Goal: Information Seeking & Learning: Learn about a topic

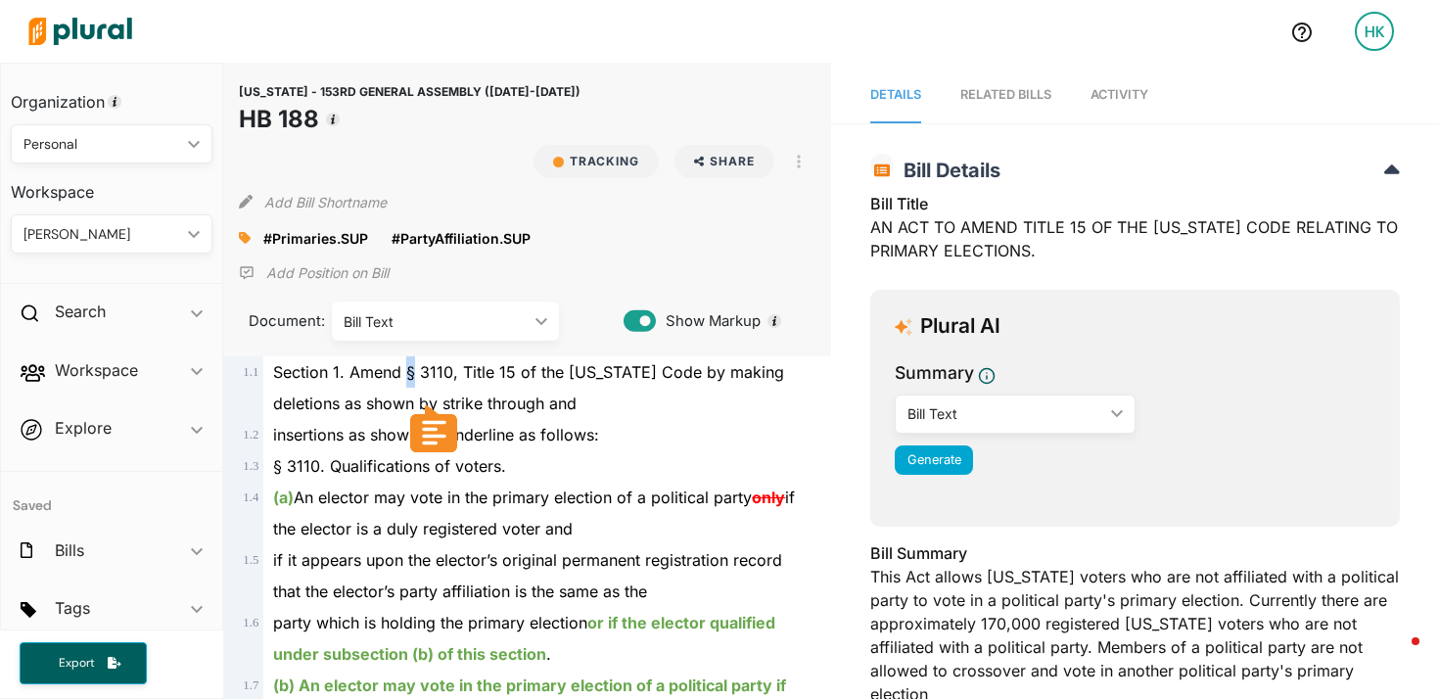
drag, startPoint x: 405, startPoint y: 371, endPoint x: 416, endPoint y: 371, distance: 10.8
click at [416, 371] on span "Section 1. Amend § 3110, Title 15 of the Delaware Code by making deletions as s…" at bounding box center [528, 387] width 511 height 51
copy span "§"
click at [815, 168] on button "button" at bounding box center [798, 161] width 33 height 33
click at [859, 255] on div "View Source" at bounding box center [883, 250] width 118 height 17
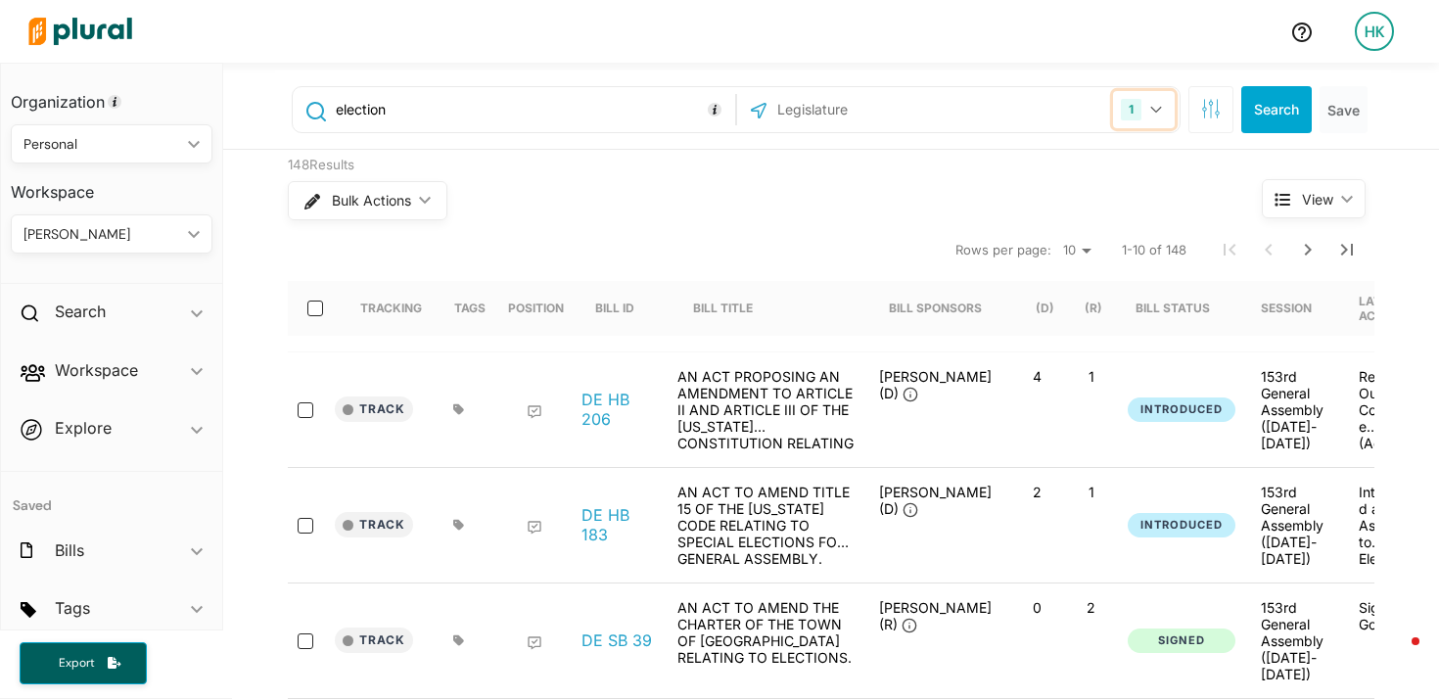
click at [1159, 113] on icon "button" at bounding box center [1157, 110] width 12 height 8
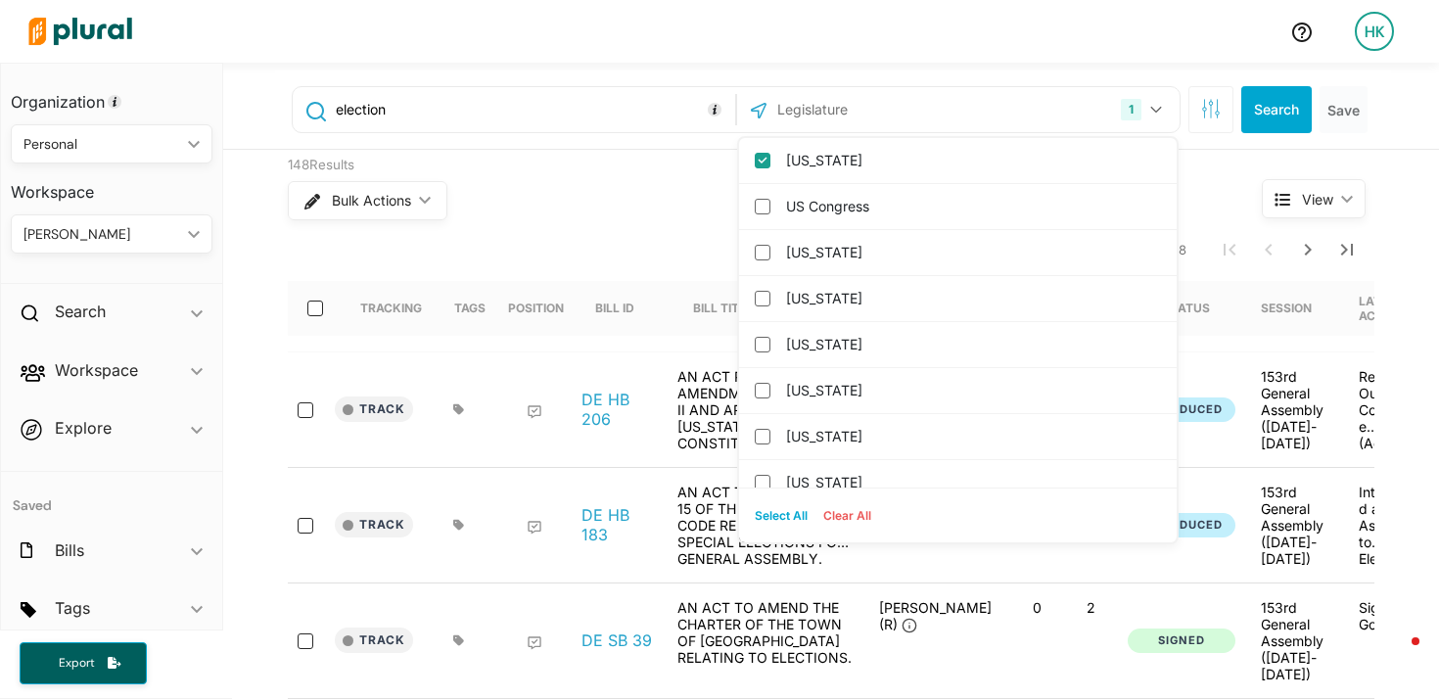
click at [903, 113] on input "text" at bounding box center [881, 109] width 210 height 37
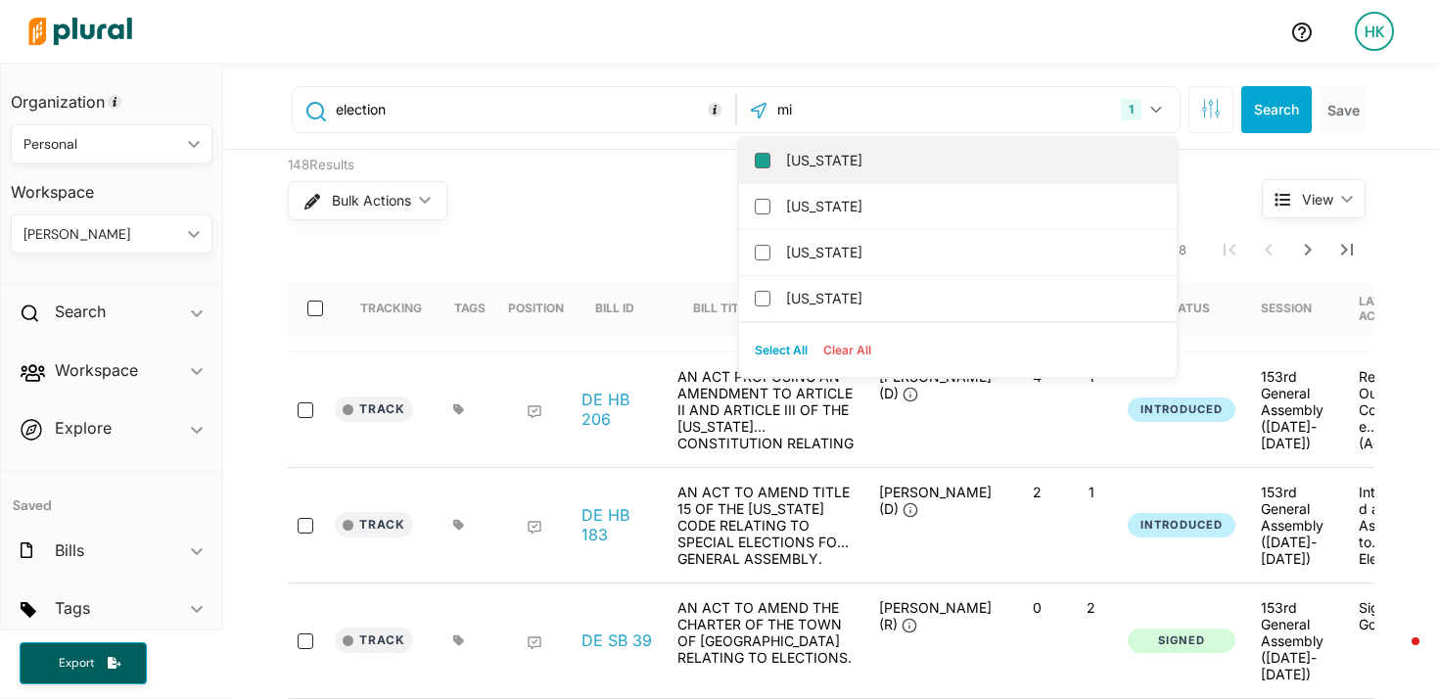
type input "mi"
click at [763, 160] on input "[US_STATE]" at bounding box center [763, 161] width 16 height 16
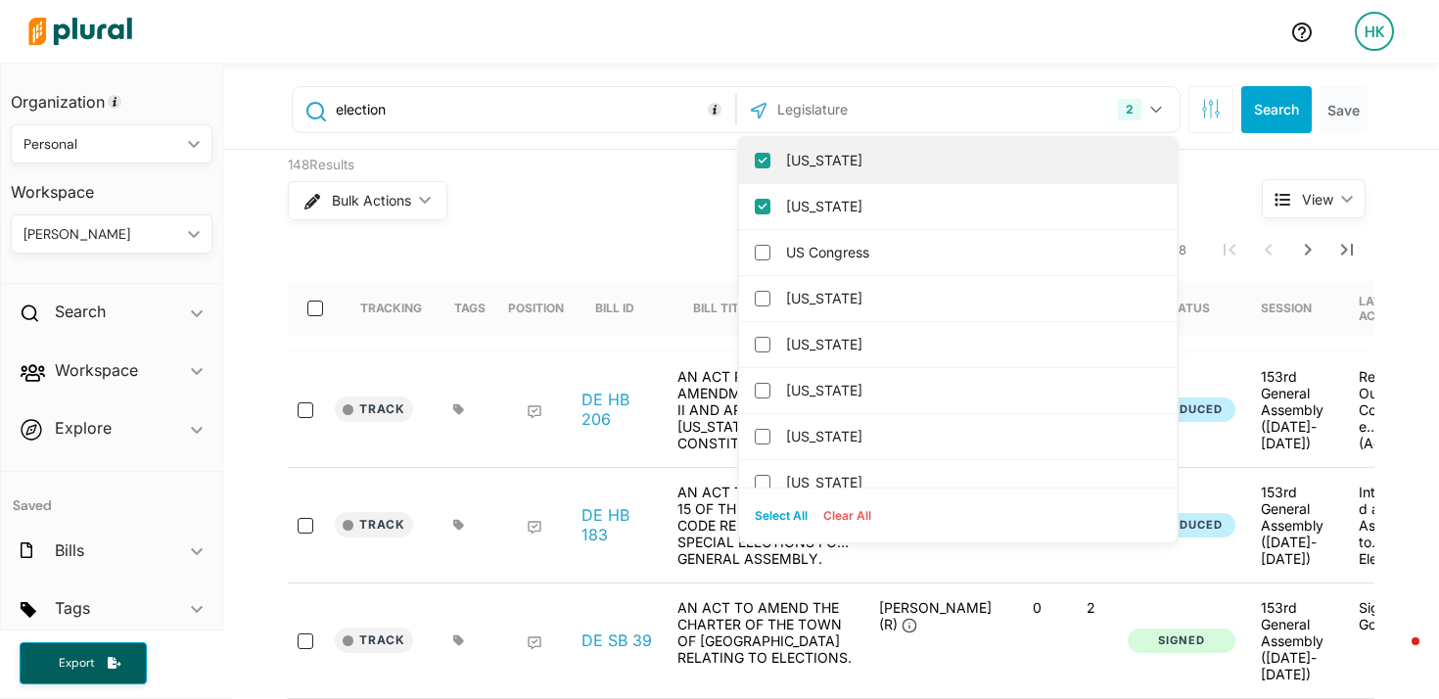
click at [764, 157] on input "Delaware" at bounding box center [763, 161] width 16 height 16
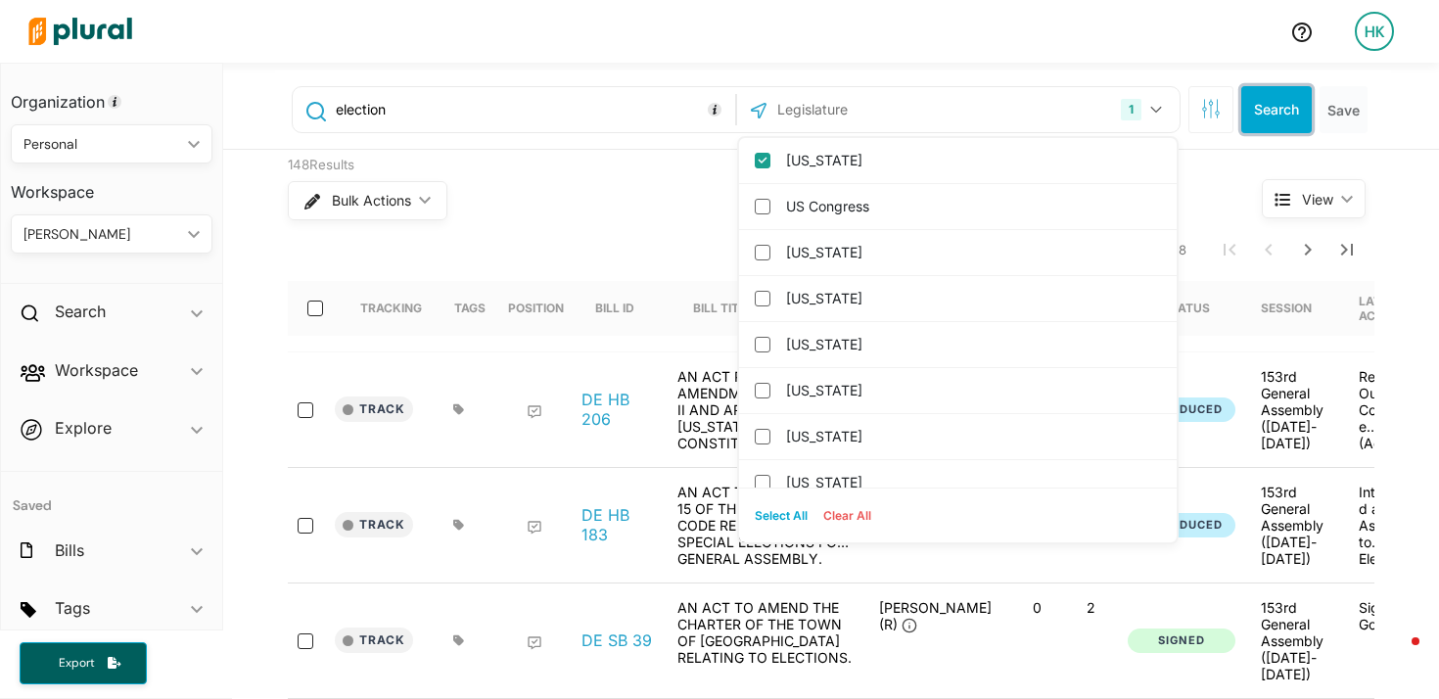
click at [1256, 114] on button "Search" at bounding box center [1277, 109] width 71 height 47
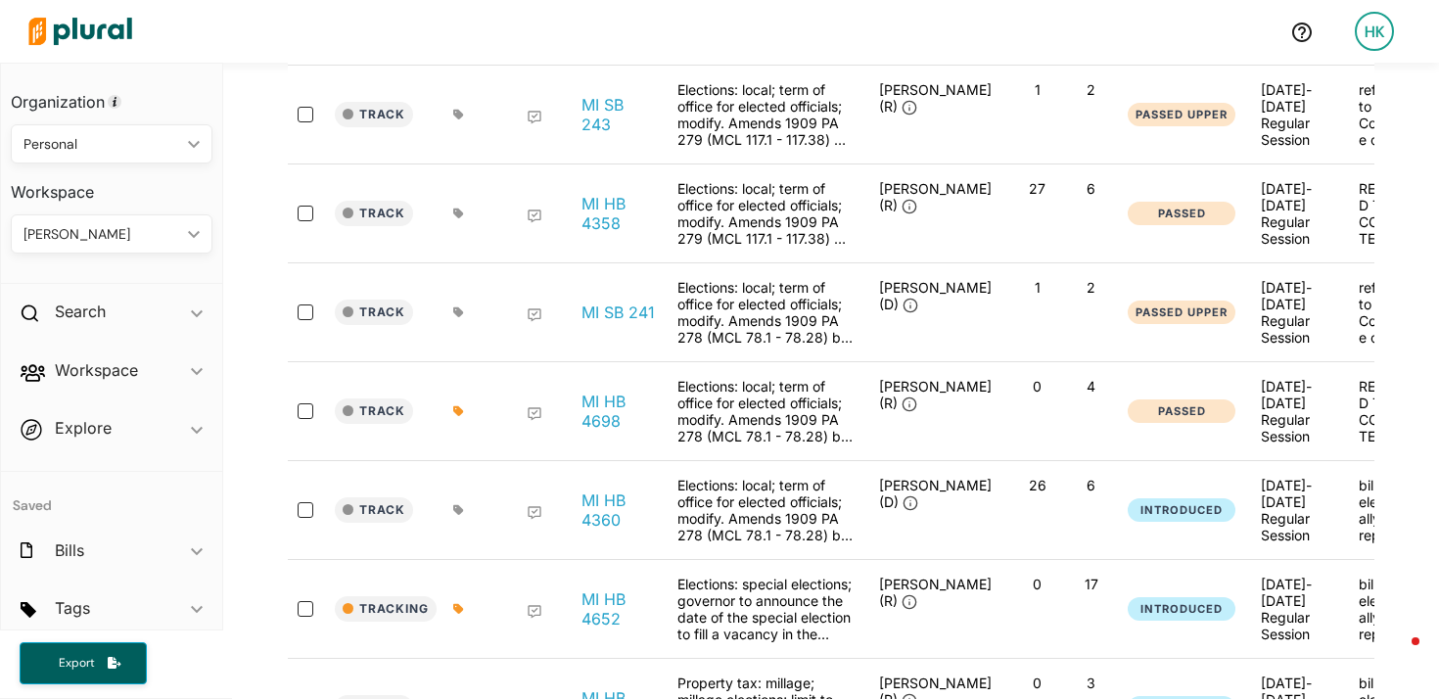
scroll to position [383, 0]
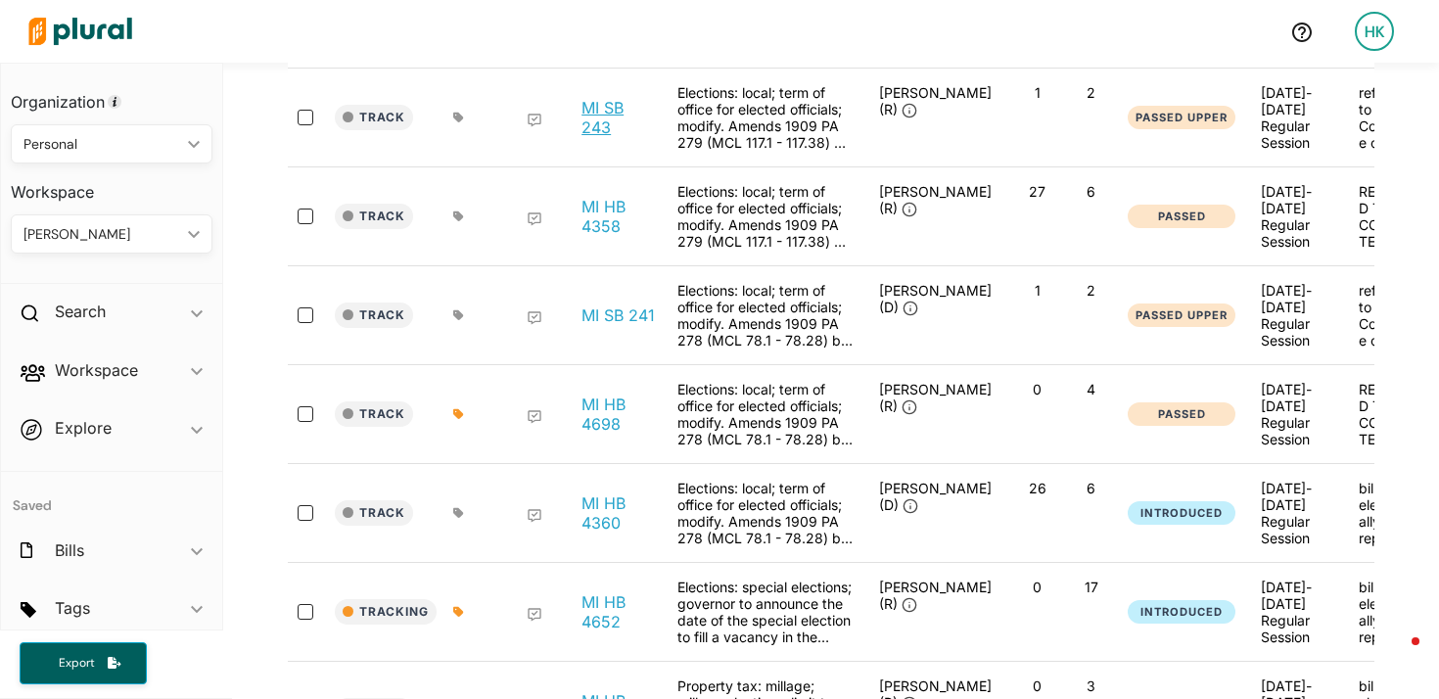
click at [610, 117] on link "MI SB 243" at bounding box center [619, 117] width 74 height 39
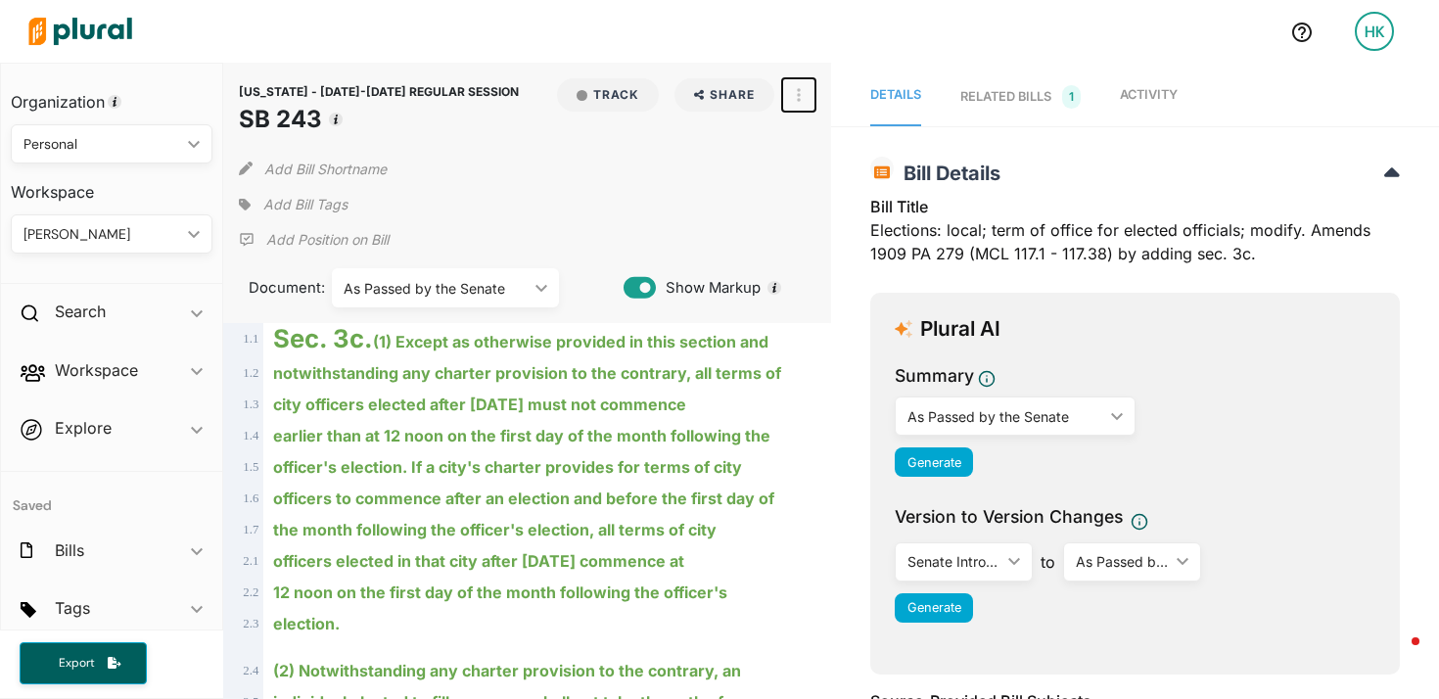
click at [789, 98] on button "button" at bounding box center [798, 94] width 33 height 33
click at [827, 178] on div "View Source" at bounding box center [883, 183] width 118 height 17
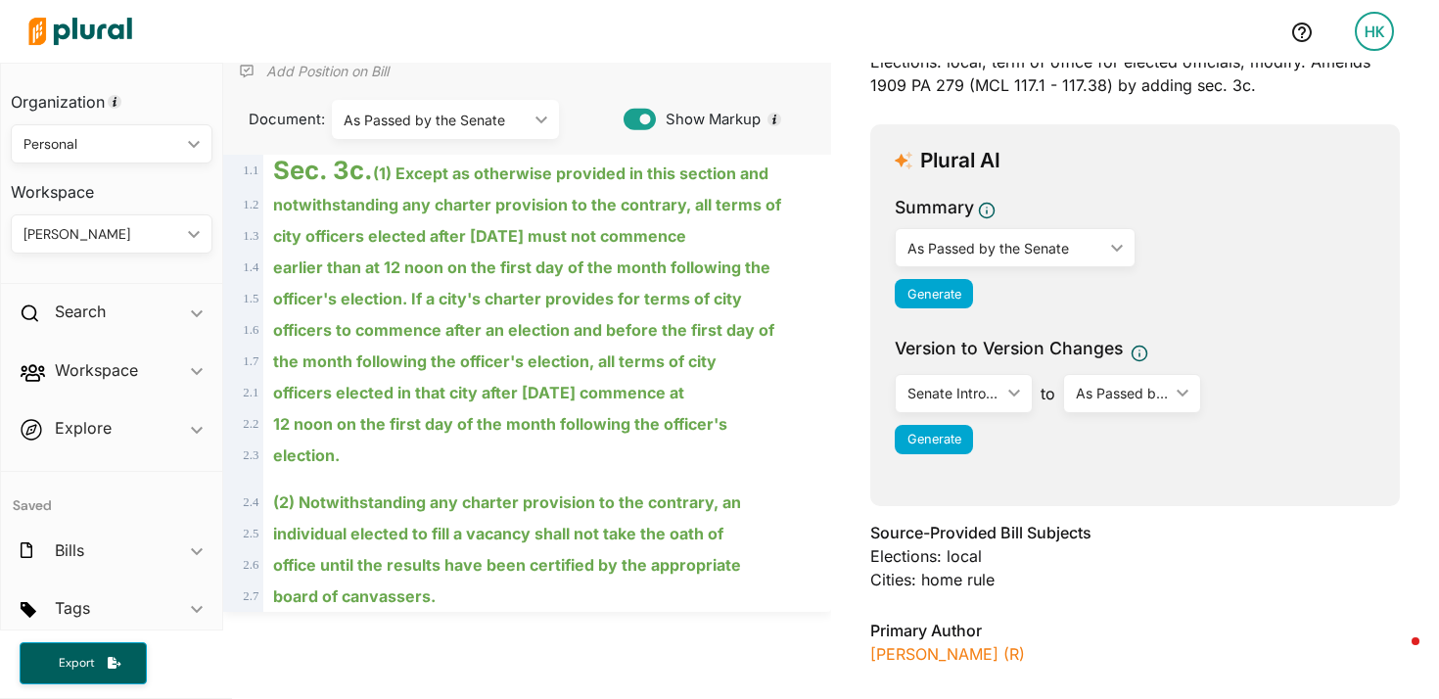
scroll to position [24, 0]
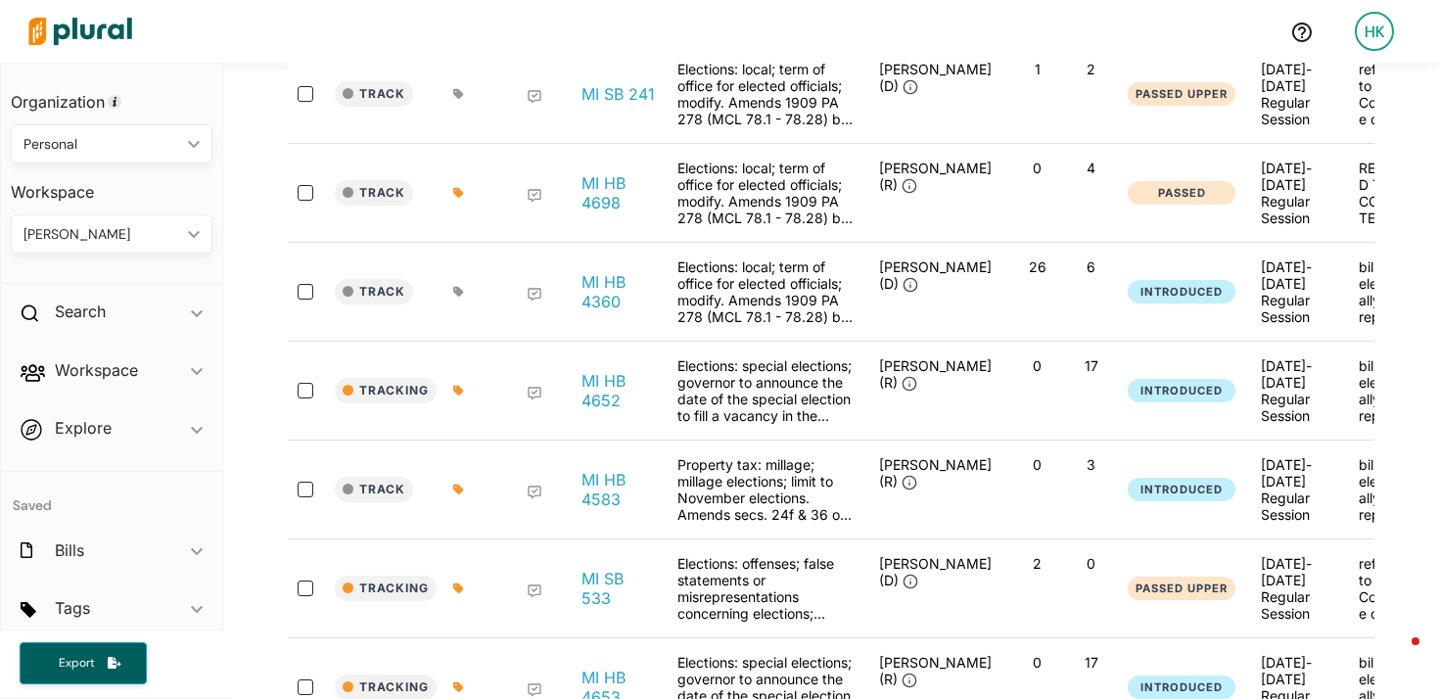
scroll to position [616, 0]
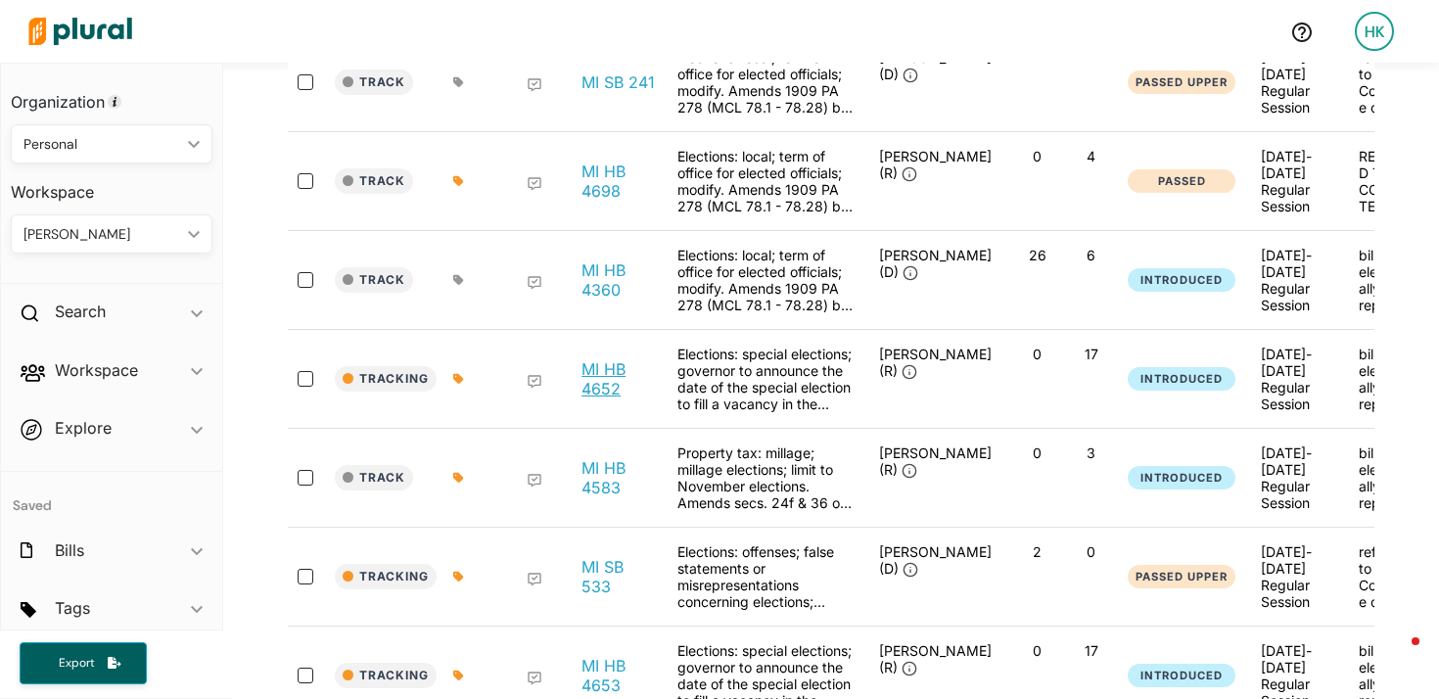
click at [612, 399] on link "MI HB 4652" at bounding box center [619, 378] width 74 height 39
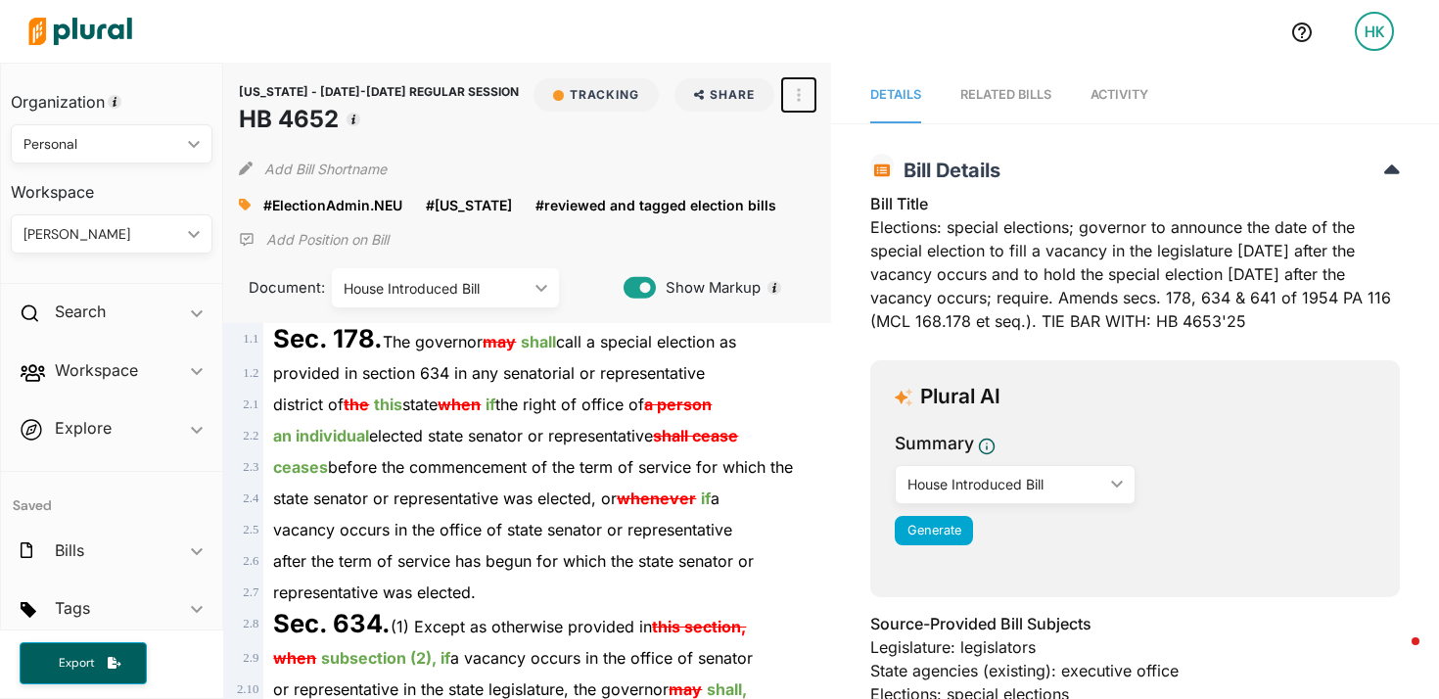
click at [812, 85] on button "button" at bounding box center [798, 94] width 33 height 33
click at [824, 176] on div "View Source" at bounding box center [883, 183] width 118 height 17
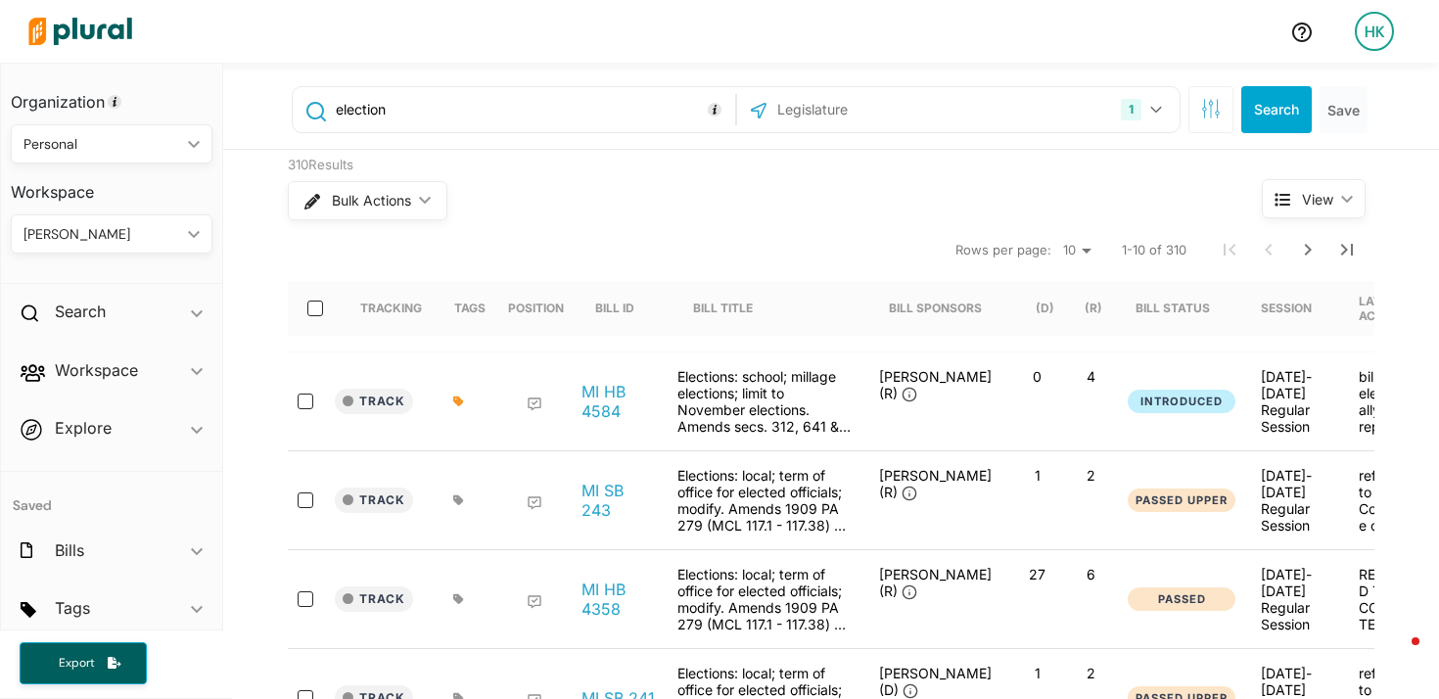
click at [815, 112] on input "text" at bounding box center [881, 109] width 210 height 37
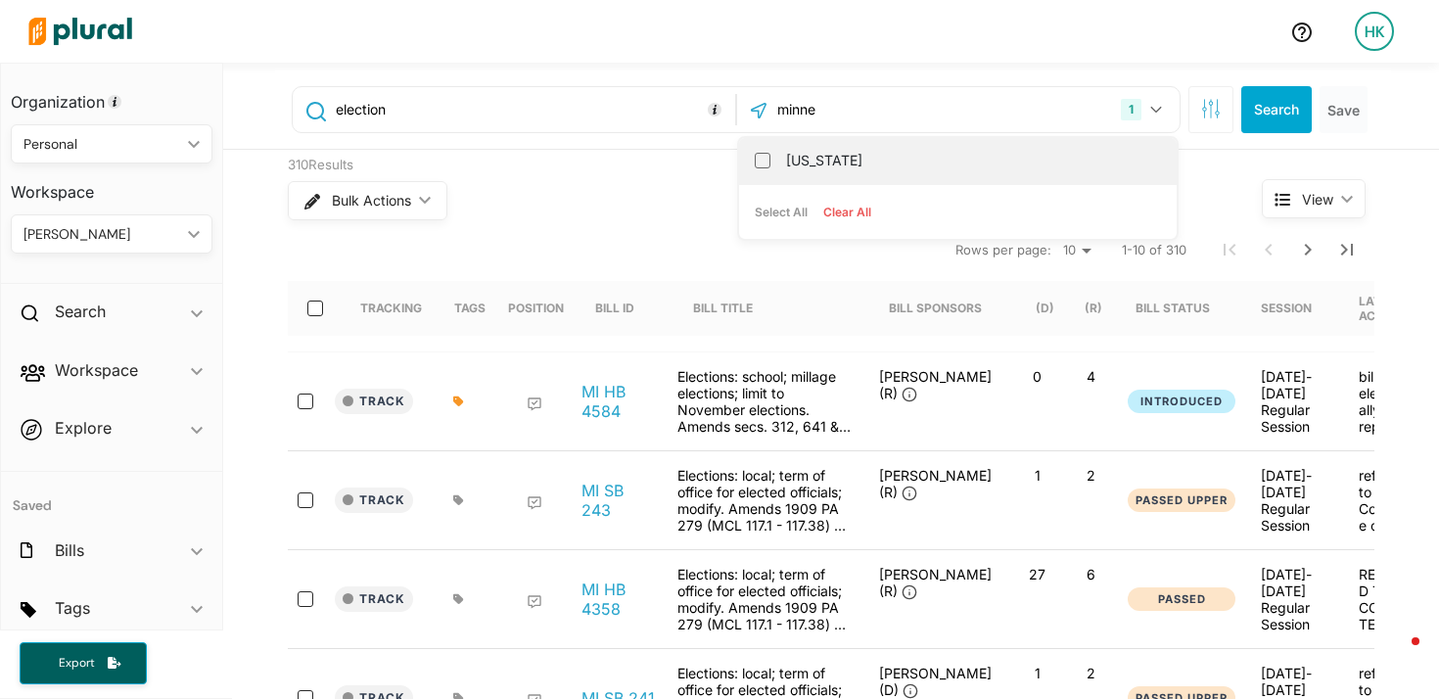
type input "minne"
click at [878, 163] on label "[US_STATE]" at bounding box center [971, 160] width 371 height 29
click at [771, 163] on input "[US_STATE]" at bounding box center [763, 161] width 16 height 16
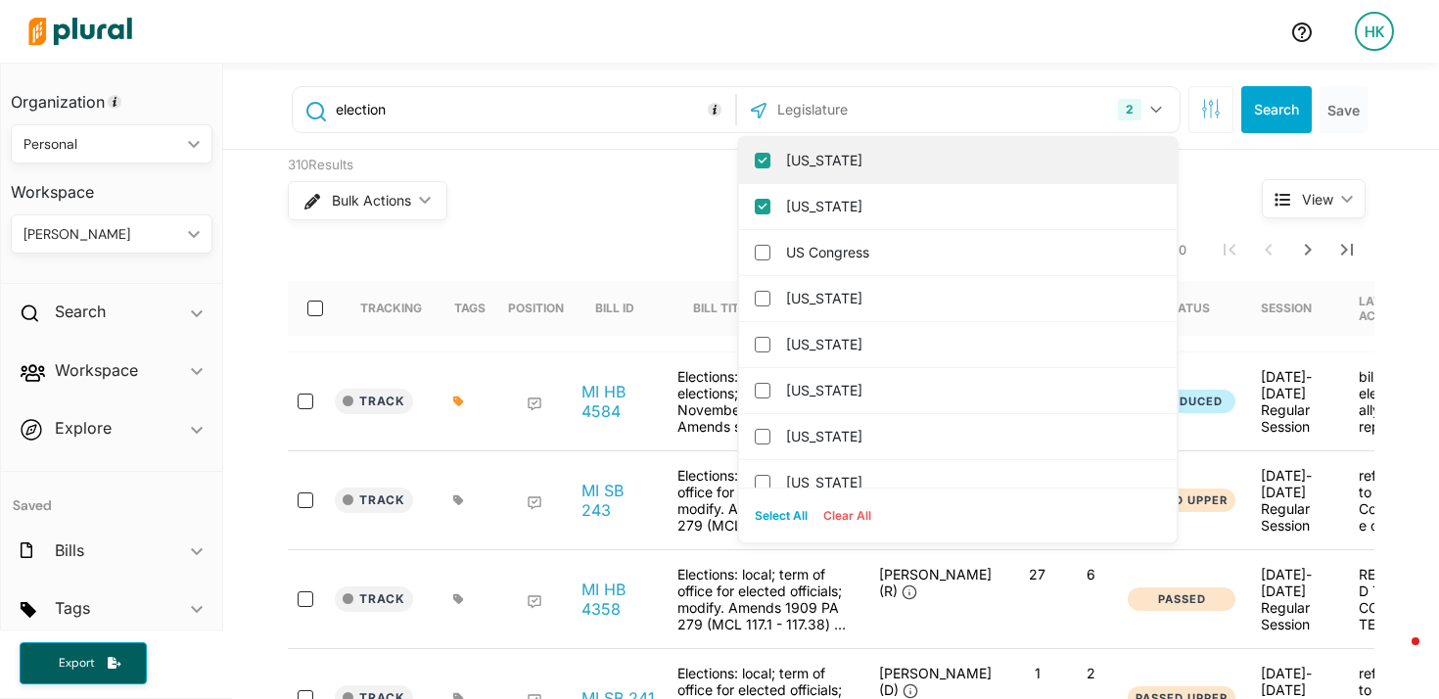
click at [786, 153] on label "[US_STATE]" at bounding box center [971, 160] width 371 height 29
click at [771, 153] on input "[US_STATE]" at bounding box center [763, 161] width 16 height 16
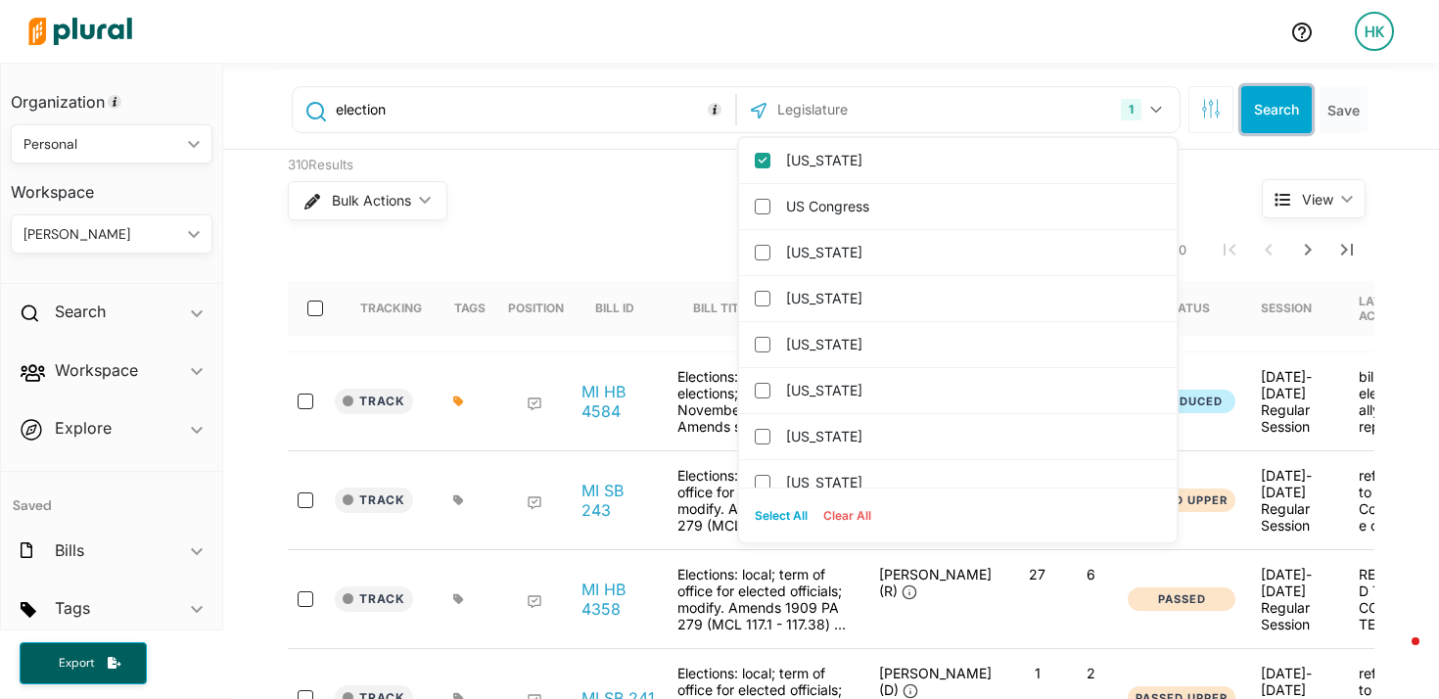
click at [1301, 105] on button "Search" at bounding box center [1277, 109] width 71 height 47
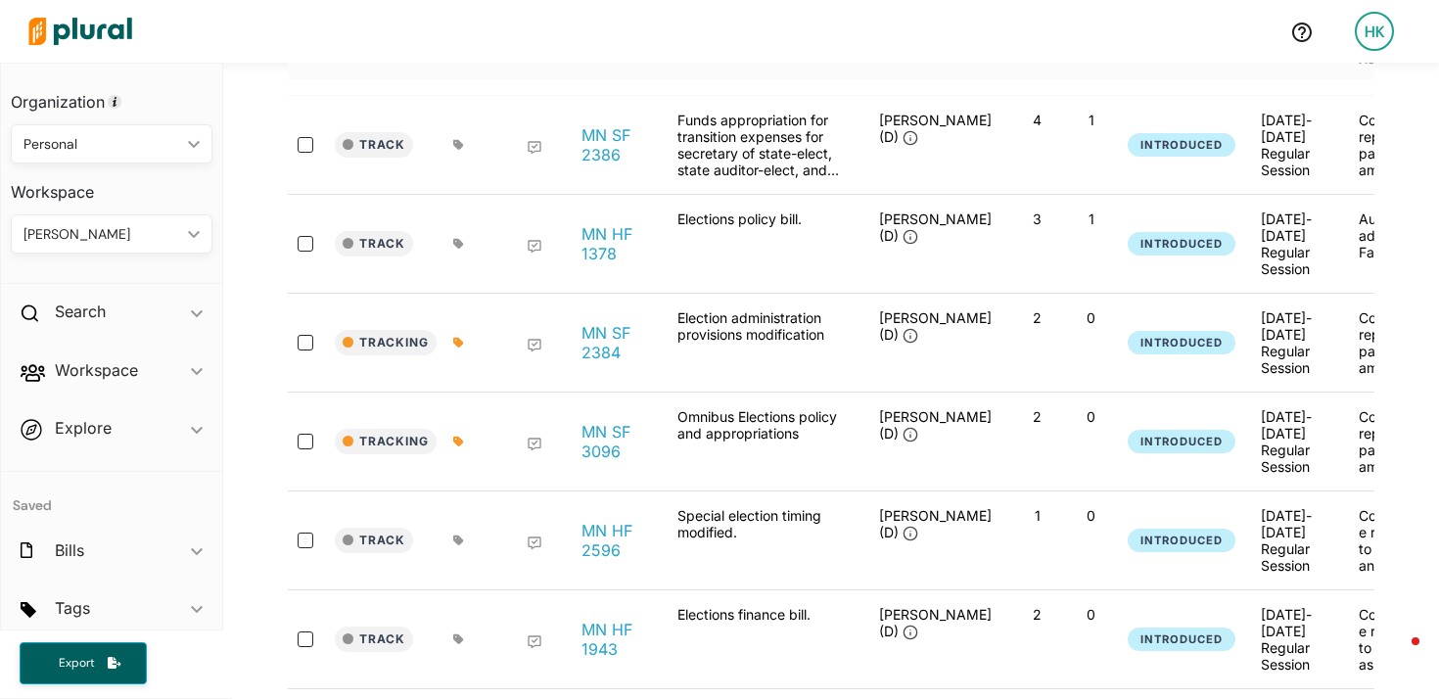
scroll to position [285, 0]
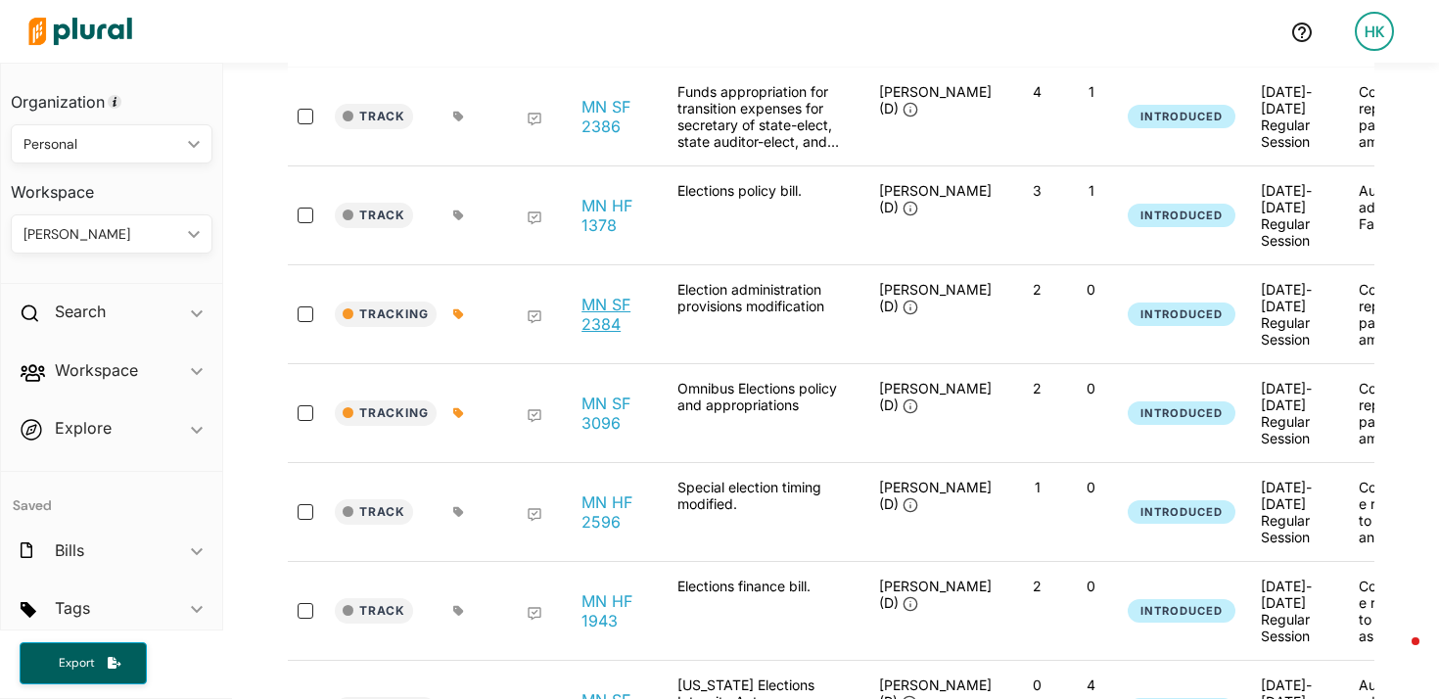
click at [601, 316] on link "MN SF 2384" at bounding box center [619, 314] width 74 height 39
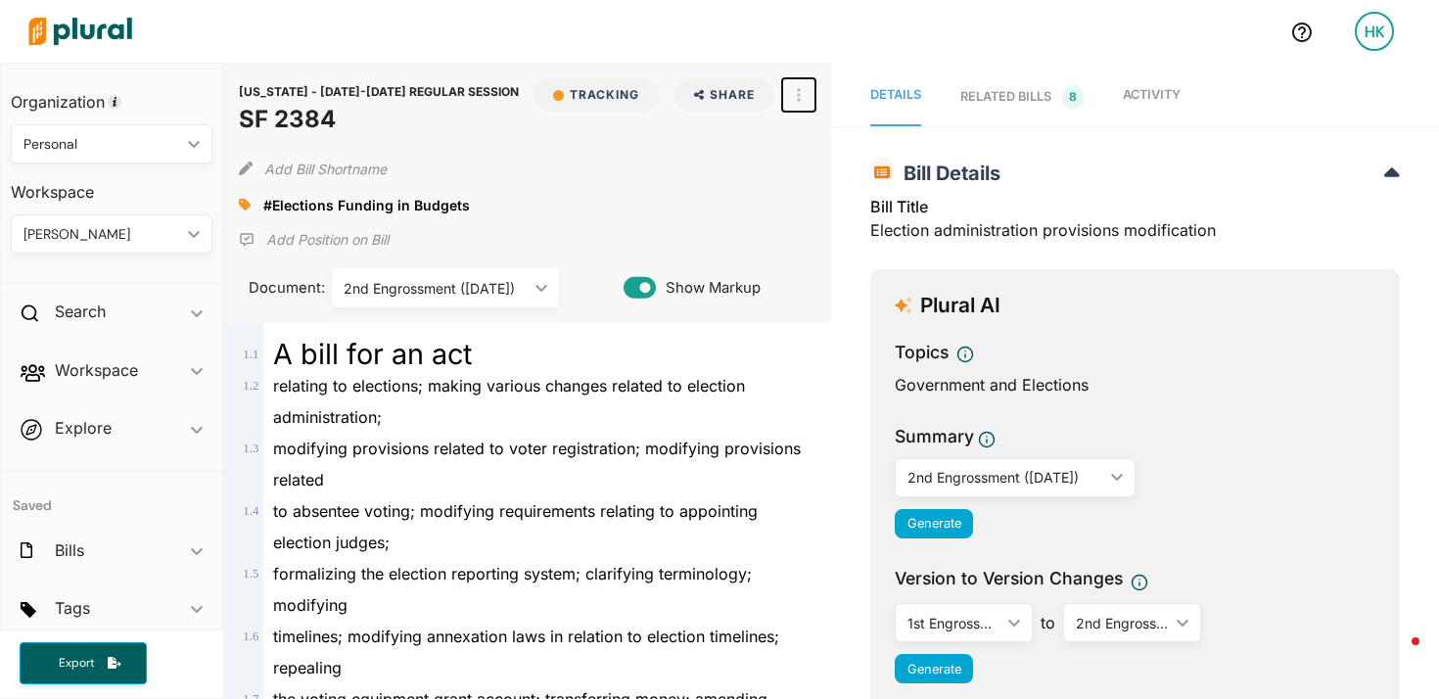
click at [806, 105] on button "button" at bounding box center [798, 94] width 33 height 33
click at [819, 191] on link "View Source" at bounding box center [869, 183] width 171 height 45
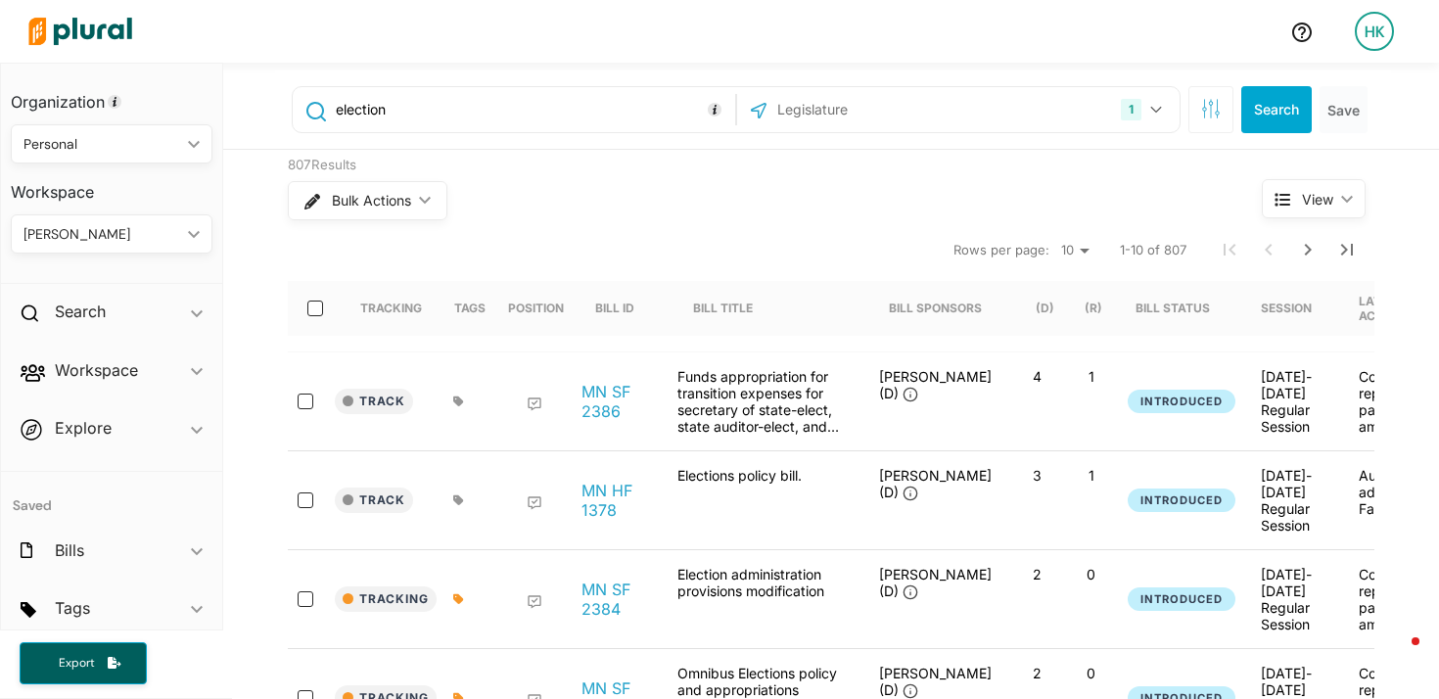
click at [807, 130] on div "1 Minnesota US Congress Alabama Alaska Arizona Arkansas California Colorado Con…" at bounding box center [958, 109] width 443 height 45
click at [809, 120] on input "text" at bounding box center [881, 109] width 210 height 37
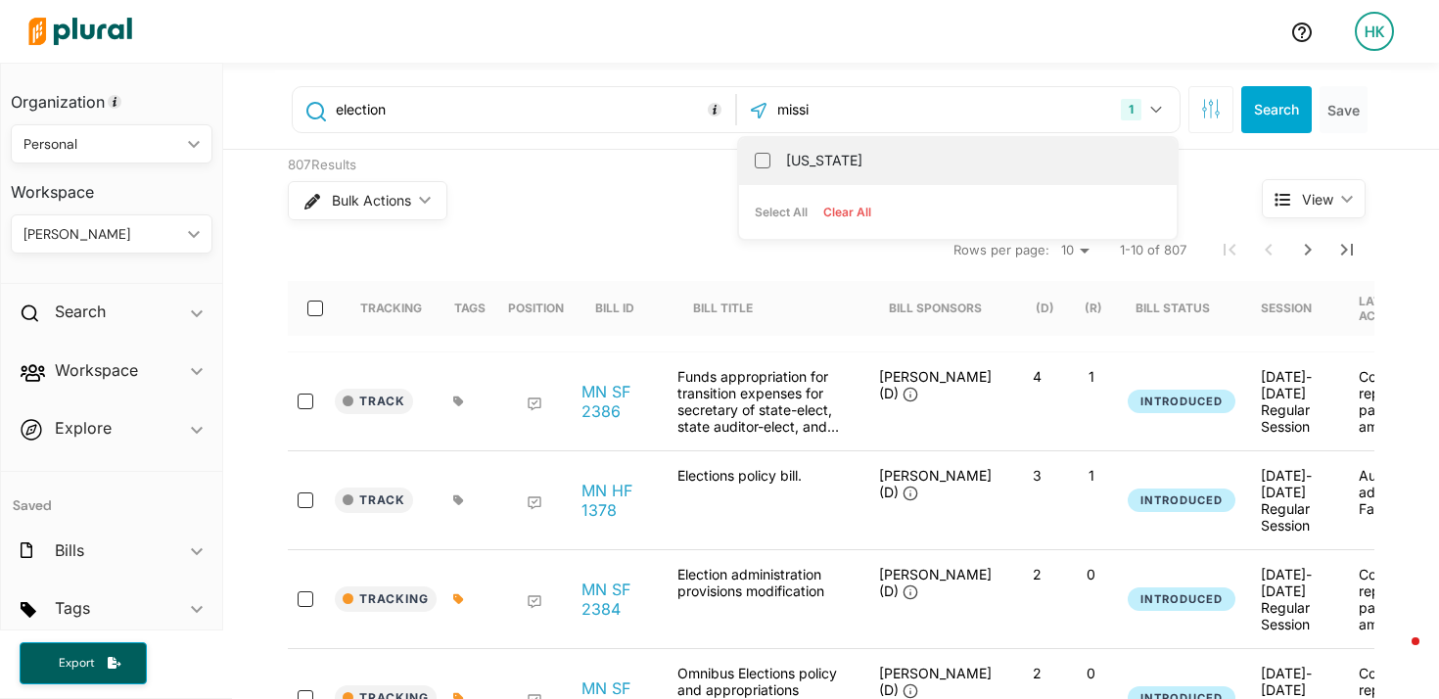
type input "missi"
click at [840, 154] on label "Mississippi" at bounding box center [971, 160] width 371 height 29
click at [771, 154] on input "Mississippi" at bounding box center [763, 161] width 16 height 16
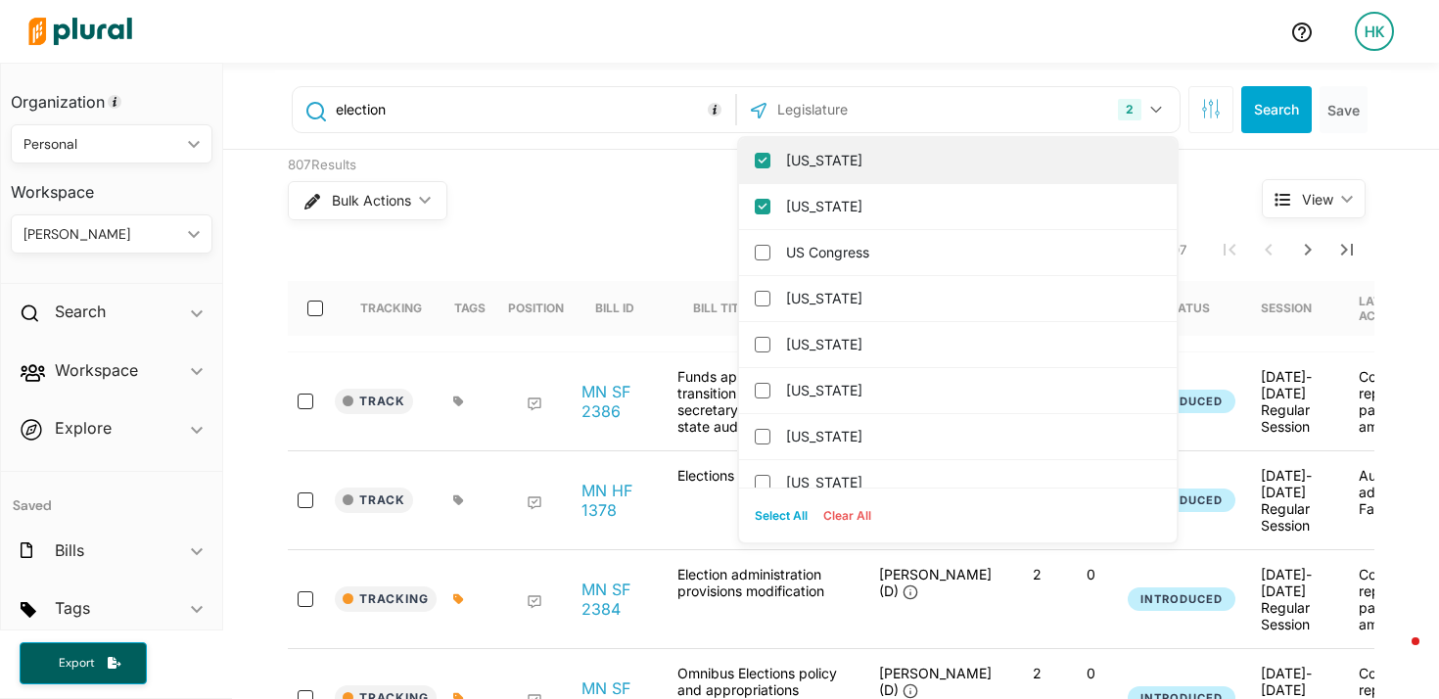
click at [761, 159] on input "[US_STATE]" at bounding box center [763, 161] width 16 height 16
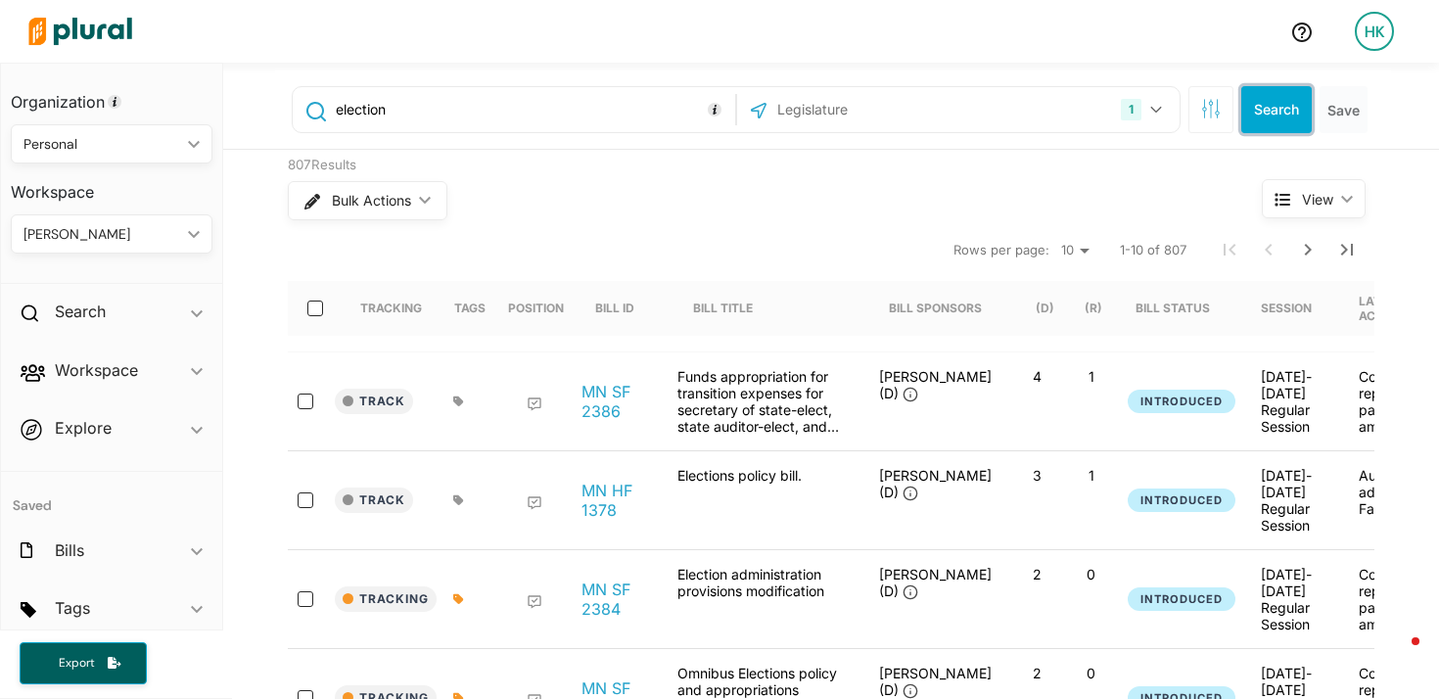
click at [1257, 110] on button "Search" at bounding box center [1277, 109] width 71 height 47
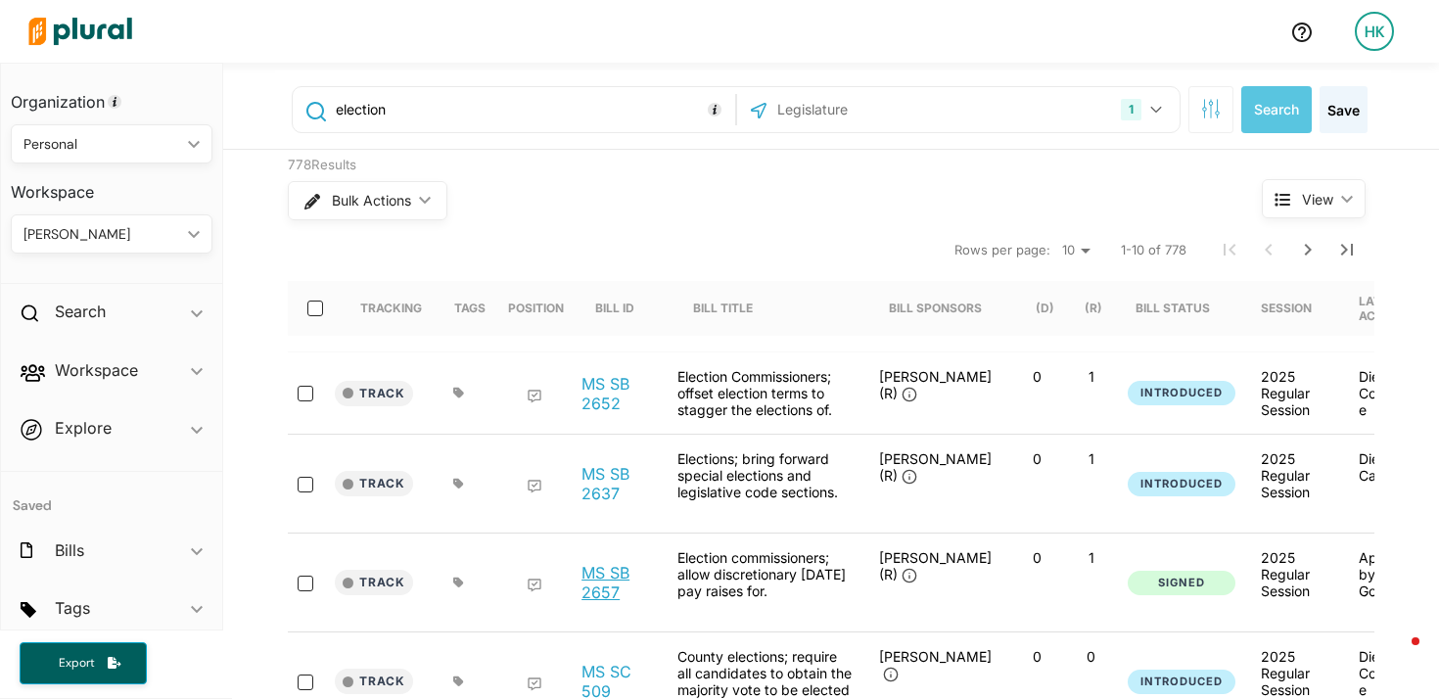
click at [601, 591] on link "MS SB 2657" at bounding box center [619, 582] width 74 height 39
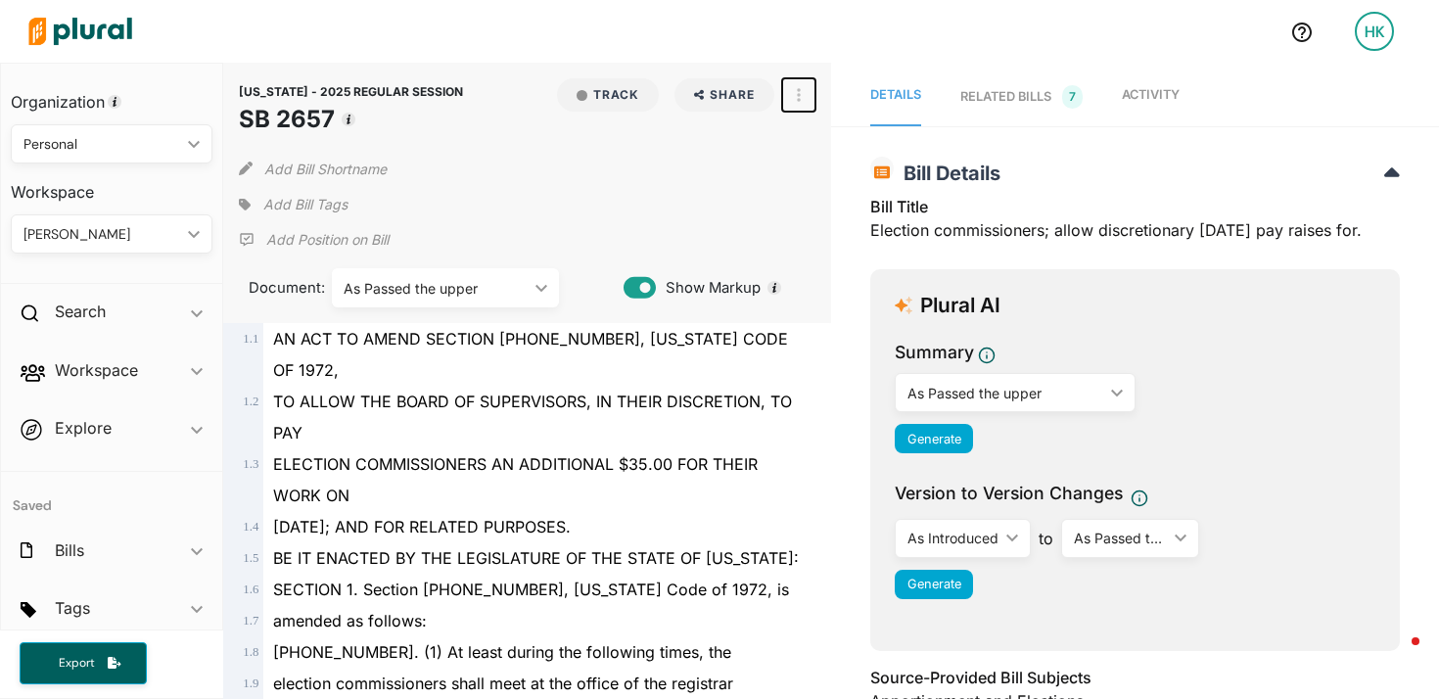
click at [803, 83] on button "button" at bounding box center [798, 94] width 33 height 33
click at [859, 173] on link "View Source" at bounding box center [869, 183] width 171 height 45
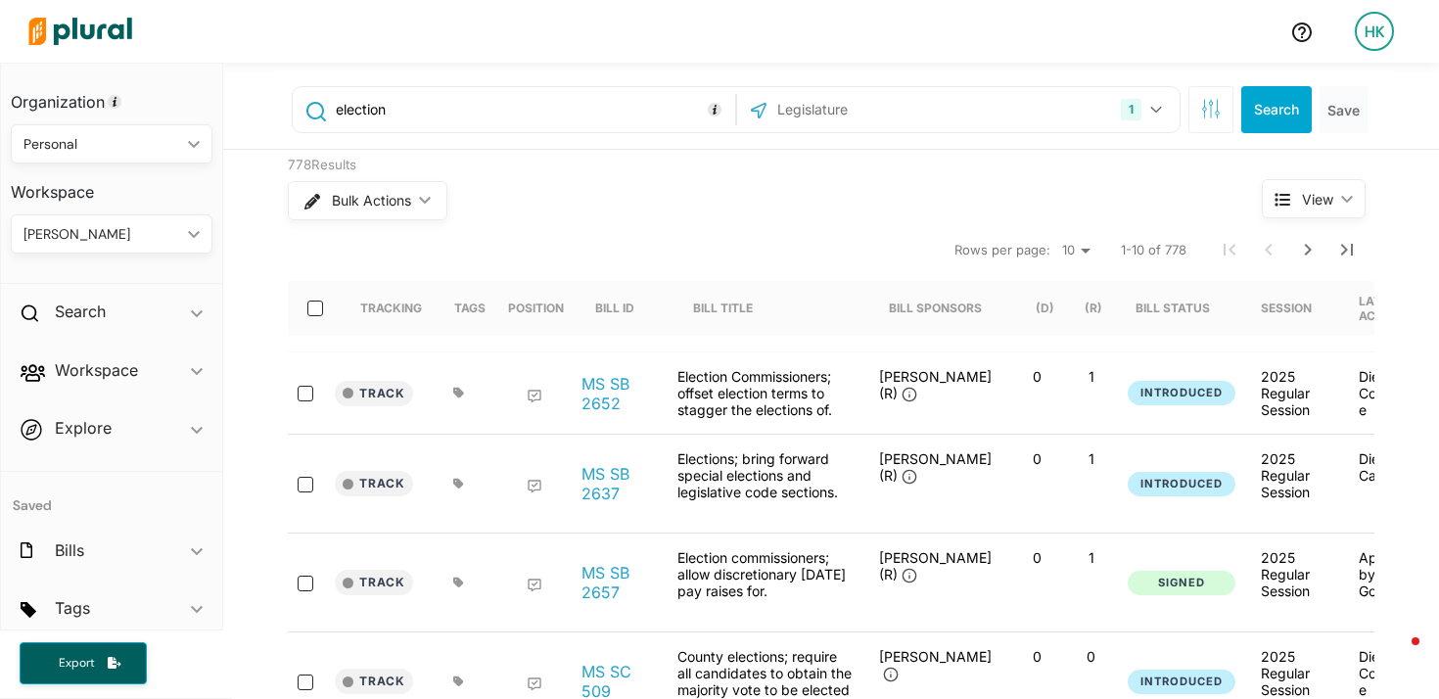
click at [1028, 101] on div "1 Mississippi US Congress Alabama Alaska Arizona Arkansas California Colorado C…" at bounding box center [958, 109] width 433 height 37
click at [809, 108] on input "text" at bounding box center [881, 109] width 210 height 37
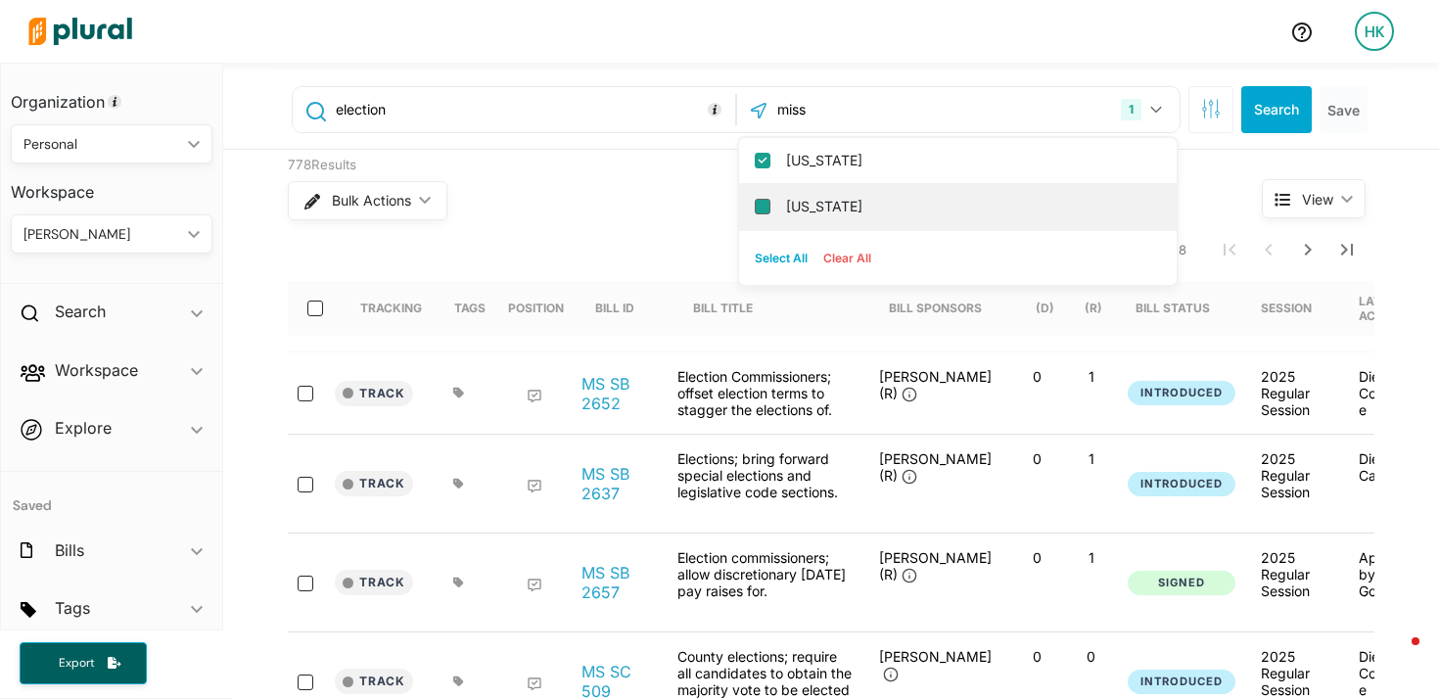
type input "miss"
click at [758, 204] on input "Missouri" at bounding box center [763, 207] width 16 height 16
checkbox input "true"
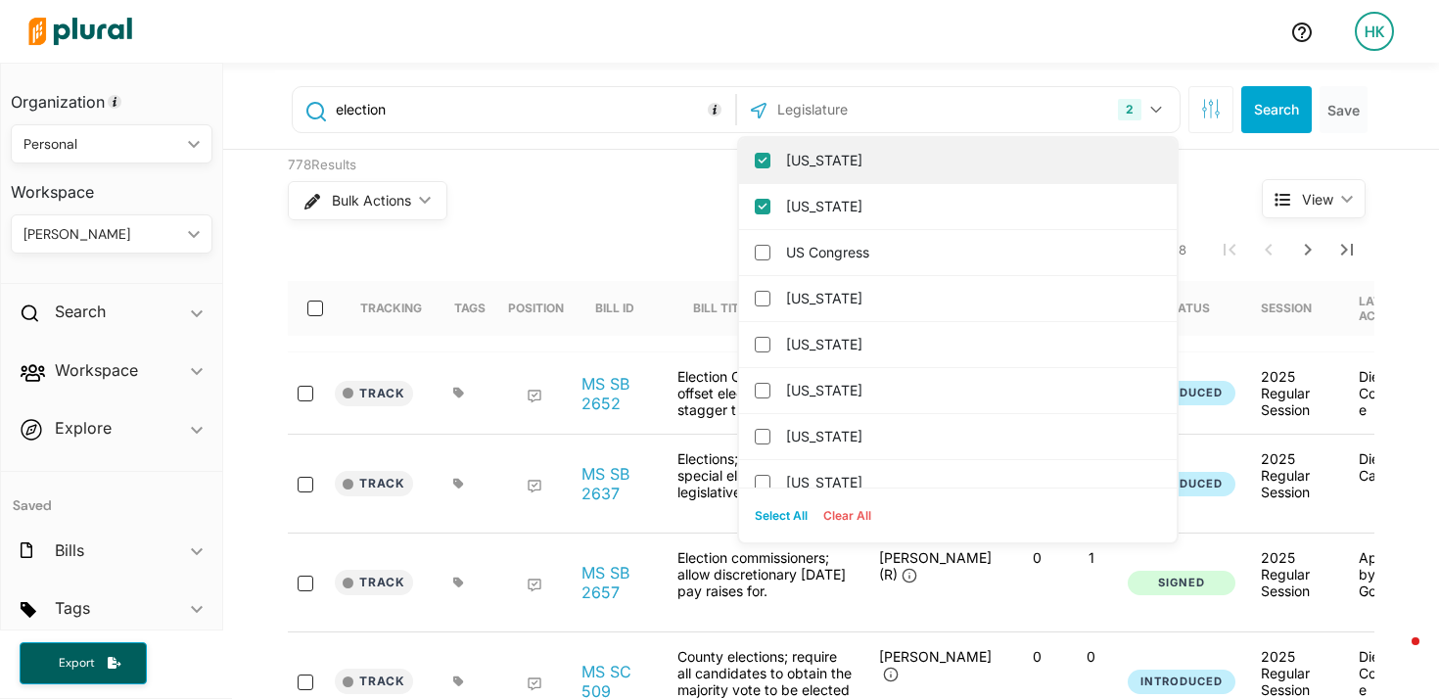
click at [763, 156] on input "Mississippi" at bounding box center [763, 161] width 16 height 16
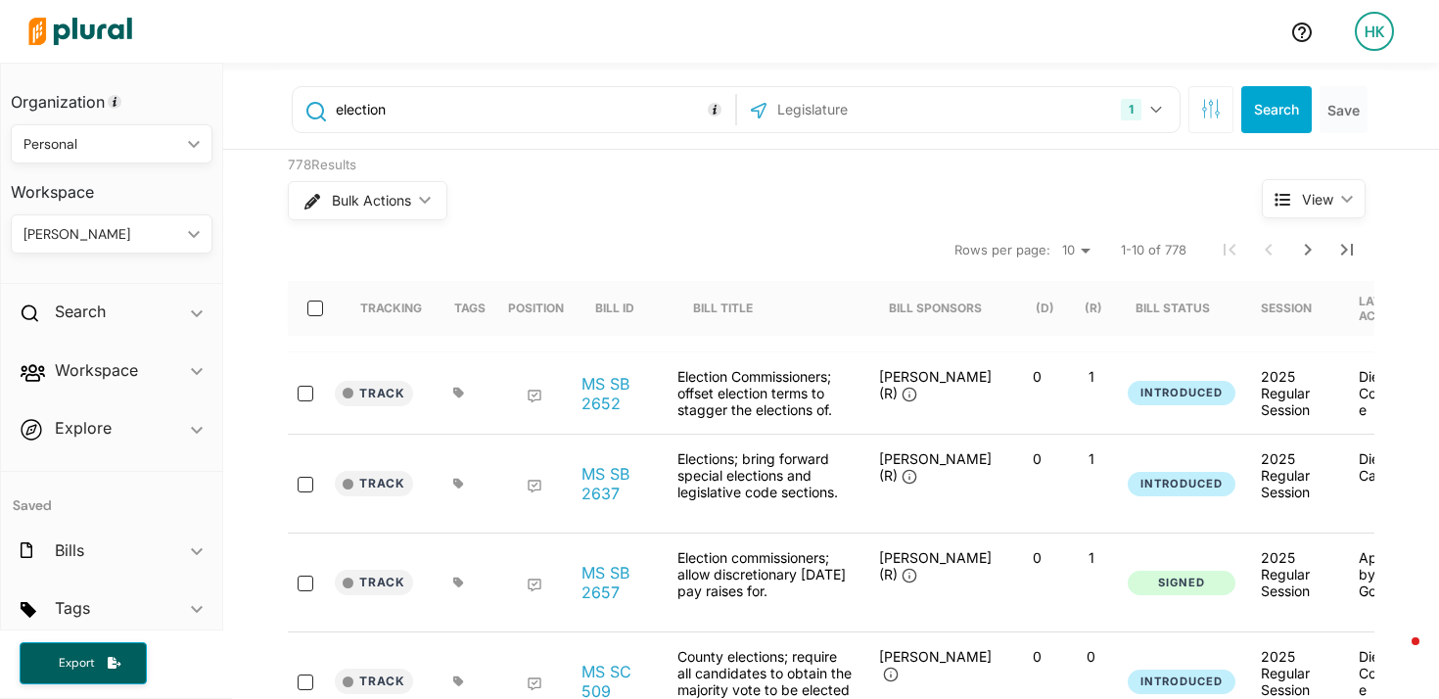
click at [619, 171] on div "778 Results" at bounding box center [738, 166] width 901 height 20
click at [1257, 117] on button "Search" at bounding box center [1277, 109] width 71 height 47
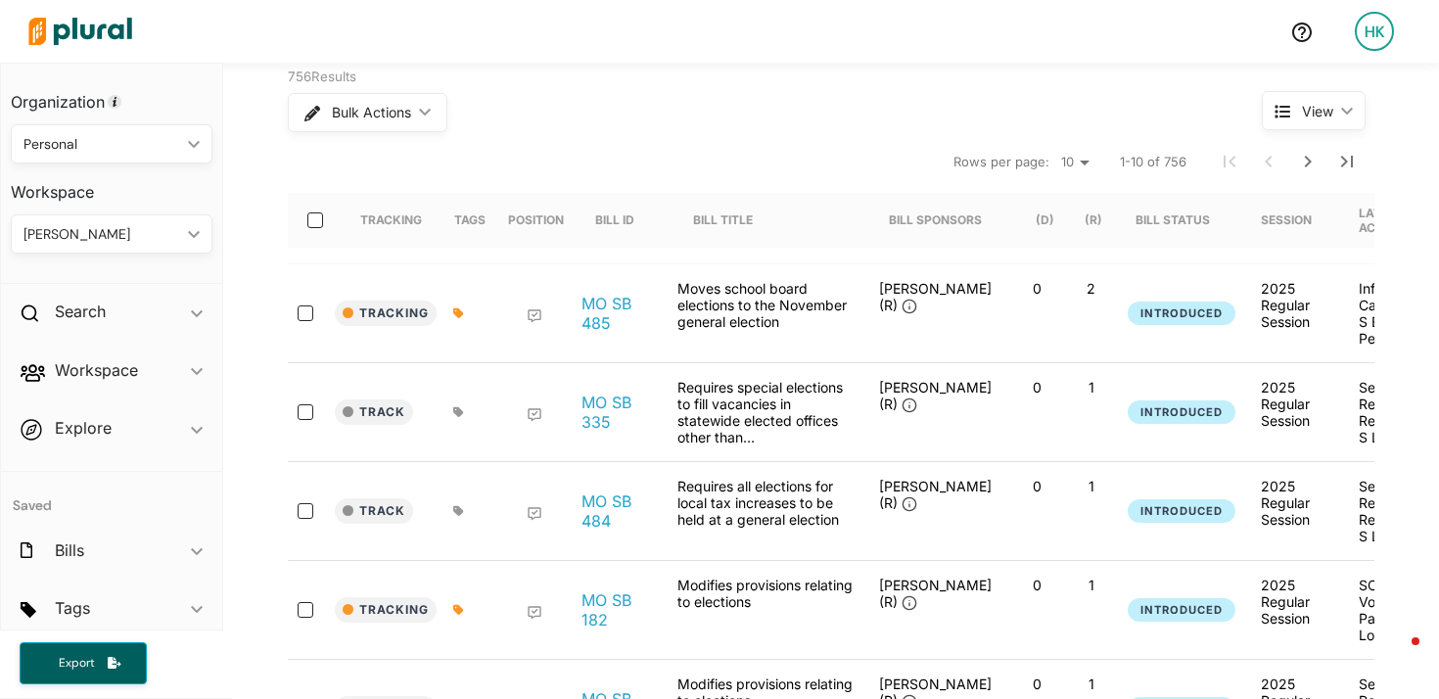
scroll to position [145, 0]
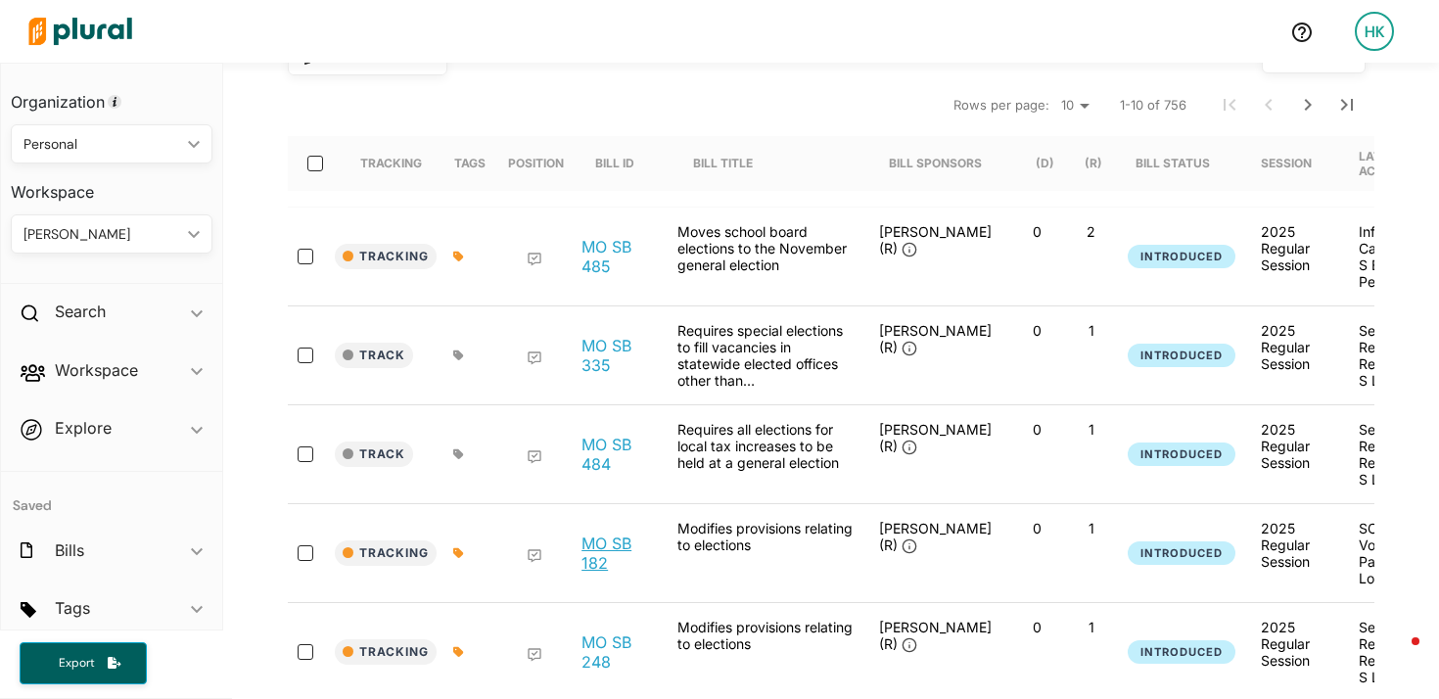
click at [599, 559] on link "MO SB 182" at bounding box center [619, 553] width 74 height 39
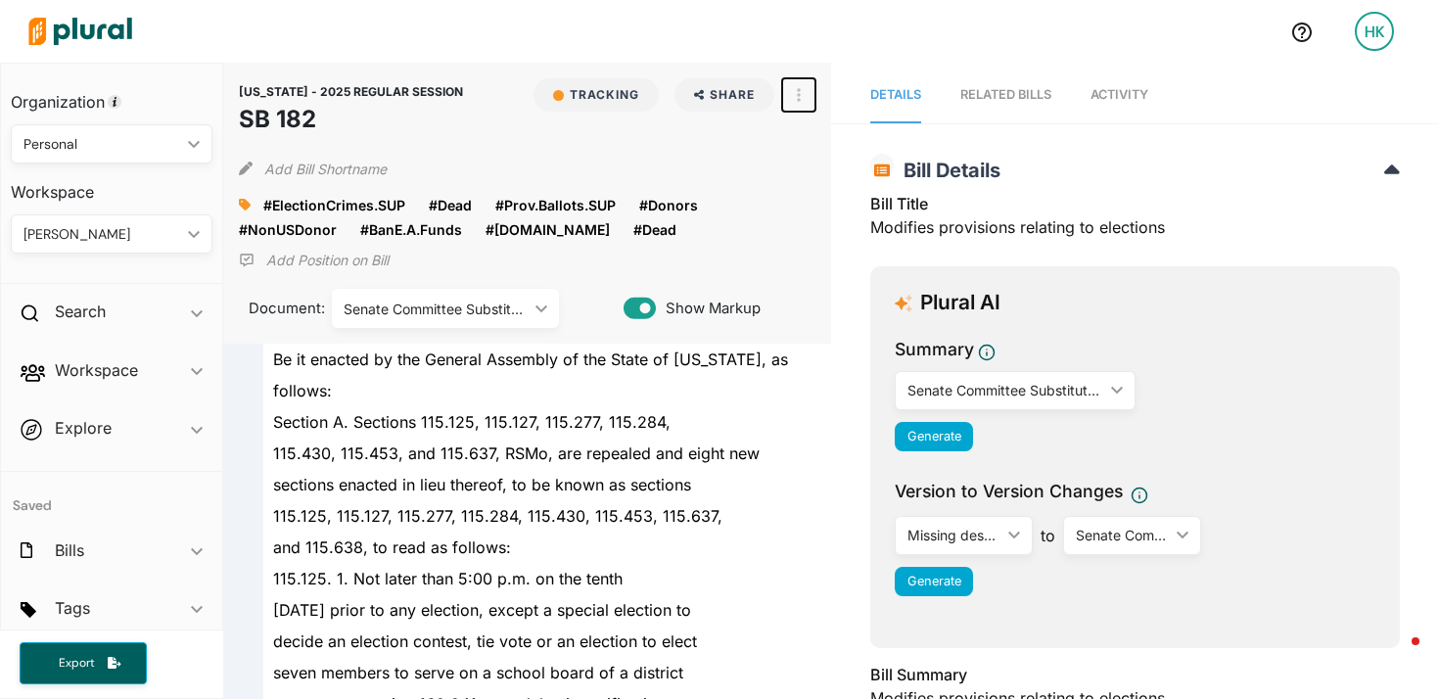
click at [809, 84] on button "button" at bounding box center [798, 94] width 33 height 33
click at [838, 179] on div "View Source" at bounding box center [883, 183] width 118 height 17
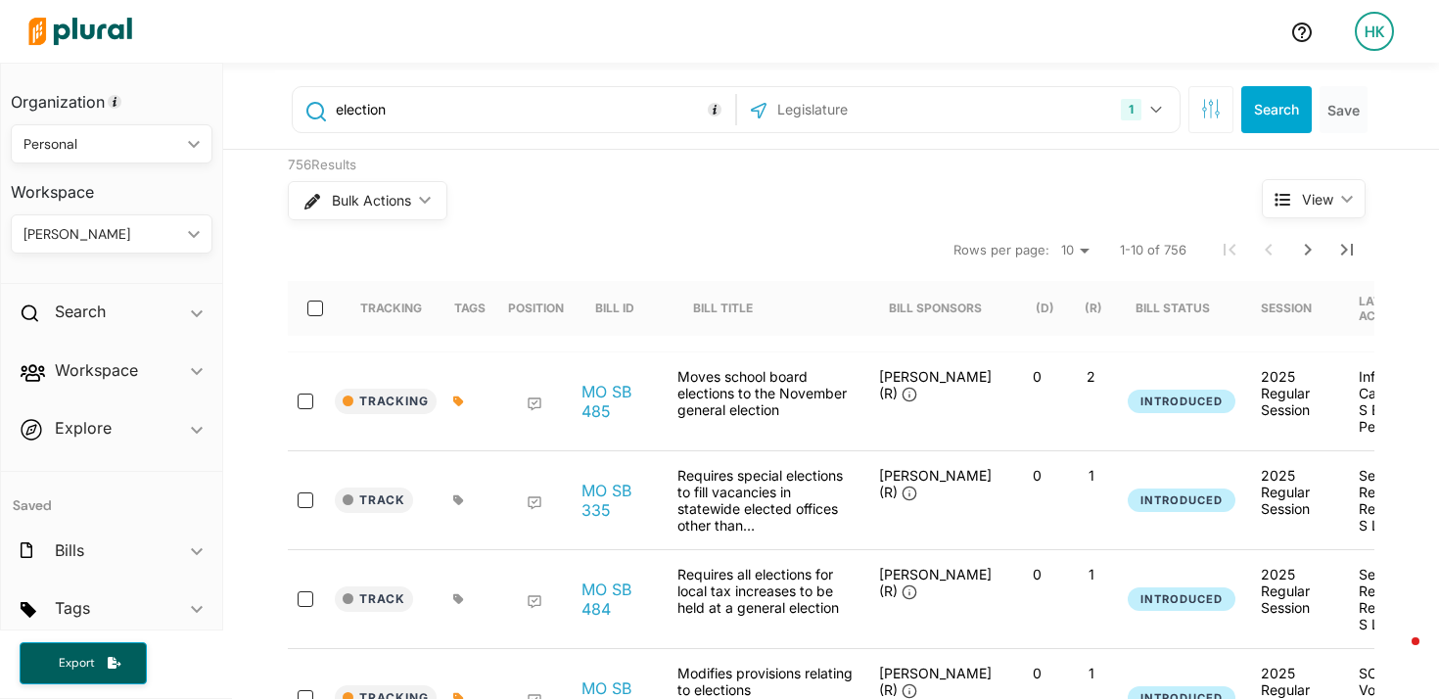
click at [801, 109] on input "text" at bounding box center [881, 109] width 210 height 37
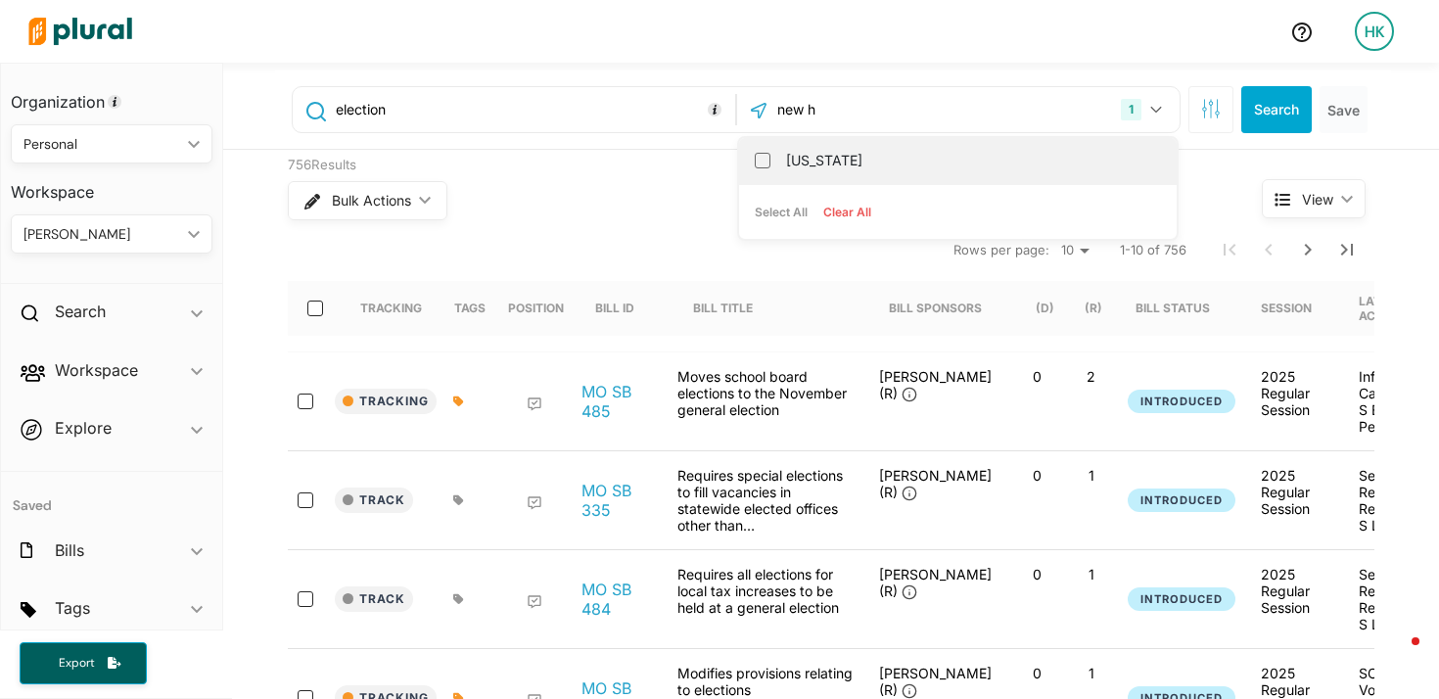
type input "new h"
click at [786, 170] on label "[US_STATE]" at bounding box center [971, 160] width 371 height 29
click at [771, 168] on input "[US_STATE]" at bounding box center [763, 161] width 16 height 16
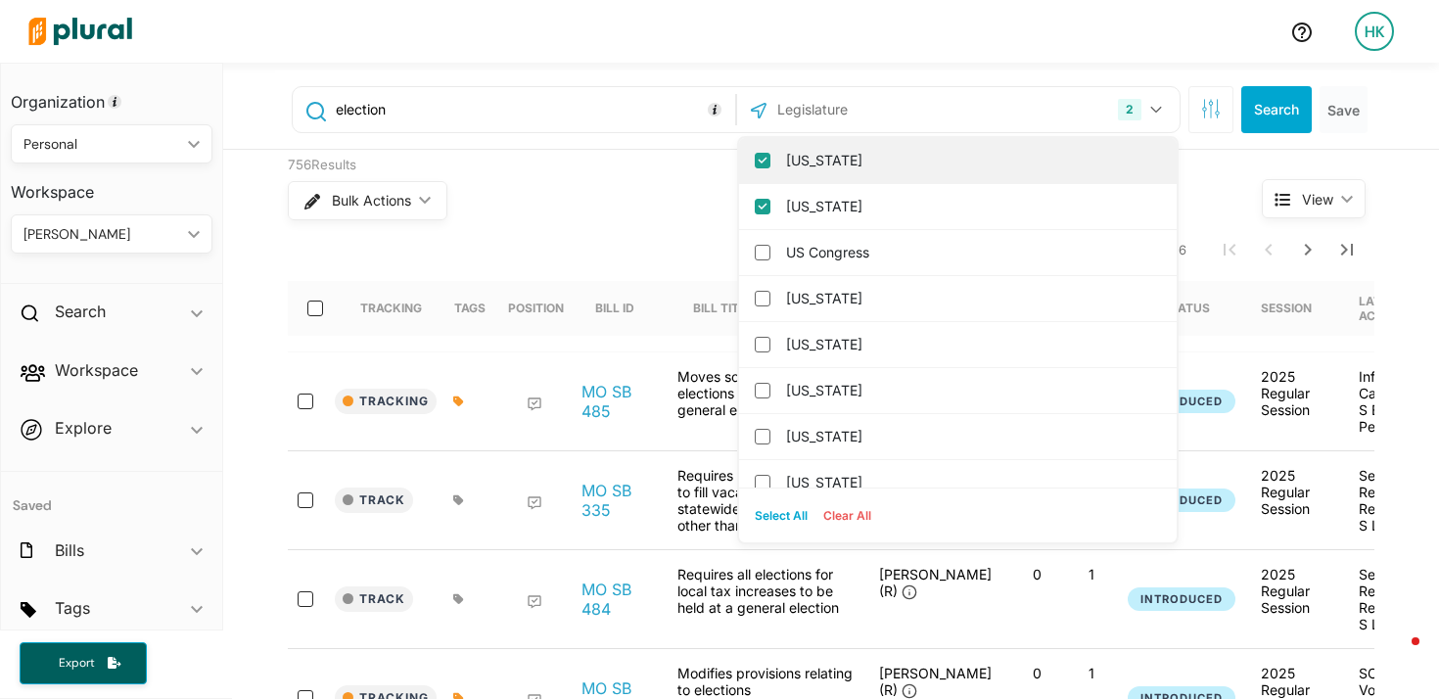
click at [759, 167] on input "Missouri" at bounding box center [763, 161] width 16 height 16
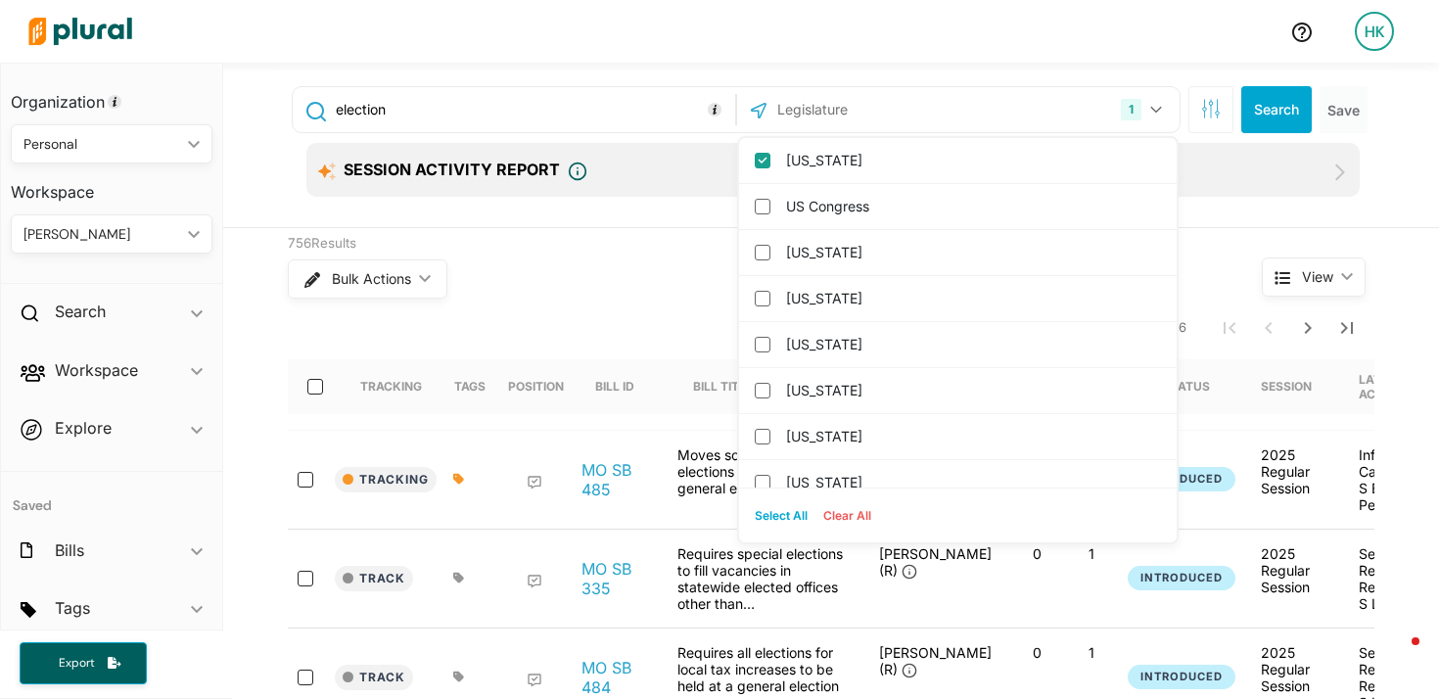
click at [686, 249] on div "756 Results" at bounding box center [738, 244] width 901 height 20
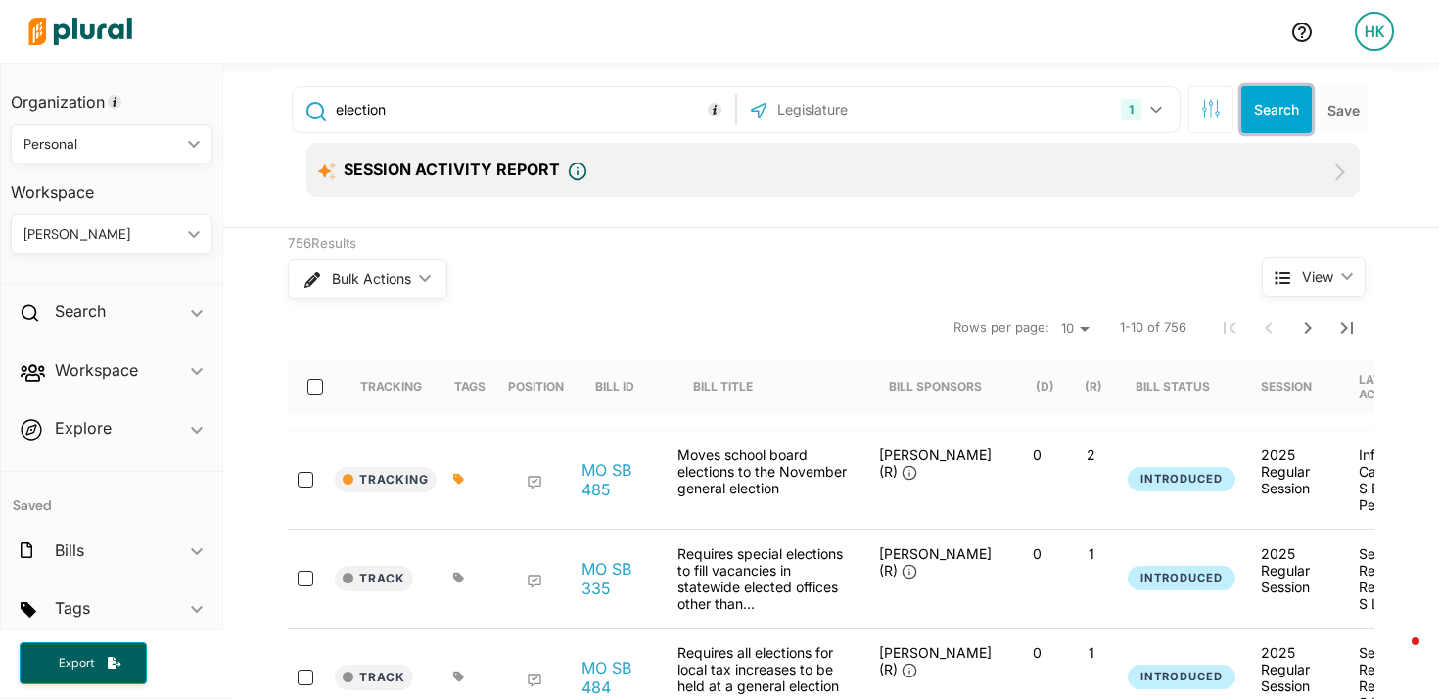
click at [1286, 106] on button "Search" at bounding box center [1277, 109] width 71 height 47
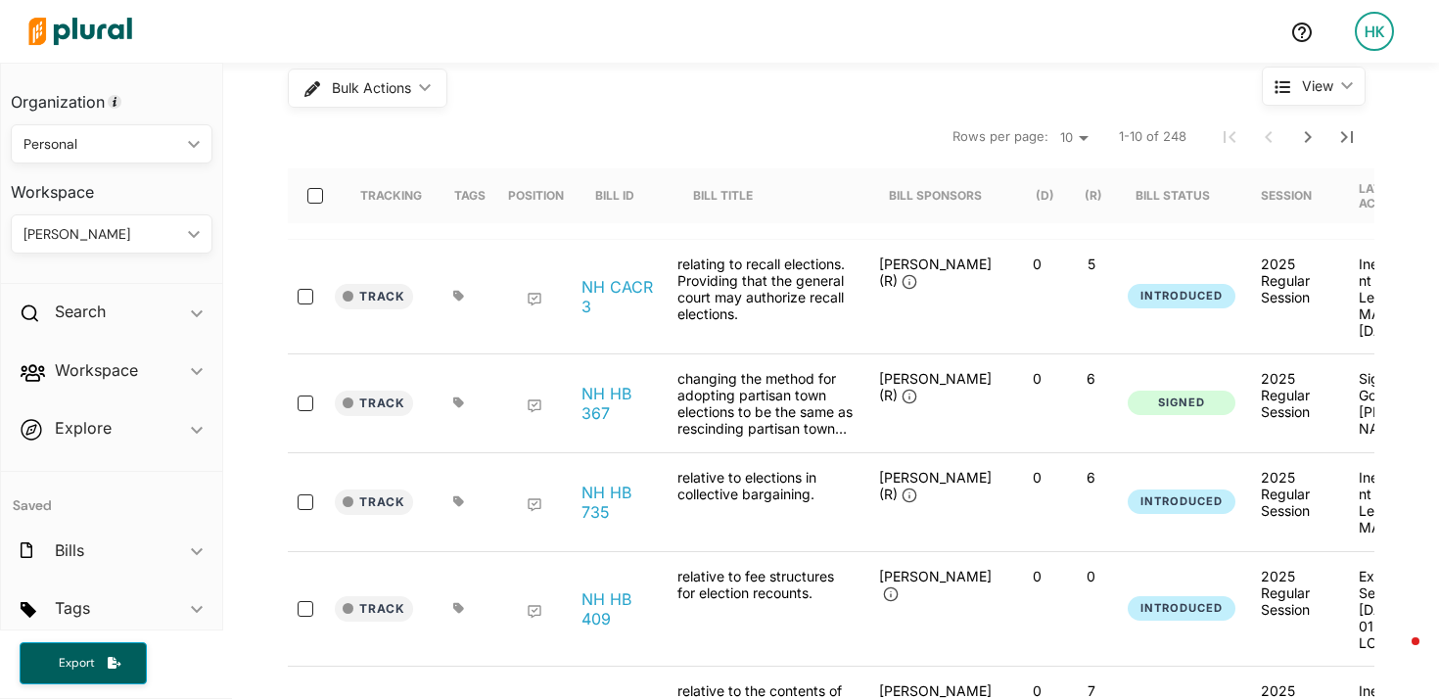
scroll to position [195, 0]
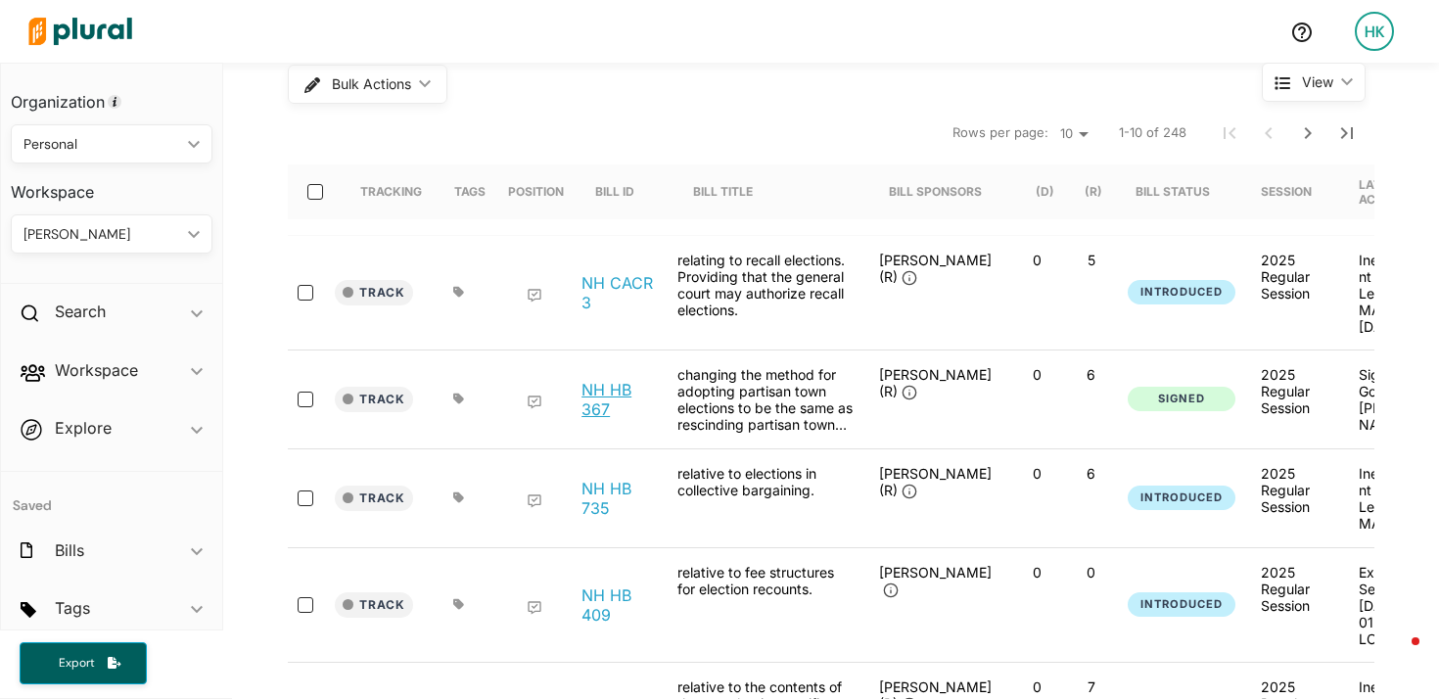
click at [607, 382] on link "NH HB 367" at bounding box center [619, 399] width 74 height 39
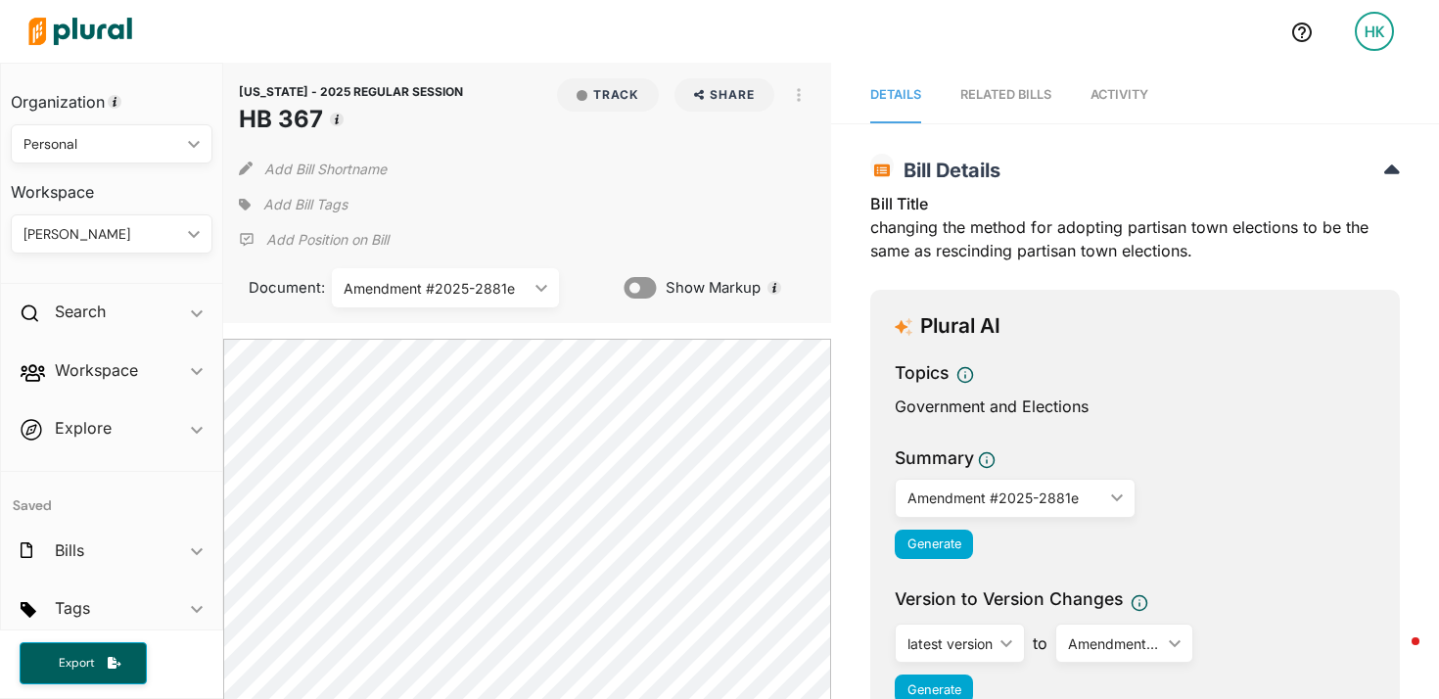
click at [496, 288] on div "Amendment #2025-2881e" at bounding box center [436, 288] width 184 height 21
click at [472, 321] on link "latest version" at bounding box center [445, 333] width 223 height 45
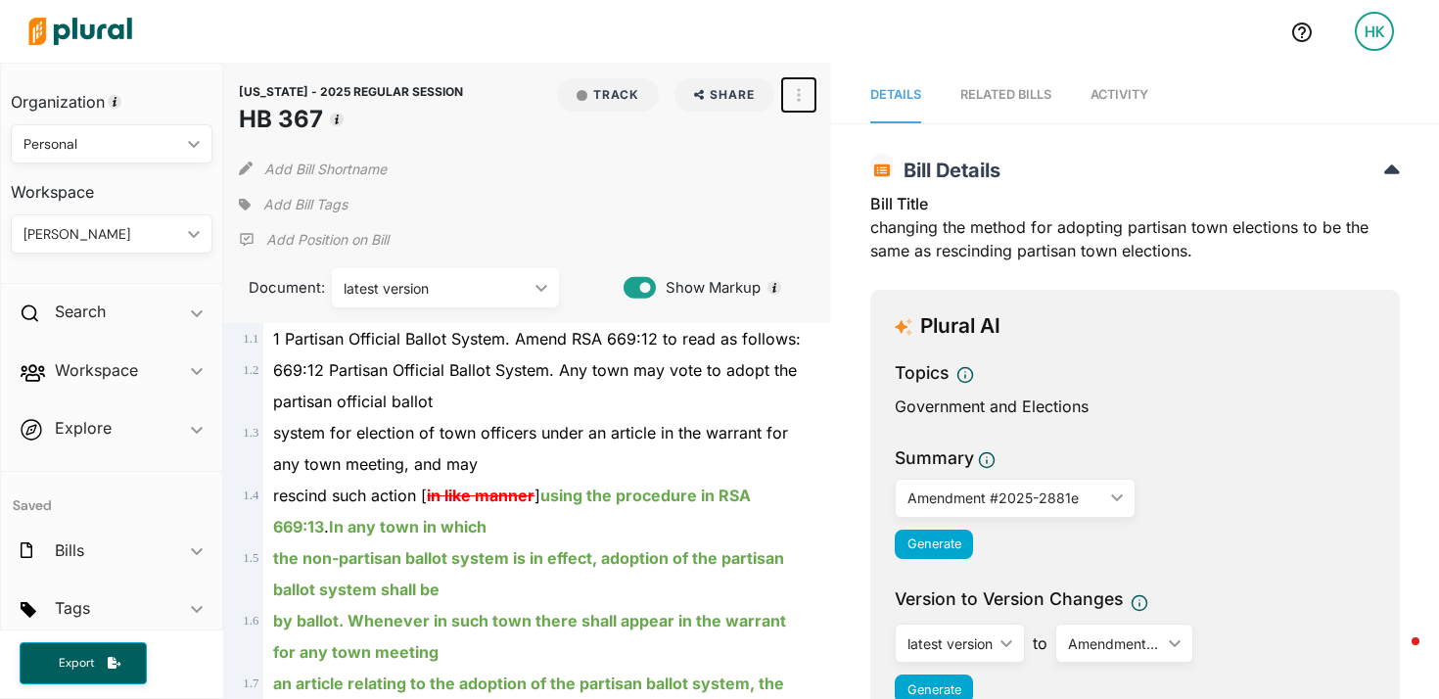
click at [814, 87] on button "button" at bounding box center [798, 94] width 33 height 33
click at [827, 172] on link "View Source" at bounding box center [869, 183] width 171 height 45
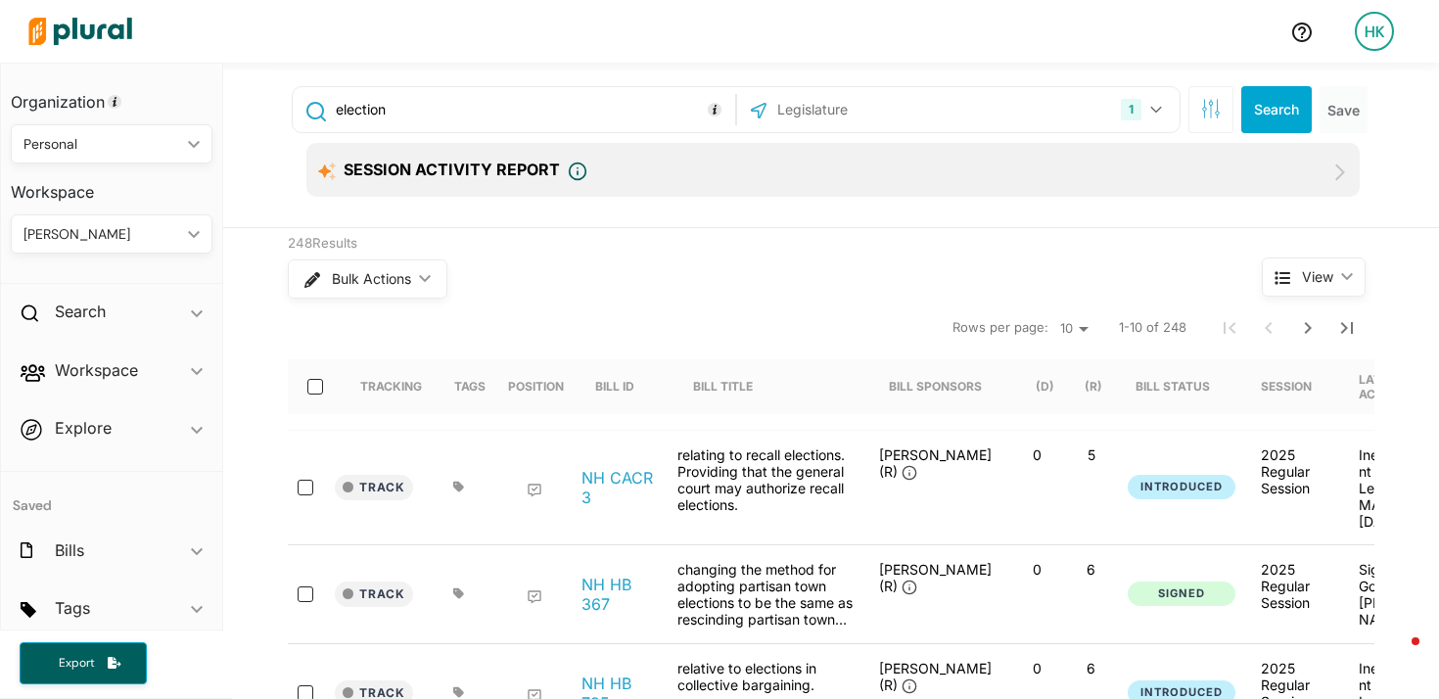
click at [784, 113] on input "text" at bounding box center [881, 109] width 210 height 37
type input "new jer"
click at [807, 147] on label "[US_STATE]" at bounding box center [971, 160] width 371 height 29
click at [771, 153] on input "[US_STATE]" at bounding box center [763, 161] width 16 height 16
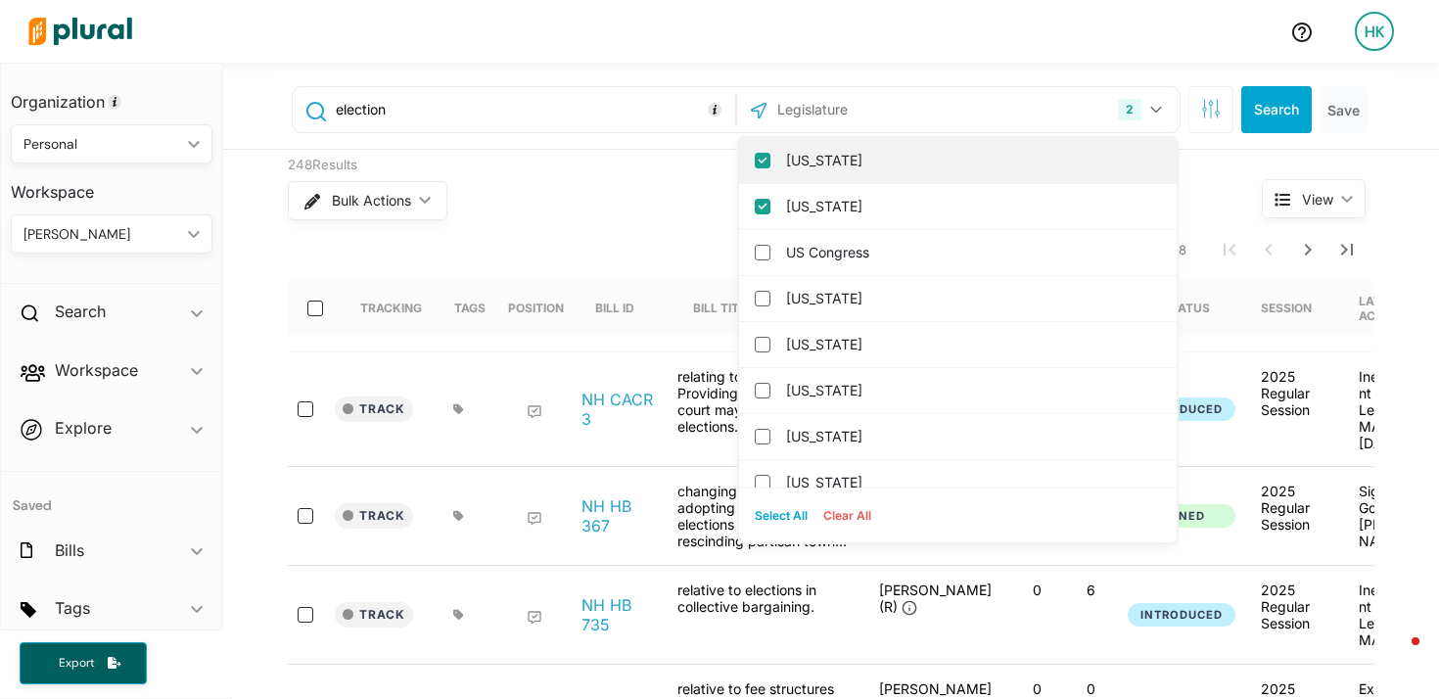
click at [758, 159] on input "[US_STATE]" at bounding box center [763, 161] width 16 height 16
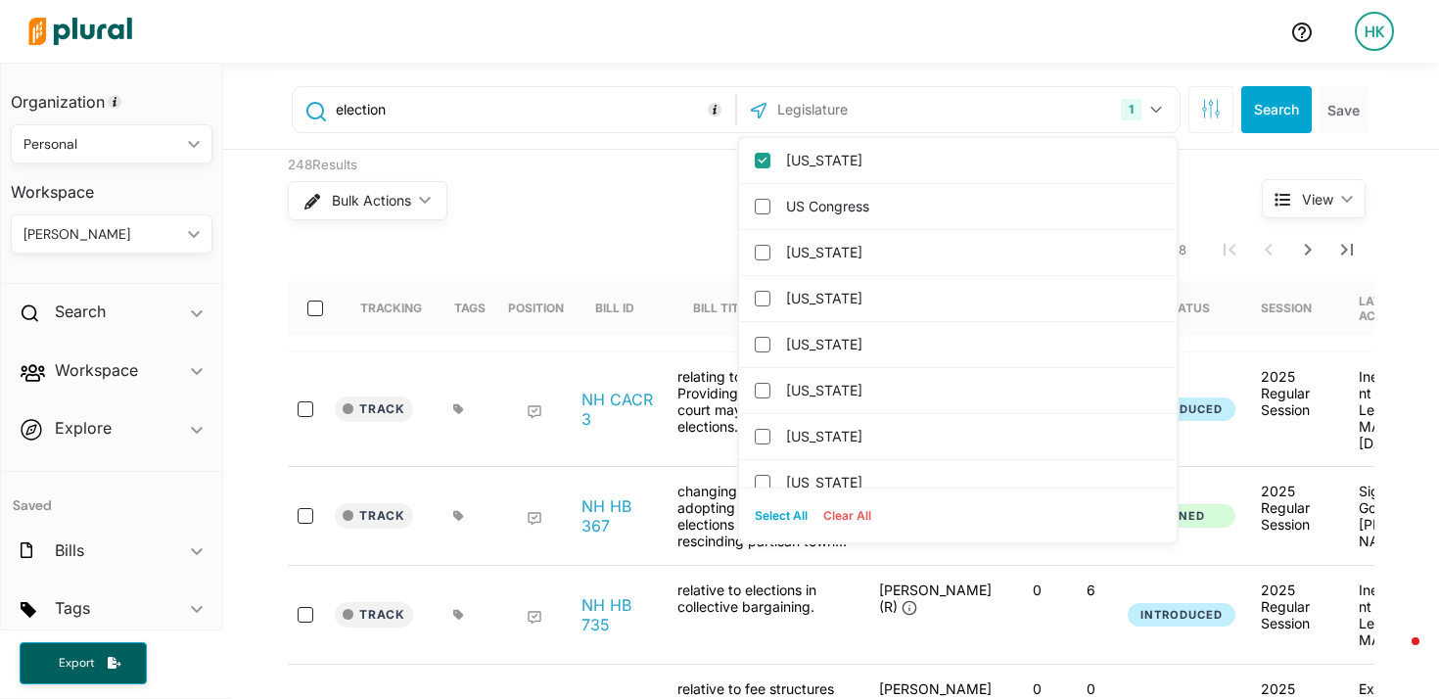
click at [642, 177] on div "Bulk Actions ic_keyboard_arrow_down" at bounding box center [738, 200] width 901 height 51
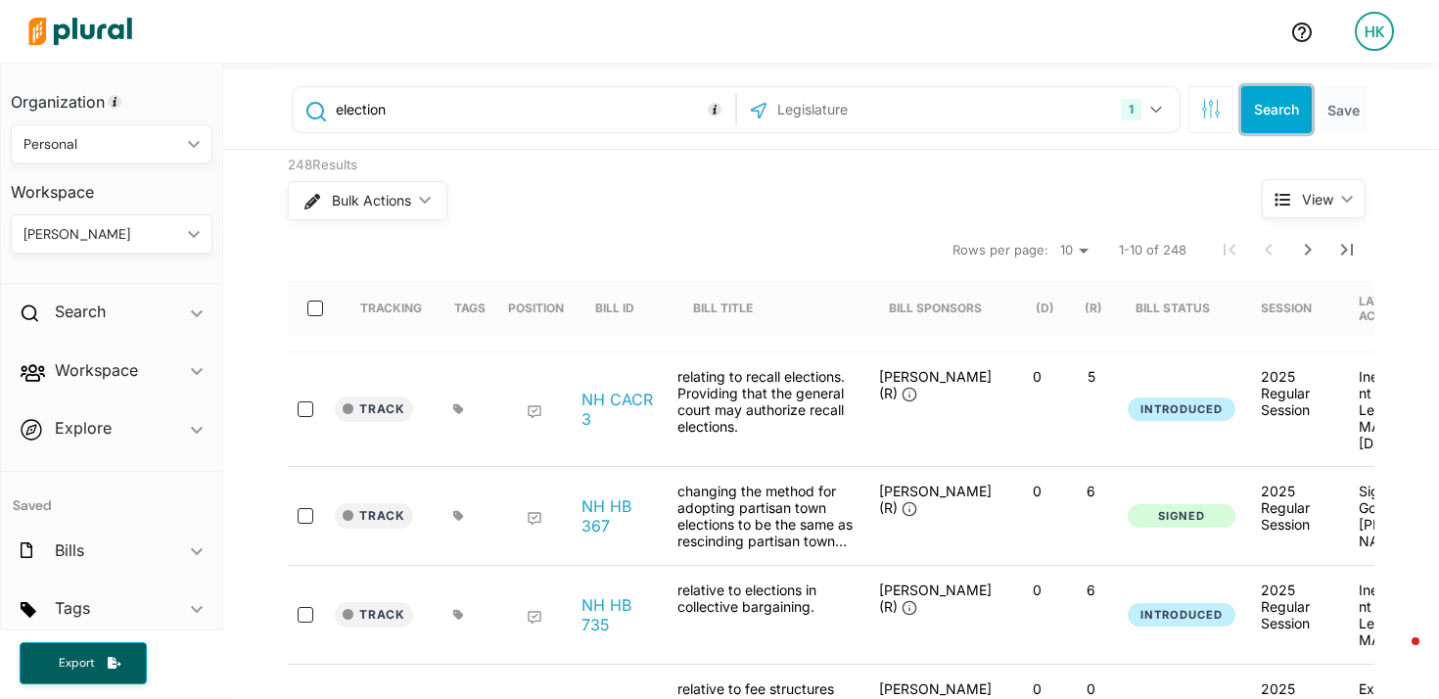
click at [1274, 108] on button "Search" at bounding box center [1277, 109] width 71 height 47
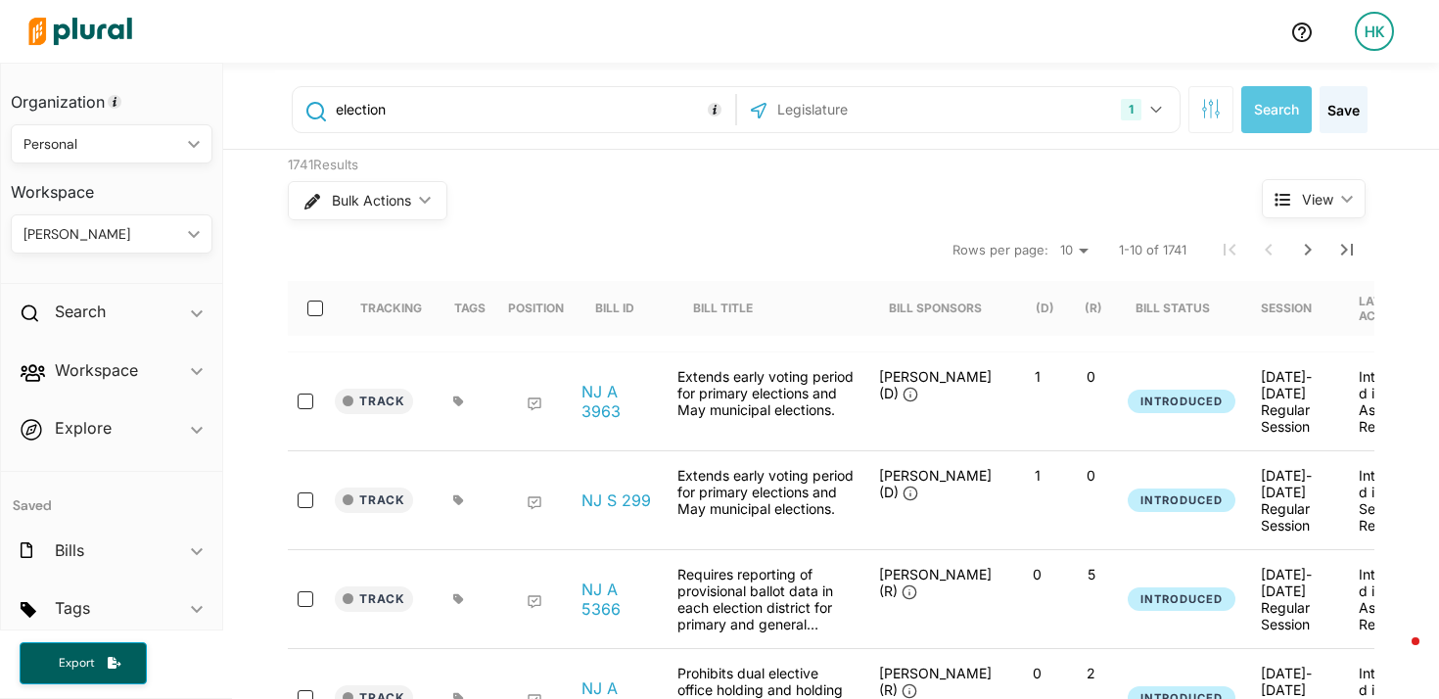
scroll to position [41, 0]
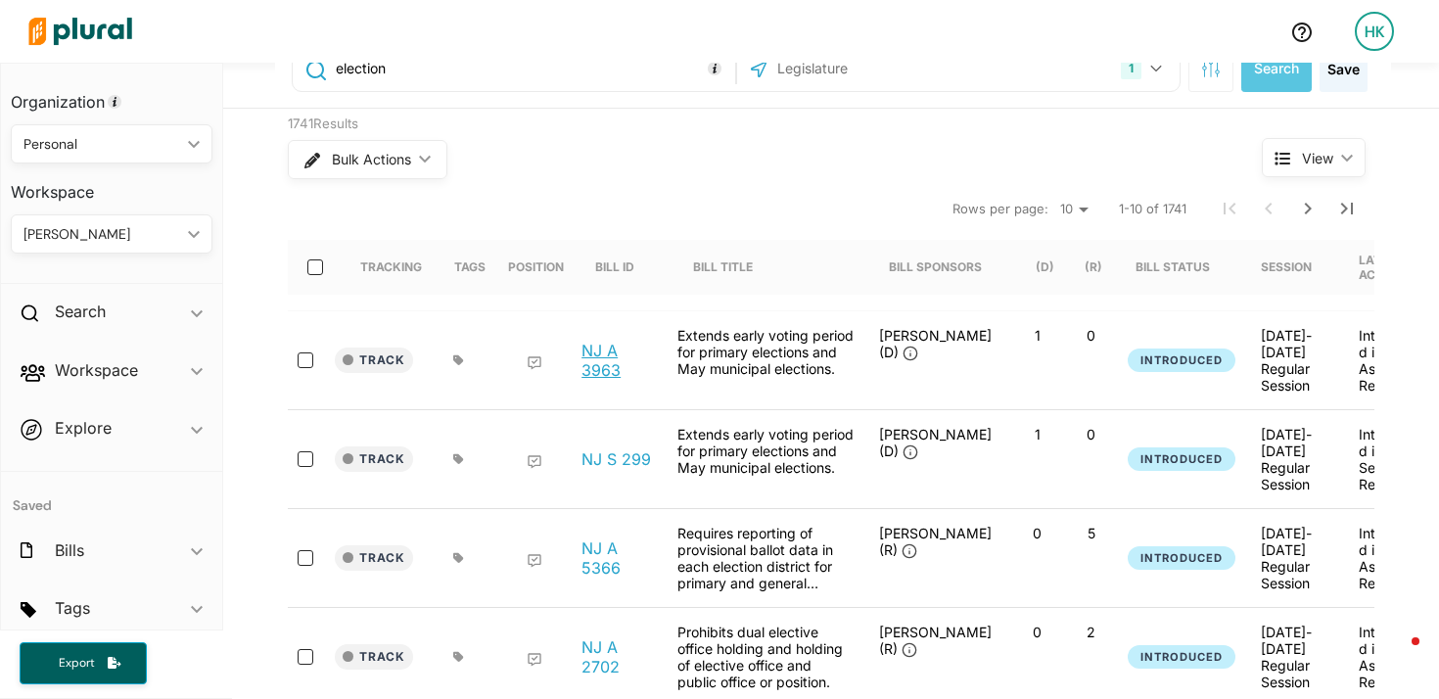
click at [590, 360] on link "NJ A 3963" at bounding box center [619, 360] width 74 height 39
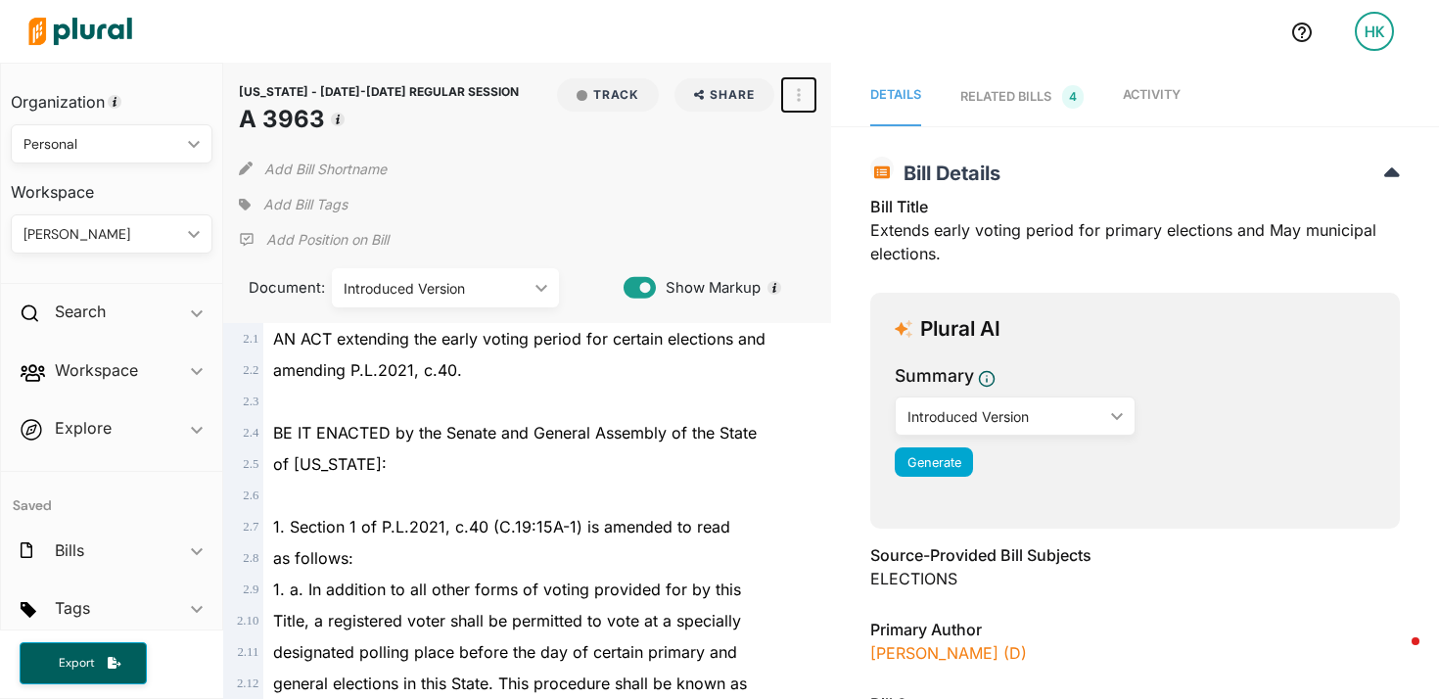
click at [811, 99] on button "button" at bounding box center [798, 94] width 33 height 33
click at [822, 172] on link "View Source" at bounding box center [869, 183] width 171 height 45
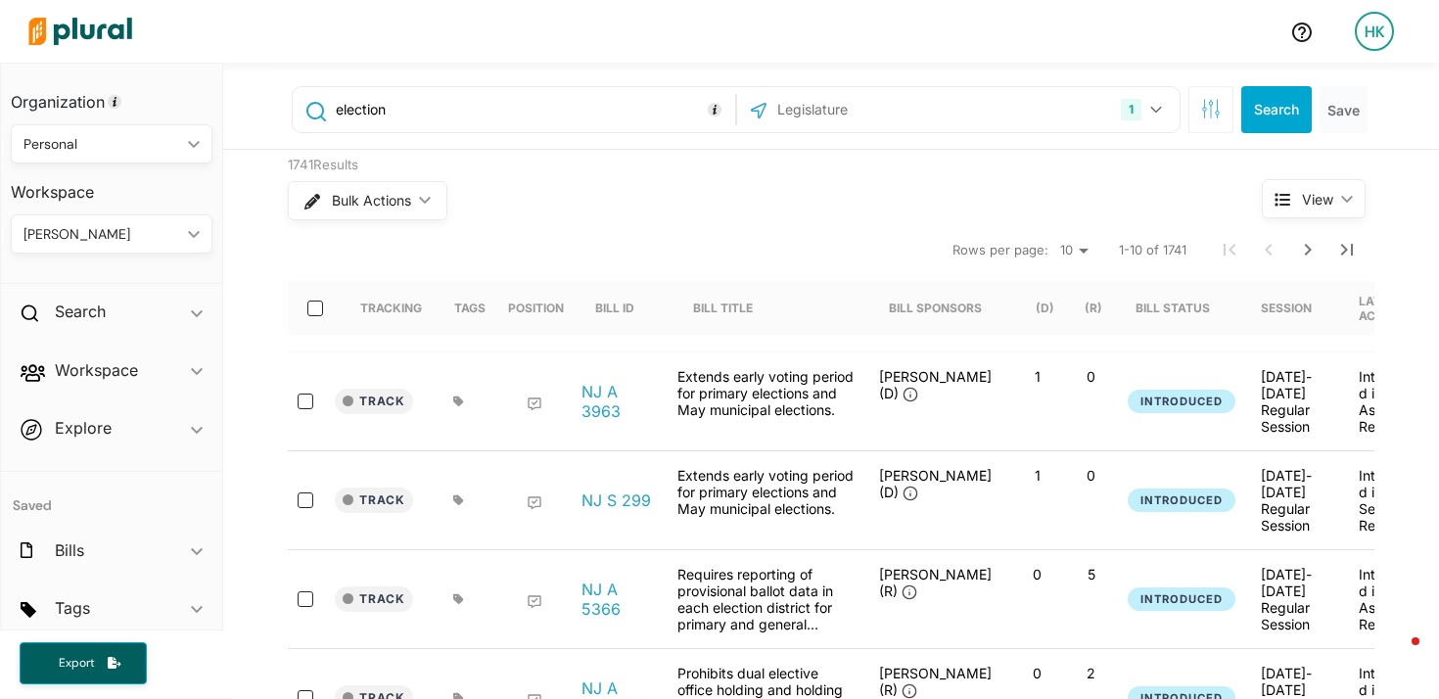
click at [800, 108] on input "text" at bounding box center [881, 109] width 210 height 37
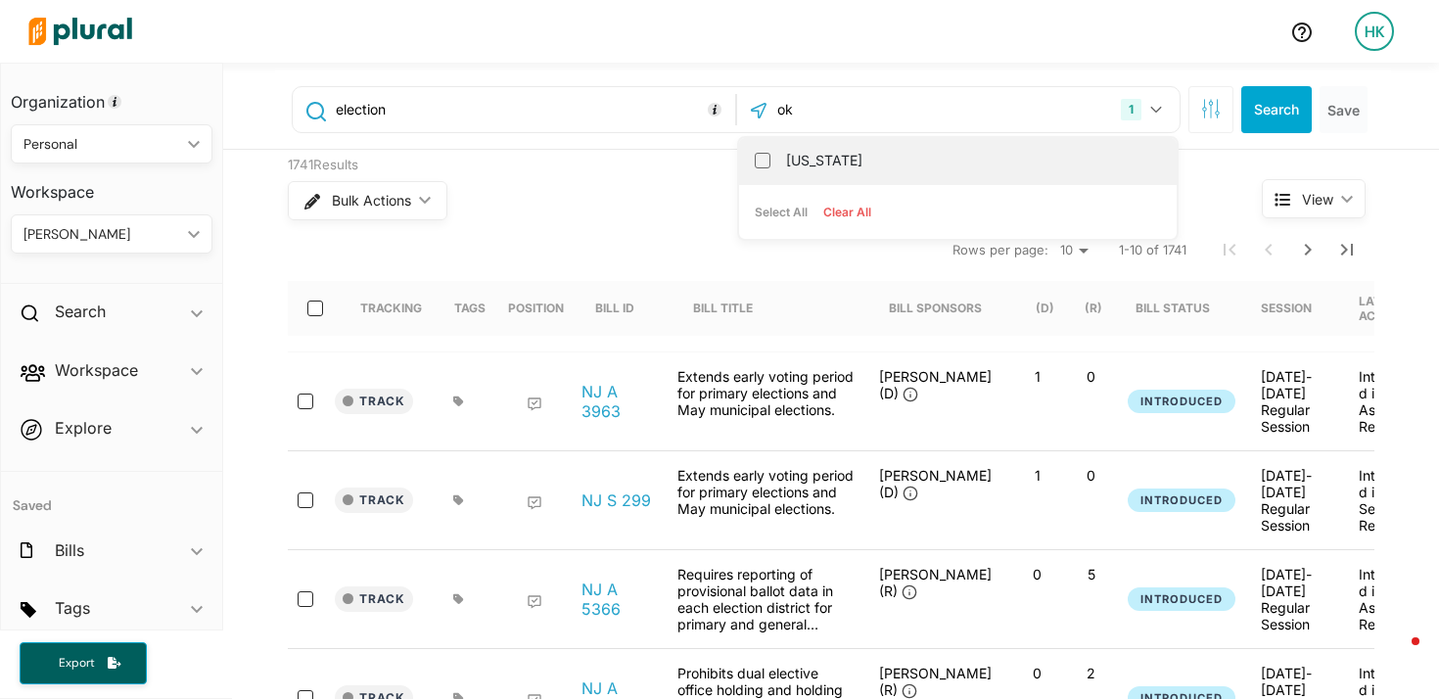
type input "ok"
click at [751, 157] on div "Oklahoma" at bounding box center [958, 161] width 438 height 46
click at [761, 159] on input "Oklahoma" at bounding box center [763, 161] width 16 height 16
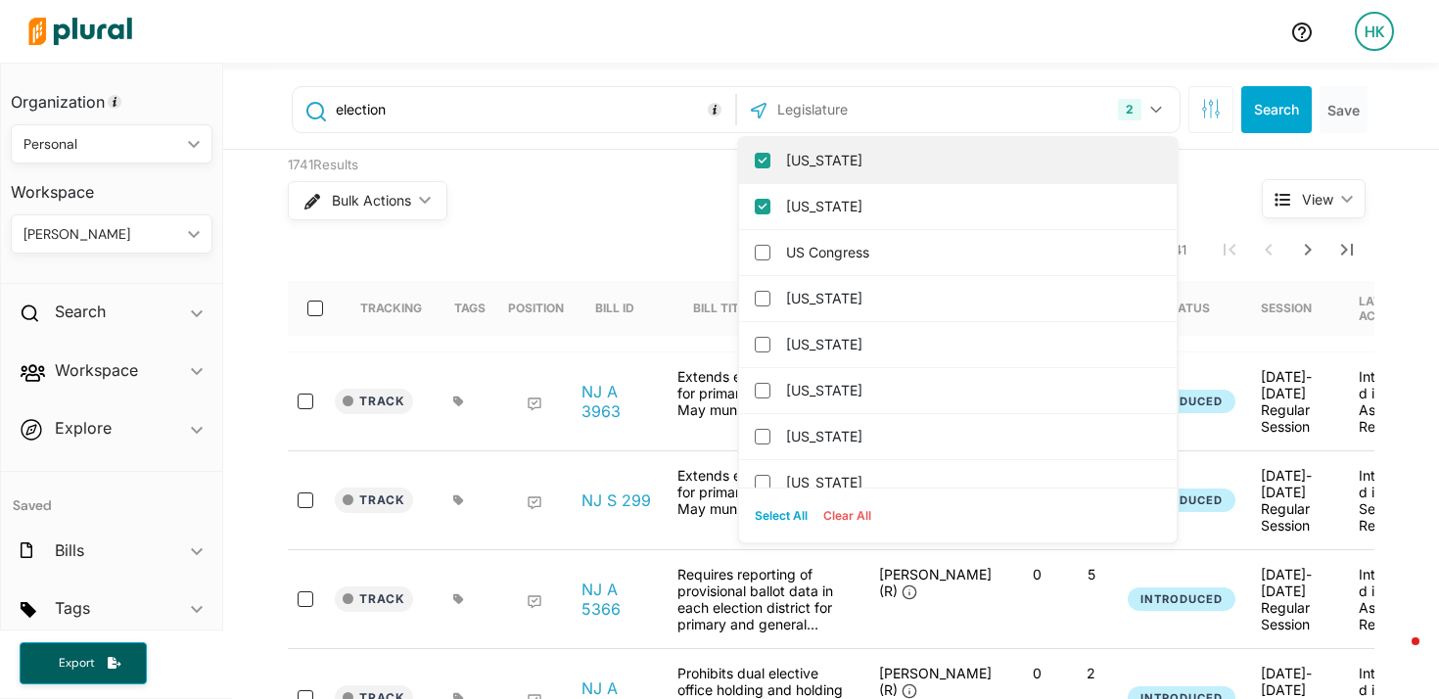
click at [760, 162] on input "[US_STATE]" at bounding box center [763, 161] width 16 height 16
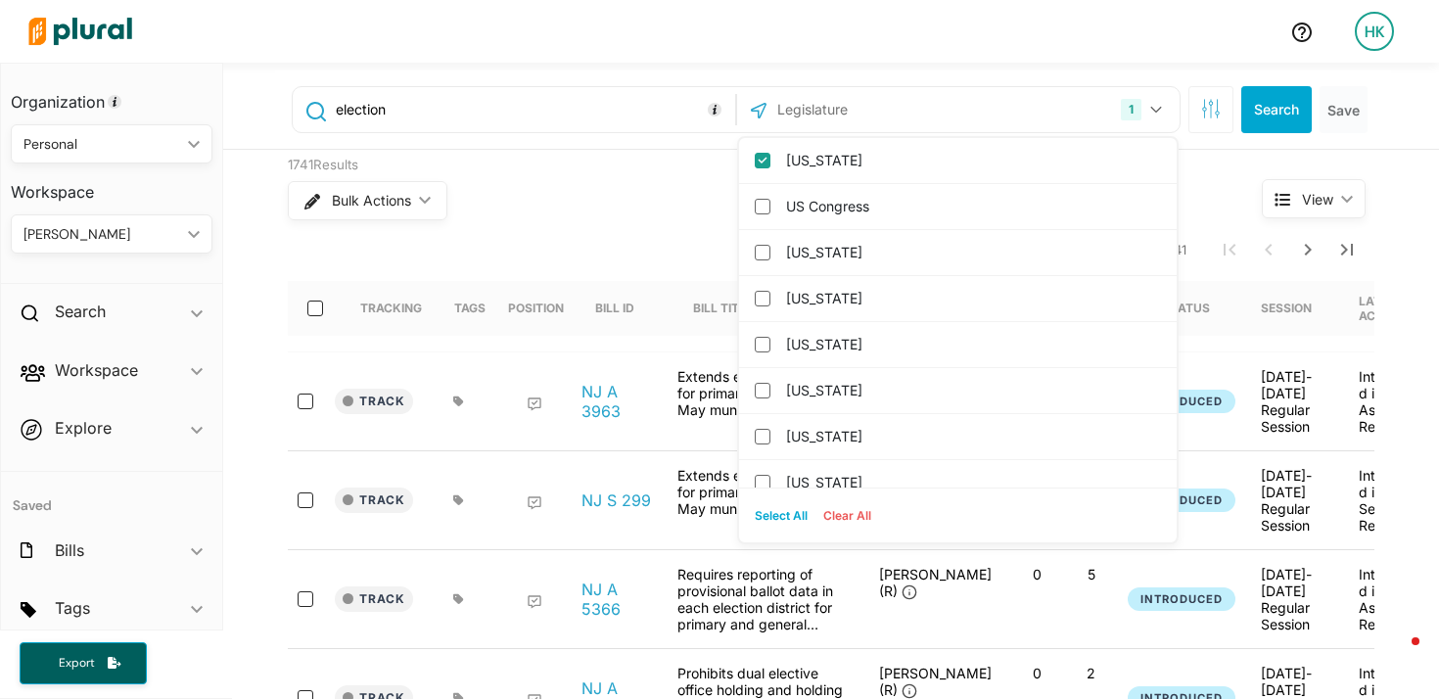
click at [648, 169] on div "1741 Results" at bounding box center [738, 166] width 901 height 20
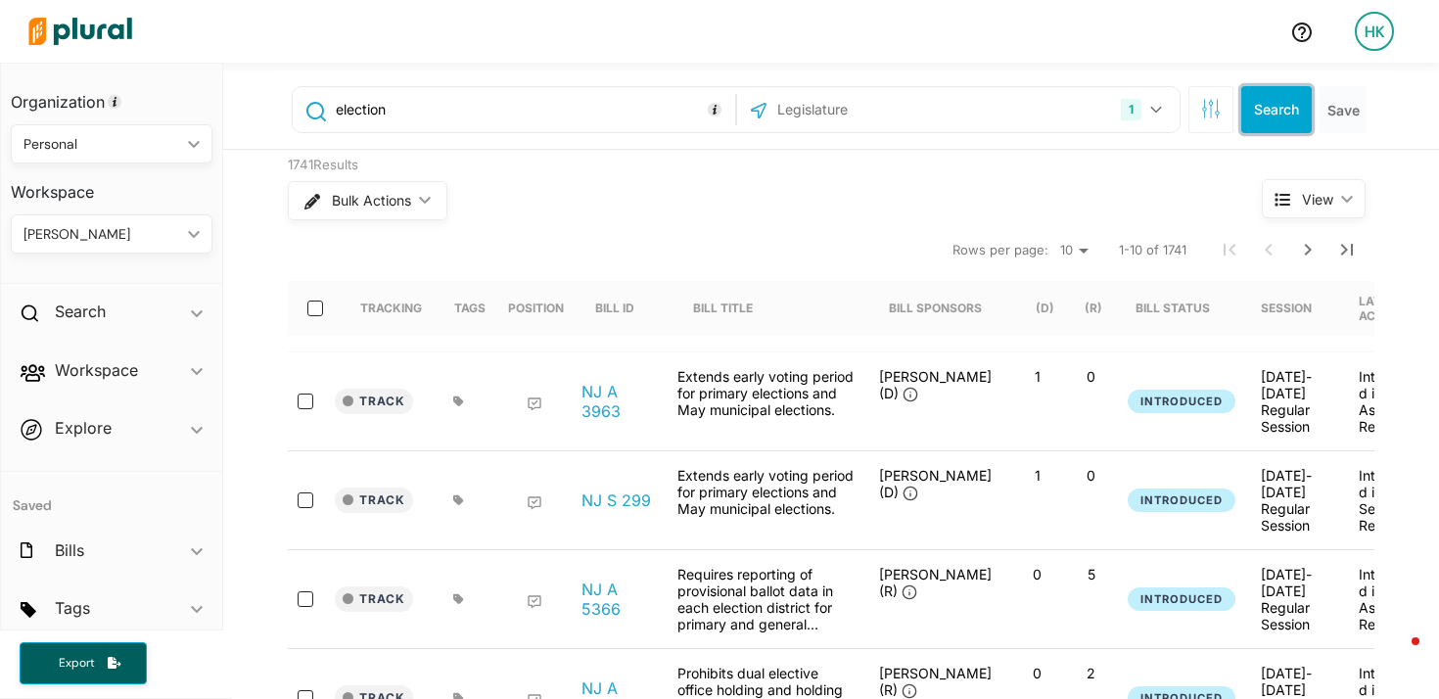
click at [1273, 105] on button "Search" at bounding box center [1277, 109] width 71 height 47
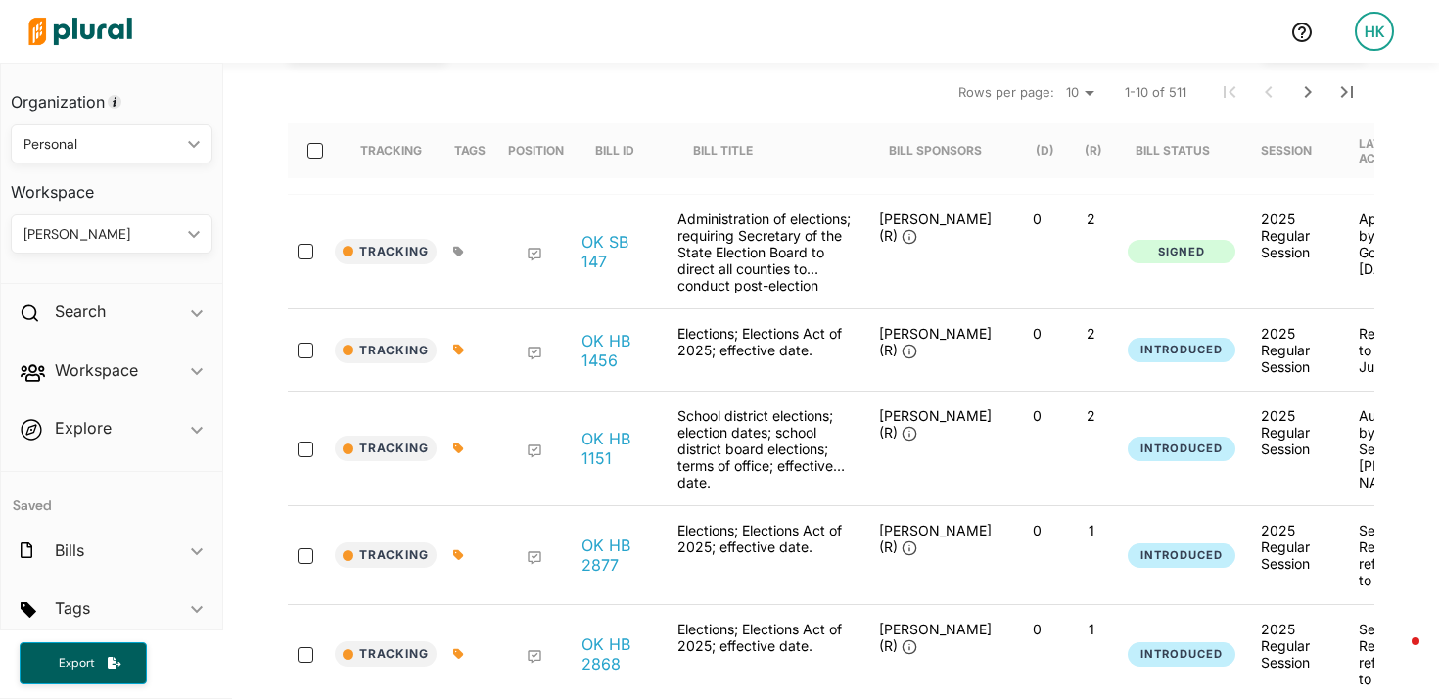
scroll to position [165, 0]
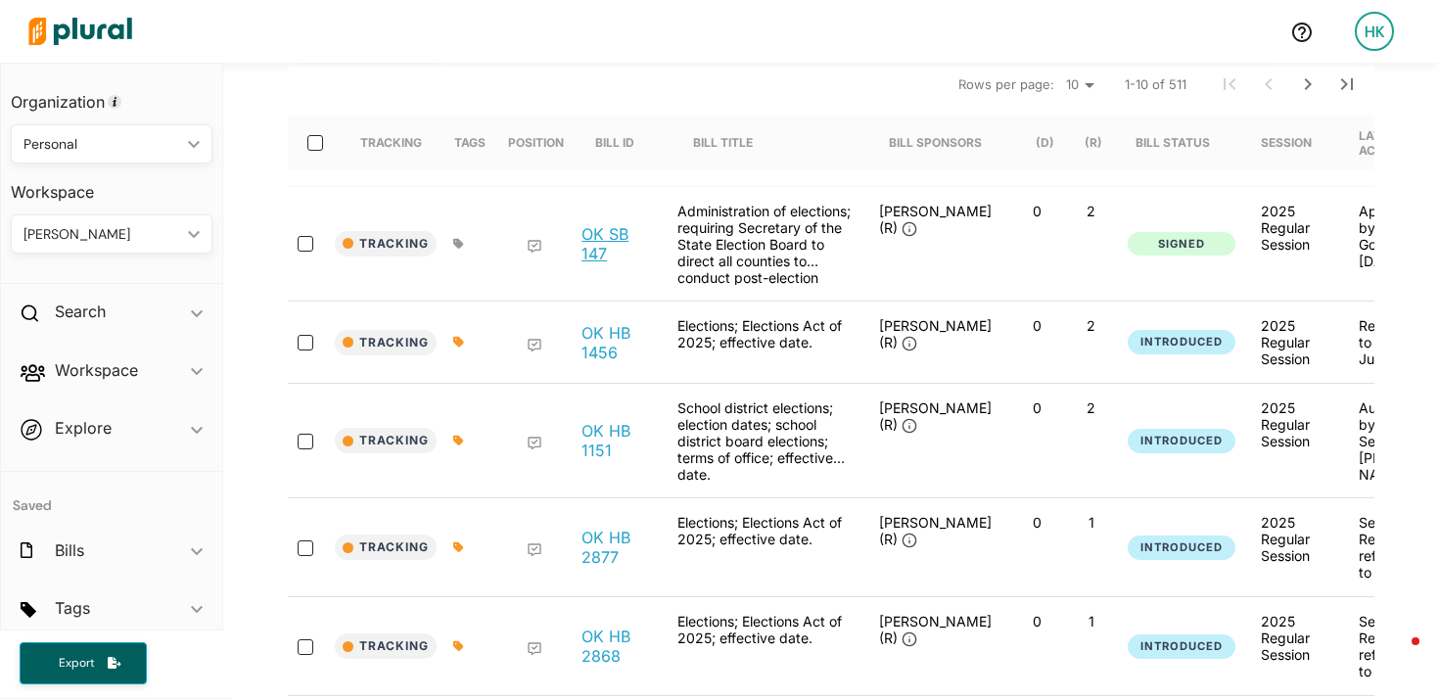
click at [610, 225] on link "OK SB 147" at bounding box center [619, 243] width 74 height 39
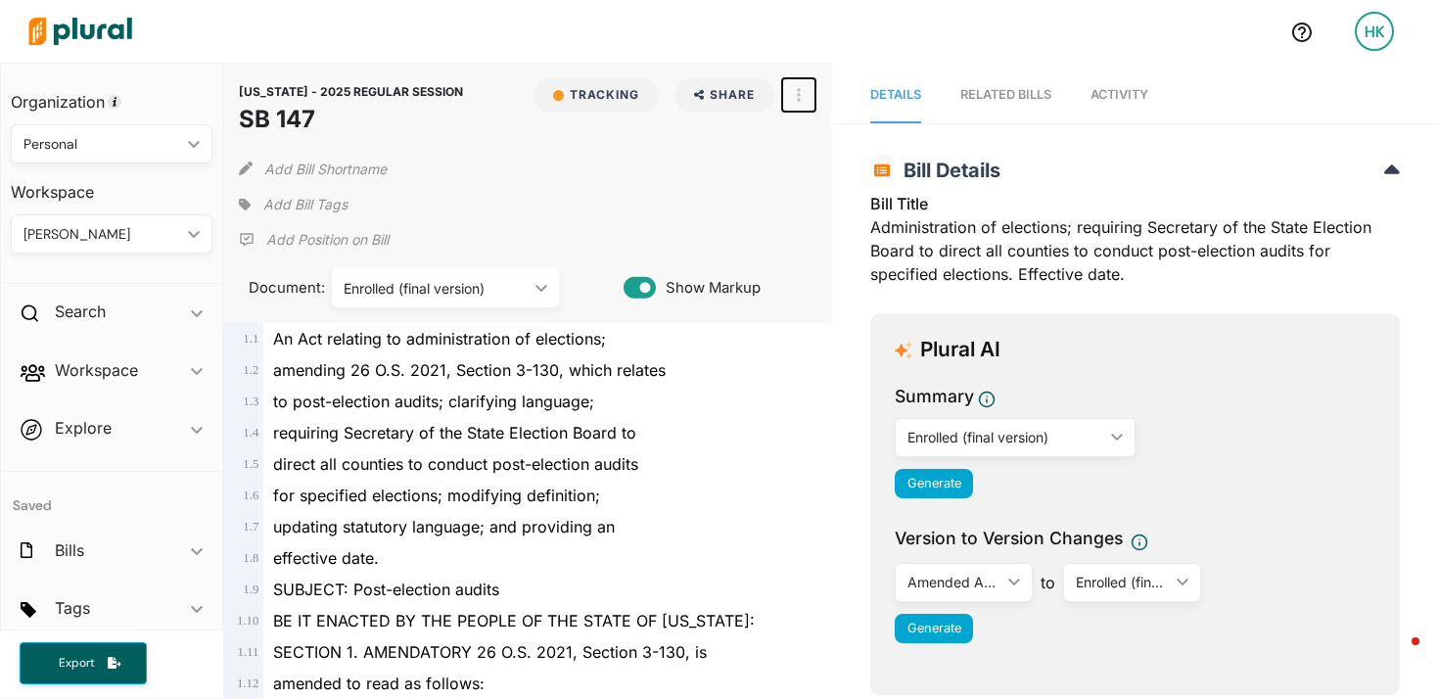
click at [793, 95] on button "button" at bounding box center [798, 94] width 33 height 33
click at [829, 190] on div "View Source" at bounding box center [883, 183] width 118 height 17
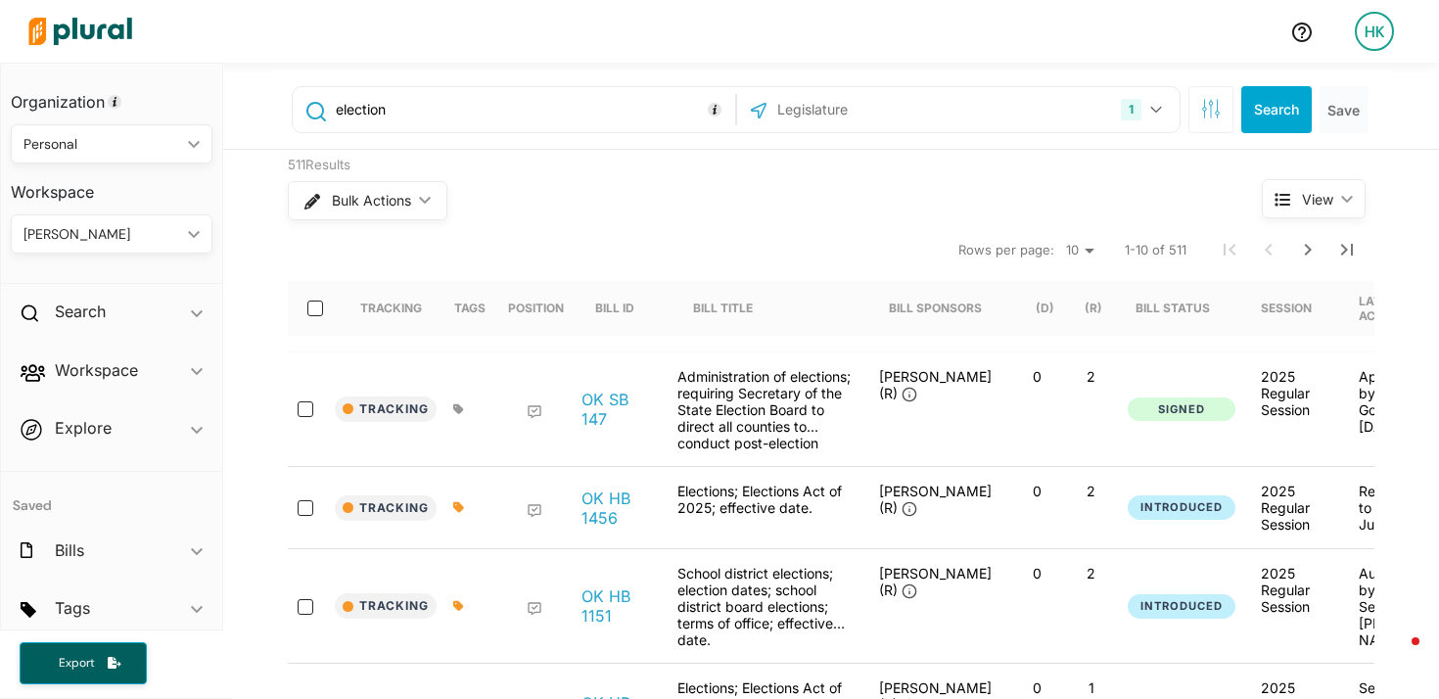
click at [823, 111] on input "text" at bounding box center [881, 109] width 210 height 37
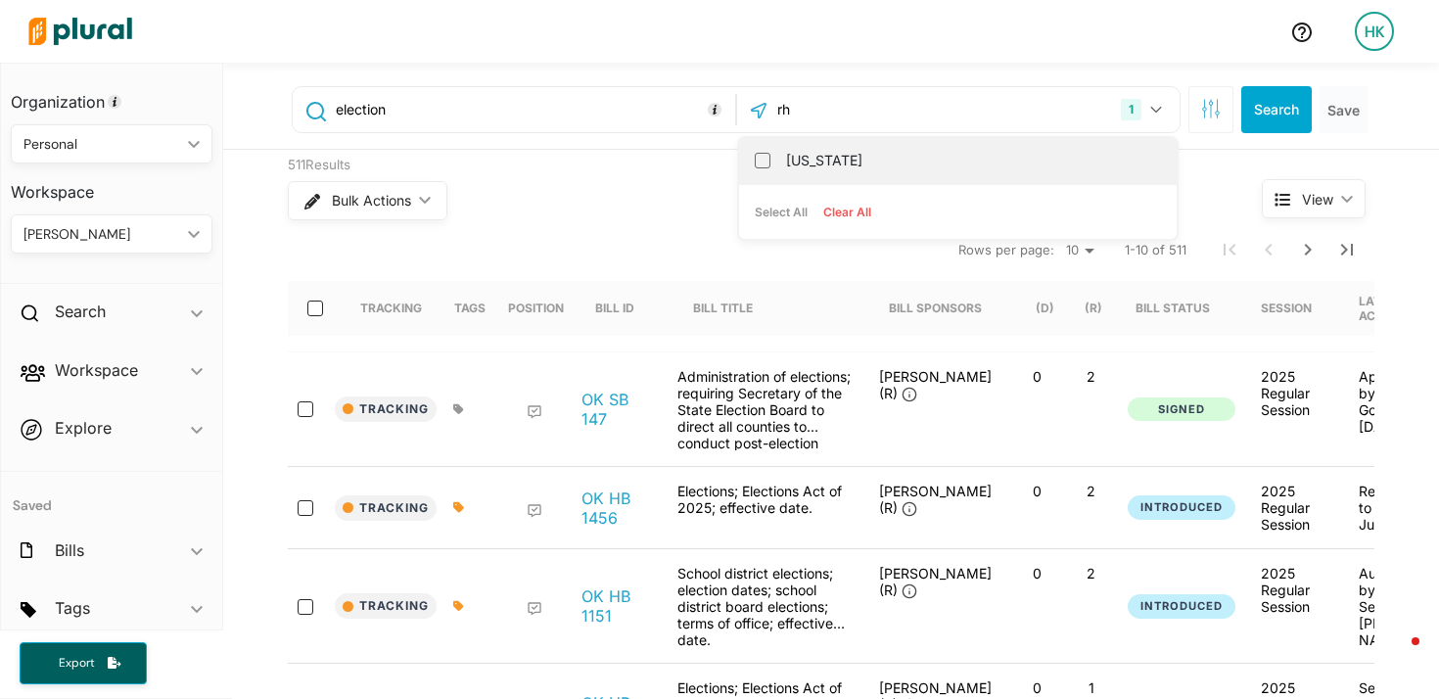
type input "rh"
click at [802, 153] on label "[US_STATE]" at bounding box center [971, 160] width 371 height 29
click at [771, 153] on input "[US_STATE]" at bounding box center [763, 161] width 16 height 16
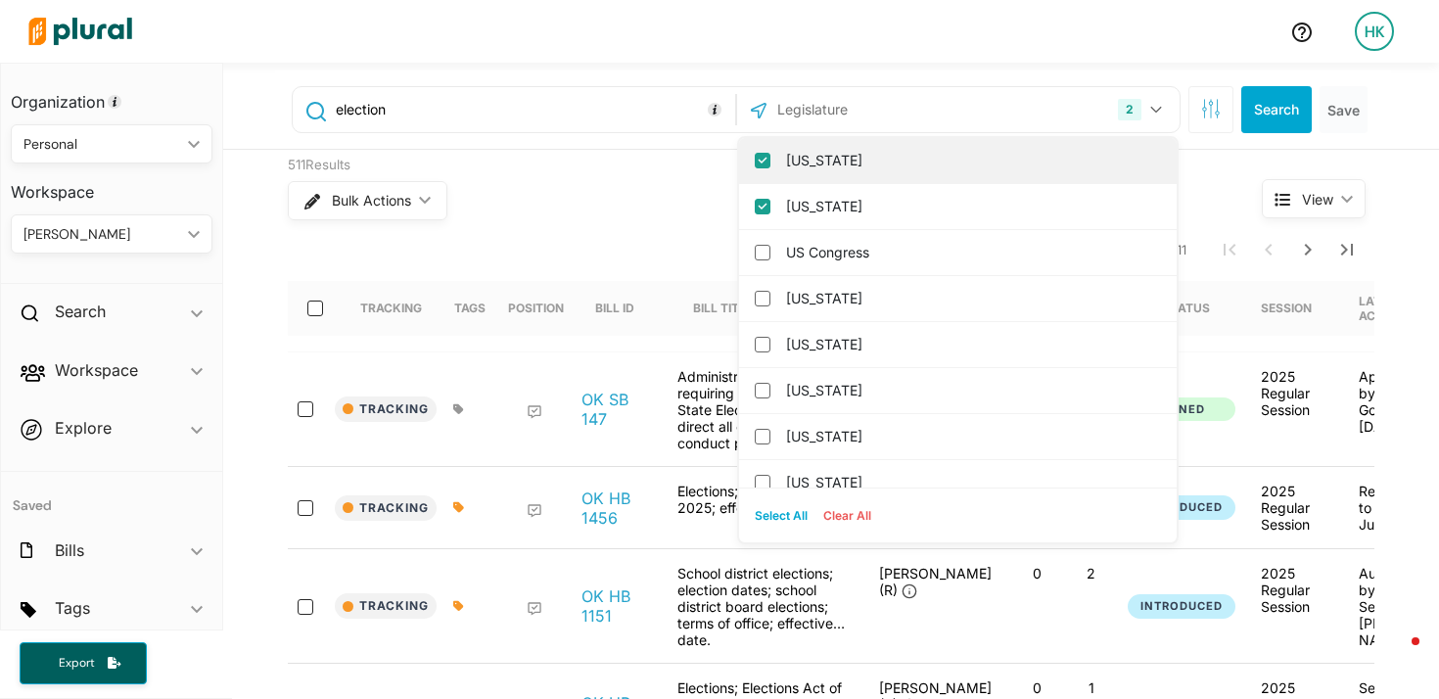
click at [760, 157] on input "Oklahoma" at bounding box center [763, 161] width 16 height 16
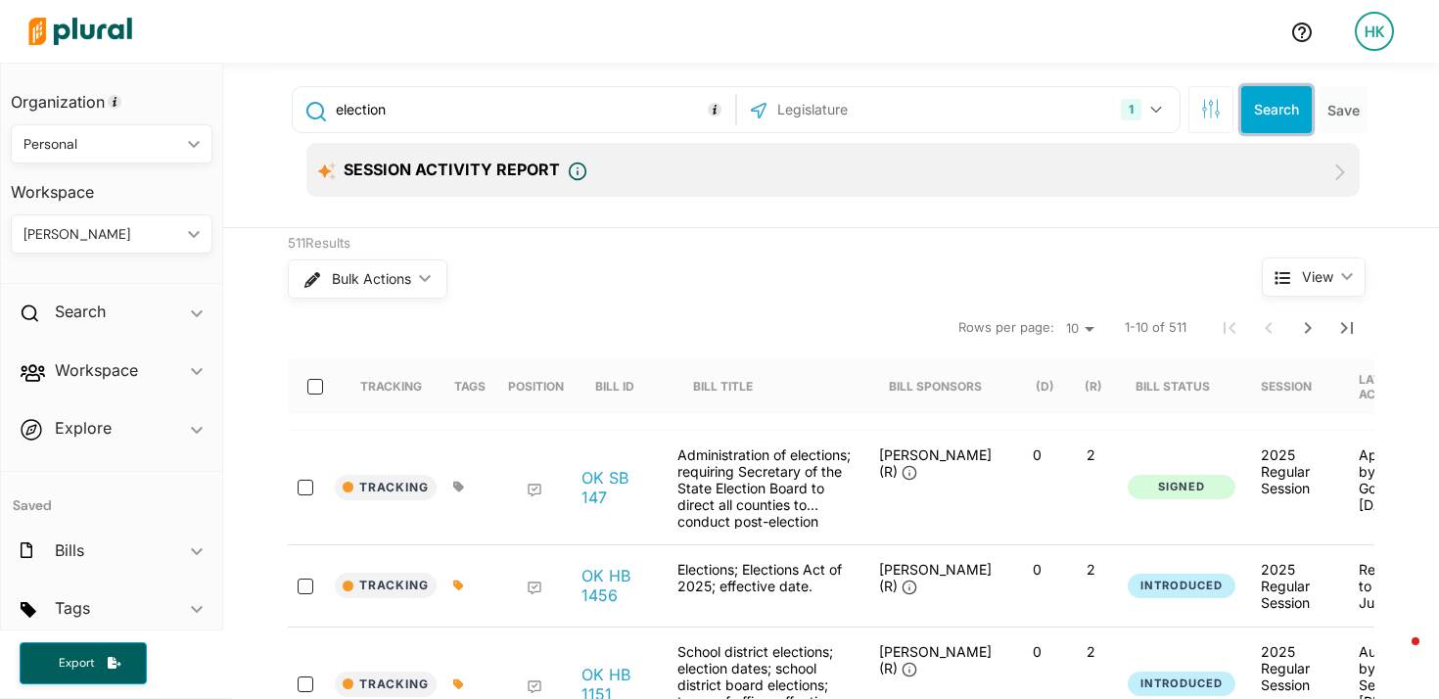
click at [1265, 112] on button "Search" at bounding box center [1277, 109] width 71 height 47
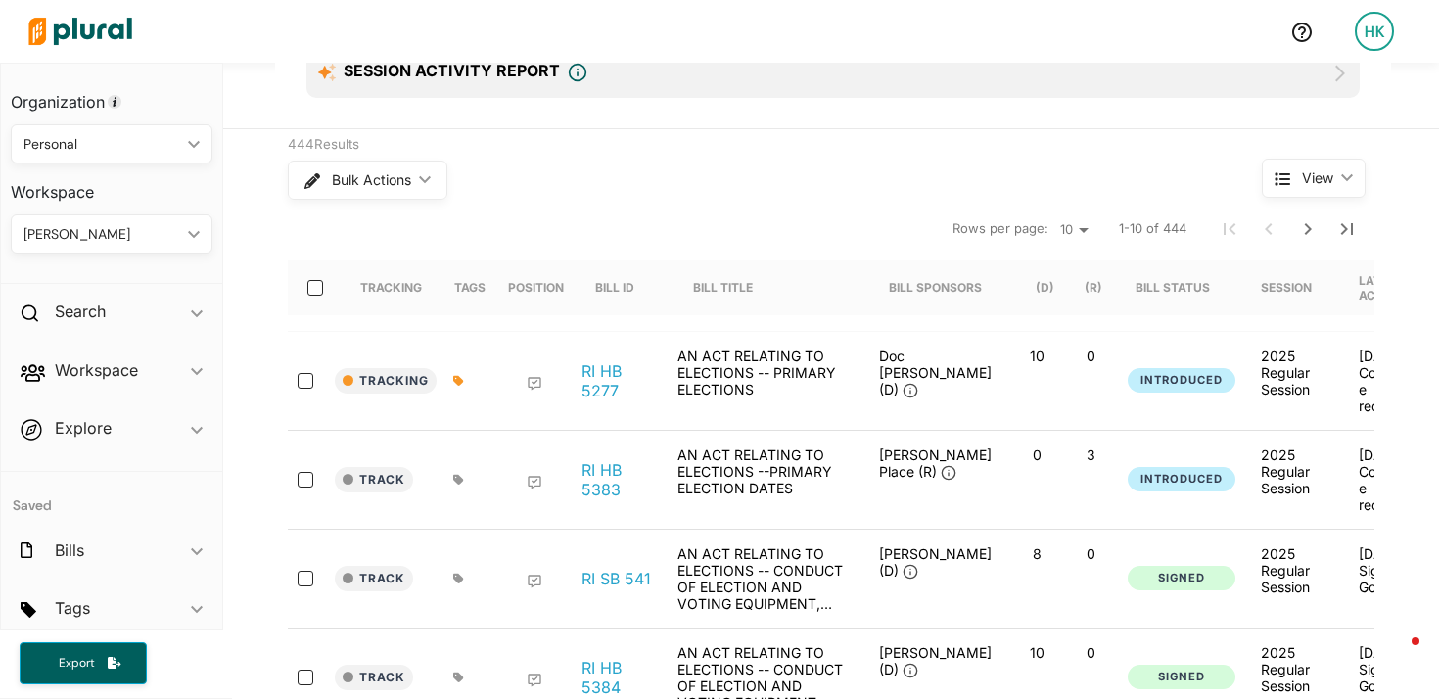
scroll to position [104, 0]
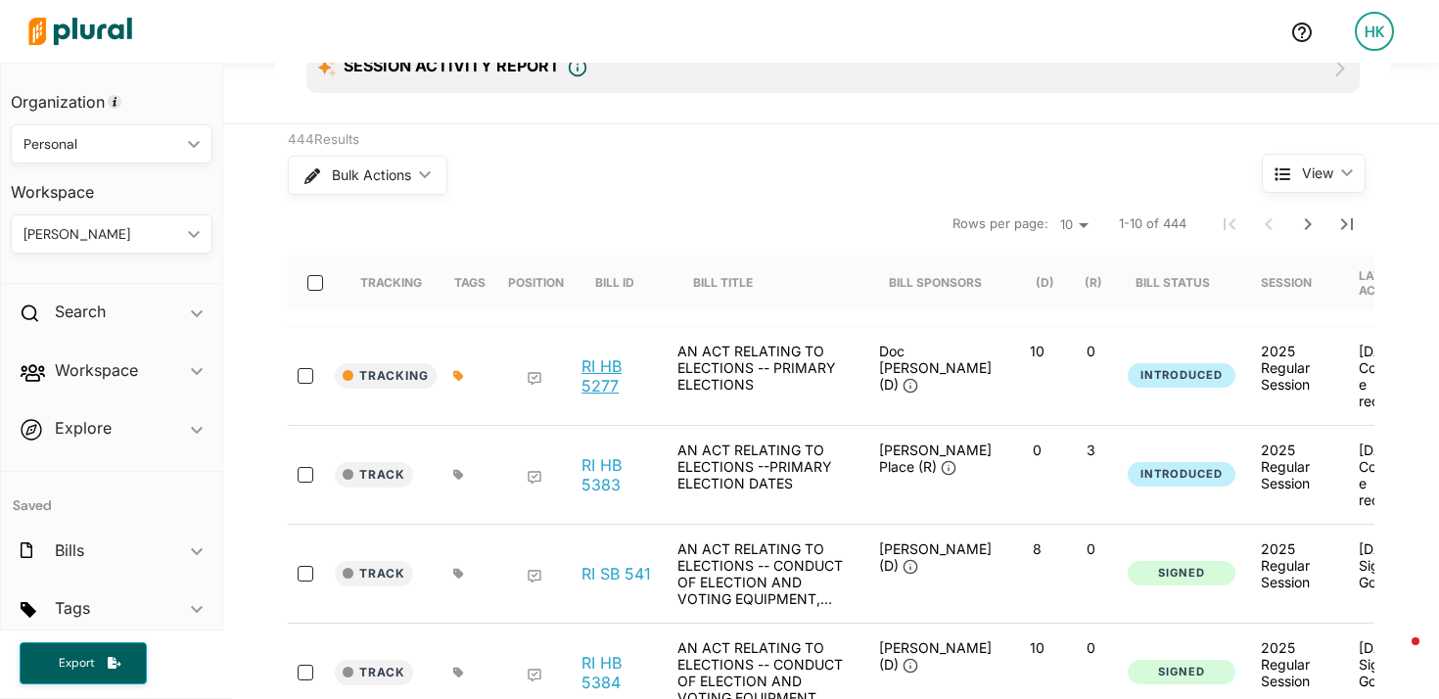
click at [596, 363] on link "RI HB 5277" at bounding box center [619, 375] width 74 height 39
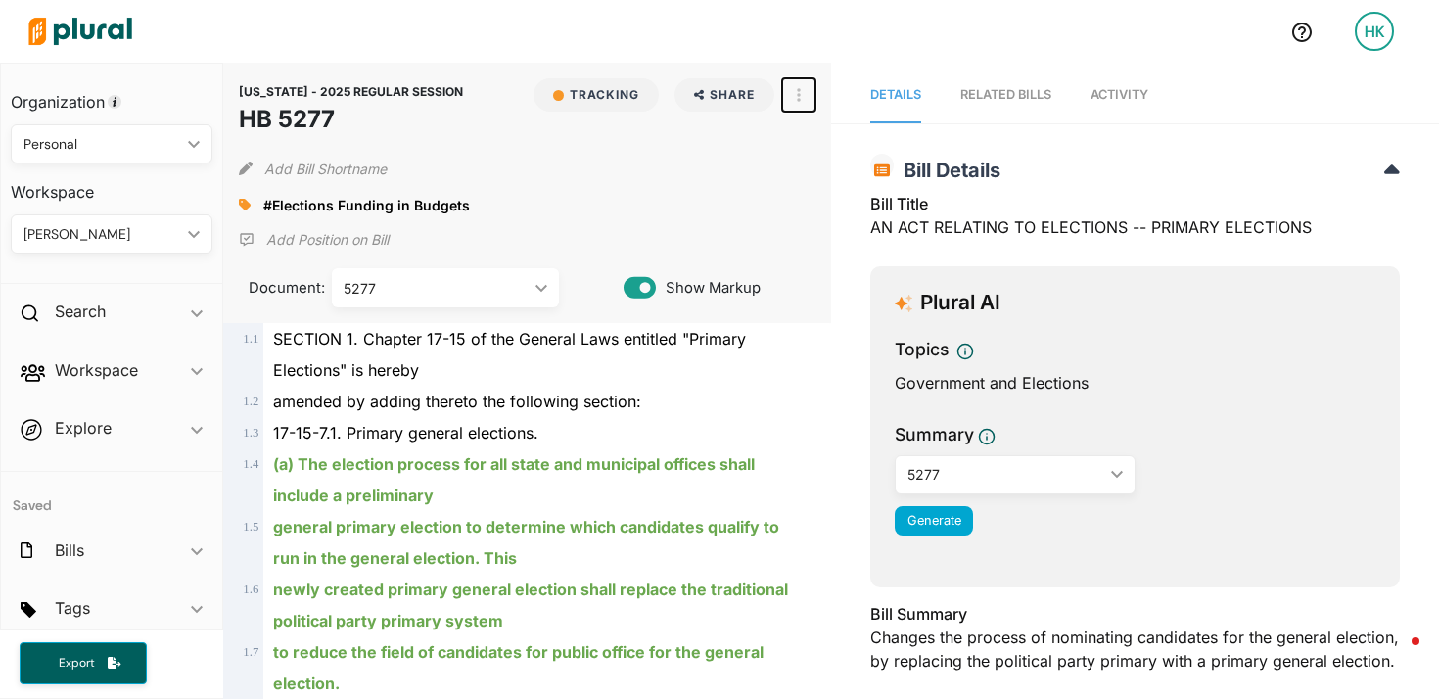
click at [798, 100] on icon "button" at bounding box center [799, 95] width 4 height 14
click at [827, 169] on link "View Source" at bounding box center [869, 183] width 171 height 45
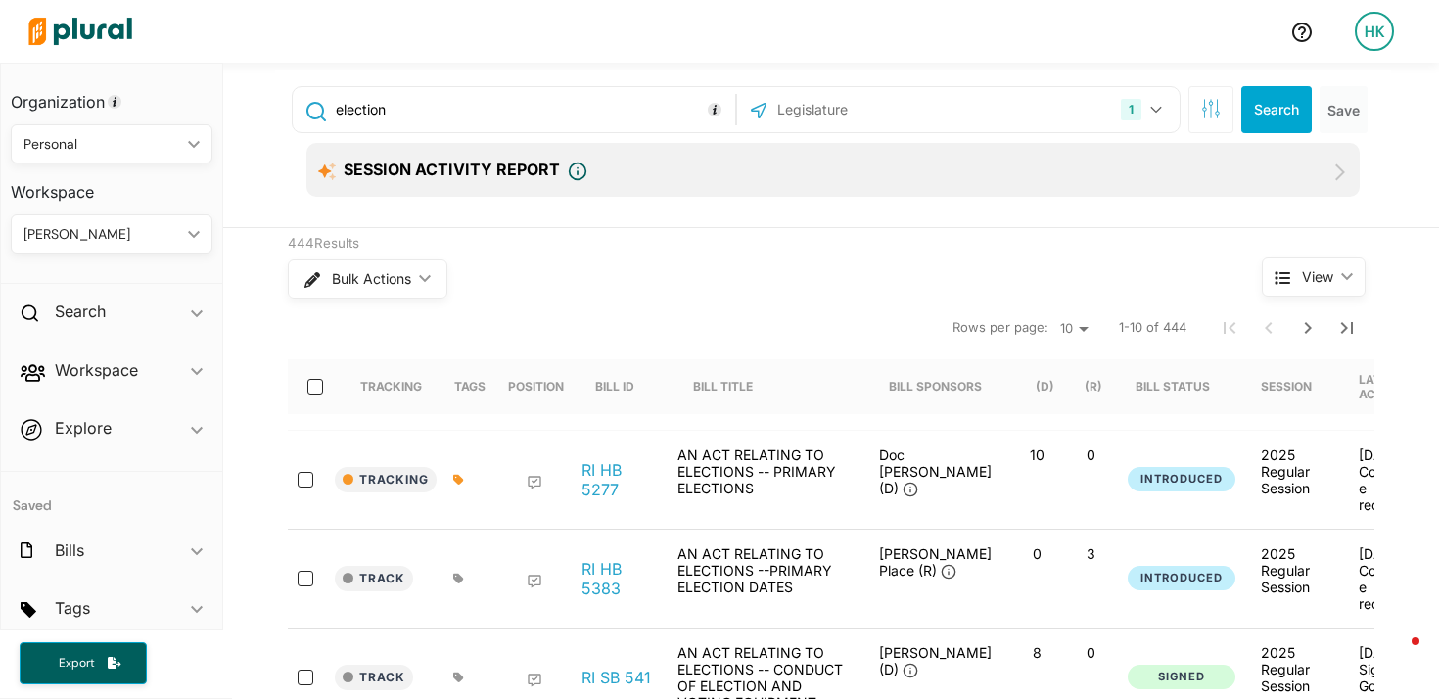
click at [850, 101] on input "text" at bounding box center [881, 109] width 210 height 37
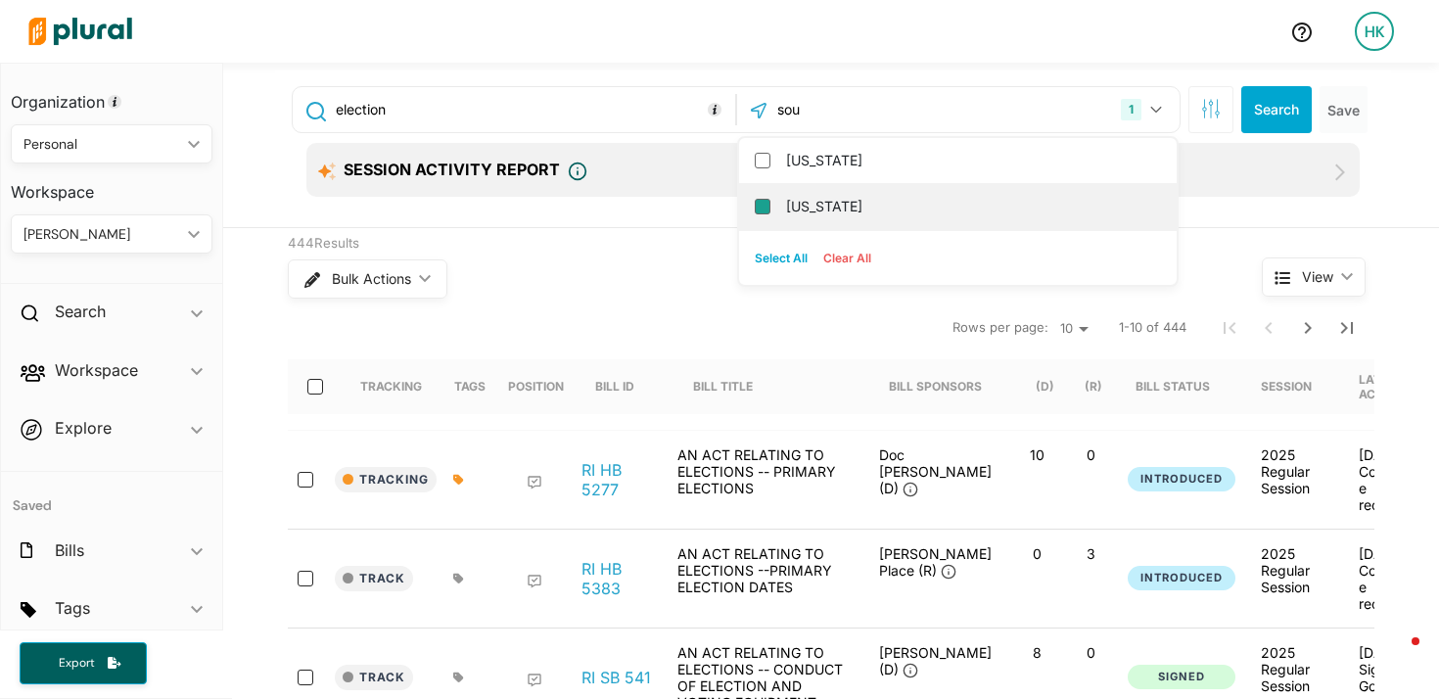
type input "sou"
click at [760, 202] on input "South Dakota" at bounding box center [763, 207] width 16 height 16
checkbox input "true"
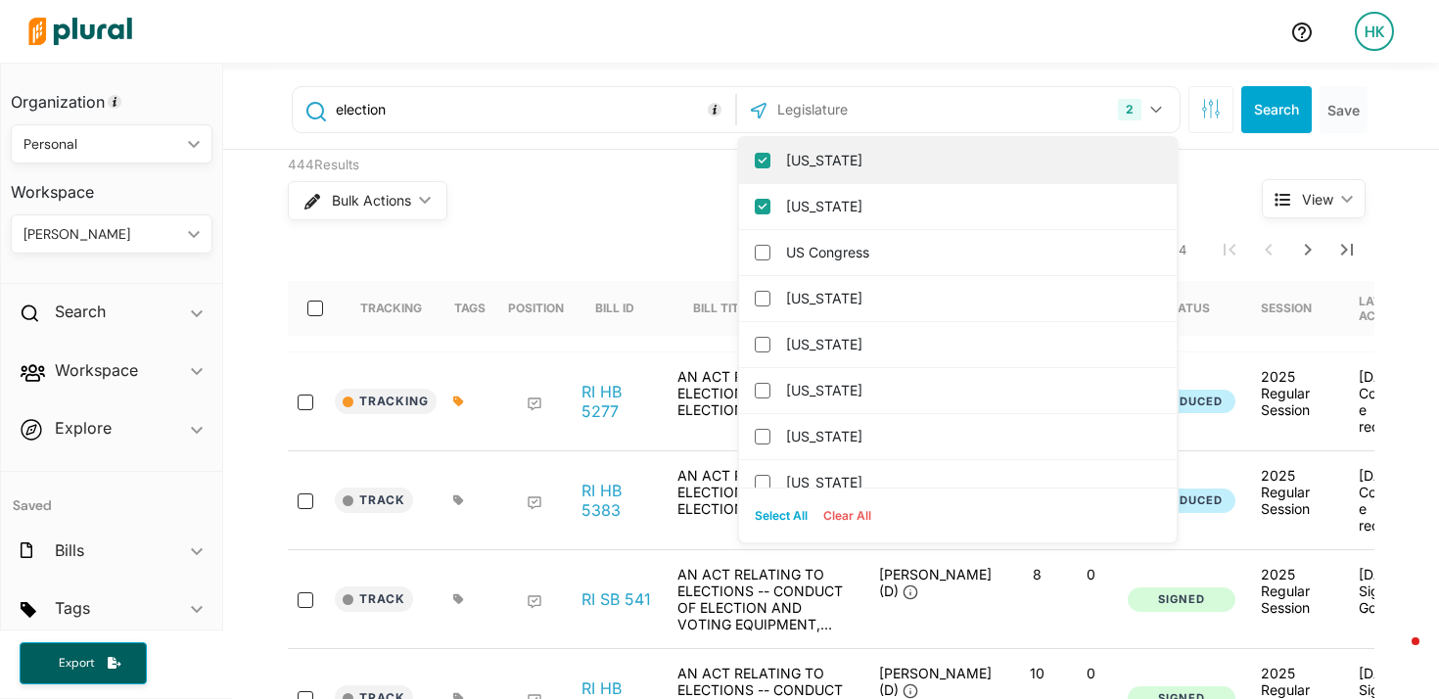
click at [761, 160] on input "[US_STATE]" at bounding box center [763, 161] width 16 height 16
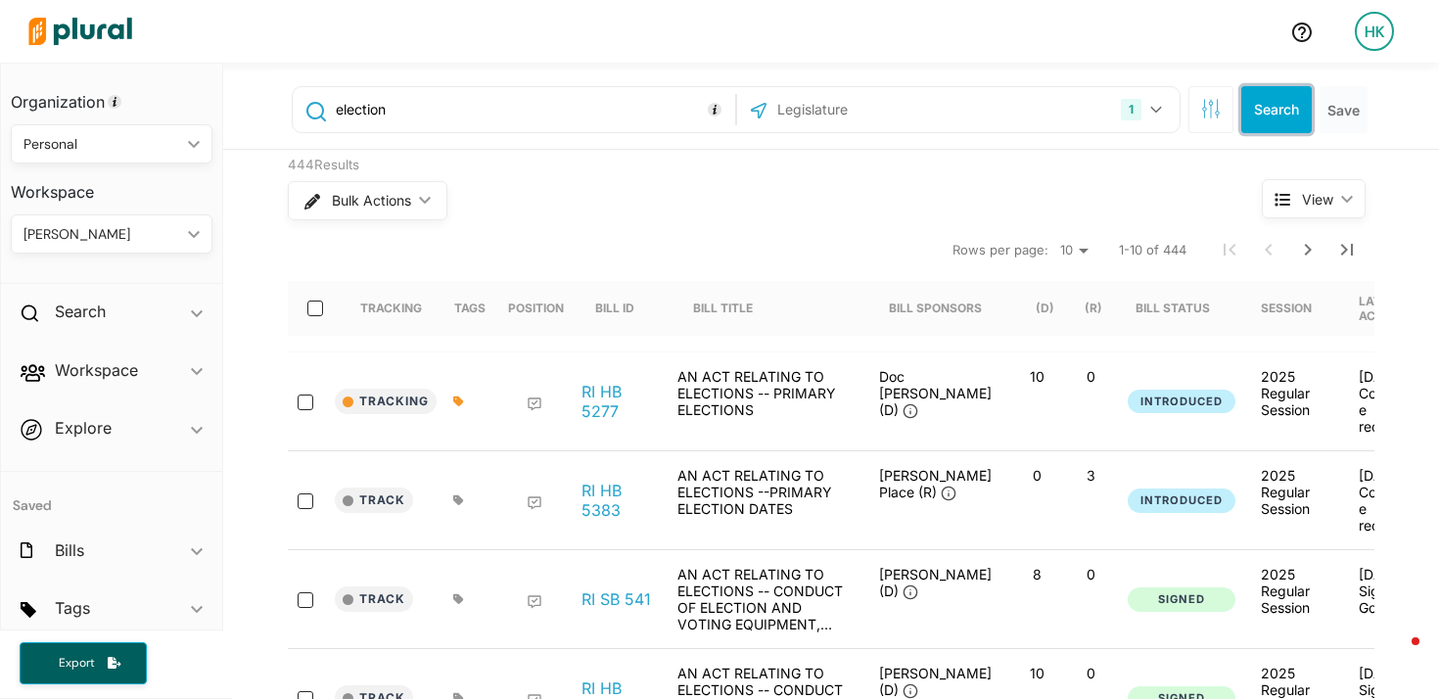
click at [1262, 101] on button "Search" at bounding box center [1277, 109] width 71 height 47
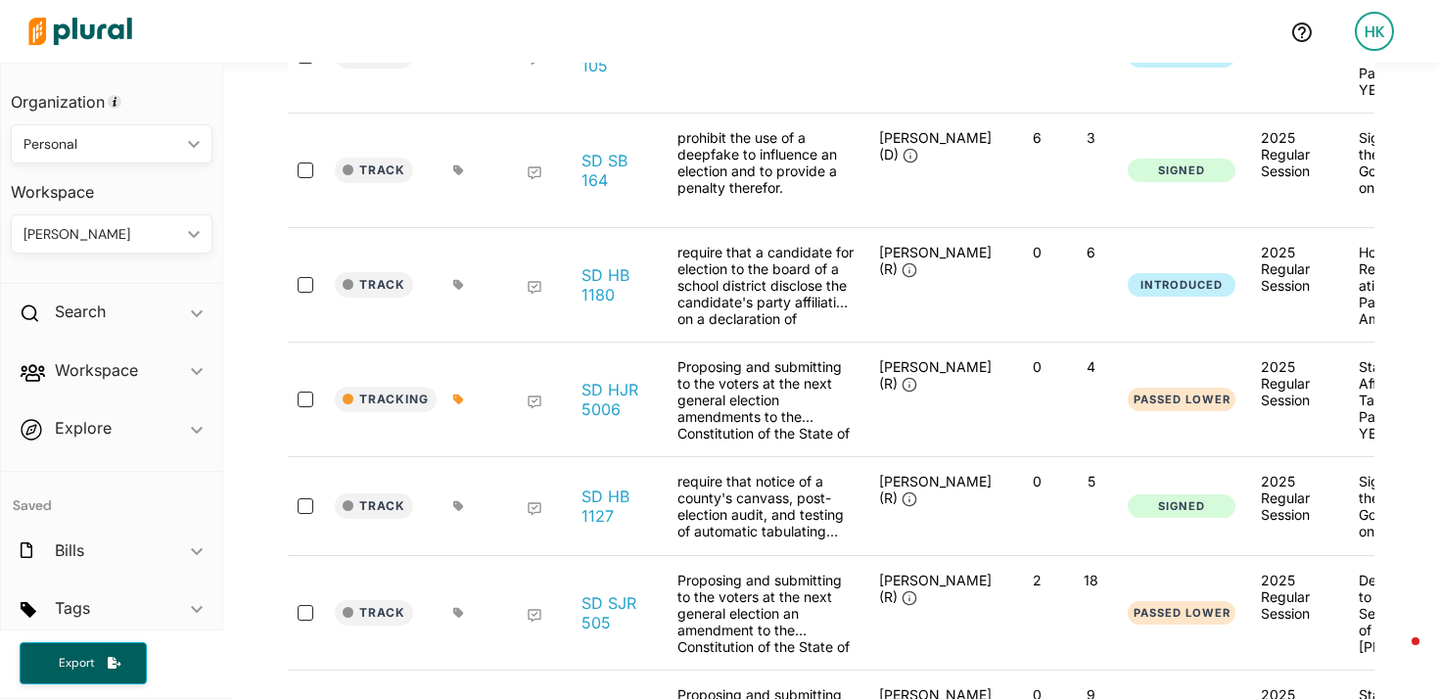
scroll to position [585, 0]
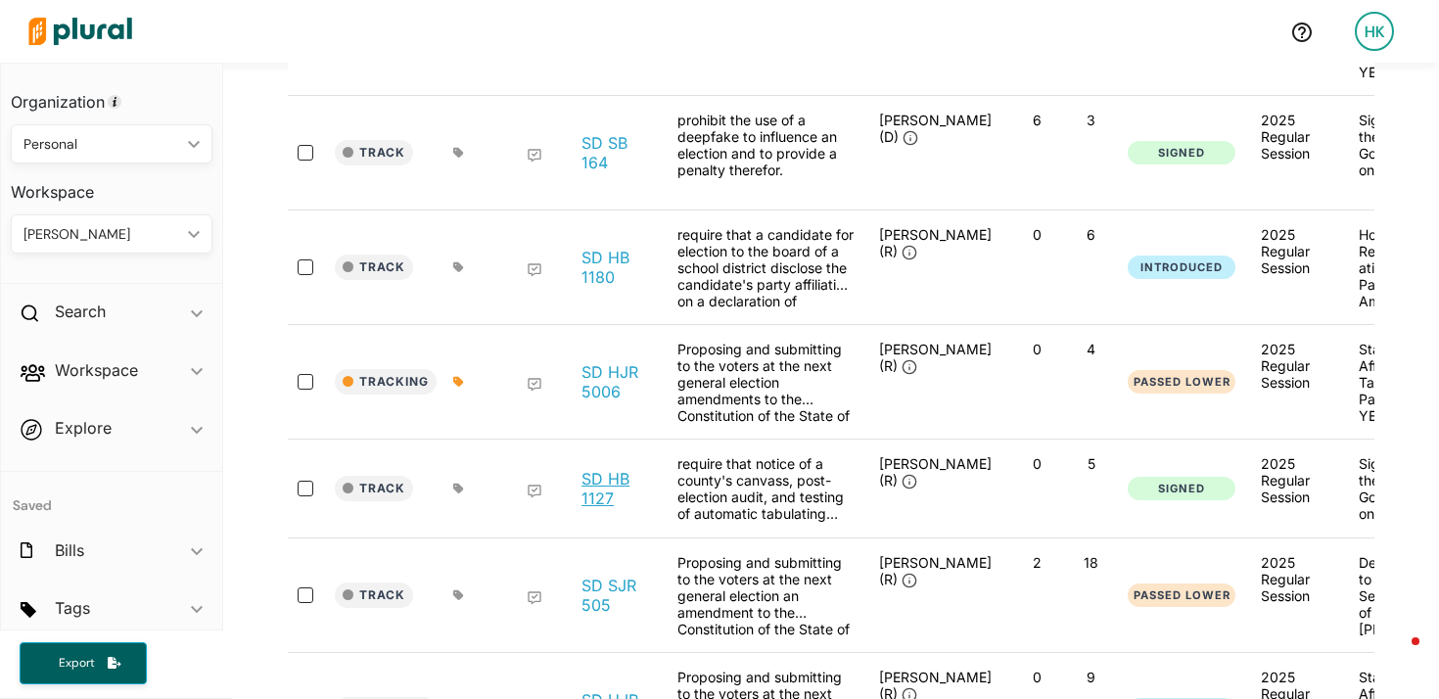
click at [602, 469] on link "SD HB 1127" at bounding box center [619, 488] width 74 height 39
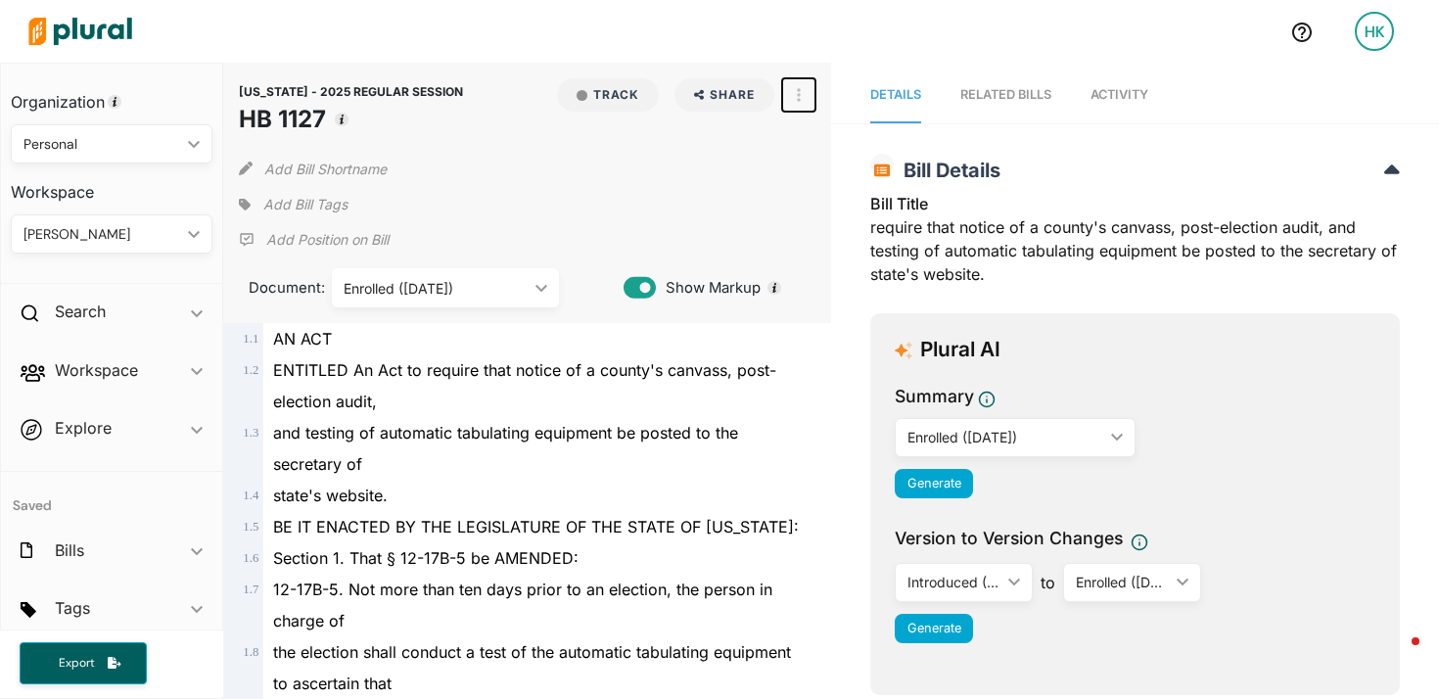
click at [806, 94] on button "button" at bounding box center [798, 94] width 33 height 33
click at [815, 181] on link "View Source" at bounding box center [869, 183] width 171 height 45
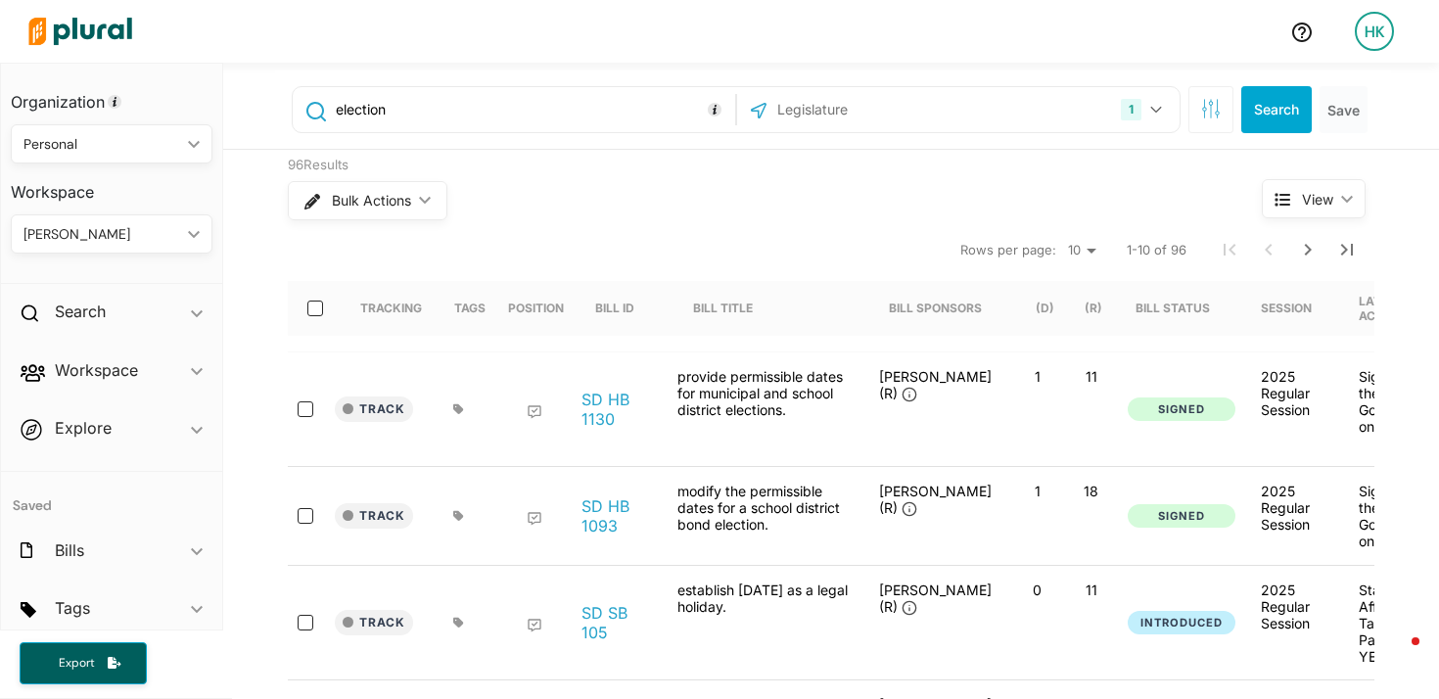
click at [836, 110] on input "text" at bounding box center [881, 109] width 210 height 37
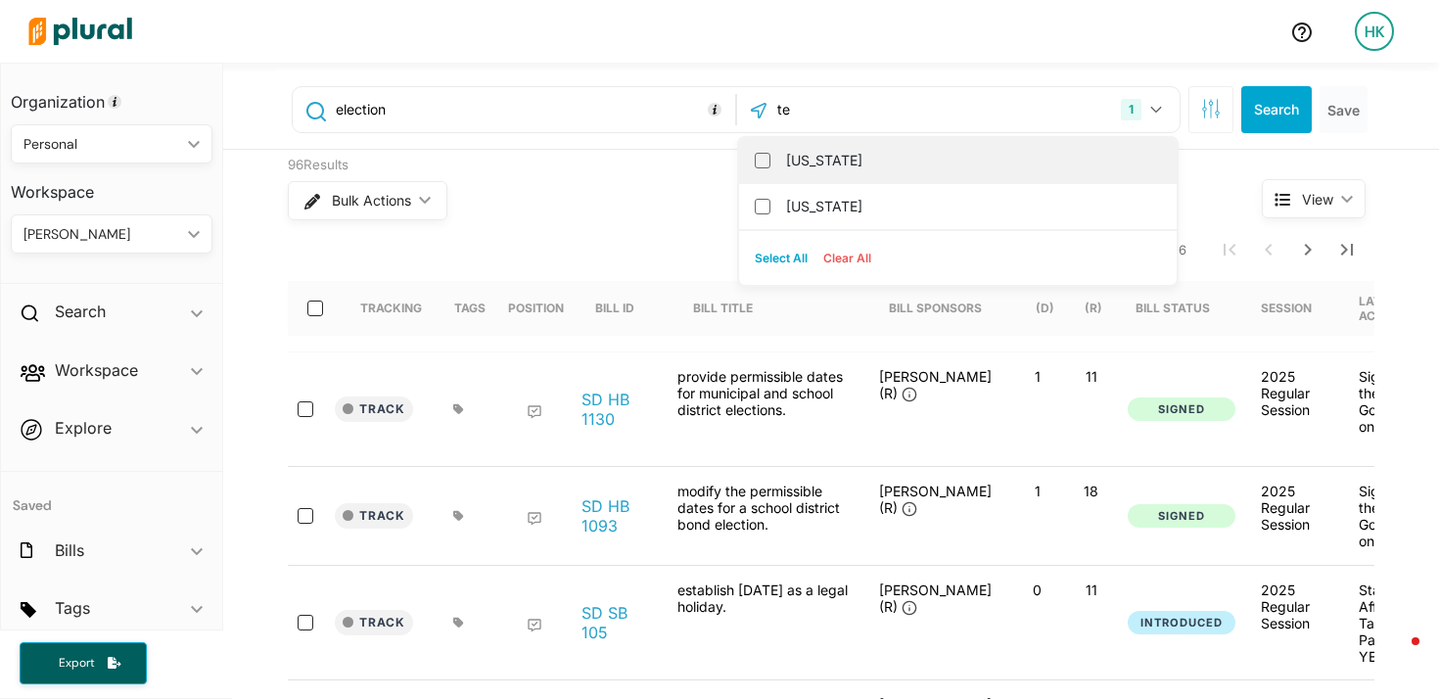
type input "te"
click at [809, 162] on label "[US_STATE]" at bounding box center [971, 160] width 371 height 29
click at [771, 162] on input "[US_STATE]" at bounding box center [763, 161] width 16 height 16
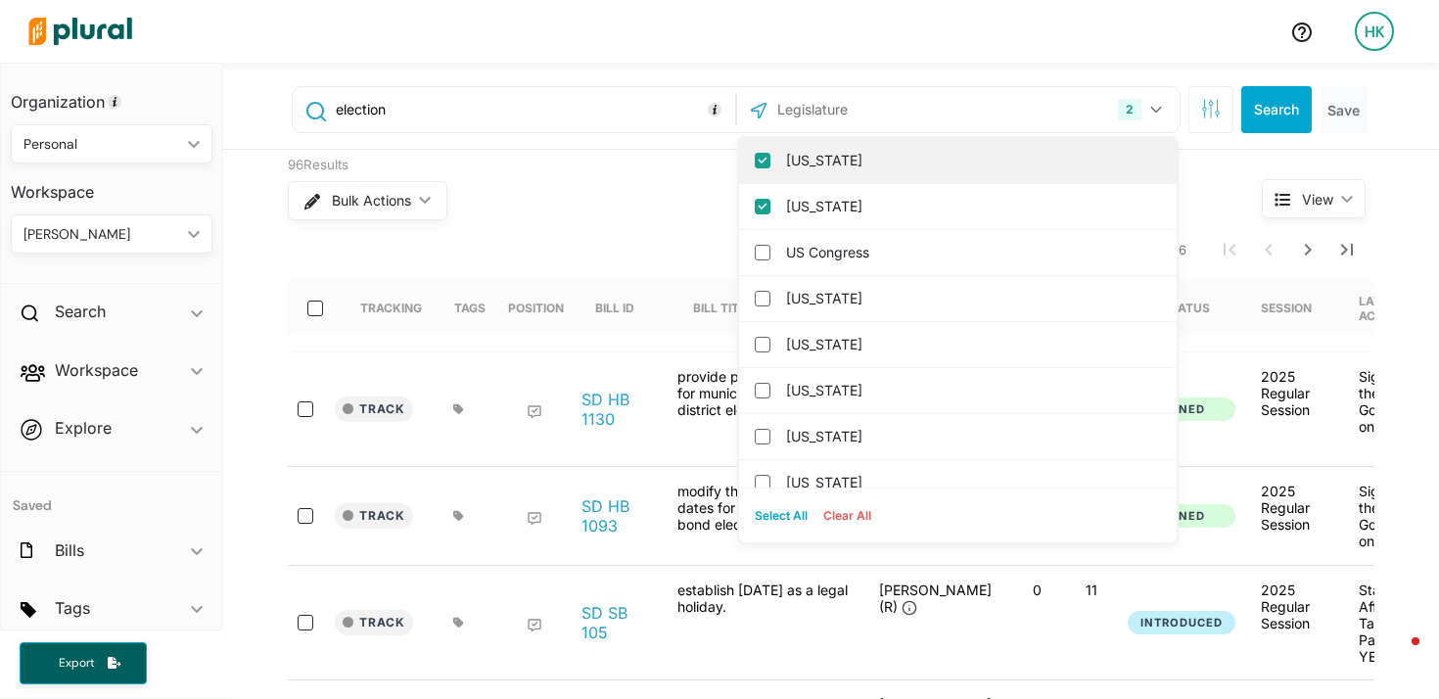
click at [762, 160] on input "South Dakota" at bounding box center [763, 161] width 16 height 16
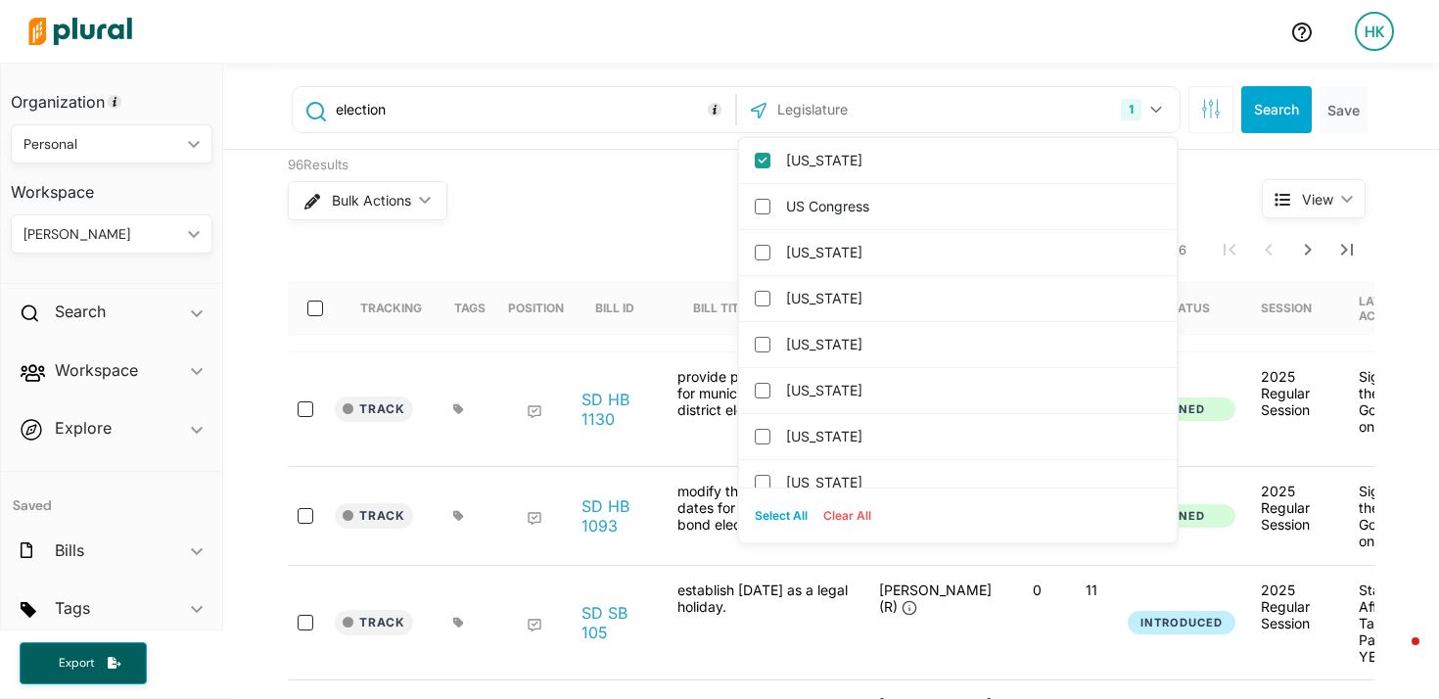
click at [683, 204] on div "Bulk Actions ic_keyboard_arrow_down" at bounding box center [738, 200] width 901 height 51
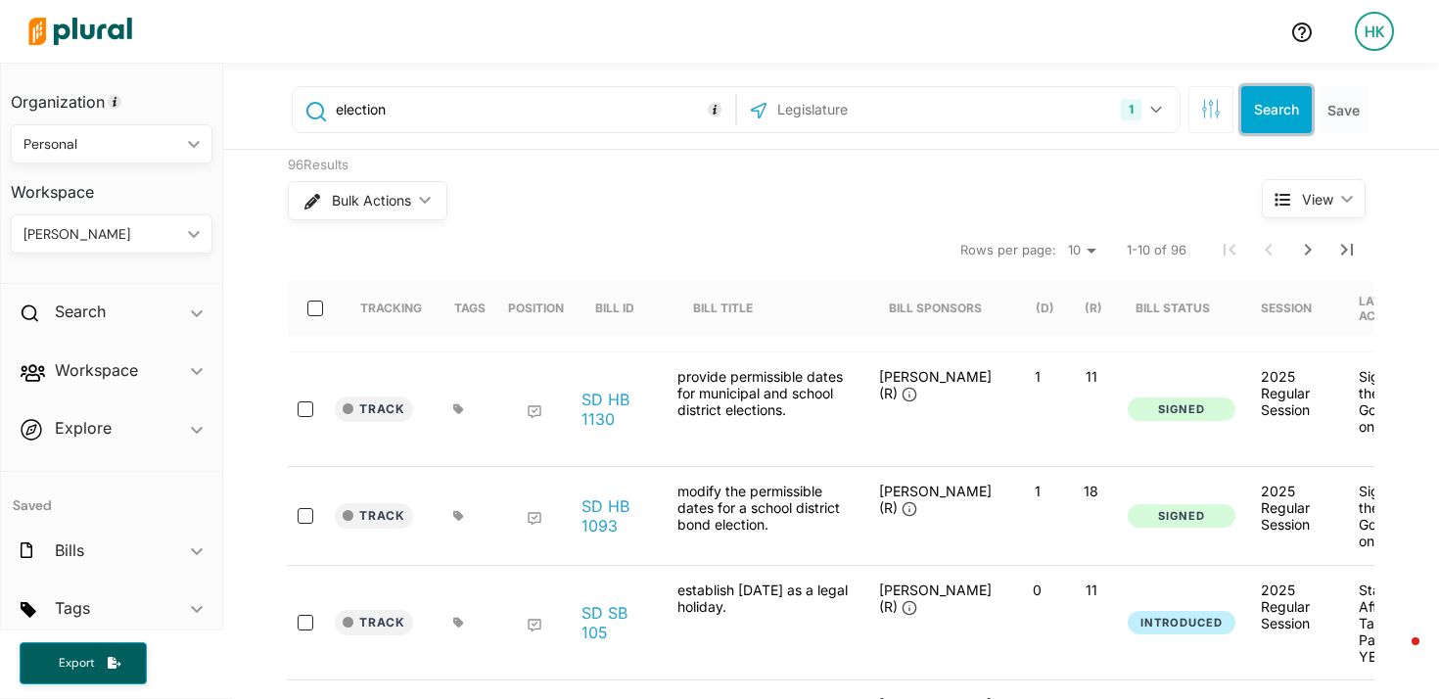
click at [1280, 126] on button "Search" at bounding box center [1277, 109] width 71 height 47
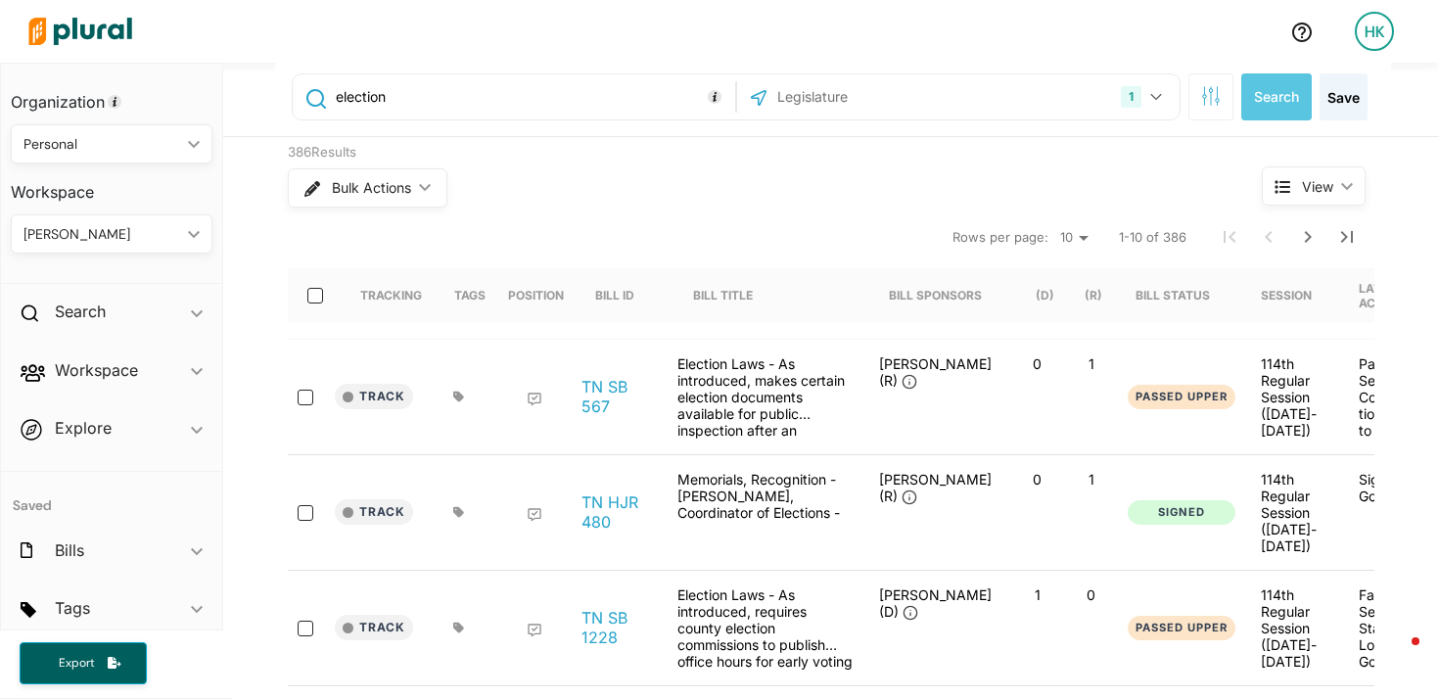
scroll to position [27, 0]
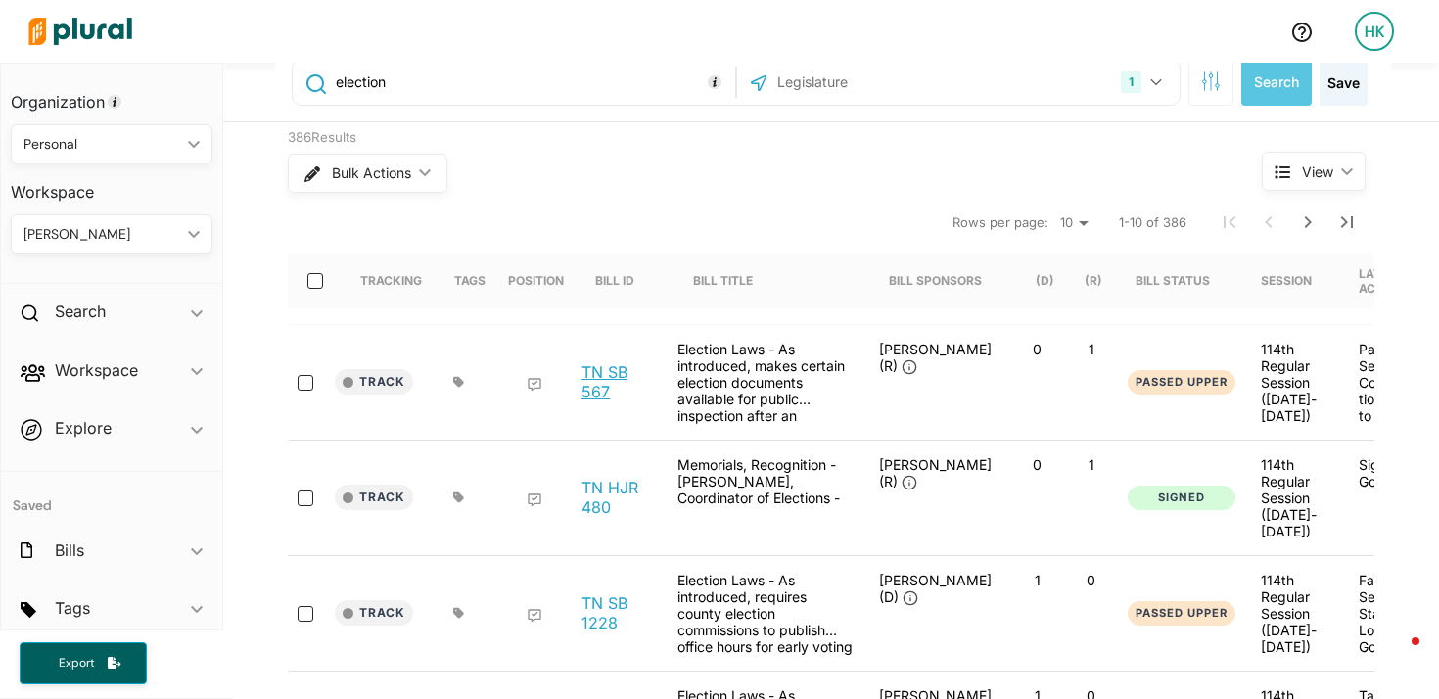
click at [605, 365] on link "TN SB 567" at bounding box center [619, 381] width 74 height 39
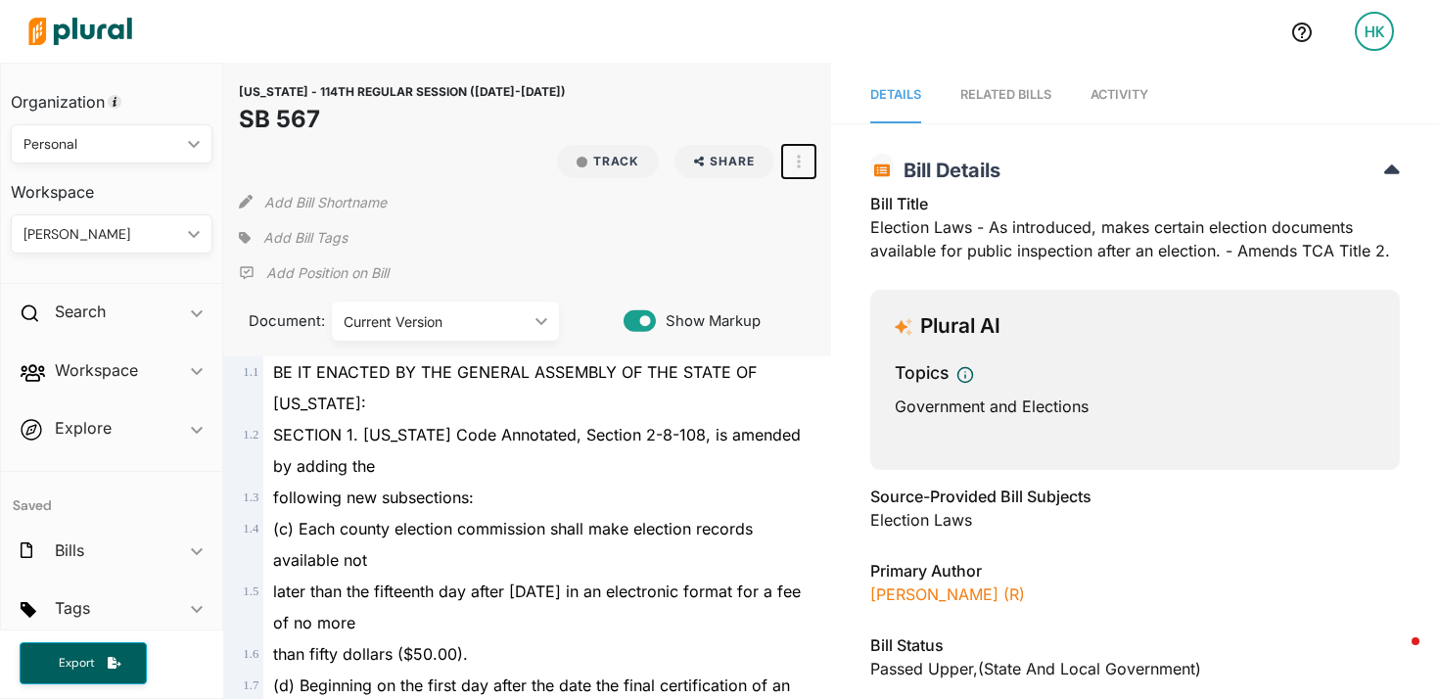
click at [804, 145] on button "button" at bounding box center [798, 161] width 33 height 33
click at [814, 227] on link "View Source" at bounding box center [869, 249] width 171 height 45
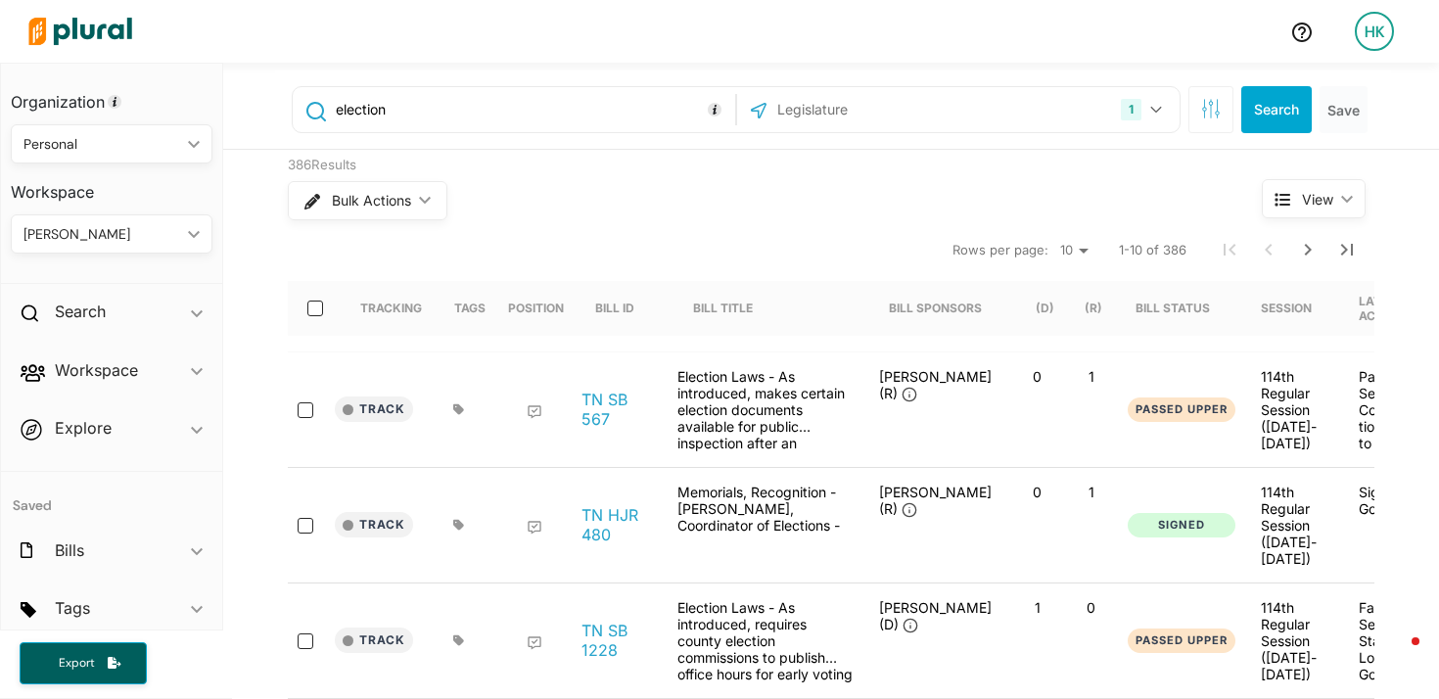
click at [815, 101] on input "text" at bounding box center [881, 109] width 210 height 37
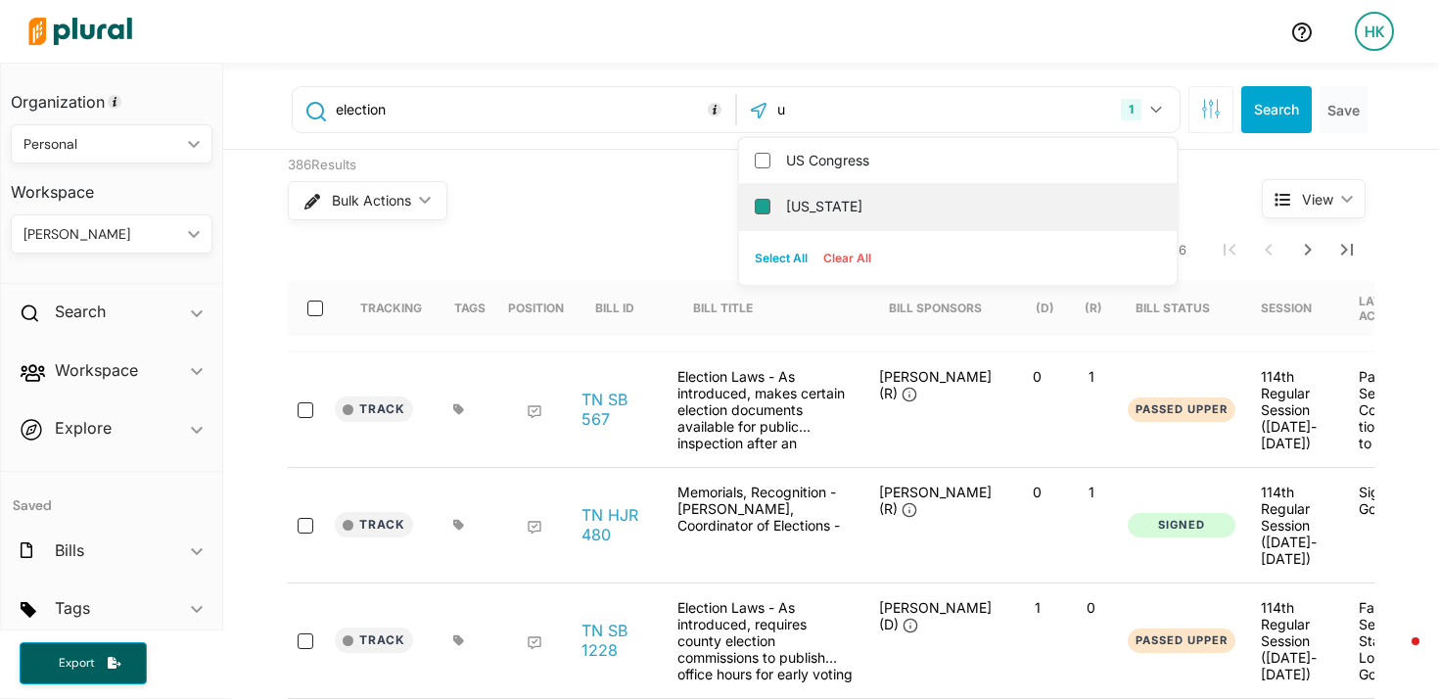
type input "u"
click at [764, 212] on input "Utah" at bounding box center [763, 207] width 16 height 16
checkbox input "true"
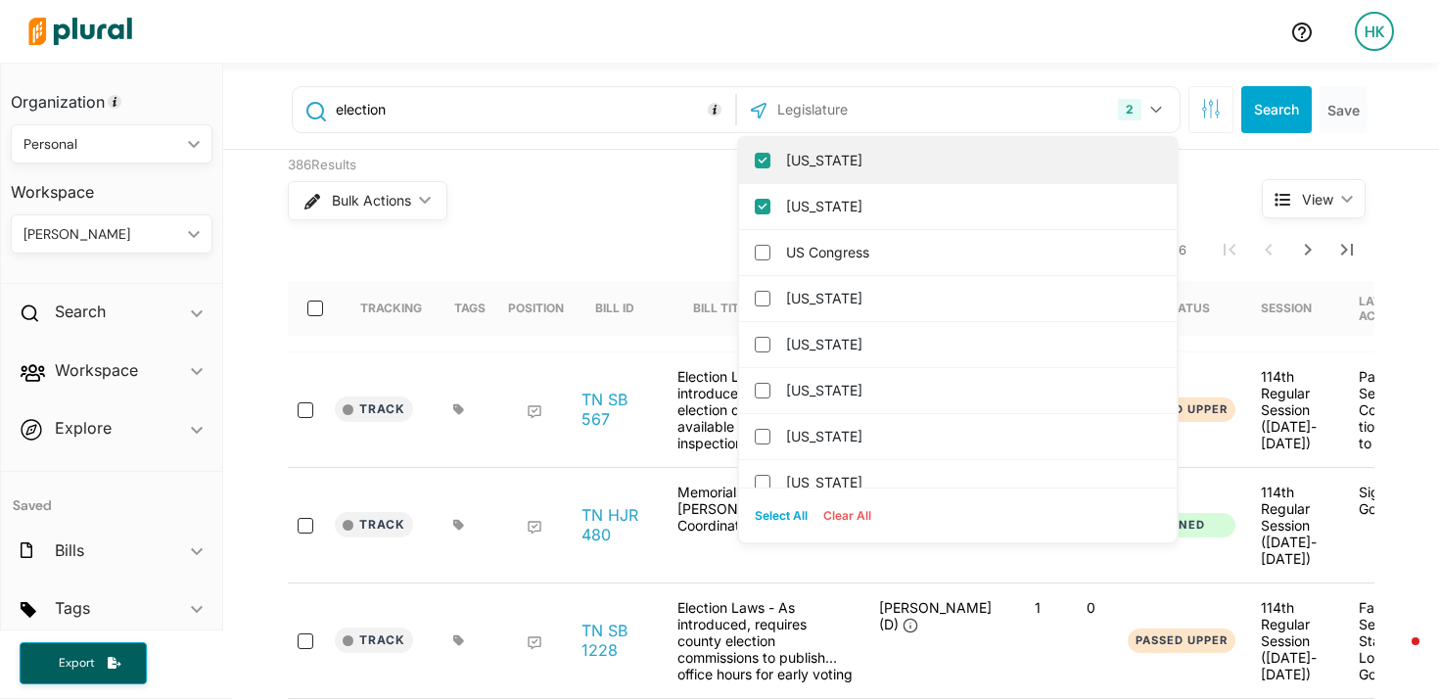
click at [757, 162] on input "[US_STATE]" at bounding box center [763, 161] width 16 height 16
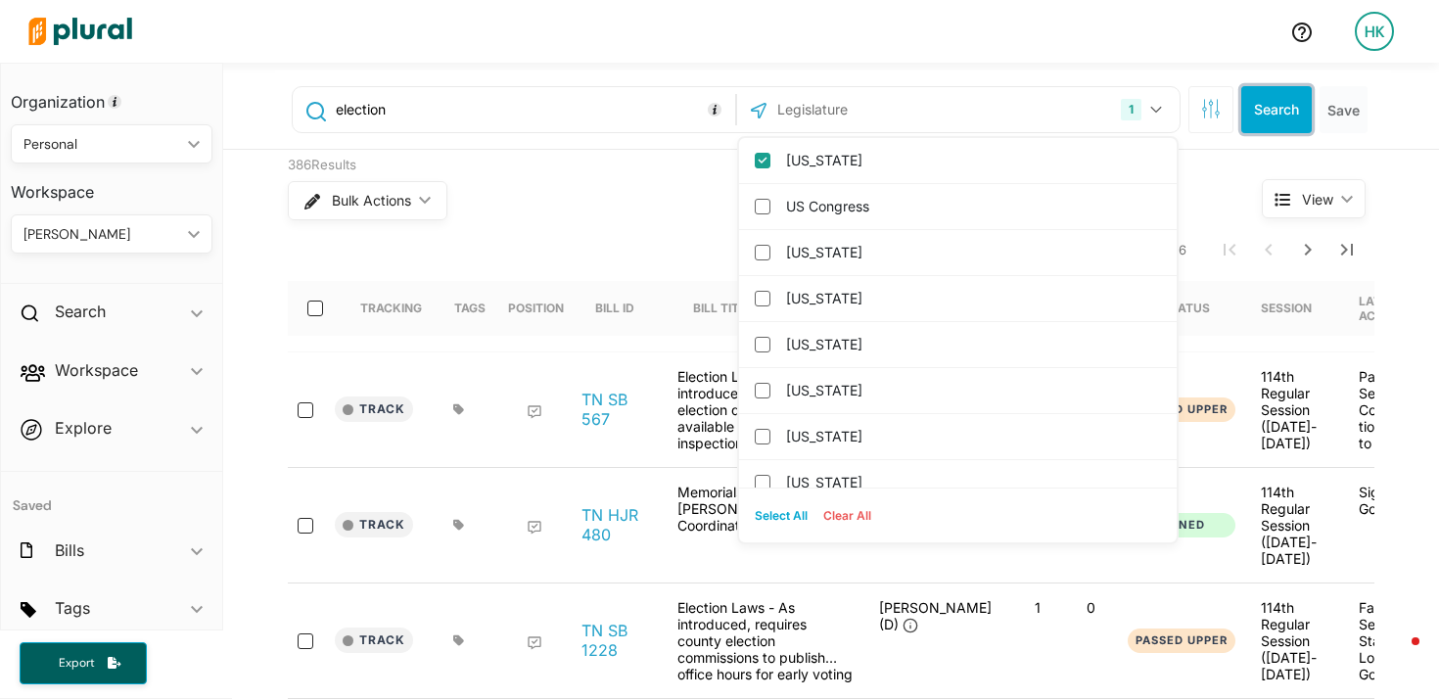
click at [1282, 106] on button "Search" at bounding box center [1277, 109] width 71 height 47
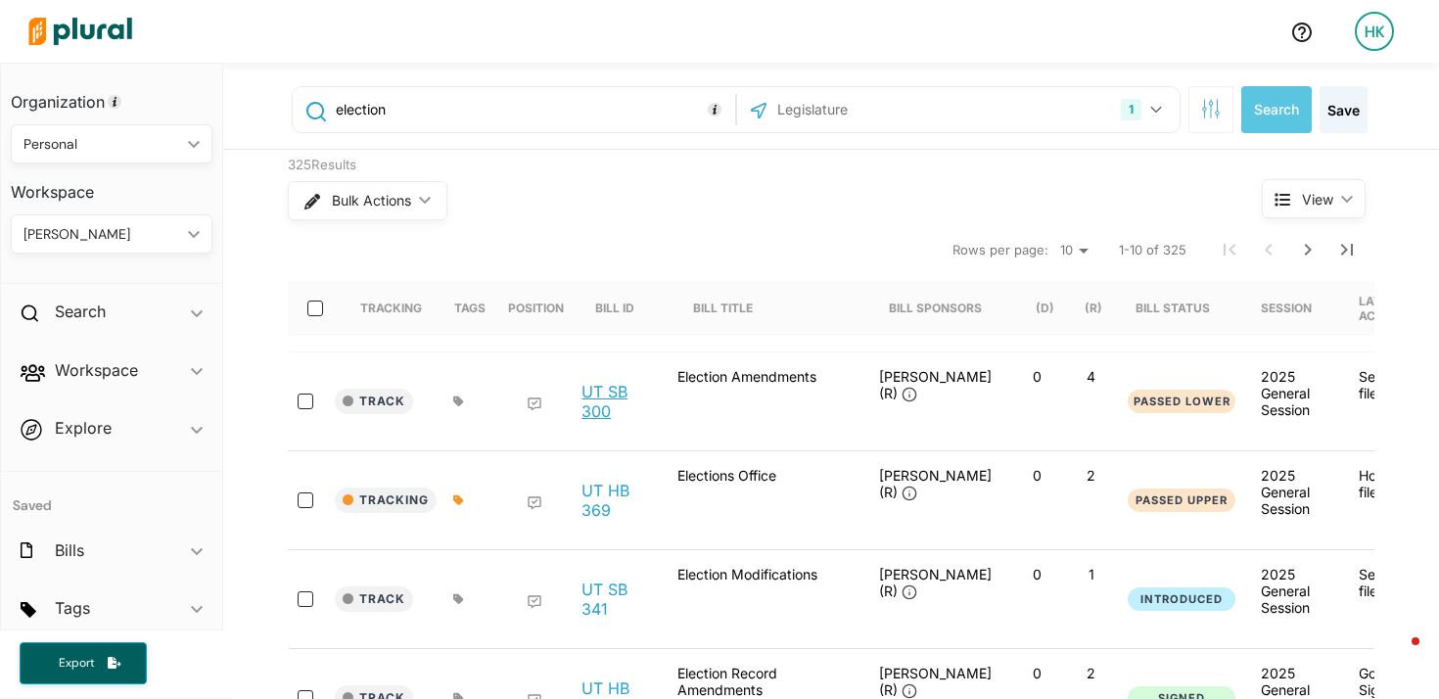
click at [592, 410] on link "UT SB 300" at bounding box center [619, 401] width 74 height 39
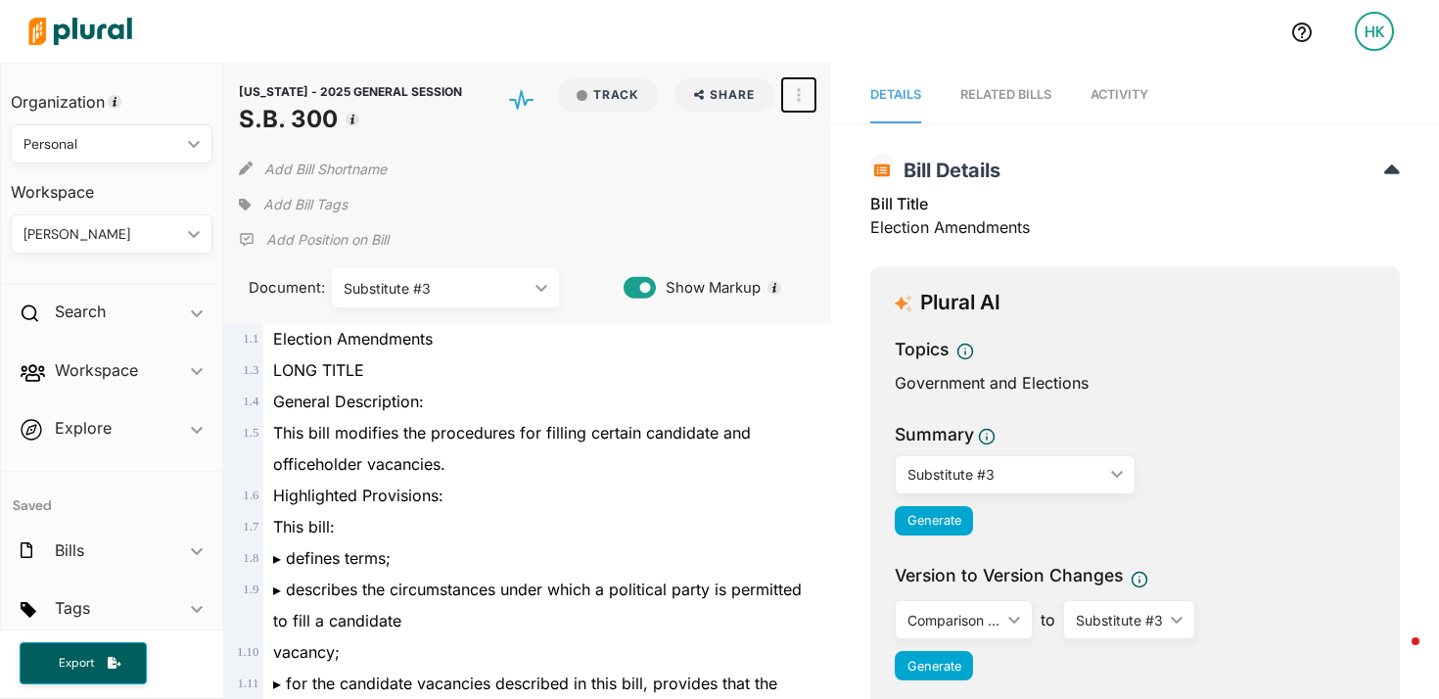
click at [802, 88] on button "button" at bounding box center [798, 94] width 33 height 33
click at [844, 184] on div "View Source" at bounding box center [883, 183] width 118 height 17
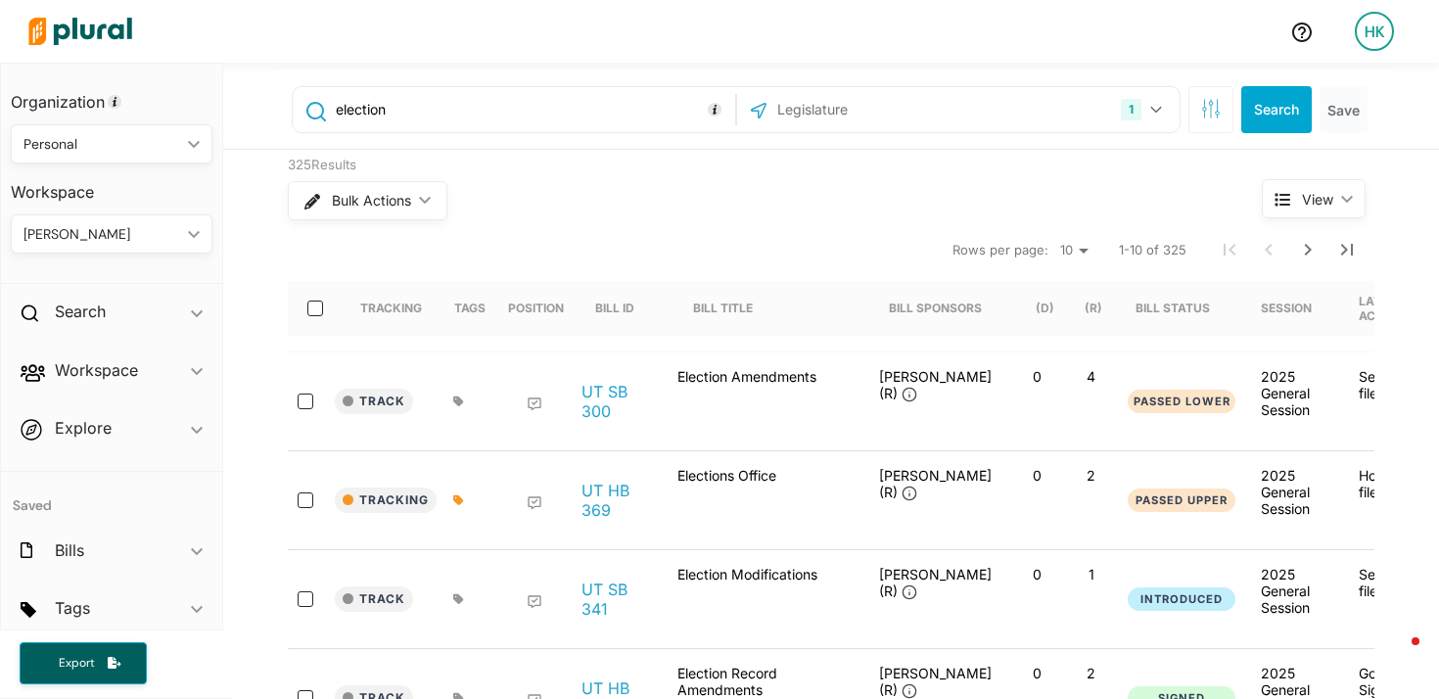
click at [807, 111] on input "text" at bounding box center [881, 109] width 210 height 37
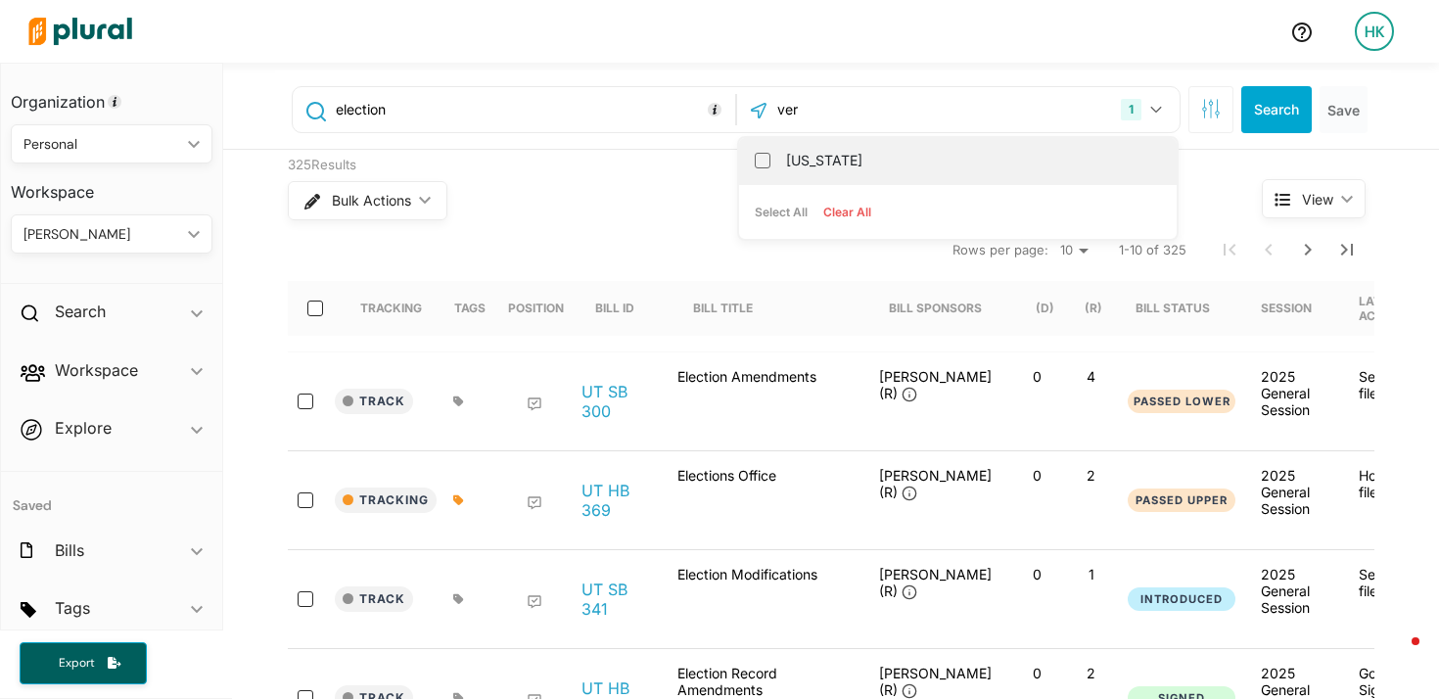
type input "ver"
click at [827, 163] on label "[US_STATE]" at bounding box center [971, 160] width 371 height 29
click at [771, 163] on input "[US_STATE]" at bounding box center [763, 161] width 16 height 16
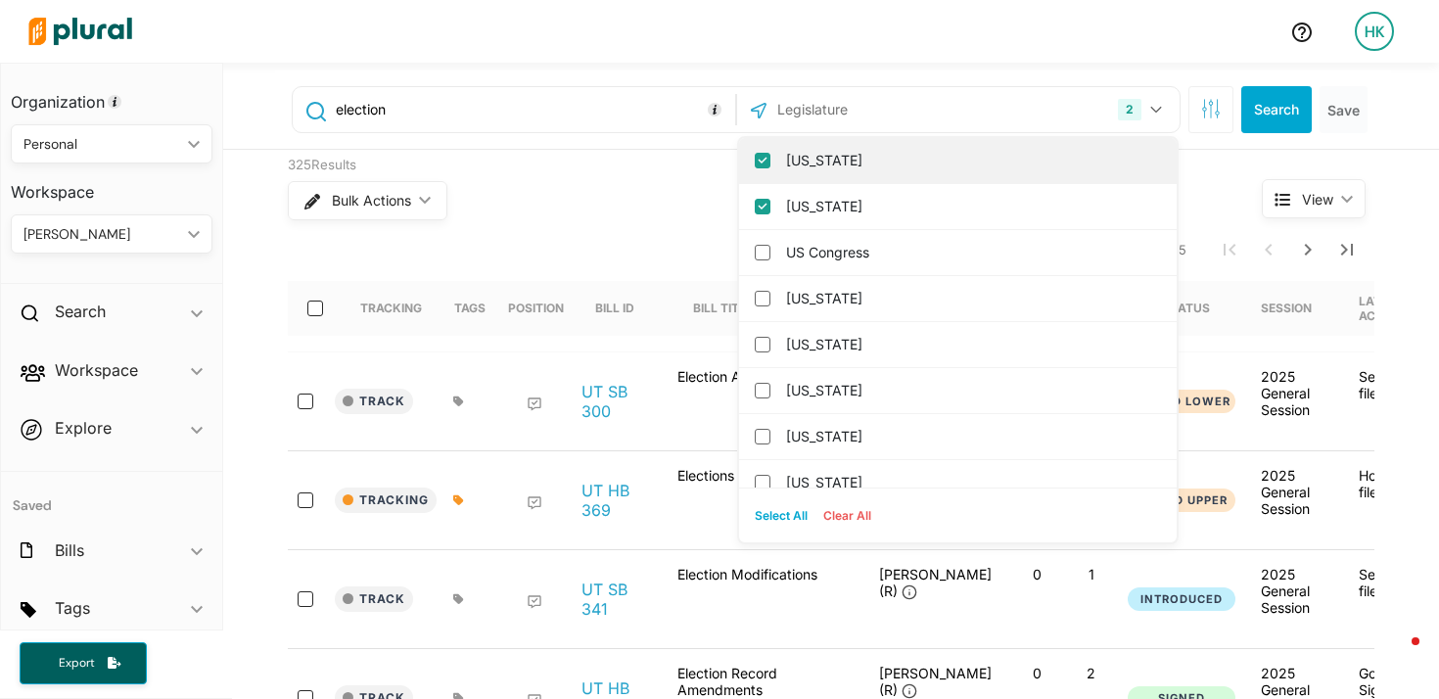
click at [763, 162] on input "Utah" at bounding box center [763, 161] width 16 height 16
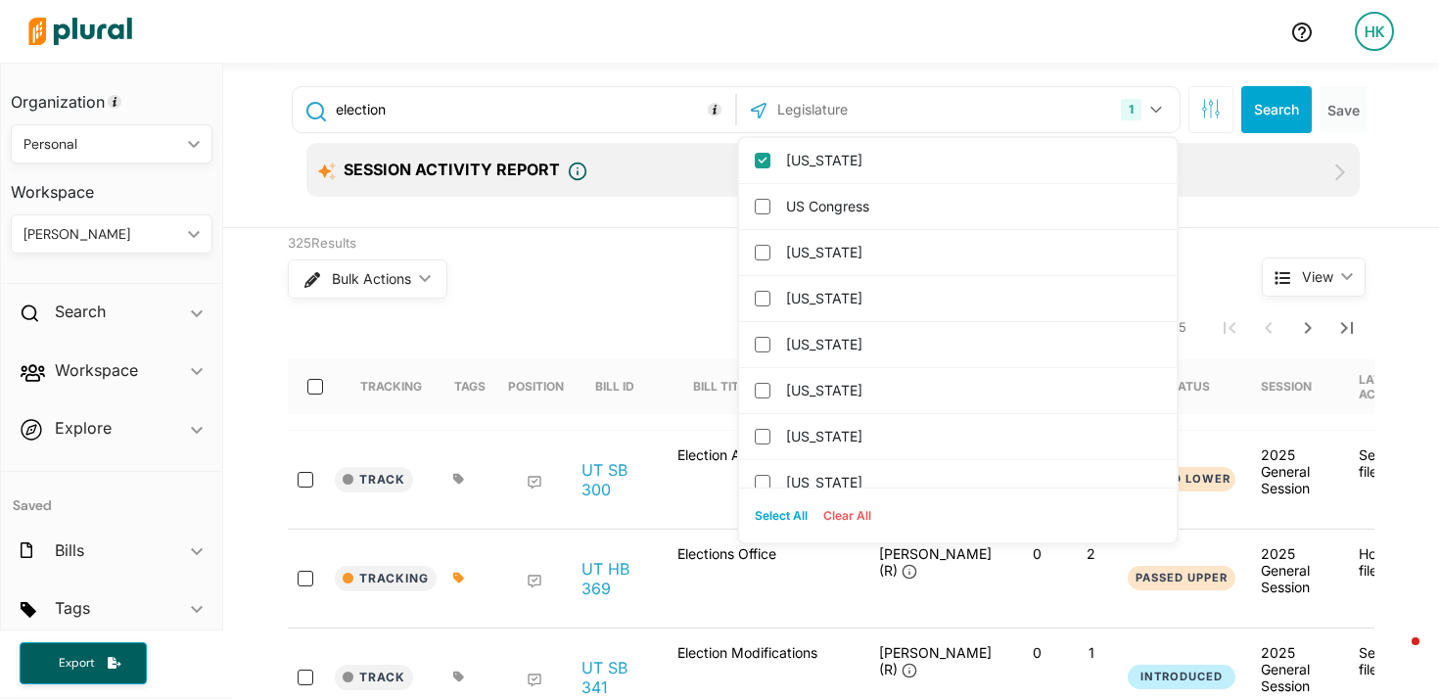
click at [669, 170] on div "Session Activity Report" at bounding box center [835, 171] width 1034 height 21
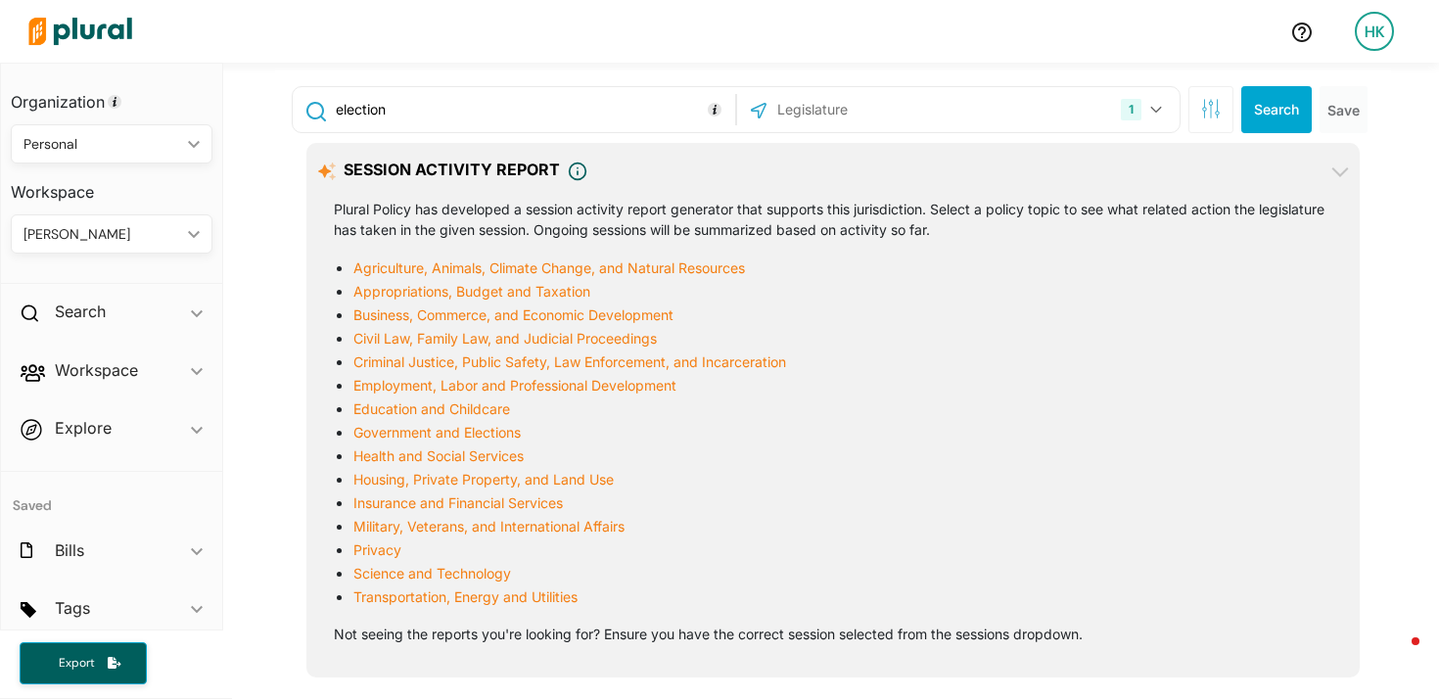
click at [684, 154] on div "Session Activity Report Plural Policy has developed a session activity report g…" at bounding box center [834, 410] width 1054 height 535
click at [1326, 172] on div "Session Activity Report" at bounding box center [835, 171] width 1034 height 21
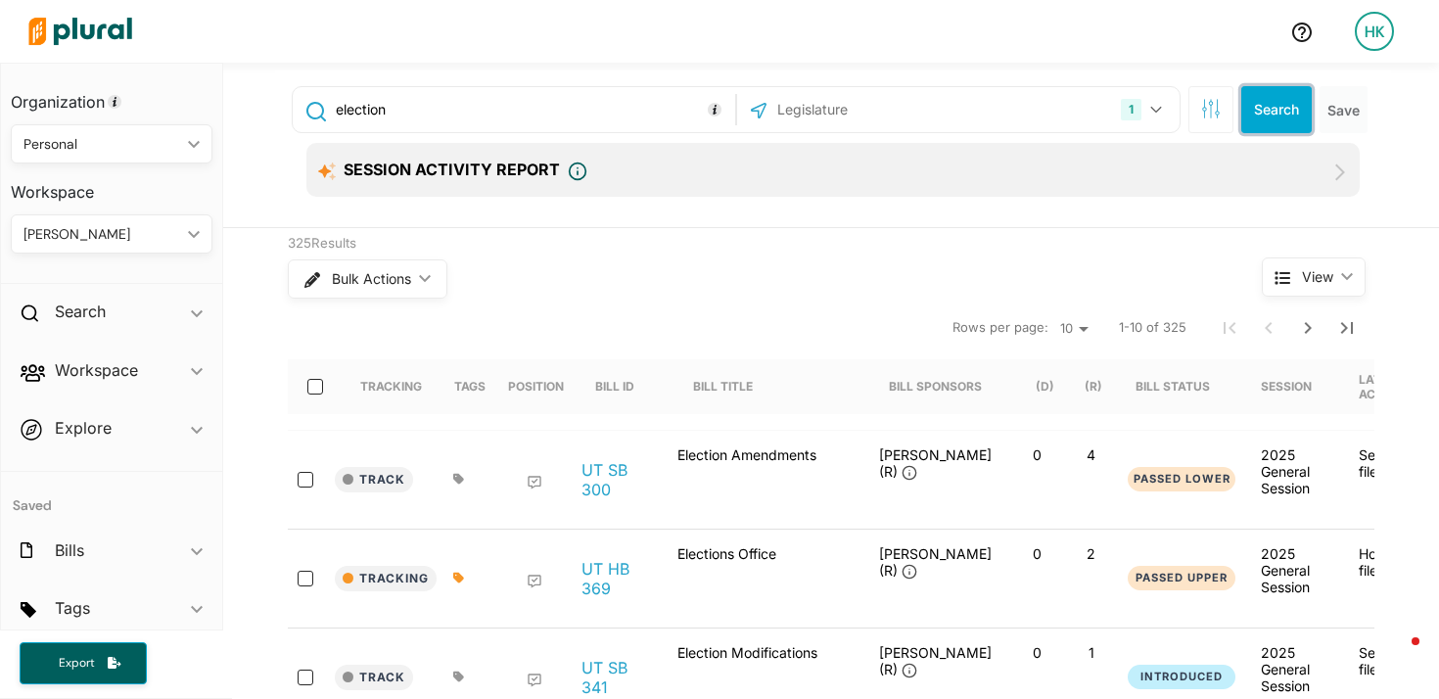
click at [1282, 121] on button "Search" at bounding box center [1277, 109] width 71 height 47
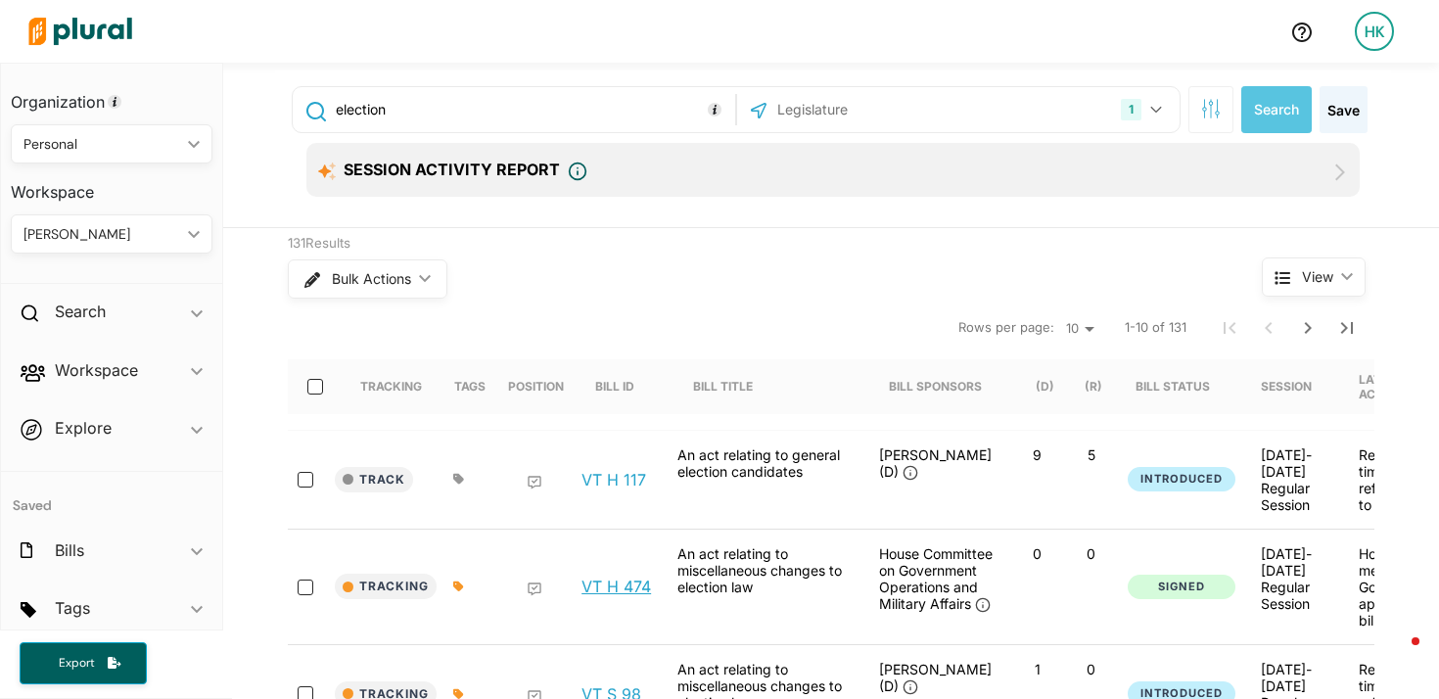
click at [620, 582] on link "VT H 474" at bounding box center [617, 587] width 70 height 20
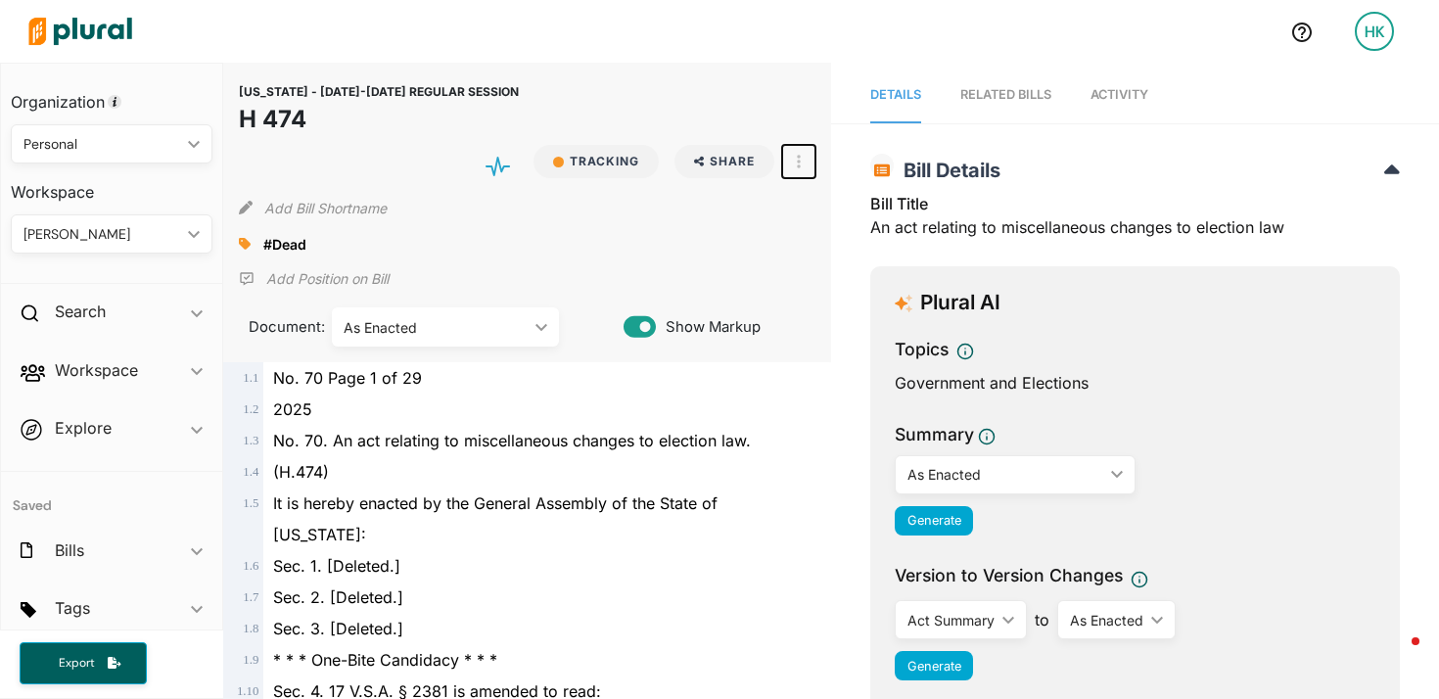
click at [807, 159] on button "button" at bounding box center [798, 161] width 33 height 33
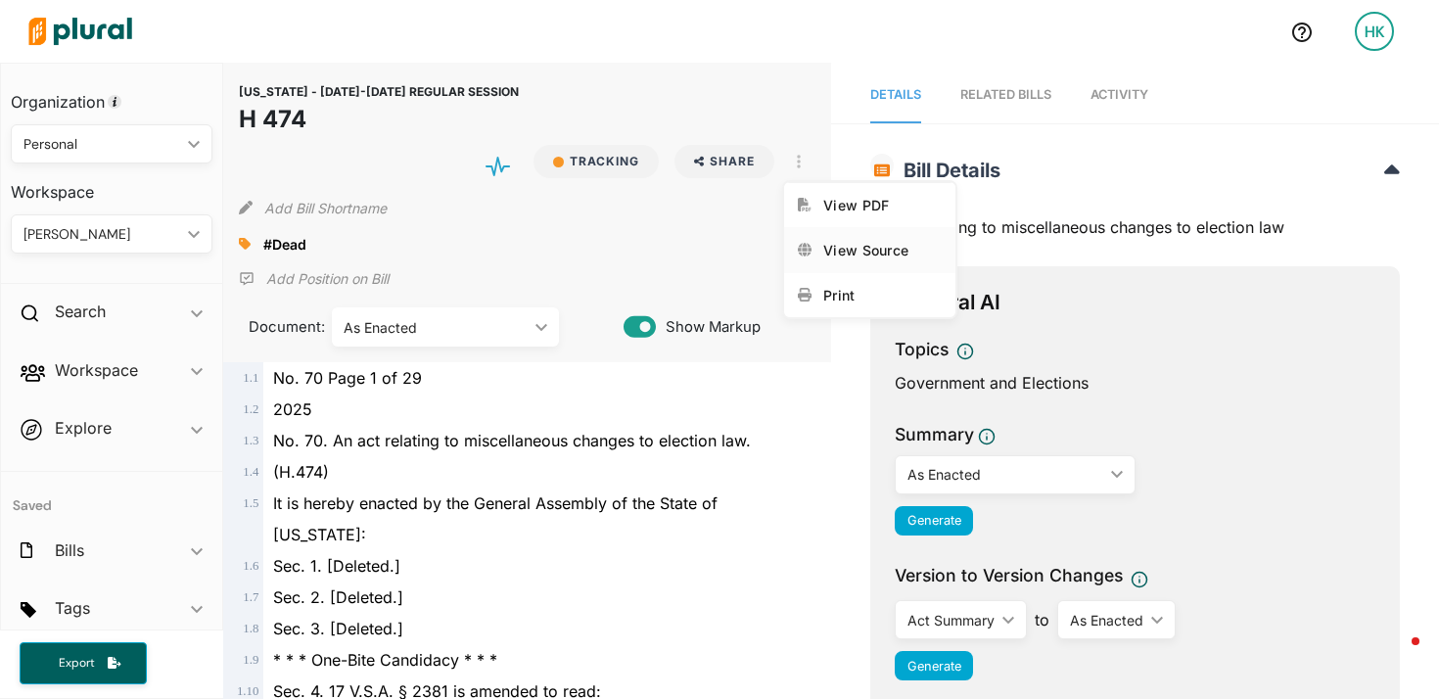
click at [838, 246] on div "View Source" at bounding box center [883, 250] width 118 height 17
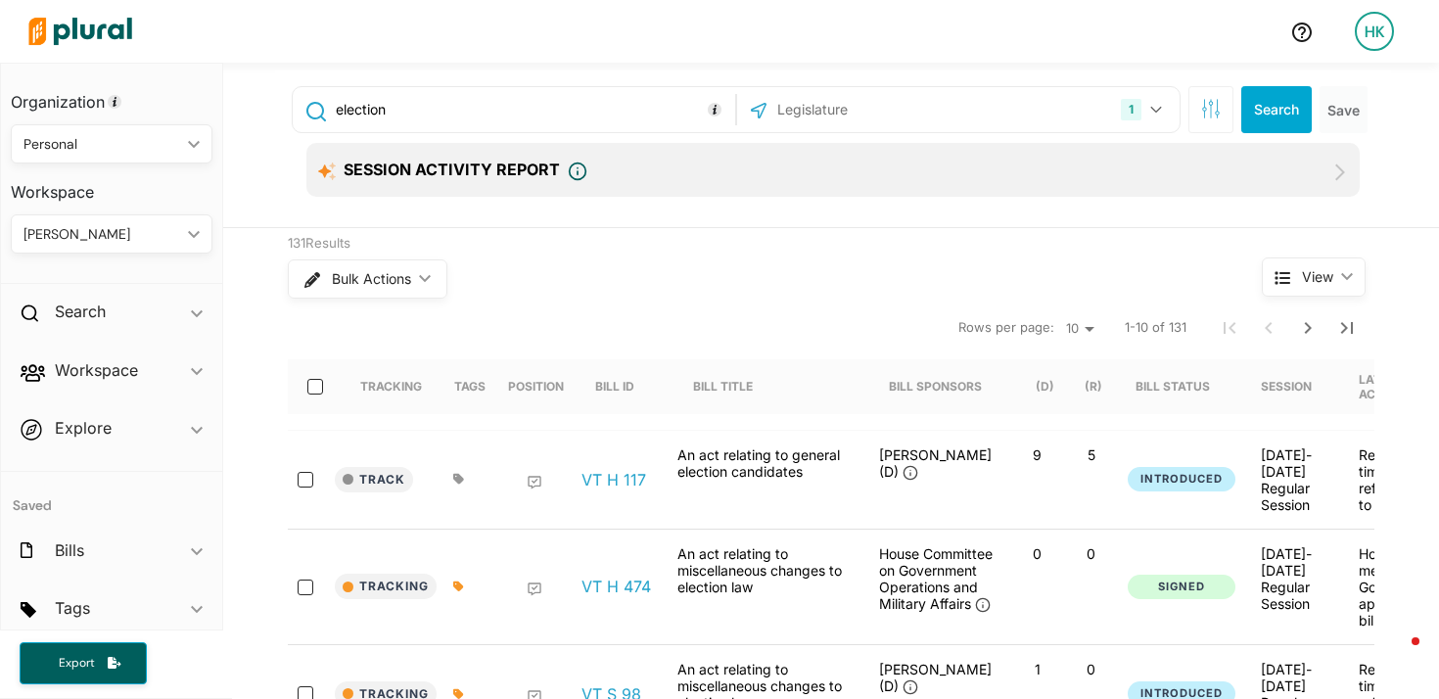
click at [799, 104] on input "text" at bounding box center [881, 109] width 210 height 37
type input "wash"
click at [758, 154] on input "[US_STATE]" at bounding box center [763, 161] width 16 height 16
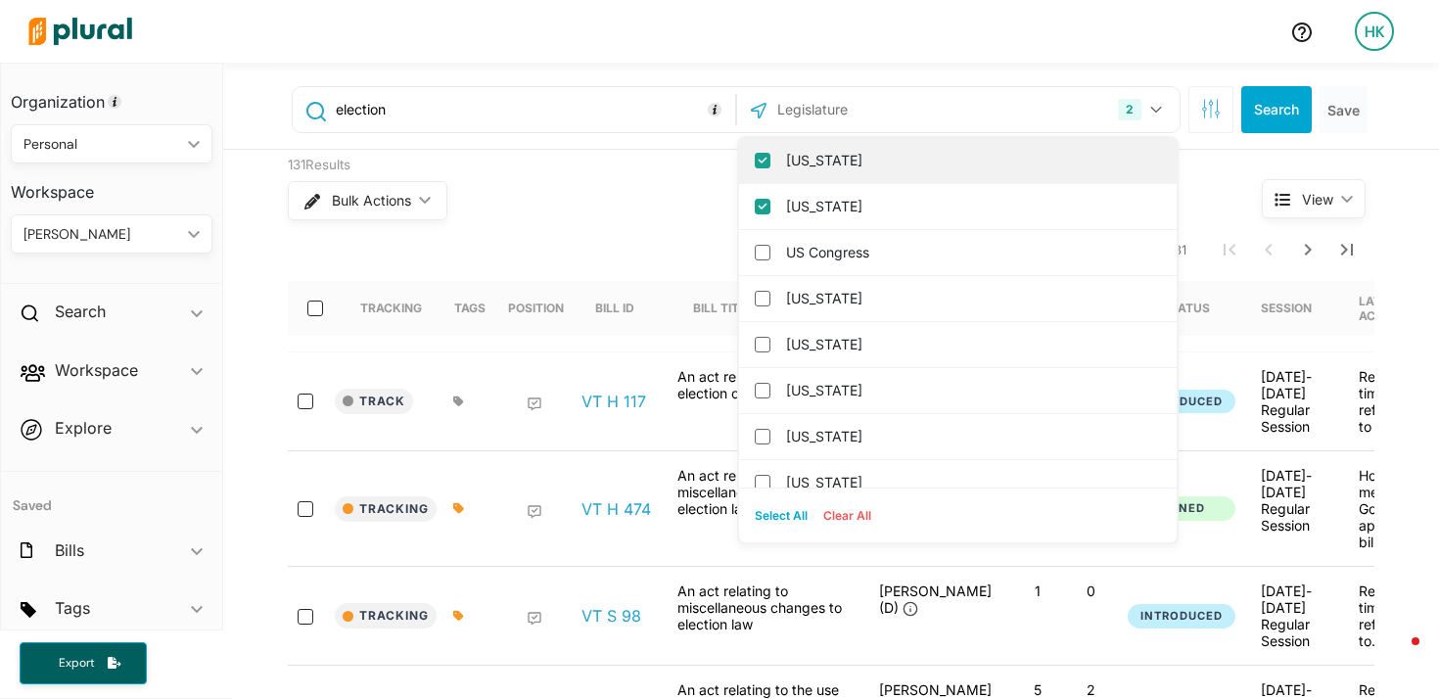
click at [758, 157] on input "[US_STATE]" at bounding box center [763, 161] width 16 height 16
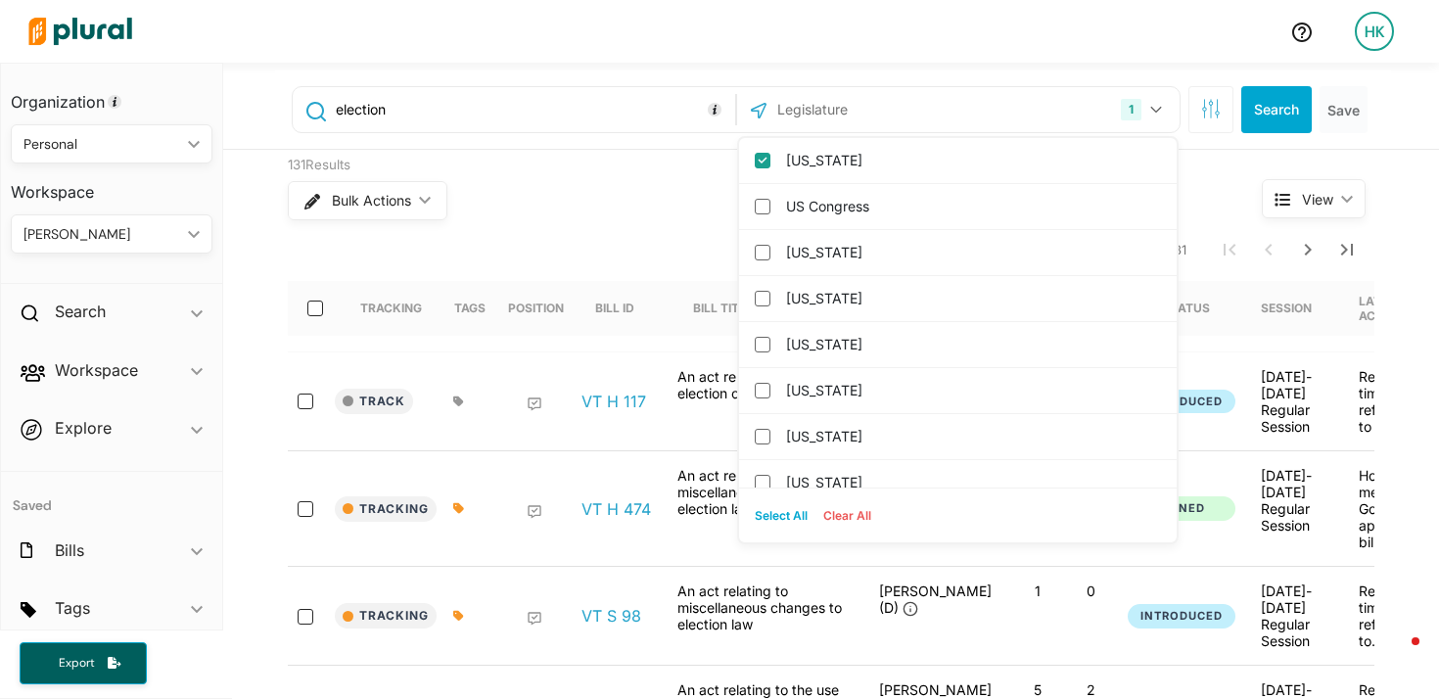
click at [634, 186] on div "Bulk Actions ic_keyboard_arrow_down" at bounding box center [738, 200] width 901 height 51
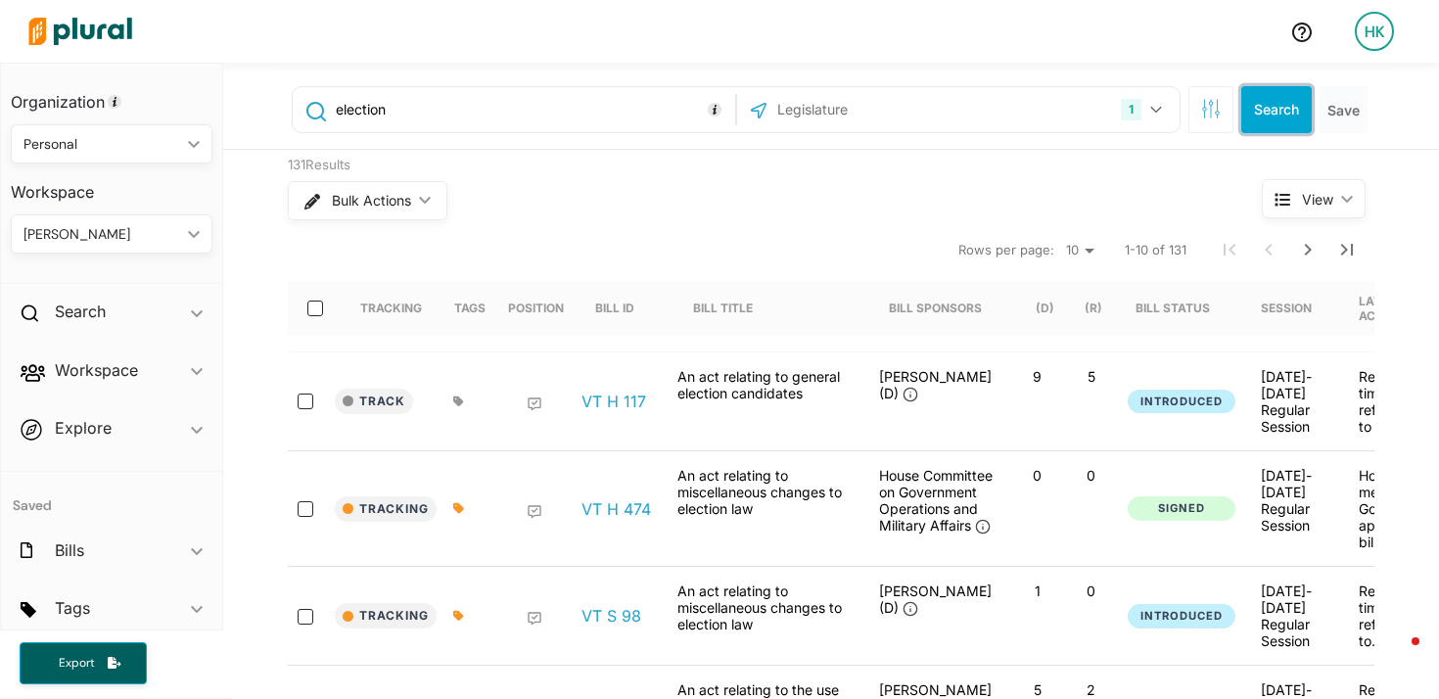
click at [1268, 98] on button "Search" at bounding box center [1277, 109] width 71 height 47
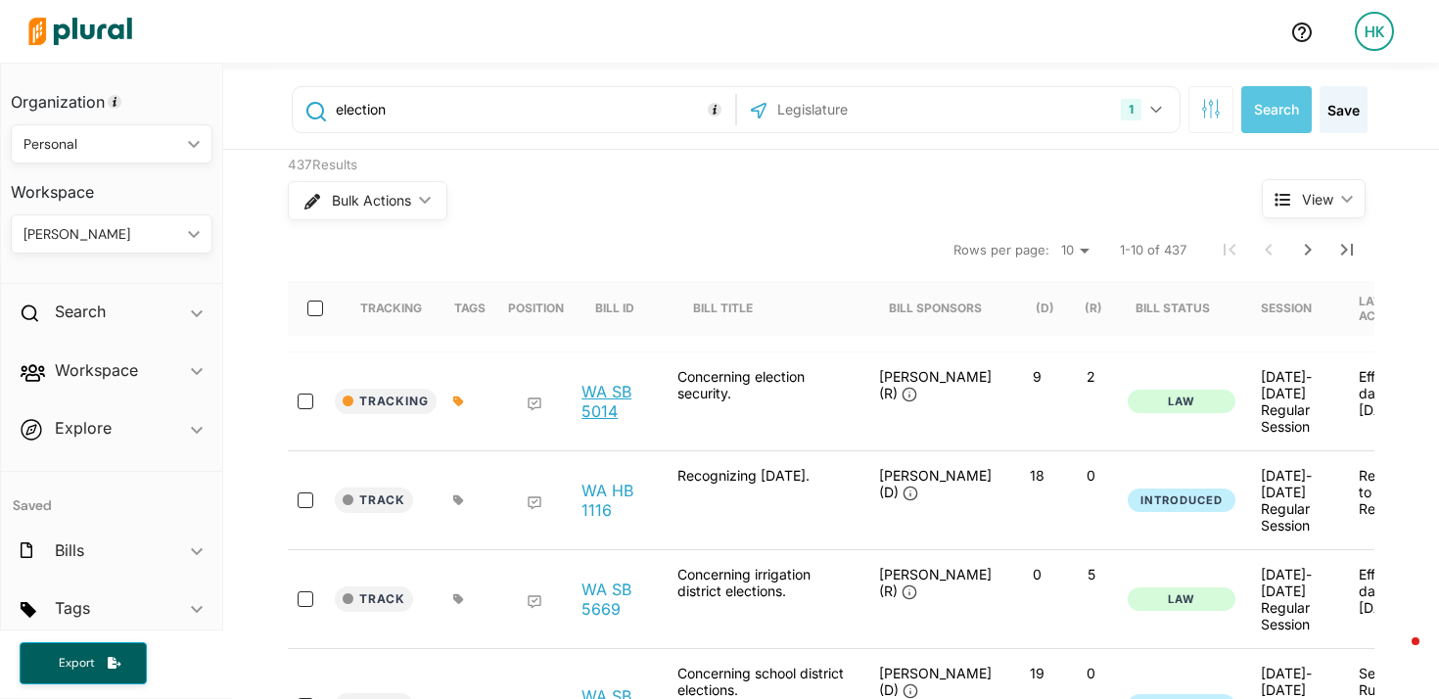
click at [594, 392] on link "WA SB 5014" at bounding box center [619, 401] width 74 height 39
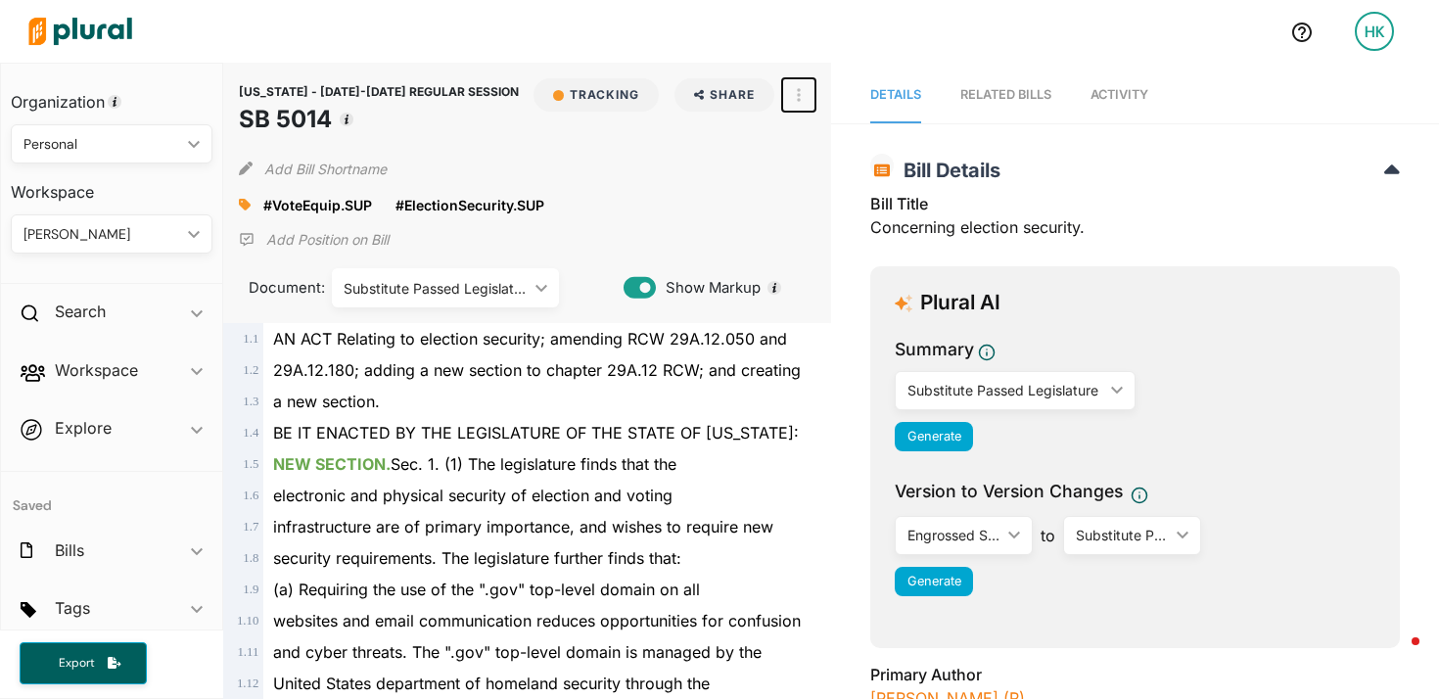
click at [789, 102] on button "button" at bounding box center [798, 94] width 33 height 33
click at [827, 170] on link "View Source" at bounding box center [869, 183] width 171 height 45
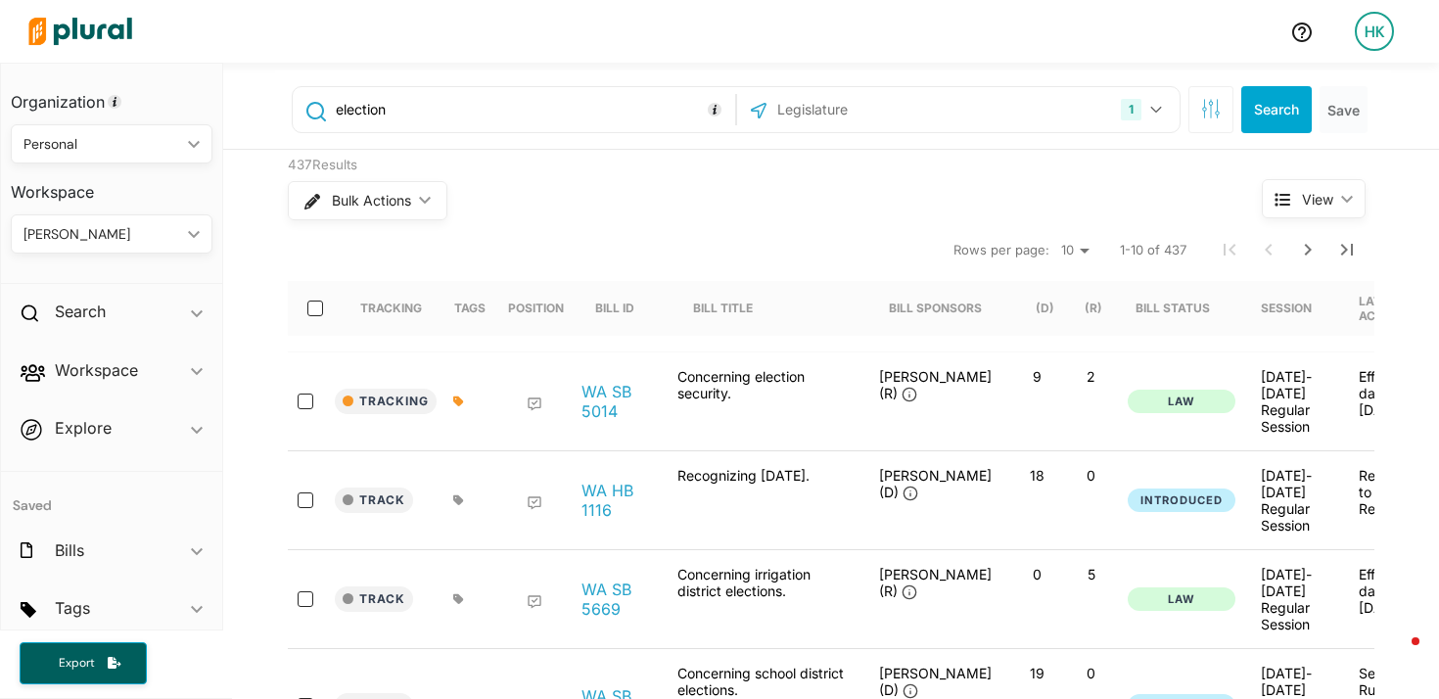
click at [819, 101] on input "text" at bounding box center [881, 109] width 210 height 37
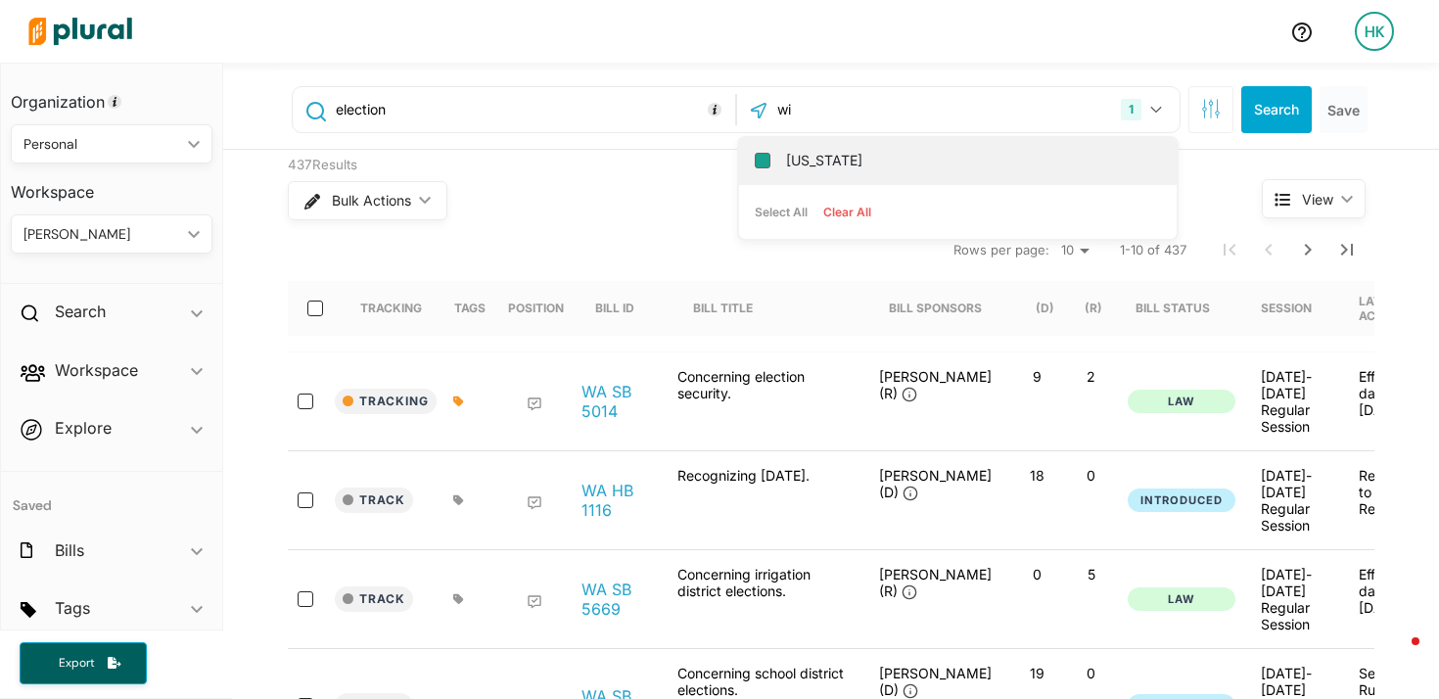
type input "wi"
click at [762, 160] on input "[US_STATE]" at bounding box center [763, 161] width 16 height 16
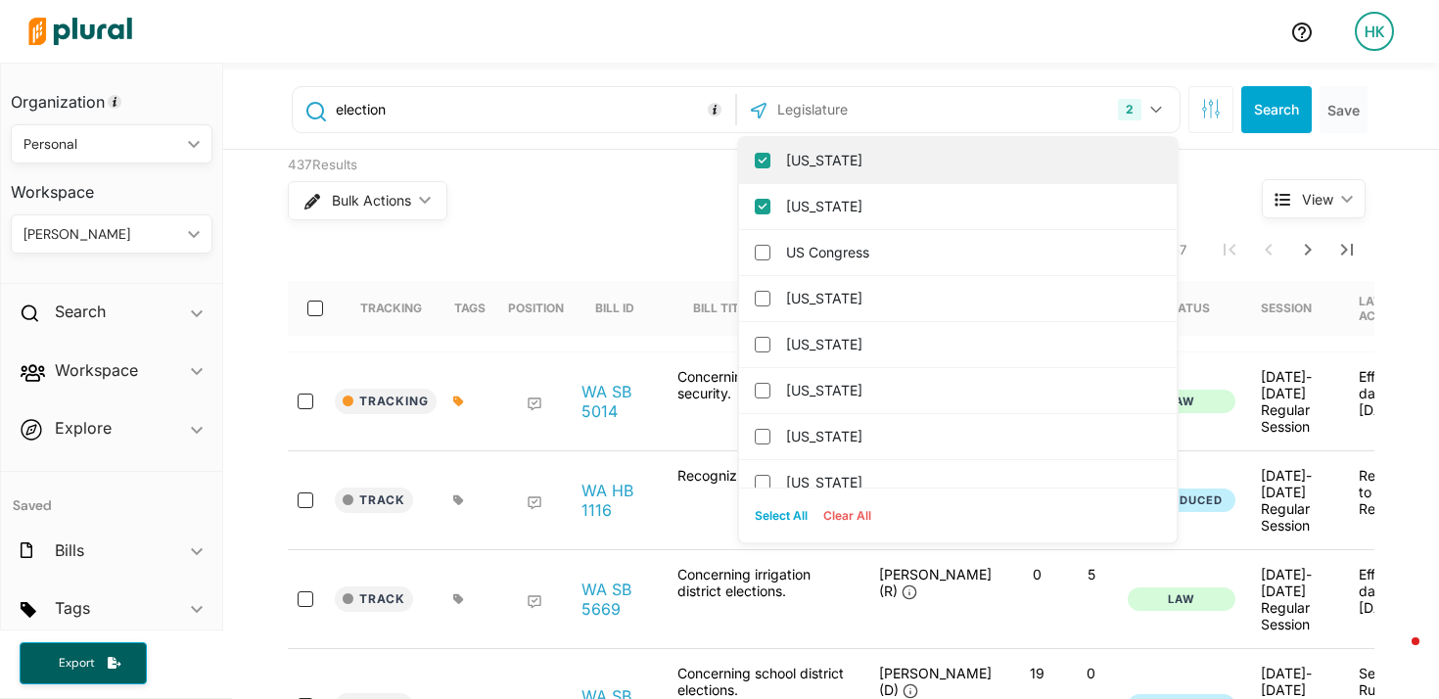
click at [765, 162] on input "[US_STATE]" at bounding box center [763, 161] width 16 height 16
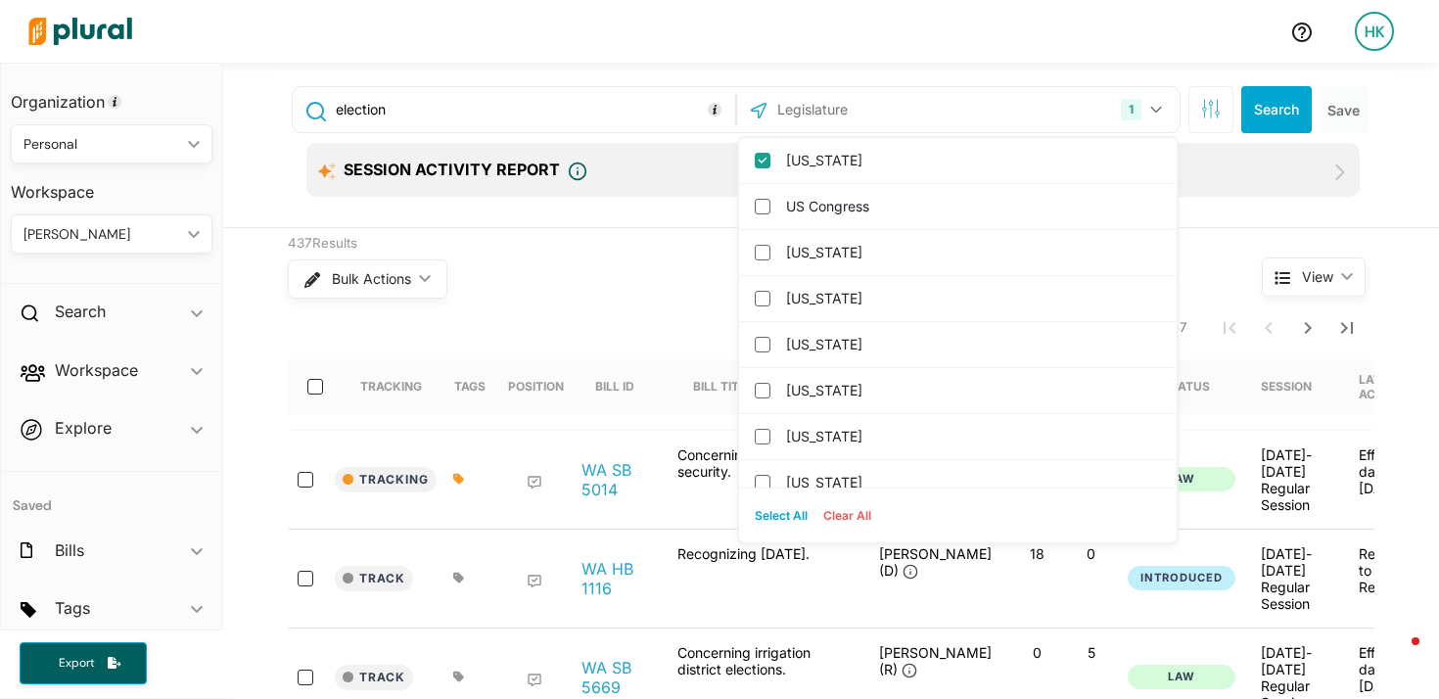
click at [657, 291] on div "Bulk Actions ic_keyboard_arrow_down" at bounding box center [738, 279] width 901 height 51
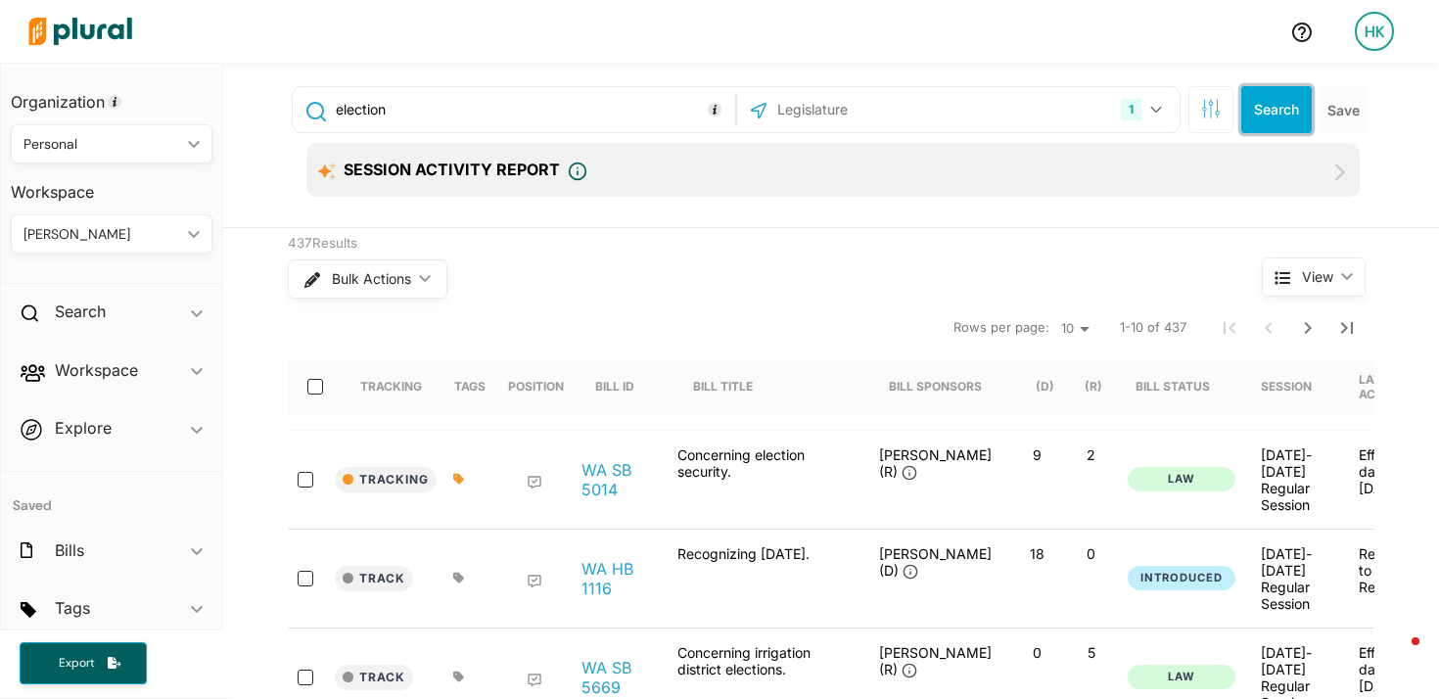
click at [1277, 99] on button "Search" at bounding box center [1277, 109] width 71 height 47
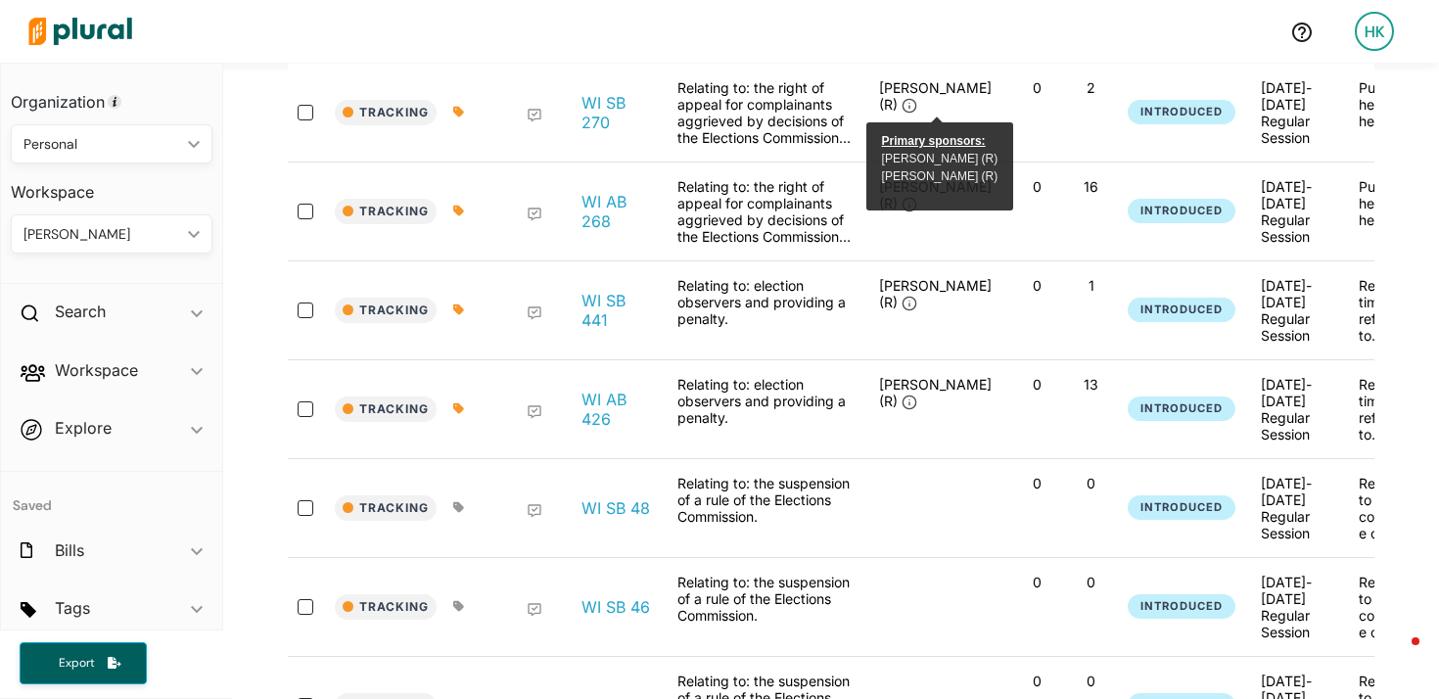
scroll to position [371, 0]
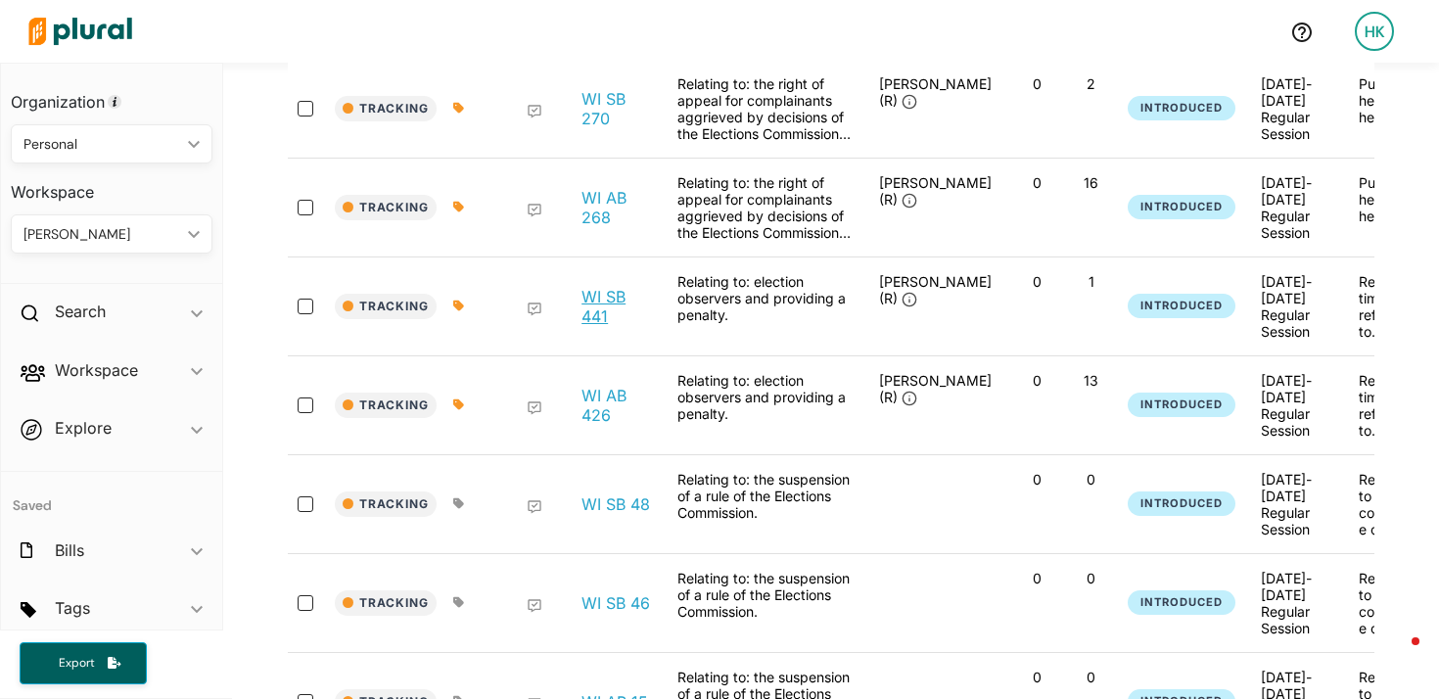
click at [598, 310] on link "WI SB 441" at bounding box center [619, 306] width 74 height 39
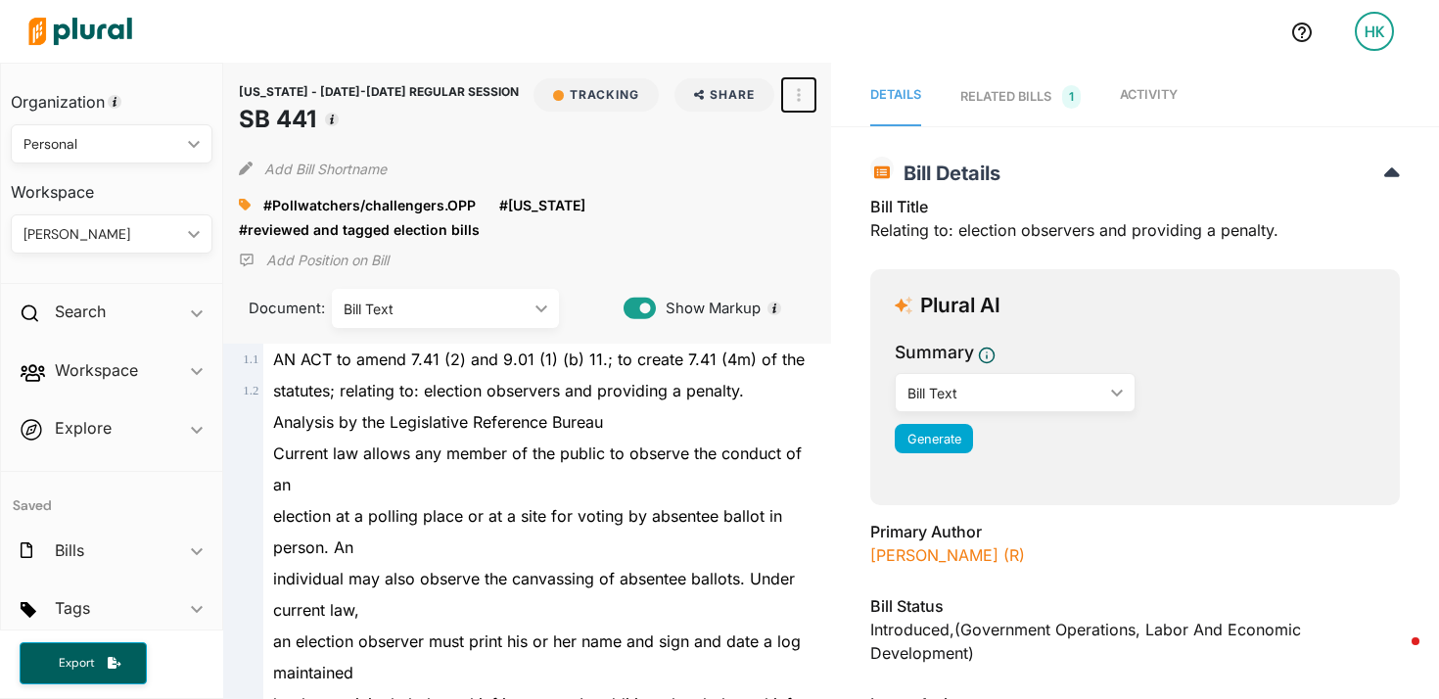
click at [803, 89] on button "button" at bounding box center [798, 94] width 33 height 33
click at [846, 176] on div "View Source" at bounding box center [883, 183] width 118 height 17
click at [76, 37] on img at bounding box center [80, 31] width 137 height 69
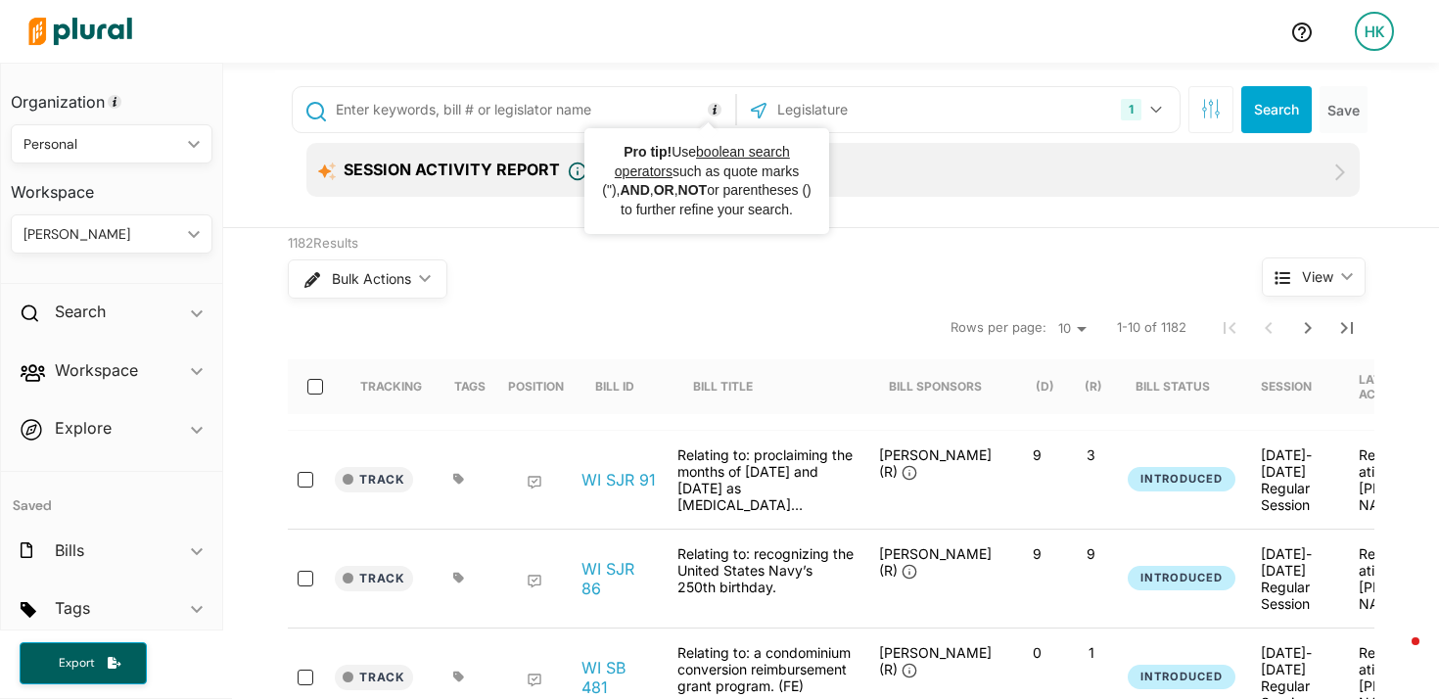
click at [553, 109] on input "text" at bounding box center [532, 109] width 397 height 37
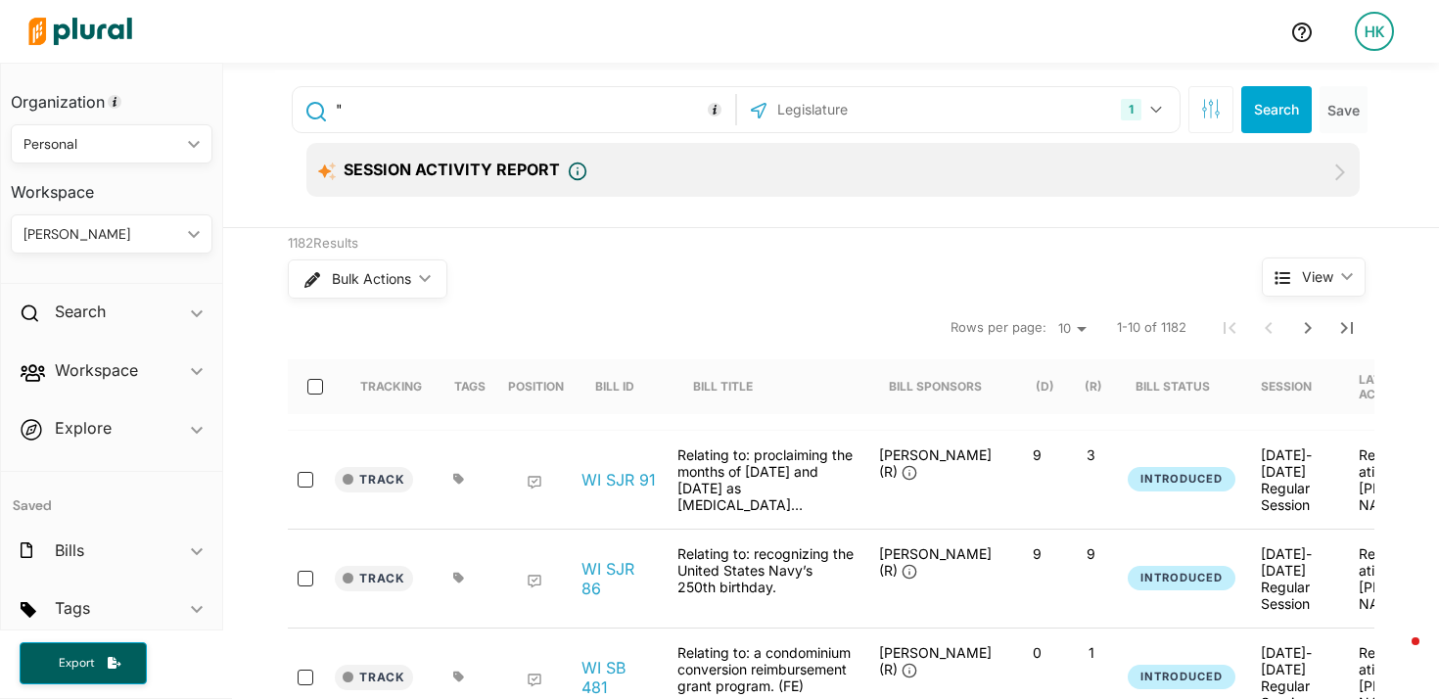
paste input "Title 15 of the Delaware Code"
type input ""Title 15 of the Delaware Code""
click at [1156, 119] on button "1" at bounding box center [1144, 109] width 62 height 37
click at [786, 112] on input "text" at bounding box center [881, 109] width 210 height 37
type input "de"
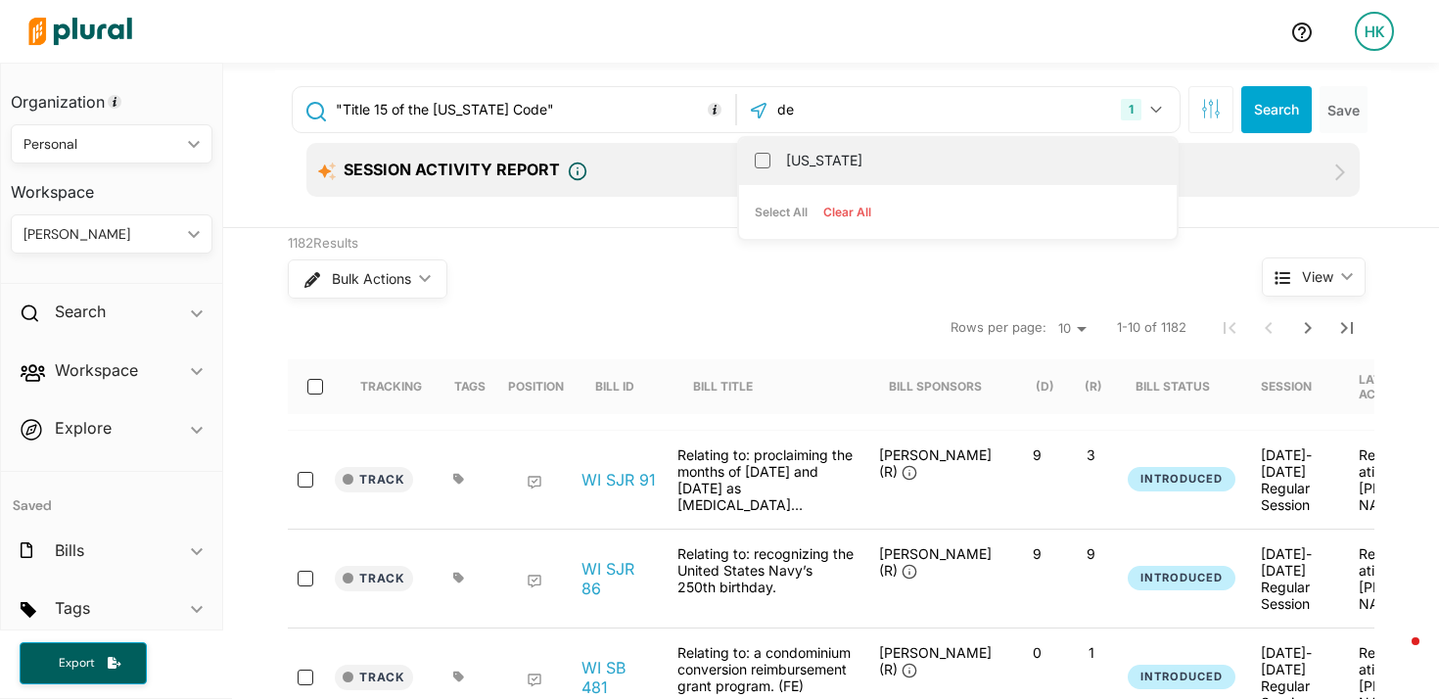
click at [809, 165] on label "[US_STATE]" at bounding box center [971, 160] width 371 height 29
click at [771, 165] on input "[US_STATE]" at bounding box center [763, 161] width 16 height 16
checkbox input "true"
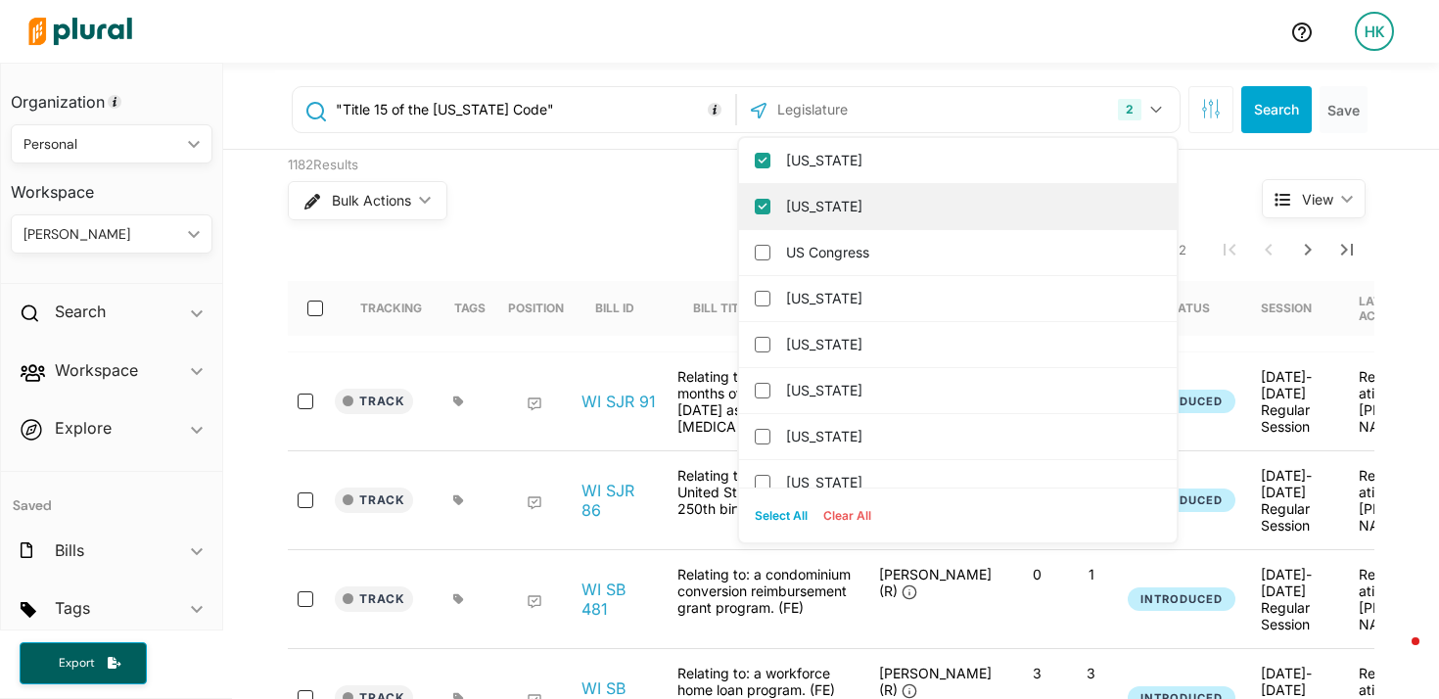
click at [760, 206] on input "[US_STATE]" at bounding box center [763, 207] width 16 height 16
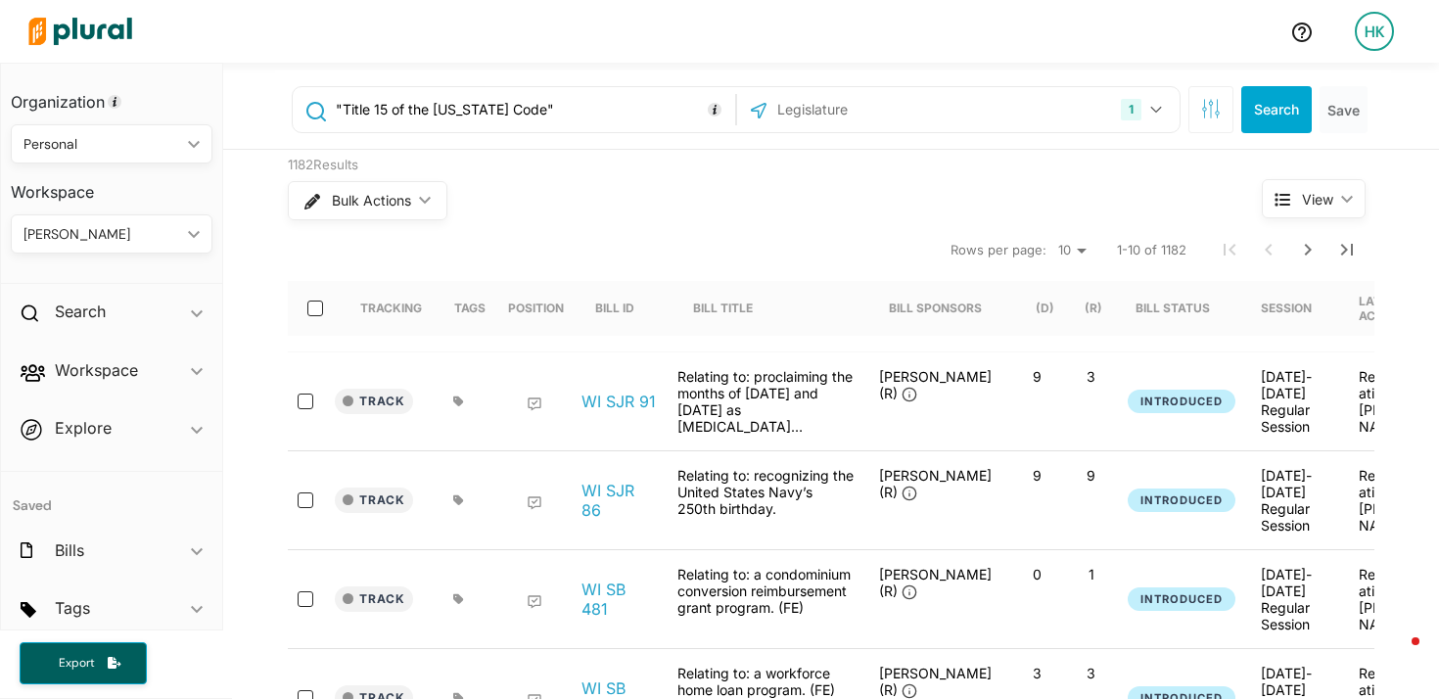
click at [655, 204] on div "Bulk Actions ic_keyboard_arrow_down" at bounding box center [738, 200] width 901 height 51
click at [1268, 120] on button "Search" at bounding box center [1277, 109] width 71 height 47
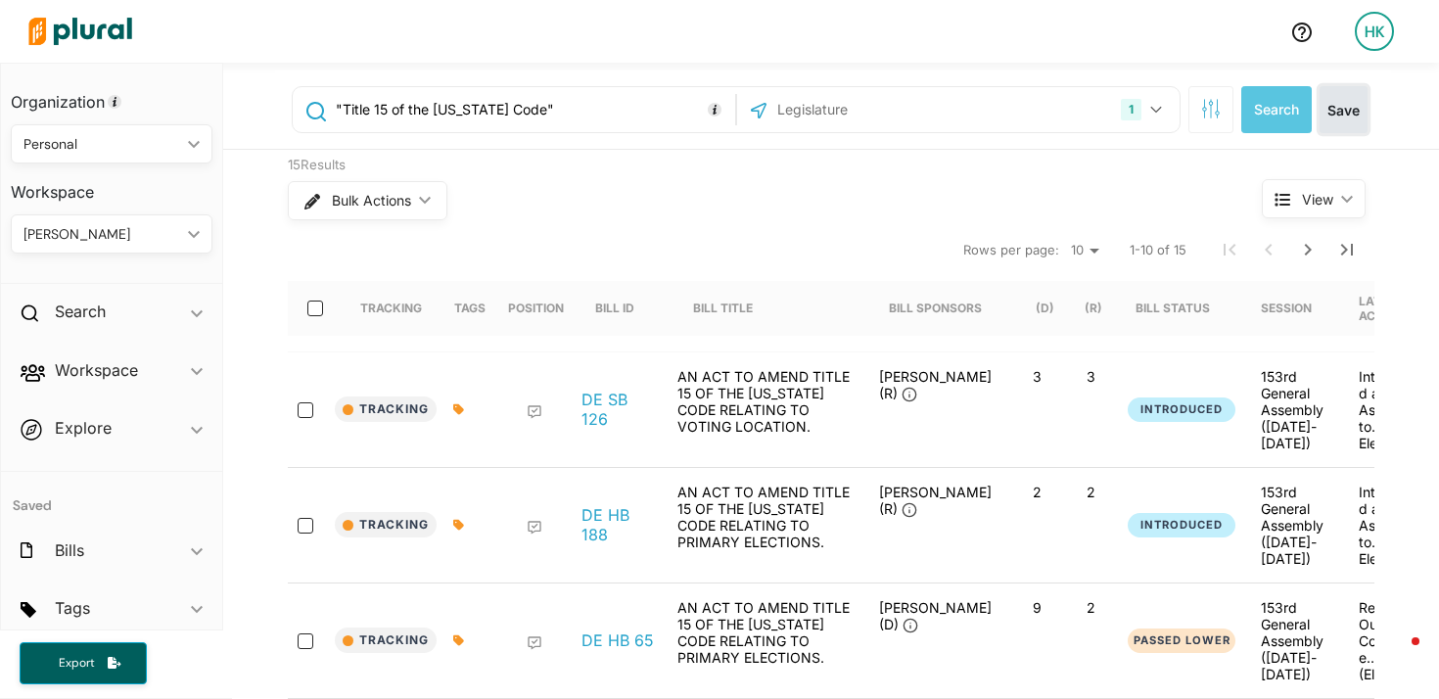
click at [1339, 124] on button "Save" at bounding box center [1344, 109] width 48 height 47
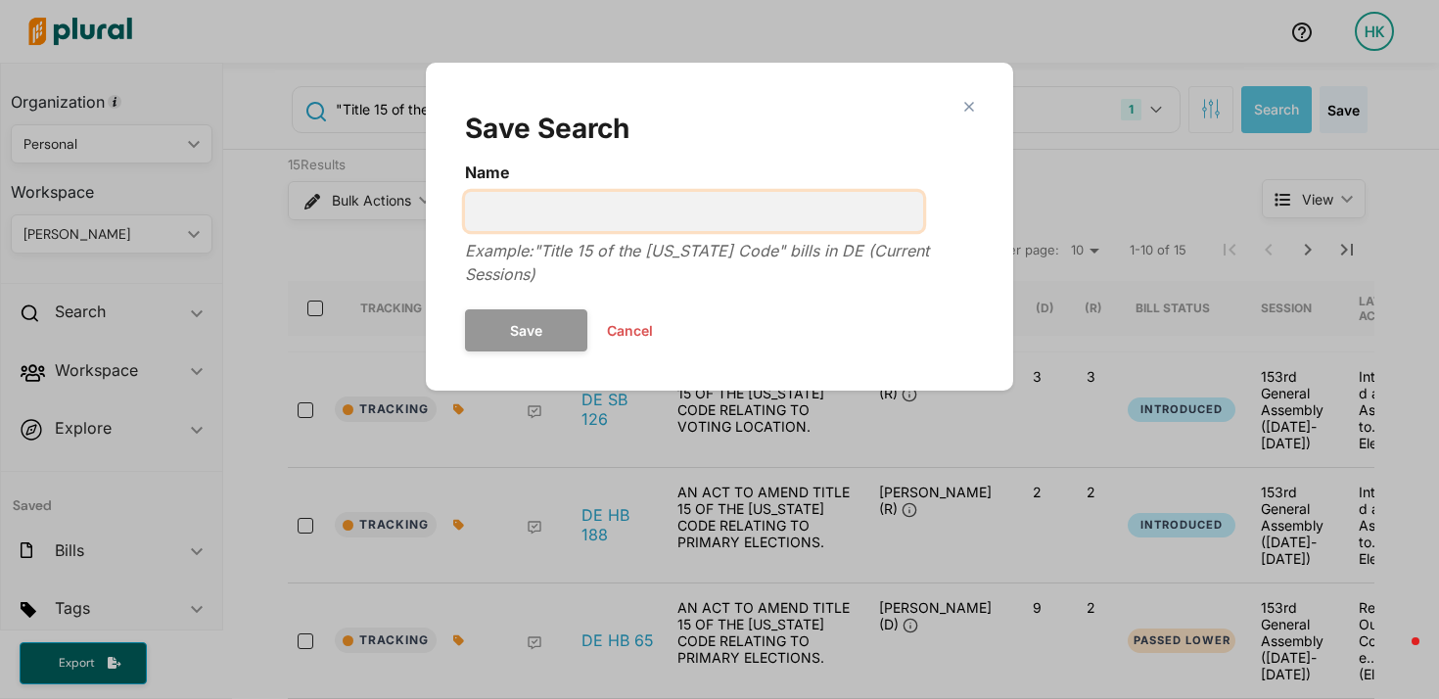
click at [505, 224] on input "Name" at bounding box center [694, 211] width 458 height 39
type input "election code amendments - DE"
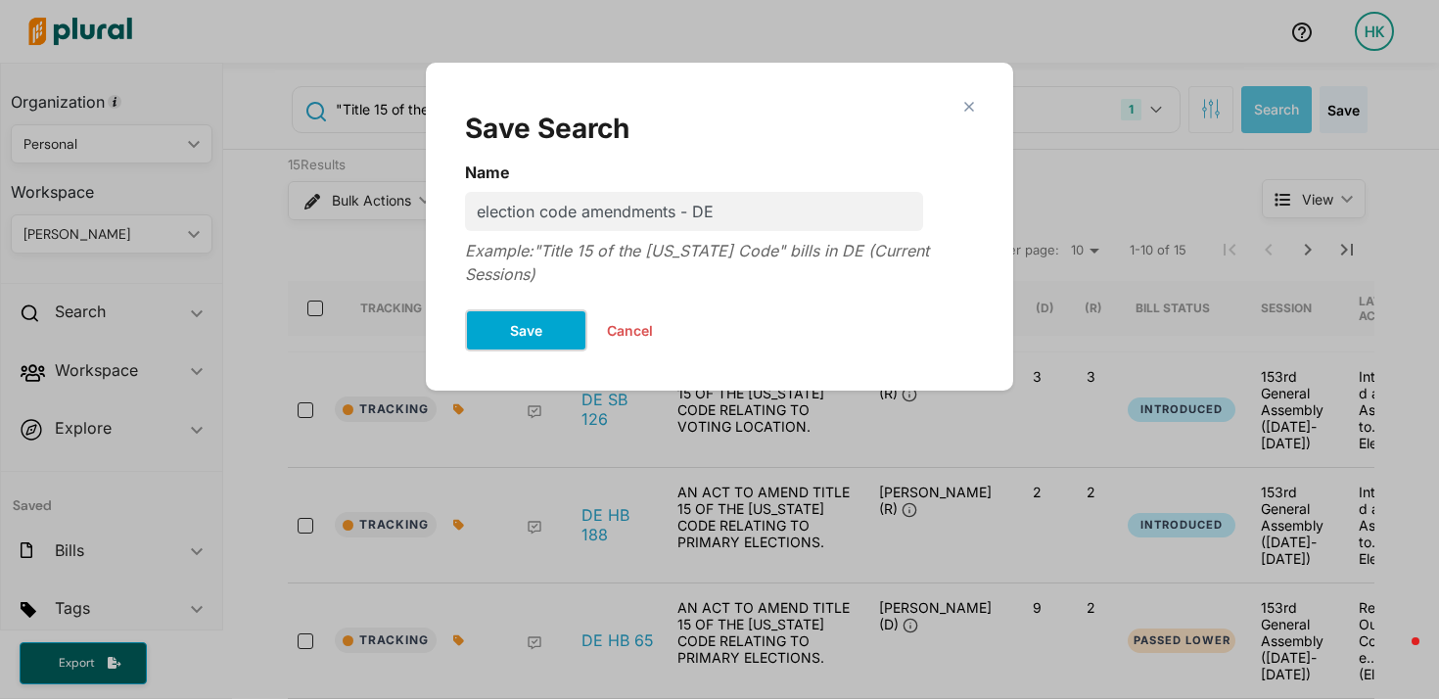
click at [546, 329] on button "Save" at bounding box center [526, 330] width 122 height 42
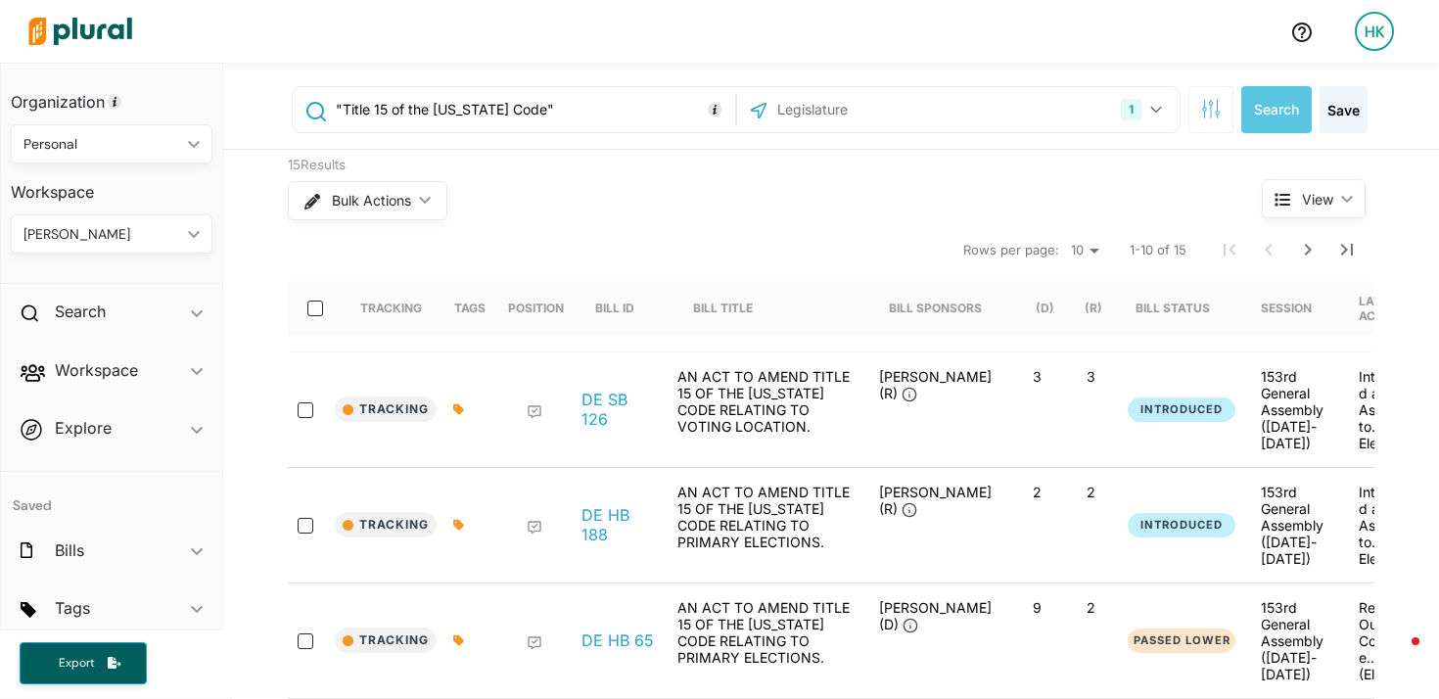
click at [792, 81] on div ""Title 15 of the Delaware Code" 1 Delaware US Congress Alabama Alaska Arizona A…" at bounding box center [833, 110] width 1116 height 78
click at [800, 97] on input "text" at bounding box center [881, 109] width 210 height 37
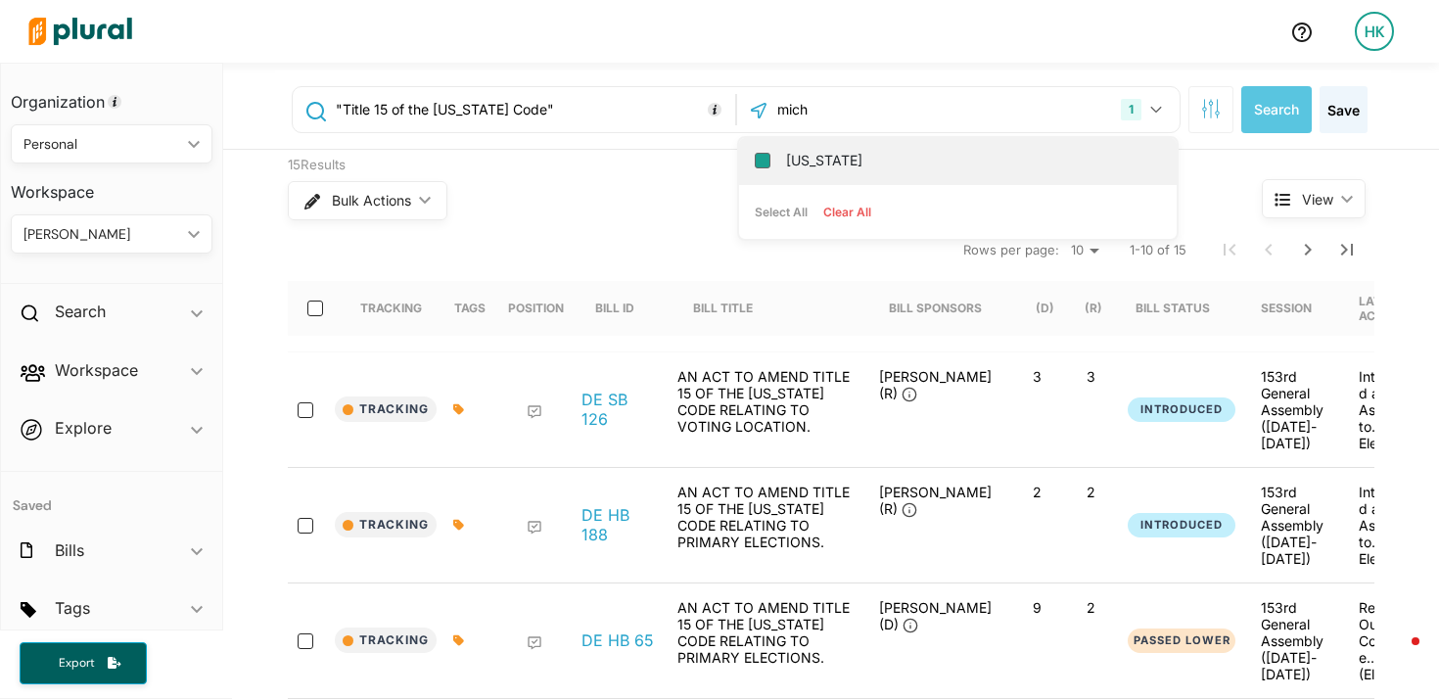
type input "mich"
click at [755, 158] on input "[US_STATE]" at bounding box center [763, 161] width 16 height 16
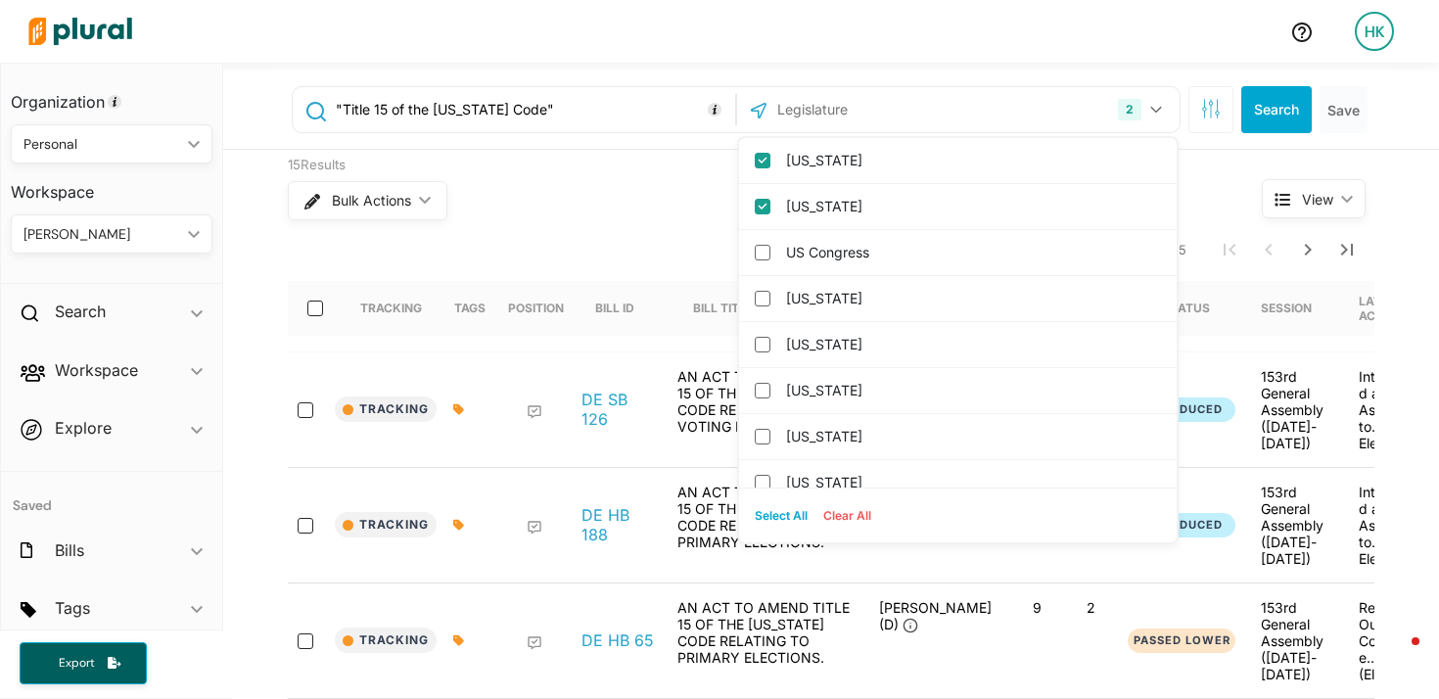
click at [577, 99] on input ""Title 15 of the Delaware Code"" at bounding box center [532, 109] width 397 height 37
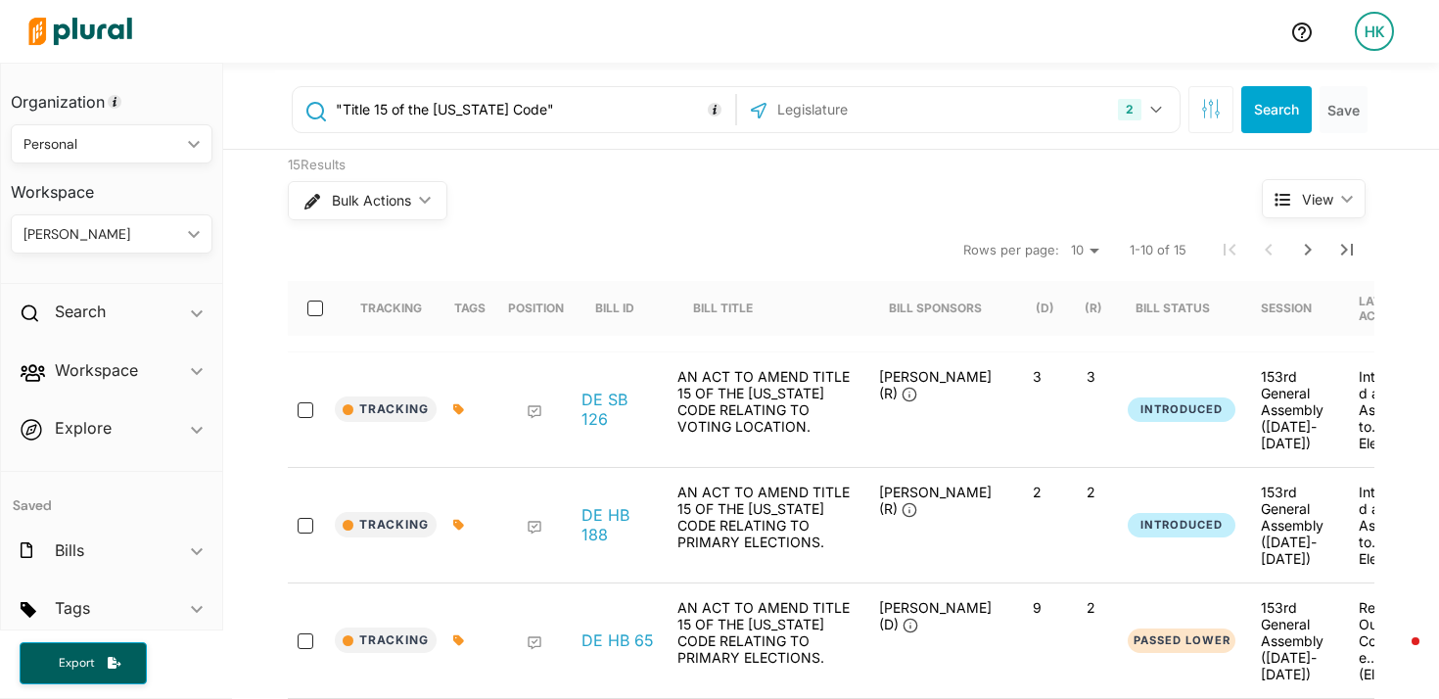
click at [577, 99] on input ""Title 15 of the Delaware Code"" at bounding box center [532, 109] width 397 height 37
click at [476, 119] on input "text" at bounding box center [532, 109] width 397 height 37
paste input "Michigan Election Law"
type input ""Michigan Election Law""
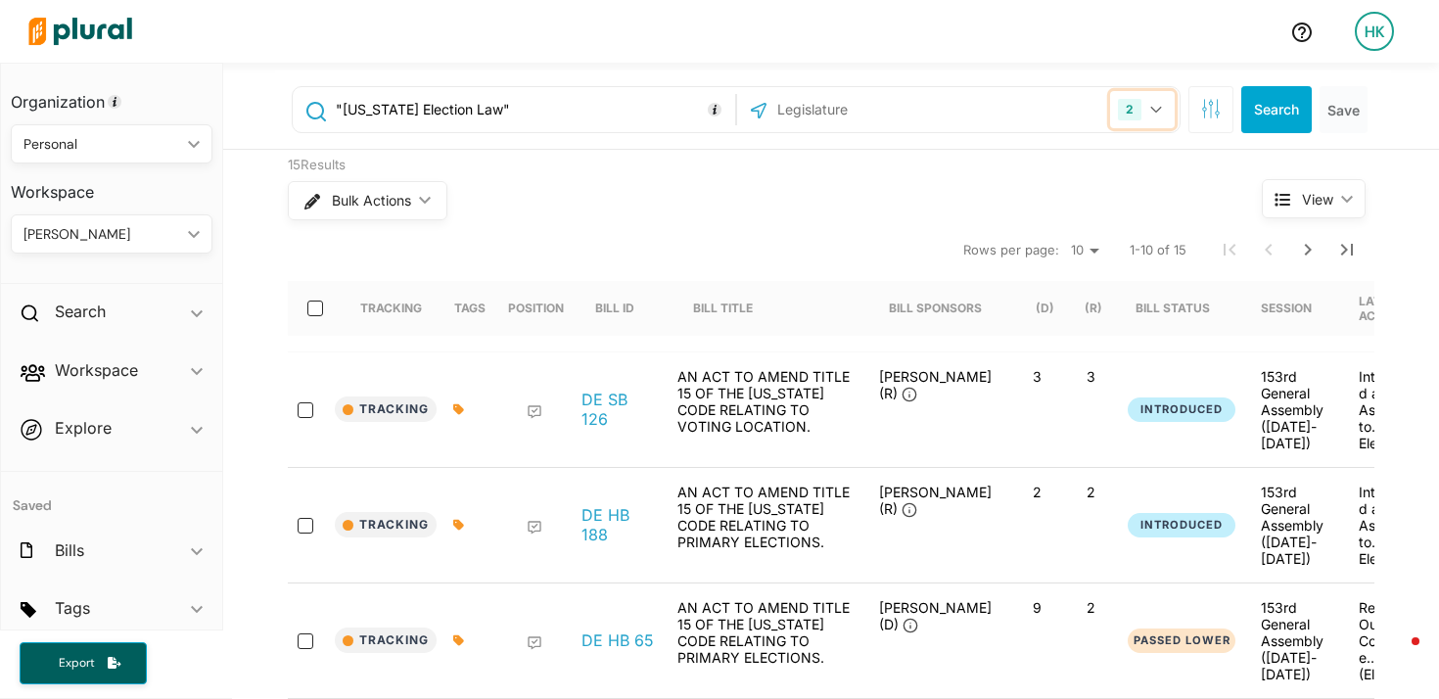
click at [1148, 118] on button "2" at bounding box center [1142, 109] width 65 height 37
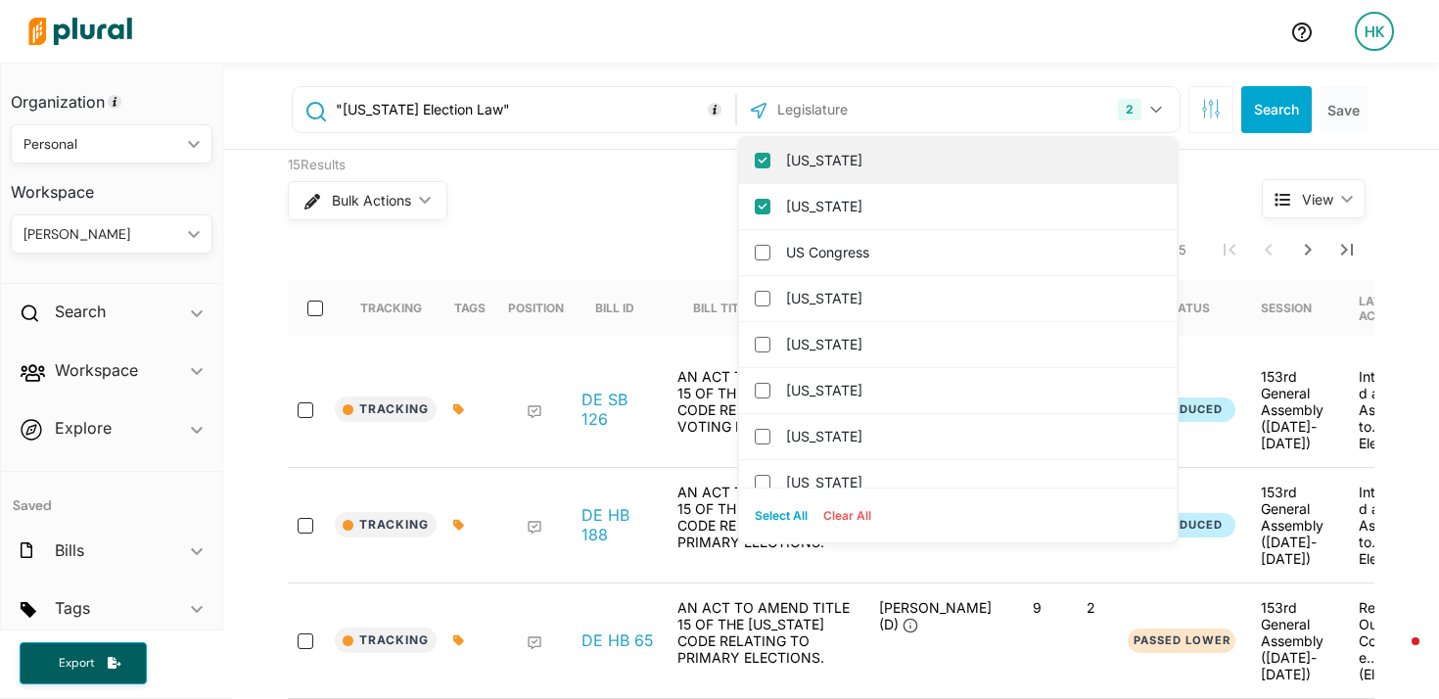
click at [755, 153] on input "[US_STATE]" at bounding box center [763, 161] width 16 height 16
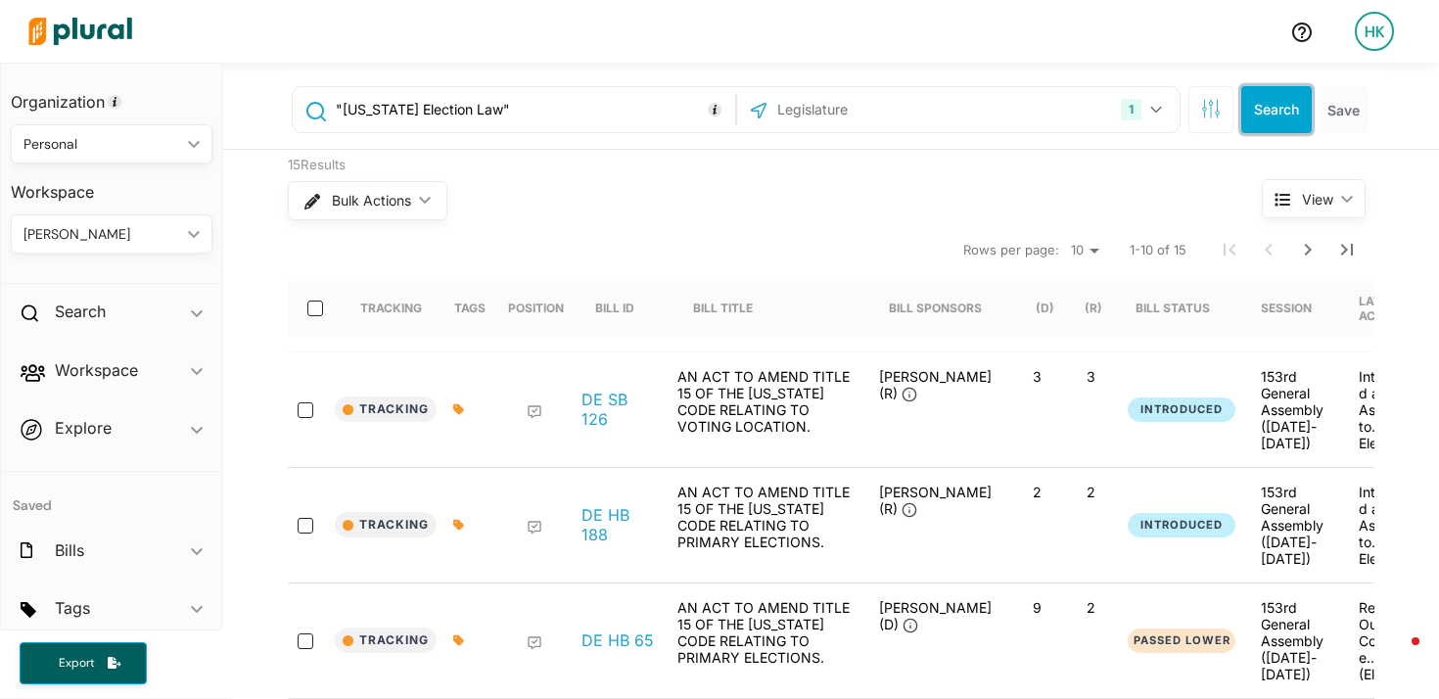
click at [1284, 103] on button "Search" at bounding box center [1277, 109] width 71 height 47
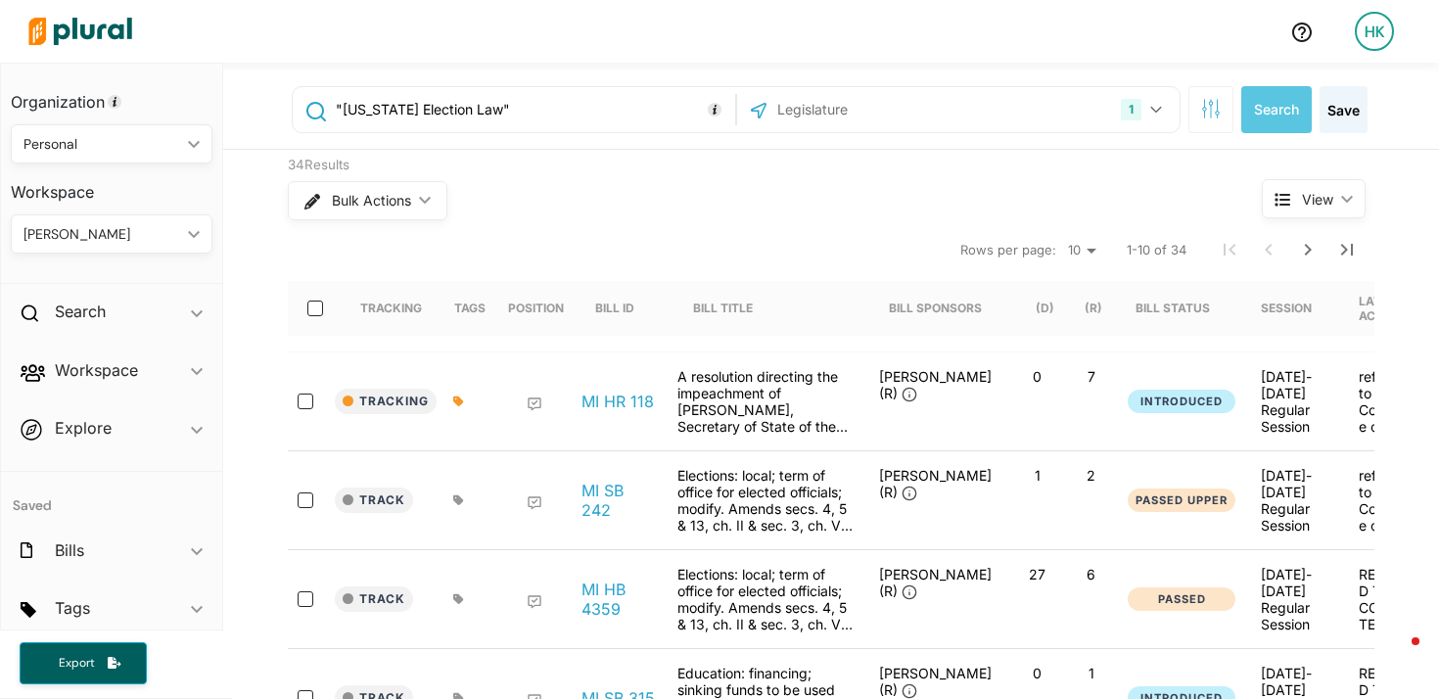
click at [453, 401] on icon at bounding box center [458, 402] width 10 height 10
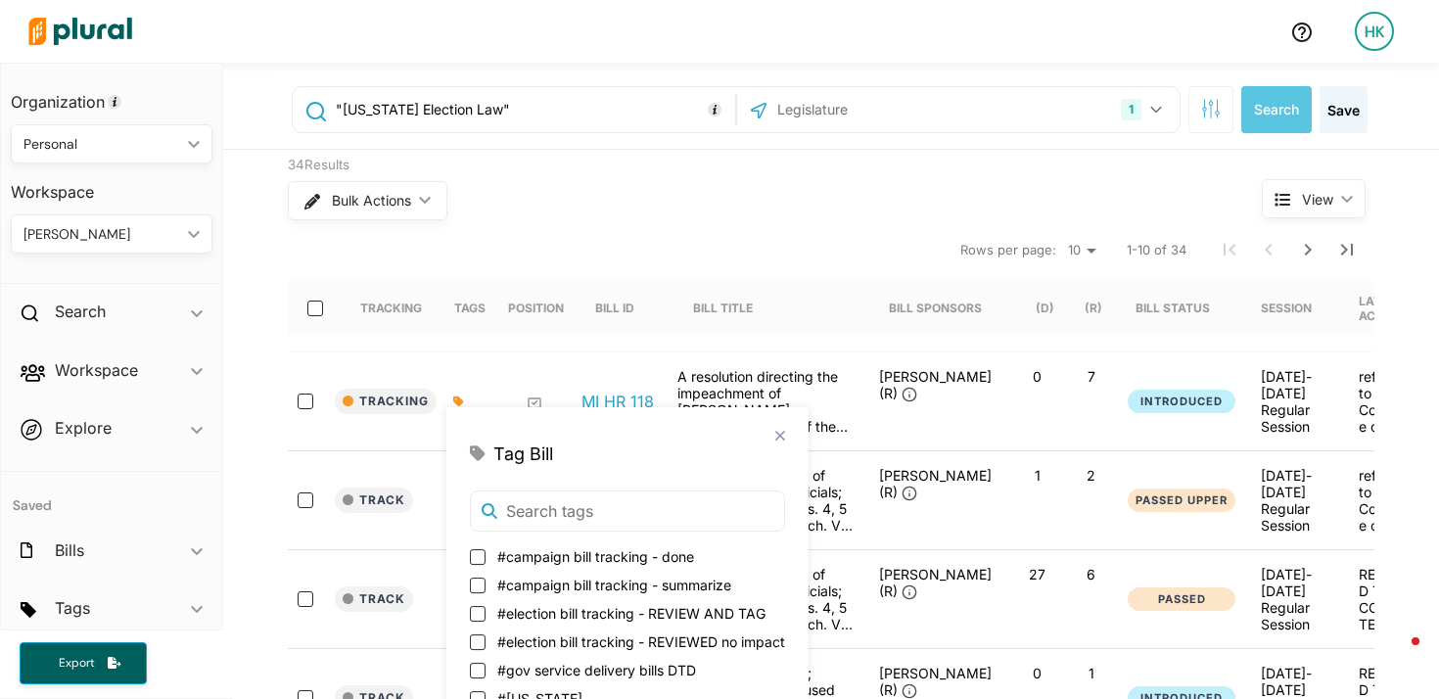
click at [453, 401] on icon at bounding box center [458, 402] width 10 height 10
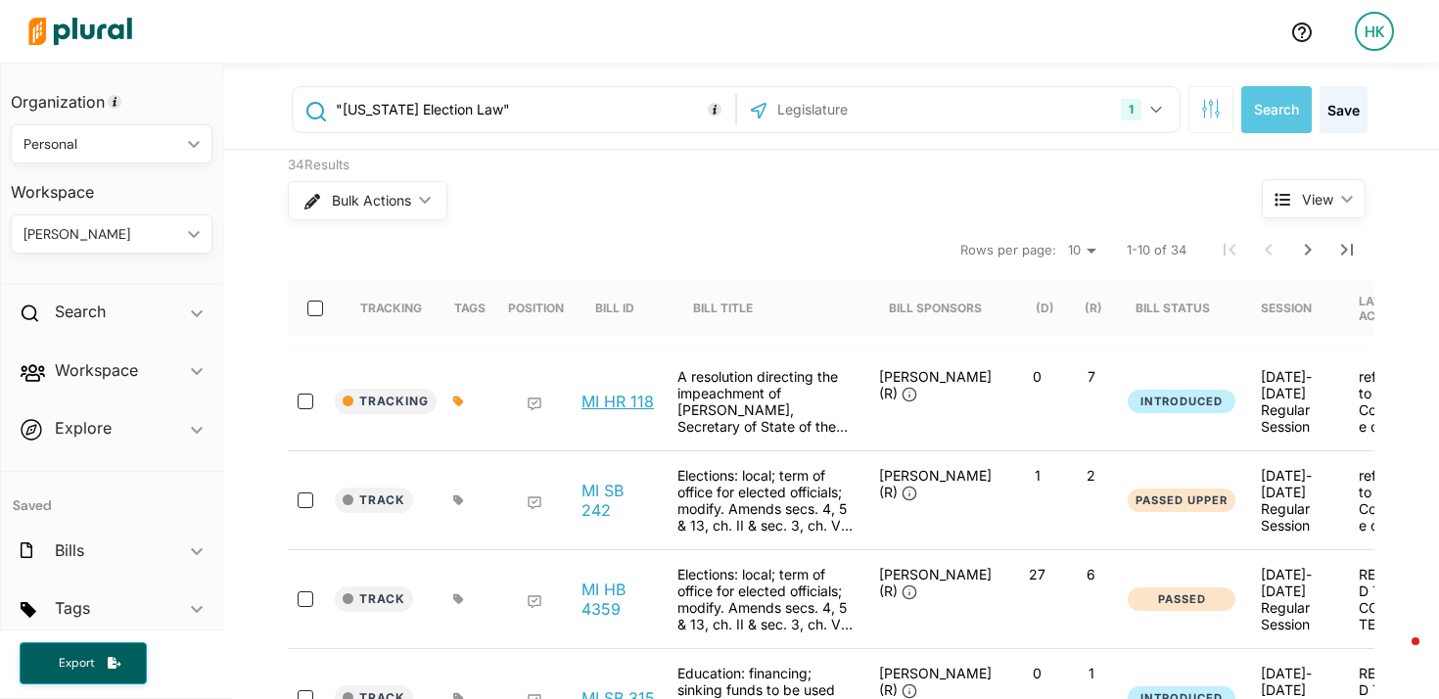
click at [597, 406] on link "MI HR 118" at bounding box center [618, 402] width 72 height 20
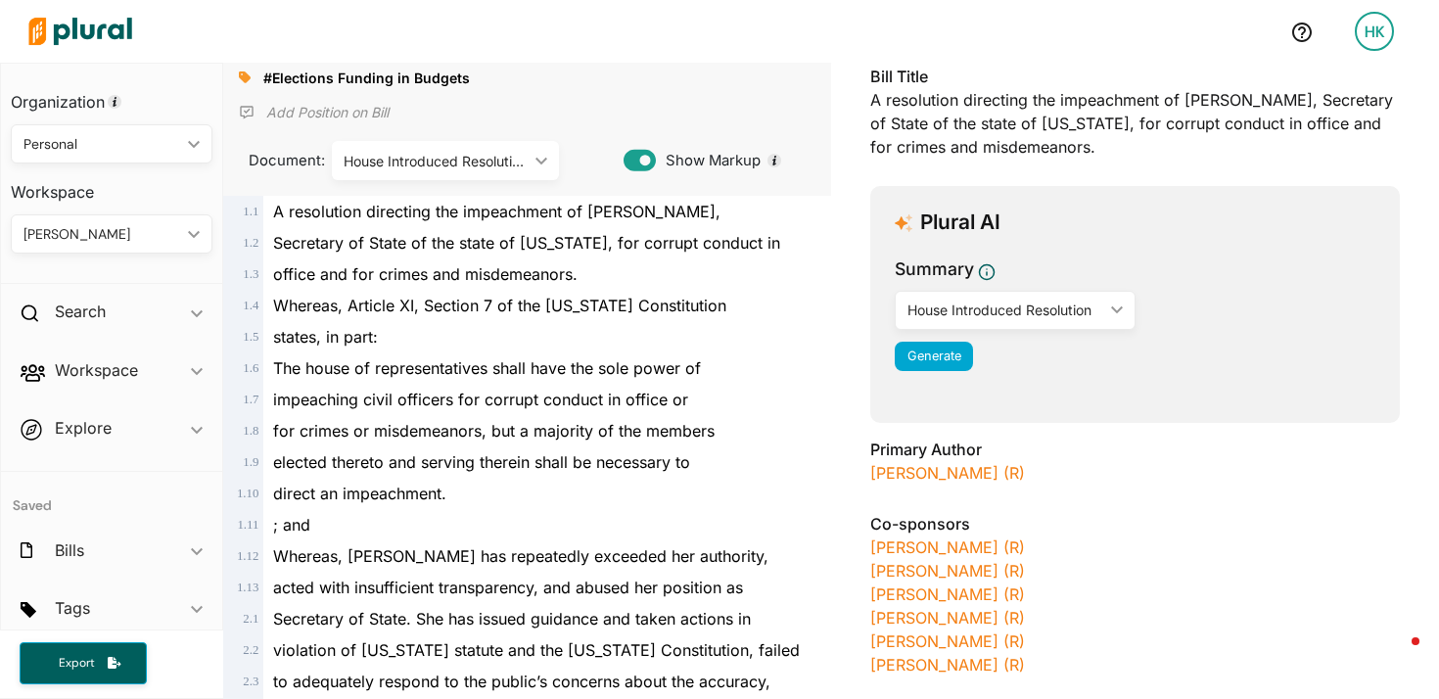
scroll to position [139, 0]
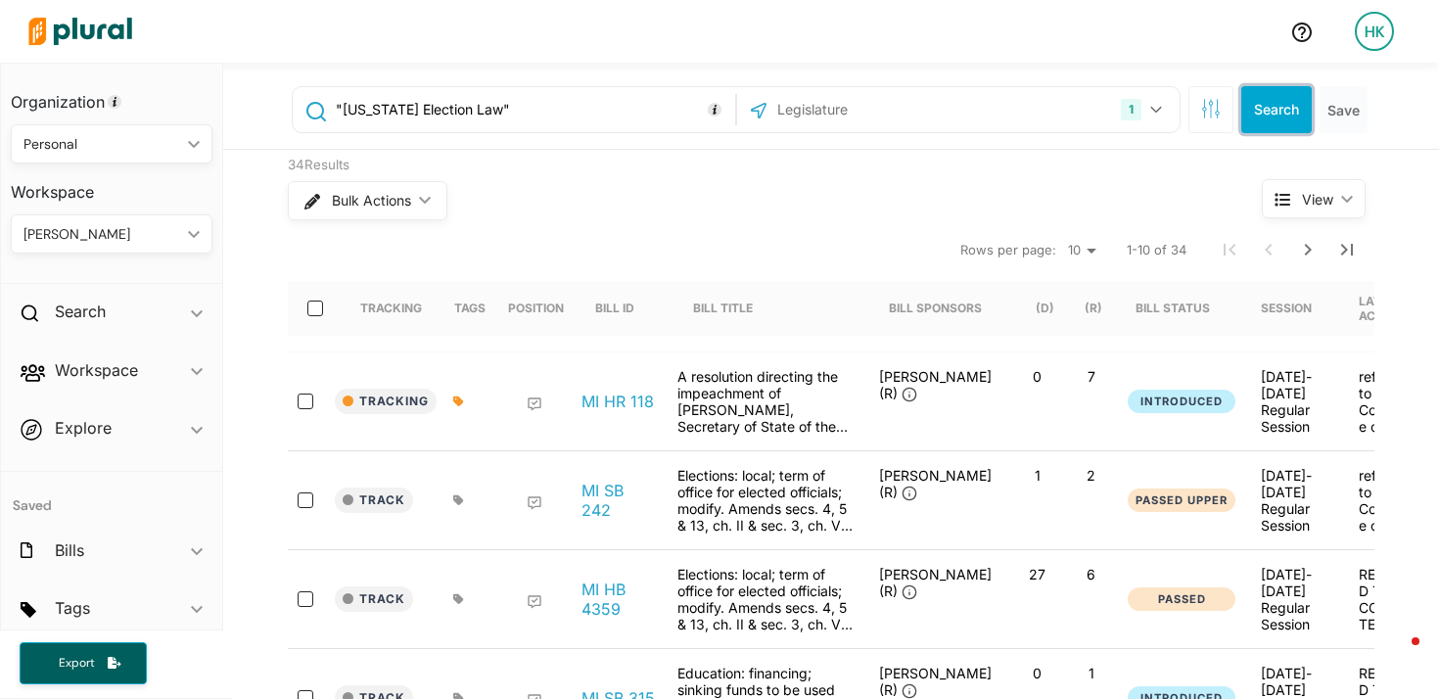
click at [1268, 111] on button "Search" at bounding box center [1277, 109] width 71 height 47
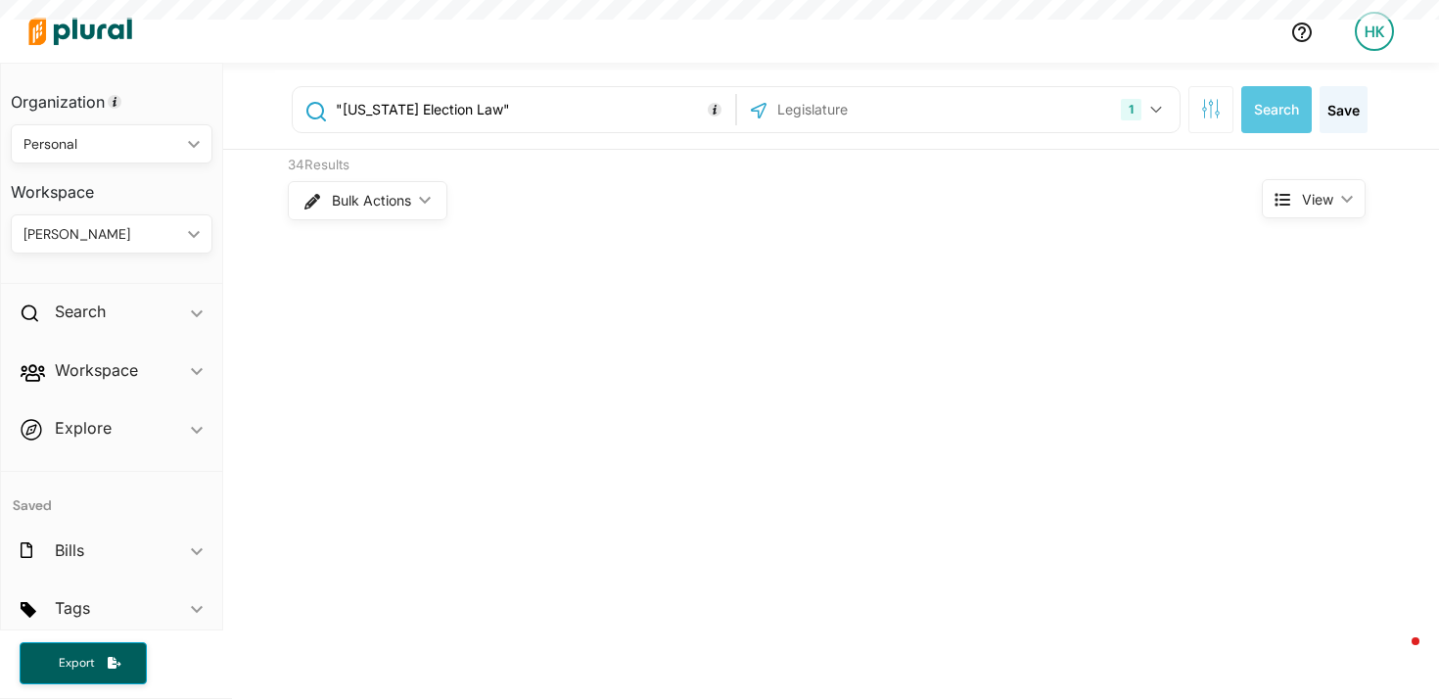
click at [807, 113] on input "text" at bounding box center [881, 109] width 210 height 37
click at [1155, 108] on button "1" at bounding box center [1144, 109] width 62 height 37
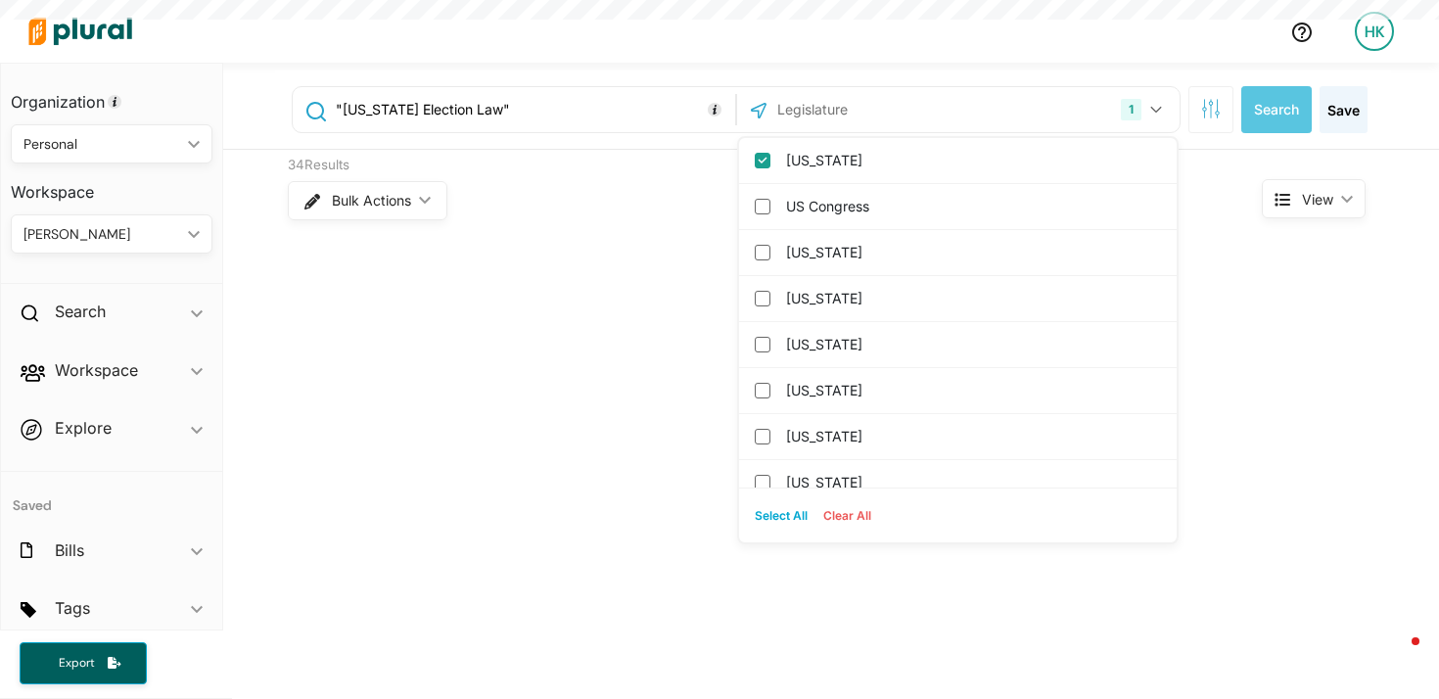
click at [879, 105] on input "text" at bounding box center [881, 109] width 210 height 37
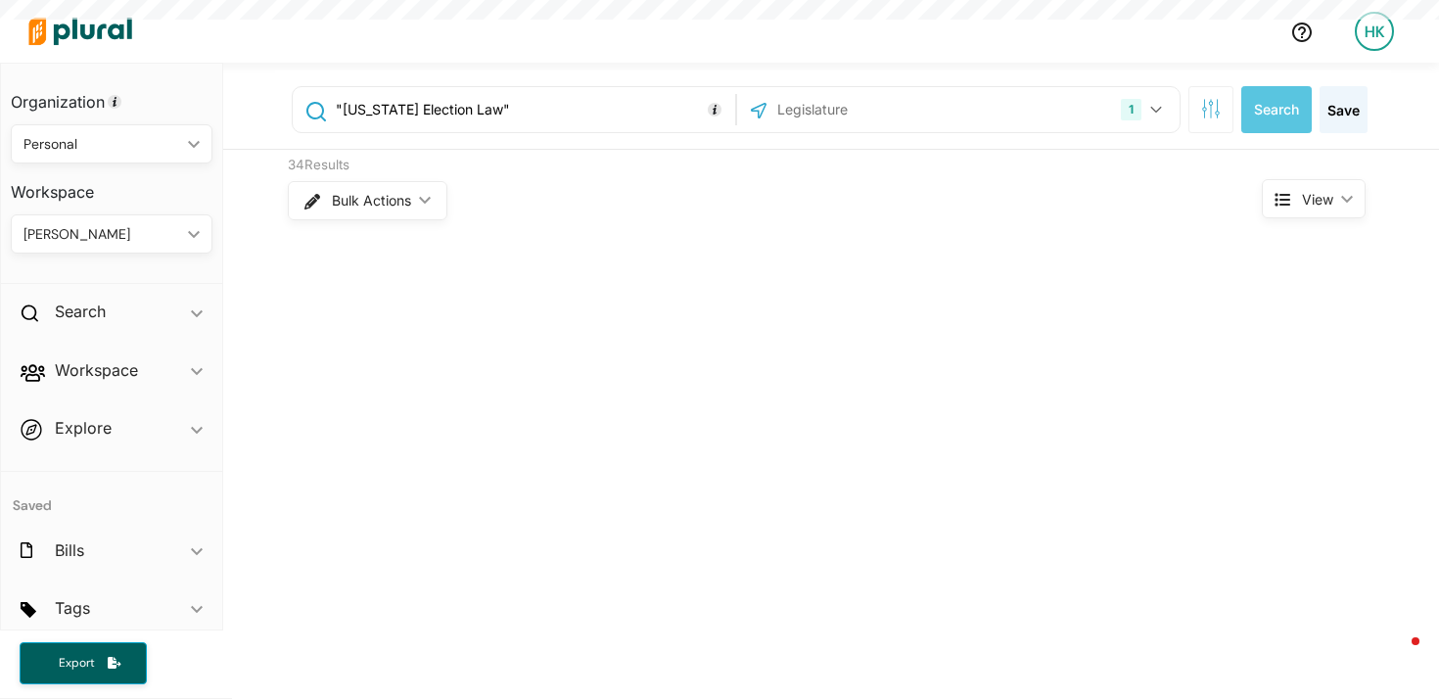
click at [899, 60] on div at bounding box center [647, 31] width 1255 height 69
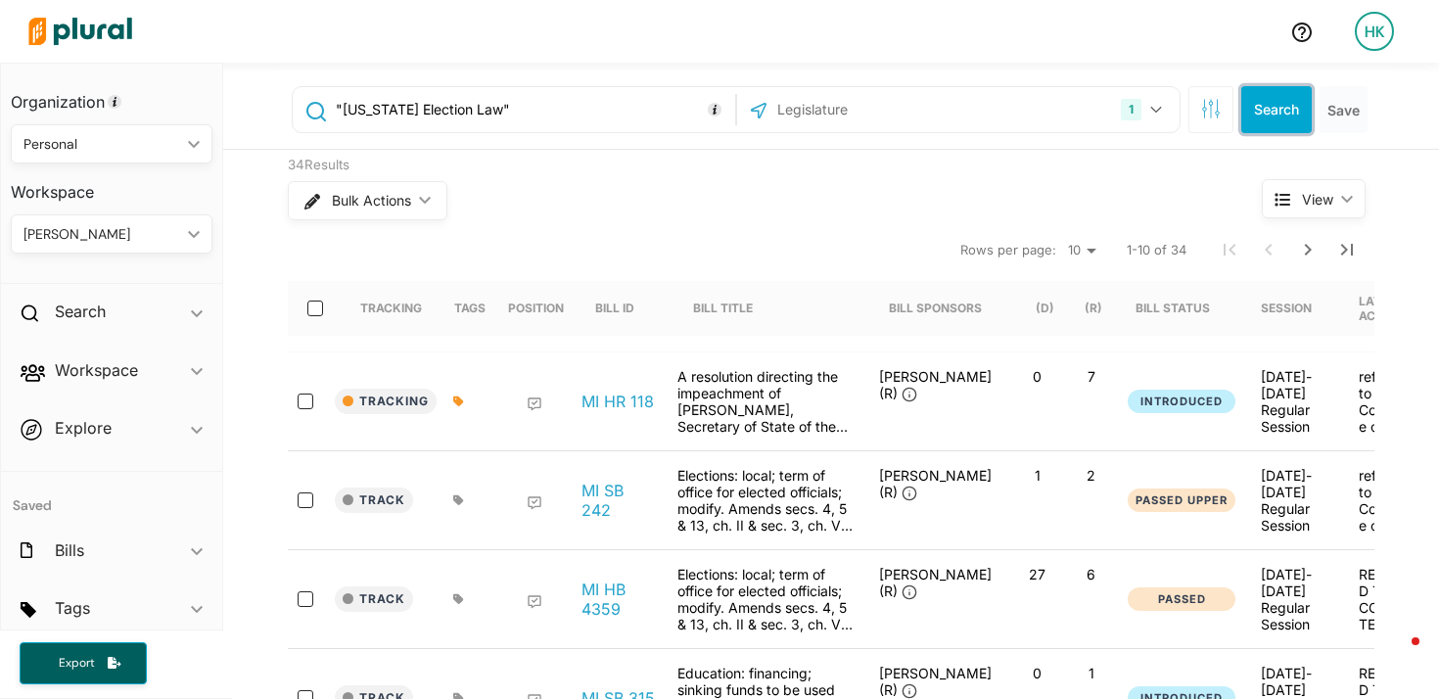
click at [1270, 107] on button "Search" at bounding box center [1277, 109] width 71 height 47
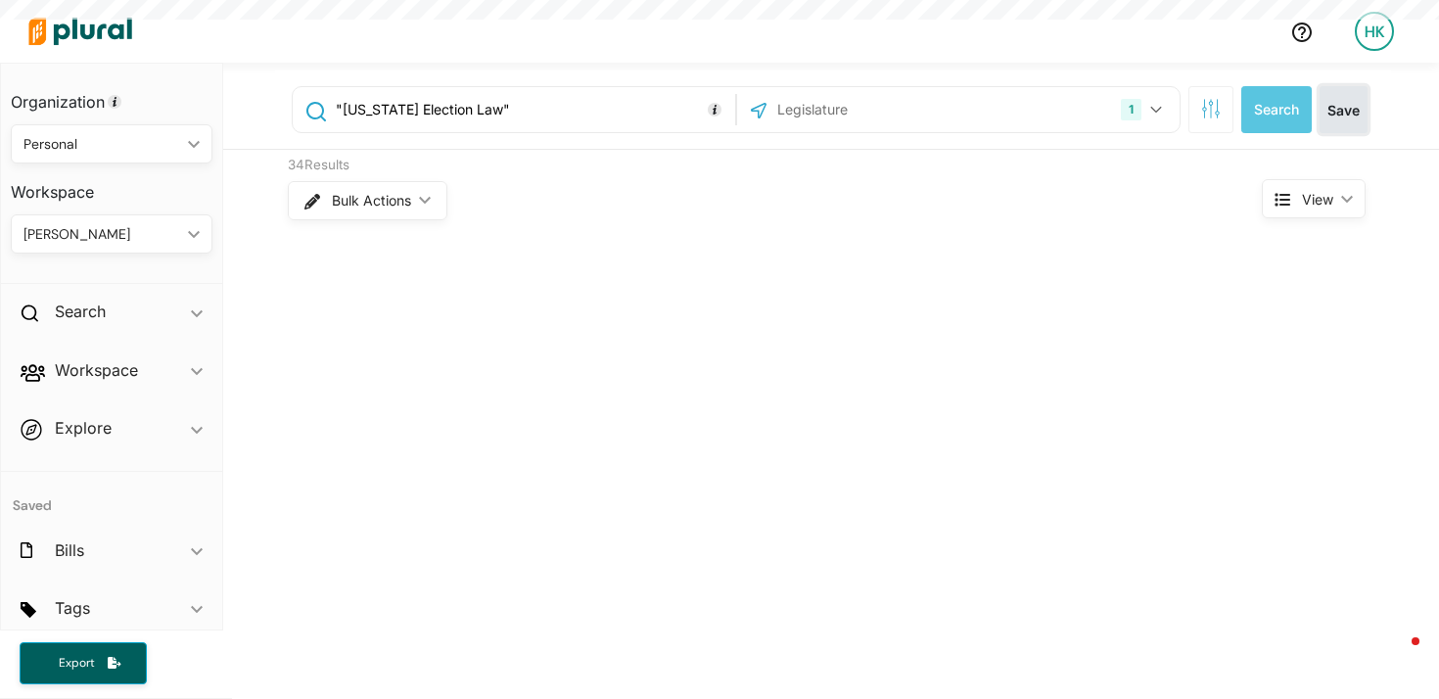
click at [1340, 117] on button "Save" at bounding box center [1344, 109] width 48 height 47
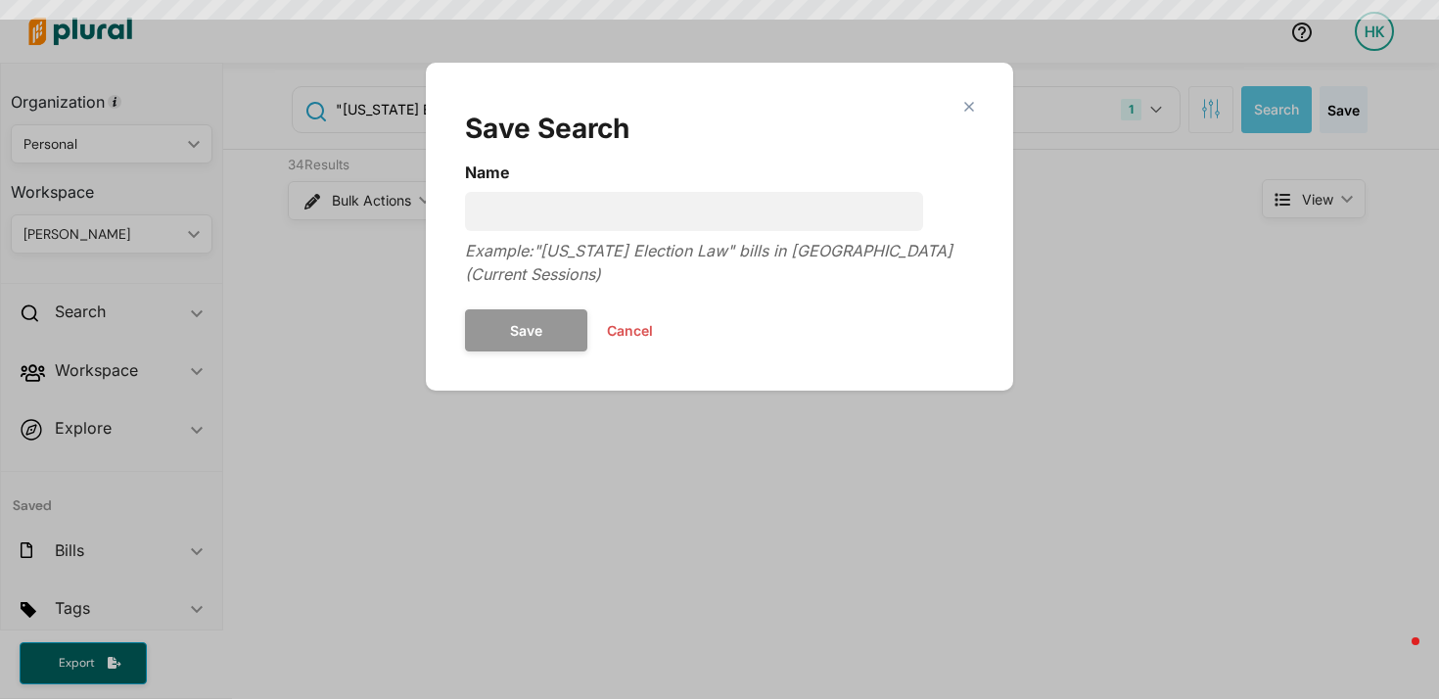
click at [959, 113] on h2 "Save Search" at bounding box center [719, 128] width 509 height 33
click at [995, 108] on div "close Save Search Name Example: "Michigan Election Law" bills in MI (Current Se…" at bounding box center [720, 227] width 588 height 328
click at [983, 110] on div "close Save Search Name Example: "Michigan Election Law" bills in MI (Current Se…" at bounding box center [720, 226] width 548 height 289
click at [981, 109] on div "close Save Search Name Example: "Michigan Election Law" bills in MI (Current Se…" at bounding box center [720, 226] width 548 height 289
click at [973, 109] on div "close Save Search Name Example: "Michigan Election Law" bills in MI (Current Se…" at bounding box center [720, 226] width 548 height 289
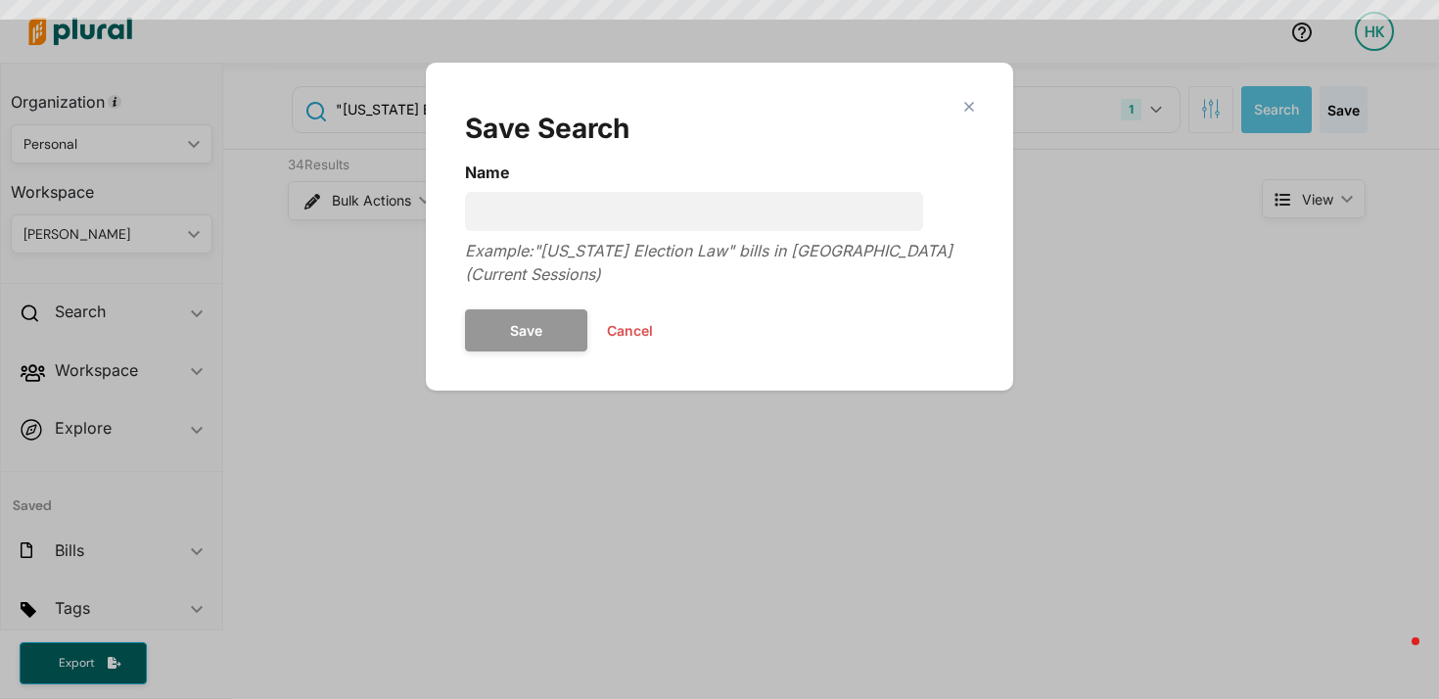
click at [969, 112] on h2 "Save Search" at bounding box center [719, 128] width 509 height 33
click at [972, 105] on polygon "Modal" at bounding box center [969, 106] width 17 height 17
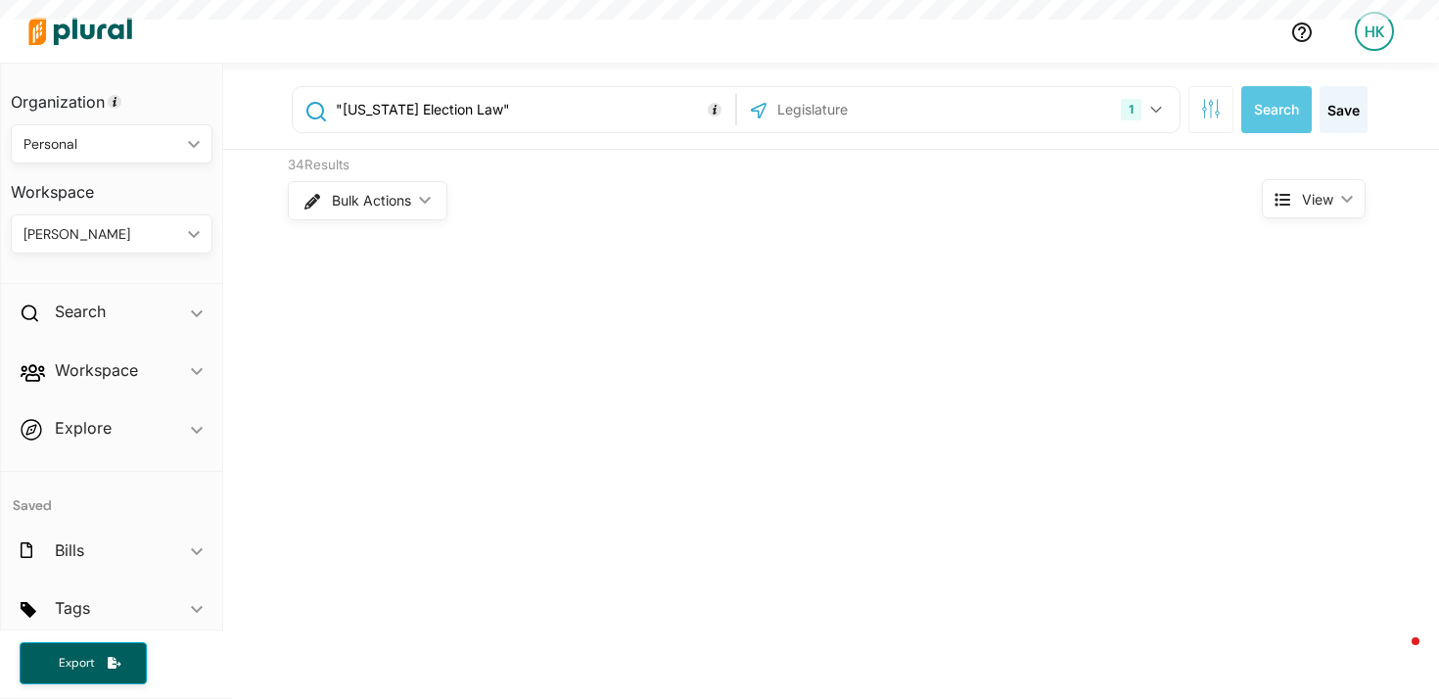
click at [518, 107] on input ""Michigan Election Law"" at bounding box center [532, 109] width 397 height 37
click at [478, 107] on input ""Michigan Election Law"" at bounding box center [532, 109] width 397 height 37
click at [1155, 106] on button "1" at bounding box center [1144, 109] width 62 height 37
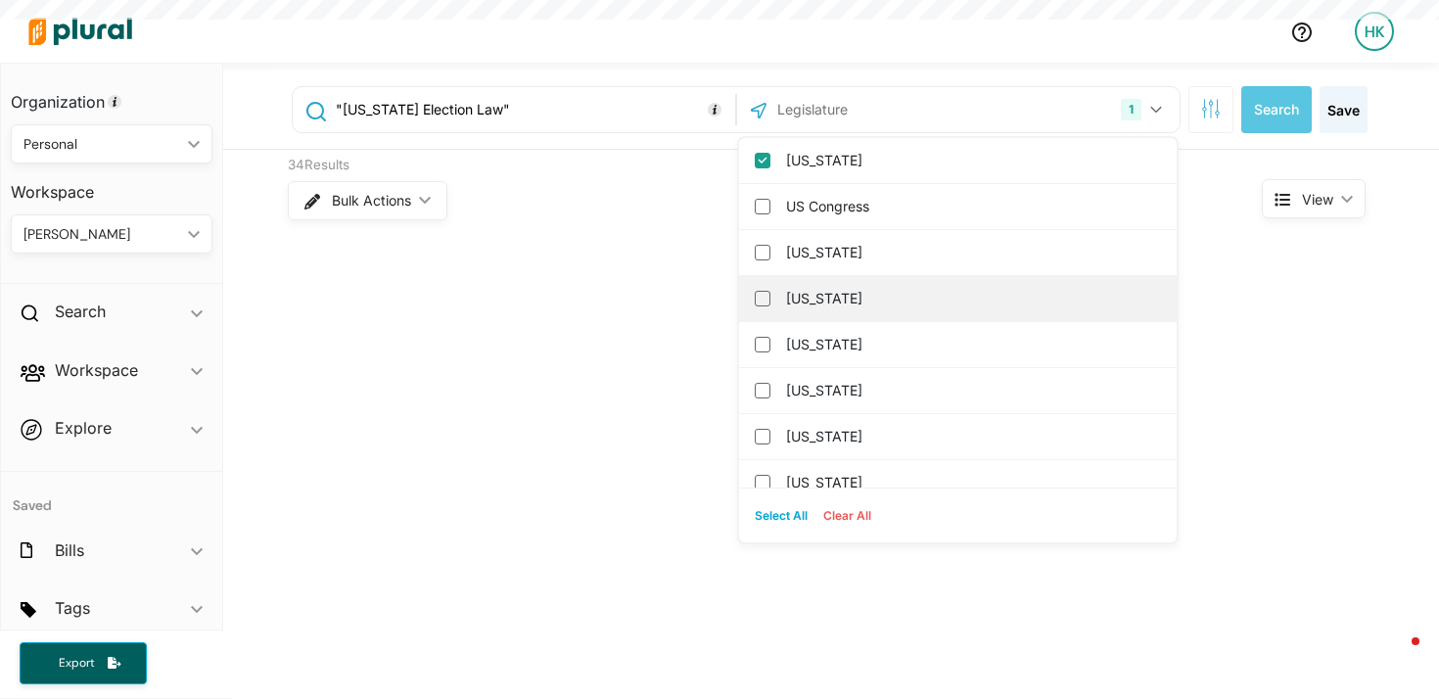
click at [803, 301] on label "Alaska" at bounding box center [971, 298] width 371 height 29
click at [771, 301] on input "Alaska" at bounding box center [763, 299] width 16 height 16
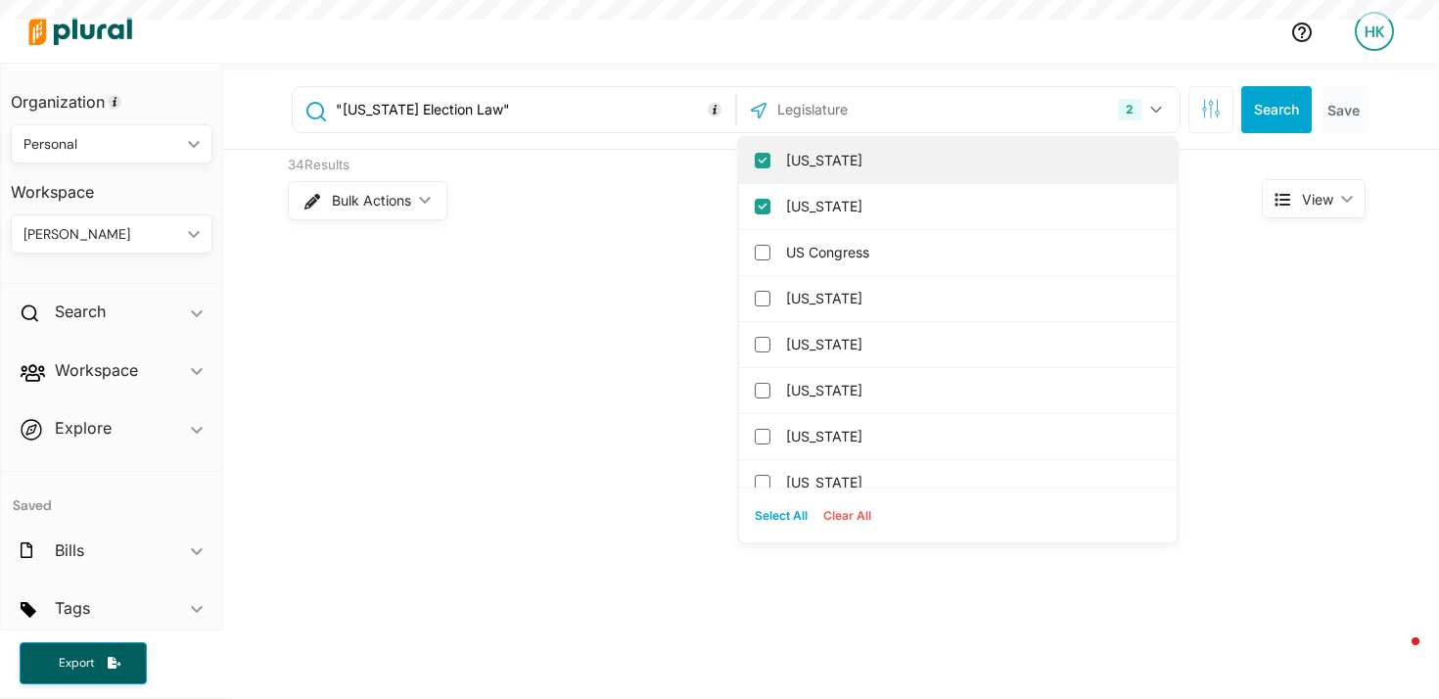
click at [755, 162] on input "Alaska" at bounding box center [763, 161] width 16 height 16
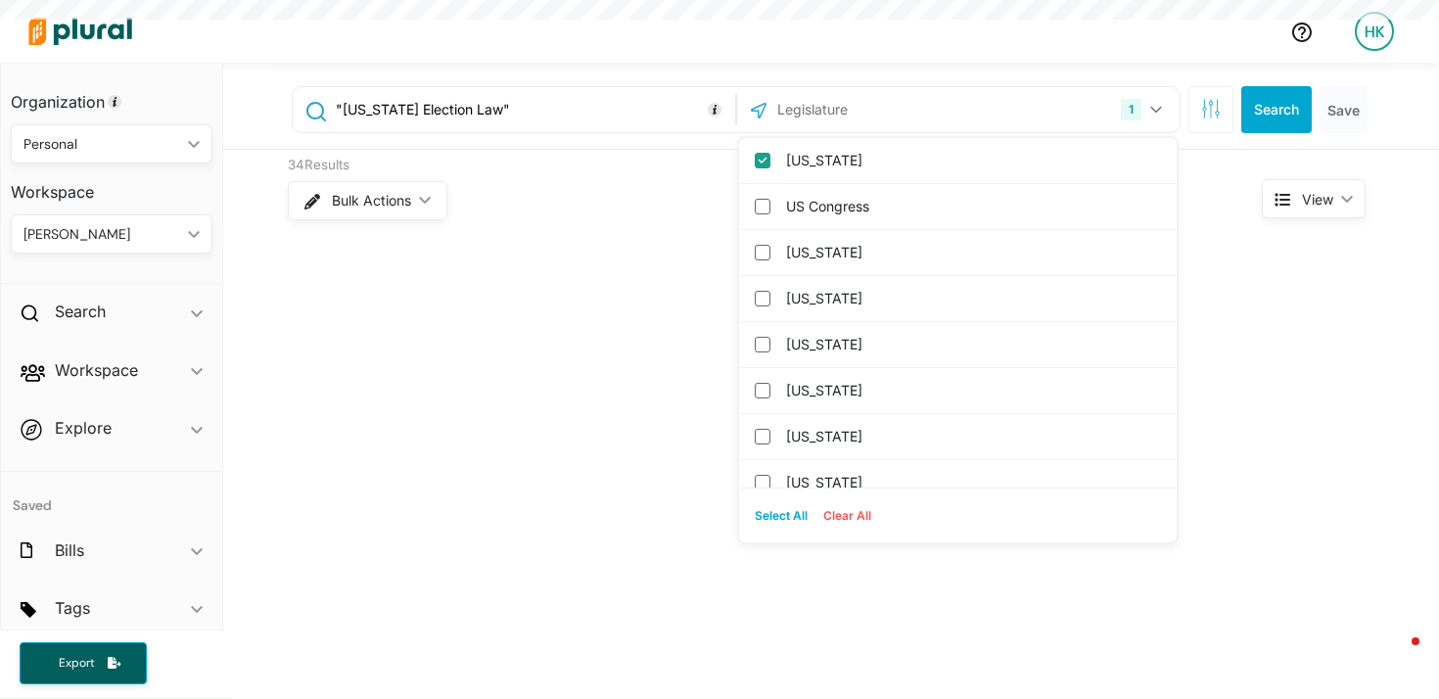
click at [888, 41] on div at bounding box center [647, 31] width 1255 height 69
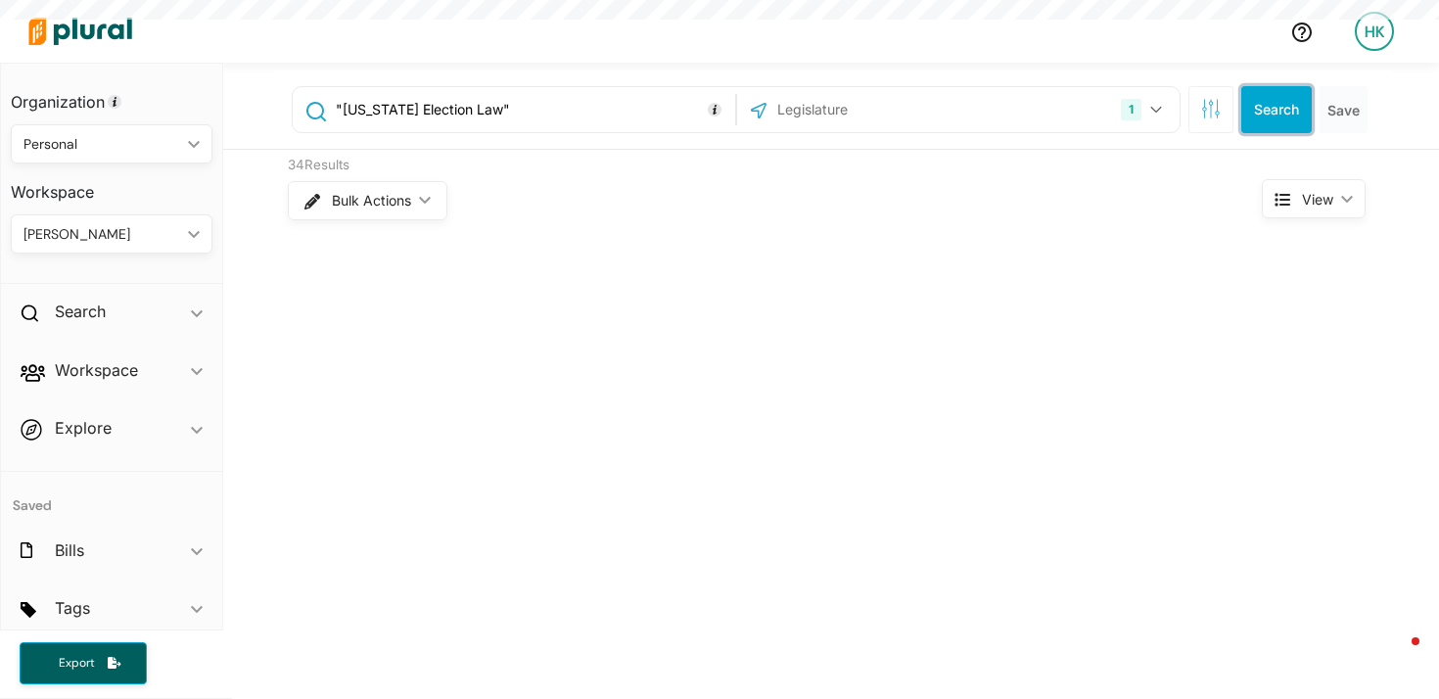
click at [1244, 116] on button "Search" at bounding box center [1277, 109] width 71 height 47
click at [539, 118] on input ""Michigan Election Law"" at bounding box center [532, 109] width 397 height 37
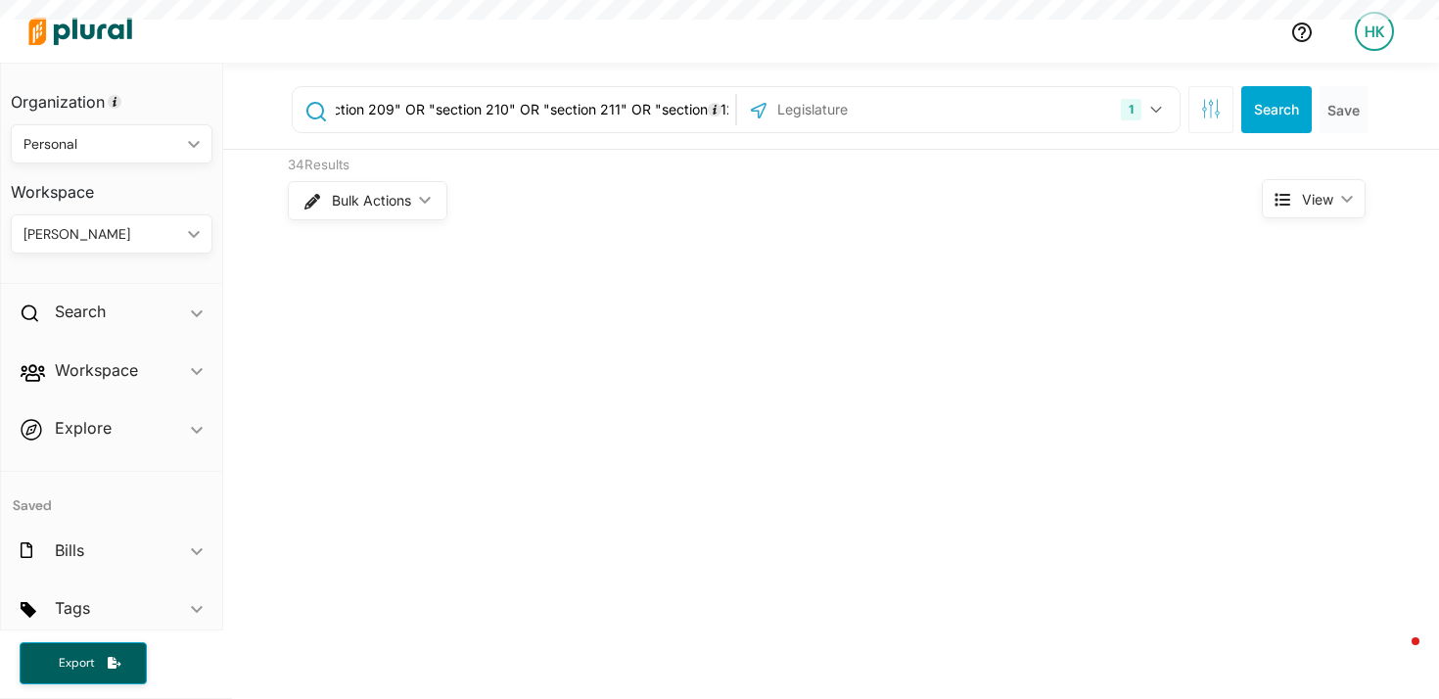
type input ""section 200" OR "section 201" OR "section 202" OR "section 203" OR "section 20…"
click at [922, 106] on input "text" at bounding box center [881, 109] width 210 height 37
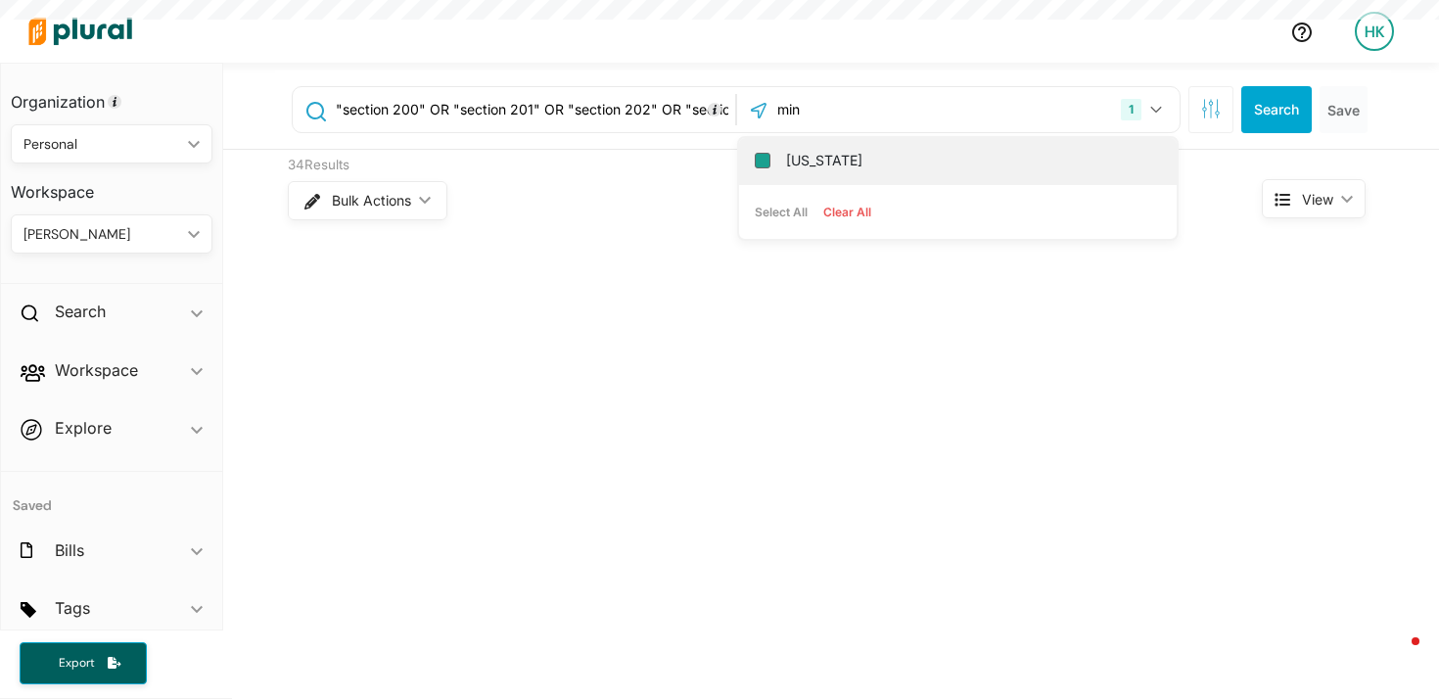
type input "min"
click at [755, 164] on input "[US_STATE]" at bounding box center [763, 161] width 16 height 16
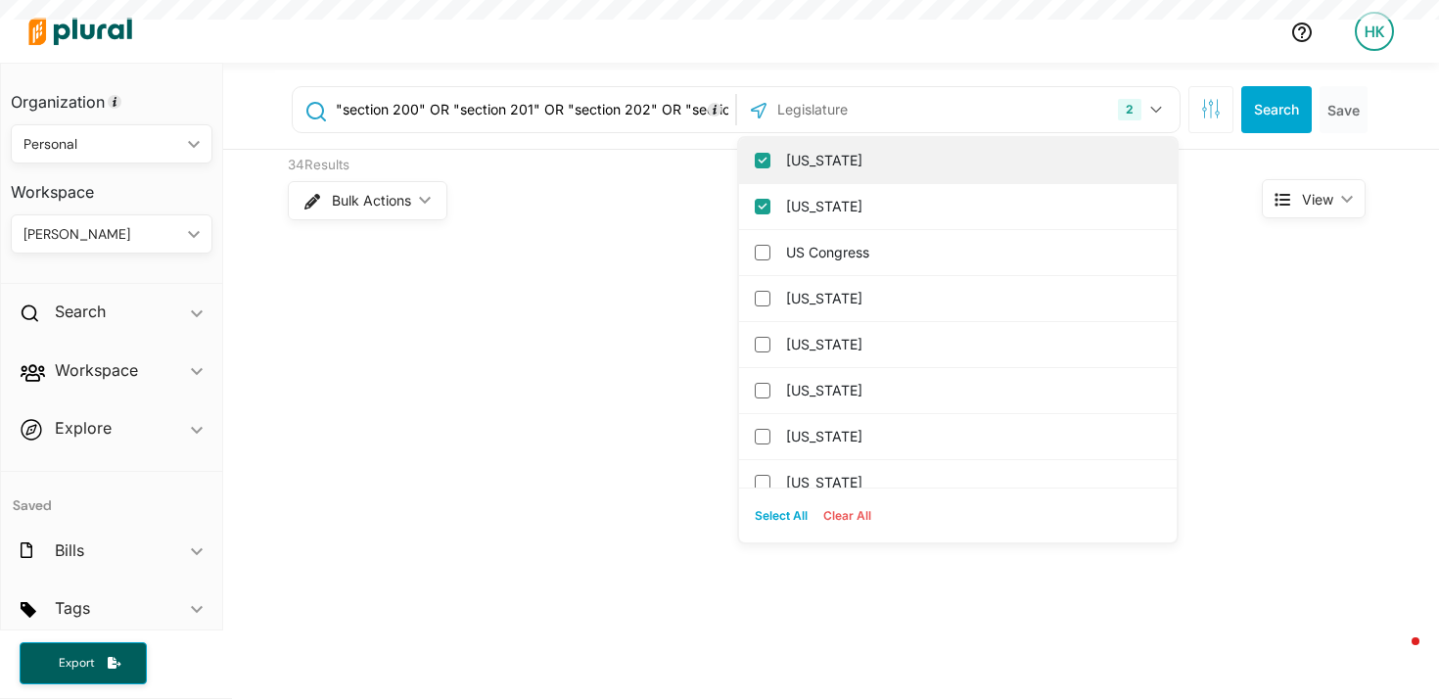
click at [755, 161] on input "[US_STATE]" at bounding box center [763, 161] width 16 height 16
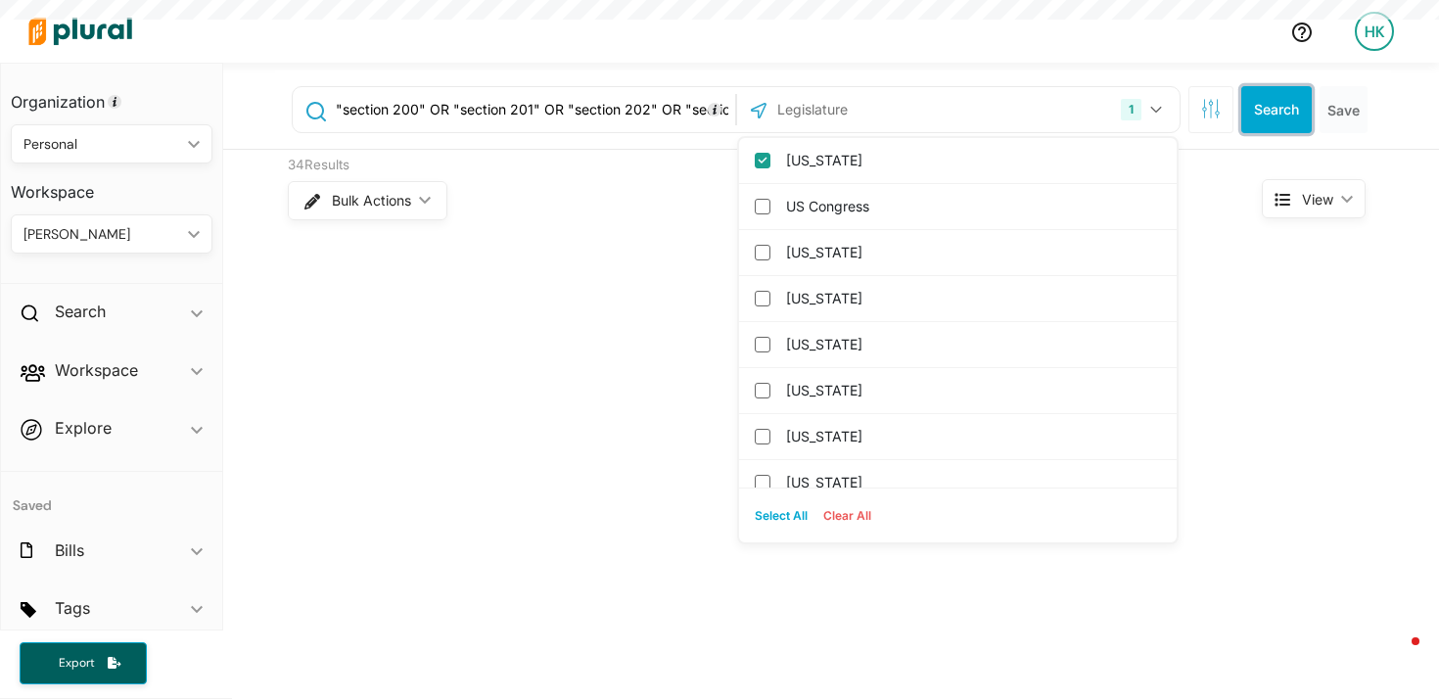
click at [1272, 100] on button "Search" at bounding box center [1277, 109] width 71 height 47
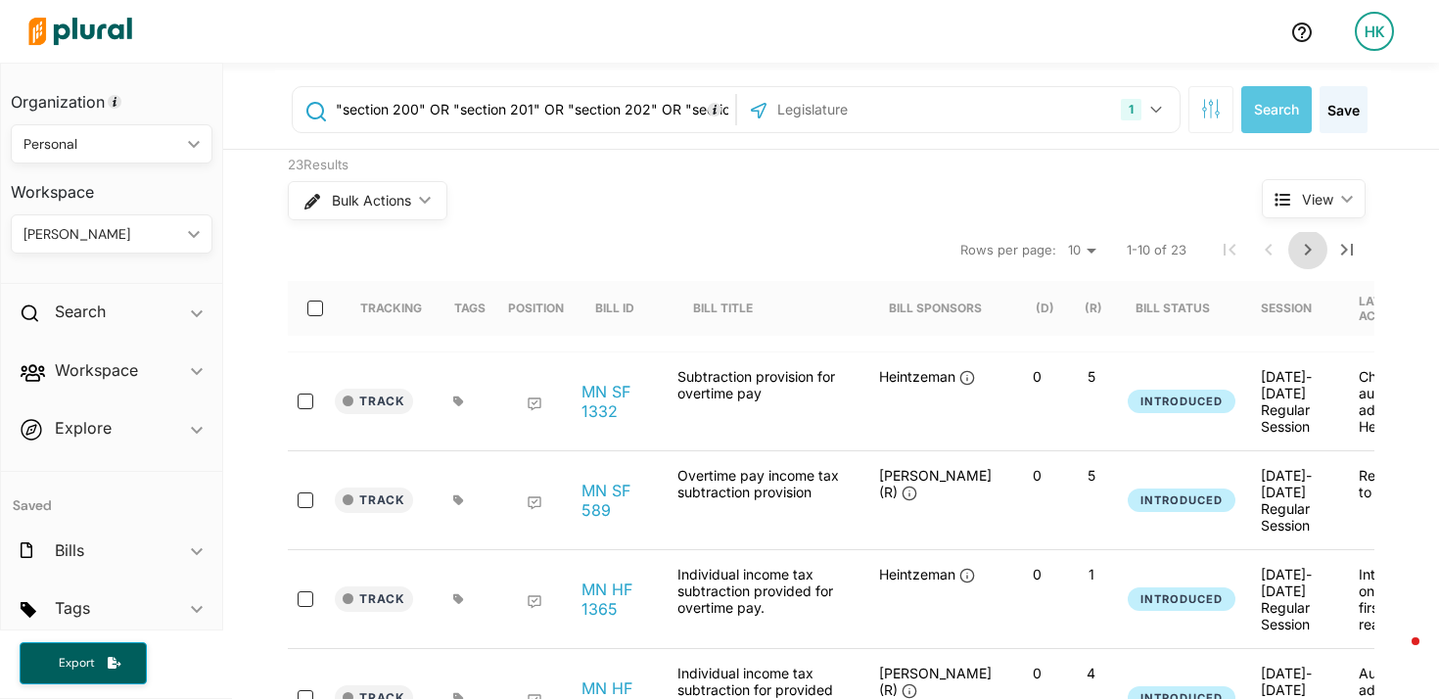
click at [1308, 243] on icon "Next Page" at bounding box center [1309, 250] width 24 height 24
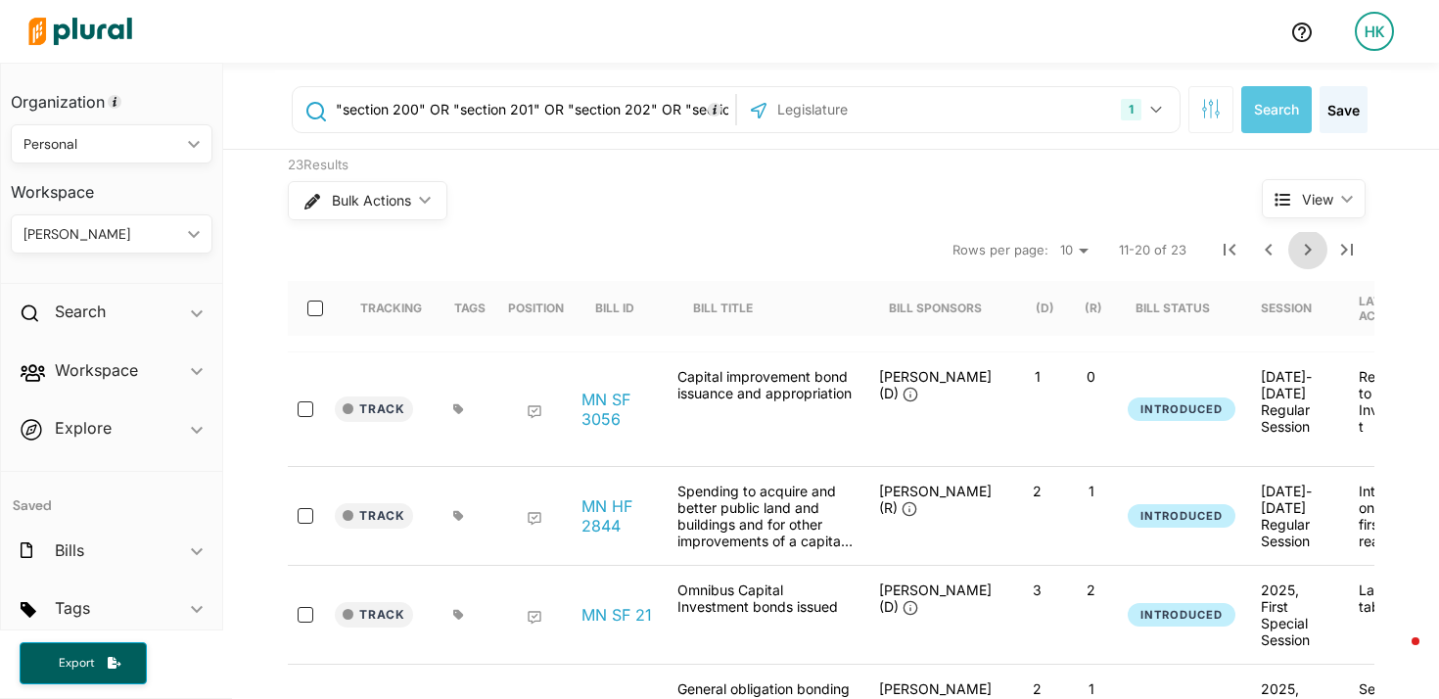
click at [1297, 254] on icon "Next Page" at bounding box center [1309, 250] width 24 height 24
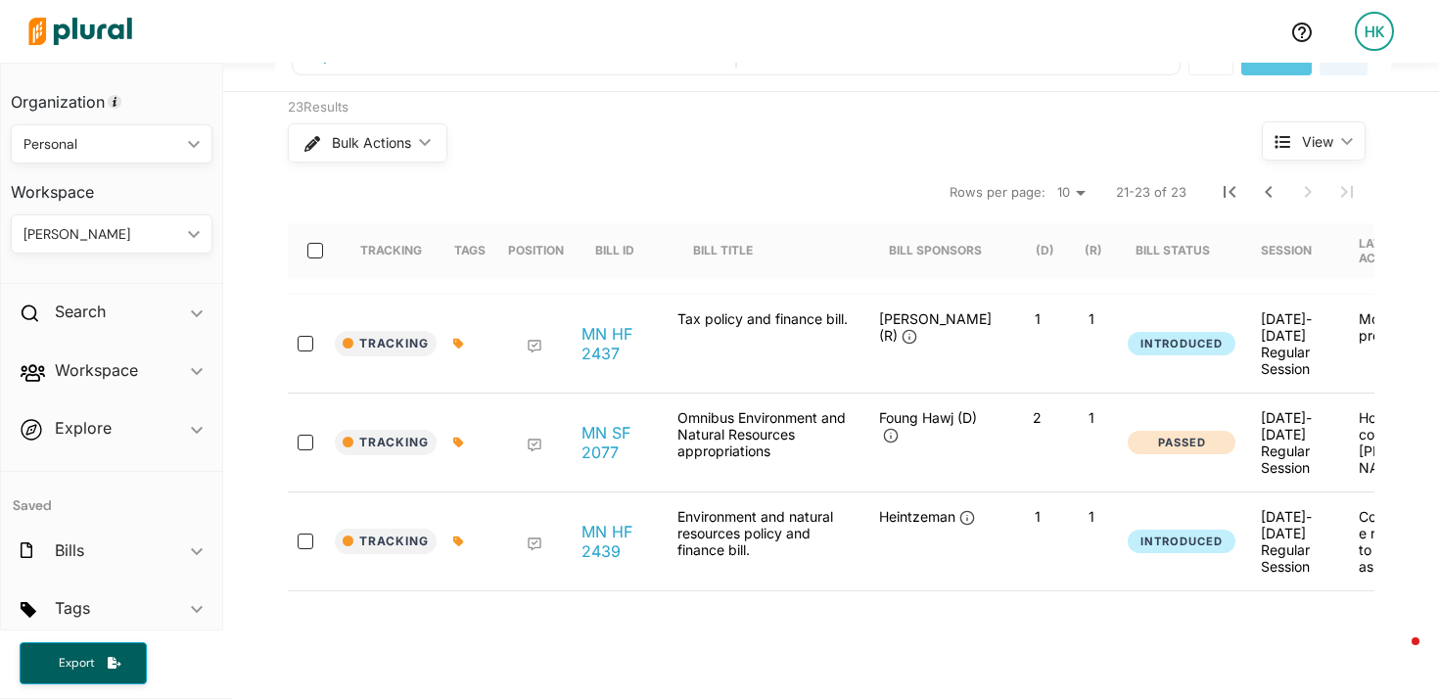
scroll to position [56, 0]
click at [1273, 203] on icon "Previous Page" at bounding box center [1269, 194] width 24 height 24
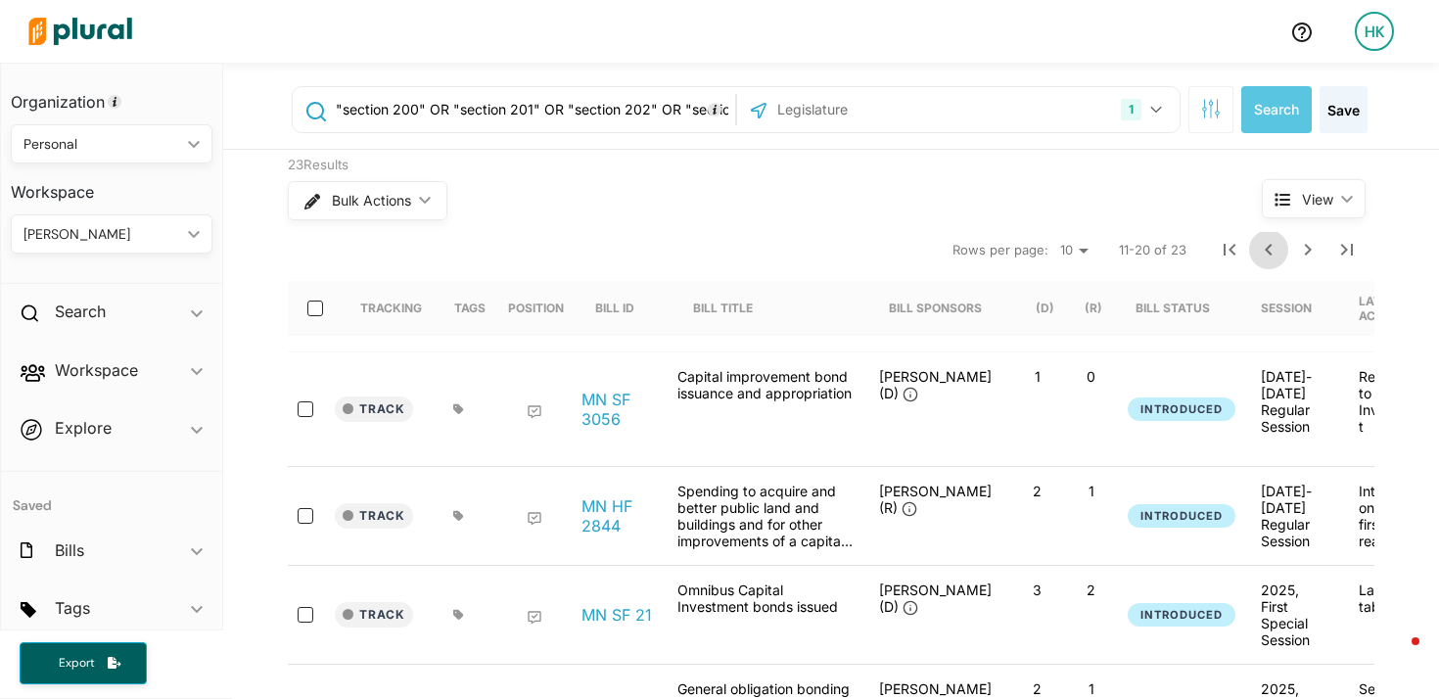
click at [1265, 253] on icon "Previous Page" at bounding box center [1269, 250] width 24 height 24
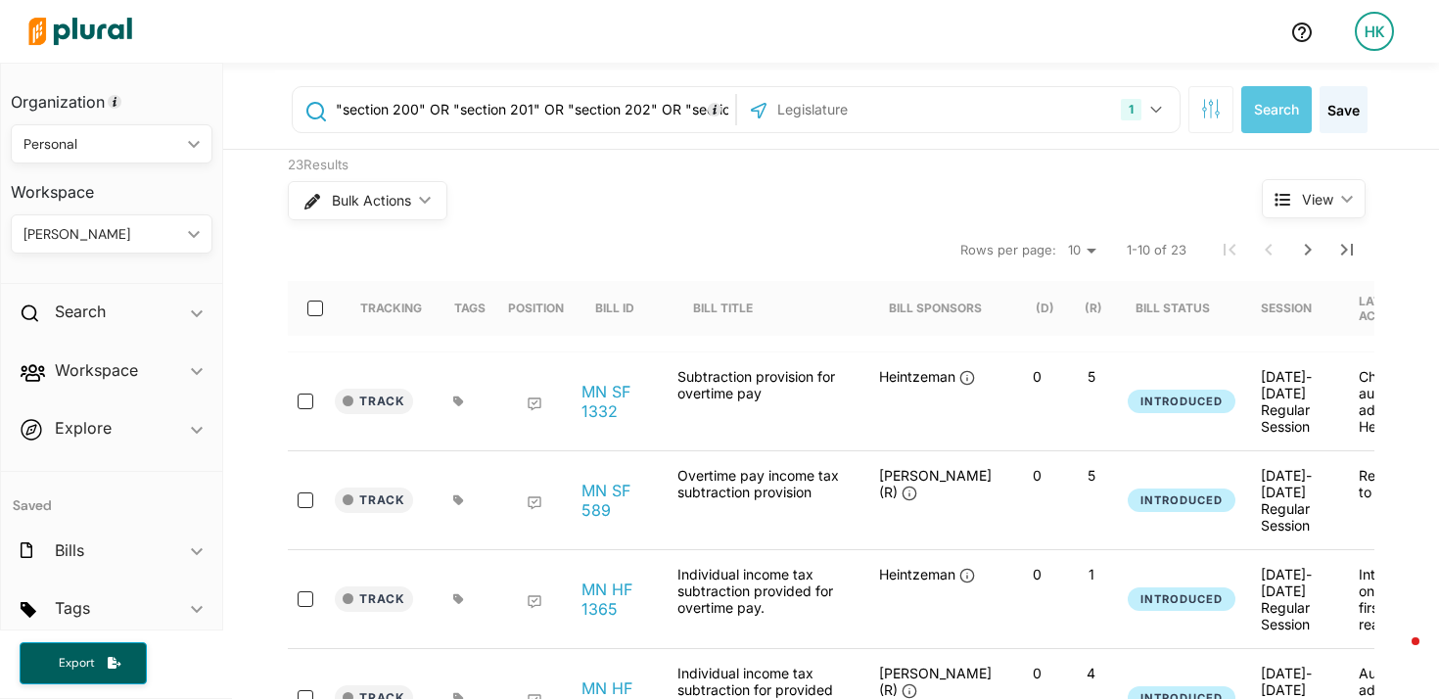
click at [609, 110] on input ""section 200" OR "section 201" OR "section 202" OR "section 203" OR "section 20…" at bounding box center [532, 109] width 397 height 37
click at [409, 108] on input ""section 200" OR "section 201" OR "section 202" OR "section 203" OR "section 20…" at bounding box center [532, 109] width 397 height 37
click at [528, 109] on input ""section 200." OR "section 201" OR "section 202" OR "section 203" OR "section 2…" at bounding box center [532, 109] width 397 height 37
drag, startPoint x: 642, startPoint y: 107, endPoint x: 674, endPoint y: 110, distance: 31.5
click at [644, 108] on input ""section 200." OR "section 201." OR "section 202" OR "section 203" OR "section …" at bounding box center [532, 109] width 397 height 37
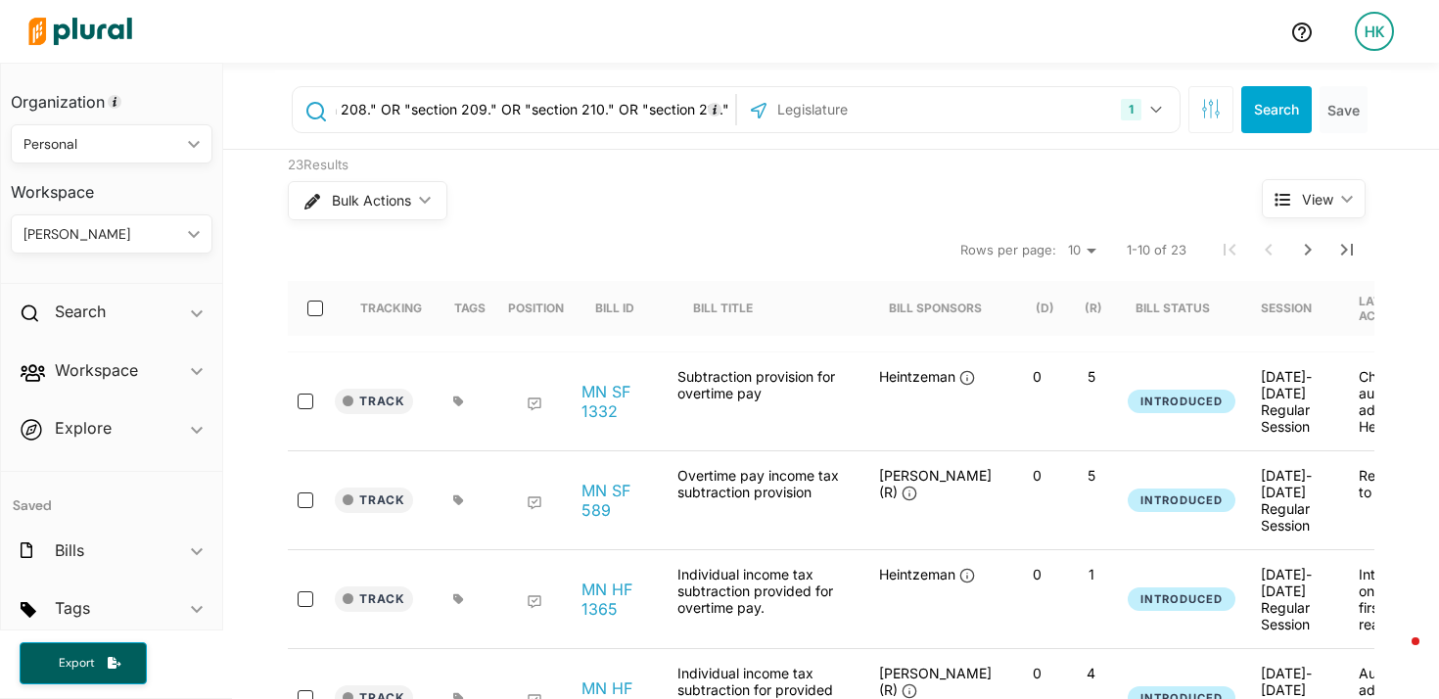
scroll to position [0, 1107]
click at [1248, 110] on button "Search" at bounding box center [1277, 109] width 71 height 47
click at [384, 106] on input ""section 200." OR "section 201." OR "section 202." OR "section 203." OR "sectio…" at bounding box center [532, 109] width 397 height 37
click at [334, 105] on input ""section 200." OR "section 201." OR "section 202." OR "section 203." OR "sectio…" at bounding box center [532, 109] width 397 height 37
paste input ""section 200." OR "section 201." OR "section 202." OR "section 203." OR "sectio…"
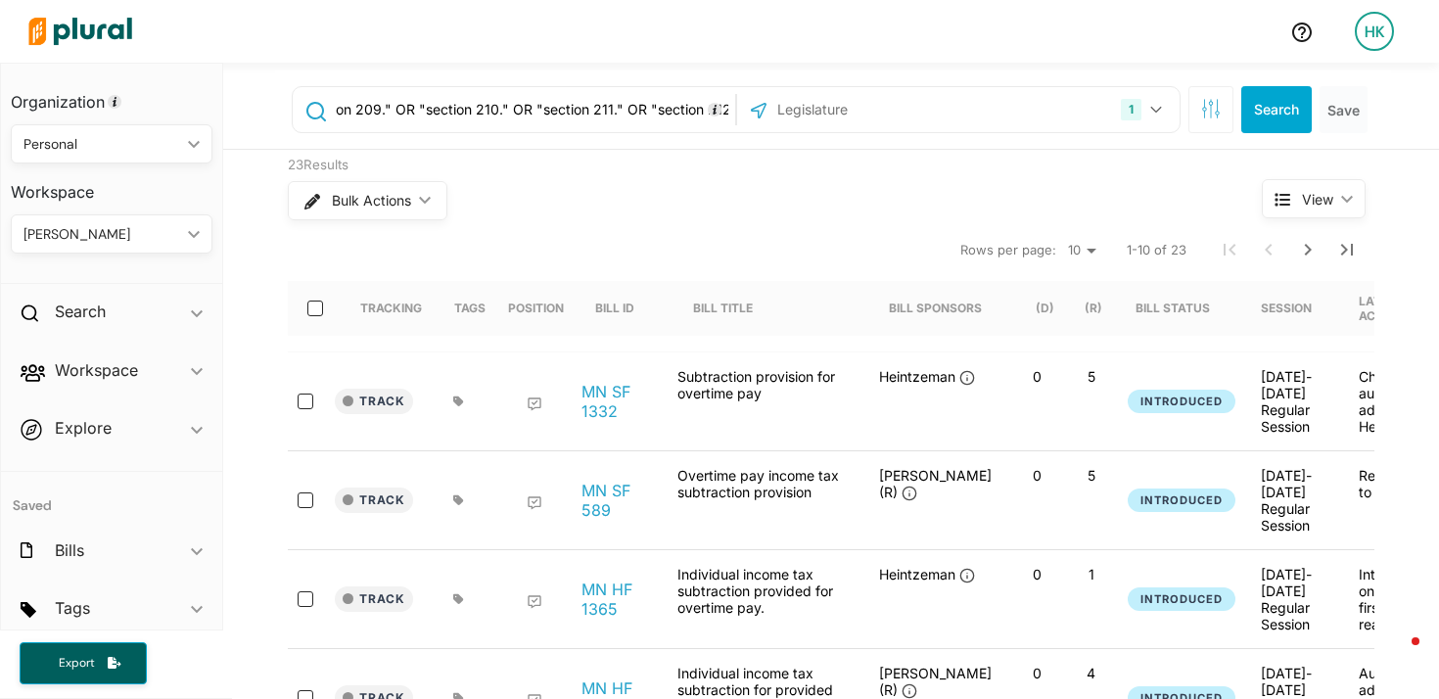
scroll to position [0, 1133]
drag, startPoint x: 447, startPoint y: 108, endPoint x: 263, endPoint y: 104, distance: 183.2
click at [265, 104] on div ""section 200." OR "section 201." OR "section 202." OR "section 203." OR "sectio…" at bounding box center [831, 106] width 1216 height 87
drag, startPoint x: 348, startPoint y: 107, endPoint x: 242, endPoint y: 106, distance: 105.8
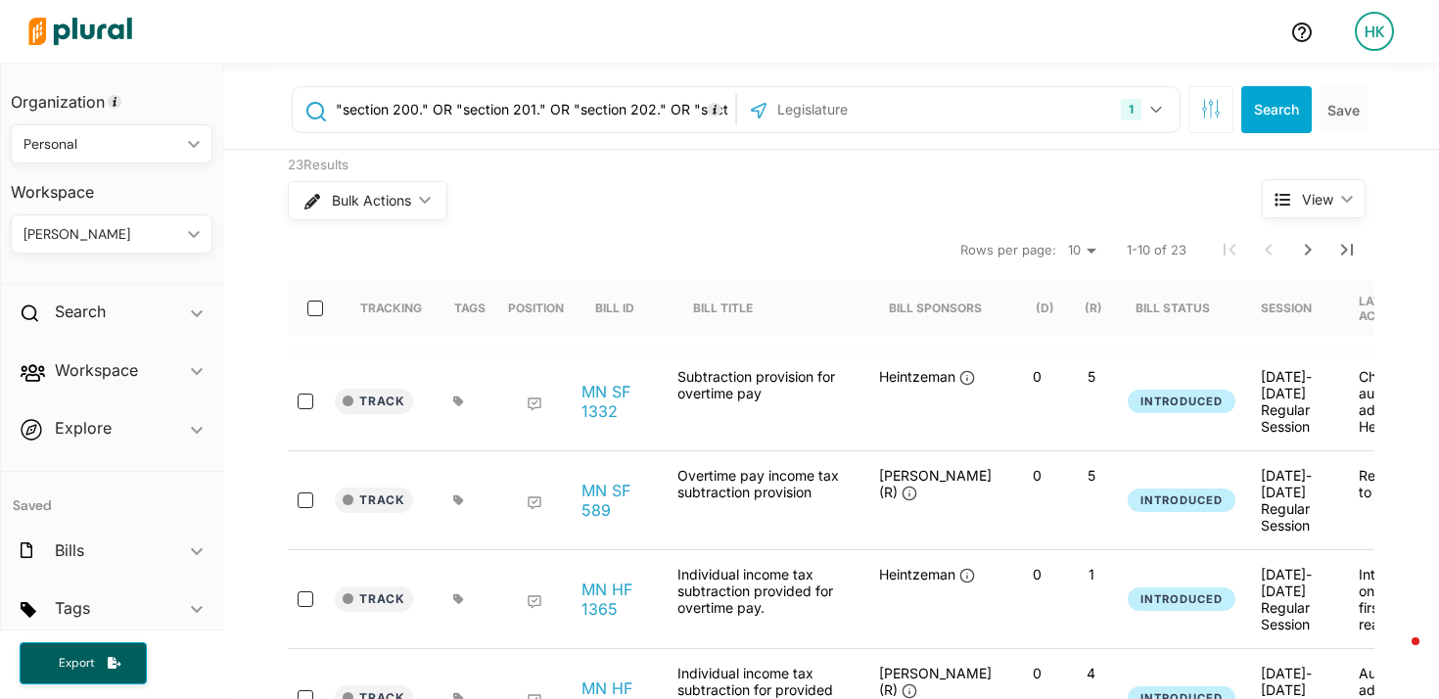
click at [242, 106] on div ""section 200." OR "section 201." OR "section 202." OR "section 203." OR "sectio…" at bounding box center [831, 106] width 1216 height 87
click at [381, 103] on input ""section 200." OR "section 201." OR "section 202." OR "section 203." OR "sectio…" at bounding box center [532, 109] width 397 height 37
click at [502, 111] on input ""sections 200." OR "section 201." OR "section 202." OR "section 203." OR "secti…" at bounding box center [532, 109] width 397 height 37
click at [504, 111] on input ""sections 200." OR "section 201." OR "section 202." OR "section 203." OR "secti…" at bounding box center [532, 109] width 397 height 37
click at [627, 110] on input ""sections 200." OR "sections 201." OR "section 202." OR "section 203." OR "sect…" at bounding box center [532, 109] width 397 height 37
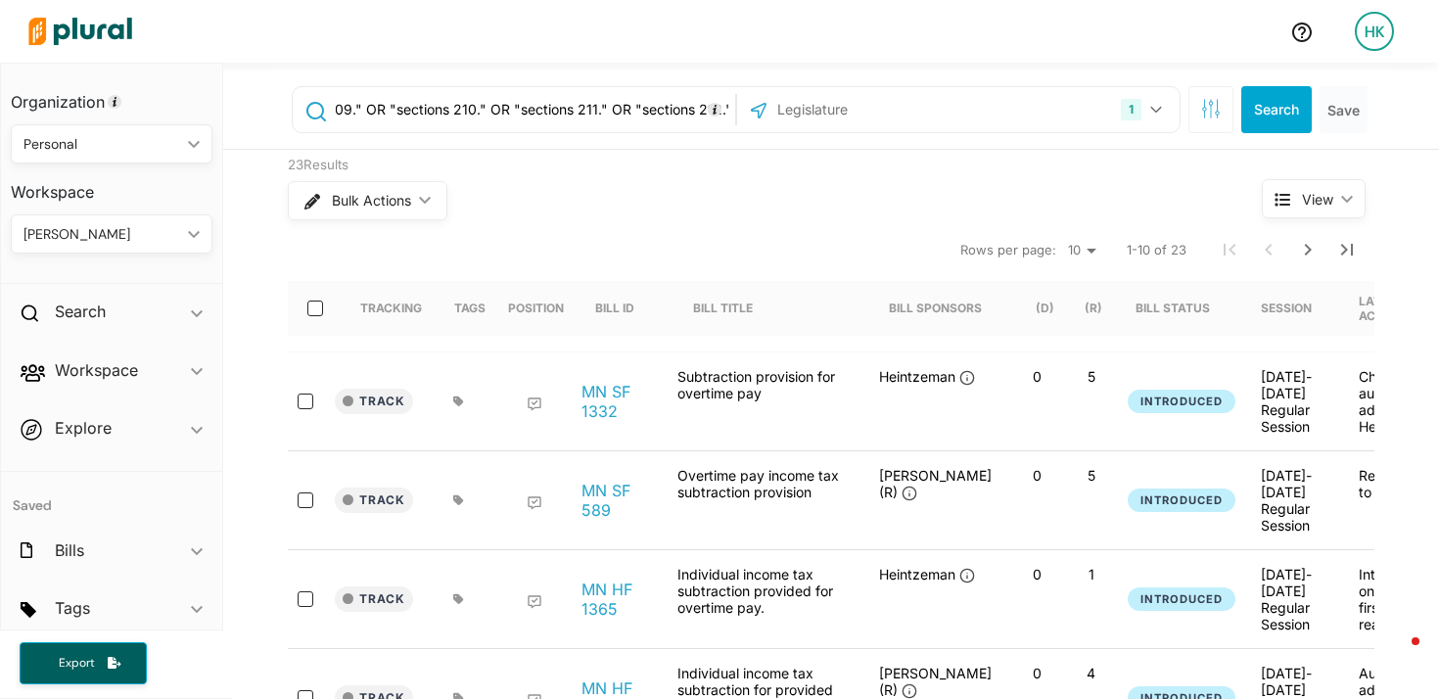
scroll to position [0, 1413]
click at [1271, 106] on button "Search" at bounding box center [1277, 109] width 71 height 47
click at [1309, 259] on icon "Next Page" at bounding box center [1309, 250] width 24 height 24
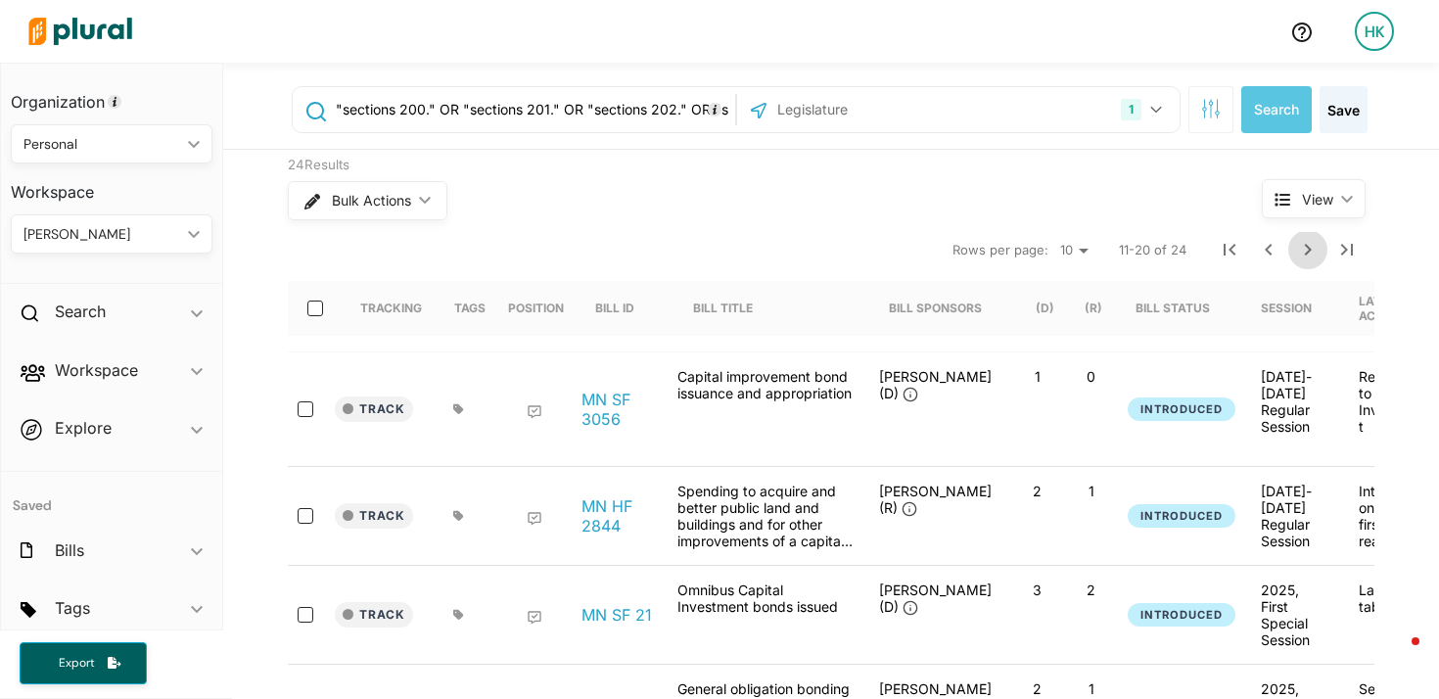
click at [1297, 251] on icon "Next Page" at bounding box center [1309, 250] width 24 height 24
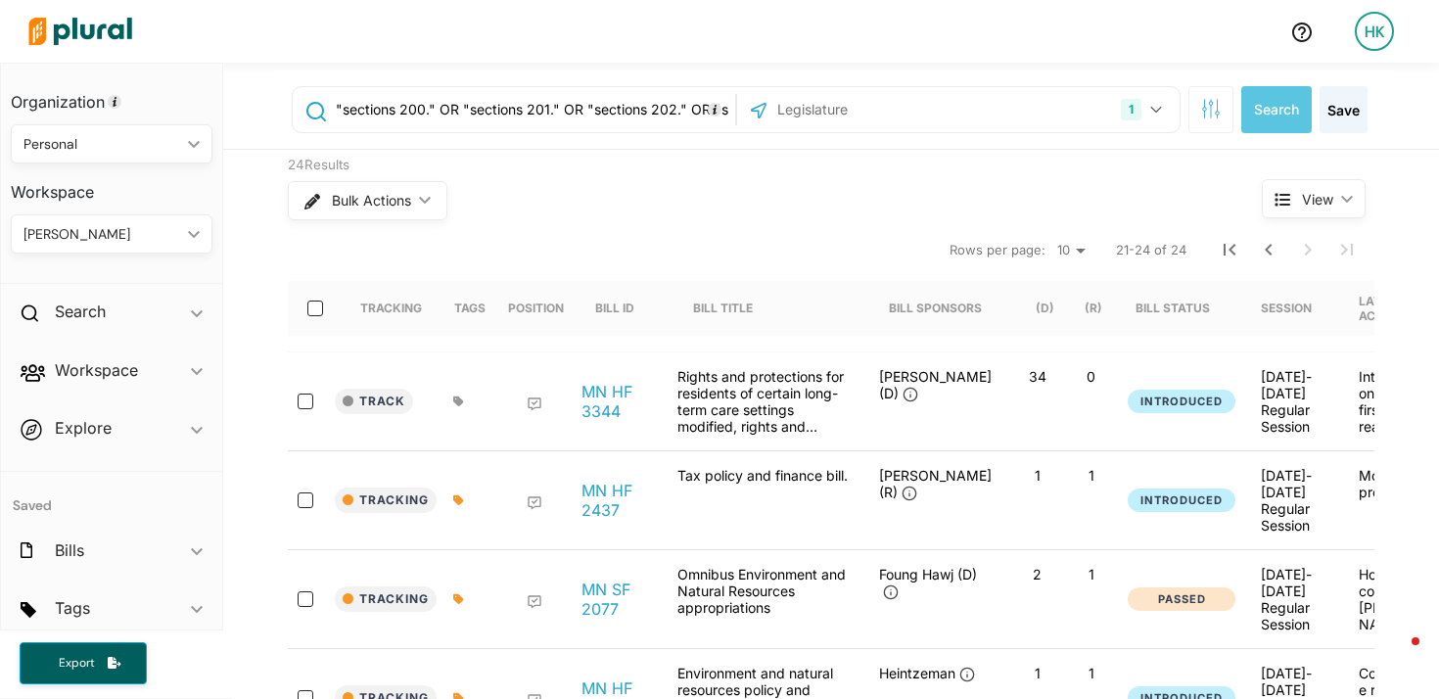
click at [434, 114] on input ""sections 200." OR "sections 201." OR "sections 202." OR "sections 203." OR "se…" at bounding box center [532, 109] width 397 height 37
type input ""michigan election law""
click at [1162, 104] on button "1" at bounding box center [1144, 109] width 62 height 37
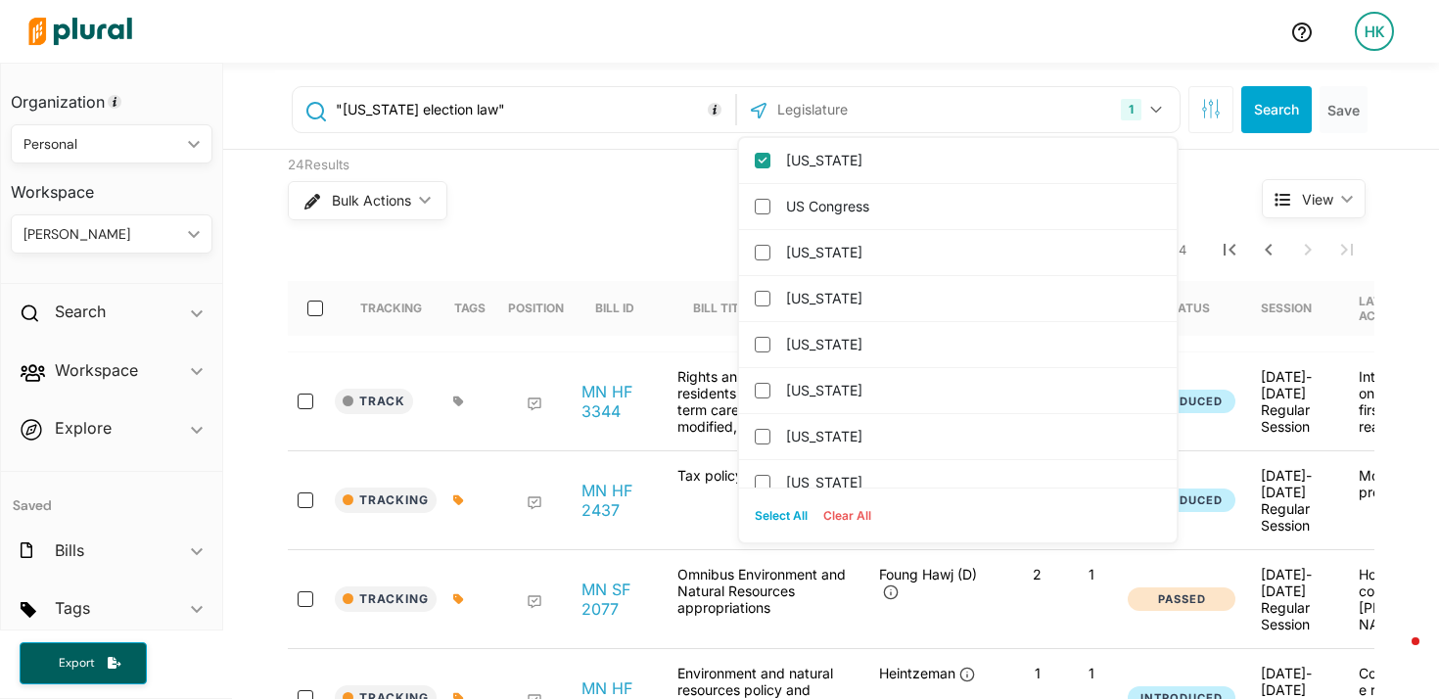
click at [784, 113] on input "text" at bounding box center [881, 109] width 210 height 37
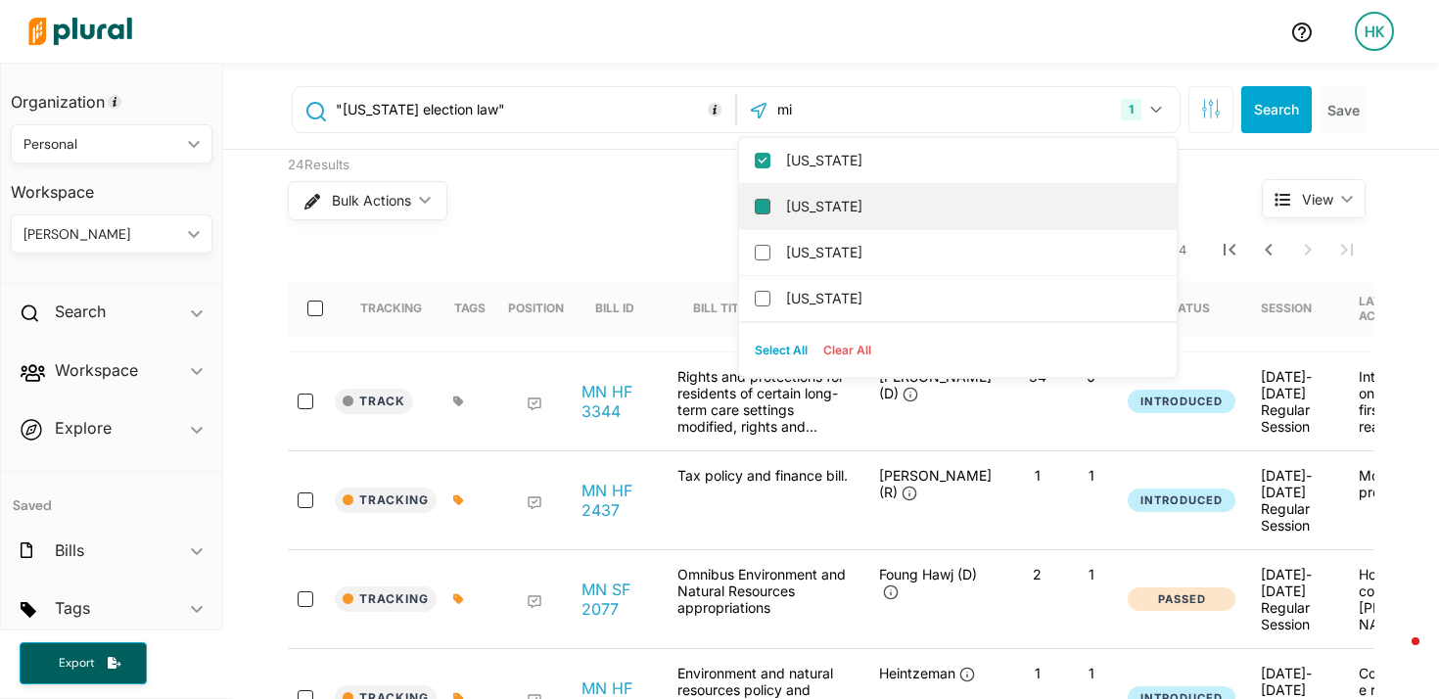
type input "mi"
click at [755, 200] on input "[US_STATE]" at bounding box center [763, 207] width 16 height 16
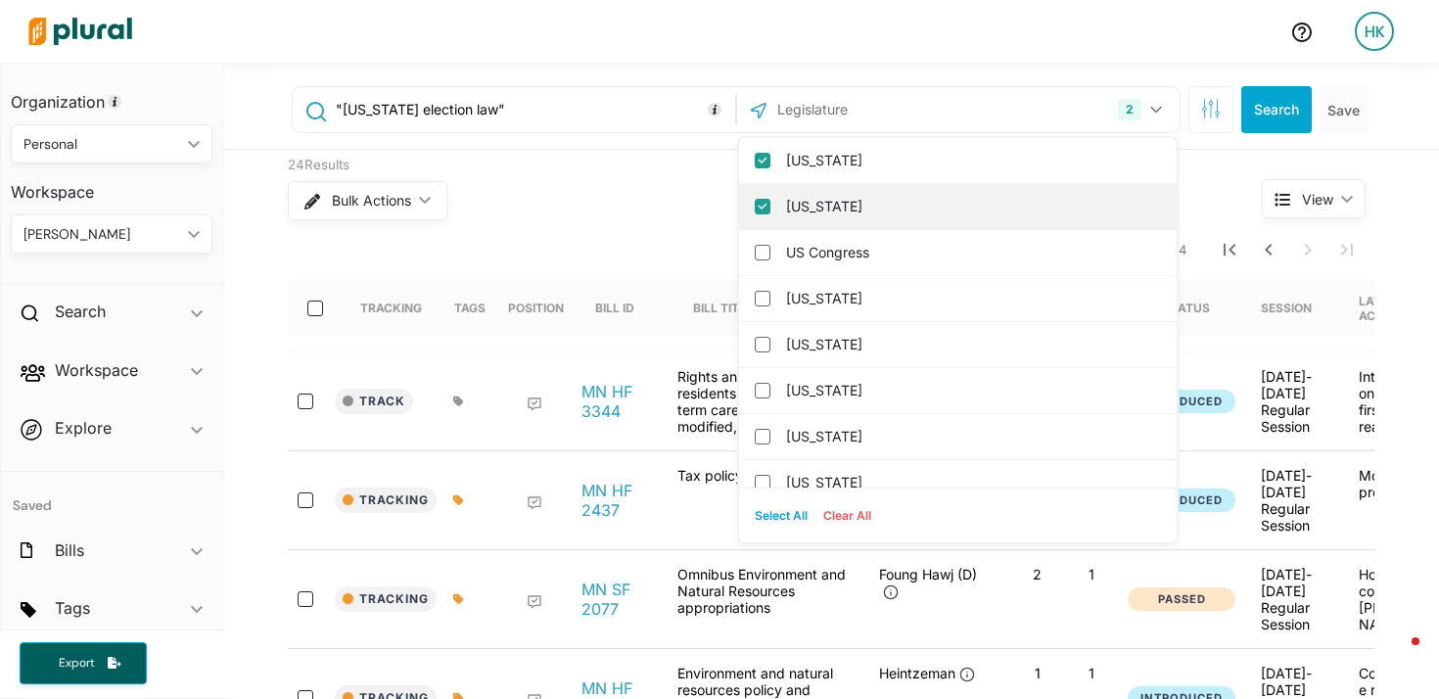
click at [755, 208] on input "[US_STATE]" at bounding box center [763, 207] width 16 height 16
click at [685, 193] on div "Bulk Actions ic_keyboard_arrow_down" at bounding box center [738, 200] width 901 height 51
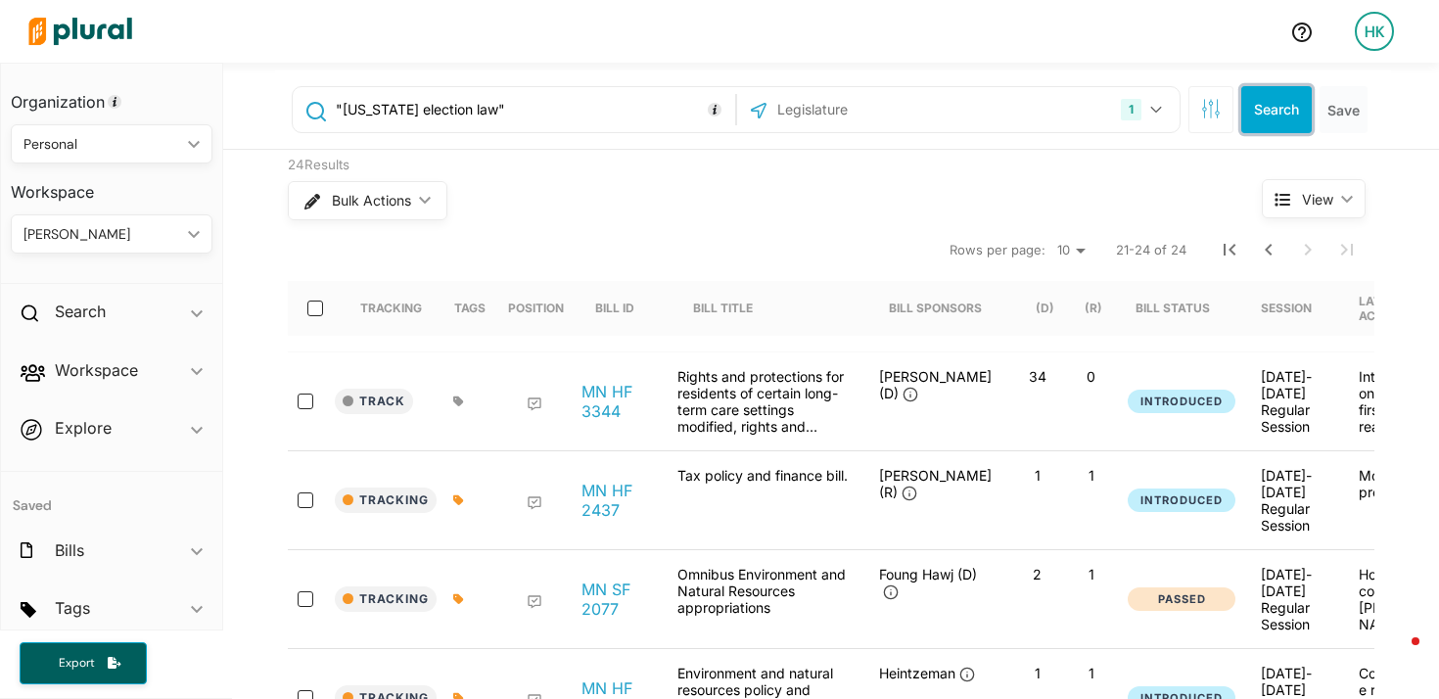
click at [1244, 120] on button "Search" at bounding box center [1277, 109] width 71 height 47
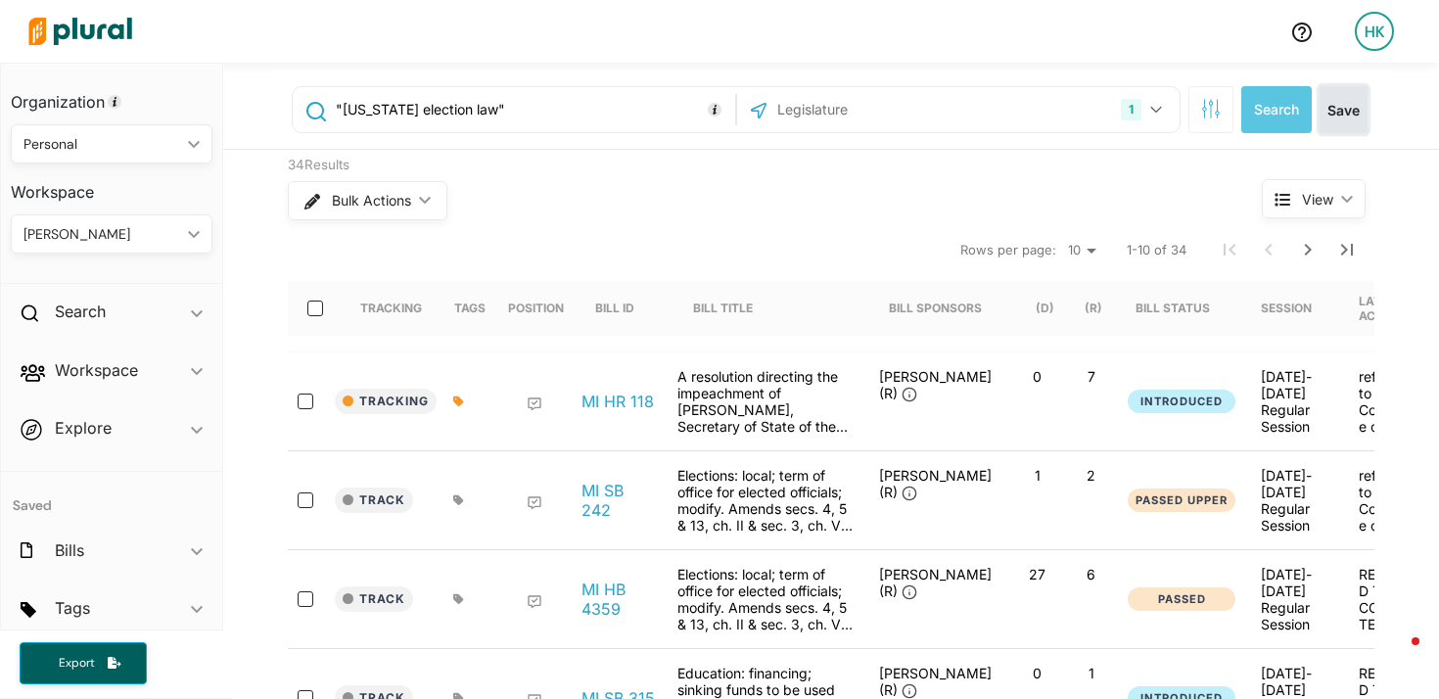
click at [1330, 119] on button "Save" at bounding box center [1344, 109] width 48 height 47
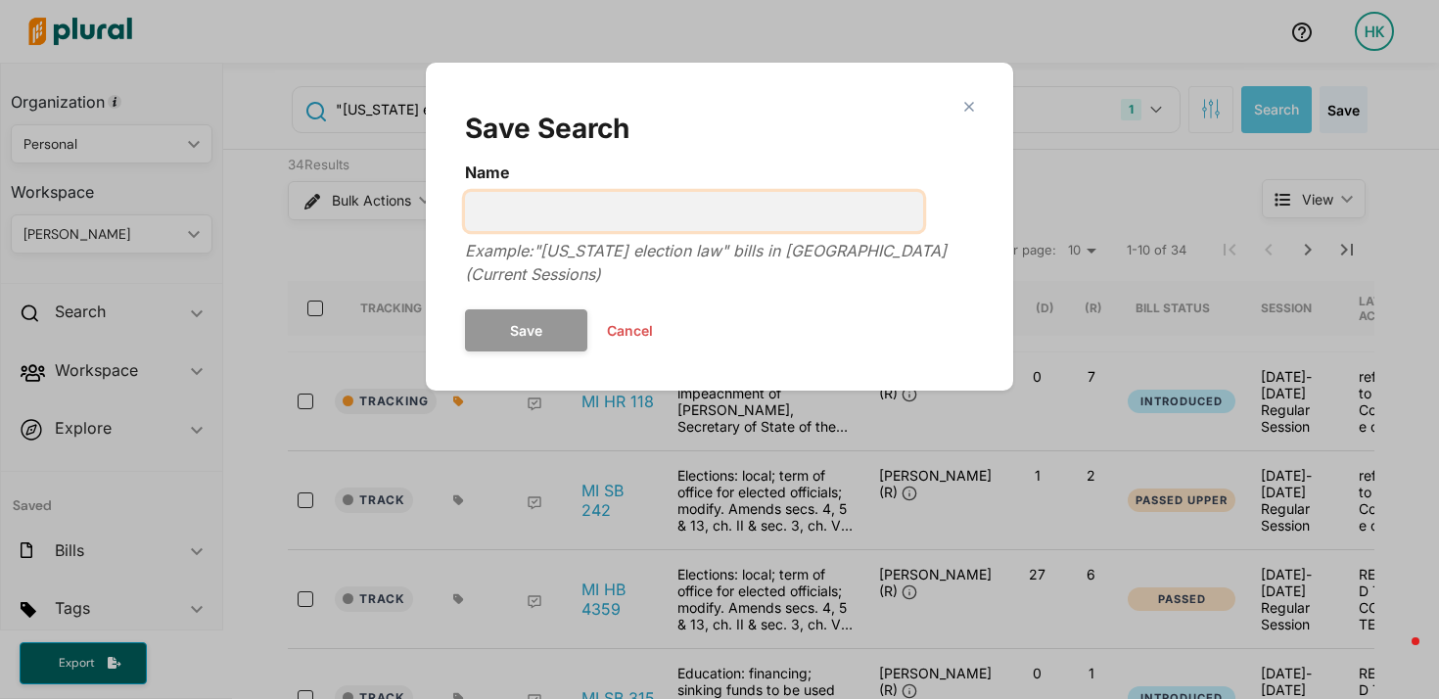
click at [530, 213] on input "Name" at bounding box center [694, 211] width 458 height 39
click at [473, 219] on input "election code - MI" at bounding box center [694, 211] width 458 height 39
type input "bills amending election code - MI"
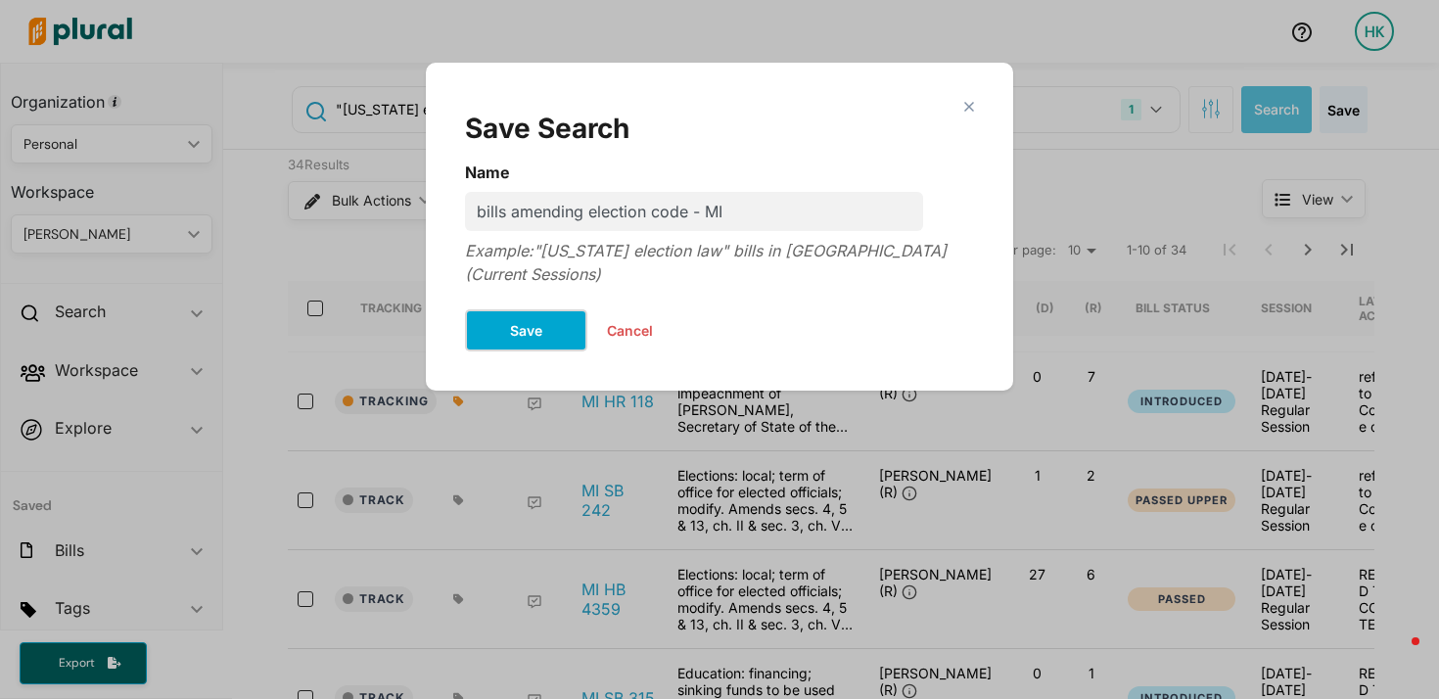
click at [516, 309] on button "Save" at bounding box center [526, 330] width 122 height 42
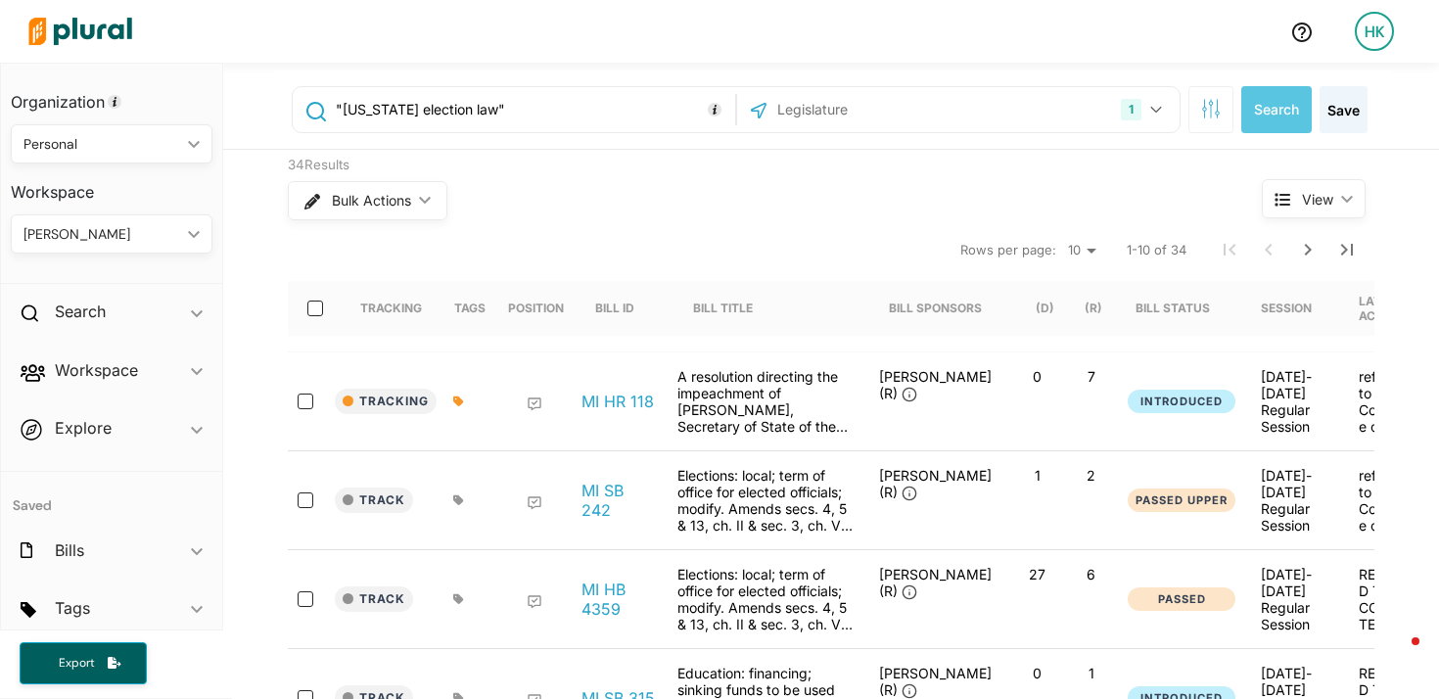
click at [458, 91] on input ""michigan election law"" at bounding box center [532, 109] width 397 height 37
paste input "An act to amend section 23"
type input ""An act to amend section 23""
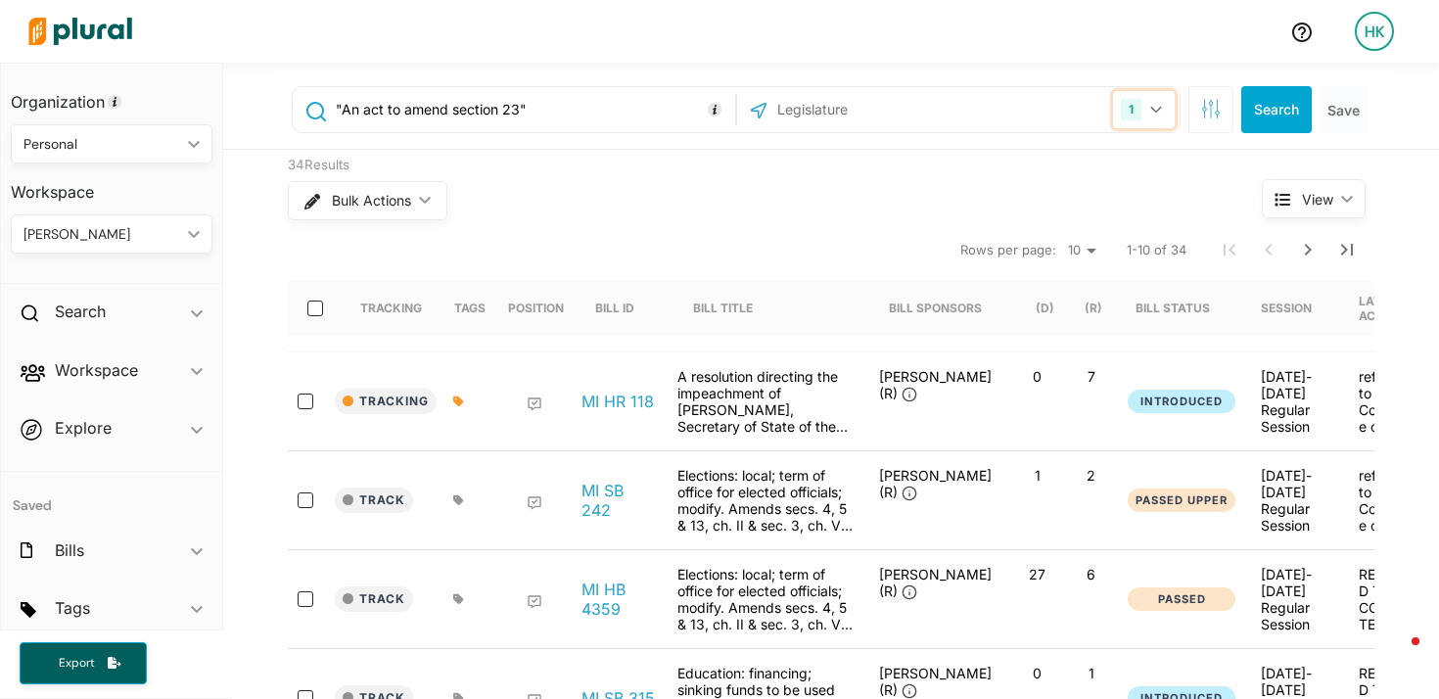
click at [1153, 109] on icon "button" at bounding box center [1157, 110] width 12 height 8
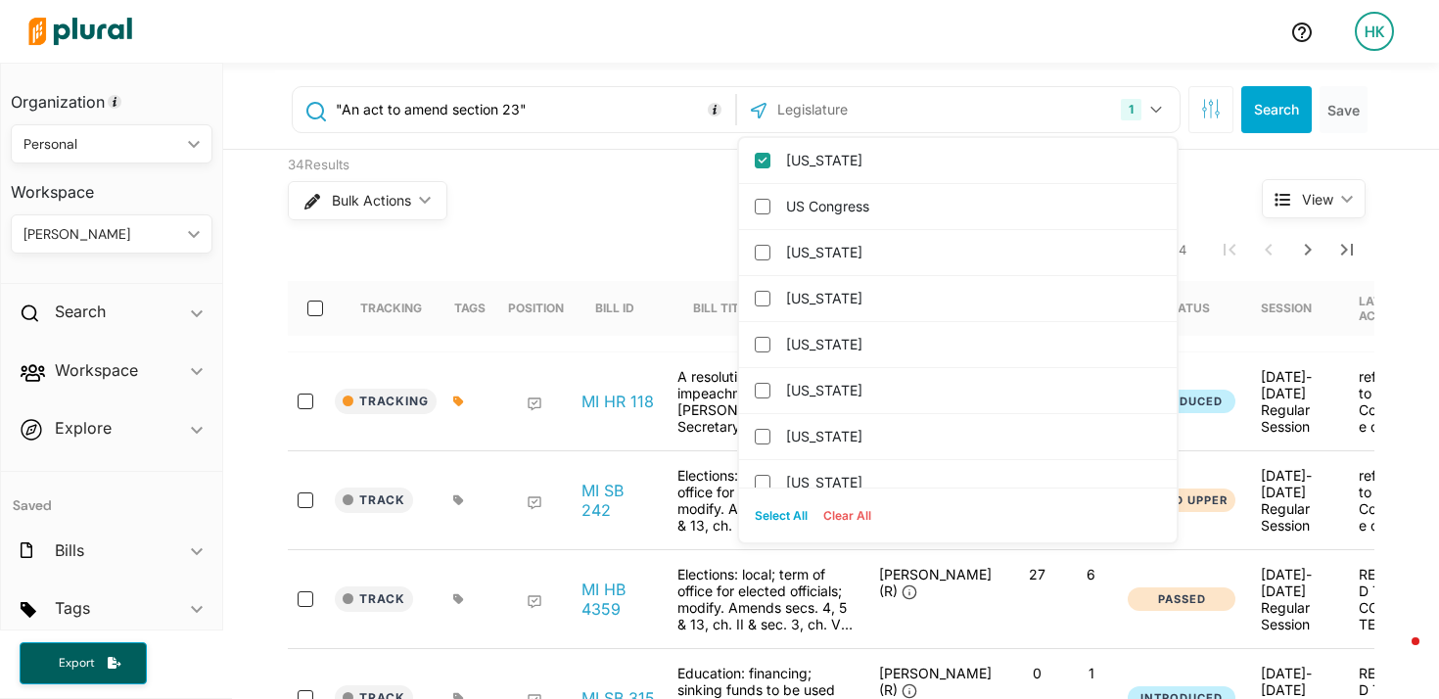
click at [839, 115] on input "text" at bounding box center [881, 109] width 210 height 37
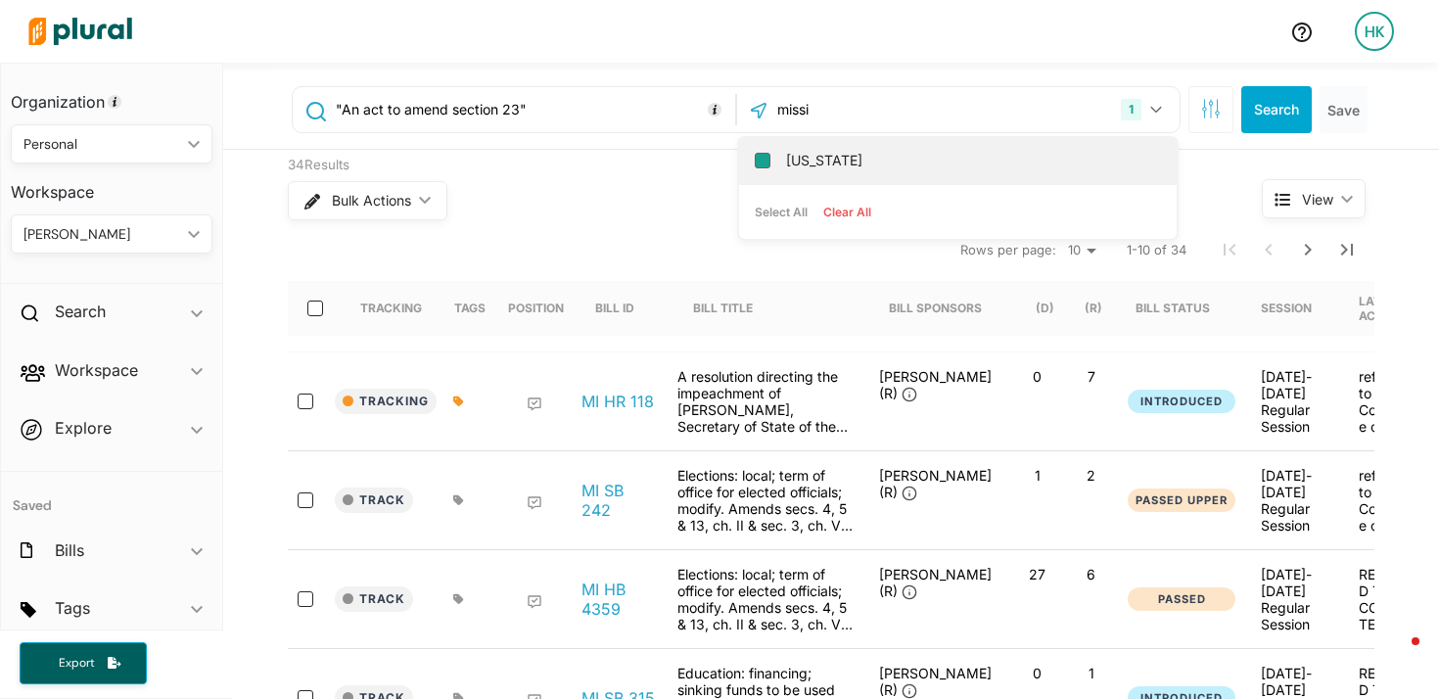
type input "missi"
click at [760, 158] on input "Mississippi" at bounding box center [763, 161] width 16 height 16
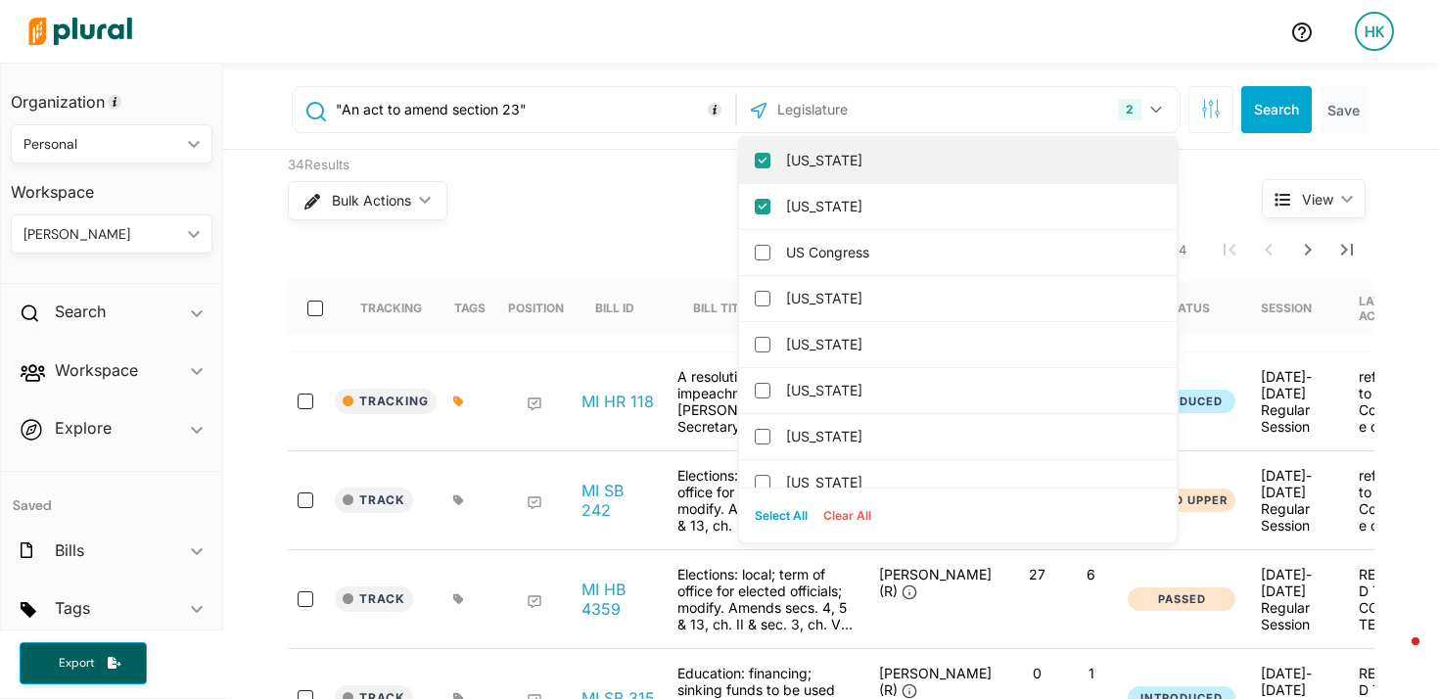
click at [755, 162] on input "[US_STATE]" at bounding box center [763, 161] width 16 height 16
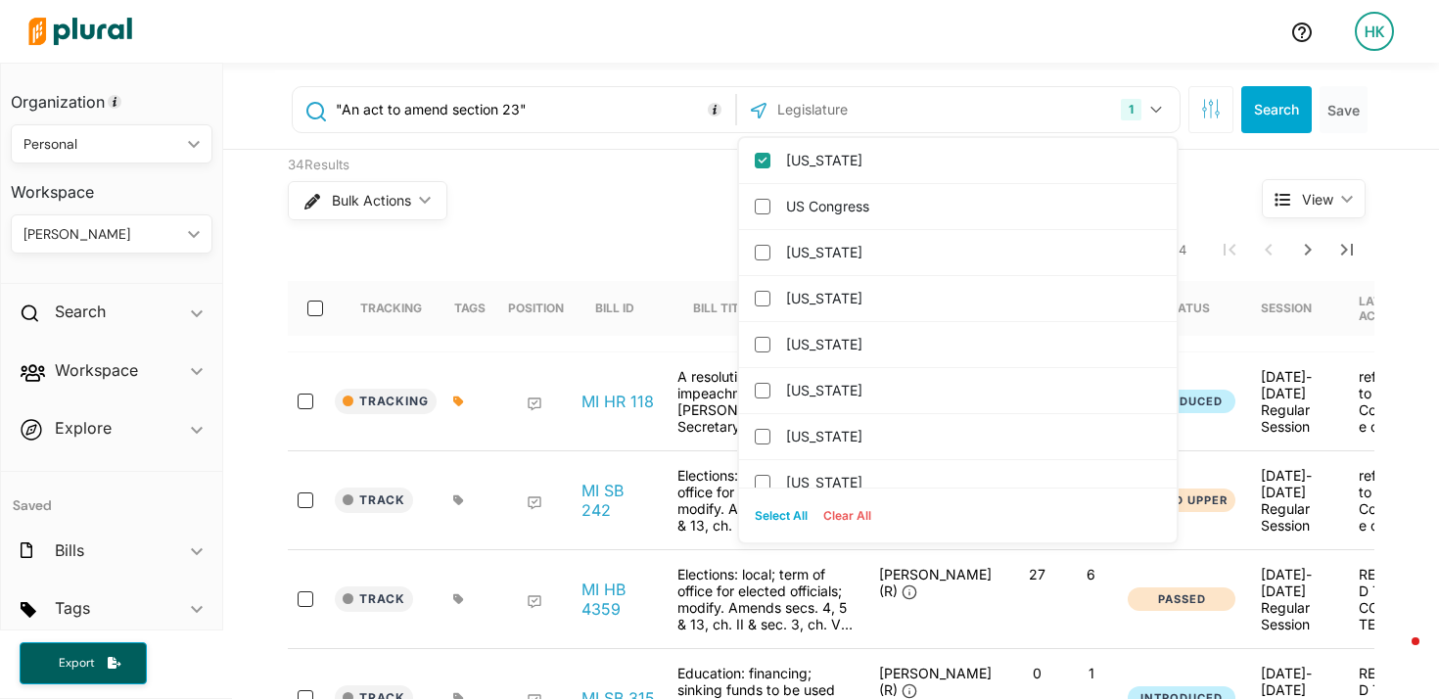
click at [646, 176] on div "Bulk Actions ic_keyboard_arrow_down" at bounding box center [738, 200] width 901 height 51
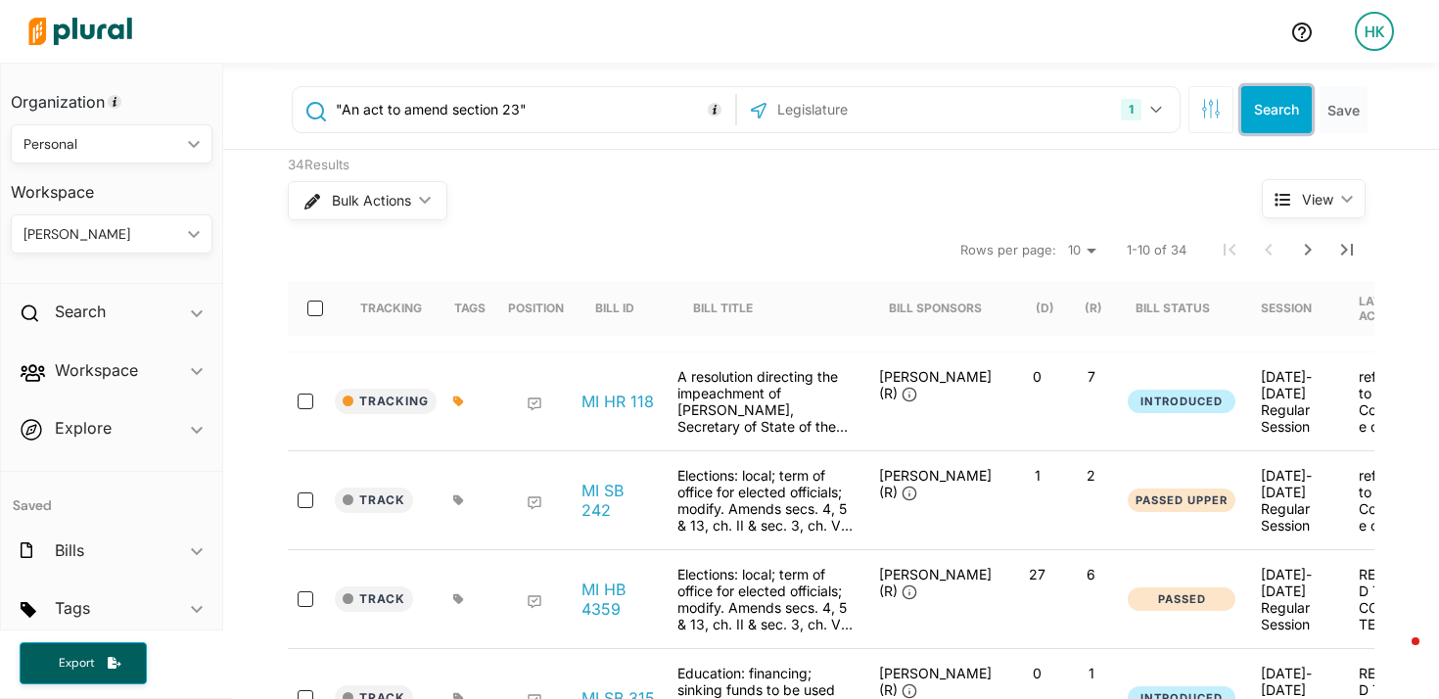
click at [1261, 102] on button "Search" at bounding box center [1277, 109] width 71 height 47
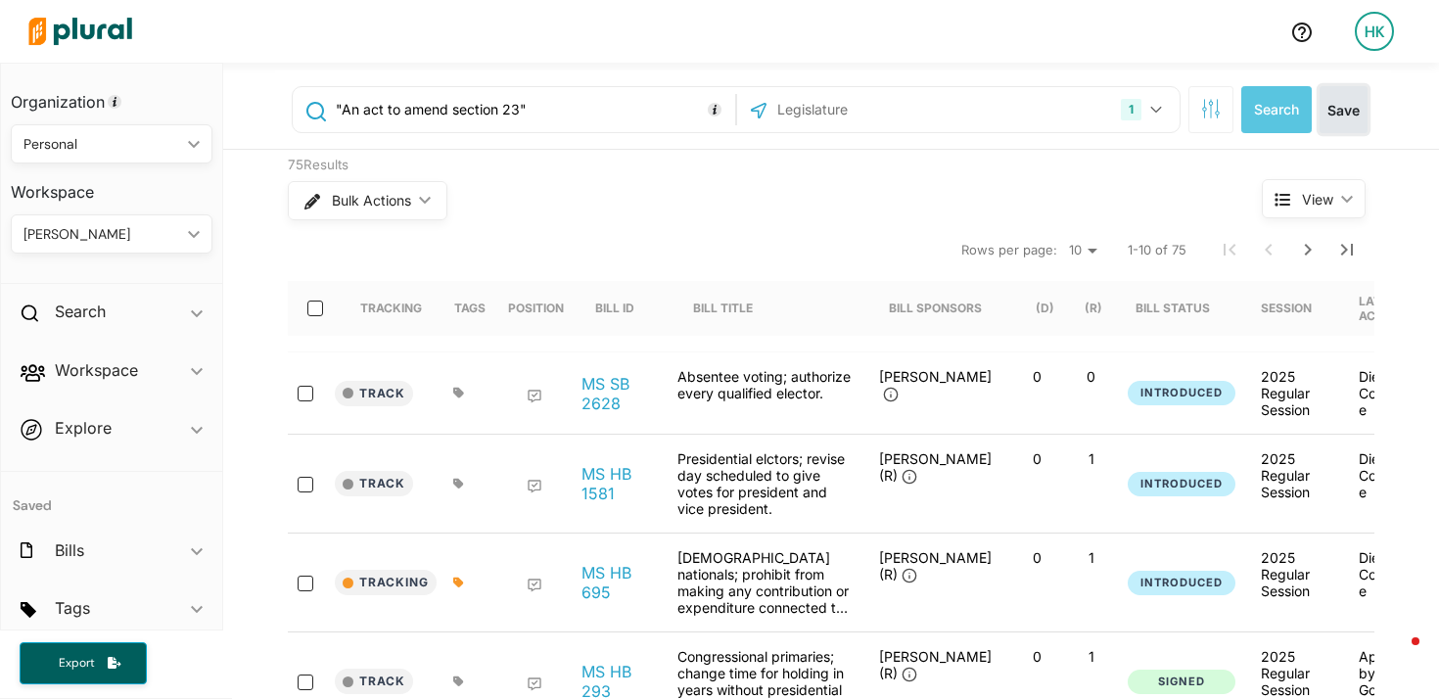
click at [1339, 106] on button "Save" at bounding box center [1344, 109] width 48 height 47
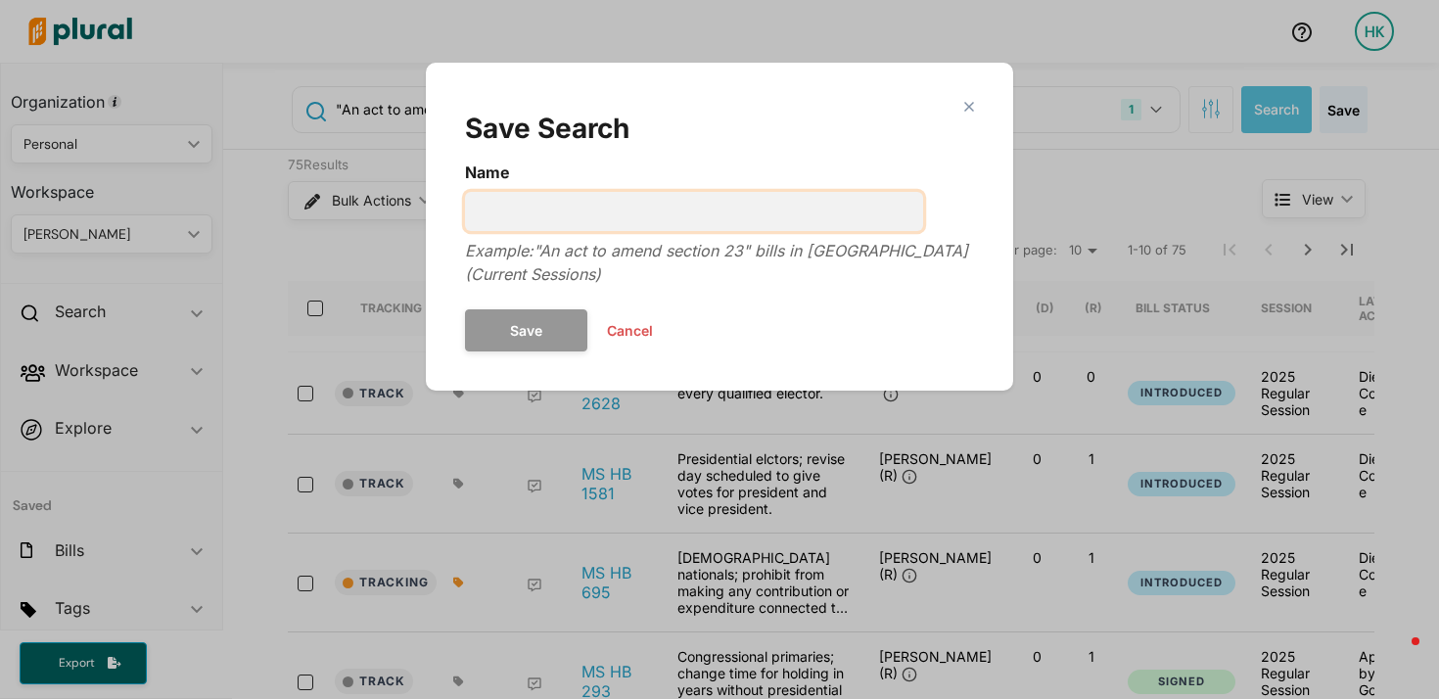
click at [740, 219] on input "Name" at bounding box center [694, 211] width 458 height 39
type input "bills amending election code - MS"
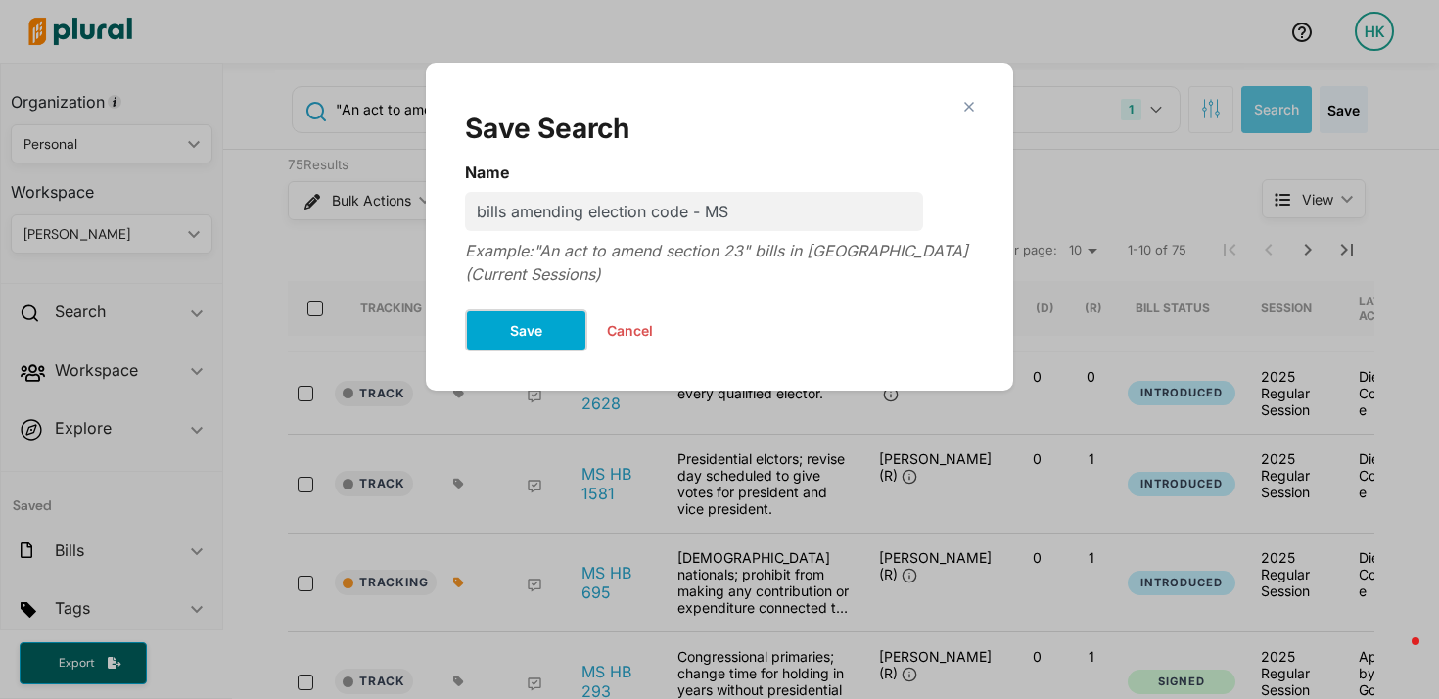
click at [538, 325] on button "Save" at bounding box center [526, 330] width 122 height 42
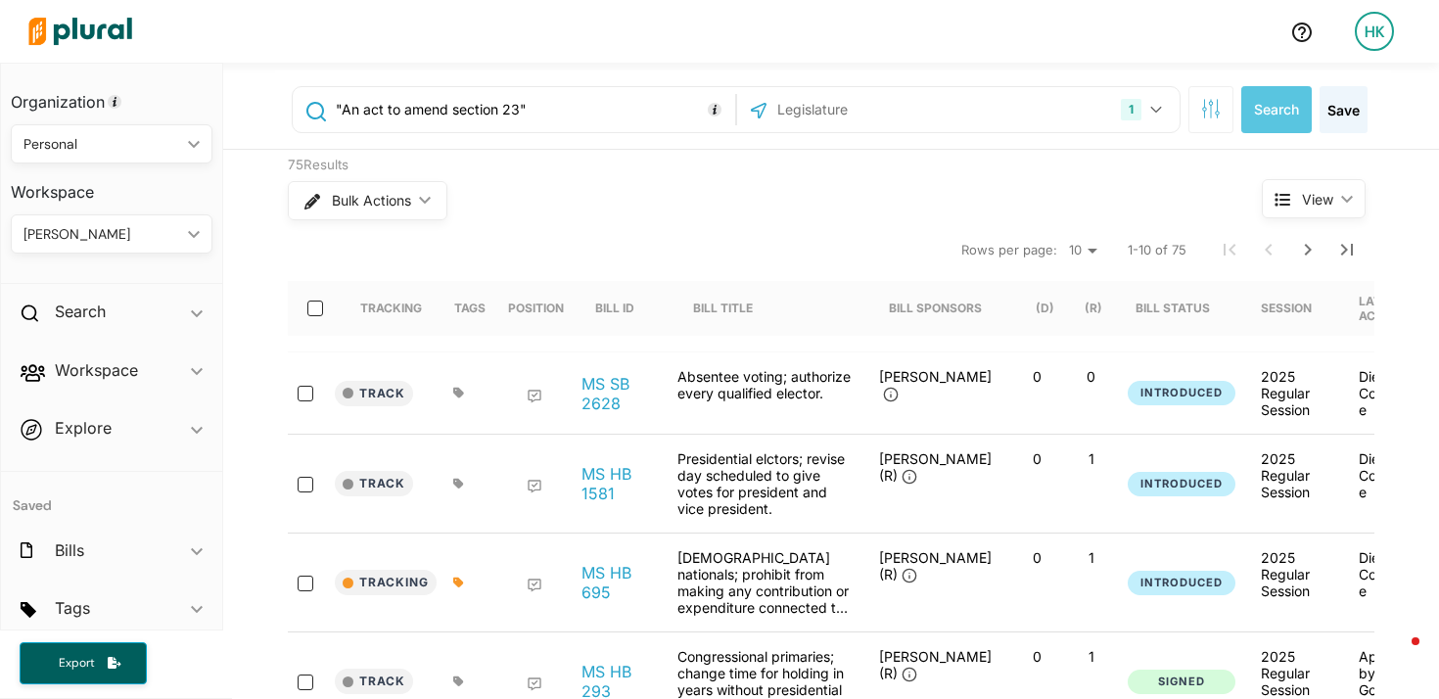
click at [435, 102] on input ""An act to amend section 23"" at bounding box center [532, 109] width 397 height 37
paste input "section[s] [115"
click at [405, 111] on input ""section[s] [115"" at bounding box center [532, 109] width 397 height 37
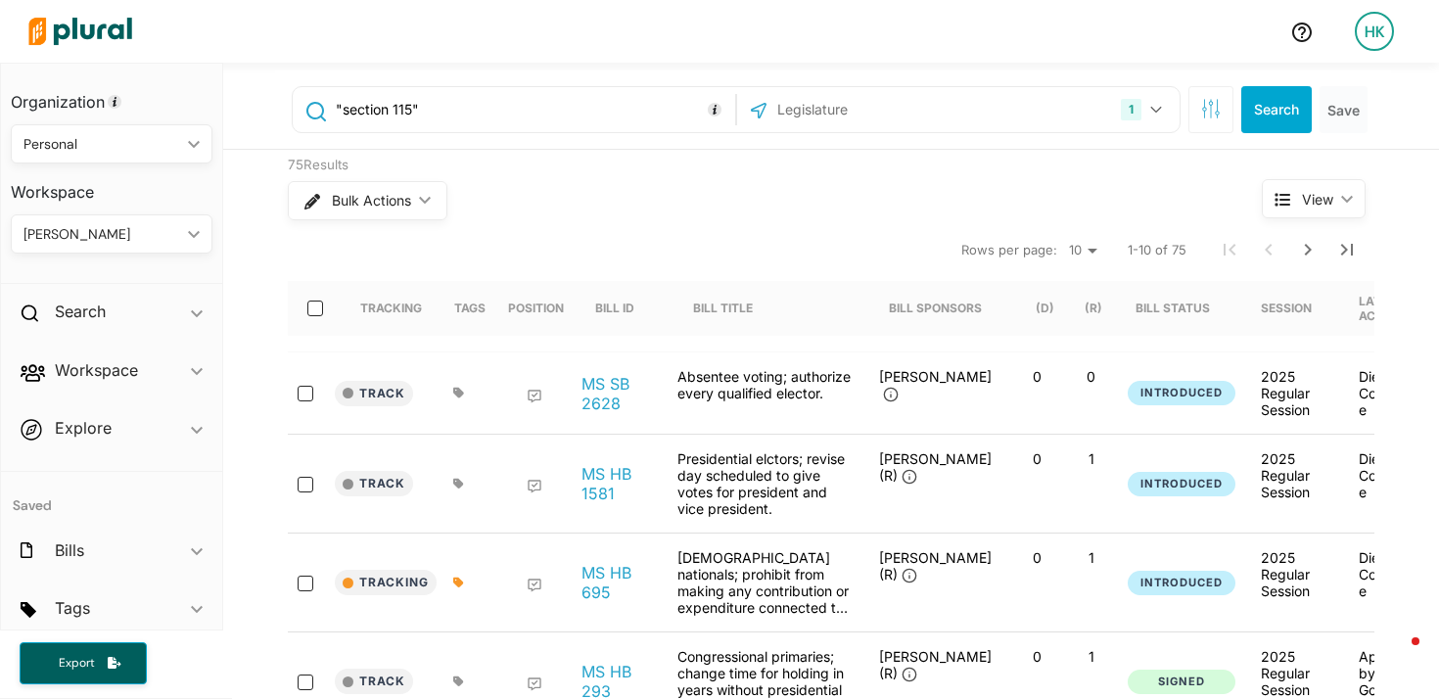
click at [436, 107] on input ""section 115"" at bounding box center [532, 109] width 397 height 37
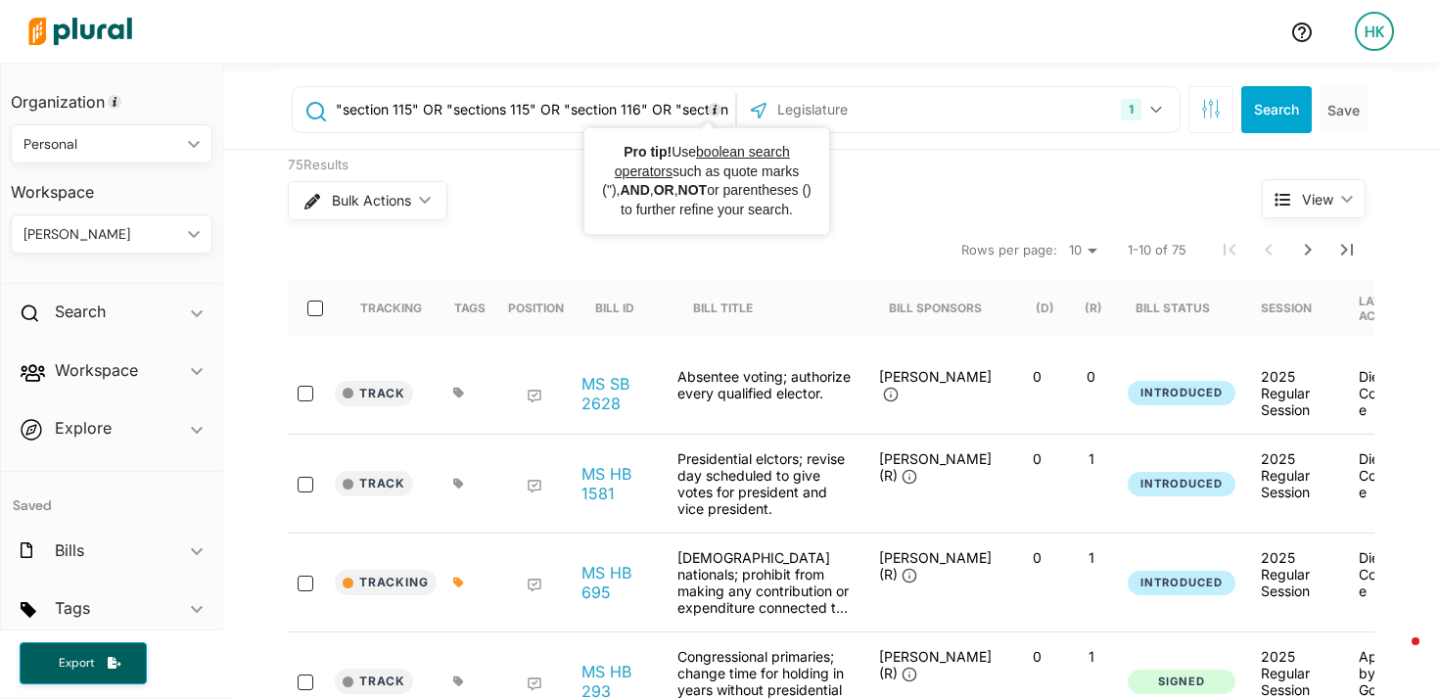
scroll to position [0, 64]
drag, startPoint x: 617, startPoint y: 108, endPoint x: 838, endPoint y: 108, distance: 221.3
click at [838, 108] on div ""section 115" OR "sections 115" OR "section 116" OR "sections 116" OR 1 Mississ…" at bounding box center [736, 109] width 889 height 47
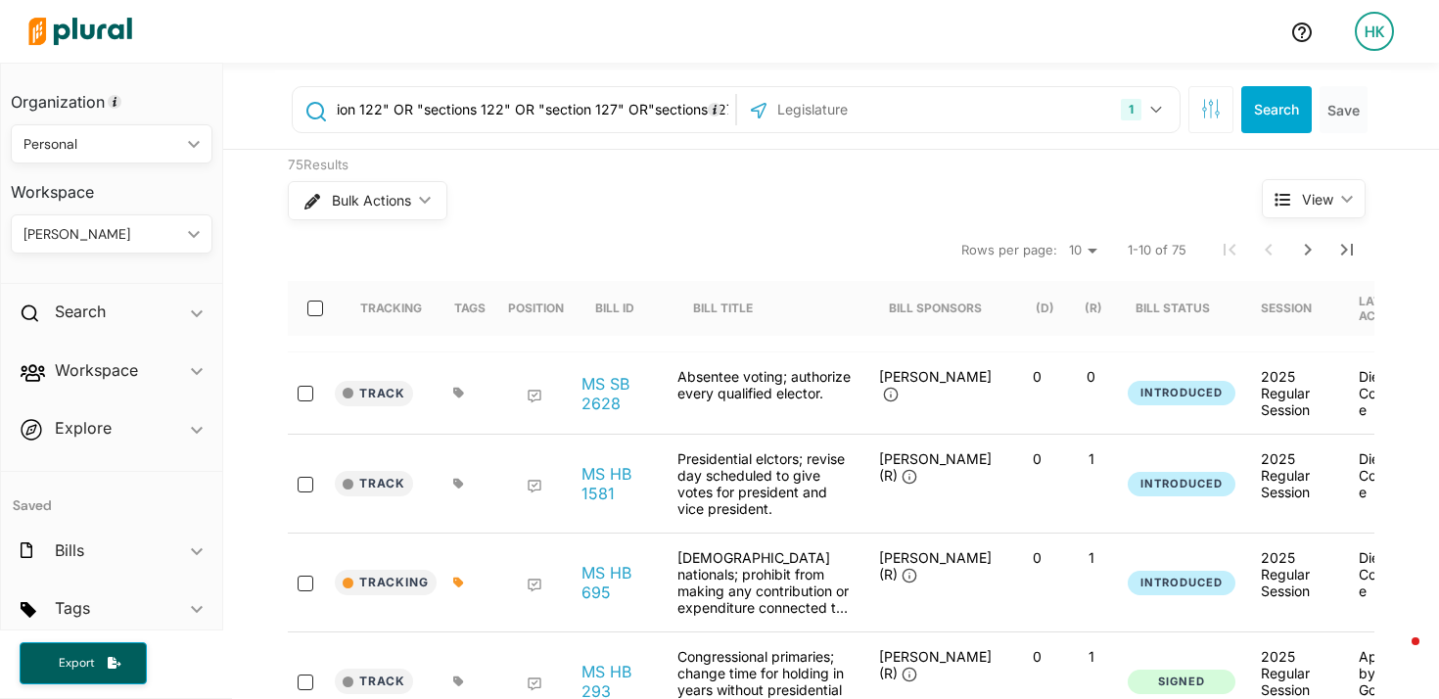
scroll to position [0, 498]
click at [627, 108] on input ""section 115" OR "sections 115" OR "section 116" OR "sections 116" OR "section …" at bounding box center [532, 109] width 397 height 37
drag, startPoint x: 667, startPoint y: 110, endPoint x: 778, endPoint y: 112, distance: 110.7
click at [778, 112] on div ""section 115" OR "sections 115" OR "section 116" OR "sections 116" OR "section …" at bounding box center [736, 109] width 889 height 47
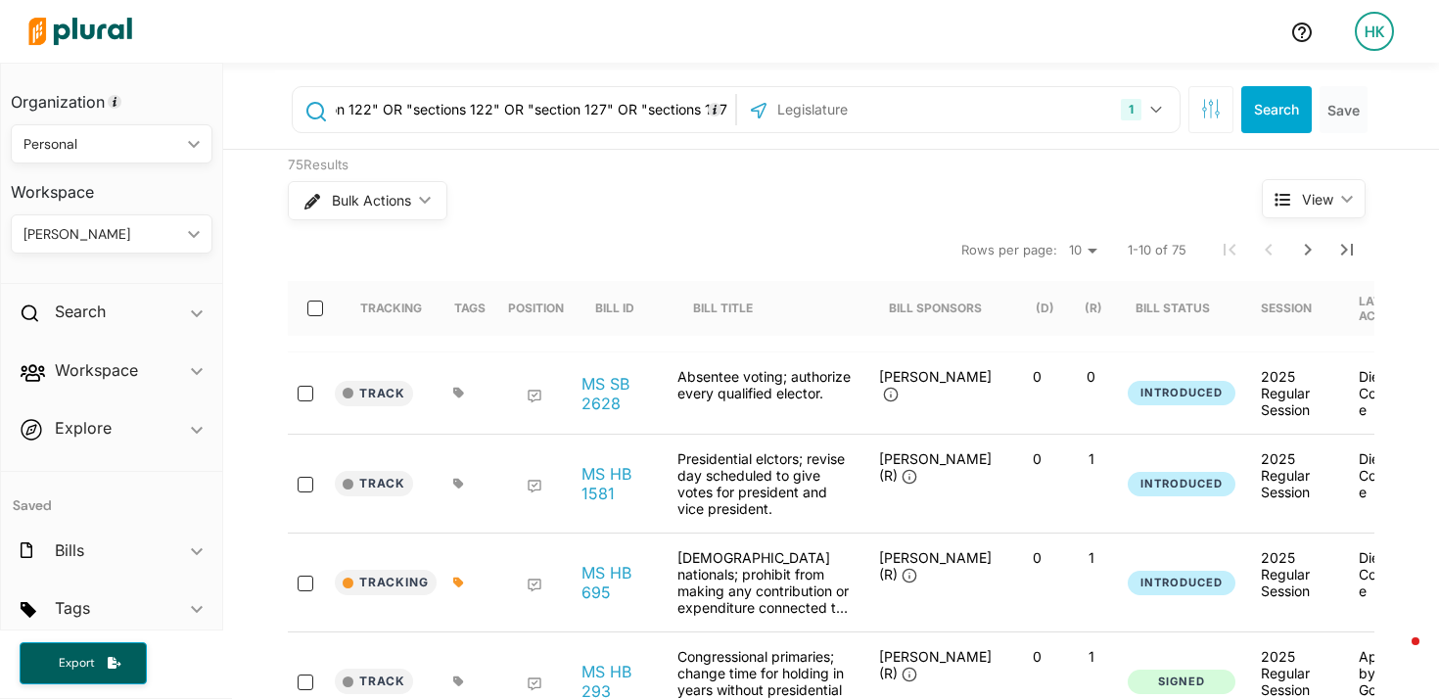
drag, startPoint x: 681, startPoint y: 111, endPoint x: 796, endPoint y: 113, distance: 115.6
click at [796, 113] on div ""section 115" OR "sections 115" OR "section 116" OR "sections 116" OR "section …" at bounding box center [736, 109] width 889 height 47
click at [521, 108] on input ""section 115" OR "sections 115" OR "section 116" OR "sections 116" OR "section …" at bounding box center [532, 109] width 397 height 37
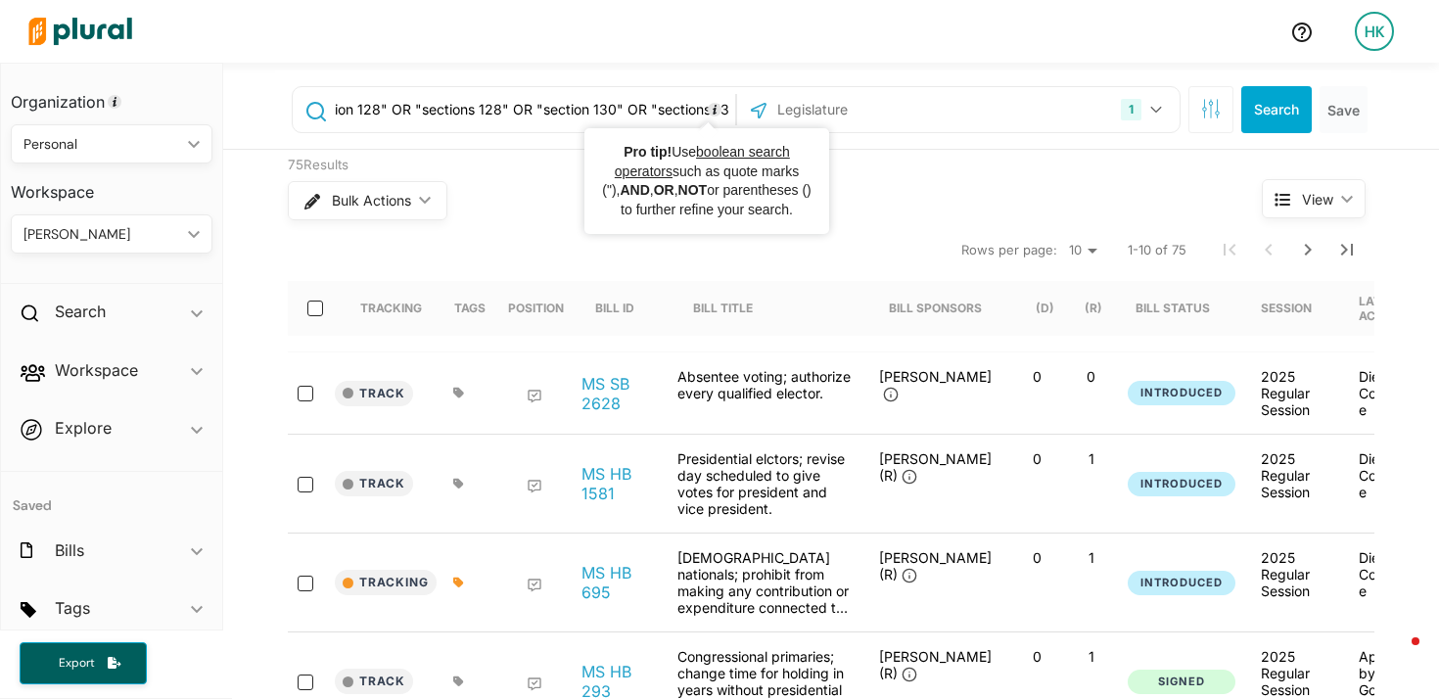
type input ""section 115" OR "sections 115" OR "section 116" OR "sections 116" OR "section …"
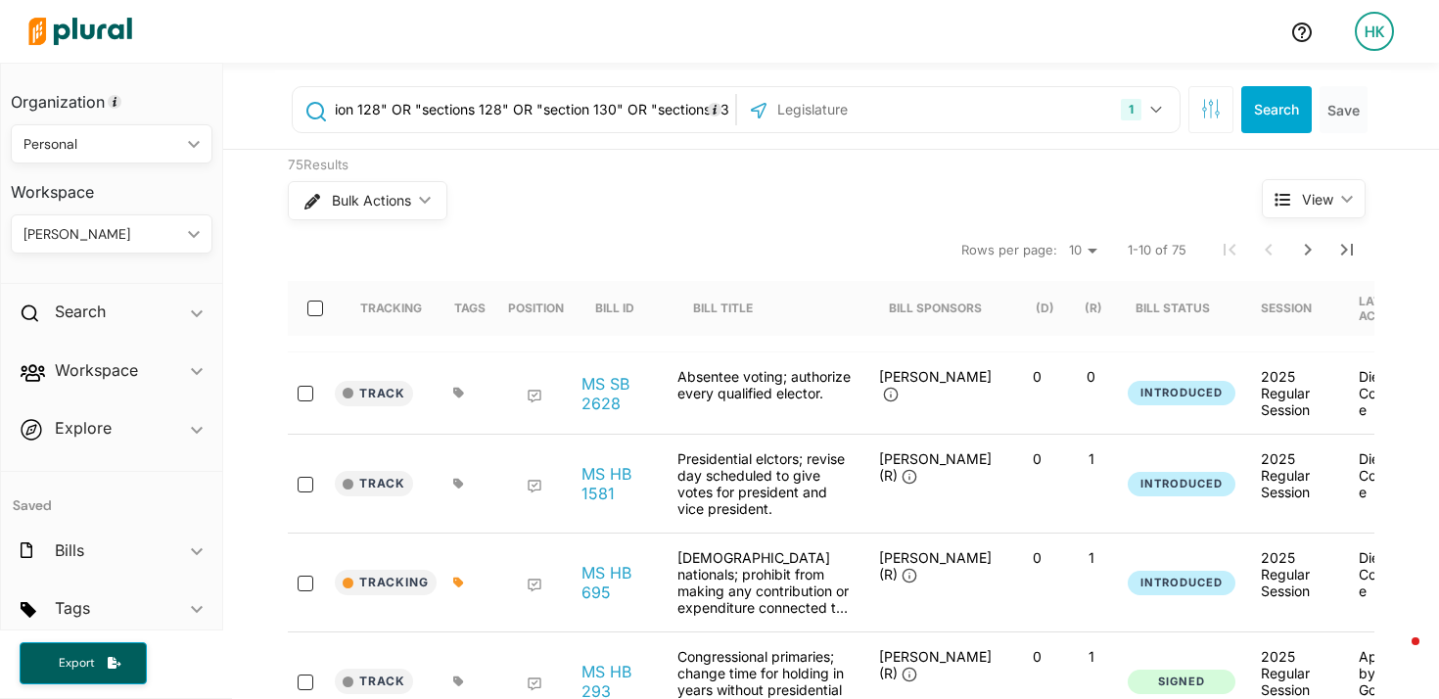
click at [825, 105] on input "text" at bounding box center [881, 109] width 210 height 37
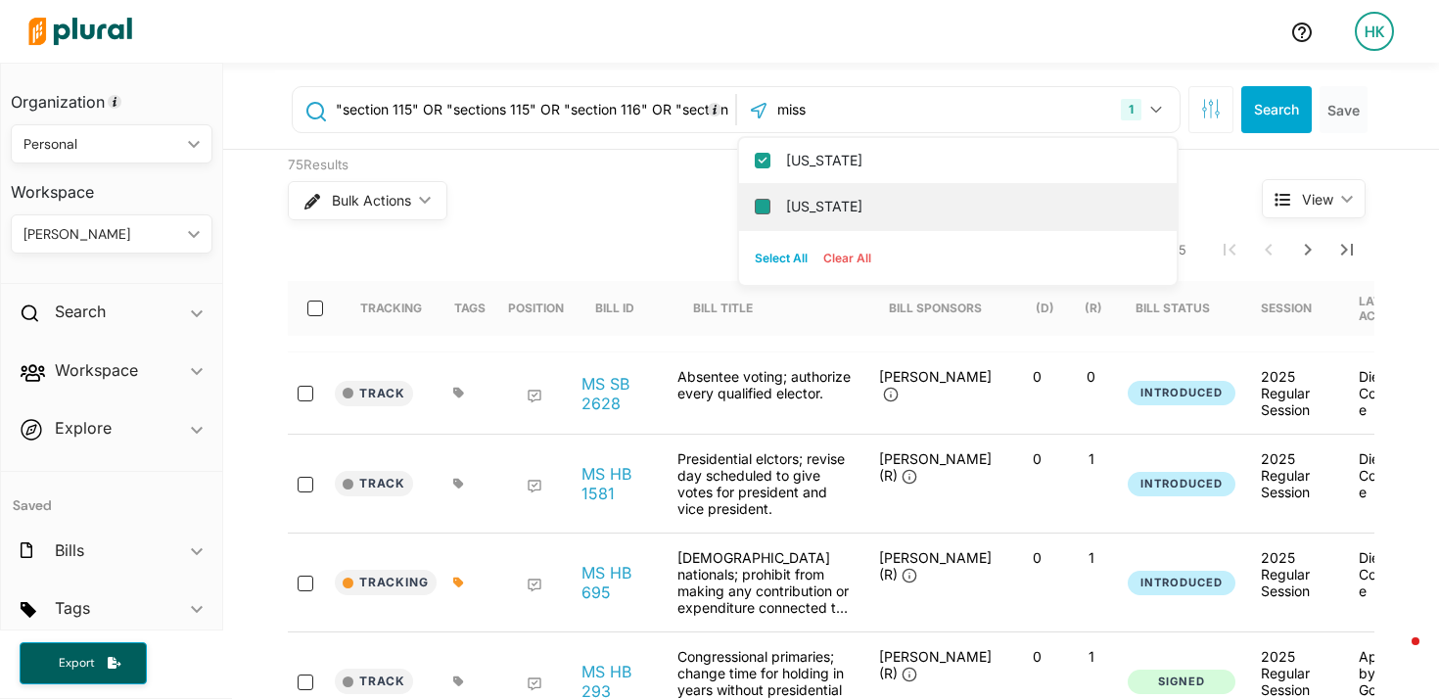
type input "miss"
click at [755, 207] on input "Missouri" at bounding box center [763, 207] width 16 height 16
checkbox input "true"
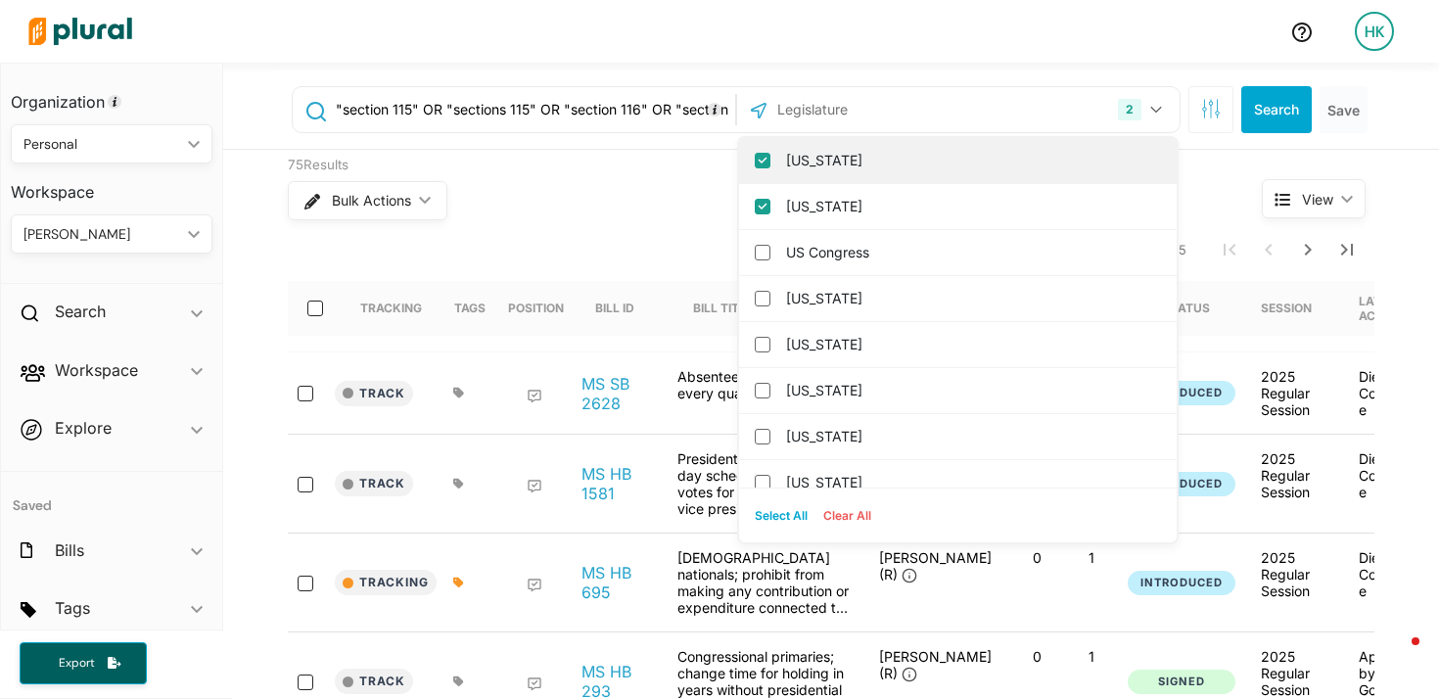
click at [755, 160] on input "Mississippi" at bounding box center [763, 161] width 16 height 16
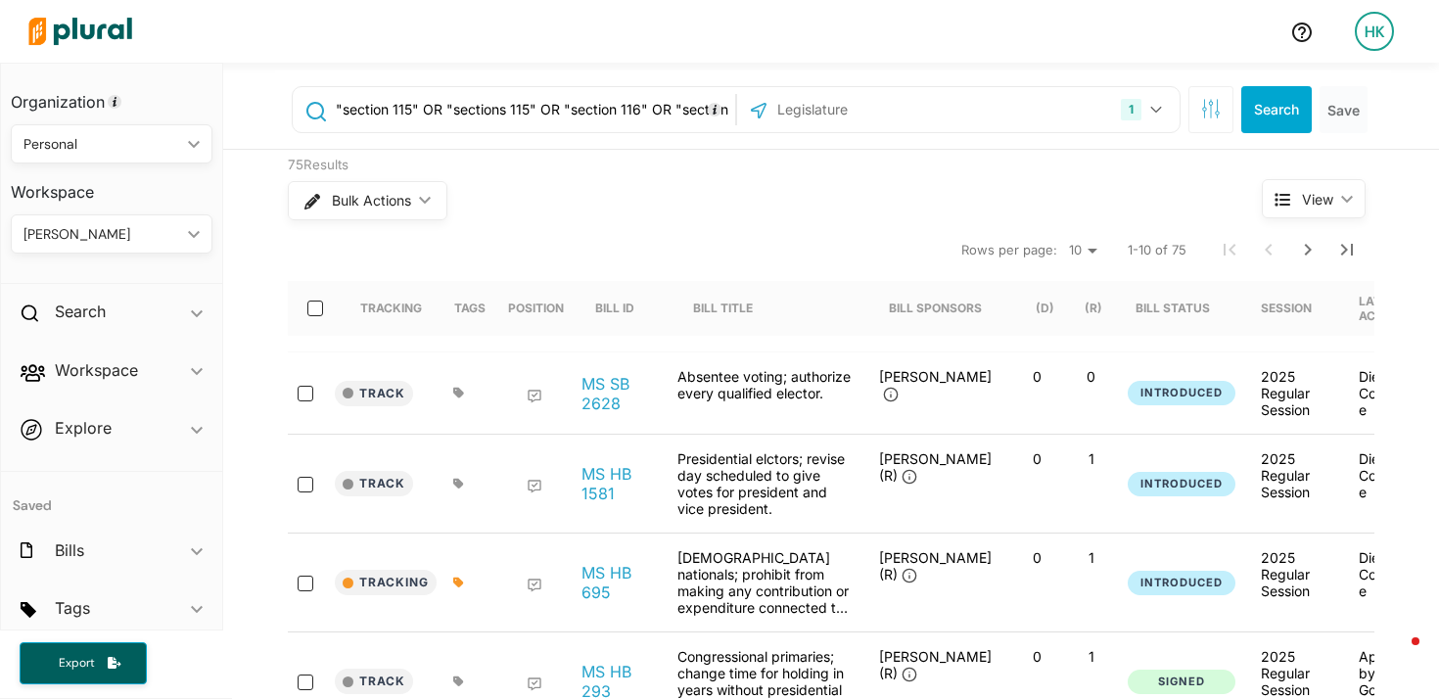
click at [652, 156] on div "75 Results" at bounding box center [738, 166] width 901 height 20
click at [1282, 118] on button "Search" at bounding box center [1277, 109] width 71 height 47
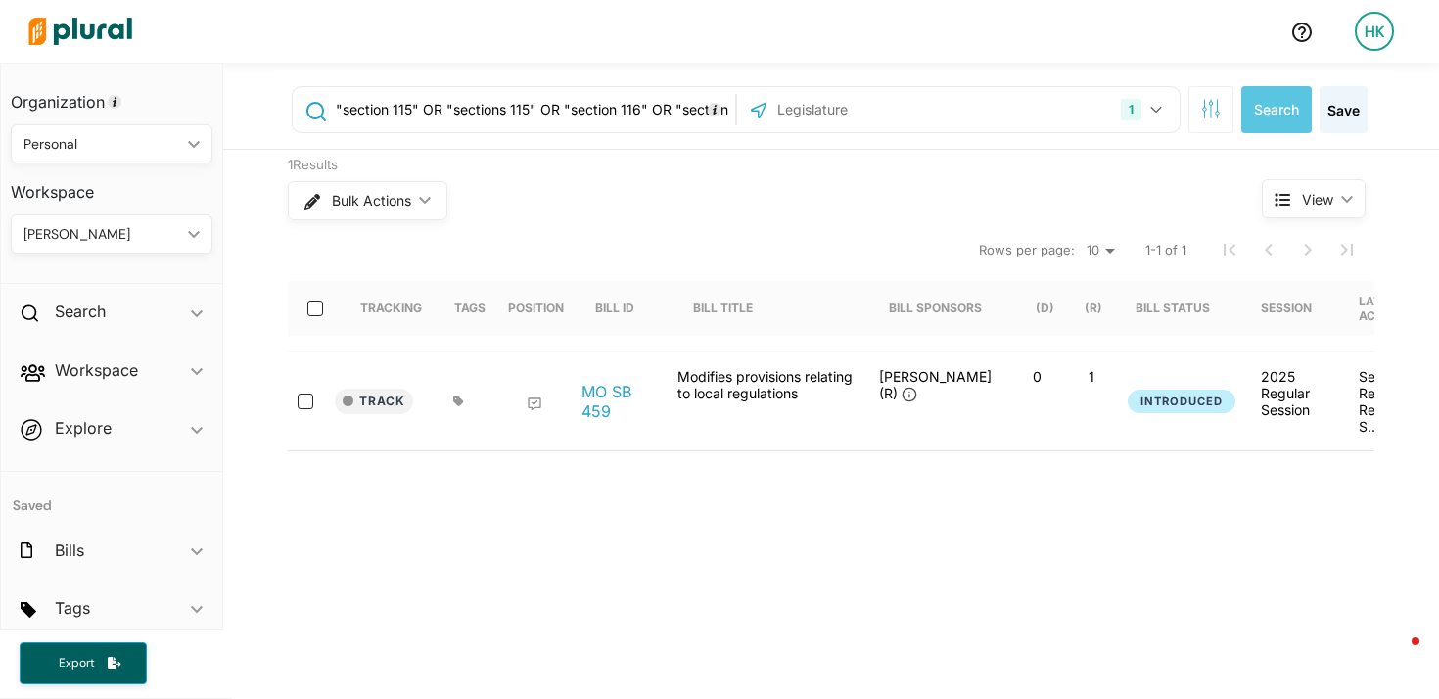
click at [405, 112] on input ""section 115" OR "sections 115" OR "section 116" OR "sections 116" OR "section …" at bounding box center [532, 109] width 397 height 37
click at [521, 115] on input ""section 115." OR "sections 115" OR "section 116" OR "sections 116" OR "section…" at bounding box center [532, 109] width 397 height 37
click at [637, 111] on input ""section 115." OR "sections 115." OR "section 116" OR "sections 116" OR "sectio…" at bounding box center [532, 109] width 397 height 37
click at [478, 116] on input ""section 115." OR "sections 115." OR "section 116." OR "sections 116" OR "secti…" at bounding box center [532, 109] width 397 height 37
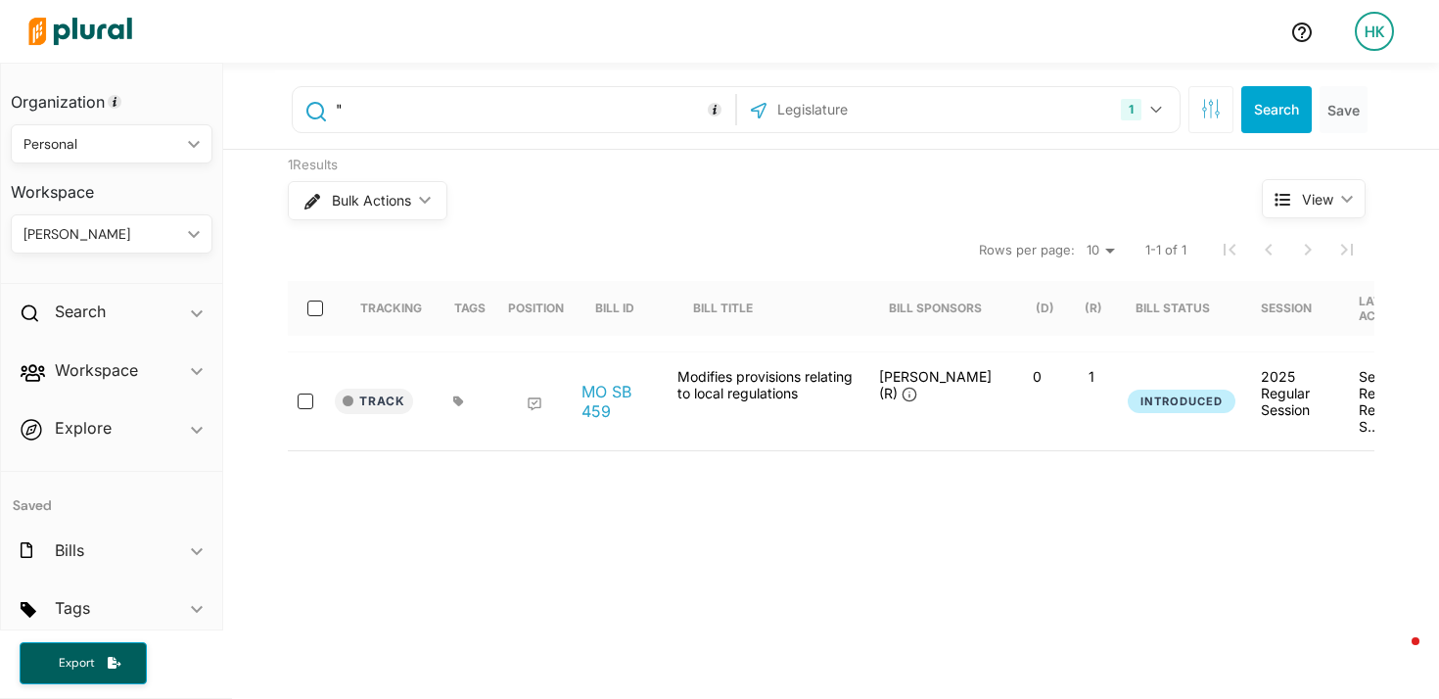
paste input "Amend RSA"
click at [409, 105] on input ""Amend RSA"" at bounding box center [532, 109] width 397 height 37
type input ""Amend RSA 652""
click at [831, 93] on input "text" at bounding box center [881, 109] width 210 height 37
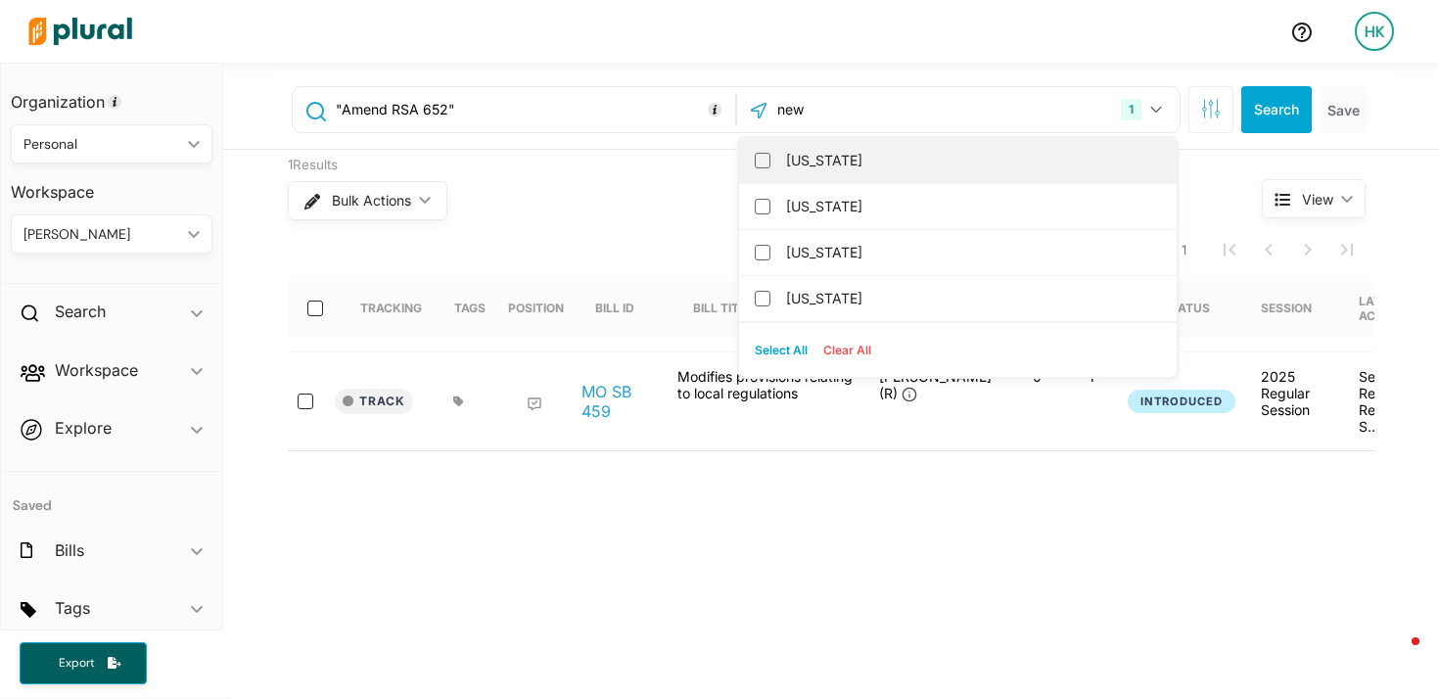
type input "new"
click at [812, 165] on label "[US_STATE]" at bounding box center [971, 160] width 371 height 29
click at [771, 165] on input "[US_STATE]" at bounding box center [763, 161] width 16 height 16
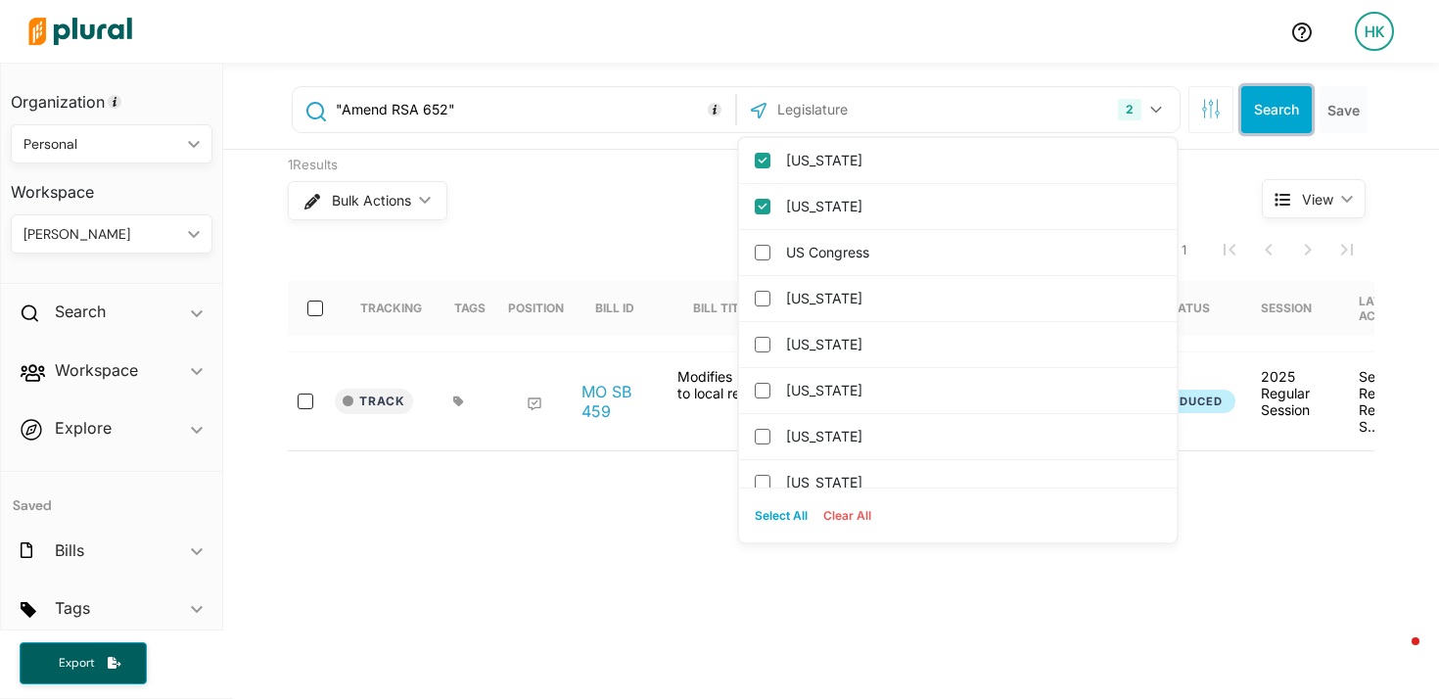
click at [1274, 118] on button "Search" at bounding box center [1277, 109] width 71 height 47
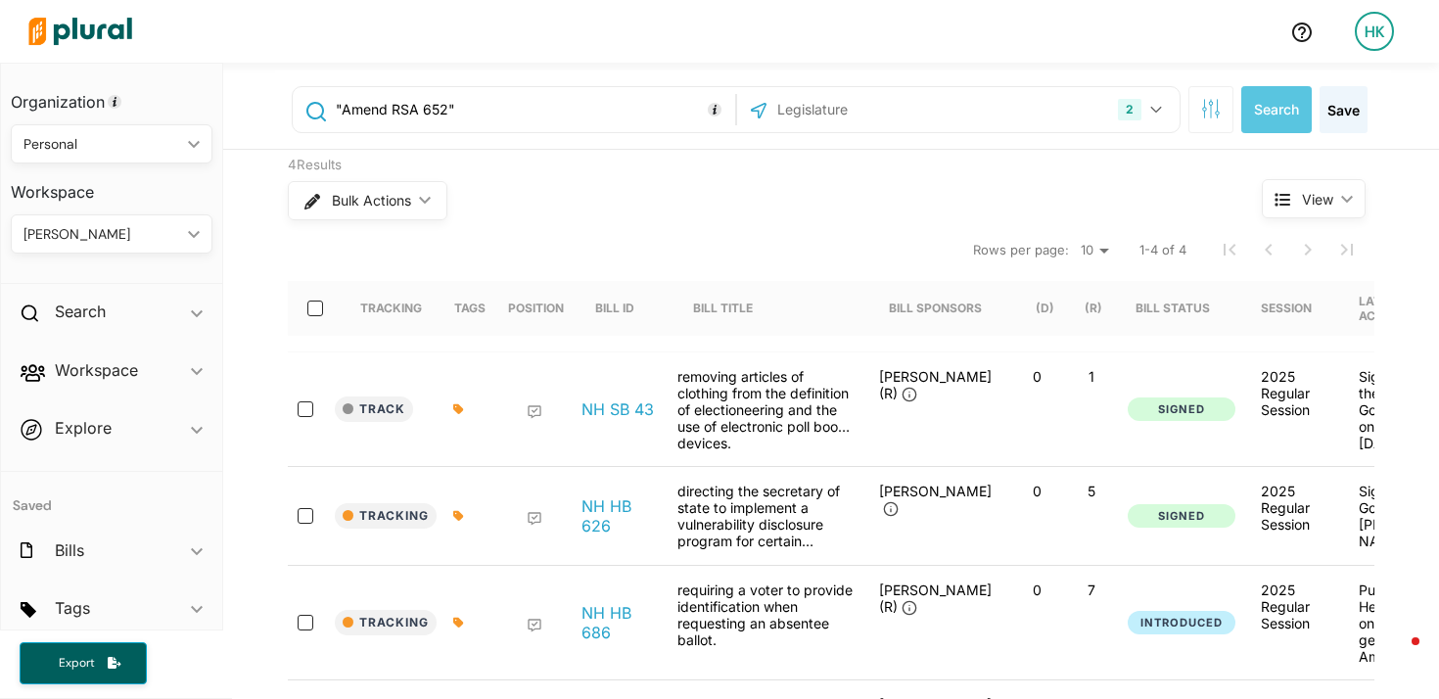
drag, startPoint x: 468, startPoint y: 108, endPoint x: 310, endPoint y: 107, distance: 157.7
click at [311, 108] on div ""Amend RSA 652"" at bounding box center [514, 109] width 433 height 37
click at [469, 104] on input ""Amend RSA 652"" at bounding box center [532, 109] width 397 height 37
paste input ""Amend RSA 652""
click at [585, 105] on input ""Amend RSA 652" OR "Amend RSA 652"" at bounding box center [532, 109] width 397 height 37
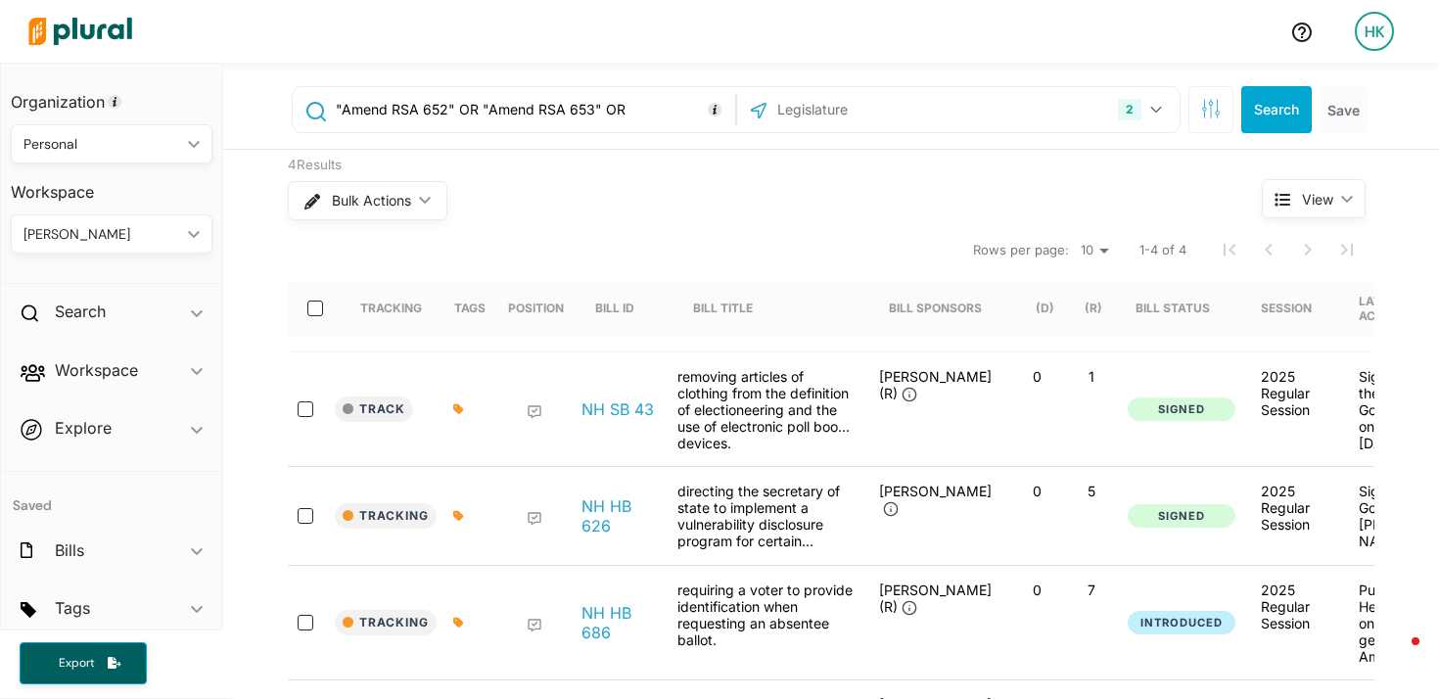
paste input ""Amend RSA 652""
click at [666, 103] on input ""Amend RSA 652" OR "Amend RSA 653" OR "Amend RSA 654" OR "Amend RSA 655" OR "Am…" at bounding box center [532, 109] width 397 height 37
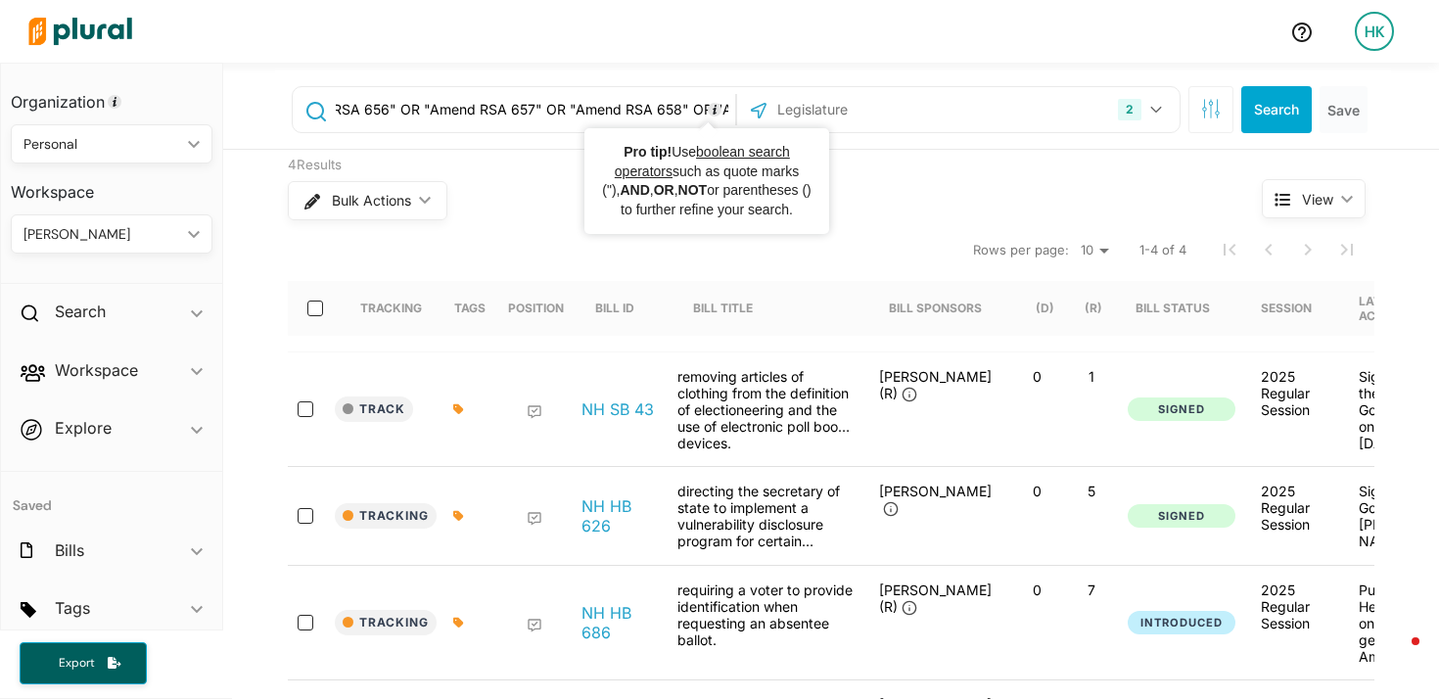
scroll to position [0, 2178]
drag, startPoint x: 643, startPoint y: 114, endPoint x: 950, endPoint y: 131, distance: 307.0
click at [949, 131] on div ""Amend RSA 652" OR "Amend RSA 653" OR "Amend RSA 654" OR "Amend RSA 655" OR "Am…" at bounding box center [736, 109] width 889 height 47
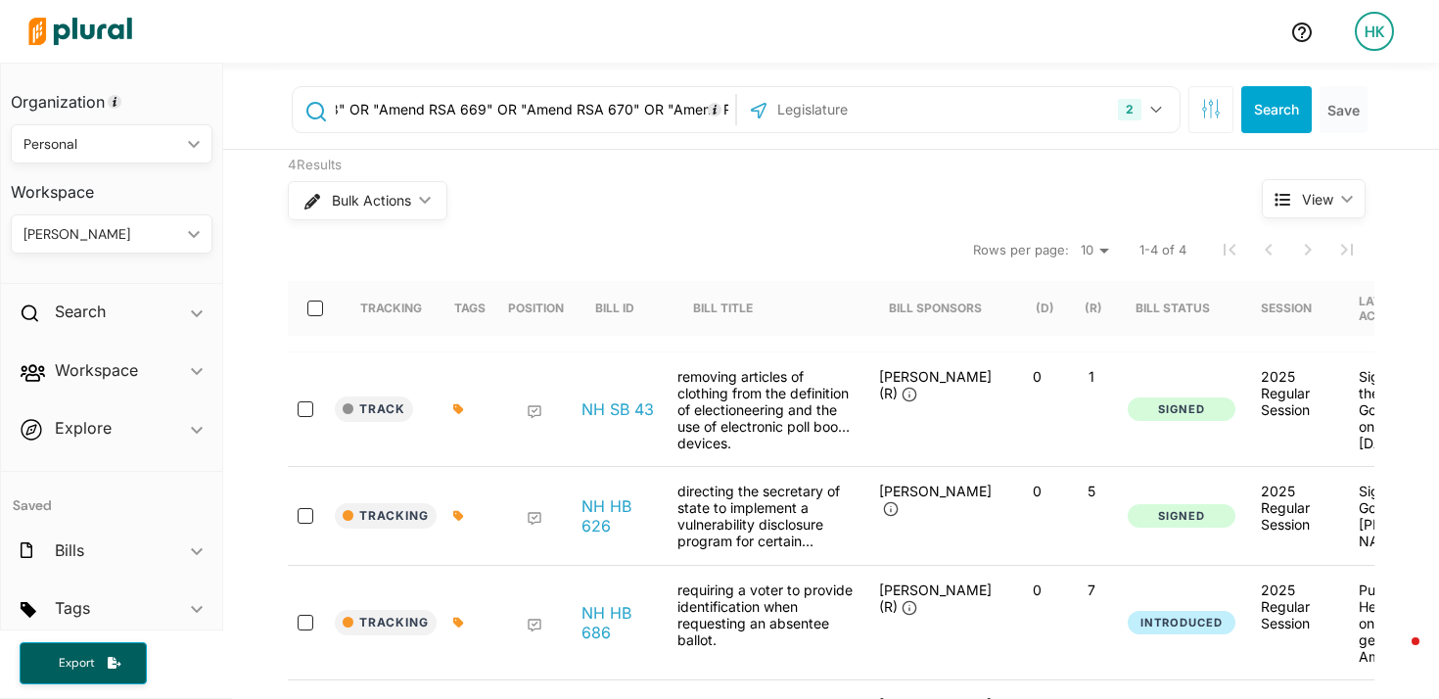
scroll to position [0, 2463]
click at [1275, 120] on button "Search" at bounding box center [1277, 109] width 71 height 47
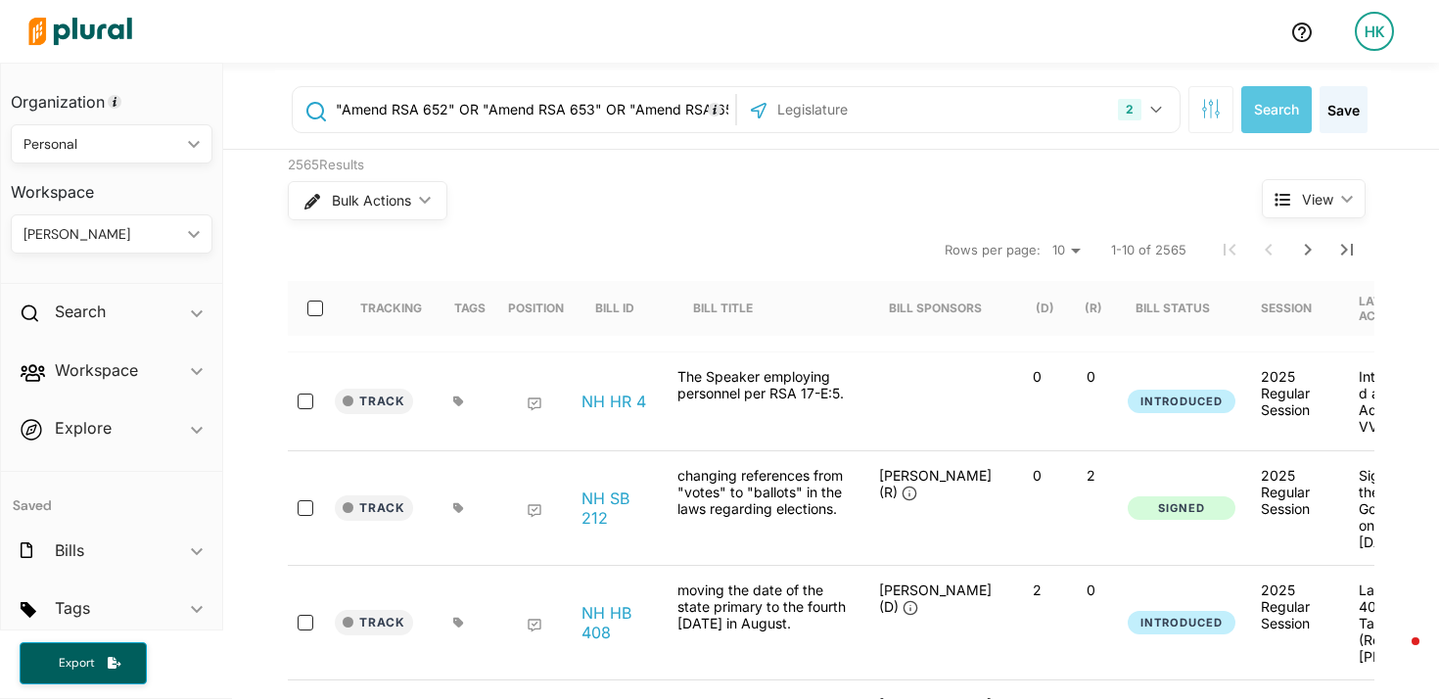
click at [376, 104] on input ""Amend RSA 652" OR "Amend RSA 653" OR "Amend RSA 654" OR "Amend RSA 655" OR "Am…" at bounding box center [532, 109] width 397 height 37
type input ""Amend RSA 652" OR "Amend RSA 653" OR "Amend RSA 654" OR "Amend RSA 655" OR "Am…"
click at [1265, 104] on button "Search" at bounding box center [1277, 109] width 71 height 47
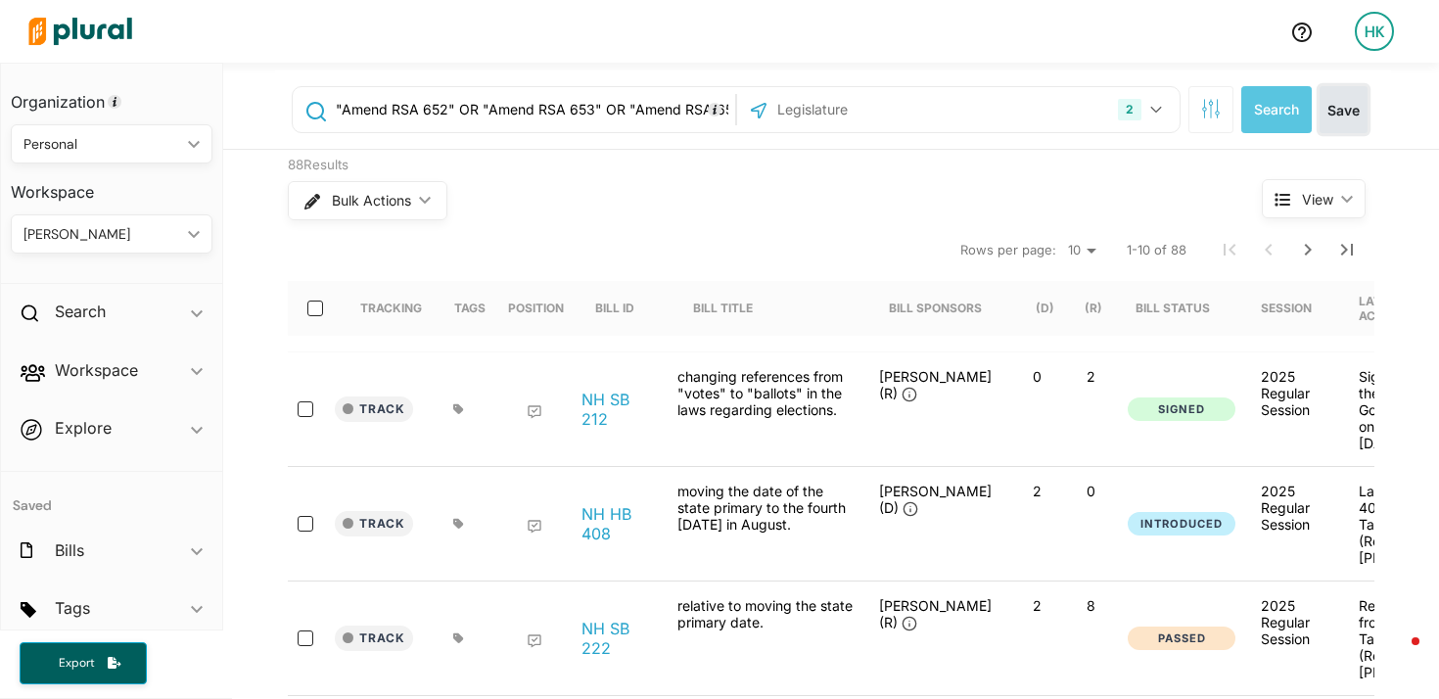
click at [1347, 121] on button "Save" at bounding box center [1344, 109] width 48 height 47
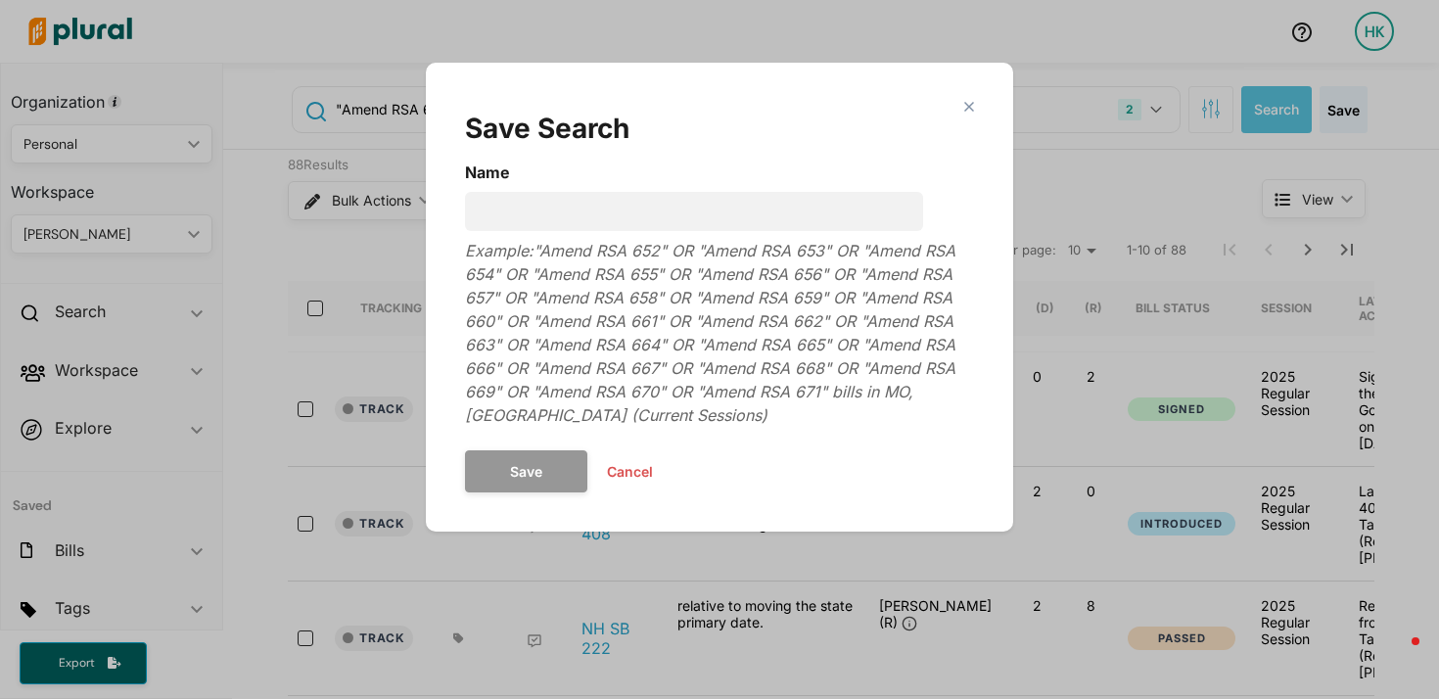
click at [595, 232] on form "Name Example: "Amend RSA 652" OR "Amend RSA 653" OR "Amend RSA 654" OR "Amend R…" at bounding box center [719, 327] width 509 height 332
click at [590, 228] on input "Name" at bounding box center [694, 211] width 458 height 39
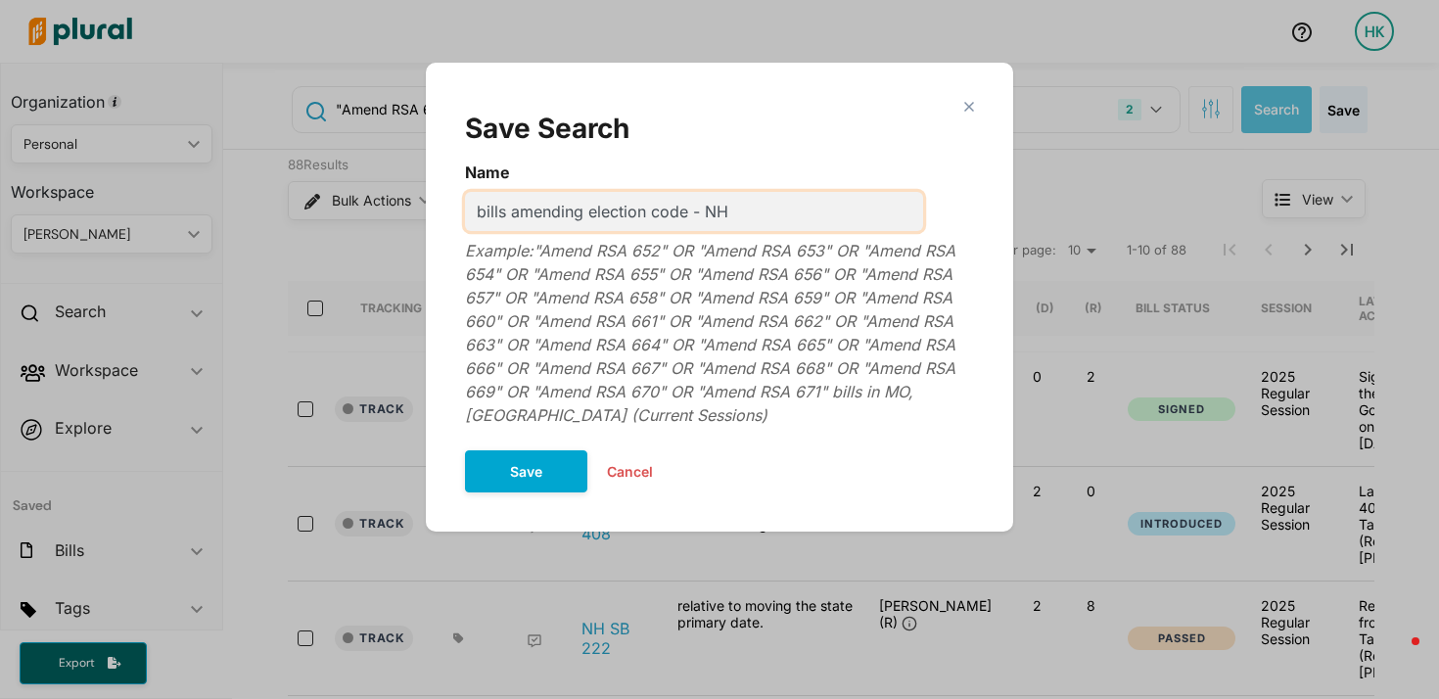
type input "bills amending election code - NH"
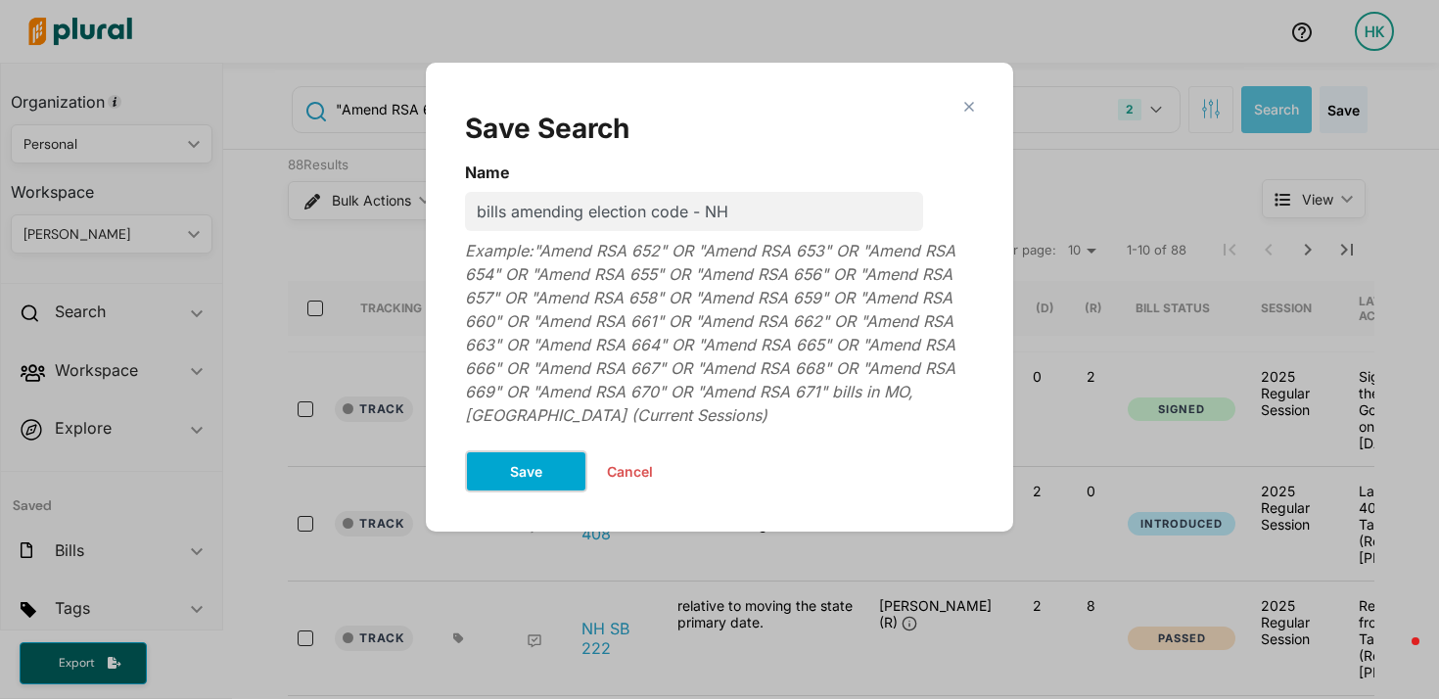
click at [551, 478] on button "Save" at bounding box center [526, 471] width 122 height 42
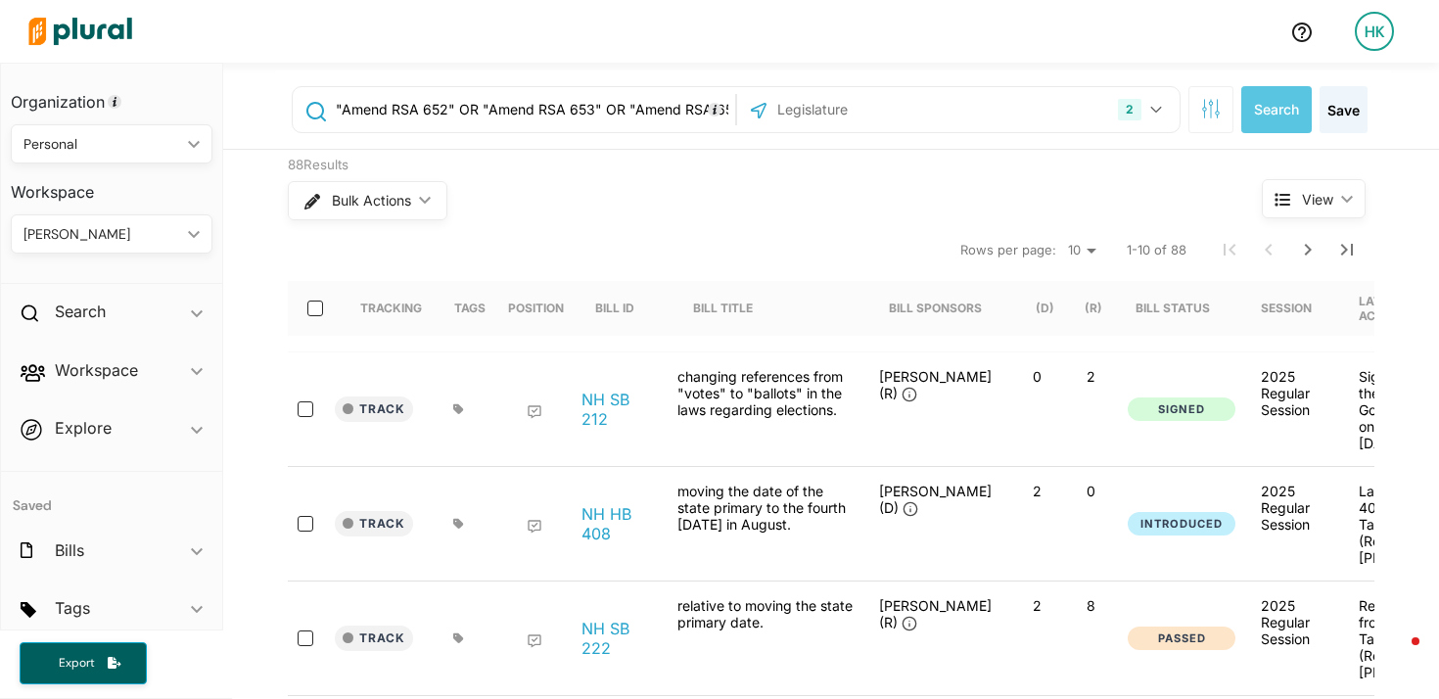
click at [640, 115] on input ""Amend RSA 652" OR "Amend RSA 653" OR "Amend RSA 654" OR "Amend RSA 655" OR "Am…" at bounding box center [532, 109] width 397 height 37
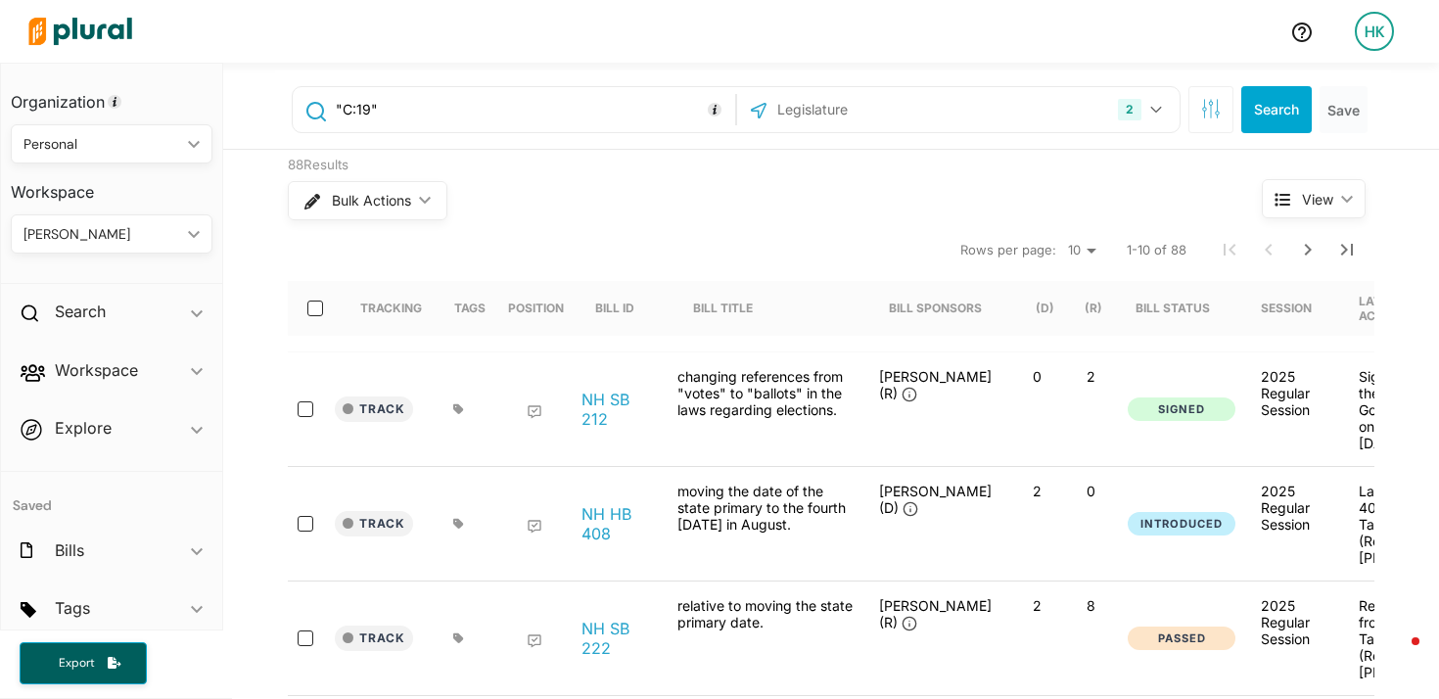
type input ""C:19""
click at [1000, 118] on div "2 [US_STATE] [US_STATE] [GEOGRAPHIC_DATA] Congress [US_STATE] [US_STATE] [US_ST…" at bounding box center [958, 109] width 433 height 37
drag, startPoint x: 865, startPoint y: 102, endPoint x: 830, endPoint y: 121, distance: 39.5
click at [865, 102] on input "text" at bounding box center [881, 109] width 210 height 37
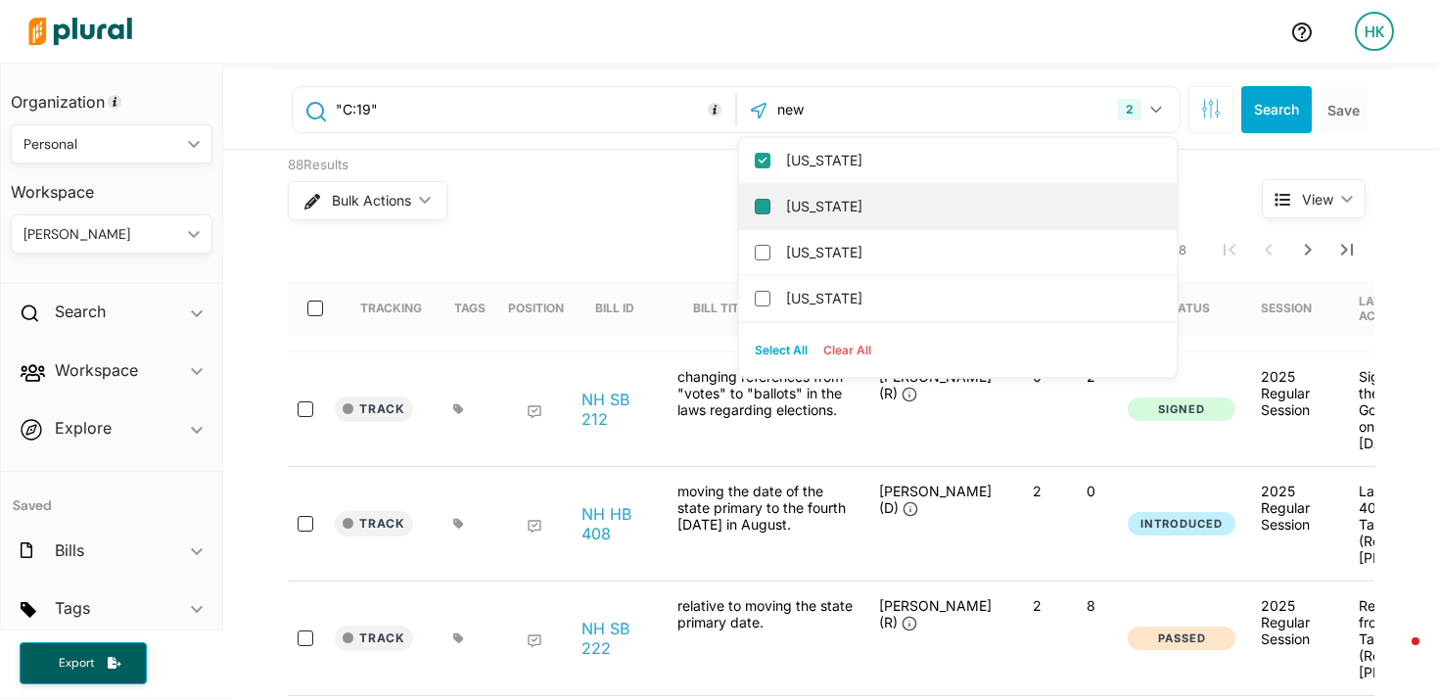
type input "new"
click at [755, 204] on input "[US_STATE]" at bounding box center [763, 207] width 16 height 16
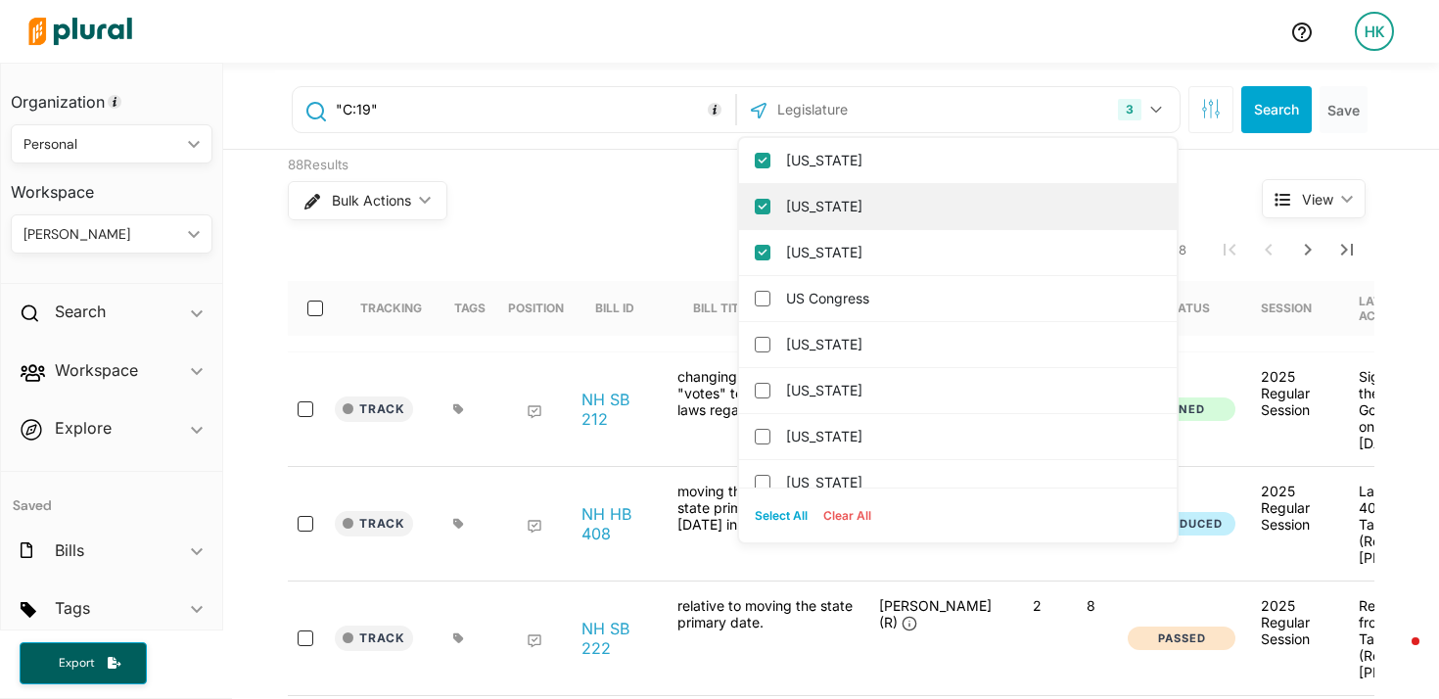
click at [755, 203] on input "[US_STATE]" at bounding box center [763, 207] width 16 height 16
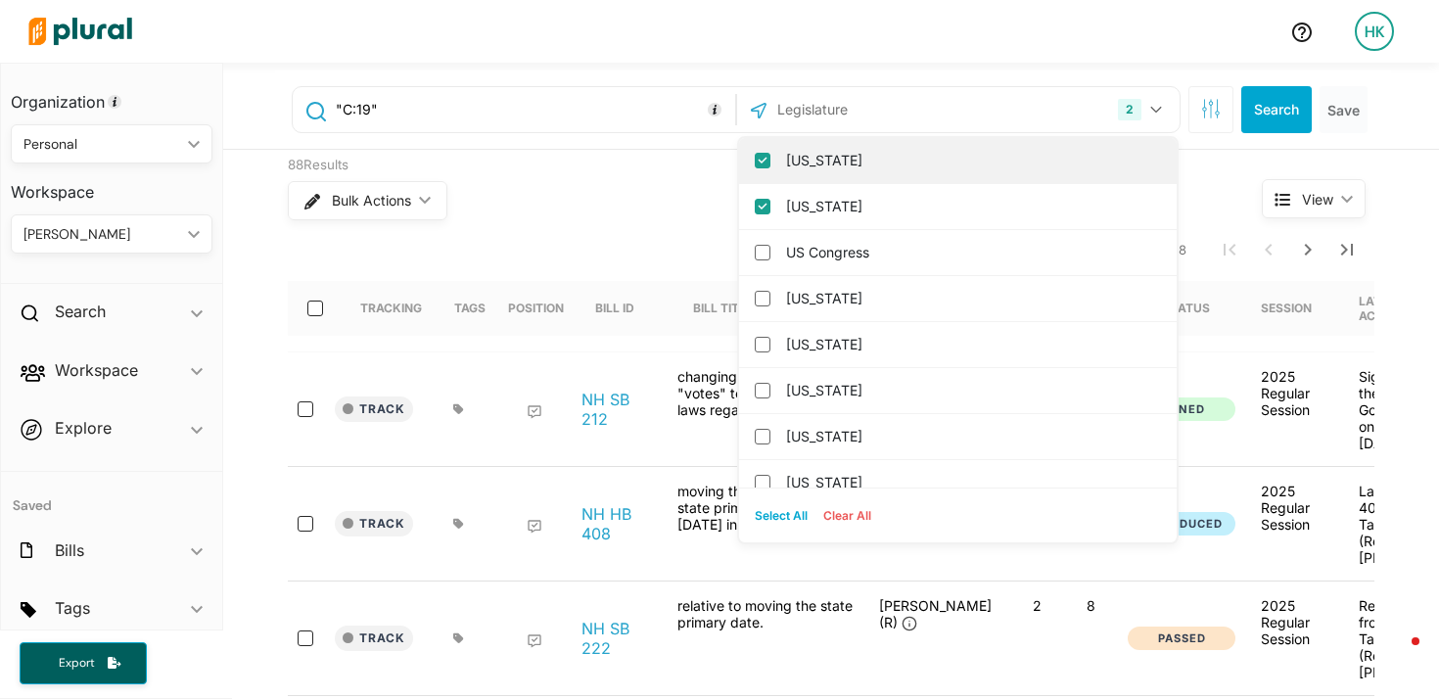
click at [755, 159] on input "Missouri" at bounding box center [763, 161] width 16 height 16
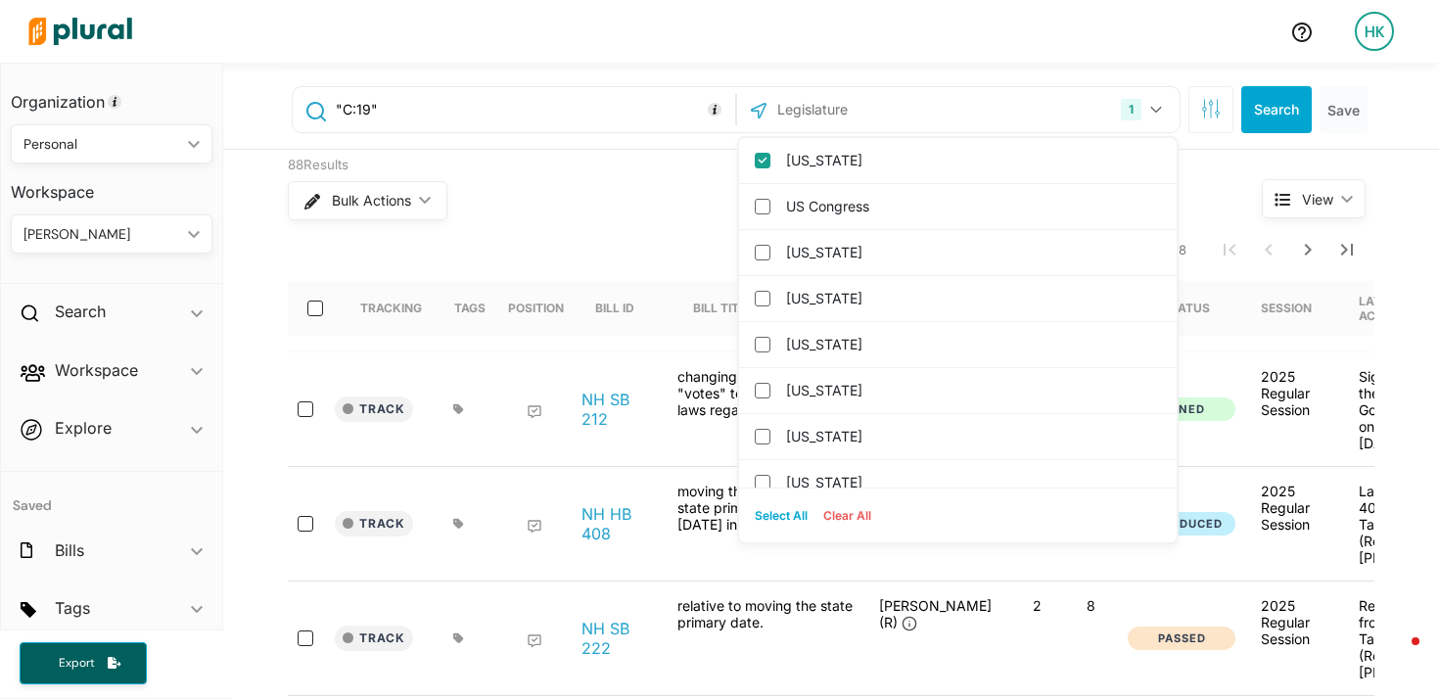
click at [676, 187] on div "Bulk Actions ic_keyboard_arrow_down" at bounding box center [738, 200] width 901 height 51
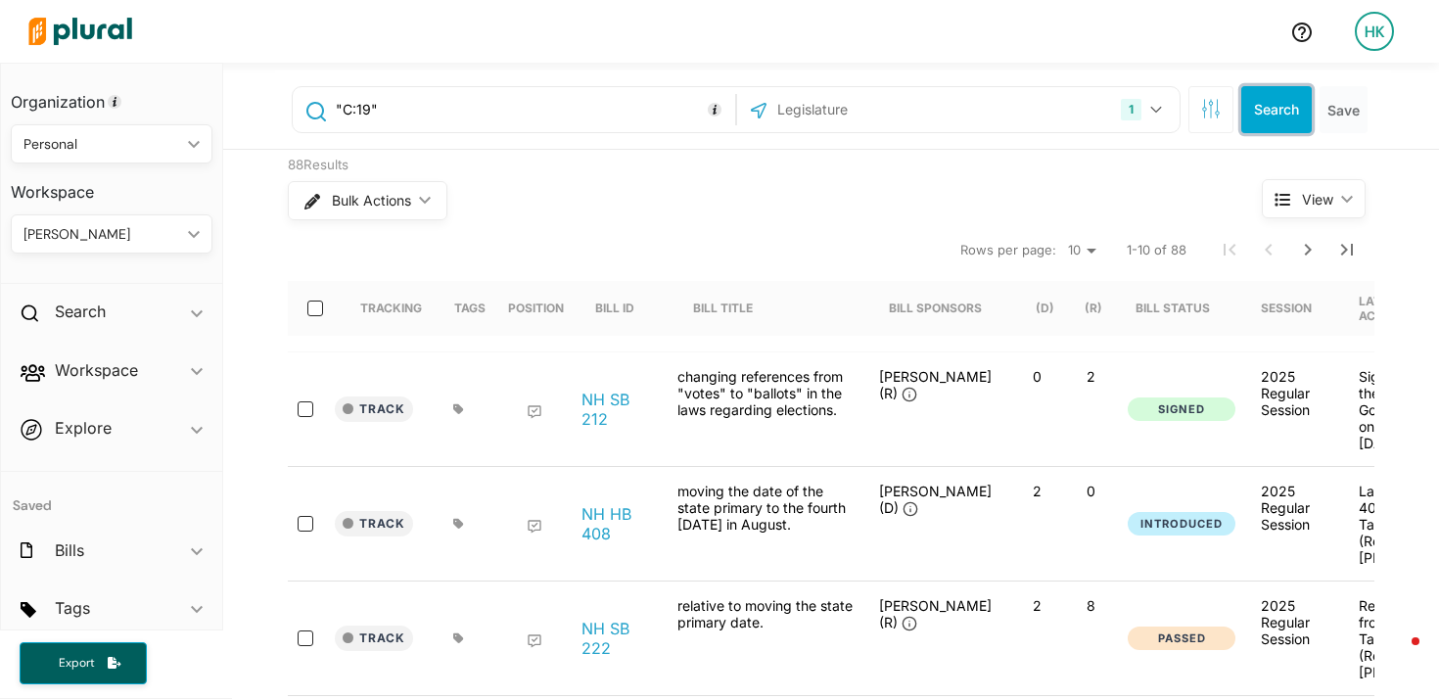
click at [1255, 117] on button "Search" at bounding box center [1277, 109] width 71 height 47
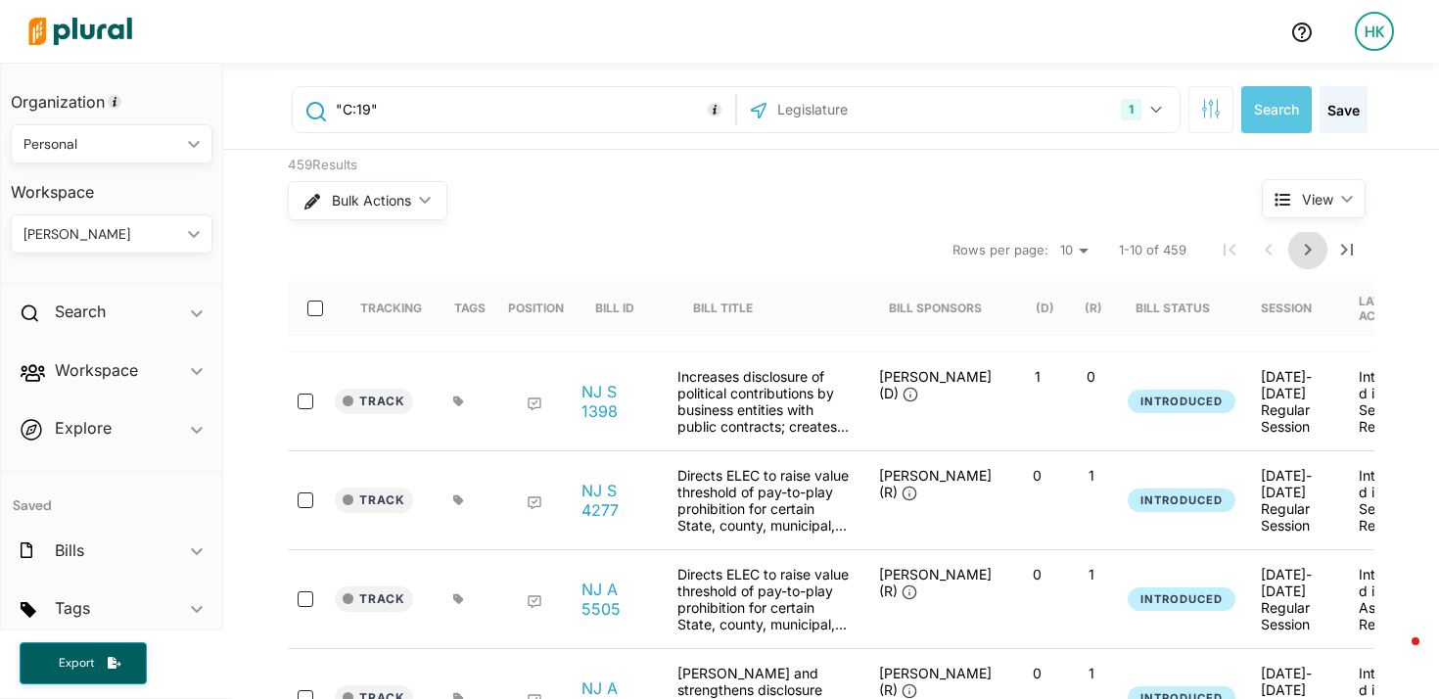
click at [1306, 253] on icon "Next Page" at bounding box center [1309, 250] width 24 height 24
click at [370, 115] on input ""C:19"" at bounding box center [532, 109] width 397 height 37
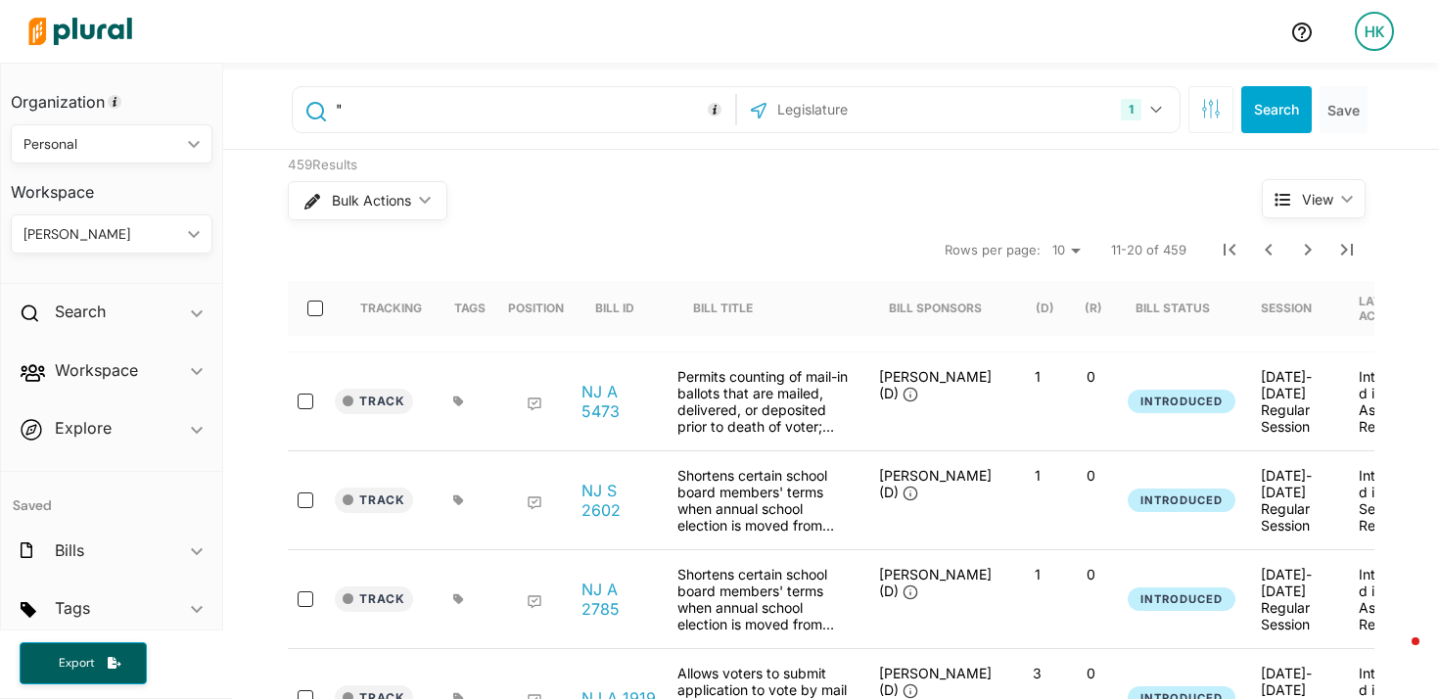
paste input "26 O.S."
type input ""26 O.S.""
click at [801, 114] on input "text" at bounding box center [881, 109] width 210 height 37
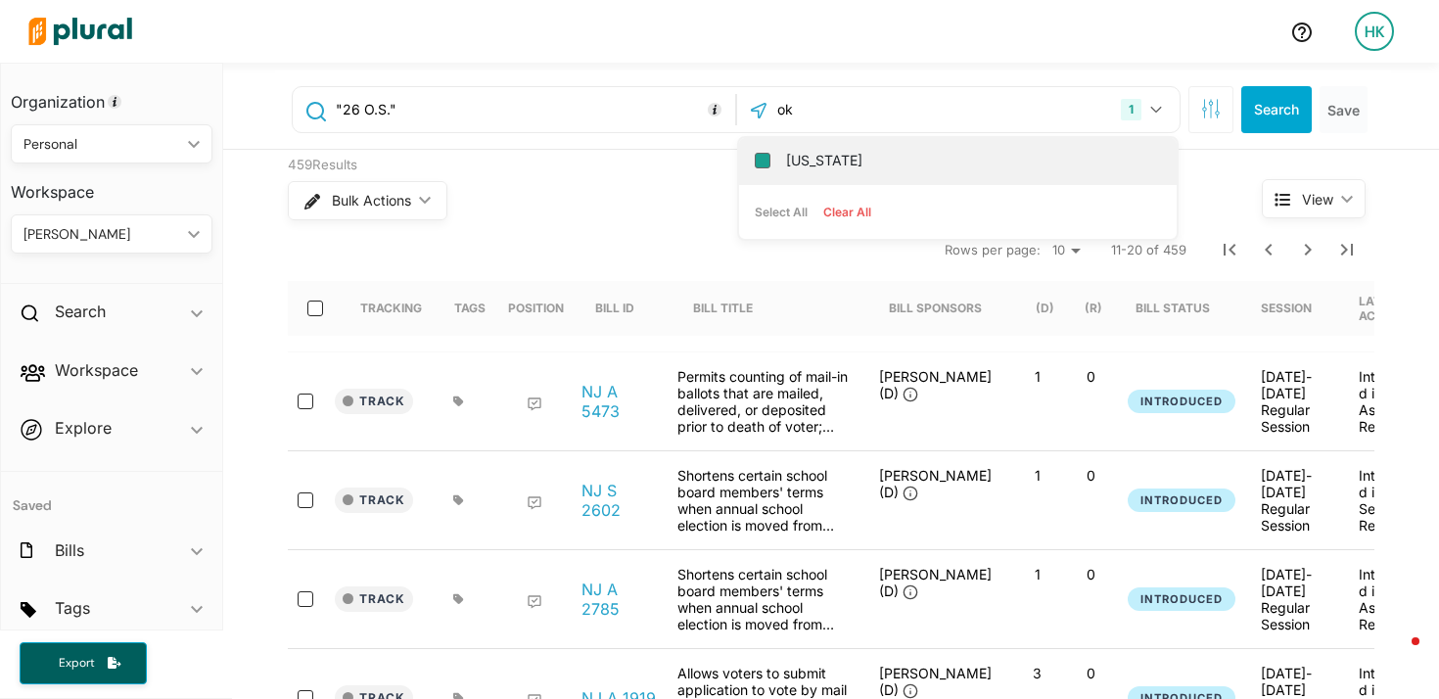
type input "ok"
click at [755, 161] on input "Oklahoma" at bounding box center [763, 161] width 16 height 16
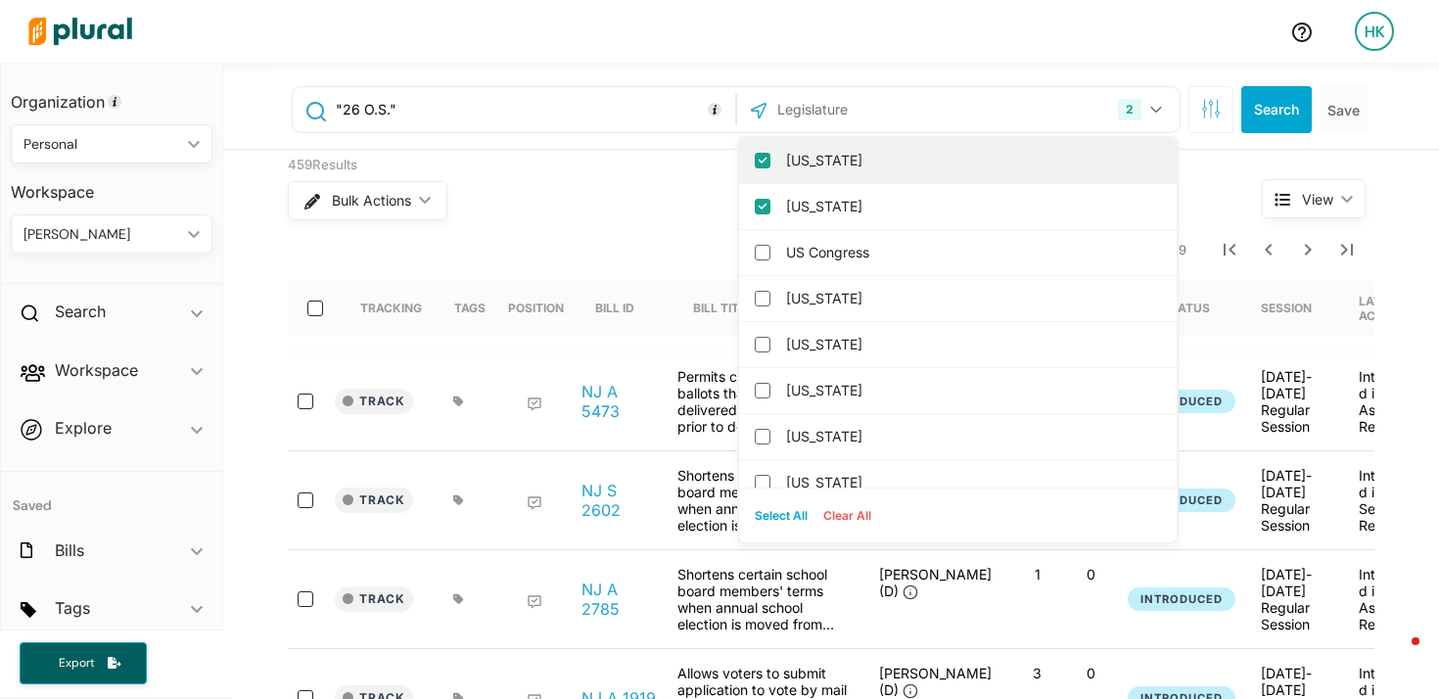
click at [755, 153] on input "[US_STATE]" at bounding box center [763, 161] width 16 height 16
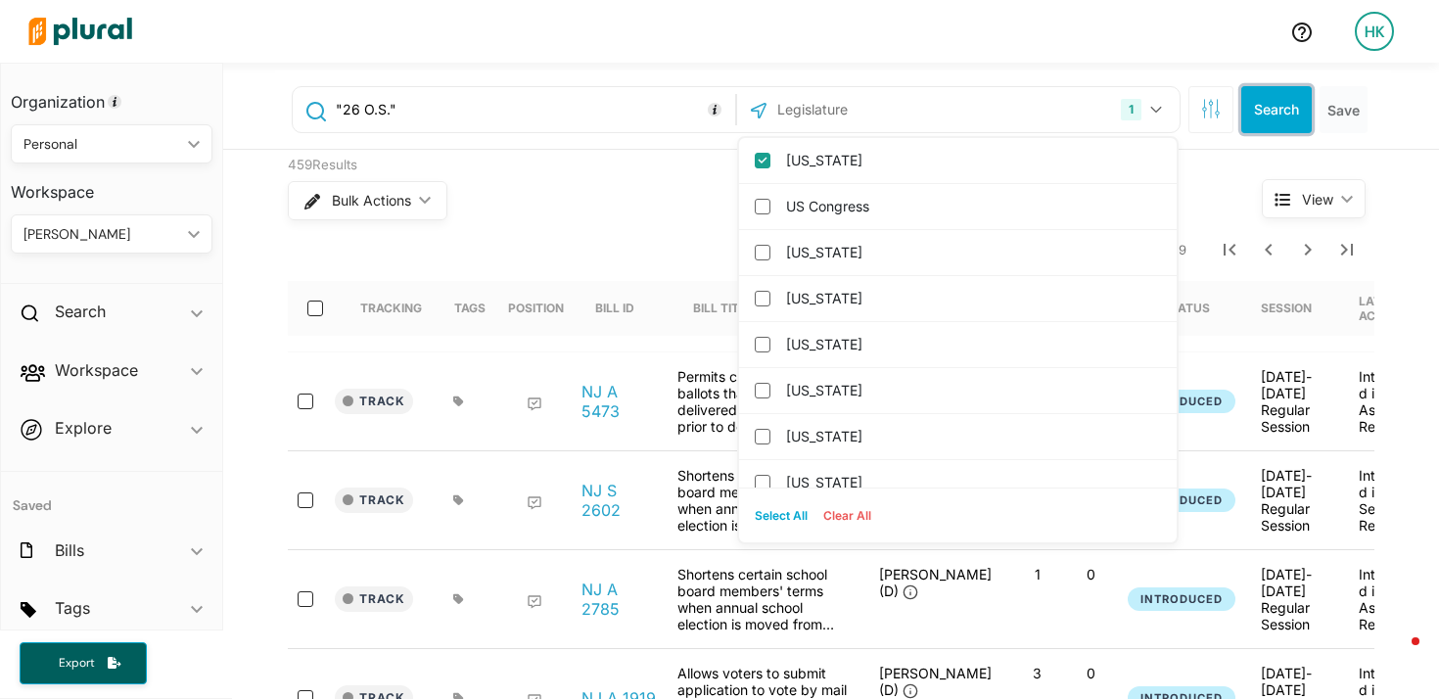
click at [1245, 102] on button "Search" at bounding box center [1277, 109] width 71 height 47
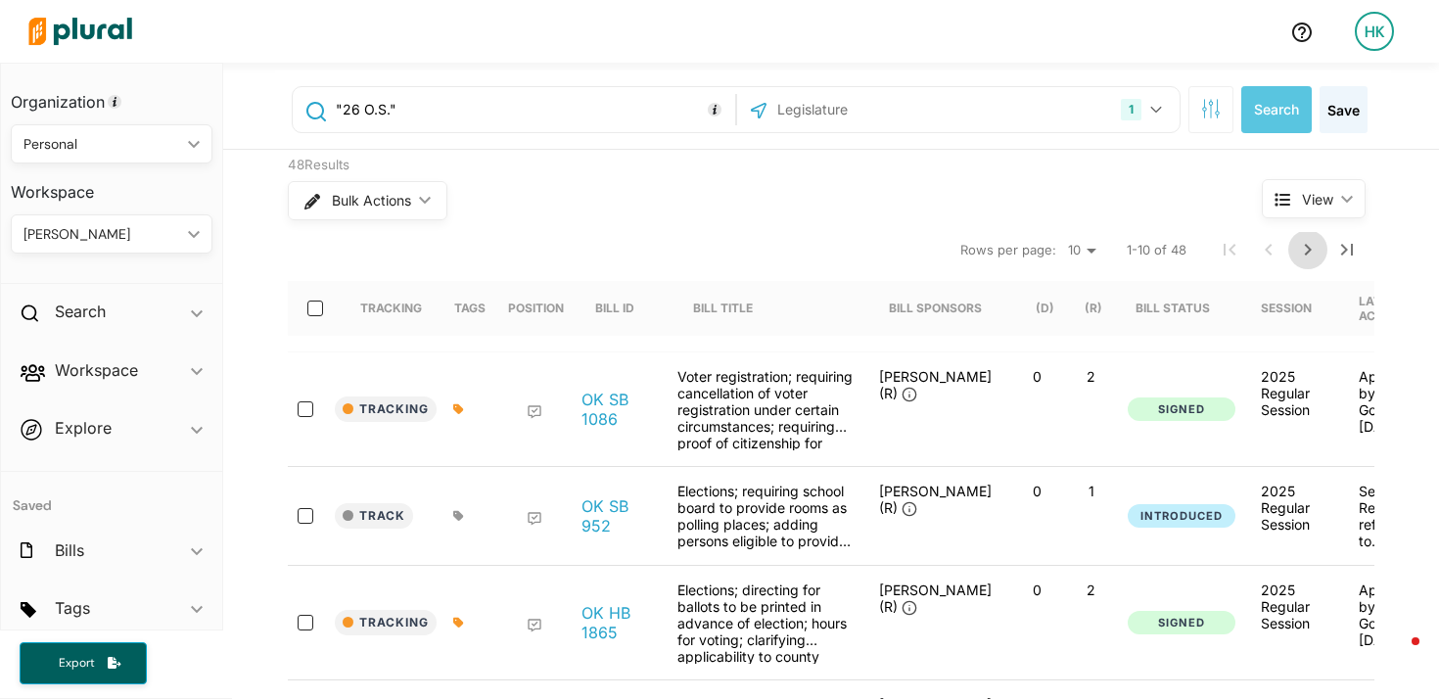
click at [1308, 251] on icon "Next Page" at bounding box center [1309, 250] width 24 height 24
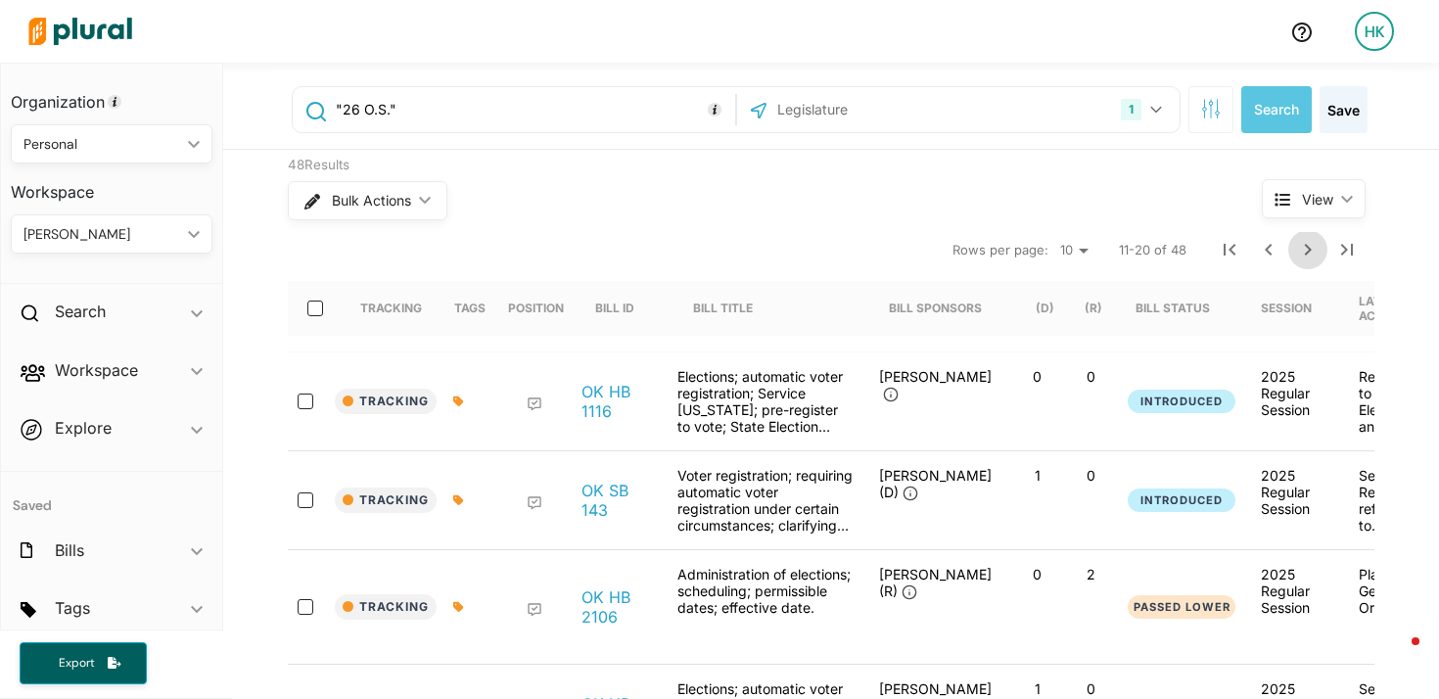
click at [1305, 252] on icon "Next Page" at bounding box center [1308, 250] width 7 height 12
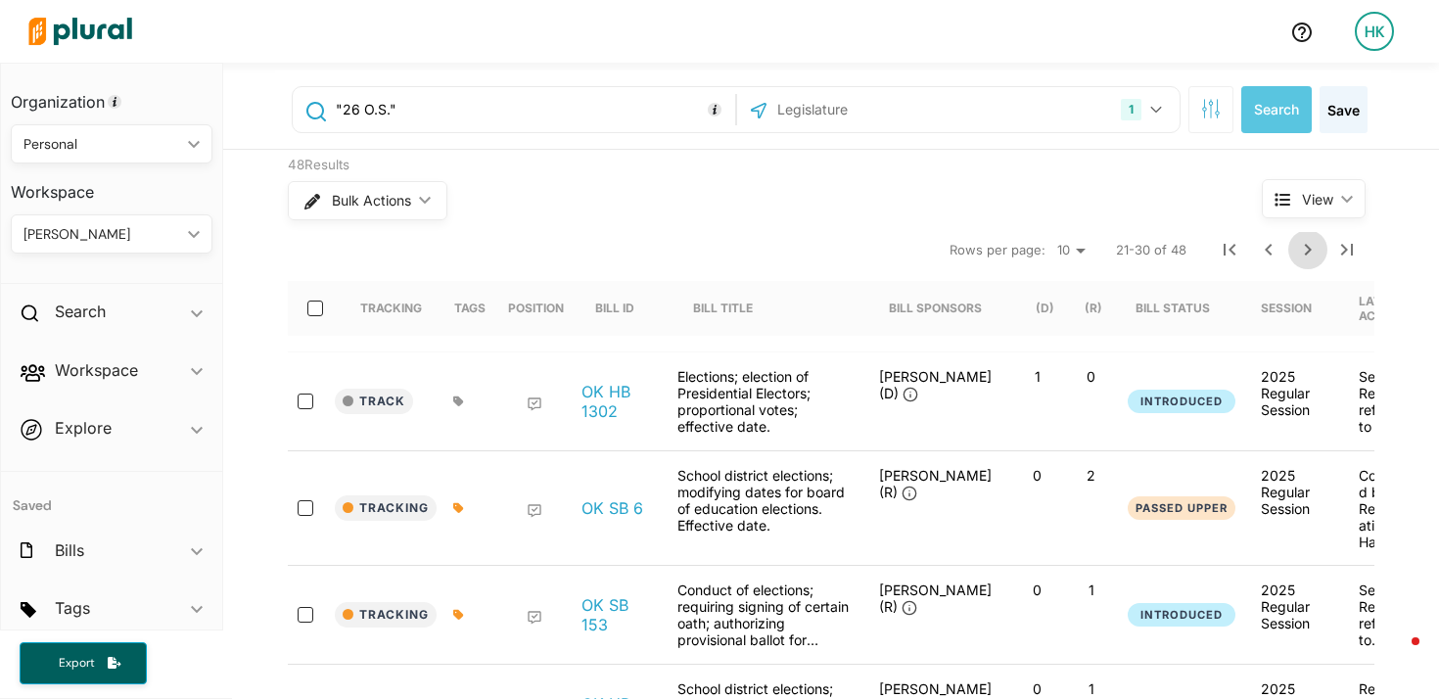
click at [1297, 253] on icon "Next Page" at bounding box center [1309, 250] width 24 height 24
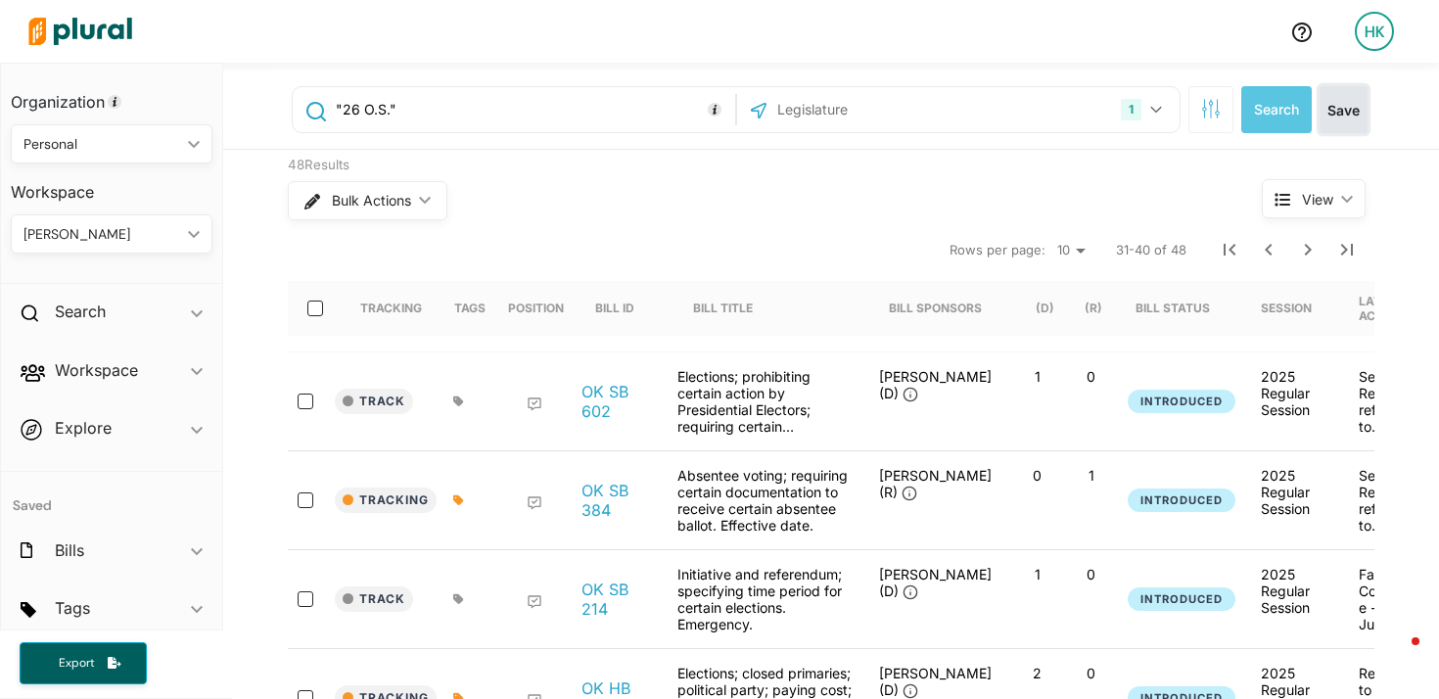
click at [1341, 119] on button "Save" at bounding box center [1344, 109] width 48 height 47
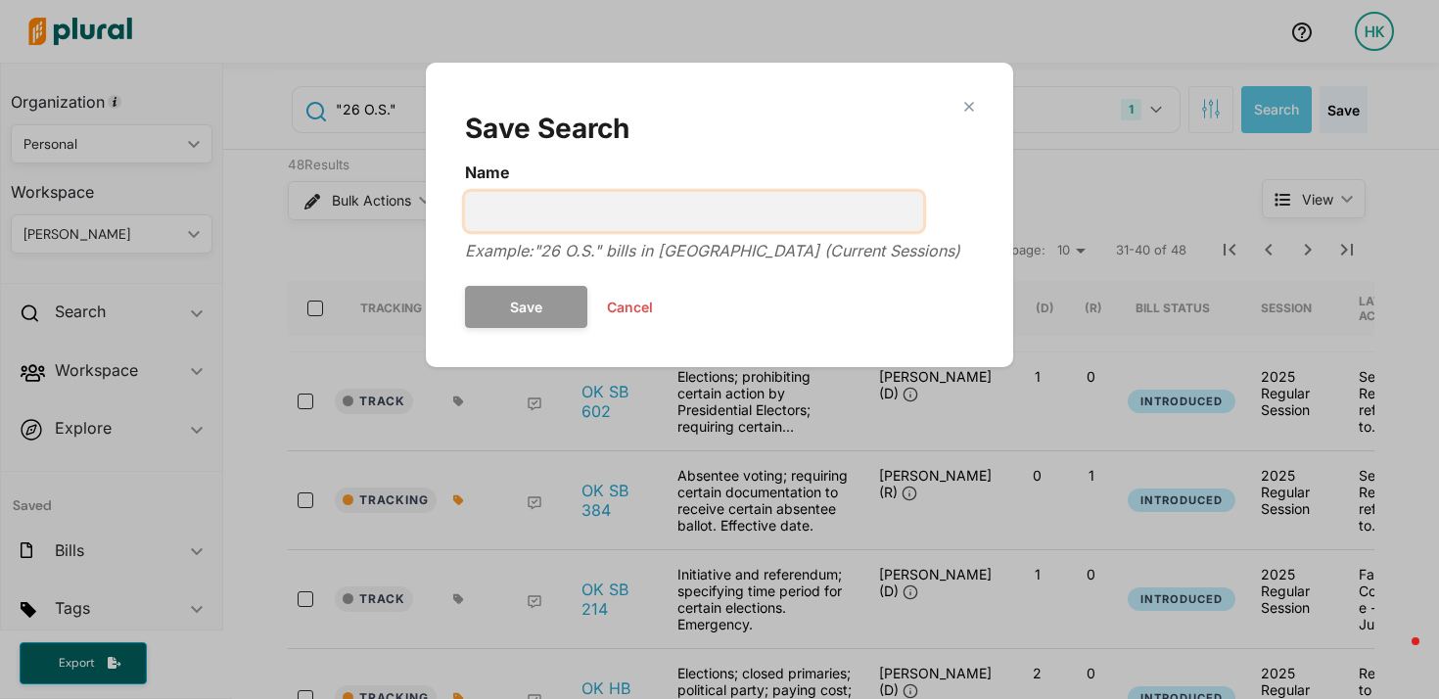
click at [675, 201] on input "Name" at bounding box center [694, 211] width 458 height 39
type input "bills amending election code - OK"
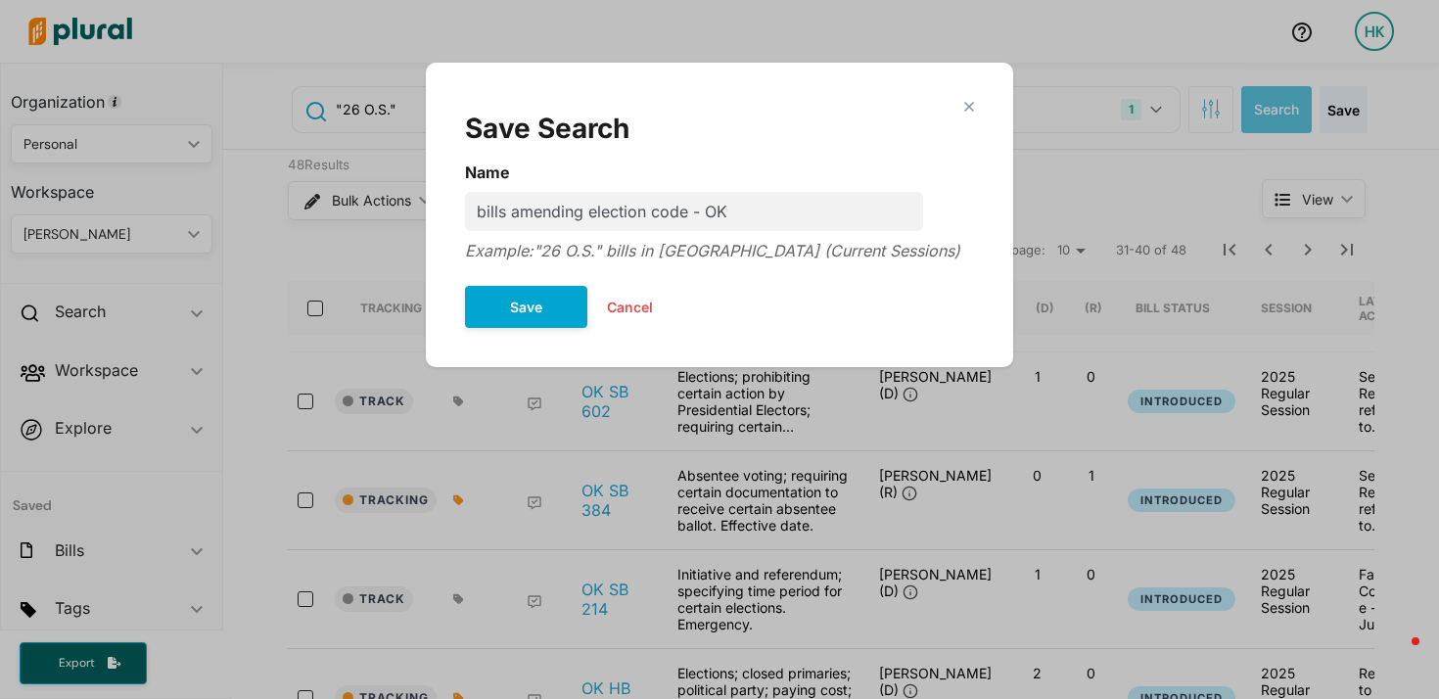
click at [546, 342] on div "close Save Search Name bills amending election code - OK Example: "26 O.S." bil…" at bounding box center [720, 214] width 548 height 265
click at [549, 312] on button "Save" at bounding box center [526, 307] width 122 height 42
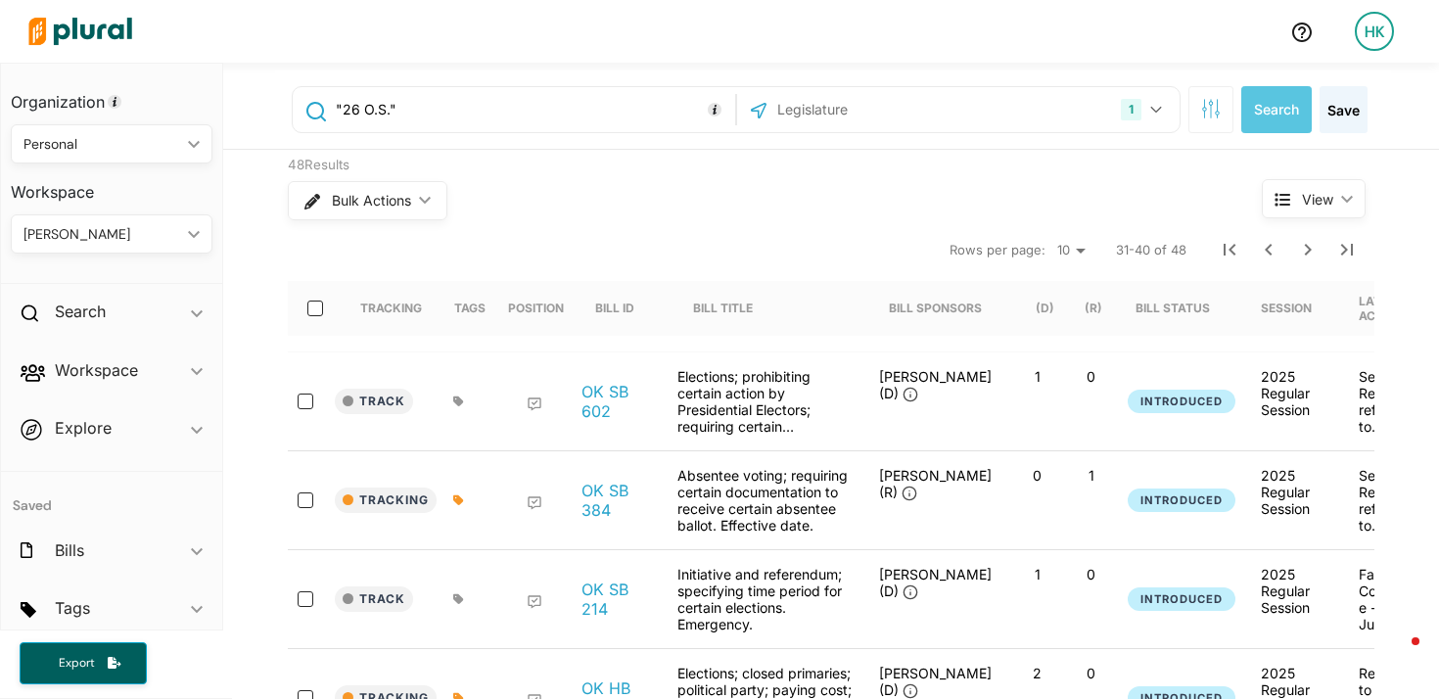
click at [411, 93] on input ""26 O.S."" at bounding box center [532, 109] width 397 height 37
paste input "Chapter 17"
type input ""Chapter 17""
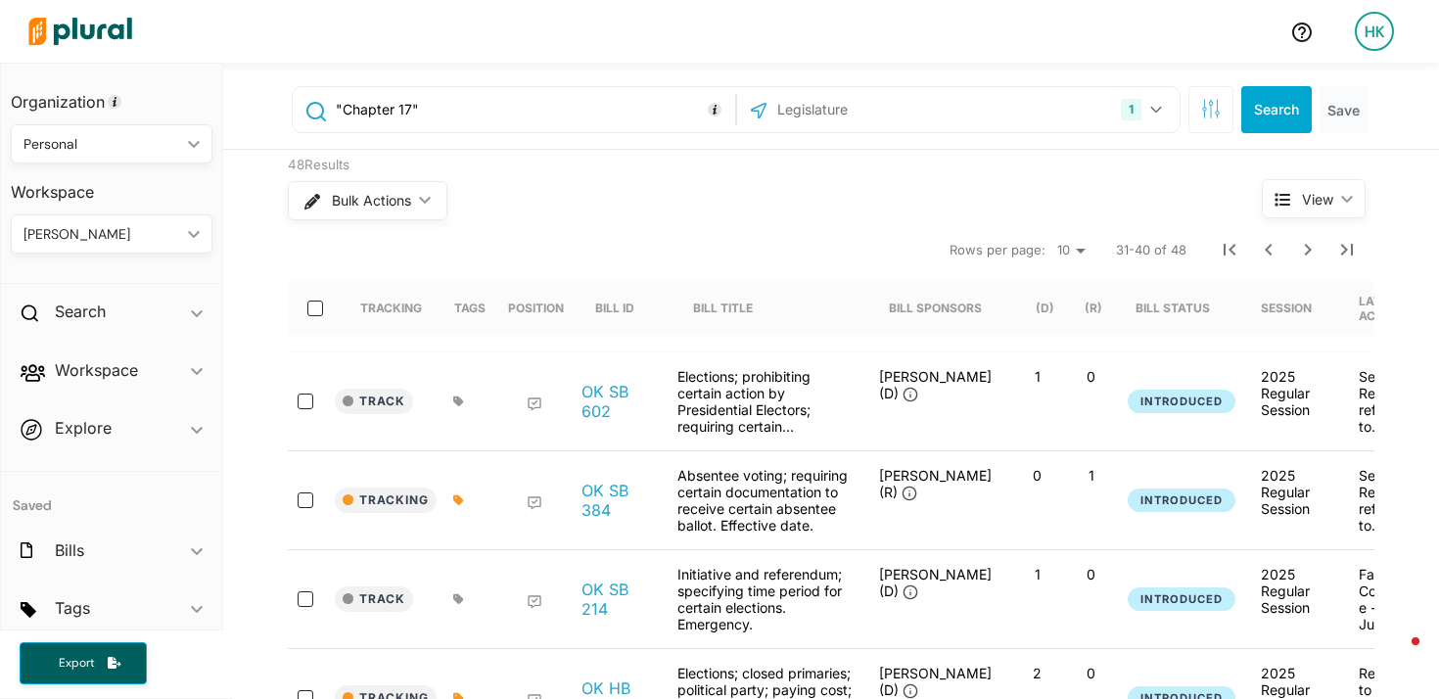
click at [817, 115] on input "text" at bounding box center [881, 109] width 210 height 37
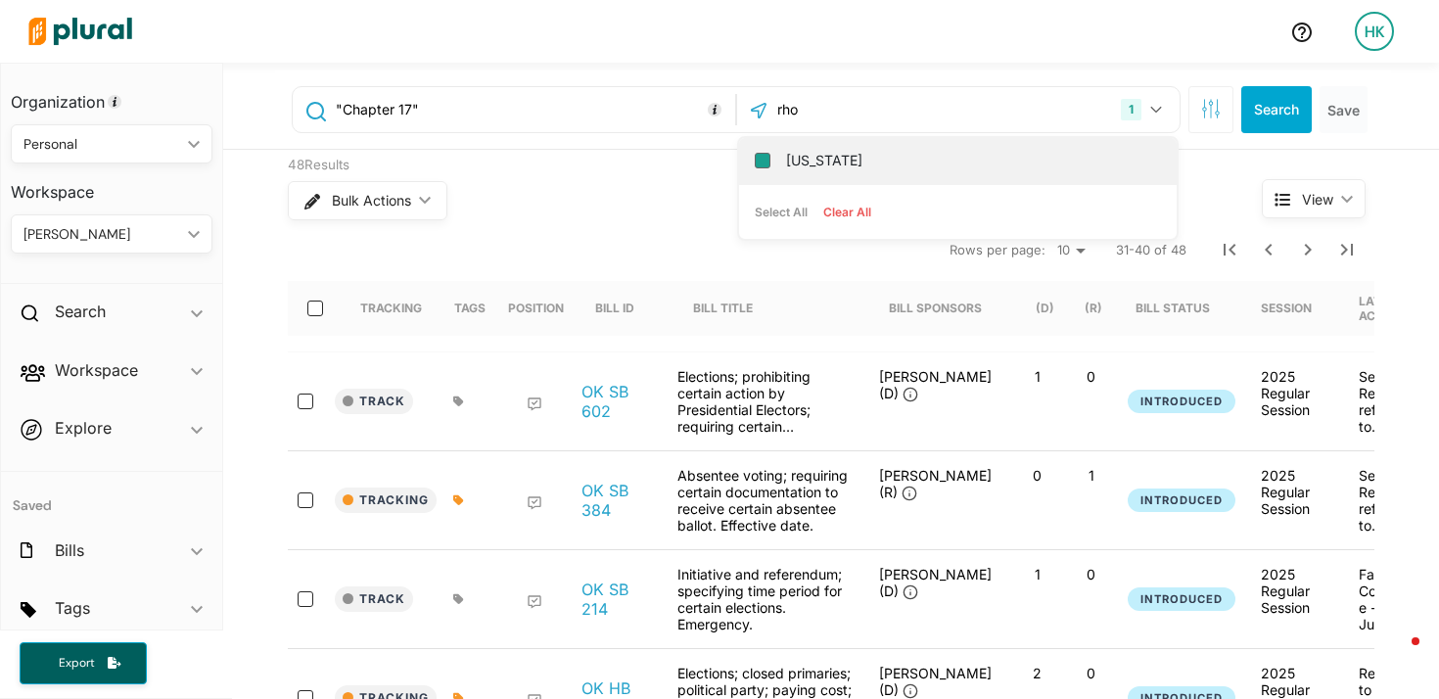
type input "rho"
click at [755, 165] on input "[US_STATE]" at bounding box center [763, 161] width 16 height 16
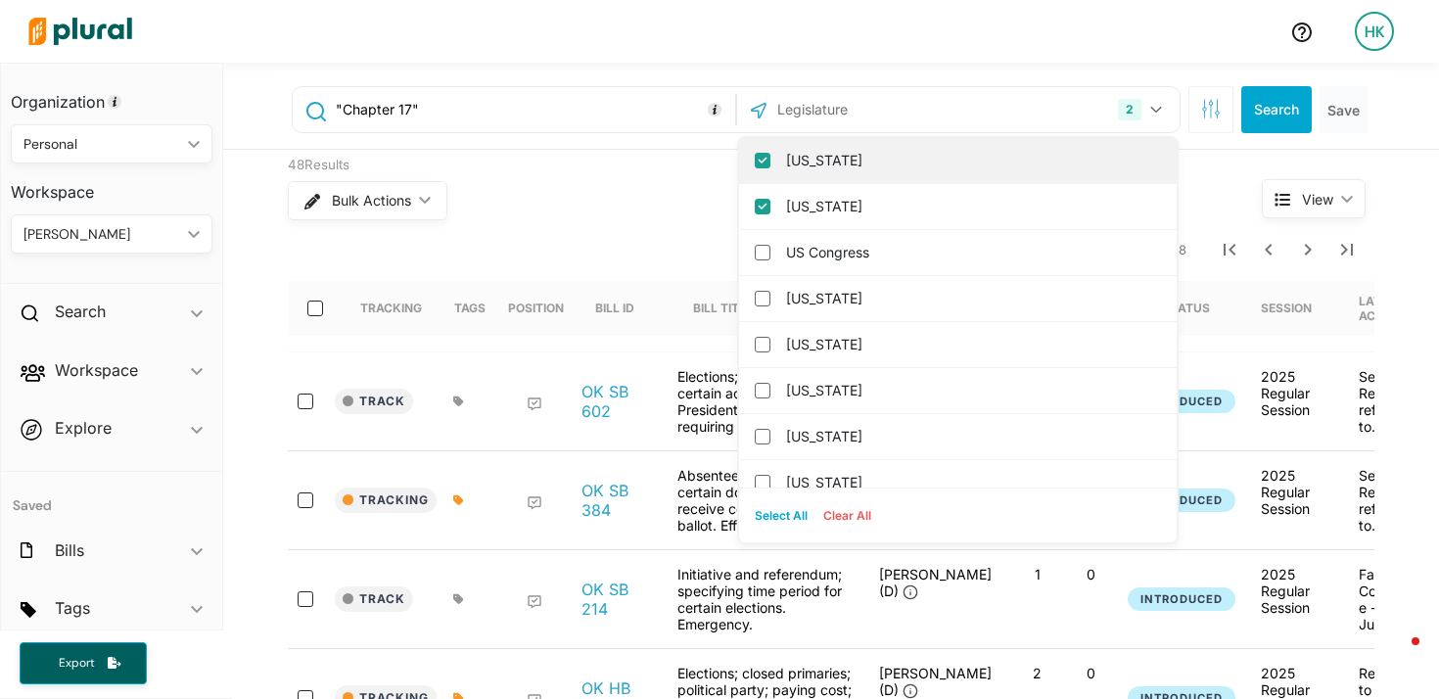
click at [755, 164] on input "Oklahoma" at bounding box center [763, 161] width 16 height 16
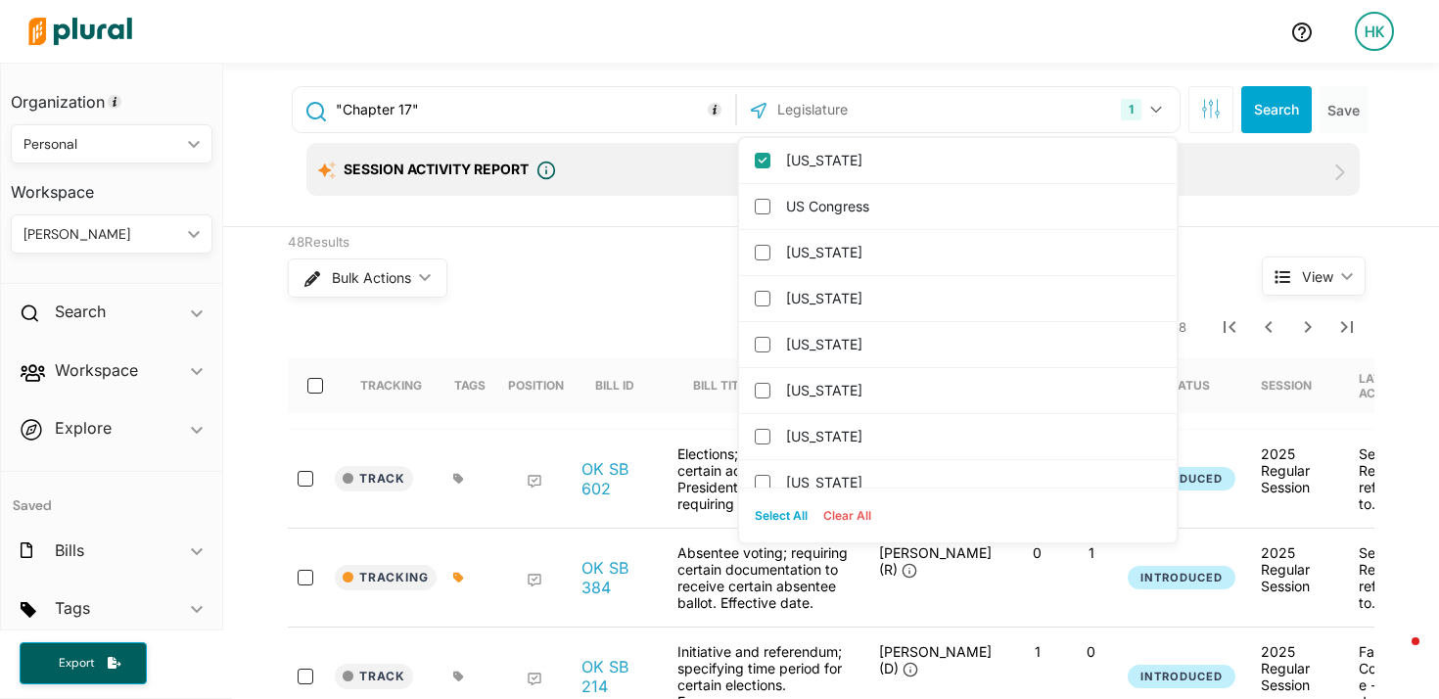
click at [656, 176] on div "Session Activity Report" at bounding box center [835, 171] width 1034 height 20
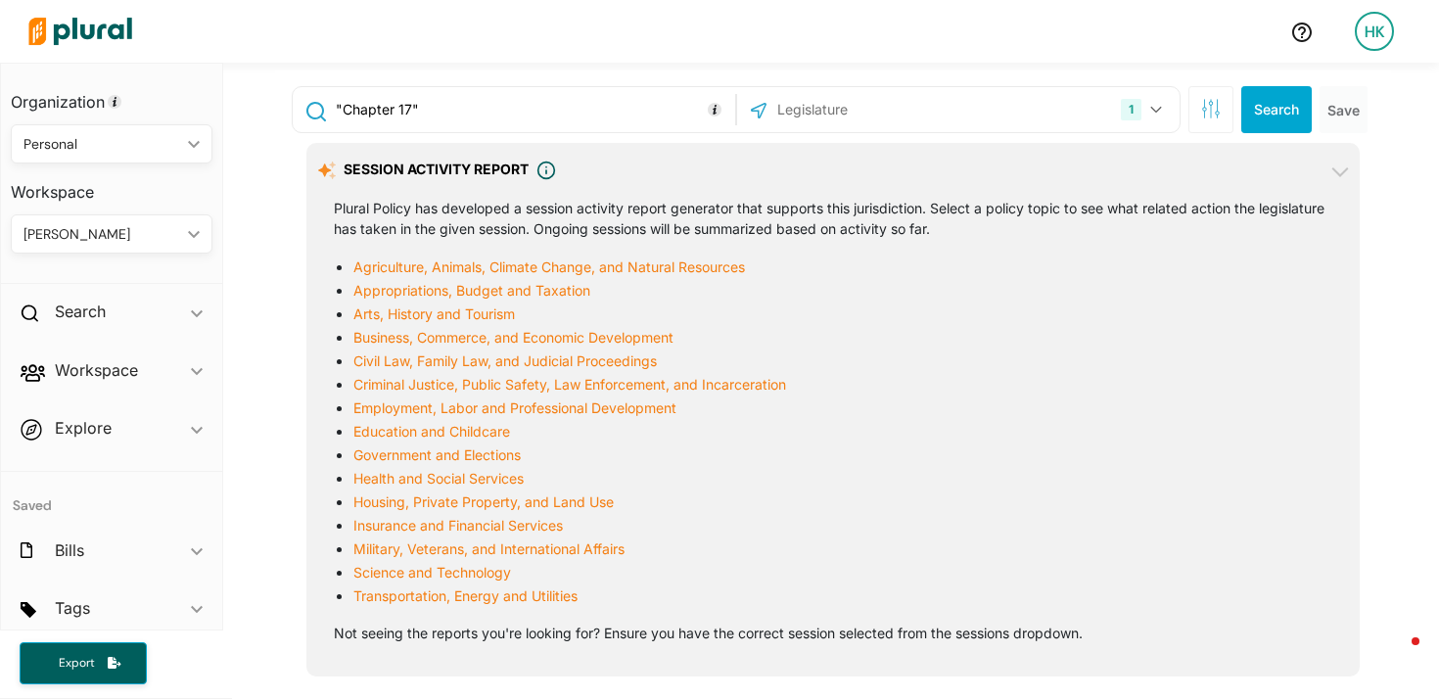
click at [685, 168] on div "Session Activity Report" at bounding box center [835, 171] width 1034 height 20
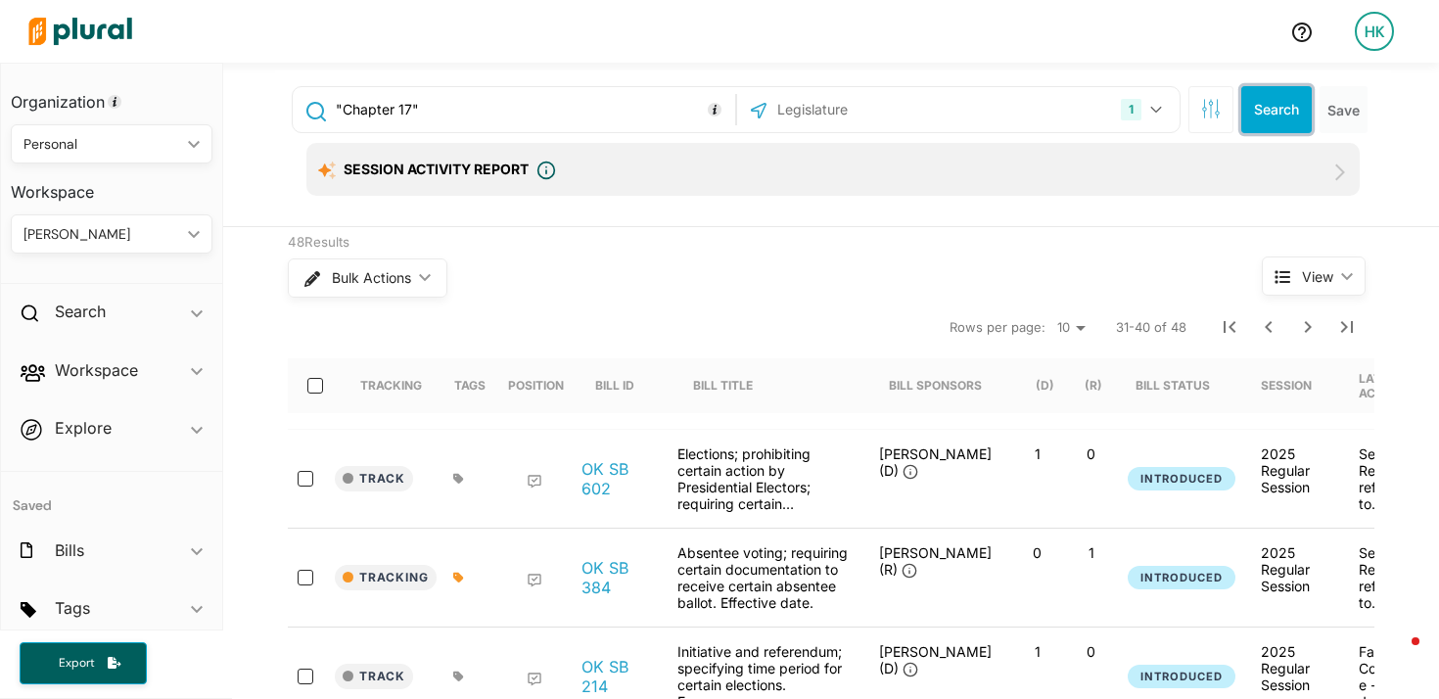
click at [1276, 108] on button "Search" at bounding box center [1277, 109] width 71 height 47
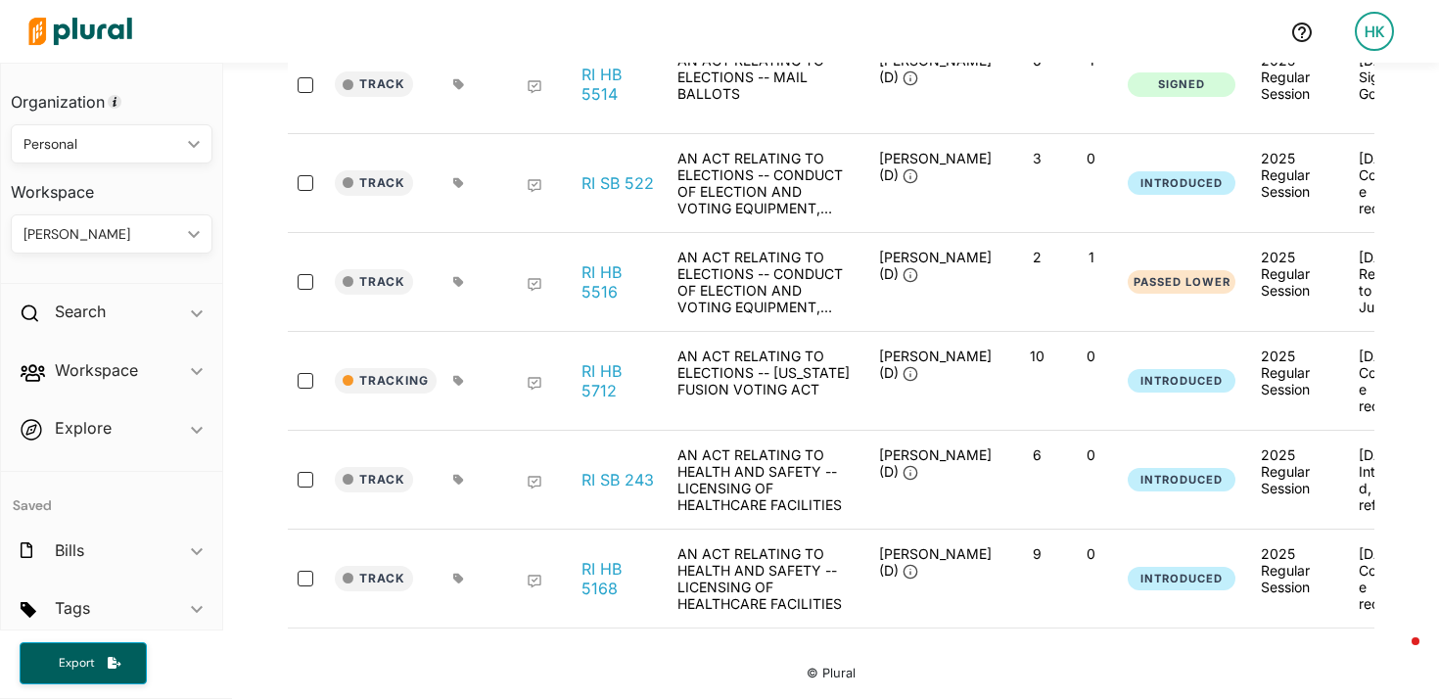
scroll to position [811, 0]
click at [606, 483] on link "RI SB 243" at bounding box center [618, 480] width 72 height 20
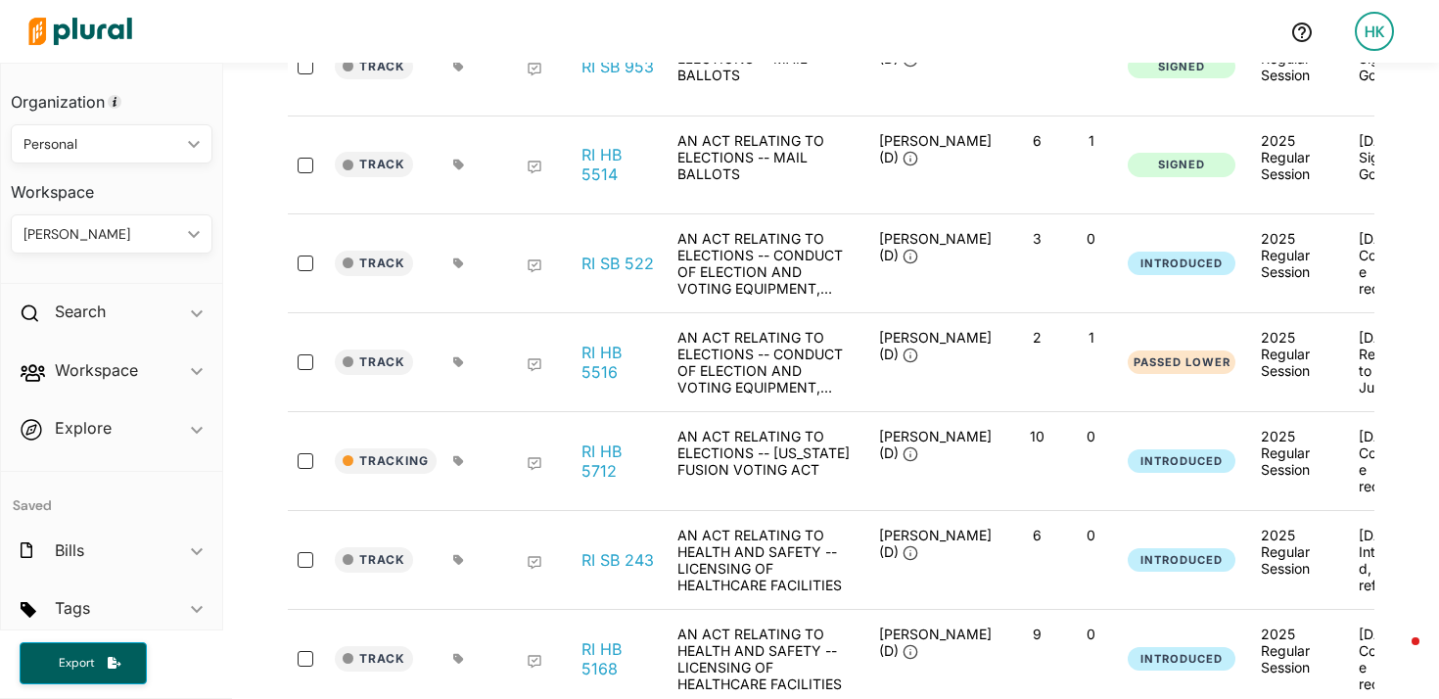
scroll to position [0, 0]
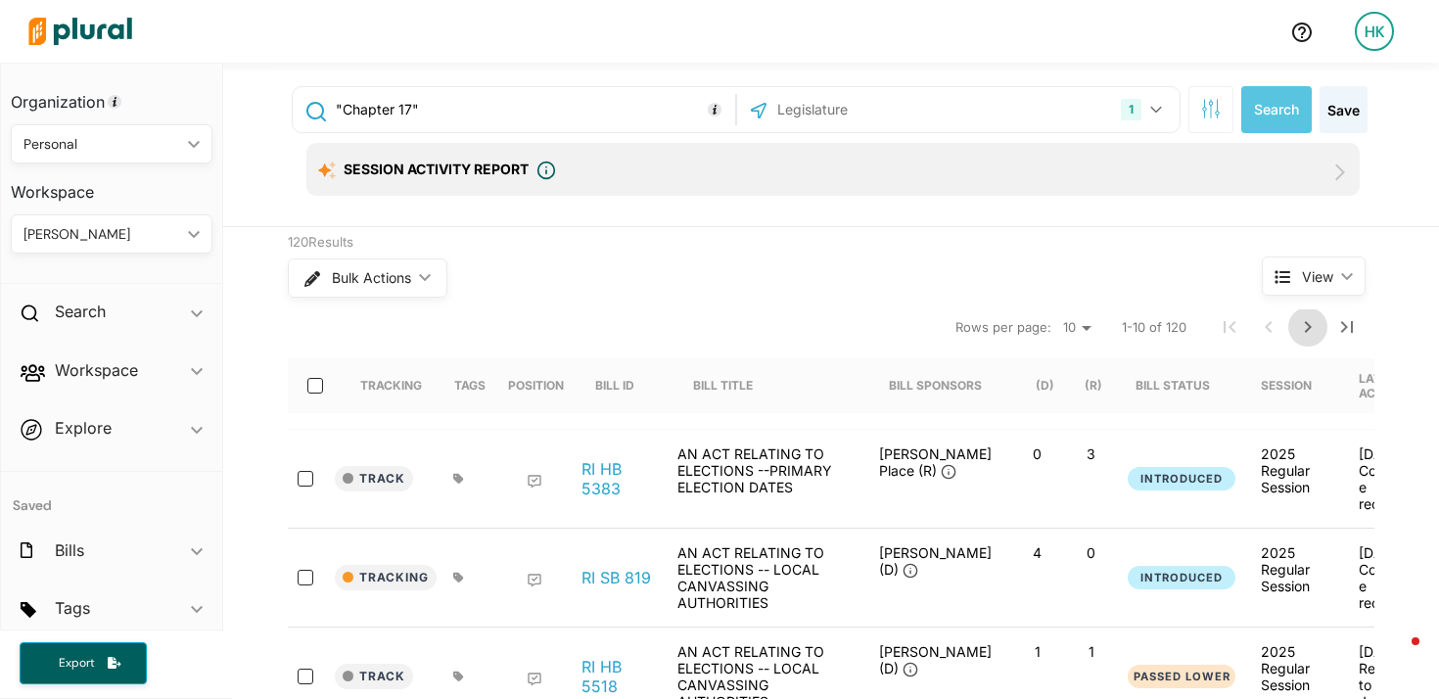
click at [1297, 325] on icon "Next Page" at bounding box center [1309, 327] width 24 height 24
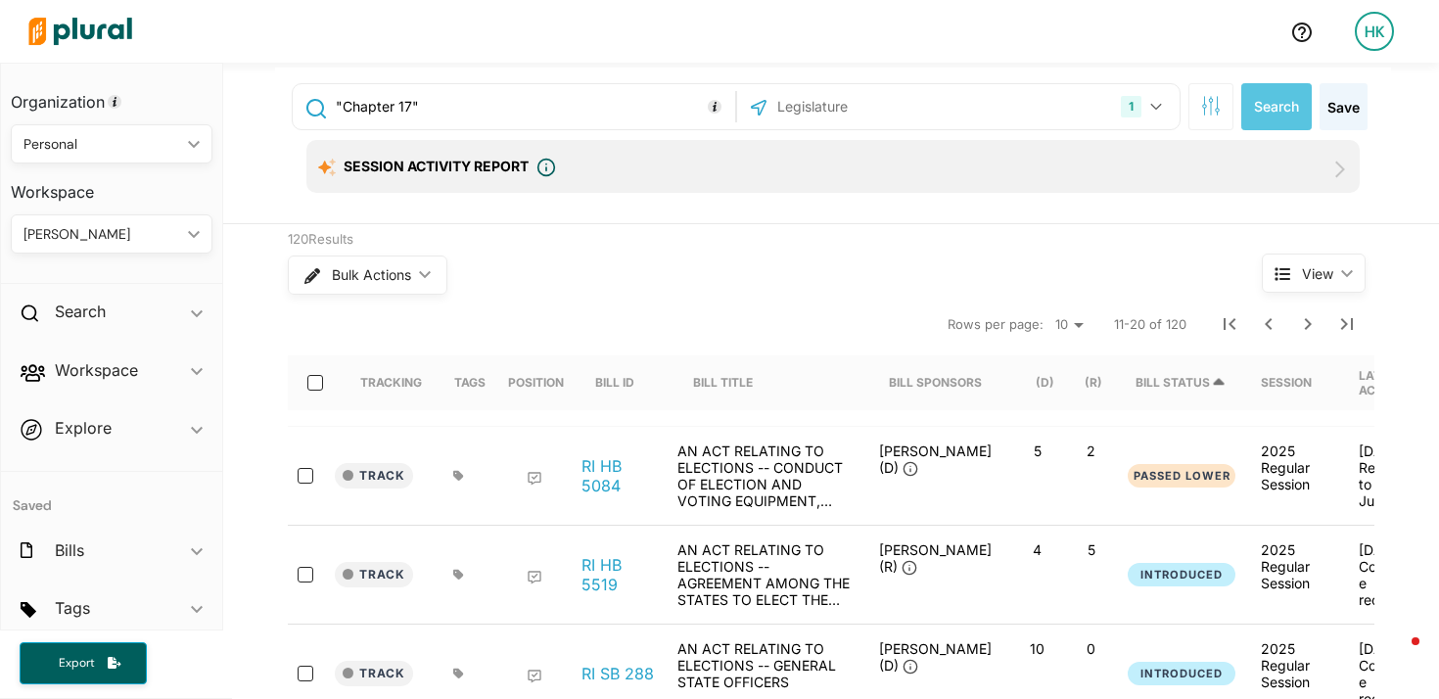
scroll to position [4, 0]
click at [1266, 316] on icon "Previous Page" at bounding box center [1269, 323] width 24 height 24
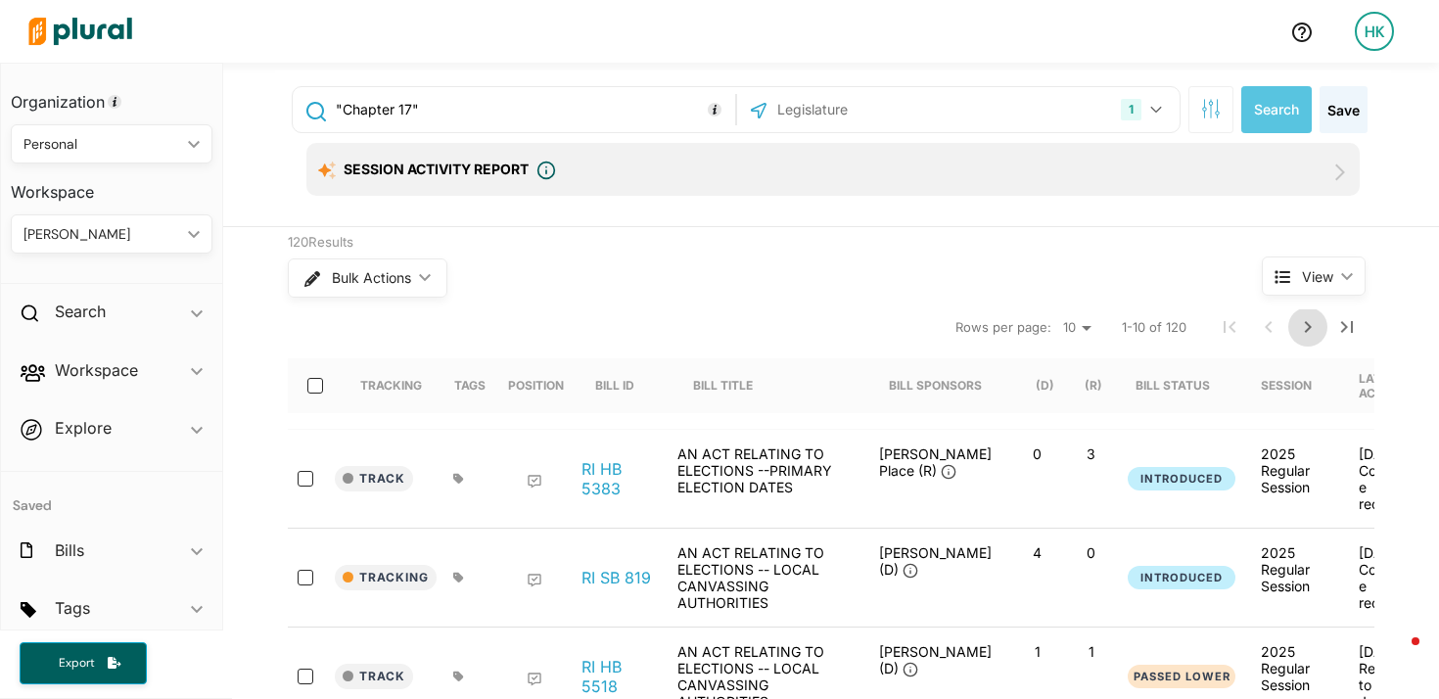
click at [1303, 320] on icon "Next Page" at bounding box center [1309, 327] width 24 height 24
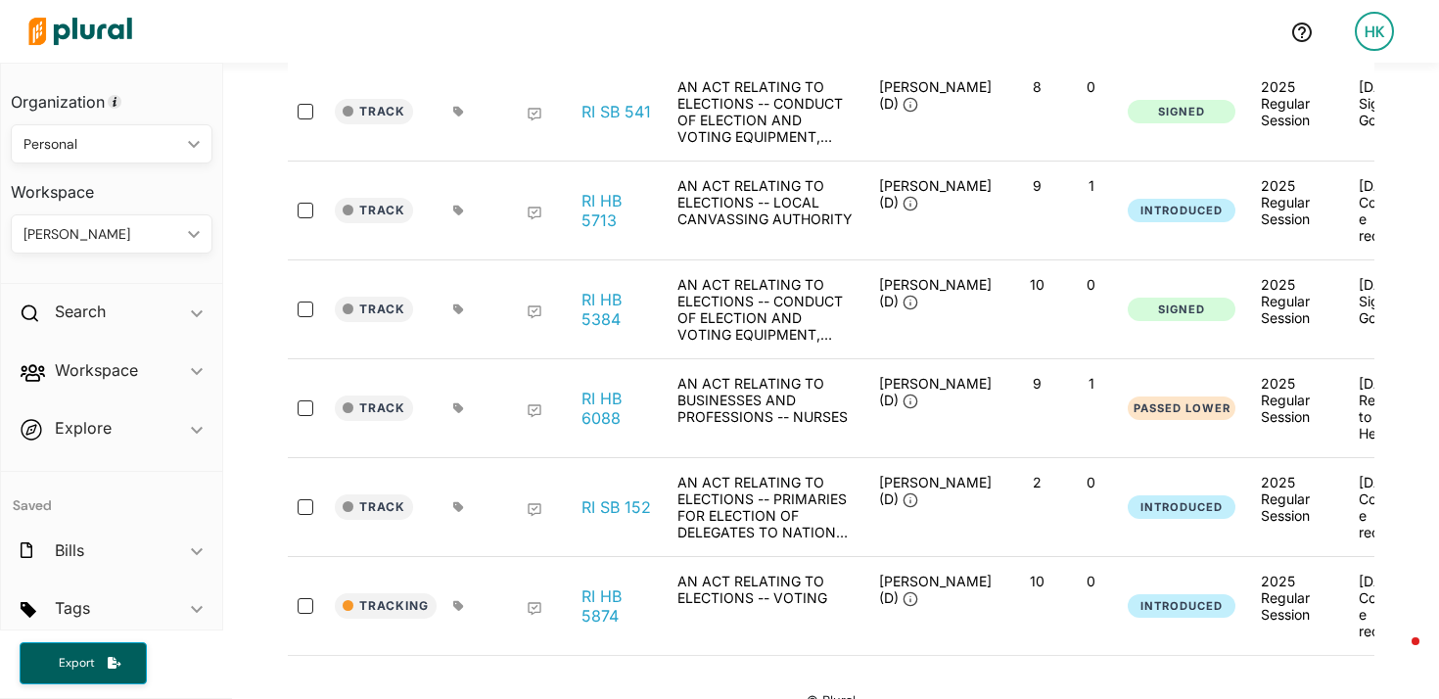
scroll to position [820, 0]
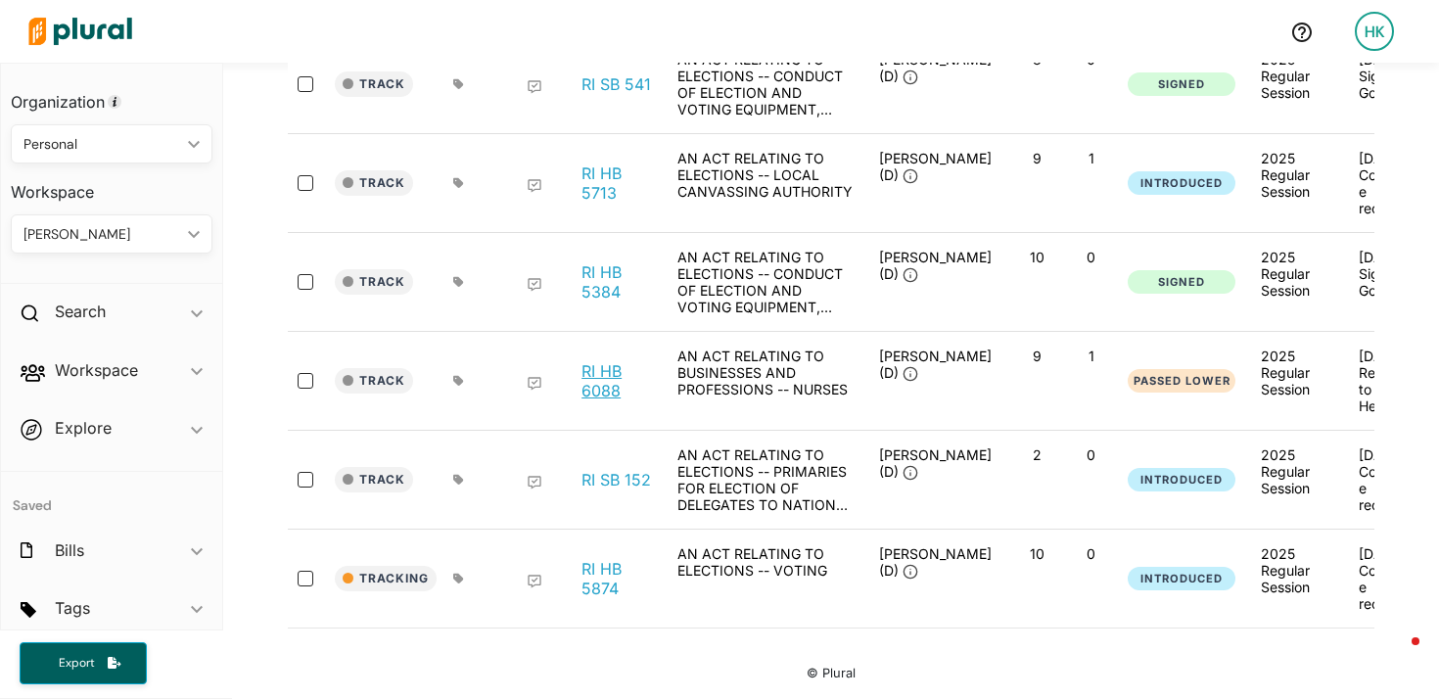
click at [601, 361] on link "RI HB 6088" at bounding box center [619, 380] width 74 height 39
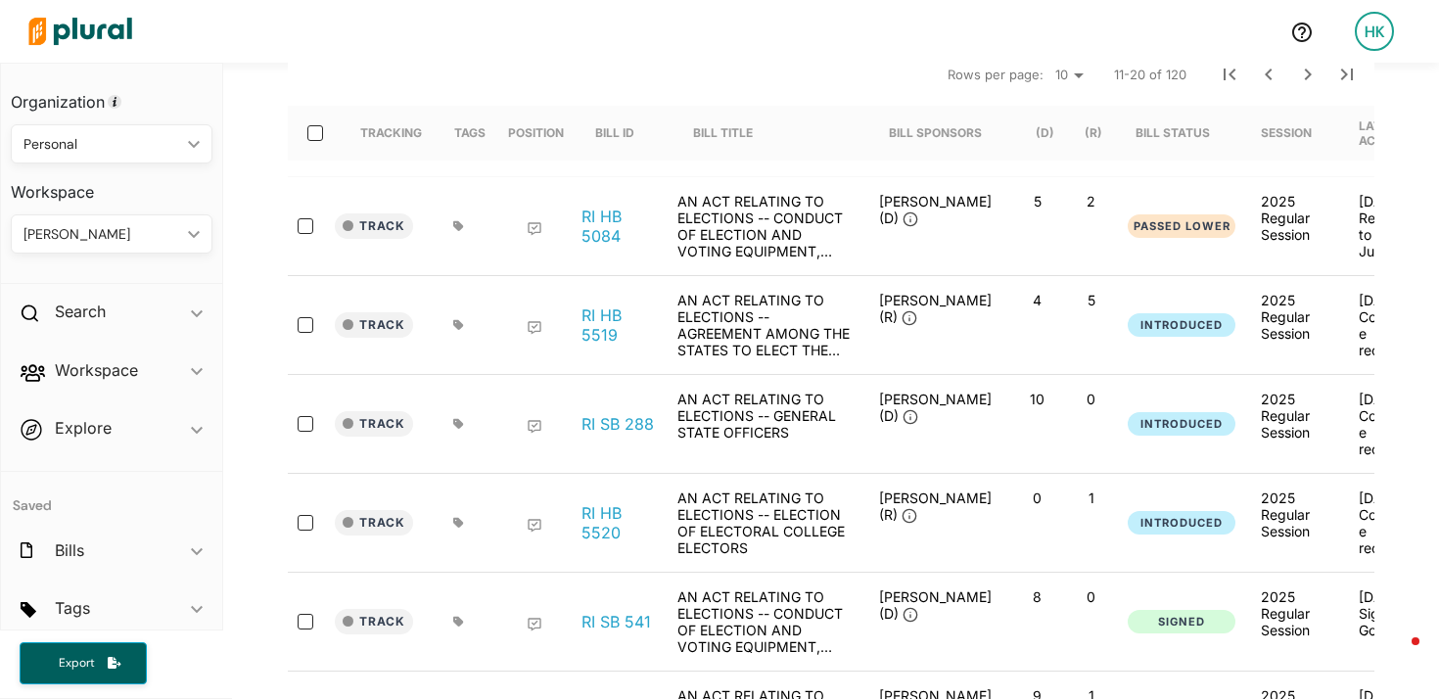
scroll to position [0, 0]
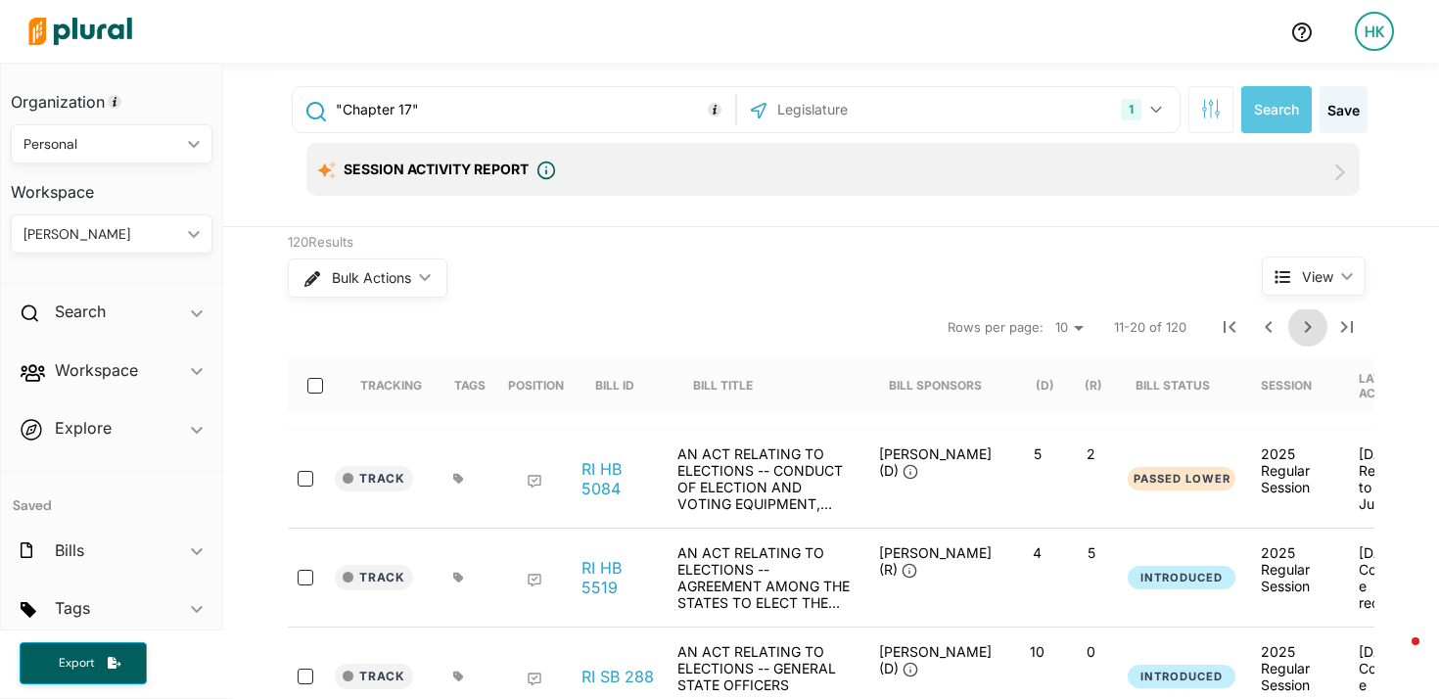
click at [1304, 328] on icon "Next Page" at bounding box center [1309, 327] width 24 height 24
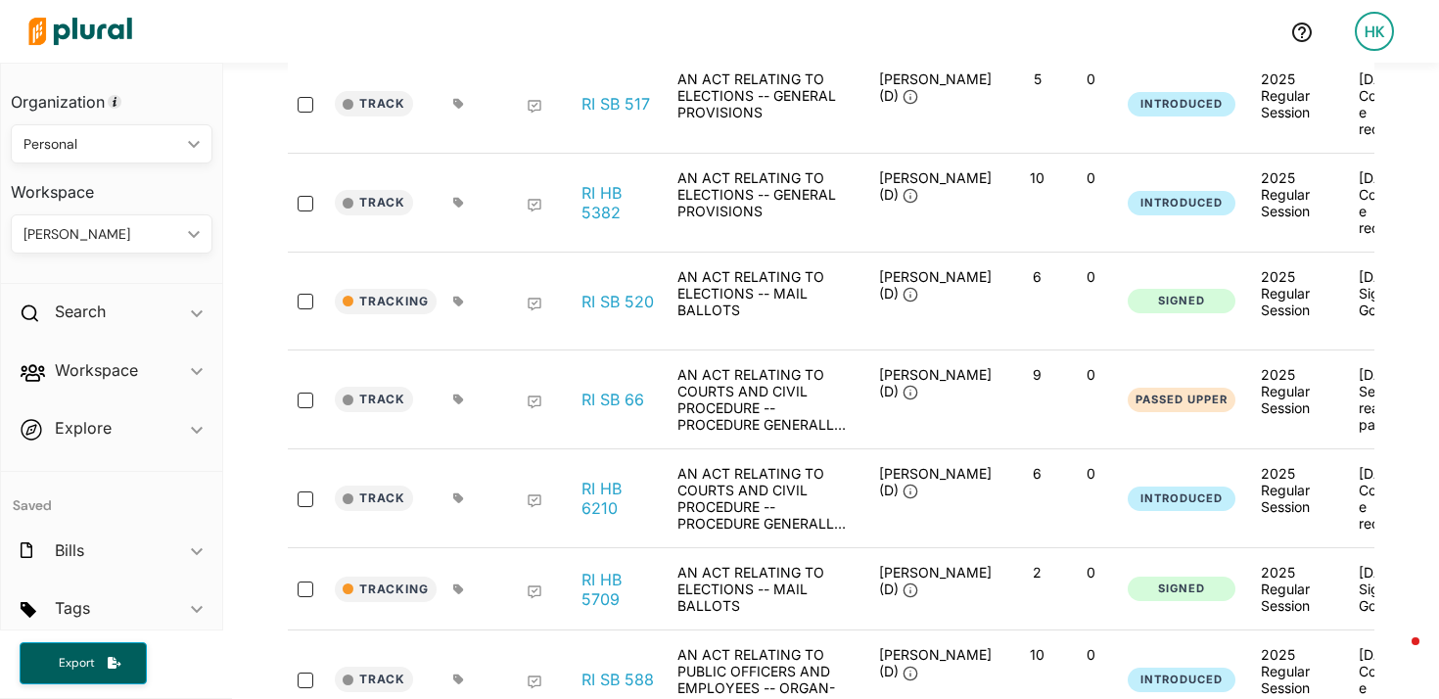
scroll to position [689, 0]
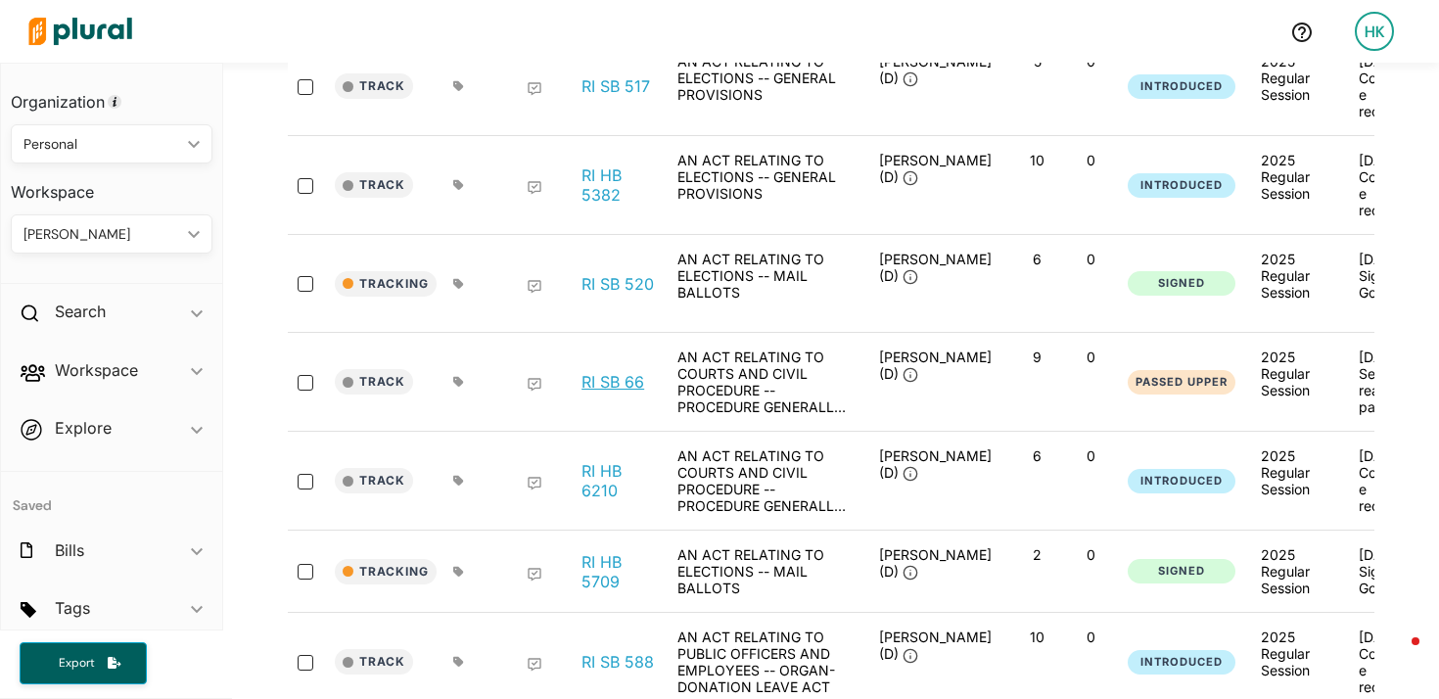
click at [624, 392] on link "RI SB 66" at bounding box center [613, 382] width 63 height 20
click at [591, 499] on link "RI HB 6210" at bounding box center [619, 480] width 74 height 39
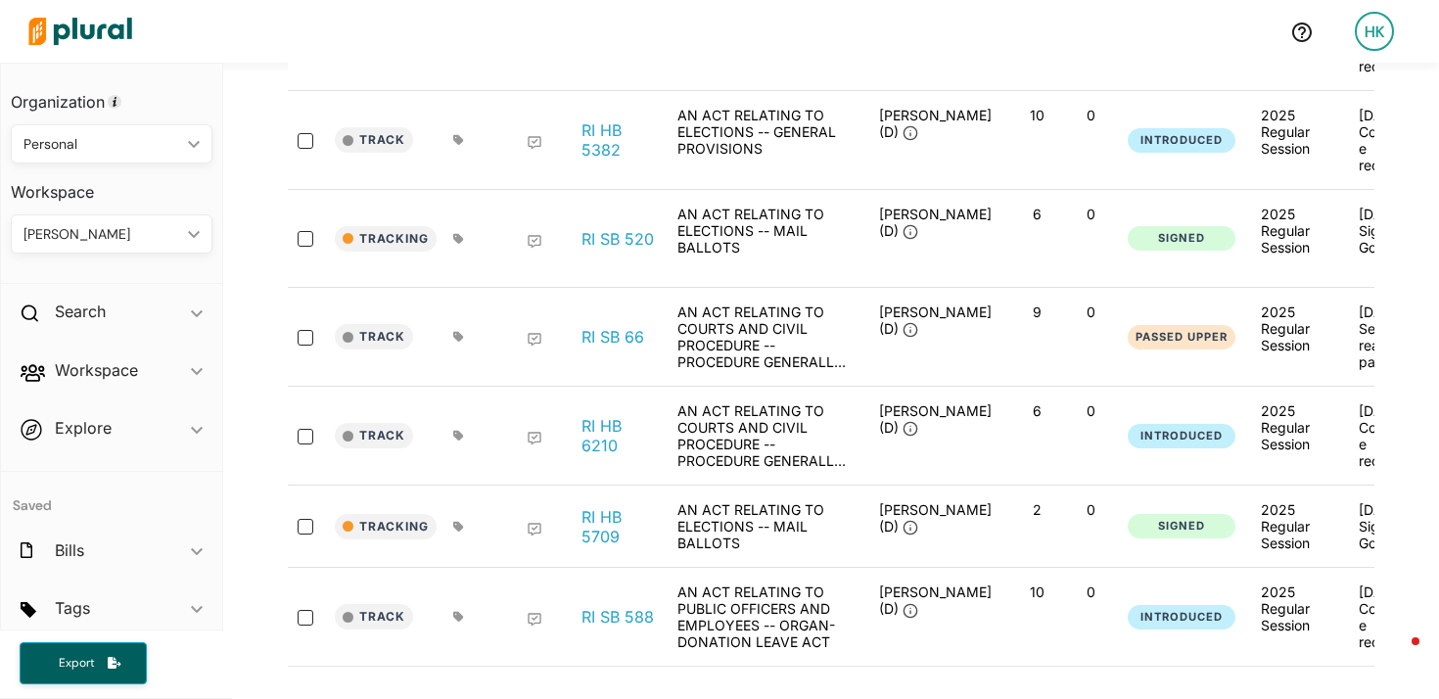
scroll to position [836, 0]
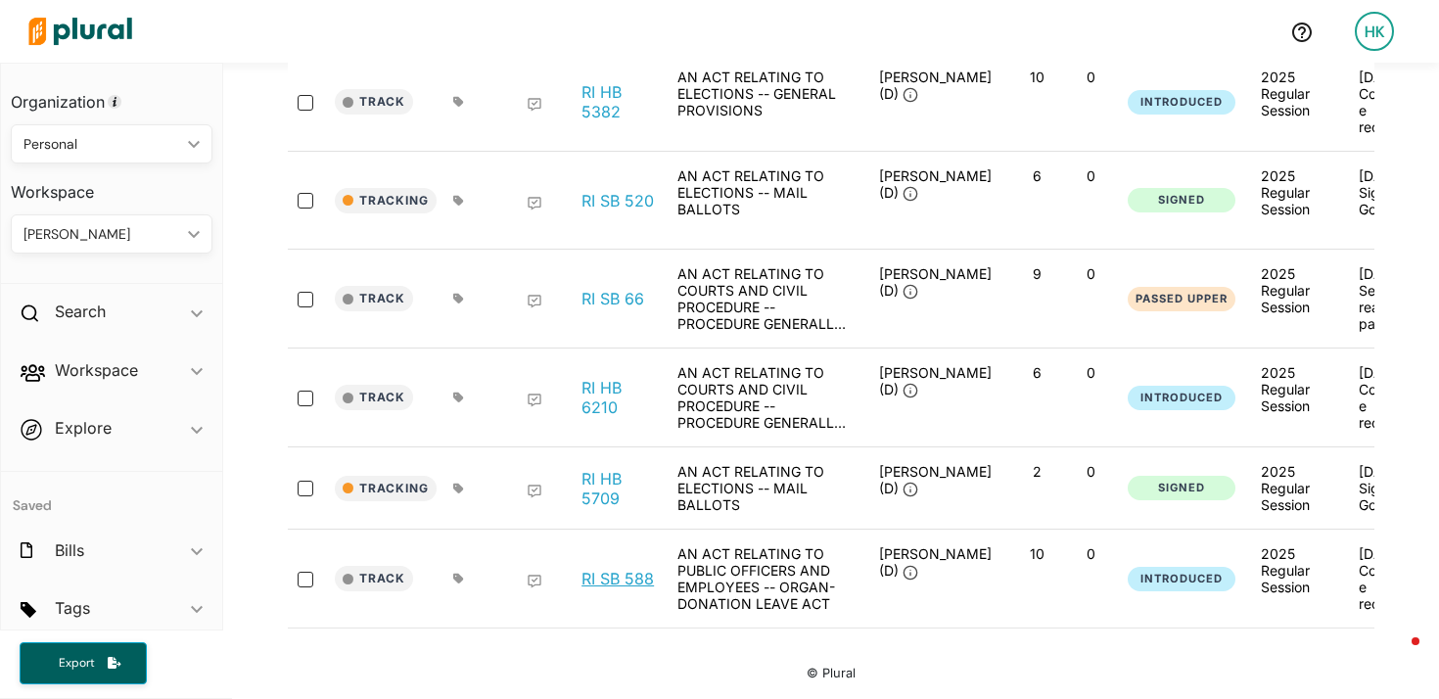
click at [617, 569] on link "RI SB 588" at bounding box center [618, 579] width 72 height 20
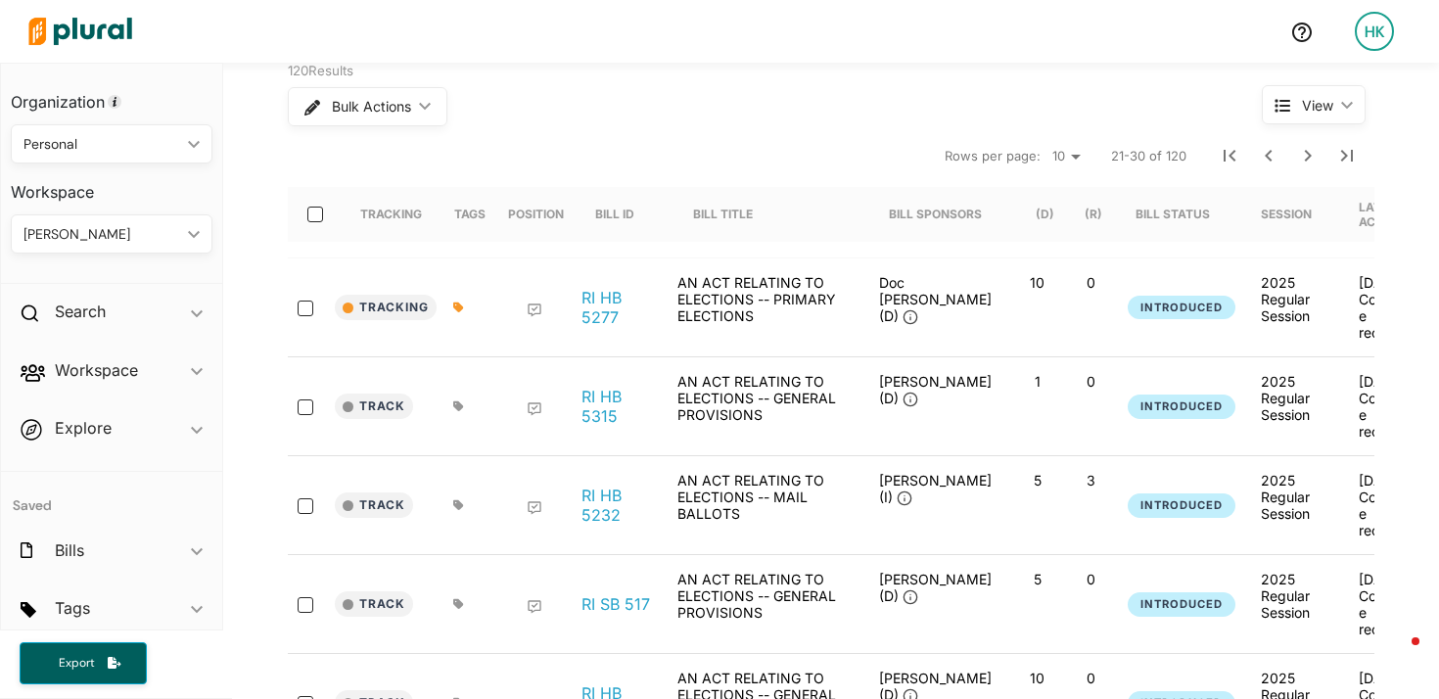
scroll to position [0, 0]
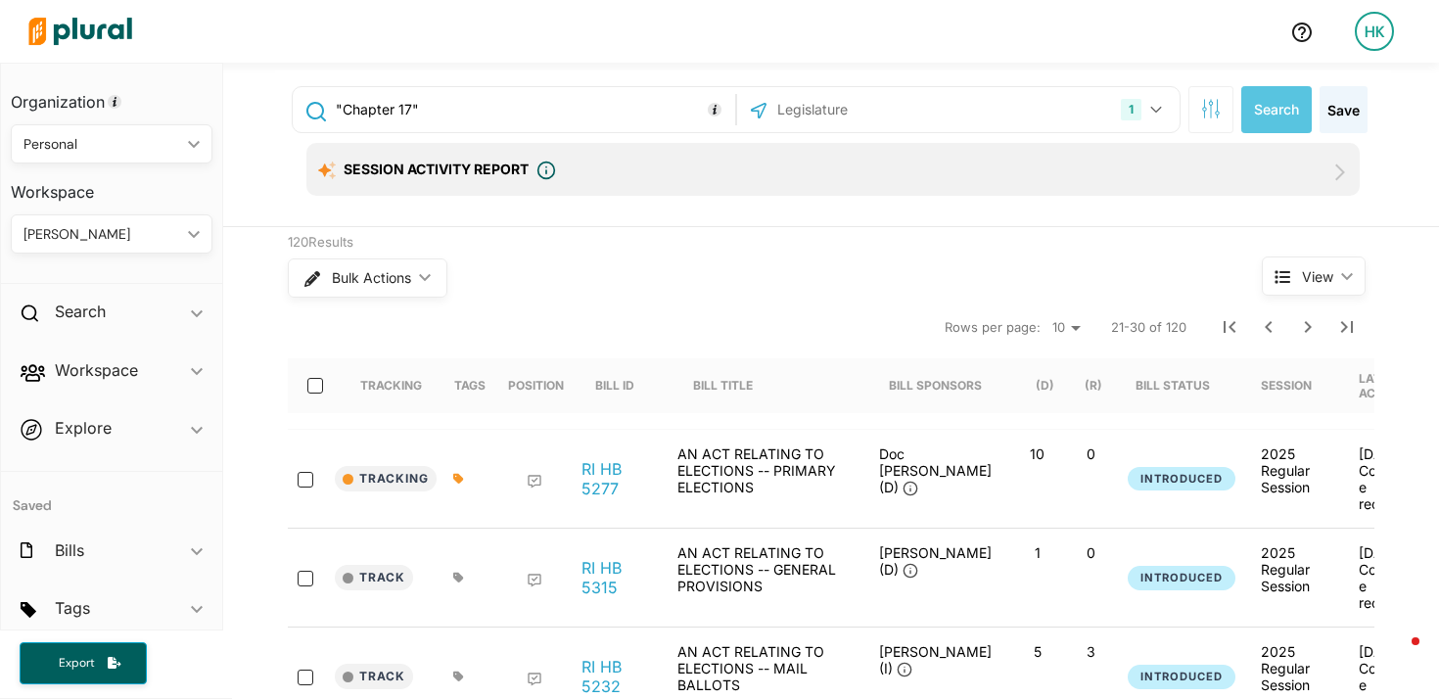
click at [457, 111] on input ""Chapter 17"" at bounding box center [532, 109] width 397 height 37
click at [334, 110] on input ""Chapter 17"" at bounding box center [532, 109] width 397 height 37
click at [590, 105] on input ""Title 17" OR ("Chapter 17"" at bounding box center [532, 109] width 397 height 37
click at [1262, 106] on button "Search" at bounding box center [1277, 109] width 71 height 47
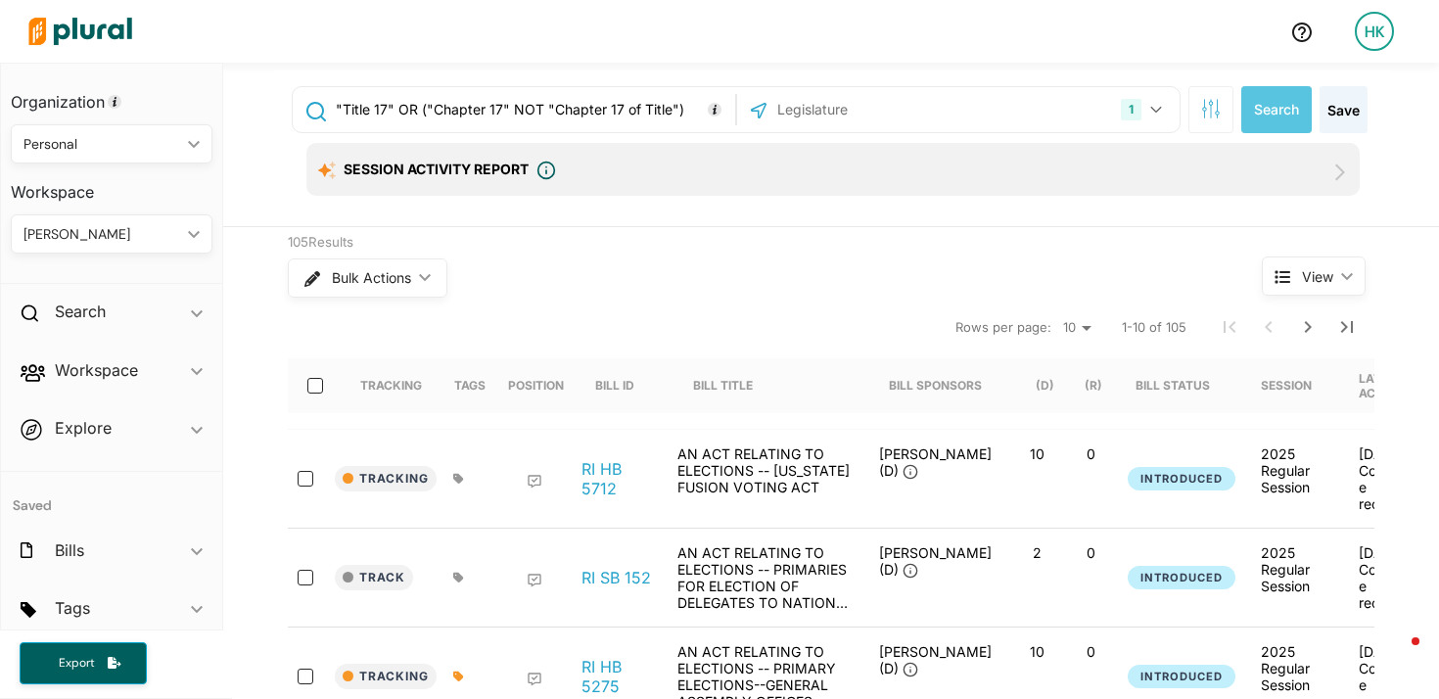
drag, startPoint x: 505, startPoint y: 108, endPoint x: 665, endPoint y: 111, distance: 159.6
click at [665, 111] on input ""Title 17" OR ("Chapter 17" NOT "Chapter 17 of Title")" at bounding box center [532, 109] width 397 height 37
drag, startPoint x: 419, startPoint y: 114, endPoint x: 435, endPoint y: 108, distance: 16.7
click at [420, 114] on input ""Title 17" OR ("Chapter 17"" at bounding box center [532, 109] width 397 height 37
click at [670, 272] on div "Bulk Actions ic_keyboard_arrow_down" at bounding box center [738, 278] width 901 height 51
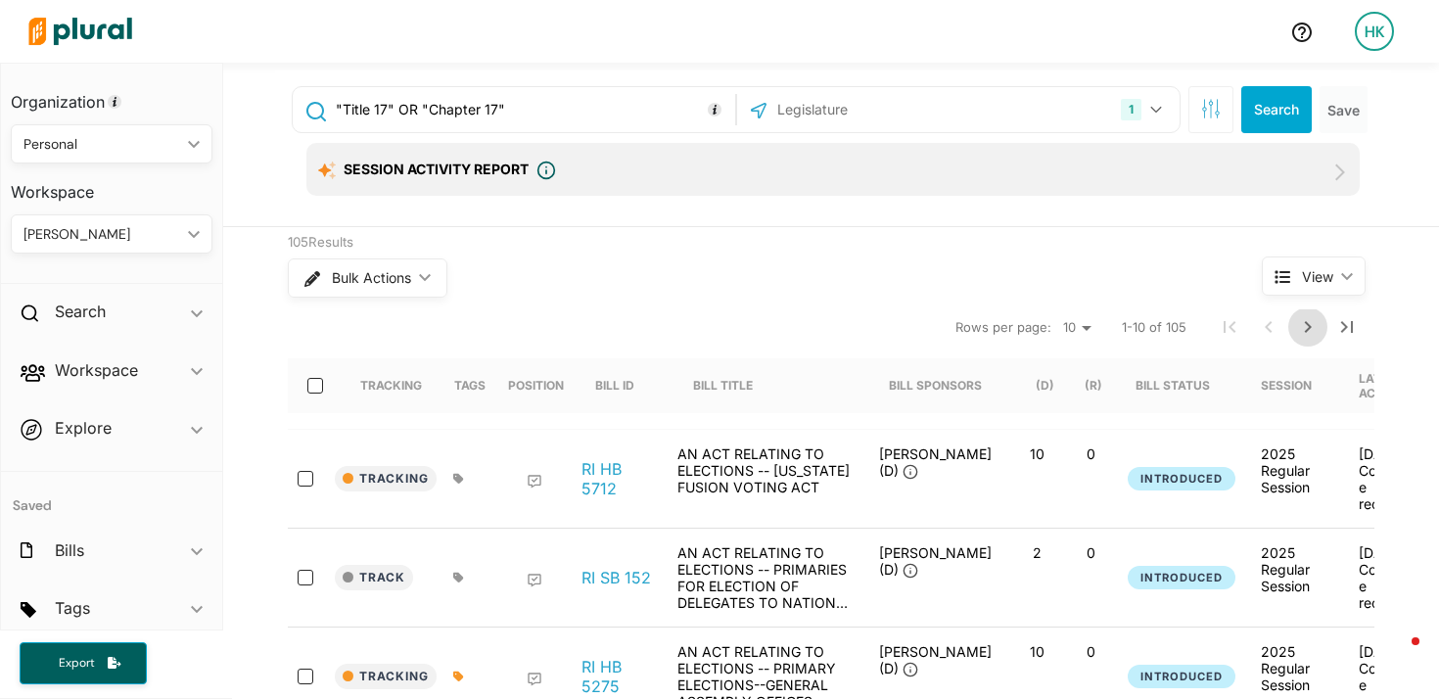
click at [1297, 329] on icon "Next Page" at bounding box center [1309, 327] width 24 height 24
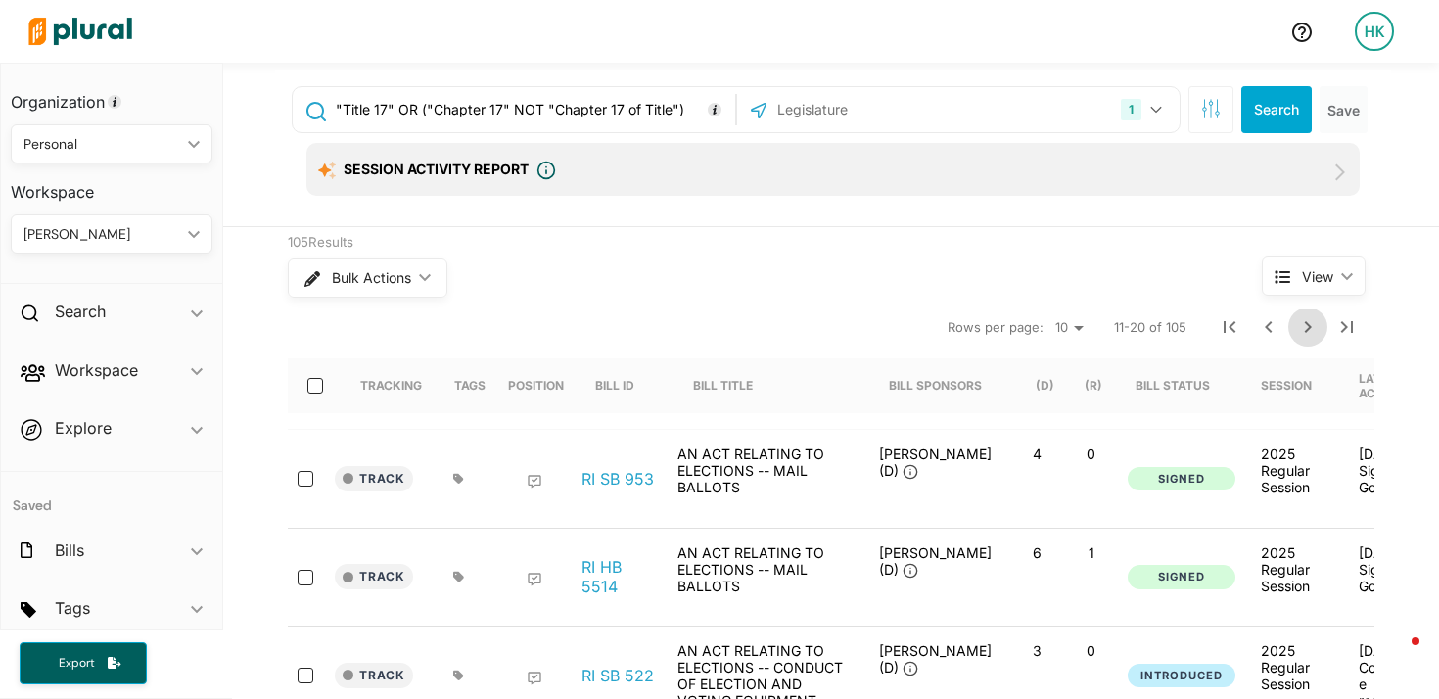
click at [1306, 332] on icon "Next Page" at bounding box center [1309, 327] width 24 height 24
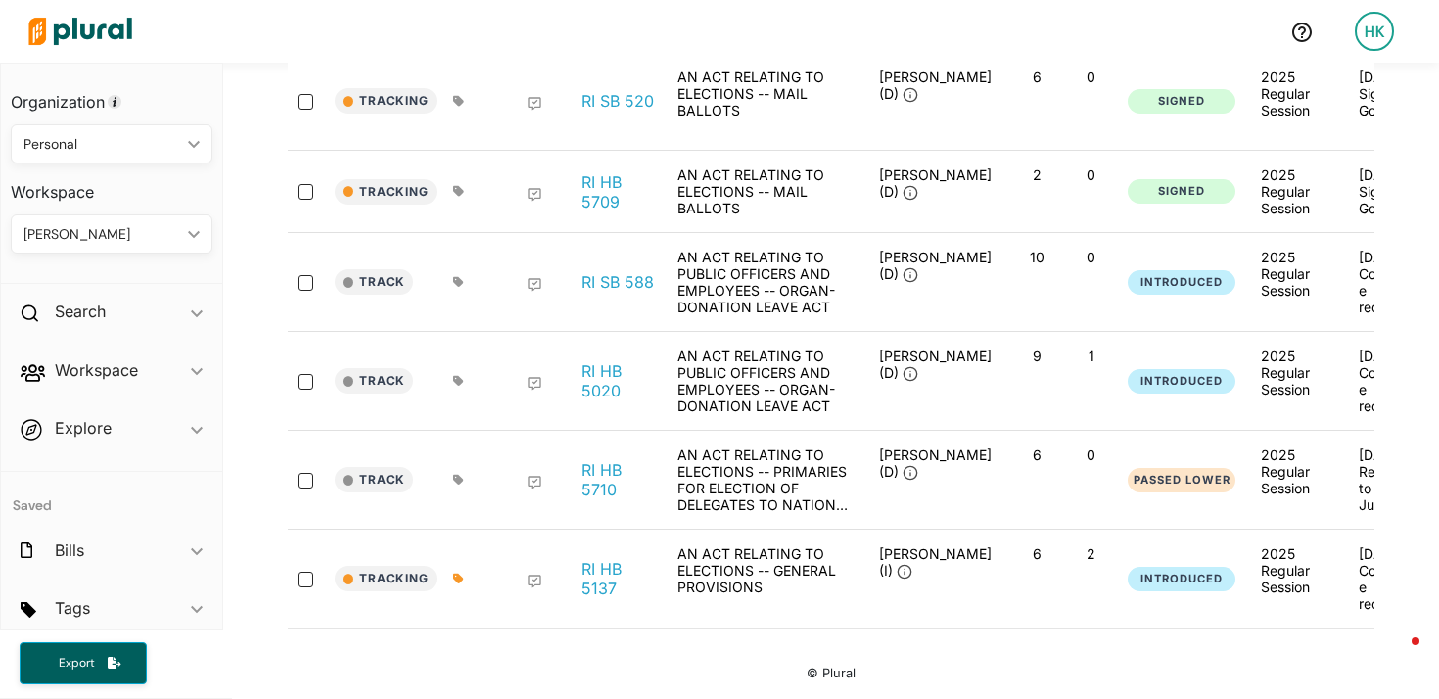
scroll to position [821, 0]
click at [608, 272] on link "RI SB 588" at bounding box center [618, 282] width 72 height 20
click at [603, 367] on link "RI HB 5020" at bounding box center [619, 380] width 74 height 39
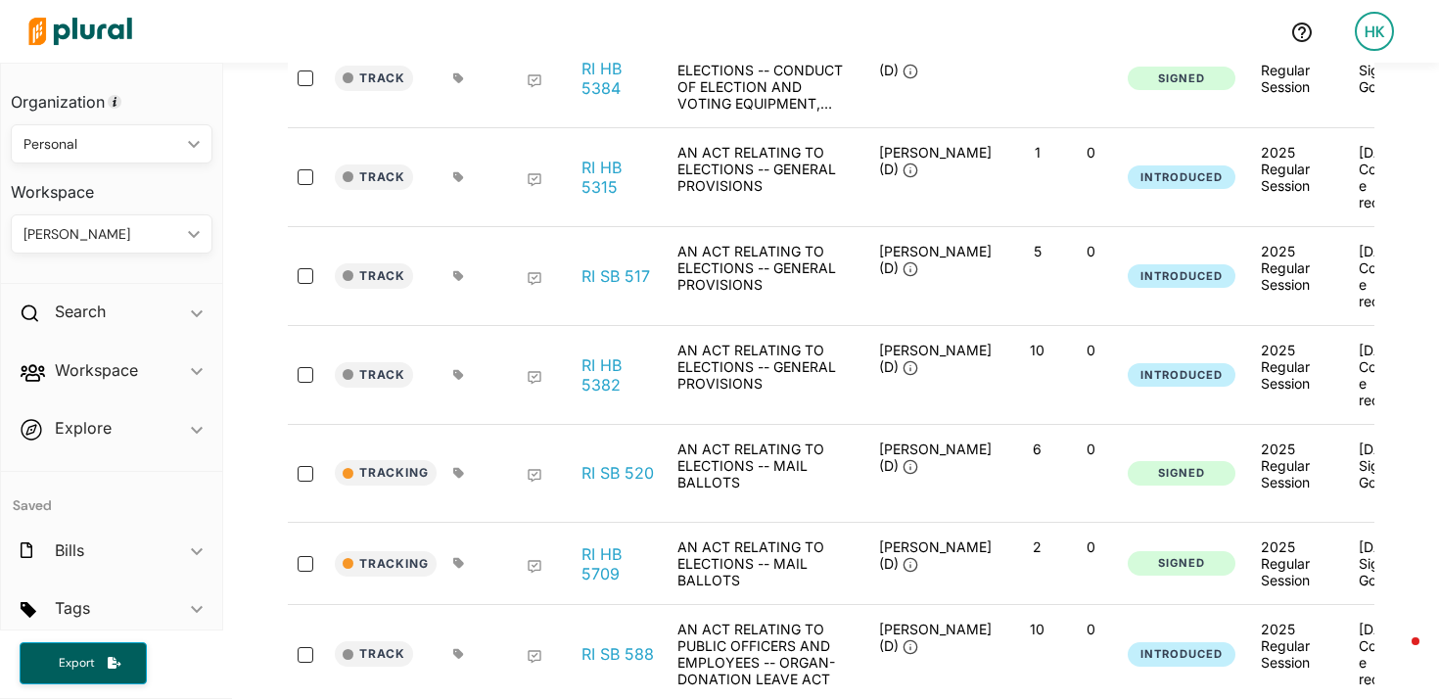
scroll to position [0, 0]
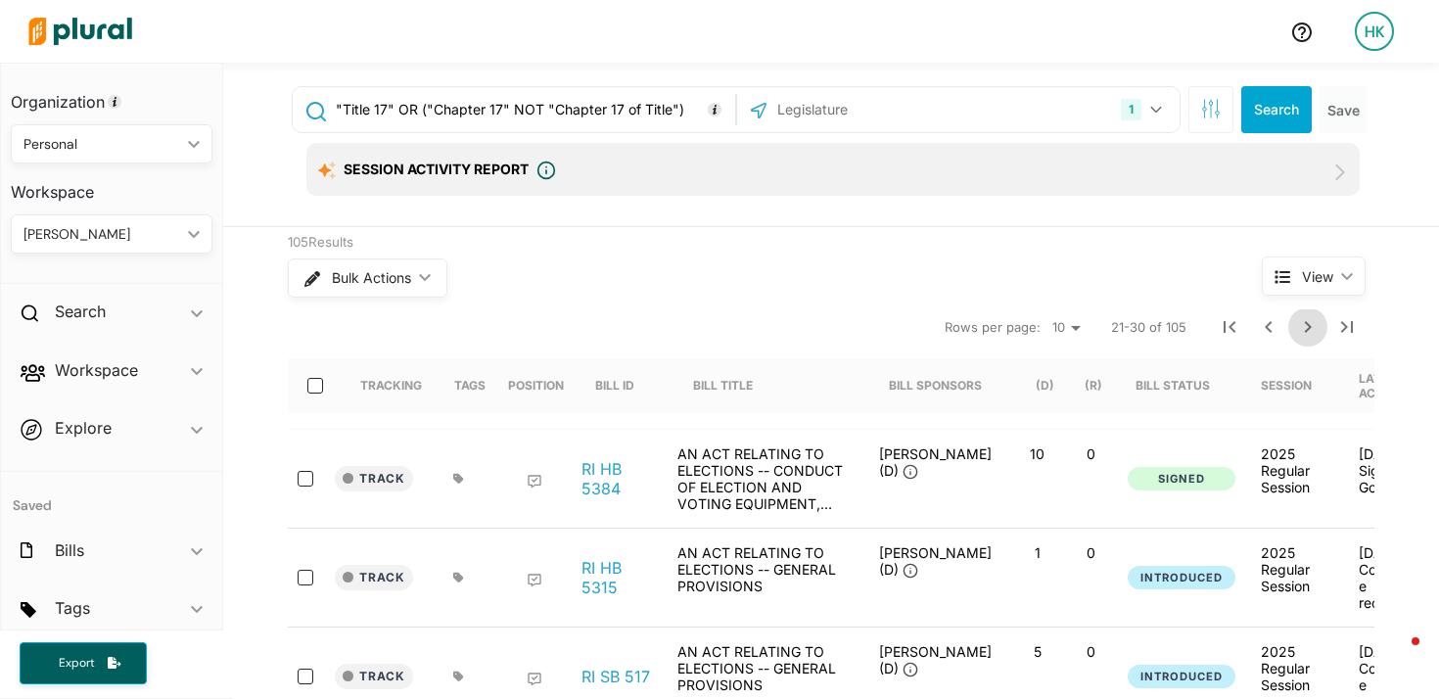
click at [1302, 330] on icon "Next Page" at bounding box center [1309, 327] width 24 height 24
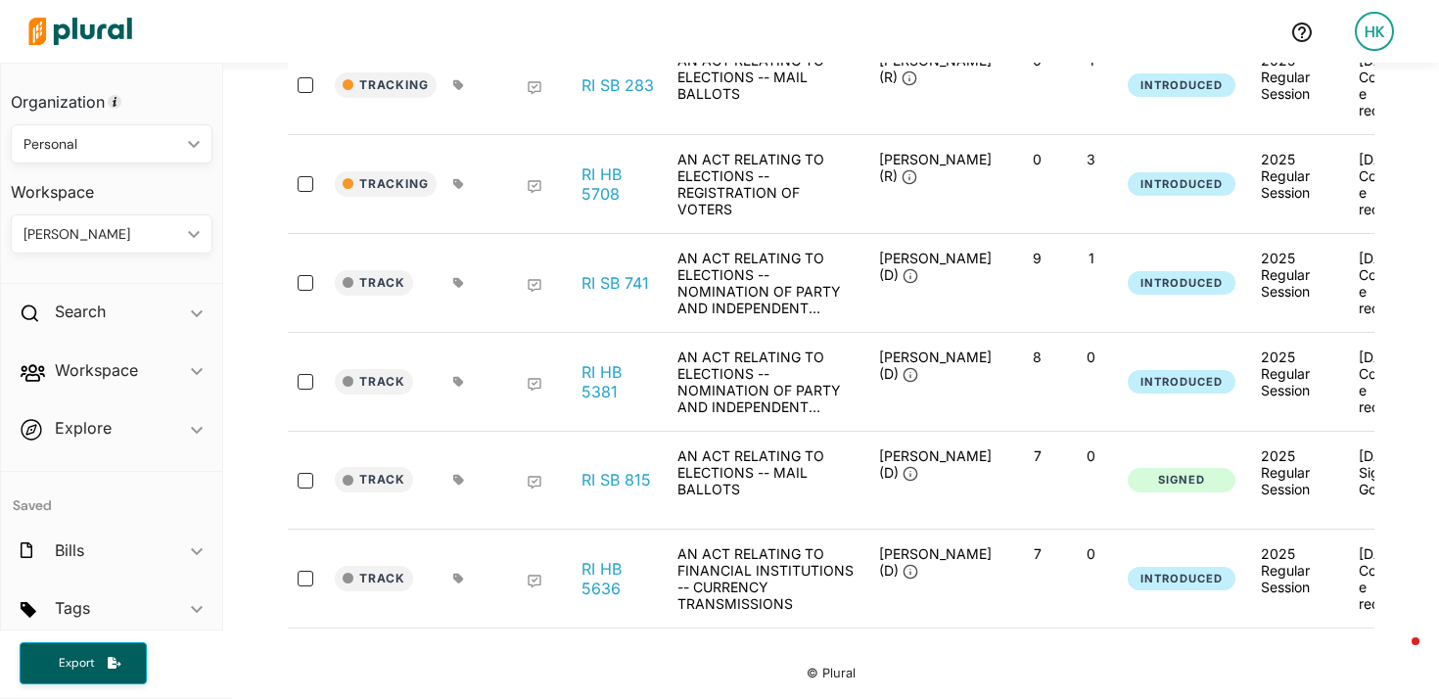
scroll to position [836, 0]
click at [596, 559] on link "RI HB 5636" at bounding box center [619, 578] width 74 height 39
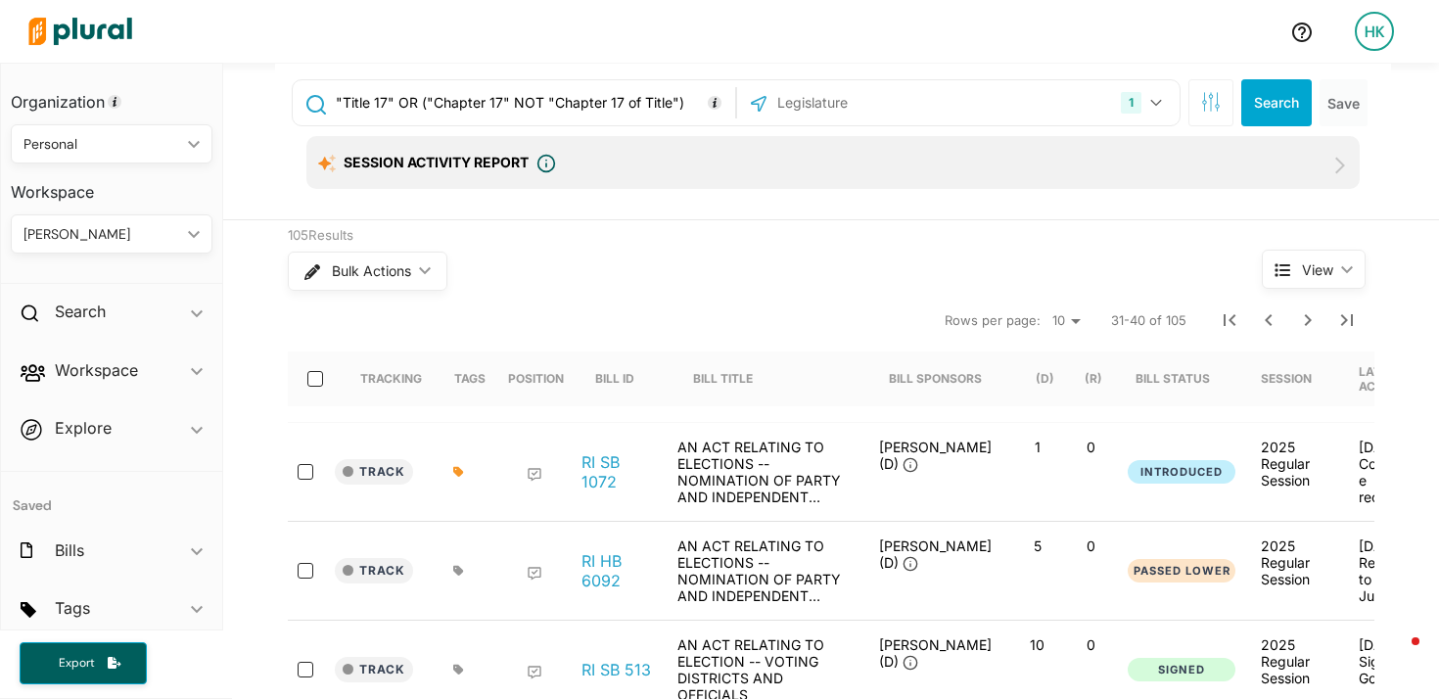
scroll to position [0, 0]
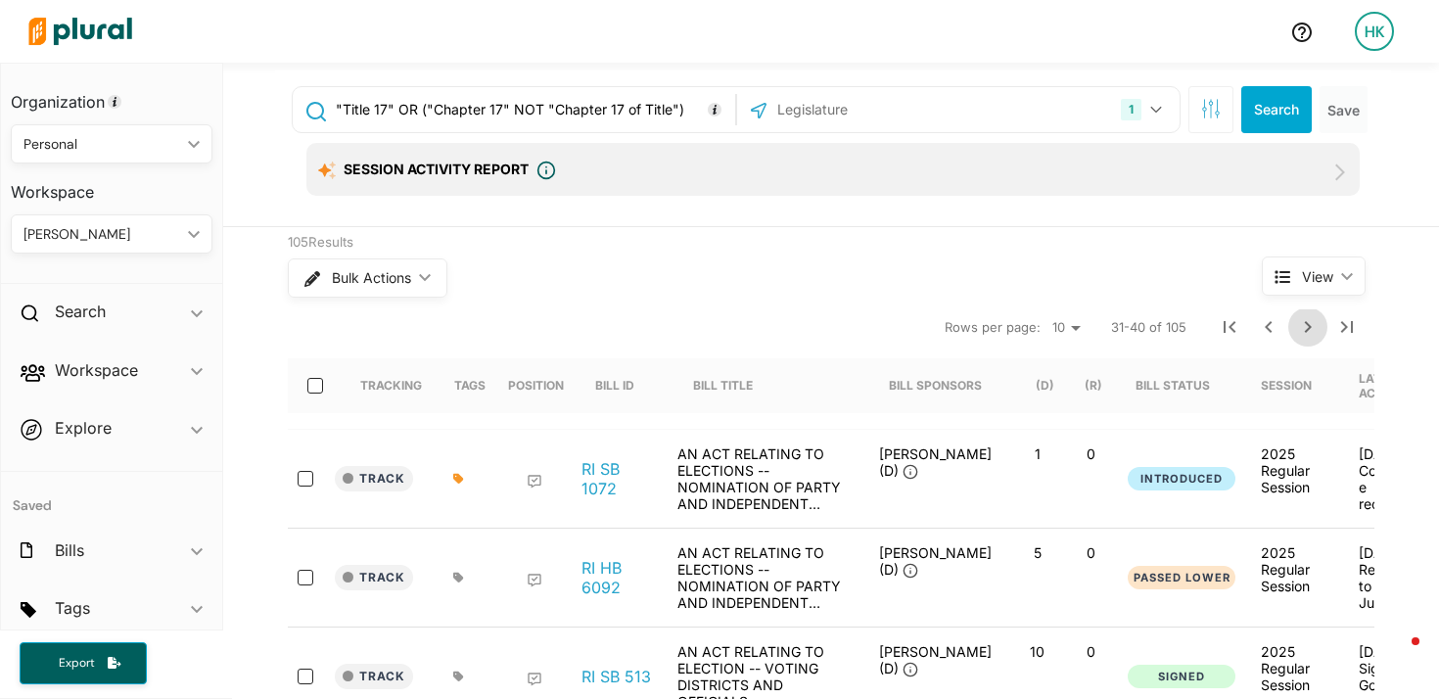
click at [1306, 338] on icon "Next Page" at bounding box center [1309, 327] width 24 height 24
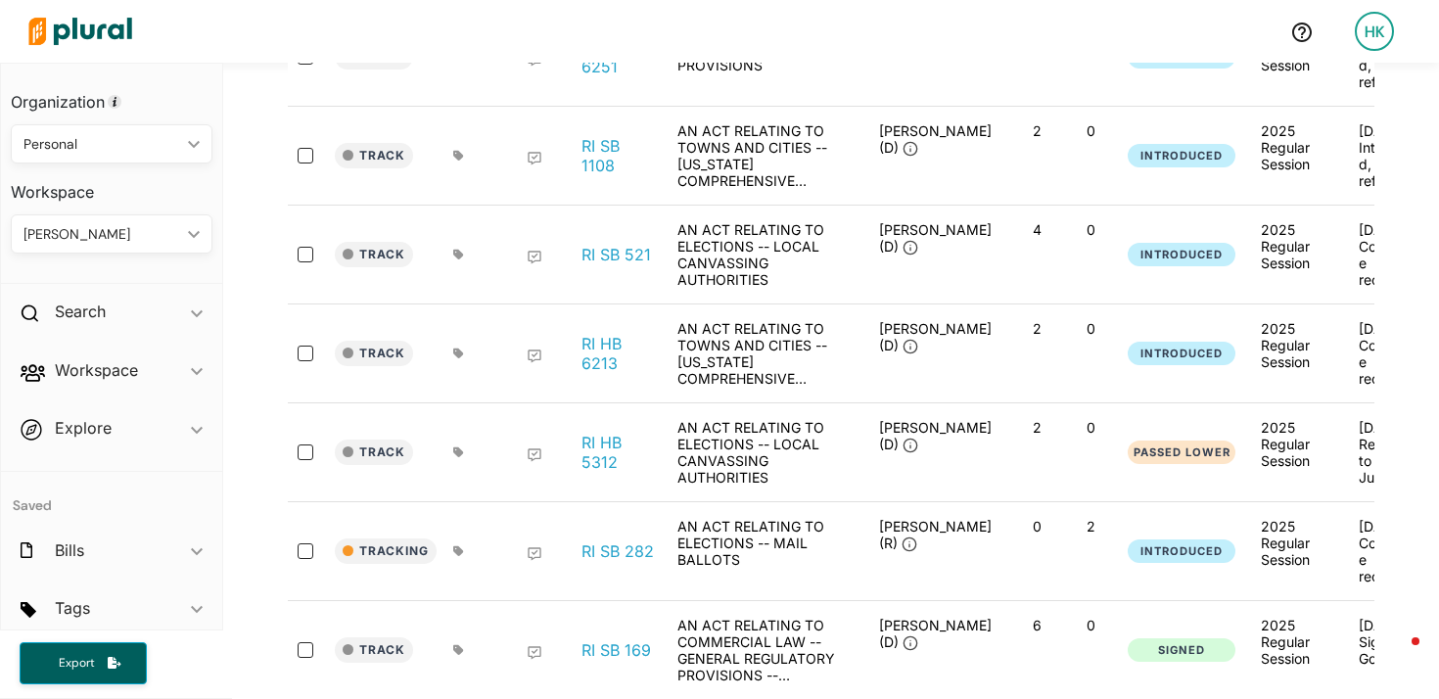
scroll to position [620, 0]
click at [593, 372] on link "RI HB 6213" at bounding box center [619, 352] width 74 height 39
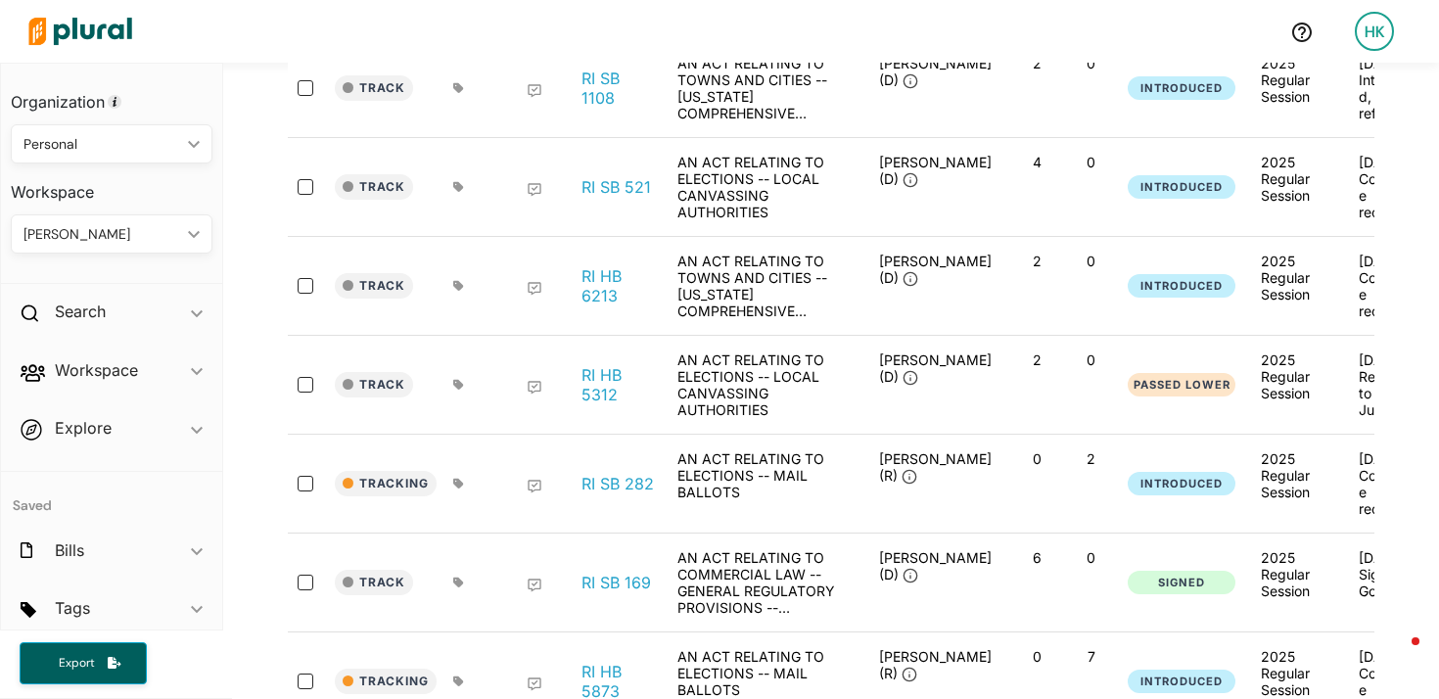
scroll to position [821, 0]
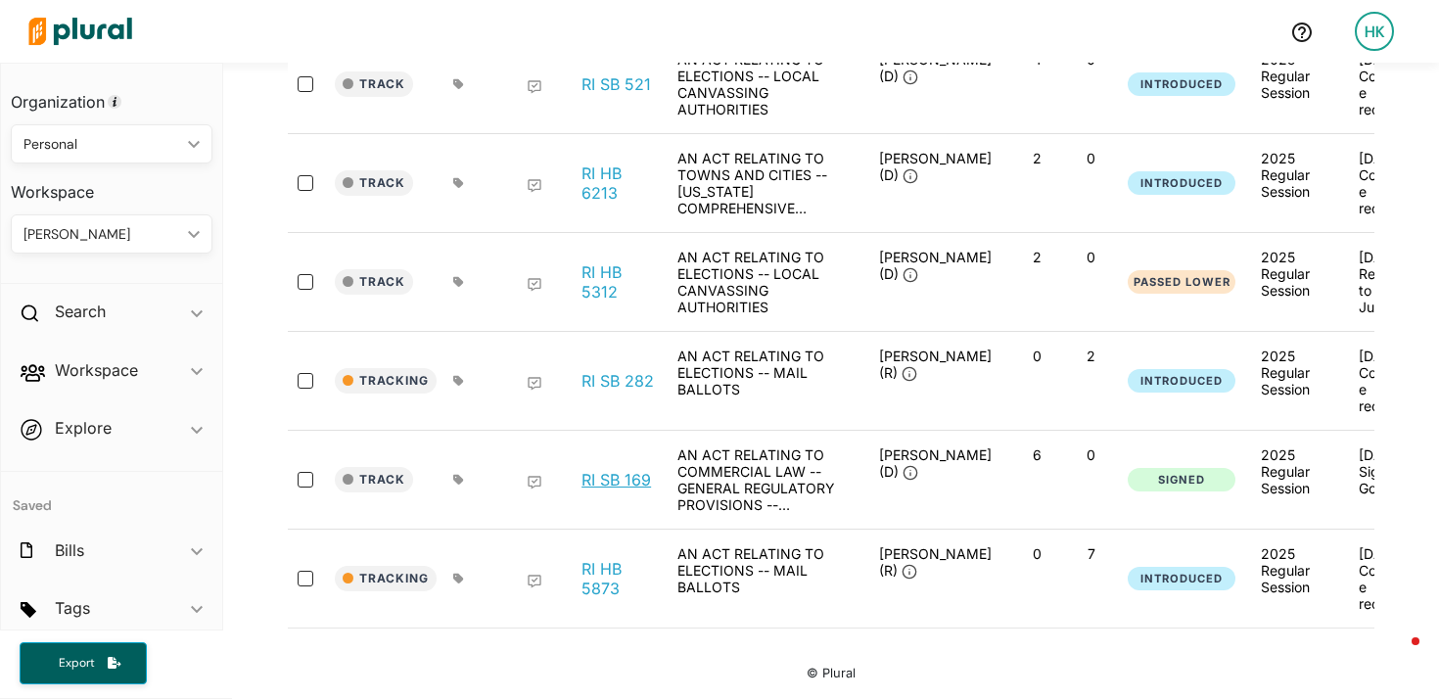
click at [615, 470] on link "RI SB 169" at bounding box center [617, 480] width 70 height 20
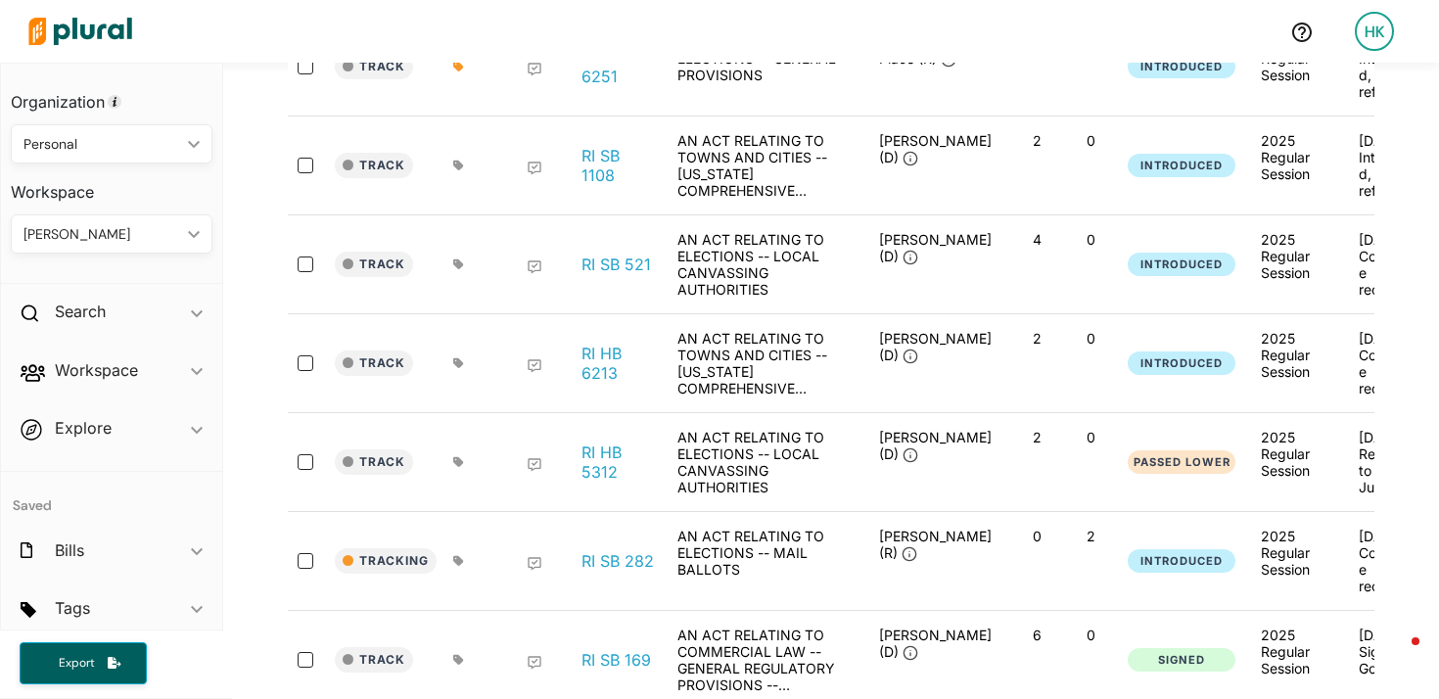
scroll to position [605, 0]
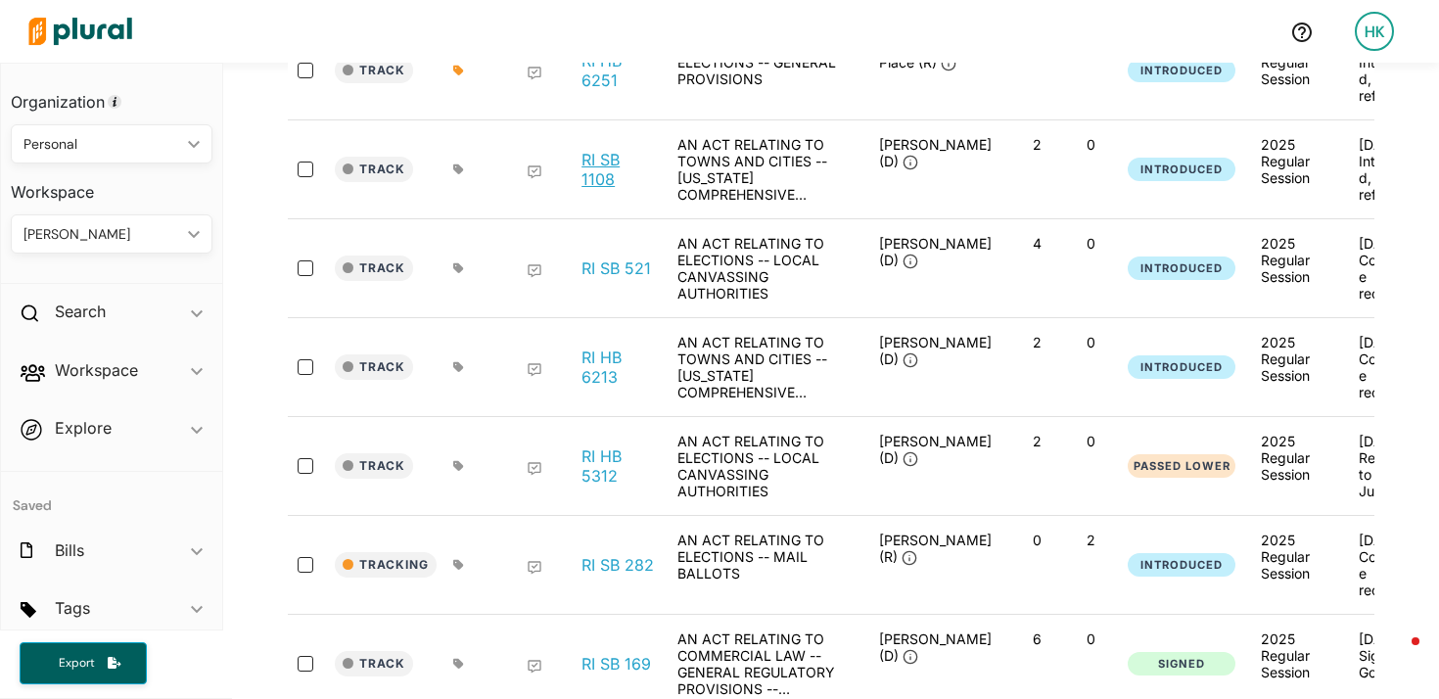
click at [590, 187] on link "RI SB 1108" at bounding box center [619, 169] width 74 height 39
click at [592, 378] on link "RI HB 6213" at bounding box center [619, 367] width 74 height 39
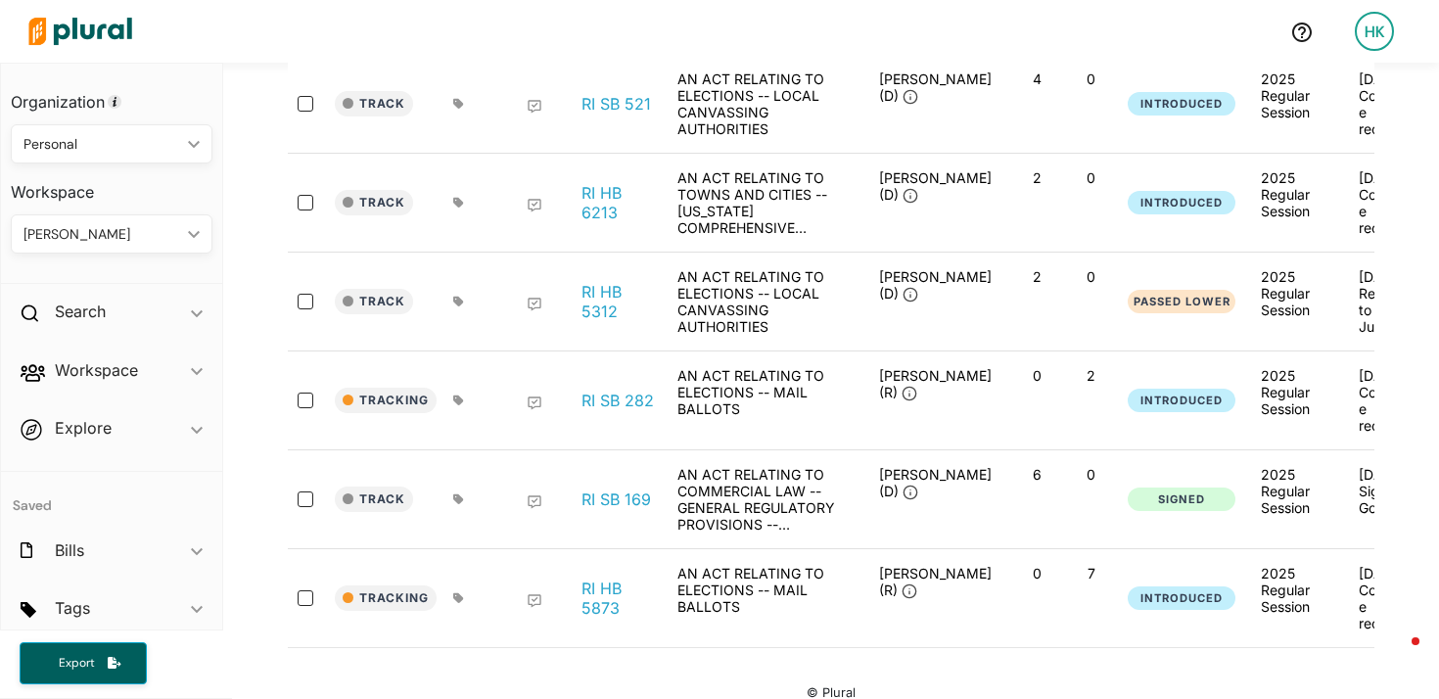
scroll to position [821, 0]
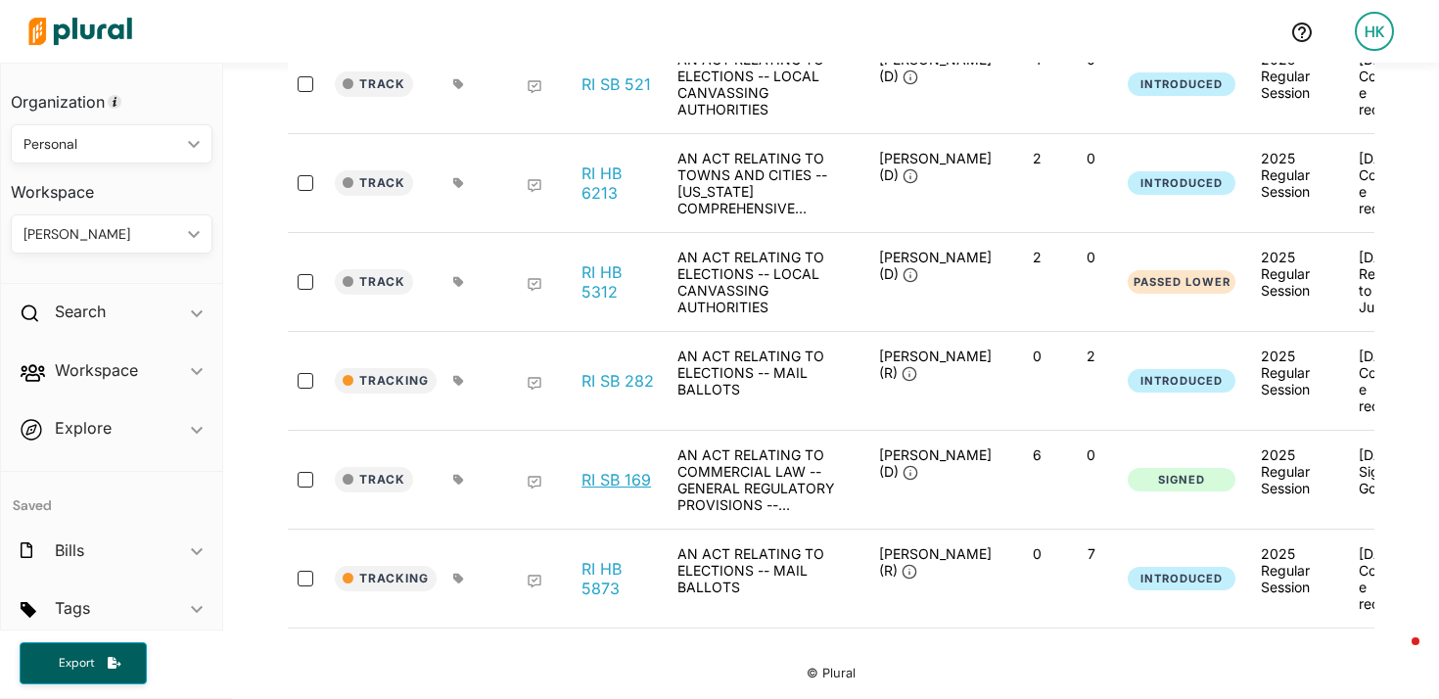
click at [603, 470] on link "RI SB 169" at bounding box center [617, 480] width 70 height 20
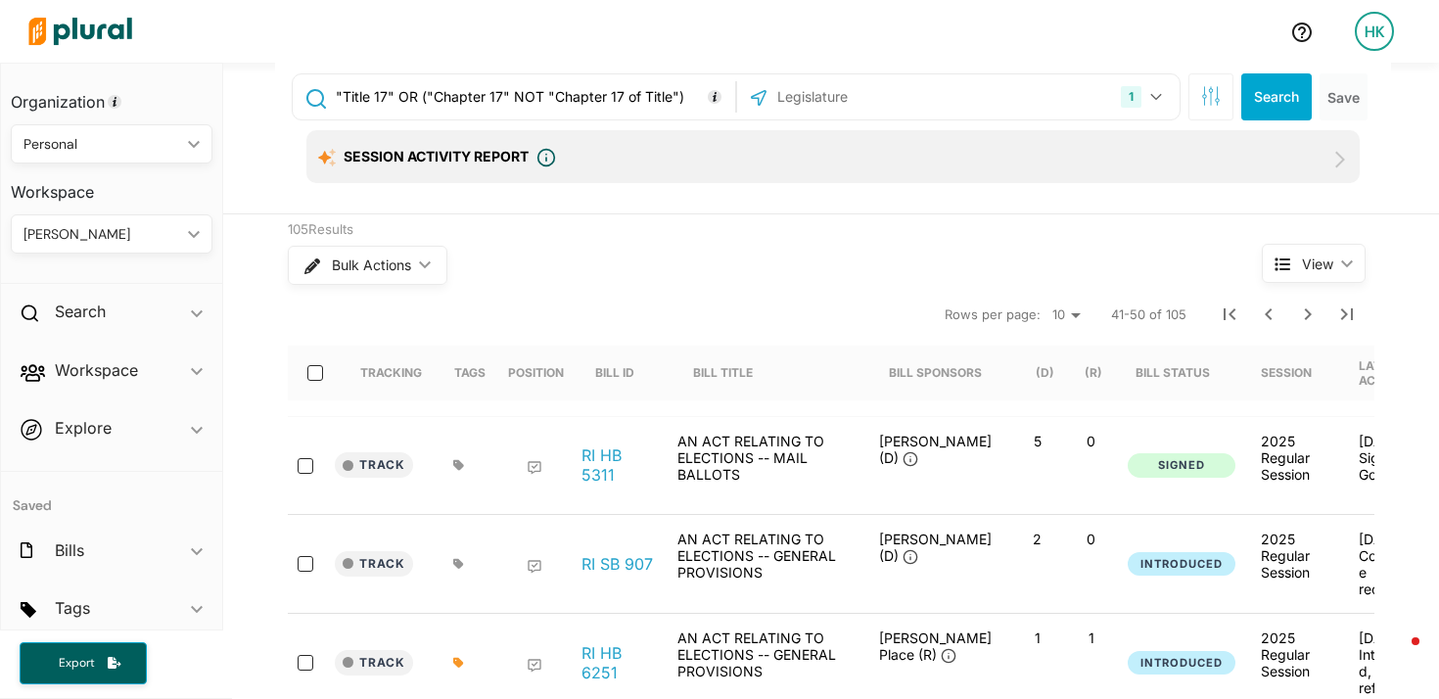
scroll to position [0, 0]
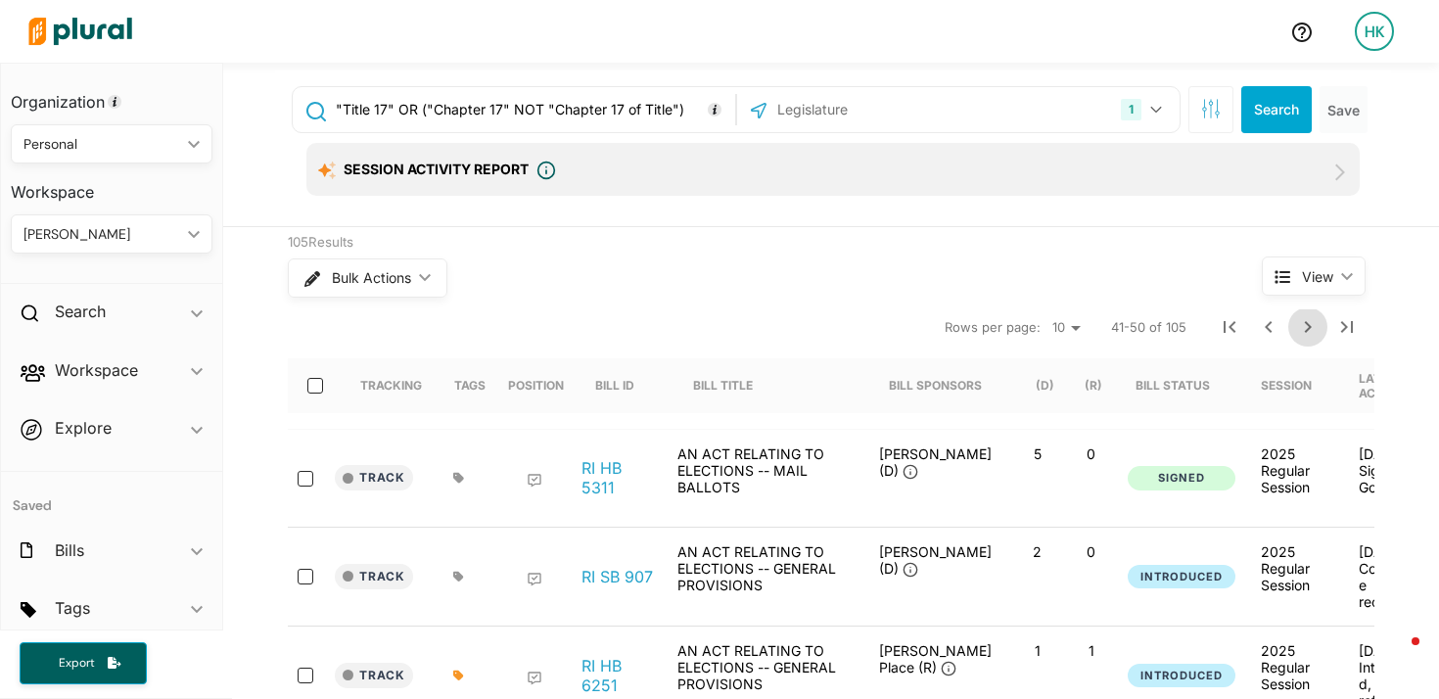
click at [1305, 327] on icon "Next Page" at bounding box center [1309, 327] width 24 height 24
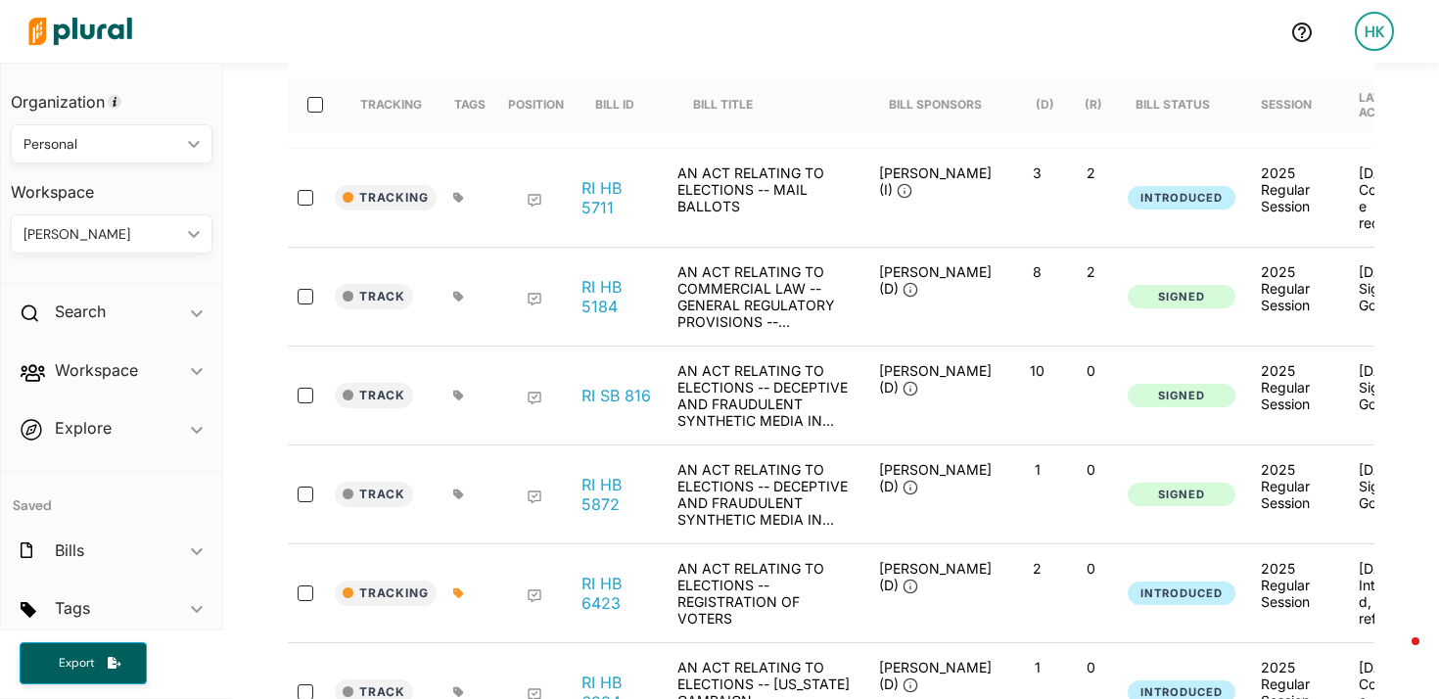
scroll to position [292, 0]
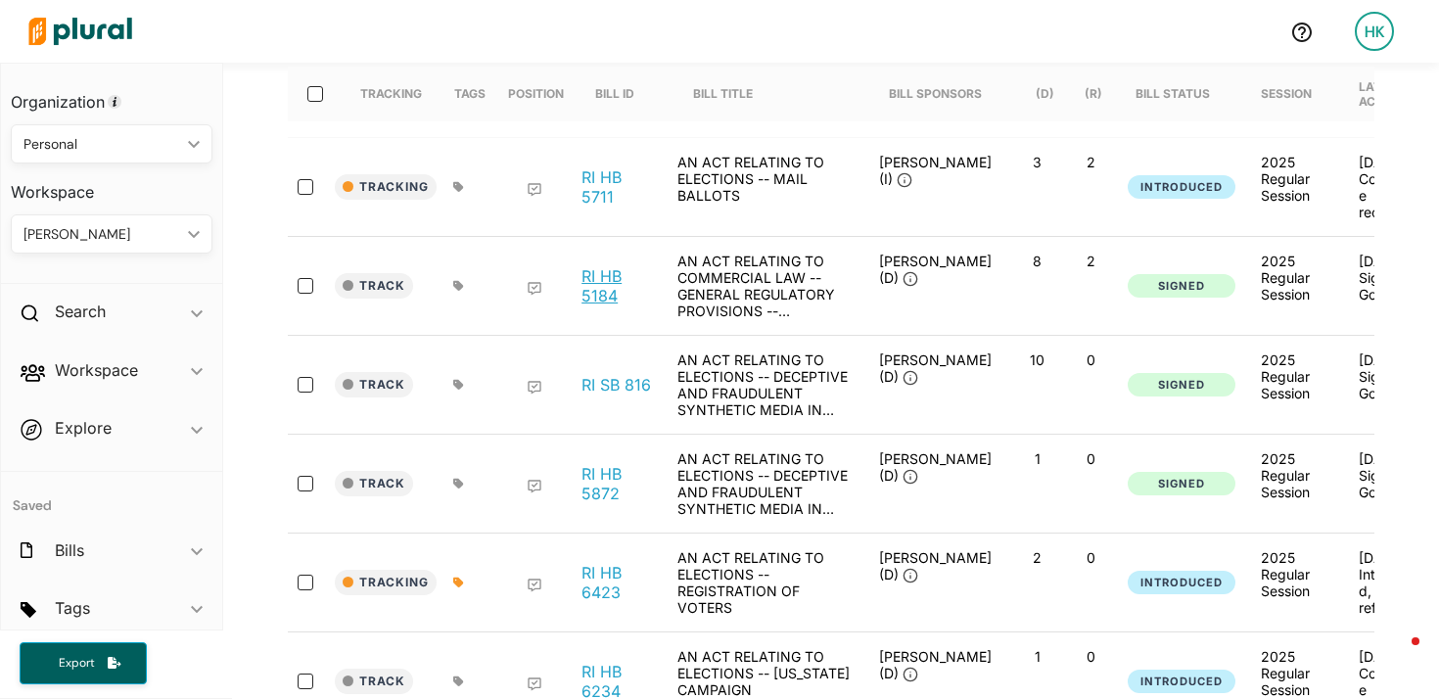
click at [588, 294] on link "RI HB 5184" at bounding box center [619, 285] width 74 height 39
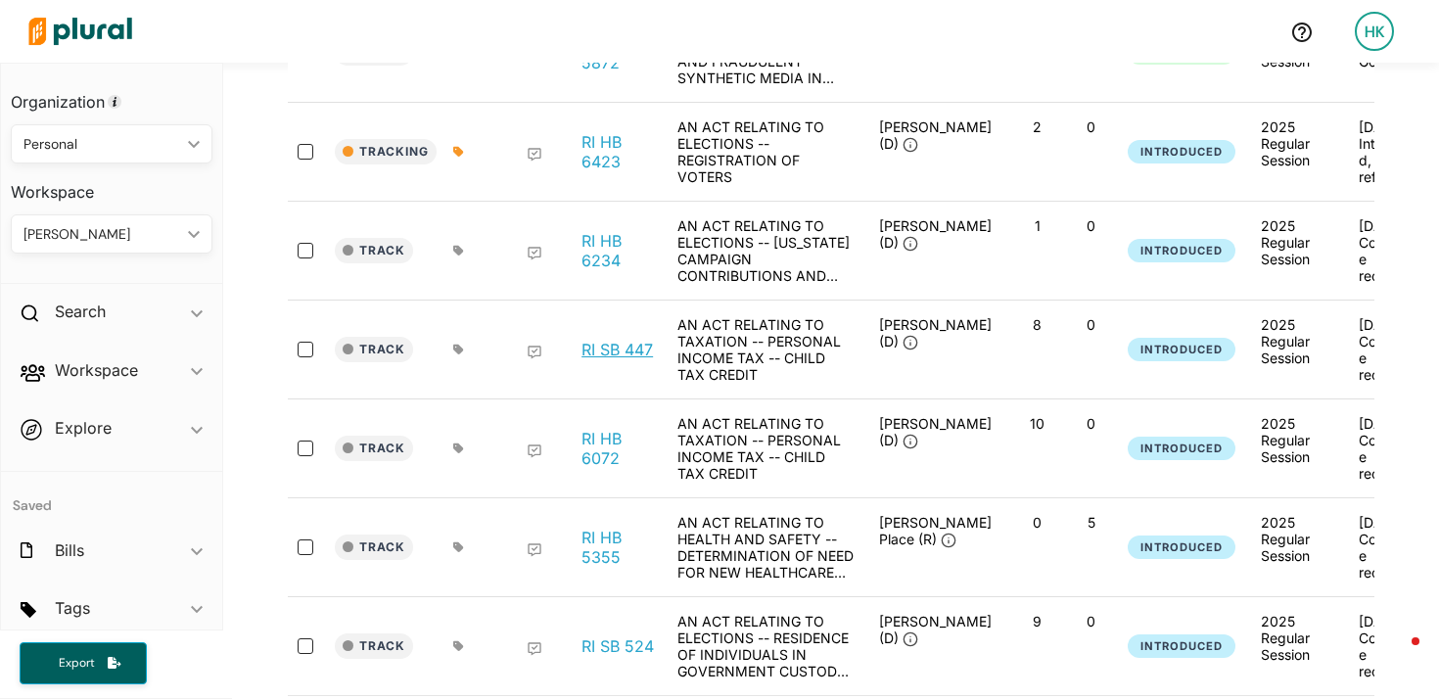
scroll to position [727, 0]
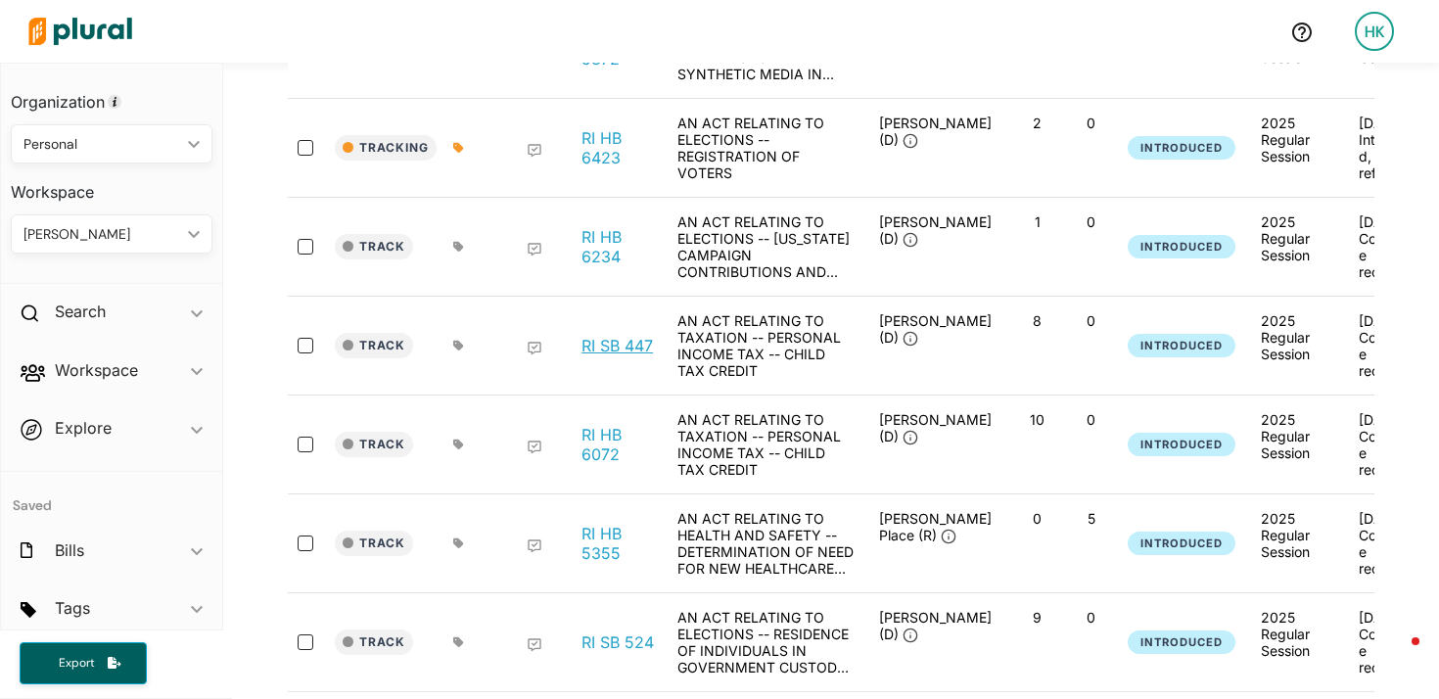
click at [626, 355] on link "RI SB 447" at bounding box center [617, 346] width 71 height 20
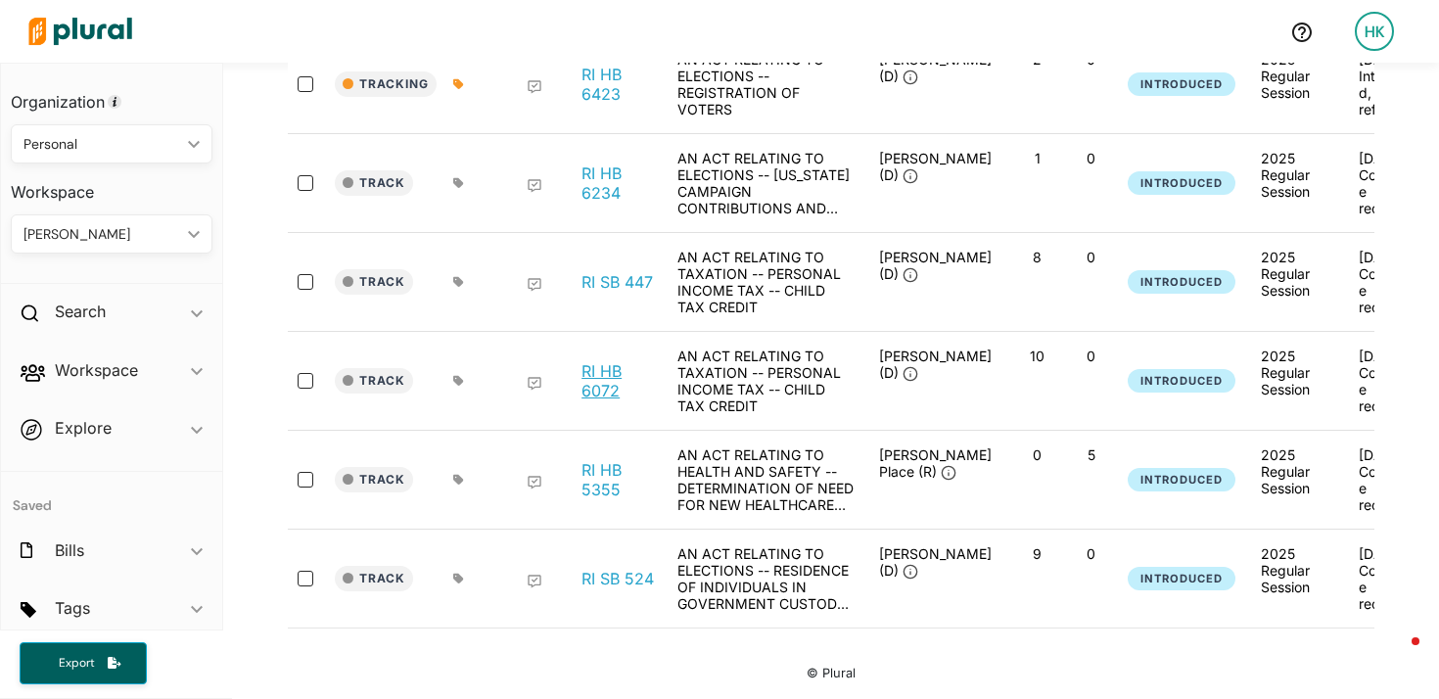
click at [607, 368] on link "RI HB 6072" at bounding box center [619, 380] width 74 height 39
click at [593, 460] on link "RI HB 5355" at bounding box center [619, 479] width 74 height 39
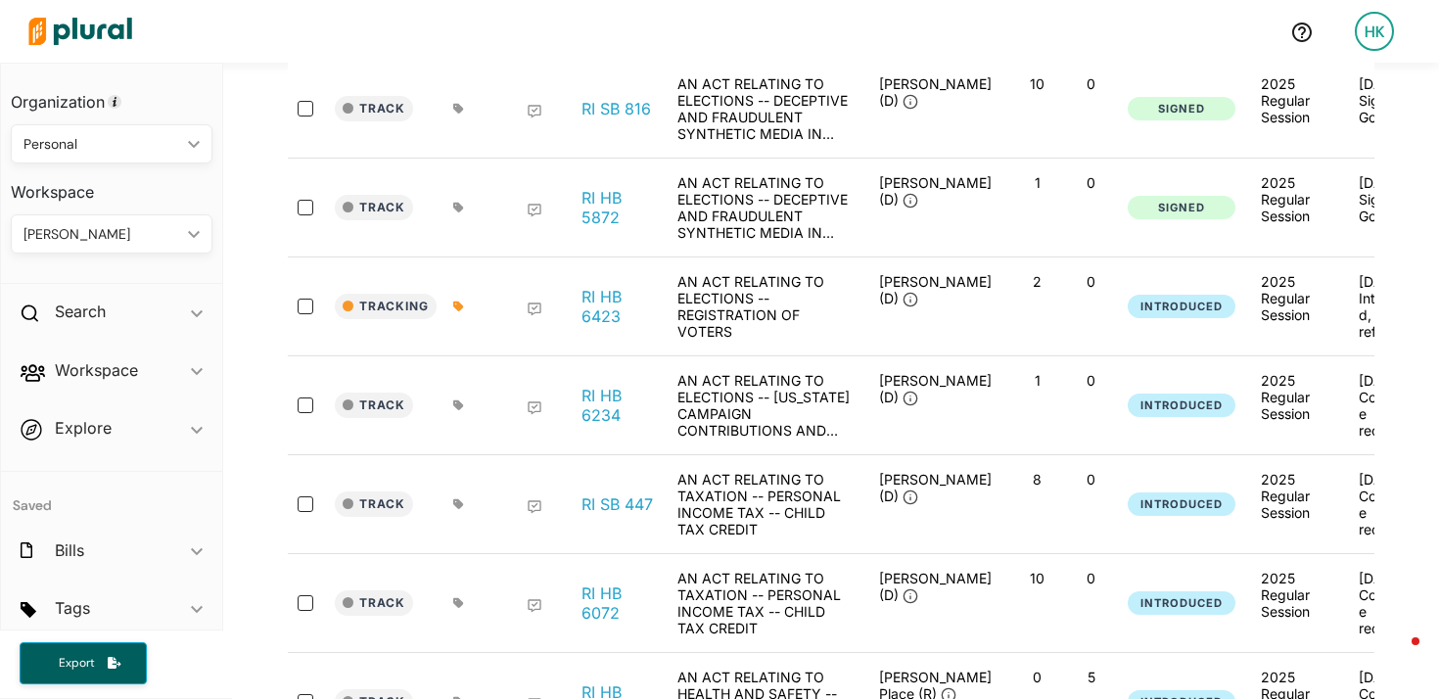
scroll to position [0, 0]
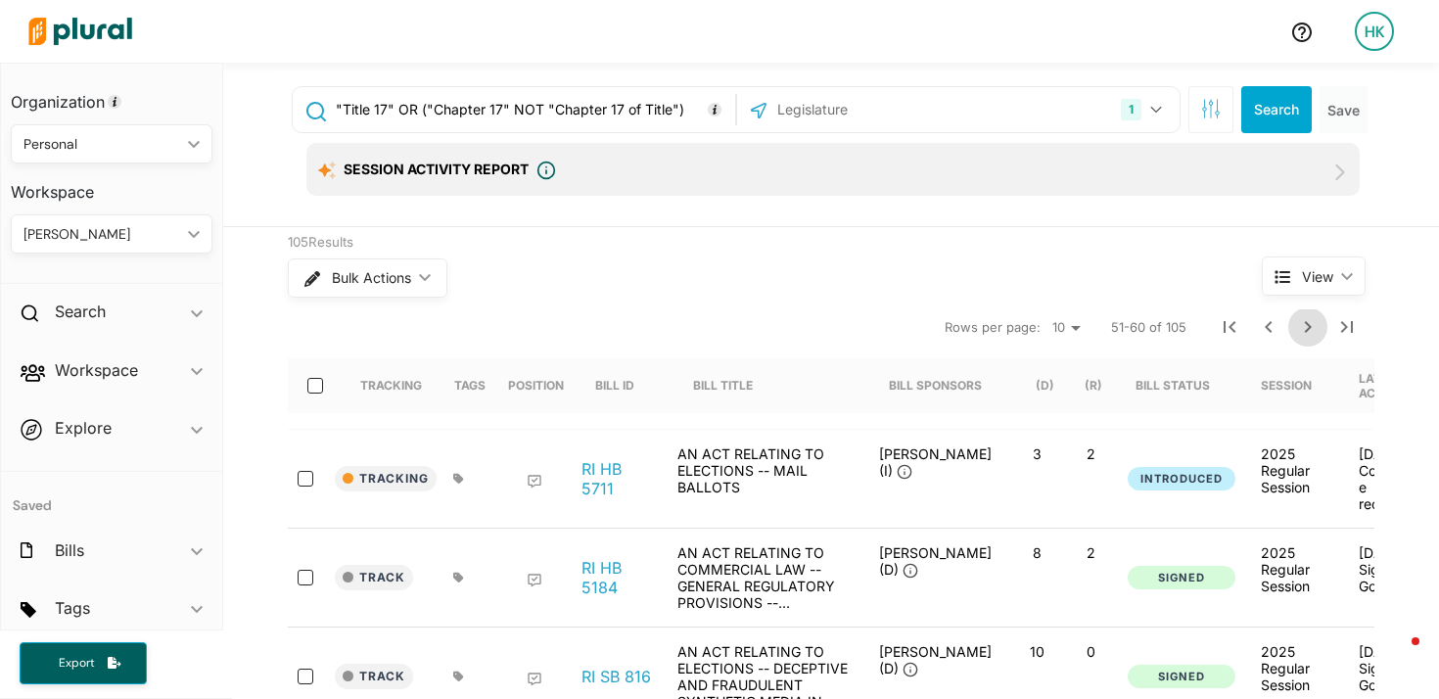
click at [1307, 325] on icon "Next Page" at bounding box center [1309, 327] width 24 height 24
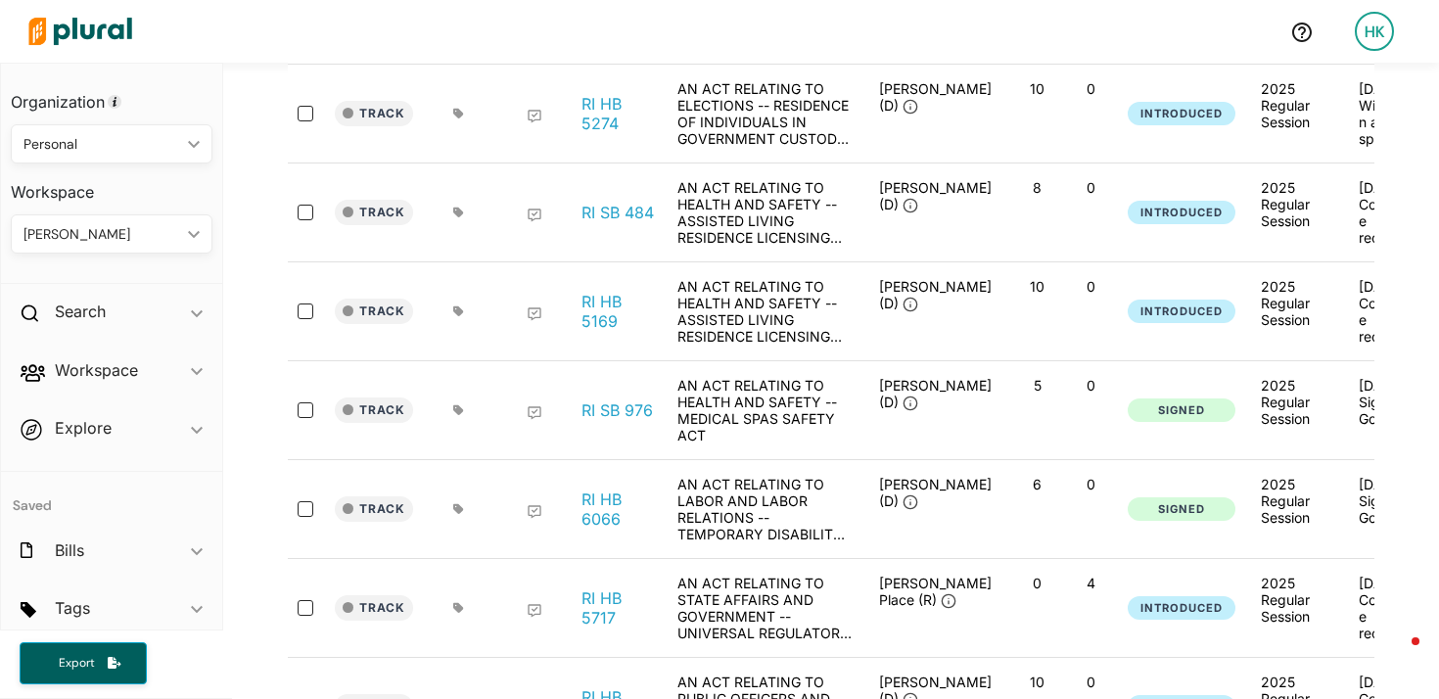
scroll to position [465, 0]
click at [599, 307] on link "RI HB 5169" at bounding box center [619, 310] width 74 height 39
click at [627, 409] on link "RI SB 976" at bounding box center [617, 410] width 71 height 20
click at [582, 511] on link "RI HB 6066" at bounding box center [619, 508] width 74 height 39
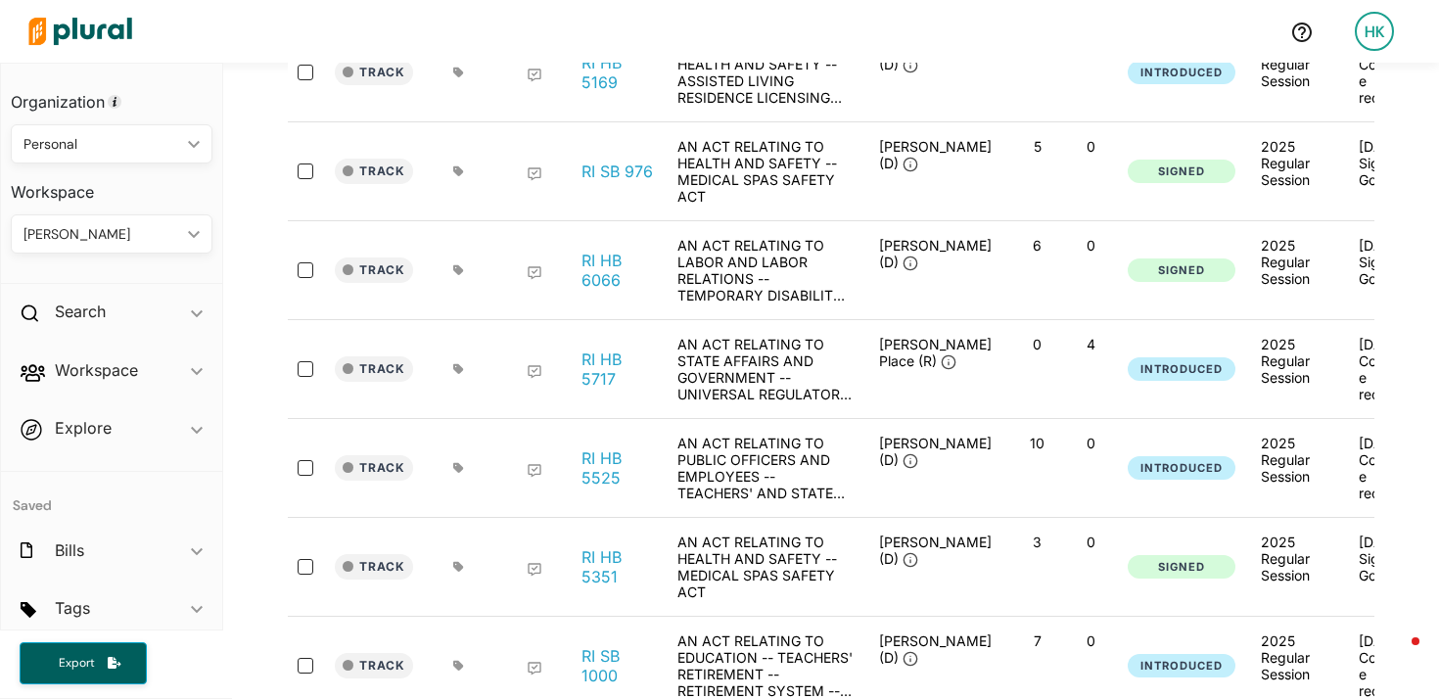
scroll to position [716, 0]
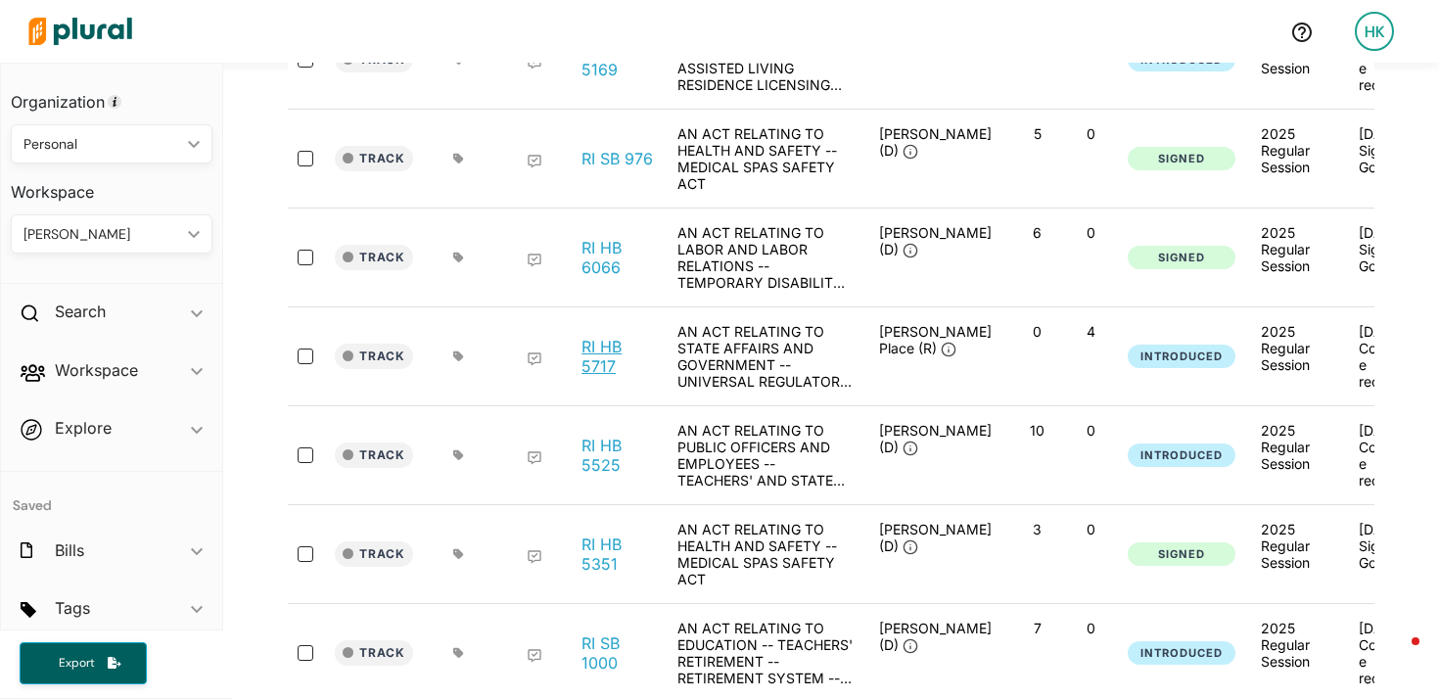
click at [607, 367] on link "RI HB 5717" at bounding box center [619, 356] width 74 height 39
click at [584, 454] on link "RI HB 5525" at bounding box center [619, 455] width 74 height 39
click at [588, 543] on link "RI HB 5351" at bounding box center [619, 554] width 74 height 39
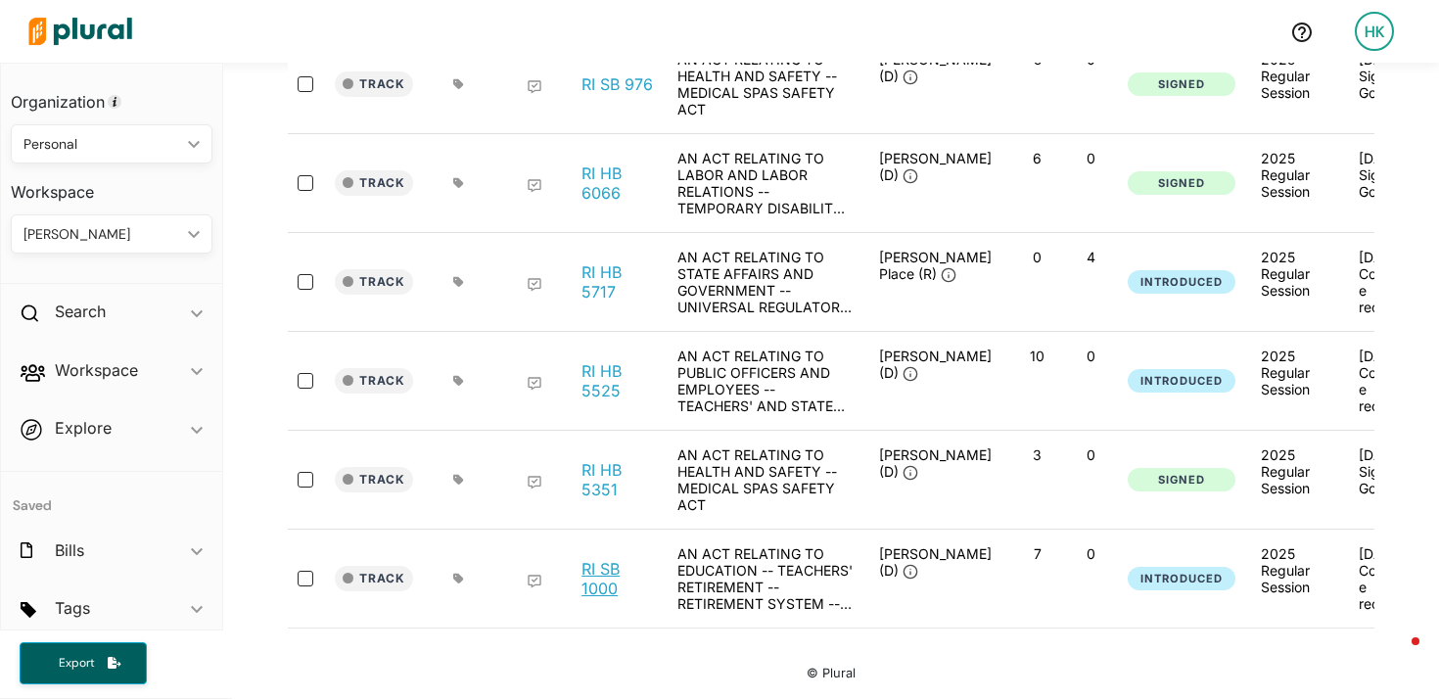
click at [599, 573] on link "RI SB 1000" at bounding box center [619, 578] width 74 height 39
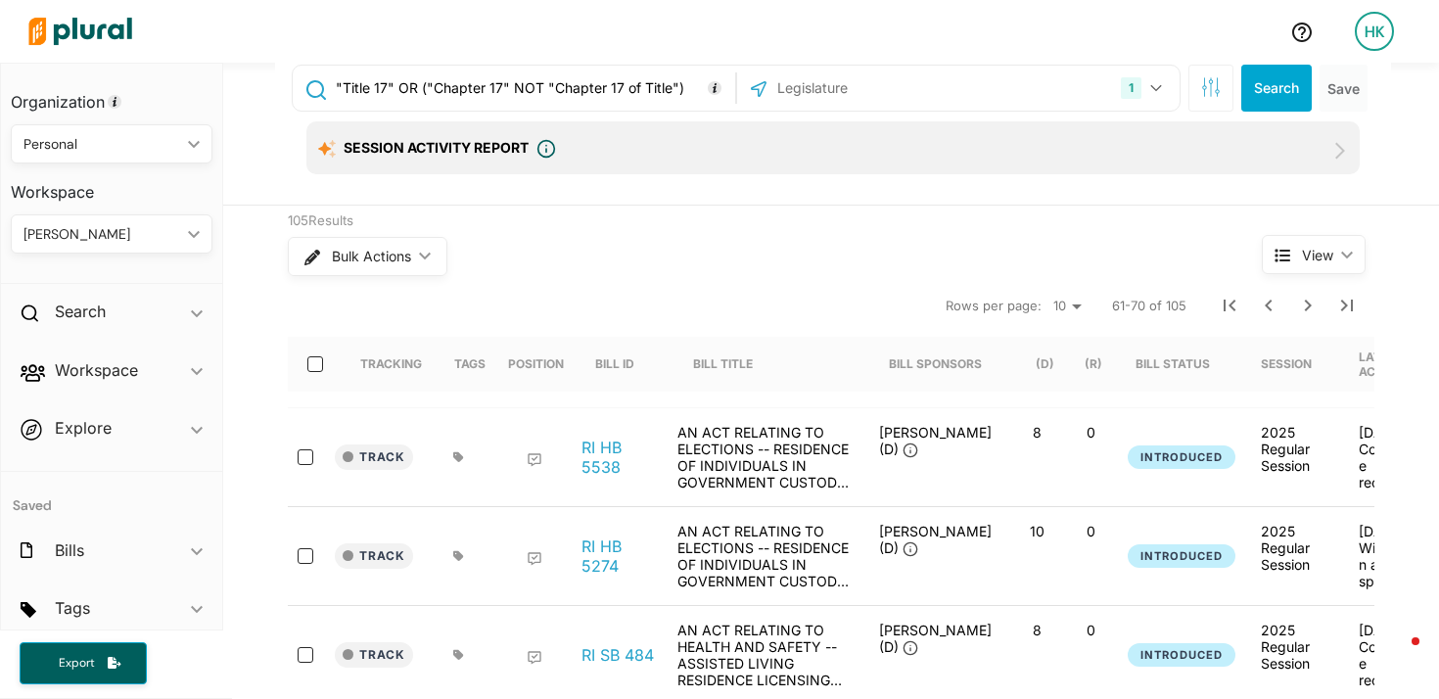
scroll to position [0, 0]
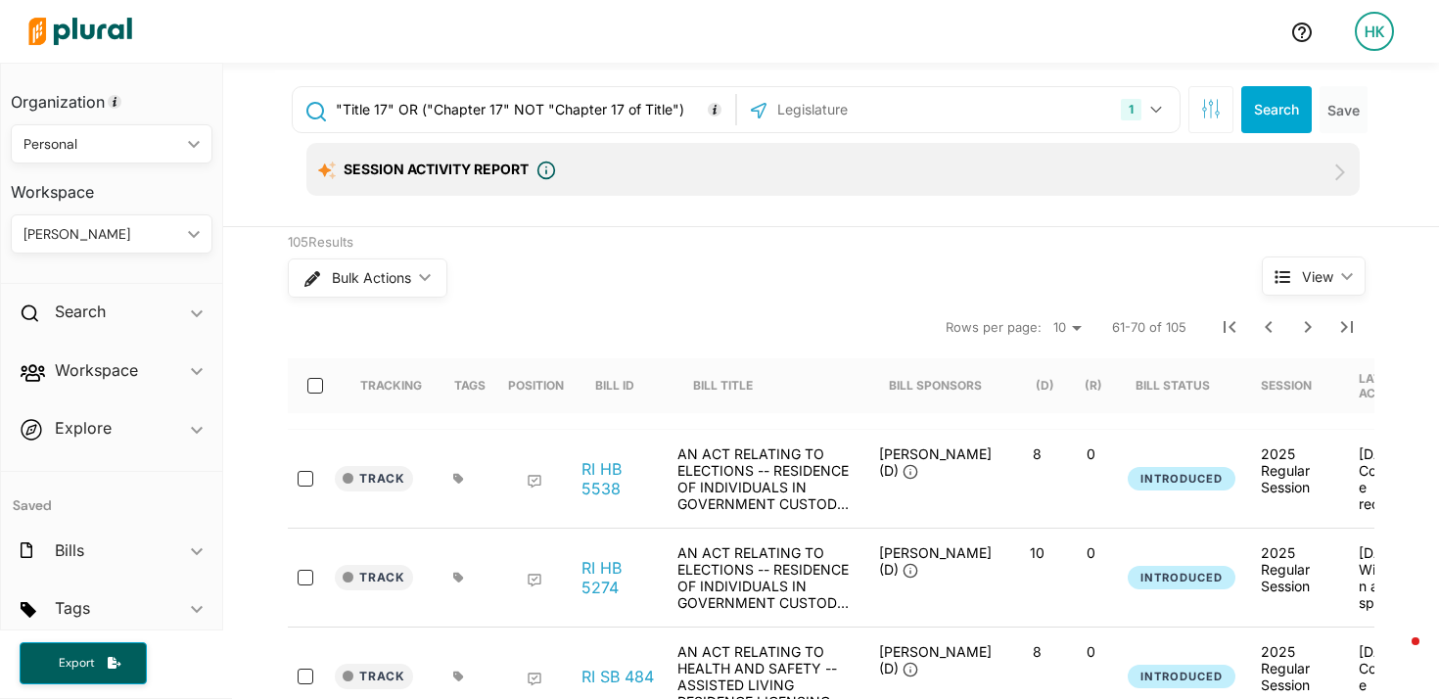
drag, startPoint x: 403, startPoint y: 108, endPoint x: 680, endPoint y: 103, distance: 276.2
click at [680, 103] on input ""Title 17" OR ("Chapter 17" NOT "Chapter 17 of Title")" at bounding box center [532, 109] width 397 height 37
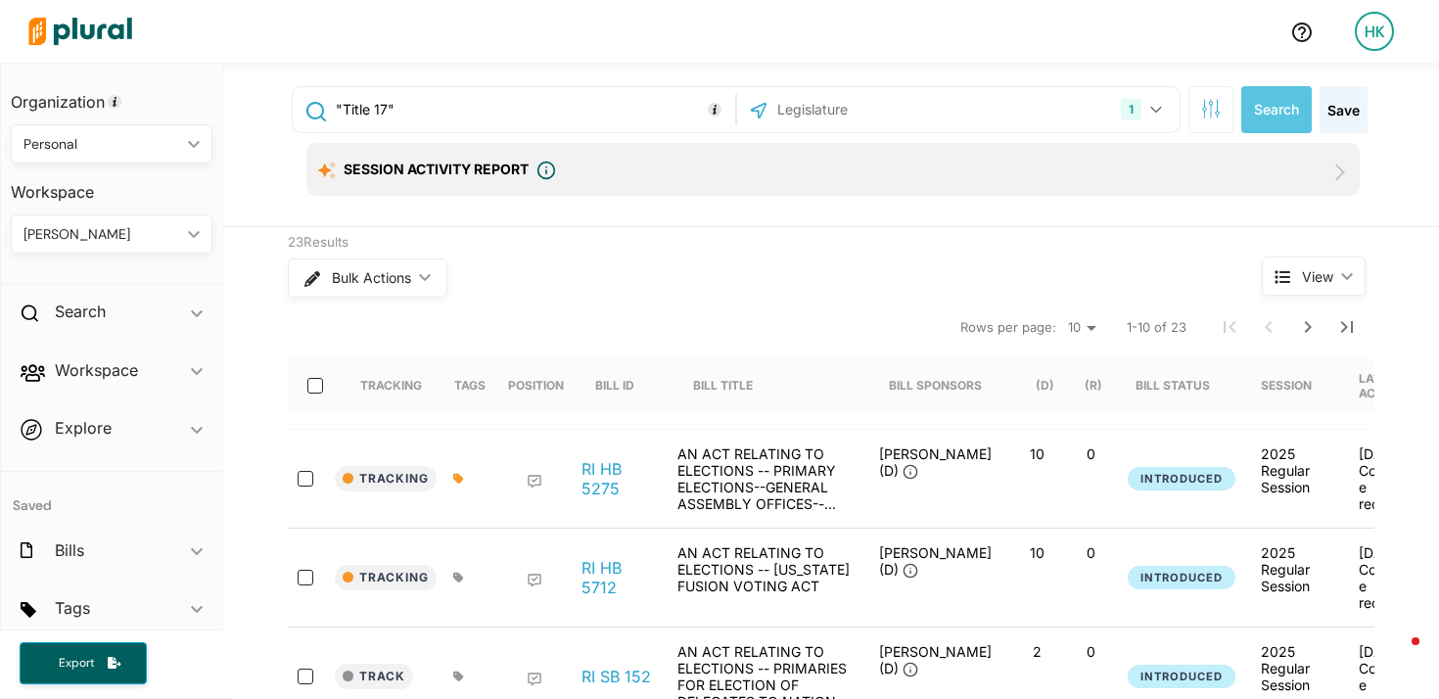
click at [477, 112] on input ""Title 17"" at bounding box center [532, 109] width 397 height 37
drag, startPoint x: 326, startPoint y: 107, endPoint x: 404, endPoint y: 104, distance: 78.4
click at [404, 104] on input ""Title 17"" at bounding box center [532, 109] width 397 height 37
click at [1272, 114] on button "Search" at bounding box center [1277, 109] width 71 height 47
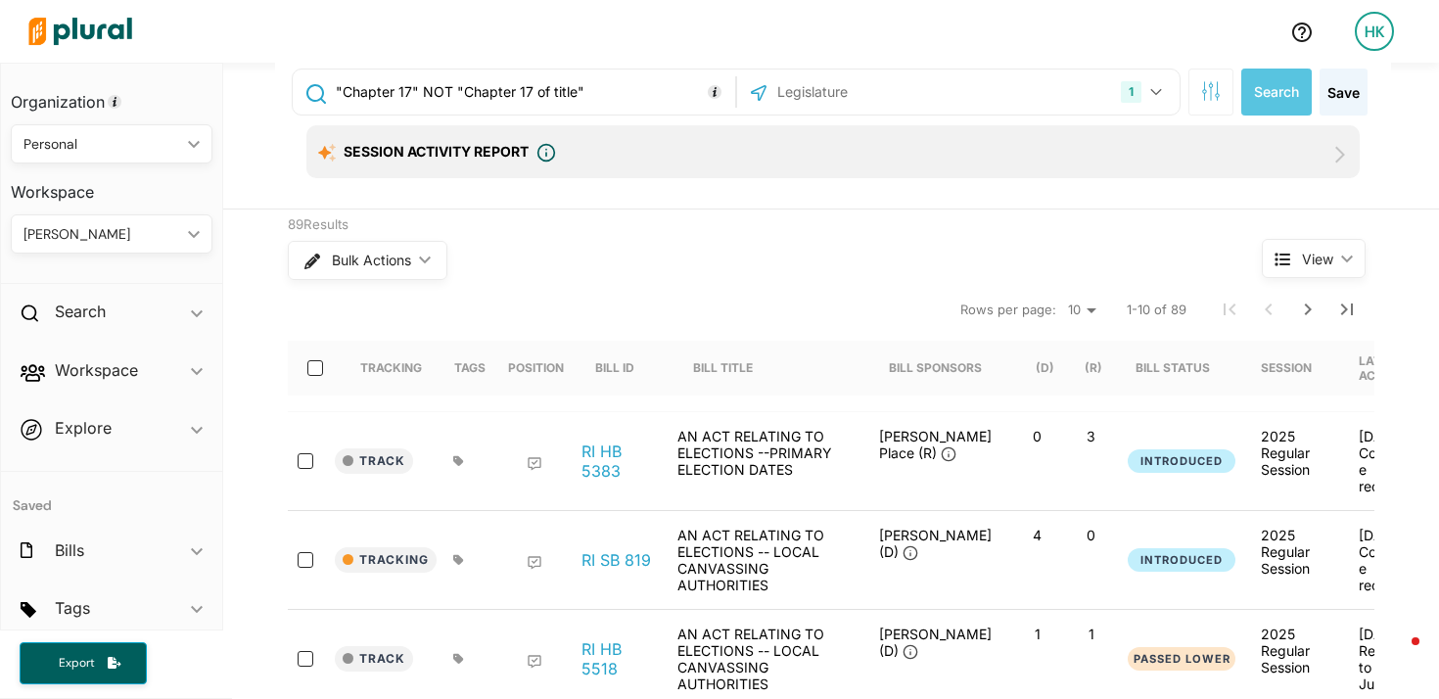
scroll to position [16, 0]
click at [1299, 324] on button "Next Page" at bounding box center [1308, 311] width 39 height 39
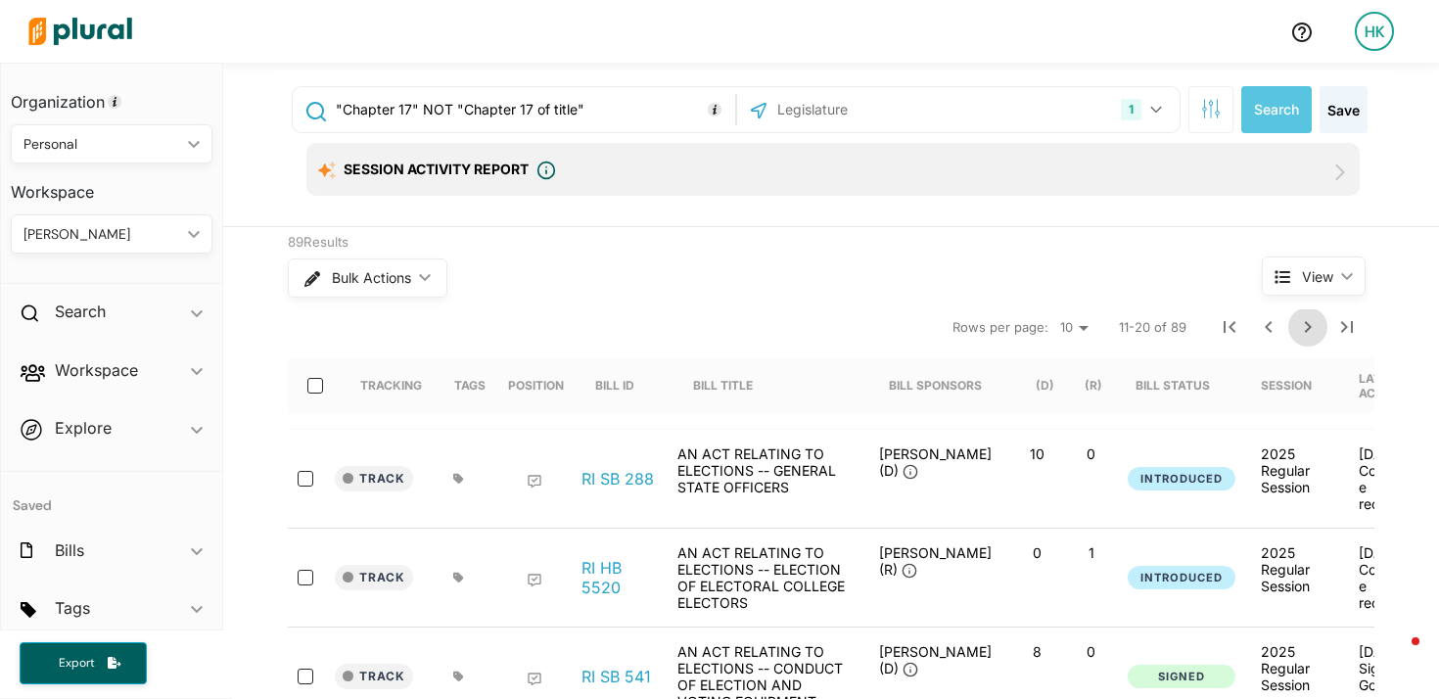
click at [1297, 325] on icon "Next Page" at bounding box center [1309, 327] width 24 height 24
click at [1305, 334] on icon "Next Page" at bounding box center [1309, 327] width 24 height 24
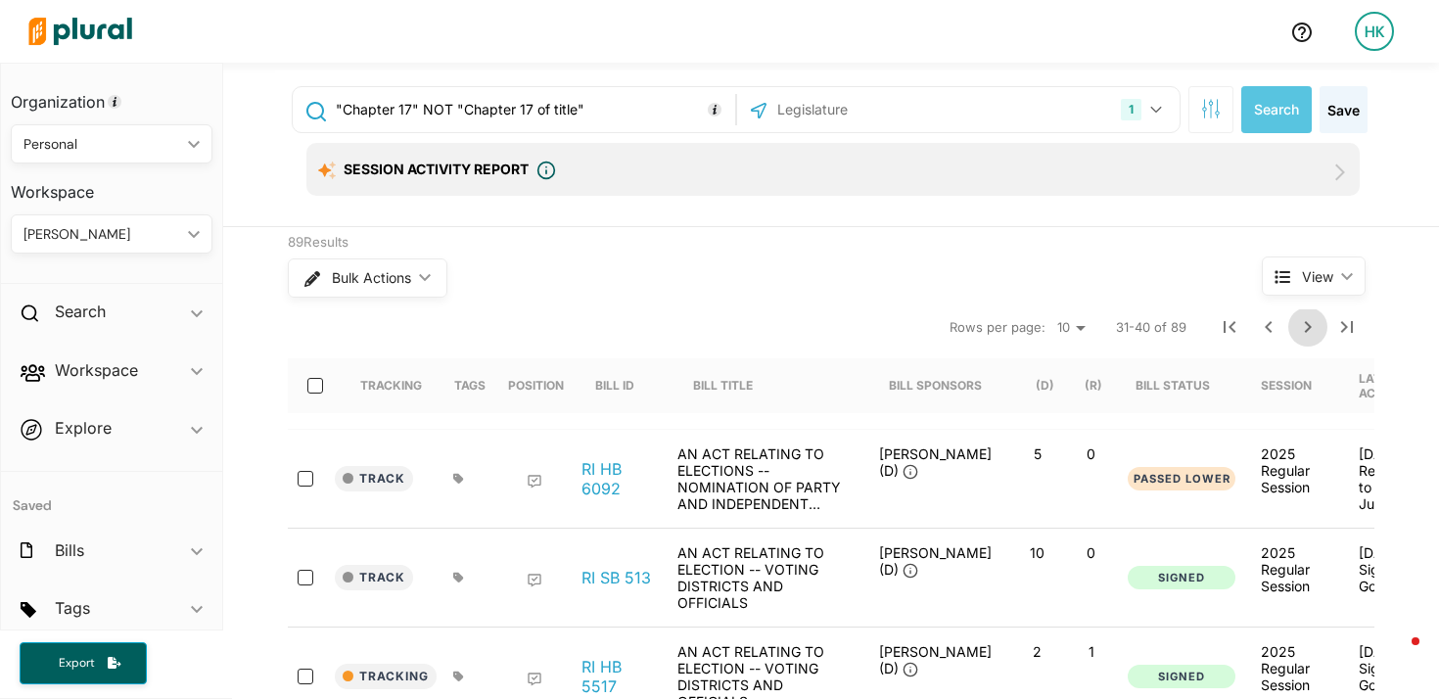
click at [1305, 331] on icon "Next Page" at bounding box center [1308, 327] width 7 height 12
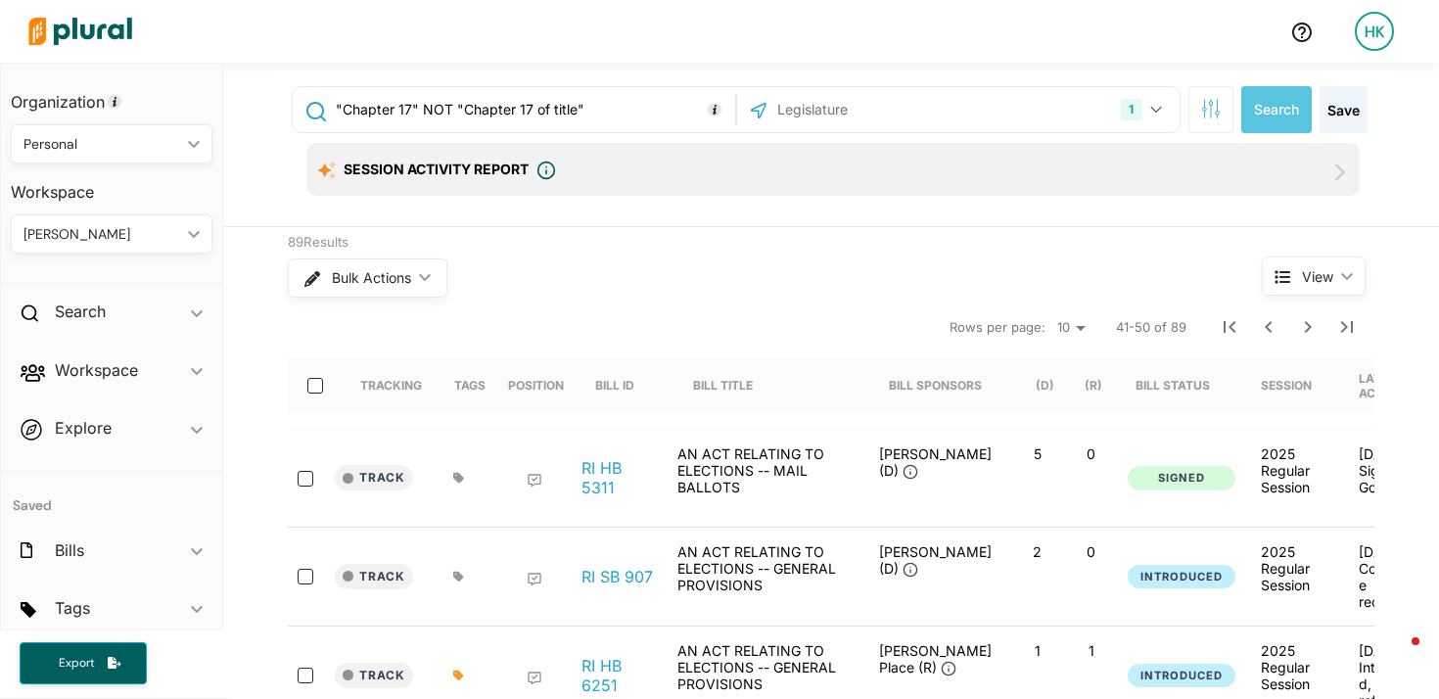
drag, startPoint x: 416, startPoint y: 109, endPoint x: 580, endPoint y: 98, distance: 163.9
click at [580, 98] on input ""Chapter 17" NOT "Chapter 17 of title"" at bounding box center [532, 109] width 397 height 37
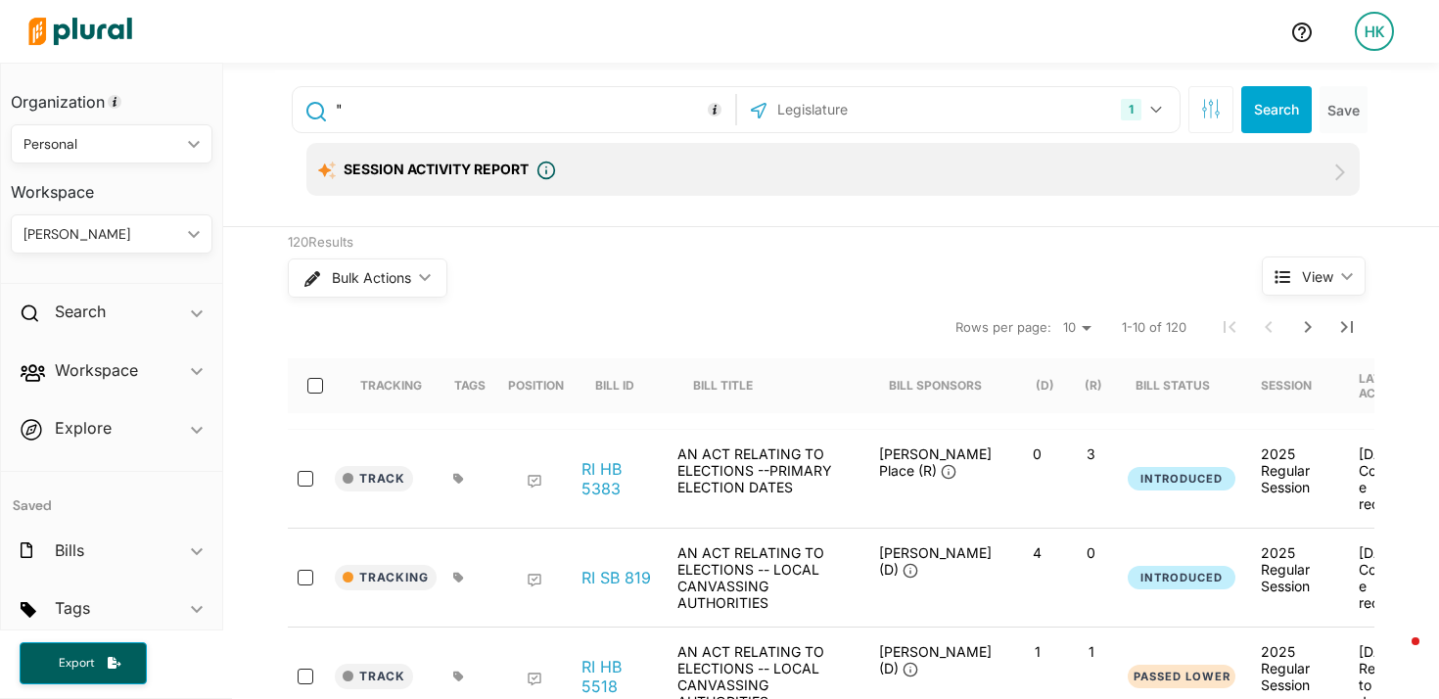
paste input "That § 12"
type input ""That § 12""
click at [851, 104] on input "text" at bounding box center [881, 109] width 210 height 37
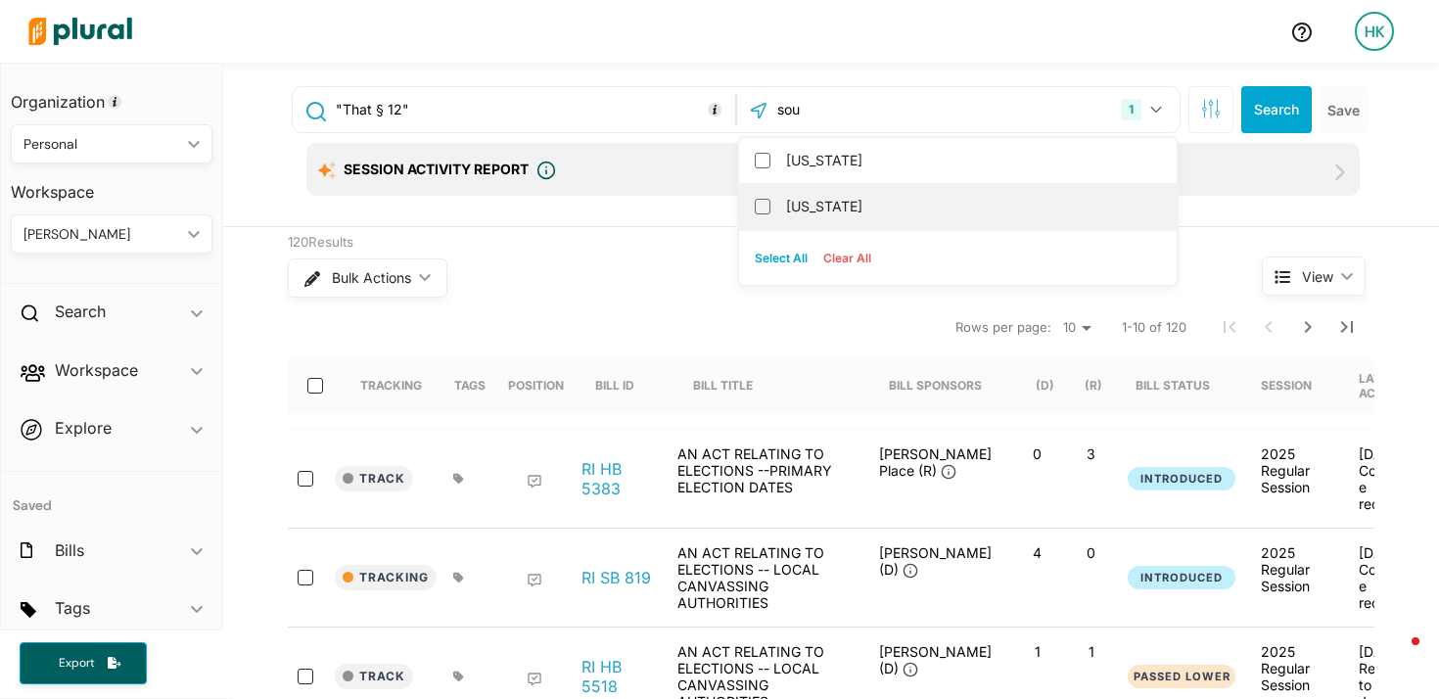
type input "sou"
click at [850, 211] on label "South Dakota" at bounding box center [971, 206] width 371 height 29
click at [771, 211] on input "South Dakota" at bounding box center [763, 207] width 16 height 16
checkbox input "true"
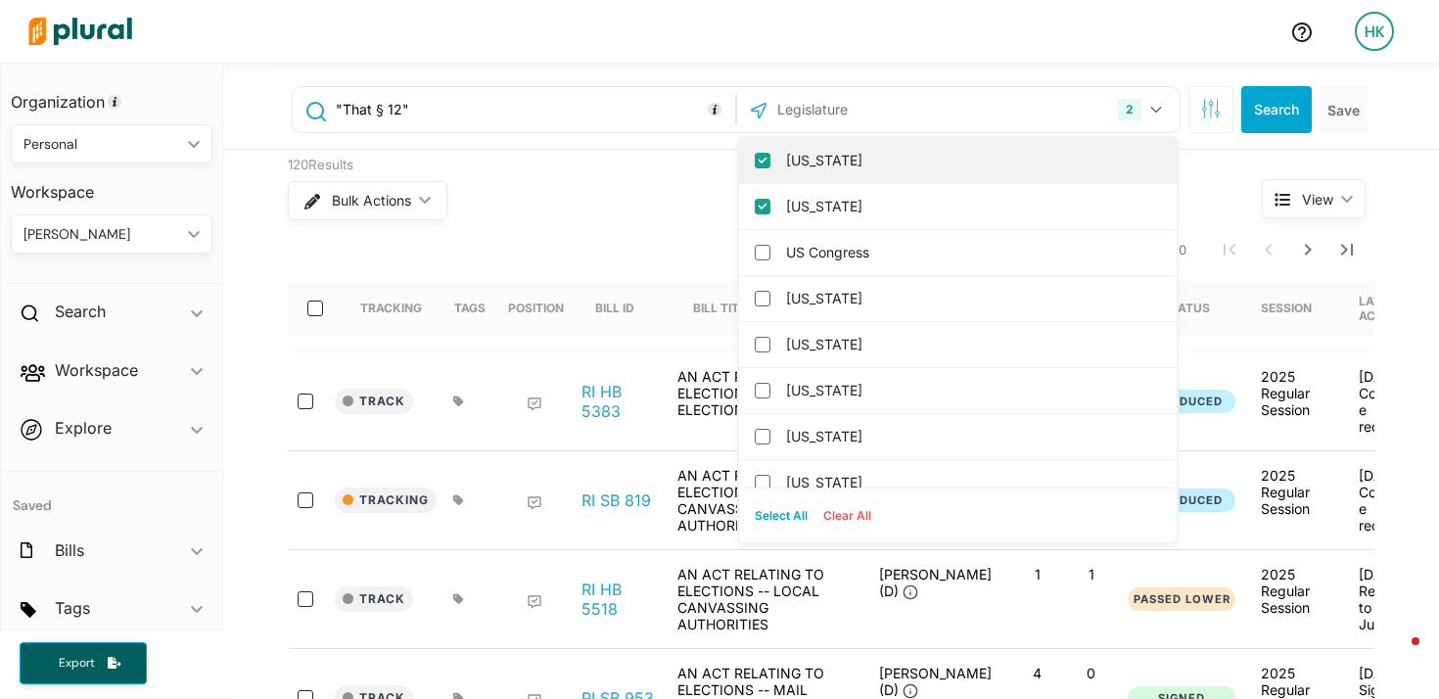
click at [755, 160] on input "[US_STATE]" at bounding box center [763, 161] width 16 height 16
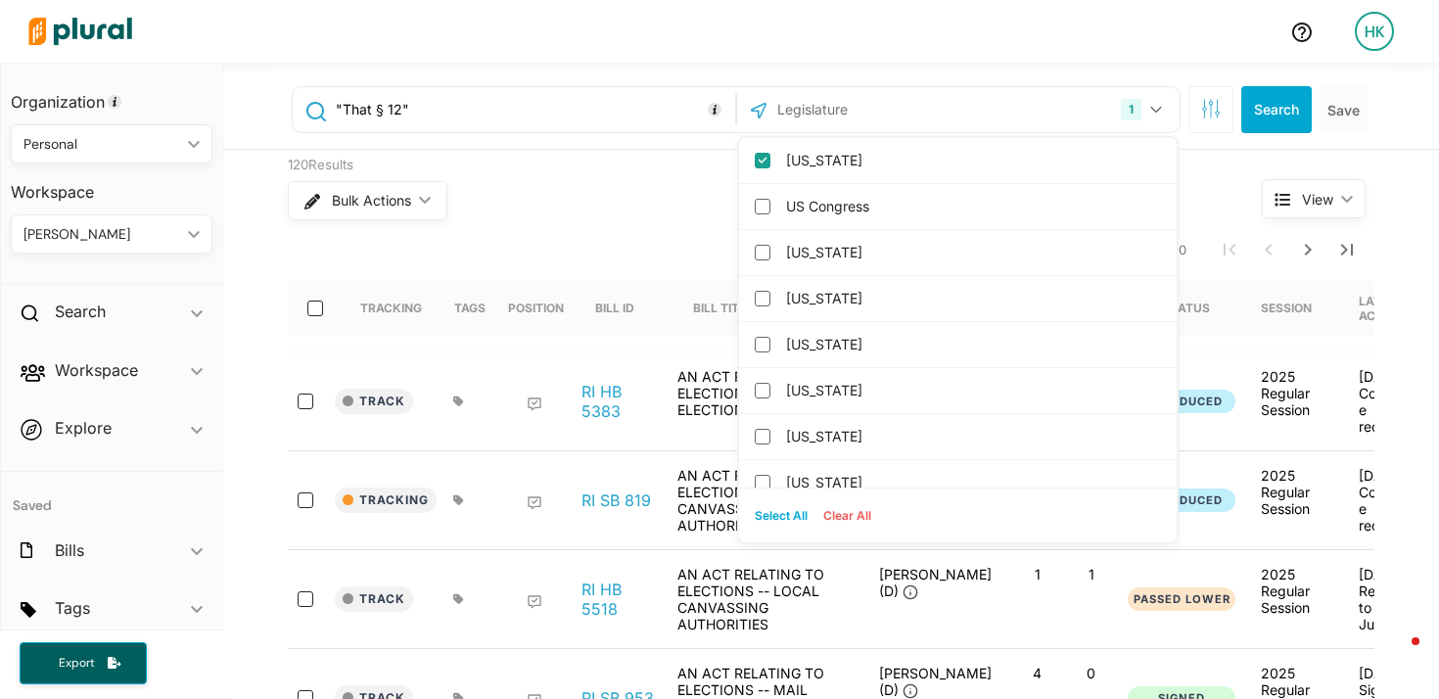
click at [662, 167] on div "120 Results" at bounding box center [738, 166] width 901 height 20
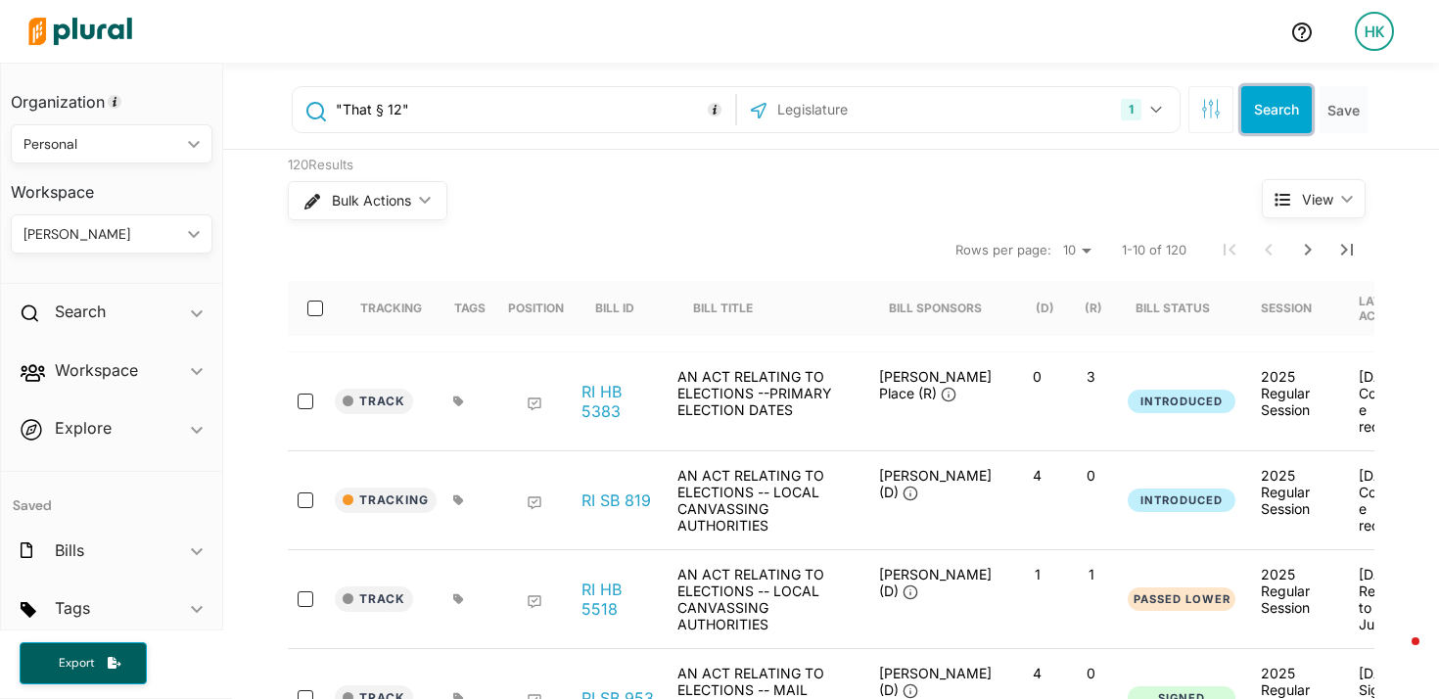
click at [1250, 124] on button "Search" at bounding box center [1277, 109] width 71 height 47
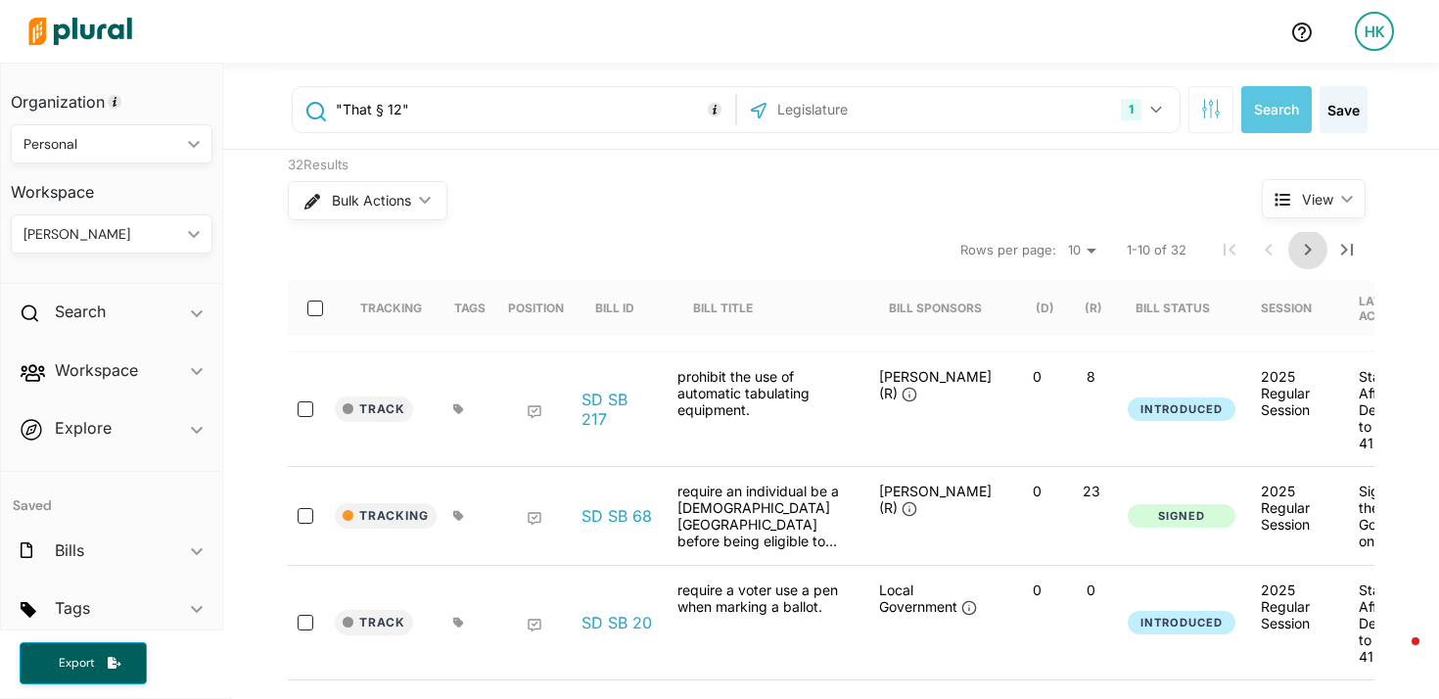
click at [1305, 249] on icon "Next Page" at bounding box center [1308, 250] width 7 height 12
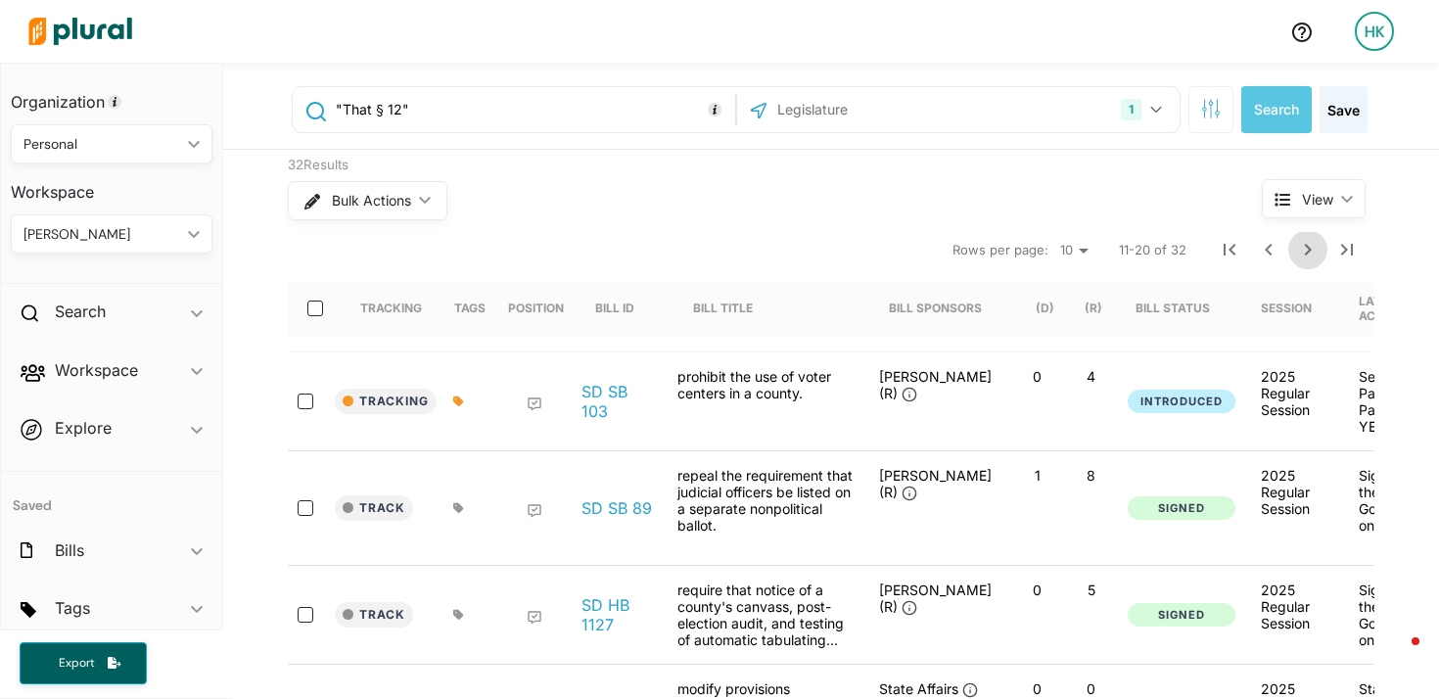
click at [1305, 256] on icon "Next Page" at bounding box center [1308, 250] width 7 height 12
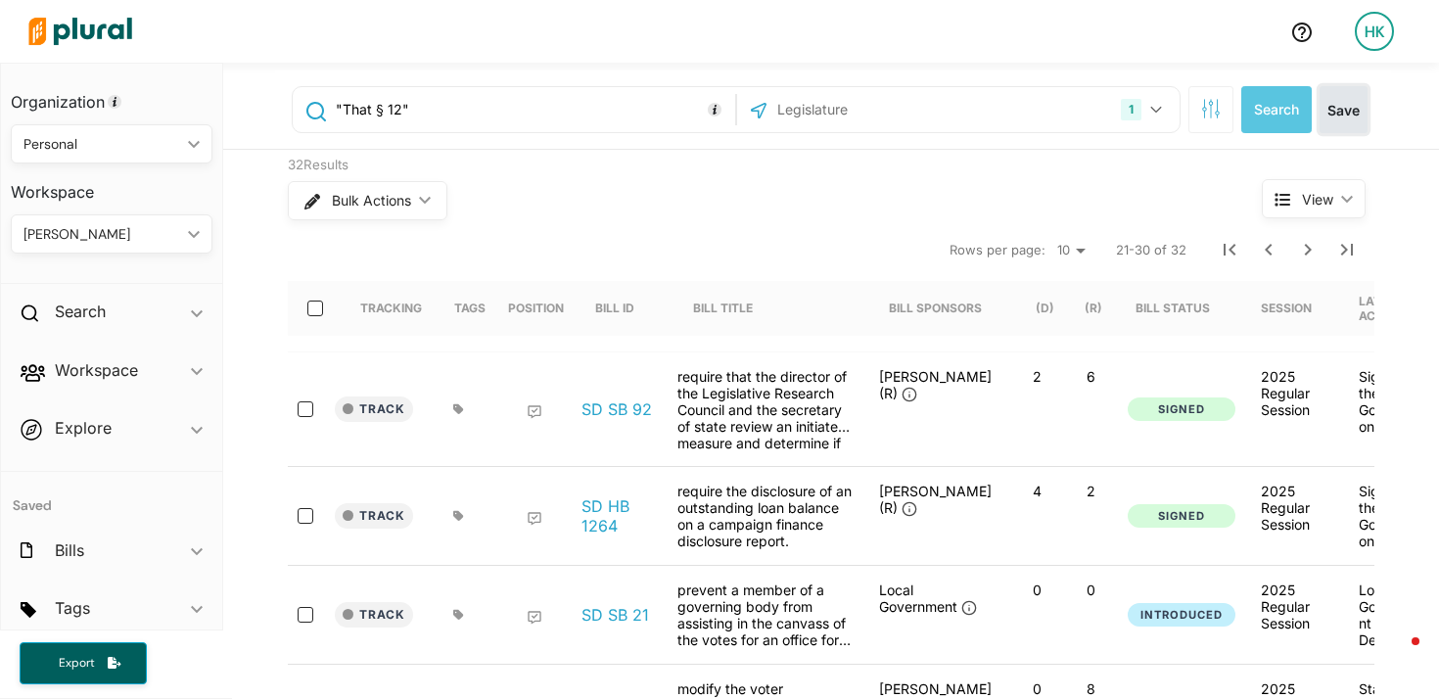
click at [1347, 97] on button "Save" at bounding box center [1344, 109] width 48 height 47
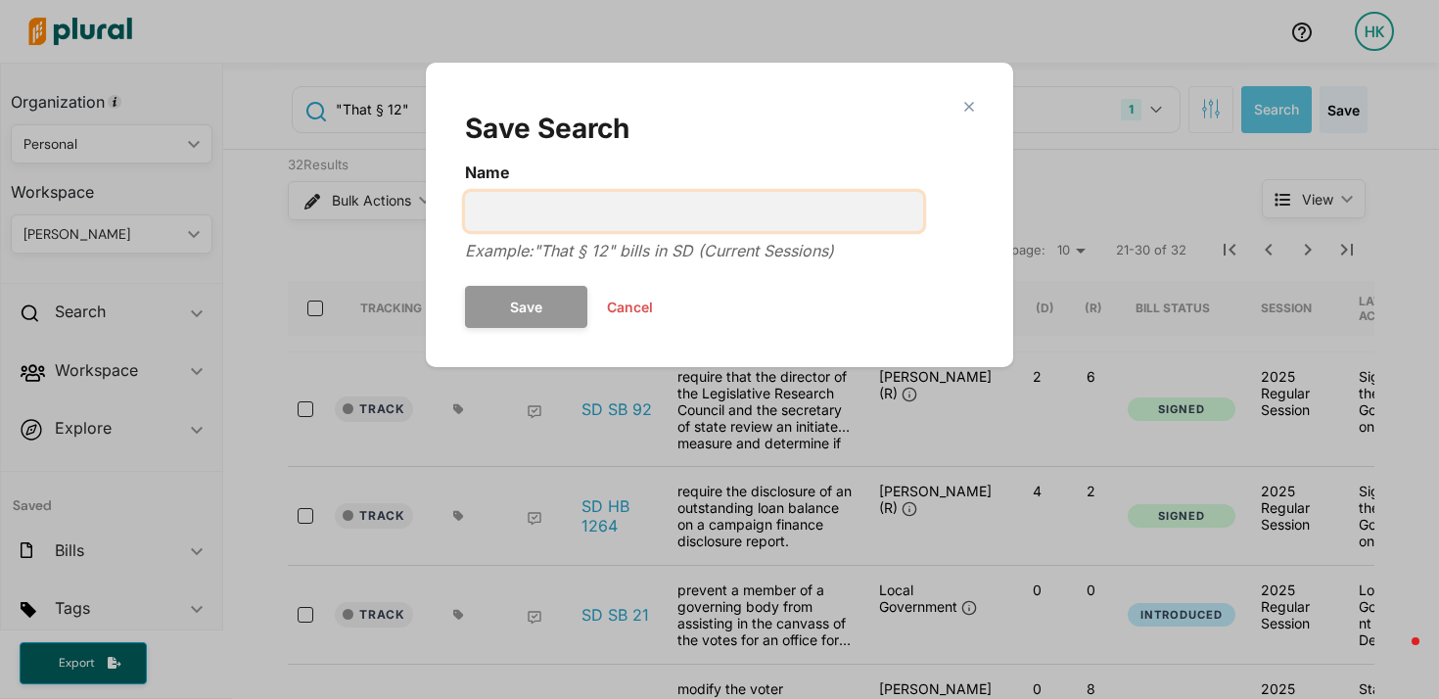
click at [622, 216] on input "Name" at bounding box center [694, 211] width 458 height 39
type input "bills amending election code - SD"
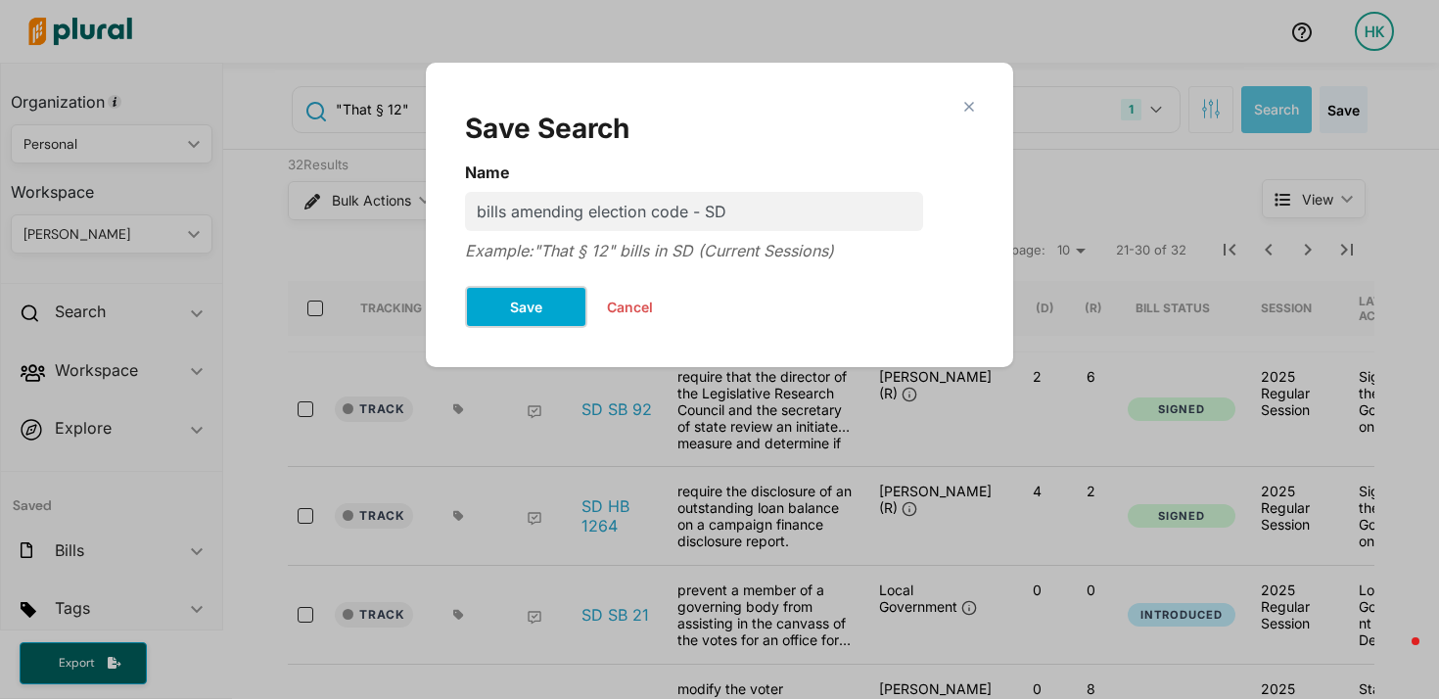
click at [500, 313] on button "Save" at bounding box center [526, 307] width 122 height 42
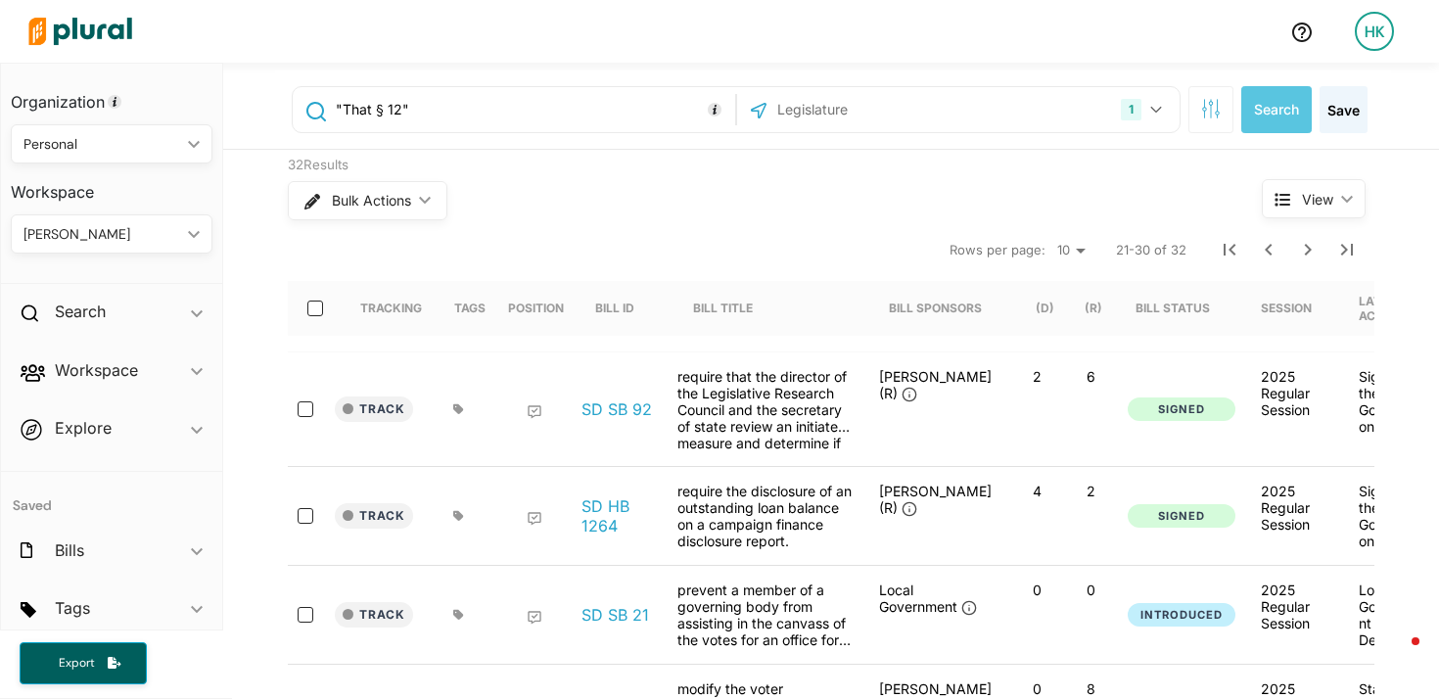
drag, startPoint x: 452, startPoint y: 113, endPoint x: 234, endPoint y: 112, distance: 218.4
click at [234, 112] on div ""That § 12" 1 South Dakota US Congress Alabama Alaska Arizona Arkansas Californ…" at bounding box center [831, 106] width 1216 height 87
paste input "An Act to amend Tennessee Code Annotated, Title 2"
type input ""That § 12""
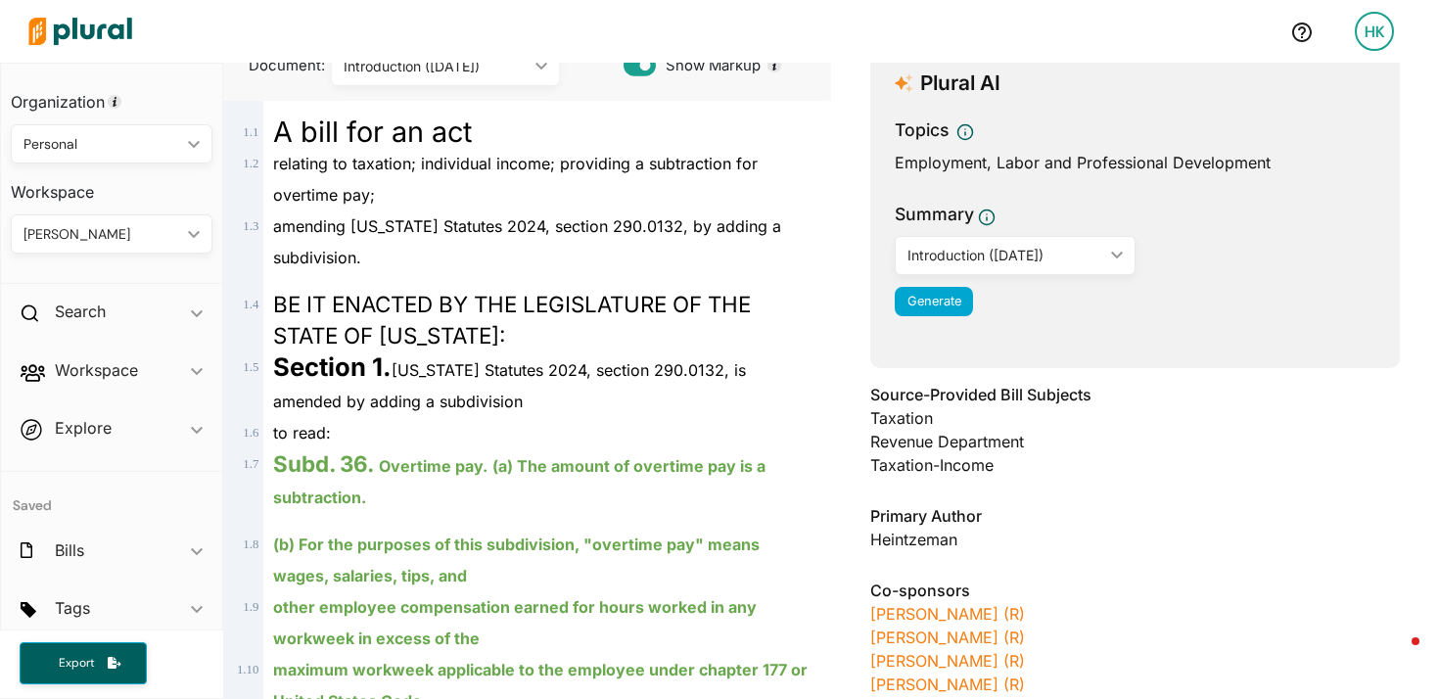
scroll to position [574, 0]
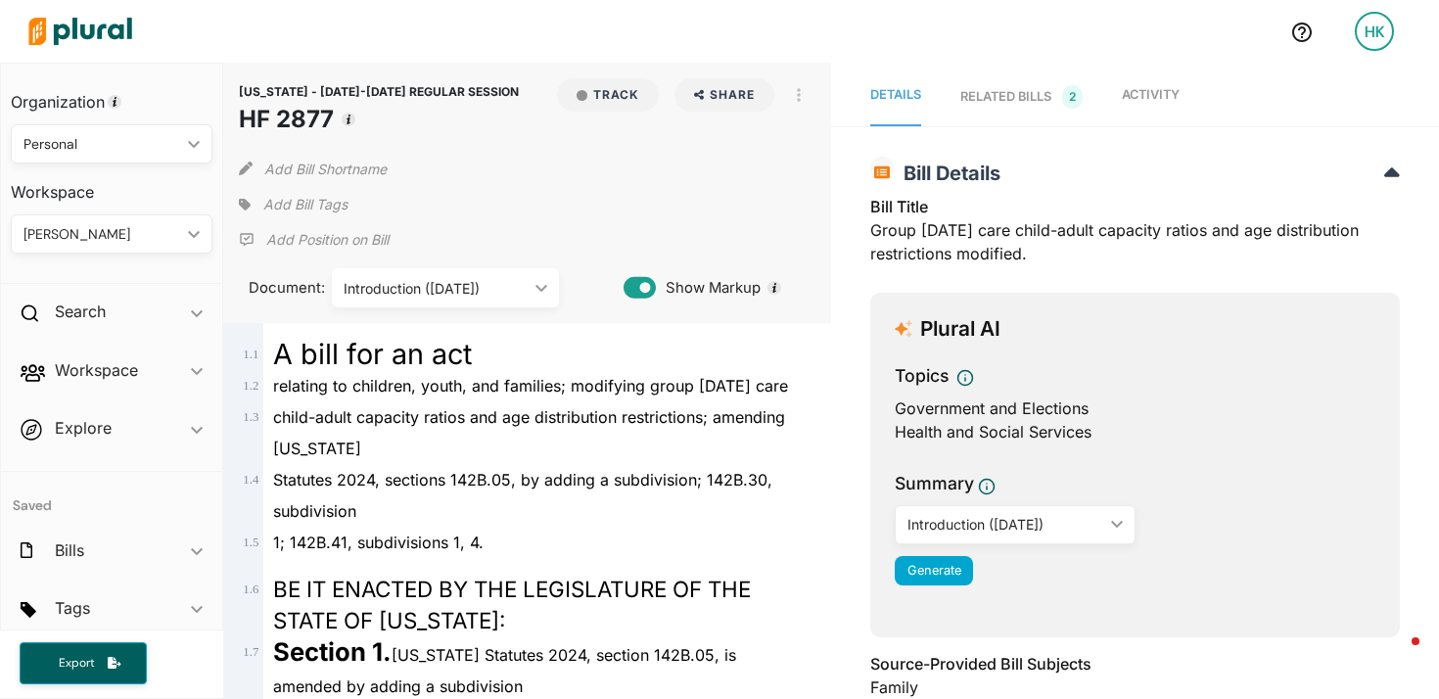
click at [125, 37] on img at bounding box center [80, 31] width 137 height 69
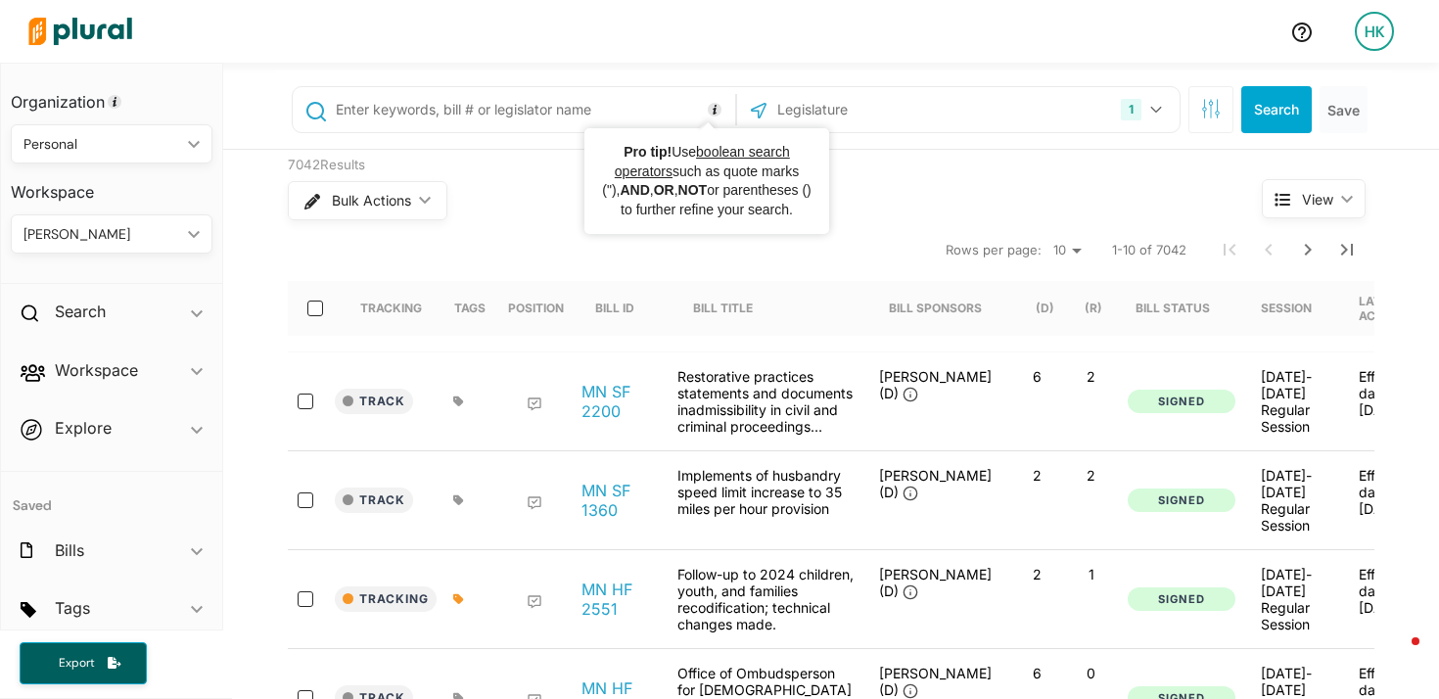
click at [556, 111] on input "text" at bounding box center [532, 109] width 397 height 37
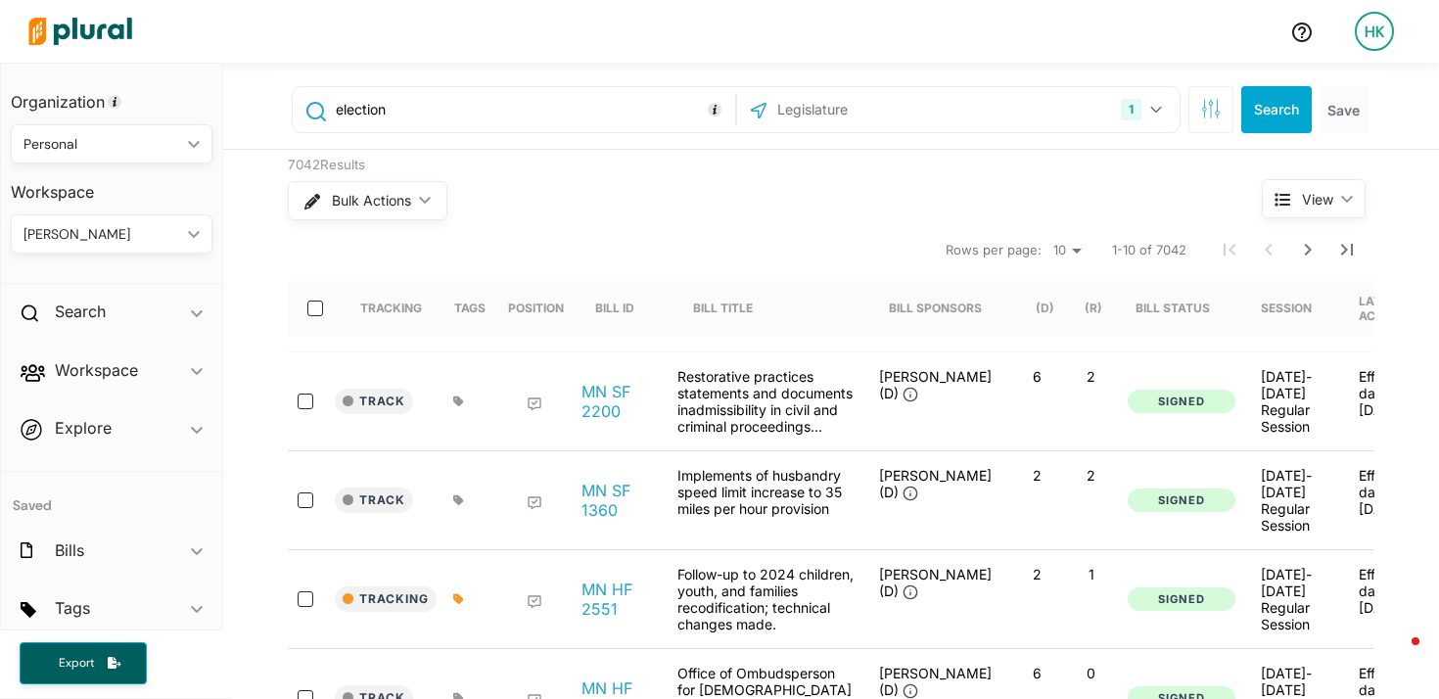
type input "election"
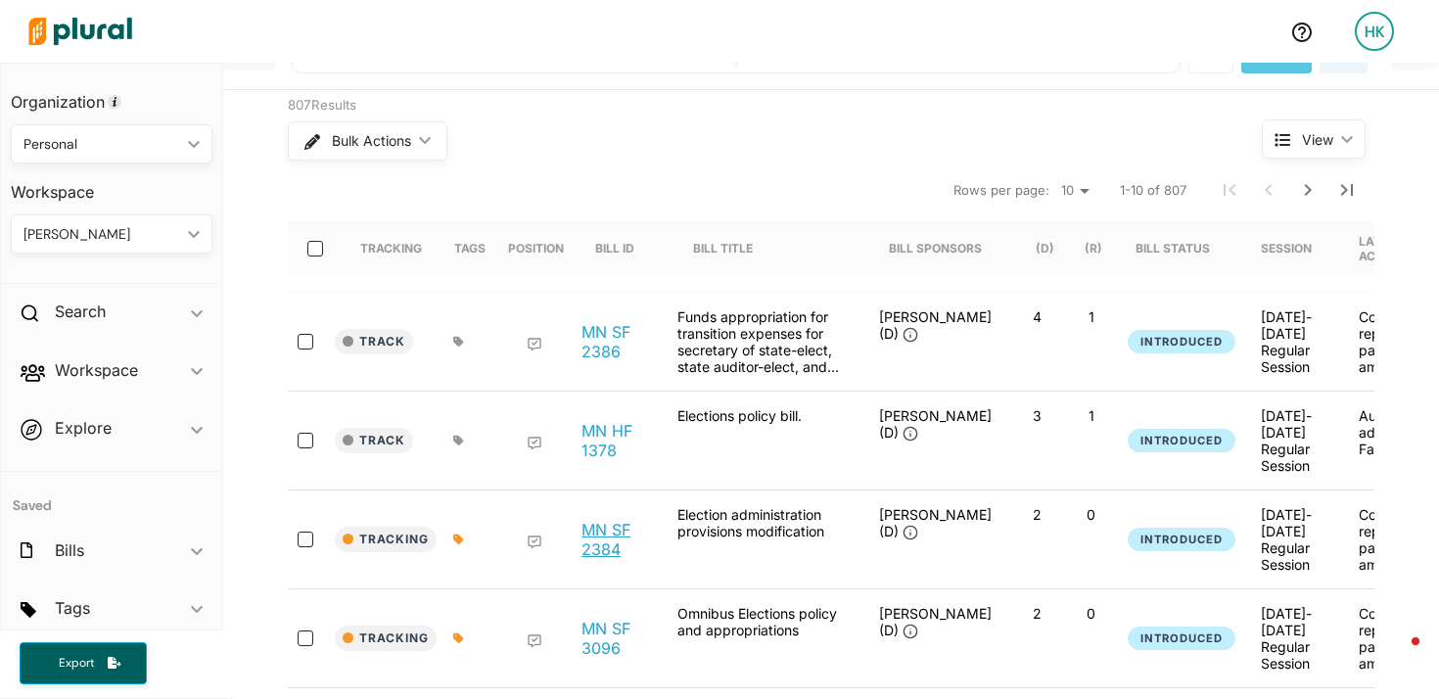
scroll to position [251, 0]
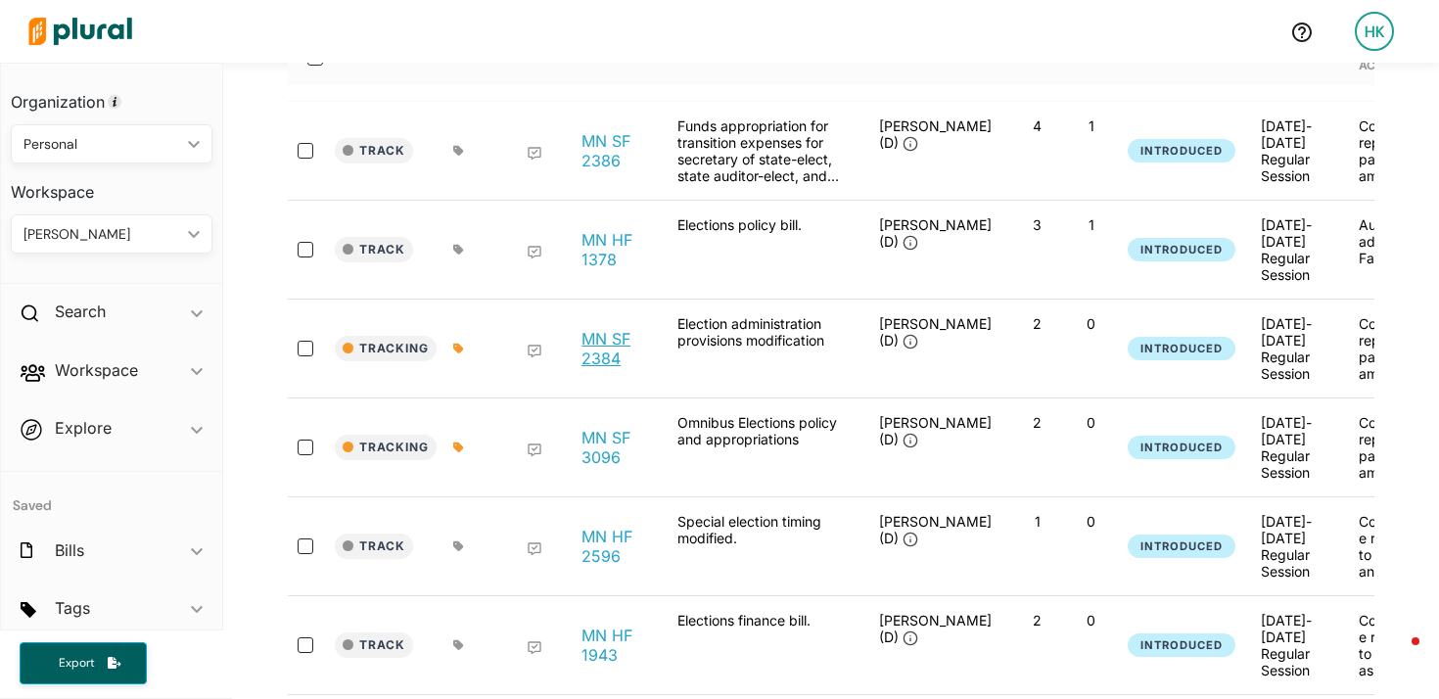
click at [598, 350] on link "MN SF 2384" at bounding box center [619, 348] width 74 height 39
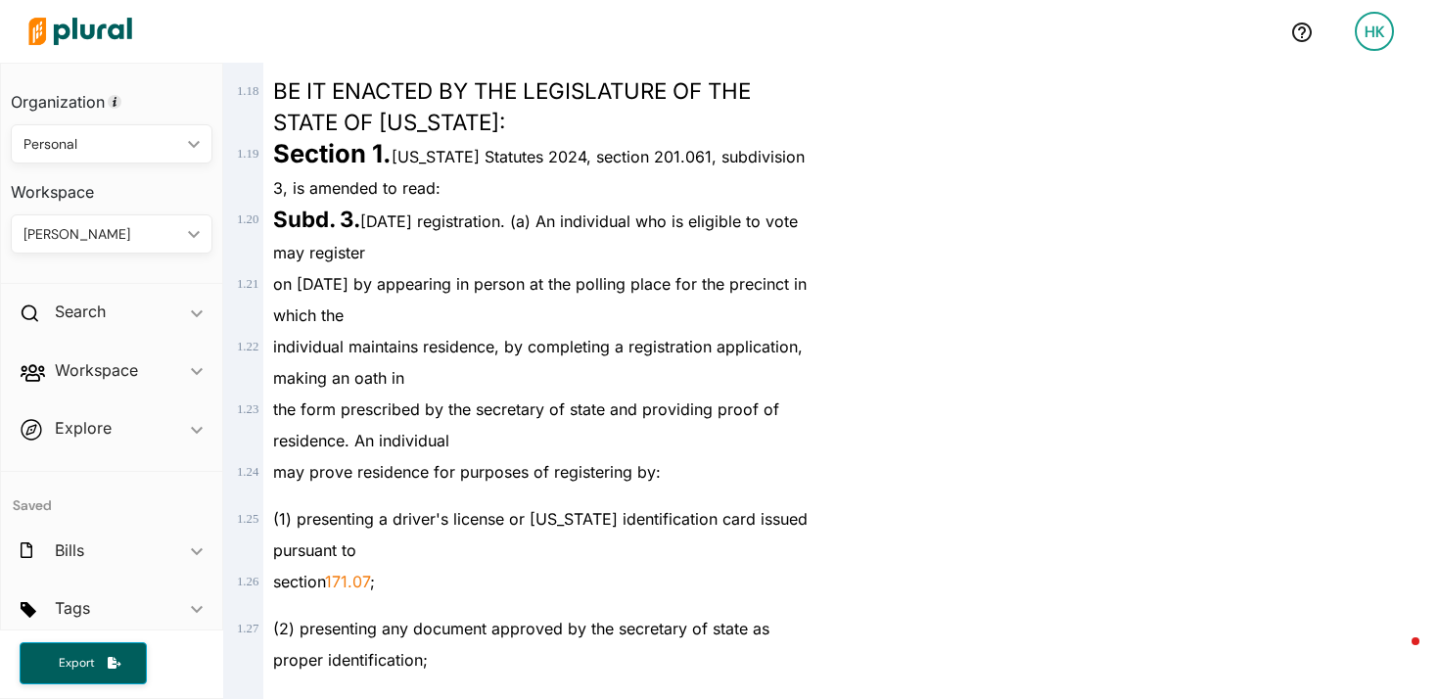
scroll to position [1315, 0]
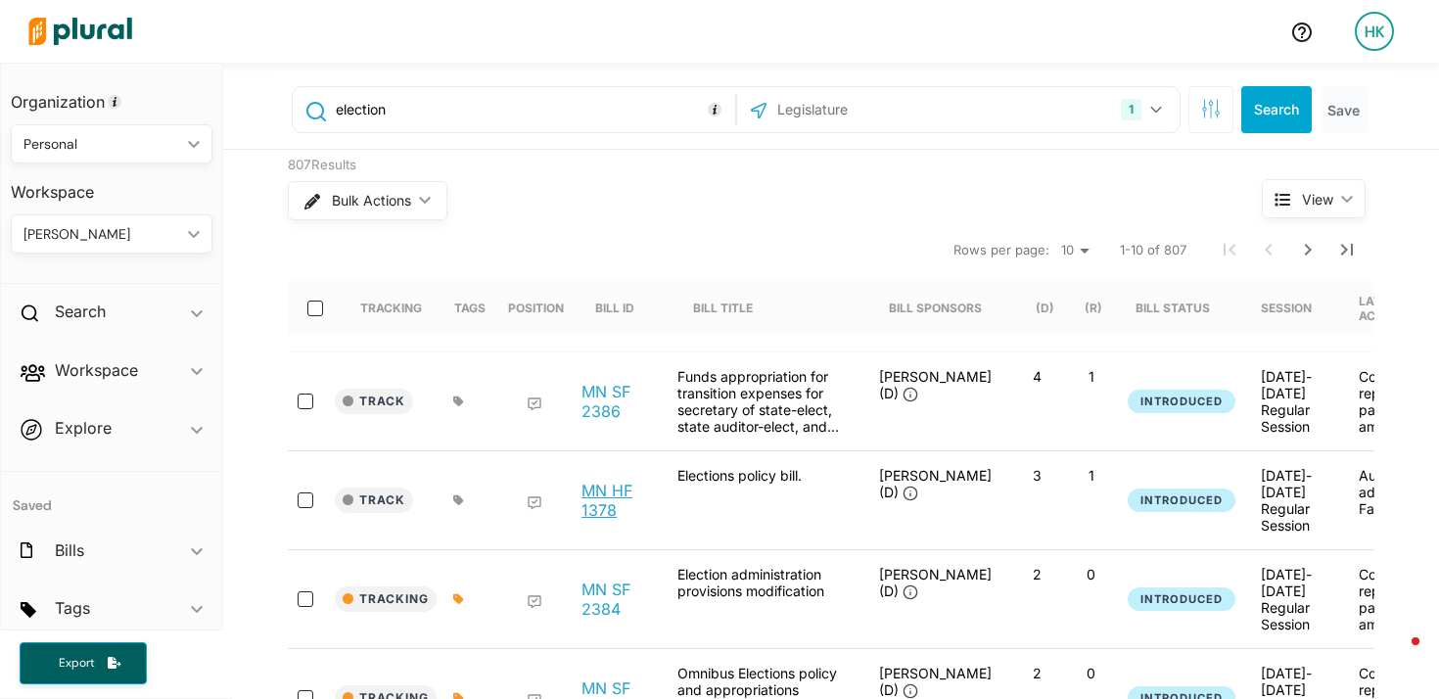
click at [605, 488] on link "MN HF 1378" at bounding box center [619, 500] width 74 height 39
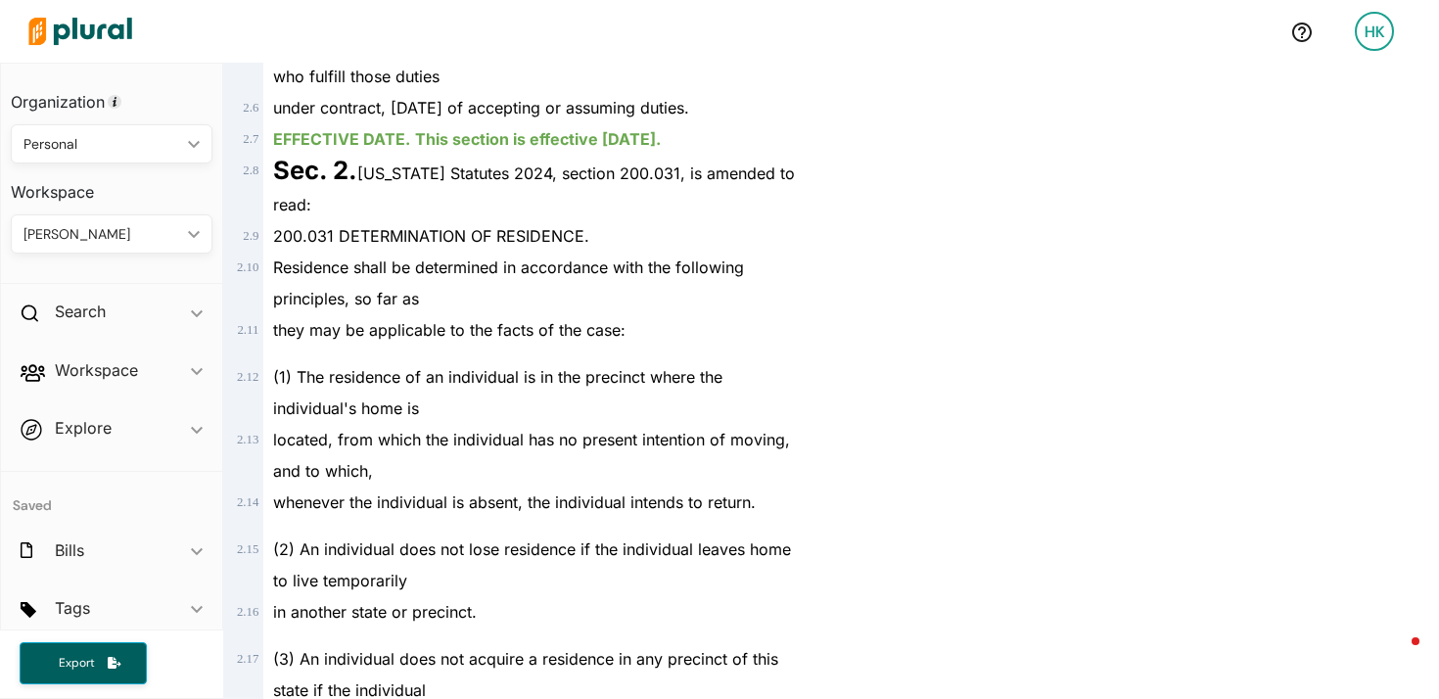
scroll to position [2104, 0]
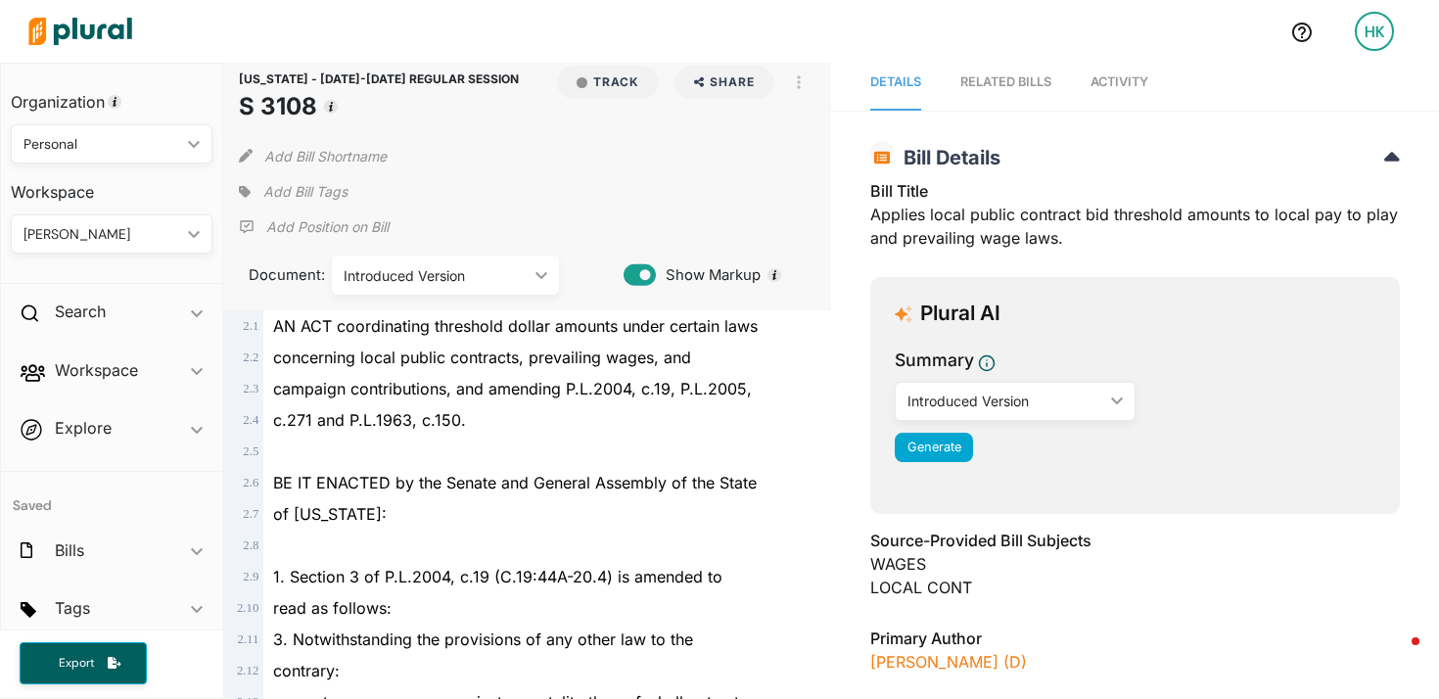
scroll to position [16, 0]
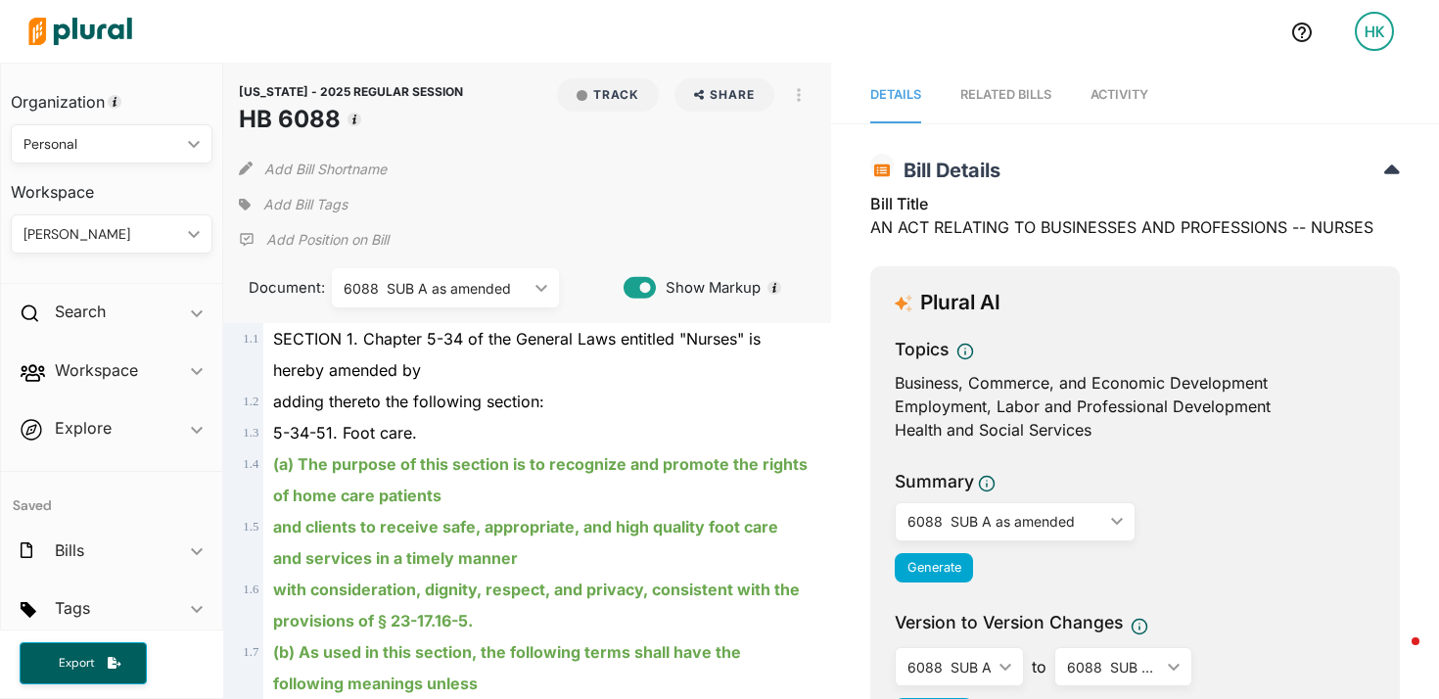
click at [454, 283] on div "6088 SUB A as amended" at bounding box center [436, 288] width 184 height 21
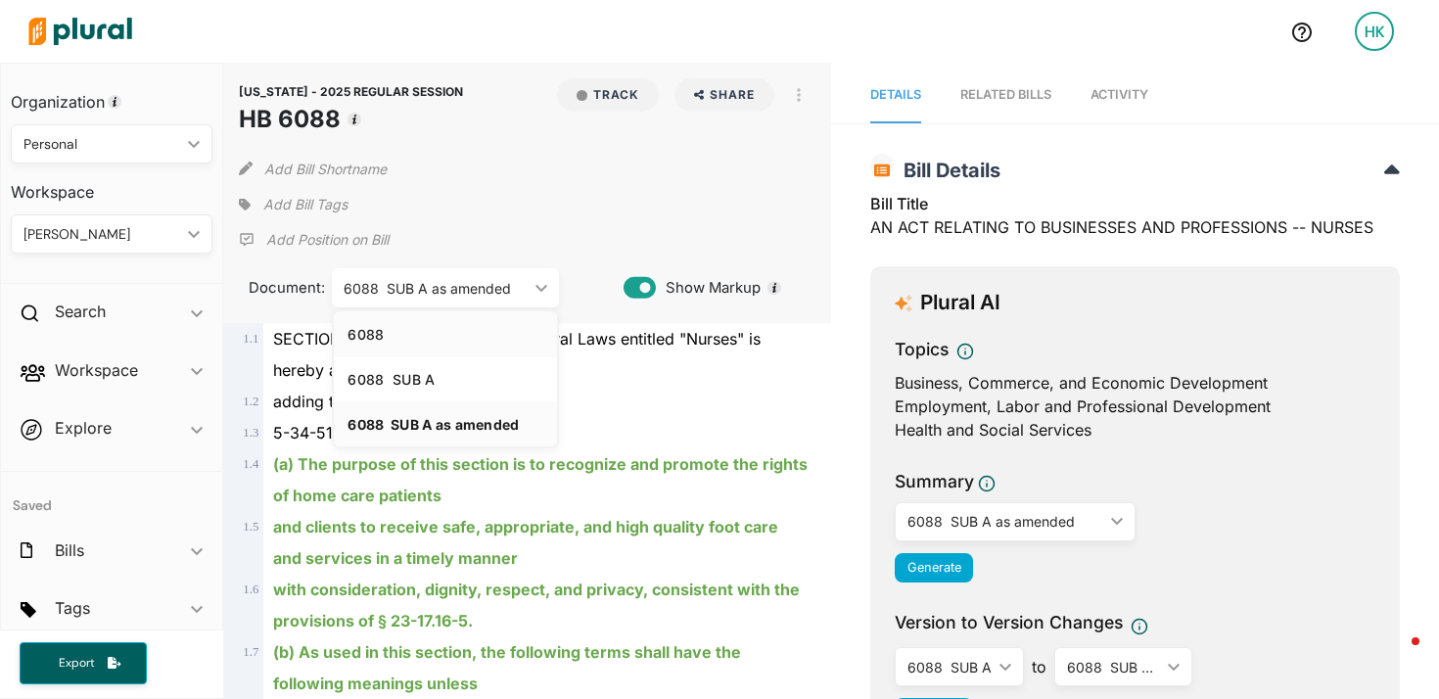
click at [430, 330] on div "6088" at bounding box center [446, 334] width 196 height 17
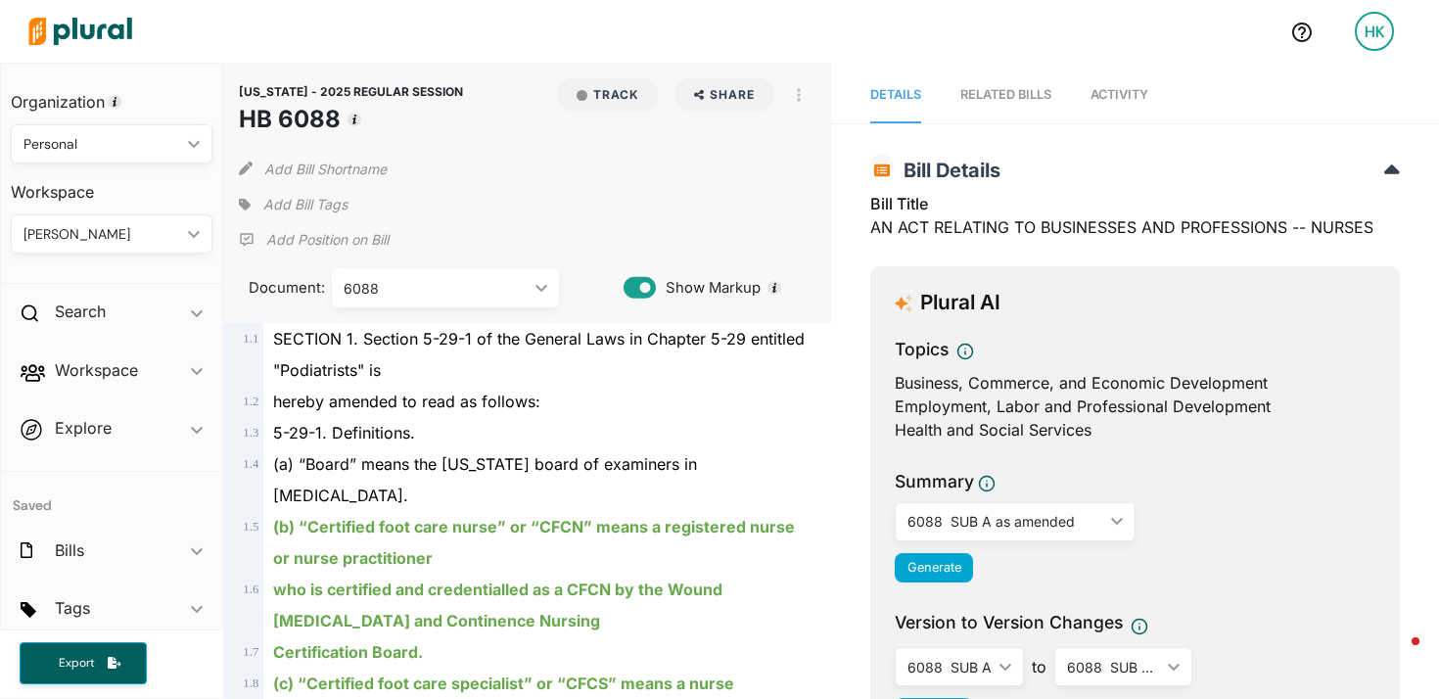
scroll to position [553, 0]
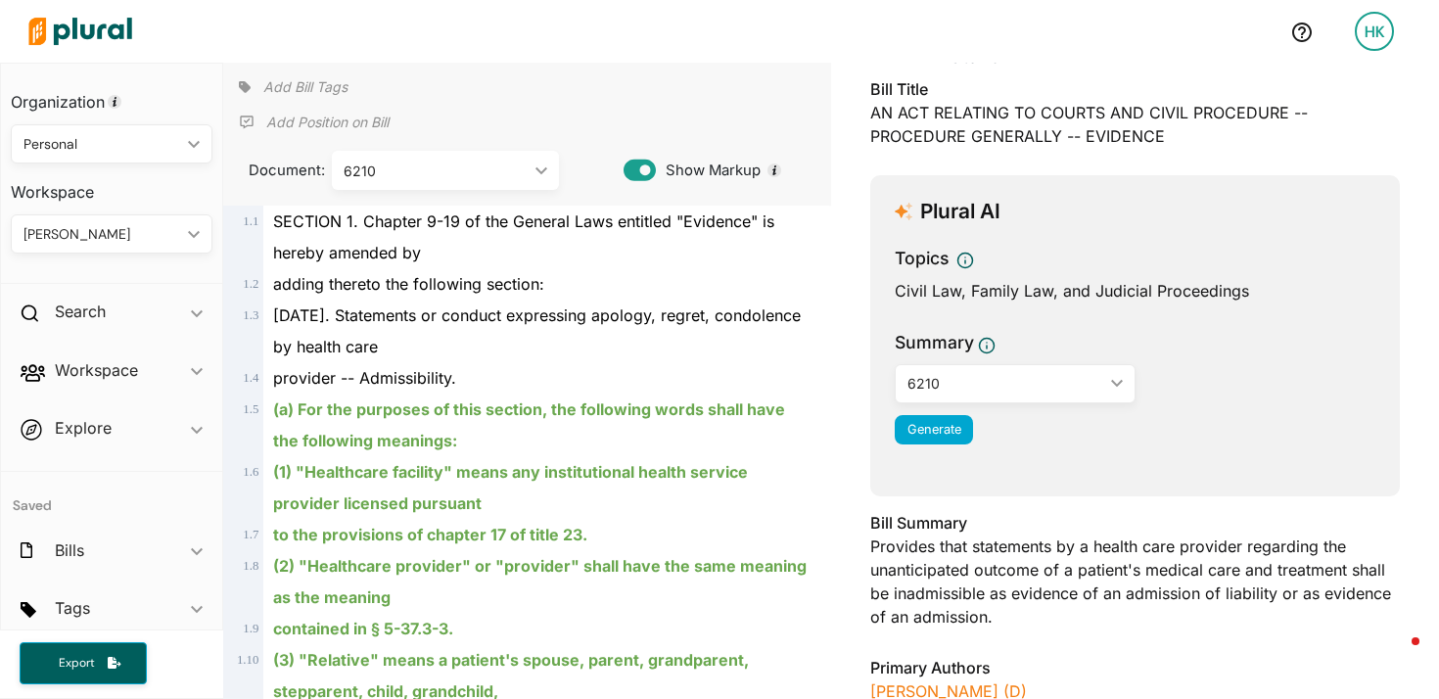
scroll to position [136, 0]
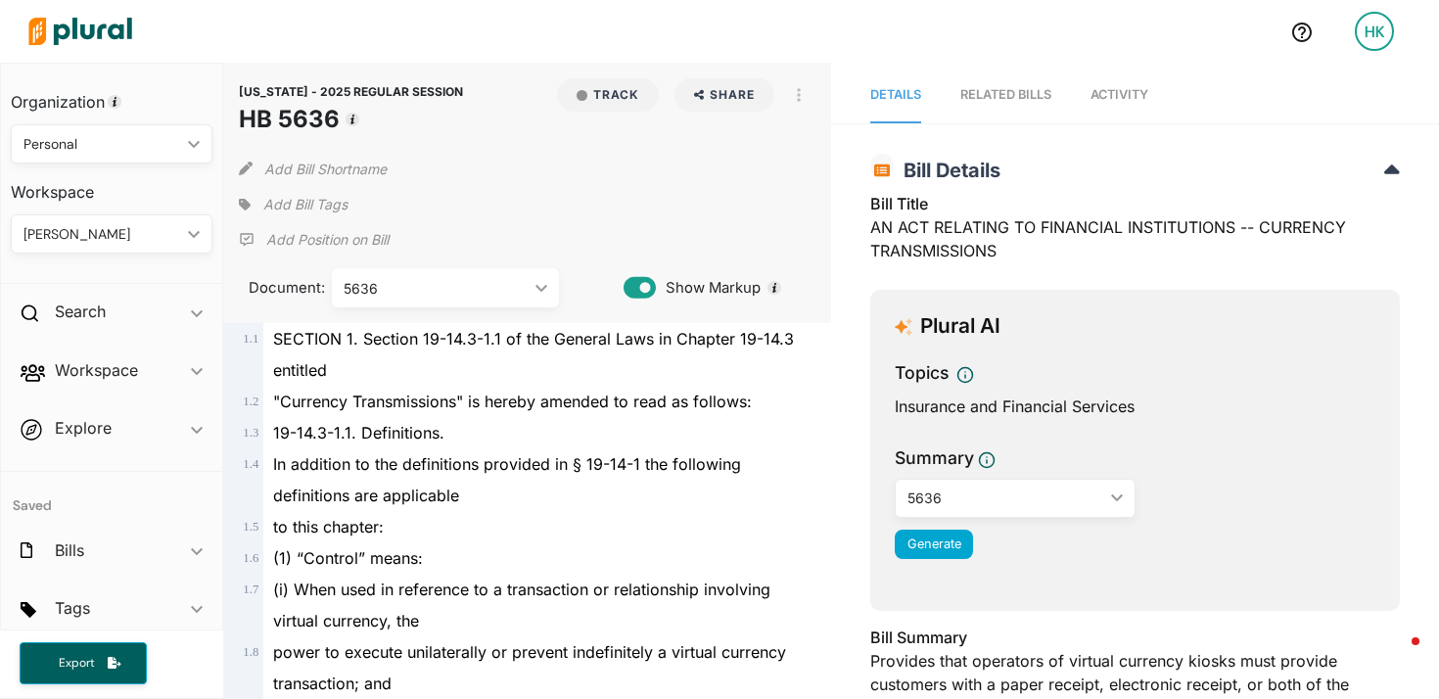
click at [465, 300] on div "5636 ic_keyboard_arrow_down" at bounding box center [445, 287] width 227 height 39
click at [432, 348] on link "5636" at bounding box center [445, 333] width 223 height 45
click at [579, 436] on div "19-14.3-1.1. Definitions." at bounding box center [535, 432] width 545 height 31
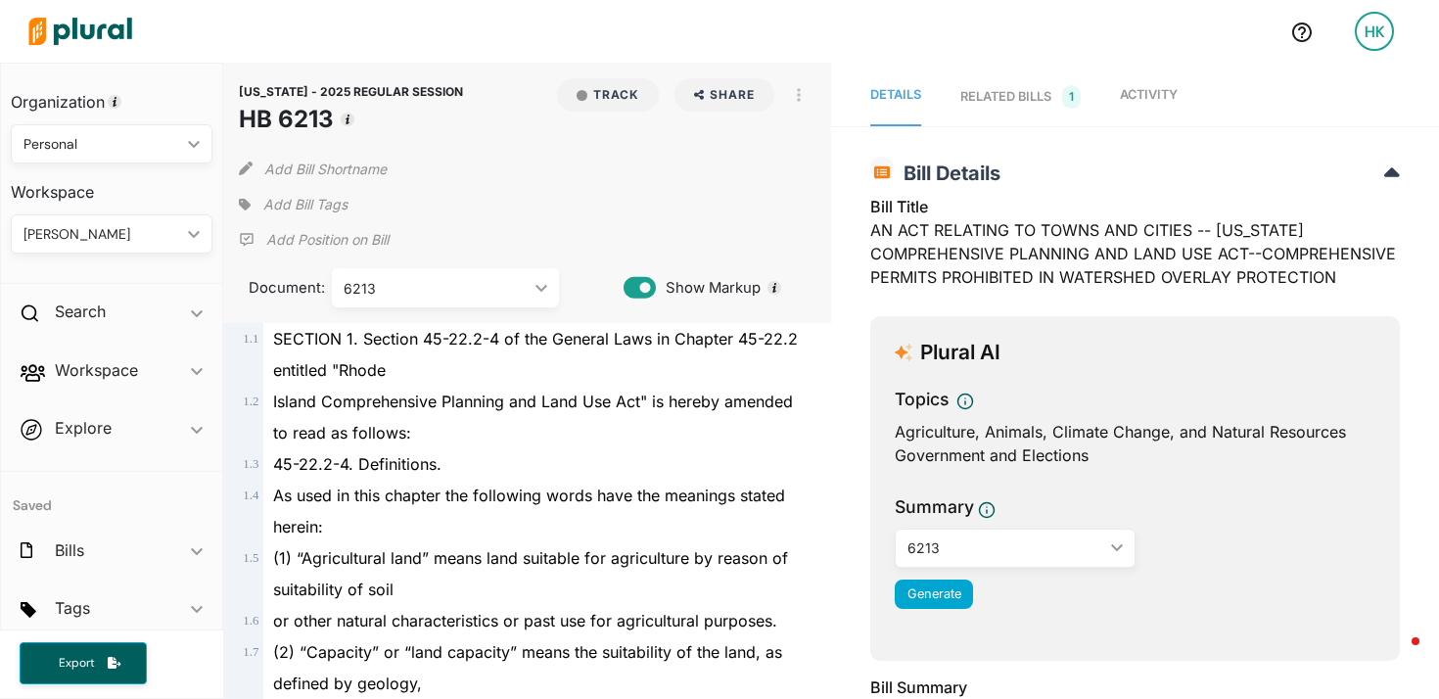
click at [594, 386] on div "Island Comprehensive Planning and Land Use Act" is hereby amended to read as fo…" at bounding box center [535, 417] width 545 height 63
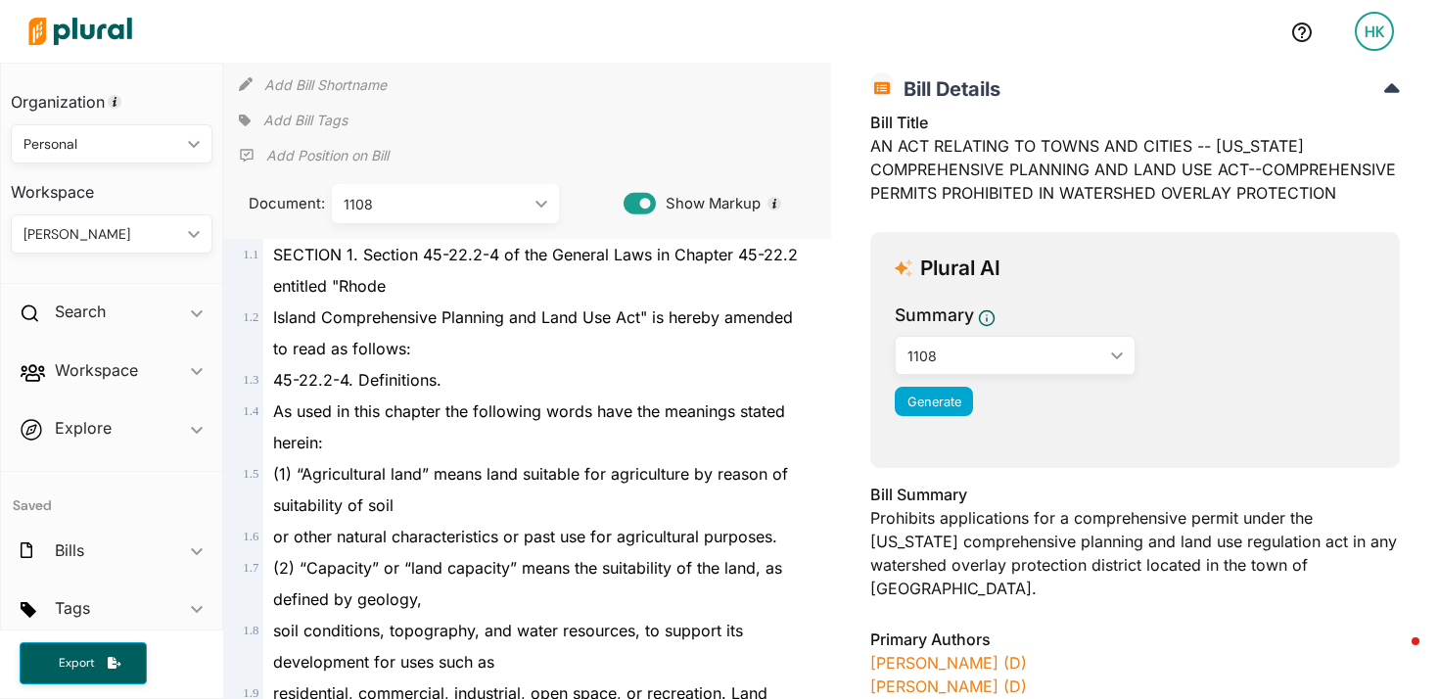
scroll to position [105, 0]
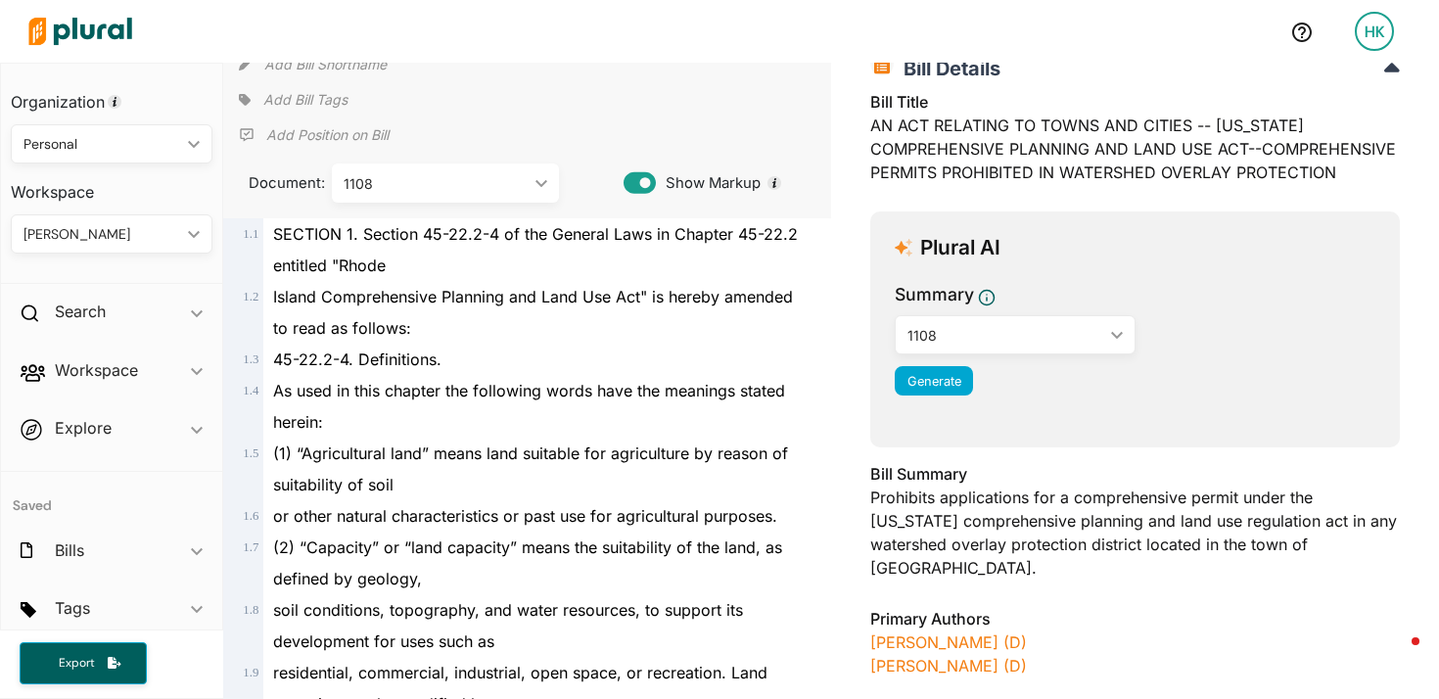
click at [484, 194] on div "1108 ic_keyboard_arrow_down" at bounding box center [445, 183] width 227 height 39
click at [595, 391] on span "As used in this chapter the following words have the meanings stated herein:" at bounding box center [529, 406] width 512 height 51
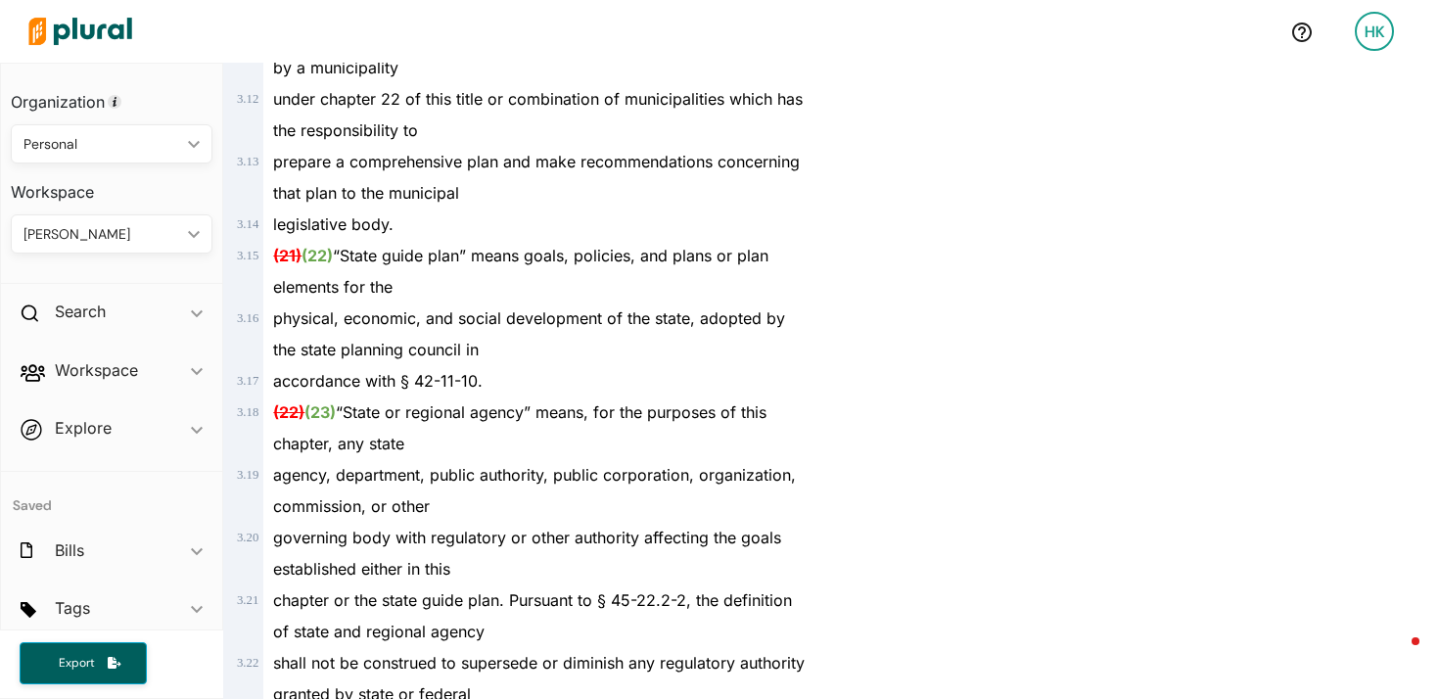
scroll to position [5442, 0]
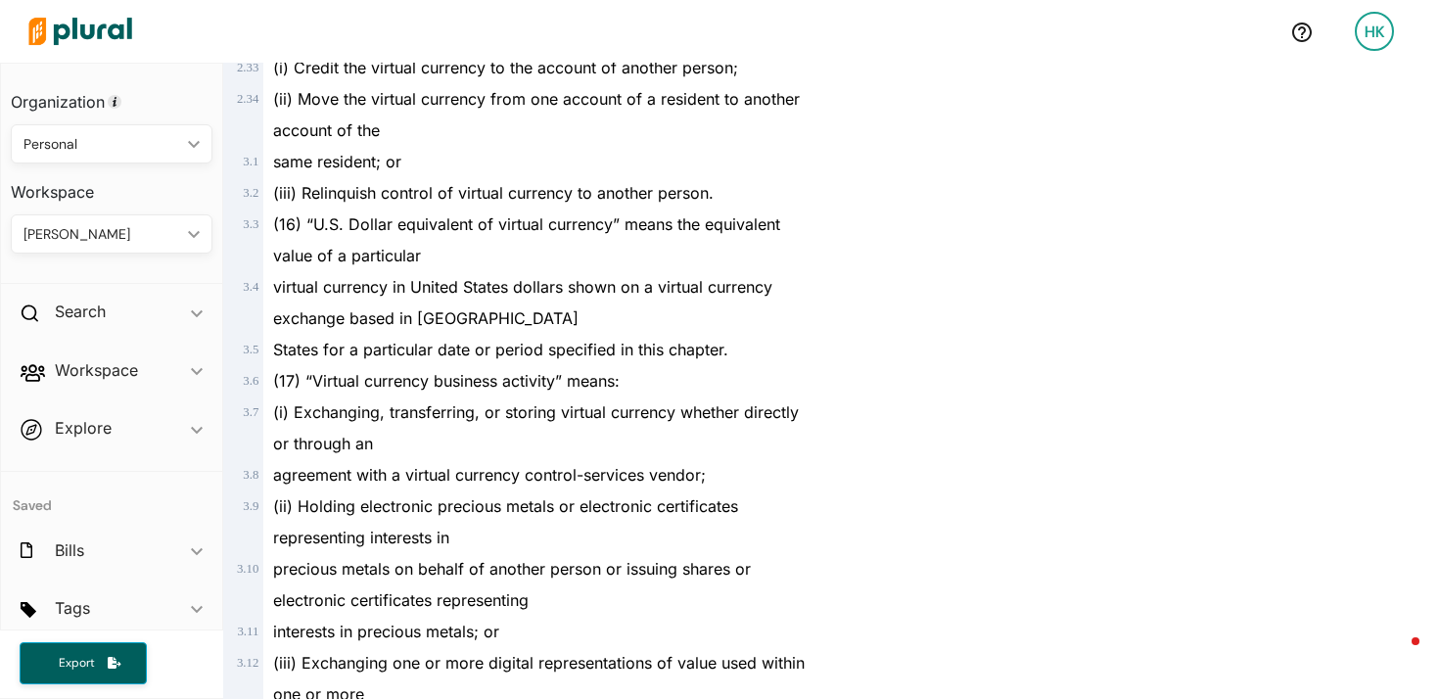
scroll to position [3938, 0]
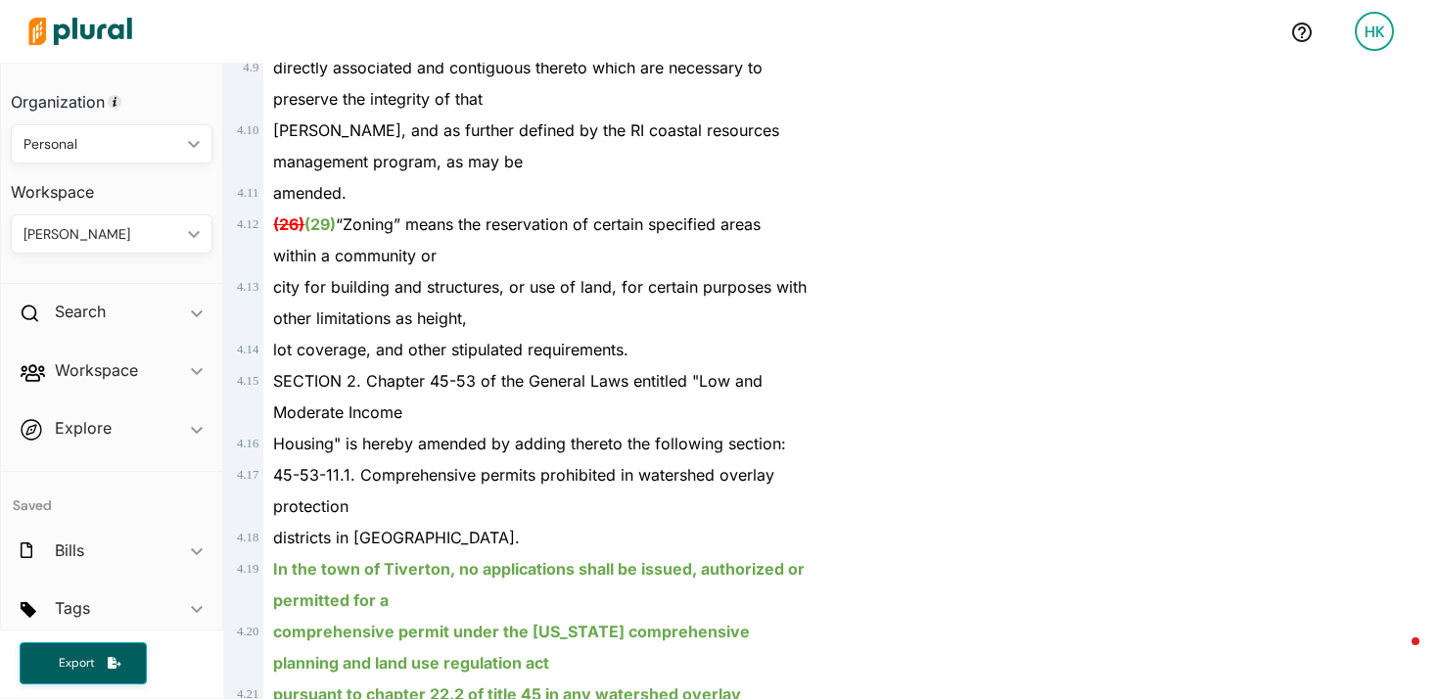
scroll to position [5353, 0]
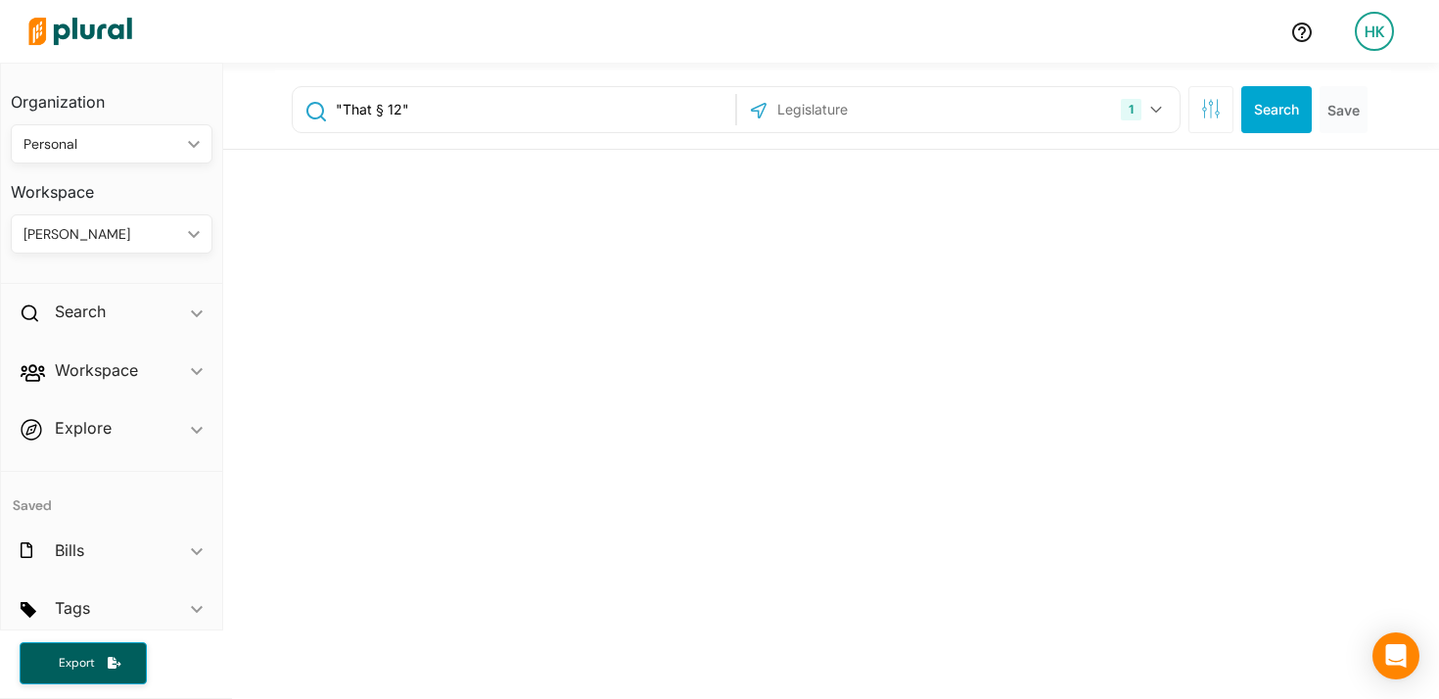
click at [405, 100] on input ""That § 12"" at bounding box center [532, 109] width 397 height 37
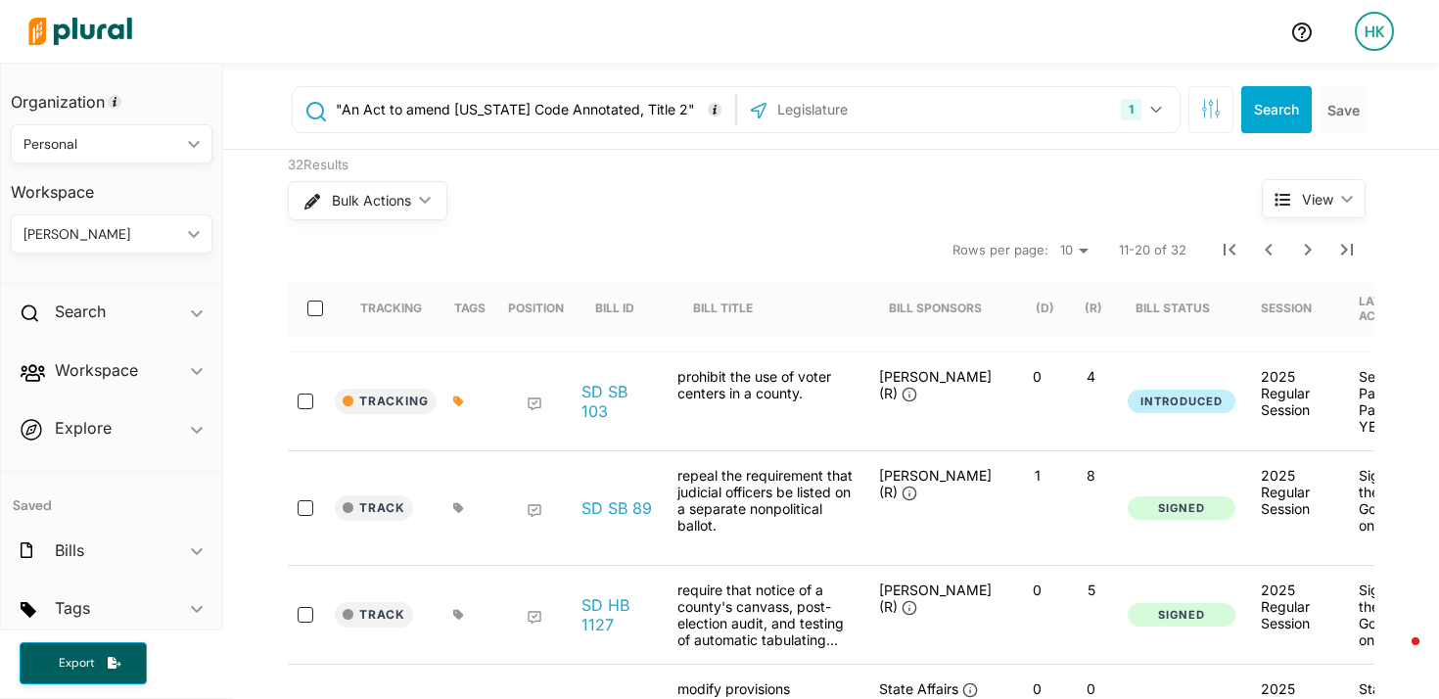
type input ""An Act to amend [US_STATE] Code Annotated, Title 2""
click at [817, 104] on input "text" at bounding box center [881, 109] width 210 height 37
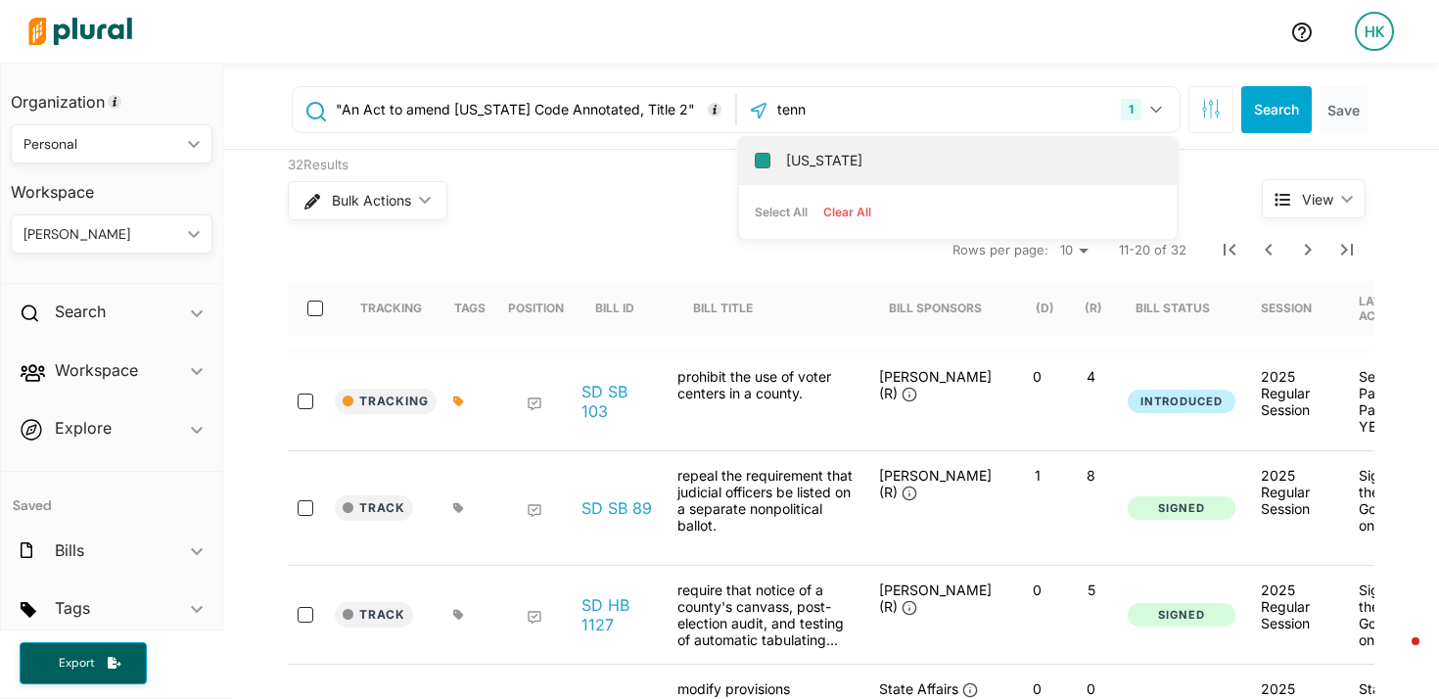
type input "tenn"
click at [755, 161] on input "[US_STATE]" at bounding box center [763, 161] width 16 height 16
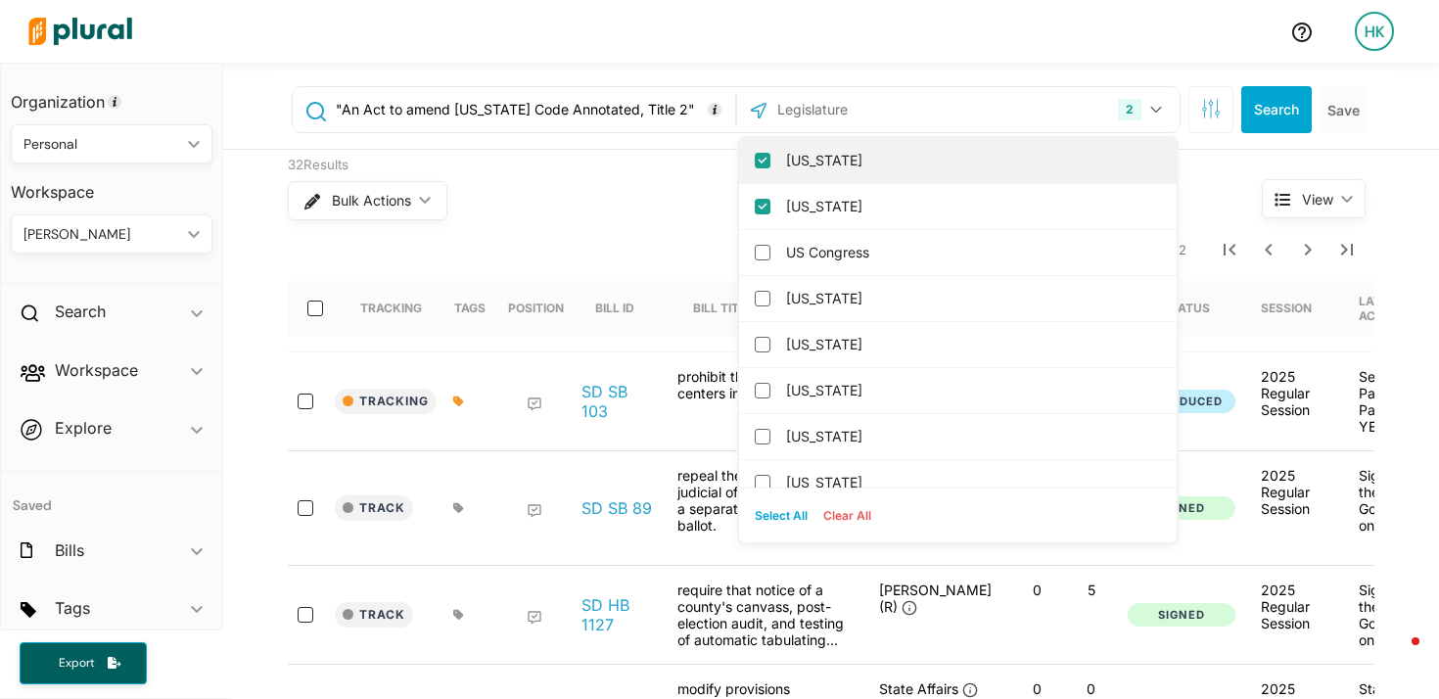
click at [755, 159] on input "[US_STATE]" at bounding box center [763, 161] width 16 height 16
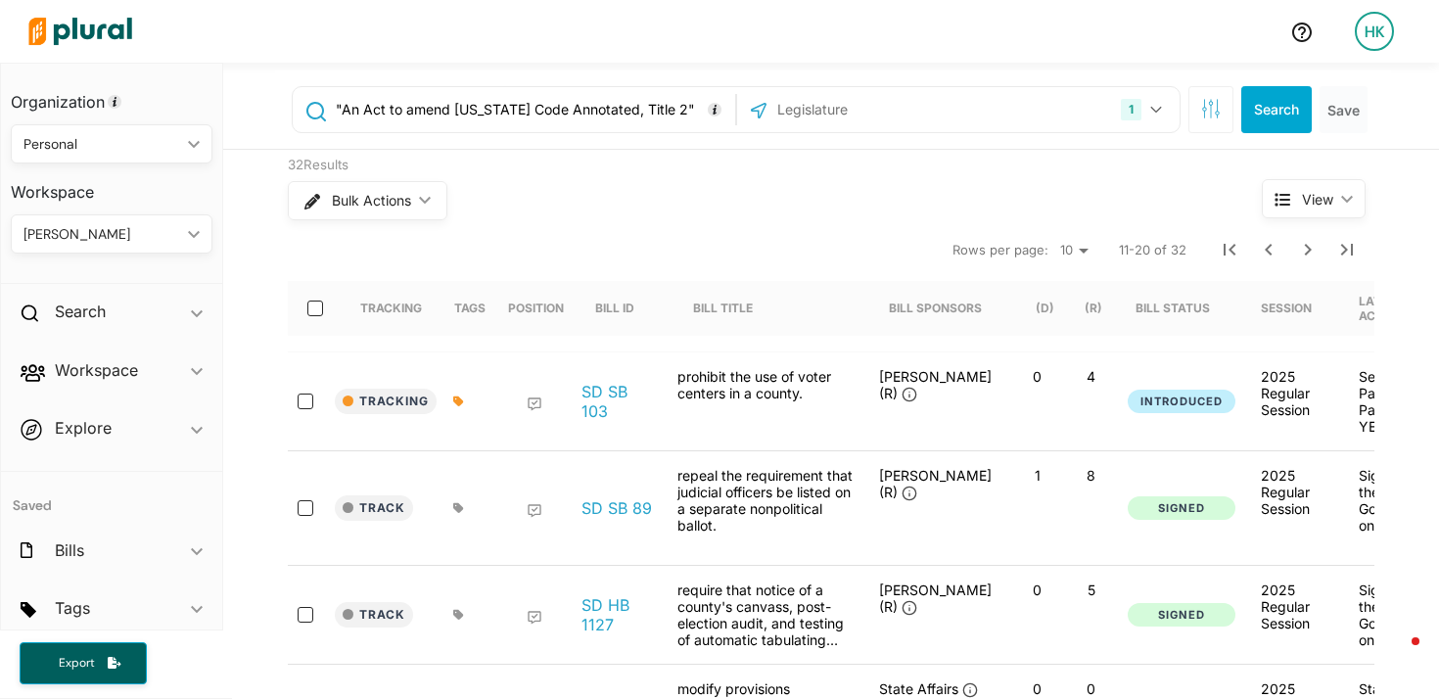
drag, startPoint x: 580, startPoint y: 173, endPoint x: 632, endPoint y: 176, distance: 52.0
click at [582, 173] on div "32 Results" at bounding box center [738, 166] width 901 height 20
click at [1248, 118] on button "Search" at bounding box center [1277, 109] width 71 height 47
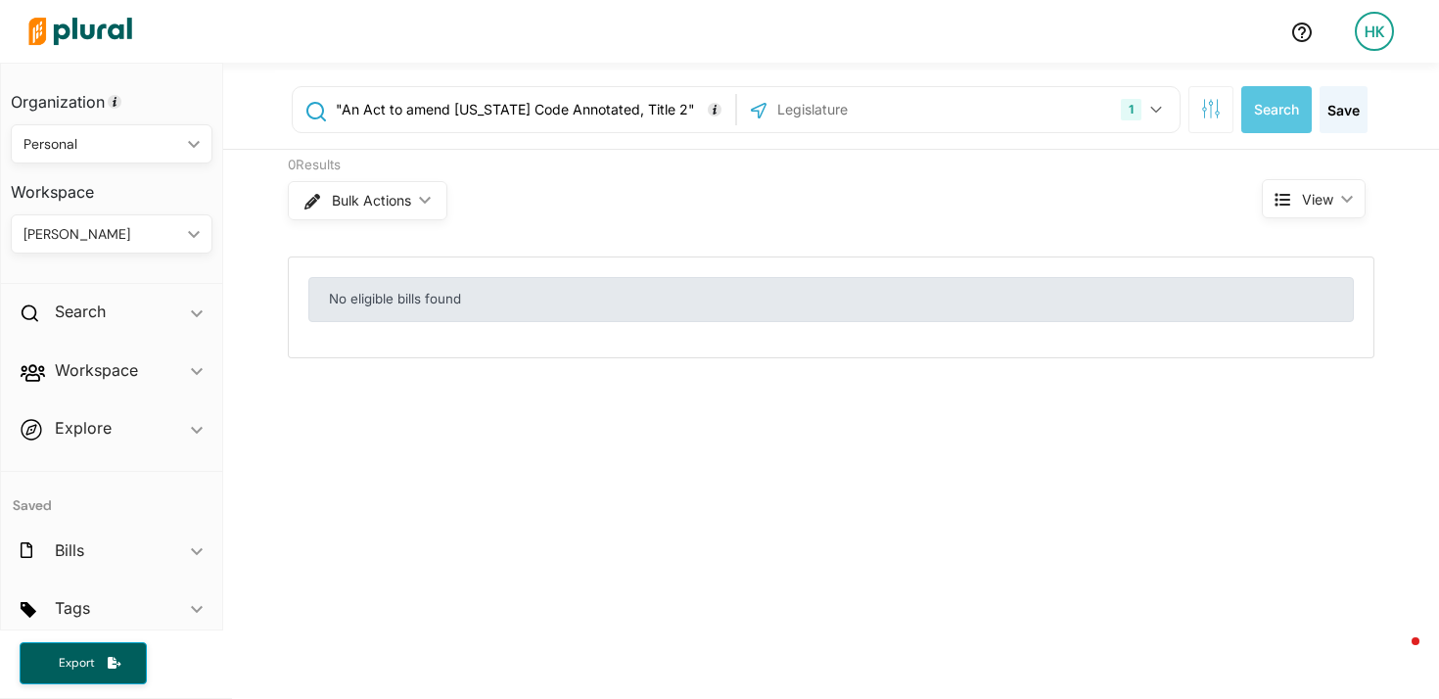
click at [785, 107] on input "text" at bounding box center [881, 109] width 210 height 37
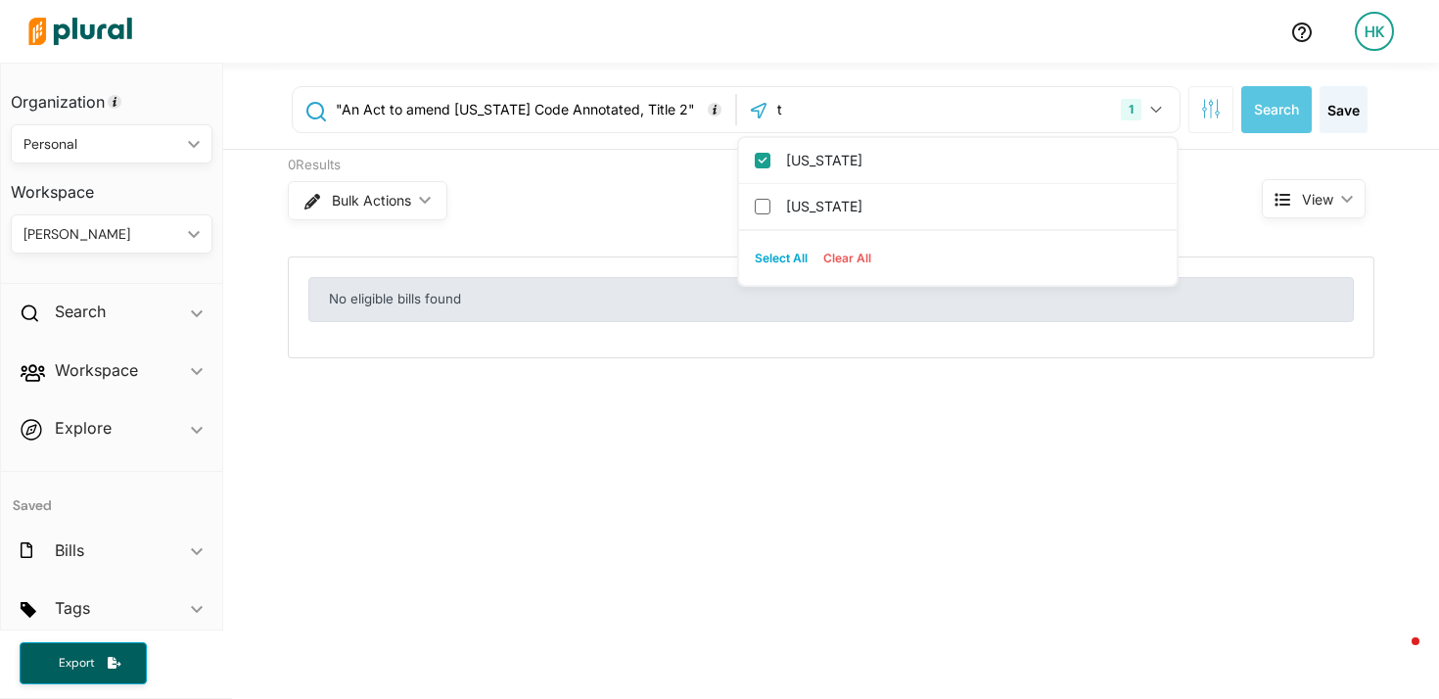
type input "t"
click at [646, 198] on div "Bulk Actions ic_keyboard_arrow_down" at bounding box center [738, 200] width 901 height 51
drag, startPoint x: 634, startPoint y: 108, endPoint x: 338, endPoint y: 106, distance: 295.7
click at [338, 106] on input ""An Act to amend Tennessee Code Annotated, Title 2"" at bounding box center [532, 109] width 397 height 37
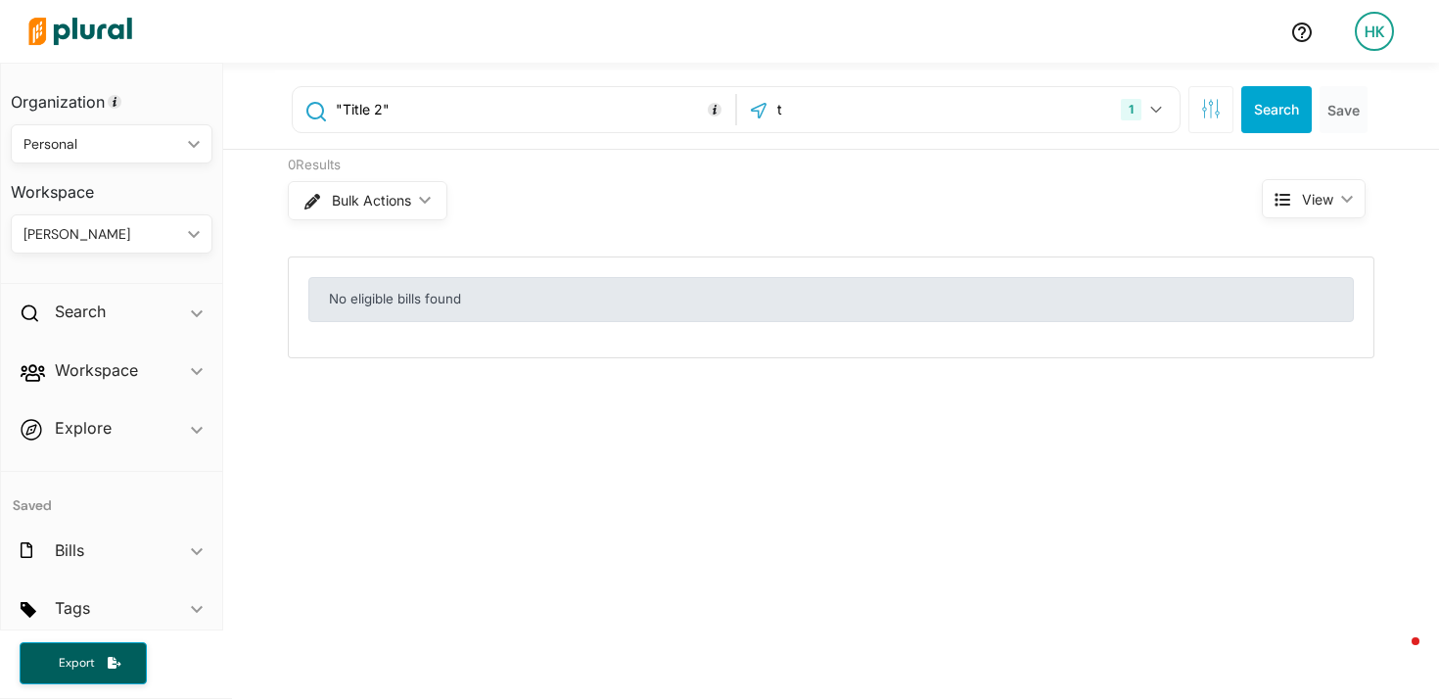
type input ""Title 2""
drag, startPoint x: 825, startPoint y: 104, endPoint x: 719, endPoint y: 101, distance: 106.8
click at [719, 101] on div ""Title 2" t 1 Tennessee Texas Select All Clear All" at bounding box center [736, 109] width 889 height 47
click at [921, 236] on div "0 Results Bulk Actions ic_keyboard_arrow_down View ic_keyboard_arrow_down No el…" at bounding box center [831, 254] width 1216 height 209
drag, startPoint x: 1239, startPoint y: 110, endPoint x: 1258, endPoint y: 105, distance: 20.2
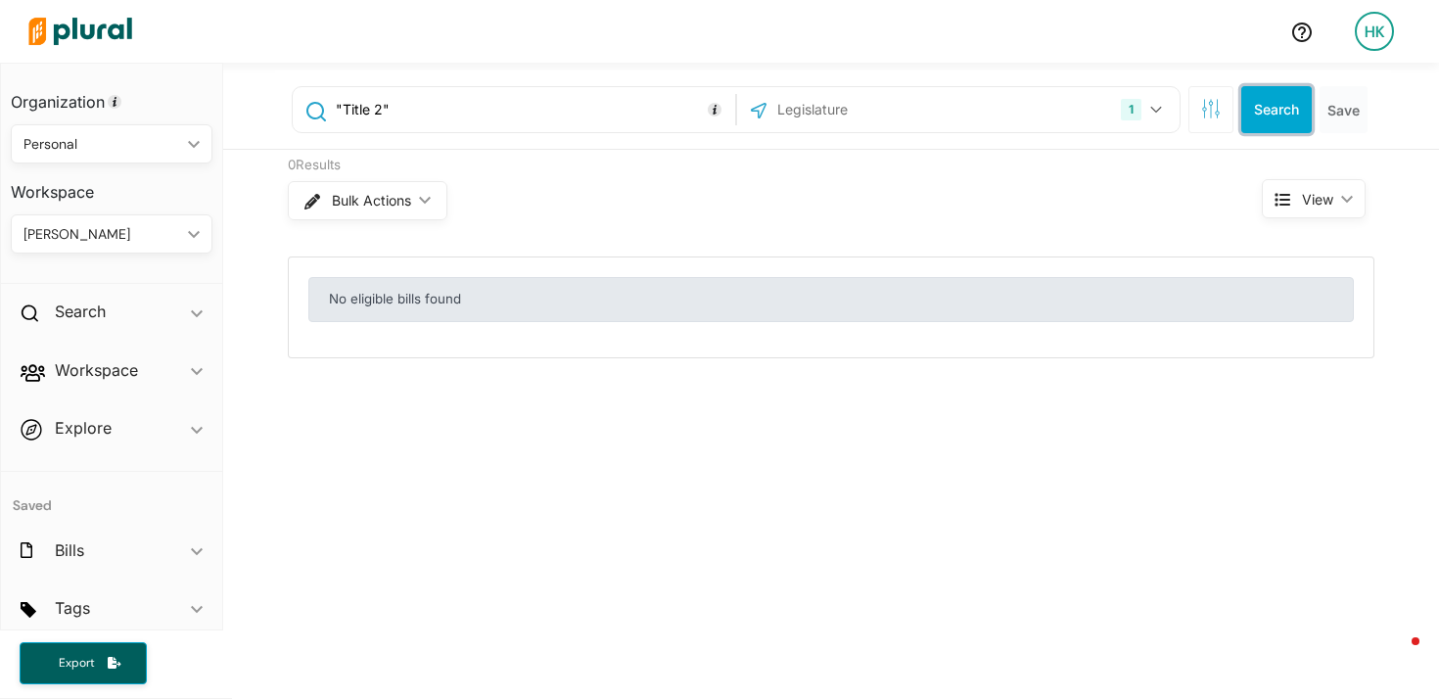
click at [1242, 109] on button "Search" at bounding box center [1277, 109] width 71 height 47
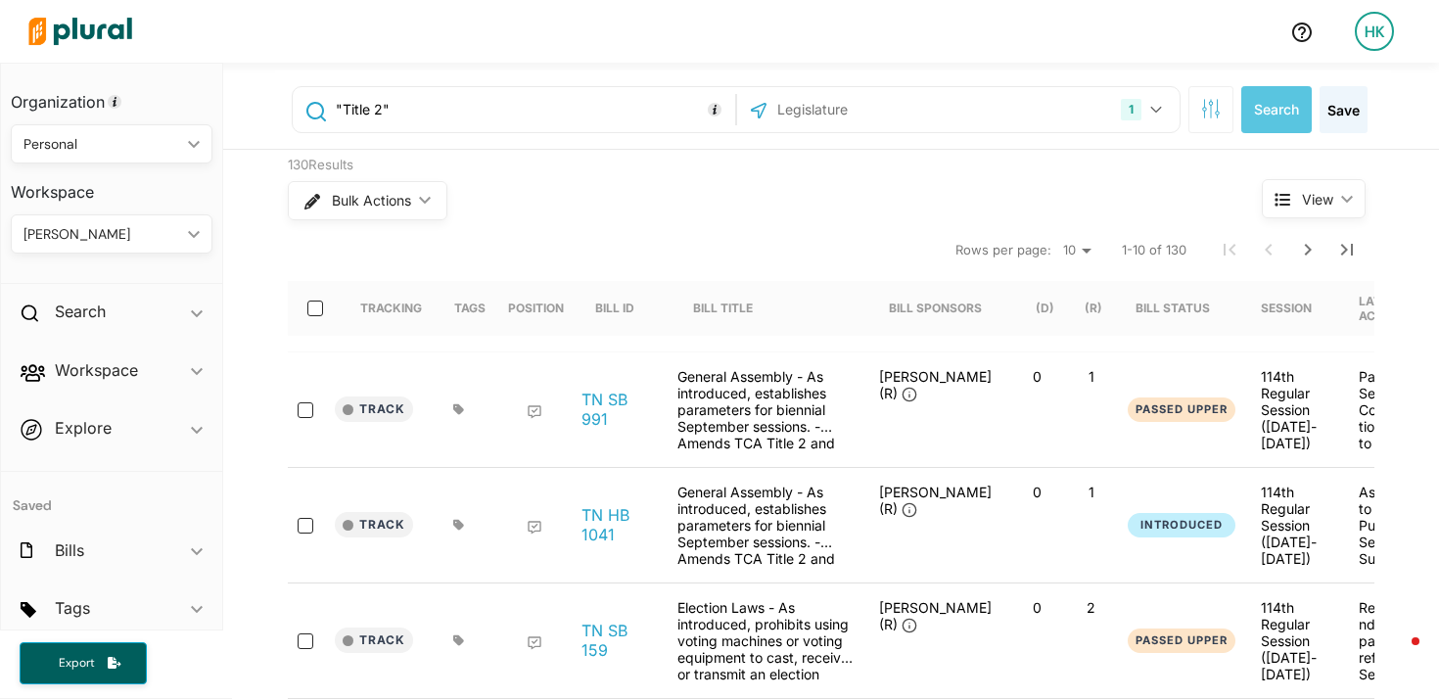
click at [340, 106] on input ""Title 2"" at bounding box center [532, 109] width 397 height 37
click at [1302, 248] on icon "Next Page" at bounding box center [1309, 250] width 24 height 24
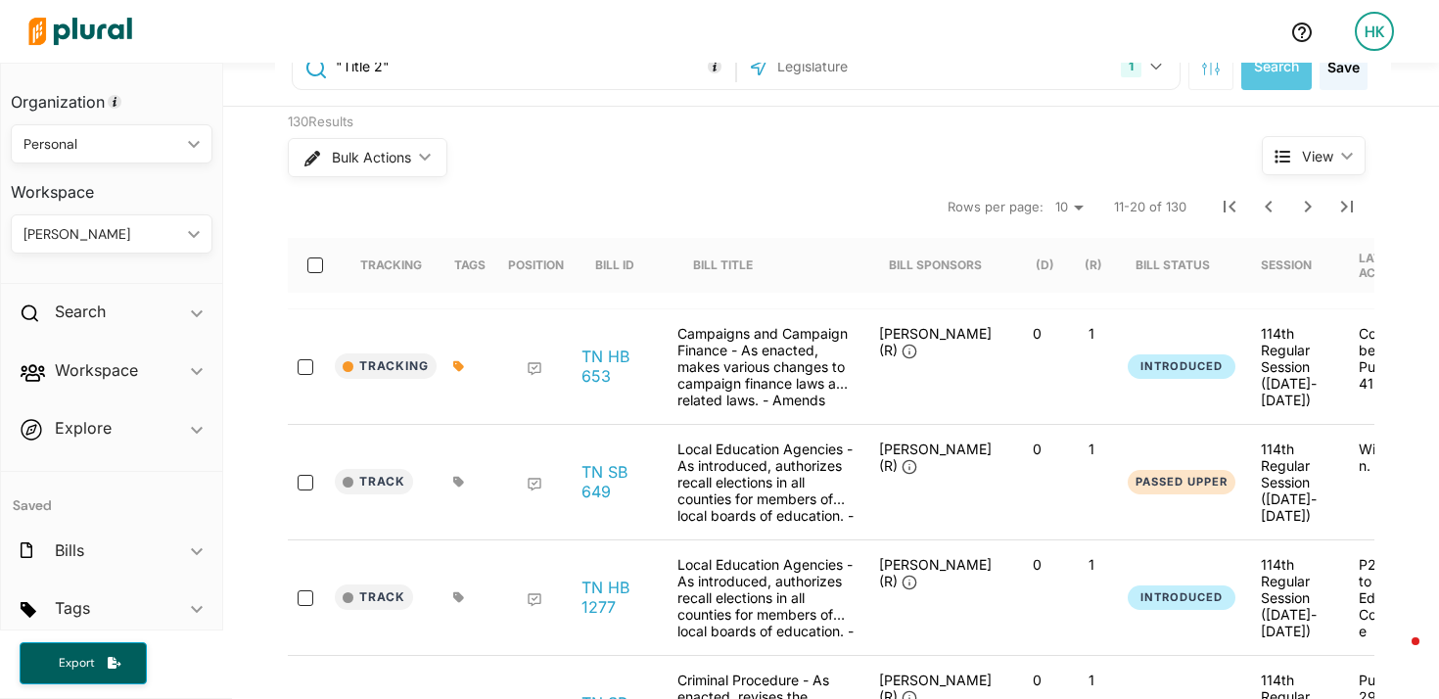
scroll to position [47, 0]
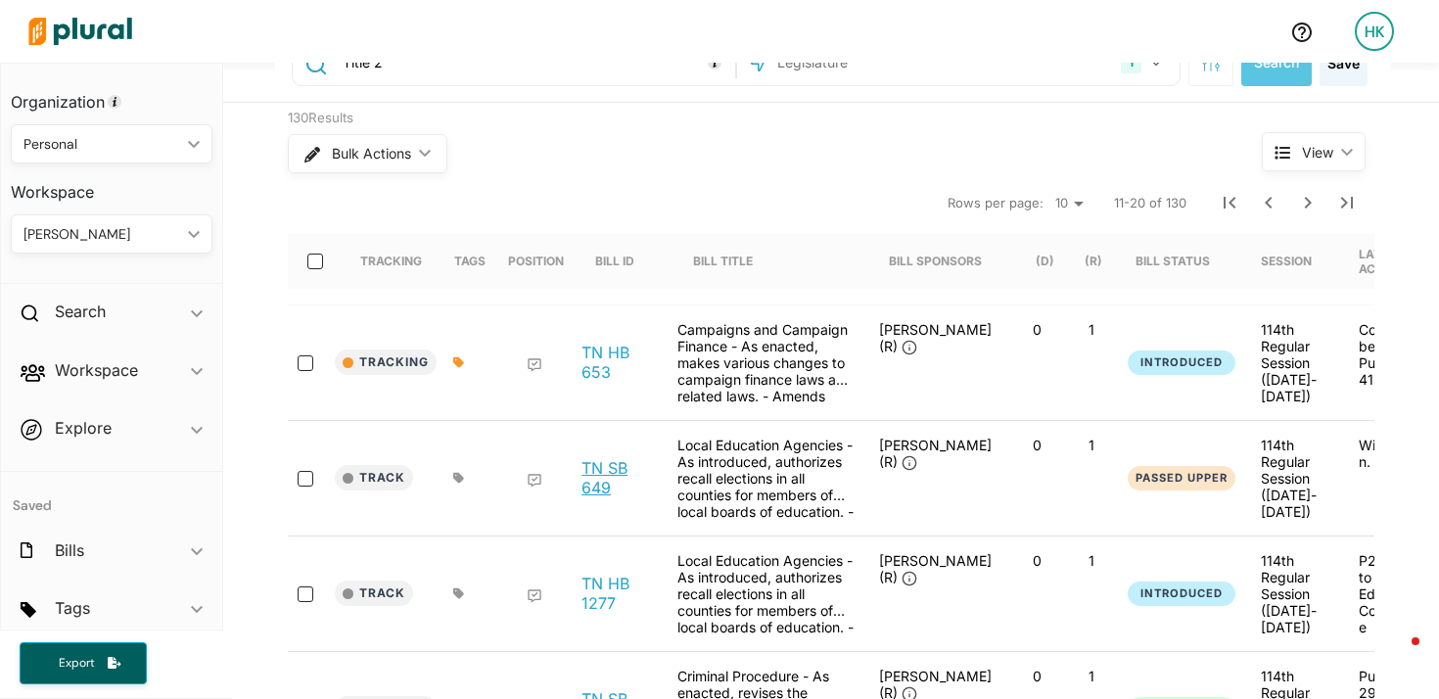
click at [587, 476] on link "TN SB 649" at bounding box center [619, 477] width 74 height 39
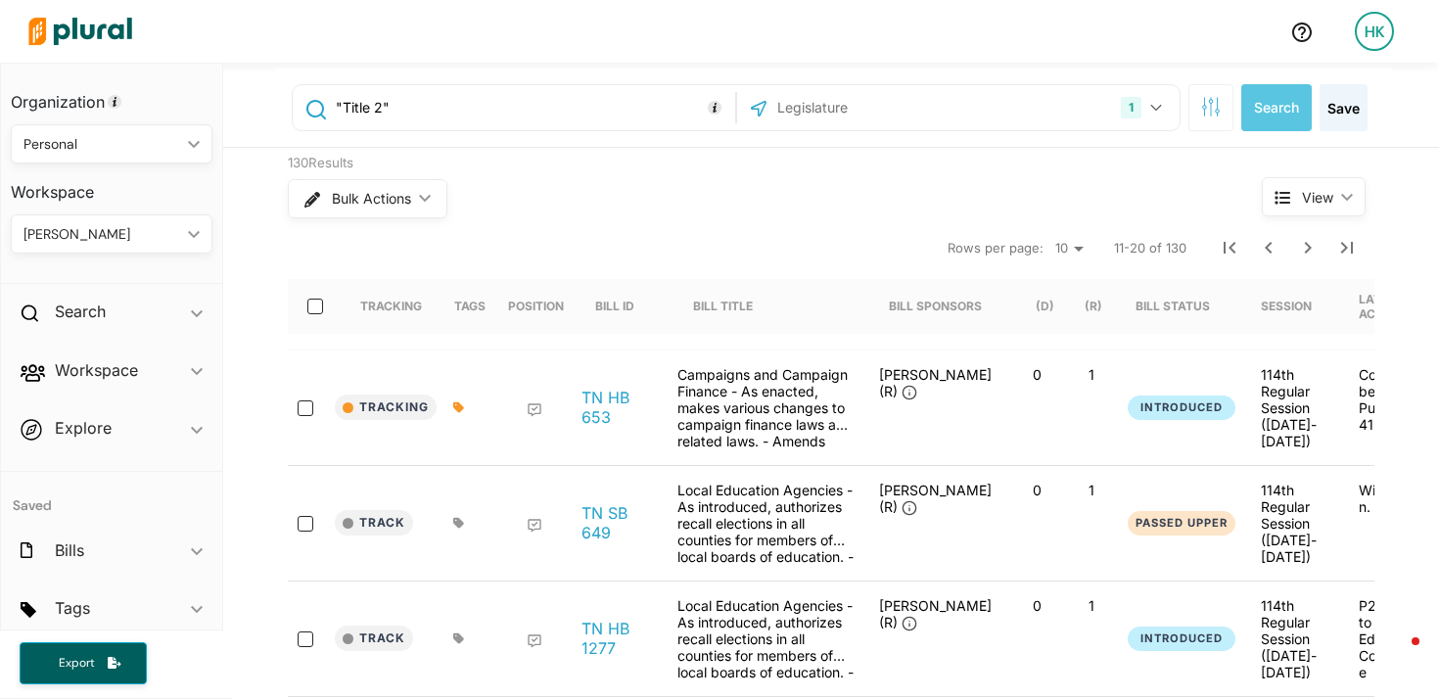
scroll to position [0, 0]
click at [1307, 245] on icon "Next Page" at bounding box center [1309, 250] width 24 height 24
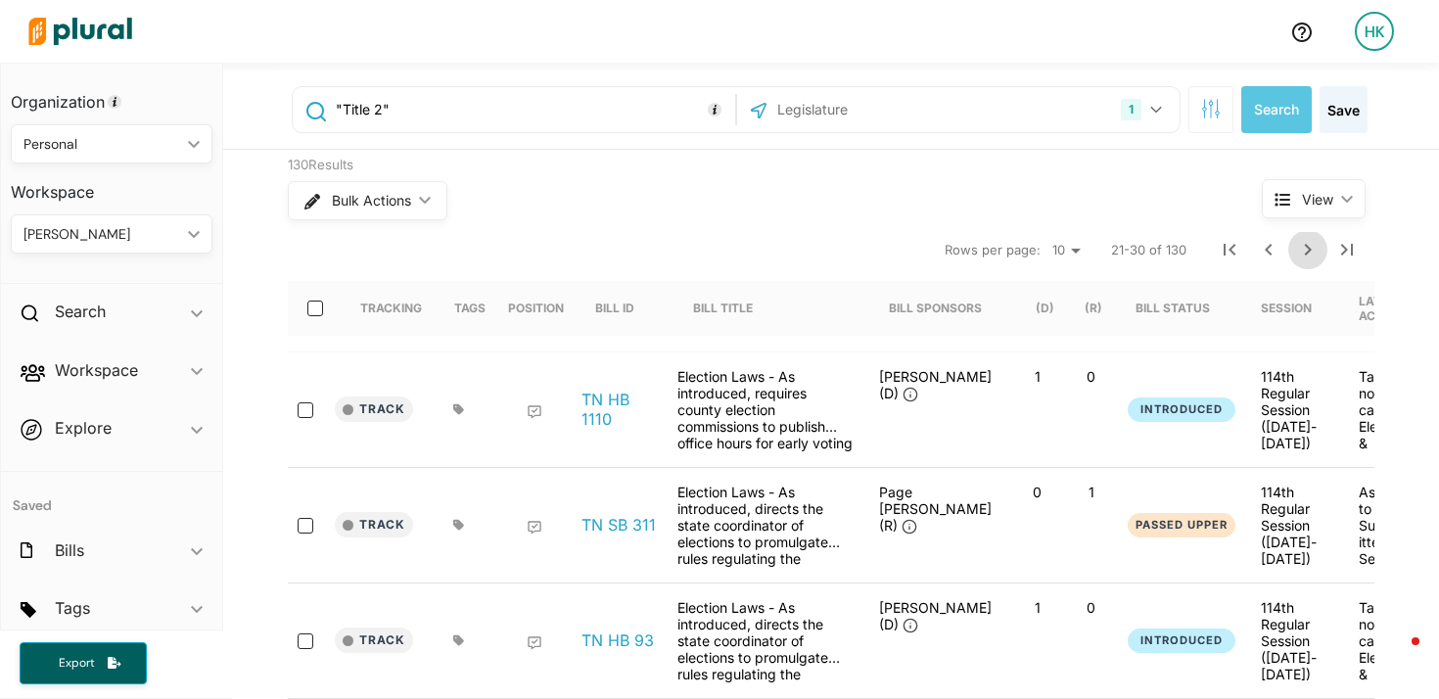
click at [1305, 251] on icon "Next Page" at bounding box center [1308, 250] width 7 height 12
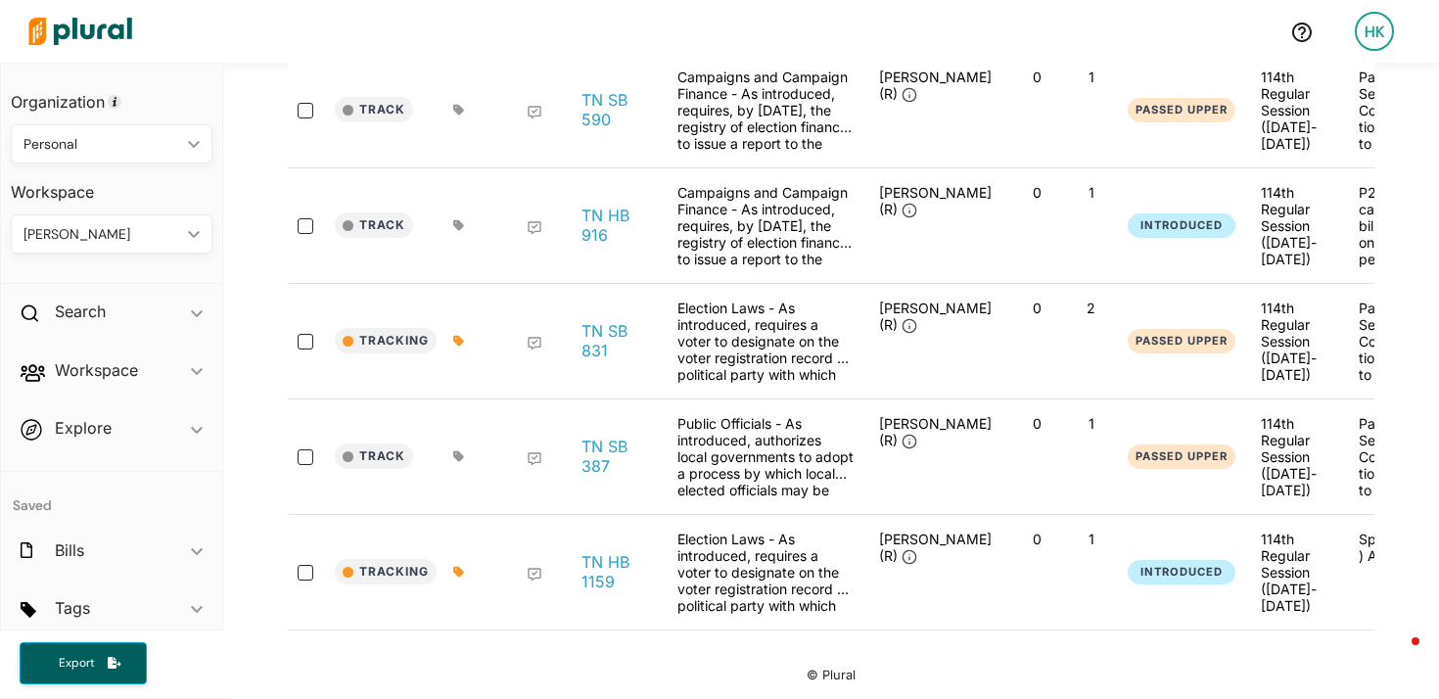
scroll to position [894, 0]
click at [592, 435] on link "TN SB 387" at bounding box center [619, 454] width 74 height 39
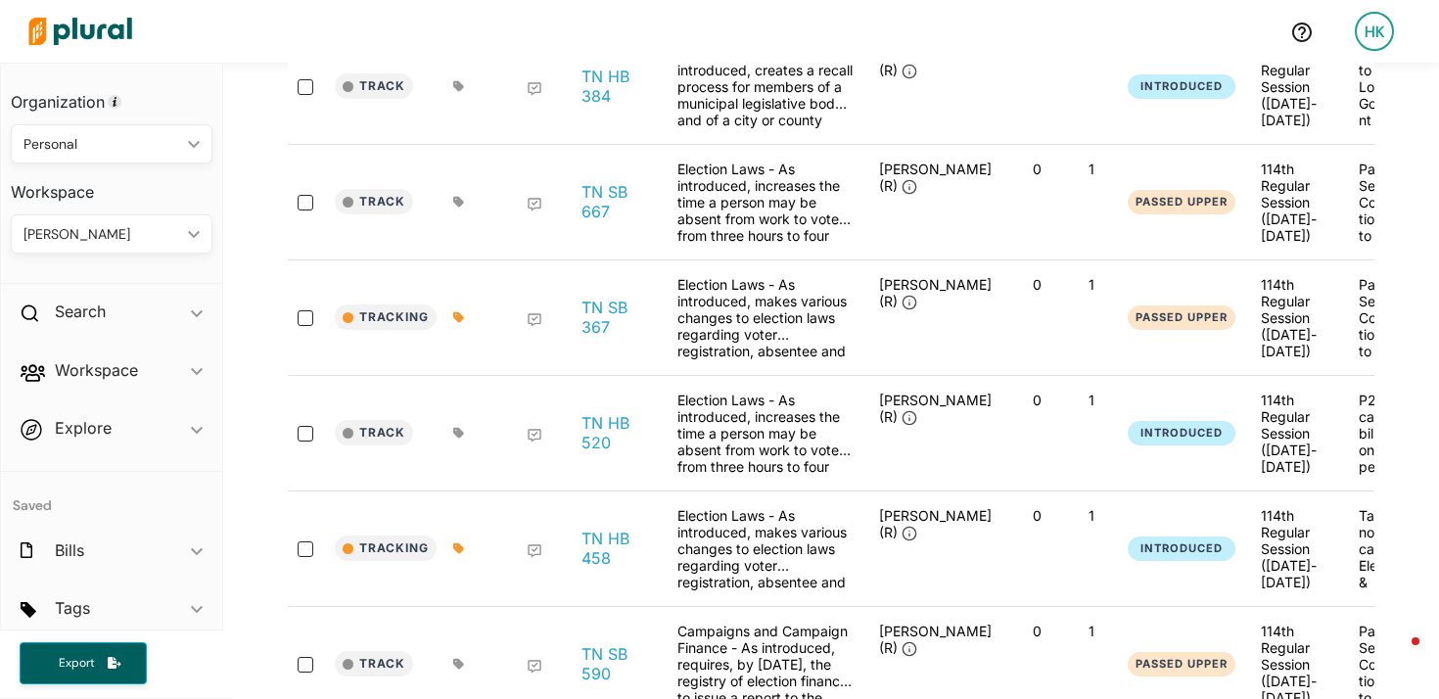
scroll to position [0, 0]
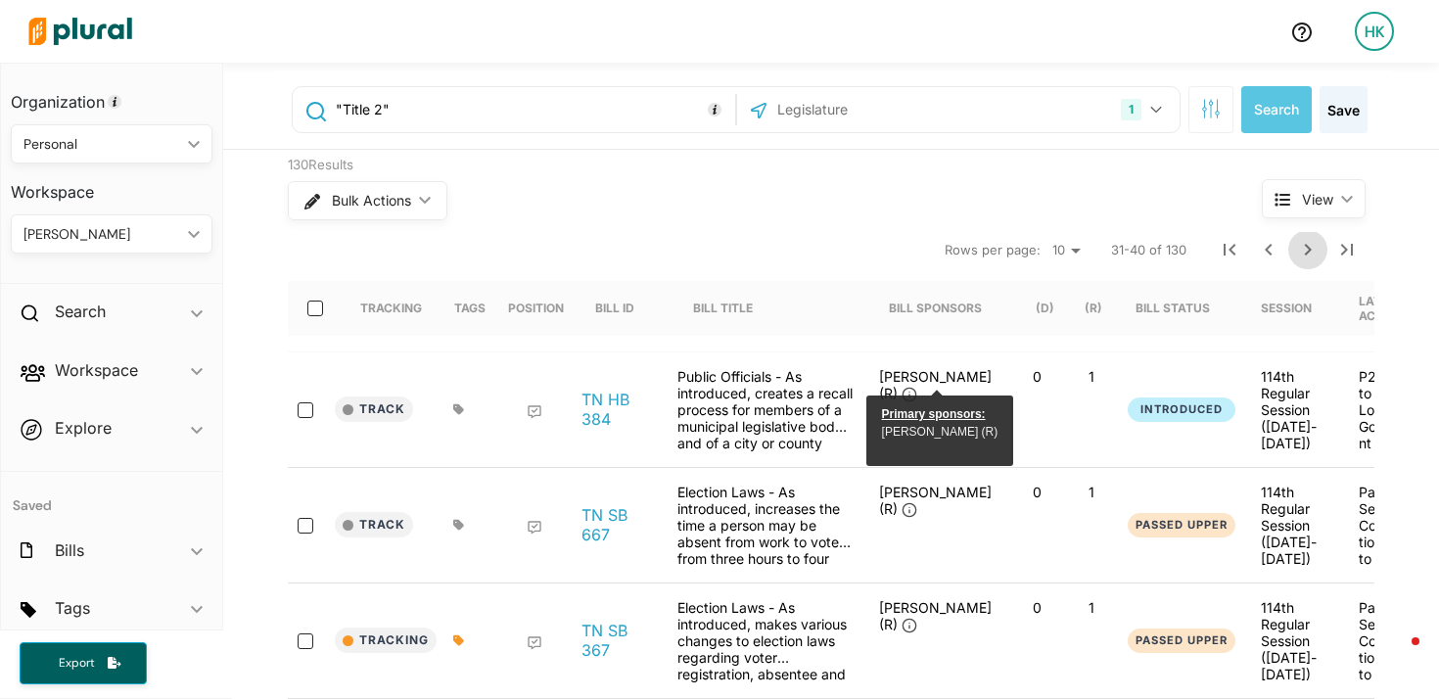
click at [1298, 247] on icon "Next Page" at bounding box center [1309, 250] width 24 height 24
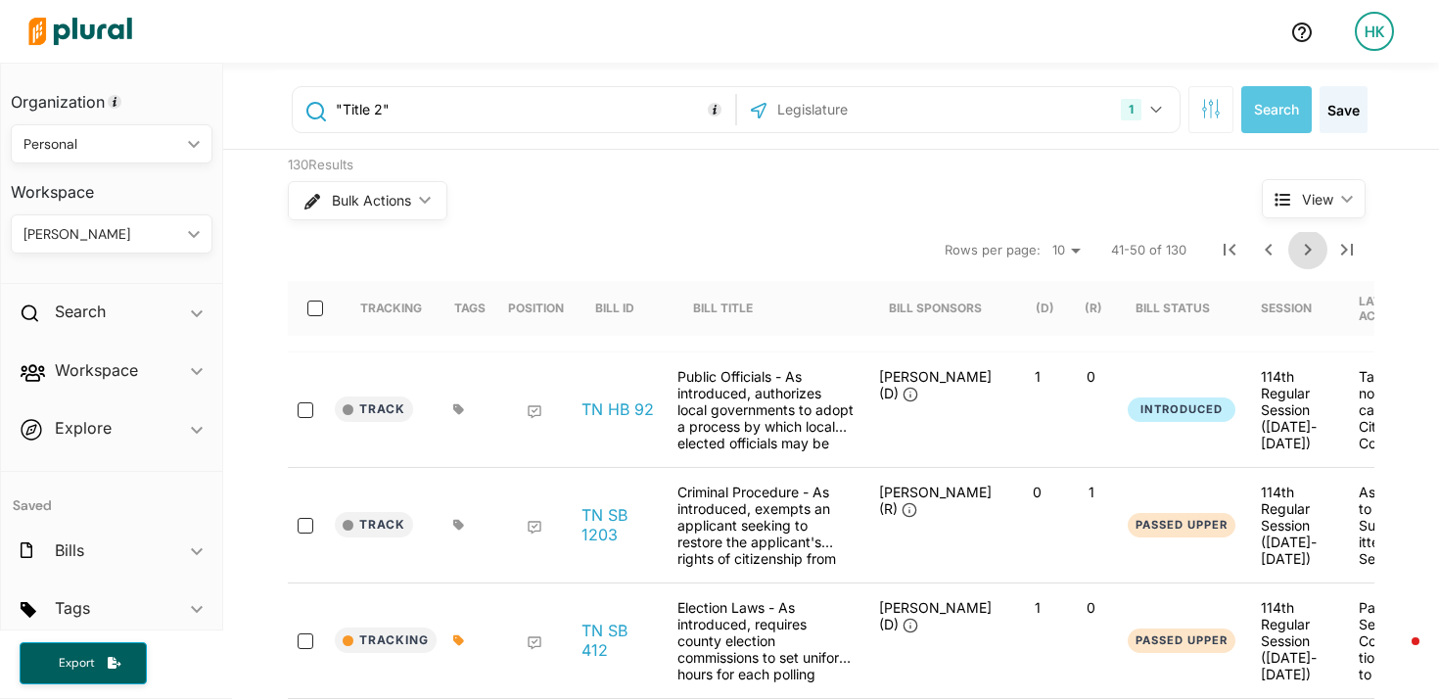
click at [1308, 259] on icon "Next Page" at bounding box center [1309, 250] width 24 height 24
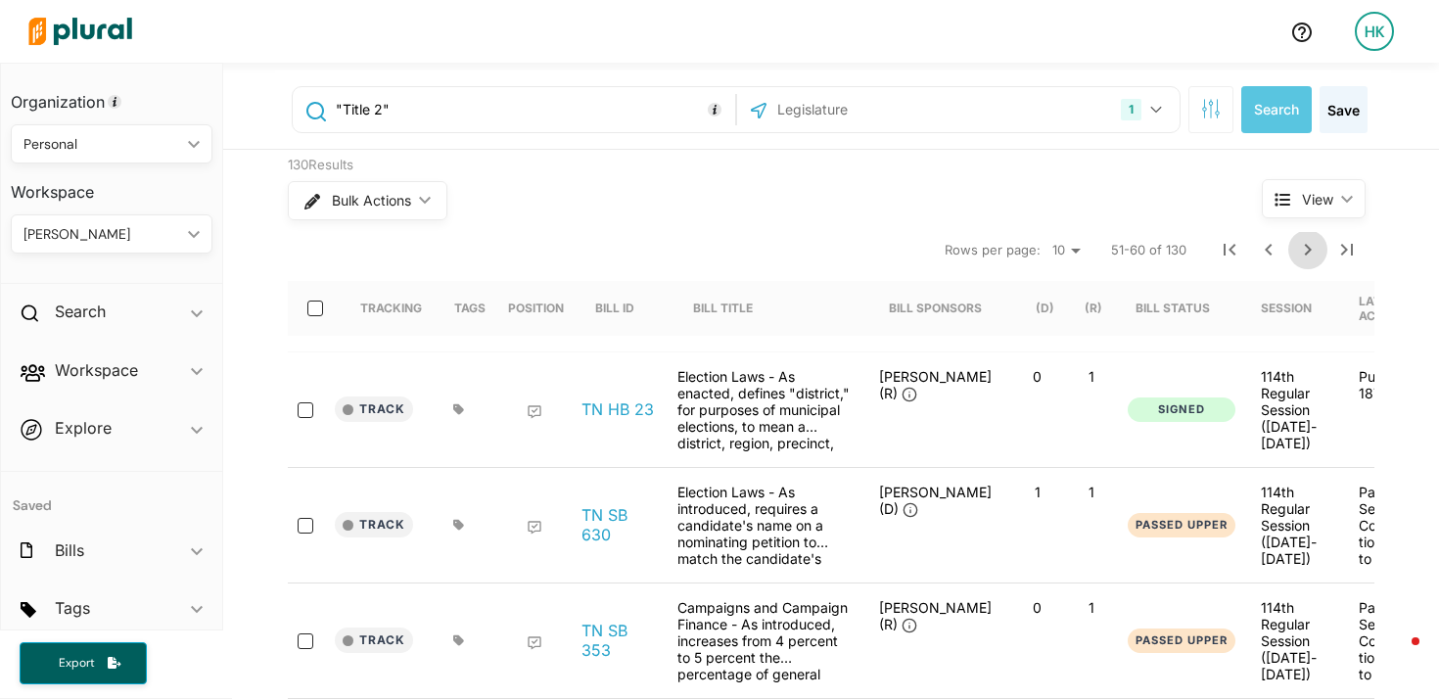
click at [1305, 253] on icon "Next Page" at bounding box center [1308, 250] width 7 height 12
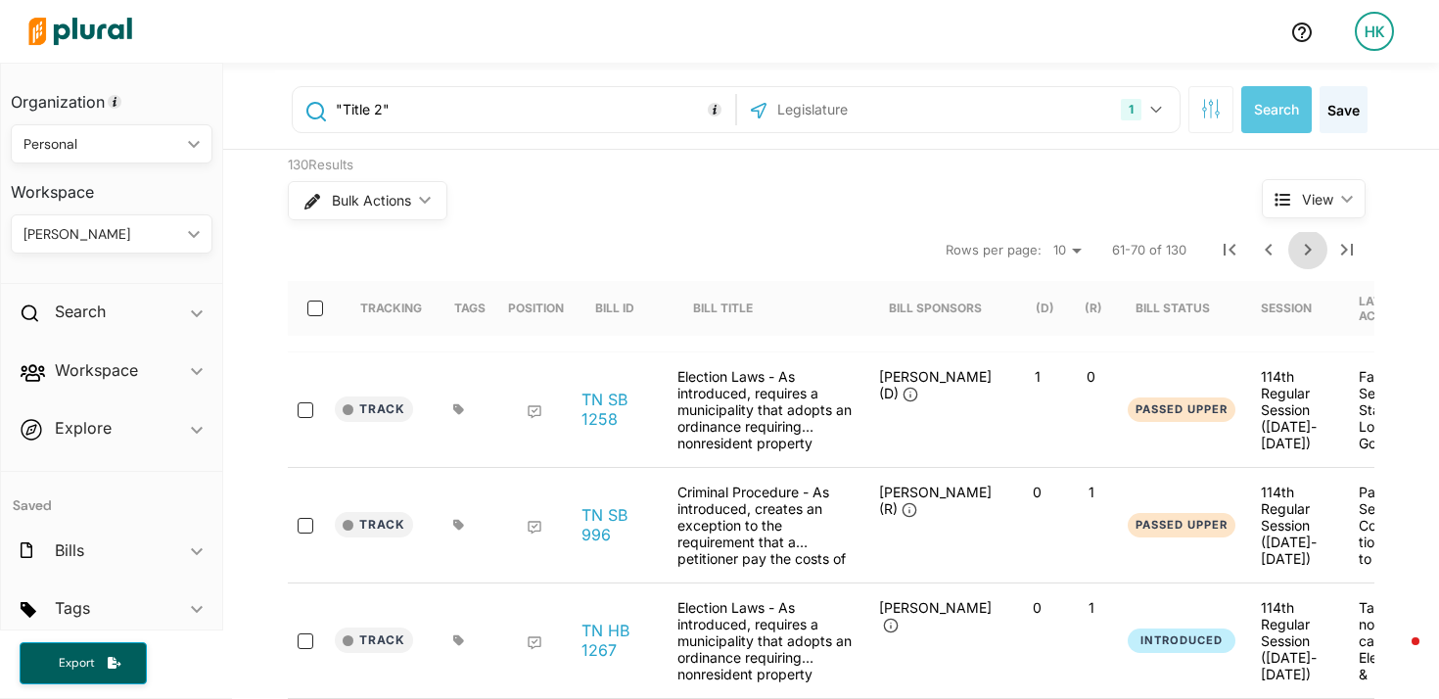
click at [1311, 247] on icon "Next Page" at bounding box center [1309, 250] width 24 height 24
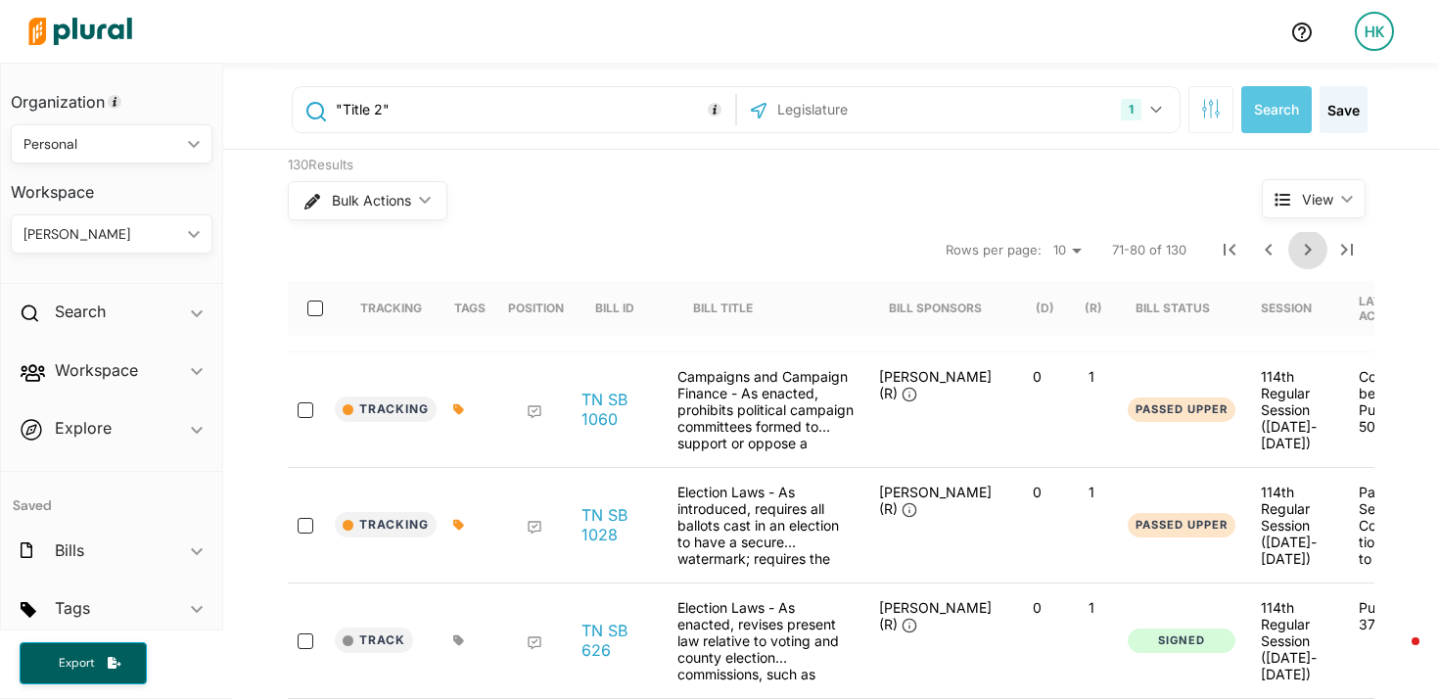
click at [1309, 249] on icon "Next Page" at bounding box center [1309, 250] width 24 height 24
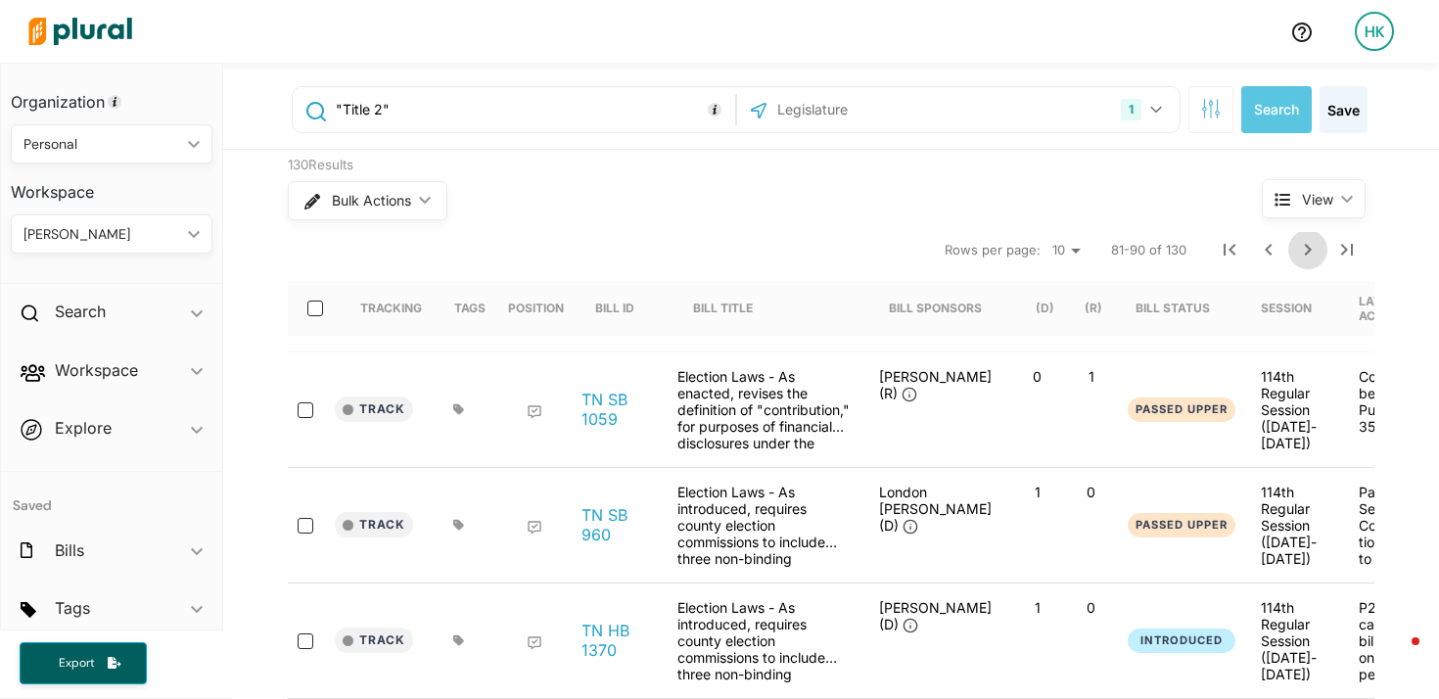
click at [1299, 249] on icon "Next Page" at bounding box center [1309, 250] width 24 height 24
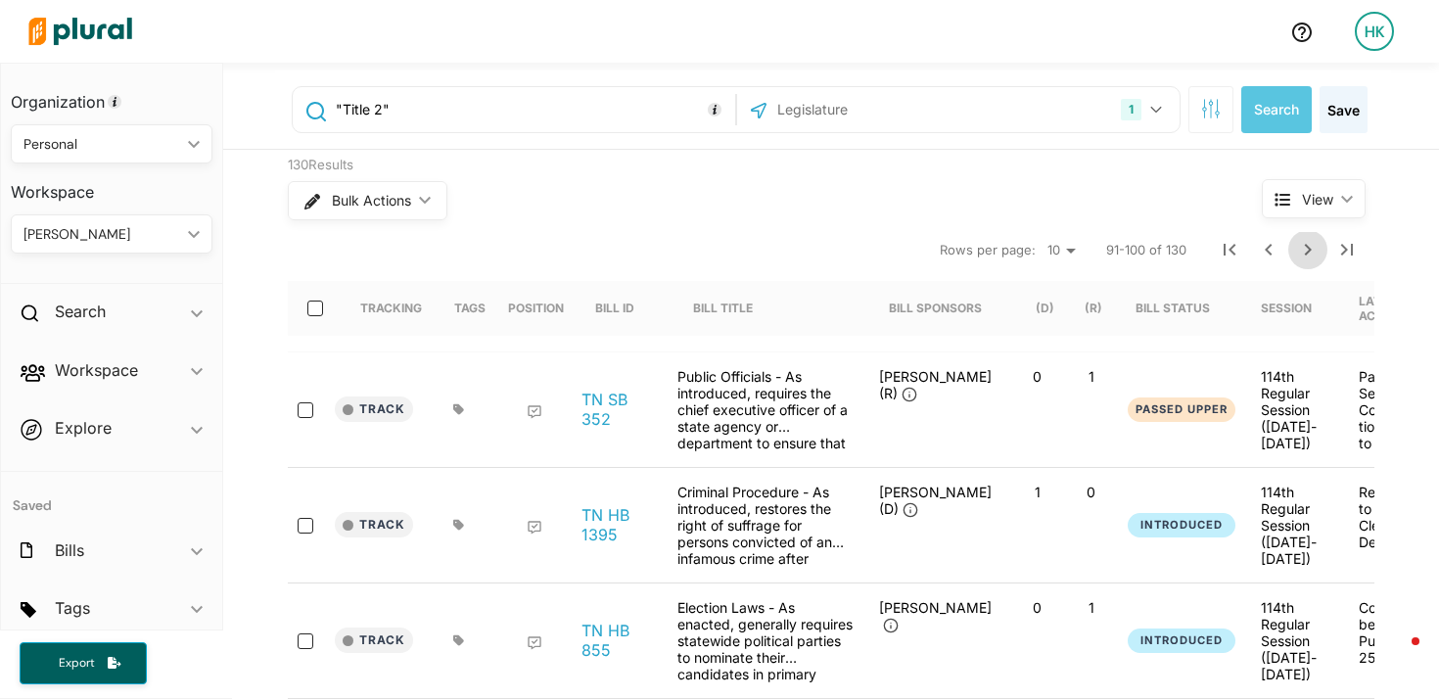
click at [1301, 254] on icon "Next Page" at bounding box center [1309, 250] width 24 height 24
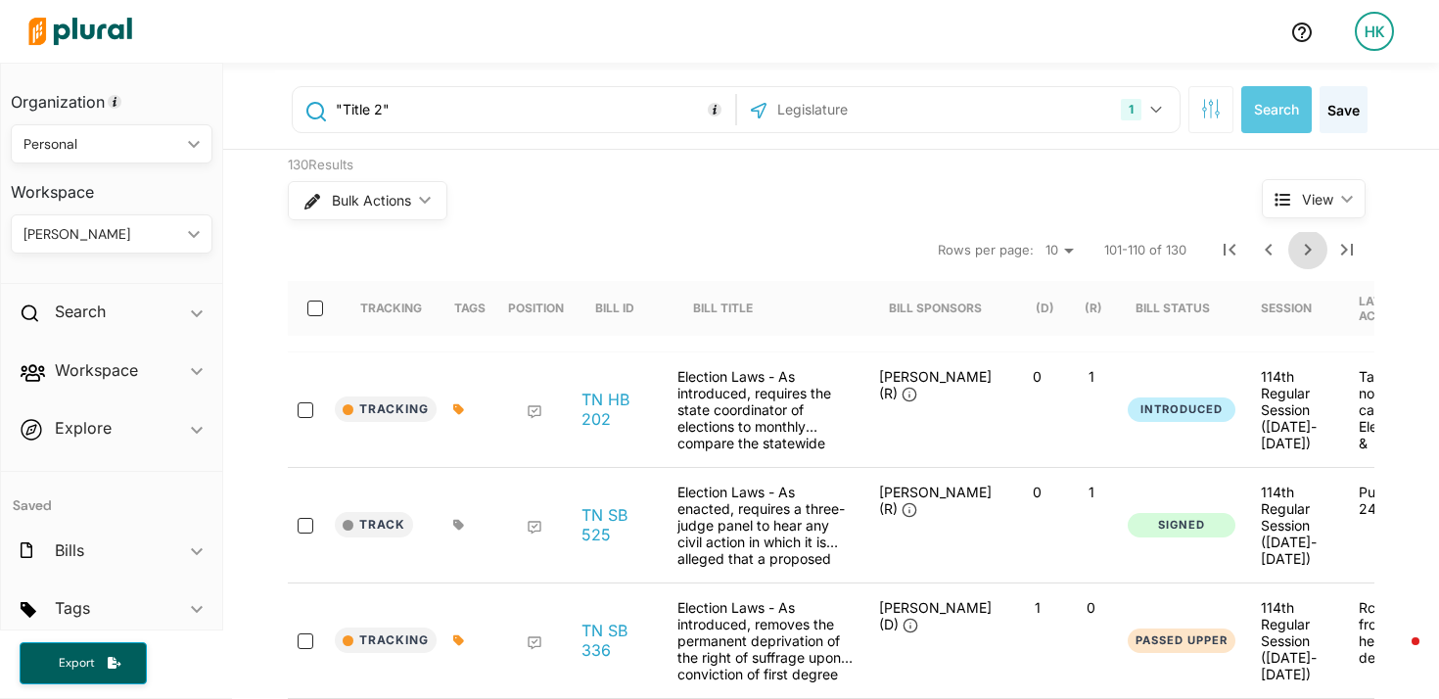
click at [1297, 250] on icon "Next Page" at bounding box center [1309, 250] width 24 height 24
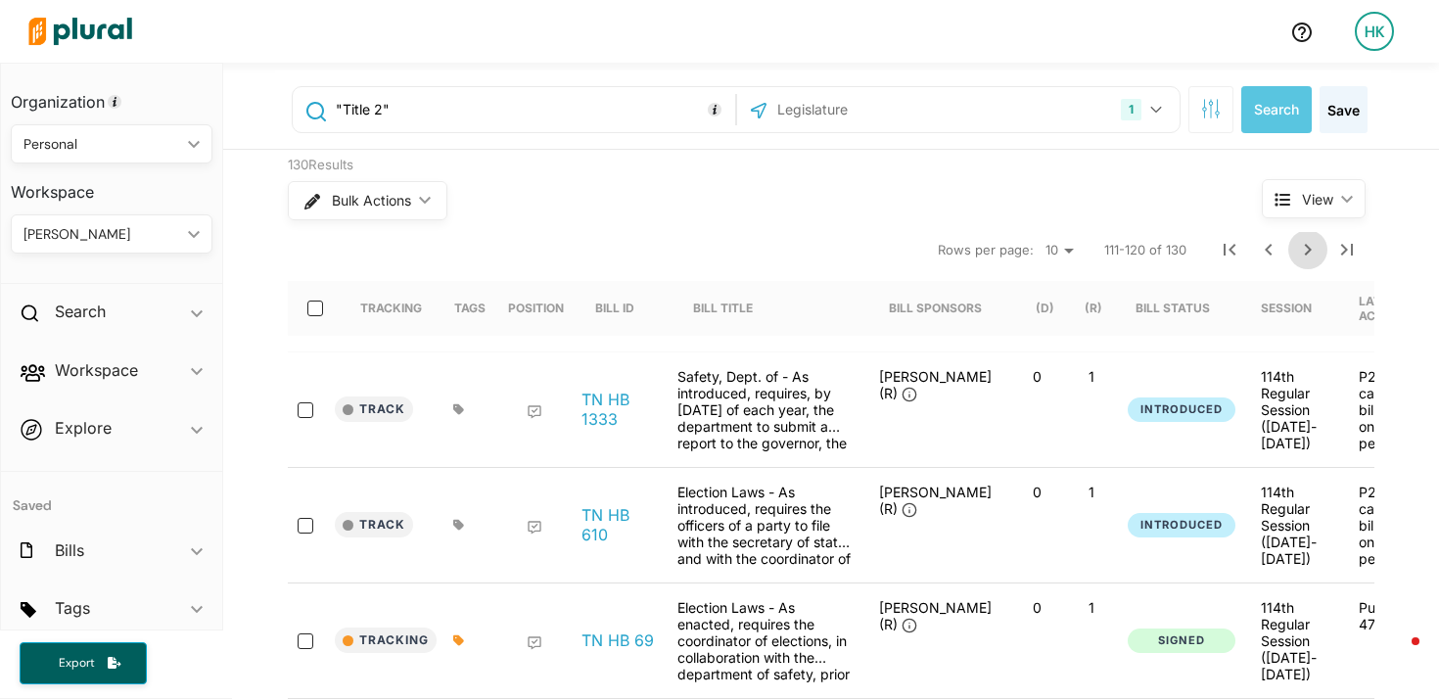
click at [1309, 249] on icon "Next Page" at bounding box center [1309, 250] width 24 height 24
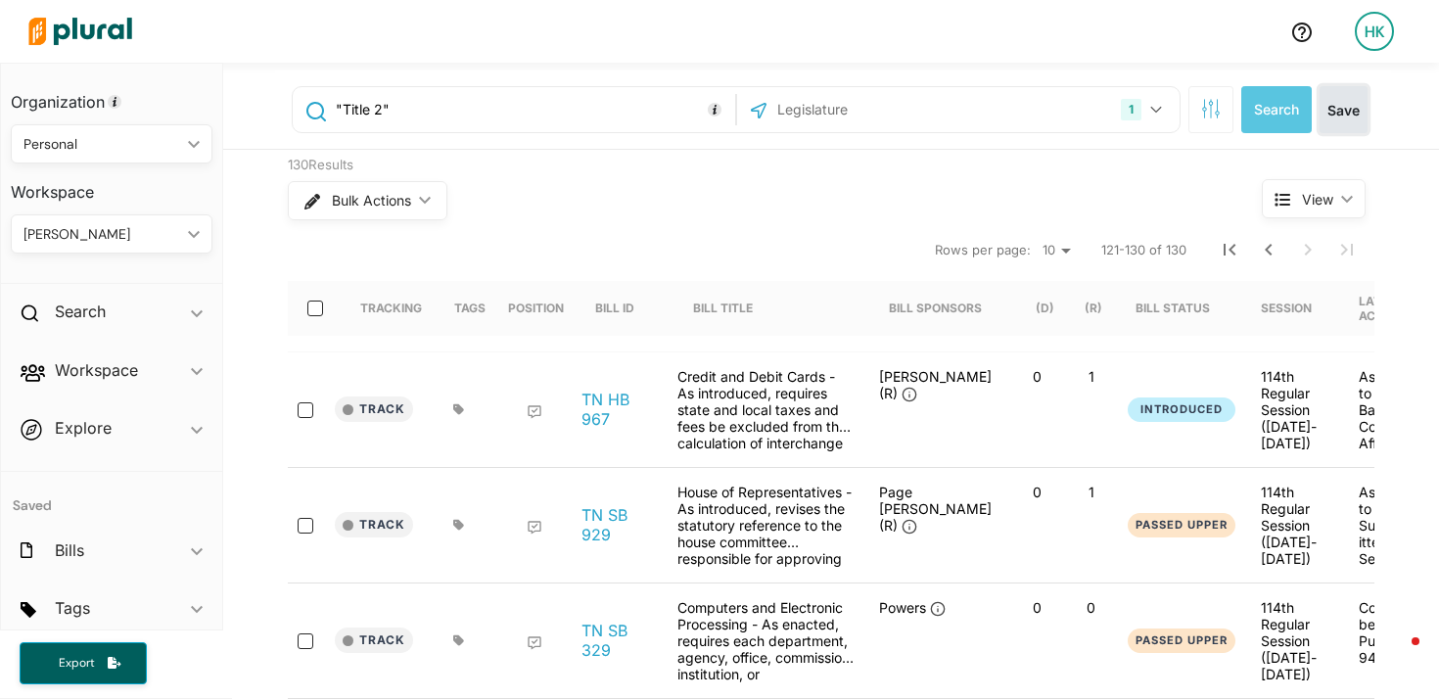
click at [1344, 107] on button "Save" at bounding box center [1344, 109] width 48 height 47
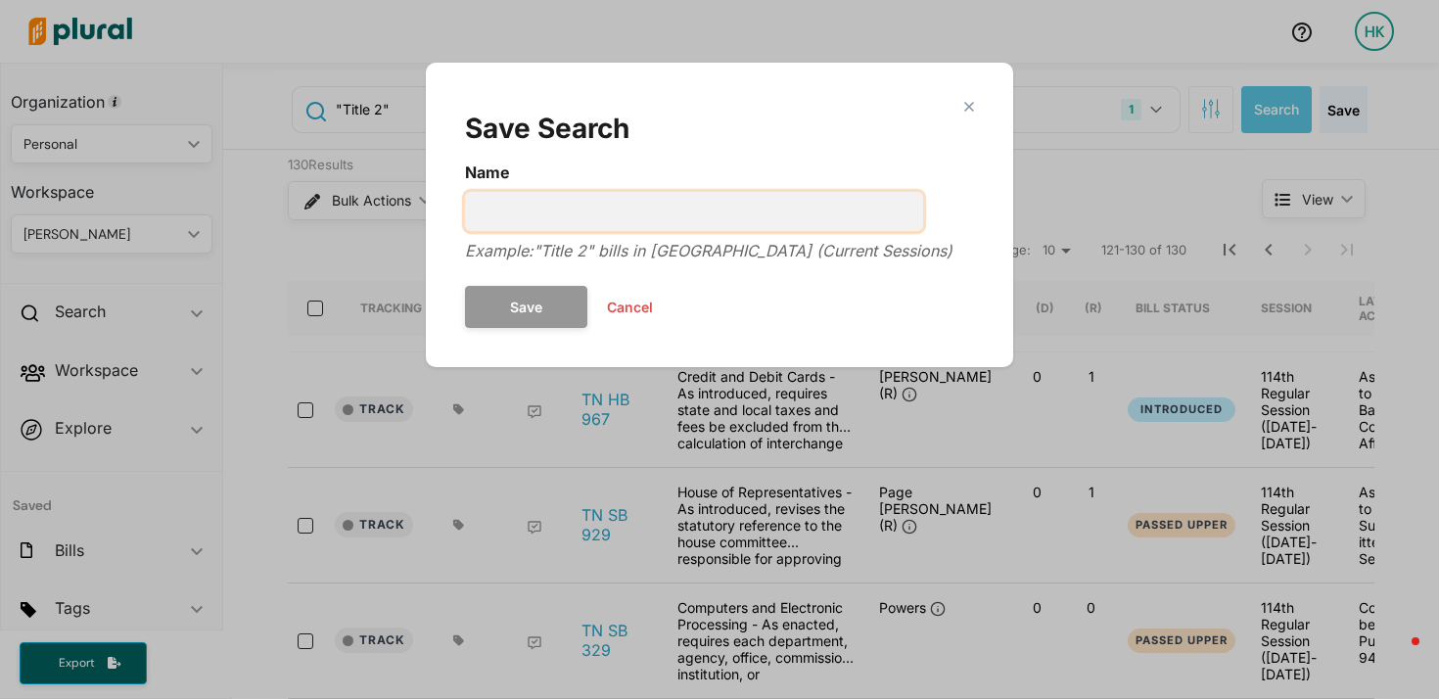
click at [587, 212] on input "Name" at bounding box center [694, 211] width 458 height 39
type input "bills amending election code - TN"
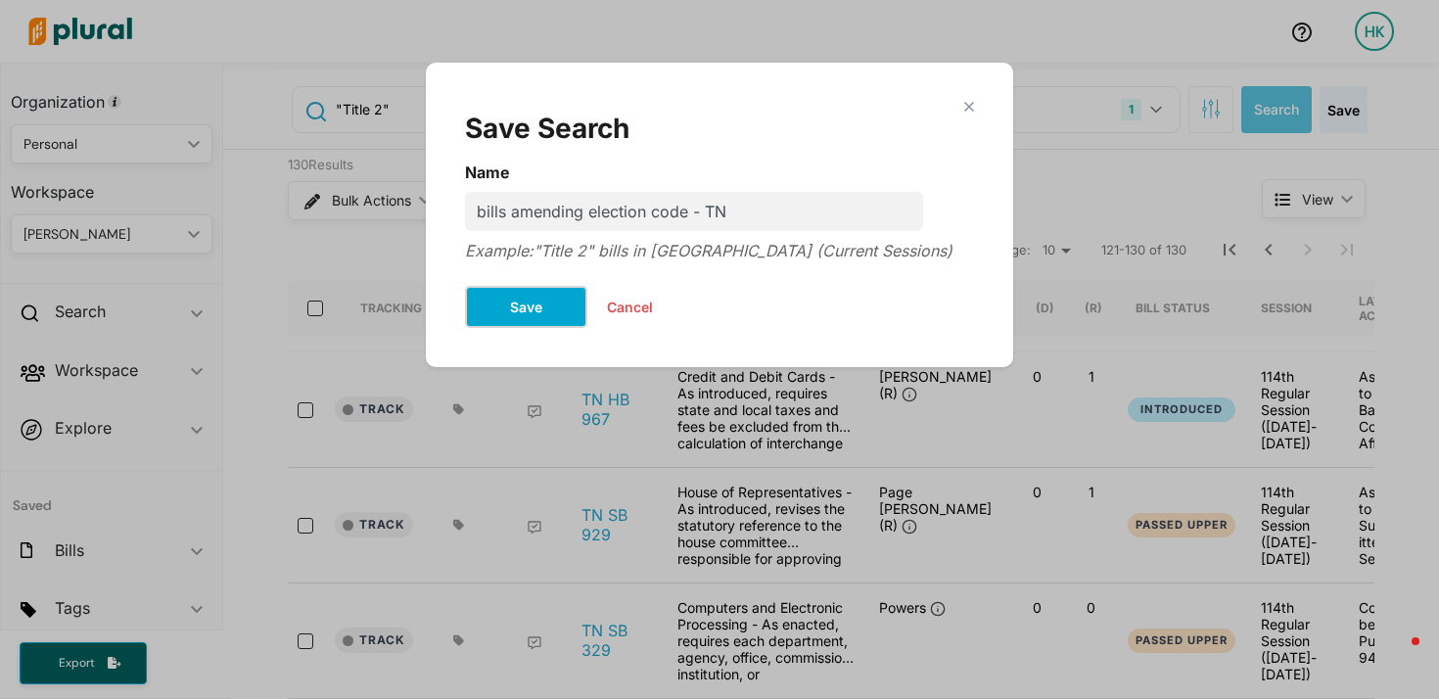
click at [495, 303] on button "Save" at bounding box center [526, 307] width 122 height 42
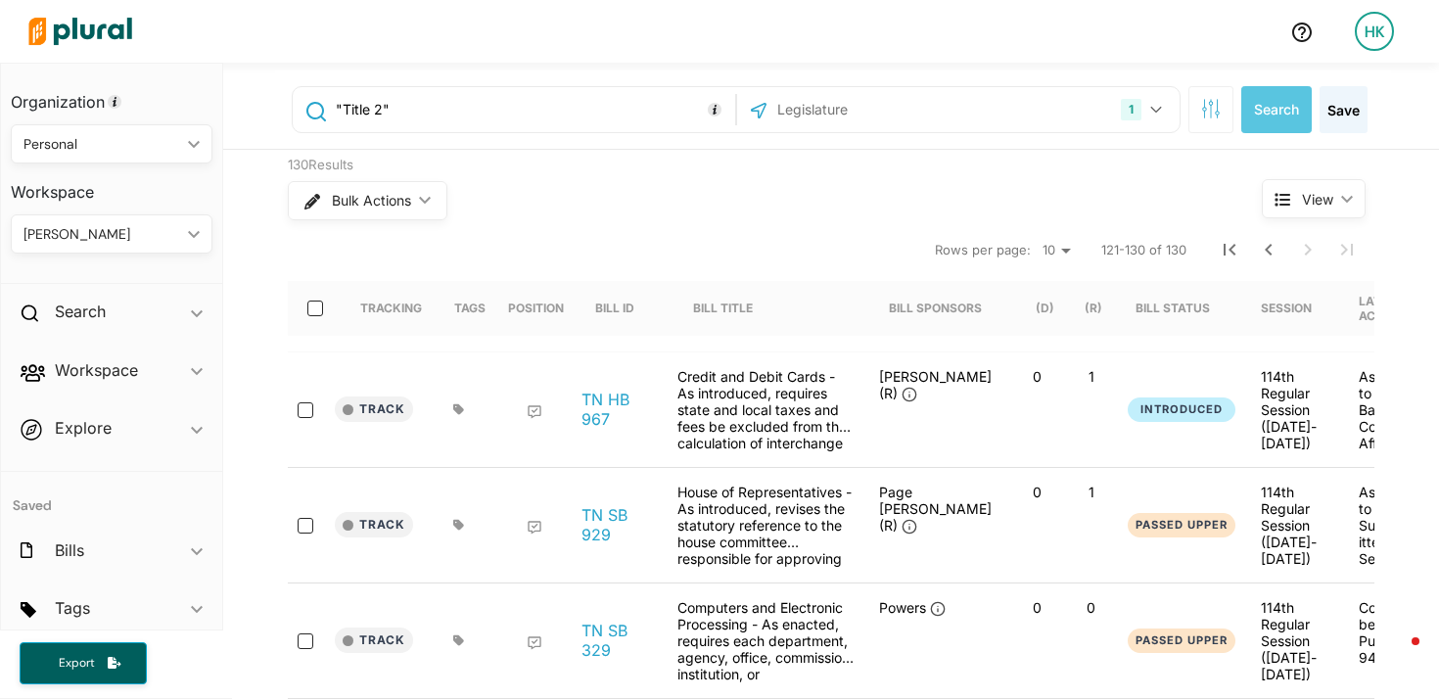
drag, startPoint x: 402, startPoint y: 112, endPoint x: 324, endPoint y: 102, distance: 78.9
click at [334, 102] on input ""Title 2"" at bounding box center [532, 109] width 397 height 37
paste input "Section 20A-"
type input ""Section 20A-""
click at [867, 109] on input "text" at bounding box center [881, 109] width 210 height 37
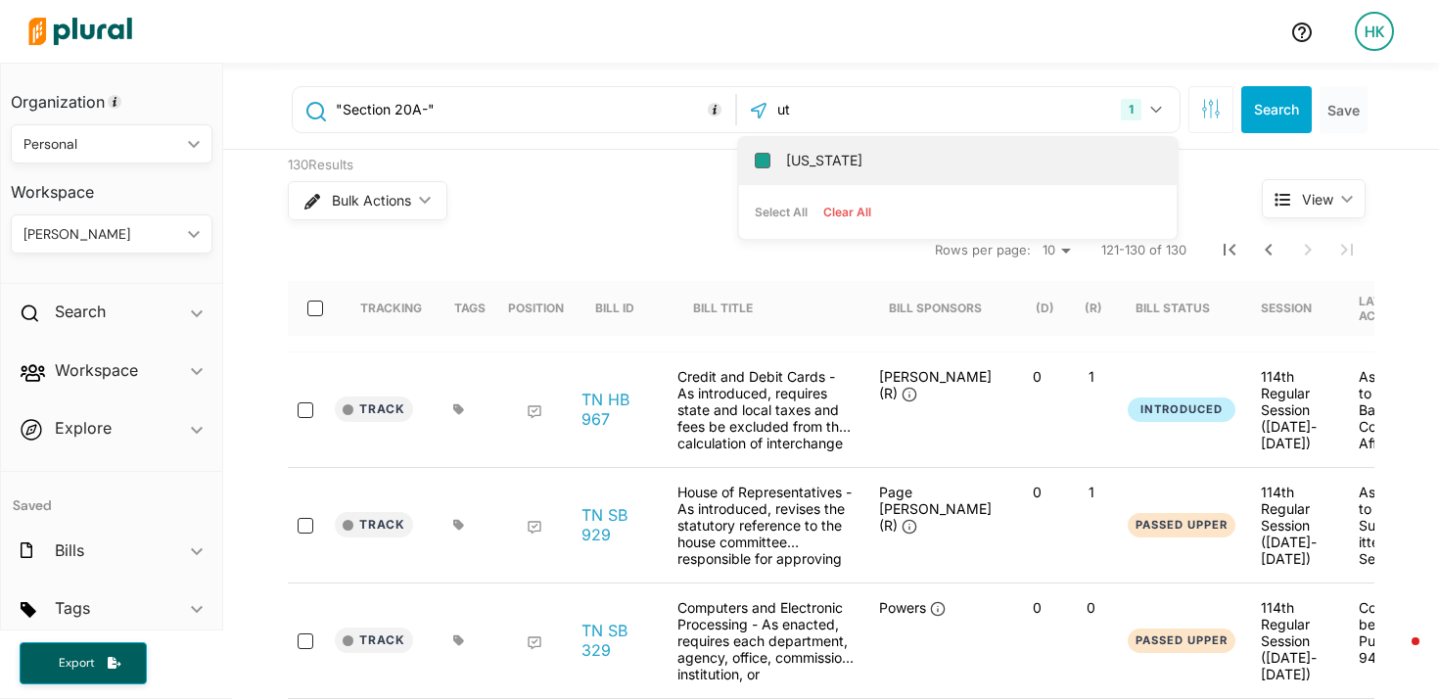
type input "ut"
click at [755, 162] on input "Utah" at bounding box center [763, 161] width 16 height 16
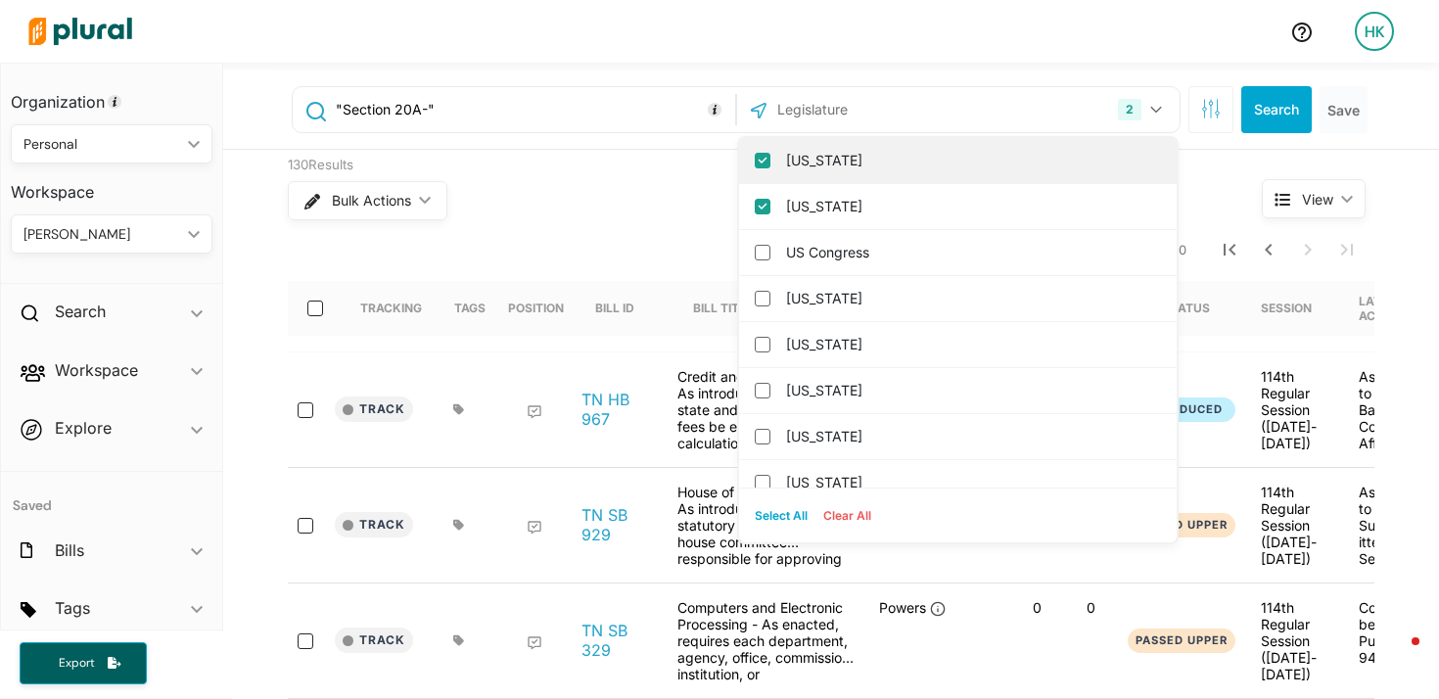
click at [756, 161] on input "[US_STATE]" at bounding box center [763, 161] width 16 height 16
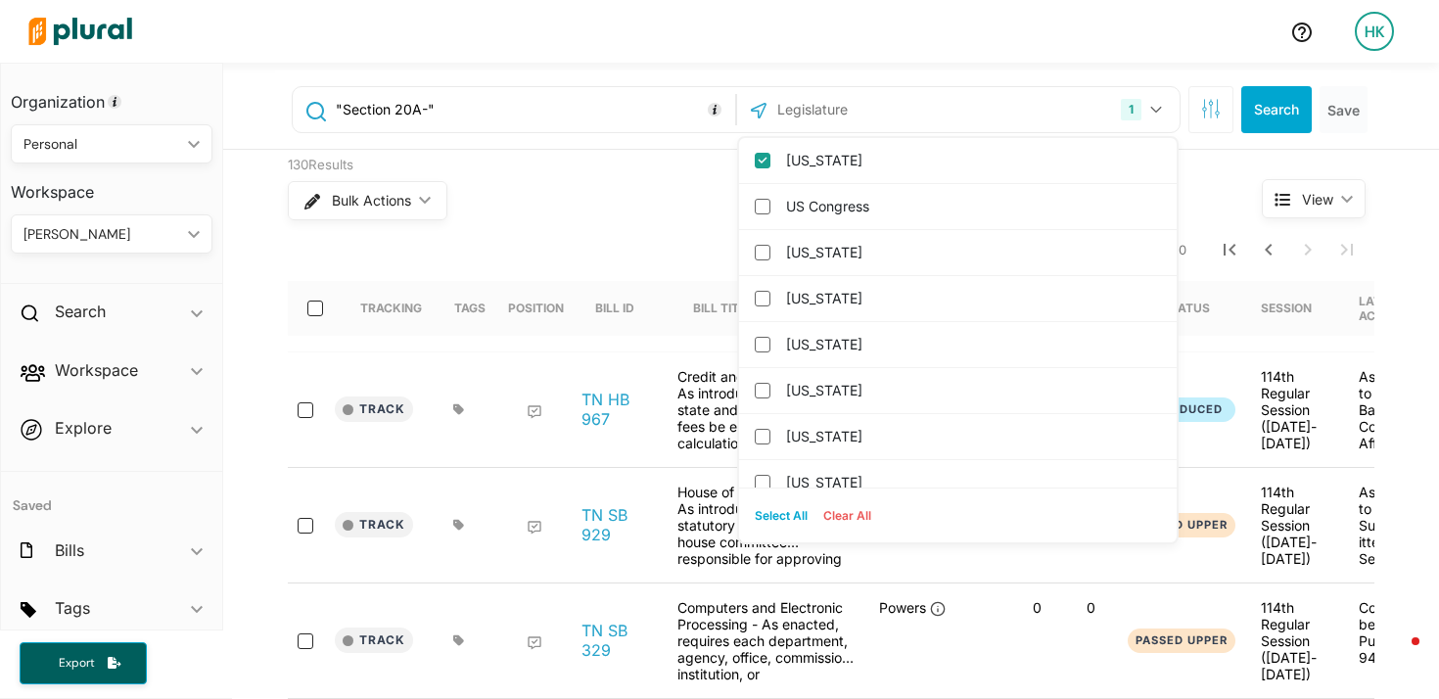
click at [561, 158] on div "130 Results" at bounding box center [738, 166] width 901 height 20
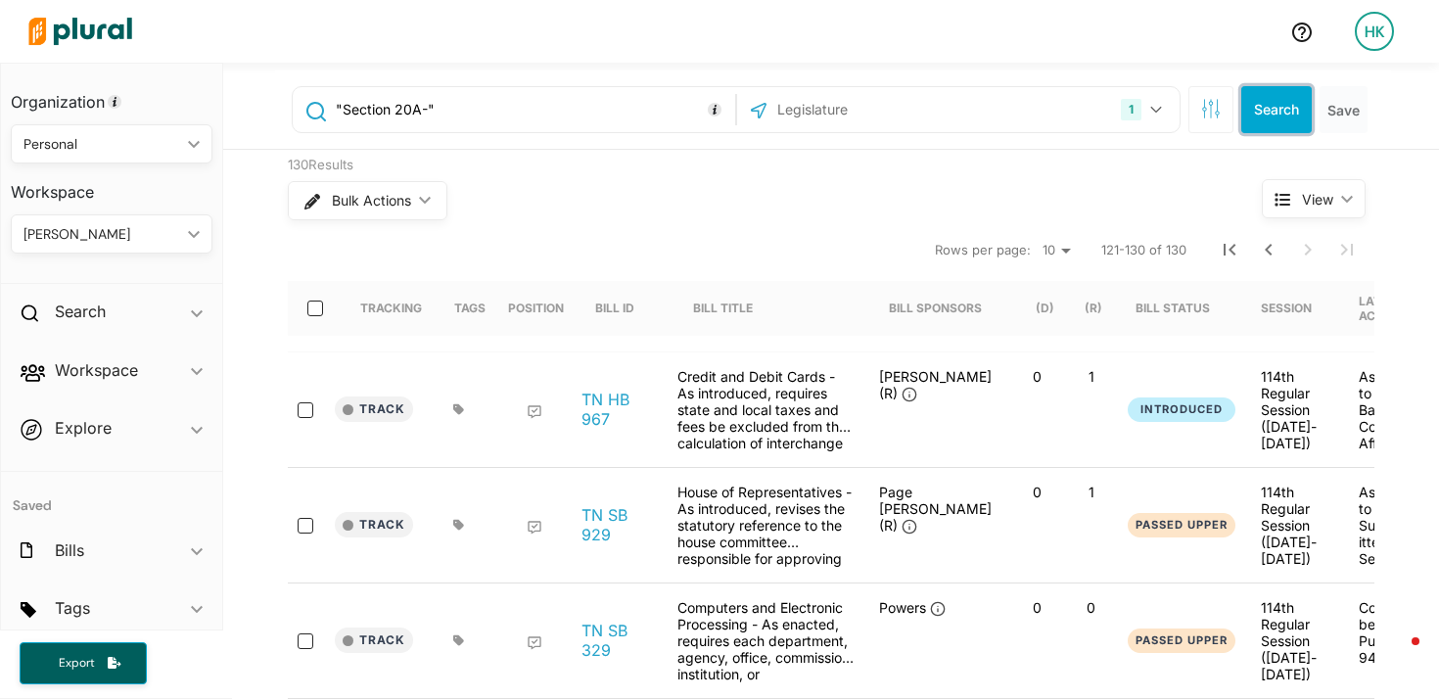
click at [1280, 118] on button "Search" at bounding box center [1277, 109] width 71 height 47
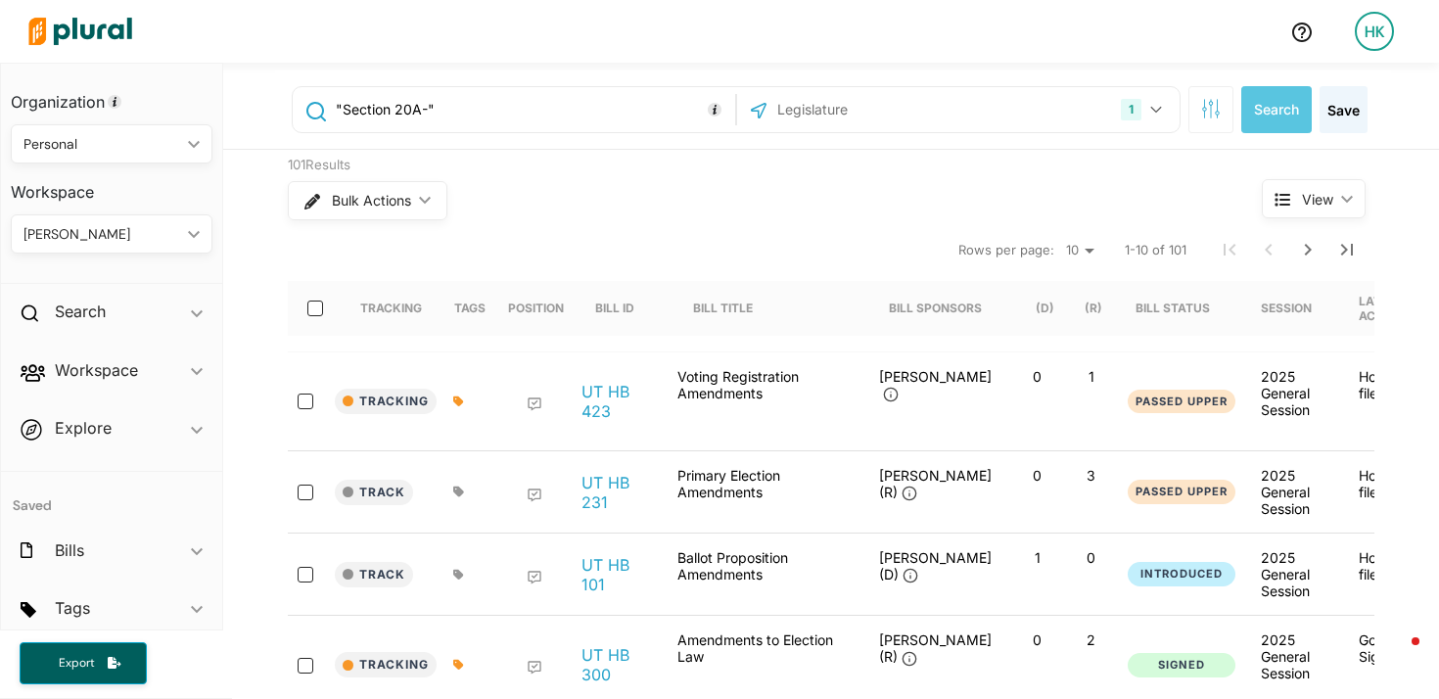
click at [1082, 246] on select "10 20 50" at bounding box center [1080, 251] width 43 height 24
click at [1312, 239] on button "Next Page" at bounding box center [1308, 249] width 39 height 39
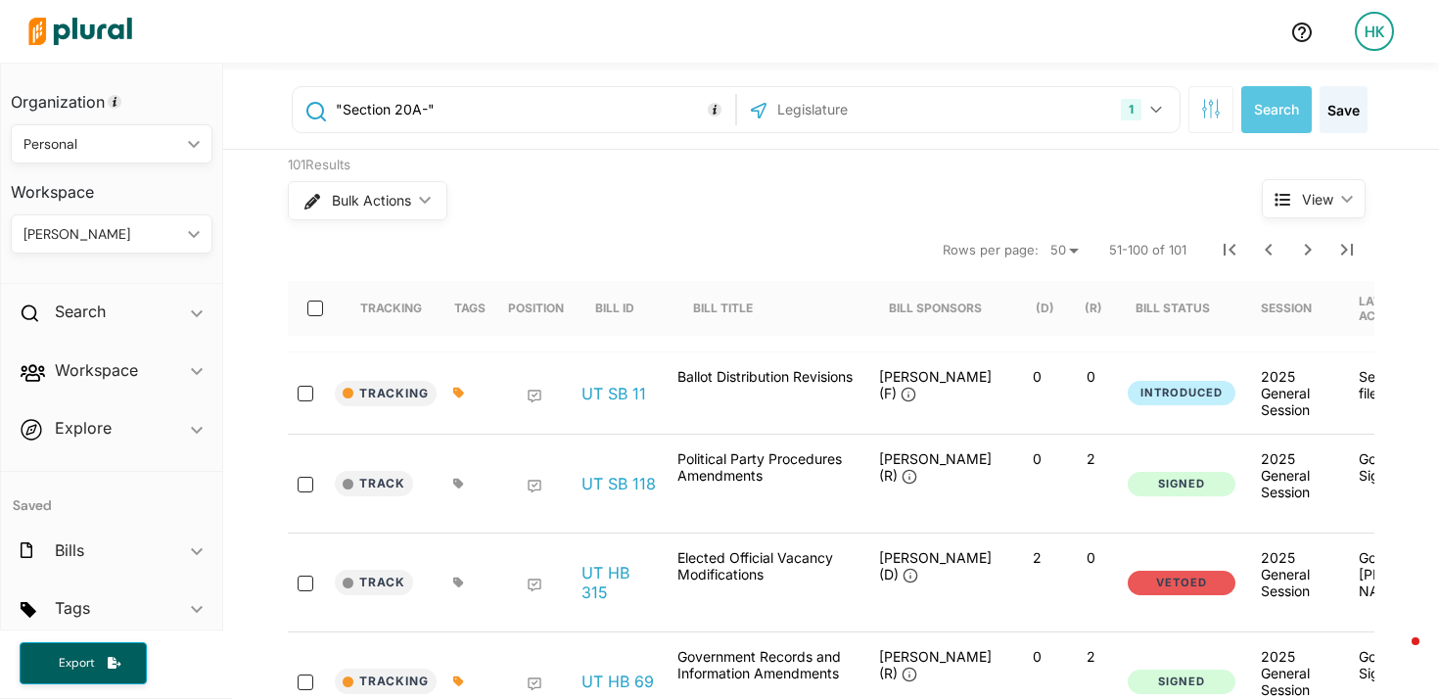
click at [417, 105] on input ""Section 20A-"" at bounding box center [532, 109] width 397 height 37
type input ""Section 20A""
click at [1250, 110] on button "Search" at bounding box center [1277, 109] width 71 height 47
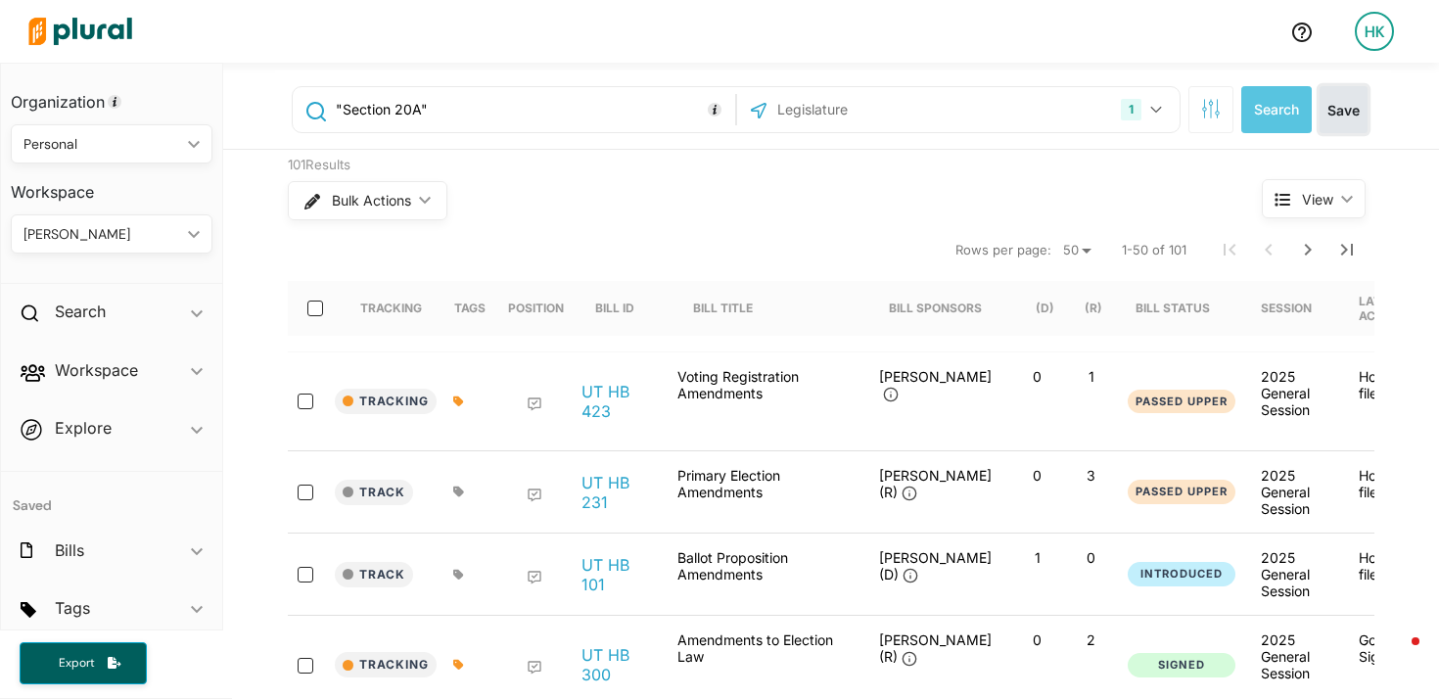
click at [1327, 119] on button "Save" at bounding box center [1344, 109] width 48 height 47
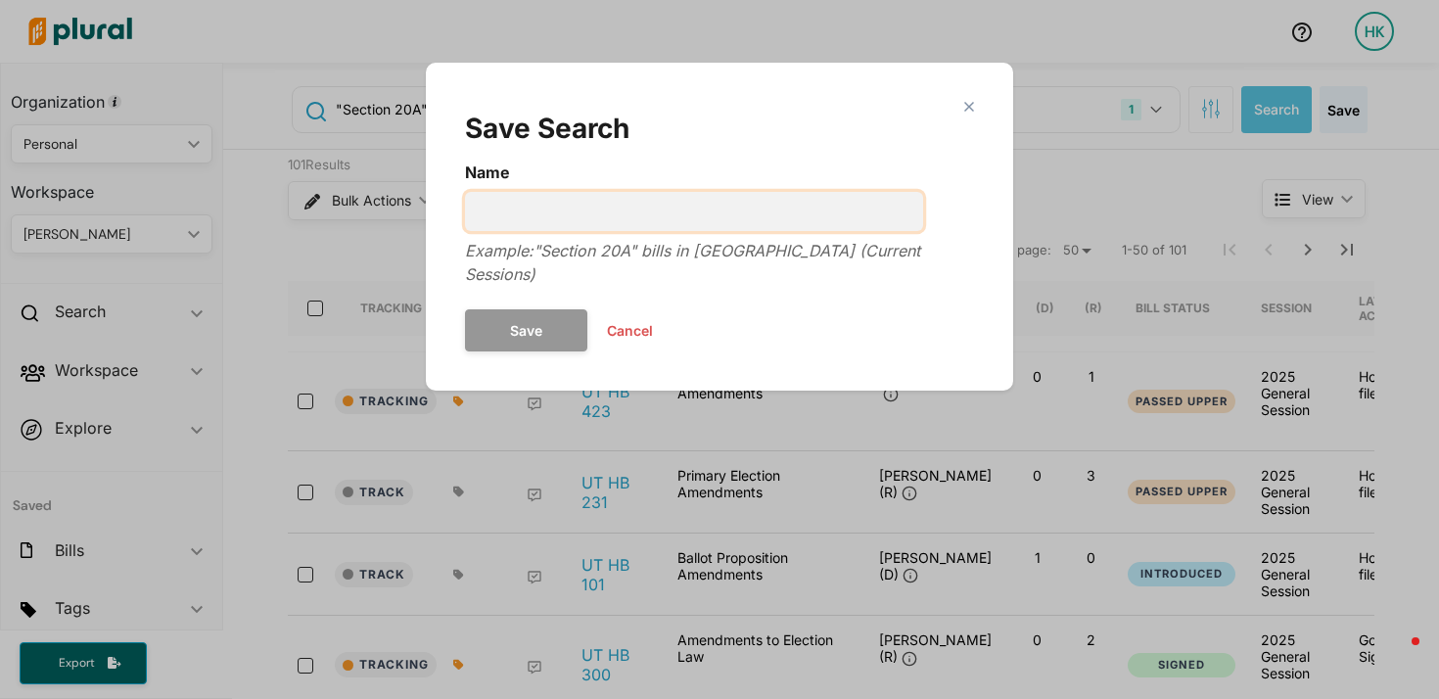
click at [729, 197] on input "Name" at bounding box center [694, 211] width 458 height 39
type input "bills amending election code - UT"
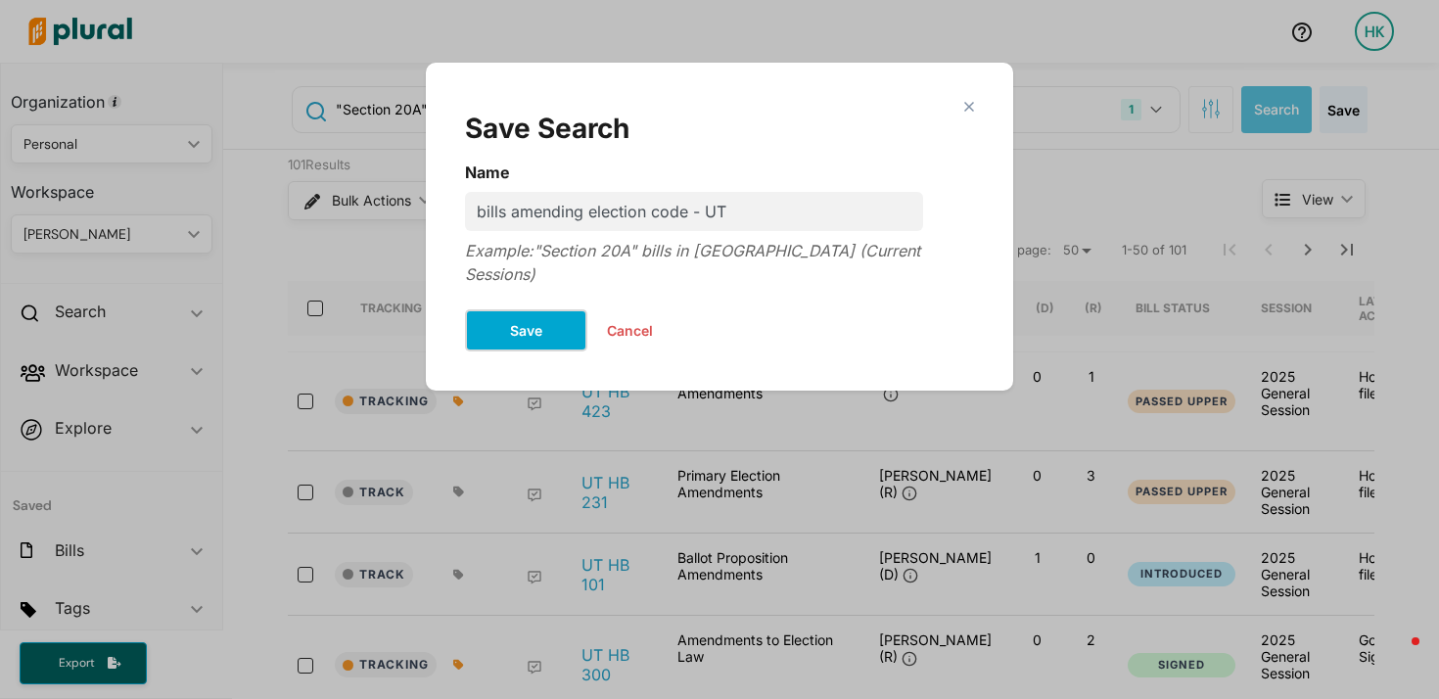
click at [563, 309] on button "Save" at bounding box center [526, 330] width 122 height 42
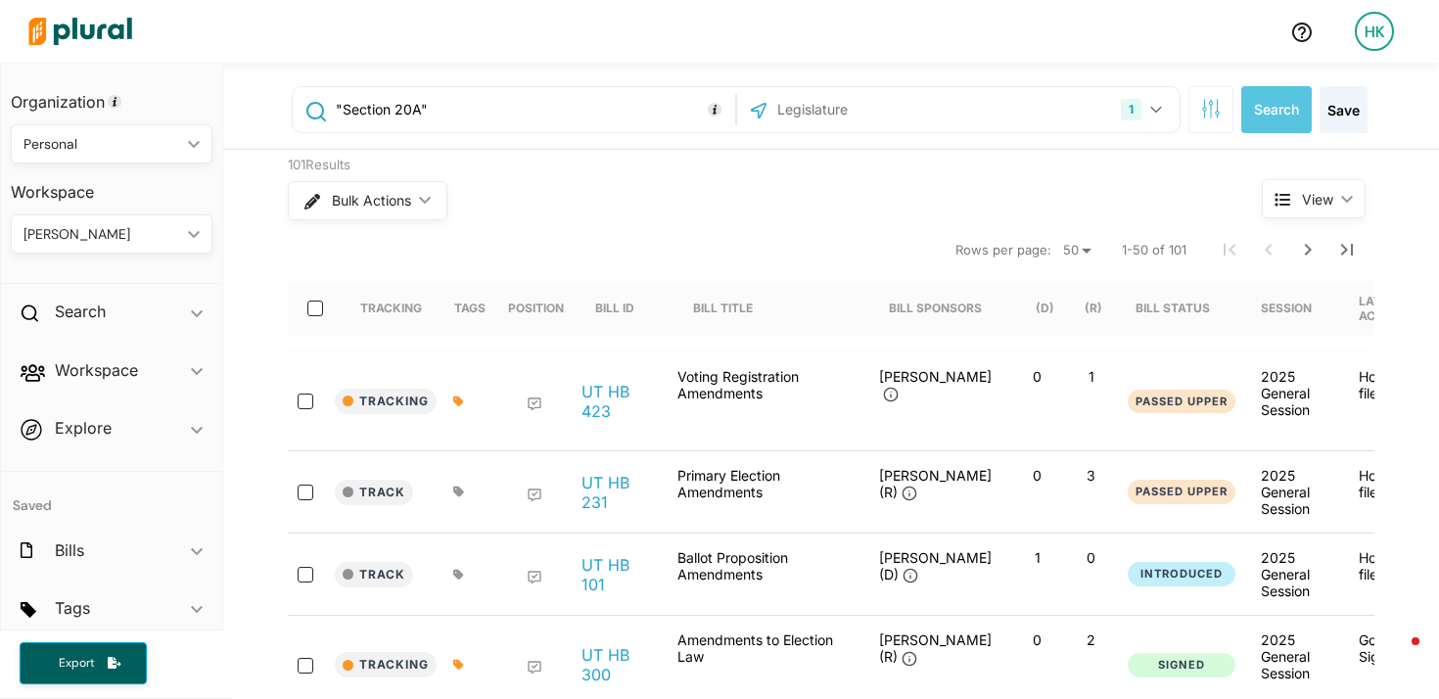
click at [431, 82] on div ""Section 20A" 1 Utah US Congress Alabama Alaska Arizona Arkansas California Col…" at bounding box center [833, 110] width 1116 height 78
drag, startPoint x: 431, startPoint y: 82, endPoint x: 423, endPoint y: 104, distance: 22.9
click at [430, 85] on div ""Section 20A" 1 Utah US Congress Alabama Alaska Arizona Arkansas California Col…" at bounding box center [833, 110] width 1116 height 78
click at [423, 104] on input ""Section 20A"" at bounding box center [532, 109] width 397 height 37
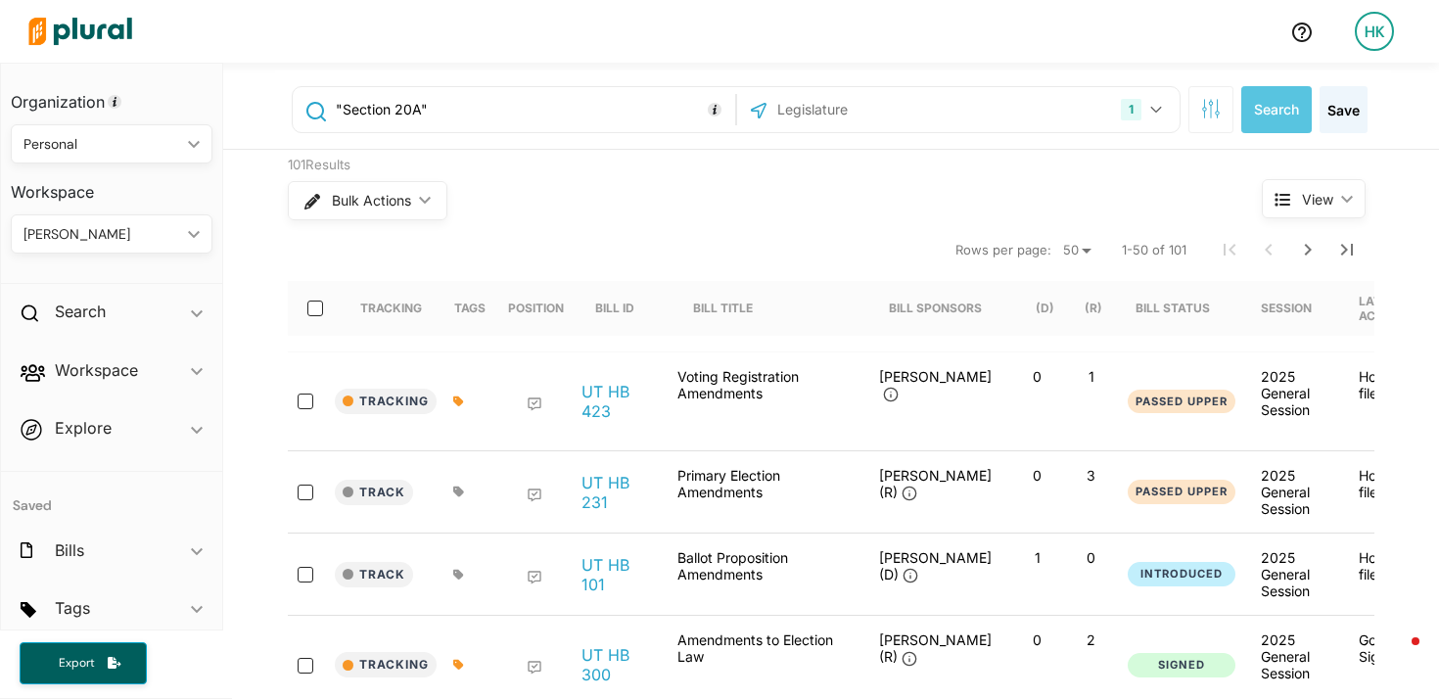
click at [423, 104] on input ""Section 20A"" at bounding box center [532, 109] width 397 height 37
paste input "17 V.S.A"
type input ""17 V.S.A.""
click at [938, 110] on div "1 Utah US Congress Alabama Alaska Arizona Arkansas California Colorado Connecti…" at bounding box center [958, 109] width 433 height 37
click at [856, 103] on input "text" at bounding box center [881, 109] width 210 height 37
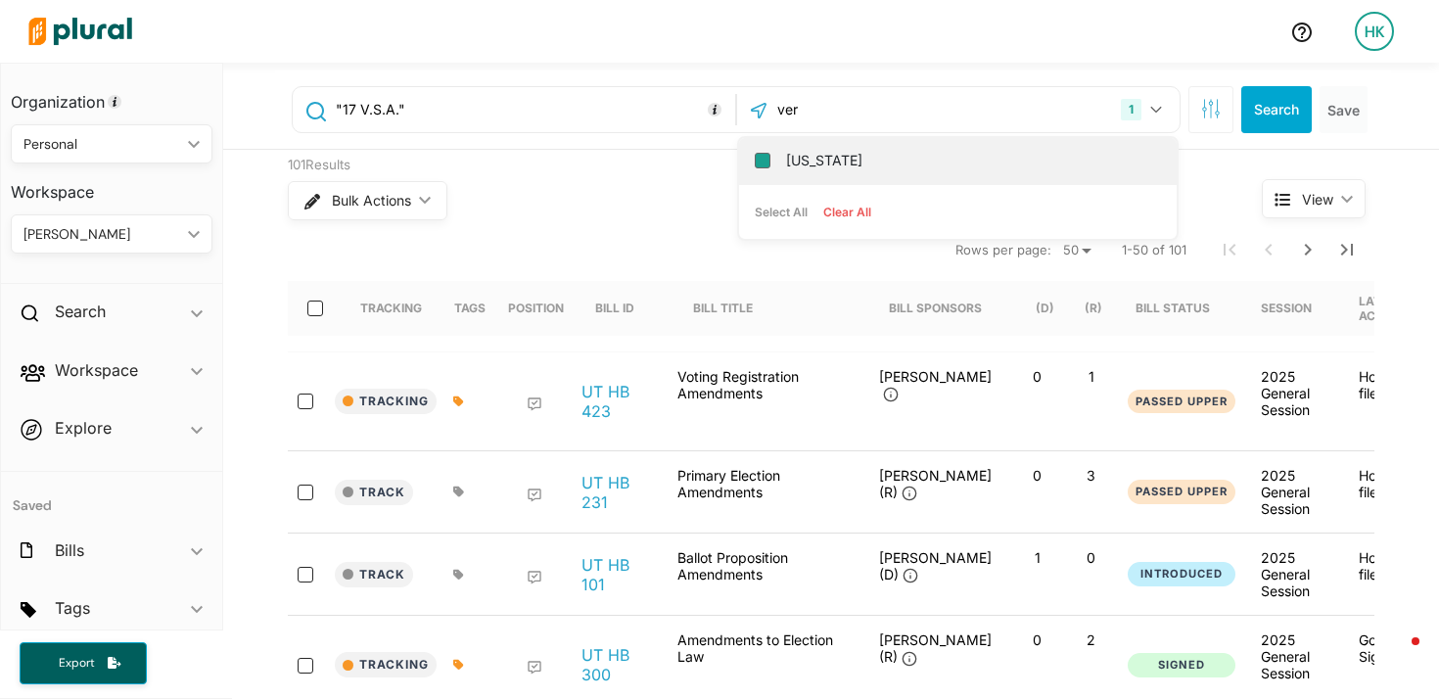
type input "ver"
click at [755, 159] on input "[US_STATE]" at bounding box center [763, 161] width 16 height 16
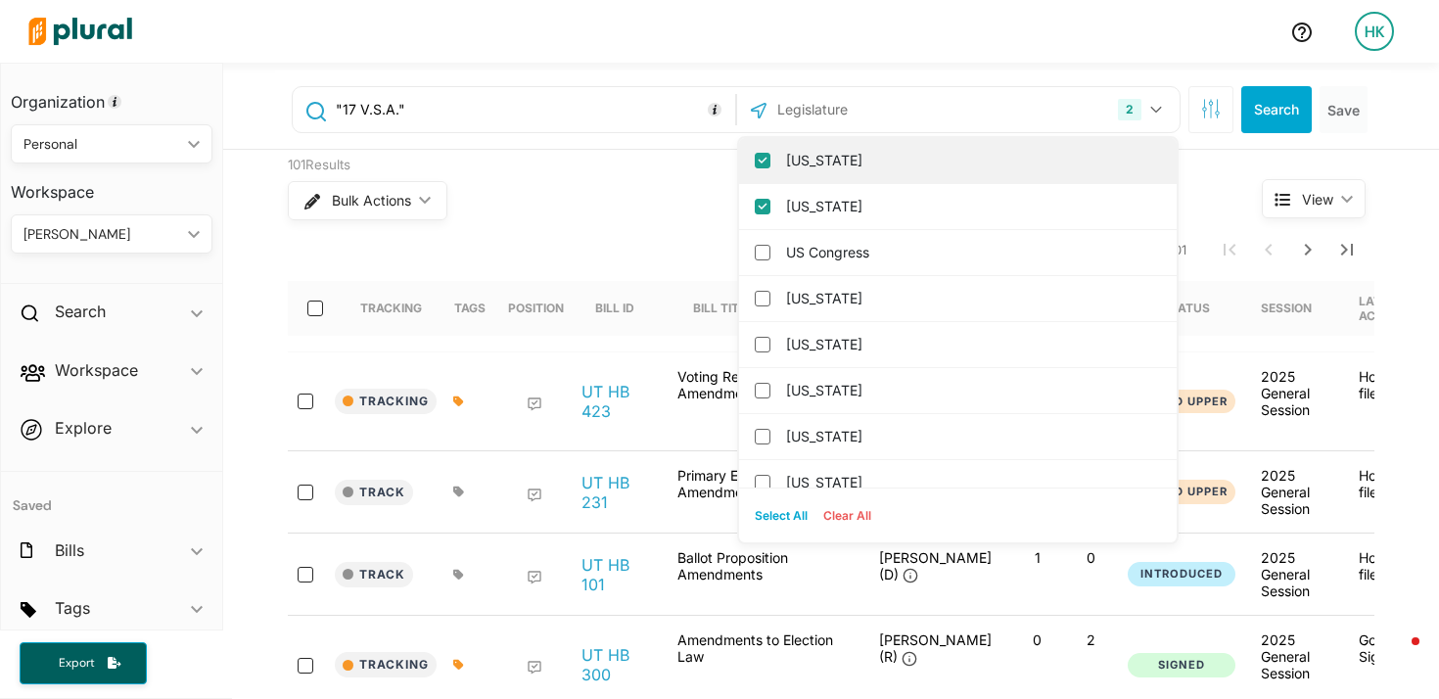
click at [755, 165] on input "Utah" at bounding box center [763, 161] width 16 height 16
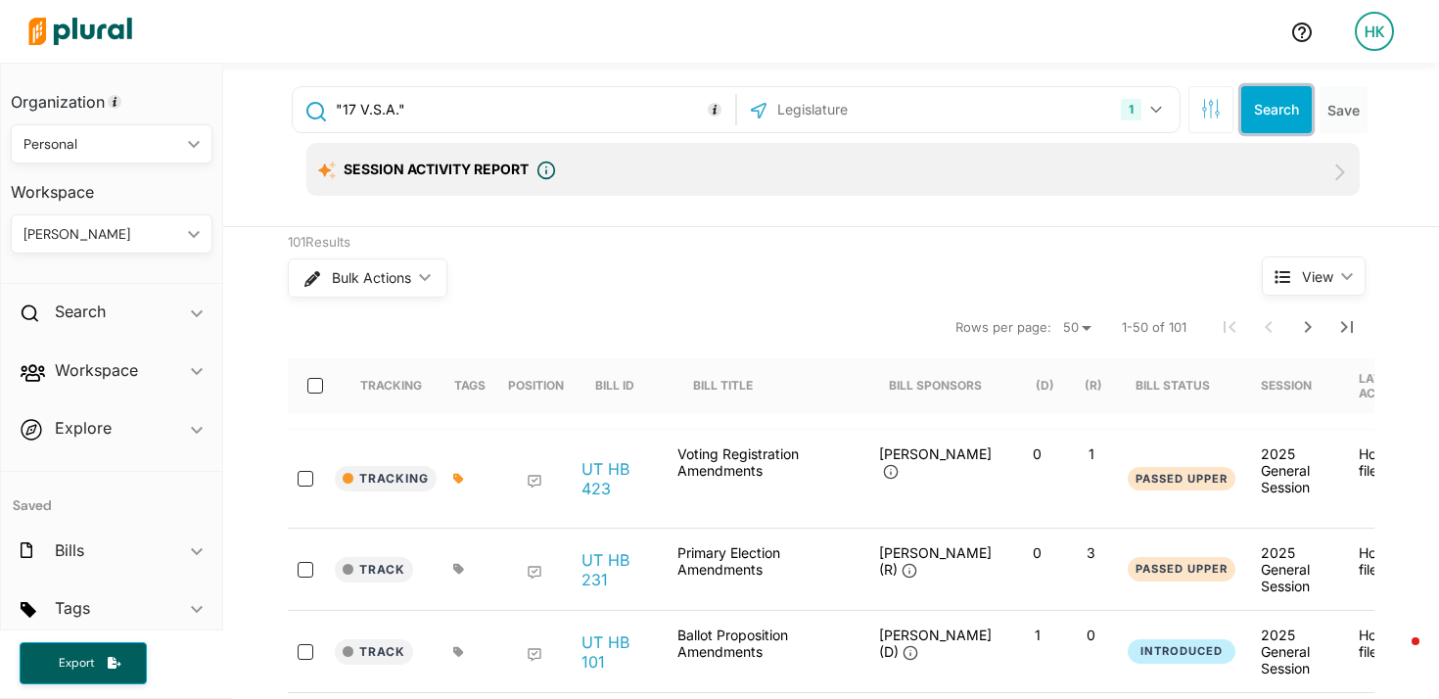
click at [1266, 105] on button "Search" at bounding box center [1277, 109] width 71 height 47
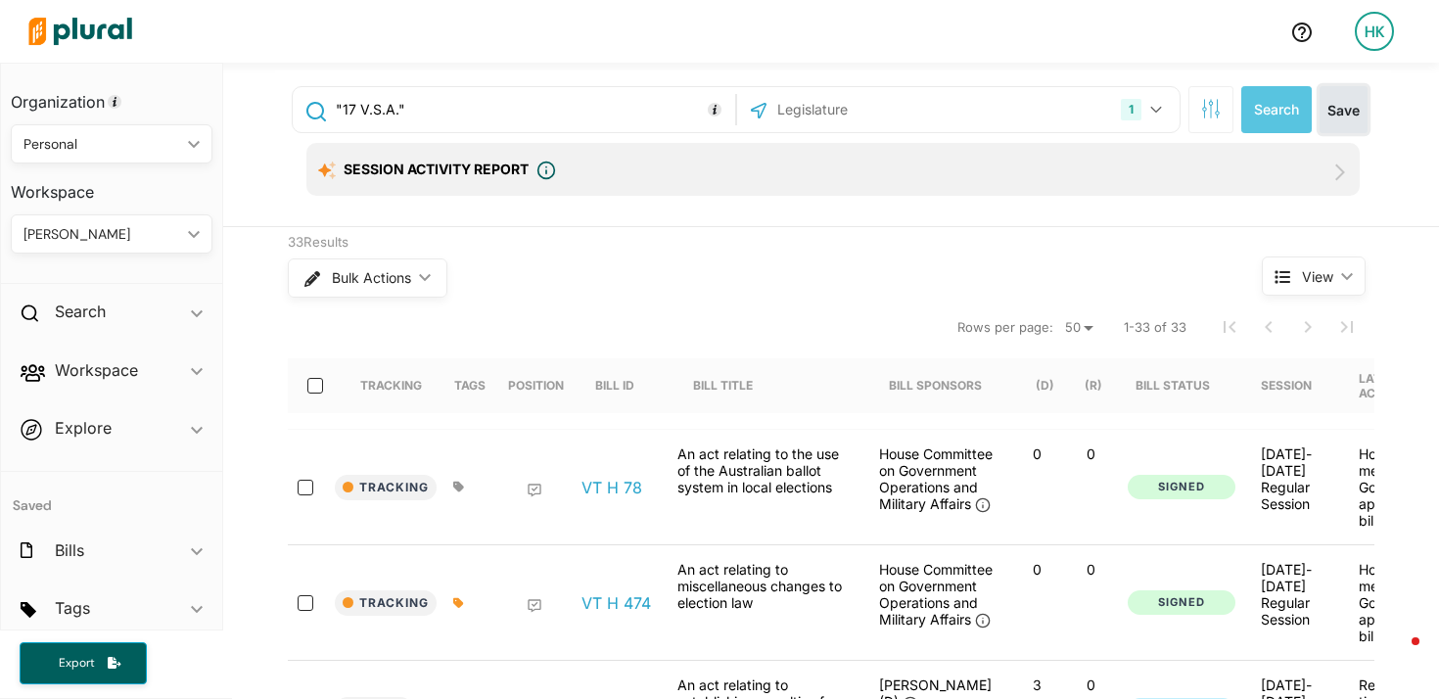
click at [1347, 101] on button "Save" at bounding box center [1344, 109] width 48 height 47
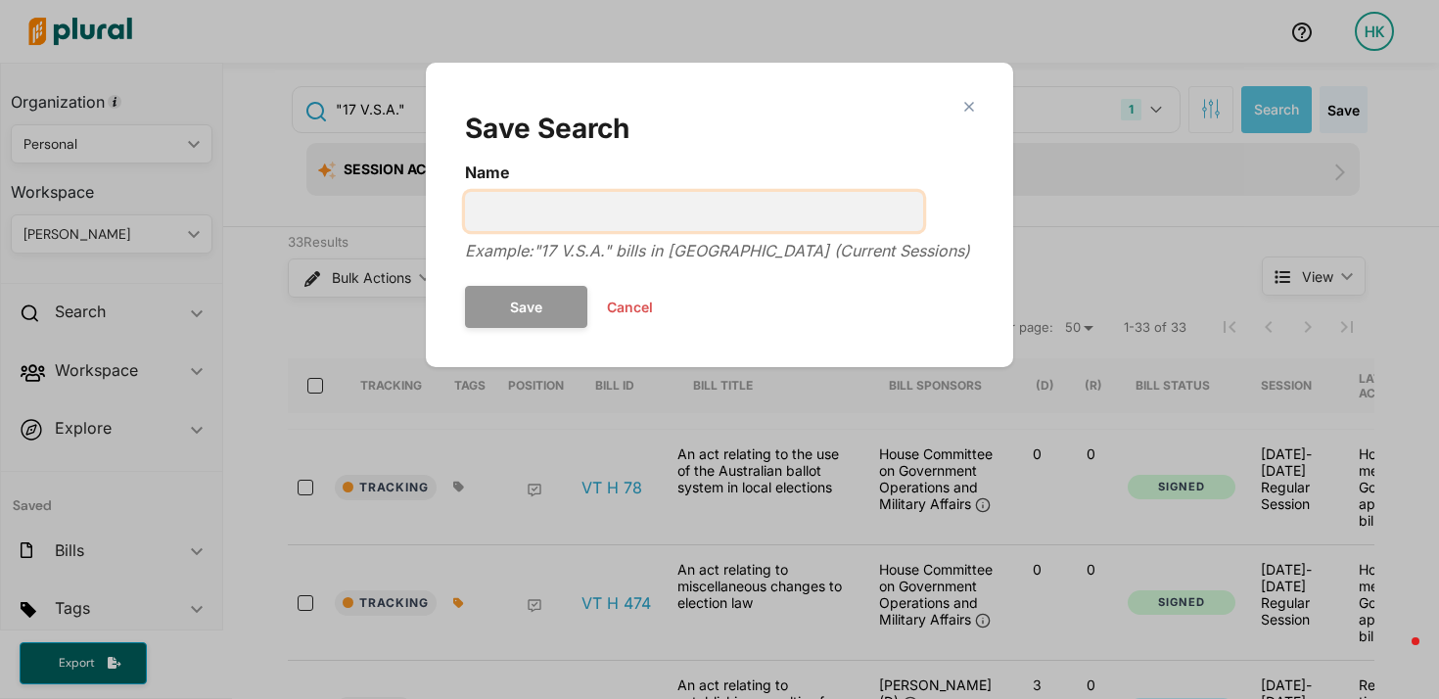
click at [555, 212] on input "Name" at bounding box center [694, 211] width 458 height 39
type input "bills amending election code - VT"
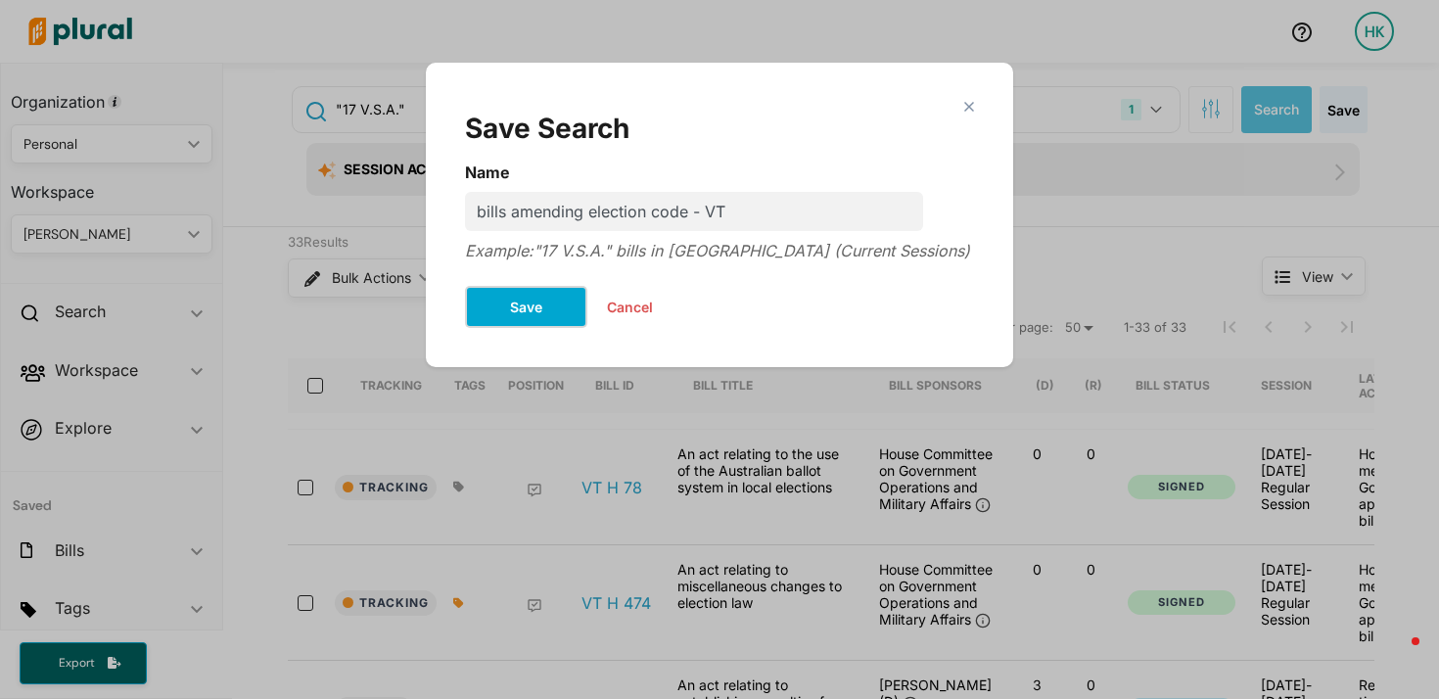
click at [516, 300] on button "Save" at bounding box center [526, 307] width 122 height 42
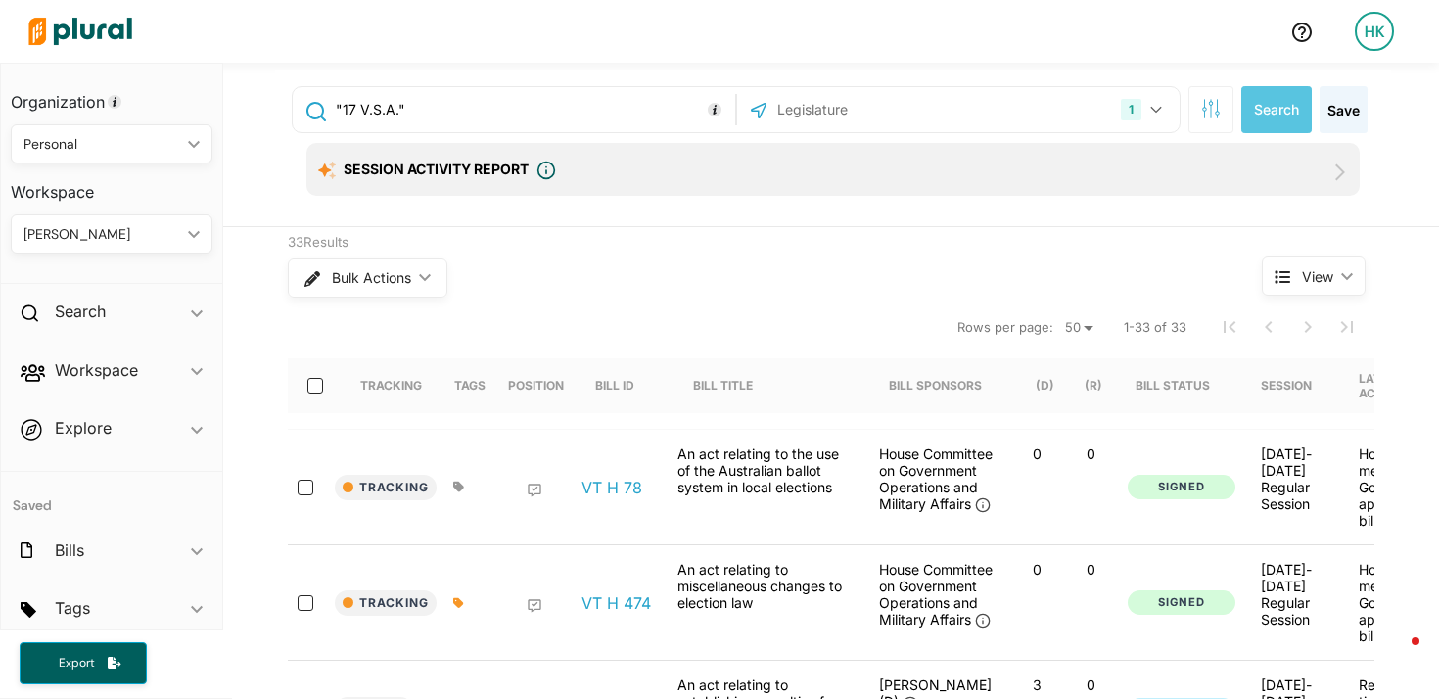
click at [449, 110] on input ""17 V.S.A."" at bounding box center [532, 109] width 397 height 37
paste input "RCW 29A"
type input ""RCW 29A""
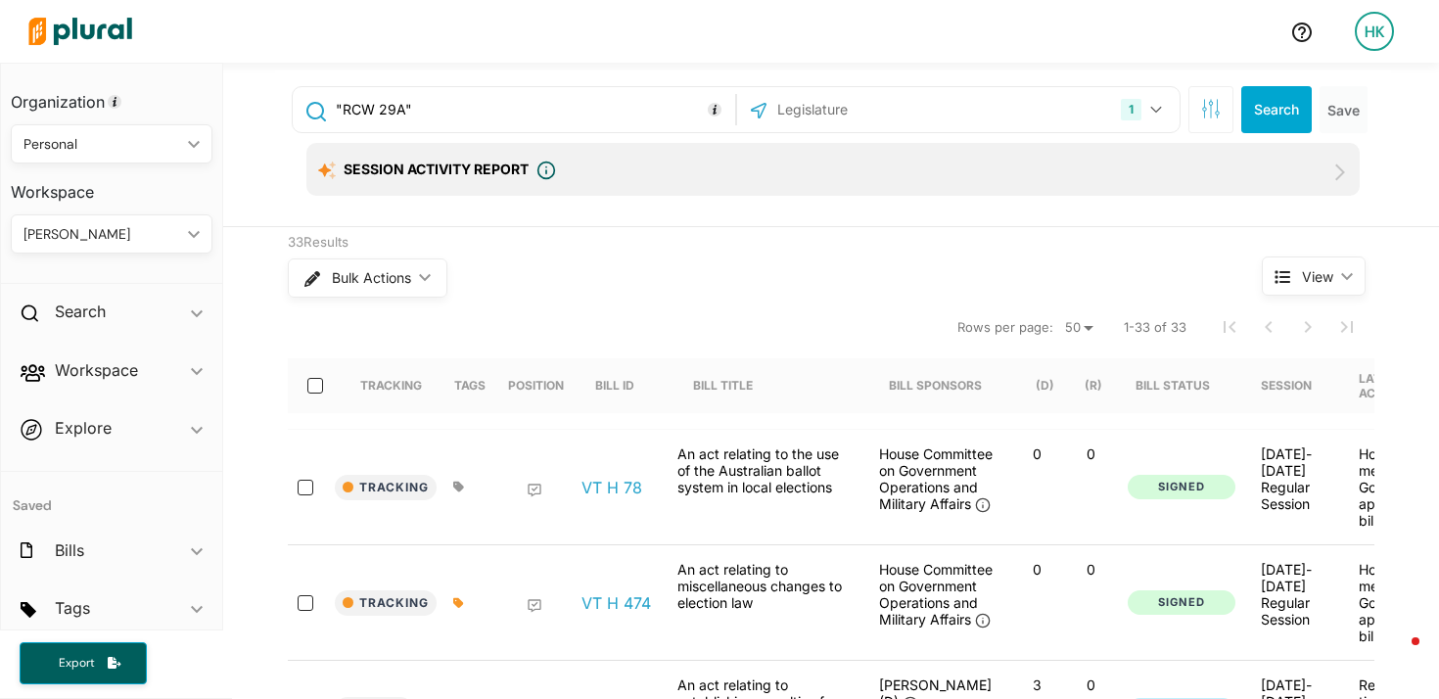
click at [809, 118] on input "text" at bounding box center [881, 109] width 210 height 37
type input "was"
click at [741, 158] on div "[US_STATE]" at bounding box center [958, 161] width 438 height 46
click at [755, 159] on input "[US_STATE]" at bounding box center [763, 161] width 16 height 16
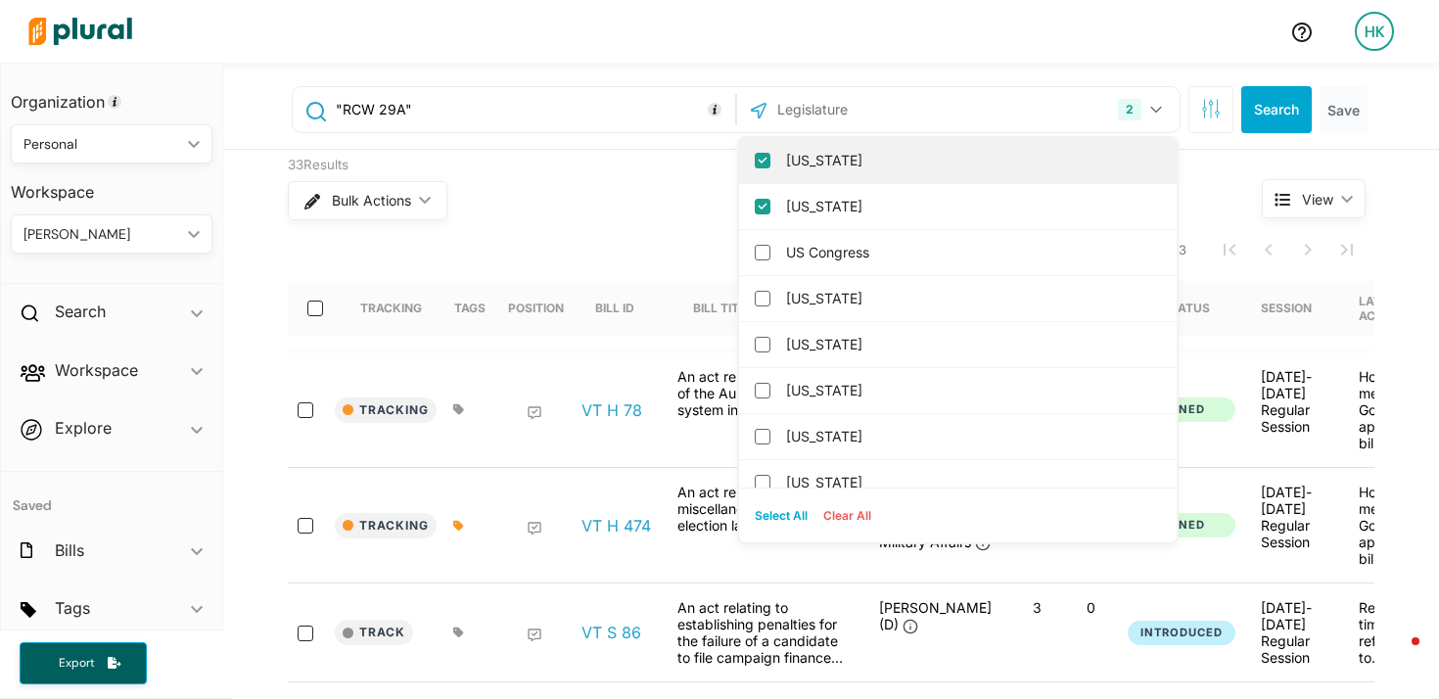
click at [756, 154] on input "[US_STATE]" at bounding box center [763, 161] width 16 height 16
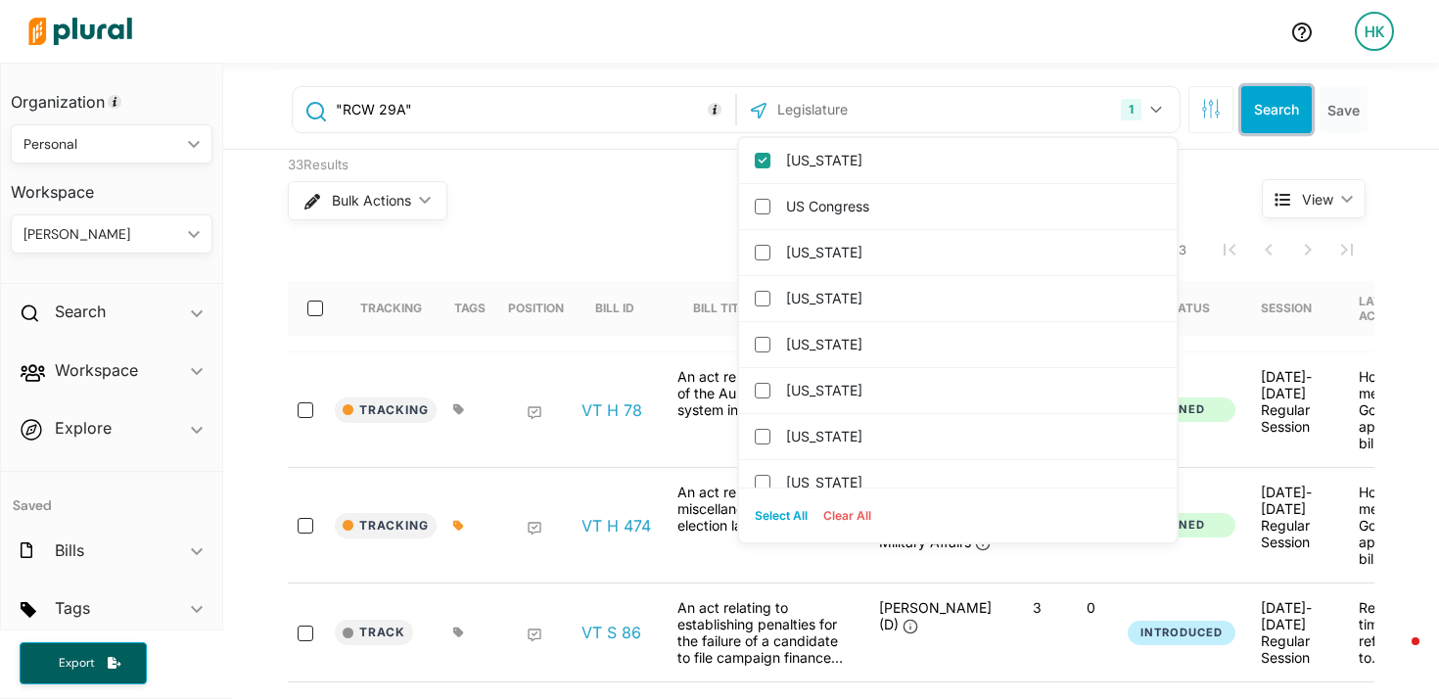
click at [1259, 96] on button "Search" at bounding box center [1277, 109] width 71 height 47
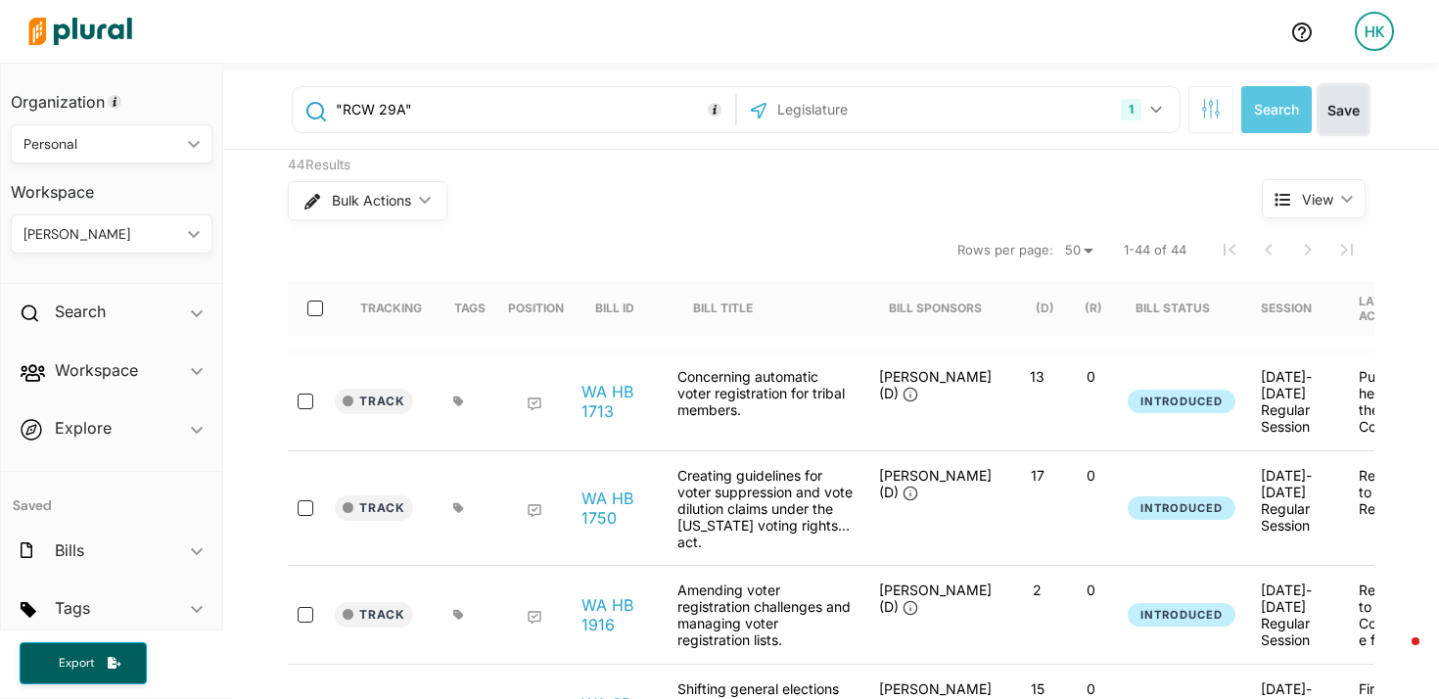
click at [1328, 119] on button "Save" at bounding box center [1344, 109] width 48 height 47
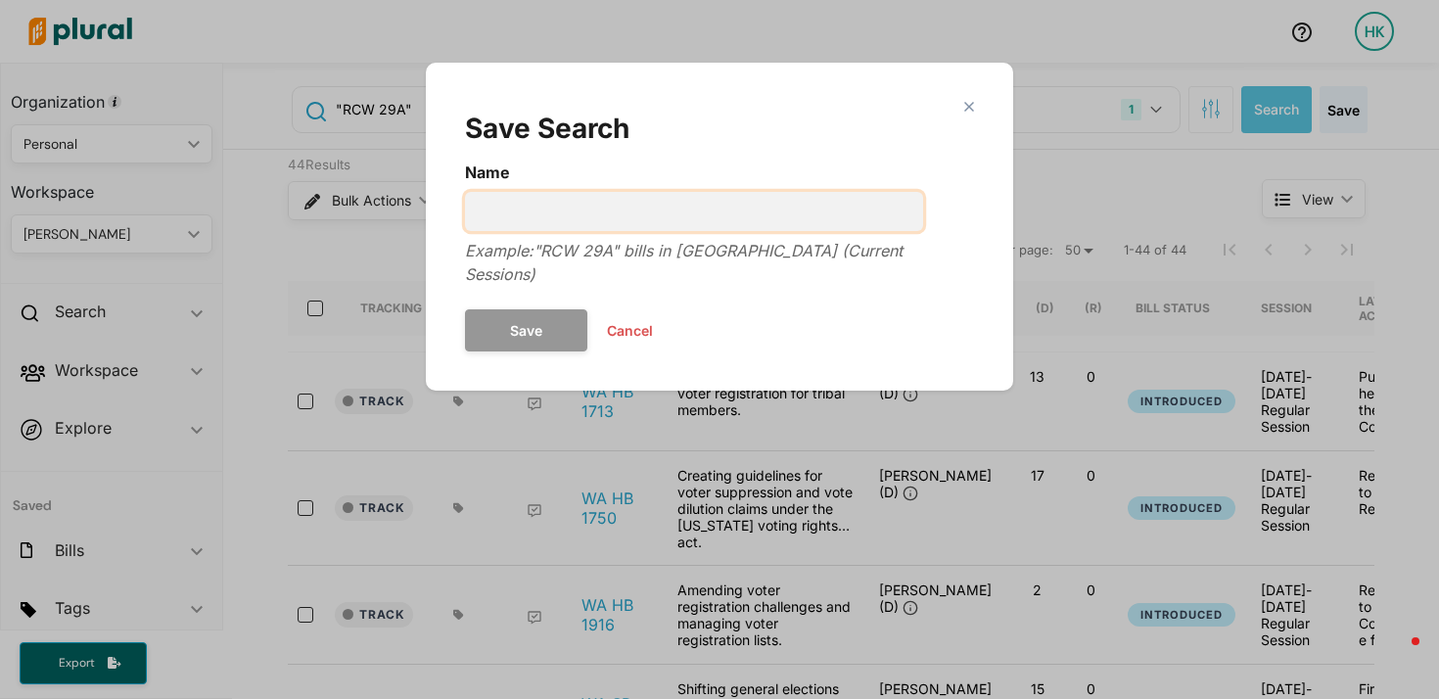
click at [575, 218] on input "Name" at bounding box center [694, 211] width 458 height 39
type input "bills amending election code - WA"
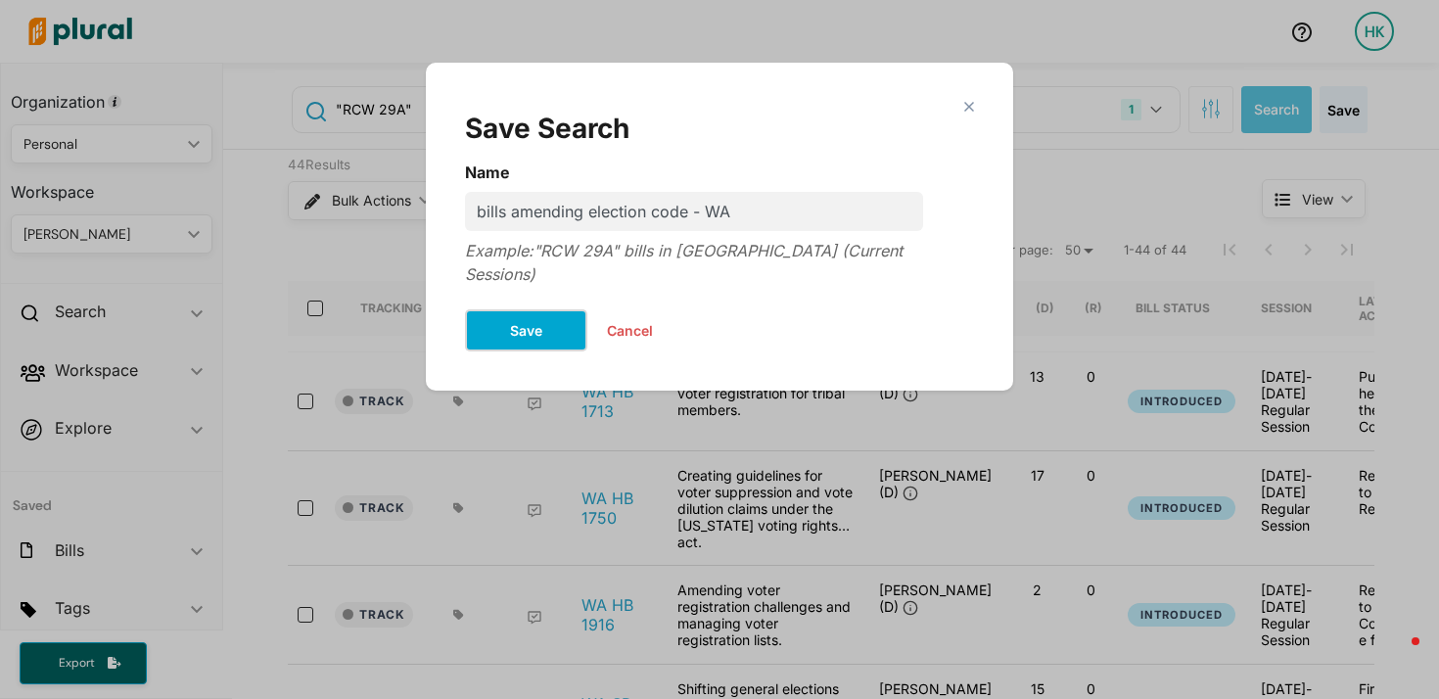
click at [532, 309] on button "Save" at bounding box center [526, 330] width 122 height 42
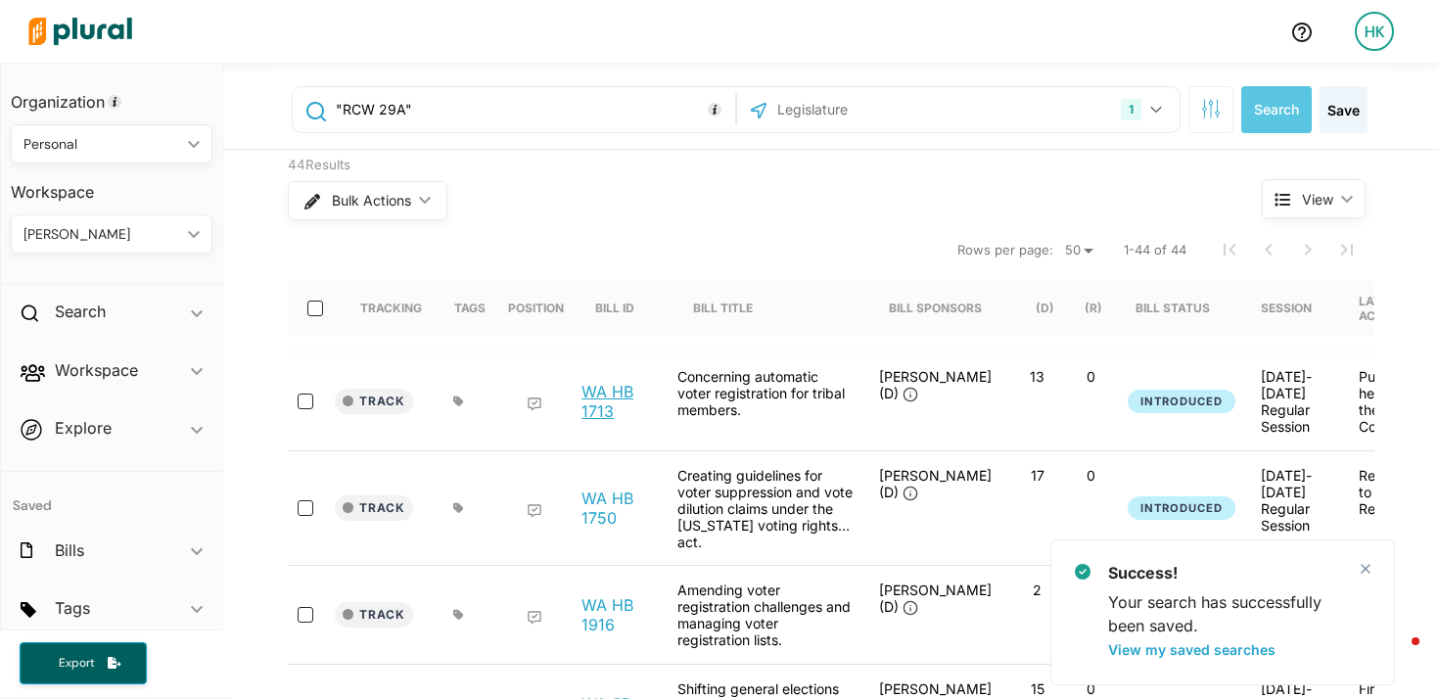
click at [599, 394] on link "WA HB 1713" at bounding box center [619, 401] width 74 height 39
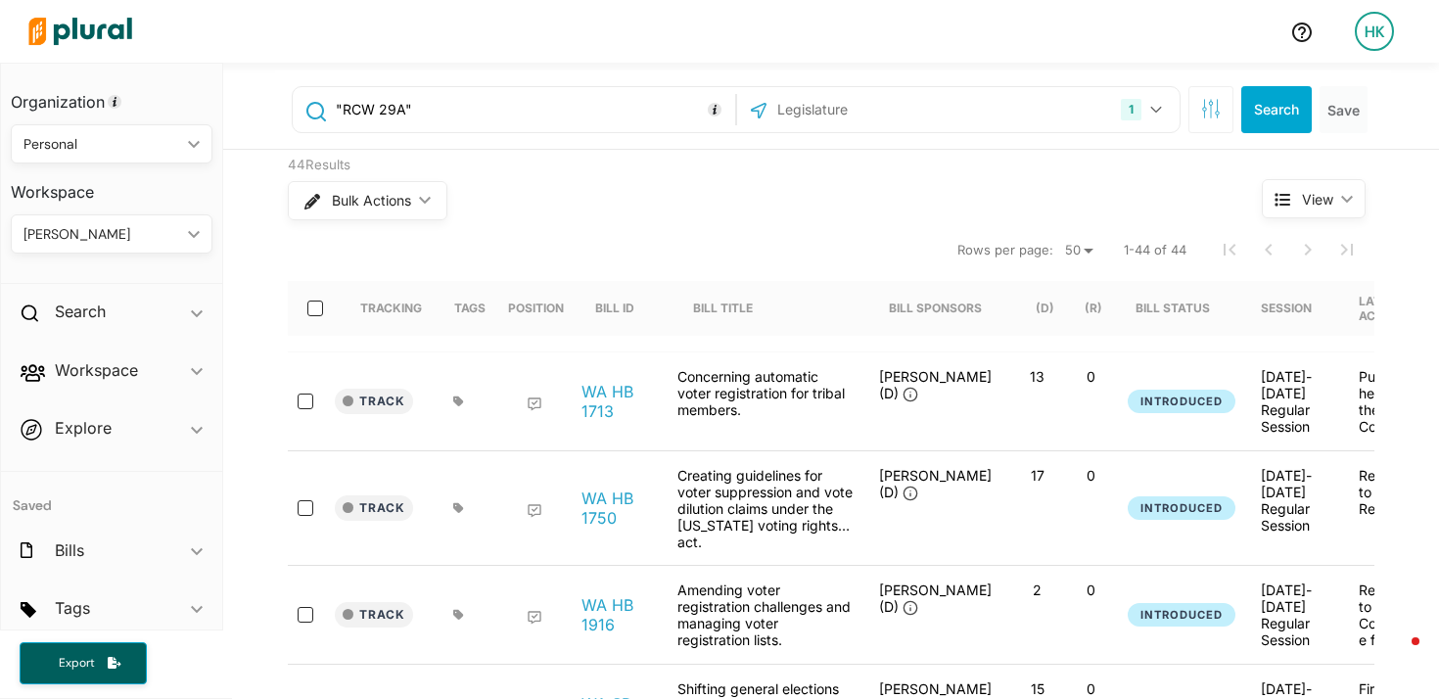
click at [335, 107] on input ""RCW 29A"" at bounding box center [532, 109] width 397 height 37
click at [478, 104] on input ""amending RCW 29A"" at bounding box center [532, 109] width 397 height 37
click at [592, 410] on link "WA HB 1713" at bounding box center [619, 401] width 74 height 39
click at [577, 96] on input ""amending RCW 29A" OR "adding" at bounding box center [532, 109] width 397 height 37
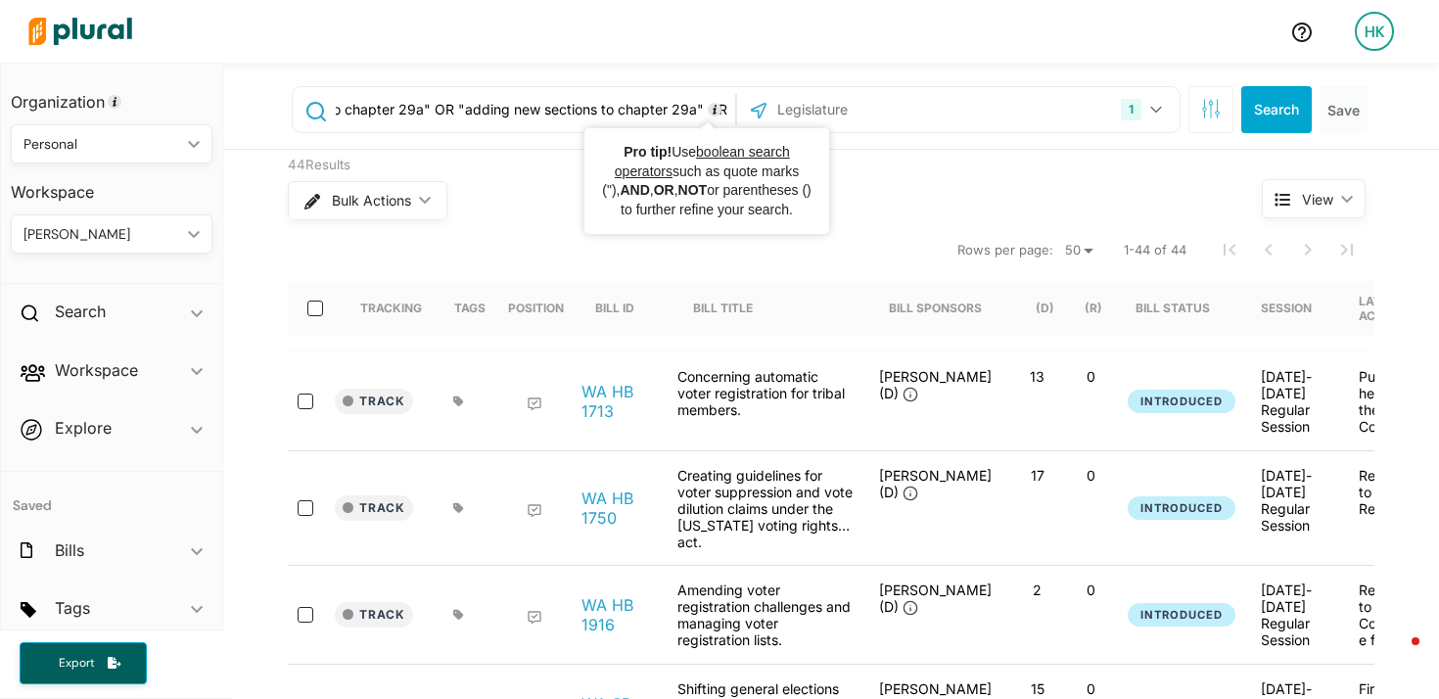
scroll to position [0, 392]
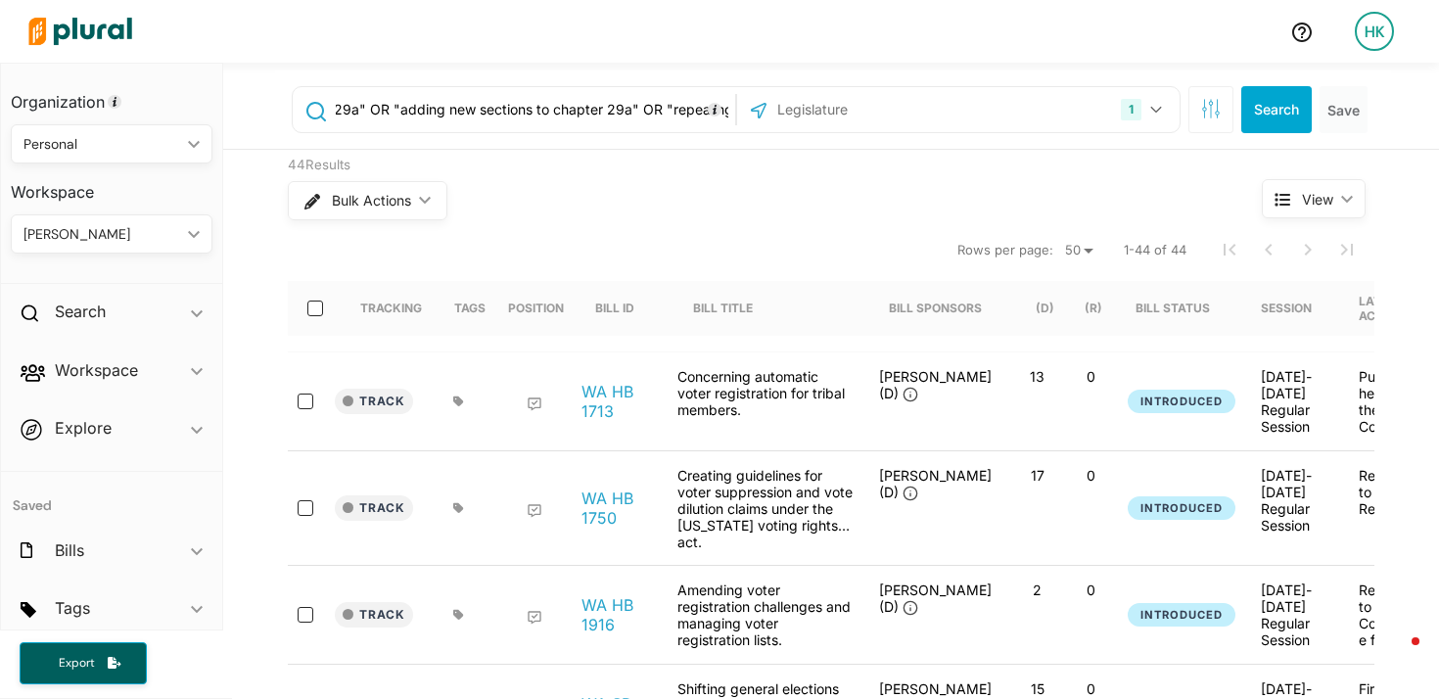
drag, startPoint x: 528, startPoint y: 109, endPoint x: 826, endPoint y: 115, distance: 298.7
click at [826, 115] on div ""amending RCW 29A" OR "adding a new section to chapter 29a" OR "adding new sect…" at bounding box center [736, 109] width 889 height 47
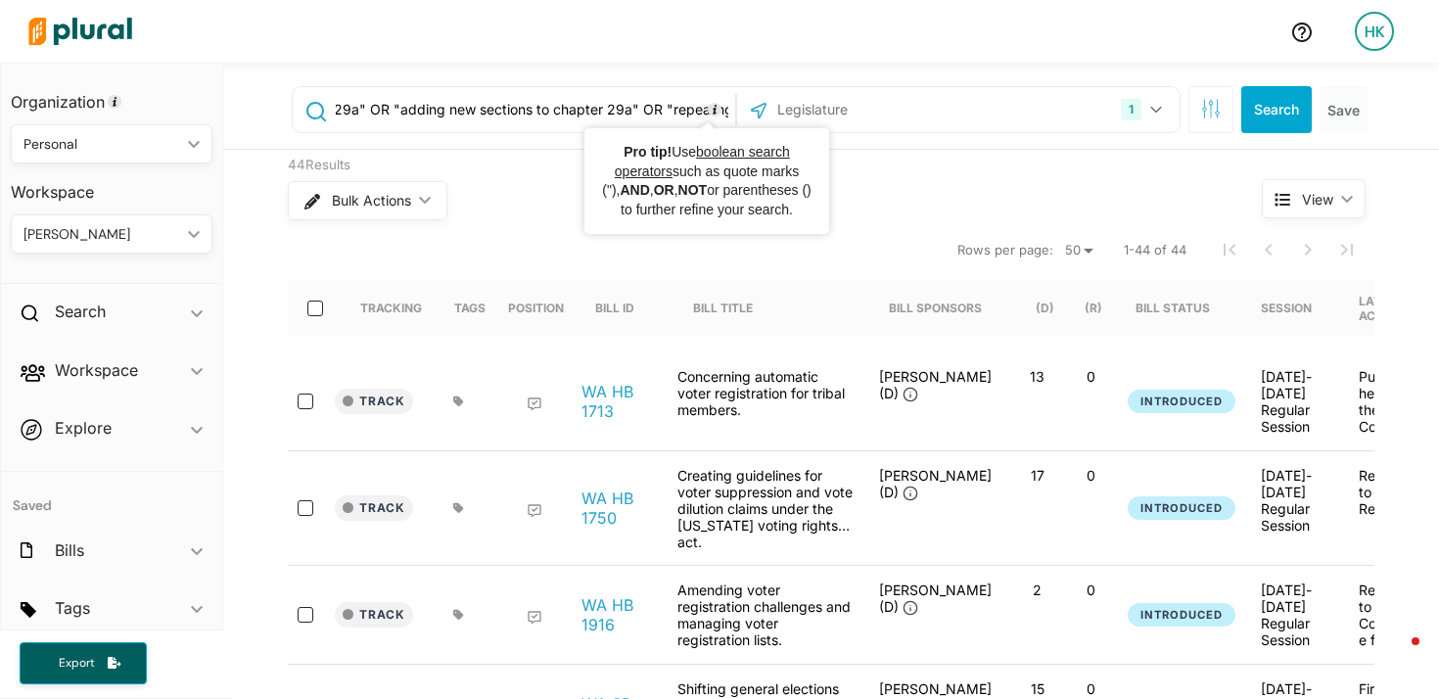
click at [675, 107] on input ""amending RCW 29A" OR "adding a new section to chapter 29a" OR "adding new sect…" at bounding box center [532, 109] width 397 height 37
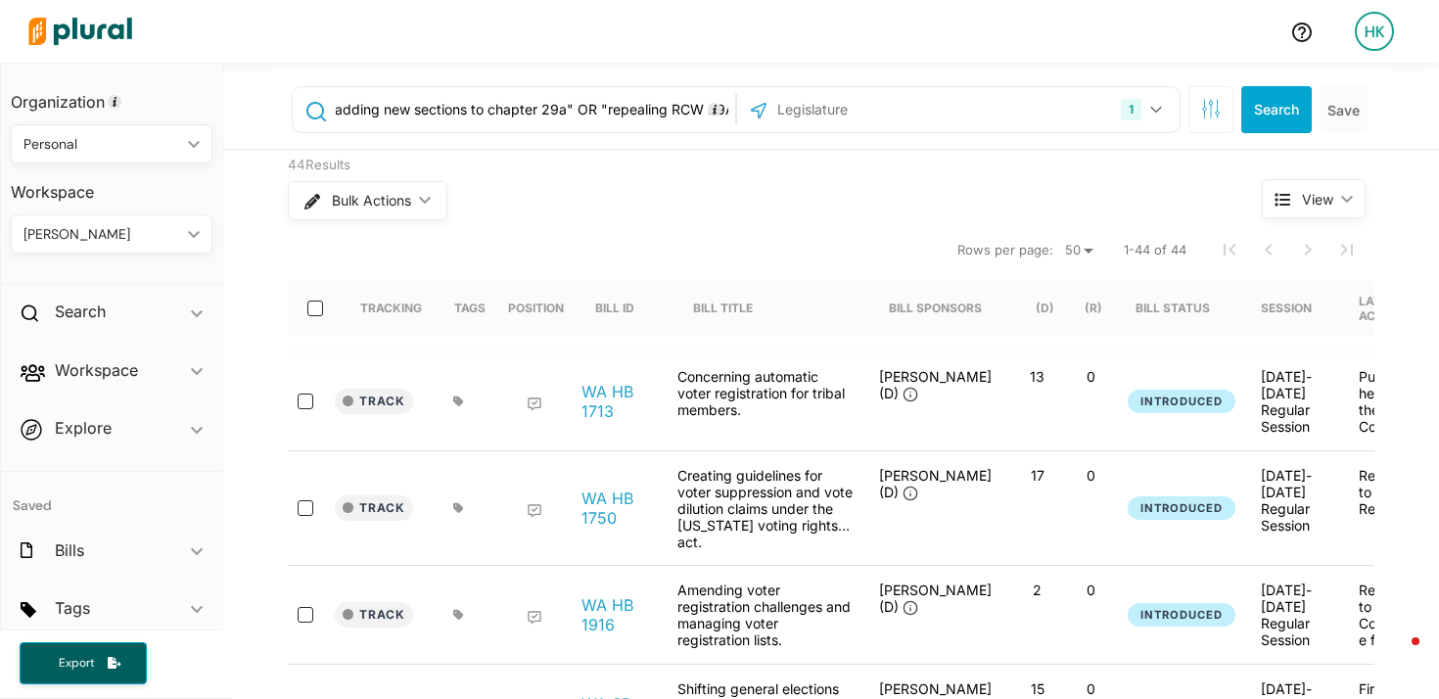
scroll to position [0, 462]
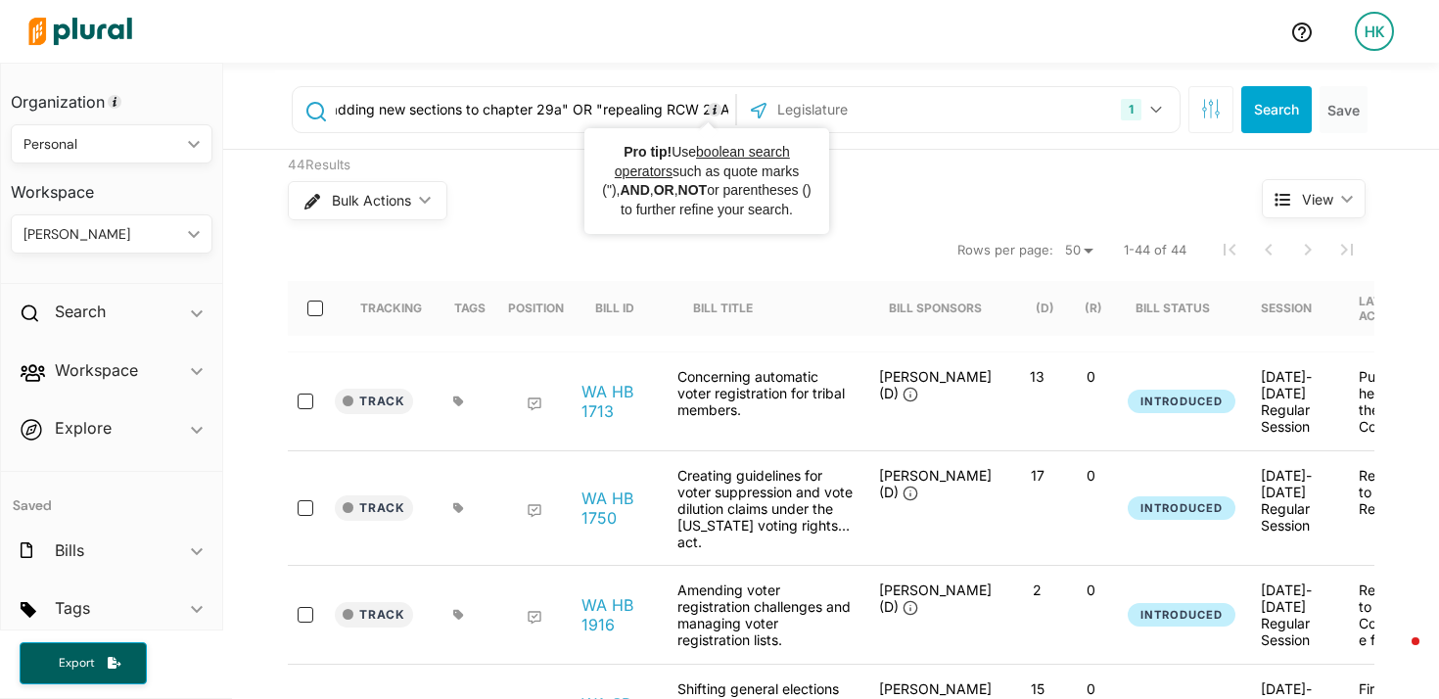
type input ""amending RCW 29A" OR "adding a new section to chapter 29a" OR "adding new sect…"
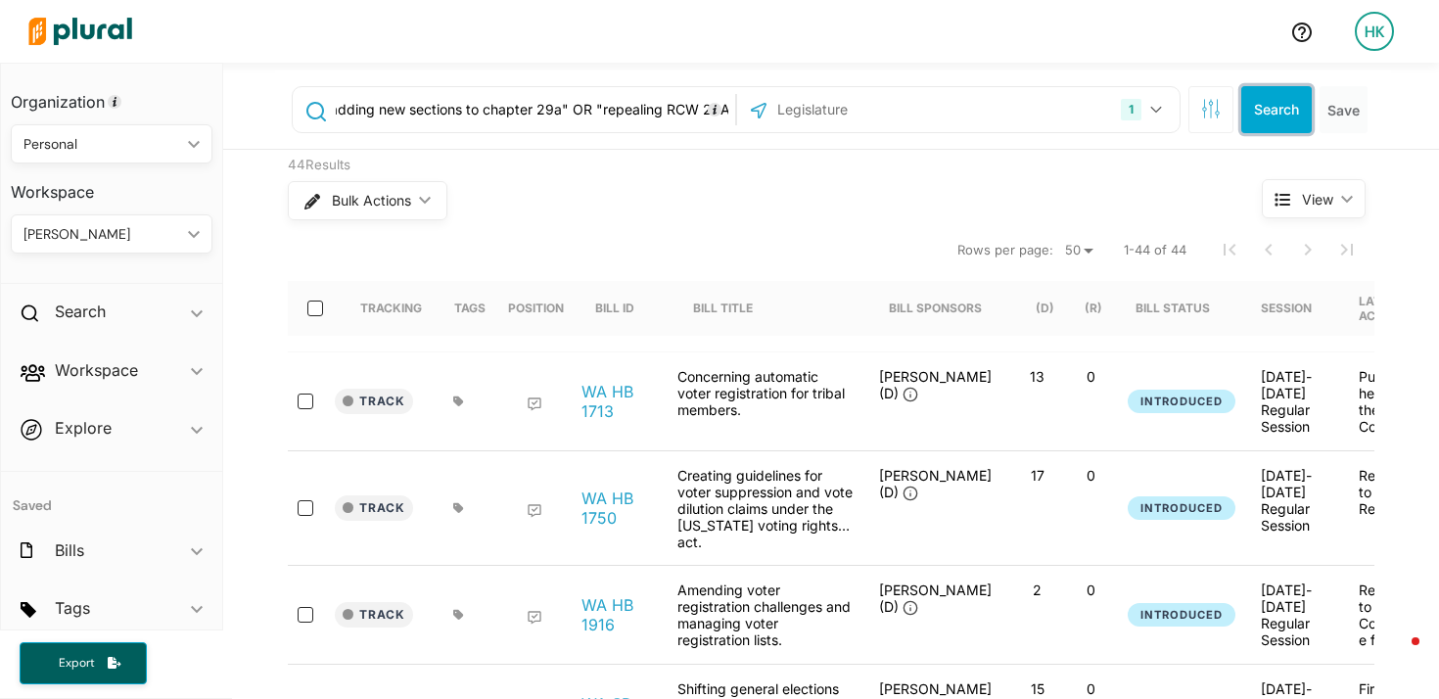
click at [1275, 108] on button "Search" at bounding box center [1277, 109] width 71 height 47
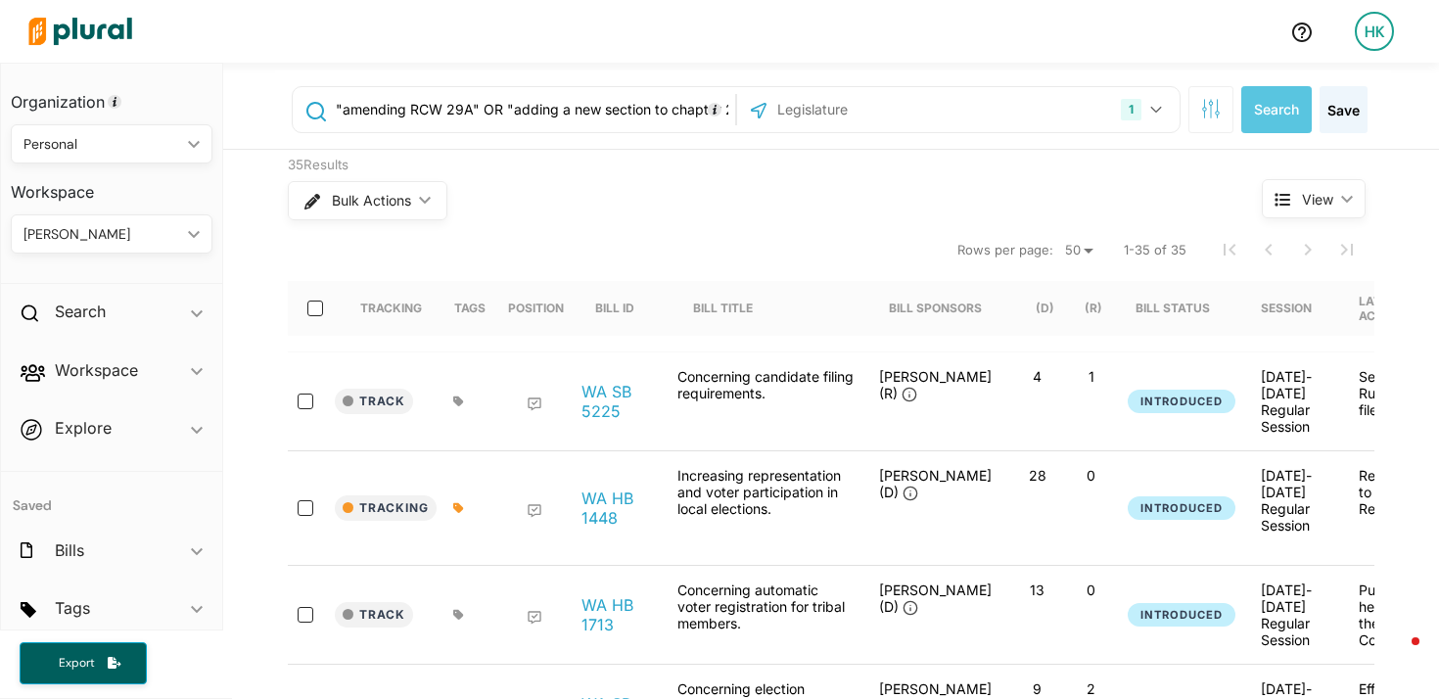
click at [945, 104] on div "1 Washington US Congress Alabama Alaska Arizona Arkansas California Colorado Co…" at bounding box center [958, 109] width 433 height 37
click at [845, 115] on input "text" at bounding box center [881, 109] width 210 height 37
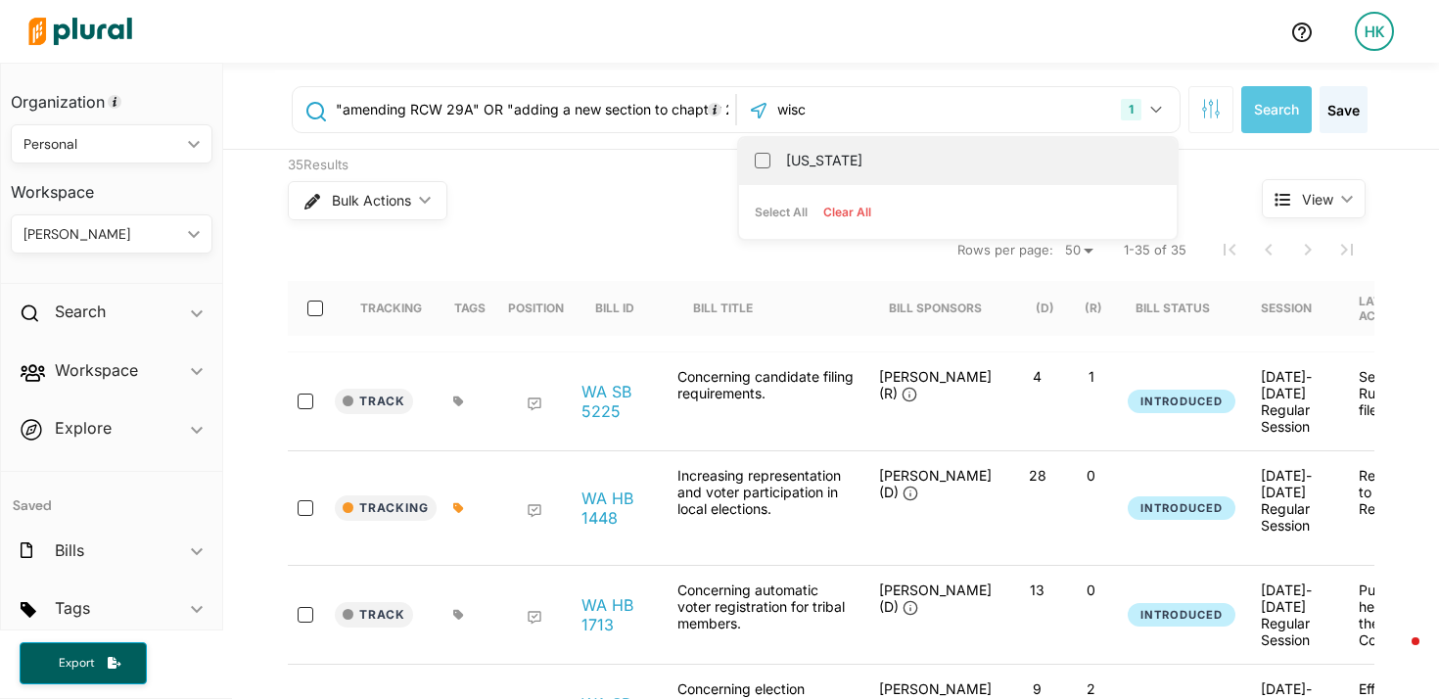
type input "wisc"
click at [762, 162] on div "[US_STATE]" at bounding box center [958, 161] width 438 height 46
click at [758, 162] on input "[US_STATE]" at bounding box center [763, 161] width 16 height 16
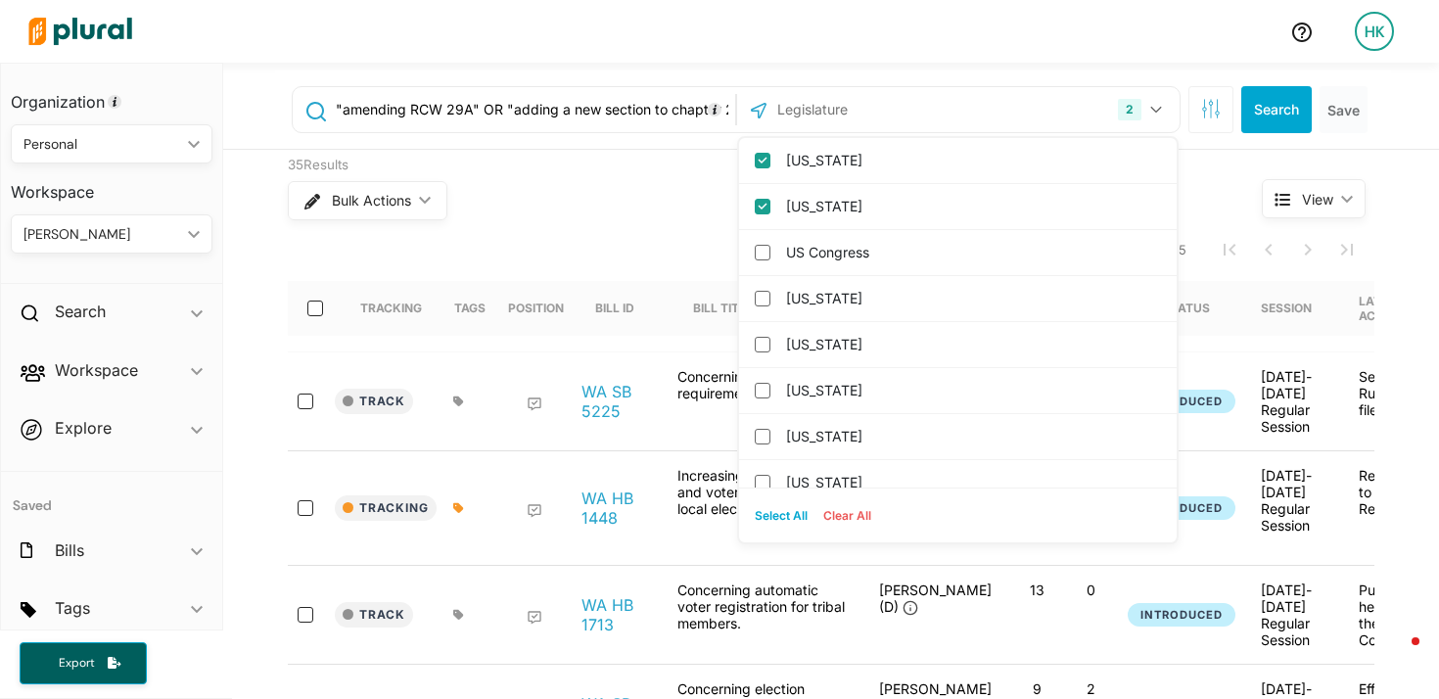
click at [590, 105] on input ""amending RCW 29A" OR "adding a new section to chapter 29a" OR "adding new sect…" at bounding box center [532, 109] width 397 height 37
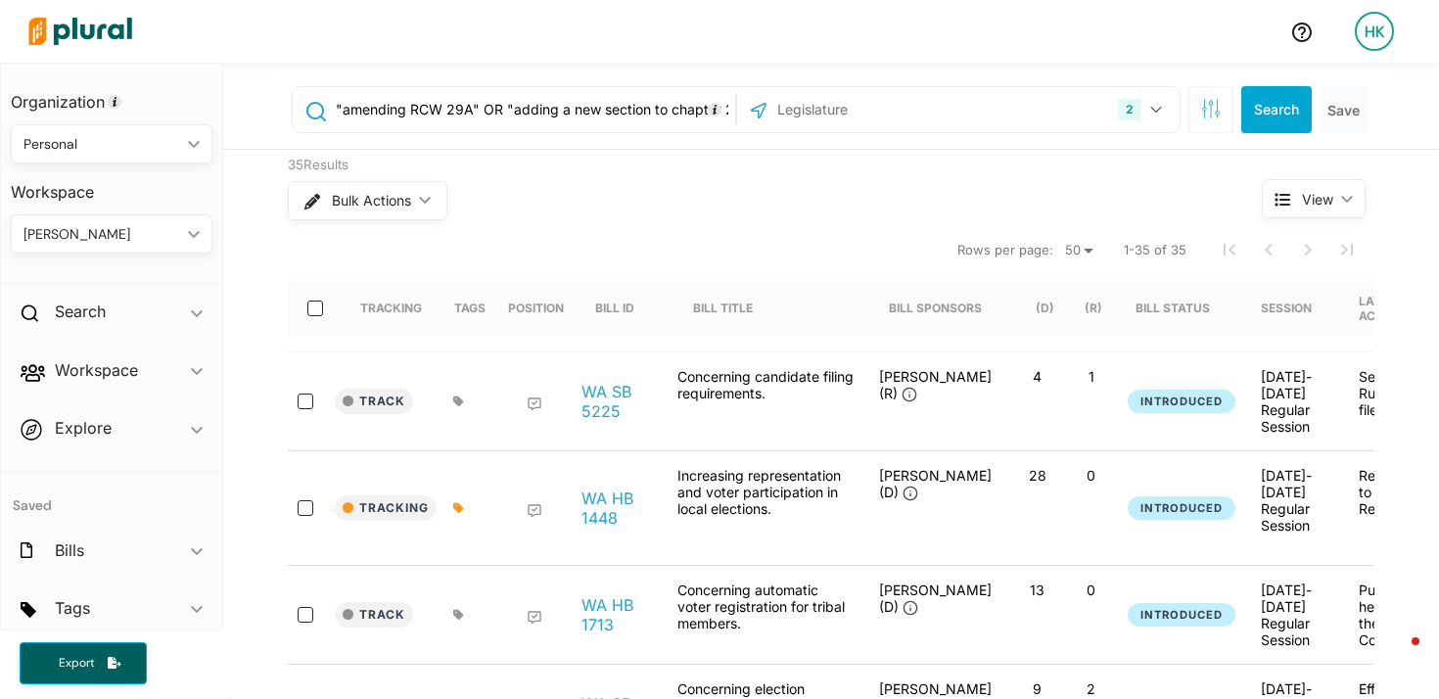
click at [590, 105] on input ""amending RCW 29A" OR "adding a new section to chapter 29a" OR "adding new sect…" at bounding box center [532, 109] width 397 height 37
click at [1143, 114] on button "2" at bounding box center [1142, 109] width 65 height 37
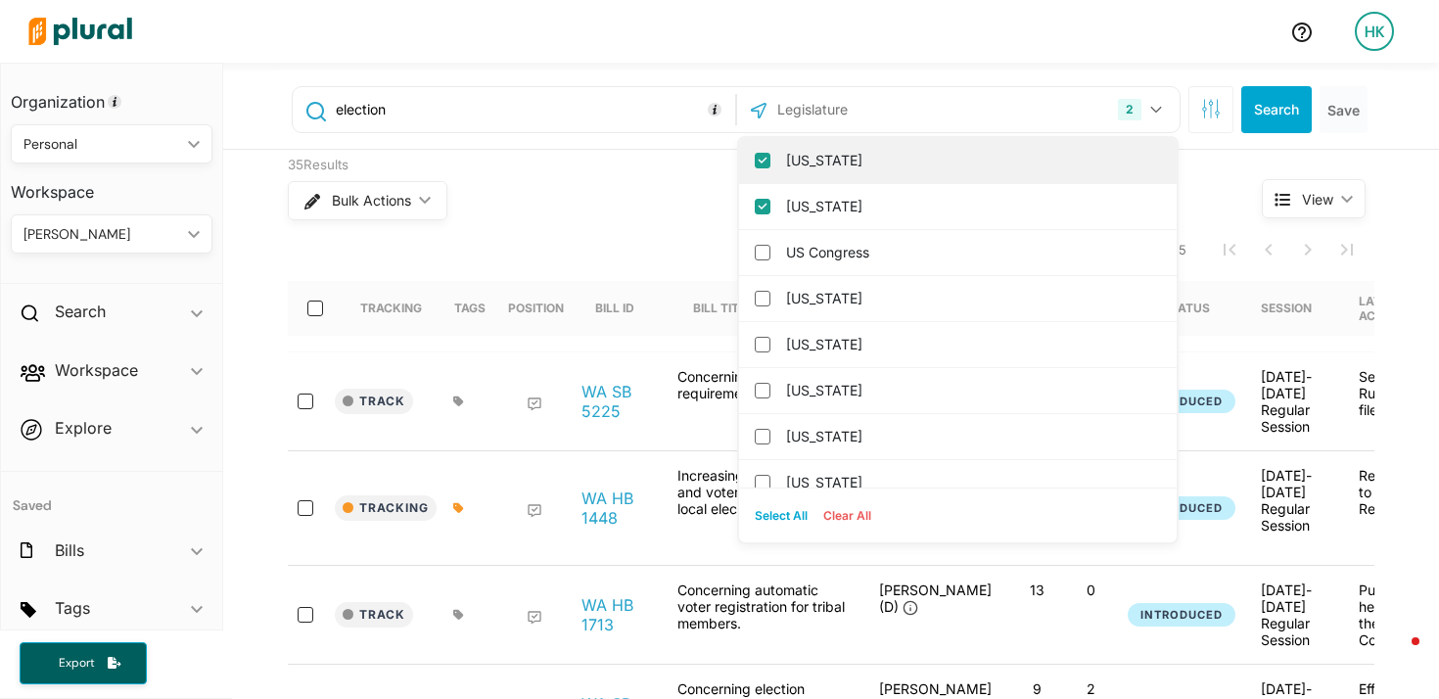
click at [755, 157] on input "[US_STATE]" at bounding box center [763, 161] width 16 height 16
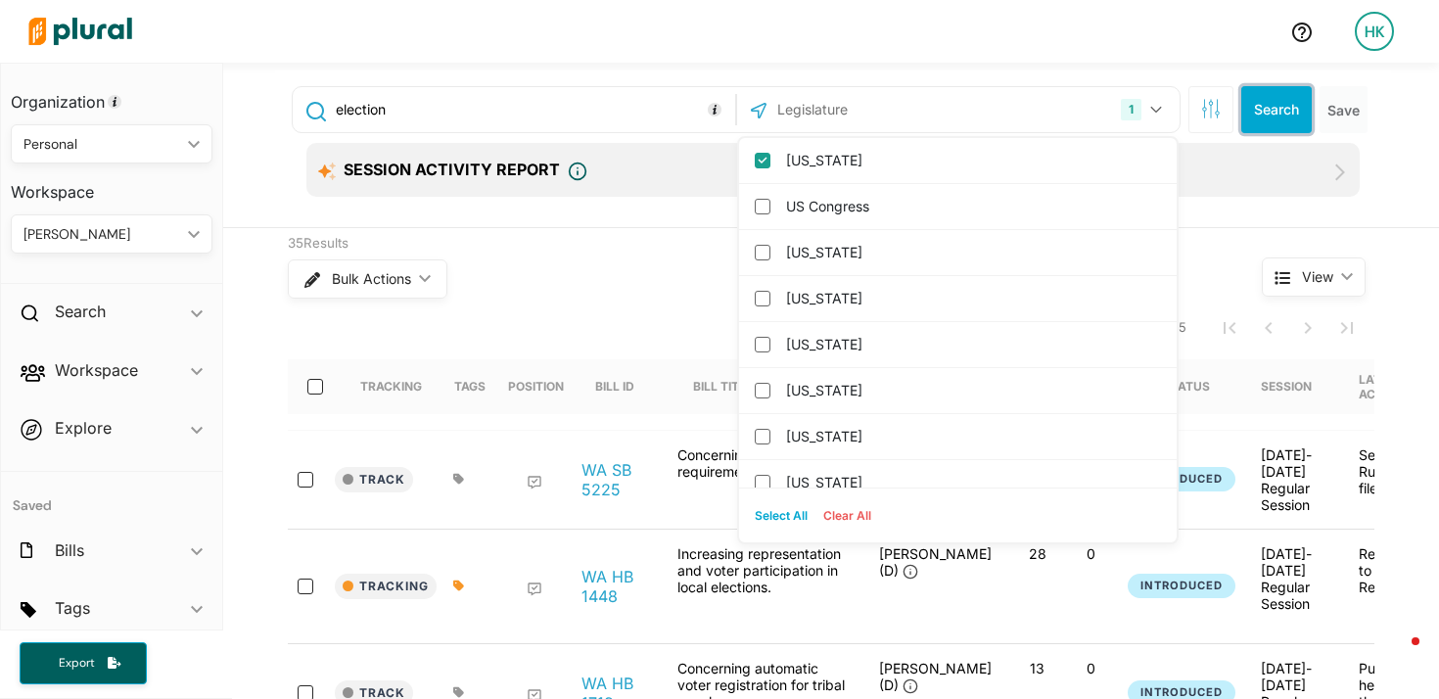
click at [1272, 101] on button "Search" at bounding box center [1277, 109] width 71 height 47
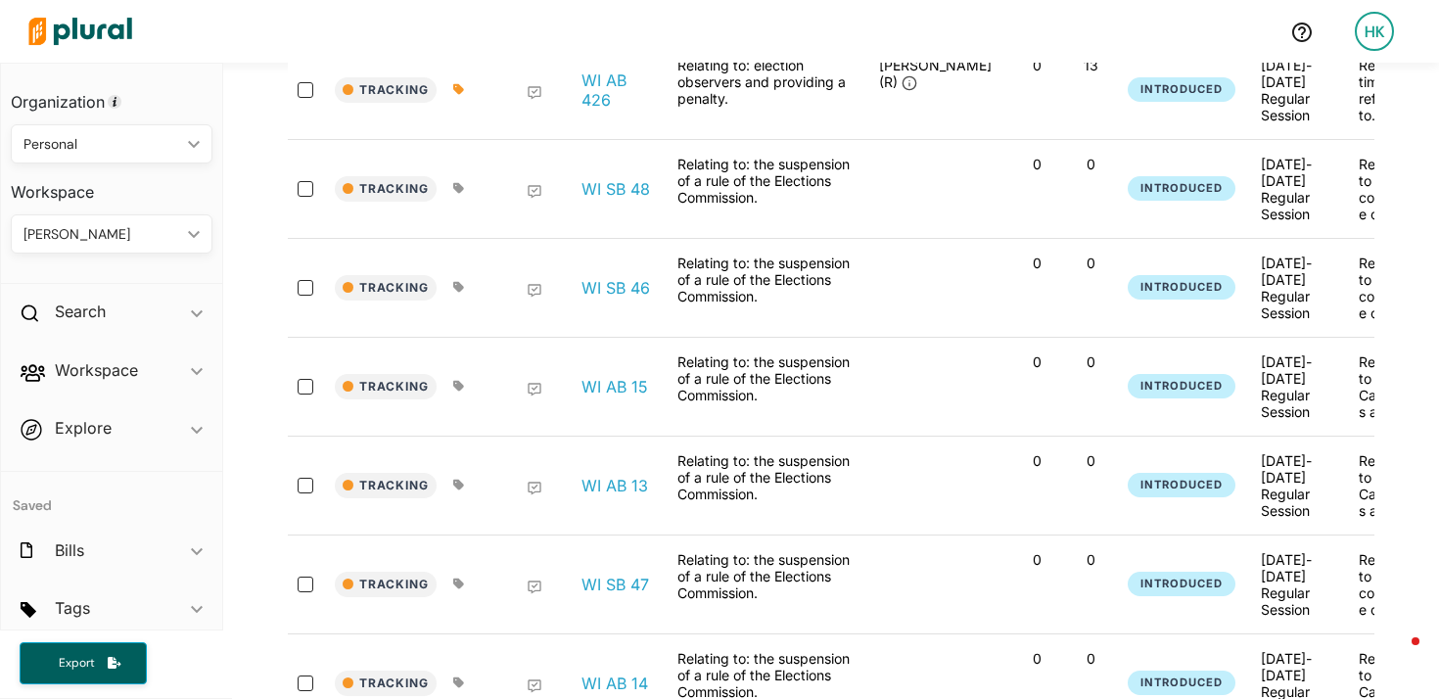
scroll to position [721, 0]
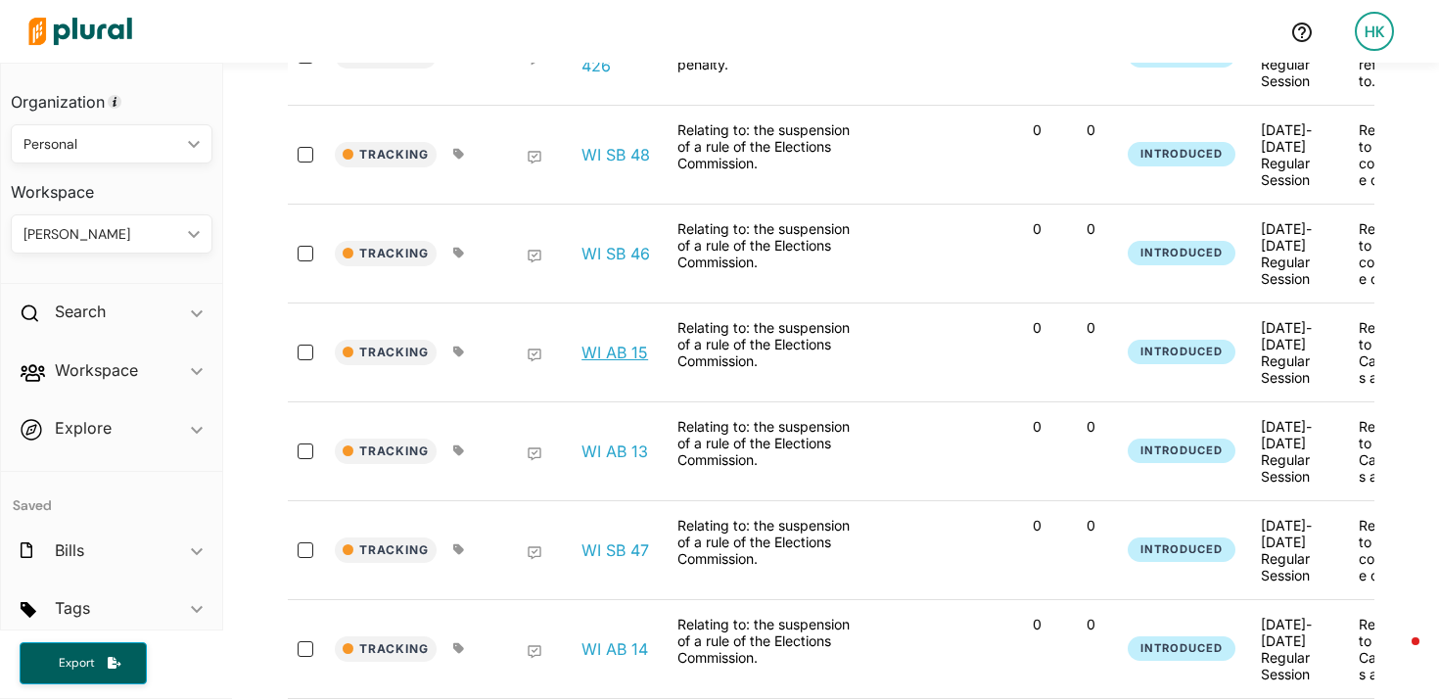
click at [590, 359] on link "WI AB 15" at bounding box center [615, 353] width 67 height 20
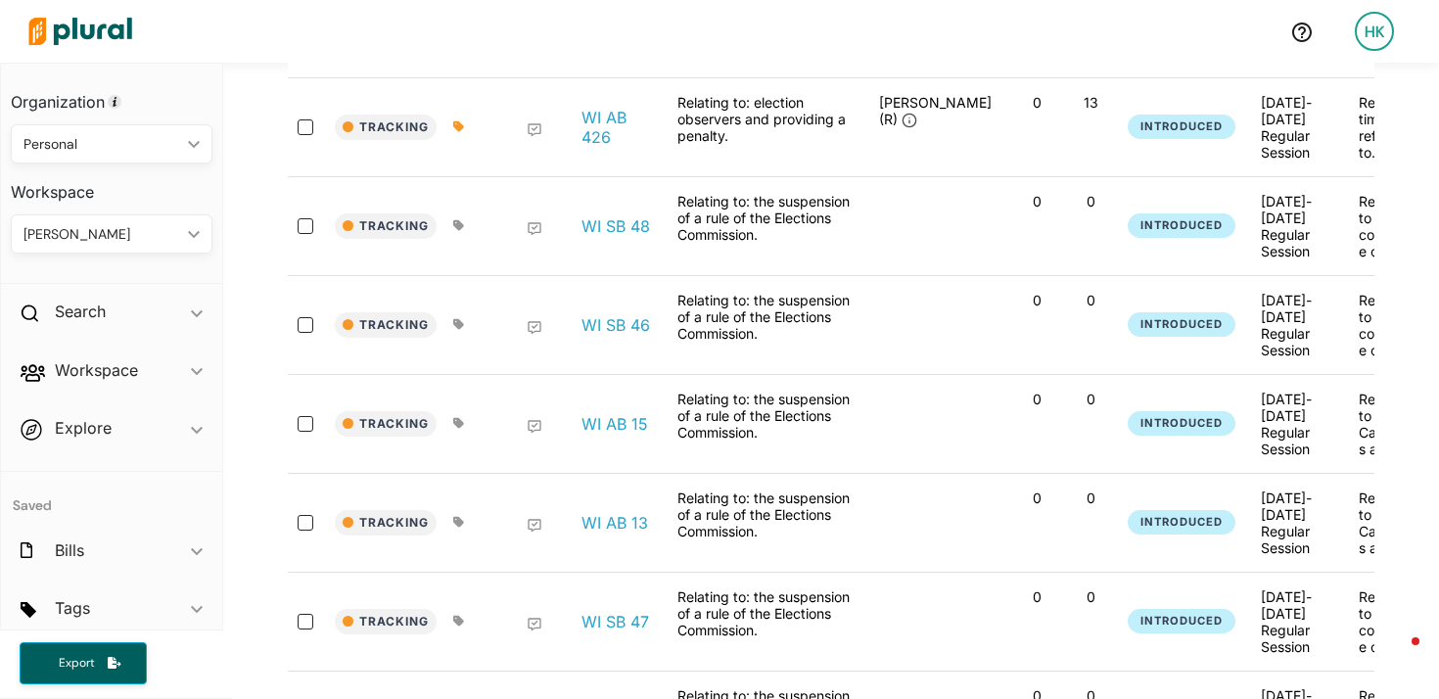
scroll to position [0, 0]
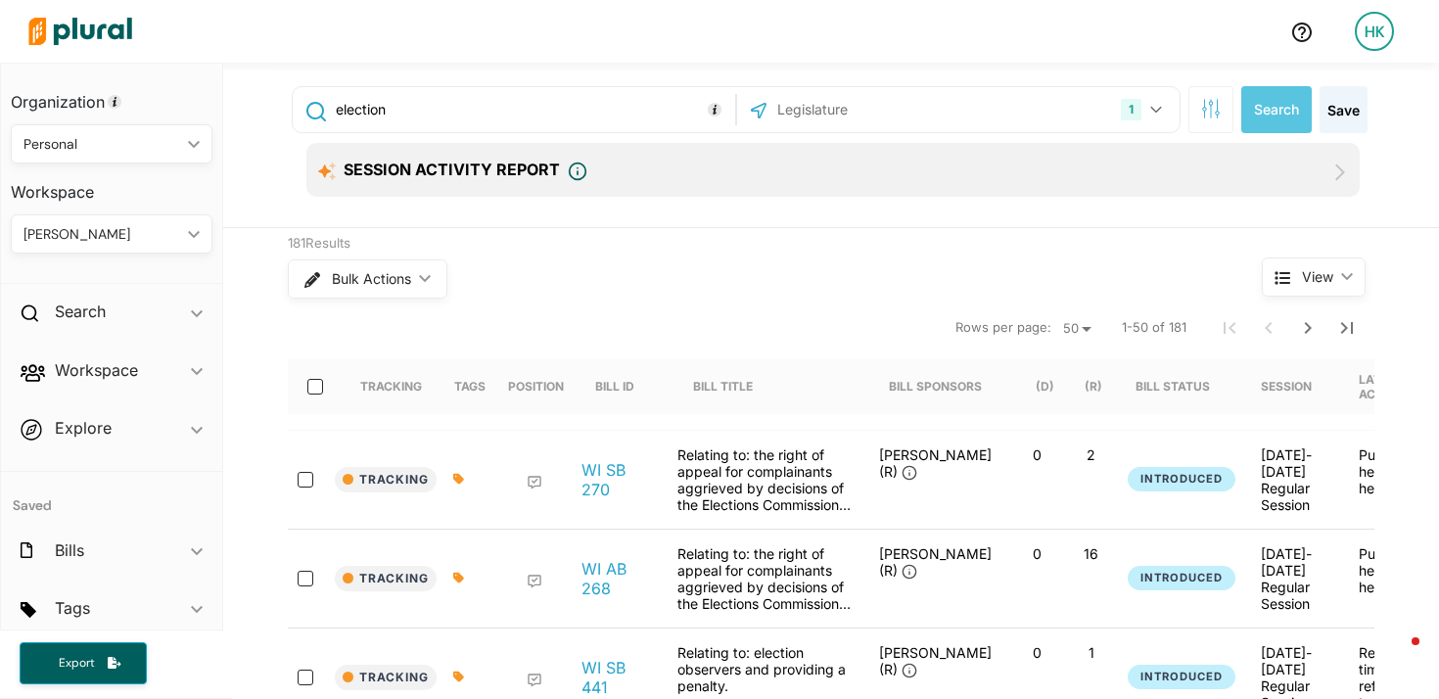
click at [347, 106] on input "election" at bounding box center [532, 109] width 397 height 37
click at [604, 114] on input ""an act to create 5" OR "an act to amend 5" OR an act to repeal 5"" at bounding box center [532, 109] width 397 height 37
type input ""an act to create 5" OR "an act to amend 5" OR "an act to repeal 5""
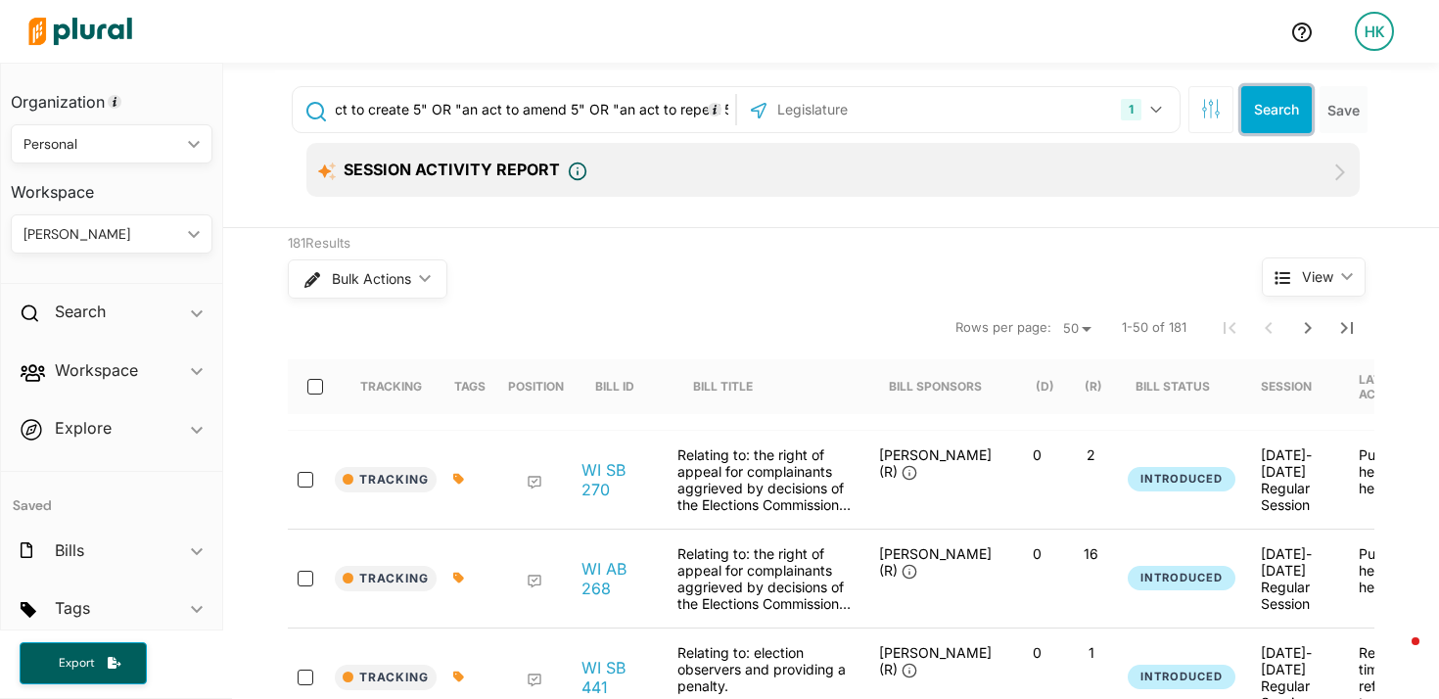
click at [1260, 112] on button "Search" at bounding box center [1277, 109] width 71 height 47
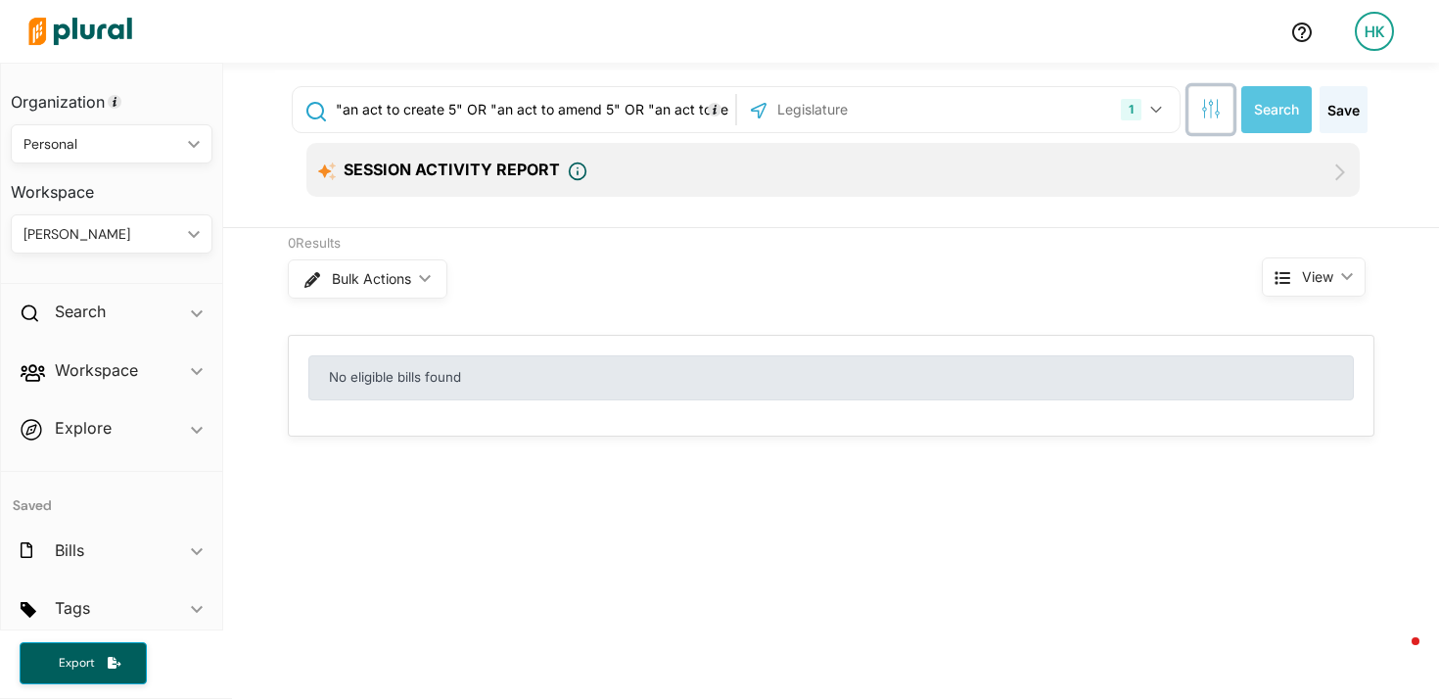
click at [1189, 111] on button "button" at bounding box center [1211, 109] width 45 height 47
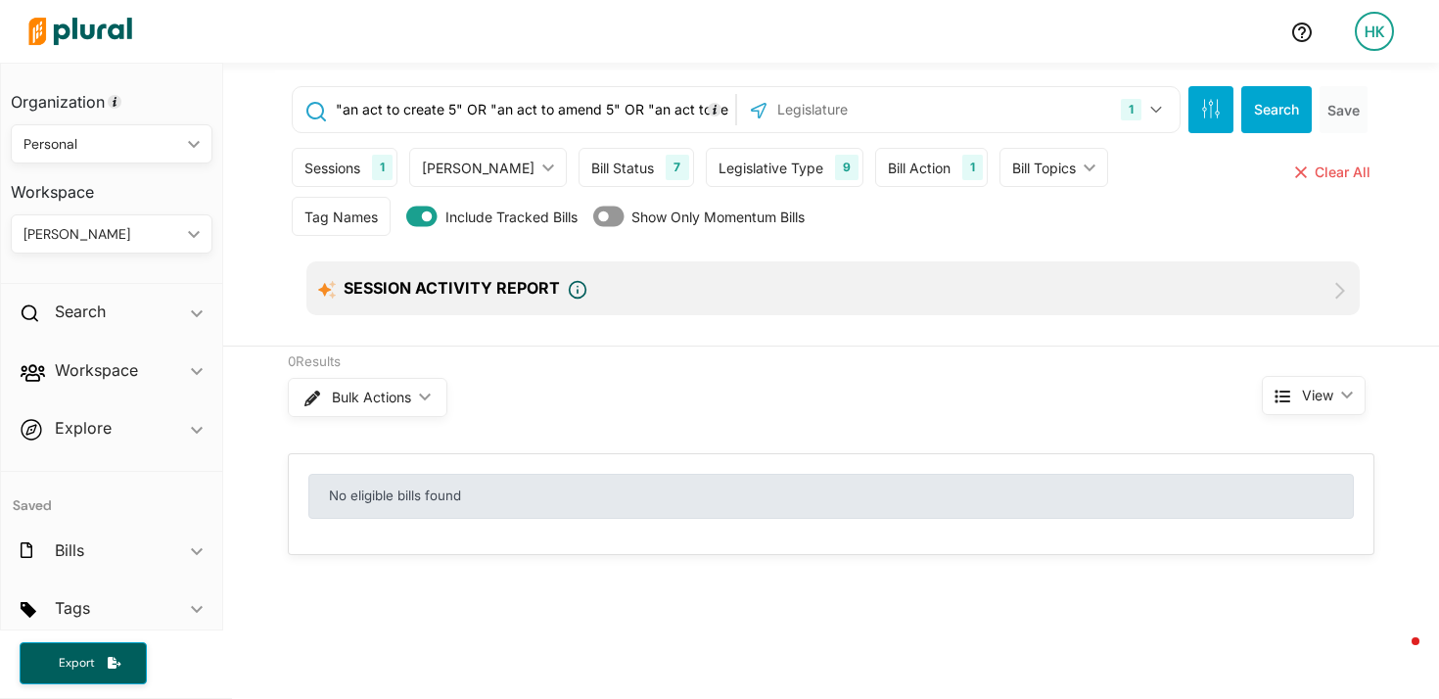
click at [1016, 160] on div "Bill Topics" at bounding box center [1045, 168] width 64 height 21
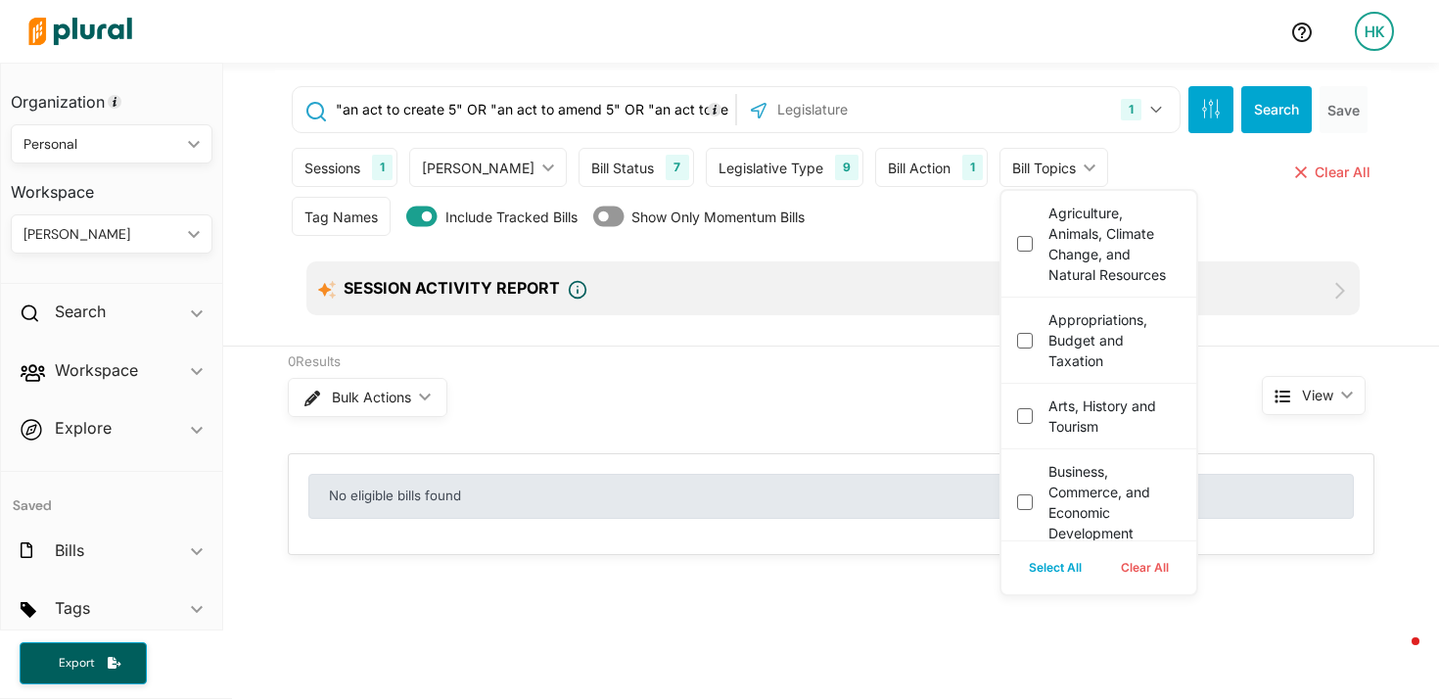
click at [543, 109] on input ""an act to create 5" OR "an act to amend 5" OR "an act to repeal 5"" at bounding box center [532, 109] width 397 height 37
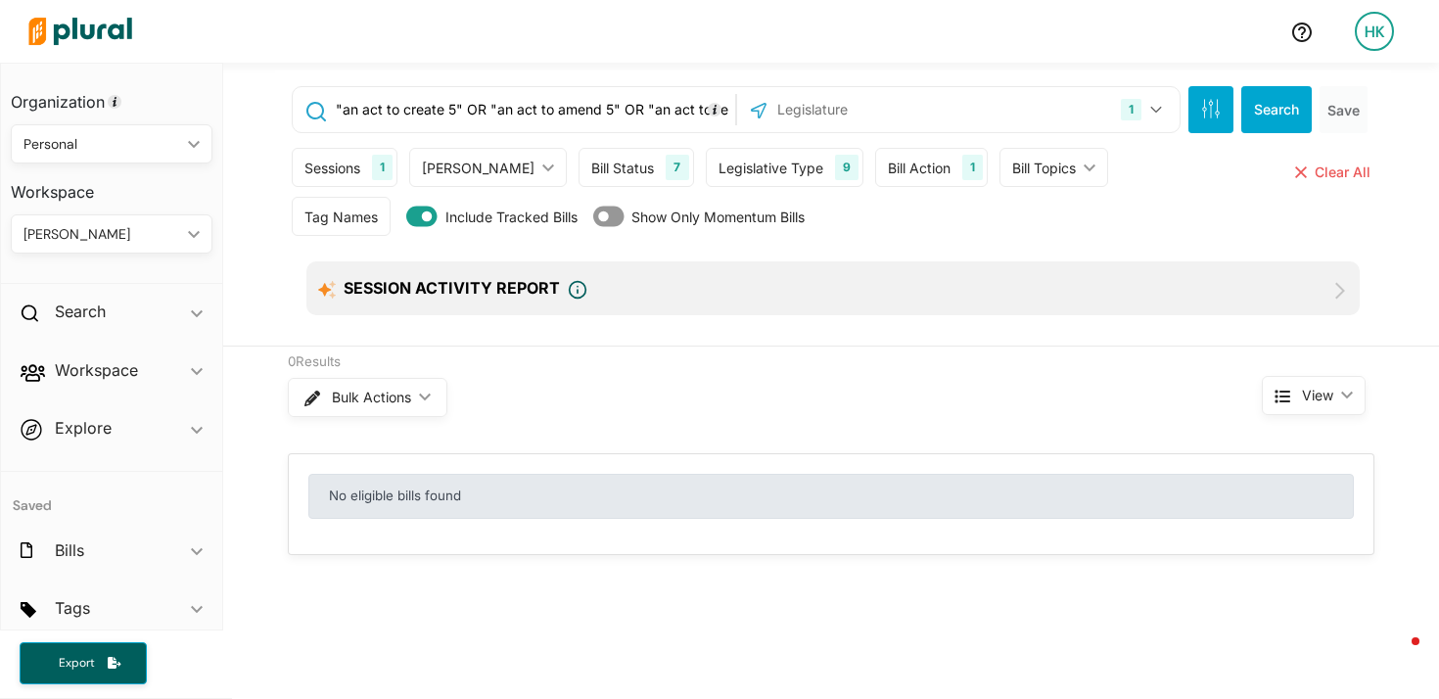
click at [543, 109] on input ""an act to create 5" OR "an act to amend 5" OR "an act to repeal 5"" at bounding box center [532, 109] width 397 height 37
click at [1076, 167] on icon "ic_keyboard_arrow_down" at bounding box center [1086, 168] width 20 height 9
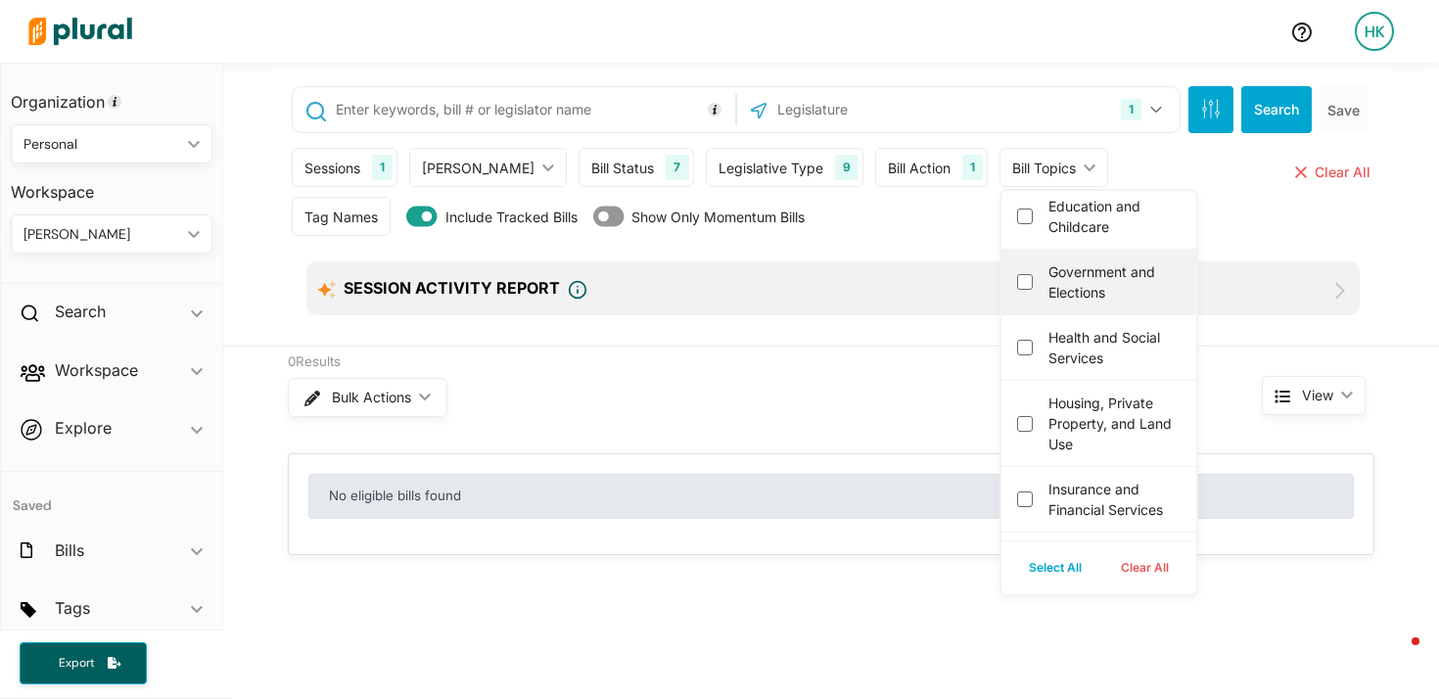
scroll to position [650, 0]
click at [1017, 291] on elections "Government and Elections" at bounding box center [1025, 283] width 16 height 16
checkbox elections "true"
click at [1175, 212] on div "Tag Names Tag Names close Any of Selected ic_keyboard_arrow_down Any of Selecte…" at bounding box center [833, 221] width 1083 height 49
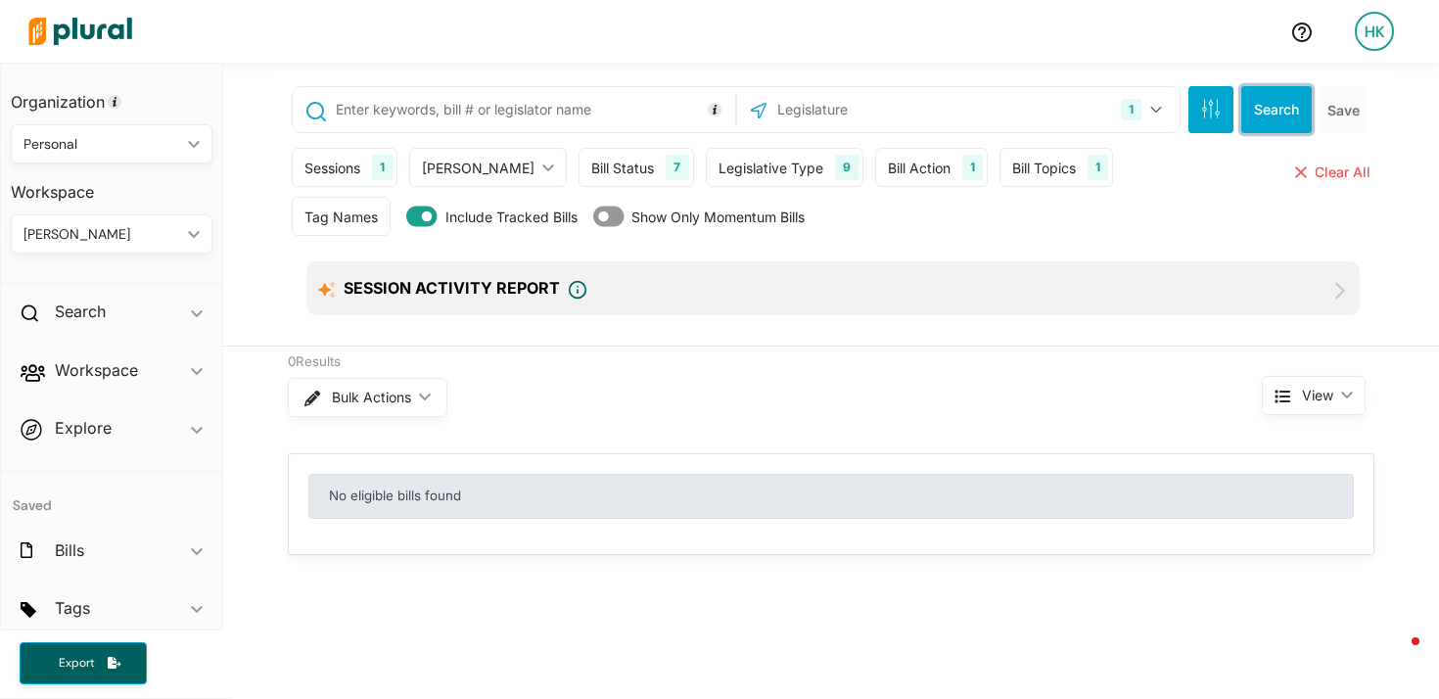
click at [1257, 114] on button "Search" at bounding box center [1277, 109] width 71 height 47
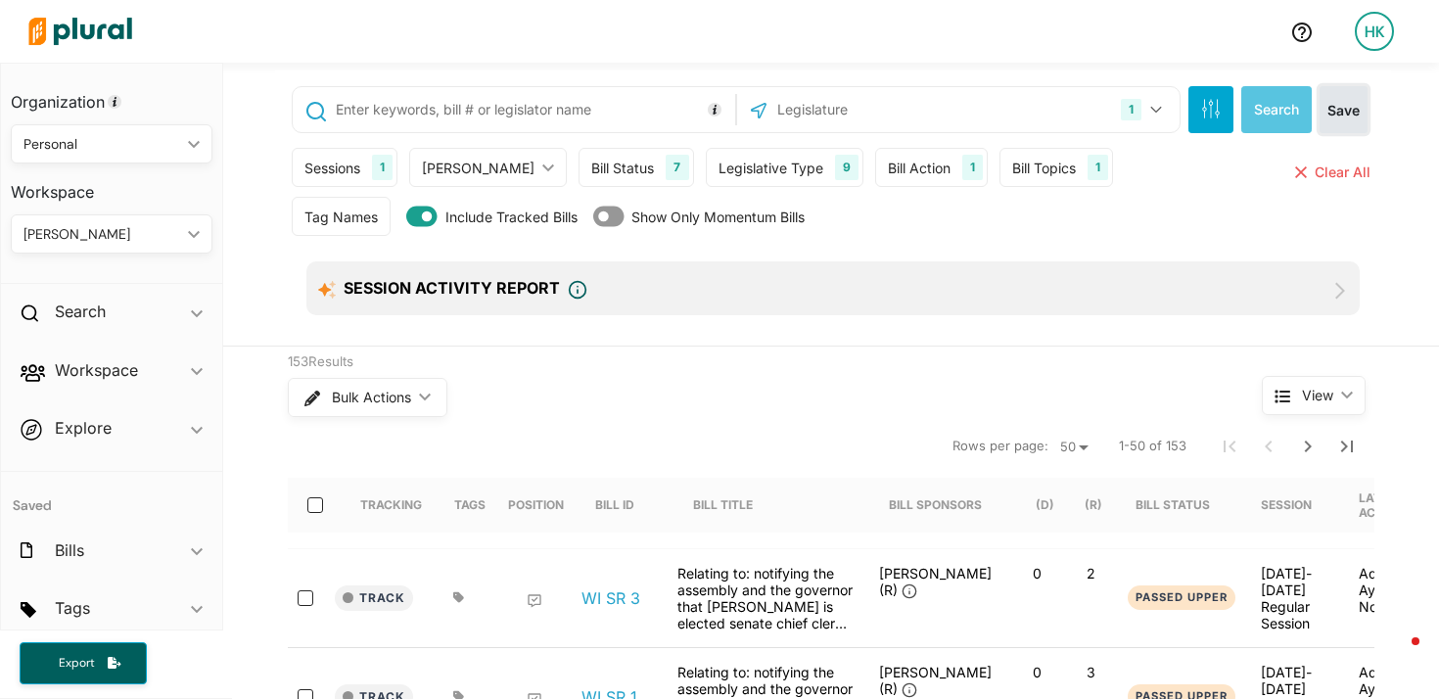
click at [1331, 105] on button "Save" at bounding box center [1344, 109] width 48 height 47
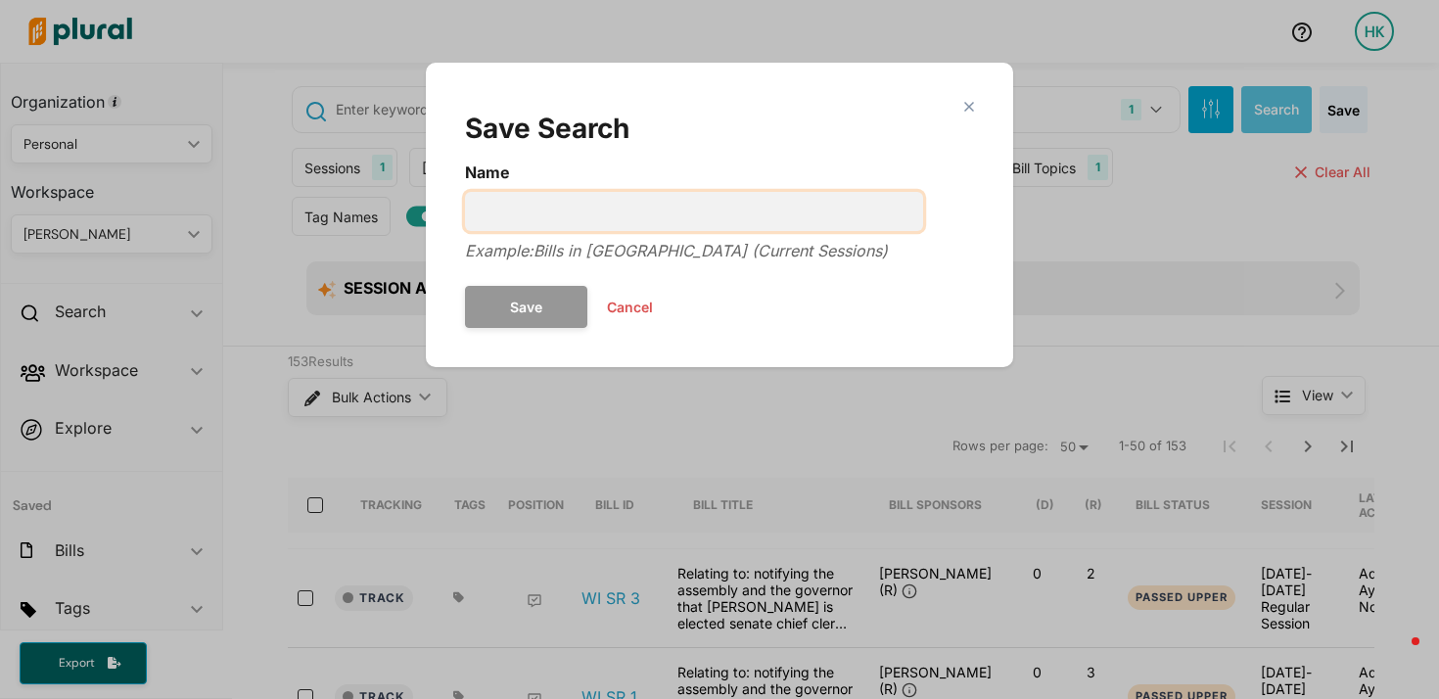
click at [588, 211] on input "Name" at bounding box center [694, 211] width 458 height 39
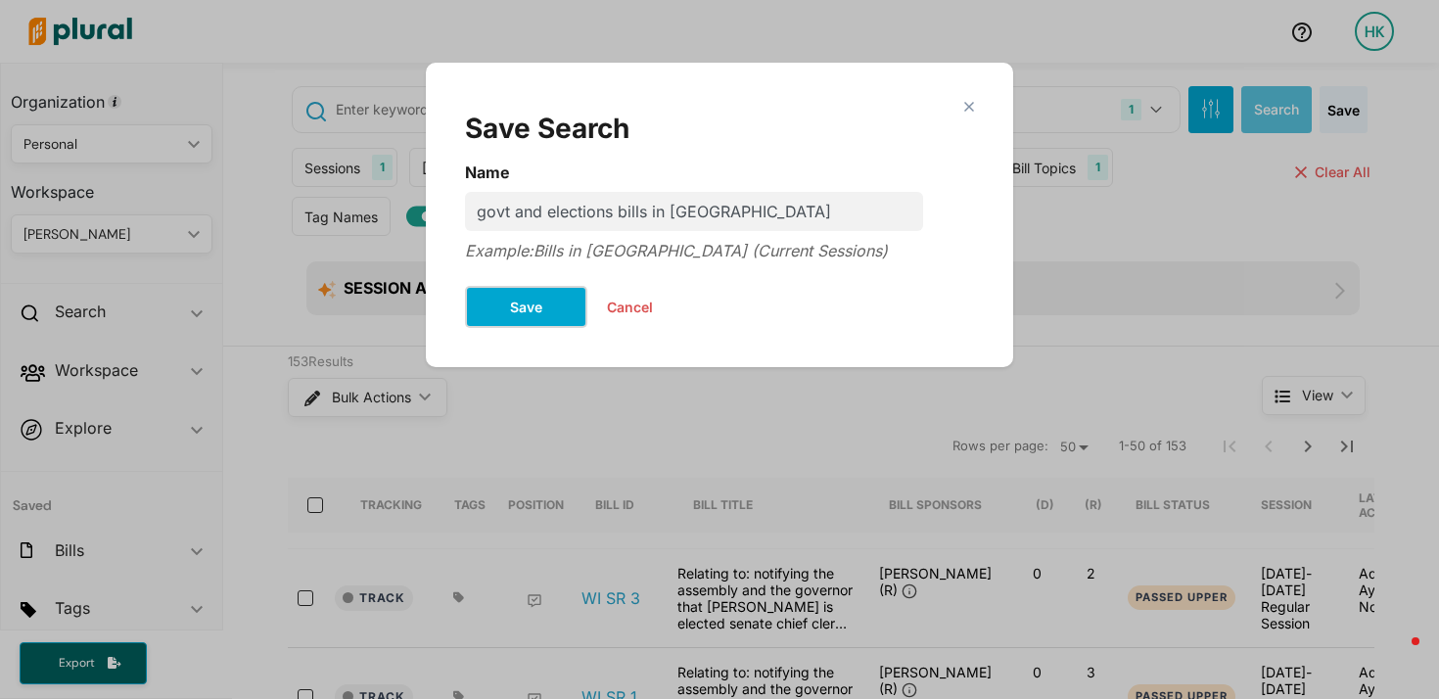
click at [517, 294] on button "Save" at bounding box center [526, 307] width 122 height 42
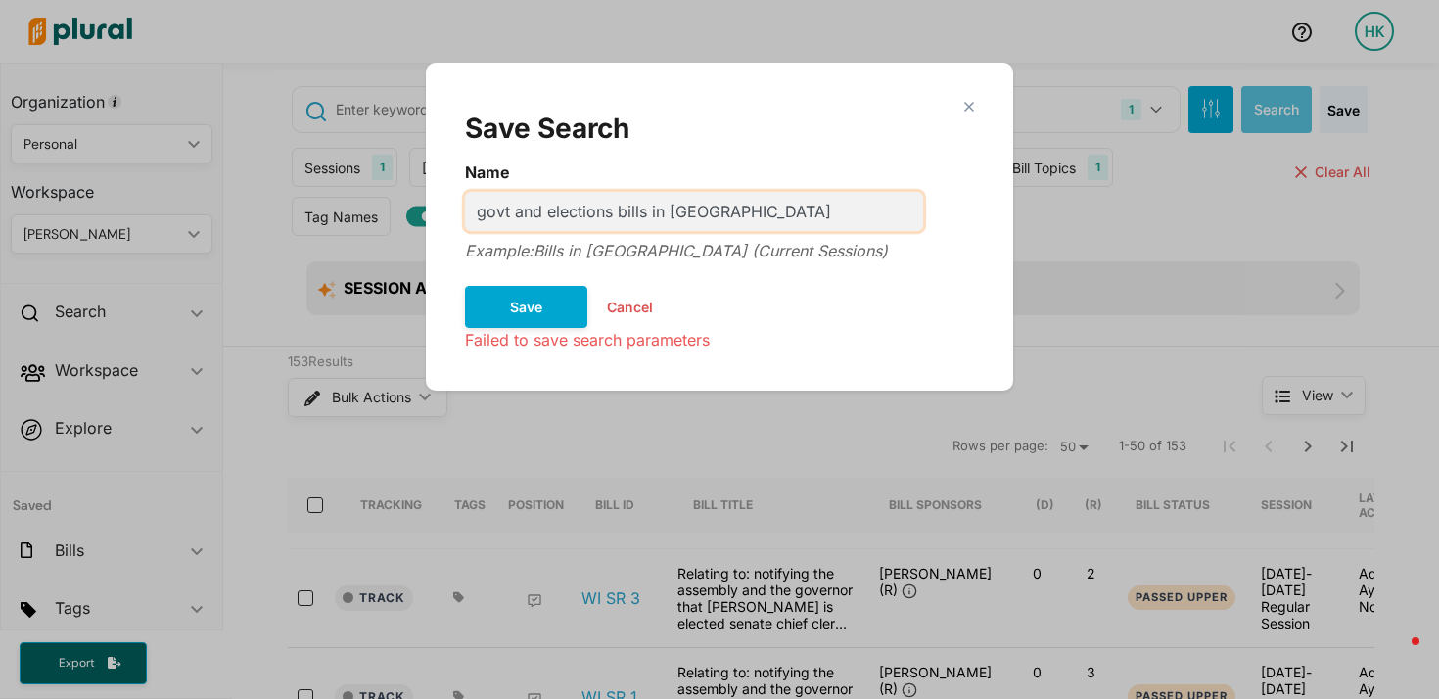
click at [686, 195] on input "govt and elections bills in WI" at bounding box center [694, 211] width 458 height 39
click at [652, 205] on input "govt and elections bills in WI" at bounding box center [694, 211] width 458 height 39
click at [751, 224] on input "govt and elections bills - WI" at bounding box center [694, 211] width 458 height 39
type input "govt and elections bills - WI"
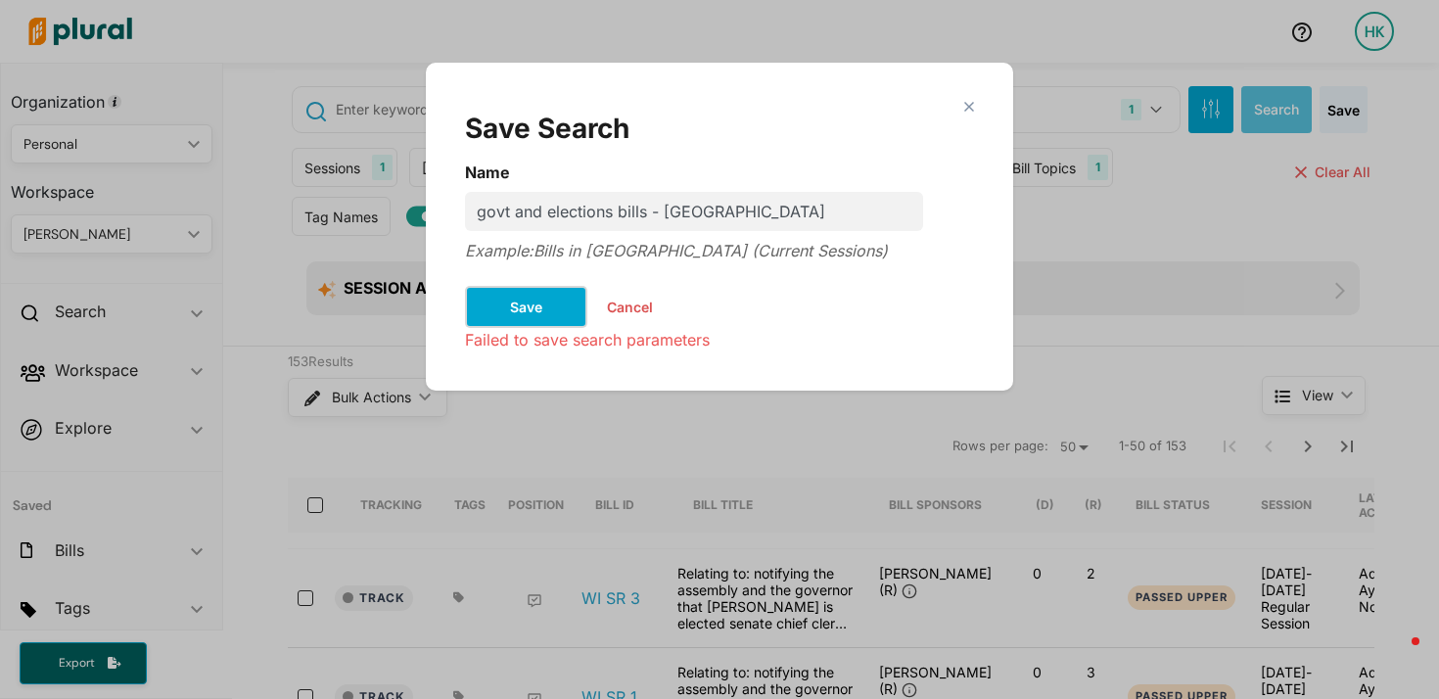
click at [541, 316] on button "Save" at bounding box center [526, 307] width 122 height 42
click at [972, 115] on h2 "Save Search" at bounding box center [719, 128] width 509 height 33
click at [965, 106] on polygon "Modal" at bounding box center [969, 106] width 17 height 17
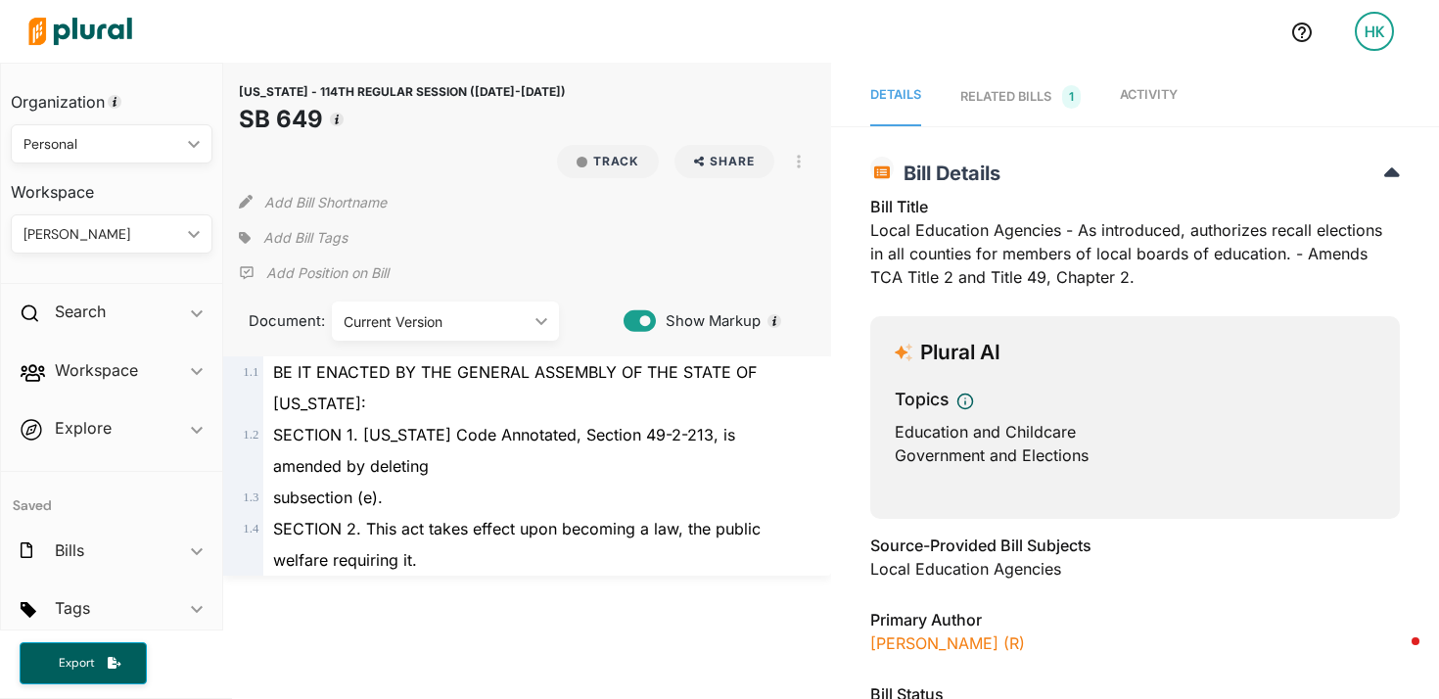
click at [461, 315] on div "Current Version" at bounding box center [436, 321] width 184 height 21
click at [453, 371] on div "Current Version" at bounding box center [446, 367] width 196 height 17
click at [542, 482] on div "subsection (e)." at bounding box center [535, 497] width 545 height 31
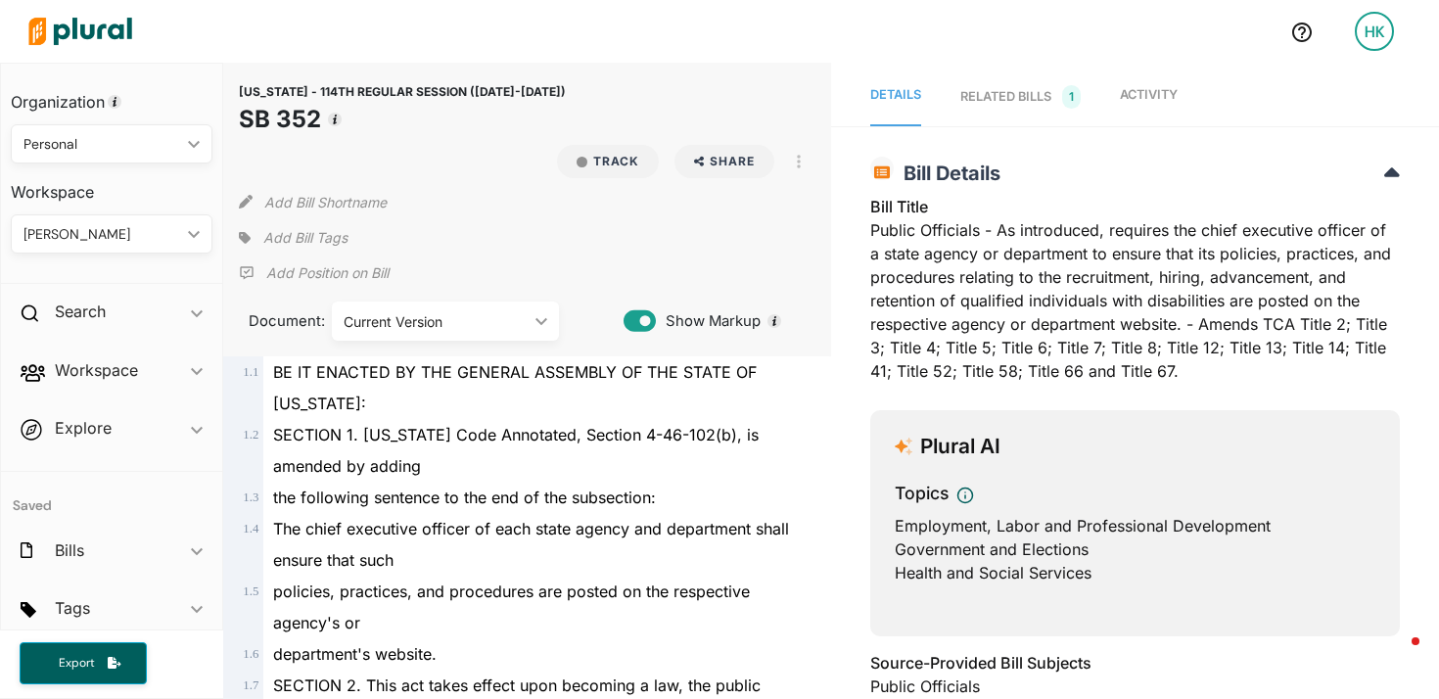
click at [483, 314] on div "Current Version" at bounding box center [436, 321] width 184 height 21
click at [468, 367] on div "Current Version" at bounding box center [446, 367] width 196 height 17
click at [537, 496] on span "the following sentence to the end of the subsection:" at bounding box center [464, 498] width 383 height 20
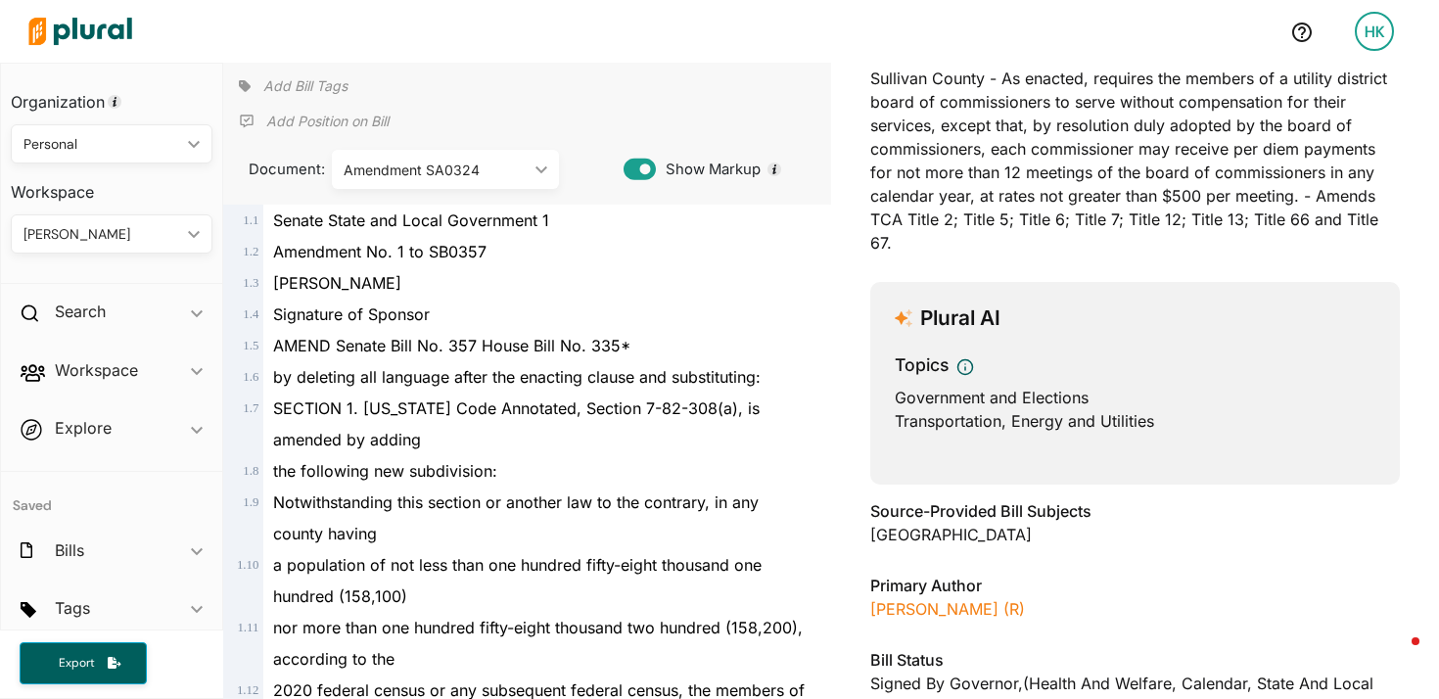
scroll to position [92, 0]
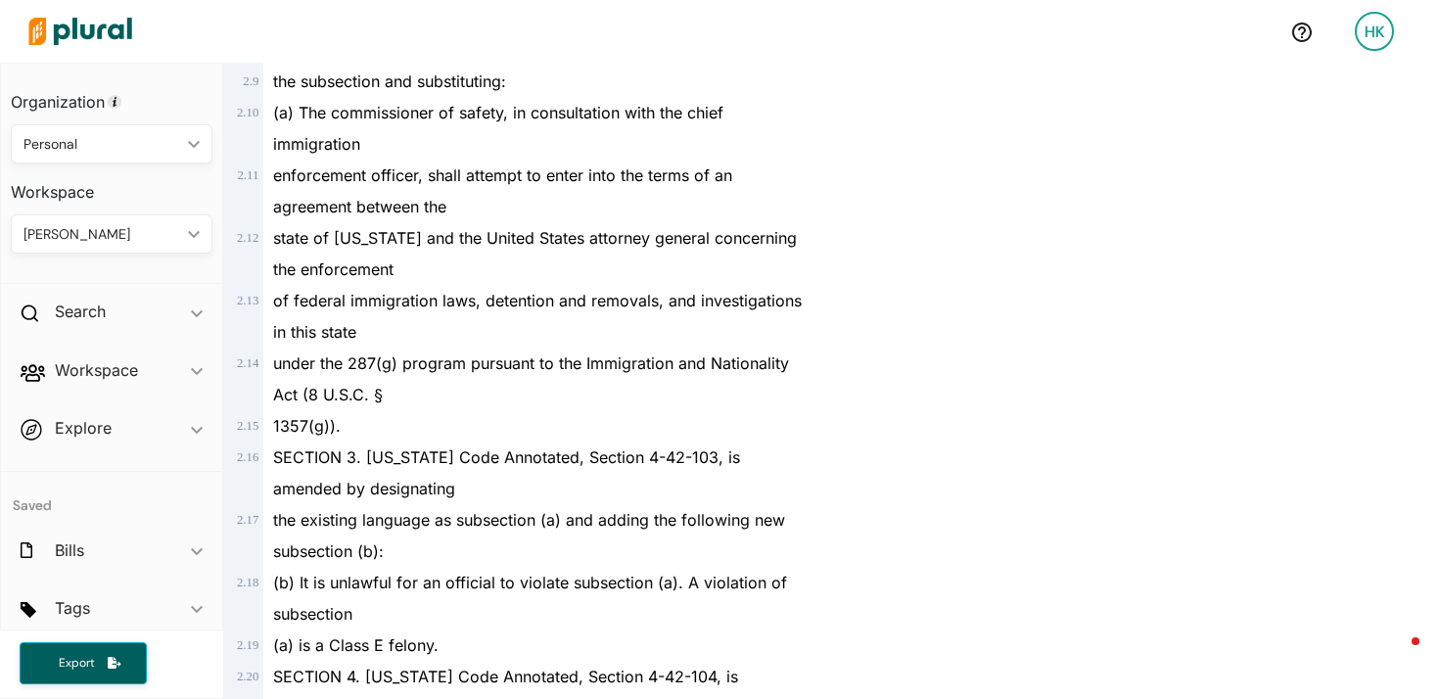
scroll to position [54, 0]
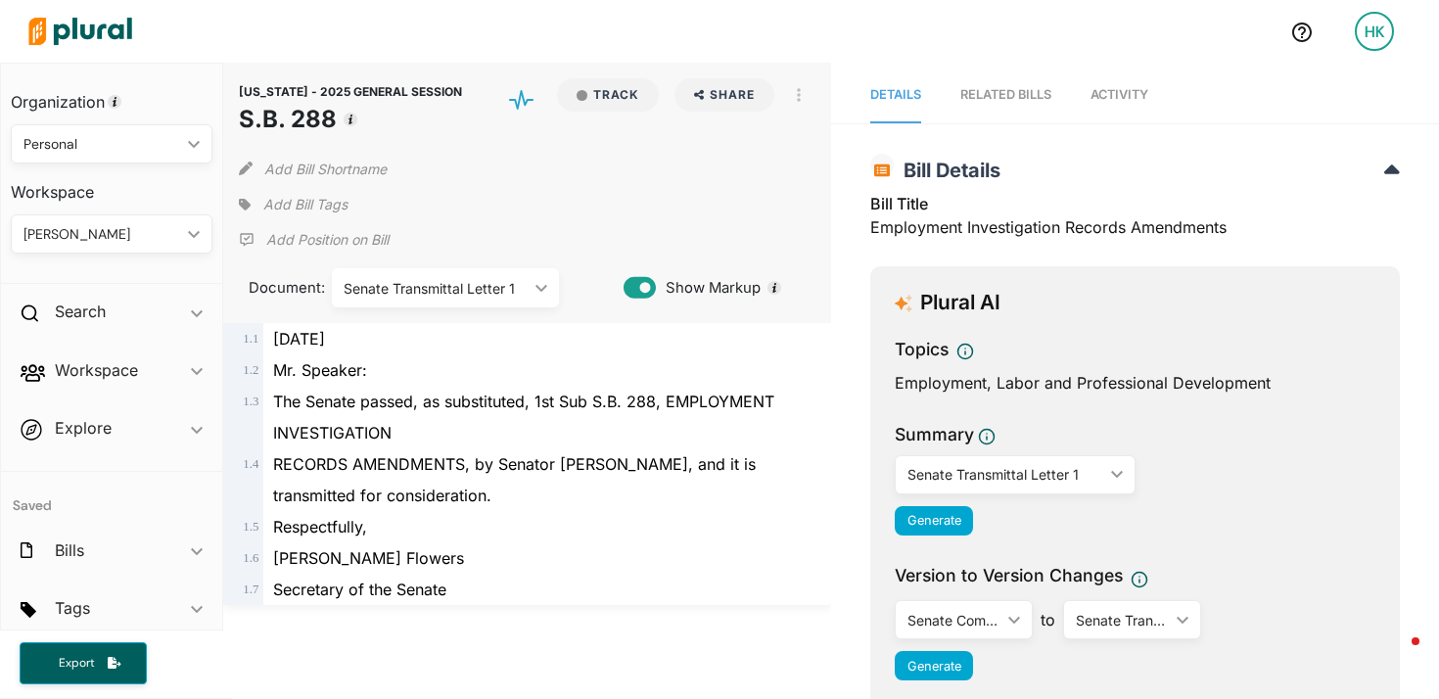
click at [444, 294] on div "Senate Transmittal Letter 1" at bounding box center [436, 288] width 184 height 21
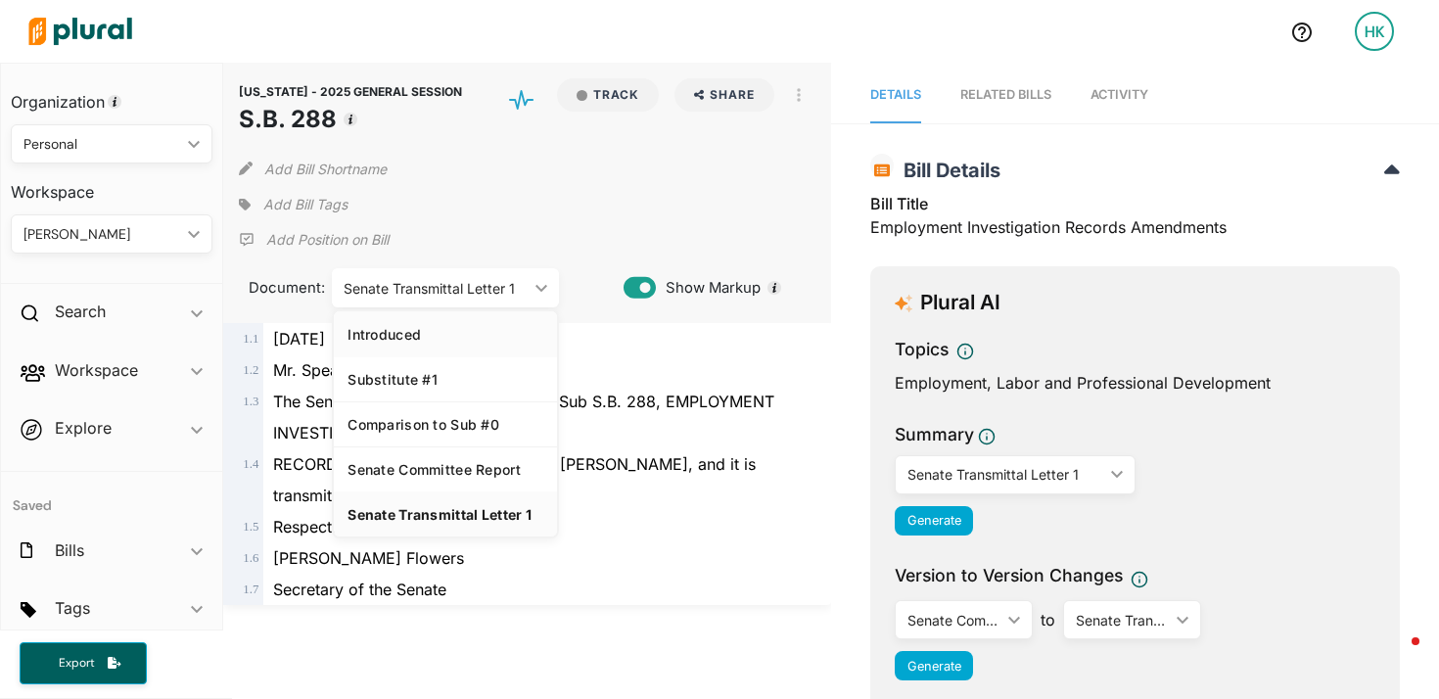
click at [434, 343] on link "Introduced" at bounding box center [445, 333] width 223 height 45
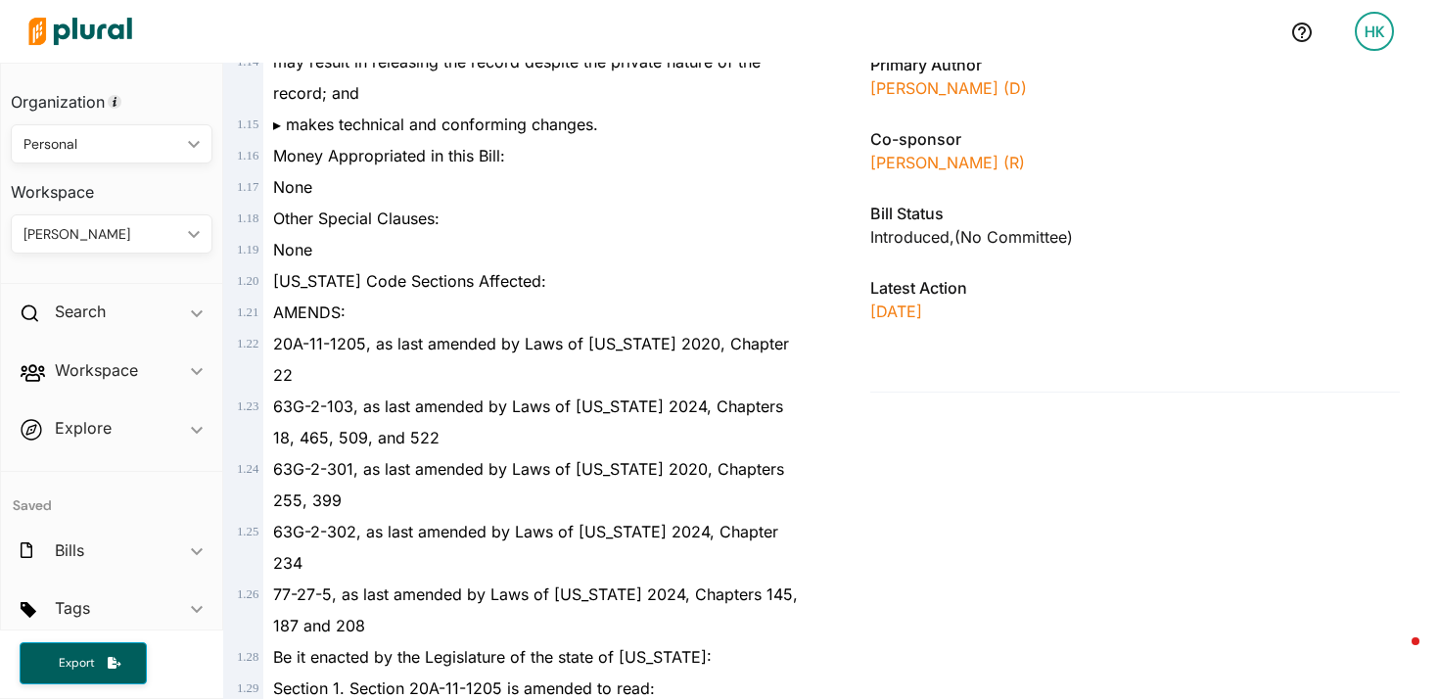
scroll to position [1014, 0]
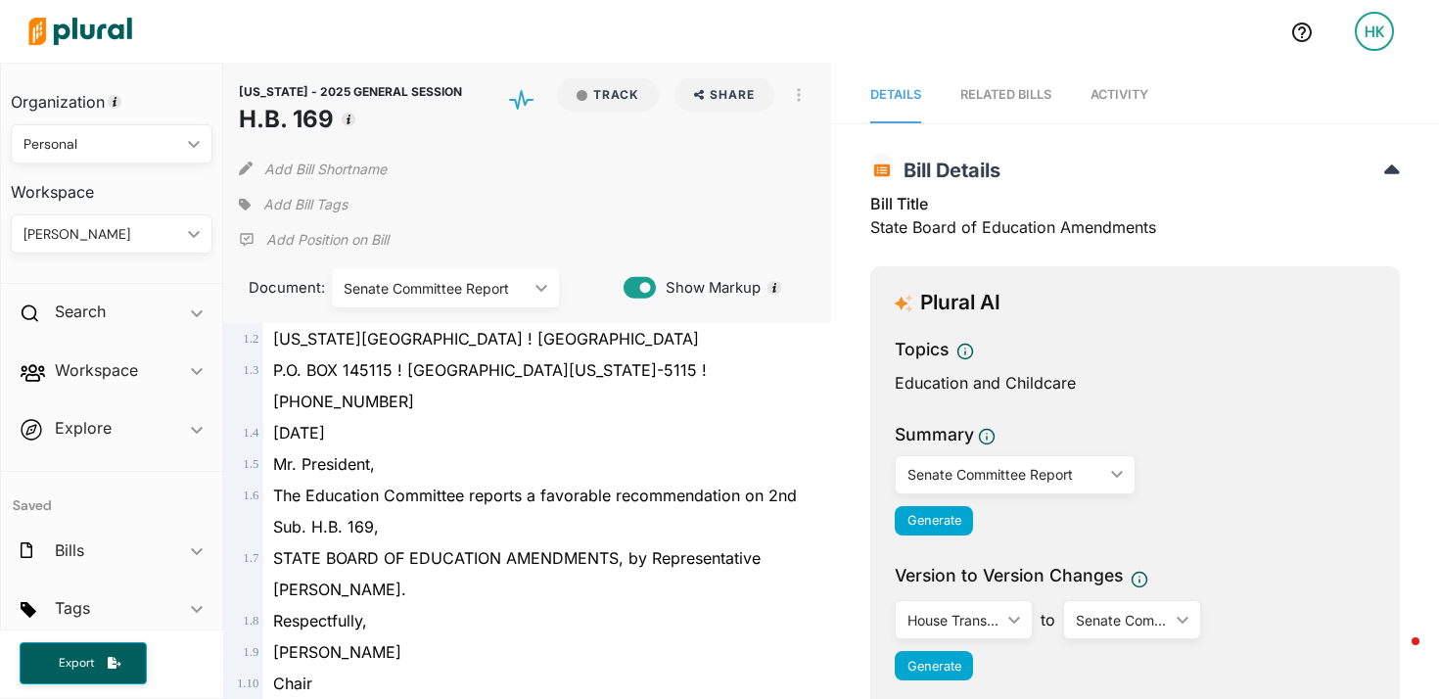
click at [477, 284] on div "Senate Committee Report" at bounding box center [436, 288] width 184 height 21
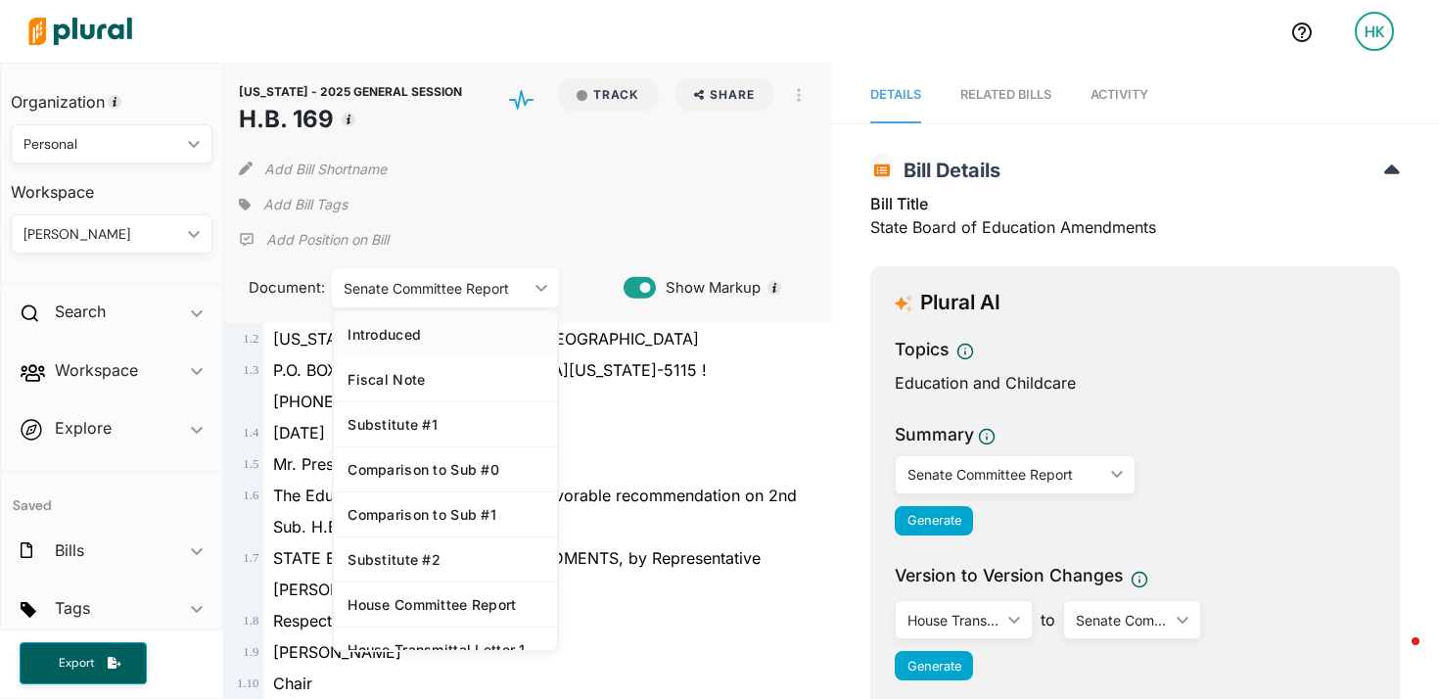
click at [423, 341] on div "Introduced" at bounding box center [446, 334] width 196 height 17
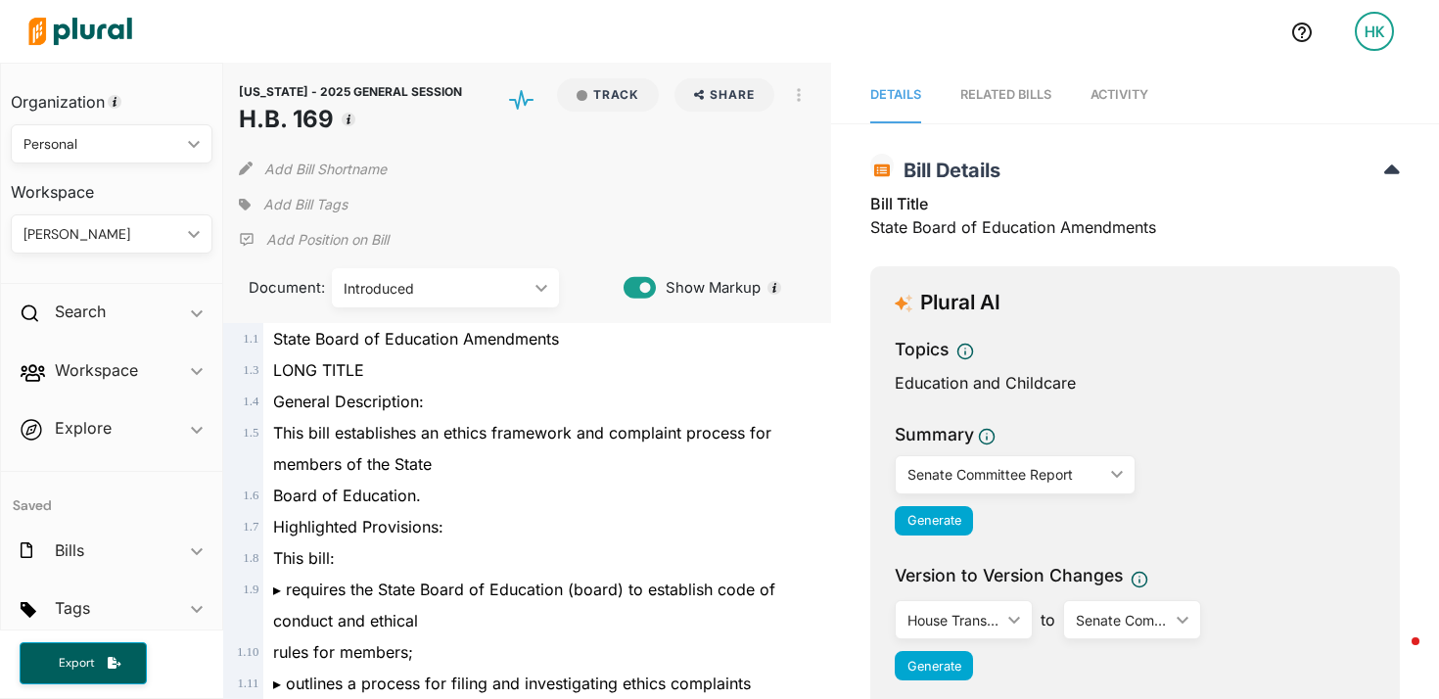
scroll to position [4157, 0]
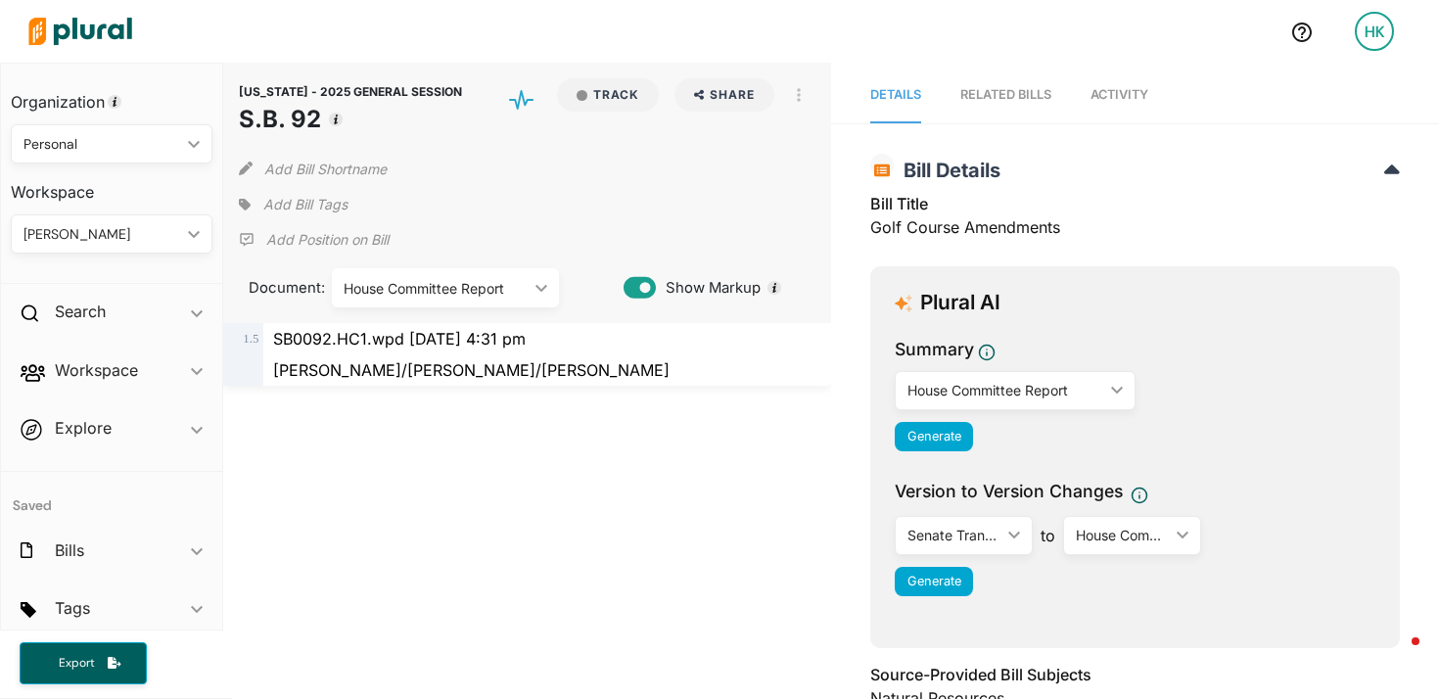
click at [377, 286] on div "House Committee Report" at bounding box center [436, 288] width 184 height 21
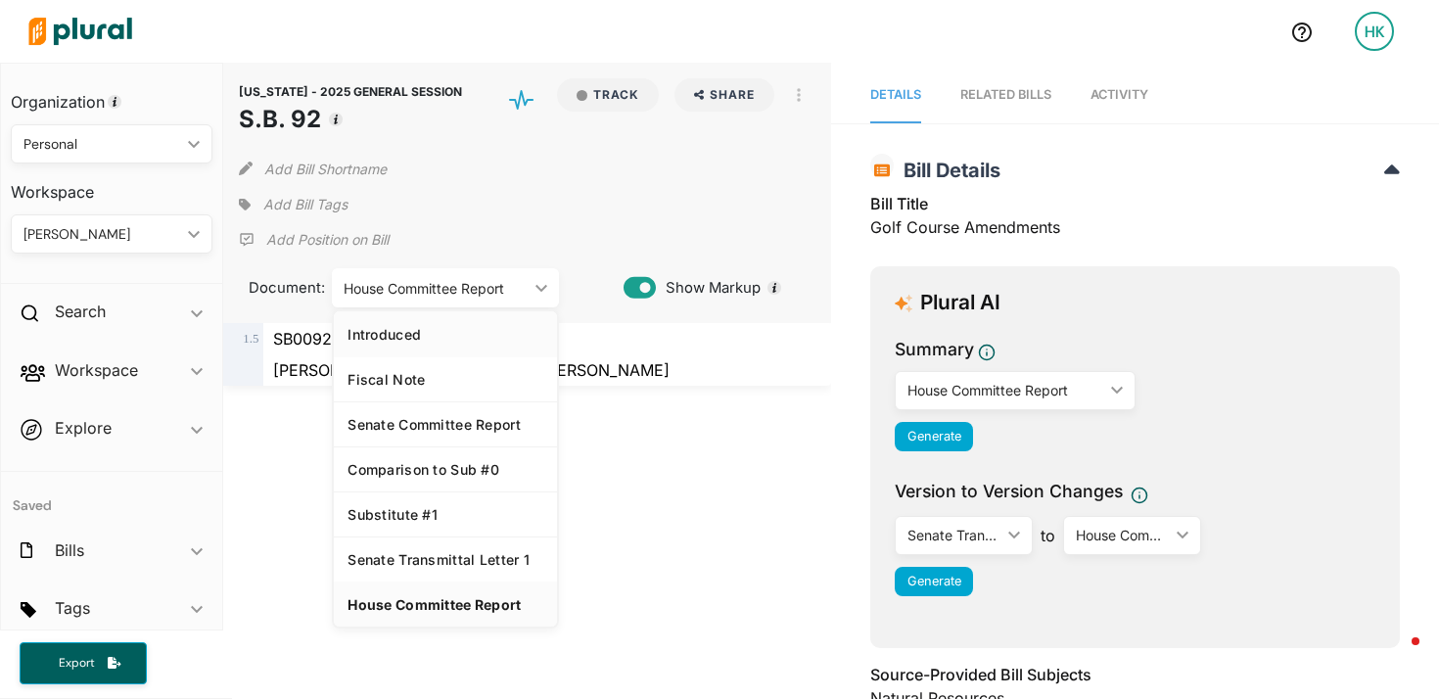
click at [417, 346] on link "Introduced" at bounding box center [445, 333] width 223 height 45
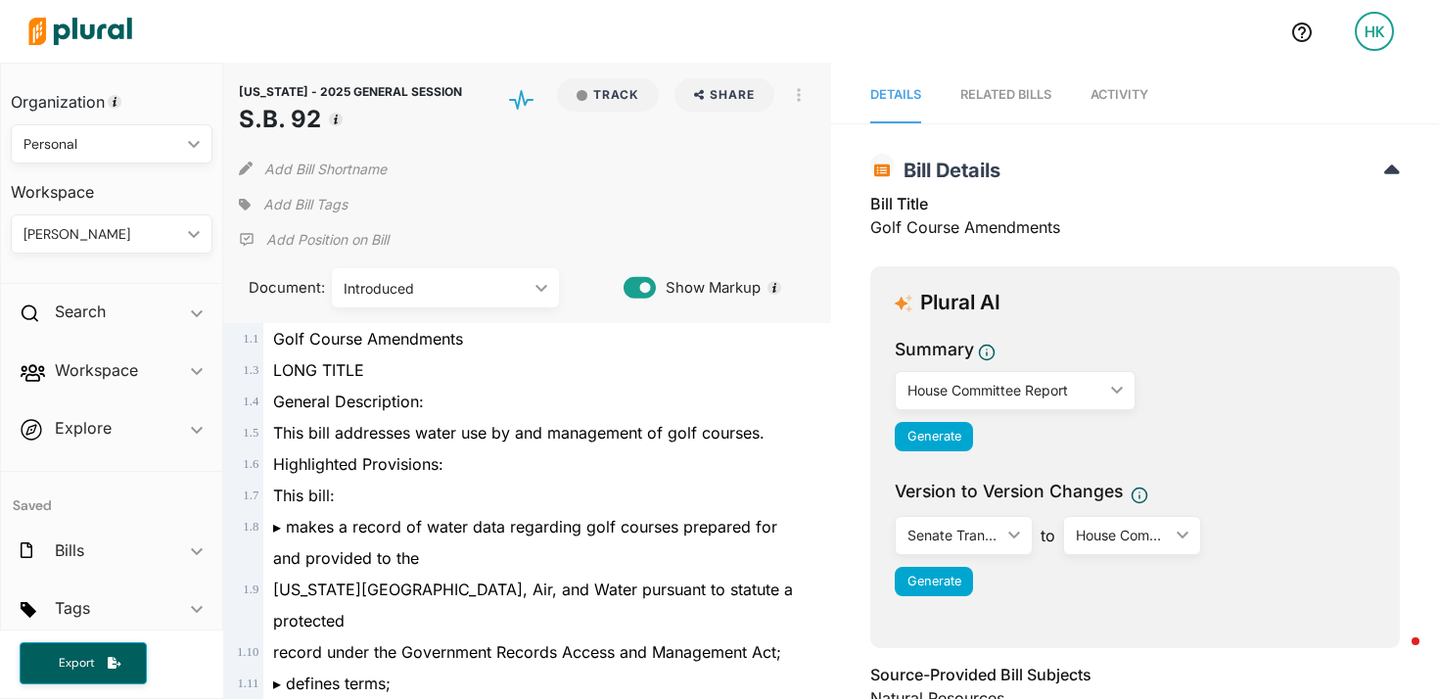
scroll to position [14498, 0]
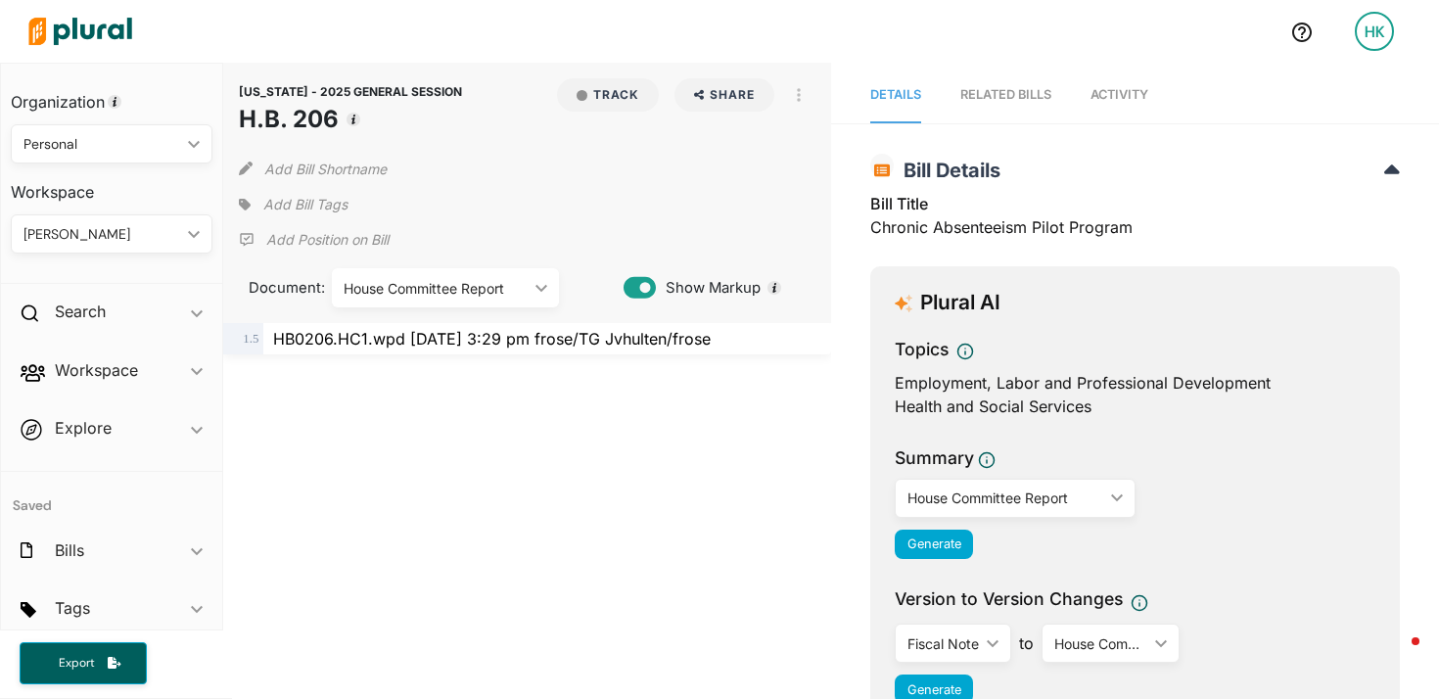
click at [351, 286] on div "House Committee Report" at bounding box center [436, 288] width 184 height 21
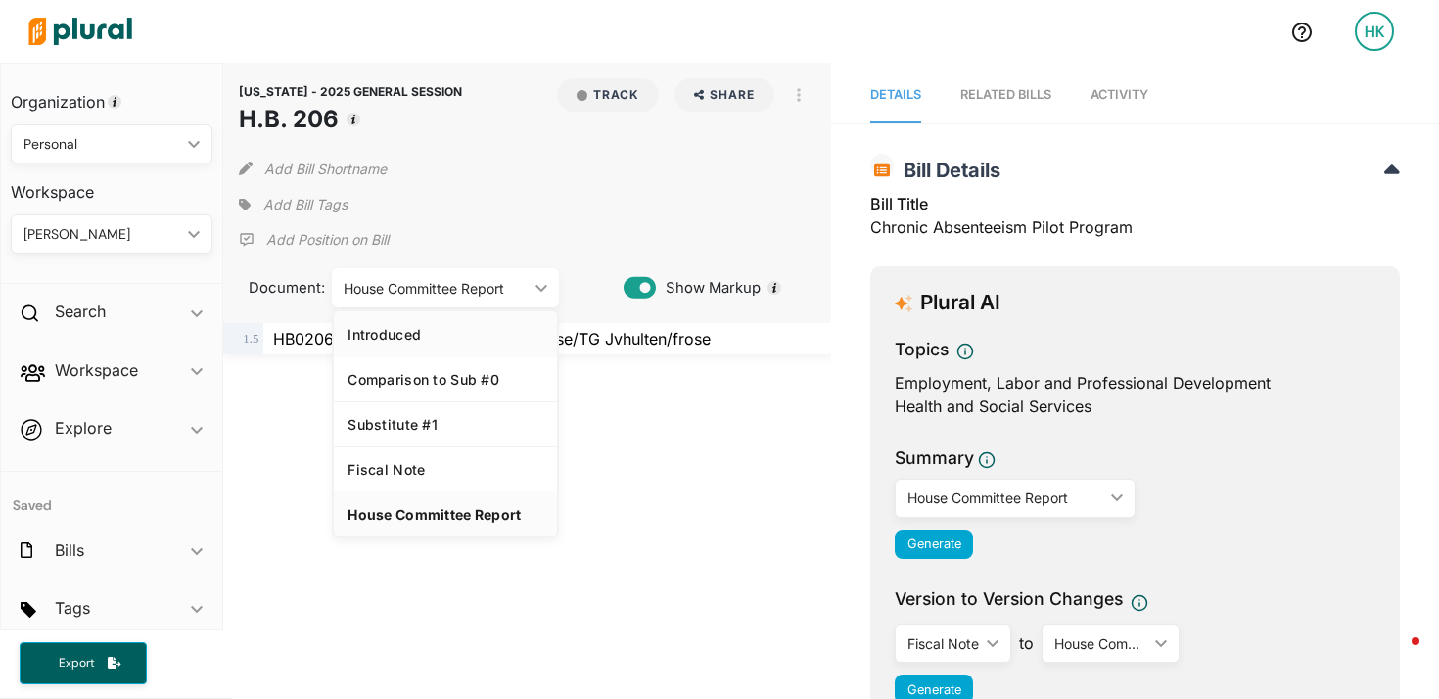
click at [409, 334] on div "Introduced" at bounding box center [446, 334] width 196 height 17
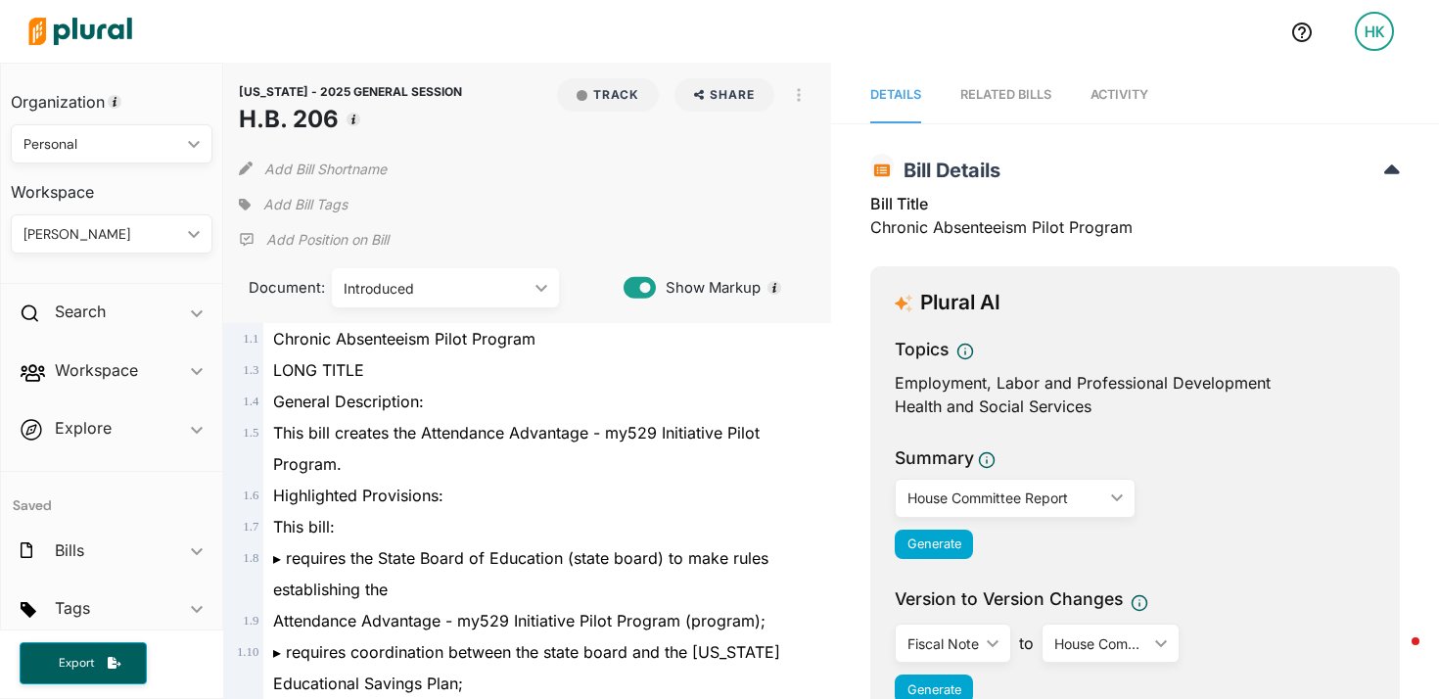
scroll to position [17130, 0]
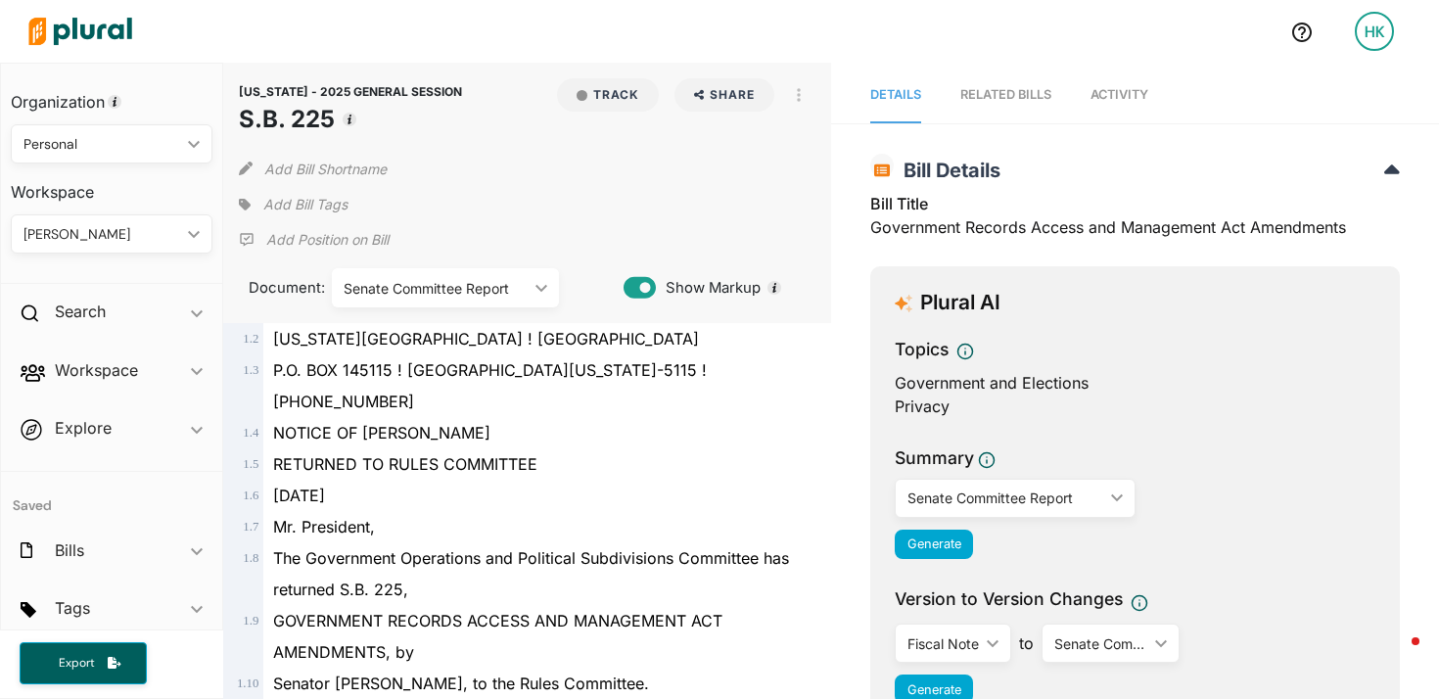
click at [452, 284] on div "Senate Committee Report" at bounding box center [436, 288] width 184 height 21
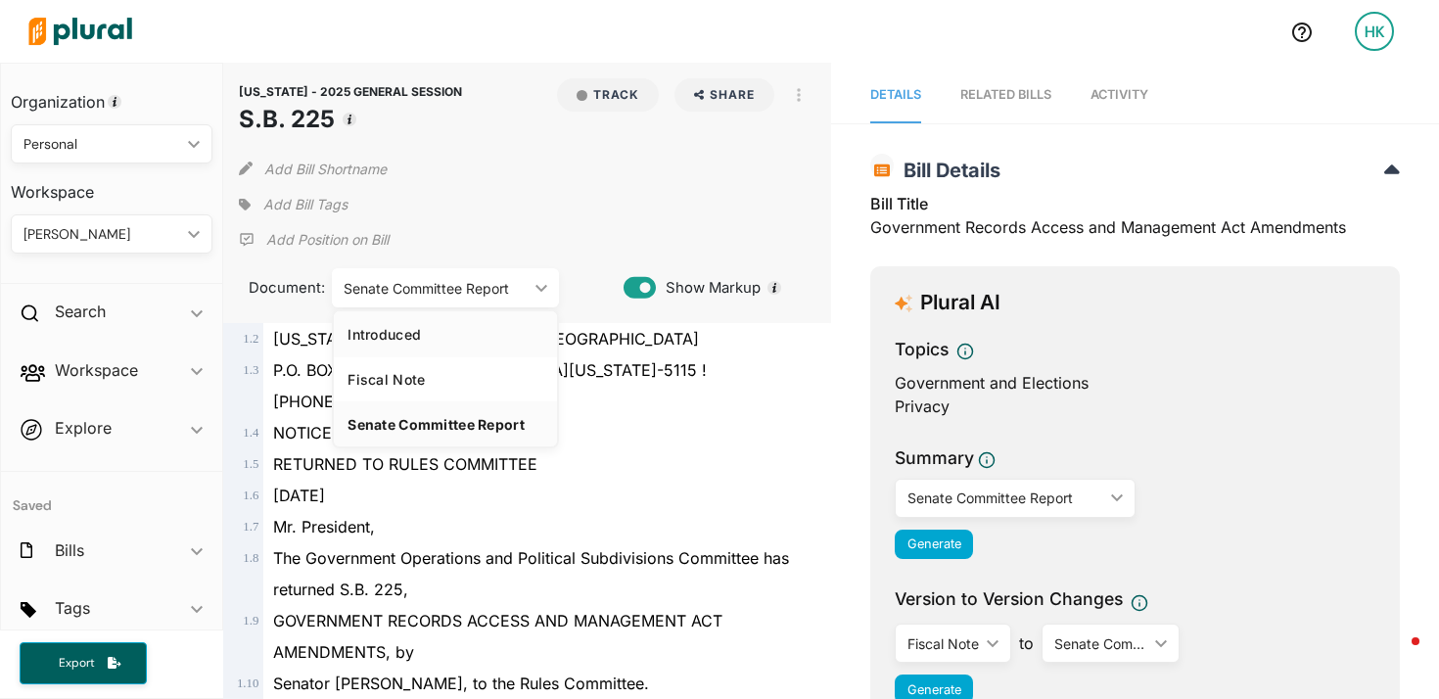
click at [421, 340] on div "Introduced" at bounding box center [446, 334] width 196 height 17
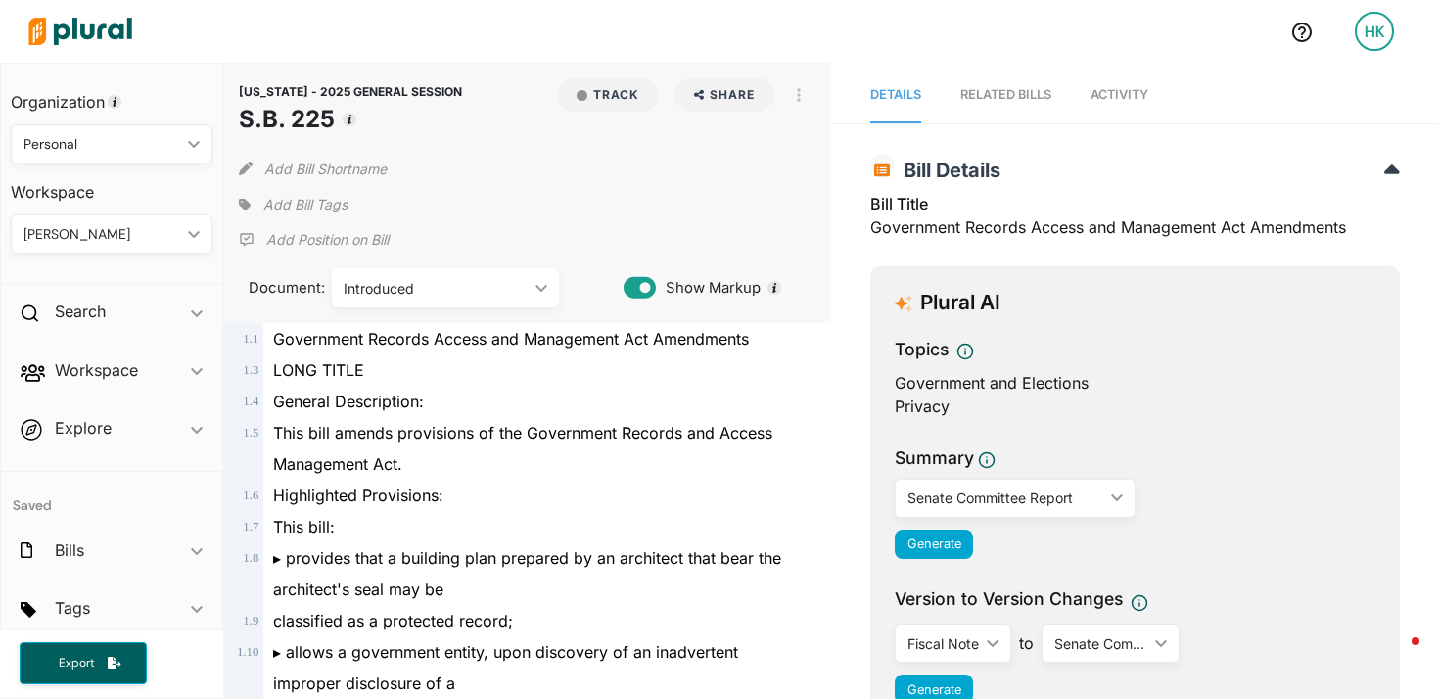
scroll to position [14560, 0]
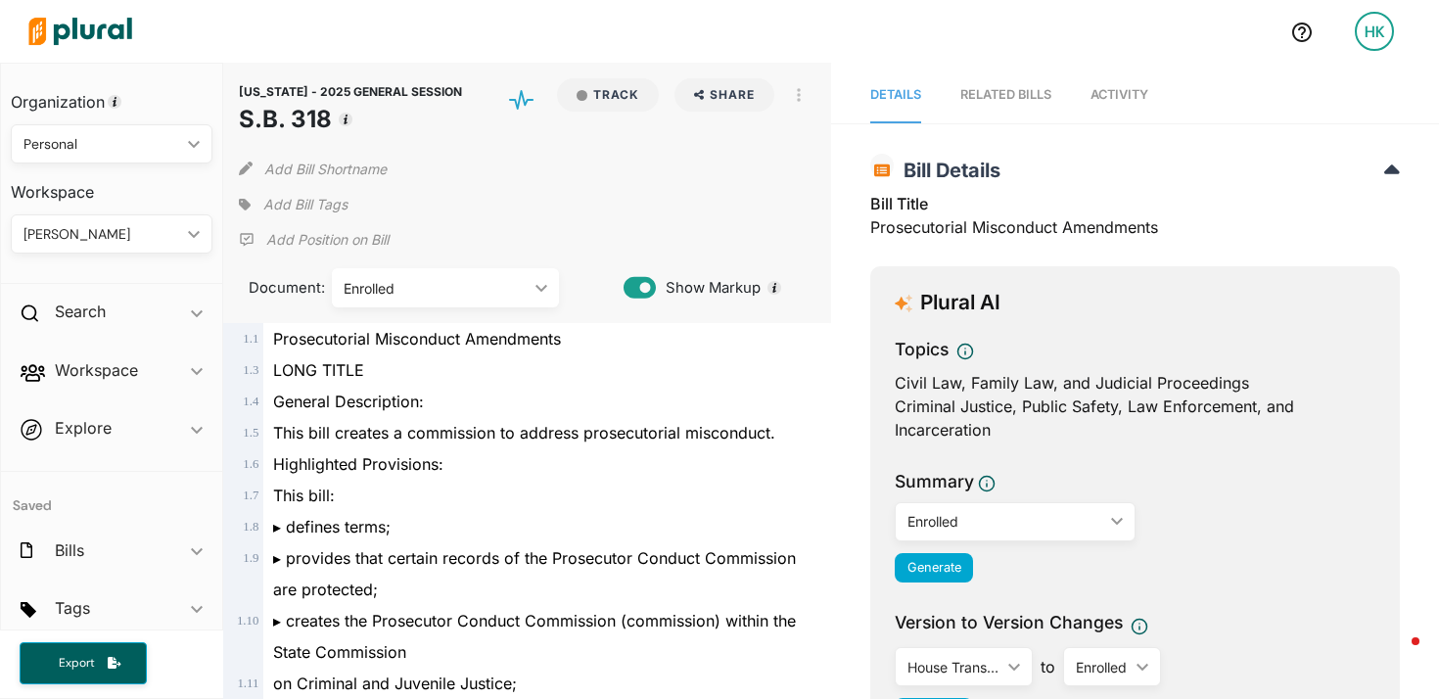
scroll to position [14999, 0]
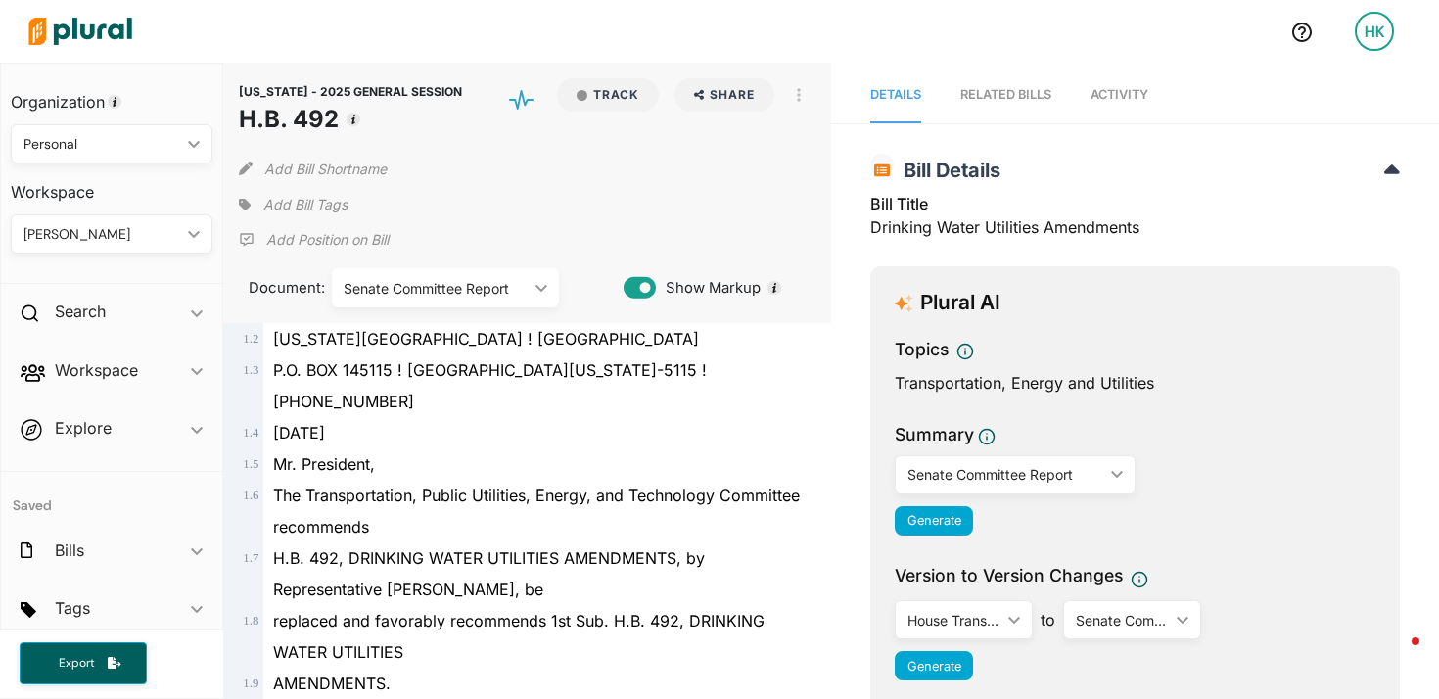
click at [462, 279] on div "Senate Committee Report" at bounding box center [436, 288] width 184 height 21
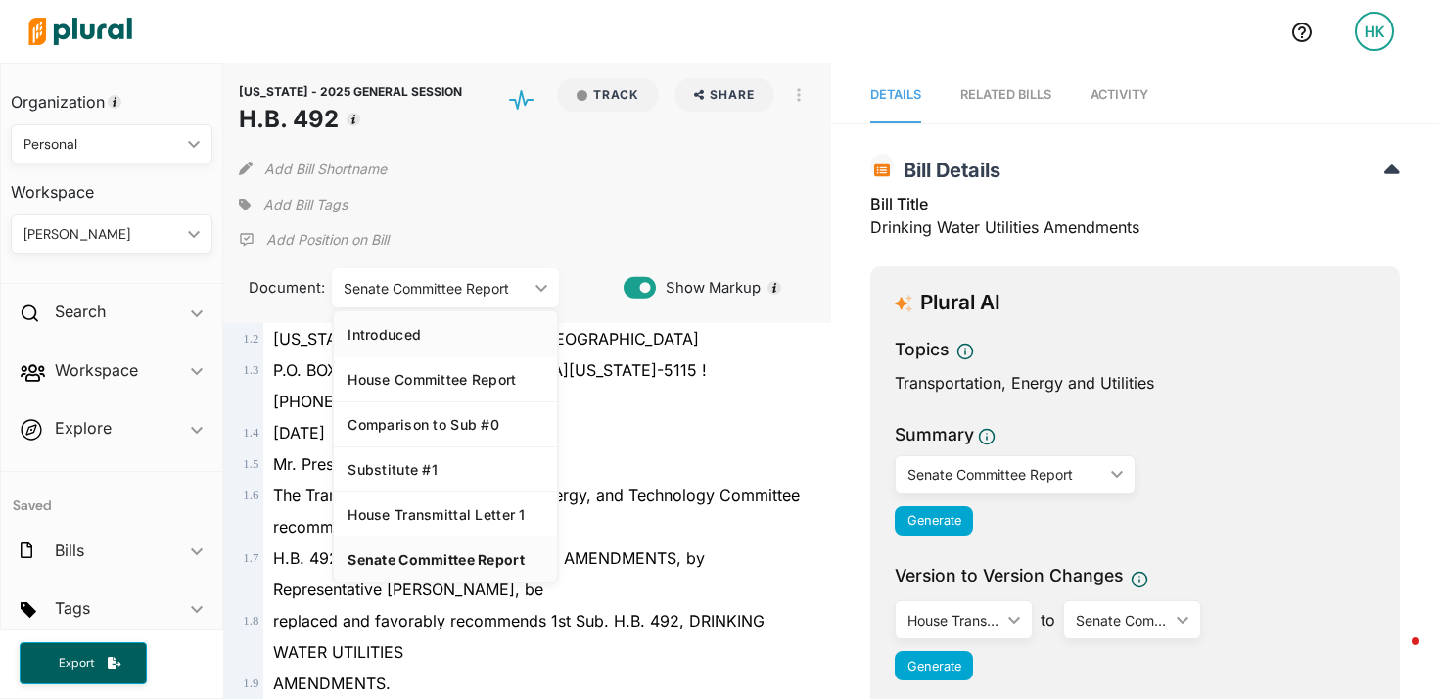
click at [416, 341] on div "Introduced" at bounding box center [446, 334] width 196 height 17
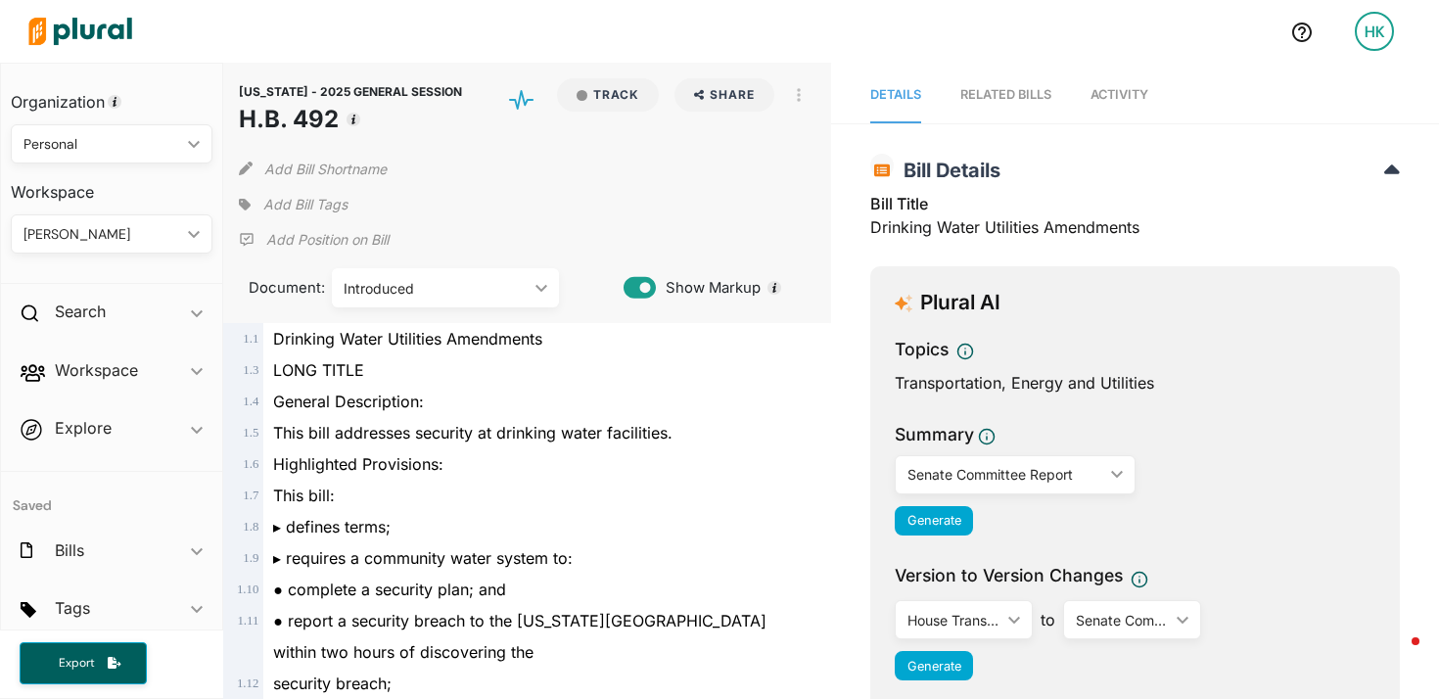
scroll to position [20545, 0]
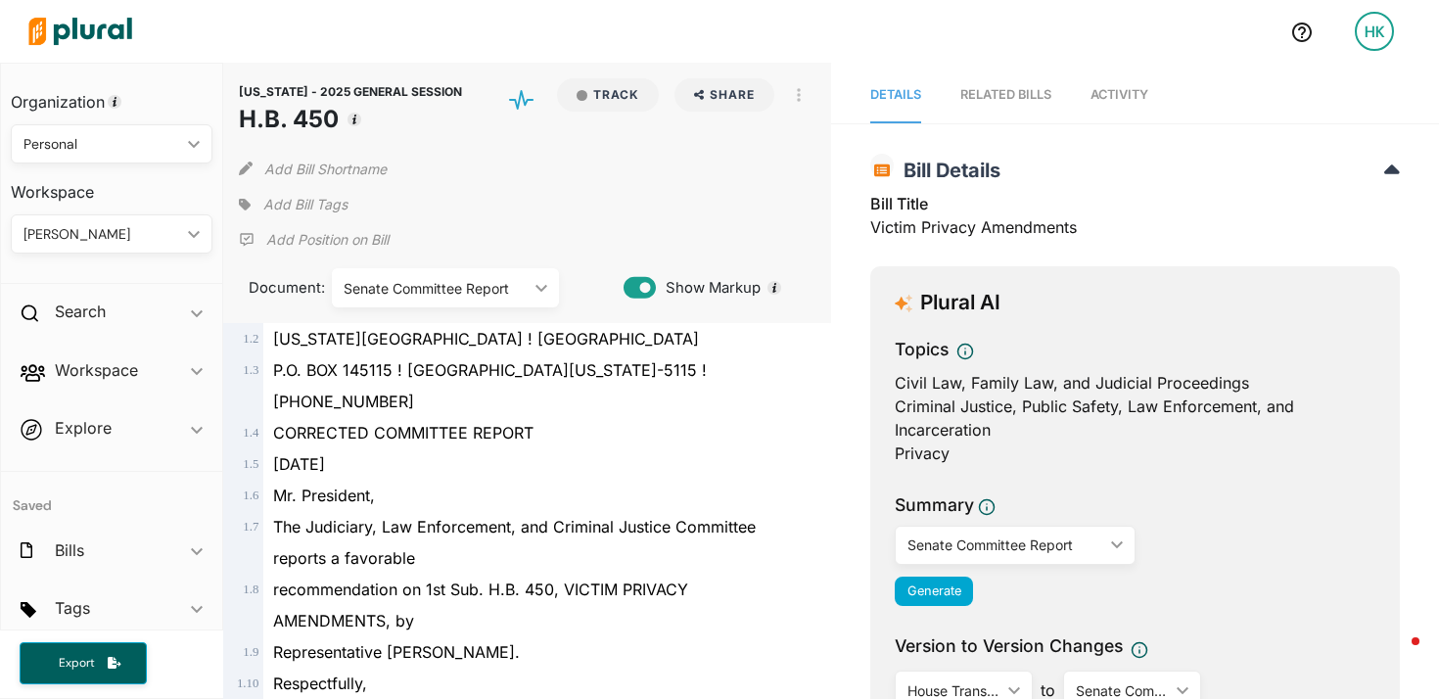
click at [462, 286] on div "Senate Committee Report" at bounding box center [436, 288] width 184 height 21
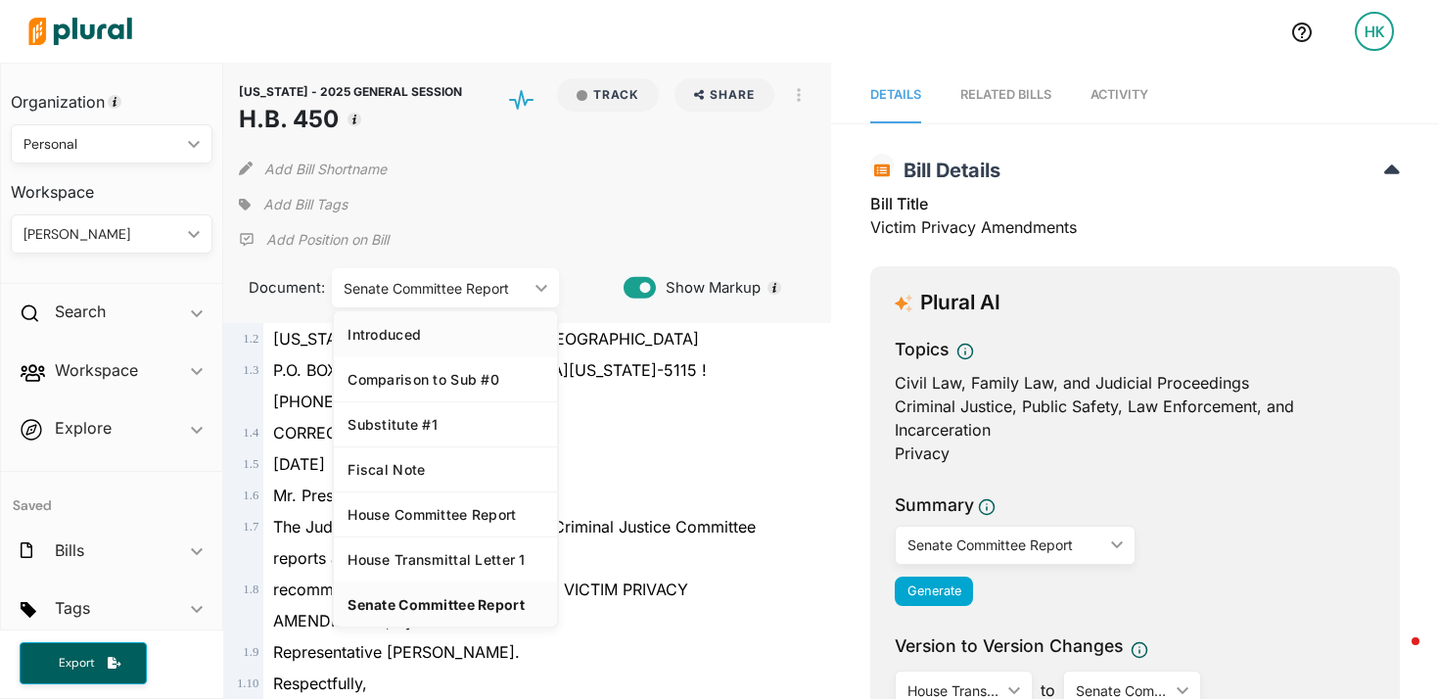
click at [452, 328] on div "Introduced" at bounding box center [446, 334] width 196 height 17
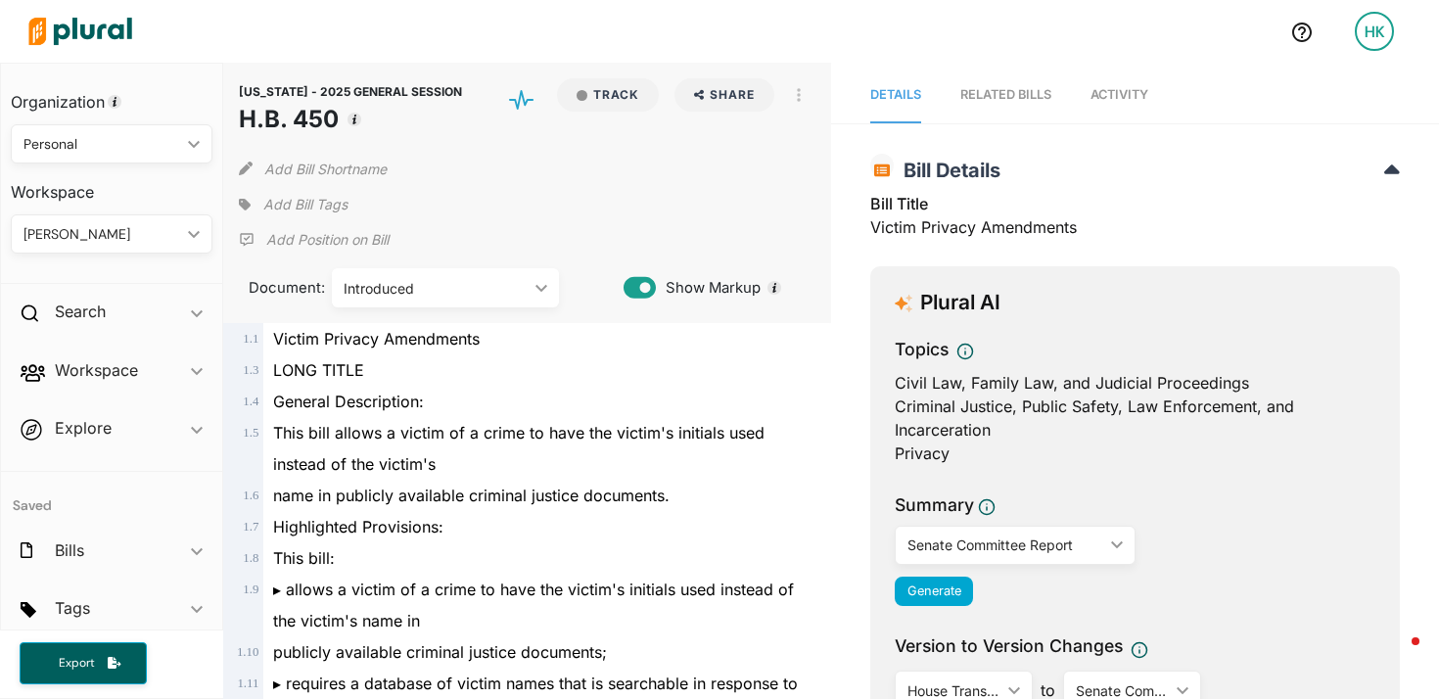
click at [486, 300] on div "Introduced ic_keyboard_arrow_down" at bounding box center [445, 287] width 227 height 39
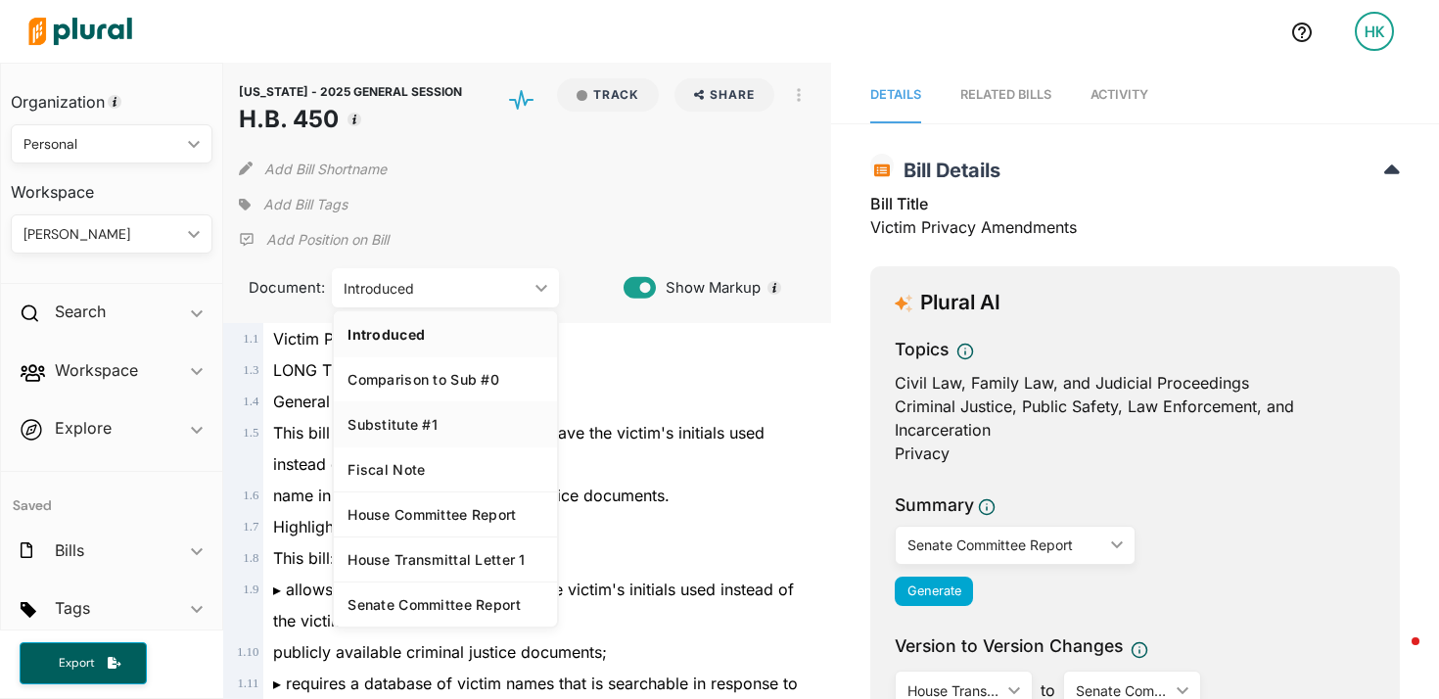
click at [436, 414] on link "Substitute #1" at bounding box center [445, 423] width 223 height 45
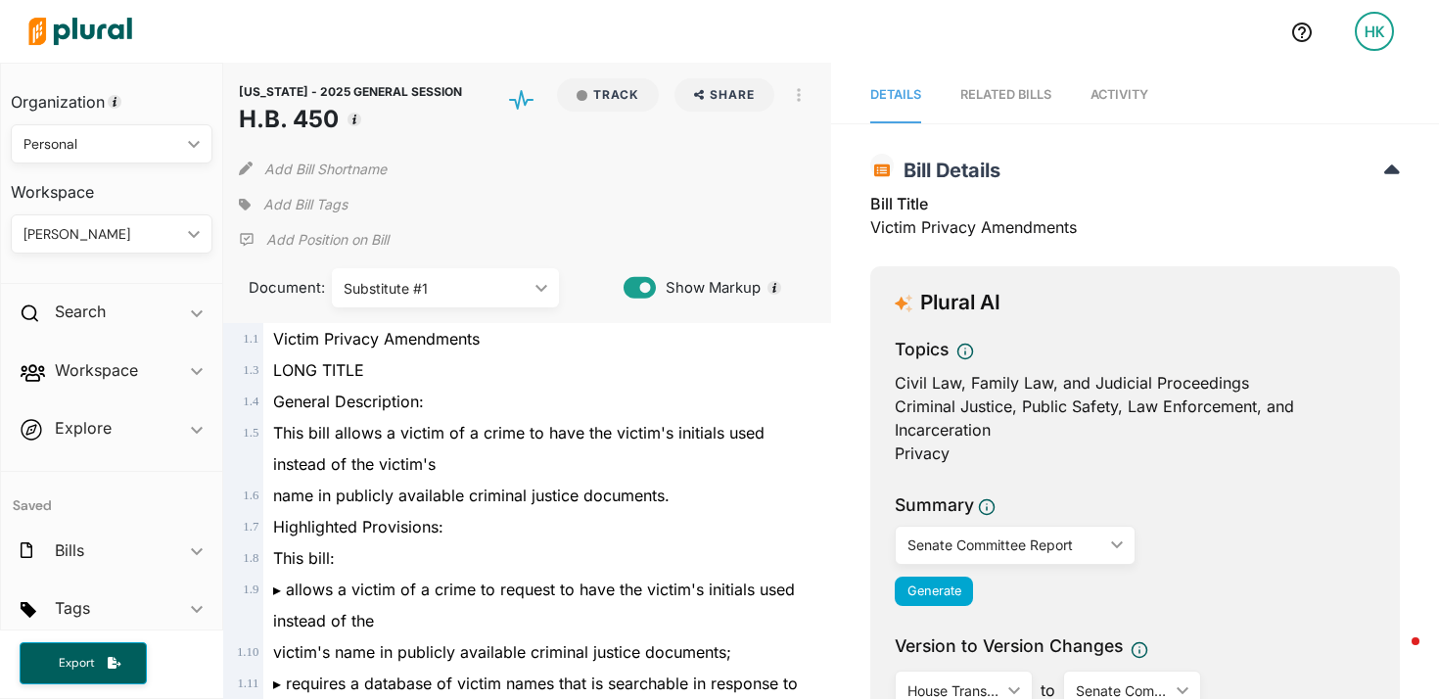
scroll to position [14404, 0]
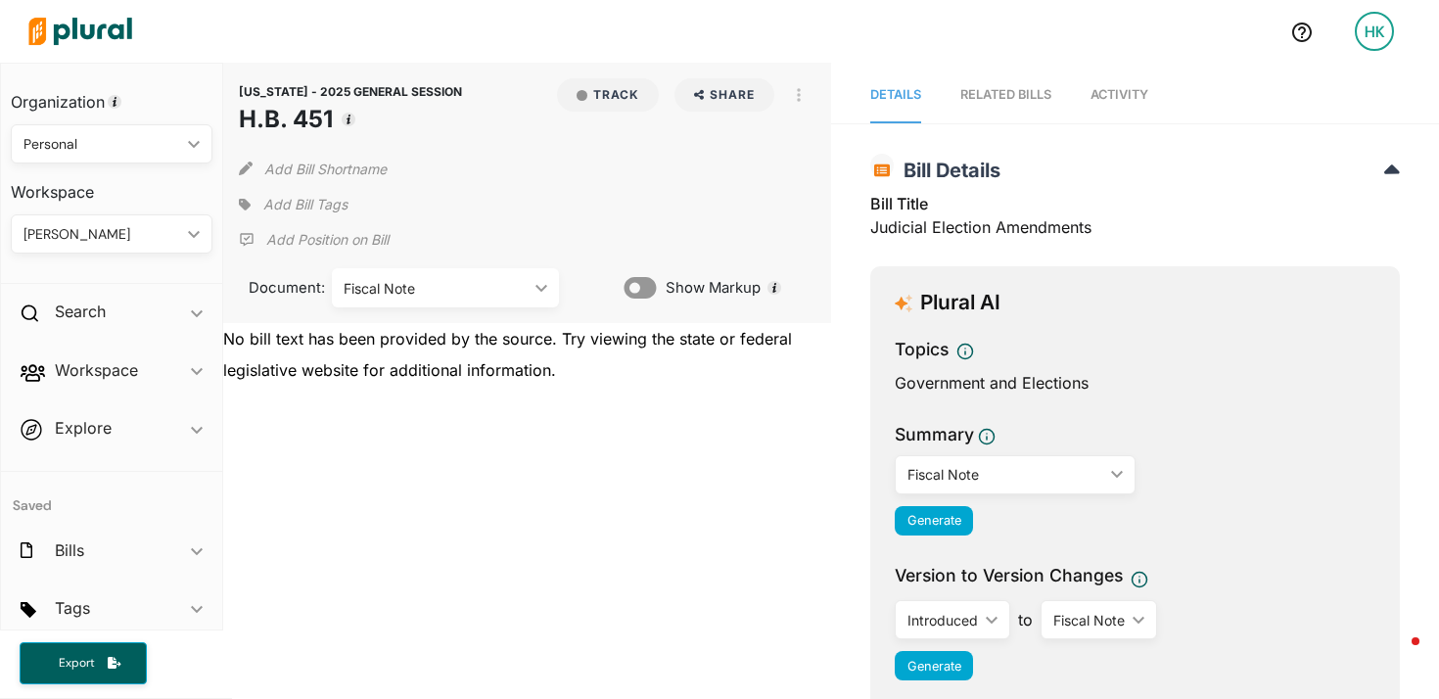
click at [448, 280] on div "Fiscal Note" at bounding box center [436, 288] width 184 height 21
click at [407, 335] on div "Introduced" at bounding box center [446, 334] width 196 height 17
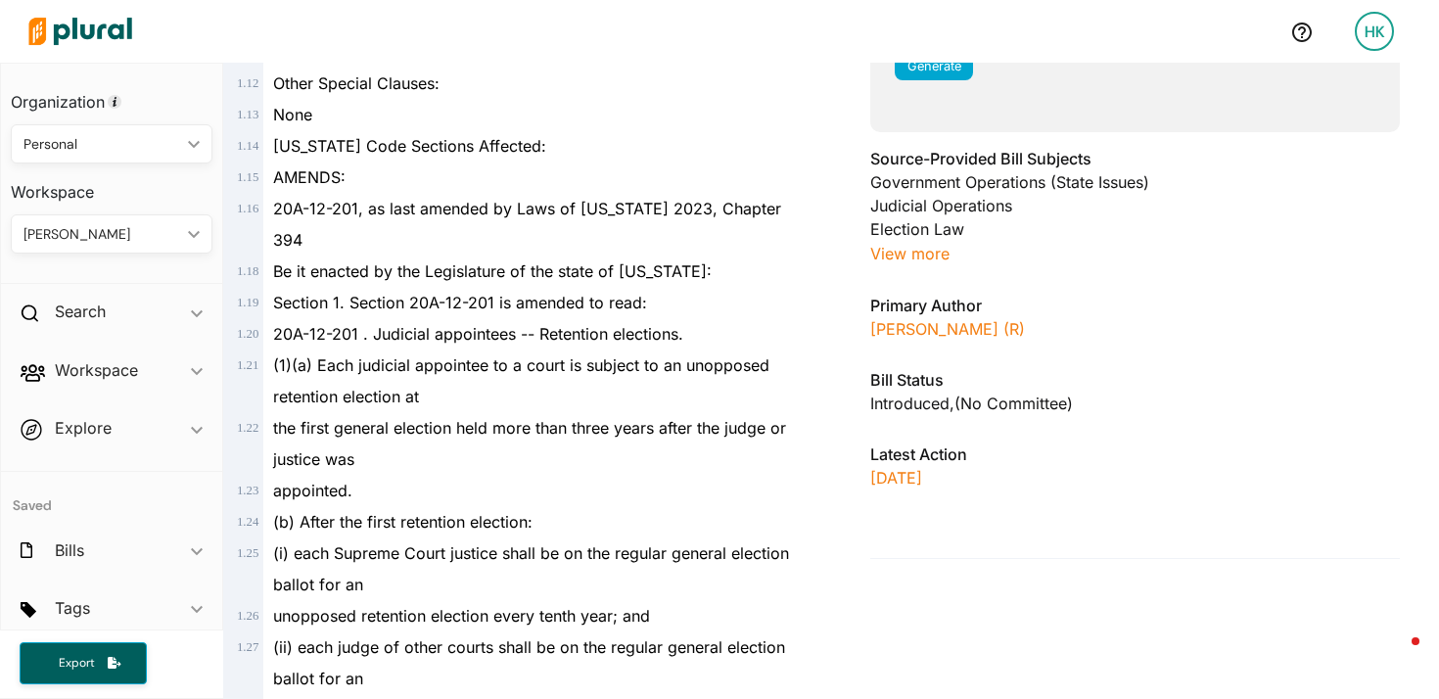
scroll to position [593, 0]
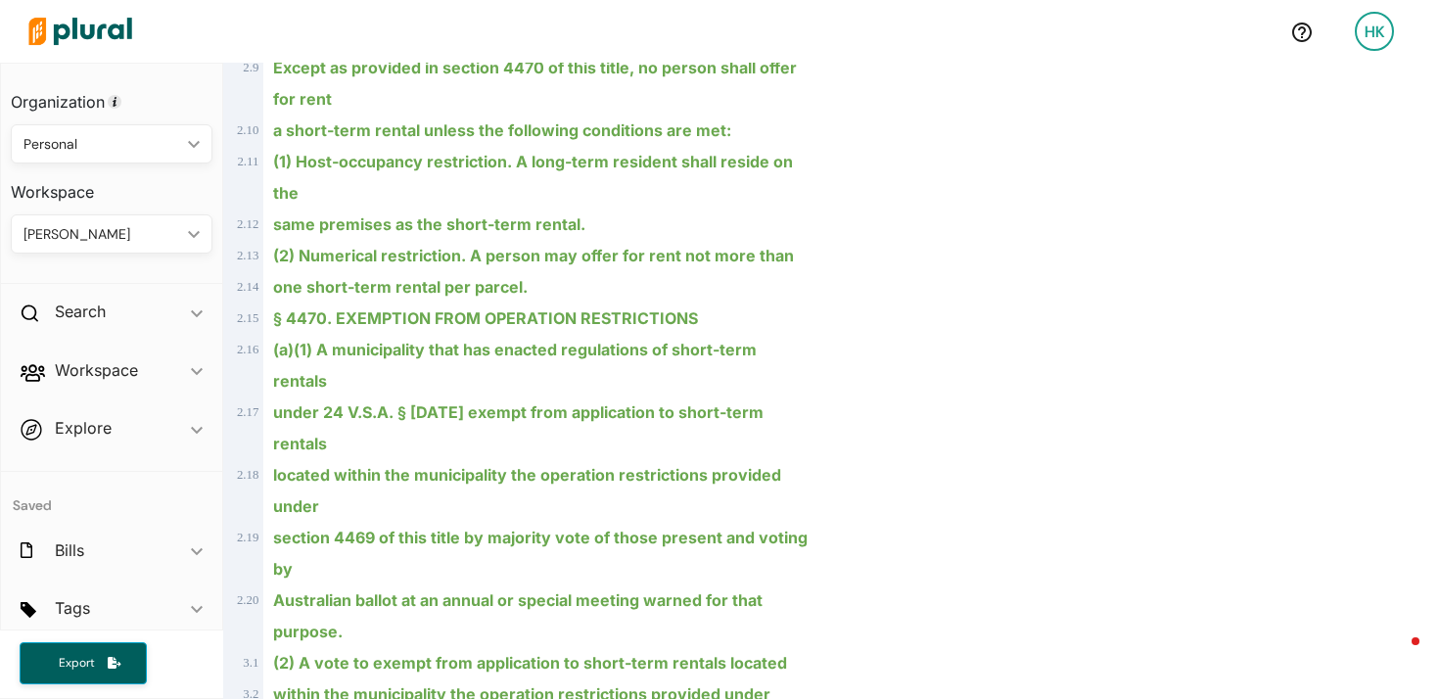
scroll to position [1995, 0]
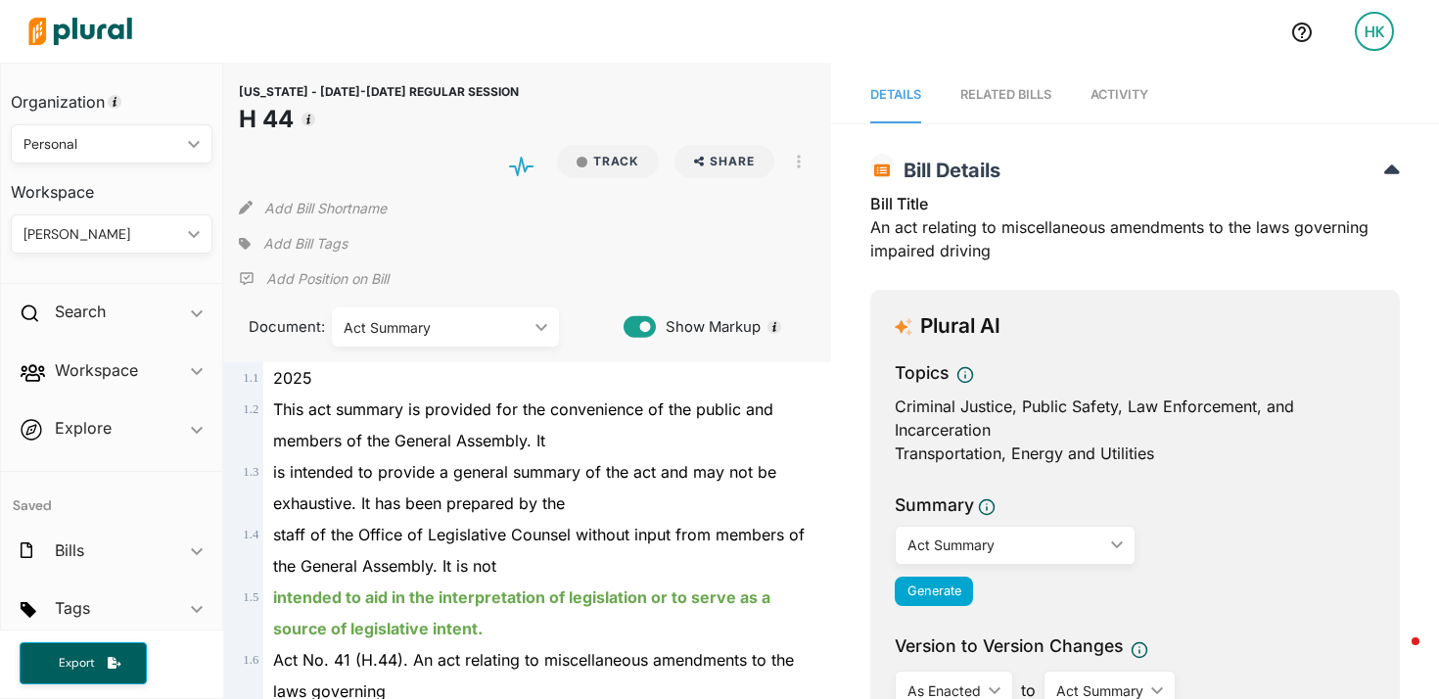
click at [533, 334] on div "Act Summary ic_keyboard_arrow_down" at bounding box center [445, 326] width 227 height 39
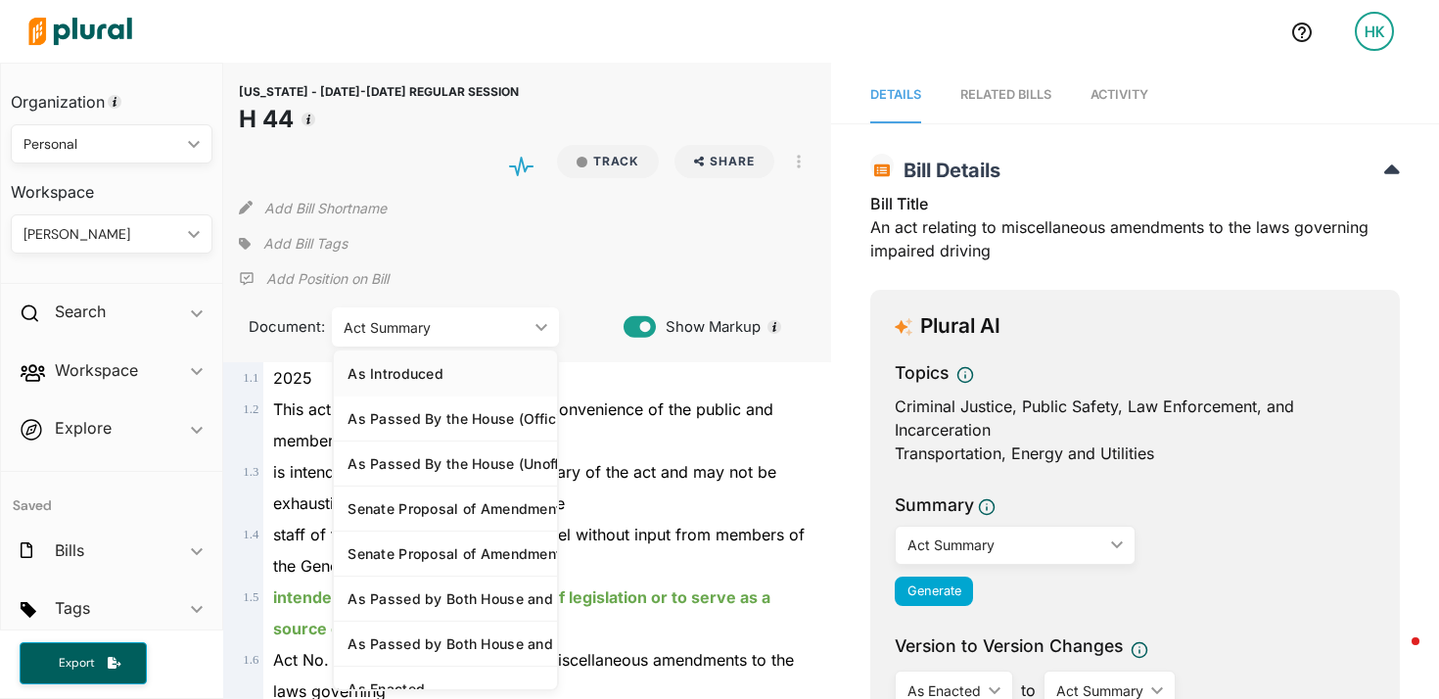
click at [421, 366] on div "As Introduced" at bounding box center [446, 373] width 196 height 17
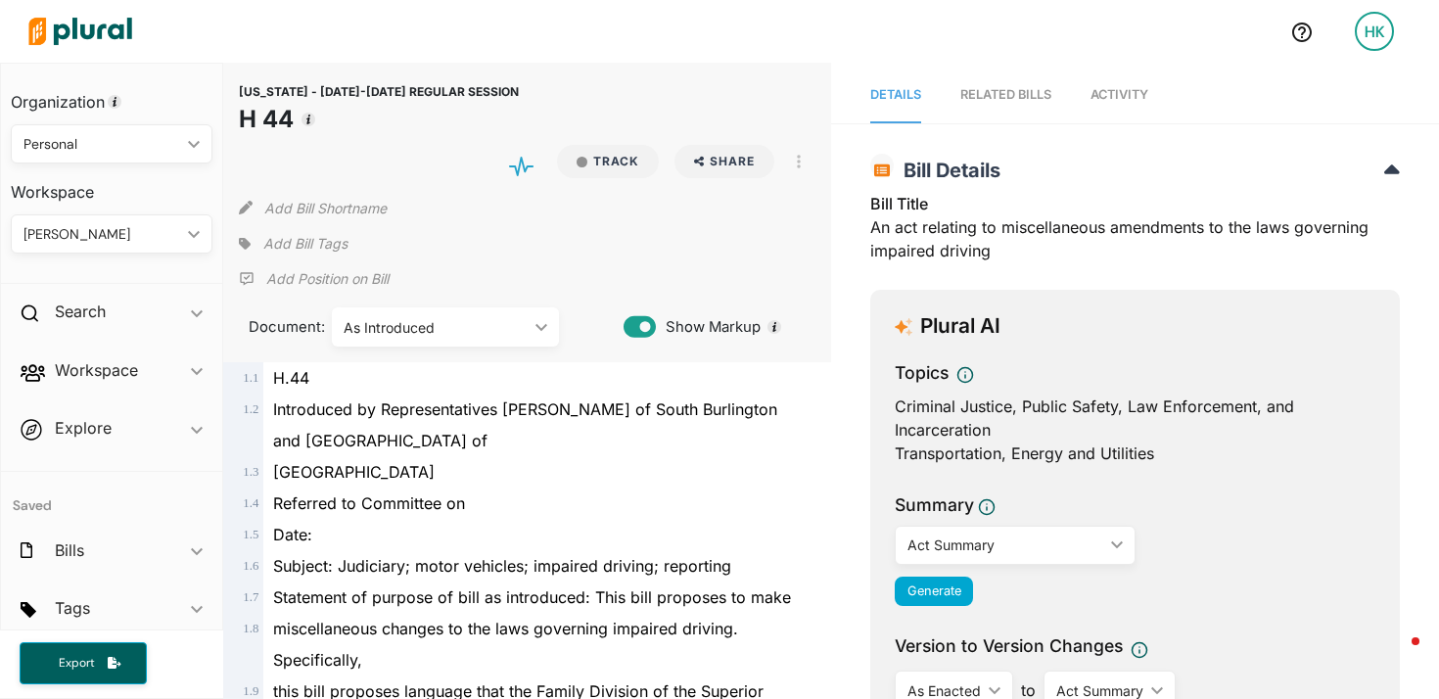
click at [398, 319] on div "As Introduced" at bounding box center [436, 327] width 184 height 21
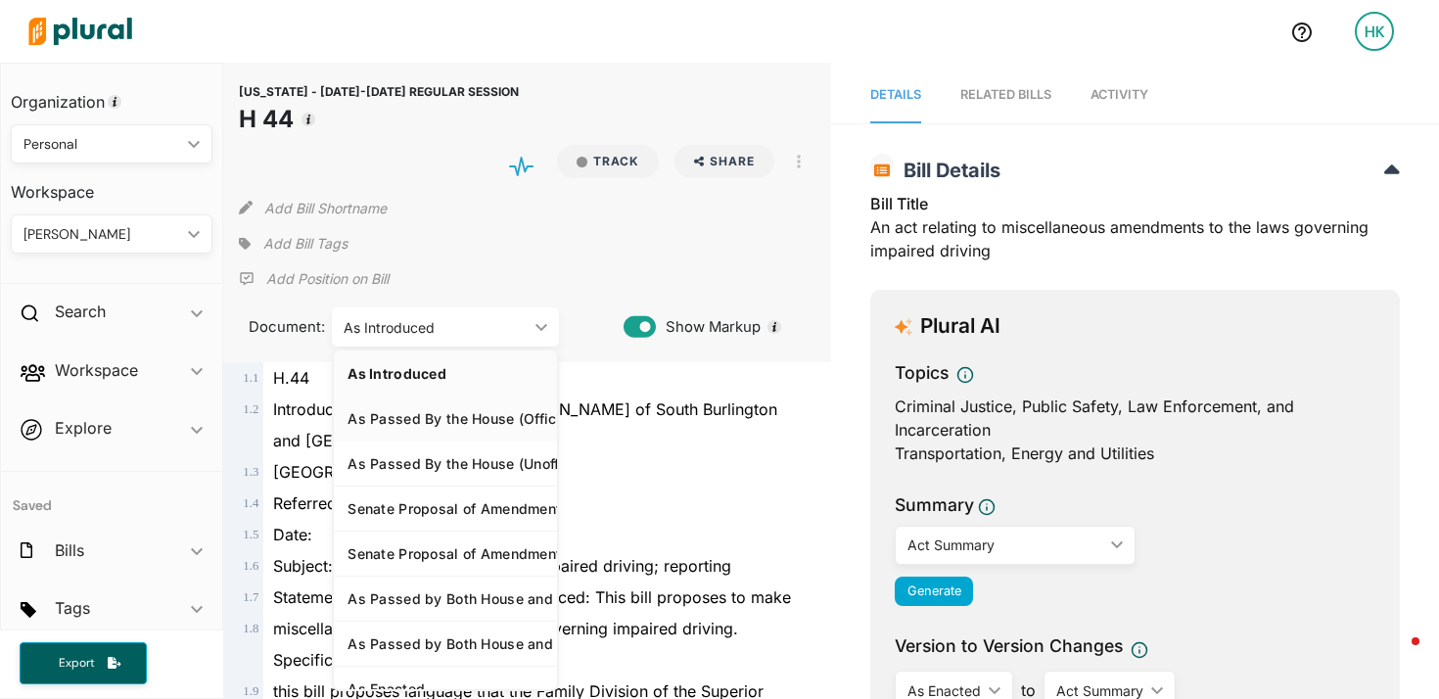
click at [415, 419] on div "As Passed By the House (Official)" at bounding box center [446, 418] width 196 height 17
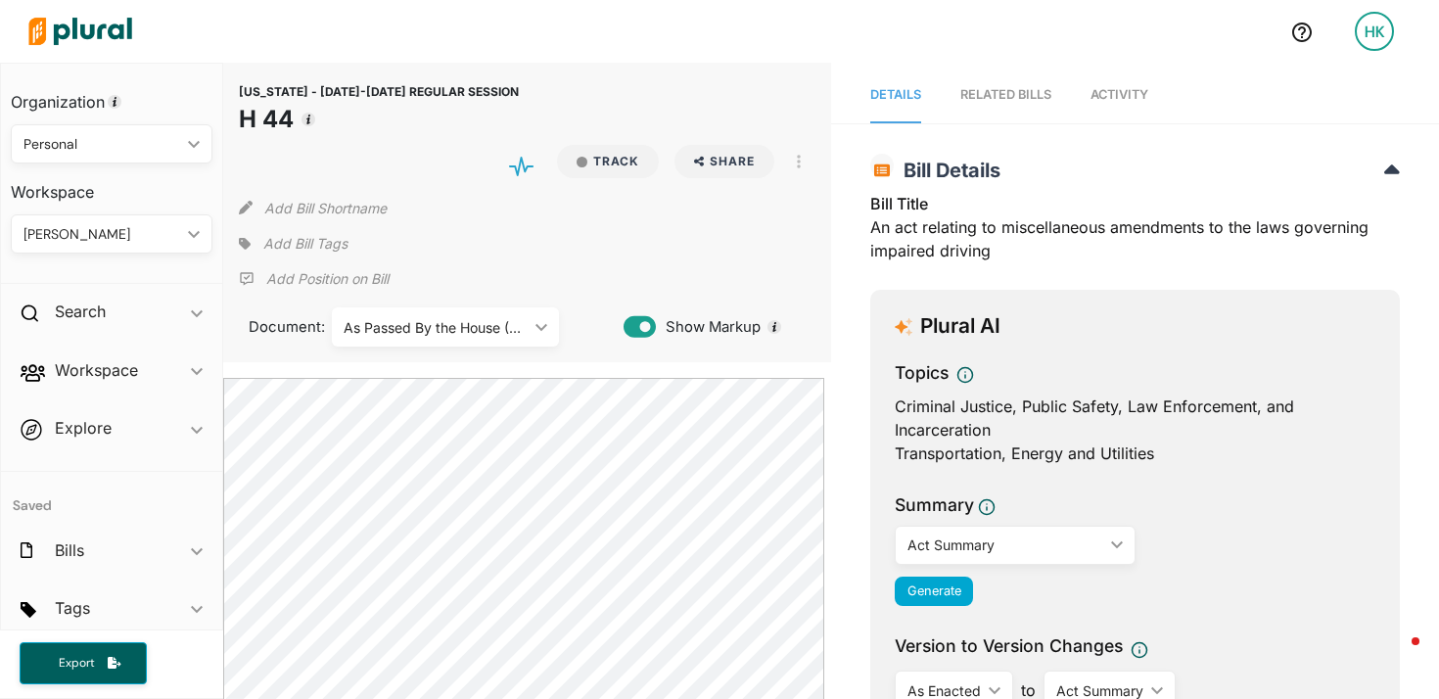
click at [446, 325] on div "As Passed By the House (Official)" at bounding box center [436, 327] width 184 height 21
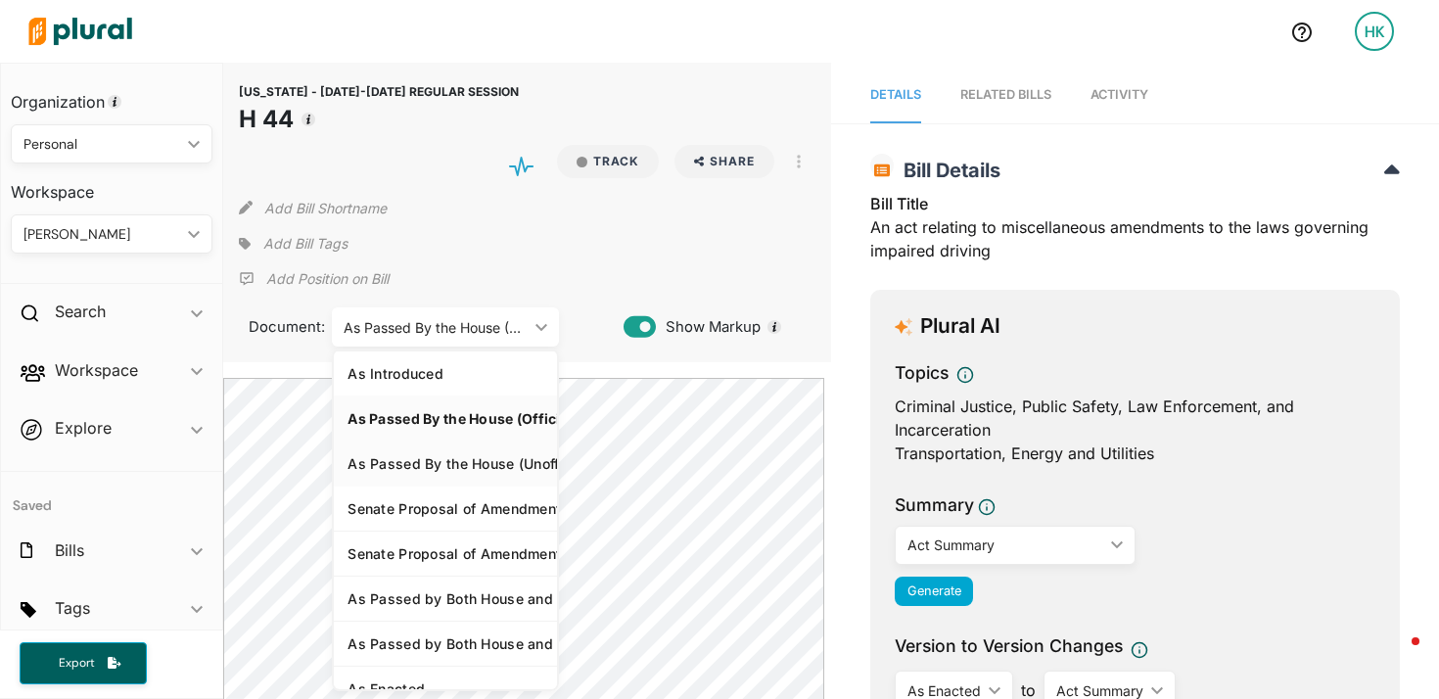
click at [448, 476] on link "As Passed By the House (Unofficial)" at bounding box center [445, 463] width 223 height 45
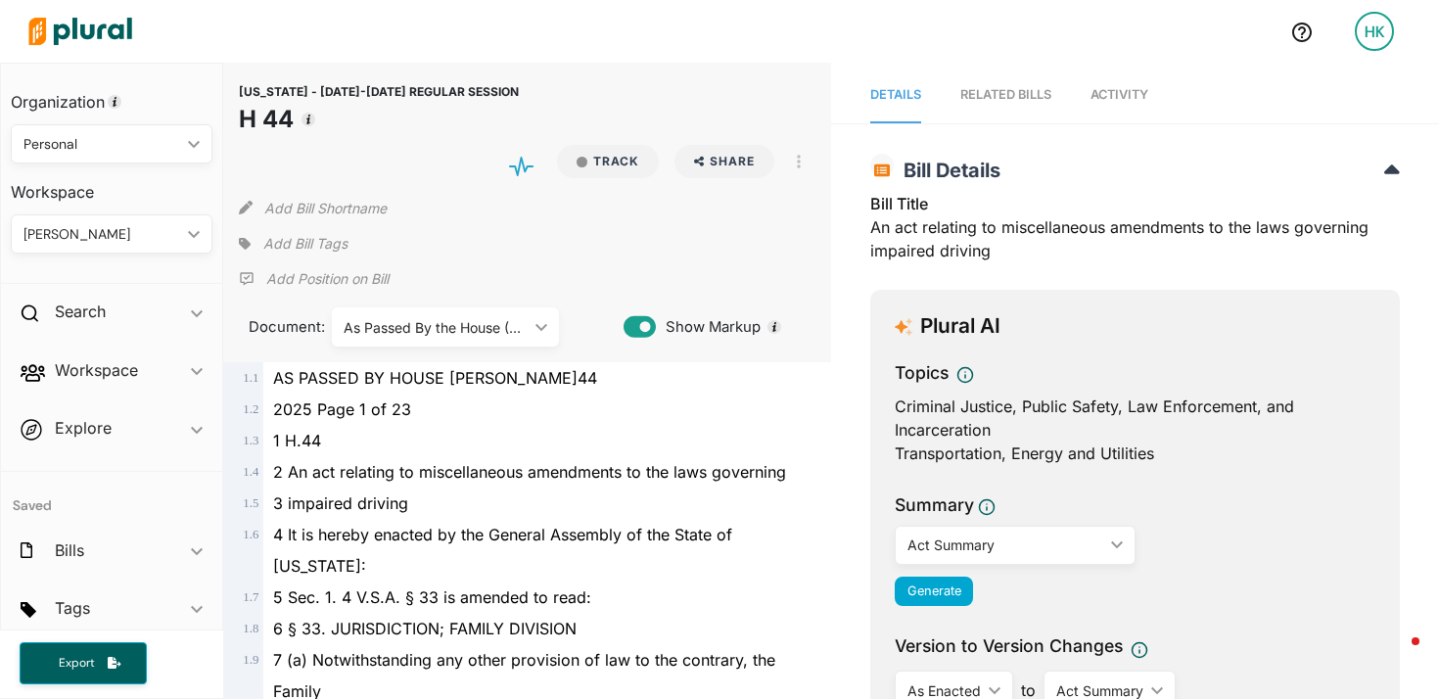
click at [456, 354] on div "[US_STATE] - [DATE]-[DATE] REGULAR SESSION H 44 Track Share Email LinkedIn X Fa…" at bounding box center [527, 213] width 608 height 300
click at [461, 333] on div "As Passed By the House (Unofficial)" at bounding box center [436, 327] width 184 height 21
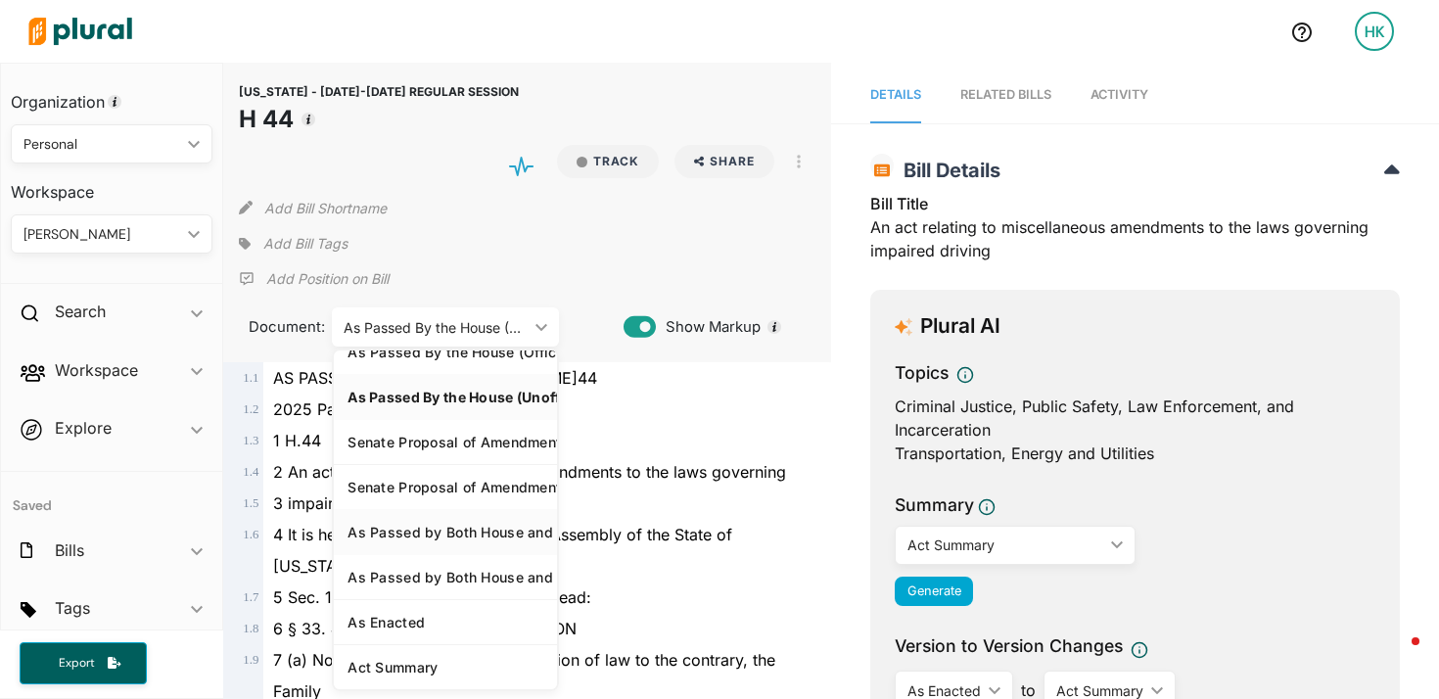
scroll to position [81, 0]
click at [450, 434] on div "Senate Proposal of Amendment (Official)" at bounding box center [446, 442] width 196 height 17
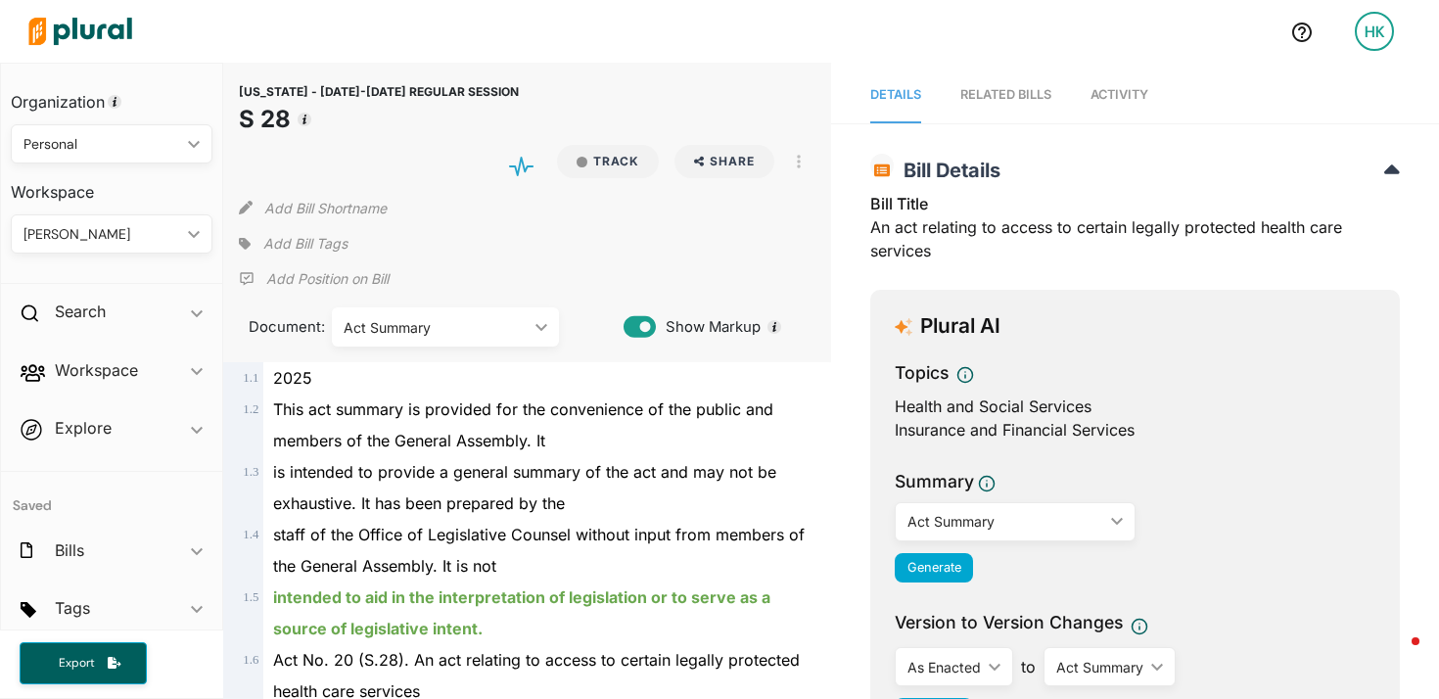
click at [498, 318] on div "Act Summary" at bounding box center [436, 327] width 184 height 21
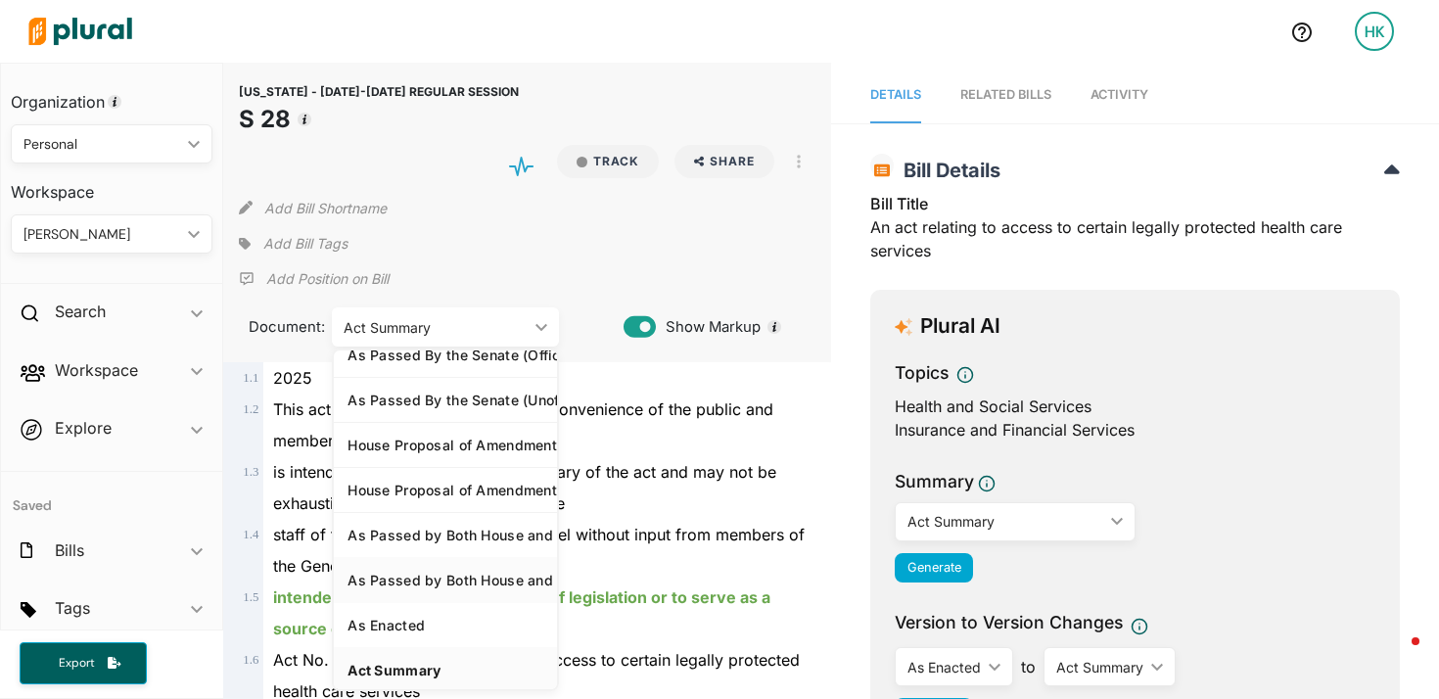
scroll to position [81, 0]
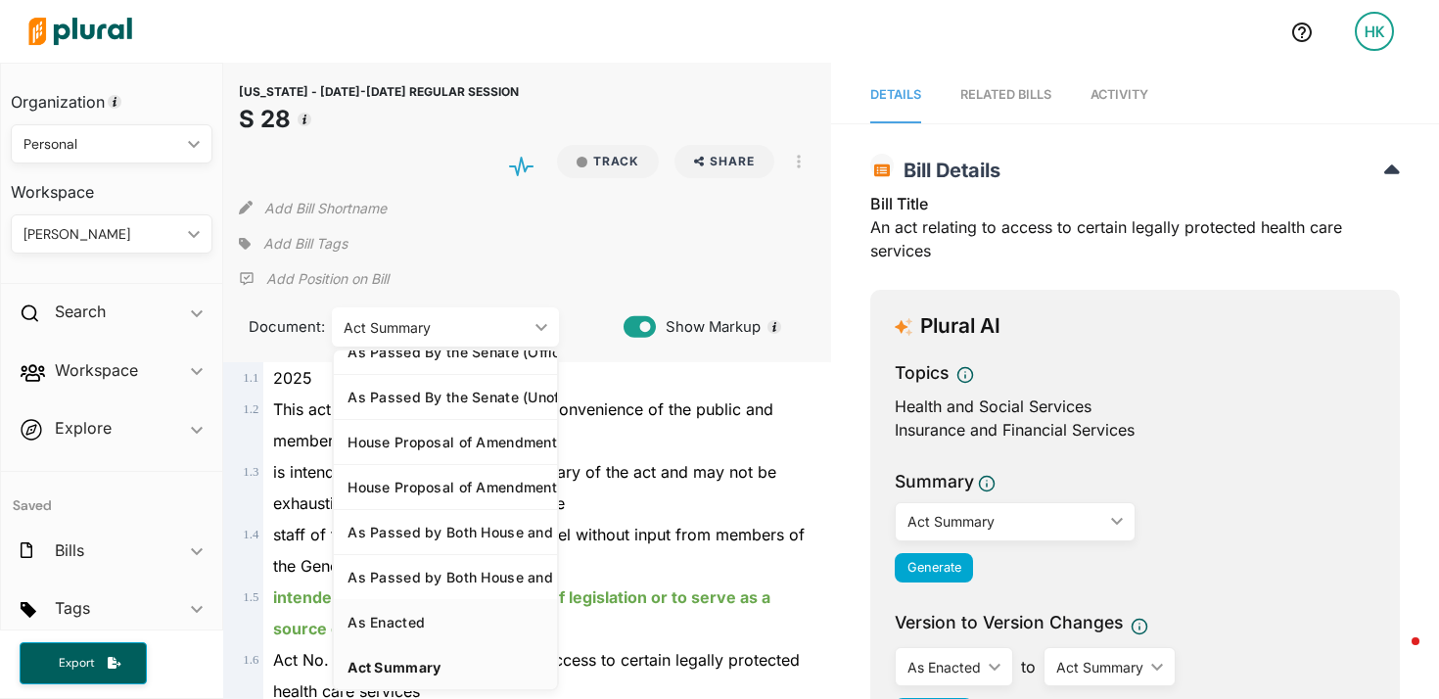
click at [418, 614] on div "As Enacted" at bounding box center [446, 622] width 196 height 17
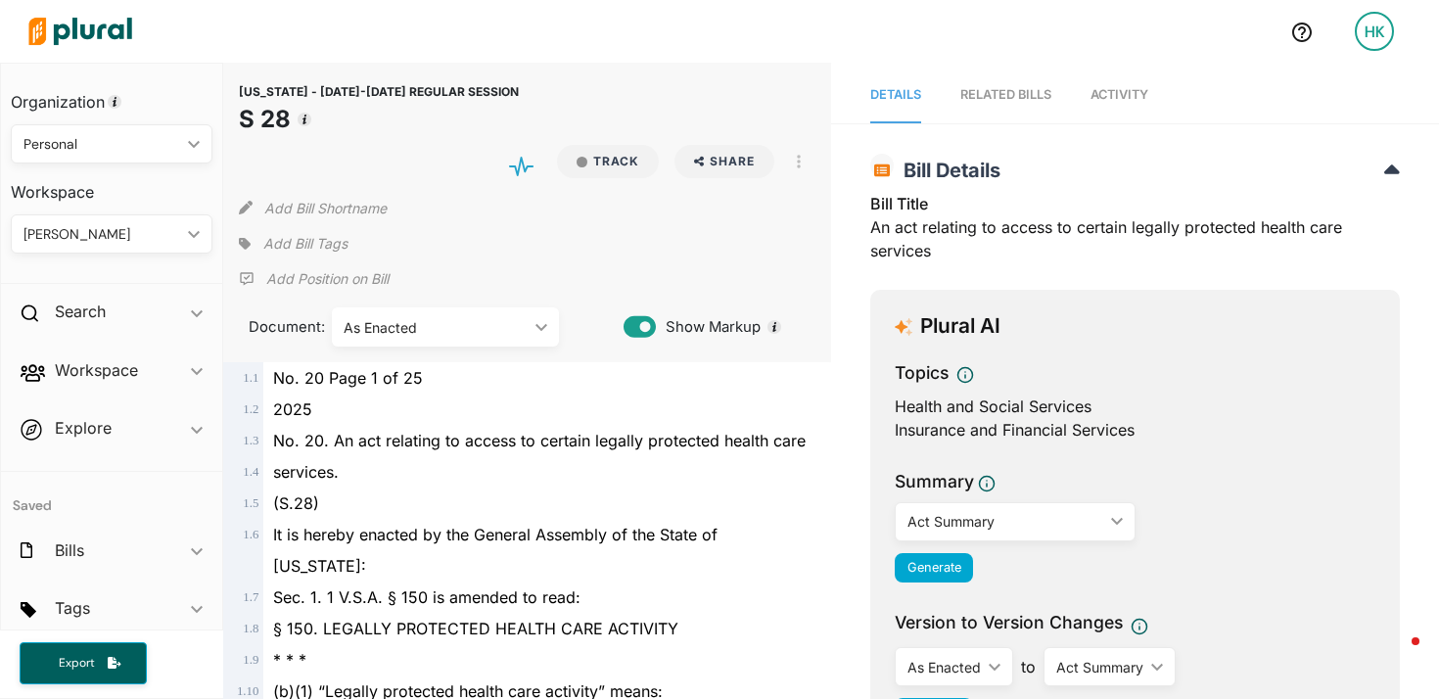
click at [351, 325] on div "As Enacted" at bounding box center [436, 327] width 184 height 21
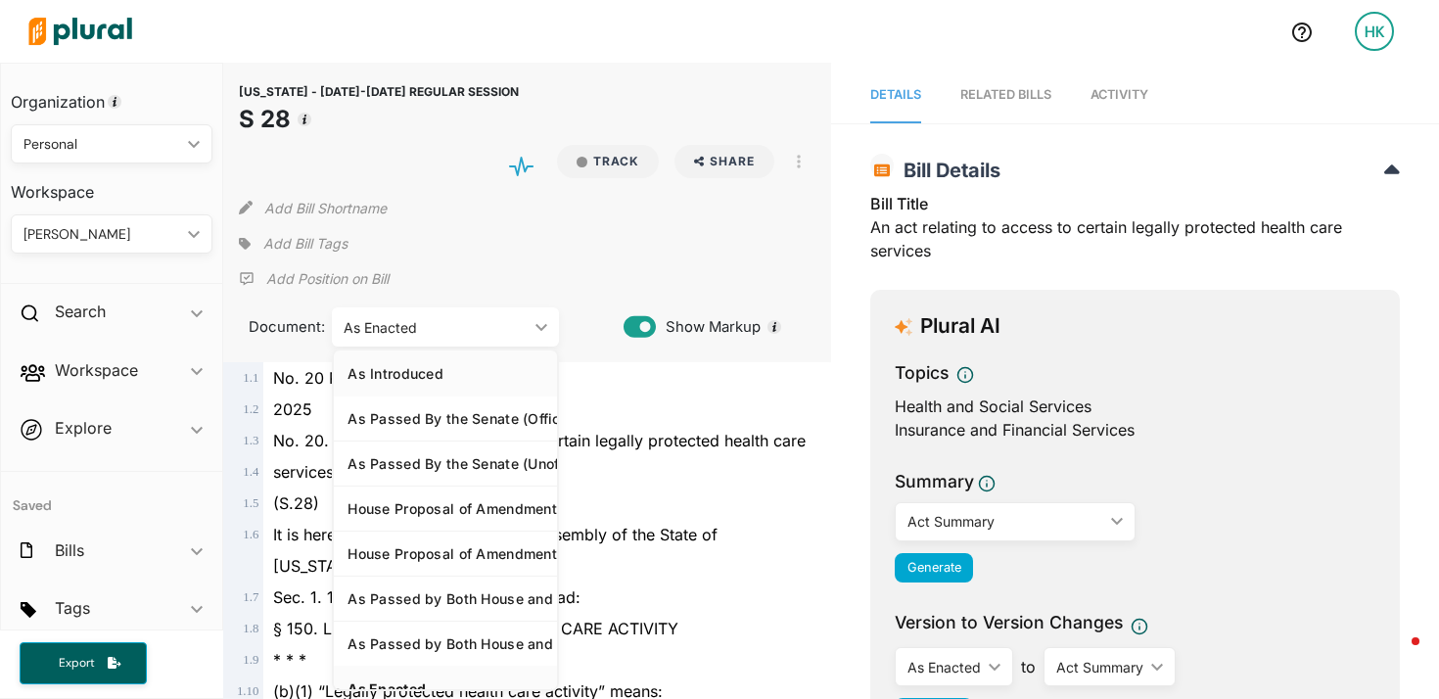
click at [434, 381] on link "As Introduced" at bounding box center [445, 373] width 223 height 45
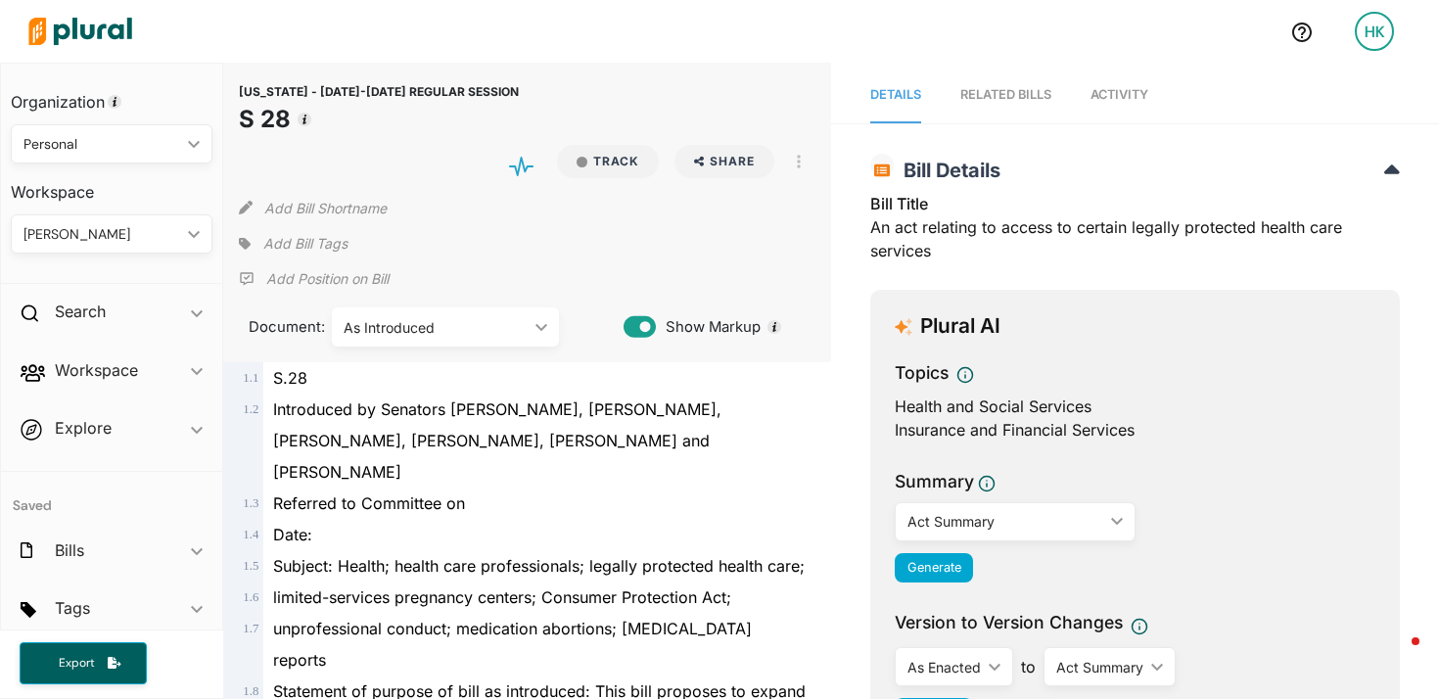
click at [367, 337] on div "As Introduced ic_keyboard_arrow_down" at bounding box center [445, 326] width 227 height 39
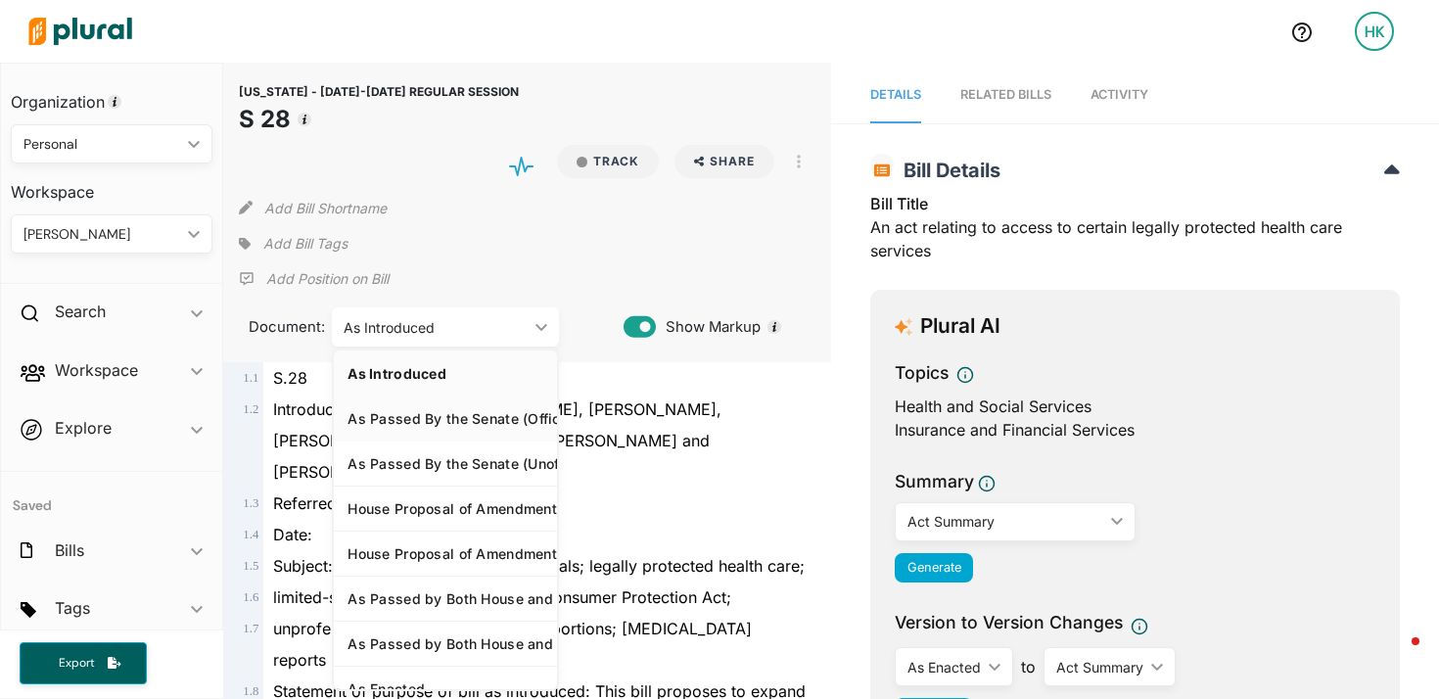
click at [404, 426] on div "As Passed By the Senate (Official)" at bounding box center [446, 418] width 196 height 17
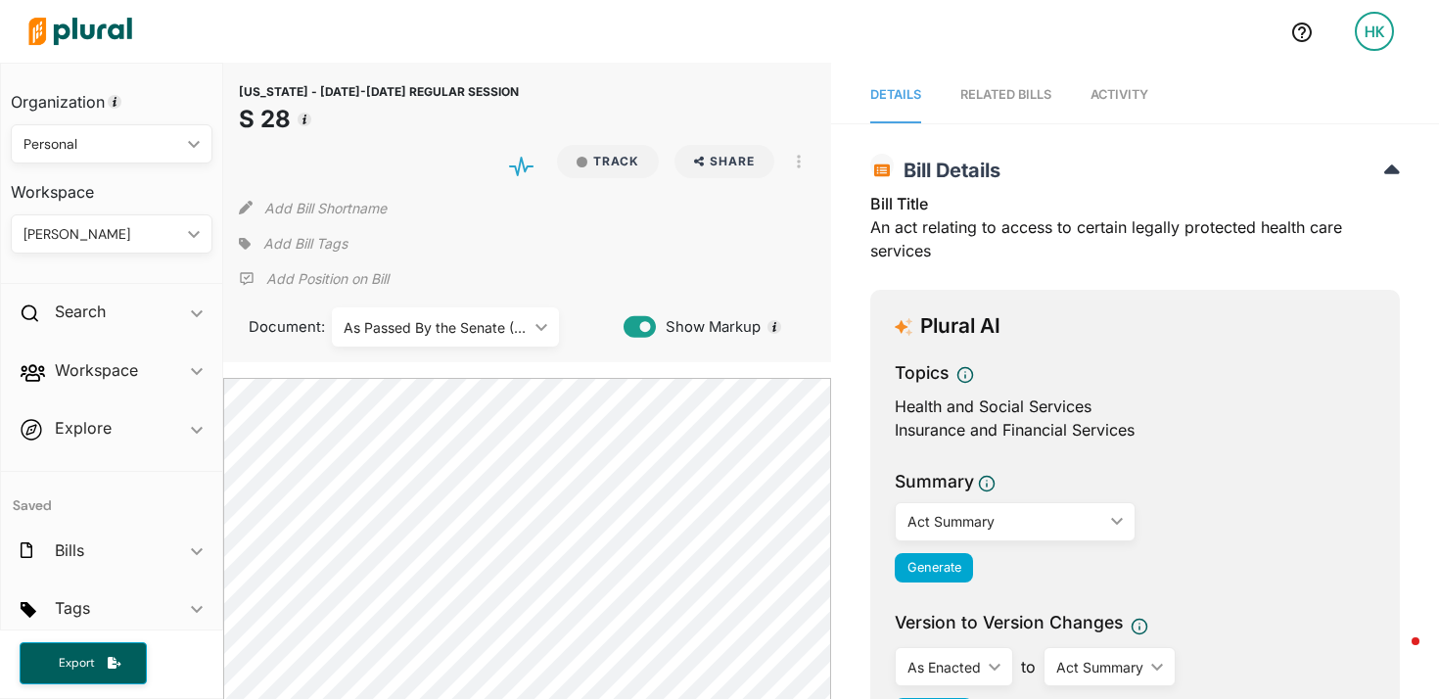
click at [469, 326] on div "As Passed By the Senate (Official)" at bounding box center [436, 327] width 184 height 21
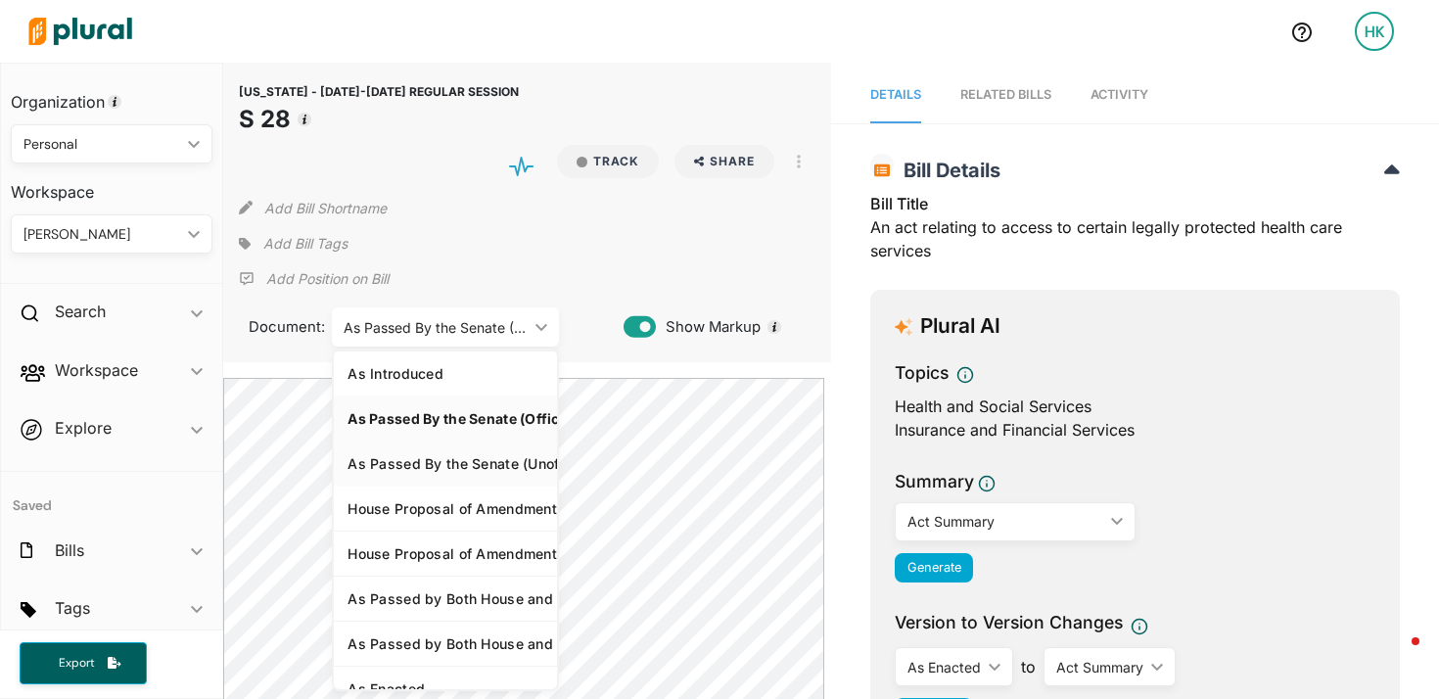
click at [413, 455] on div "As Passed By the Senate (Unofficial)" at bounding box center [446, 463] width 196 height 17
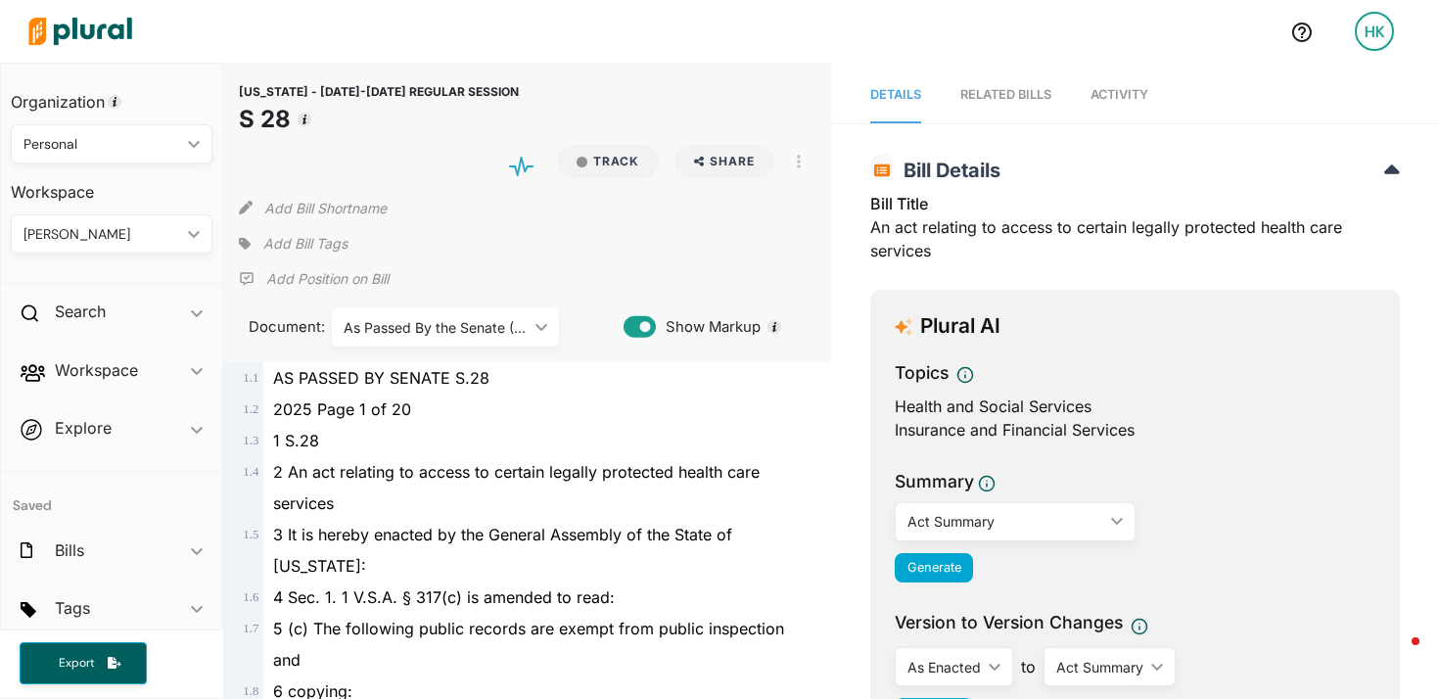
click at [441, 358] on div "[US_STATE] - [DATE]-[DATE] REGULAR SESSION S 28 Track Share Email LinkedIn X Fa…" at bounding box center [527, 213] width 608 height 300
click at [442, 346] on div "[US_STATE] - [DATE]-[DATE] REGULAR SESSION S 28 Track Share Email LinkedIn X Fa…" at bounding box center [527, 213] width 608 height 300
click at [444, 336] on div "As Passed By the Senate (Unofficial)" at bounding box center [436, 327] width 184 height 21
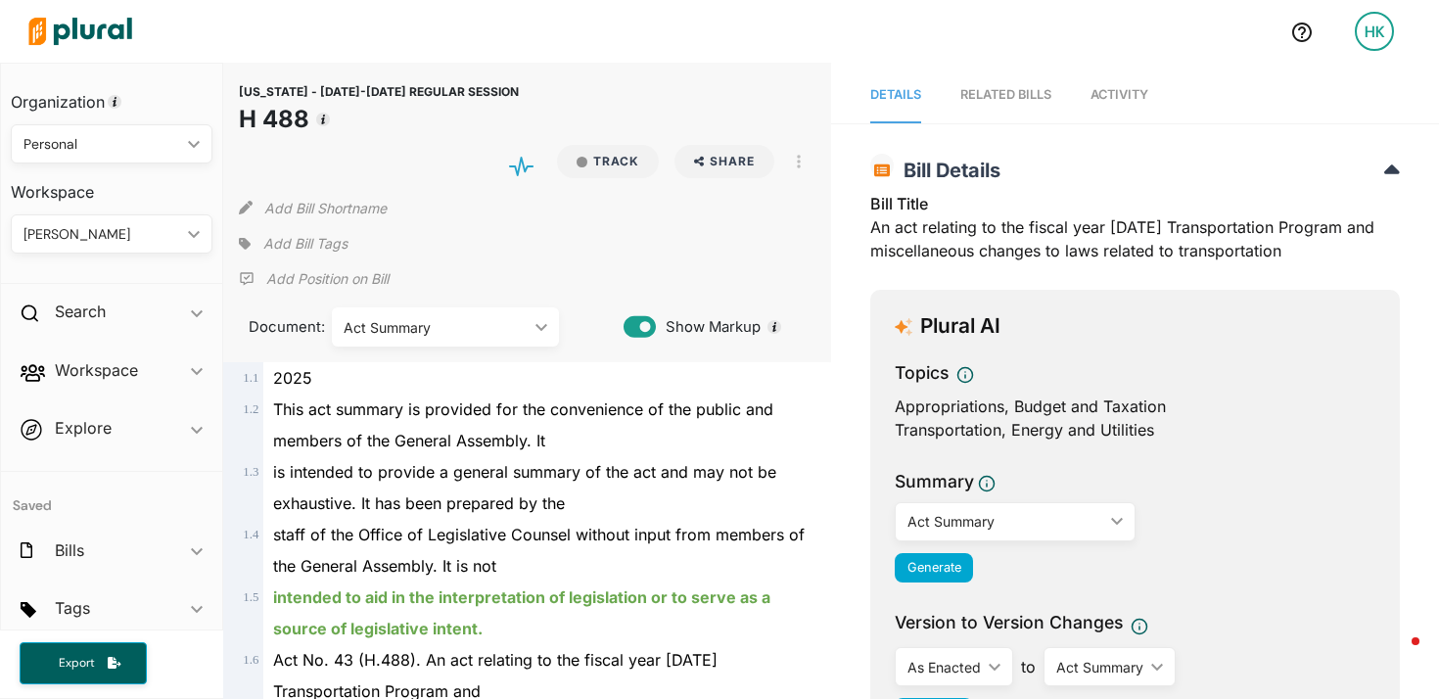
click at [470, 330] on div "Act Summary" at bounding box center [436, 327] width 184 height 21
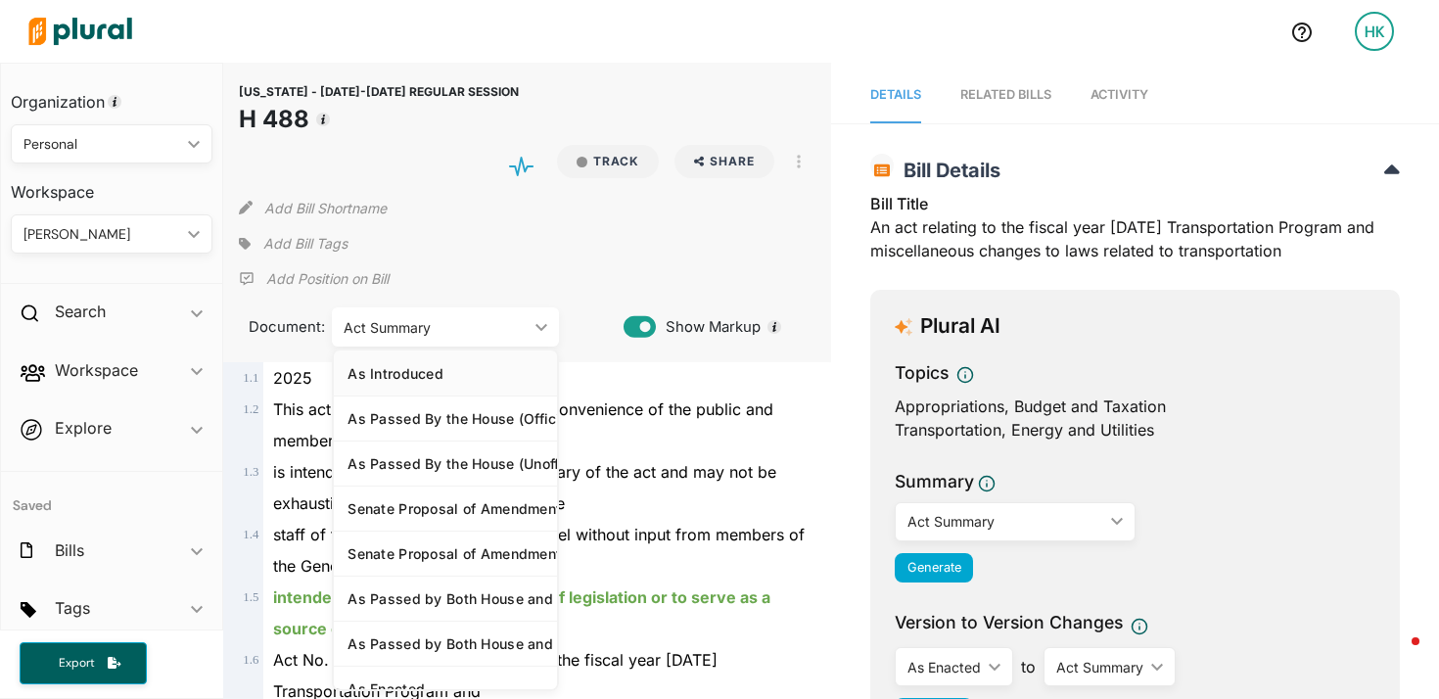
click at [423, 377] on div "As Introduced" at bounding box center [446, 373] width 196 height 17
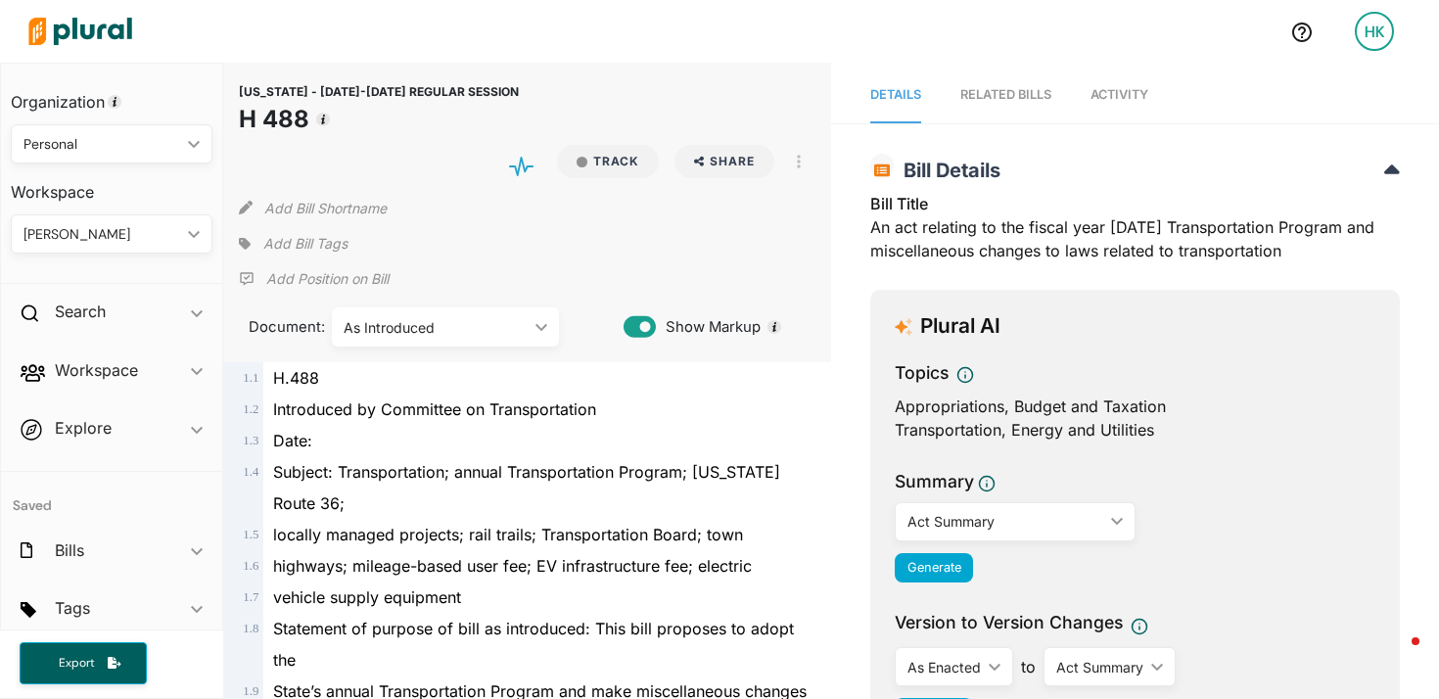
click at [412, 328] on div "As Introduced" at bounding box center [436, 327] width 184 height 21
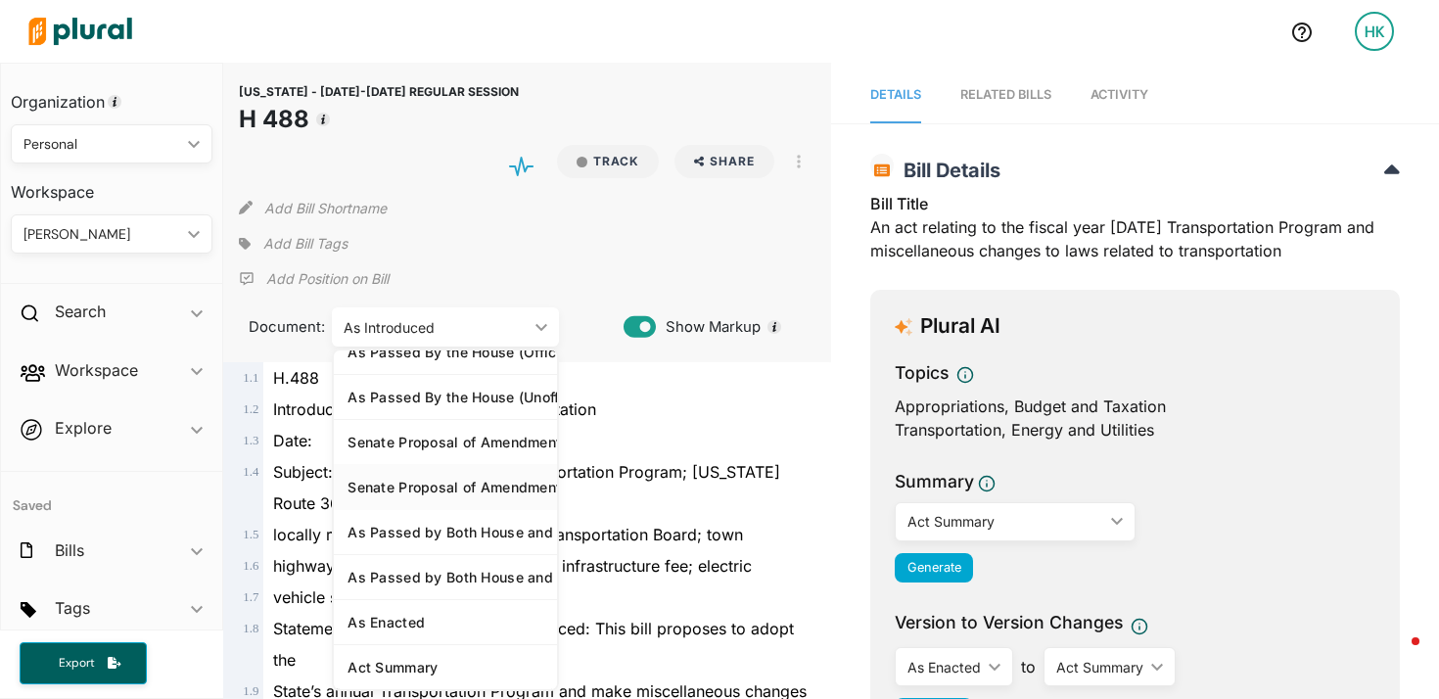
scroll to position [81, 0]
click at [441, 574] on link "As Passed by Both House and Senate (Unofficial)" at bounding box center [445, 576] width 223 height 45
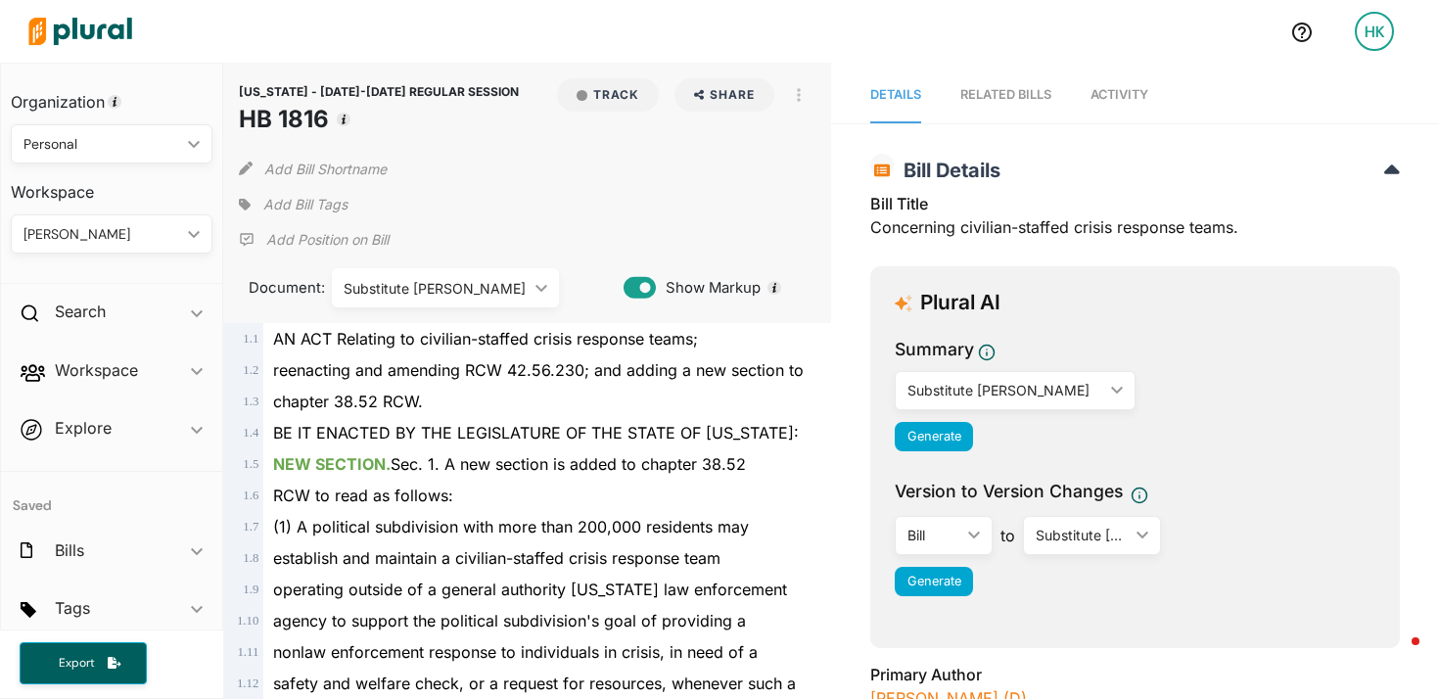
scroll to position [4752, 0]
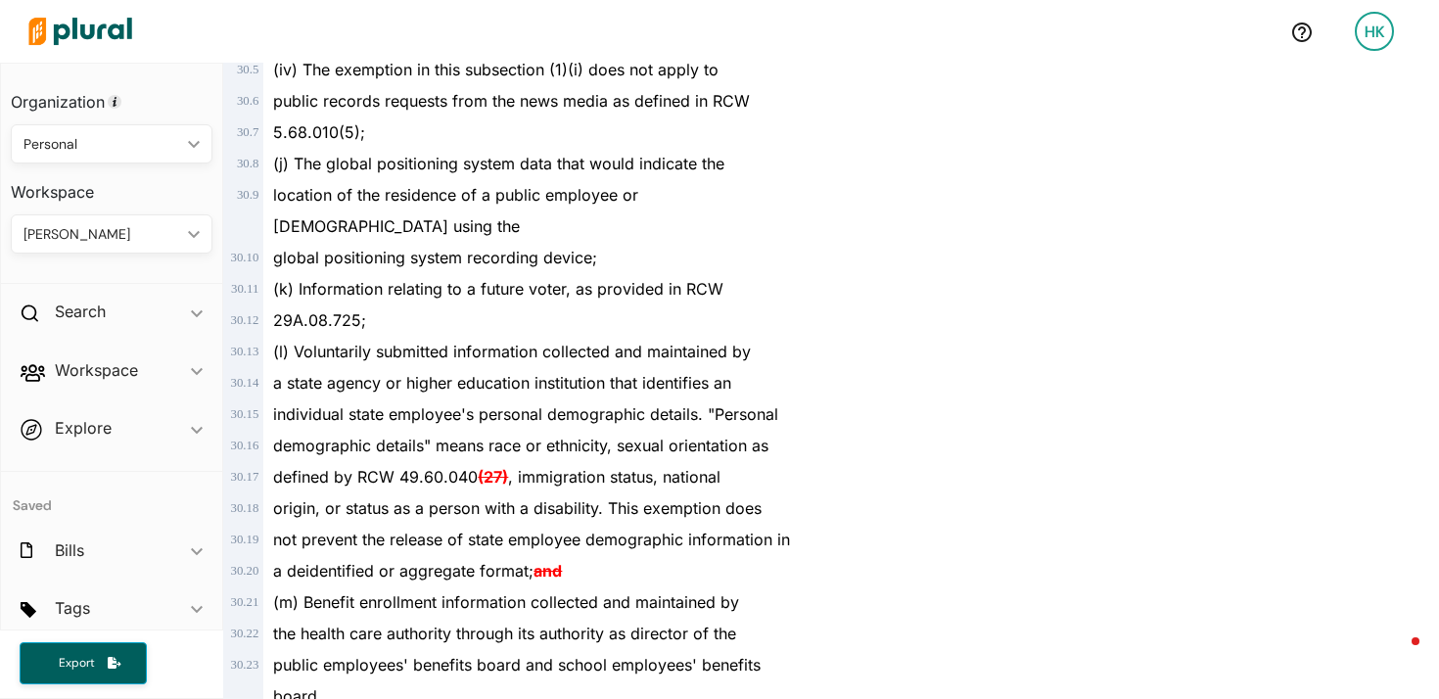
scroll to position [35566, 0]
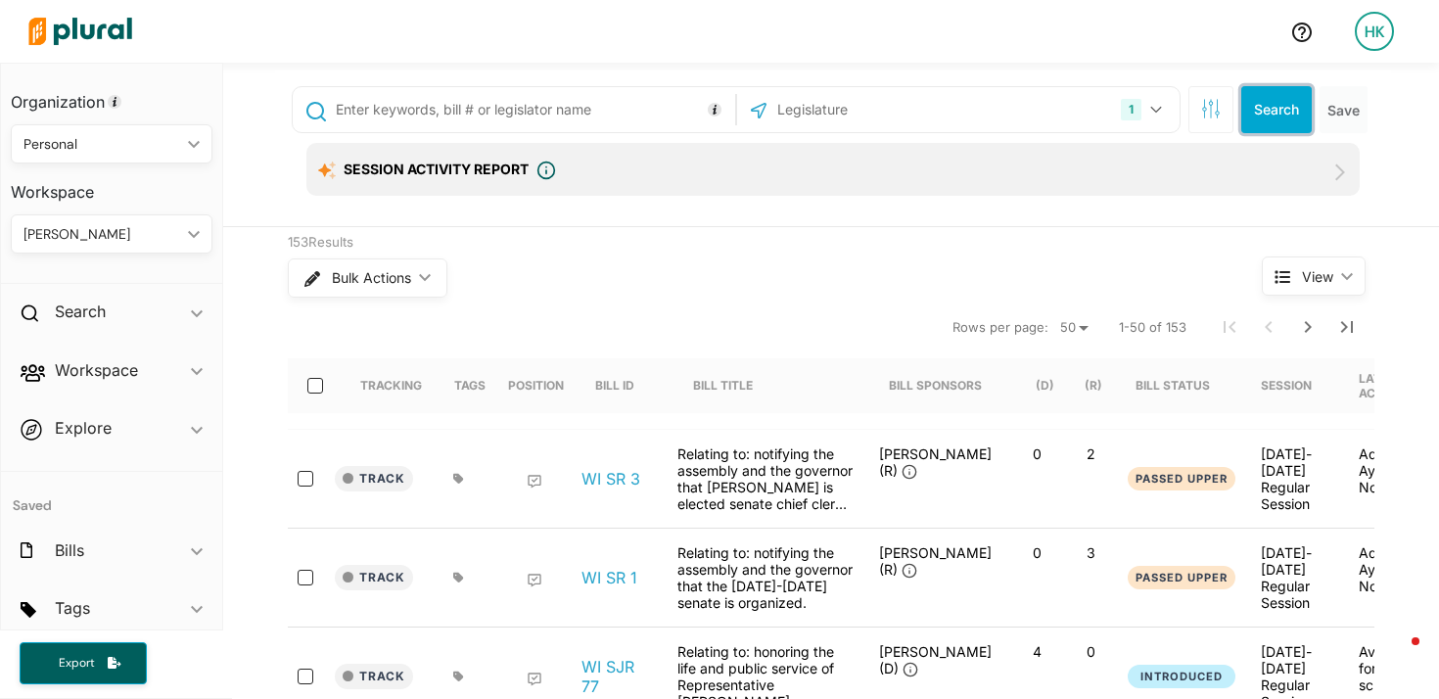
click at [1261, 105] on button "Search" at bounding box center [1277, 109] width 71 height 47
click at [1273, 118] on button "Search" at bounding box center [1277, 109] width 71 height 47
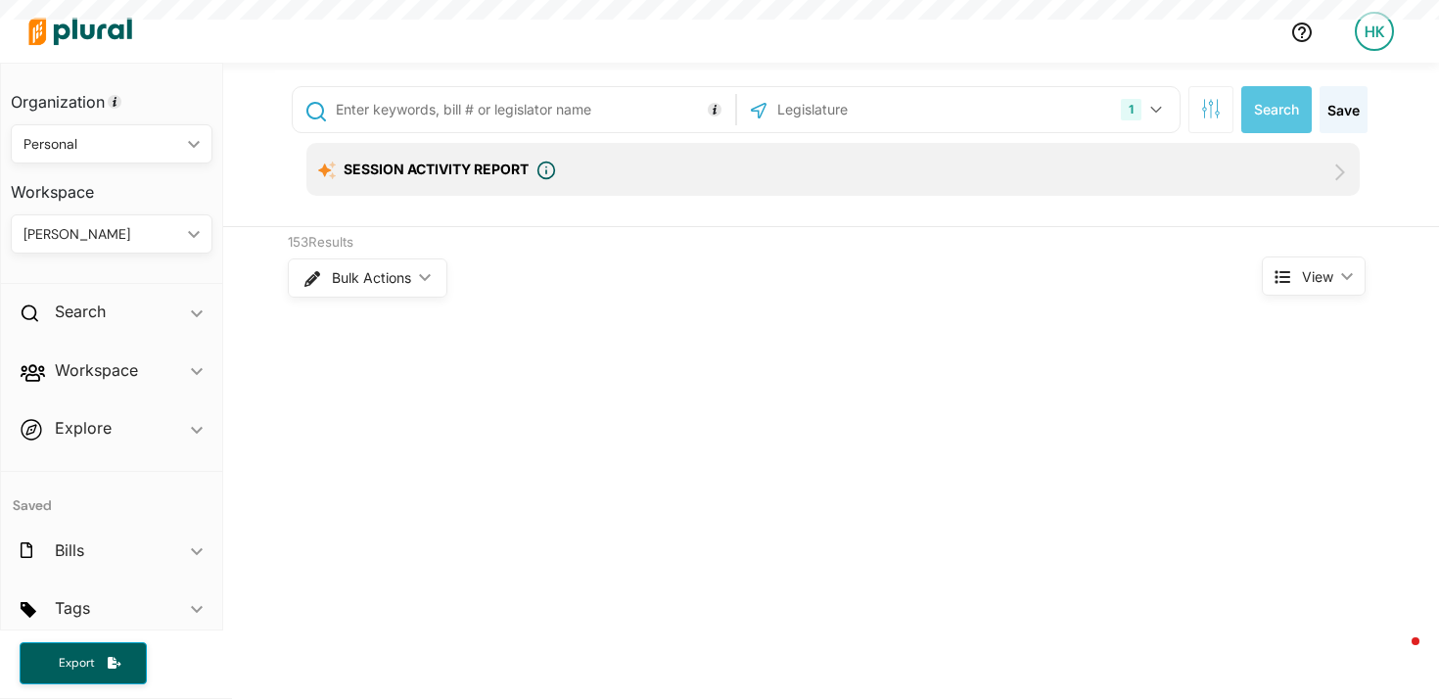
click at [833, 114] on input "text" at bounding box center [881, 109] width 210 height 37
type input "min"
click at [755, 161] on input "[US_STATE]" at bounding box center [763, 161] width 16 height 16
checkbox input "true"
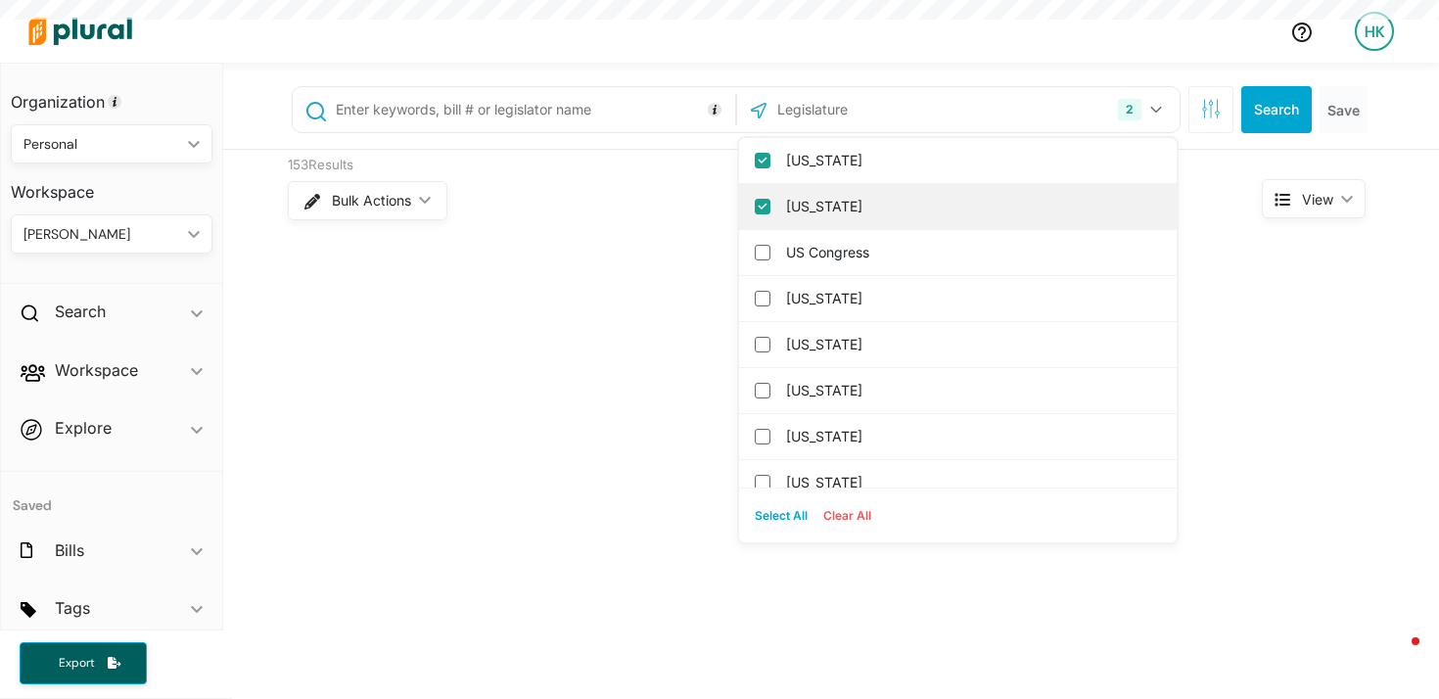
click at [755, 207] on input "[US_STATE]" at bounding box center [763, 207] width 16 height 16
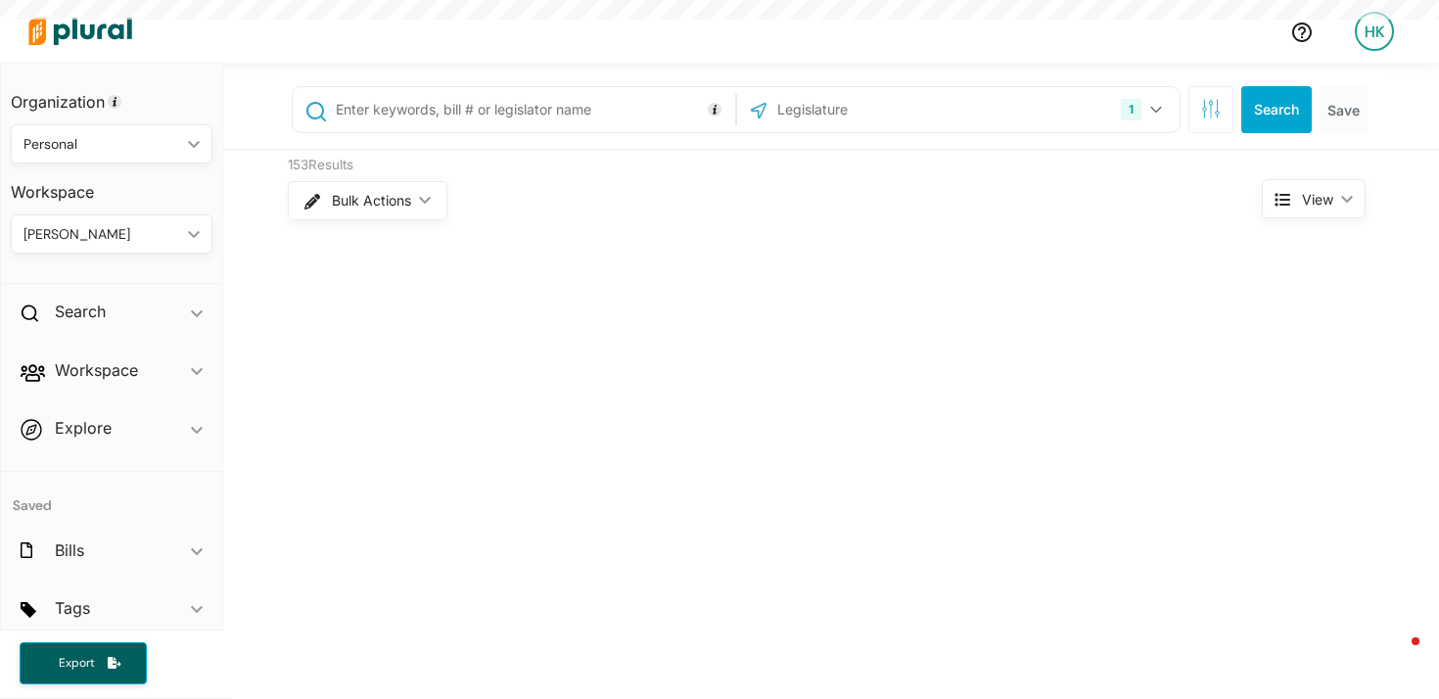
click at [933, 43] on div at bounding box center [647, 31] width 1255 height 69
click at [1268, 102] on button "Search" at bounding box center [1277, 109] width 71 height 47
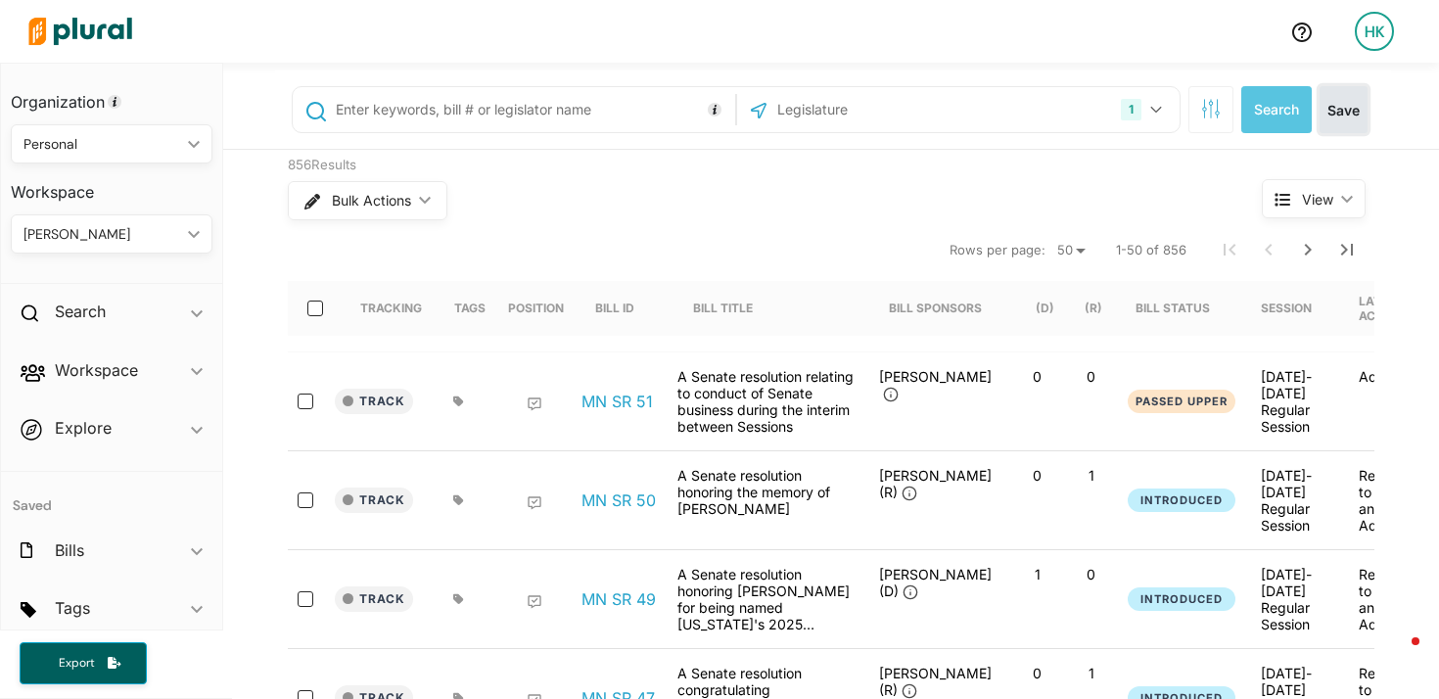
click at [1351, 118] on button "Save" at bounding box center [1344, 109] width 48 height 47
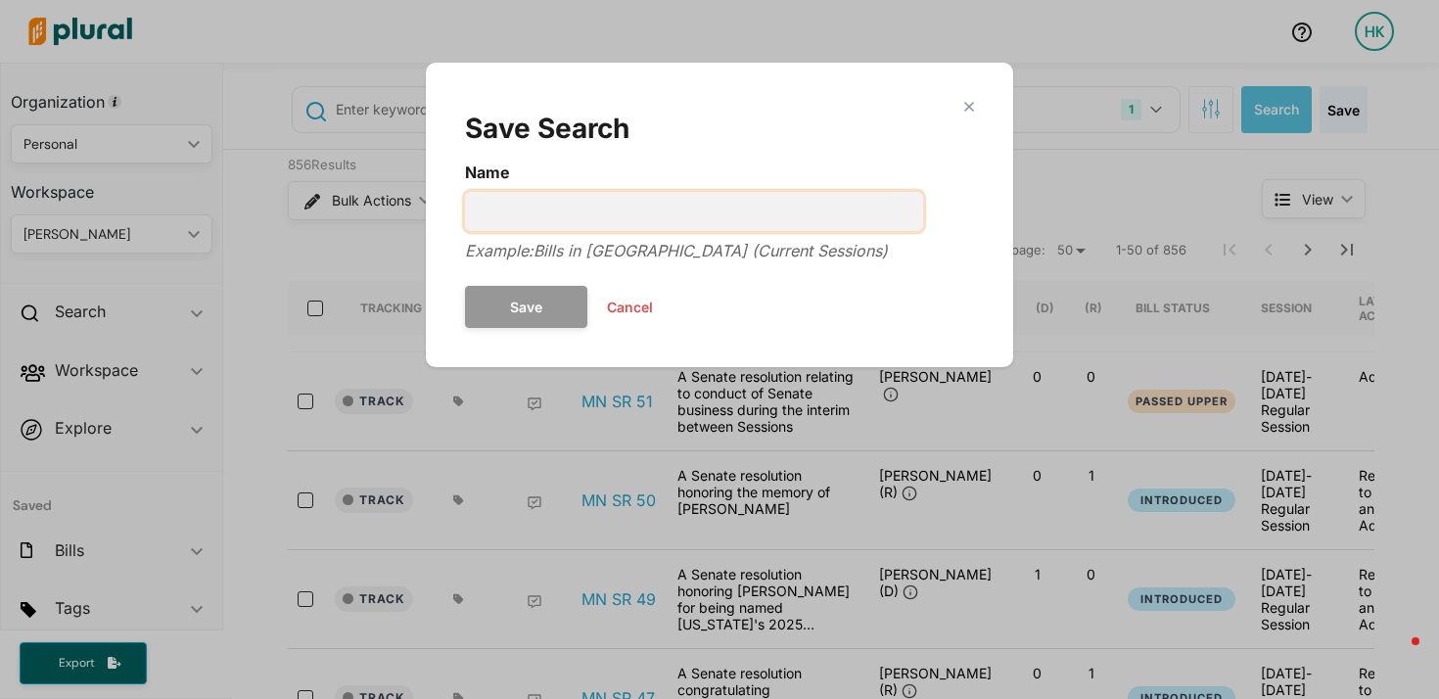
click at [659, 225] on input "Name" at bounding box center [694, 211] width 458 height 39
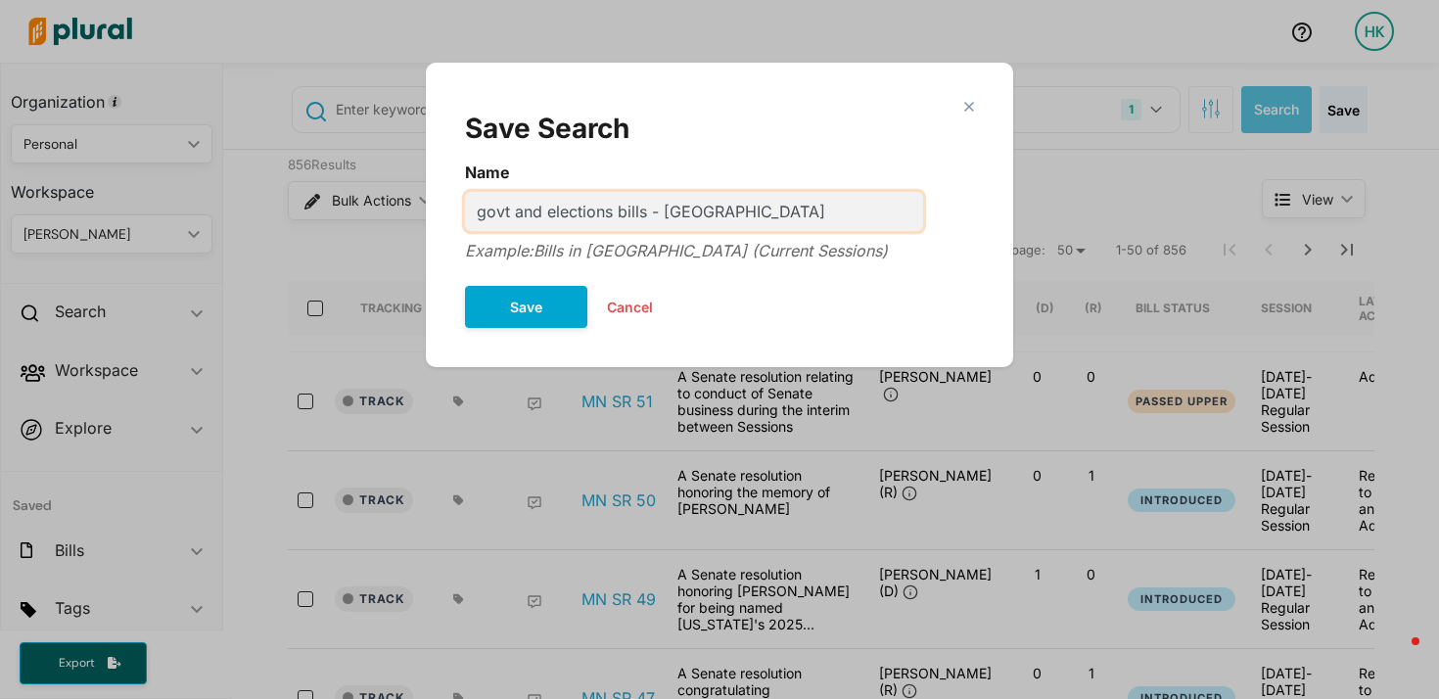
type input "govt and elections bills - [GEOGRAPHIC_DATA]"
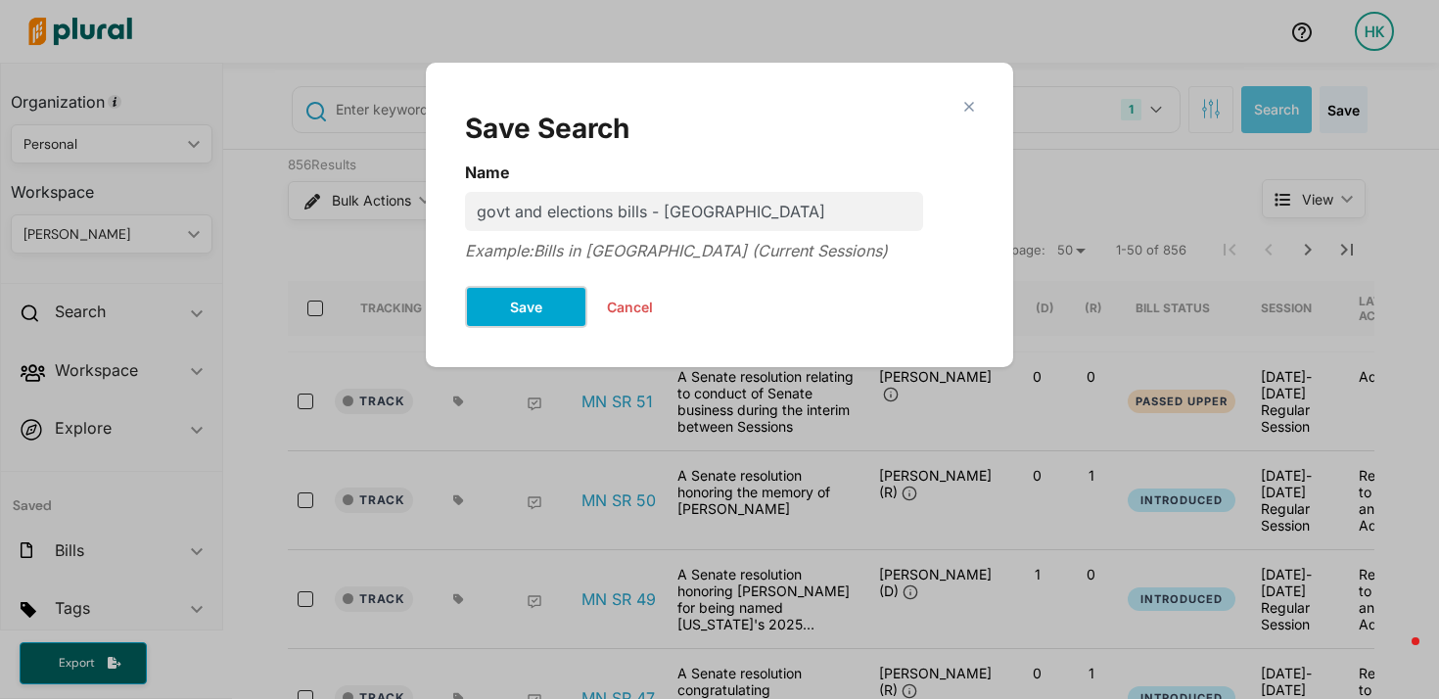
click at [533, 306] on button "Save" at bounding box center [526, 307] width 122 height 42
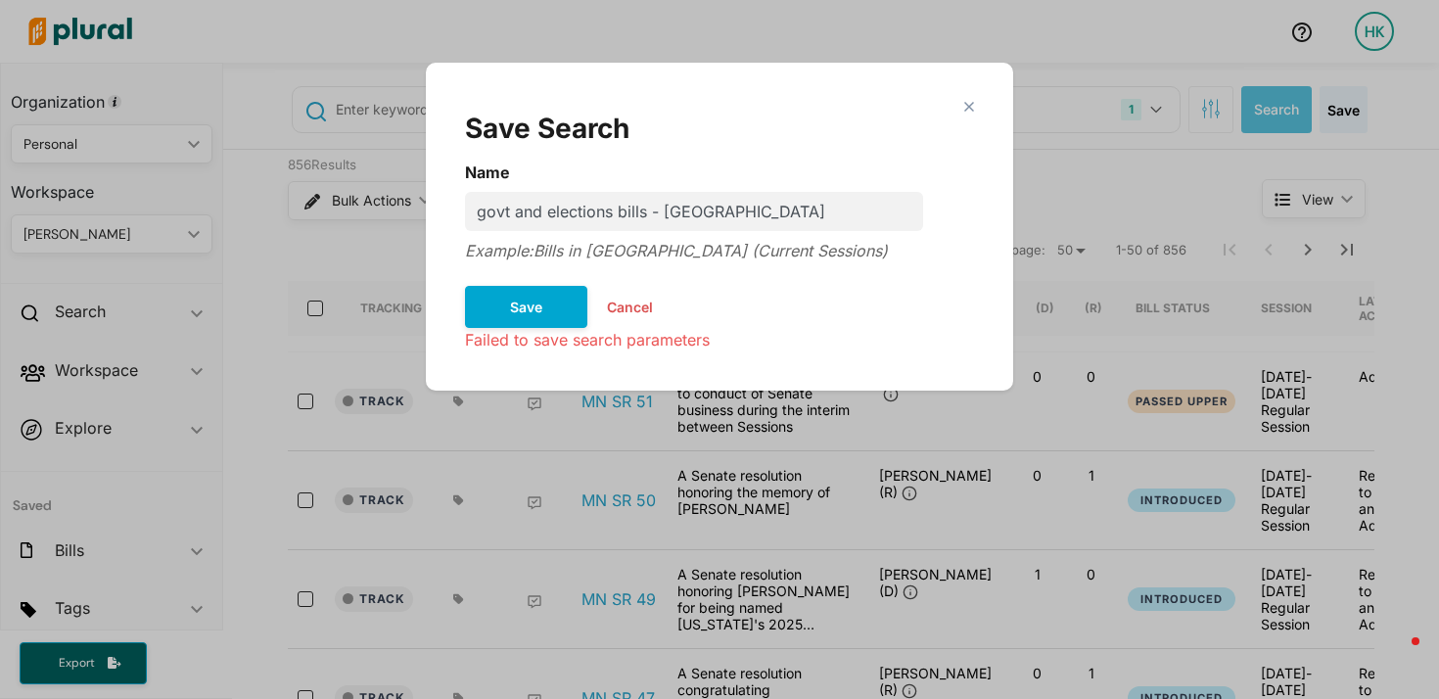
click at [956, 108] on div "close" at bounding box center [719, 107] width 509 height 10
click at [967, 105] on polygon "Modal" at bounding box center [969, 106] width 17 height 17
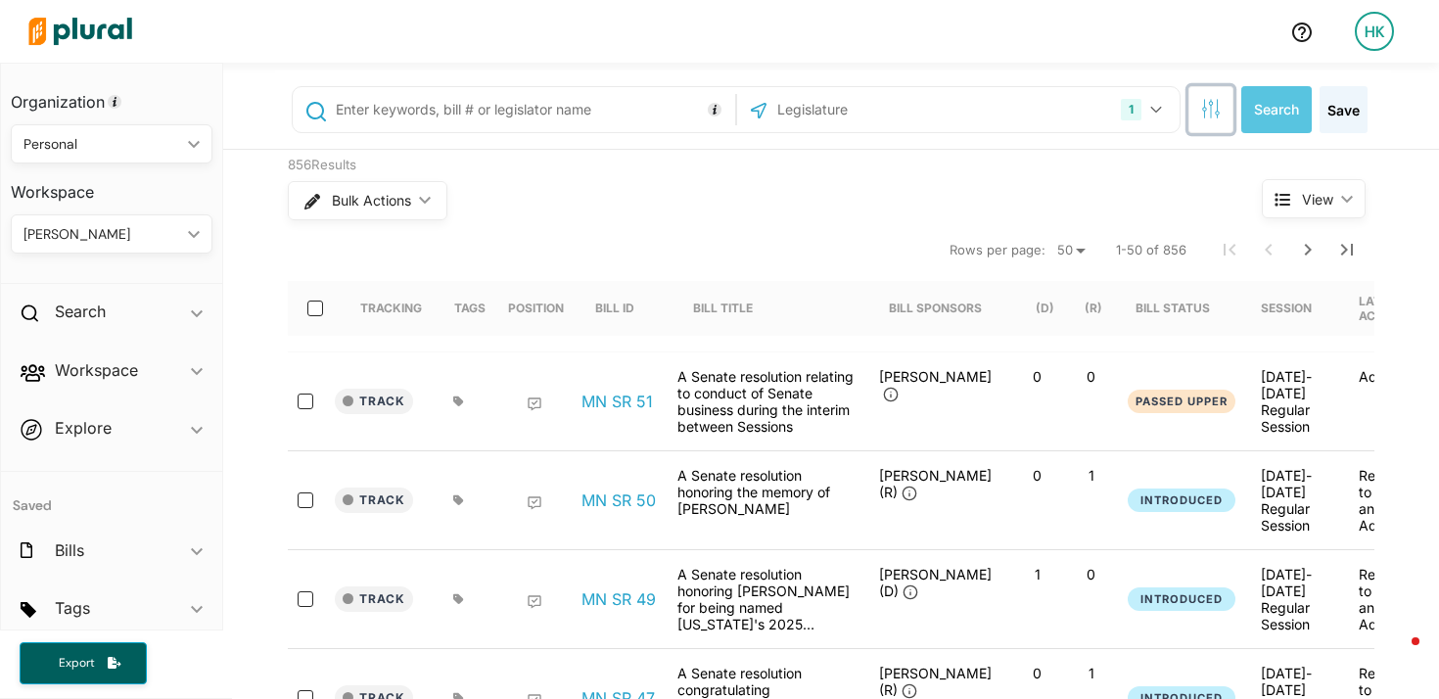
click at [1219, 105] on button "button" at bounding box center [1211, 109] width 45 height 47
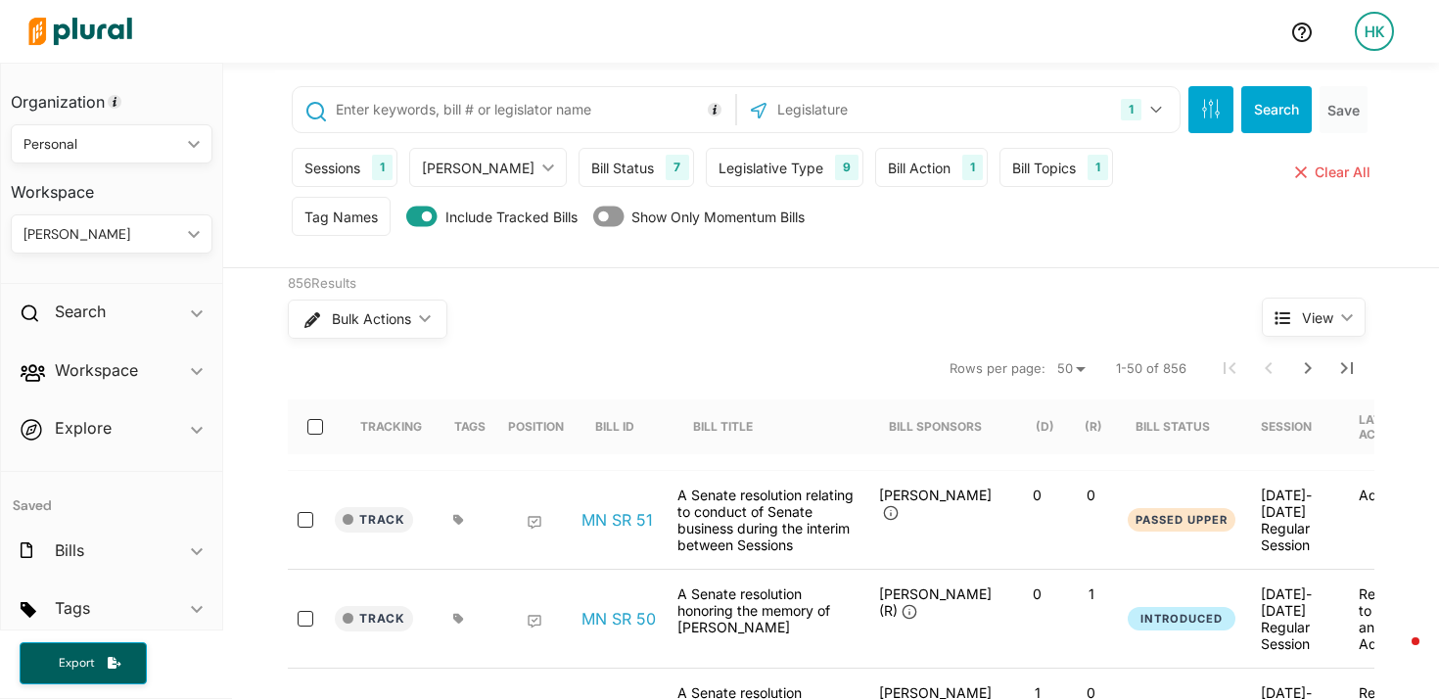
click at [1013, 173] on div "Bill Topics" at bounding box center [1045, 168] width 64 height 21
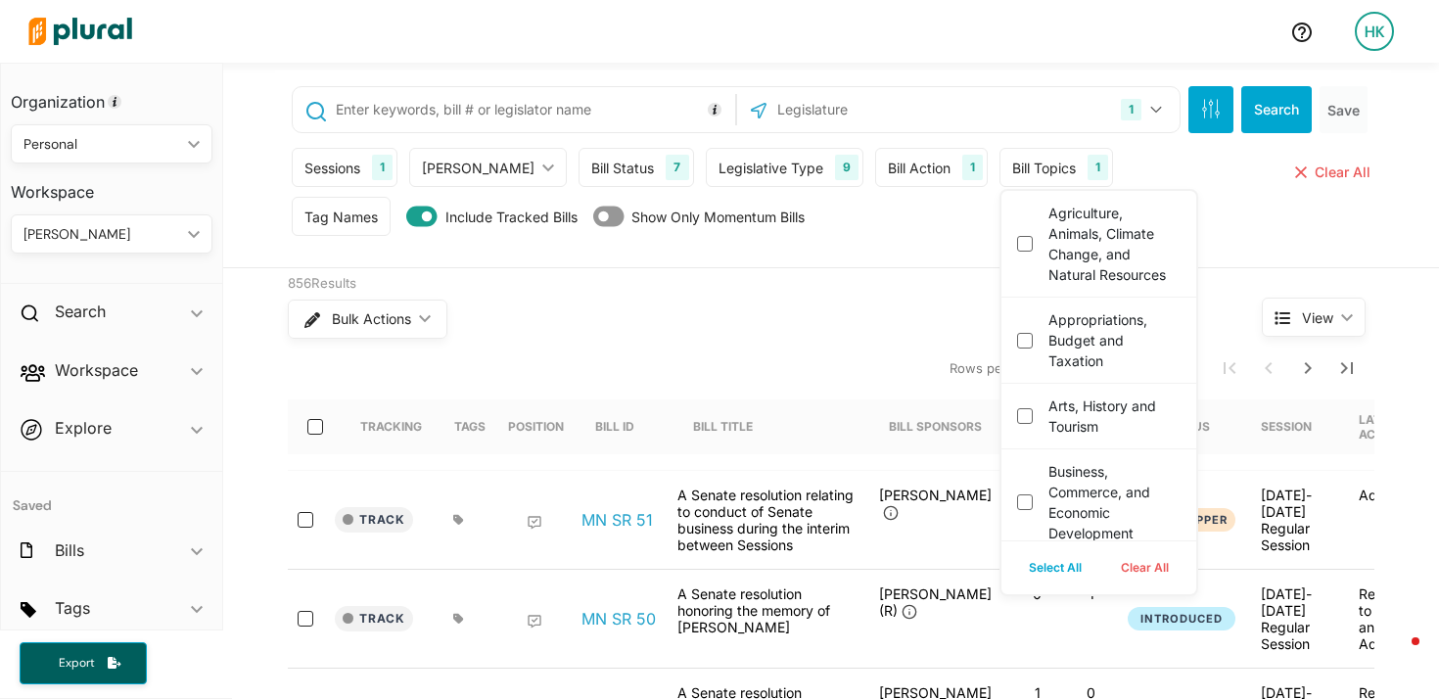
click at [1113, 573] on button "Clear All" at bounding box center [1145, 567] width 87 height 29
checkbox elections "false"
click at [1217, 195] on div "Sessions 1 Current Sessions 2025, First Special Session [DATE]-[DATE] Regular S…" at bounding box center [833, 172] width 1083 height 49
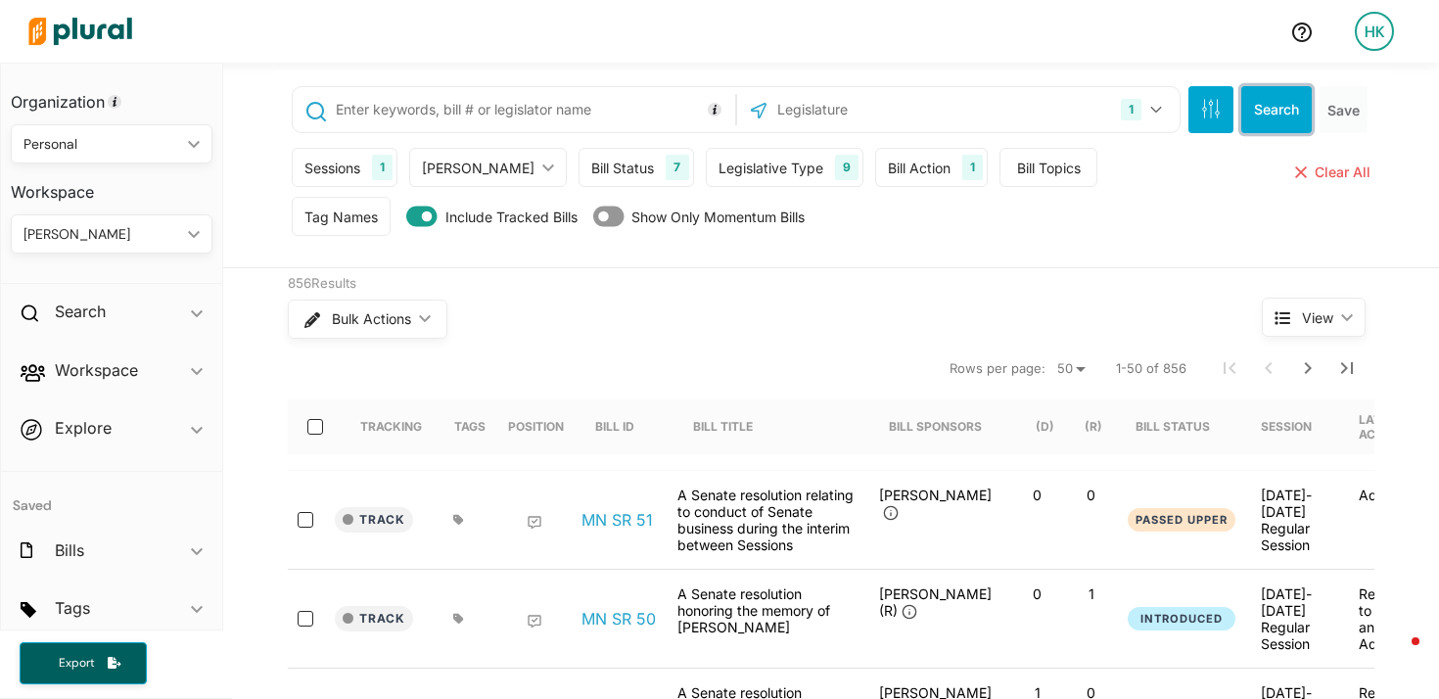
click at [1264, 99] on button "Search" at bounding box center [1277, 109] width 71 height 47
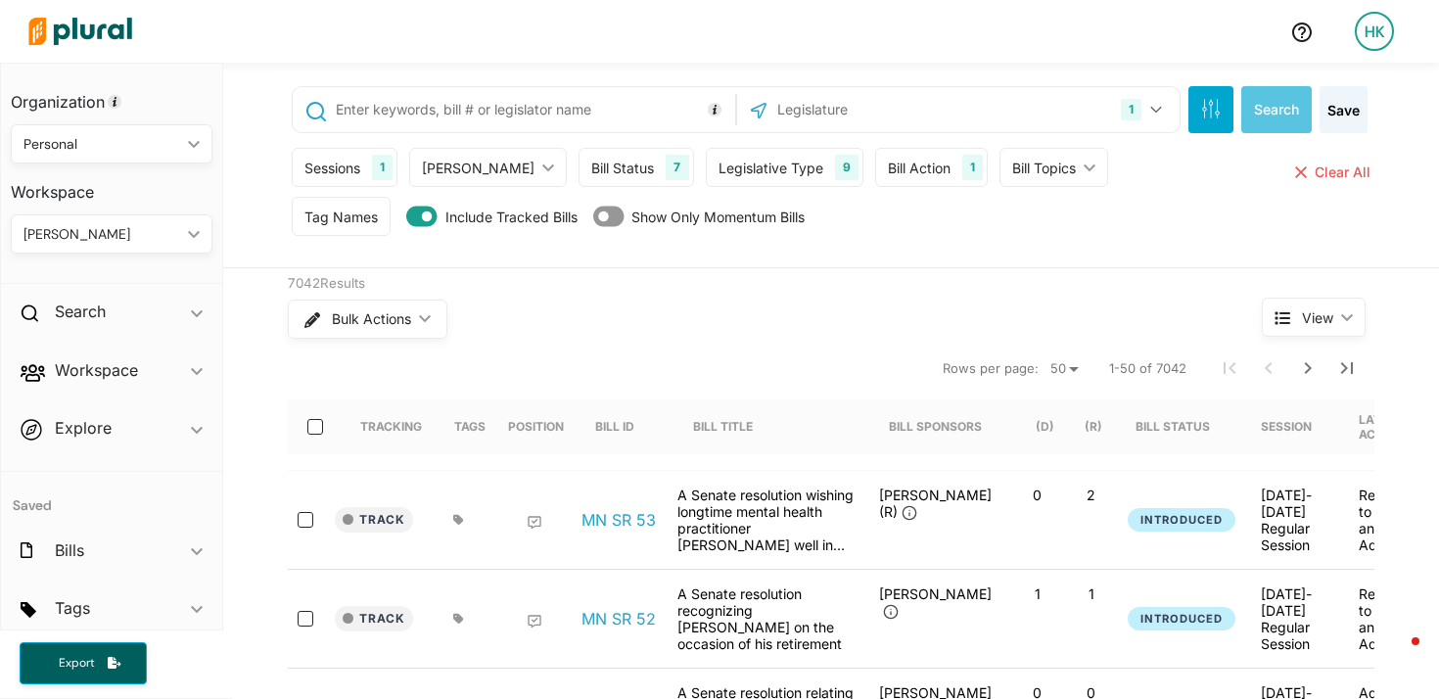
click at [499, 114] on input "text" at bounding box center [532, 109] width 397 height 37
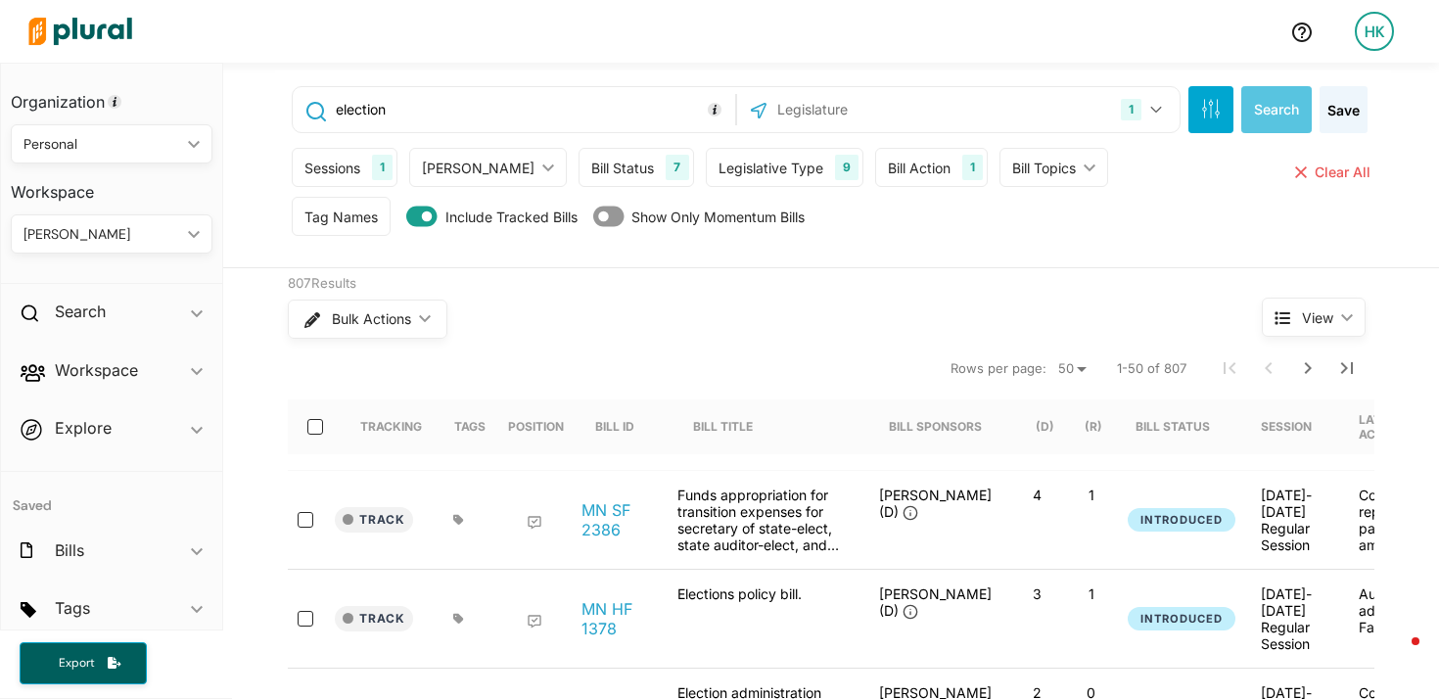
click at [381, 106] on input "election" at bounding box center [532, 109] width 397 height 37
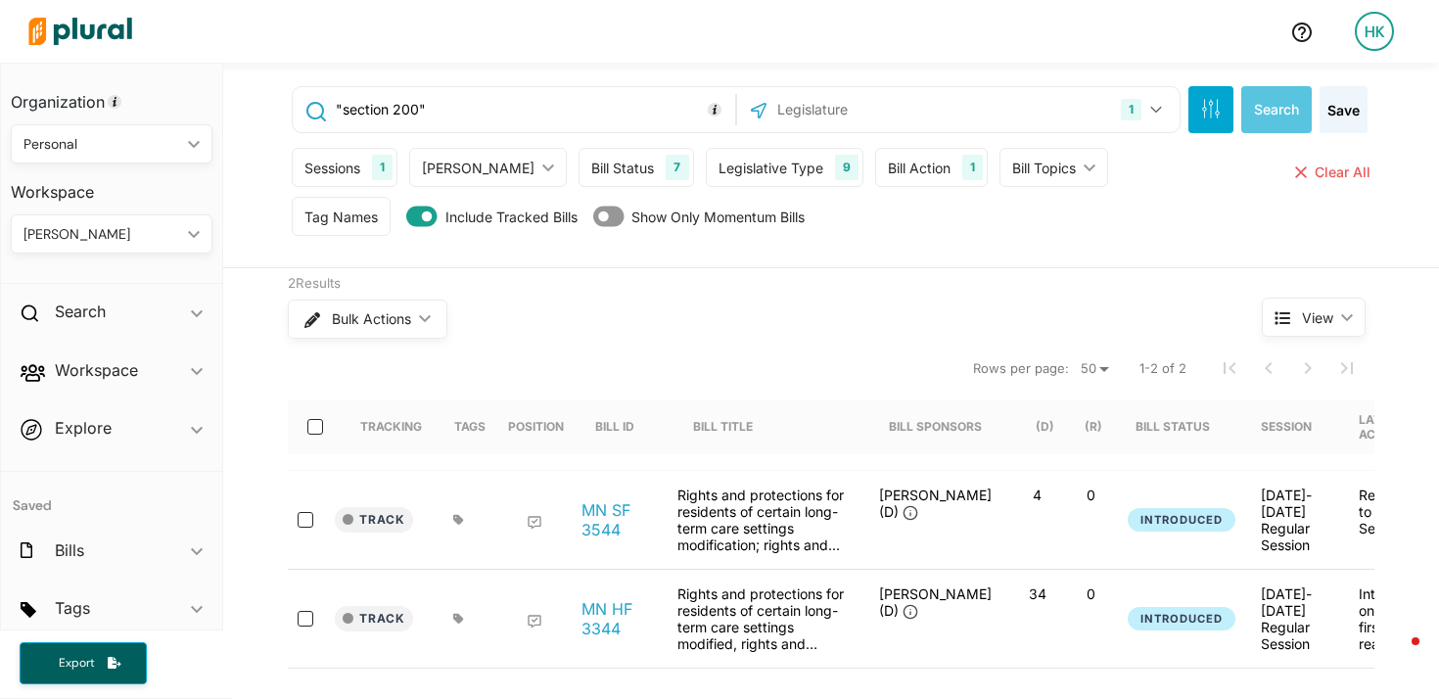
click at [403, 109] on input ""section 200"" at bounding box center [532, 109] width 397 height 37
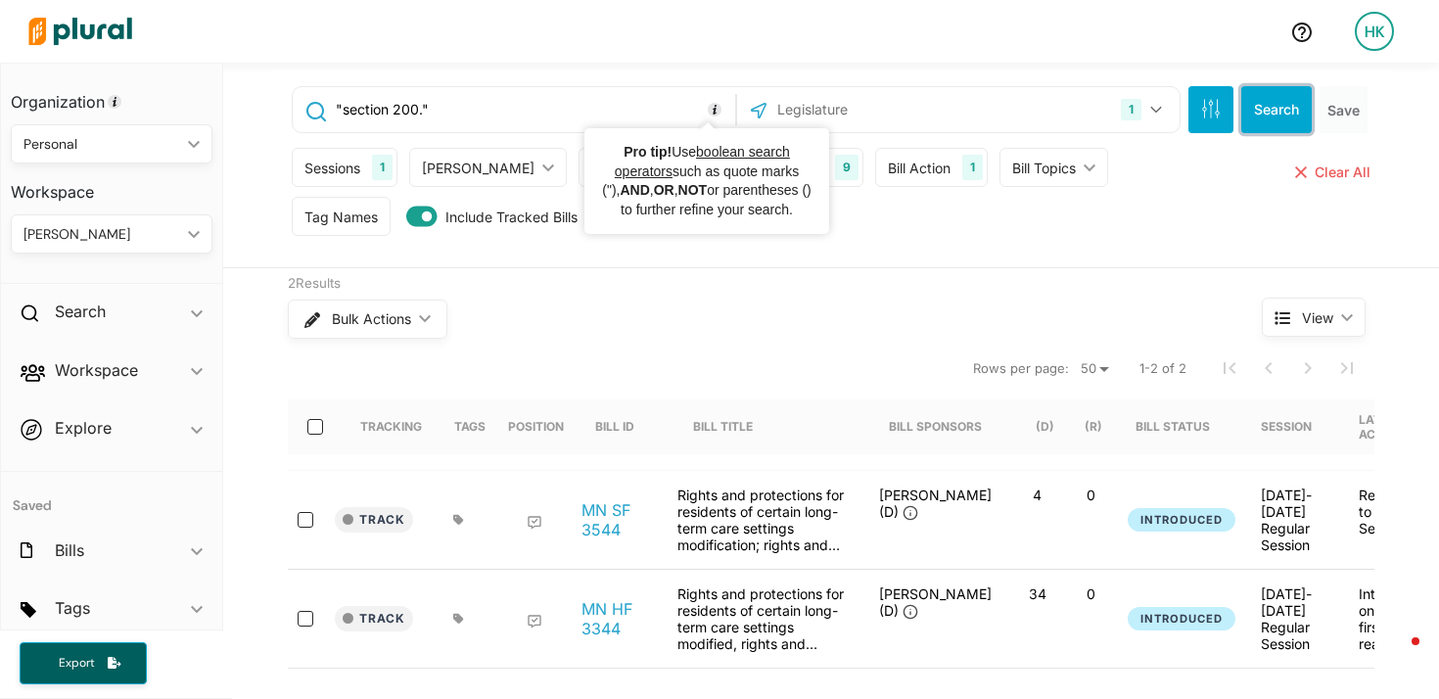
click at [1261, 100] on button "Search" at bounding box center [1277, 109] width 71 height 47
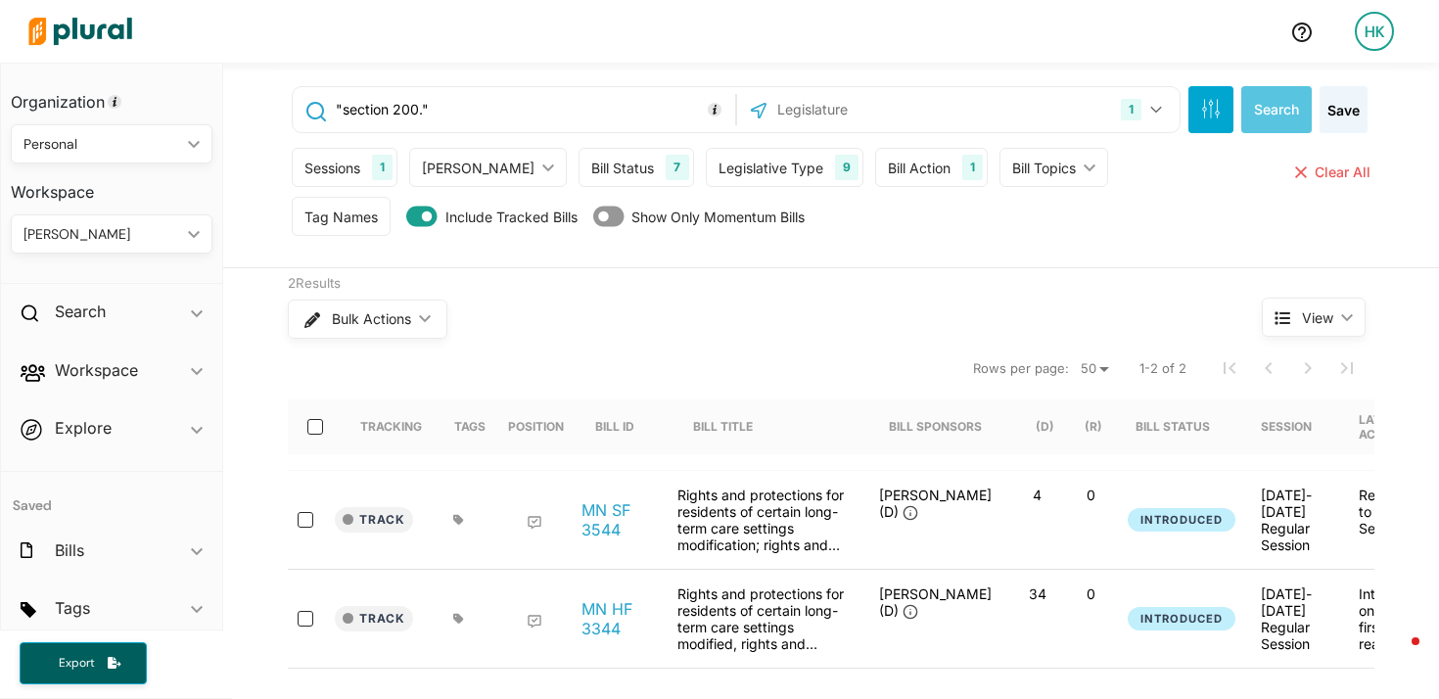
click at [413, 105] on input ""section 200."" at bounding box center [532, 109] width 397 height 37
click at [1279, 100] on button "Search" at bounding box center [1277, 109] width 71 height 47
drag, startPoint x: 459, startPoint y: 107, endPoint x: 259, endPoint y: 114, distance: 200.9
click at [259, 114] on div ""section 200.031" 1 [US_STATE] [GEOGRAPHIC_DATA] Congress [US_STATE] [US_STATE]…" at bounding box center [831, 166] width 1216 height 206
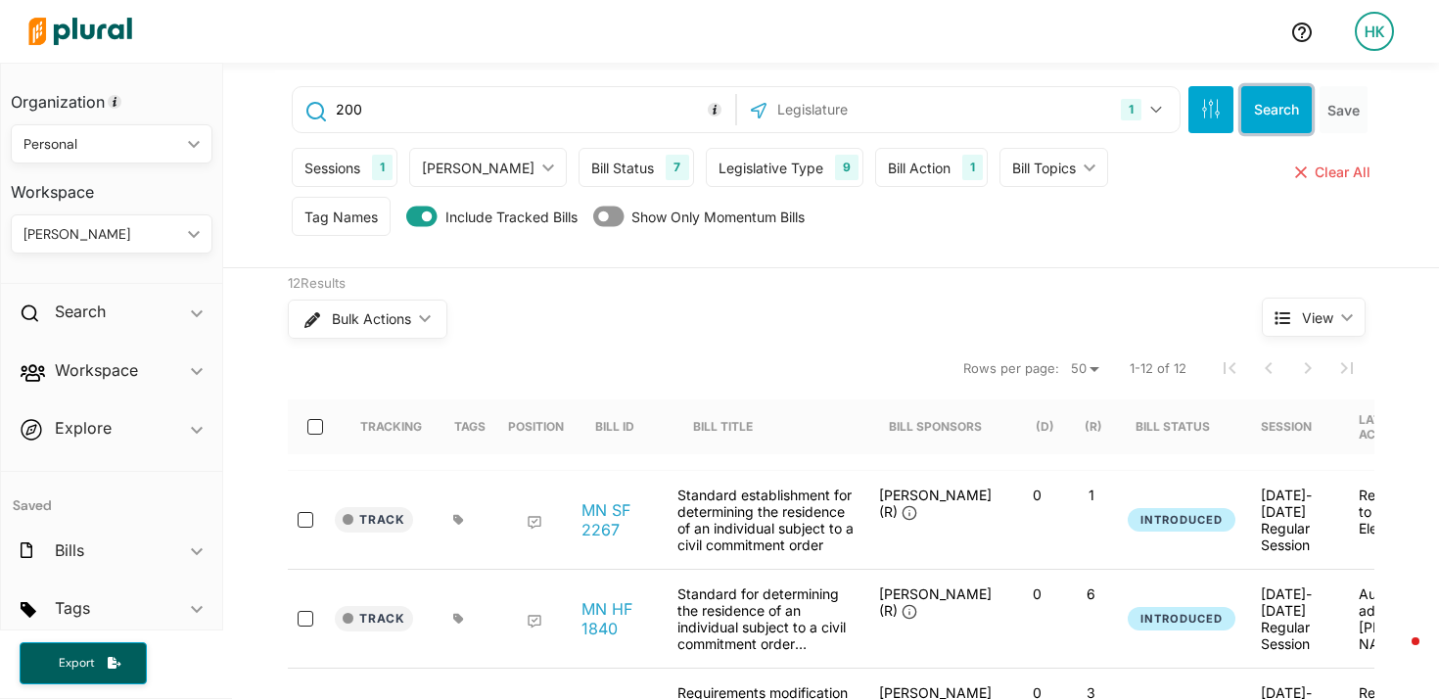
click at [1270, 108] on button "Search" at bounding box center [1277, 109] width 71 height 47
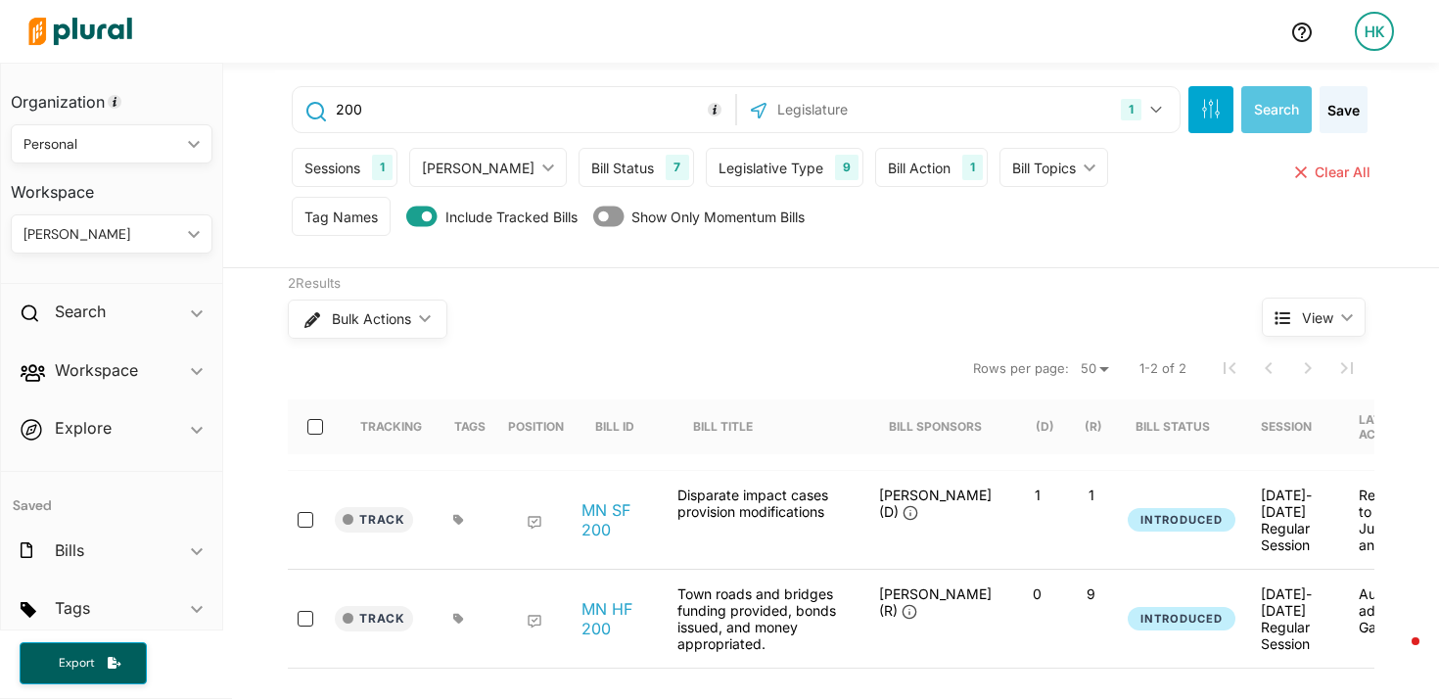
click at [334, 105] on input "200" at bounding box center [532, 109] width 397 height 37
click at [424, 118] on input ""200" at bounding box center [532, 109] width 397 height 37
click at [1250, 84] on div ""200" 1 [US_STATE] [GEOGRAPHIC_DATA] Congress [US_STATE] [US_STATE] [US_STATE] …" at bounding box center [833, 169] width 1116 height 197
click at [1270, 101] on button "Search" at bounding box center [1277, 109] width 71 height 47
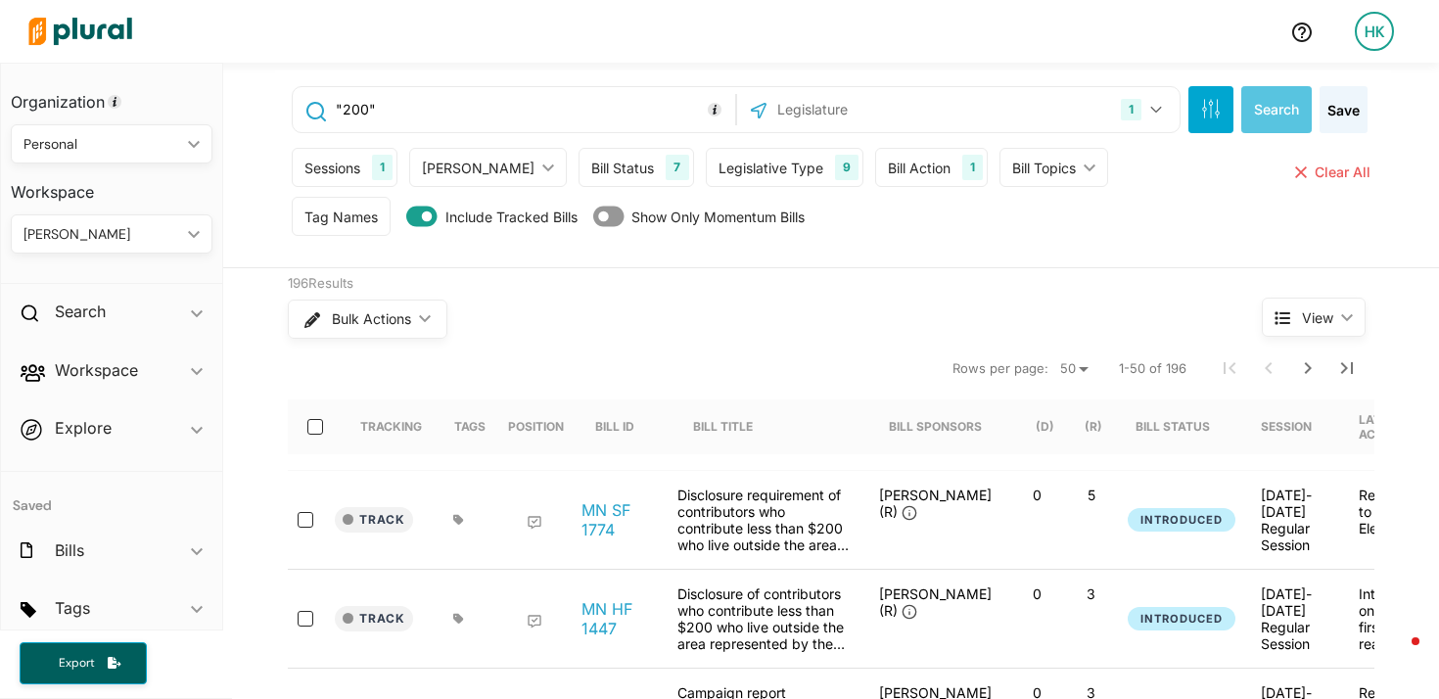
click at [485, 108] on input ""200"" at bounding box center [532, 109] width 397 height 37
type input ""200"
click at [1256, 117] on button "Search" at bounding box center [1277, 109] width 71 height 47
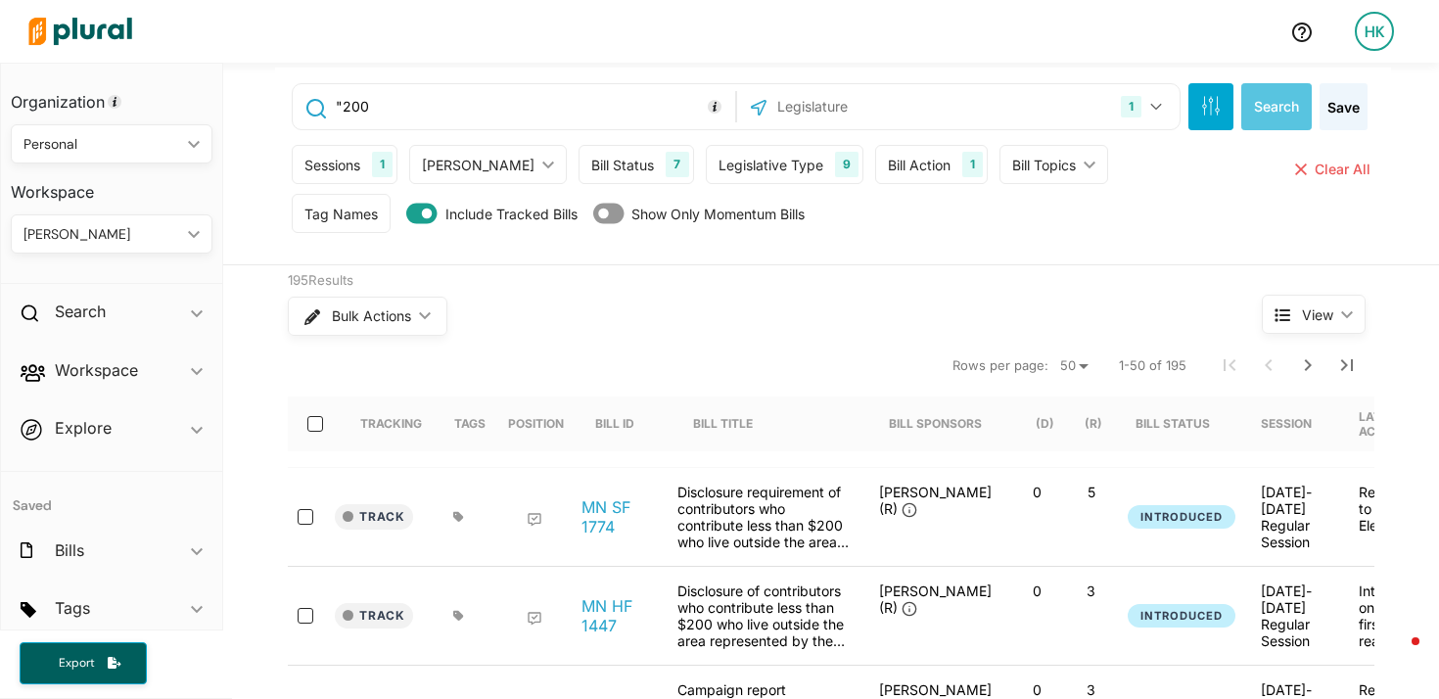
scroll to position [4, 0]
click at [611, 415] on div "Bill ID" at bounding box center [614, 422] width 39 height 15
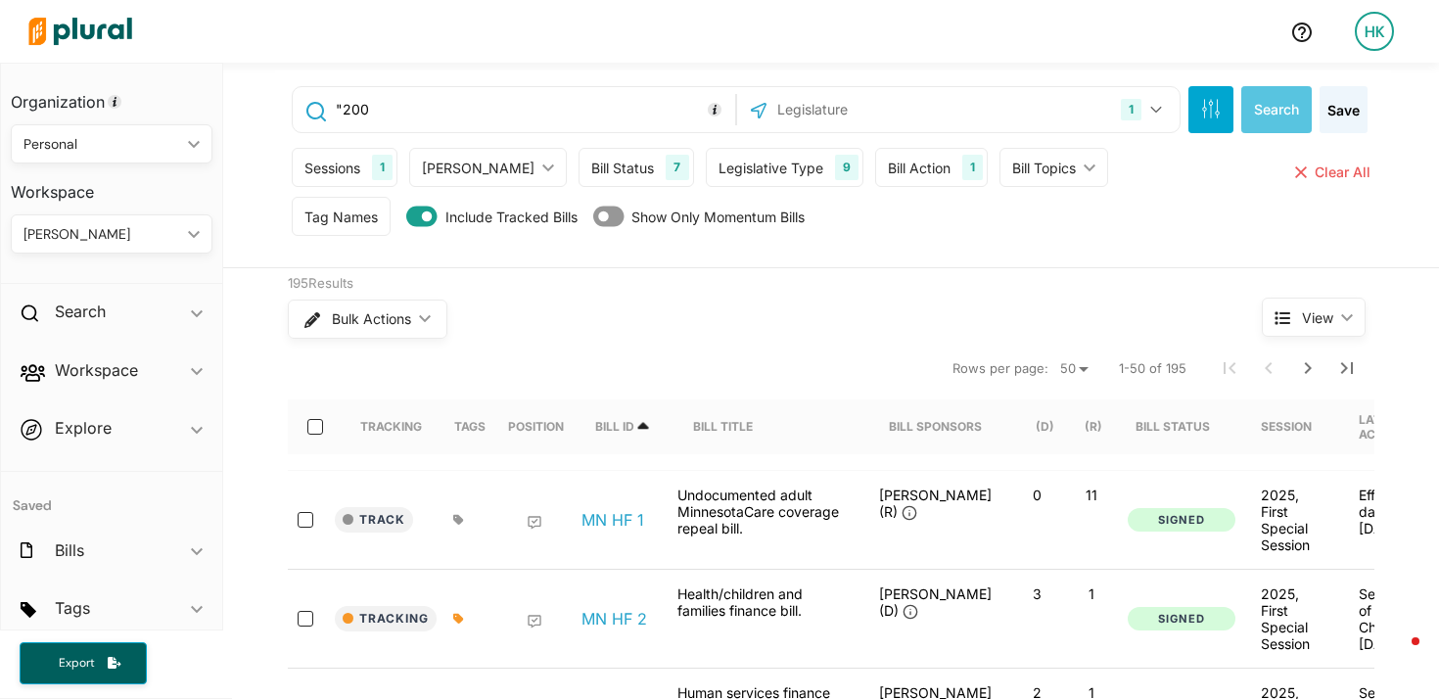
click at [836, 106] on input "text" at bounding box center [881, 109] width 210 height 37
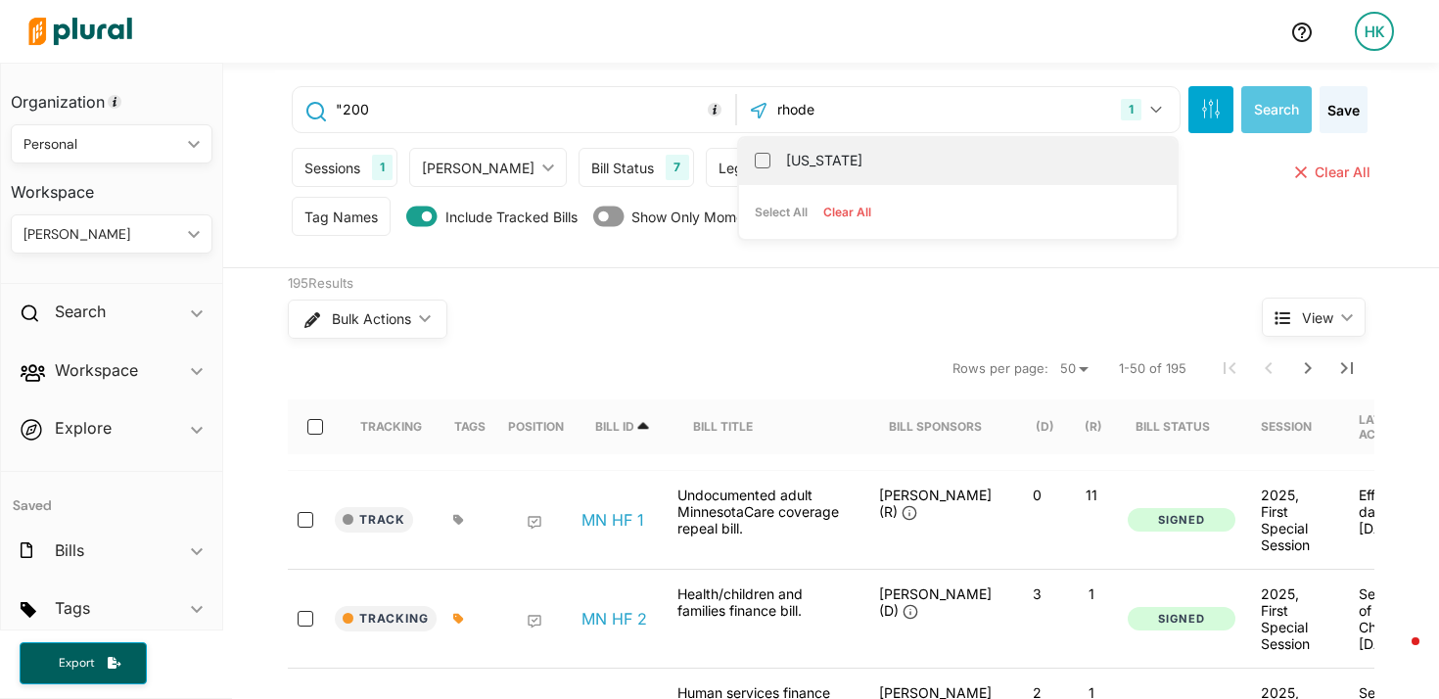
type input "rhode"
click at [786, 158] on label "[US_STATE]" at bounding box center [971, 160] width 371 height 29
click at [771, 158] on input "[US_STATE]" at bounding box center [763, 161] width 16 height 16
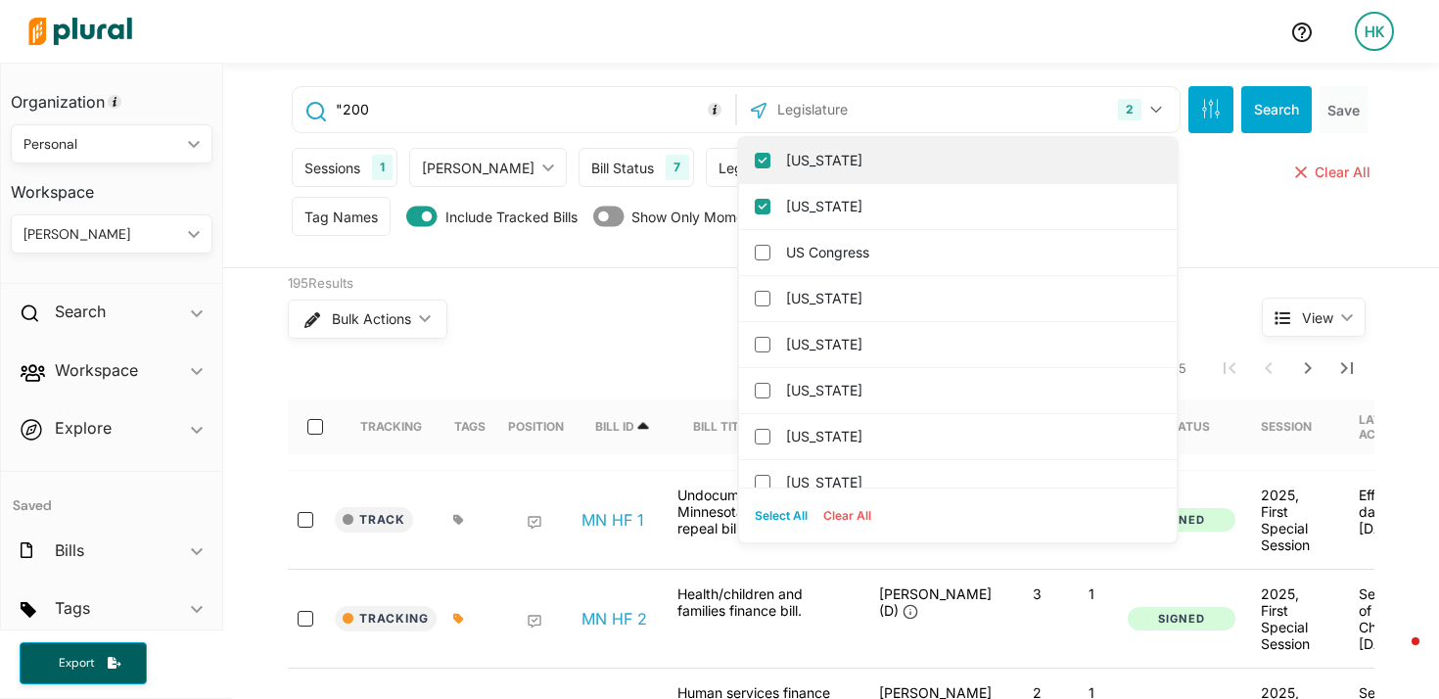
click at [757, 162] on input "[US_STATE]" at bounding box center [763, 161] width 16 height 16
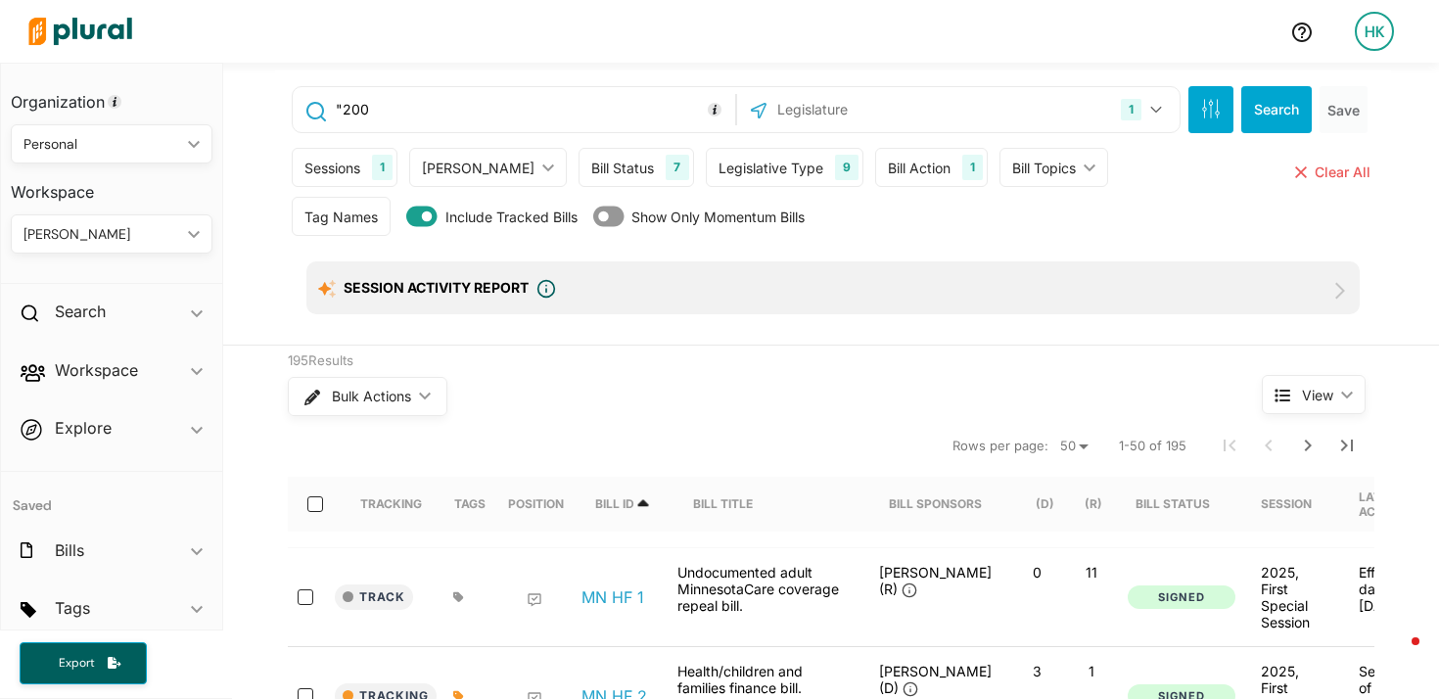
click at [424, 113] on input ""200" at bounding box center [532, 109] width 397 height 37
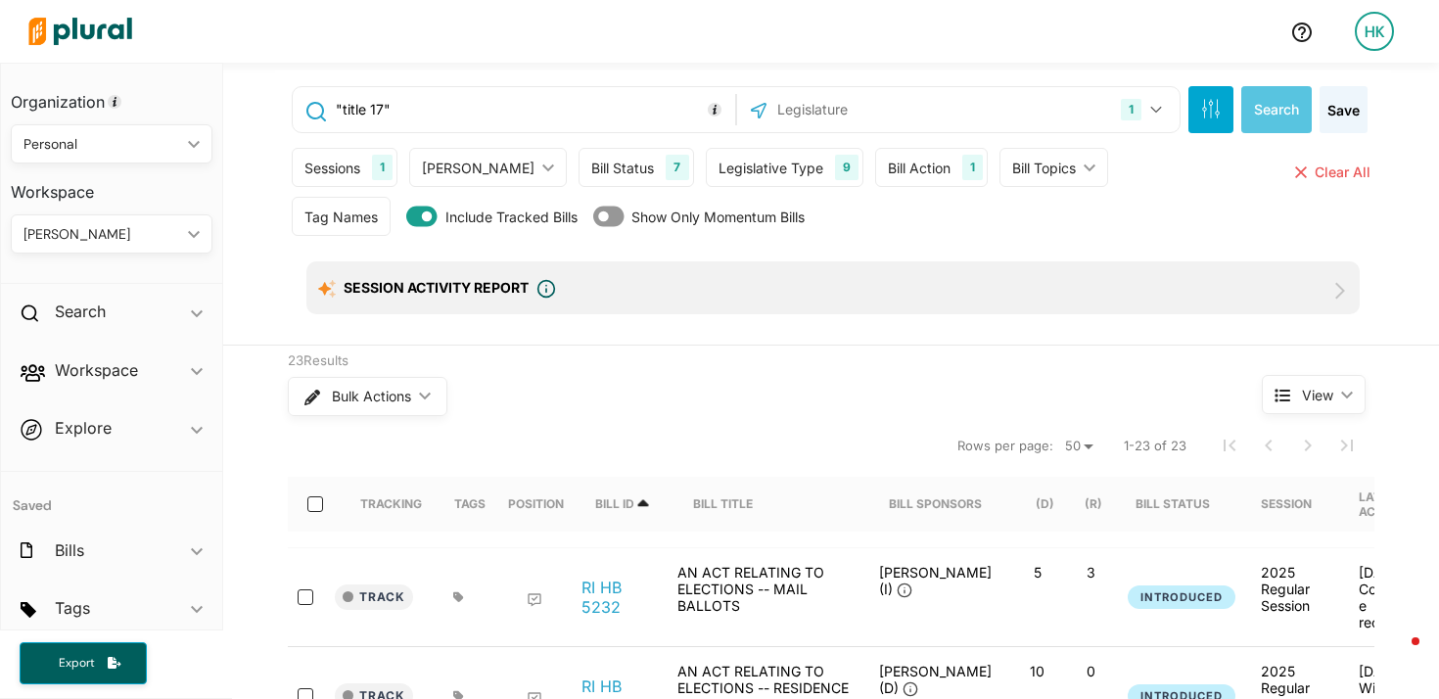
click at [354, 102] on input ""title 17"" at bounding box center [532, 109] width 397 height 37
click at [399, 112] on input ""chapter 17"" at bounding box center [532, 109] width 397 height 37
click at [1260, 104] on button "Search" at bounding box center [1277, 109] width 71 height 47
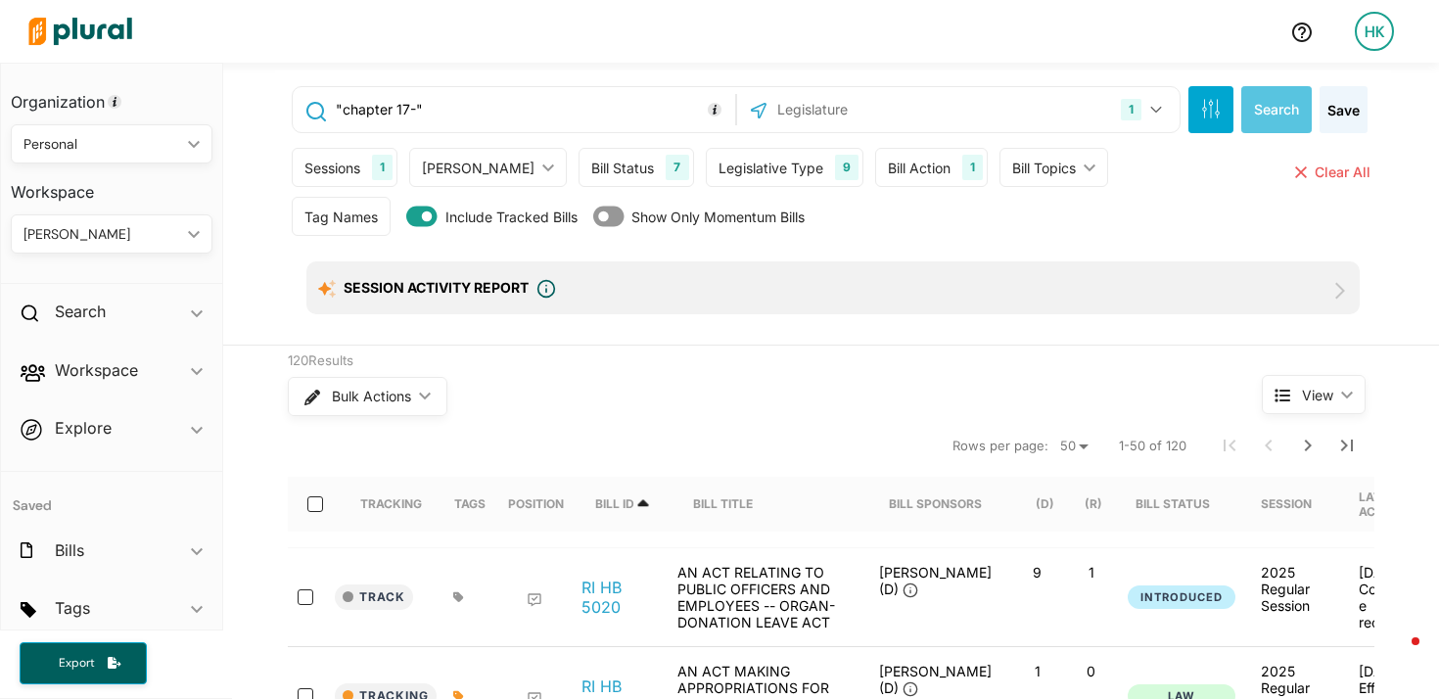
click at [499, 107] on input ""chapter 17-"" at bounding box center [532, 109] width 397 height 37
click at [1260, 109] on button "Search" at bounding box center [1277, 109] width 71 height 47
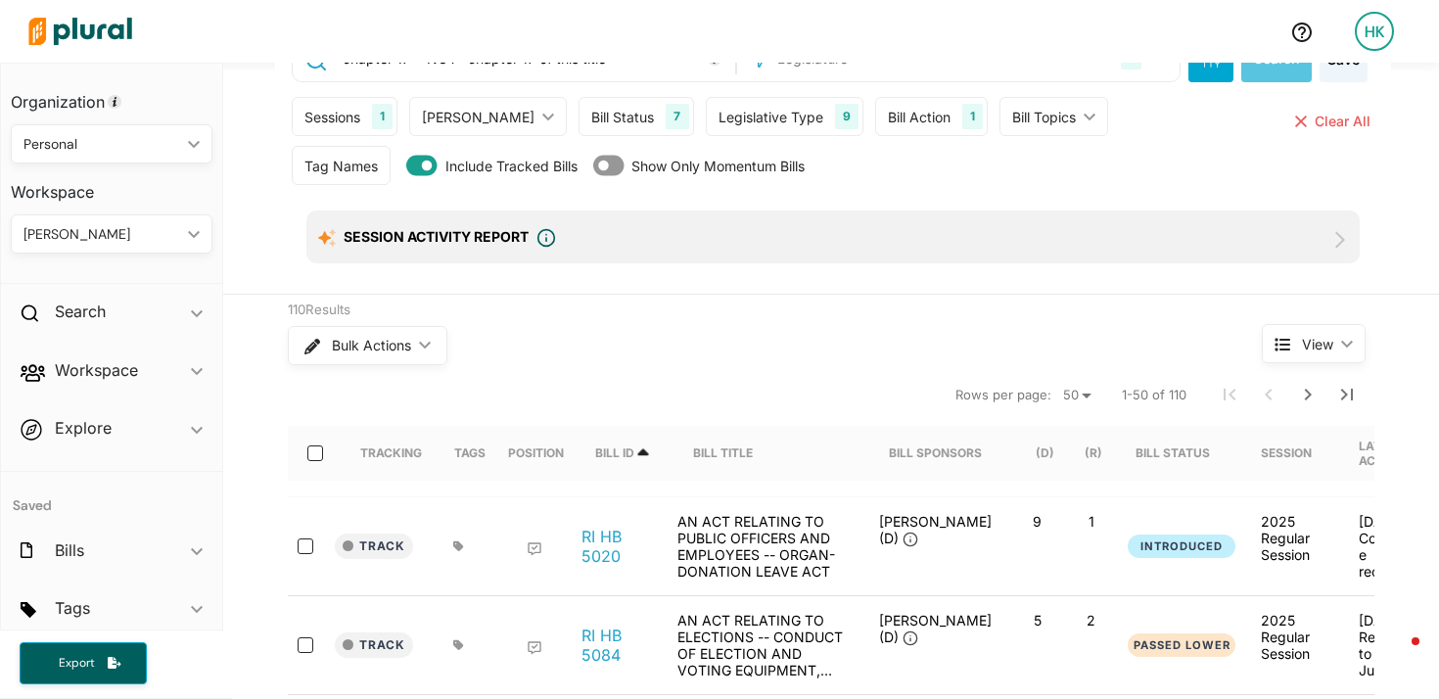
scroll to position [81, 0]
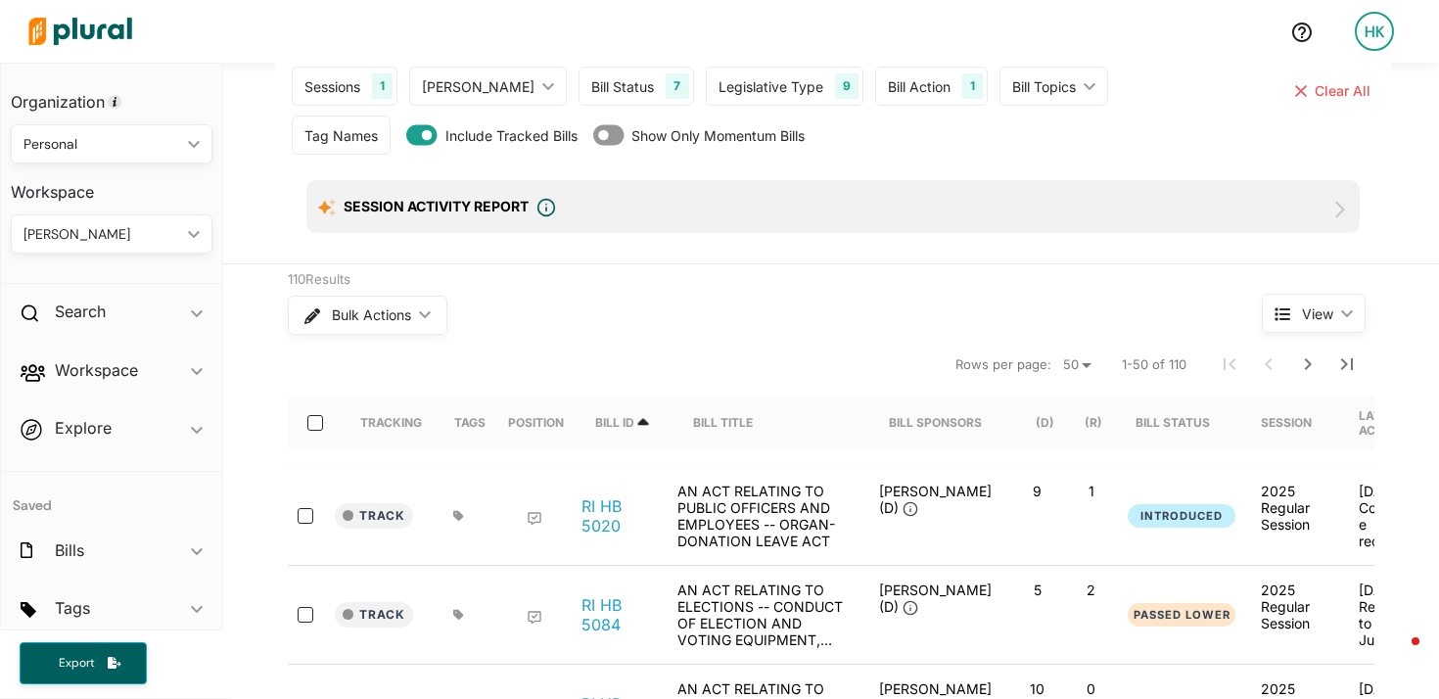
click at [771, 336] on div "Bulk Actions ic_keyboard_arrow_down" at bounding box center [738, 315] width 901 height 51
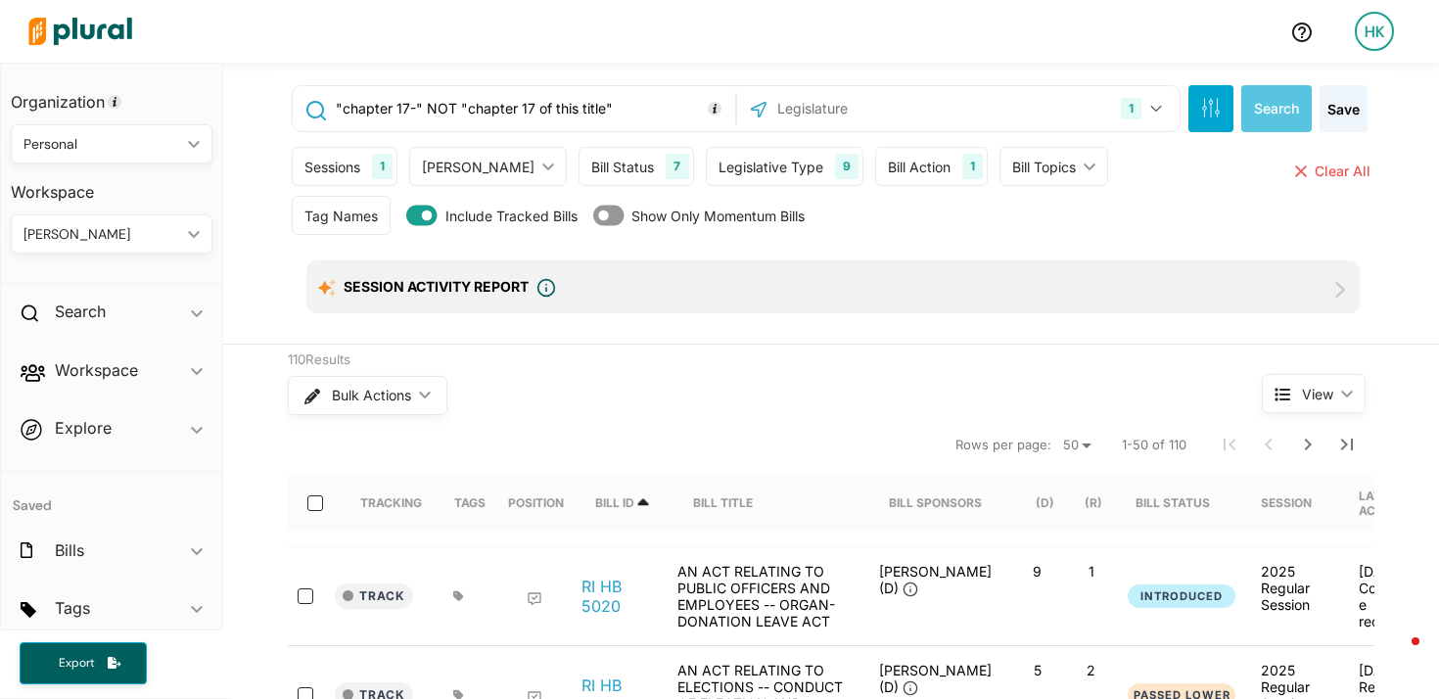
scroll to position [0, 0]
click at [624, 108] on input ""chapter 17-" NOT "chapter 17 of this title"" at bounding box center [532, 109] width 397 height 37
click at [1269, 117] on button "Search" at bounding box center [1277, 109] width 71 height 47
click at [396, 111] on input ""chapter 17-" NOT "chapter 17 of this title" NOT "chapter 17 of title"" at bounding box center [532, 109] width 397 height 37
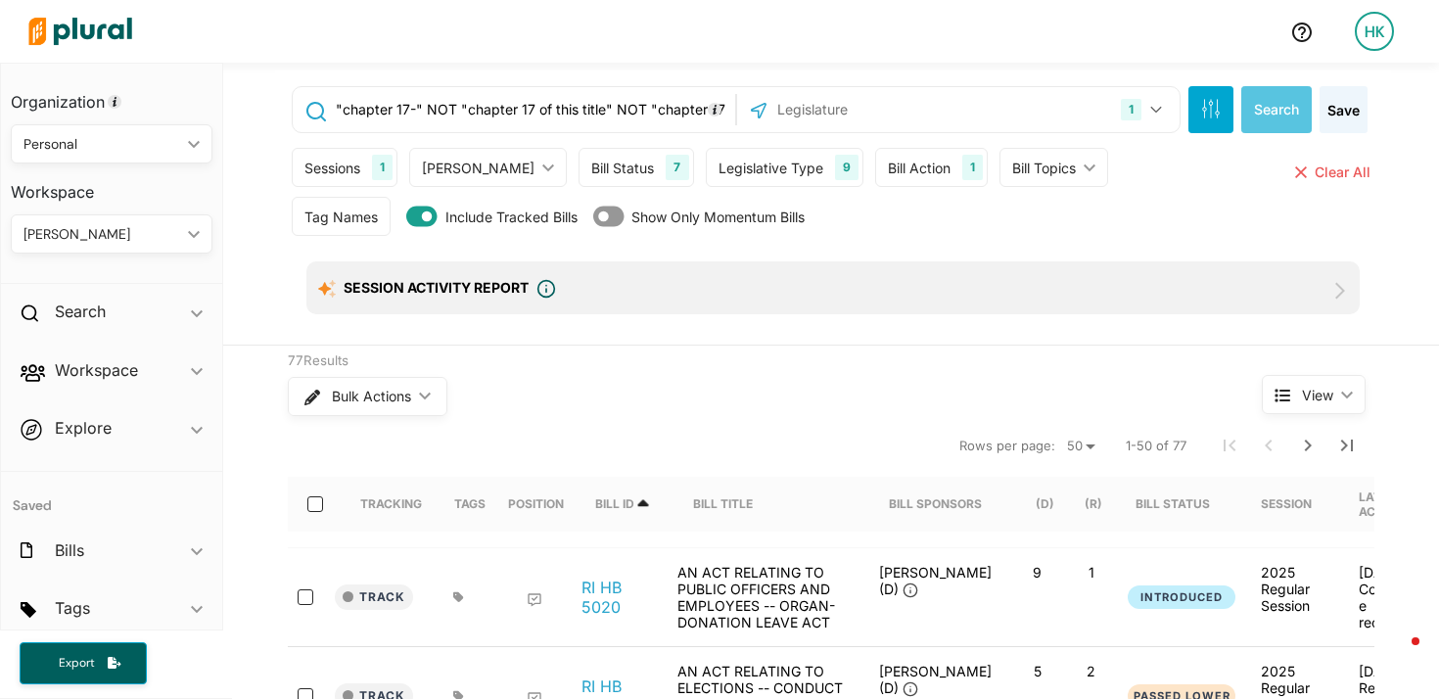
click at [407, 111] on input ""chapter 17-" NOT "chapter 17 of this title" NOT "chapter 17 of title"" at bounding box center [532, 109] width 397 height 37
click at [1258, 117] on button "Search" at bounding box center [1277, 109] width 71 height 47
click at [1303, 454] on icon "Next Page" at bounding box center [1309, 446] width 24 height 24
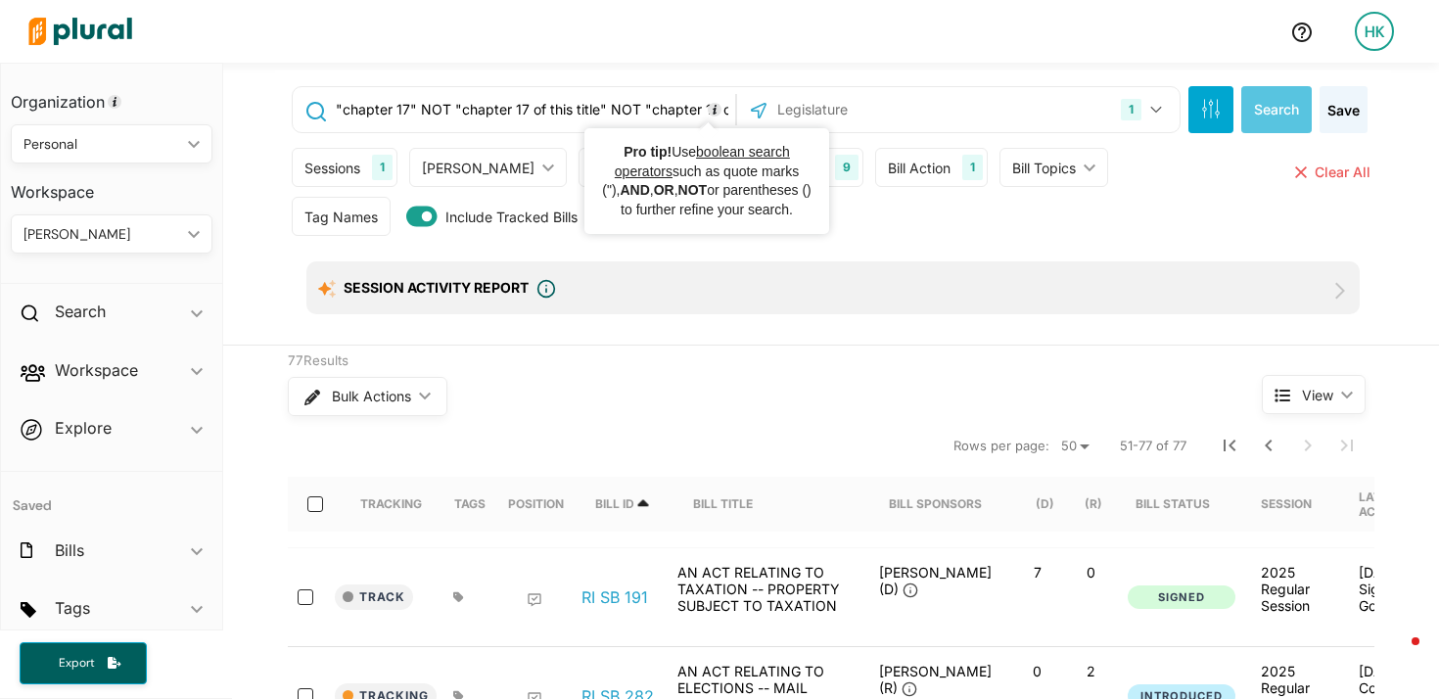
scroll to position [0, 36]
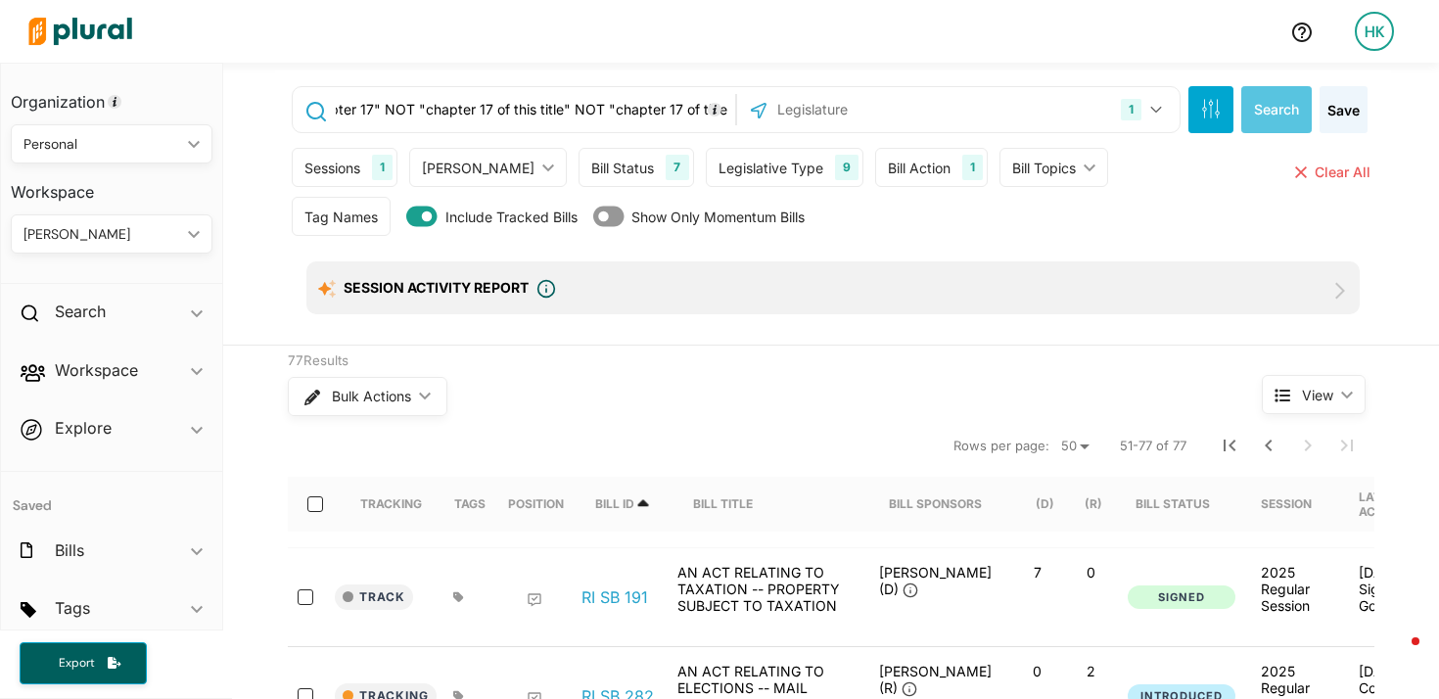
drag, startPoint x: 671, startPoint y: 109, endPoint x: 775, endPoint y: 113, distance: 103.9
click at [775, 113] on div ""chapter 17" NOT "chapter 17 of this title" NOT "chapter 17 of title" 1 Rhode I…" at bounding box center [736, 109] width 889 height 47
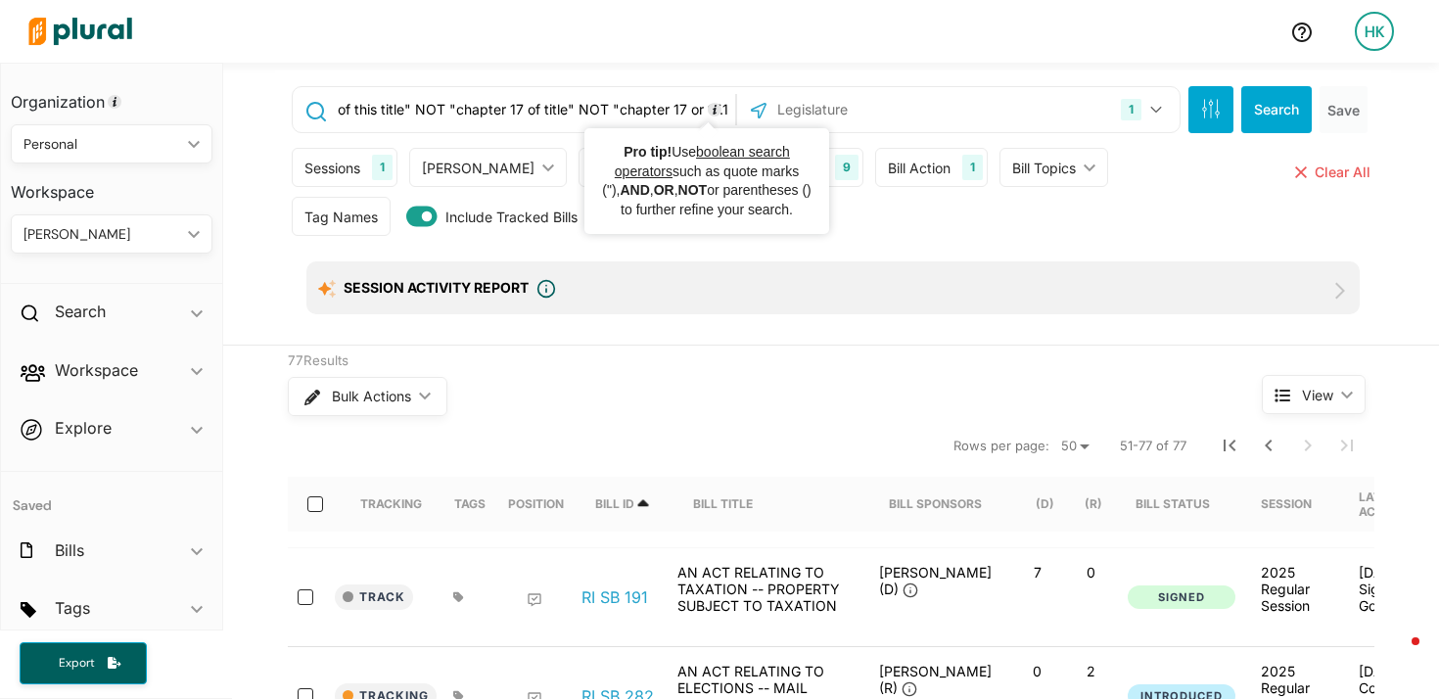
drag, startPoint x: 666, startPoint y: 114, endPoint x: 835, endPoint y: 125, distance: 169.8
click at [835, 125] on div ""chapter 17" NOT "chapter 17 of this title" NOT "chapter 17 of title" NOT "chap…" at bounding box center [736, 109] width 889 height 47
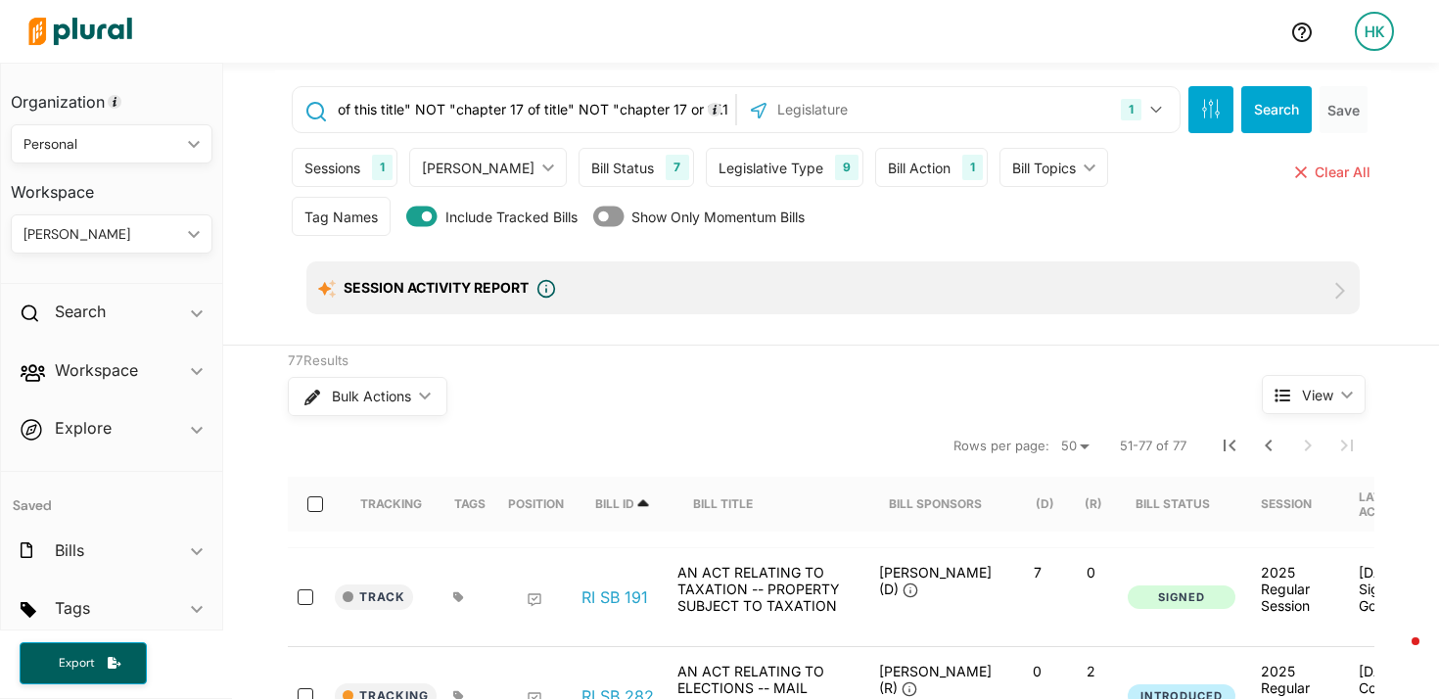
click at [678, 110] on input ""chapter 17" NOT "chapter 17 of this title" NOT "chapter 17 of title" NOT "chap…" at bounding box center [532, 109] width 397 height 37
click at [1280, 103] on button "Search" at bounding box center [1277, 109] width 71 height 47
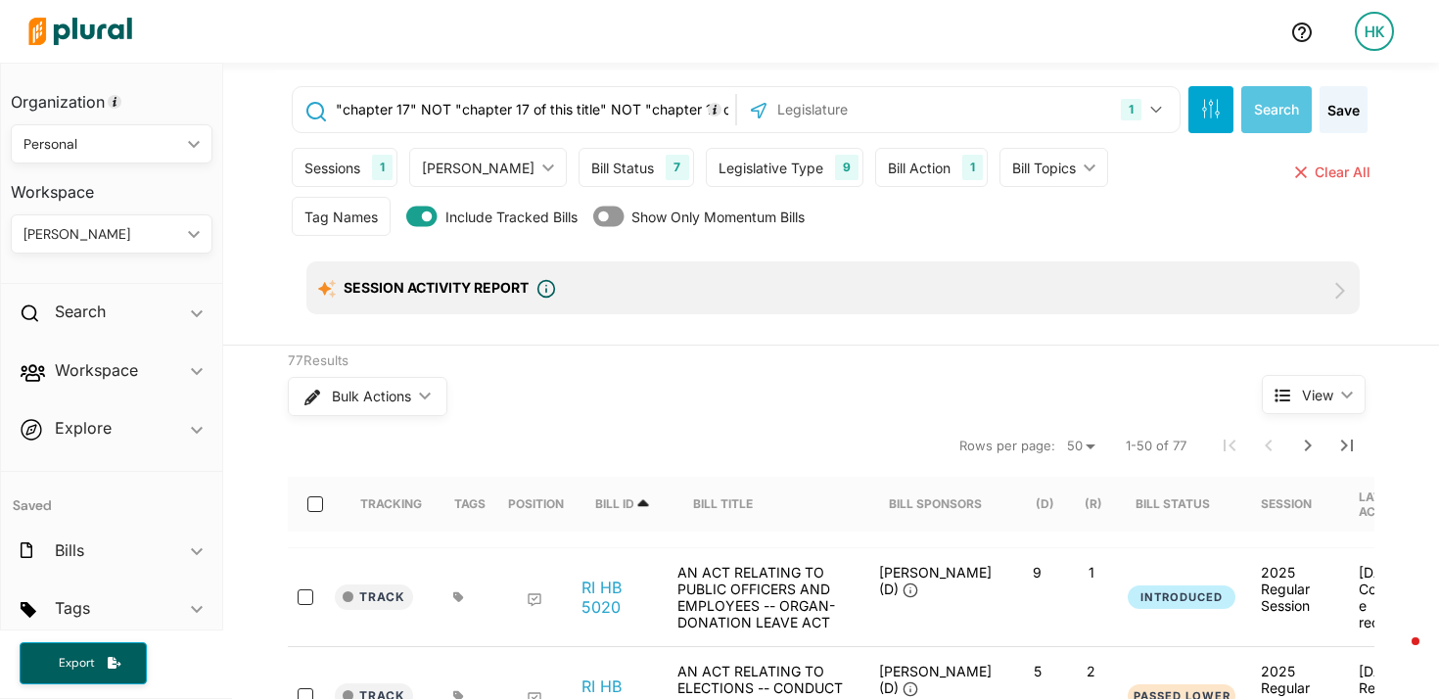
click at [601, 107] on input ""chapter 17" NOT "chapter 17 of this title" NOT "chapter 17 of title" NOT "chap…" at bounding box center [532, 109] width 397 height 37
drag, startPoint x: 385, startPoint y: 105, endPoint x: 271, endPoint y: 104, distance: 113.6
click at [275, 104] on div ""chapter 17" NOT "chapter 17 of this title" AND NOT "chapter 17 of title" NOT "…" at bounding box center [833, 208] width 1116 height 274
click at [470, 103] on input ""chapter 17" NOT "chapter 17 of this title" AND NOT "chapter 17 of title" NOT "…" at bounding box center [532, 109] width 397 height 37
drag, startPoint x: 624, startPoint y: 107, endPoint x: 804, endPoint y: 107, distance: 180.2
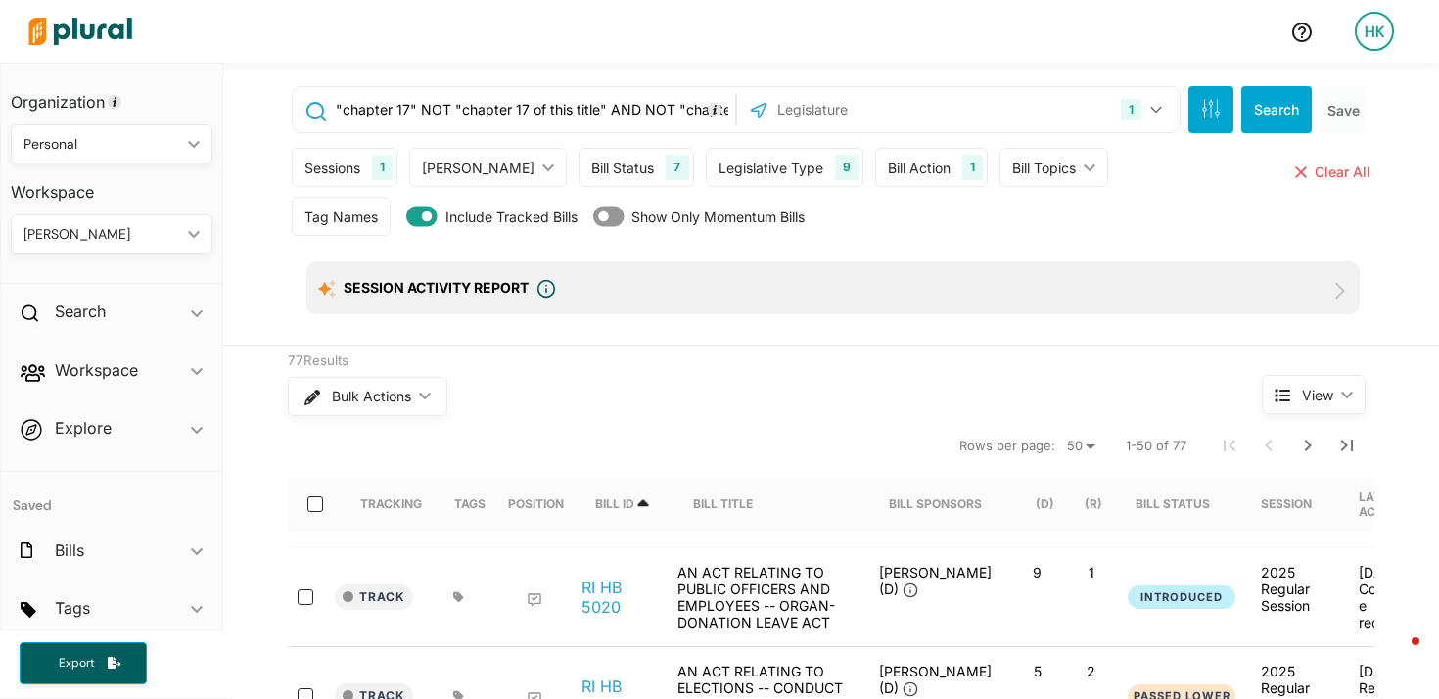
click at [804, 107] on div ""chapter 17" NOT "chapter 17 of this title" AND NOT "chapter 17 of title" NOT "…" at bounding box center [736, 109] width 889 height 47
click at [621, 108] on input ""chapter 17" NOT "chapter 17 of this title" AND NOT "chapter 17 of title" NOT "…" at bounding box center [532, 109] width 397 height 37
click at [1261, 108] on button "Search" at bounding box center [1277, 109] width 71 height 47
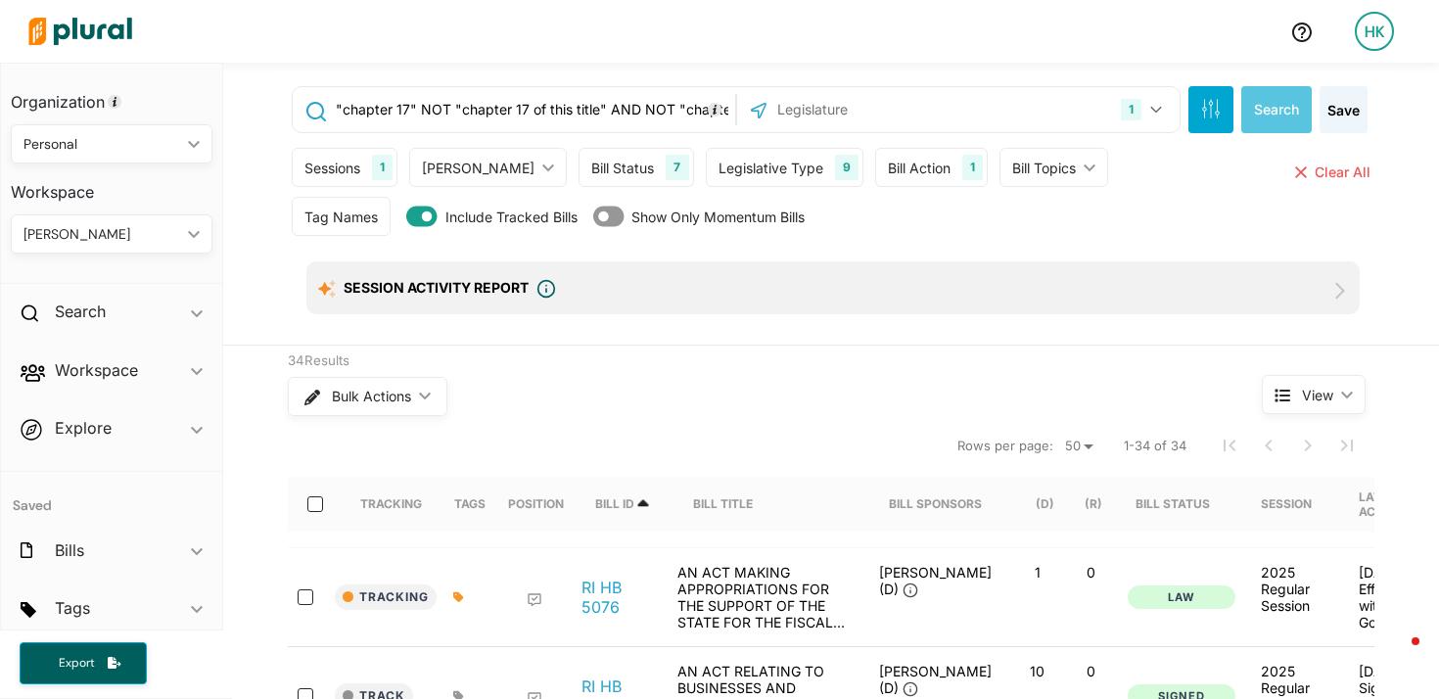
click at [617, 114] on input ""chapter 17" NOT "chapter 17 of this title" AND NOT "chapter 17 of title" NOT "…" at bounding box center [532, 109] width 397 height 37
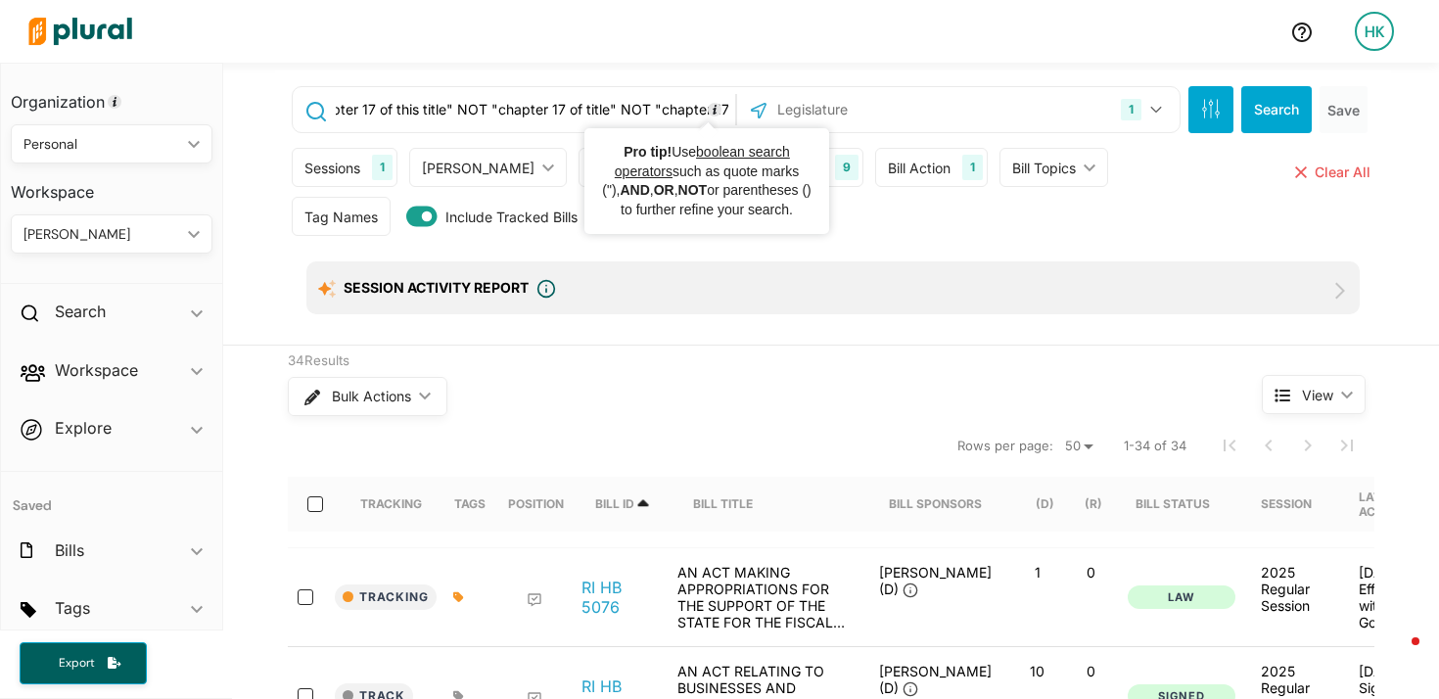
scroll to position [0, 267]
drag, startPoint x: 661, startPoint y: 110, endPoint x: 712, endPoint y: 112, distance: 51.0
click at [717, 113] on input ""chapter 17" NOT "chapter 17 of this title" NOT "chapter 17 of title" NOT "chap…" at bounding box center [532, 109] width 397 height 37
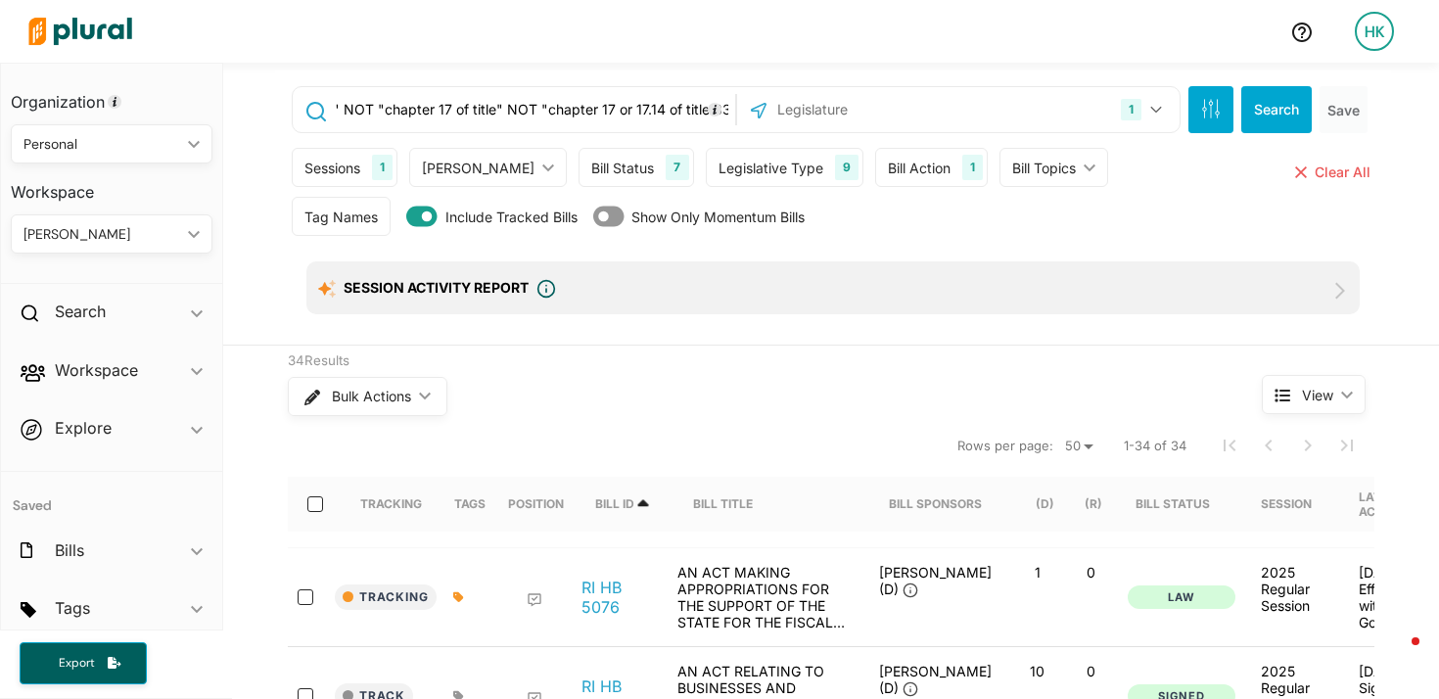
click at [517, 110] on input ""chapter 17" NOT "chapter 17 of this title" NOT "chapter 17 of title" NOT "chap…" at bounding box center [532, 109] width 397 height 37
drag, startPoint x: 572, startPoint y: 108, endPoint x: 755, endPoint y: 117, distance: 183.3
click at [755, 117] on div ""chapter 17" NOT "chapter 17 of this title" NOT "chapter 17 of title" NOT "chap…" at bounding box center [736, 109] width 889 height 47
click at [639, 113] on input ""chapter 17" NOT "chapter 17 of this title" NOT "chapter 17 of title" NOT "chap…" at bounding box center [532, 109] width 397 height 37
click at [601, 106] on input ""chapter 17" NOT "chapter 17 of this title" NOT "chapter 17 of title" NOT "chap…" at bounding box center [532, 109] width 397 height 37
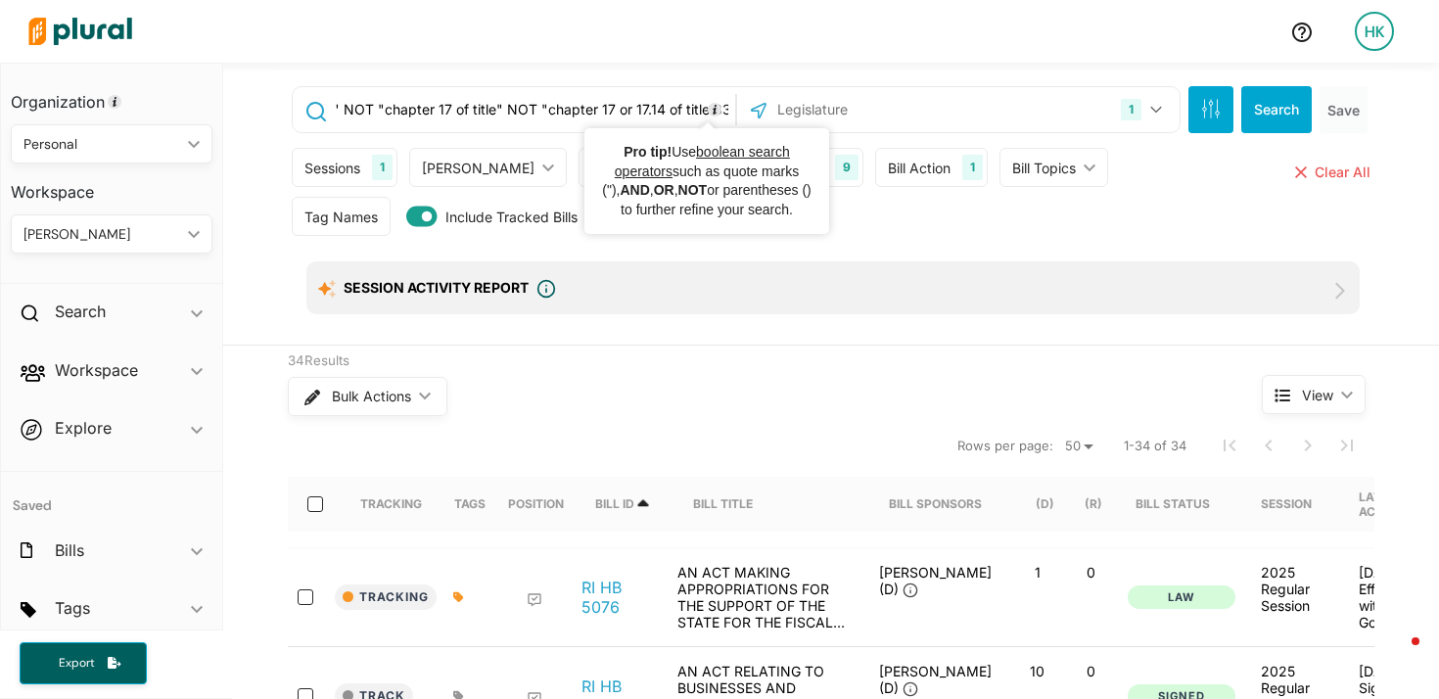
drag, startPoint x: 680, startPoint y: 110, endPoint x: 757, endPoint y: 116, distance: 77.6
click at [757, 116] on div ""chapter 17" NOT "chapter 17 of this title" NOT "chapter 17 of title" NOT "chap…" at bounding box center [736, 109] width 889 height 47
click at [694, 110] on input ""chapter 17" NOT "chapter 17 of this title" NOT "chapter 17 of title" NOT "chap…" at bounding box center [532, 109] width 397 height 37
drag, startPoint x: 683, startPoint y: 111, endPoint x: 813, endPoint y: 111, distance: 130.2
click at [813, 111] on div ""chapter 17" NOT "chapter 17 of this title" NOT "chapter 17 of title" NOT "chap…" at bounding box center [736, 109] width 889 height 47
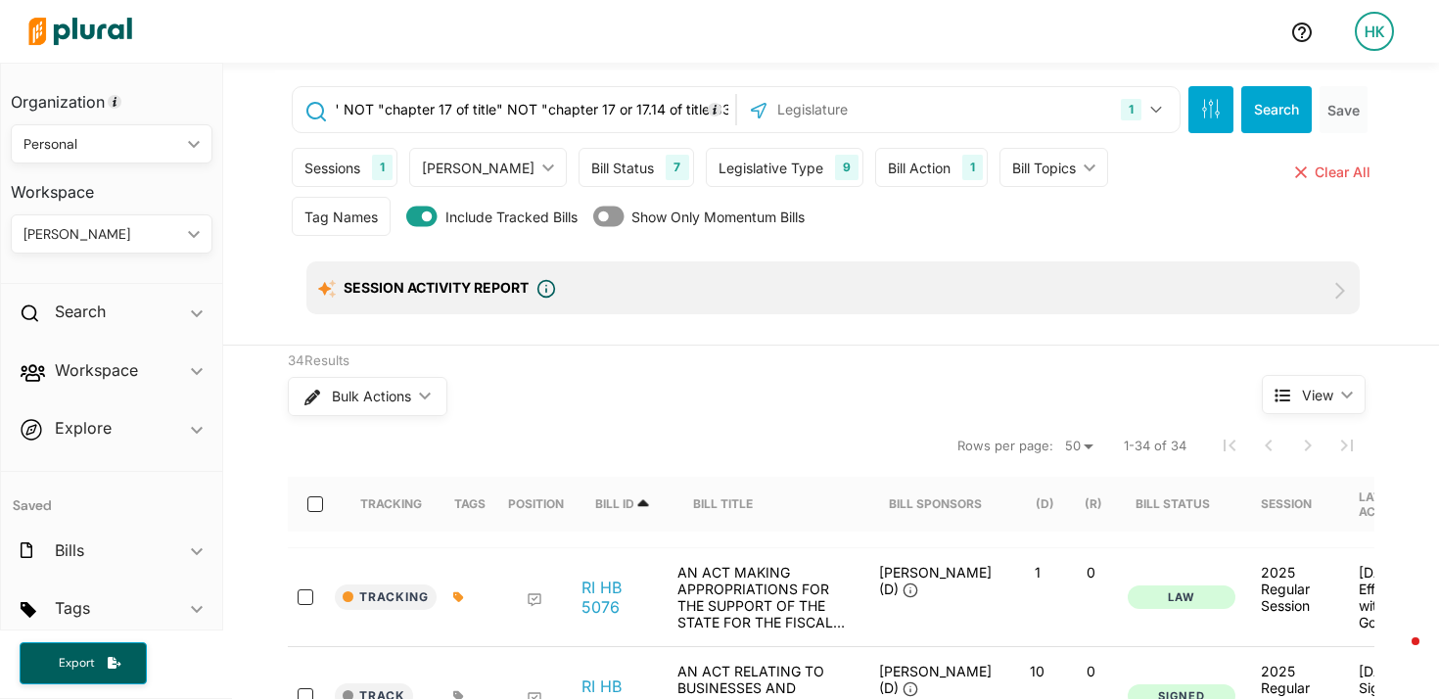
click at [688, 107] on input ""chapter 17" NOT "chapter 17 of this title" NOT "chapter 17 of title" NOT "chap…" at bounding box center [532, 109] width 397 height 37
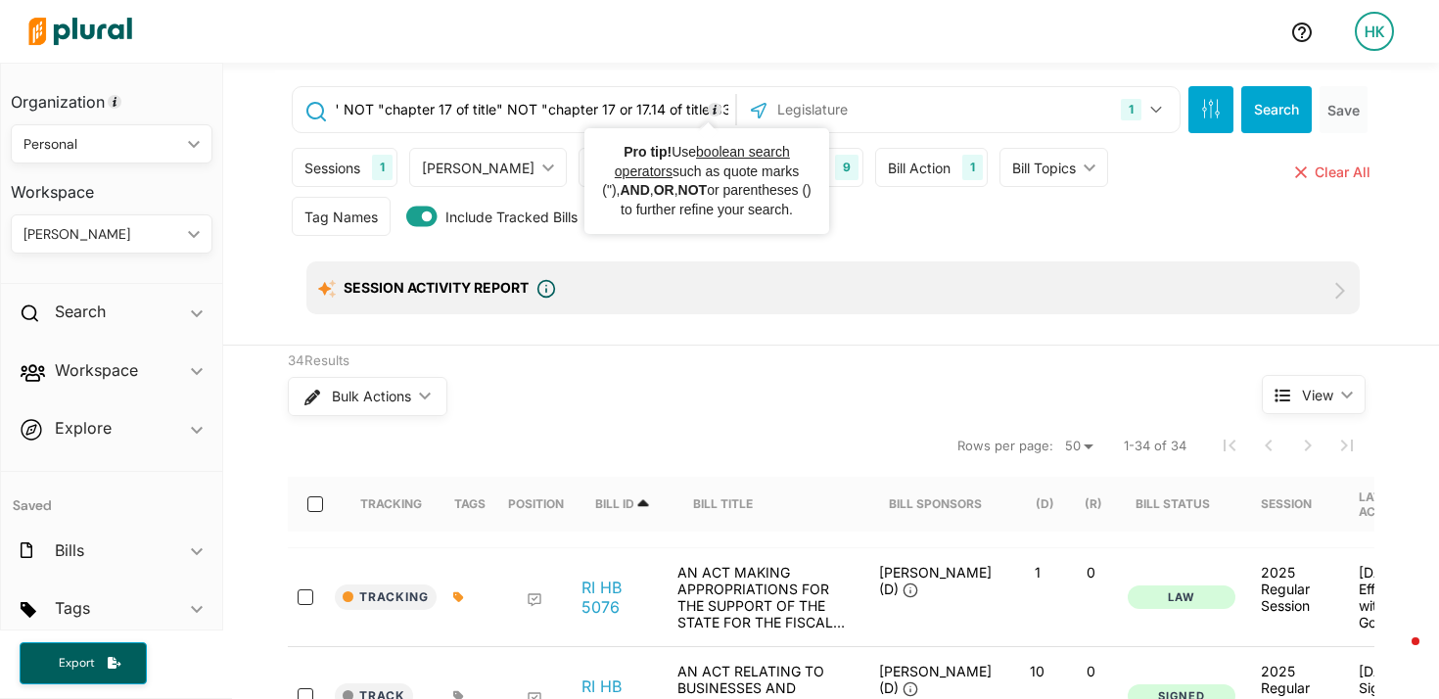
click at [708, 109] on icon "Tooltip anchor" at bounding box center [715, 110] width 14 height 14
drag, startPoint x: 695, startPoint y: 109, endPoint x: 796, endPoint y: 114, distance: 101.0
click at [796, 114] on div ""chapter 17" NOT "chapter 17 of this title" NOT "chapter 17 of title" NOT "chap…" at bounding box center [736, 109] width 889 height 47
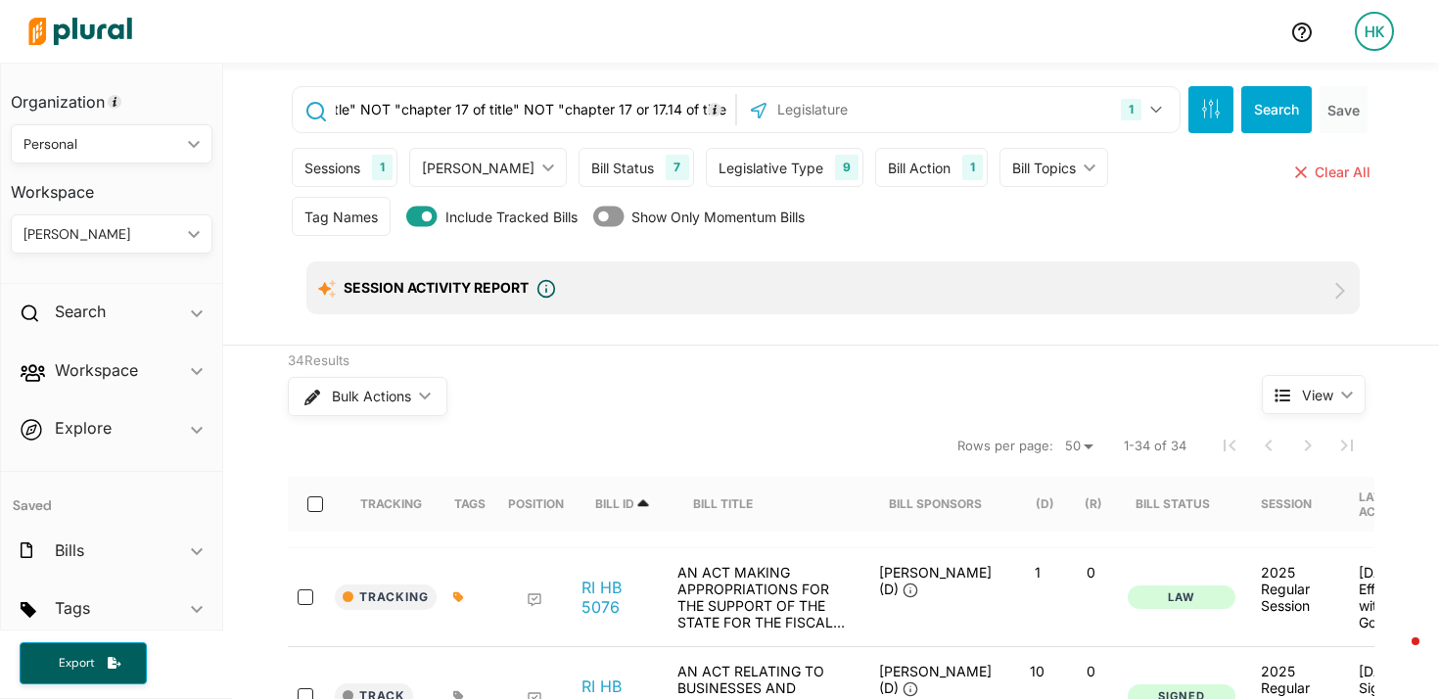
scroll to position [0, 261]
type input ""chapter 17" NOT "chapter 17 of this title" NOT "chapter 17 of title" NOT "chap…"
click at [1278, 100] on button "Search" at bounding box center [1277, 109] width 71 height 47
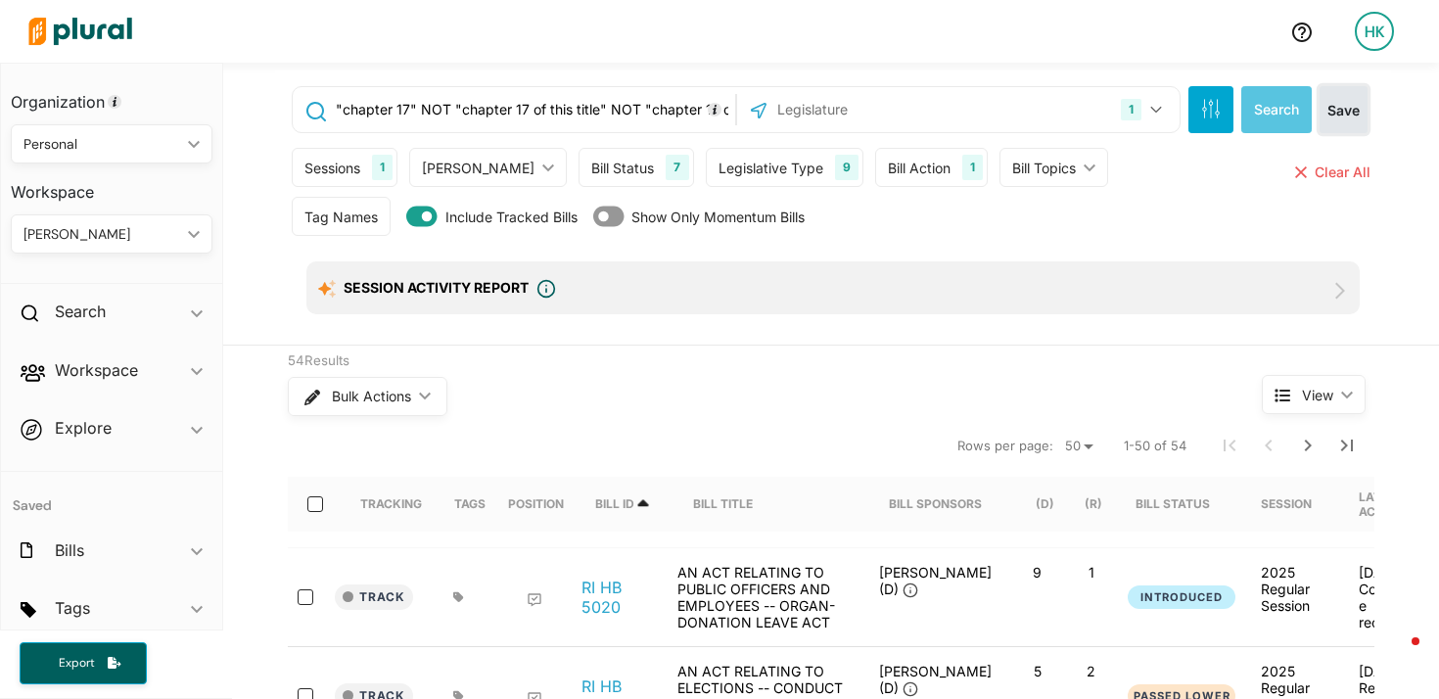
click at [1339, 113] on button "Save" at bounding box center [1344, 109] width 48 height 47
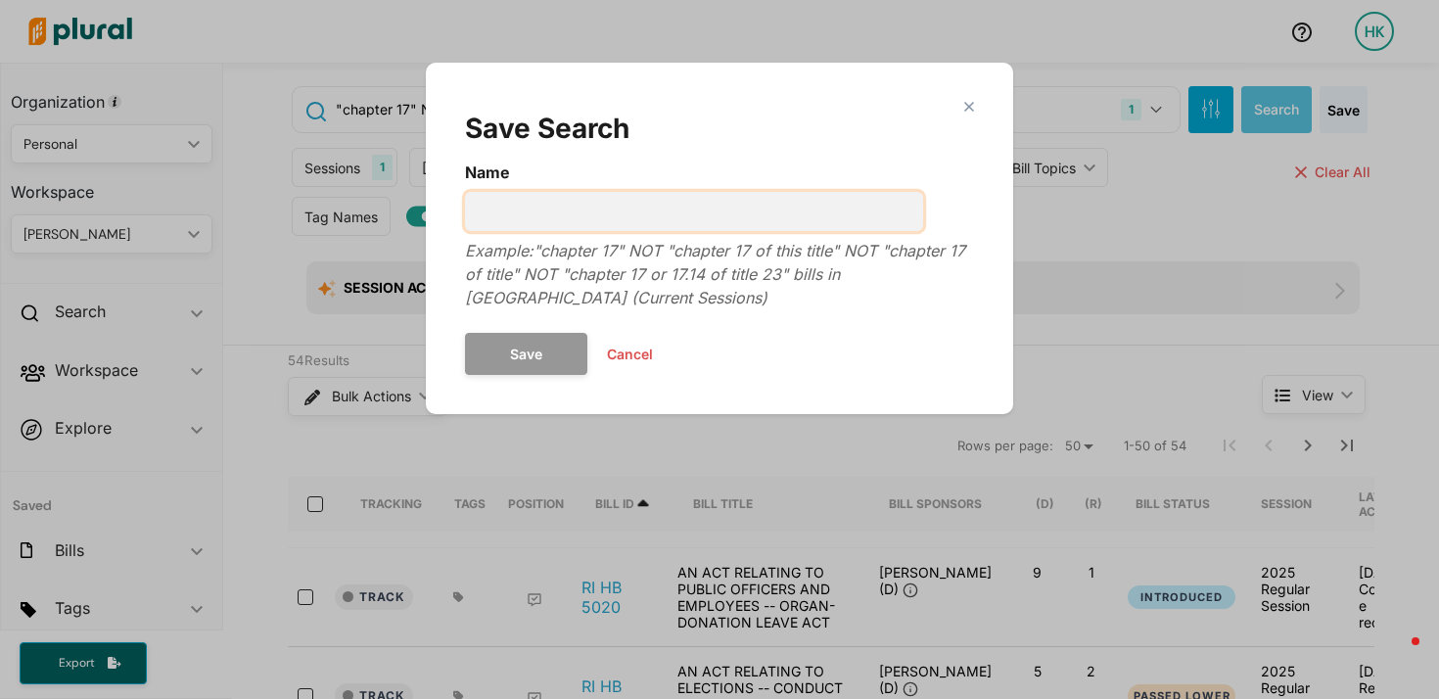
click at [549, 210] on input "Name" at bounding box center [694, 211] width 458 height 39
type input "bills amending election code - RI"
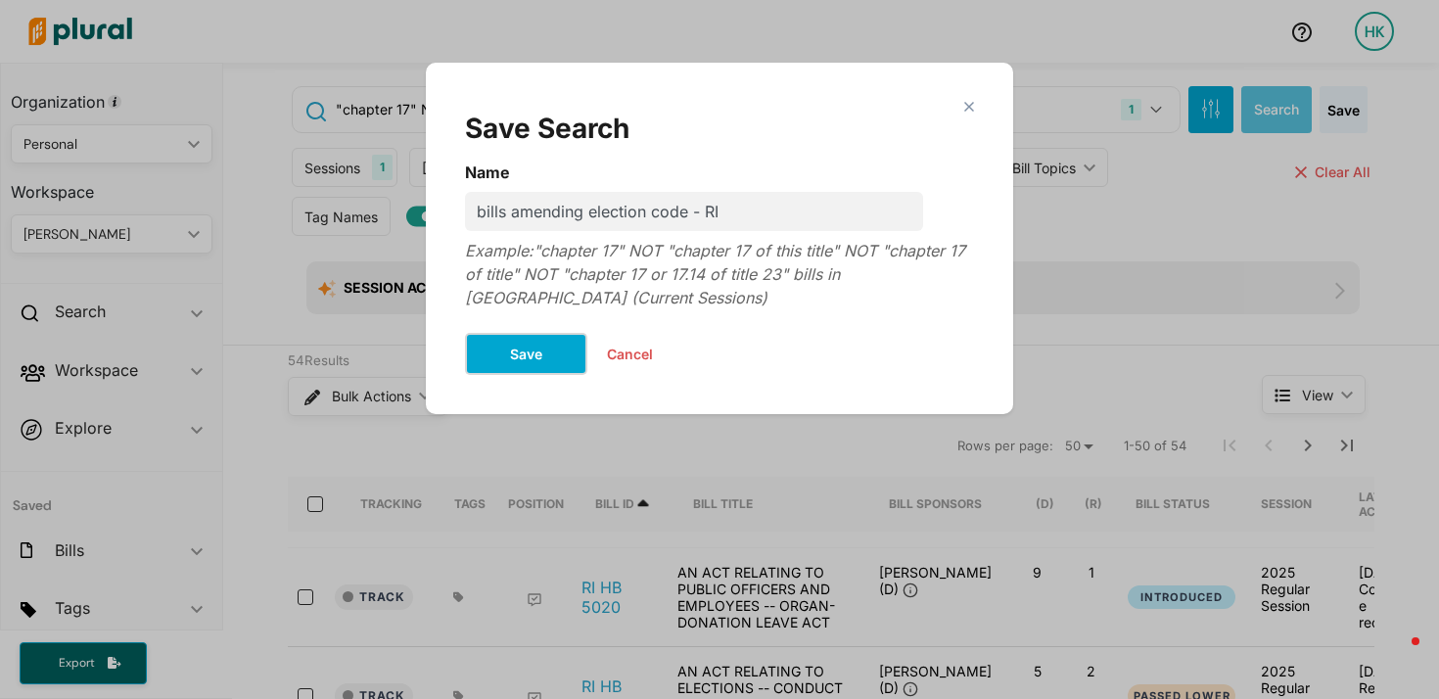
click at [507, 335] on button "Save" at bounding box center [526, 354] width 122 height 42
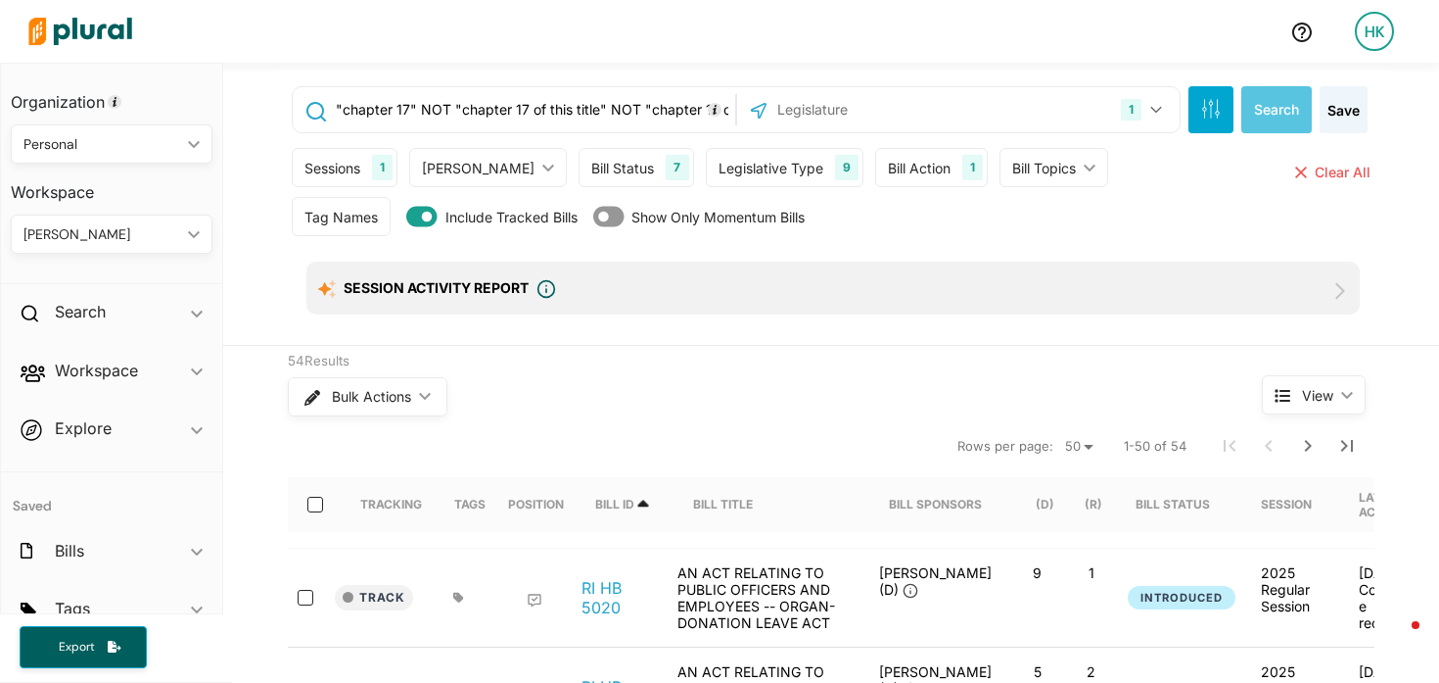
click at [787, 115] on input "text" at bounding box center [881, 109] width 210 height 37
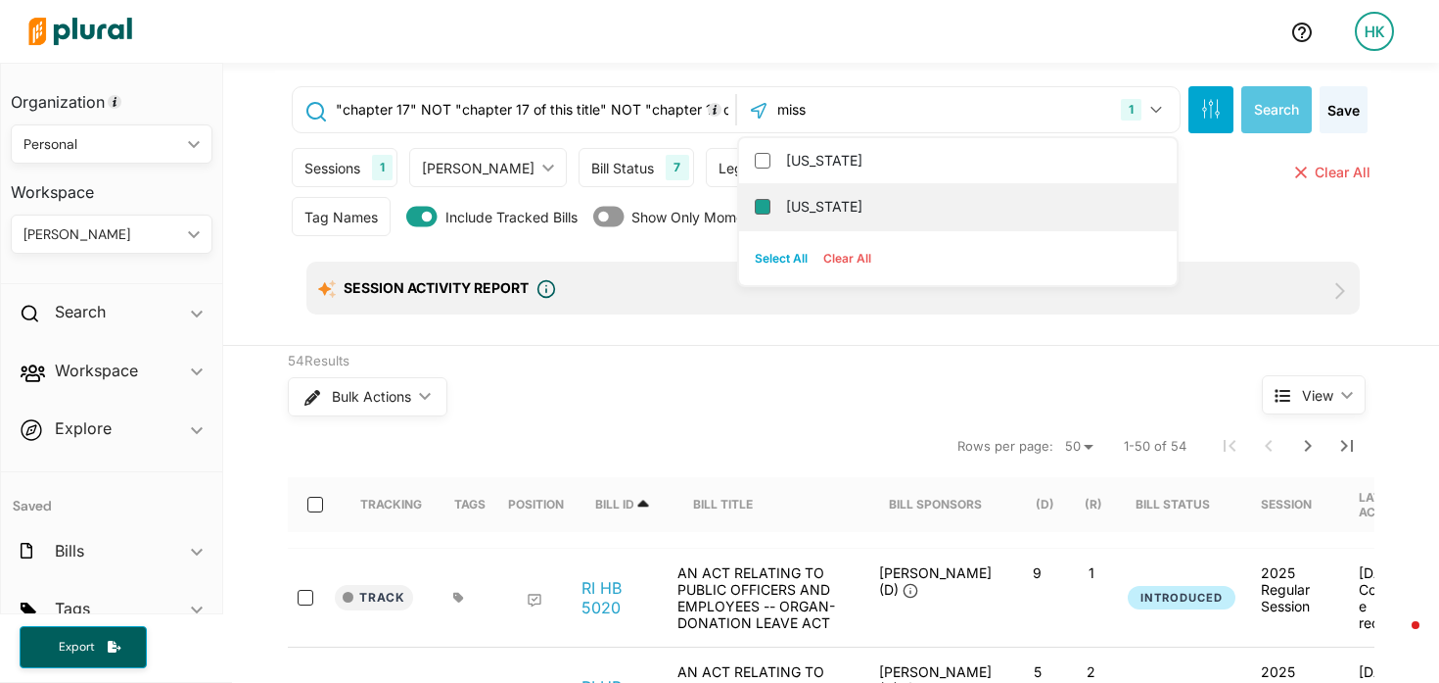
type input "miss"
click at [760, 208] on input "Missouri" at bounding box center [763, 207] width 16 height 16
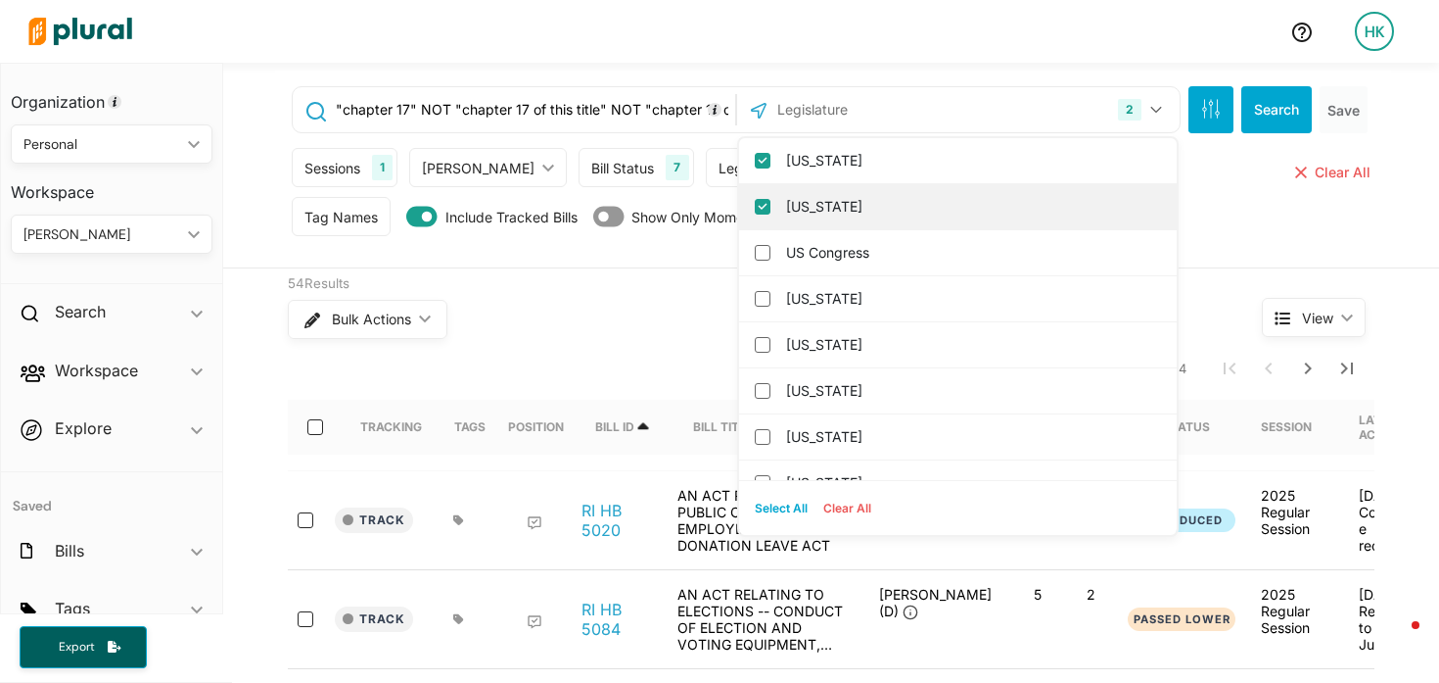
click at [755, 206] on input "[US_STATE]" at bounding box center [763, 207] width 16 height 16
click at [580, 114] on input ""chapter 17" NOT "chapter 17 of this title" NOT "chapter 17 of title" NOT "chap…" at bounding box center [532, 109] width 397 height 37
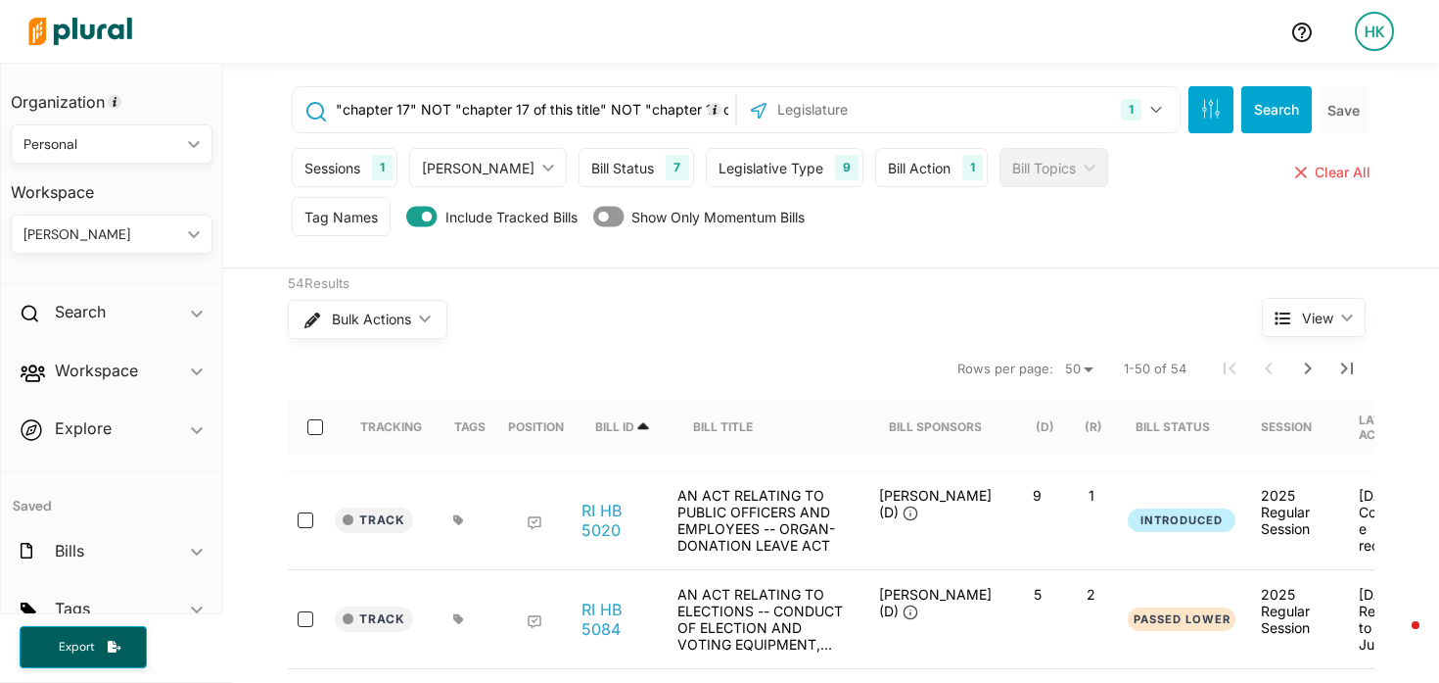
click at [580, 114] on input ""chapter 17" NOT "chapter 17 of this title" NOT "chapter 17 of title" NOT "chap…" at bounding box center [532, 109] width 397 height 37
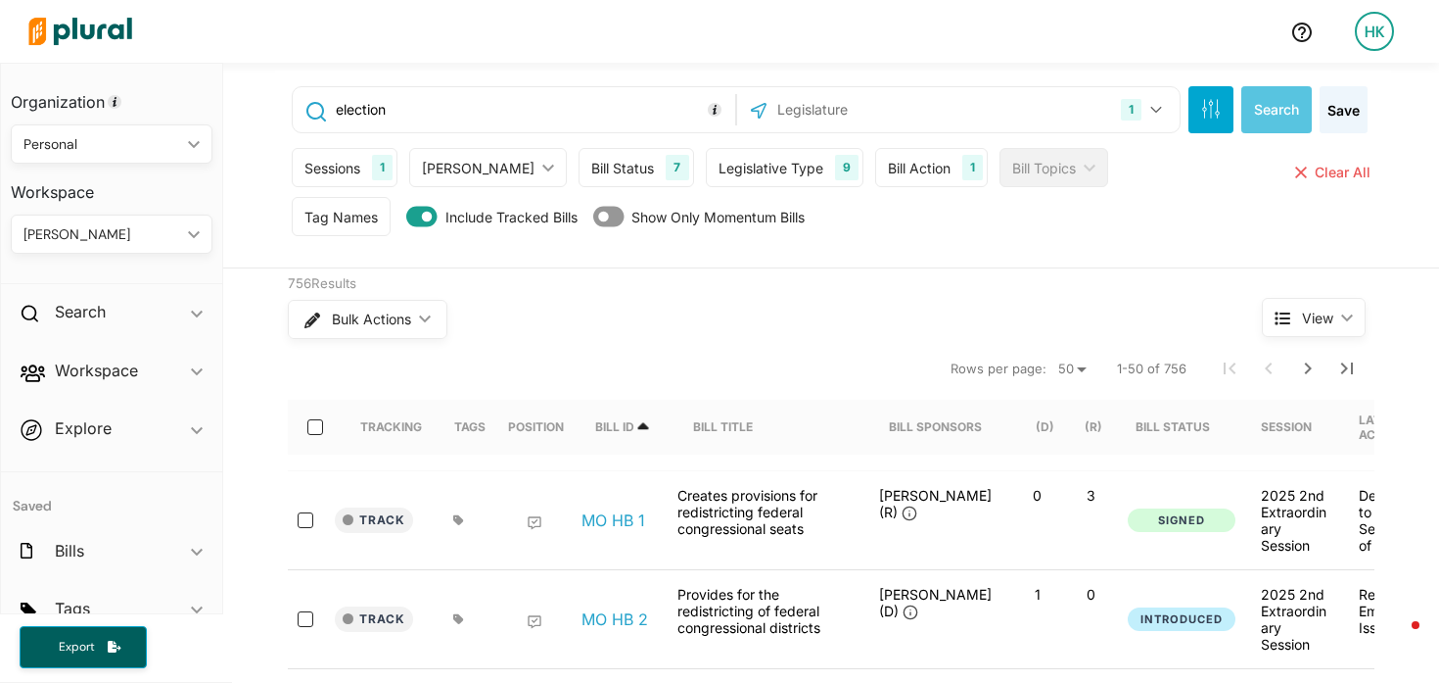
click at [378, 116] on input "election" at bounding box center [532, 109] width 397 height 37
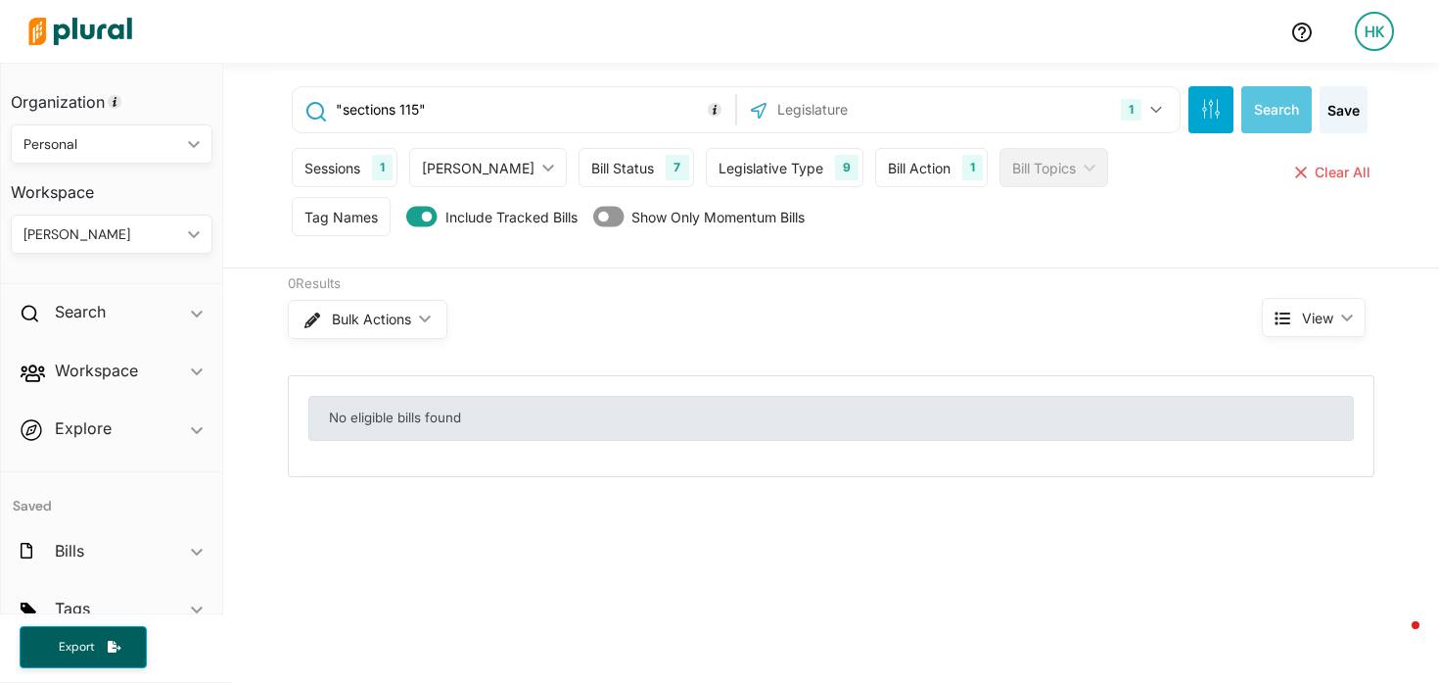
click at [356, 103] on input ""sections 115"" at bounding box center [532, 109] width 397 height 37
type input ""115.""
click at [1269, 90] on button "Search" at bounding box center [1277, 109] width 71 height 47
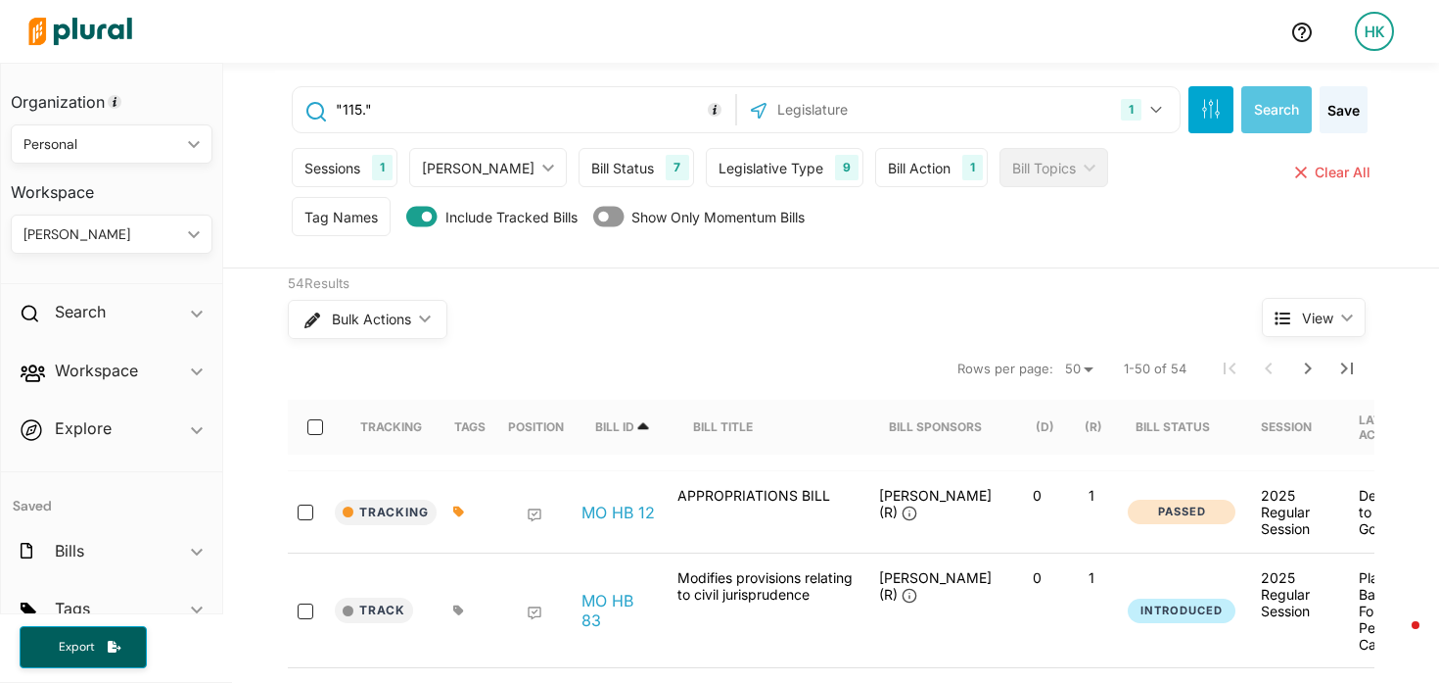
click at [781, 109] on input "text" at bounding box center [881, 109] width 210 height 37
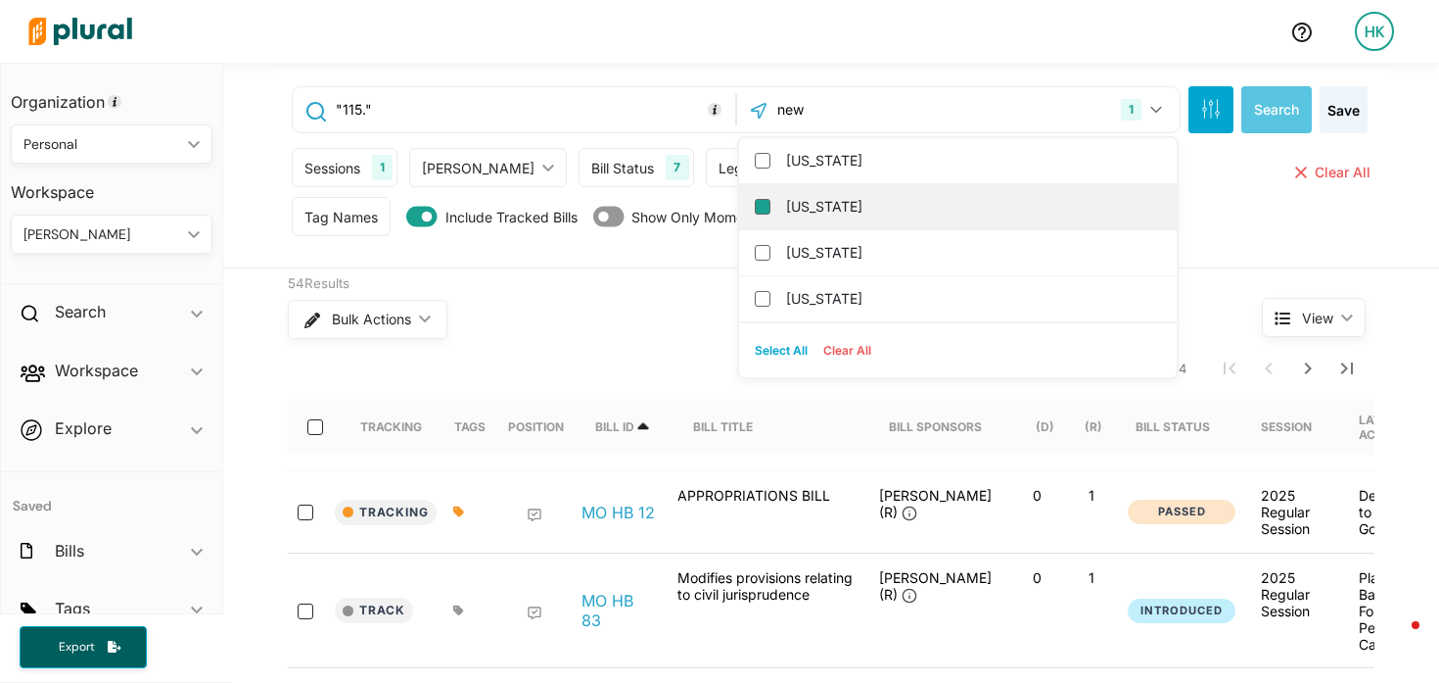
type input "new"
click at [755, 206] on input "[US_STATE]" at bounding box center [763, 207] width 16 height 16
checkbox input "true"
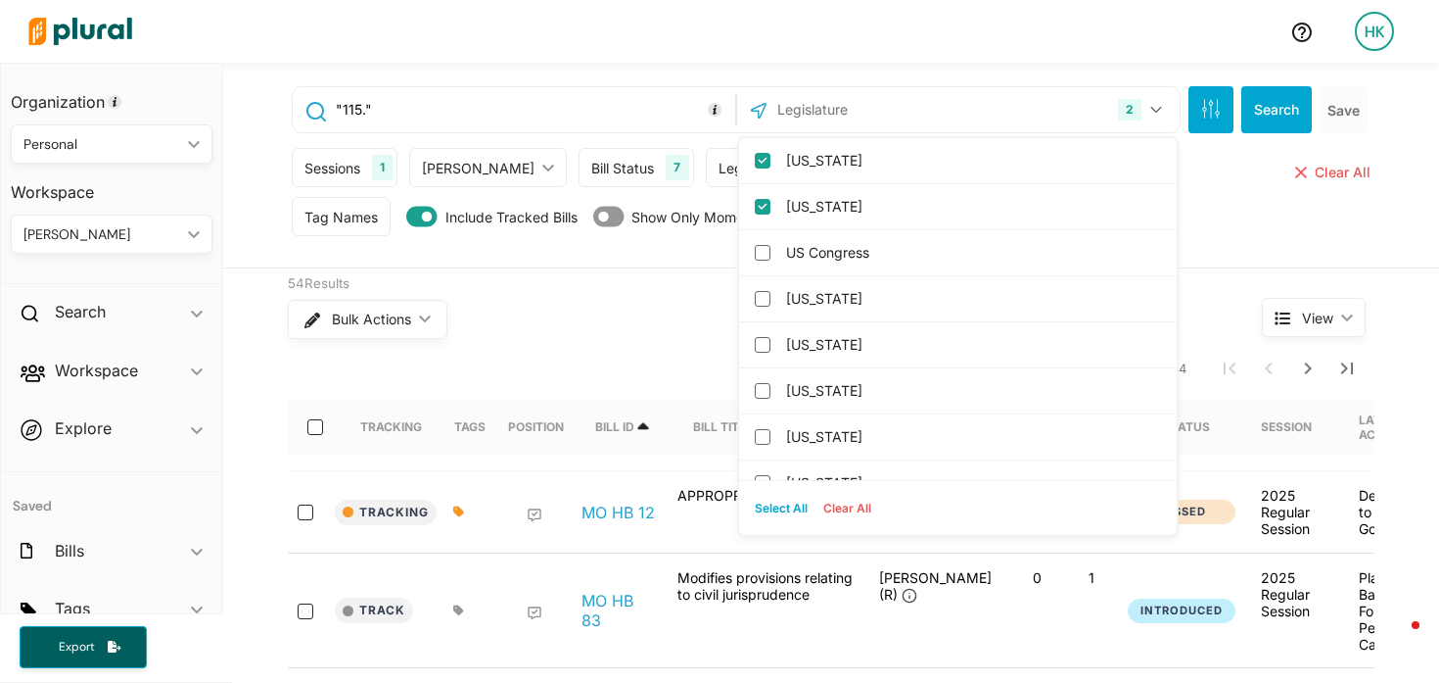
drag, startPoint x: 755, startPoint y: 156, endPoint x: 685, endPoint y: 141, distance: 71.1
click at [755, 156] on input "Missouri" at bounding box center [763, 161] width 16 height 16
click at [418, 91] on input ""115."" at bounding box center [532, 109] width 397 height 37
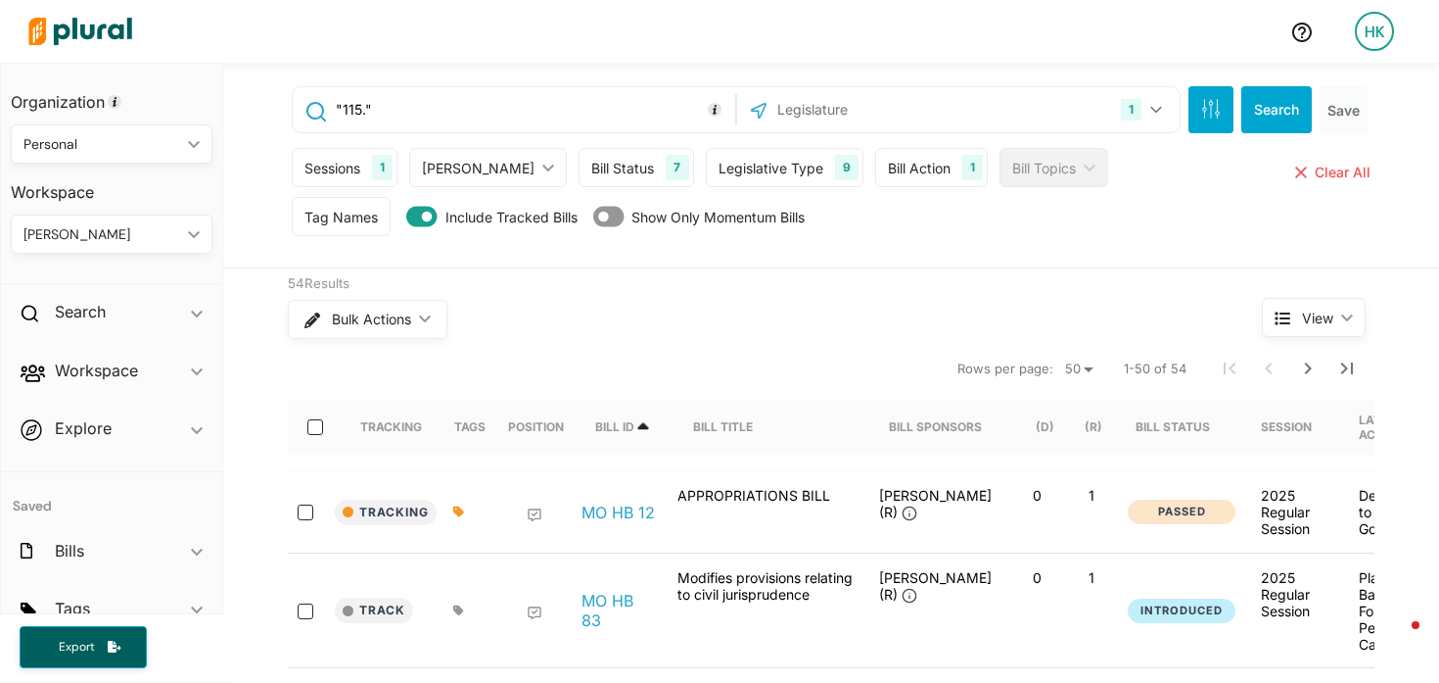
click at [418, 91] on input ""115."" at bounding box center [532, 109] width 397 height 37
type input "="
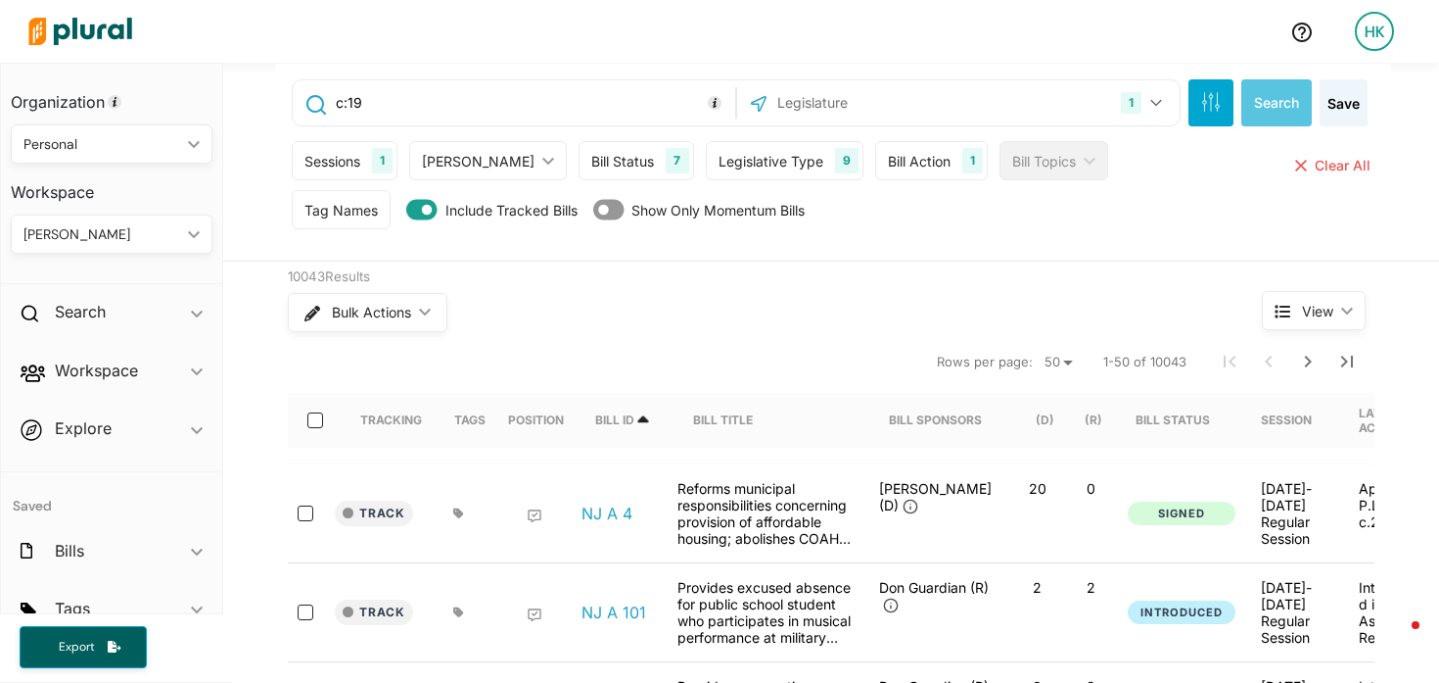
scroll to position [12, 0]
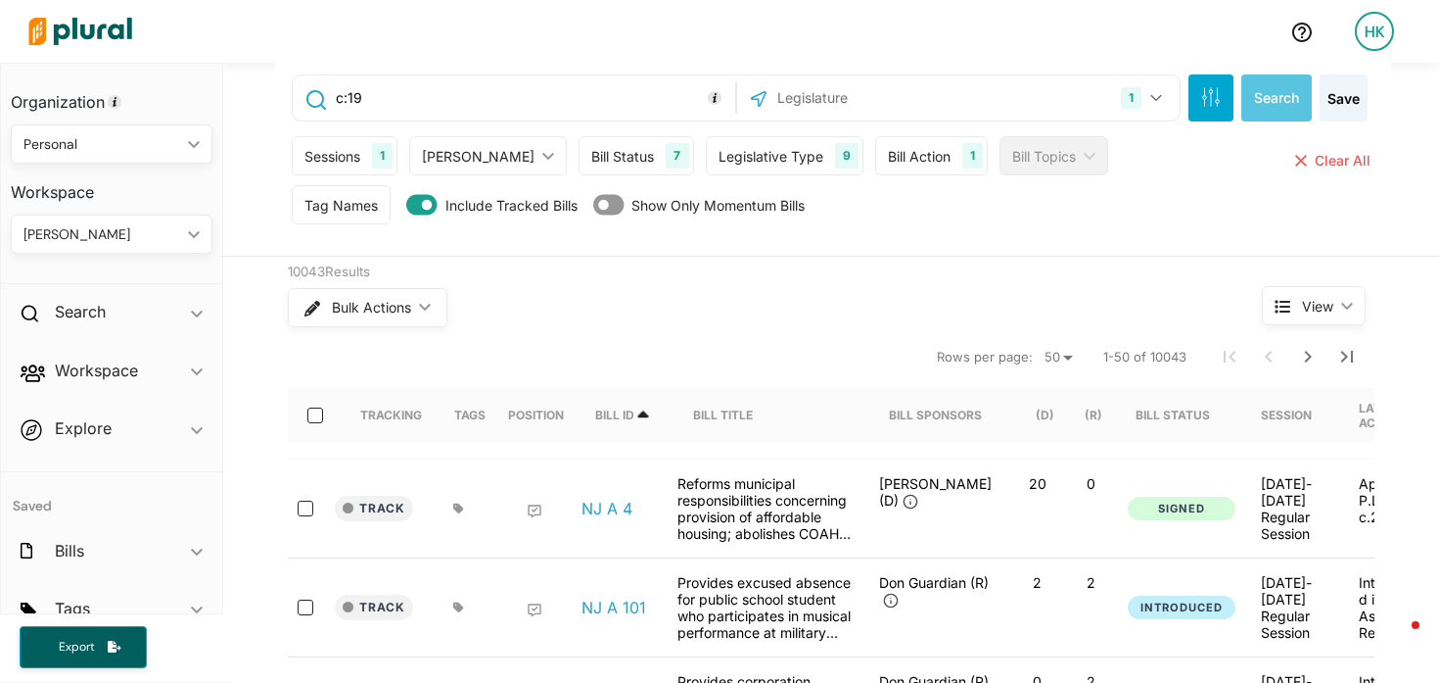
click at [334, 103] on input "c:19" at bounding box center [532, 97] width 397 height 37
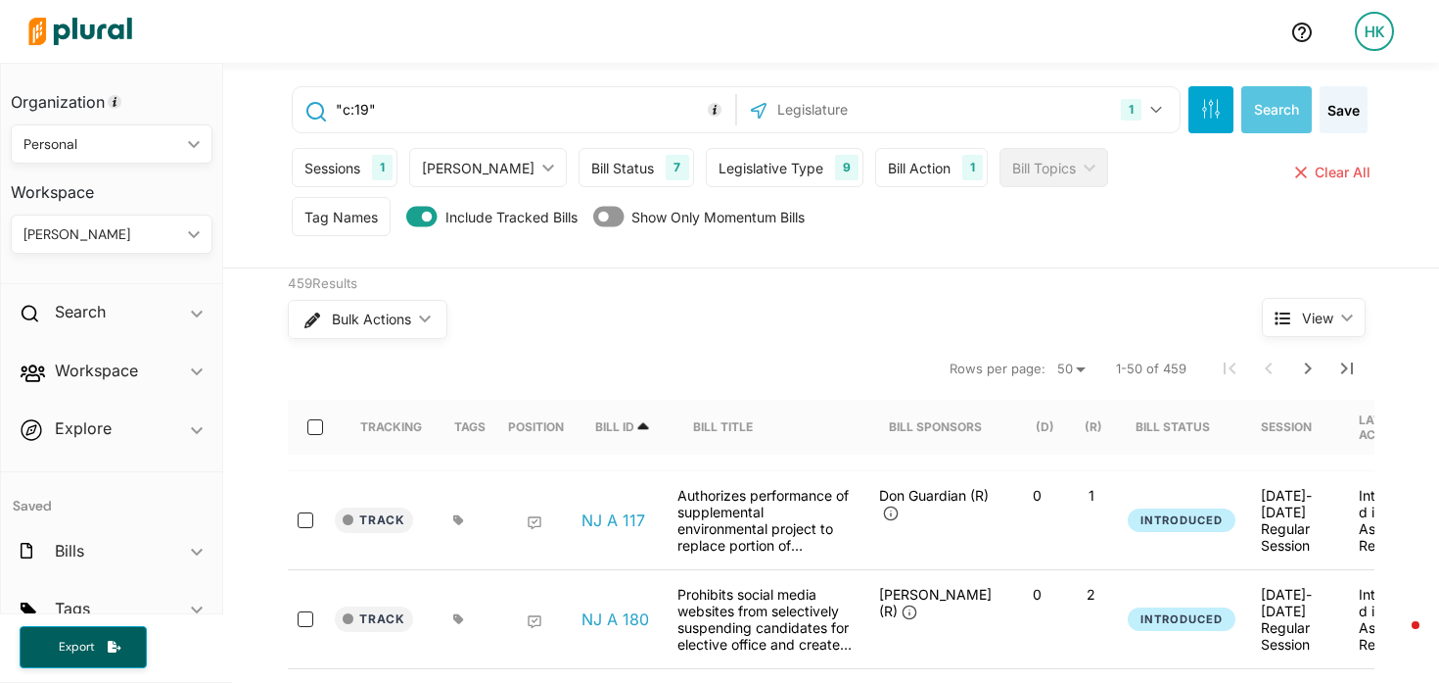
drag, startPoint x: 347, startPoint y: 109, endPoint x: 334, endPoint y: 110, distance: 12.8
click at [334, 110] on input ""c:19"" at bounding box center [532, 109] width 397 height 37
click at [369, 112] on input ""r.s.19"" at bounding box center [532, 109] width 397 height 37
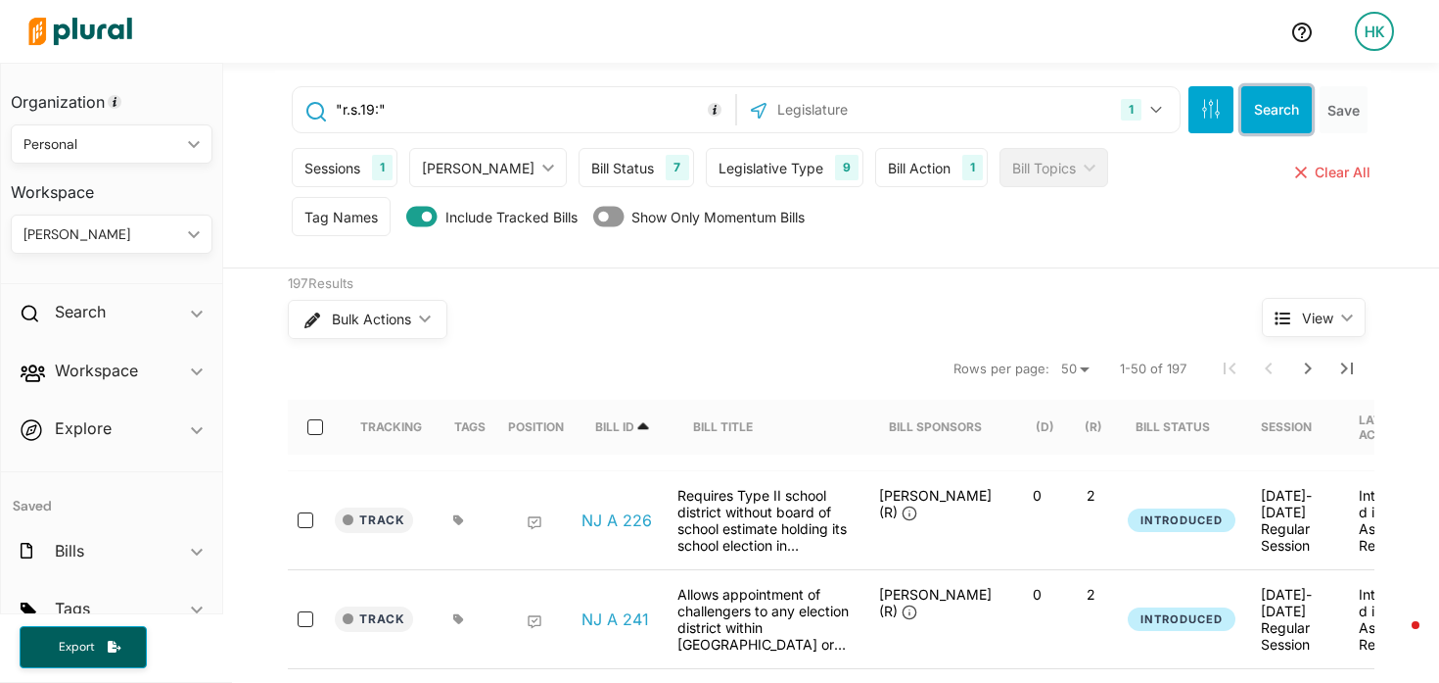
click at [1280, 103] on button "Search" at bounding box center [1277, 109] width 71 height 47
click at [367, 110] on input ""r.s.19:"" at bounding box center [532, 109] width 397 height 37
click at [334, 112] on input ""r.s.19"" at bounding box center [532, 109] width 397 height 37
click at [1252, 107] on button "Search" at bounding box center [1277, 109] width 71 height 47
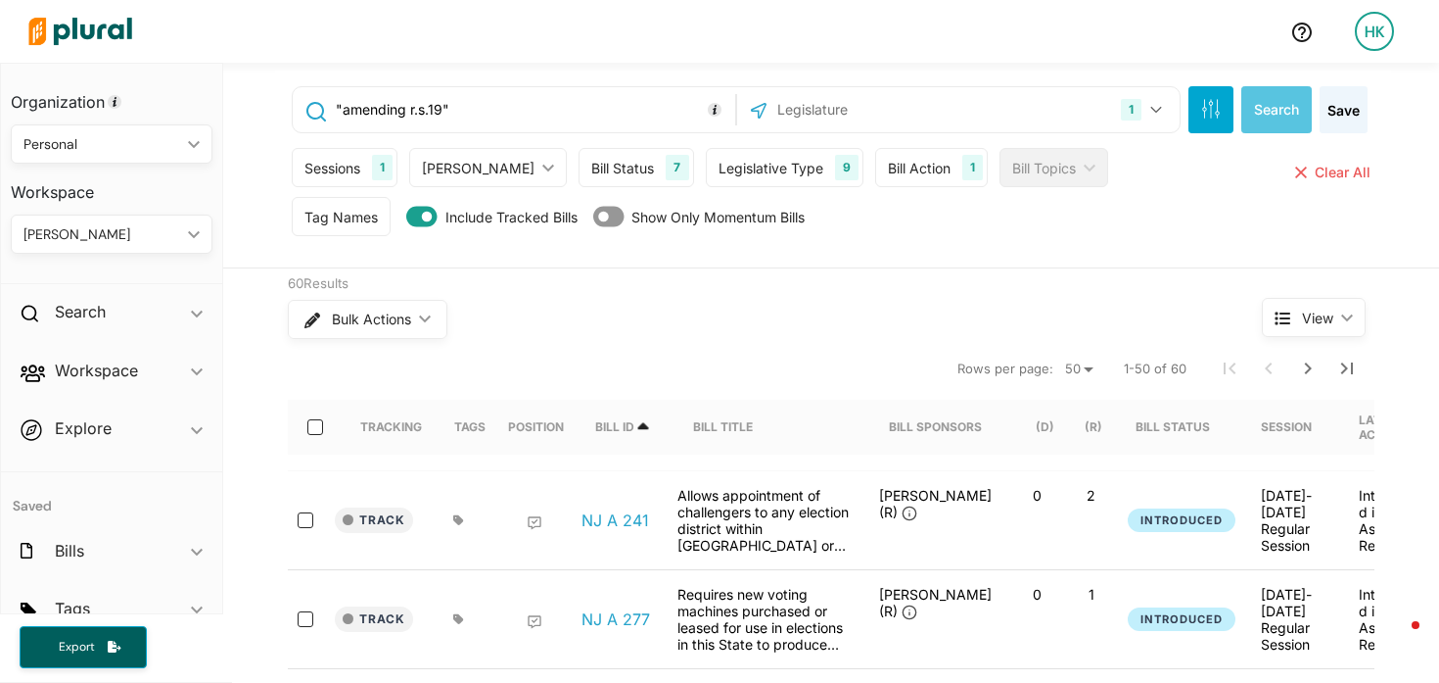
click at [481, 118] on input ""amending r.s.19"" at bounding box center [532, 109] width 397 height 37
click at [1257, 95] on button "Search" at bounding box center [1277, 109] width 71 height 47
drag, startPoint x: 597, startPoint y: 107, endPoint x: 445, endPoint y: 110, distance: 152.8
click at [445, 110] on input ""amending r.s.19" OR "repealing r.s.19"" at bounding box center [532, 109] width 397 height 37
click at [1290, 116] on button "Search" at bounding box center [1277, 109] width 71 height 47
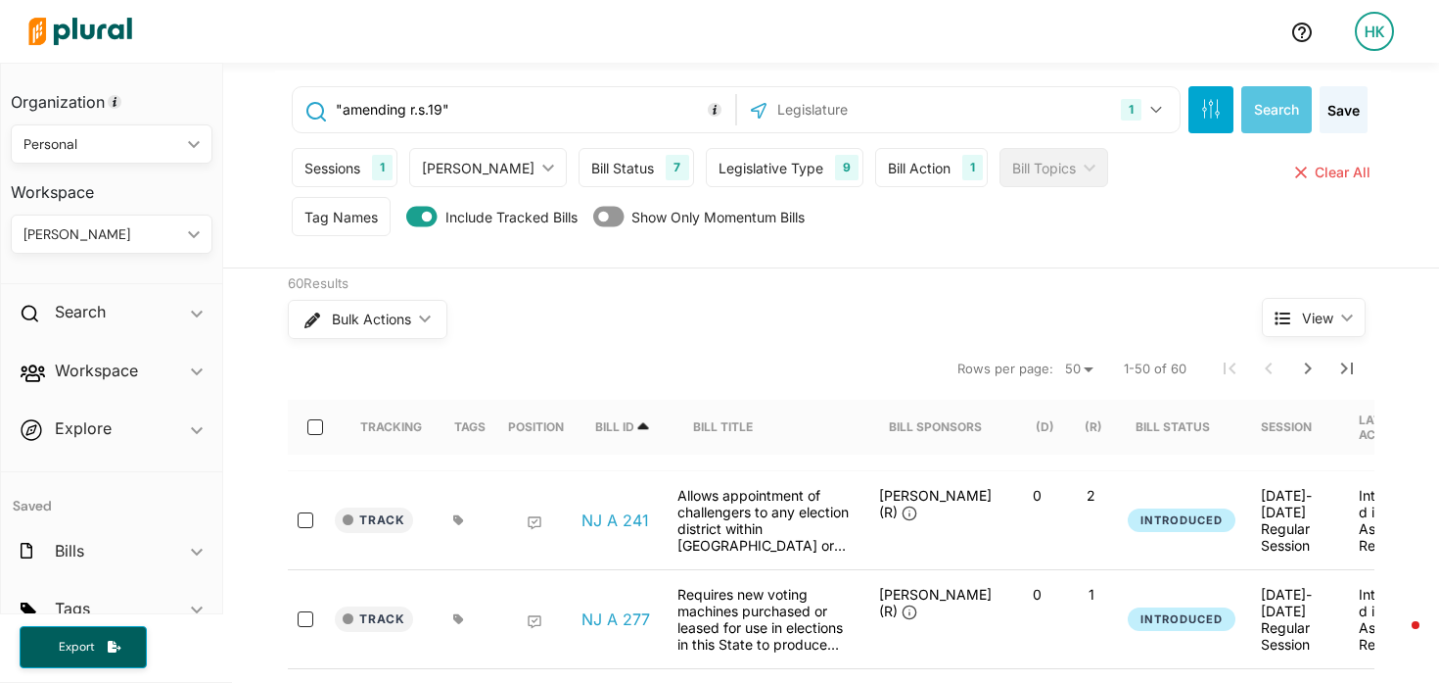
click at [576, 102] on input ""amending r.s.19"" at bounding box center [532, 109] width 397 height 37
paste input "OR "repealing r.s.19""
click at [1258, 109] on button "Search" at bounding box center [1277, 109] width 71 height 47
drag, startPoint x: 471, startPoint y: 108, endPoint x: 308, endPoint y: 114, distance: 162.7
click at [308, 114] on div ""amending r.s.19" OR "repealing r.s.19"" at bounding box center [514, 109] width 433 height 37
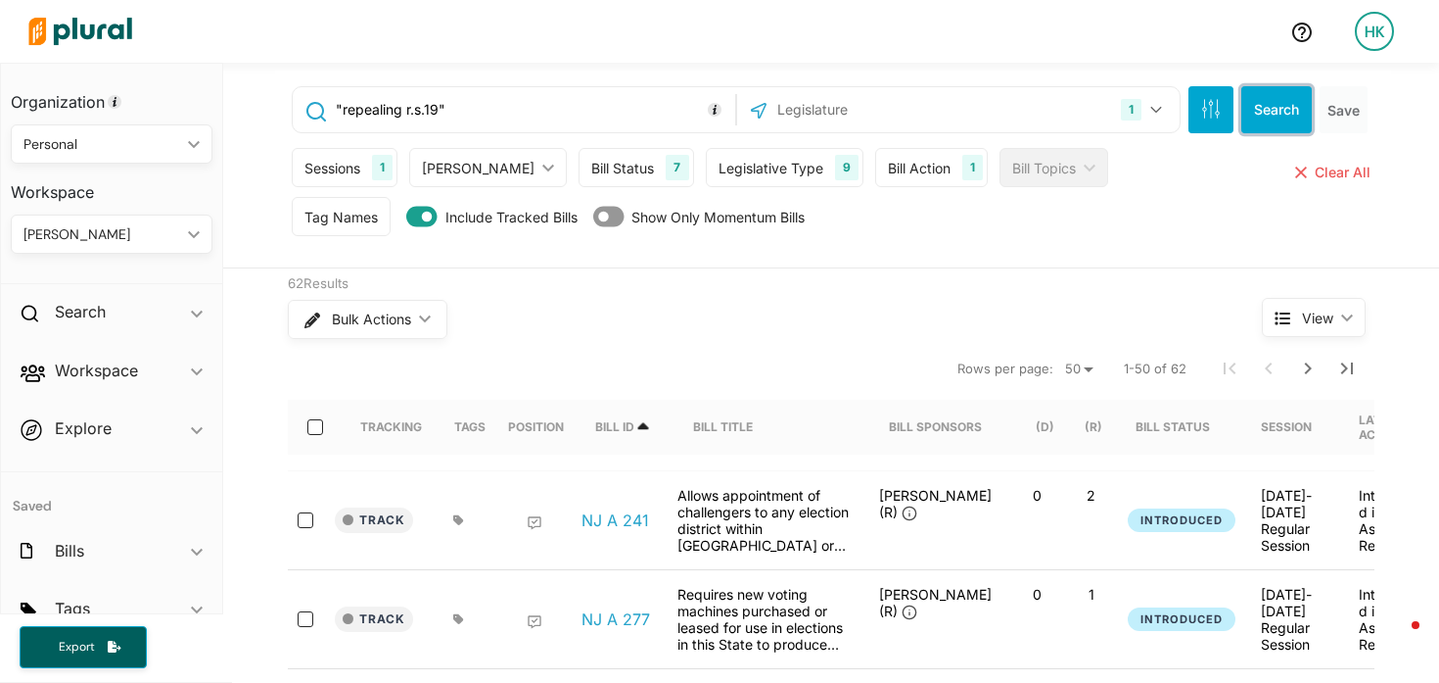
click at [1269, 113] on button "Search" at bounding box center [1277, 109] width 71 height 47
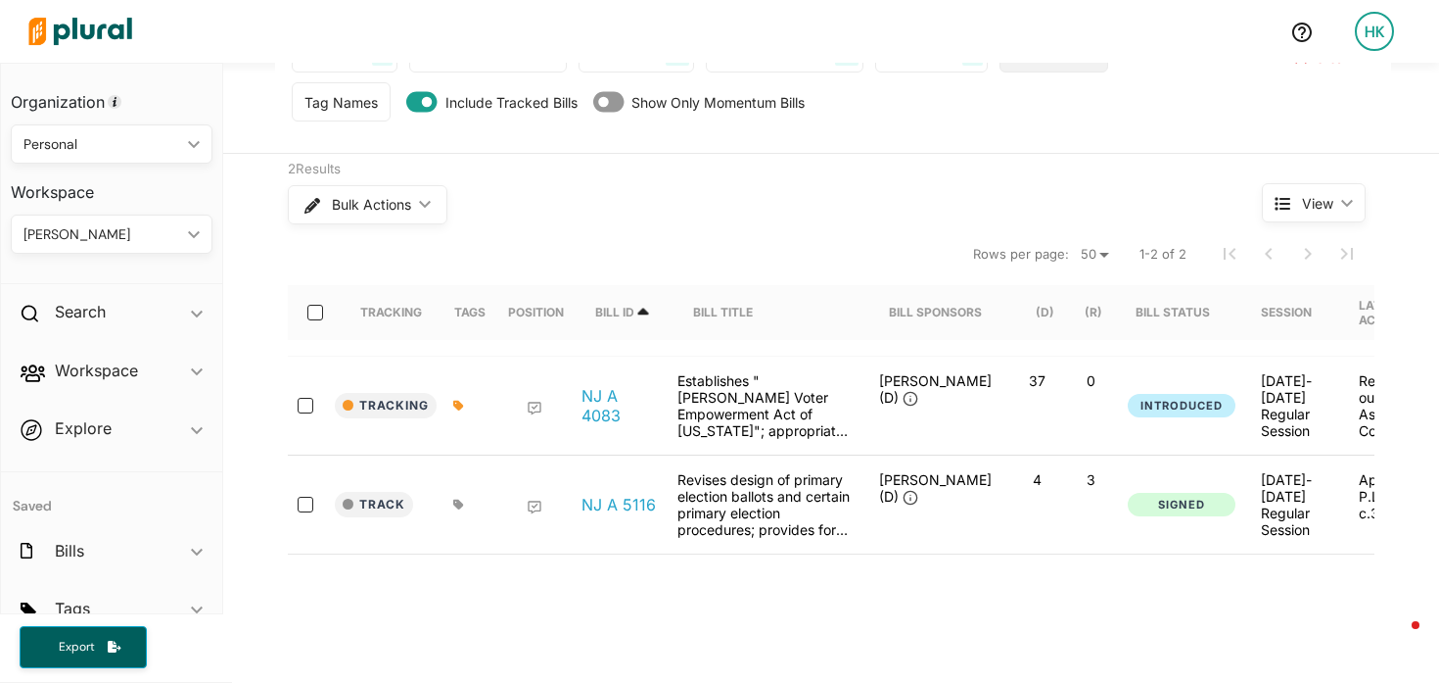
scroll to position [122, 0]
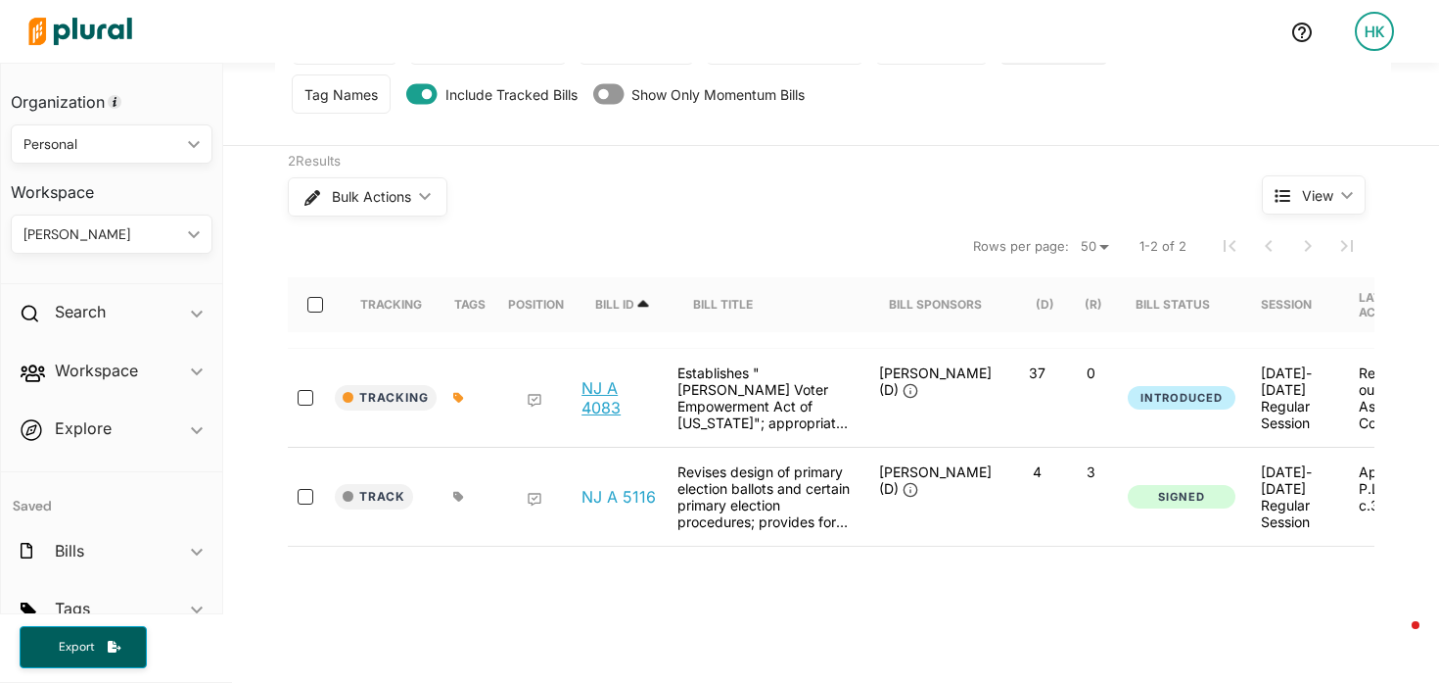
click at [599, 404] on link "NJ A 4083" at bounding box center [619, 397] width 74 height 39
click at [614, 499] on link "NJ A 5116" at bounding box center [619, 497] width 74 height 20
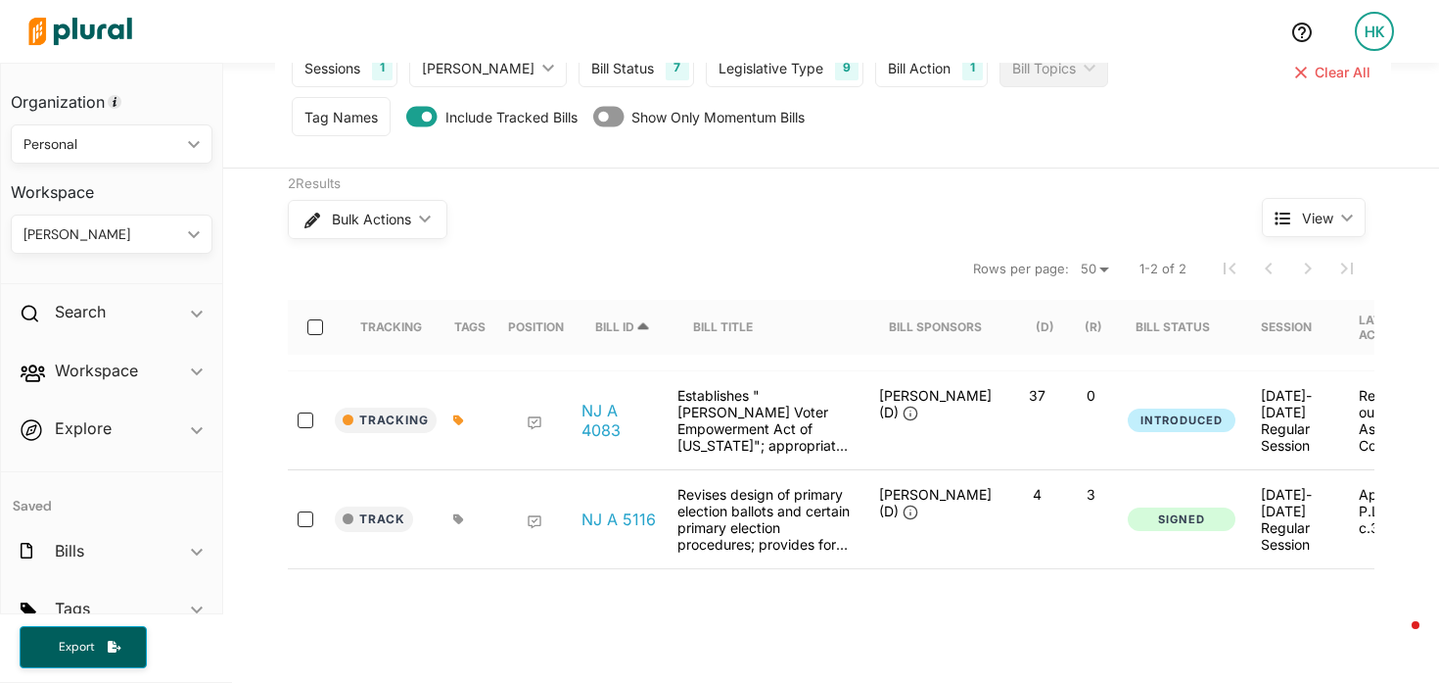
scroll to position [0, 0]
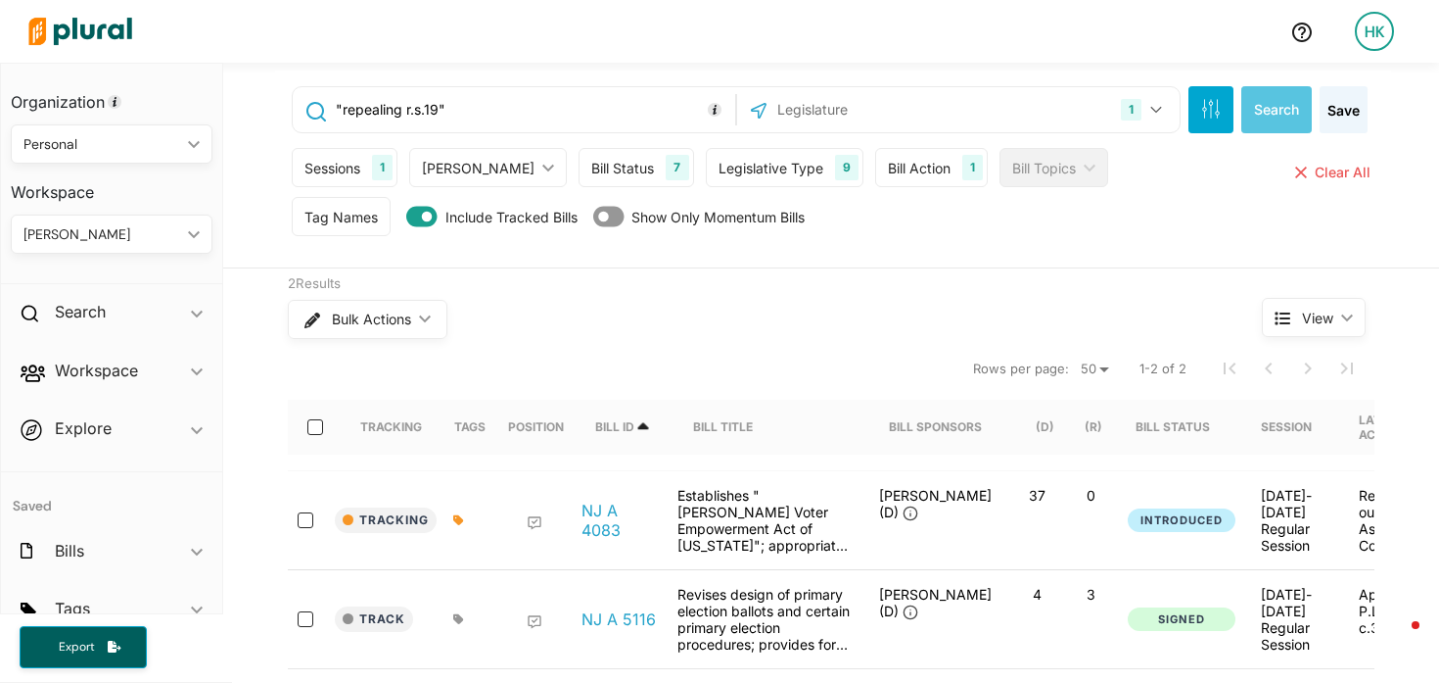
drag, startPoint x: 325, startPoint y: 109, endPoint x: 377, endPoint y: 107, distance: 51.9
click at [326, 109] on div ""repealing r.s.19"" at bounding box center [514, 109] width 433 height 37
click at [334, 113] on input ""repealing r.s.19"" at bounding box center [532, 109] width 397 height 37
paste input ""amending r.s.19" OR"
click at [1263, 107] on button "Search" at bounding box center [1277, 109] width 71 height 47
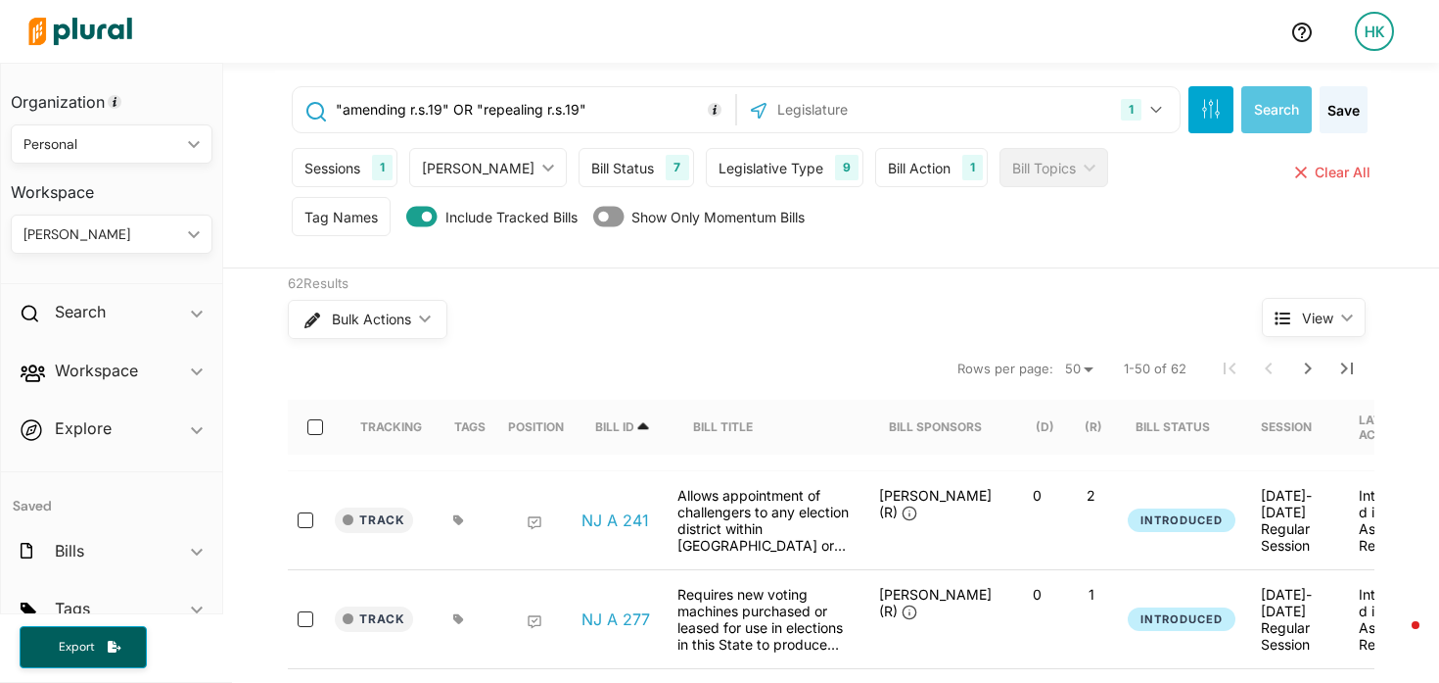
click at [597, 103] on input ""amending r.s.19" OR "repealing r.s.19"" at bounding box center [532, 109] width 397 height 37
click at [1288, 113] on button "Search" at bounding box center [1277, 109] width 71 height 47
drag, startPoint x: 605, startPoint y: 109, endPoint x: 260, endPoint y: 107, distance: 344.7
click at [260, 107] on div ""amending r.s.19" OR "repealing r.s.19" OR "supplementing title 19" 1 New Jerse…" at bounding box center [831, 166] width 1216 height 206
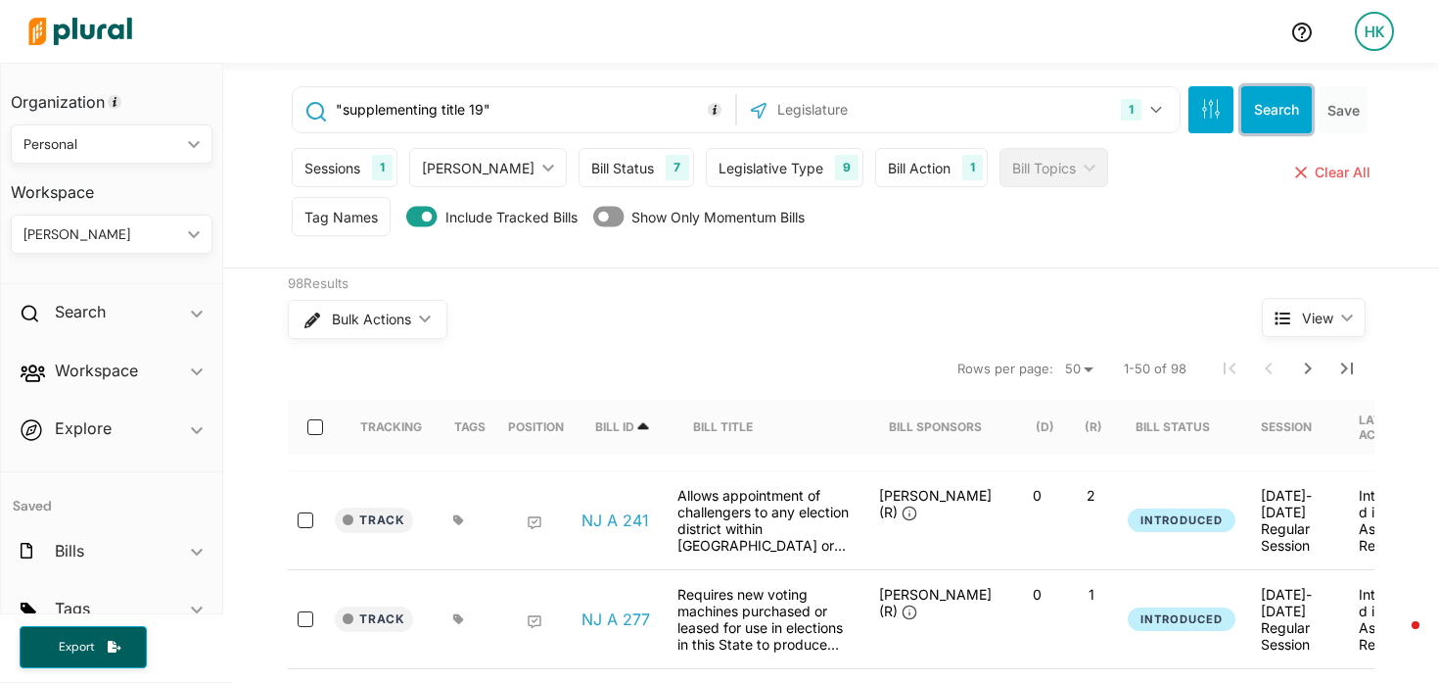
click at [1250, 118] on button "Search" at bounding box center [1277, 109] width 71 height 47
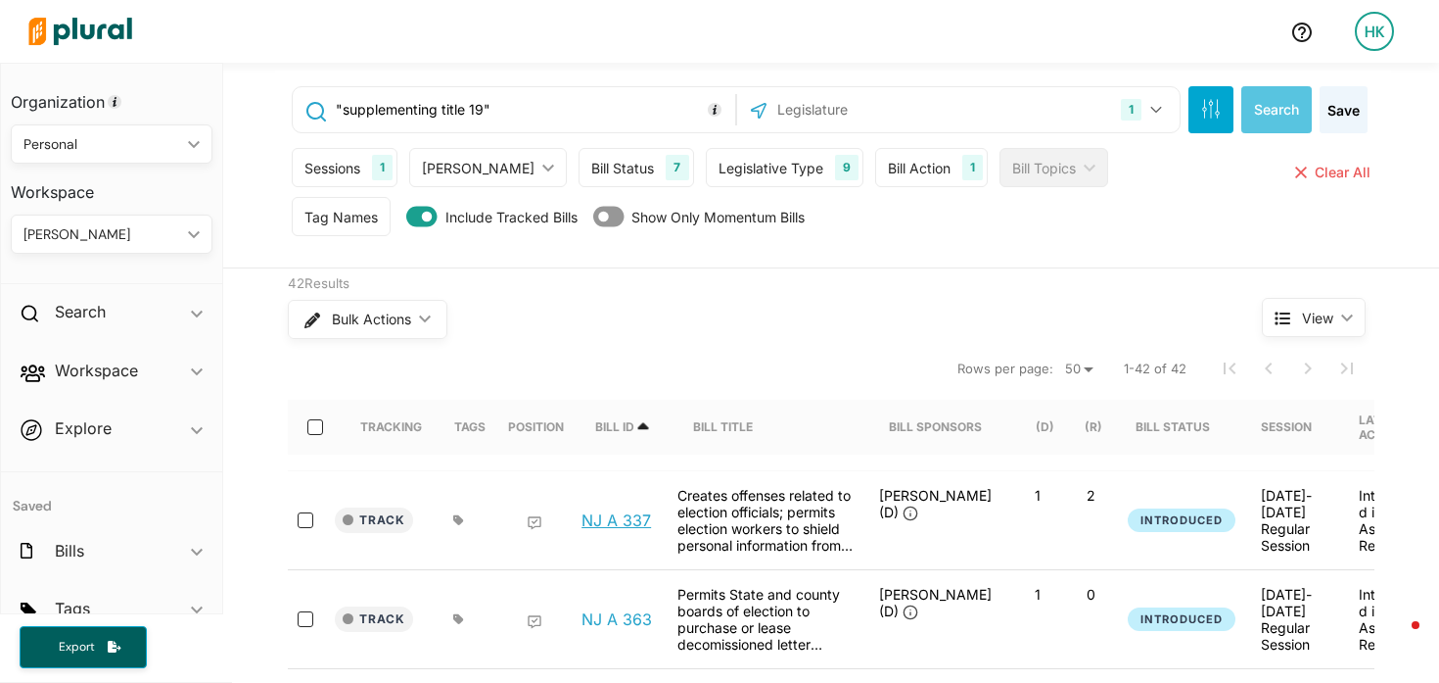
click at [625, 520] on link "NJ A 337" at bounding box center [617, 520] width 70 height 20
click at [334, 103] on input ""supplementing title 19"" at bounding box center [532, 109] width 397 height 37
paste input ""amending r.s.19" OR "repealing r.s.19" OR"
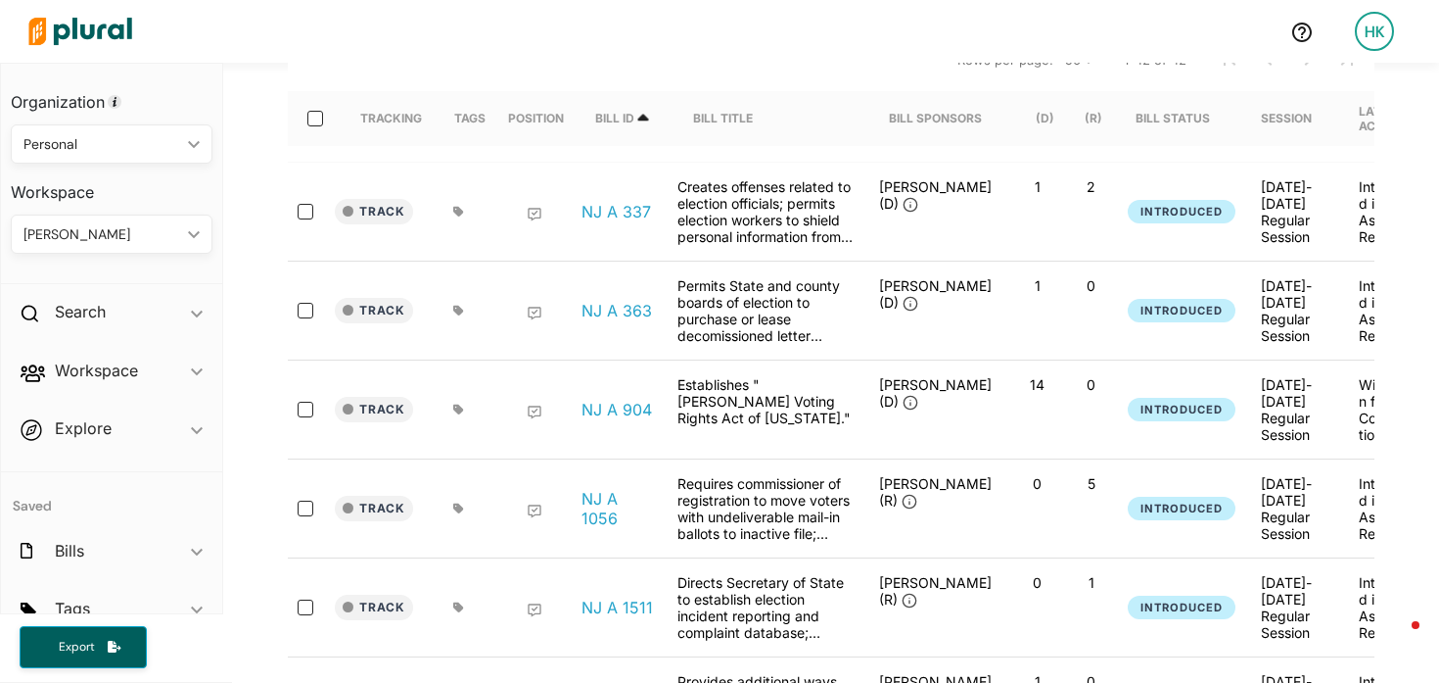
scroll to position [335, 0]
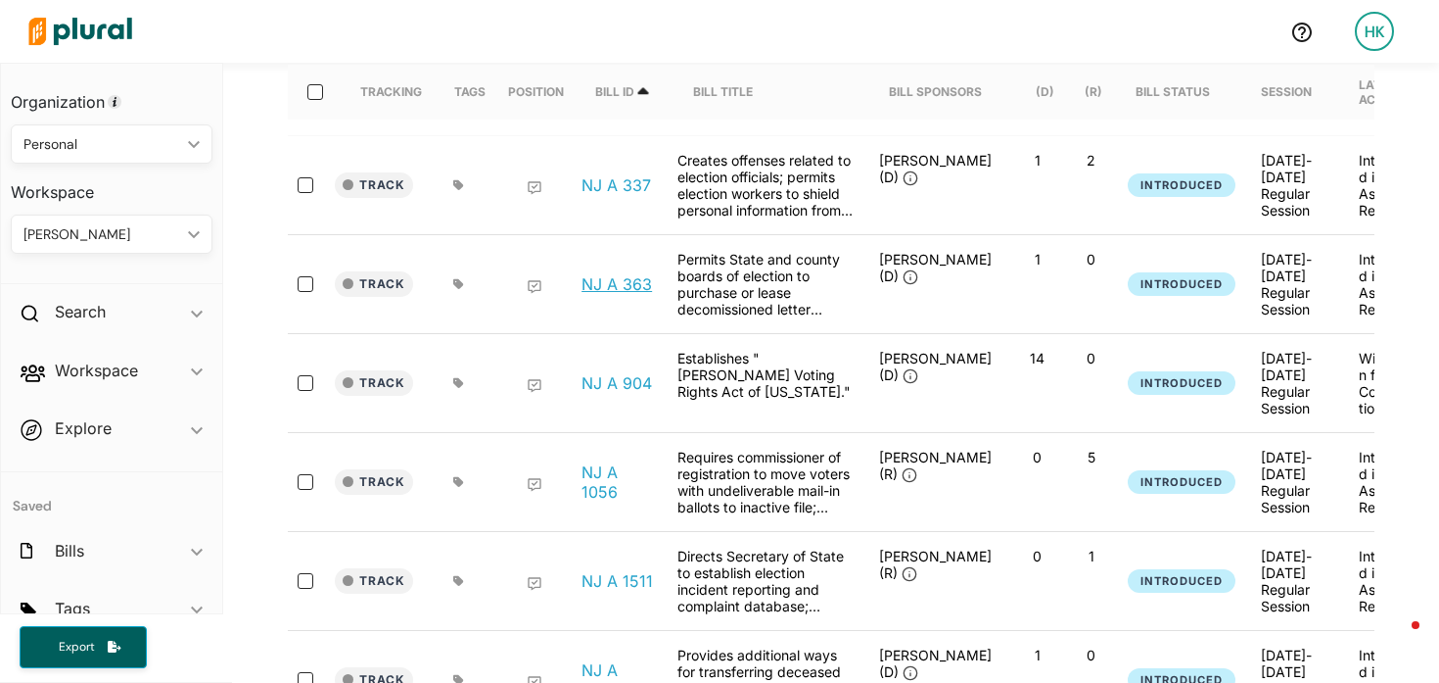
type input ""amending r.s.19" OR "repealing r.s.19" OR "supplementing title 19""
click at [628, 280] on link "NJ A 363" at bounding box center [617, 284] width 71 height 20
click at [620, 375] on link "NJ A 904" at bounding box center [617, 383] width 71 height 20
click at [585, 478] on link "NJ A 1056" at bounding box center [619, 481] width 74 height 39
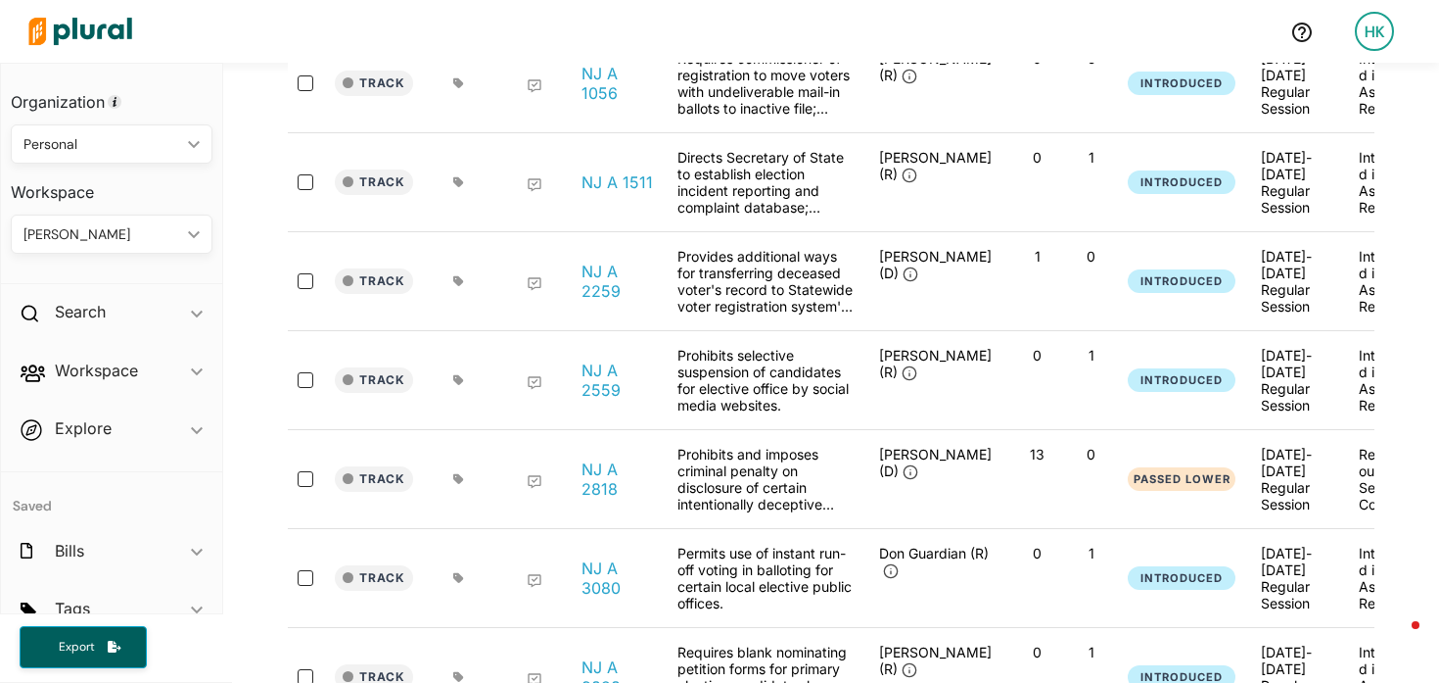
scroll to position [853, 0]
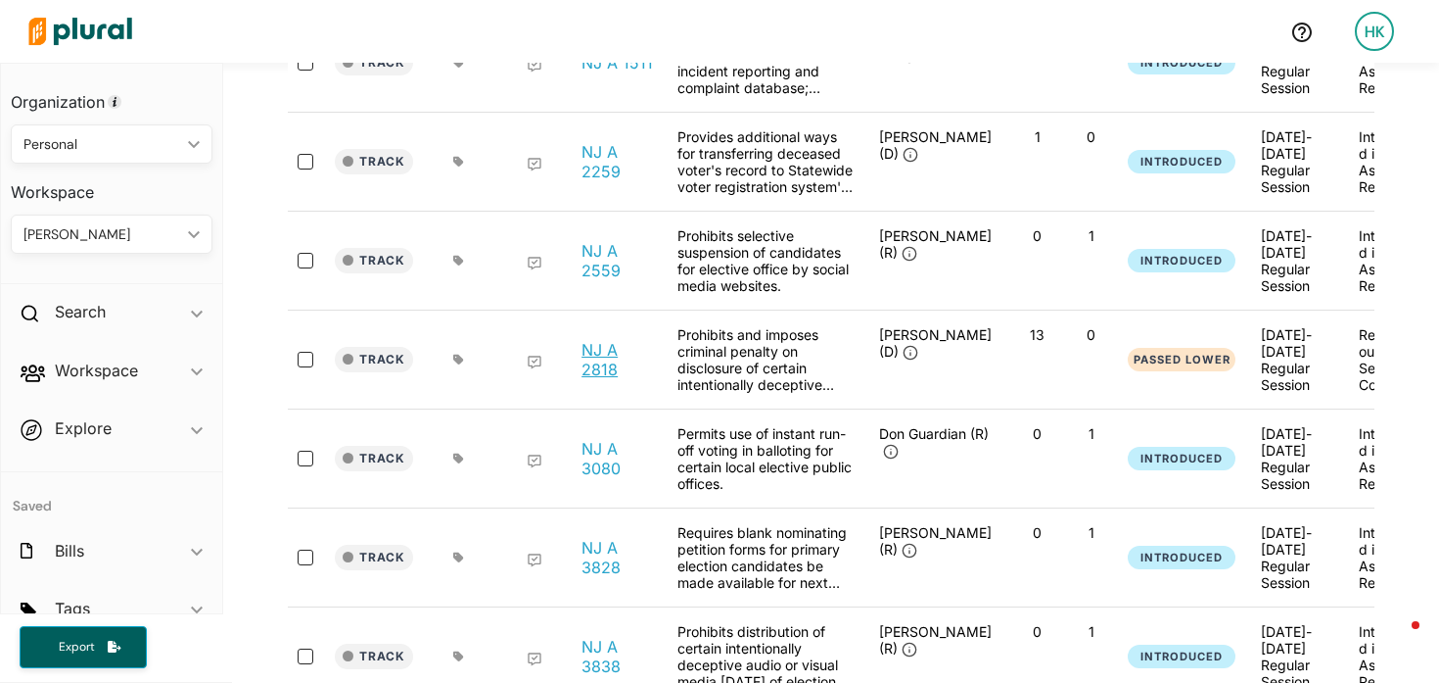
click at [596, 357] on link "NJ A 2818" at bounding box center [619, 359] width 74 height 39
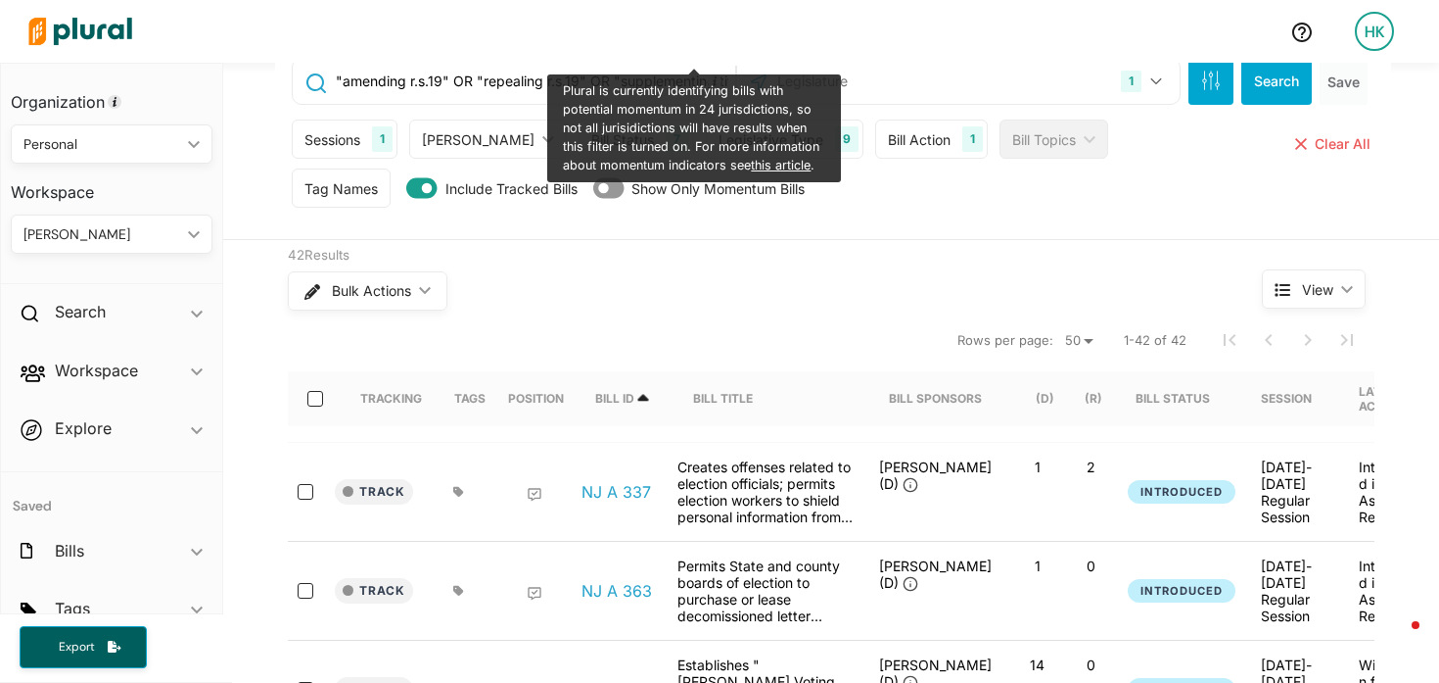
scroll to position [0, 0]
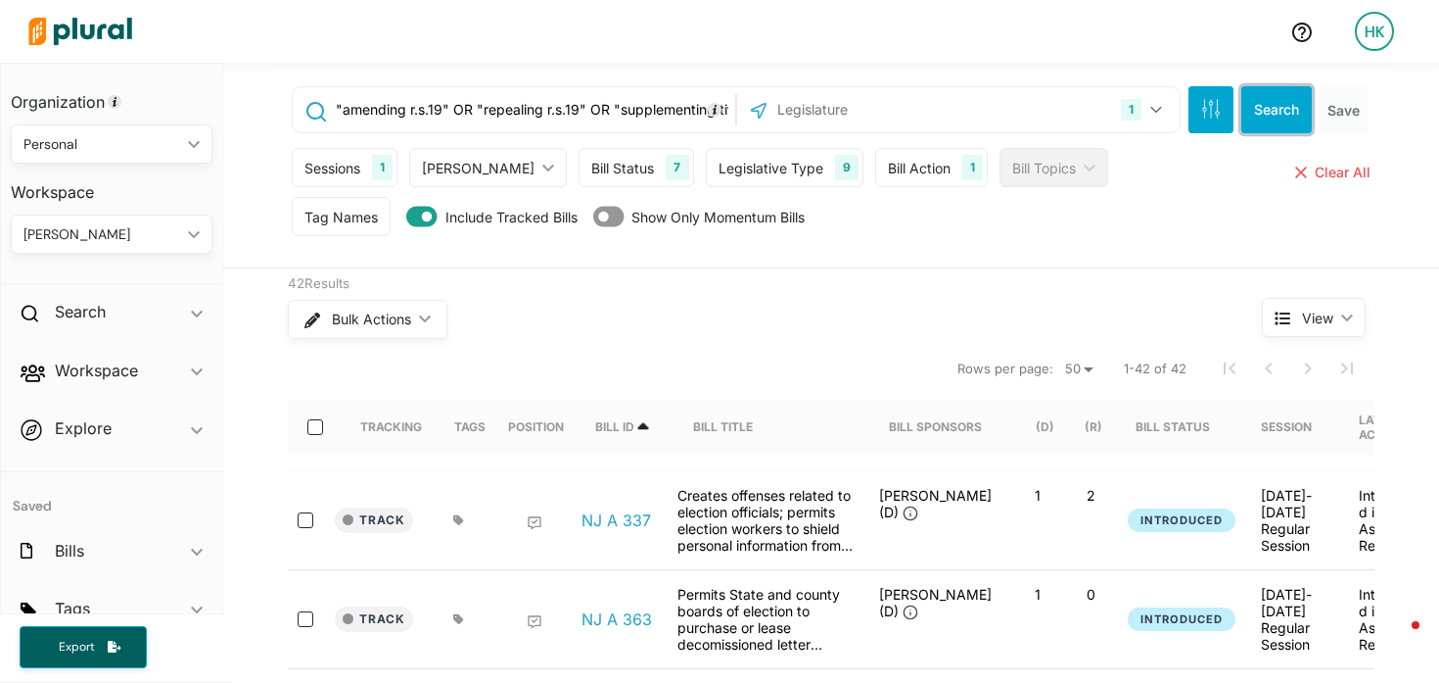
click at [1256, 110] on button "Search" at bounding box center [1277, 109] width 71 height 47
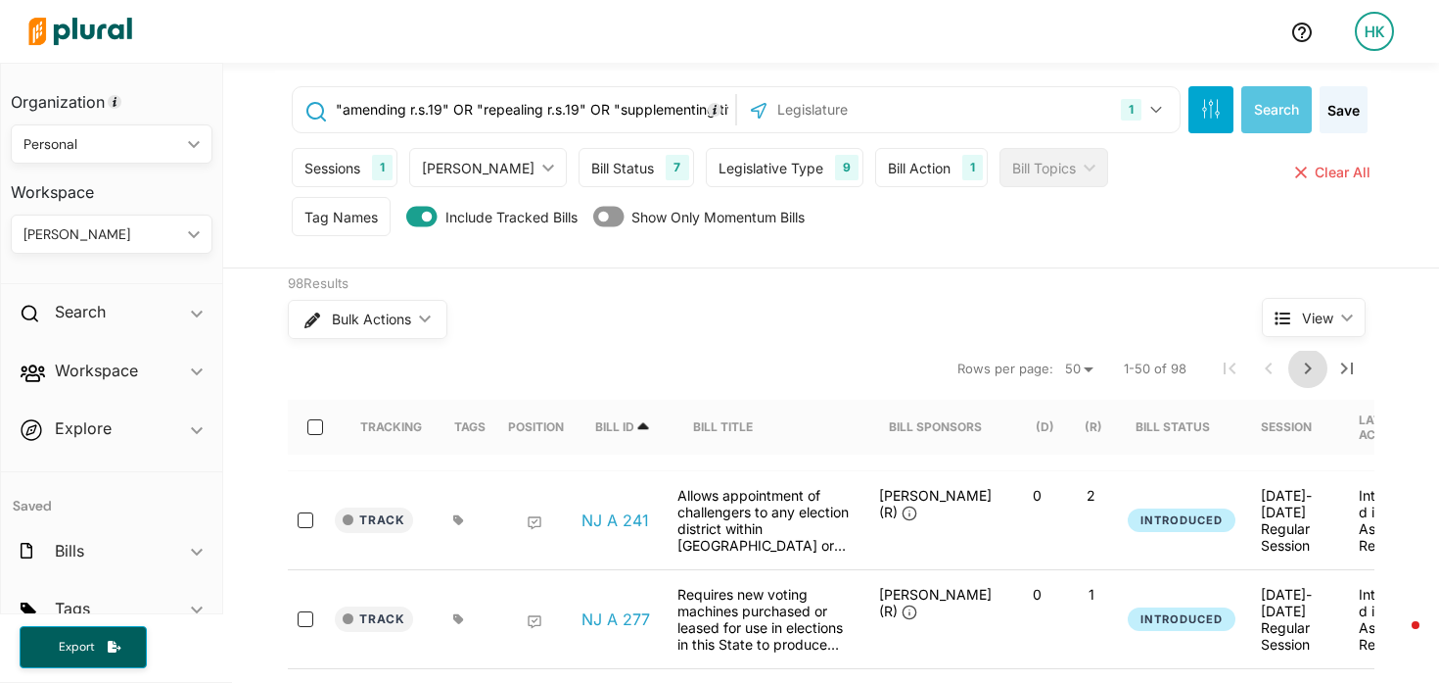
click at [1298, 360] on icon "Next Page" at bounding box center [1309, 368] width 24 height 24
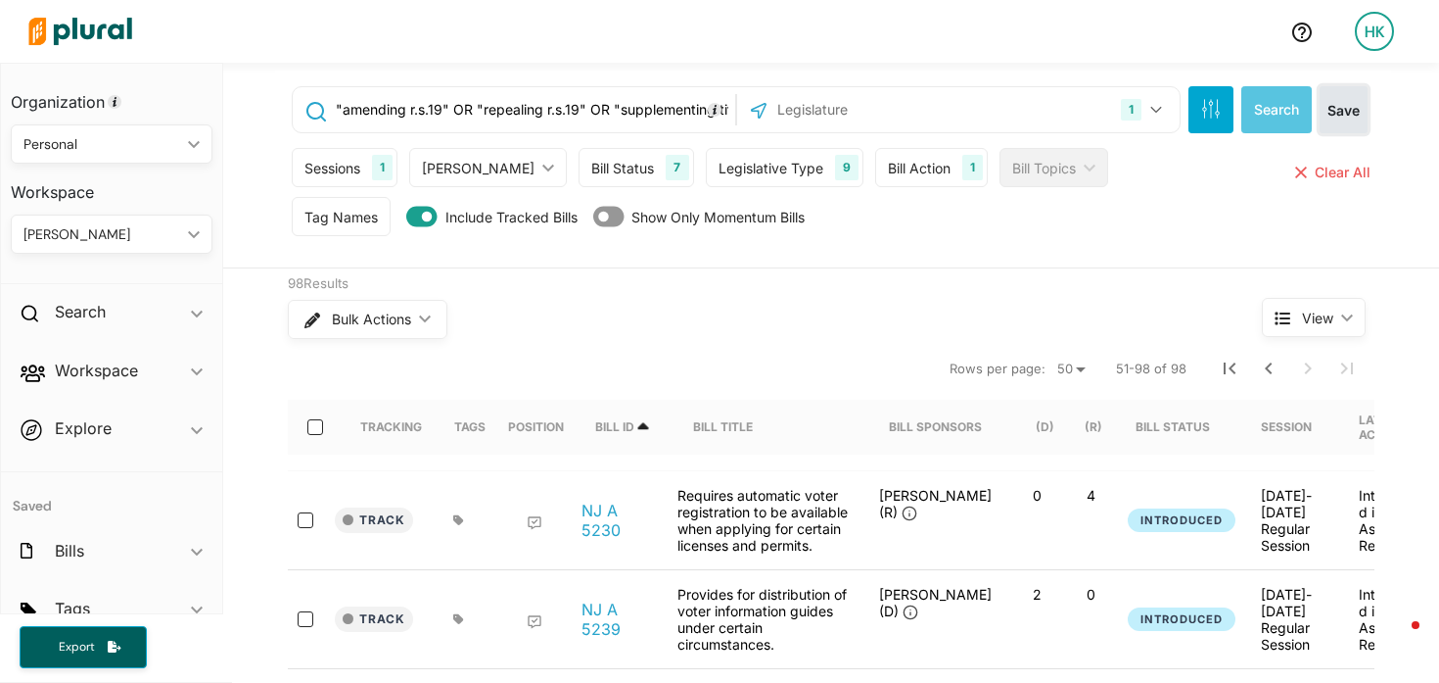
click at [1345, 101] on button "Save" at bounding box center [1344, 109] width 48 height 47
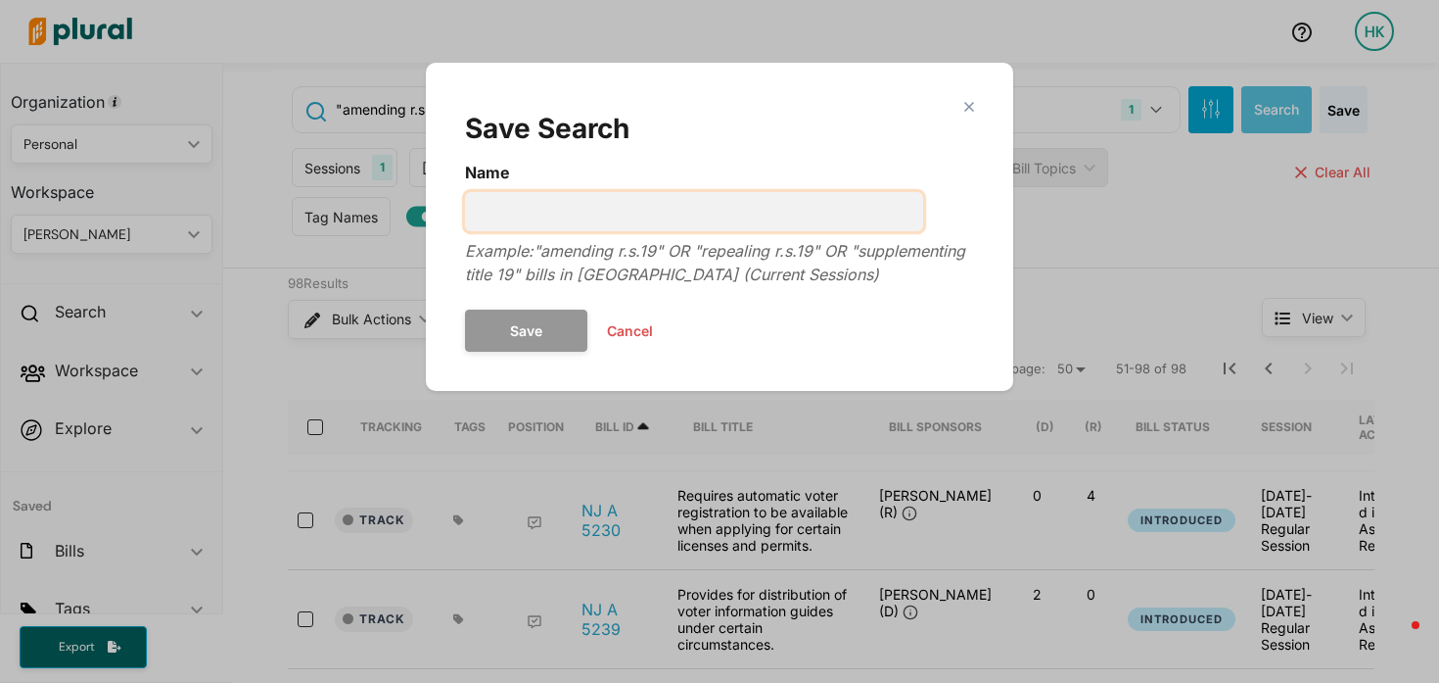
click at [657, 208] on input "Name" at bounding box center [694, 211] width 458 height 39
type input "bills amending election code - NJ"
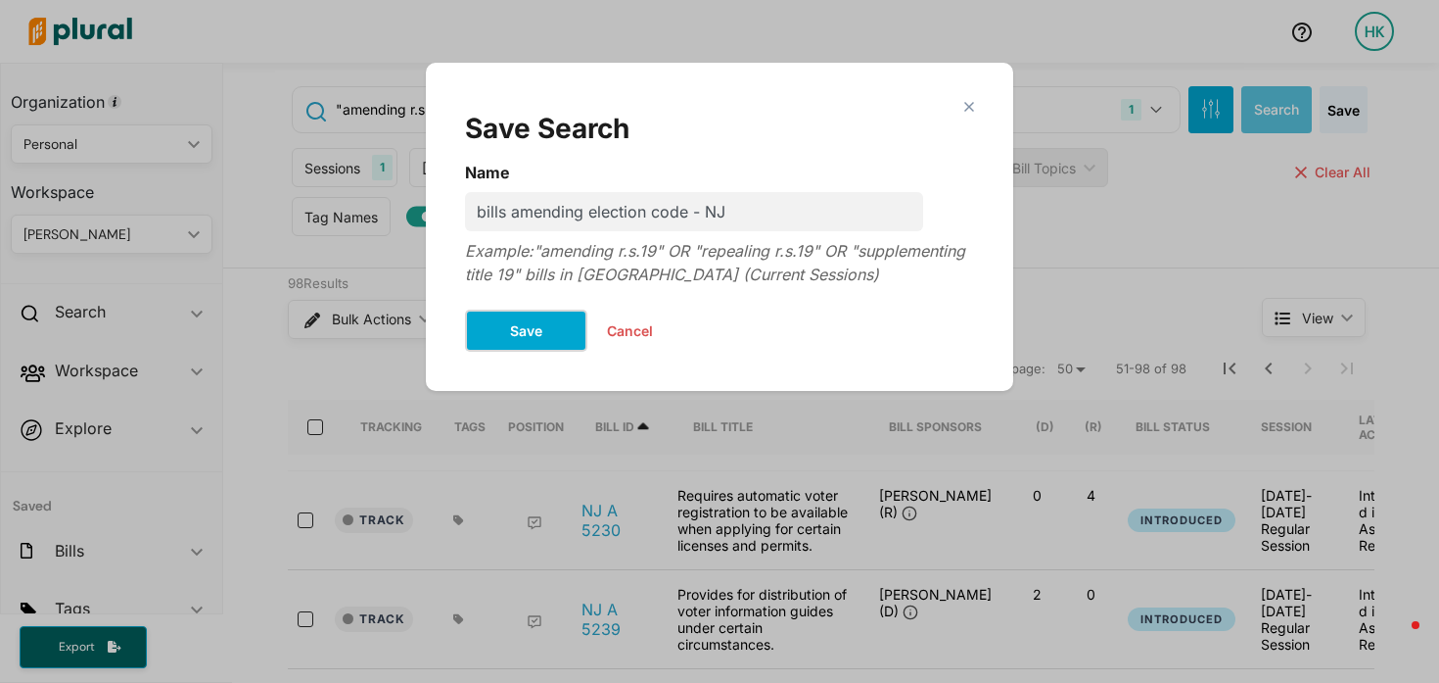
click at [554, 326] on button "Save" at bounding box center [526, 330] width 122 height 42
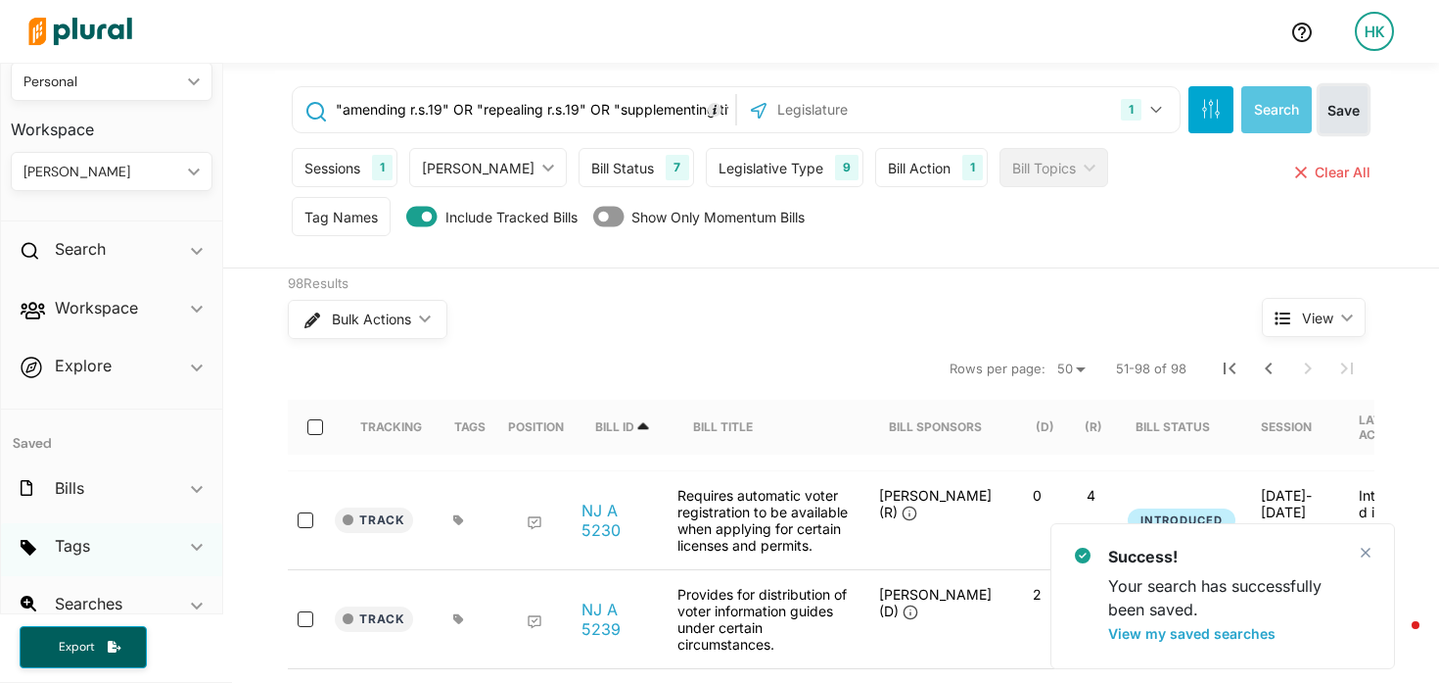
scroll to position [85, 0]
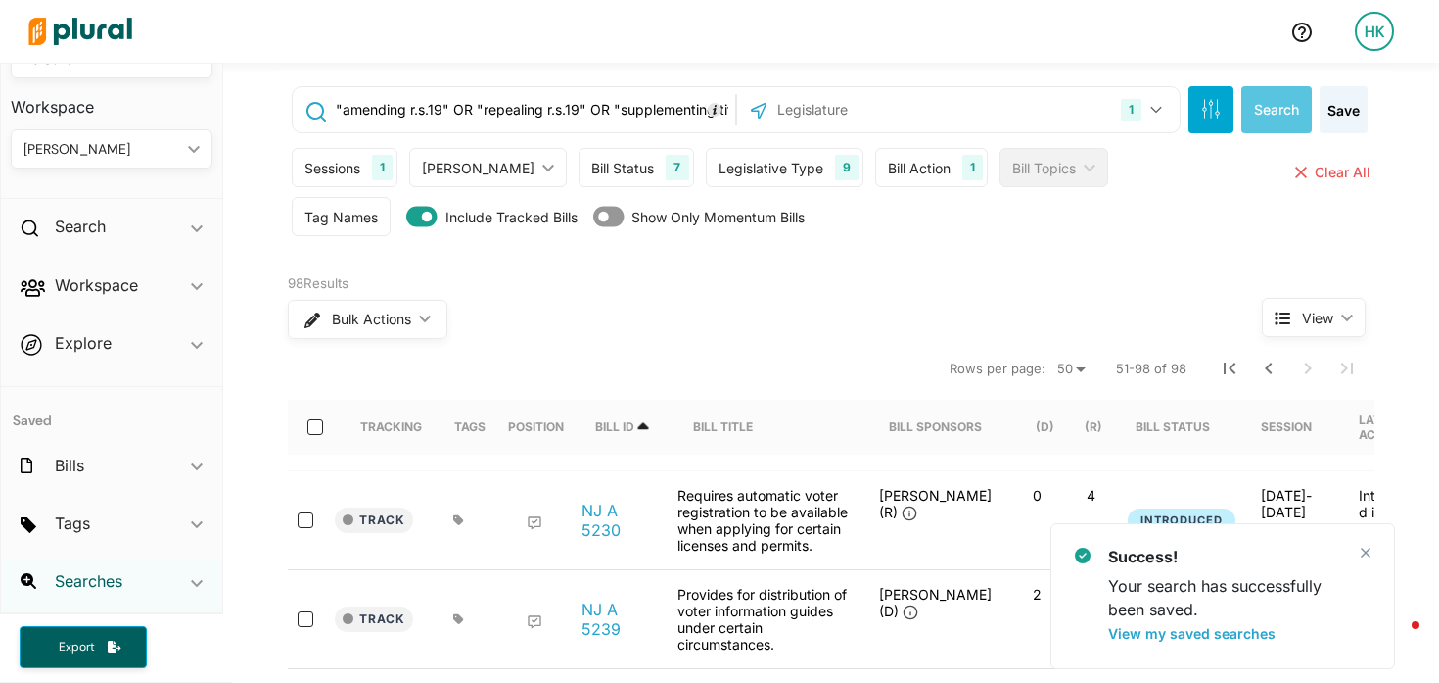
click at [96, 575] on h2 "Searches" at bounding box center [89, 581] width 68 height 22
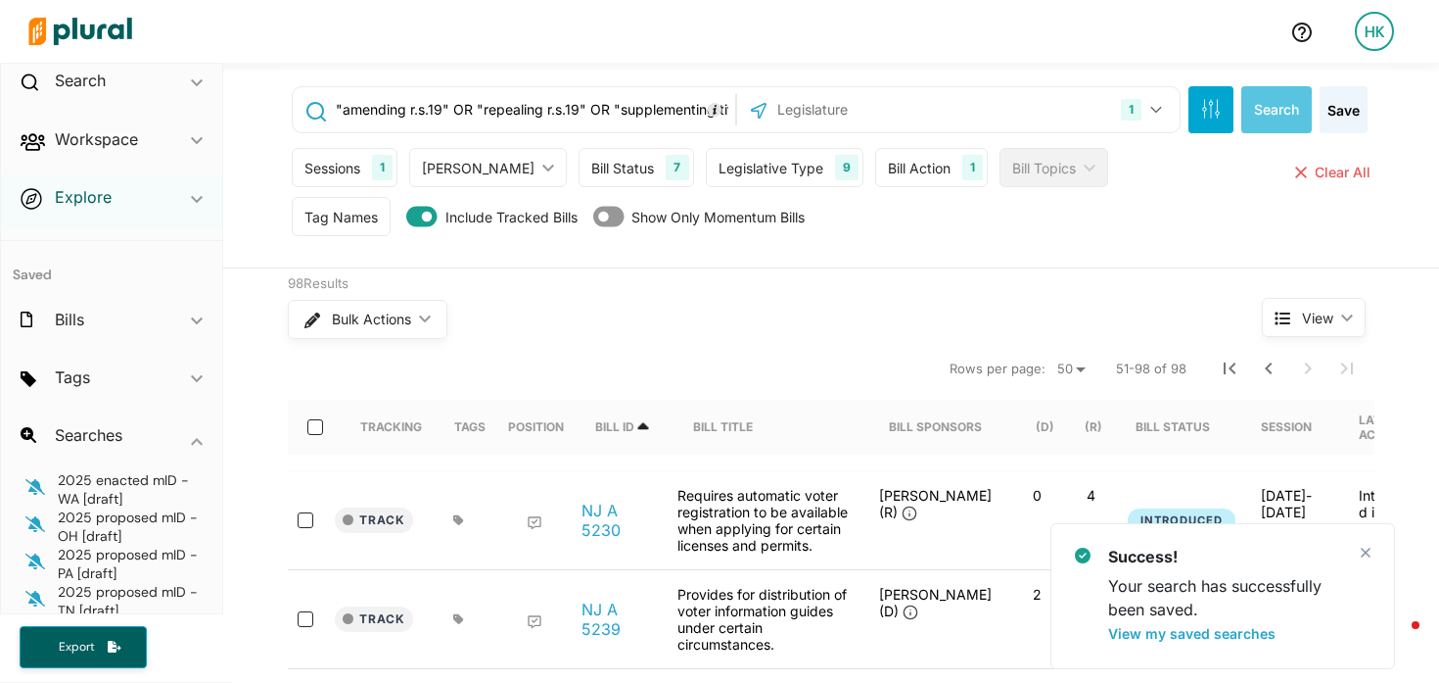
scroll to position [203, 0]
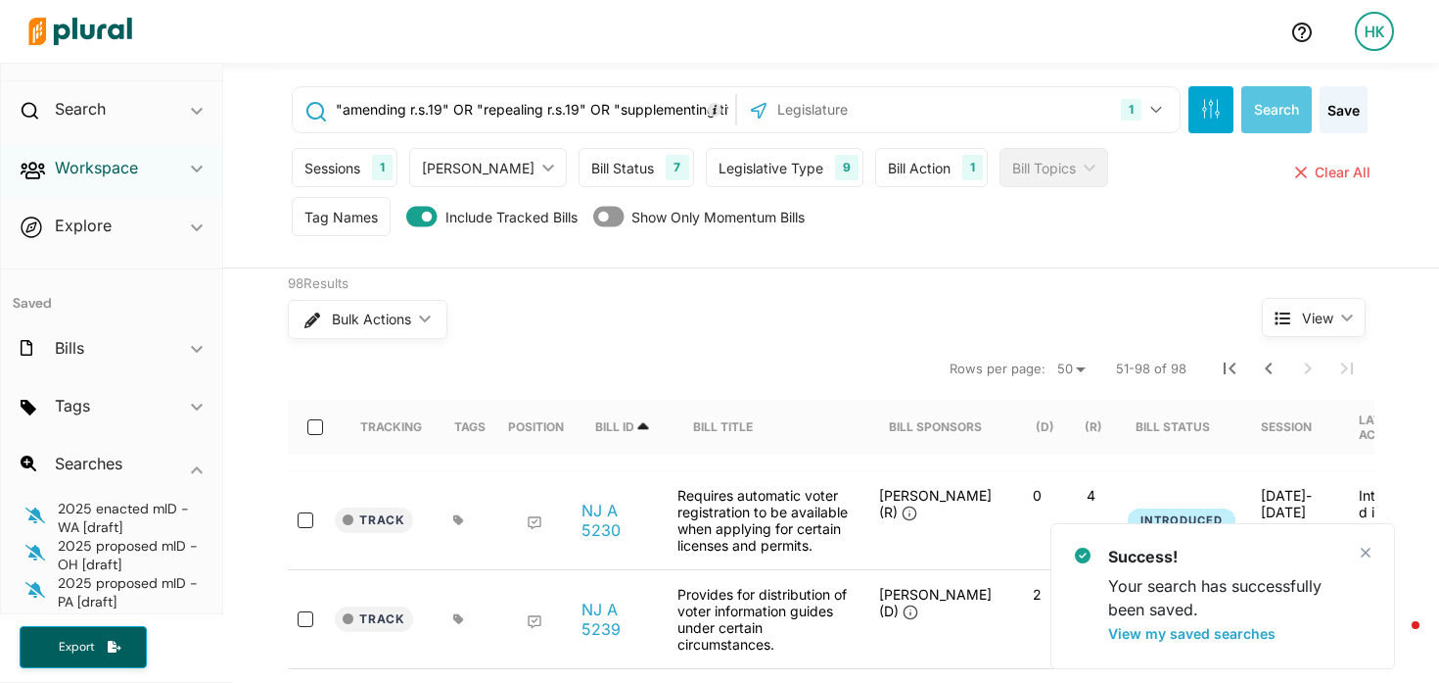
click at [94, 169] on h2 "Workspace" at bounding box center [96, 168] width 83 height 22
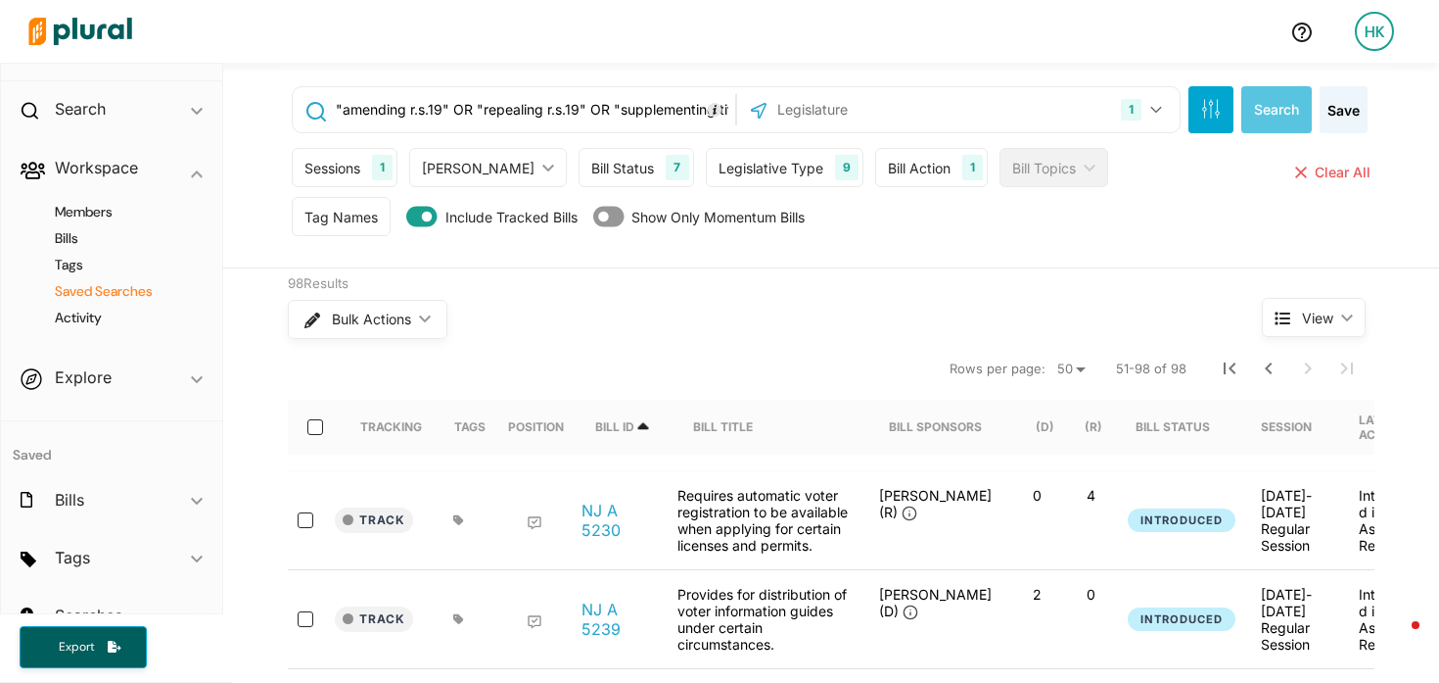
click at [102, 293] on h4 "Saved Searches" at bounding box center [116, 291] width 172 height 19
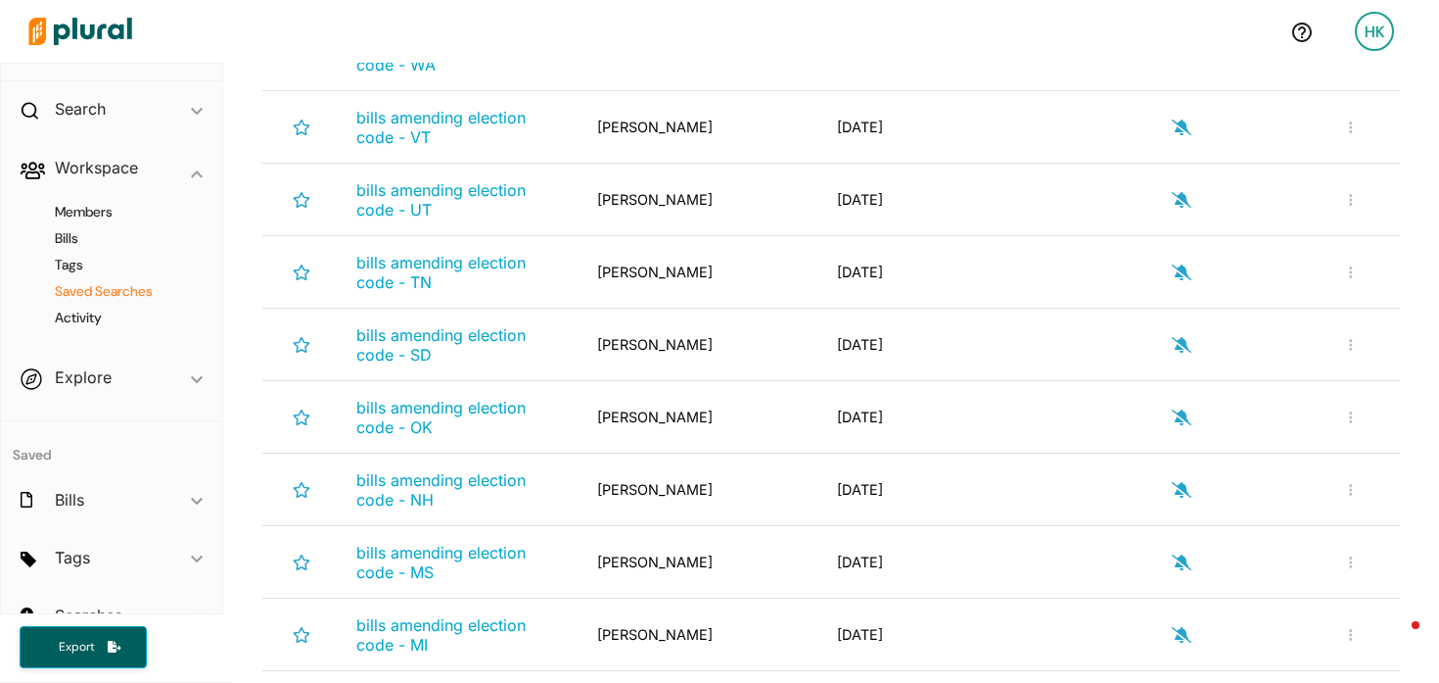
scroll to position [588, 0]
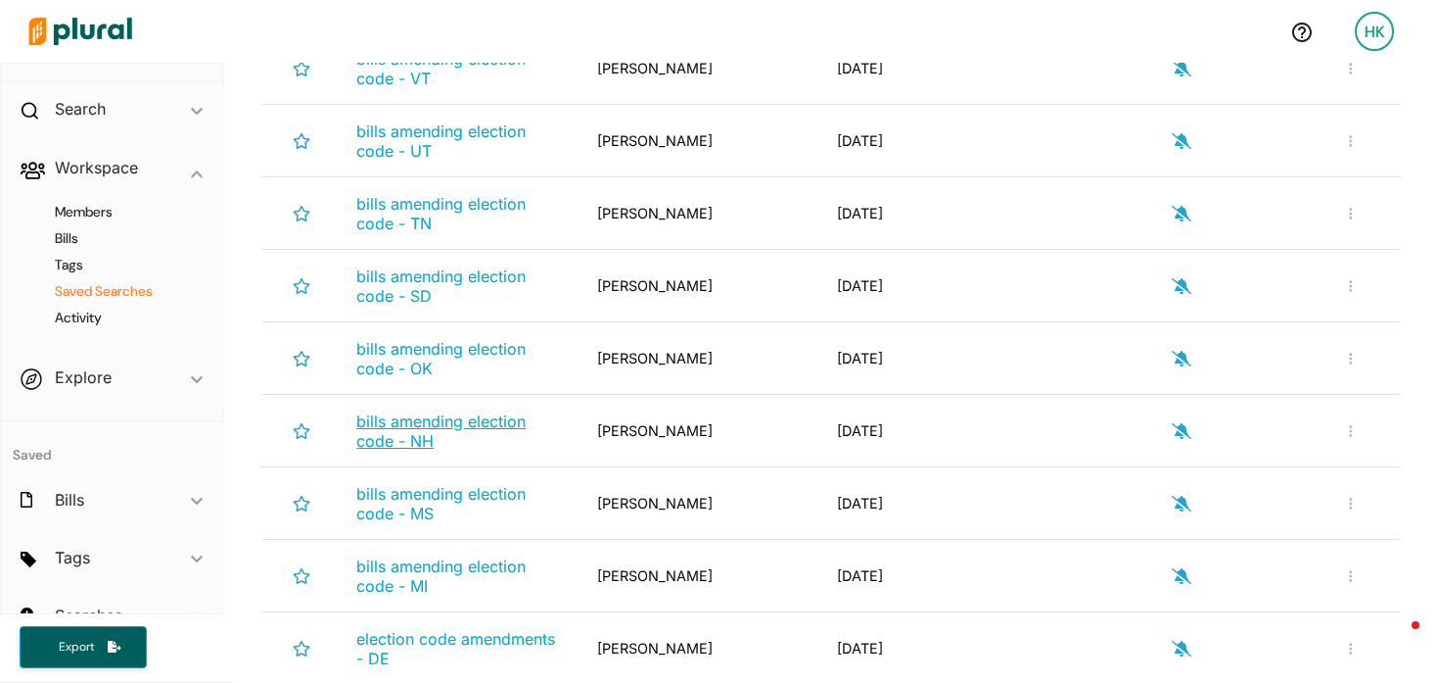
click at [398, 443] on span "bills amending election code - NH" at bounding box center [440, 430] width 169 height 39
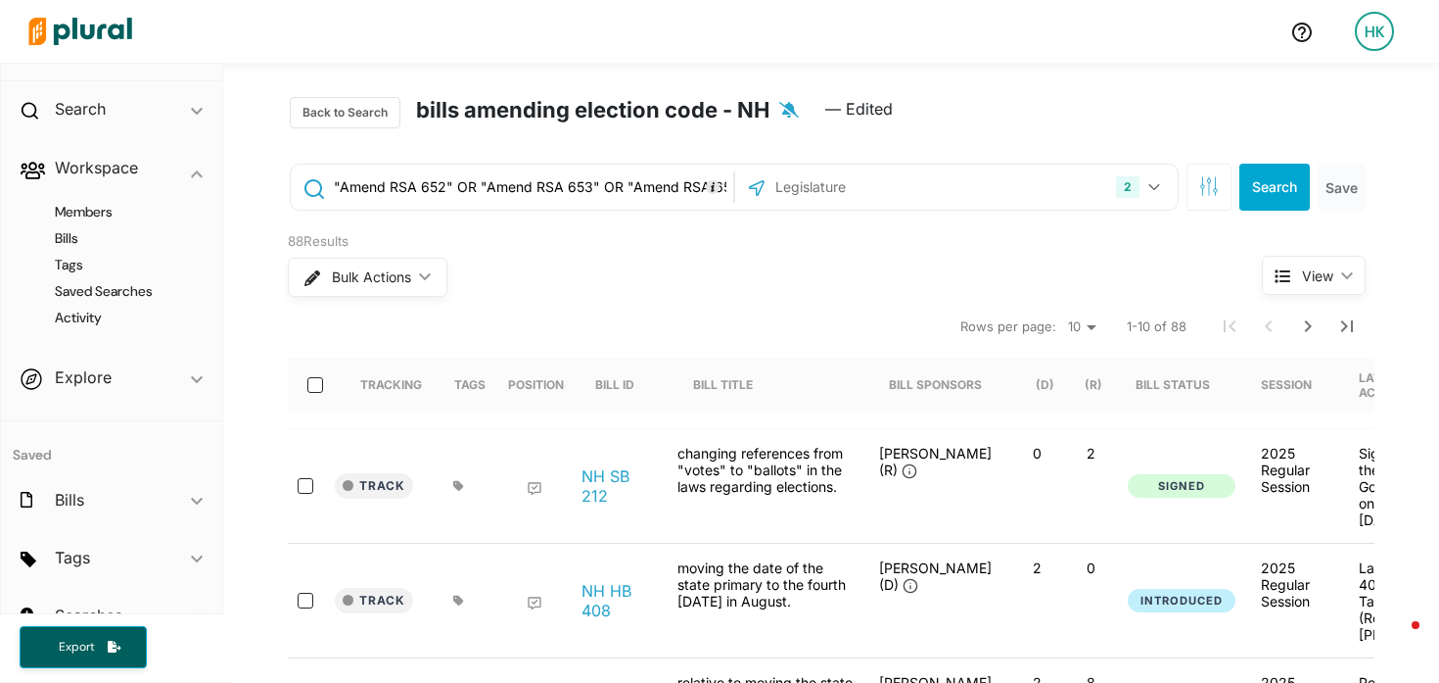
click at [1070, 178] on div "2 Missouri New Hampshire US Congress Alabama Alaska Arizona Arkansas California…" at bounding box center [956, 186] width 433 height 37
click at [822, 176] on input "text" at bounding box center [879, 186] width 210 height 37
click at [1149, 187] on icon "button" at bounding box center [1155, 187] width 12 height 8
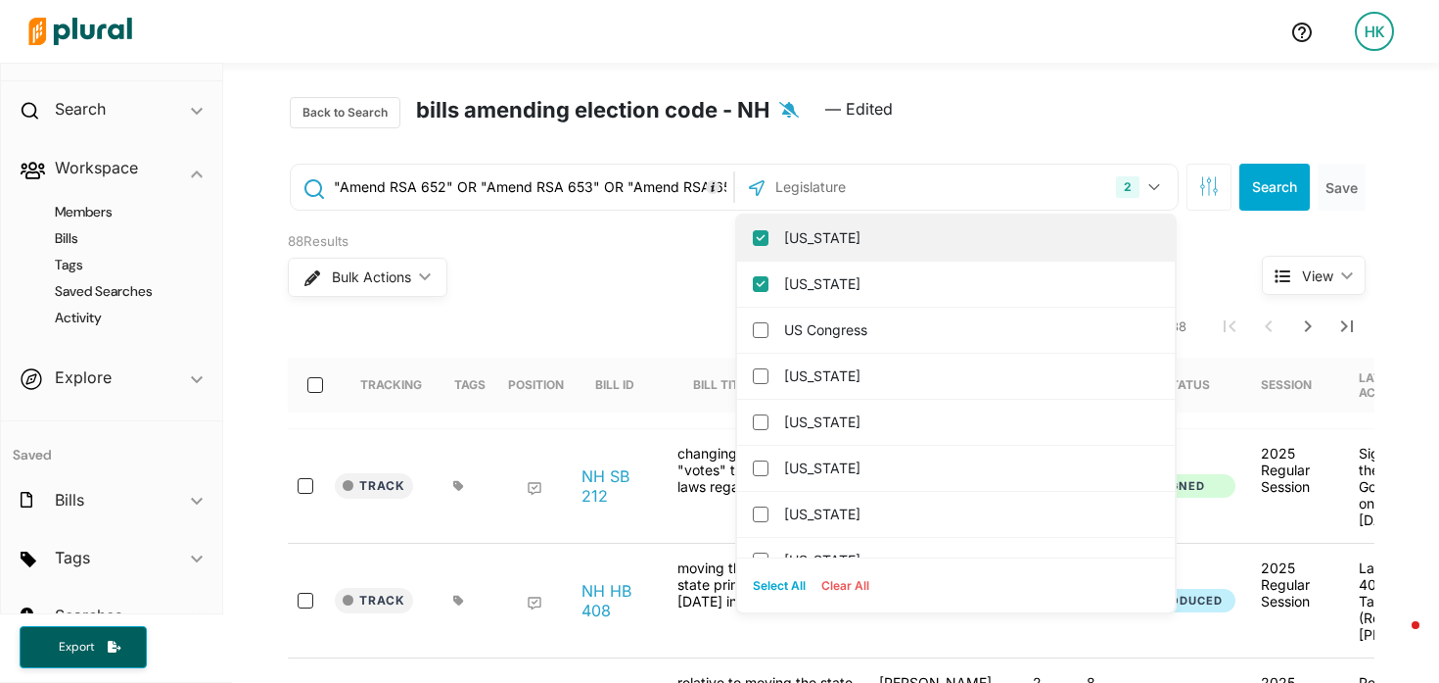
click at [753, 236] on input "Missouri" at bounding box center [761, 238] width 16 height 16
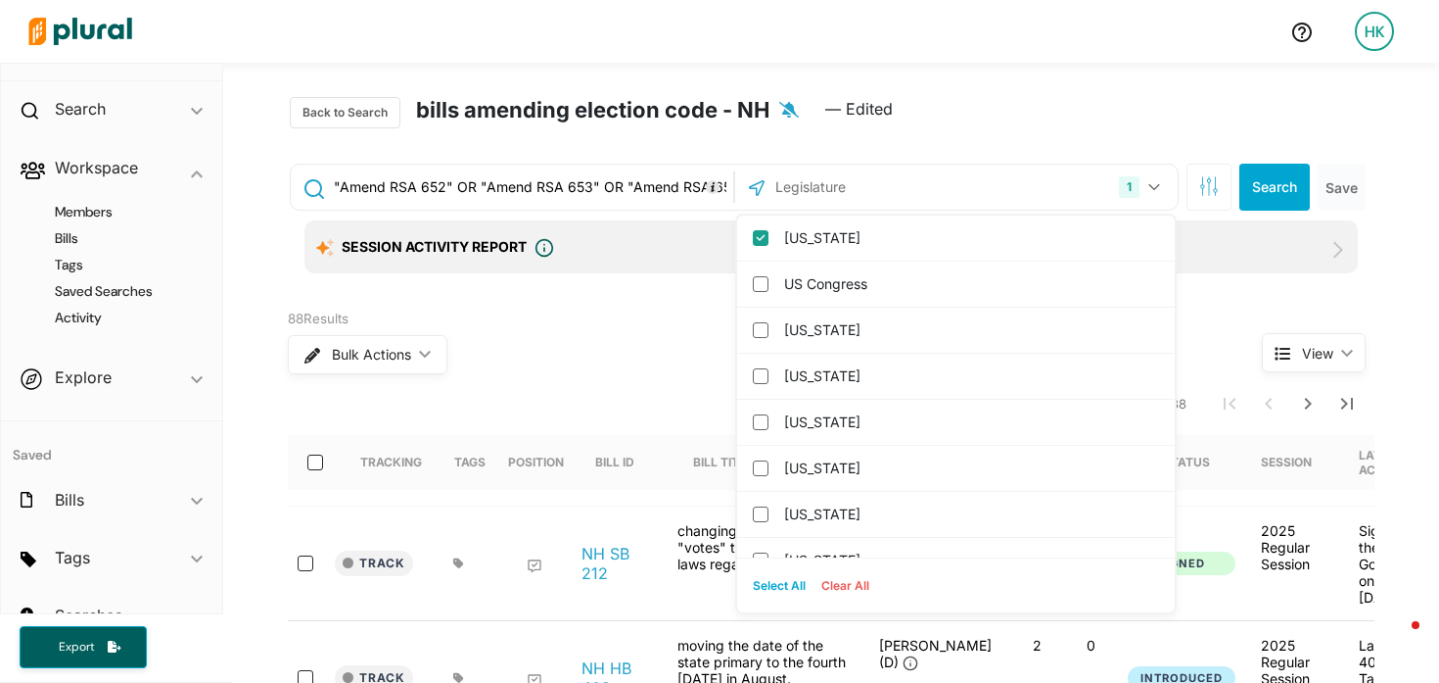
click at [650, 232] on div "Session Activity Report Plural Policy has developed a session activity report g…" at bounding box center [832, 246] width 1054 height 53
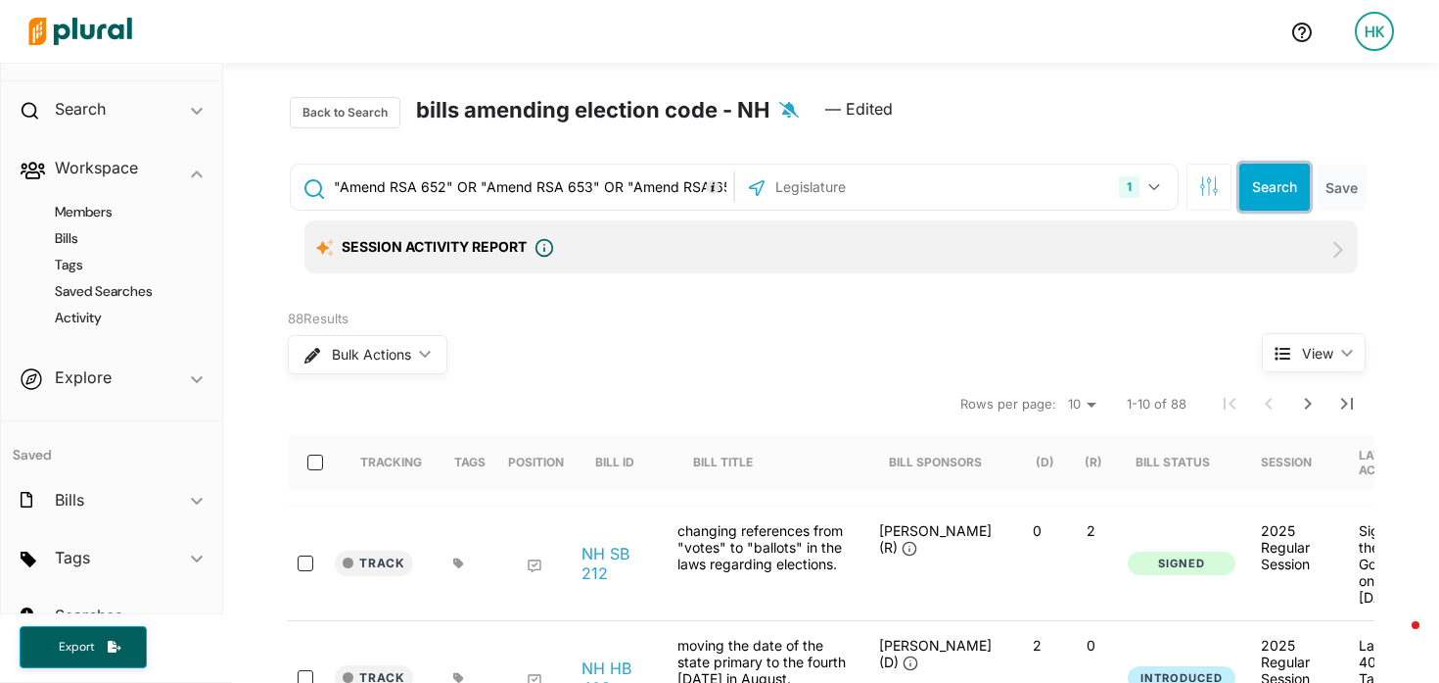
click at [1278, 183] on button "Search" at bounding box center [1275, 187] width 71 height 47
click at [1345, 193] on button "Save" at bounding box center [1342, 187] width 48 height 47
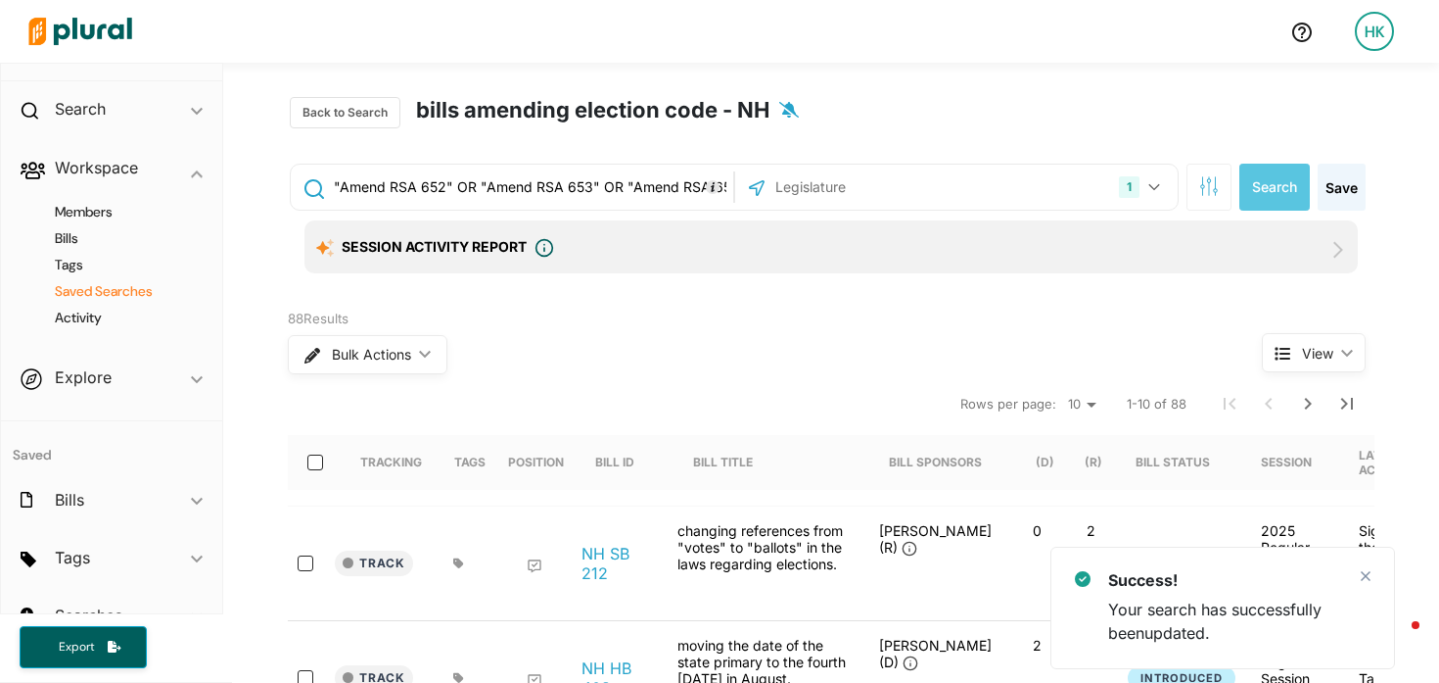
click at [142, 296] on h4 "Saved Searches" at bounding box center [116, 291] width 172 height 19
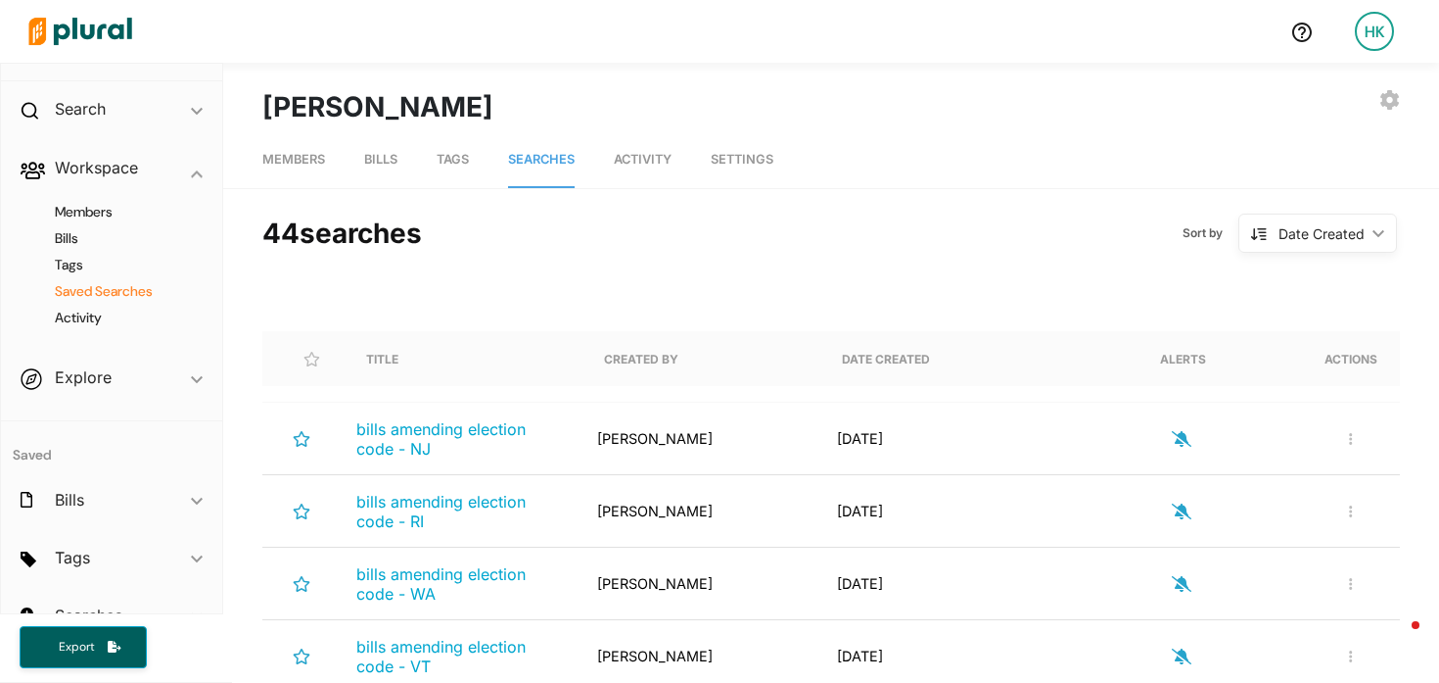
click at [58, 14] on img at bounding box center [80, 31] width 137 height 69
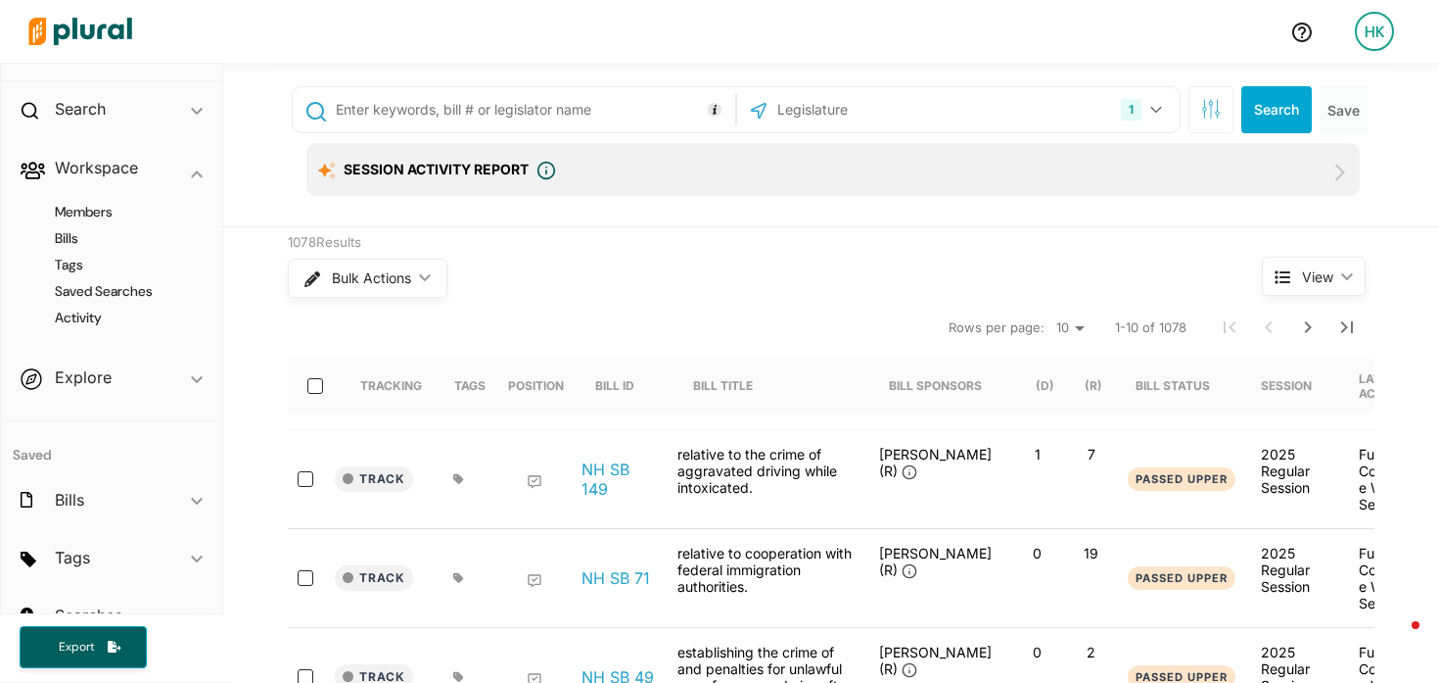
click at [776, 108] on input "text" at bounding box center [881, 109] width 210 height 37
type input "neb"
click at [755, 156] on input "[US_STATE]" at bounding box center [763, 161] width 16 height 16
checkbox input "true"
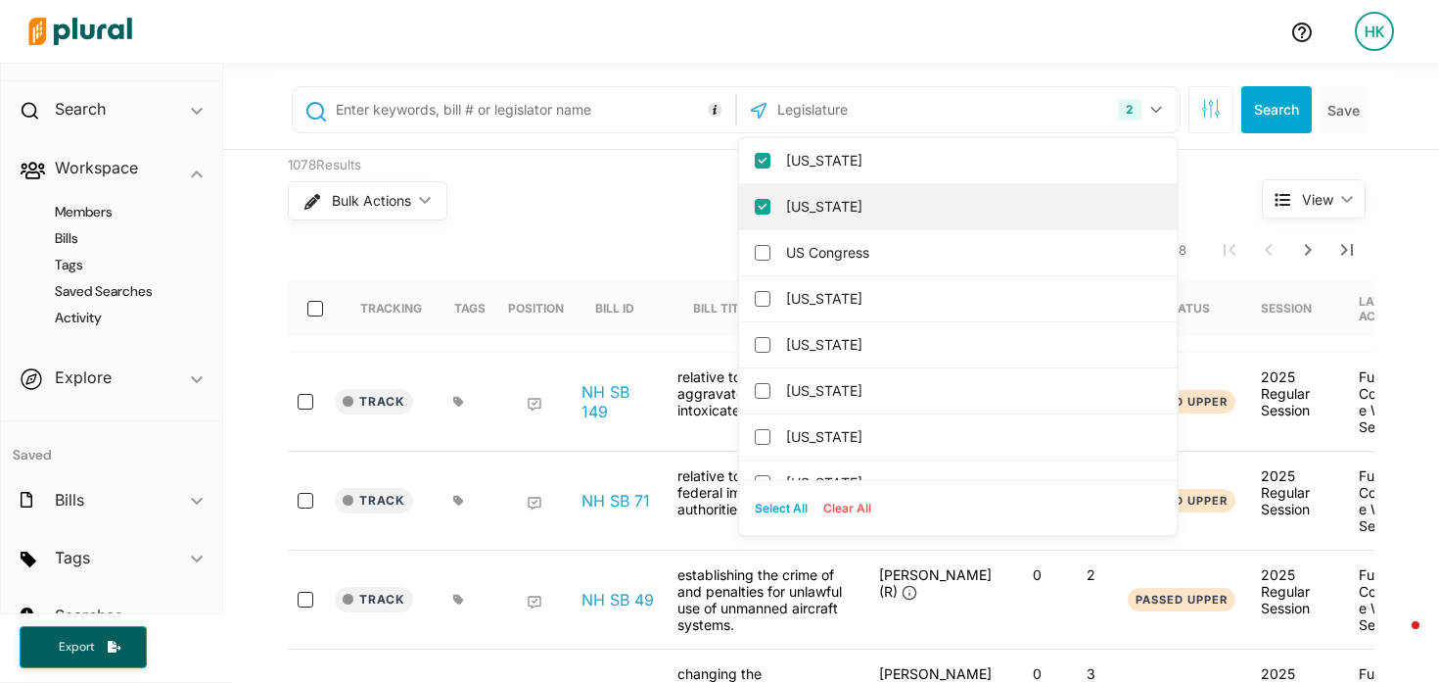
click at [755, 205] on input "[US_STATE]" at bounding box center [763, 207] width 16 height 16
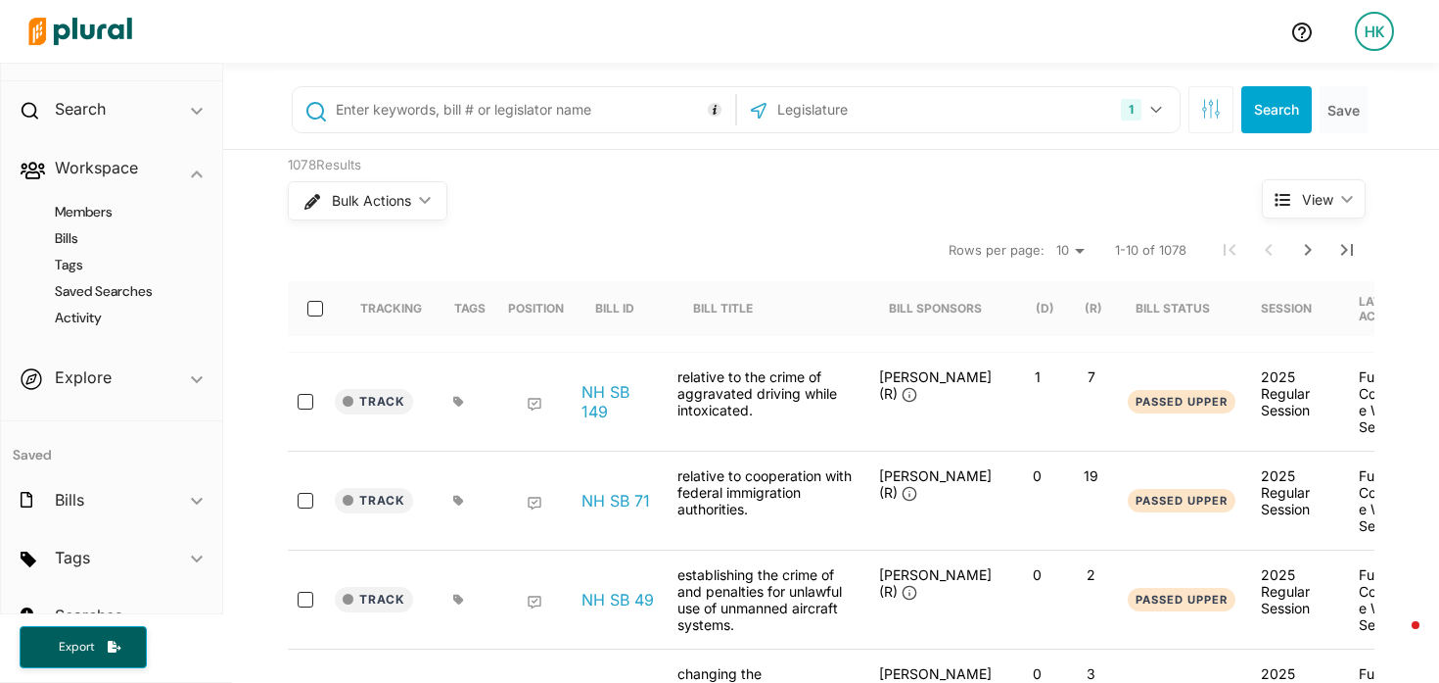
click at [533, 107] on input "text" at bounding box center [532, 109] width 397 height 37
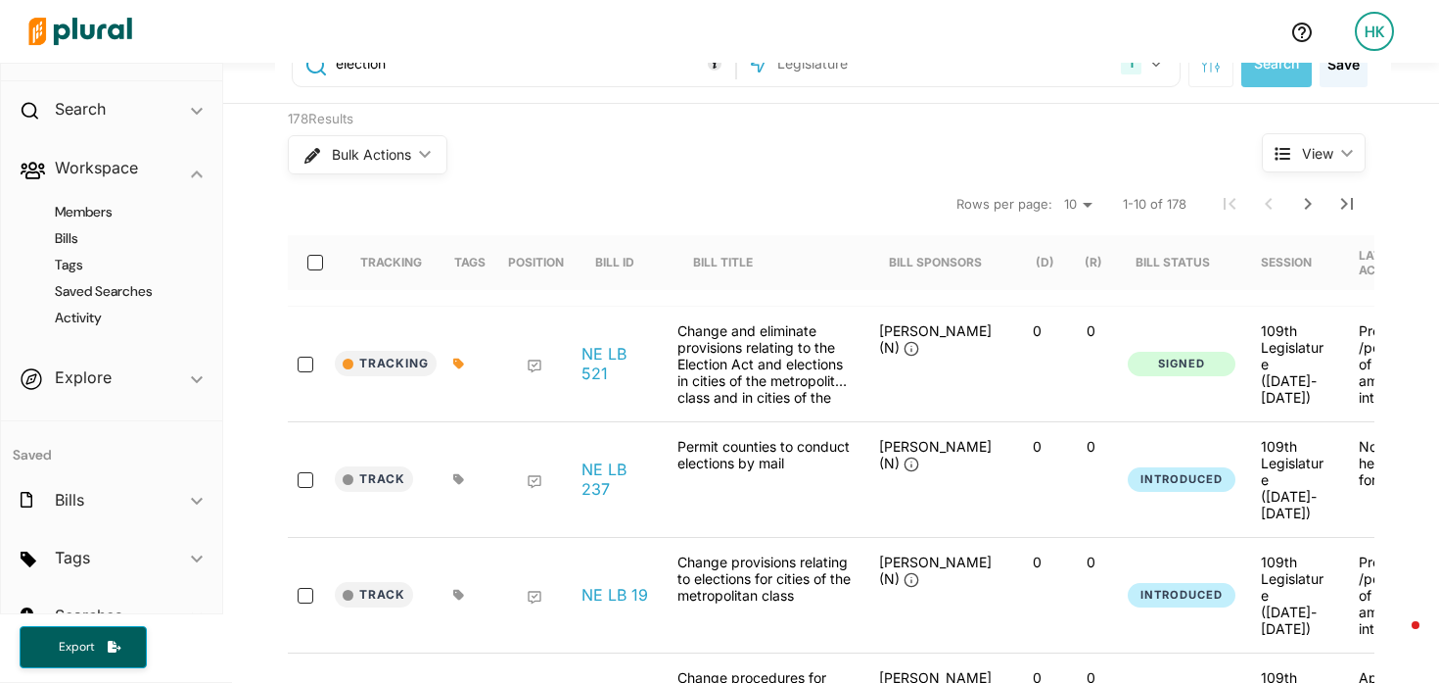
scroll to position [52, 0]
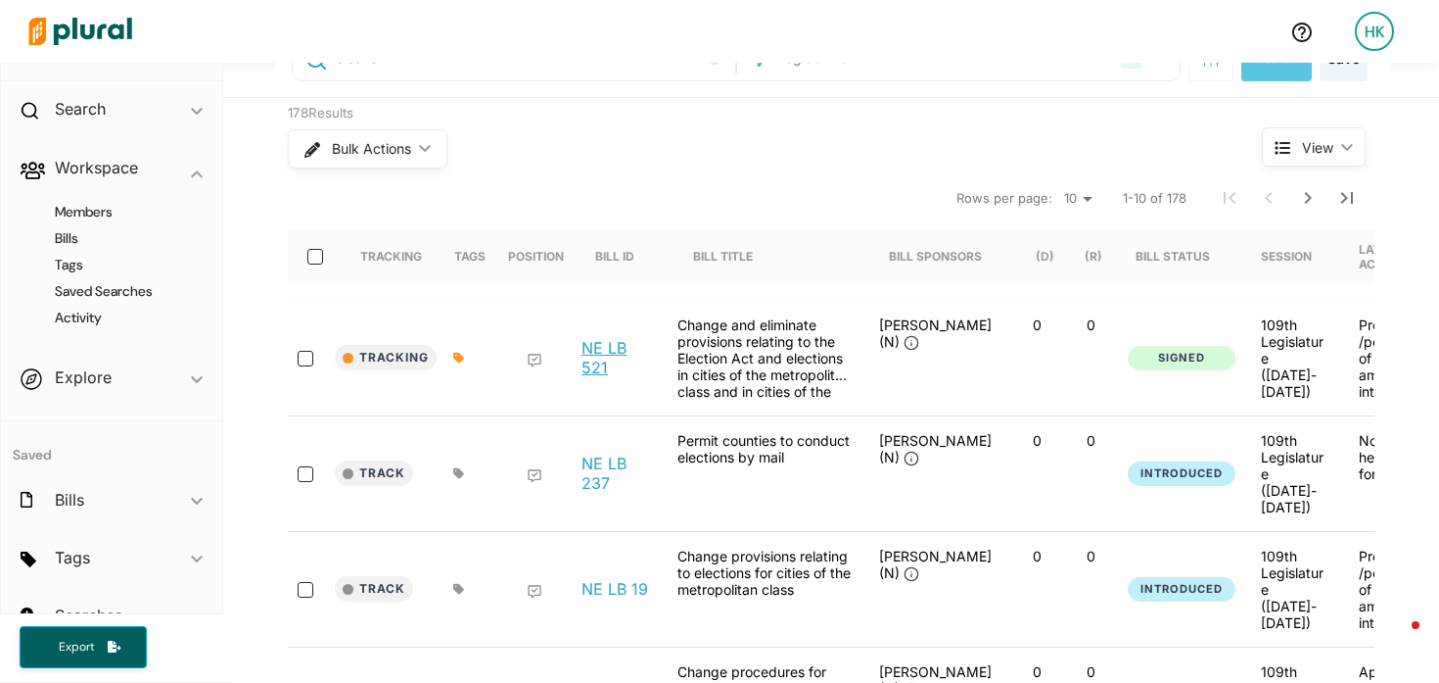
click at [598, 348] on link "NE LB 521" at bounding box center [619, 357] width 74 height 39
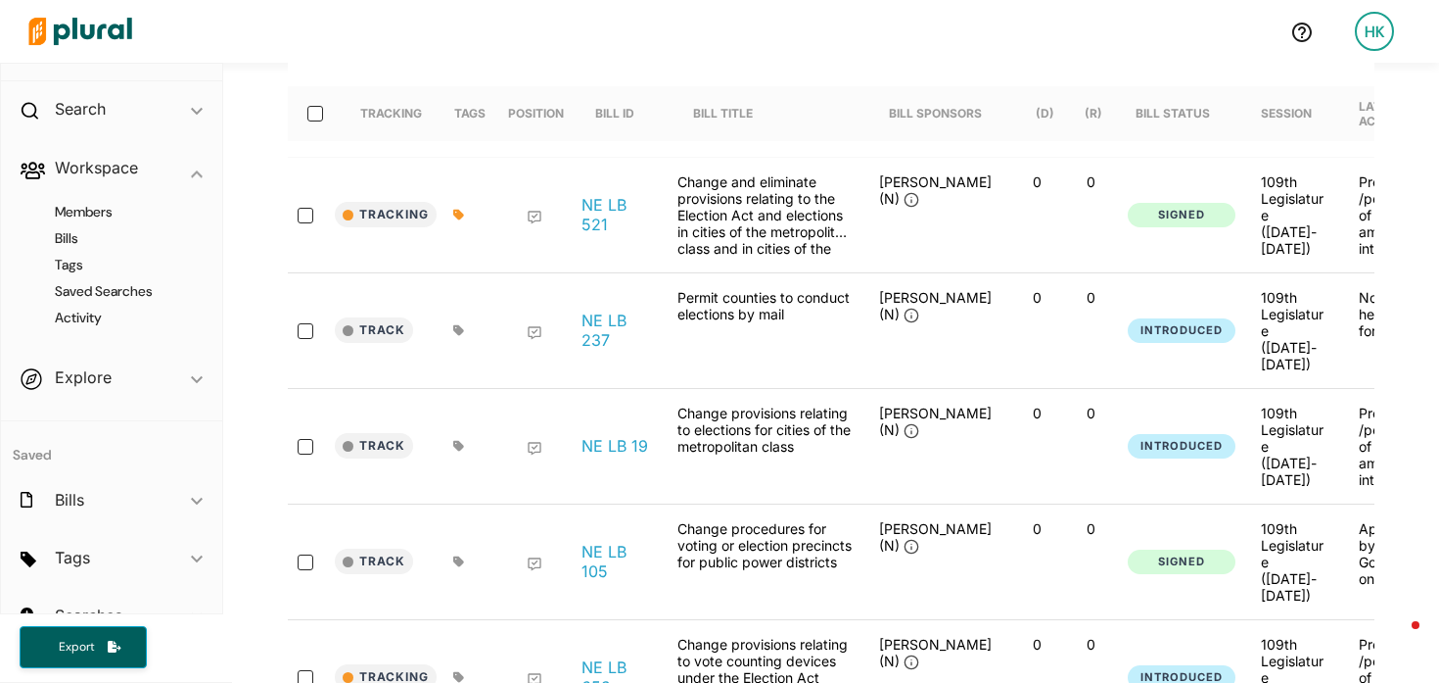
scroll to position [196, 0]
click at [590, 309] on link "NE LB 237" at bounding box center [619, 328] width 74 height 39
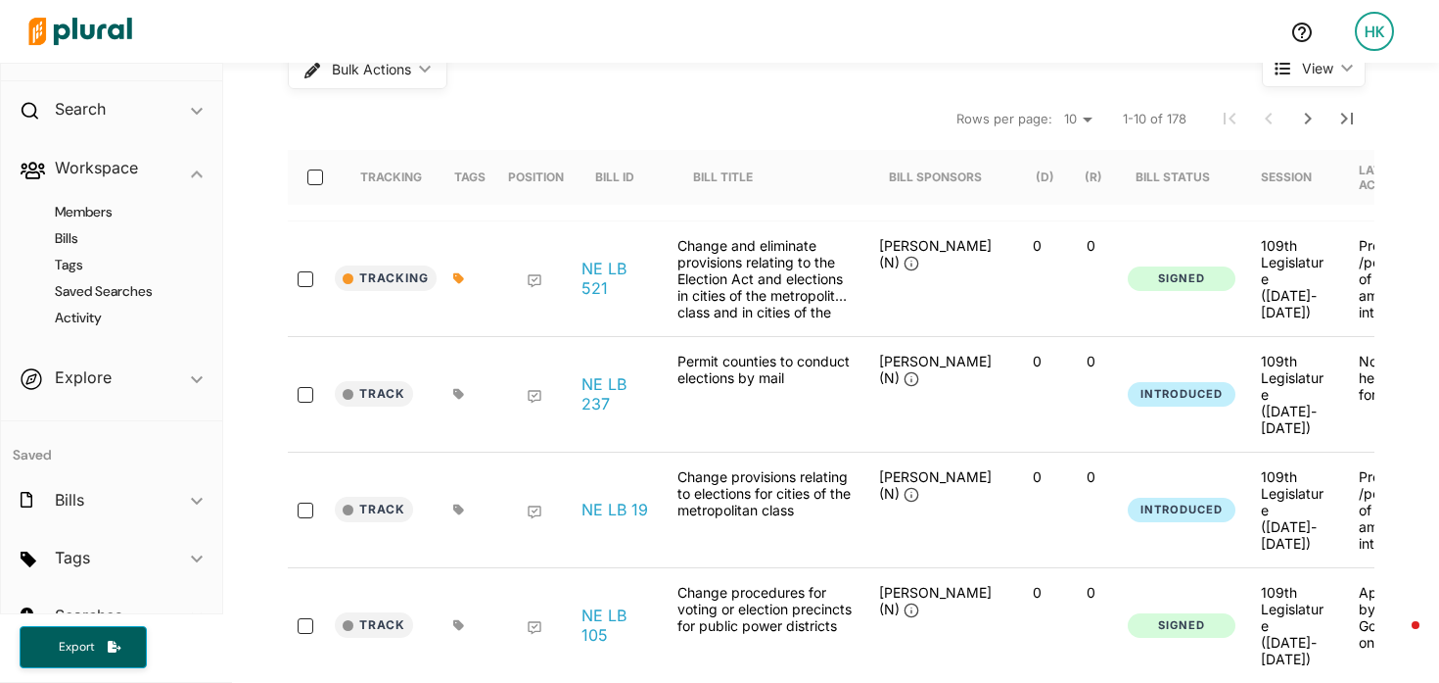
scroll to position [0, 0]
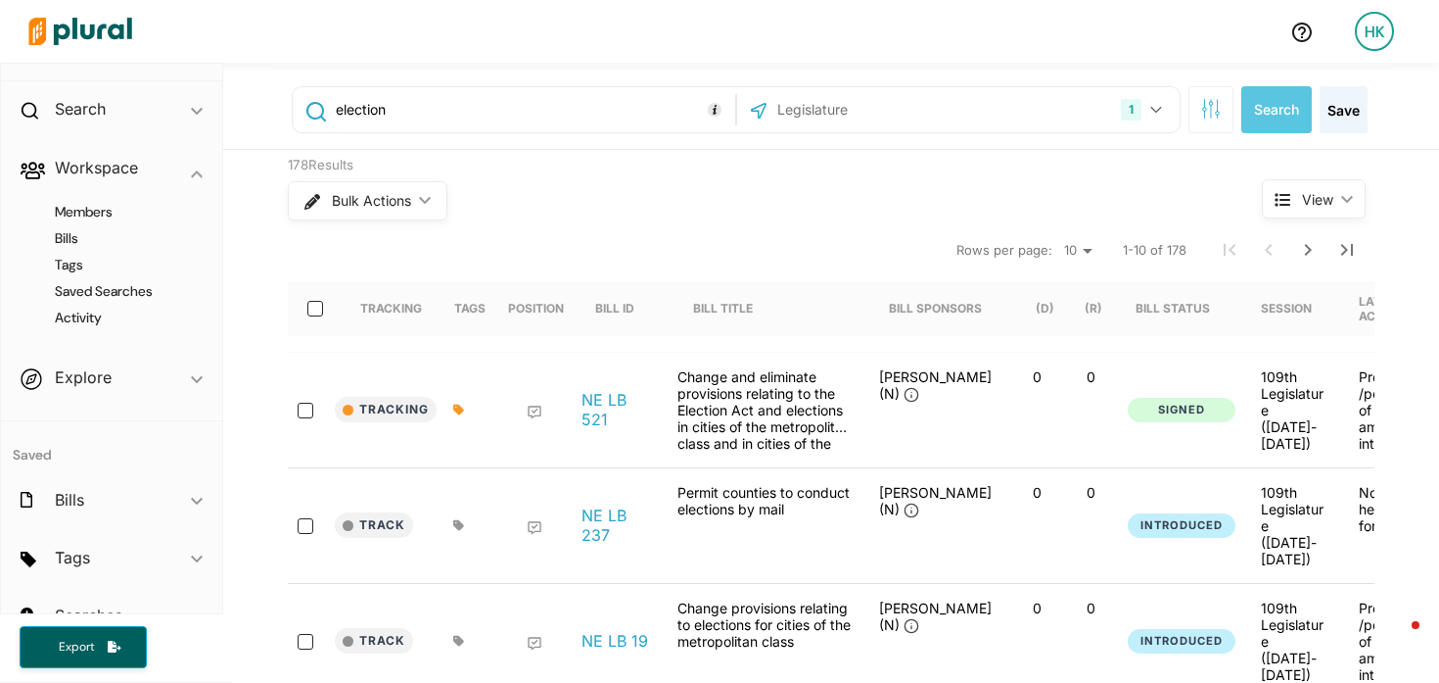
click at [334, 110] on input "election" at bounding box center [532, 109] width 397 height 37
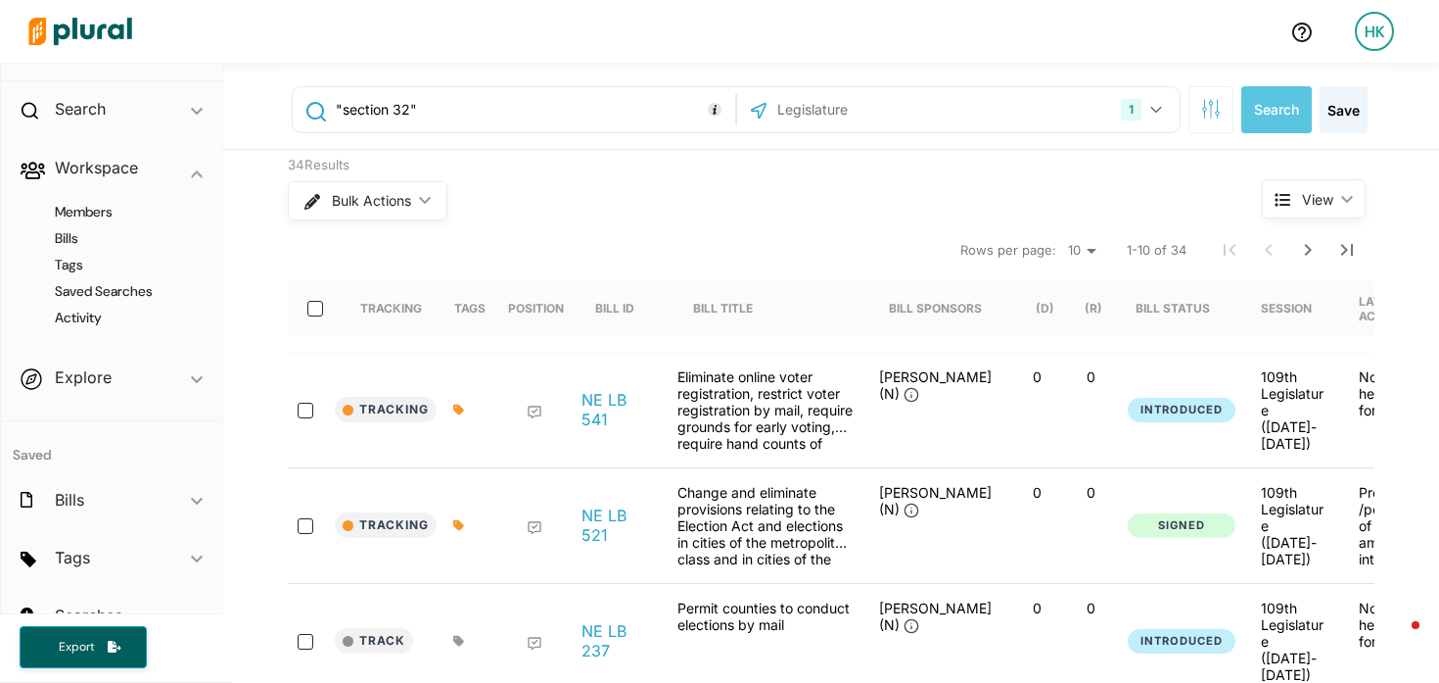
click at [1074, 241] on select "10 20 50" at bounding box center [1082, 251] width 43 height 24
click at [1080, 250] on select "10 20 50" at bounding box center [1082, 251] width 43 height 24
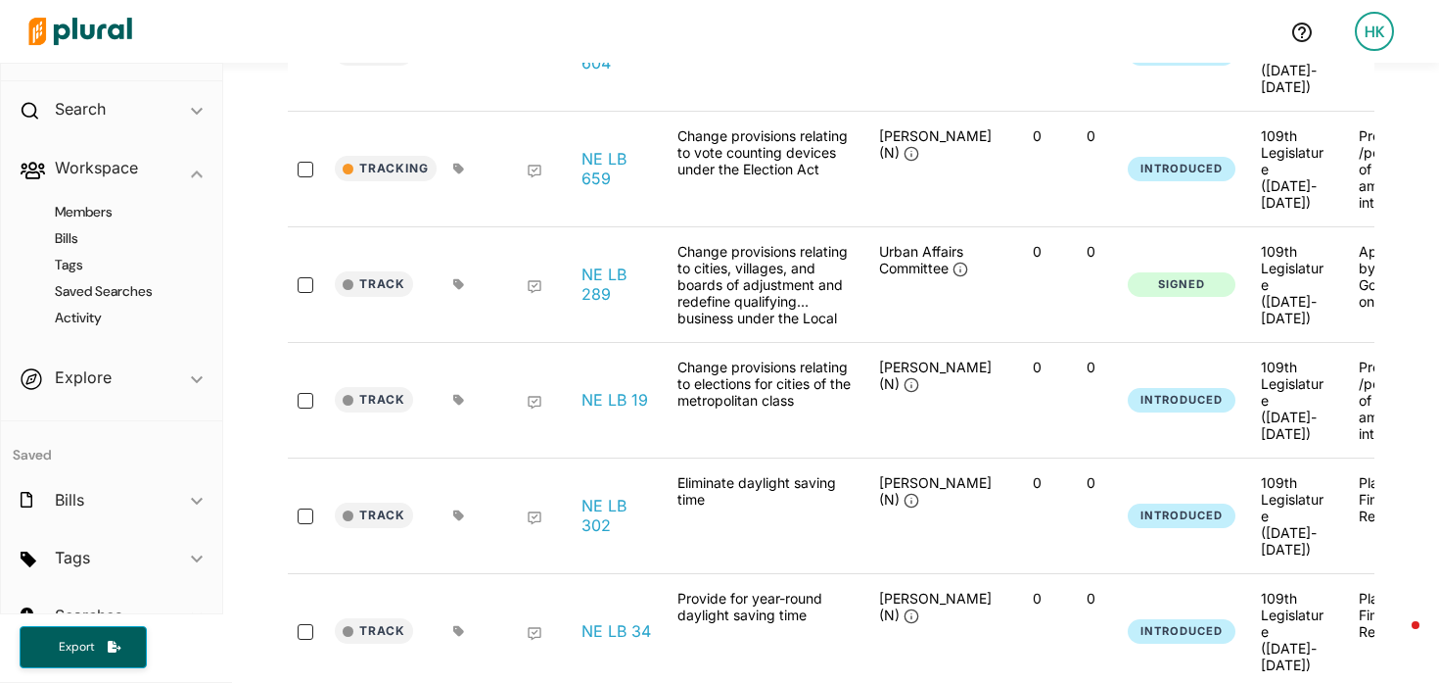
scroll to position [1403, 0]
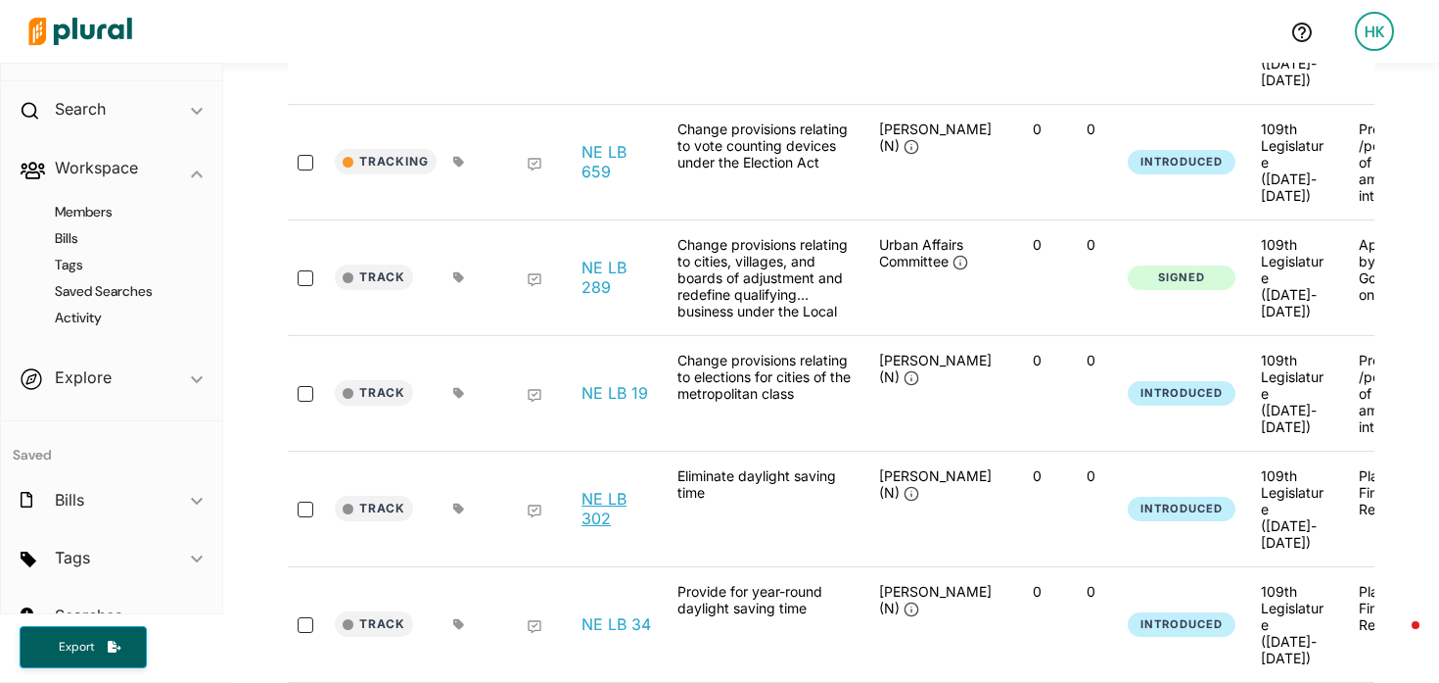
click at [591, 489] on link "NE LB 302" at bounding box center [619, 508] width 74 height 39
click at [600, 614] on link "NE LB 34" at bounding box center [617, 624] width 70 height 20
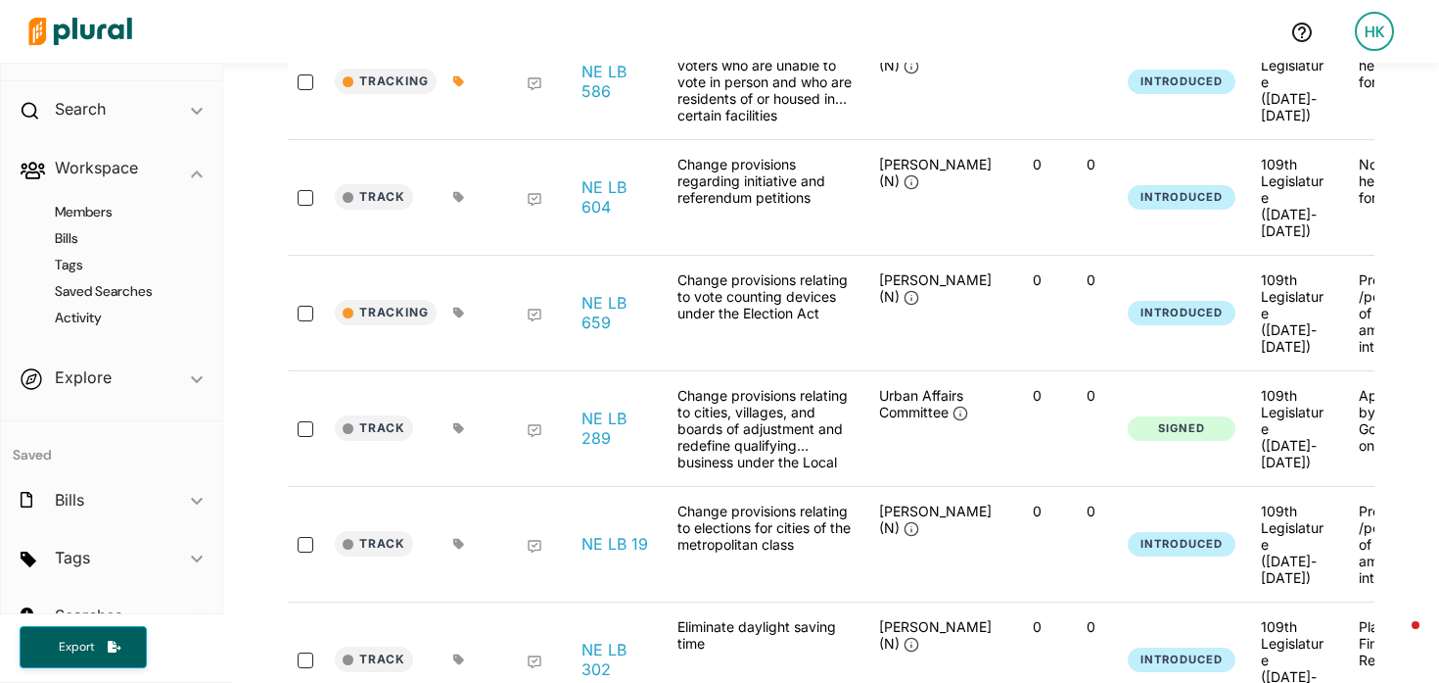
scroll to position [1249, 0]
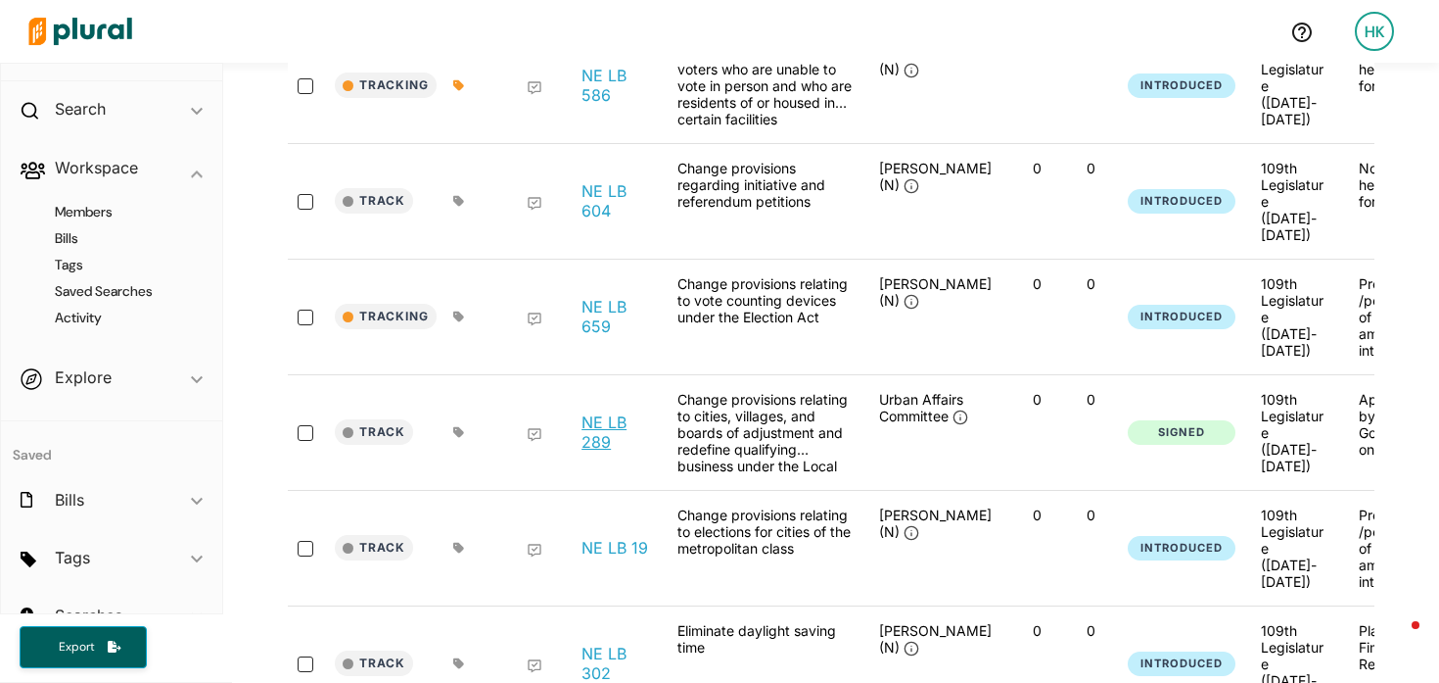
click at [583, 412] on link "NE LB 289" at bounding box center [619, 431] width 74 height 39
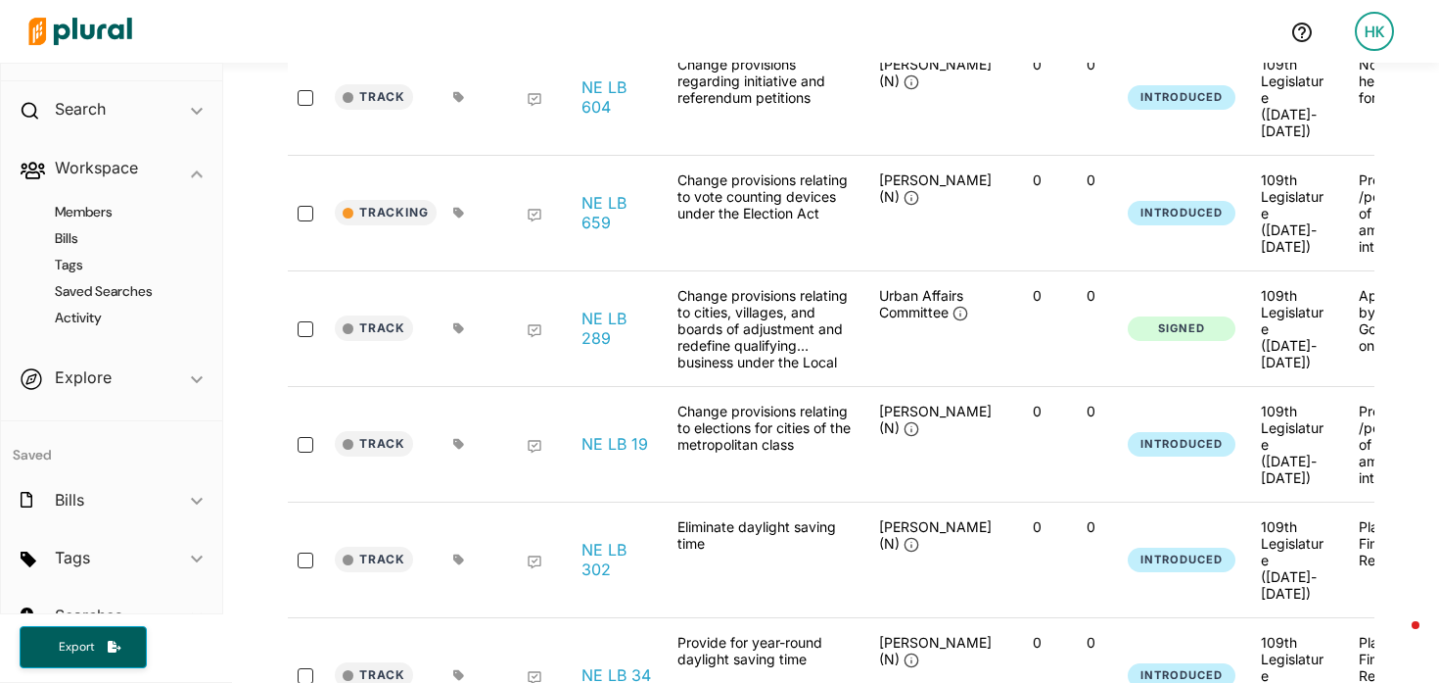
scroll to position [1406, 0]
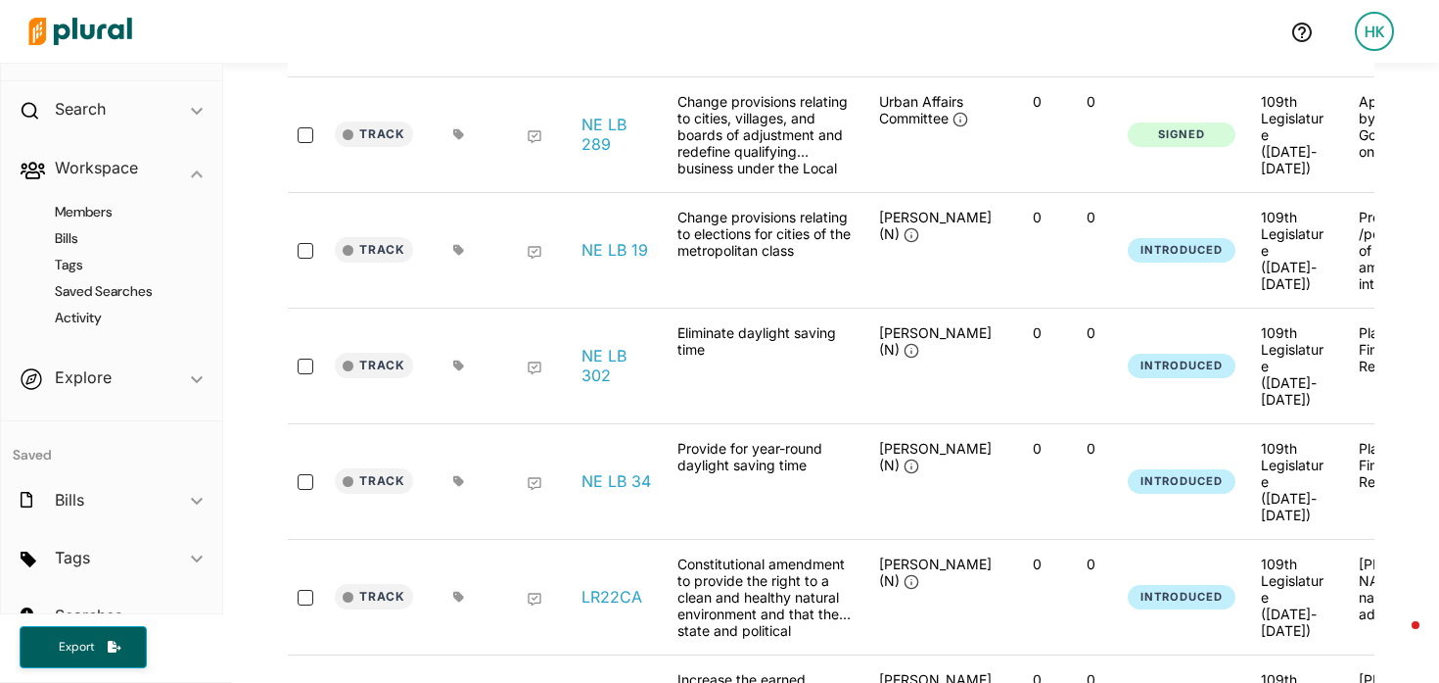
scroll to position [1558, 0]
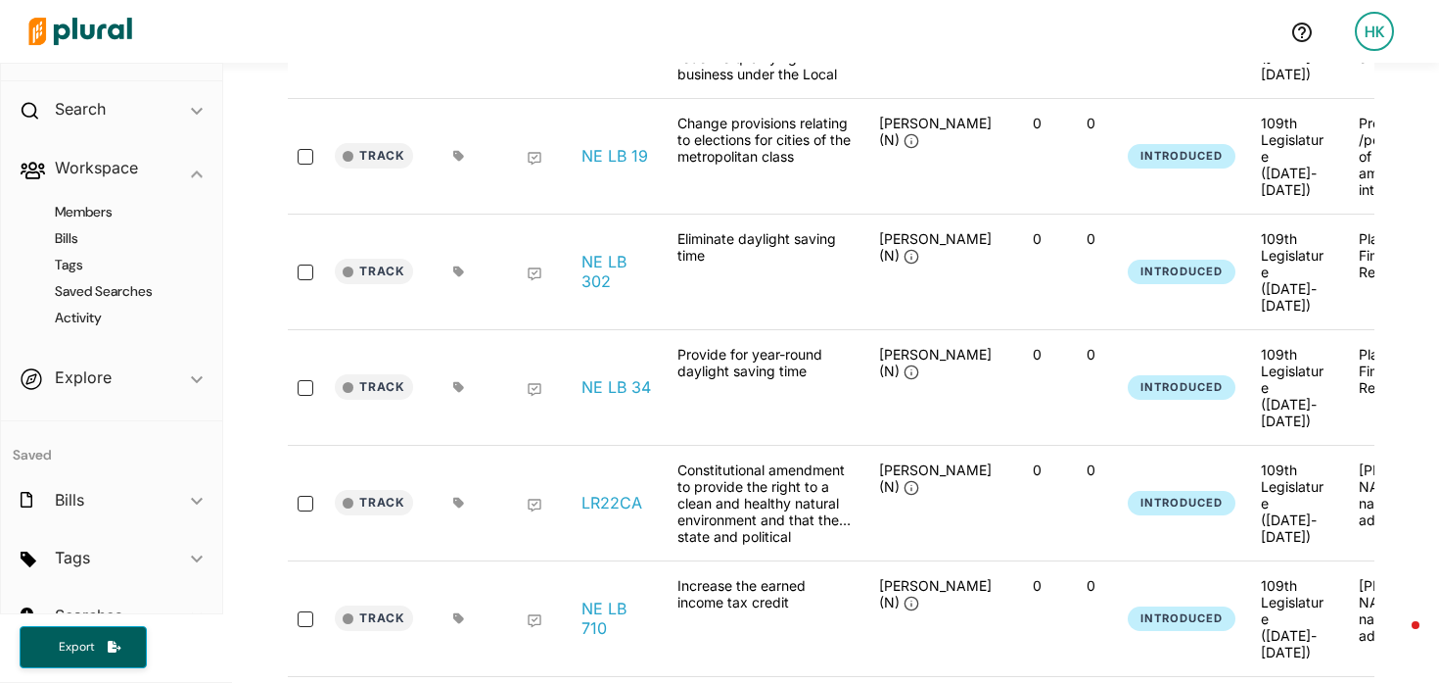
scroll to position [1733, 0]
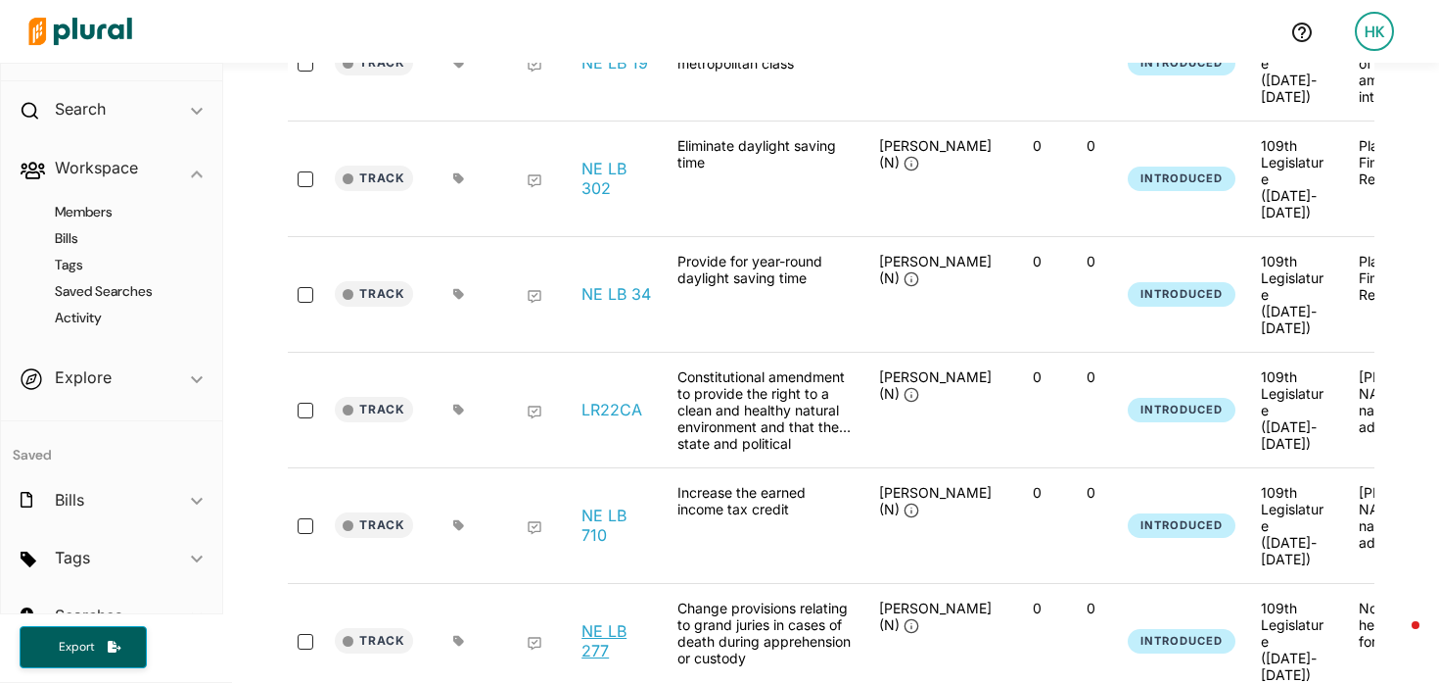
click at [591, 621] on link "NE LB 277" at bounding box center [619, 640] width 74 height 39
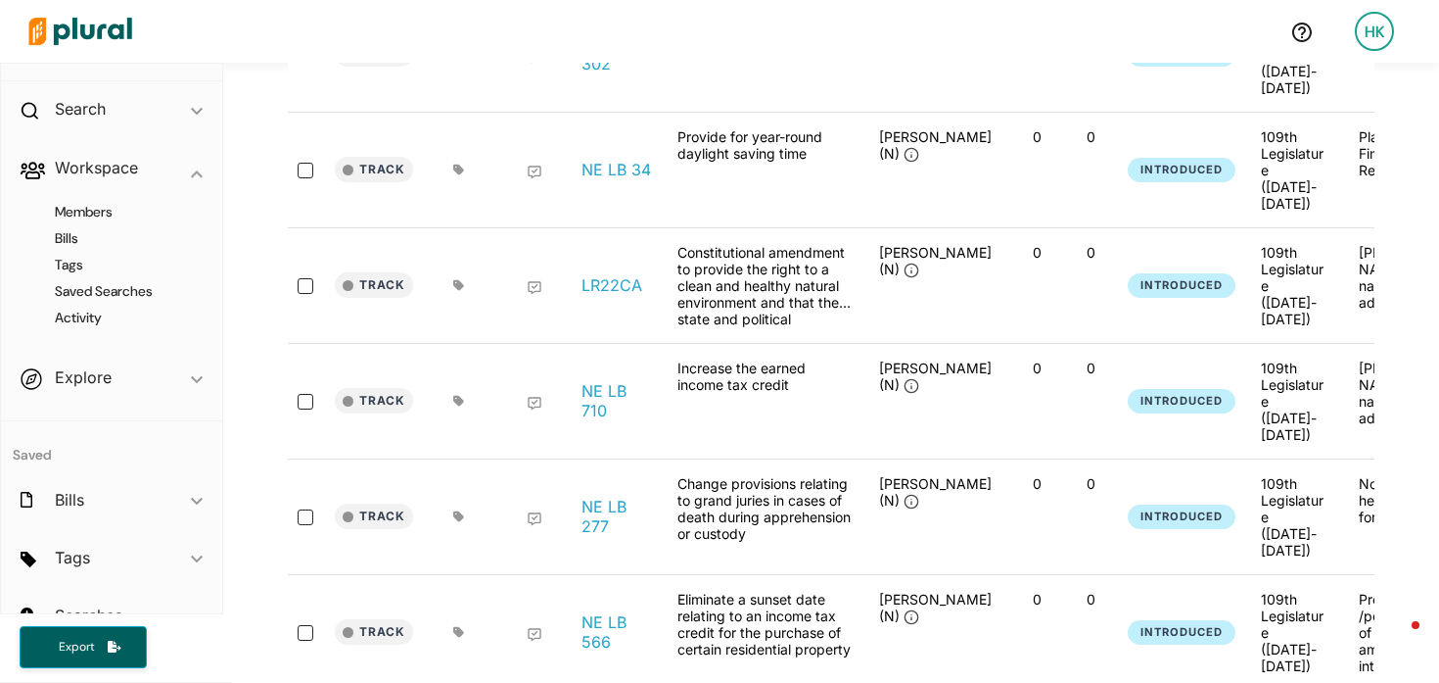
scroll to position [1887, 0]
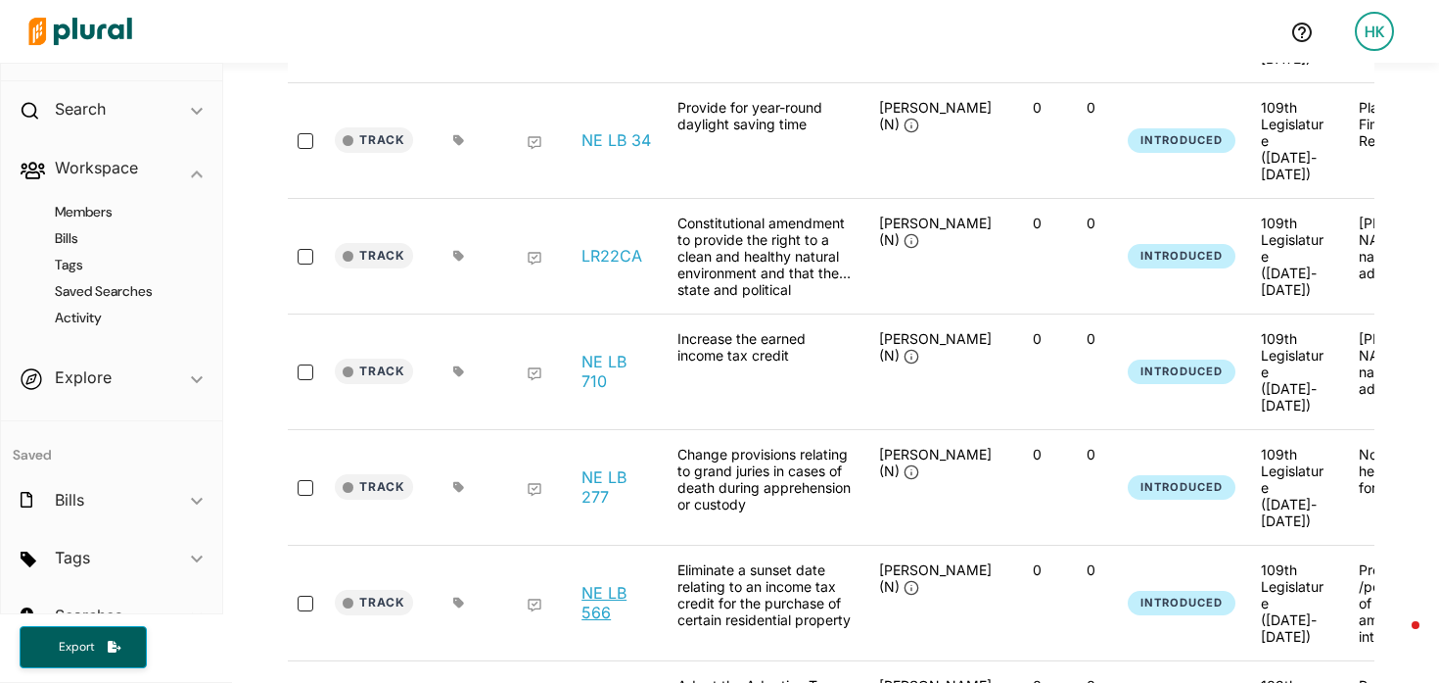
click at [591, 583] on link "NE LB 566" at bounding box center [619, 602] width 74 height 39
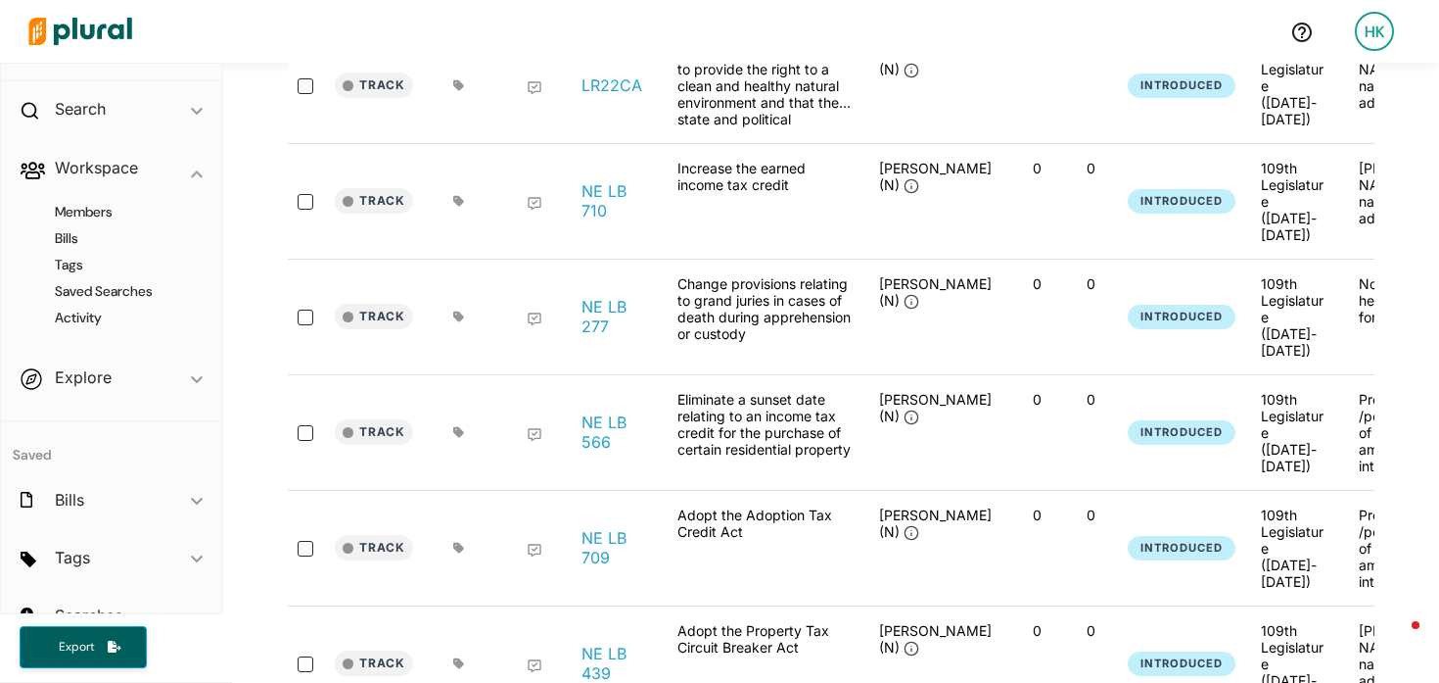
scroll to position [2092, 0]
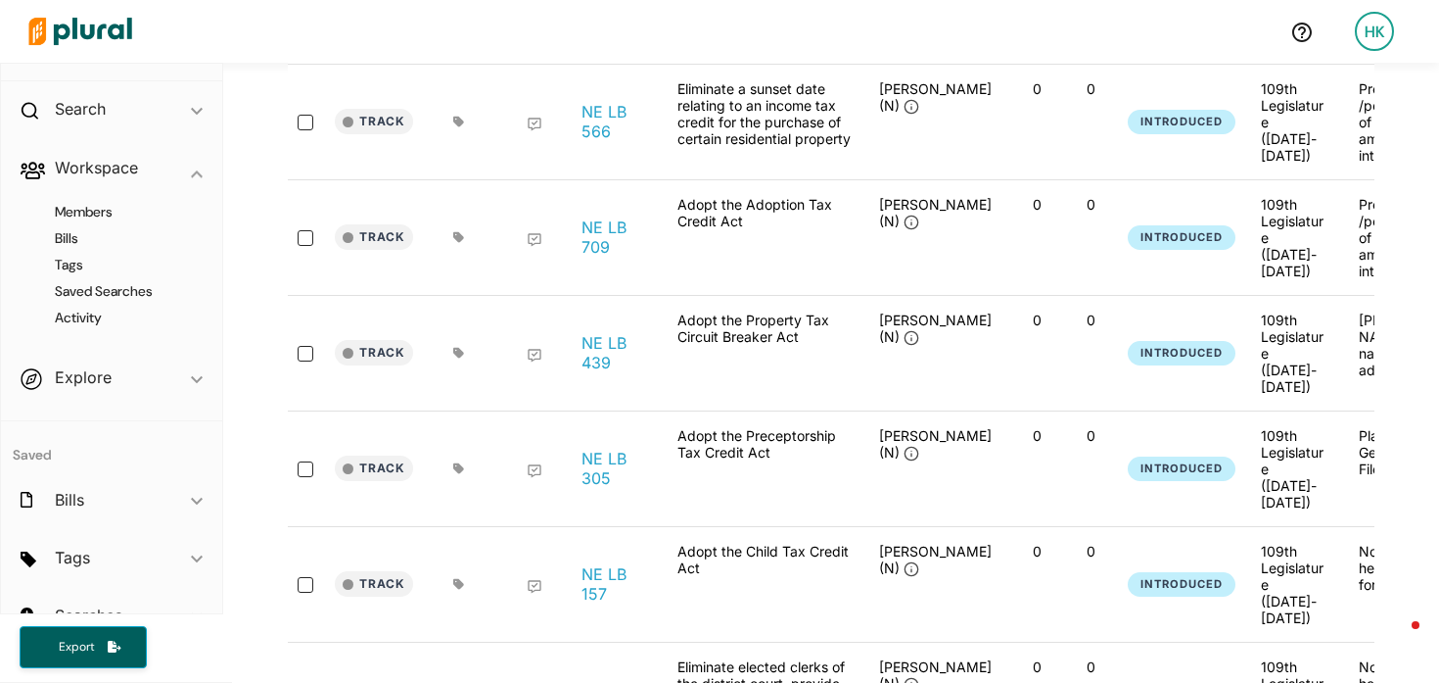
scroll to position [2375, 0]
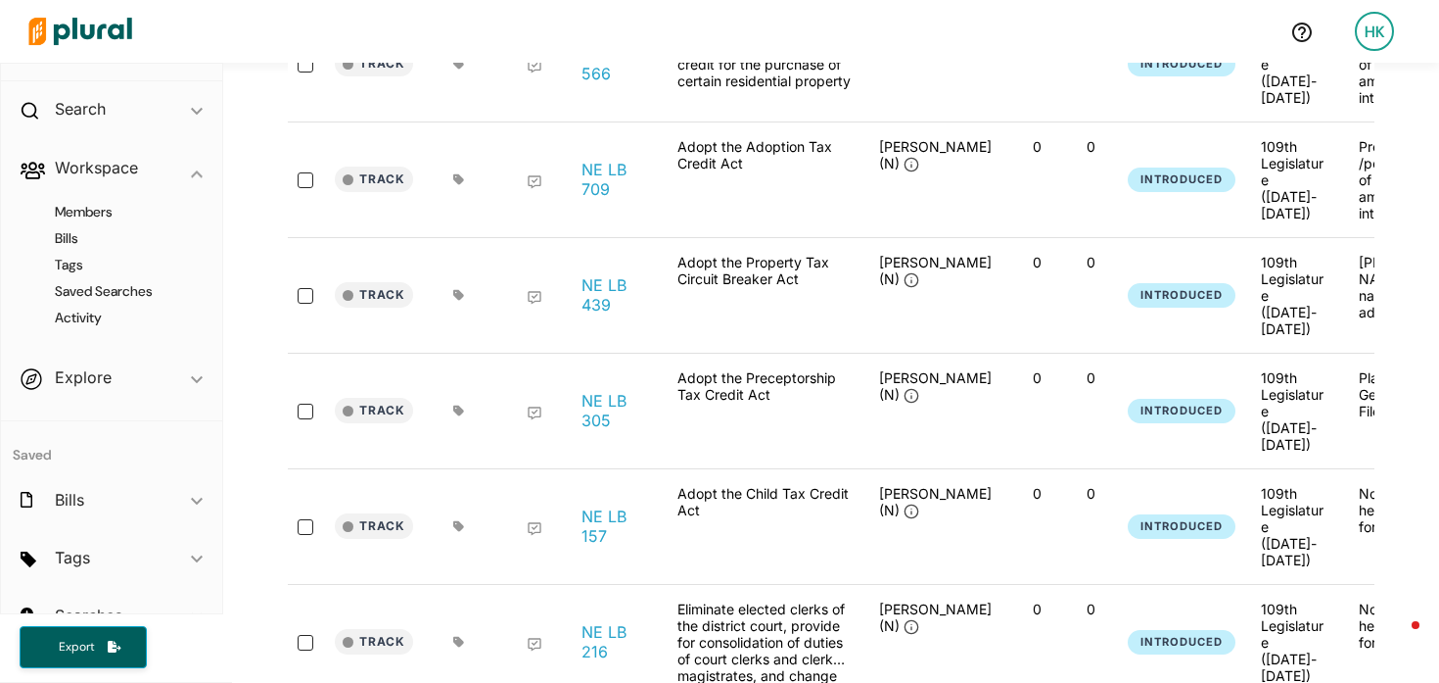
scroll to position [2564, 0]
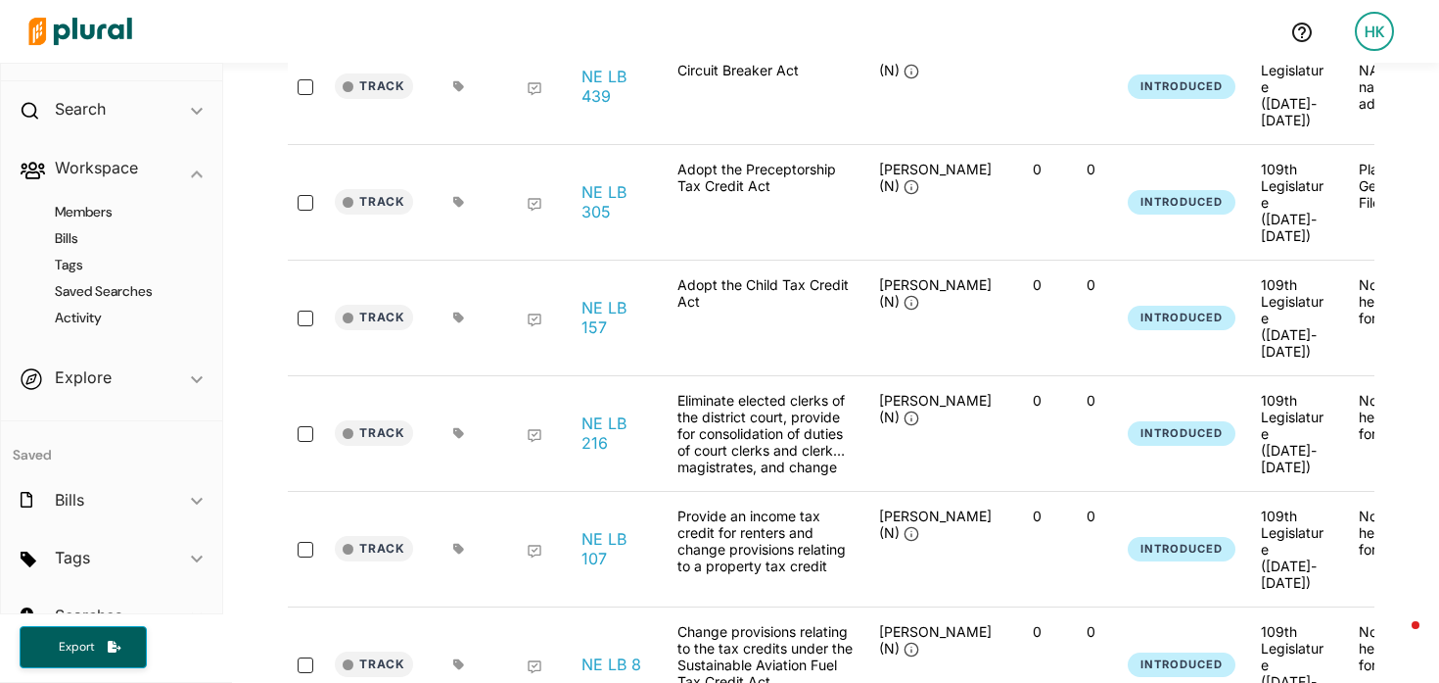
scroll to position [2679, 0]
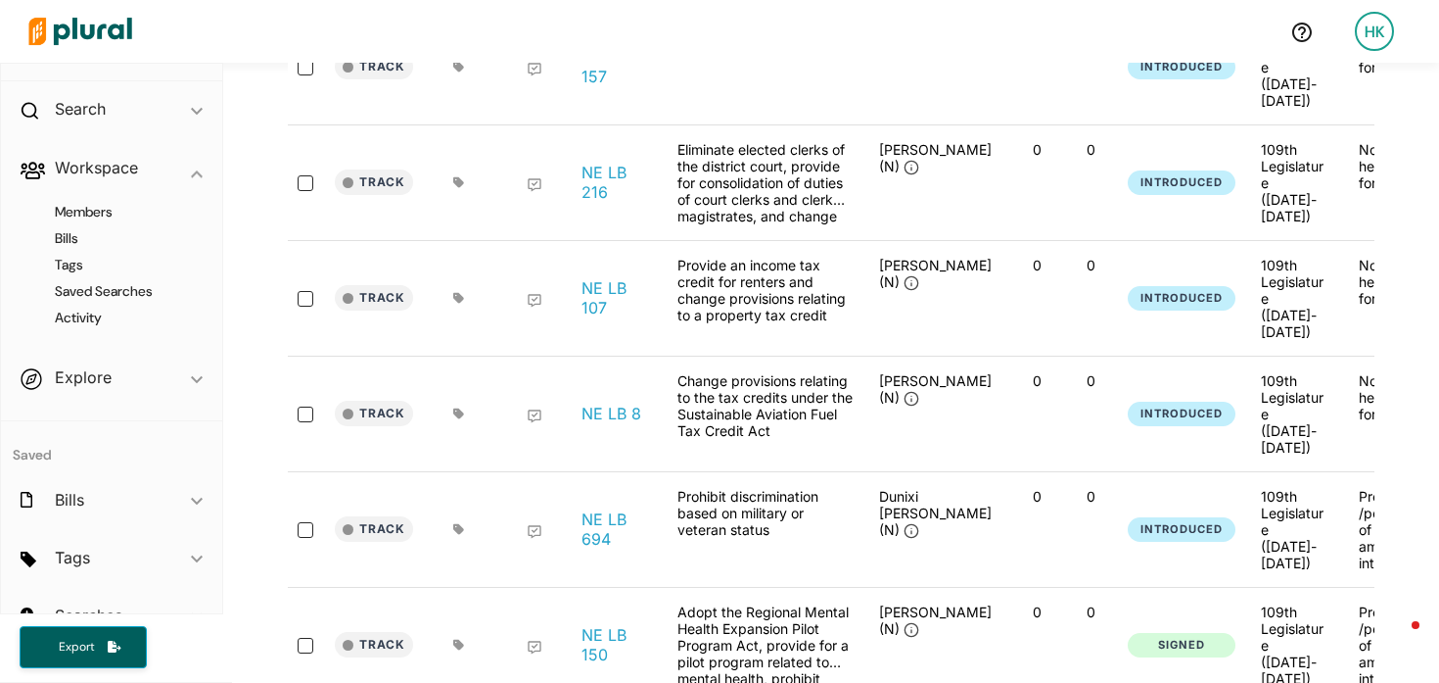
scroll to position [2970, 0]
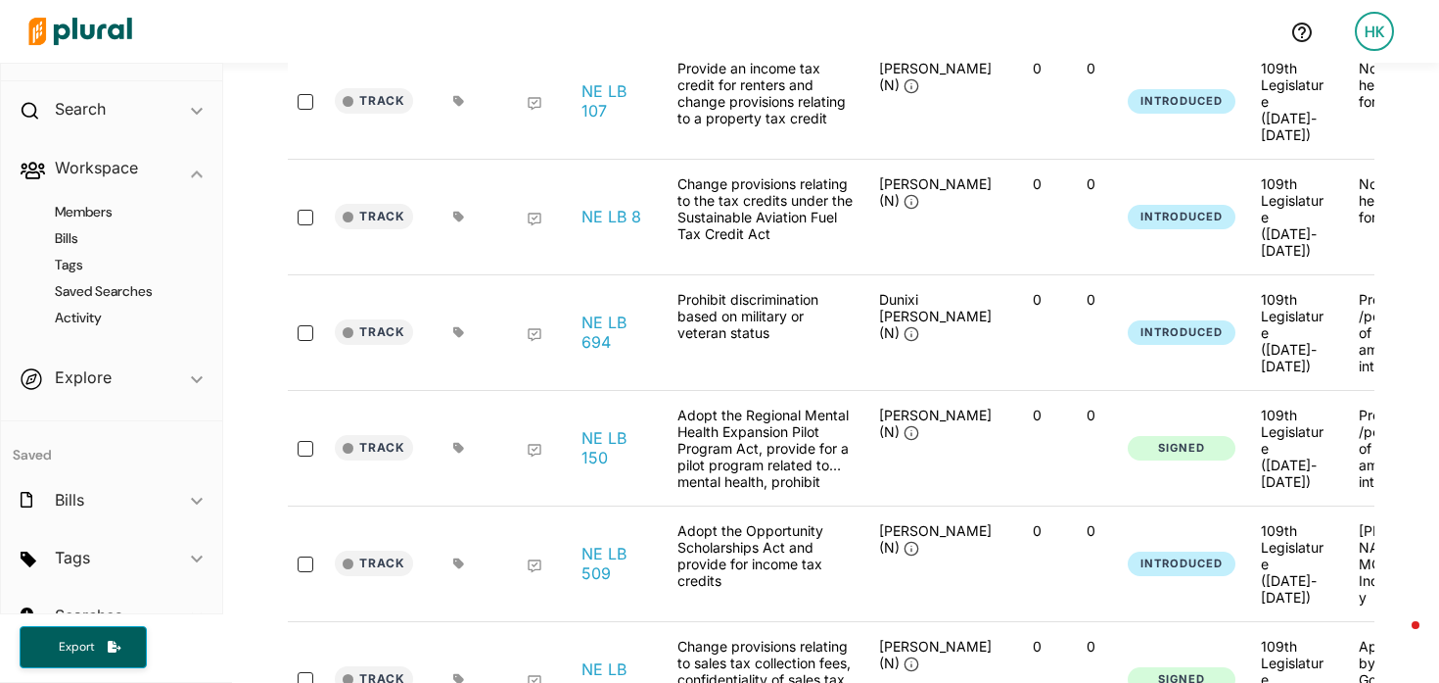
scroll to position [3118, 0]
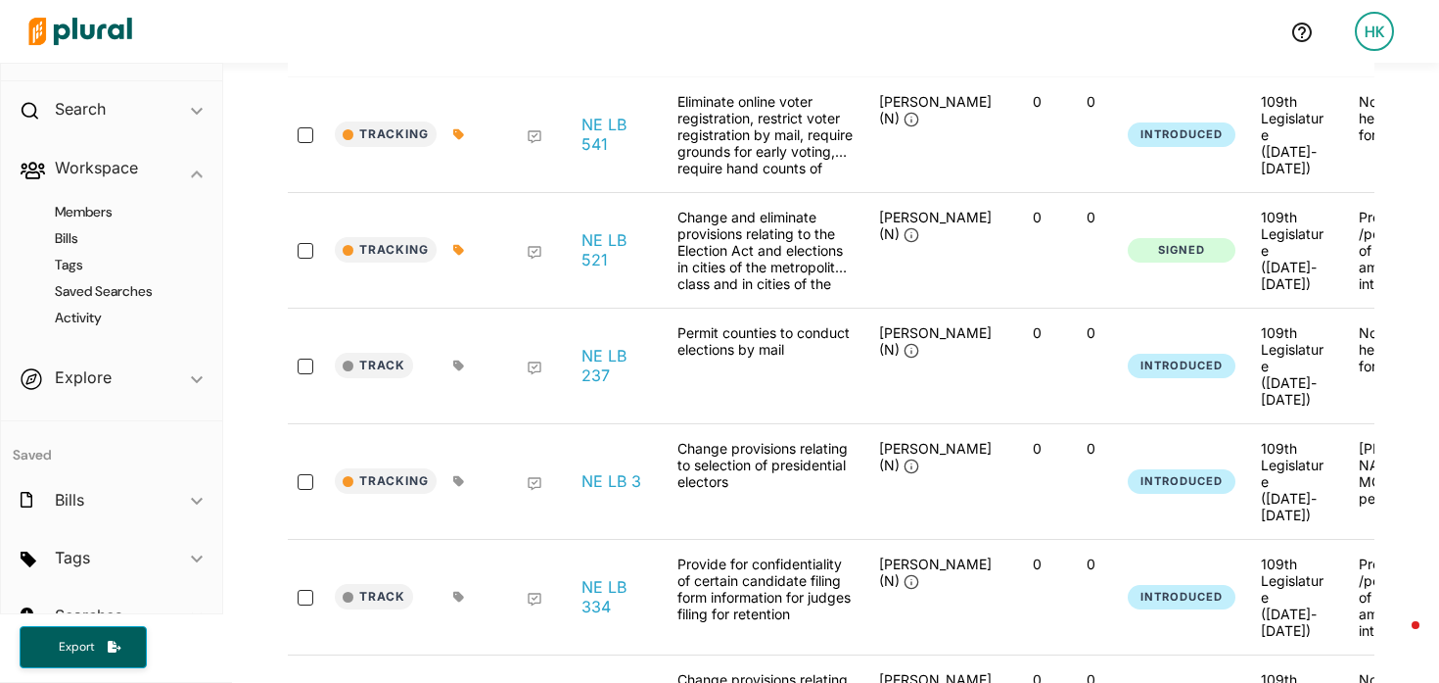
scroll to position [0, 0]
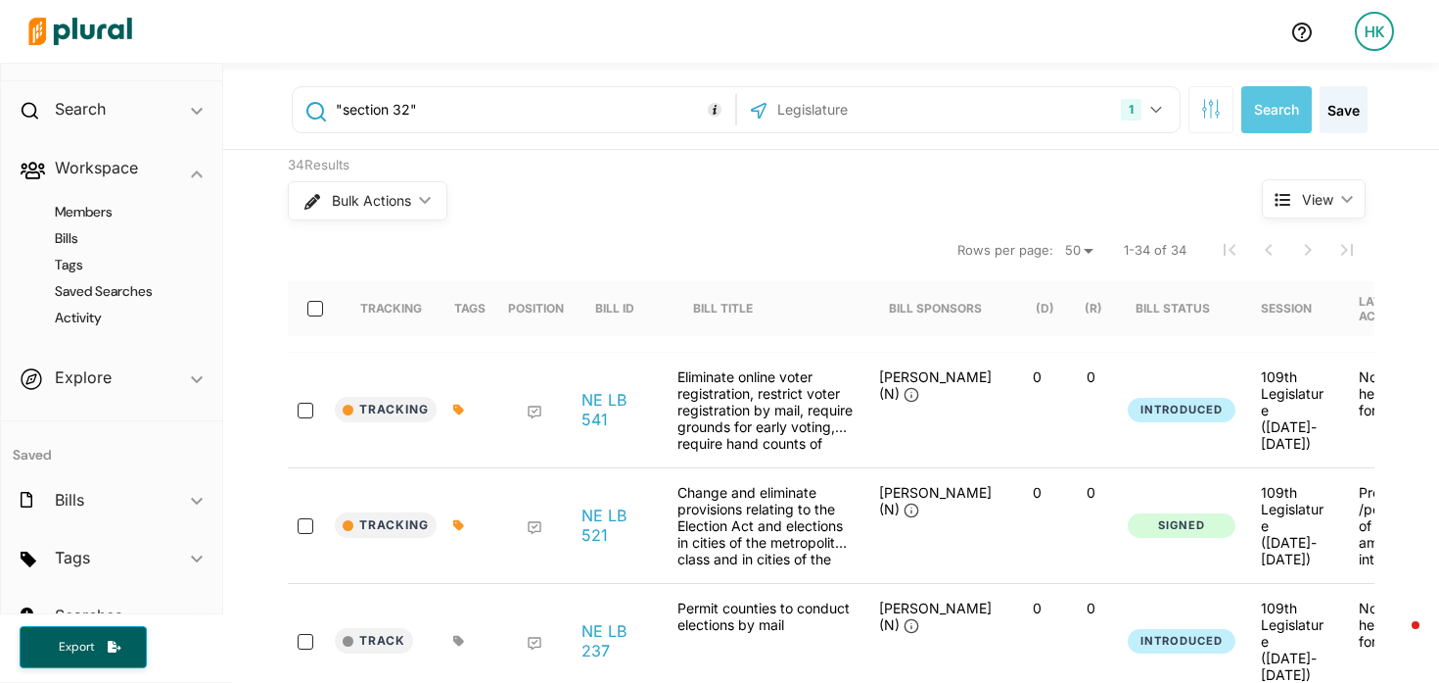
click at [453, 118] on input ""section 32"" at bounding box center [532, 109] width 397 height 37
type input ""section 32" NOT "section 32 of the internal revenue code""
click at [1274, 105] on button "Search" at bounding box center [1277, 109] width 71 height 47
click at [1345, 111] on button "Save" at bounding box center [1344, 109] width 48 height 47
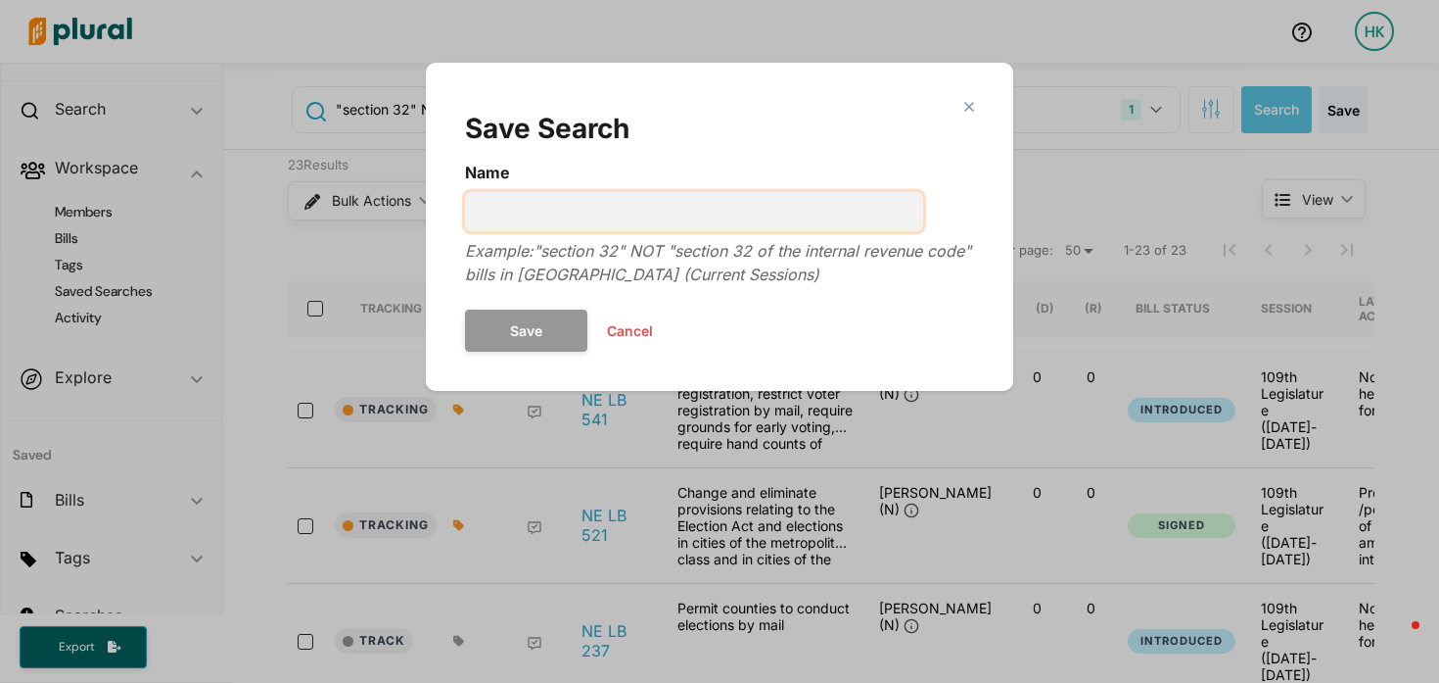
click at [570, 199] on input "Name" at bounding box center [694, 211] width 458 height 39
type input "bills amending election code - NE"
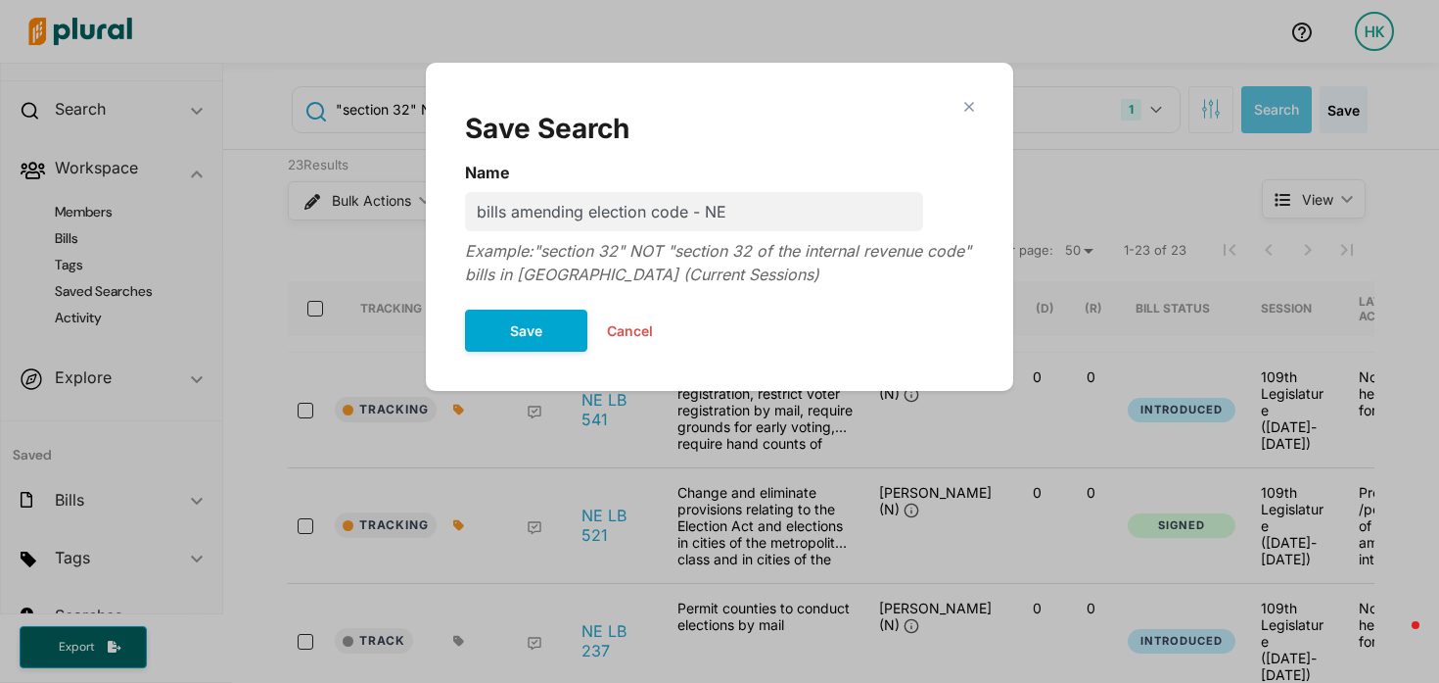
click at [506, 352] on div "close Save Search Name bills amending election code - NE Example: "section 32" …" at bounding box center [720, 226] width 548 height 289
click at [510, 337] on button "Save" at bounding box center [526, 330] width 122 height 42
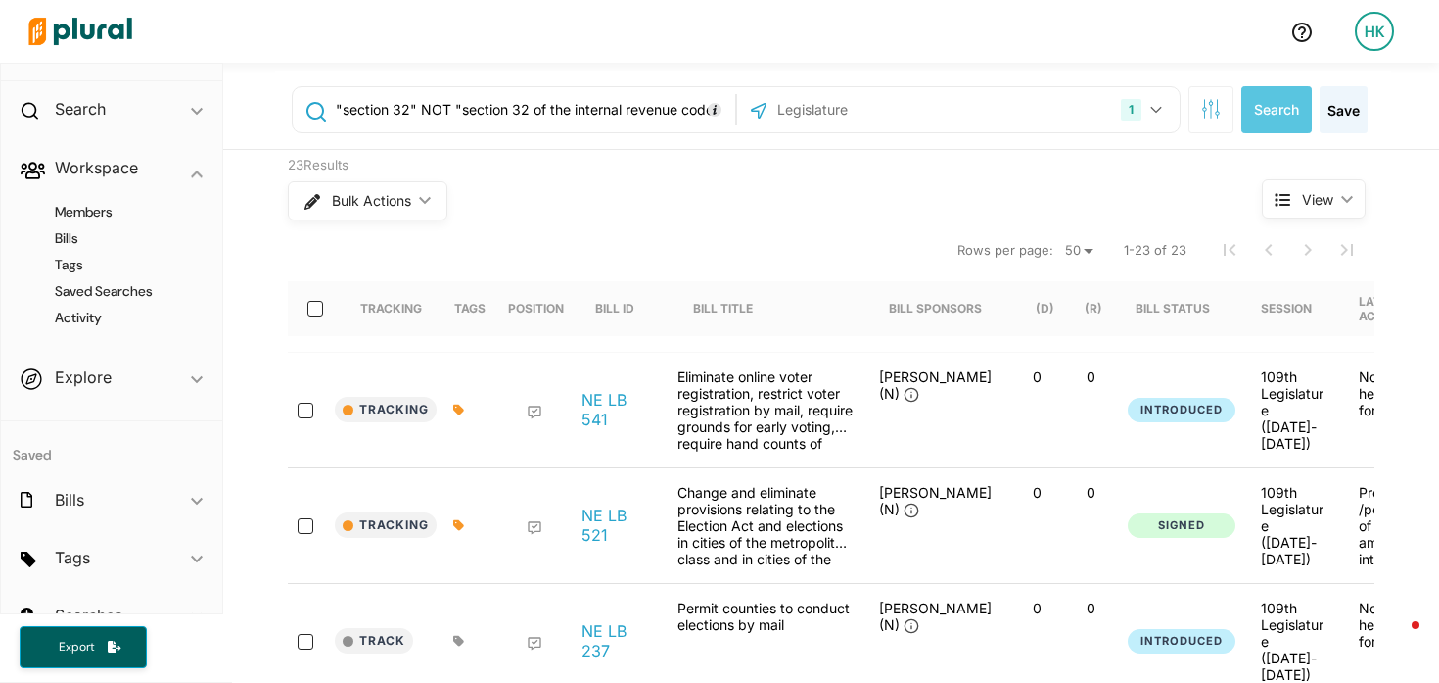
click at [817, 114] on input "text" at bounding box center [881, 109] width 210 height 37
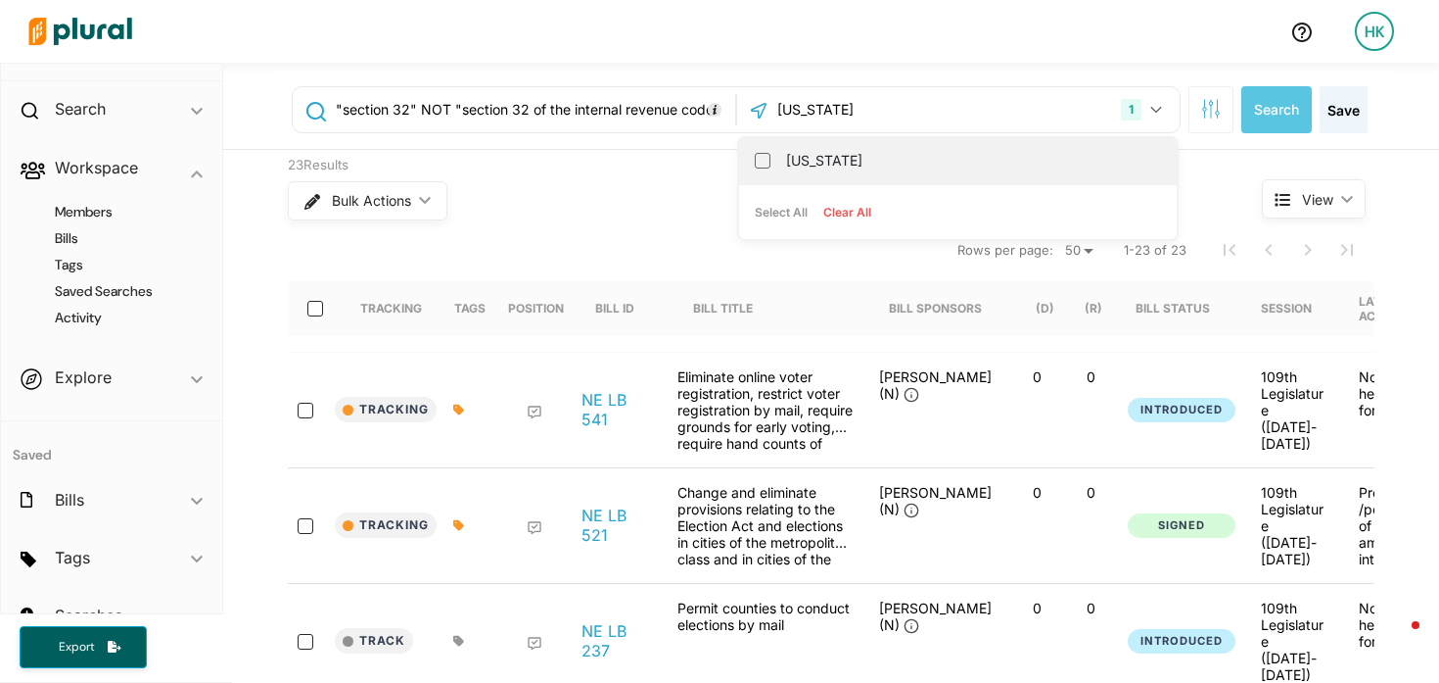
type input "ohio"
click at [808, 157] on label "[US_STATE]" at bounding box center [971, 160] width 371 height 29
click at [771, 157] on input "[US_STATE]" at bounding box center [763, 161] width 16 height 16
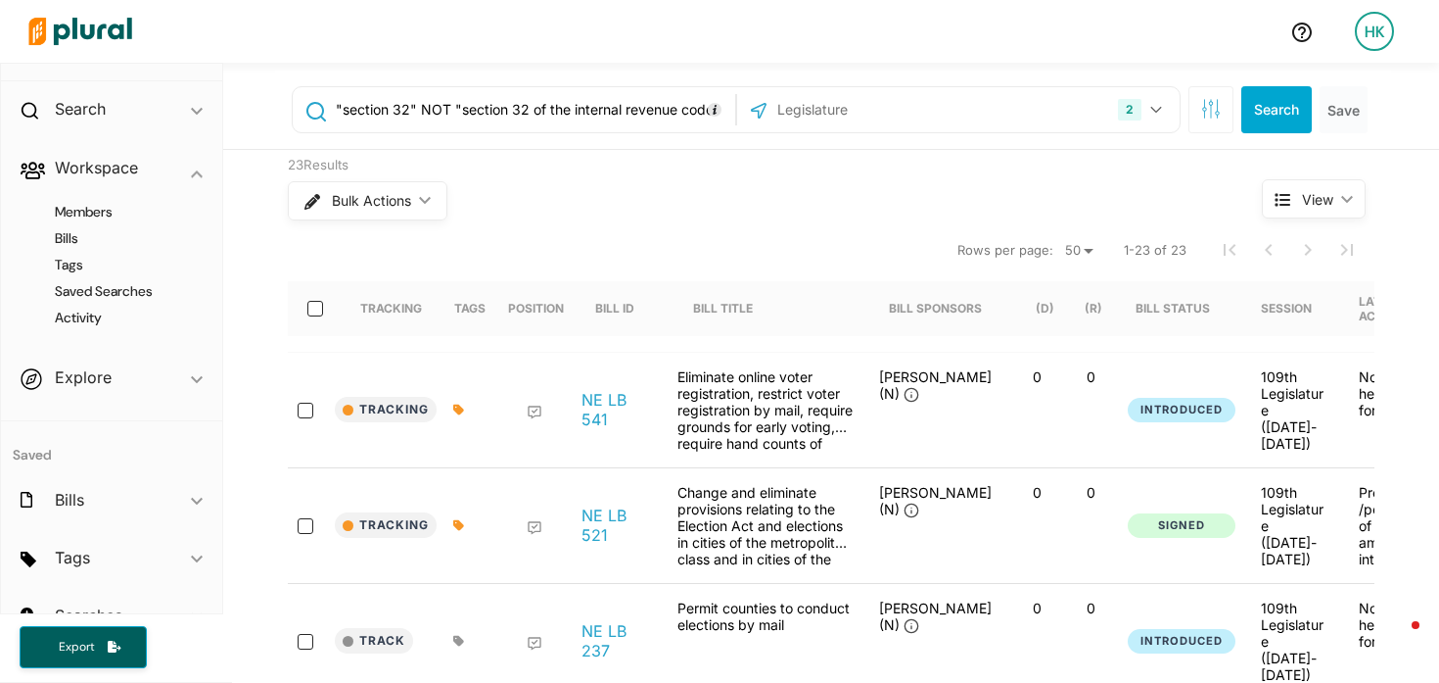
click at [524, 116] on input ""section 32" NOT "section 32 of the internal revenue code"" at bounding box center [532, 109] width 397 height 37
click at [524, 117] on input ""section 32" NOT "section 32 of the internal revenue code"" at bounding box center [532, 109] width 397 height 37
click at [791, 107] on input "text" at bounding box center [881, 109] width 210 height 37
click at [1151, 112] on icon "button" at bounding box center [1157, 110] width 12 height 8
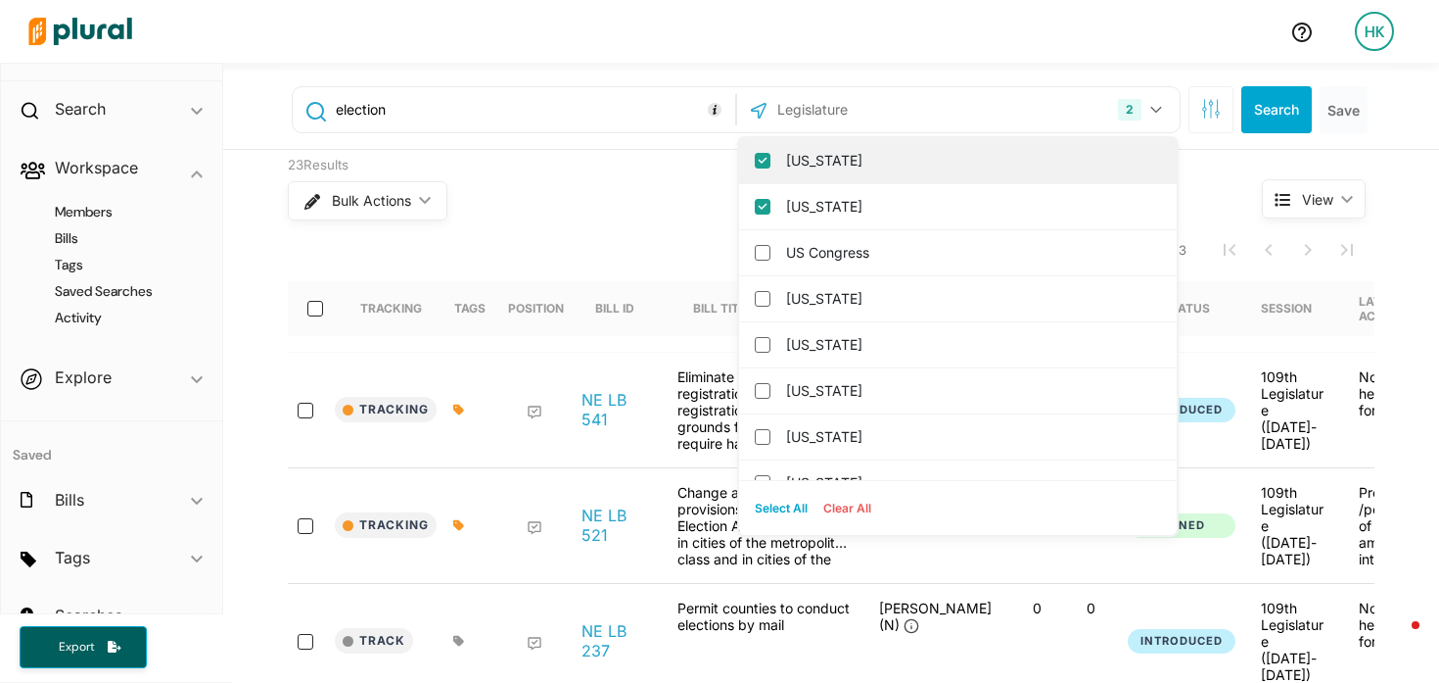
click at [755, 158] on input "[US_STATE]" at bounding box center [763, 161] width 16 height 16
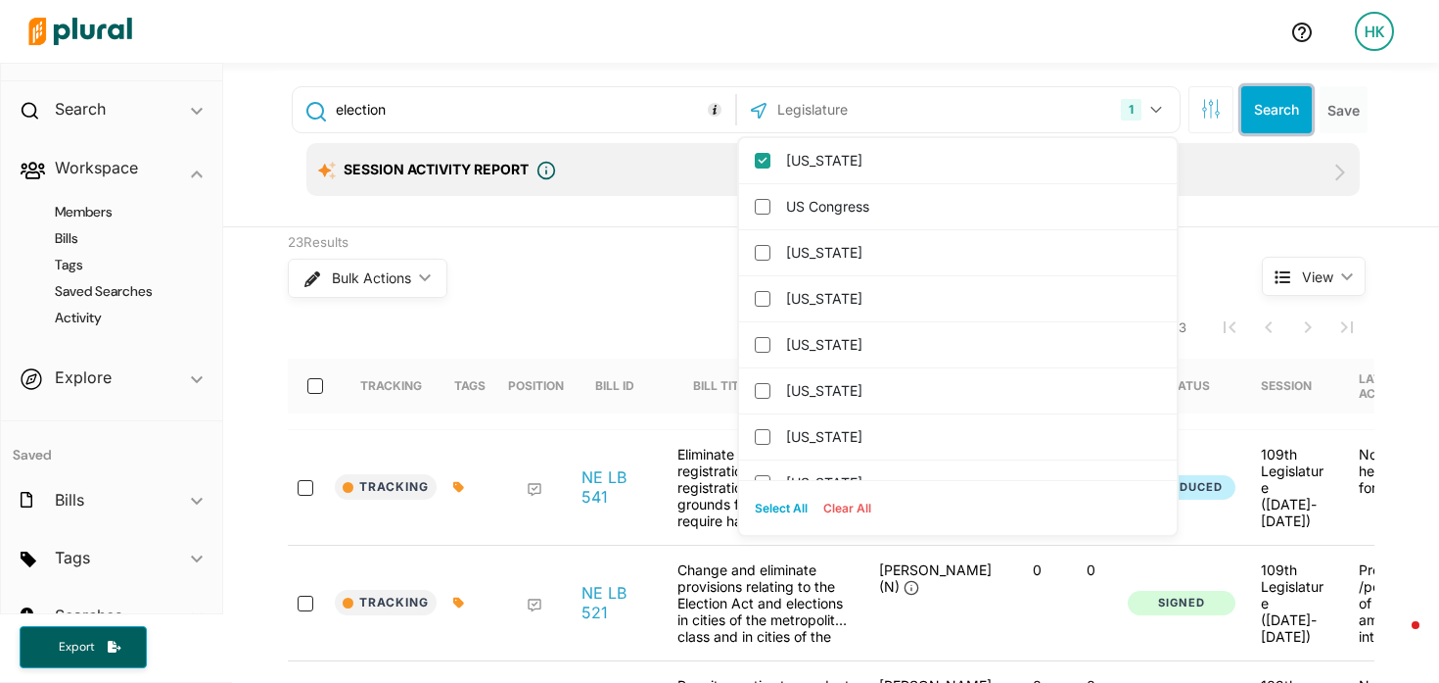
click at [1280, 107] on button "Search" at bounding box center [1277, 109] width 71 height 47
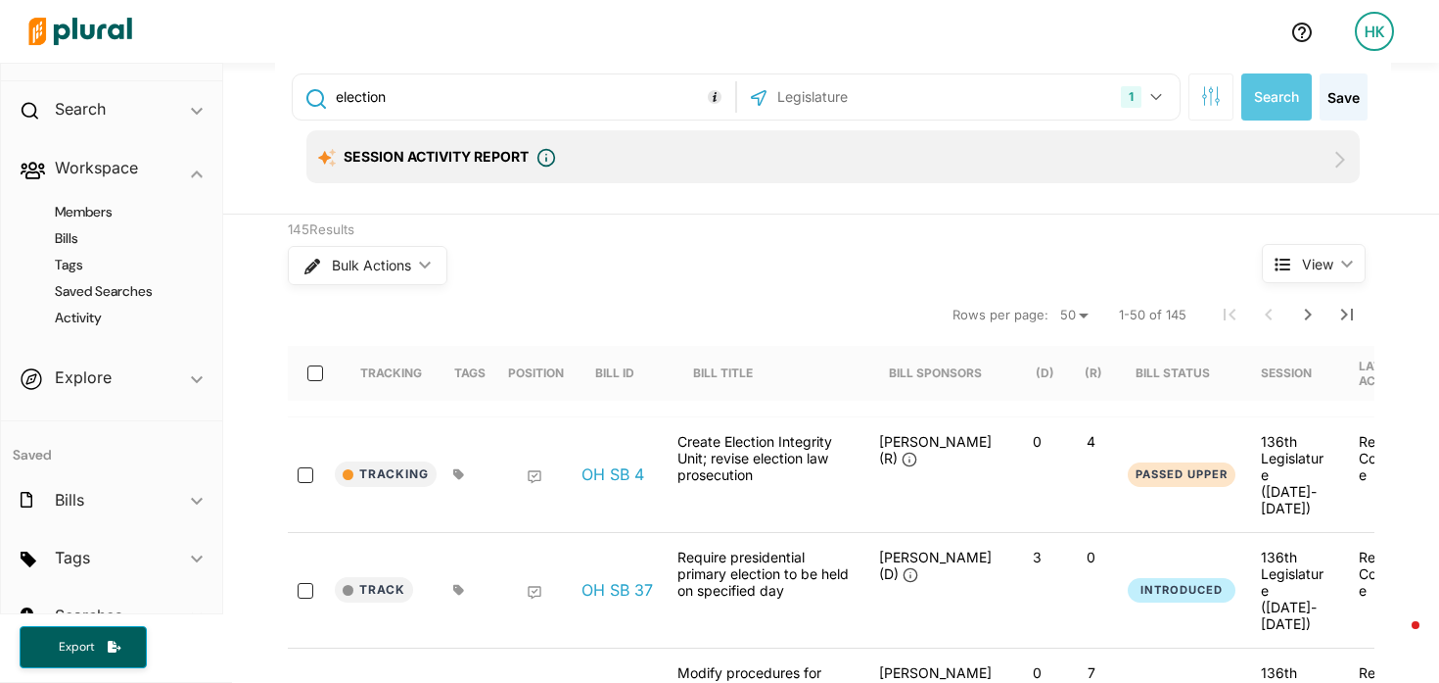
scroll to position [14, 0]
click at [600, 463] on link "OH SB 4" at bounding box center [613, 473] width 63 height 20
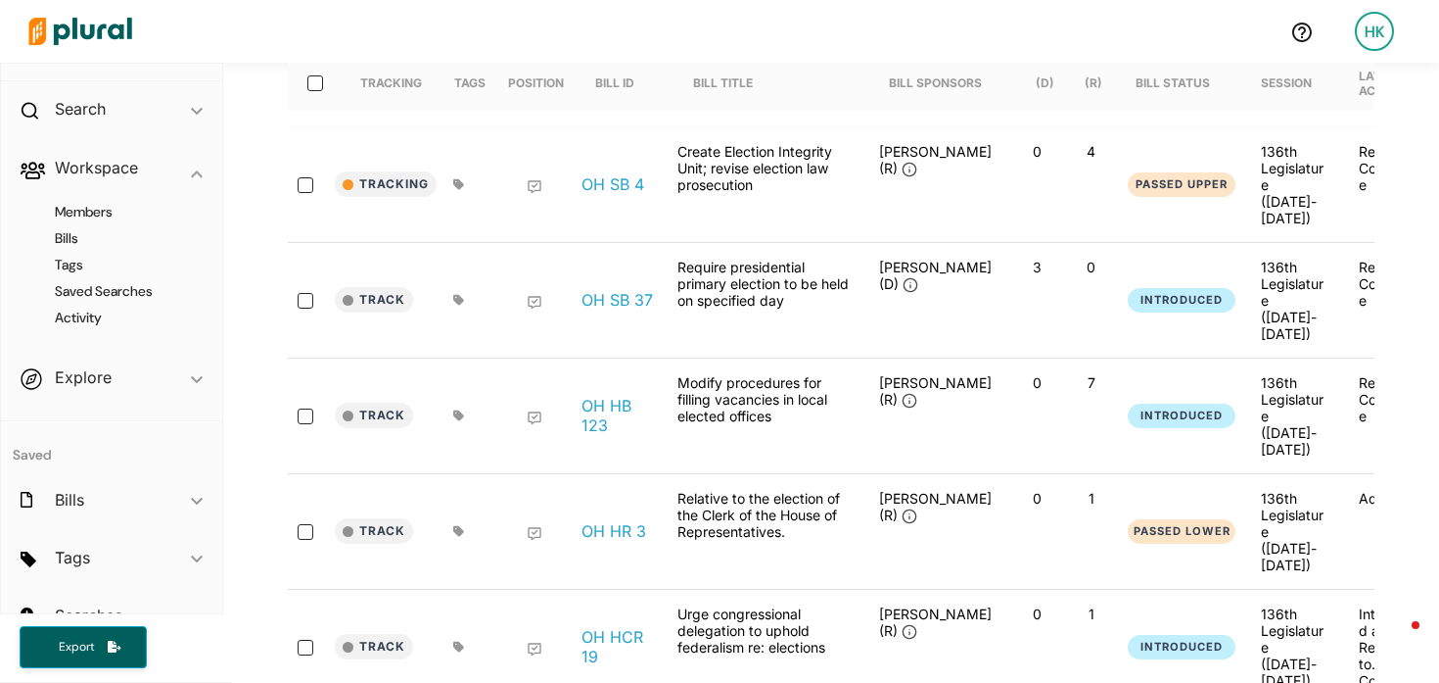
scroll to position [304, 0]
click at [587, 395] on link "OH HB 123" at bounding box center [619, 414] width 74 height 39
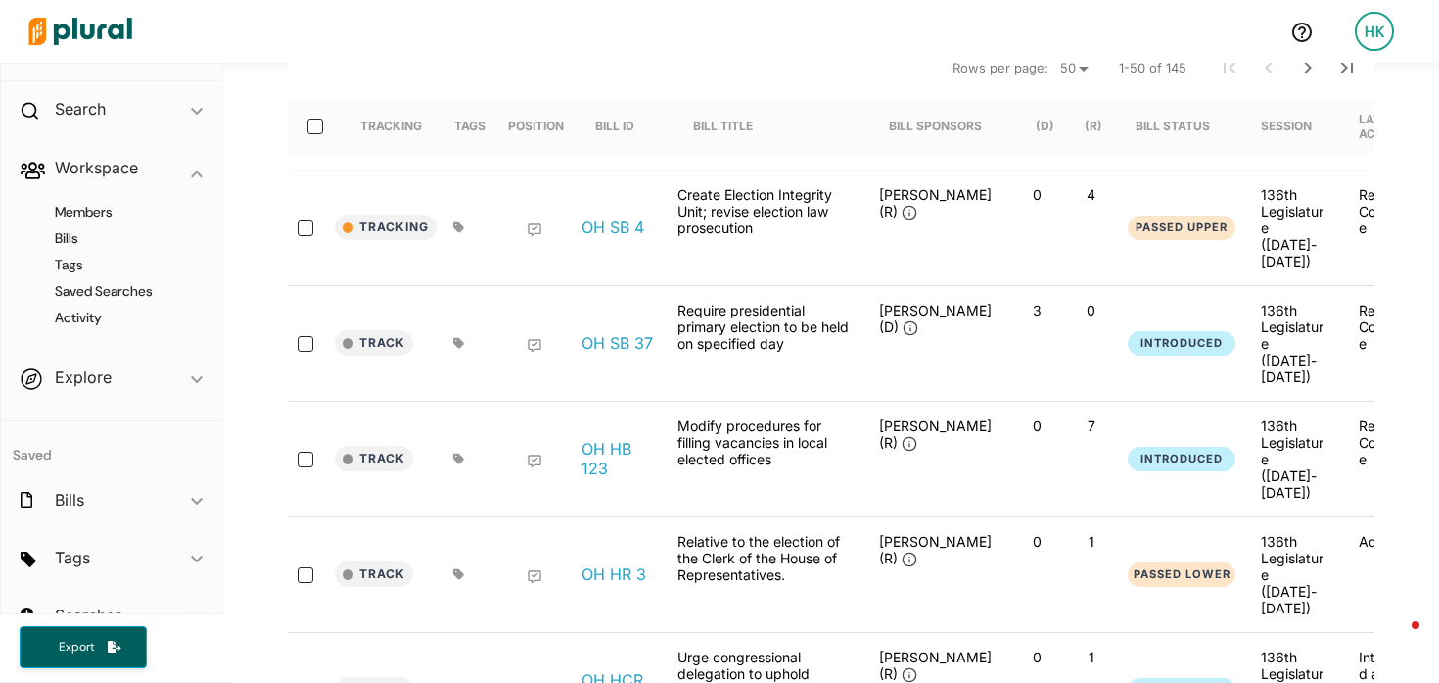
scroll to position [0, 0]
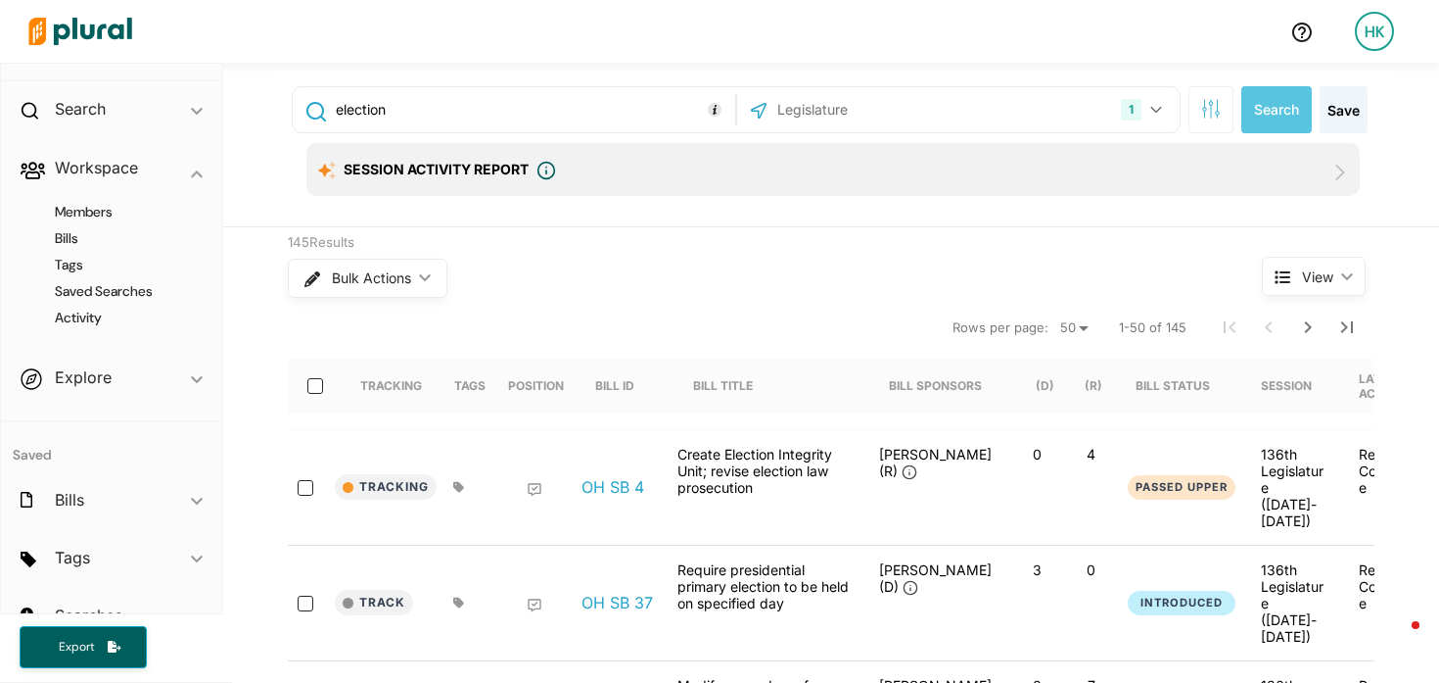
click at [364, 100] on input "election" at bounding box center [532, 109] width 397 height 37
click at [400, 109] on input ""section 35"" at bounding box center [532, 109] width 397 height 37
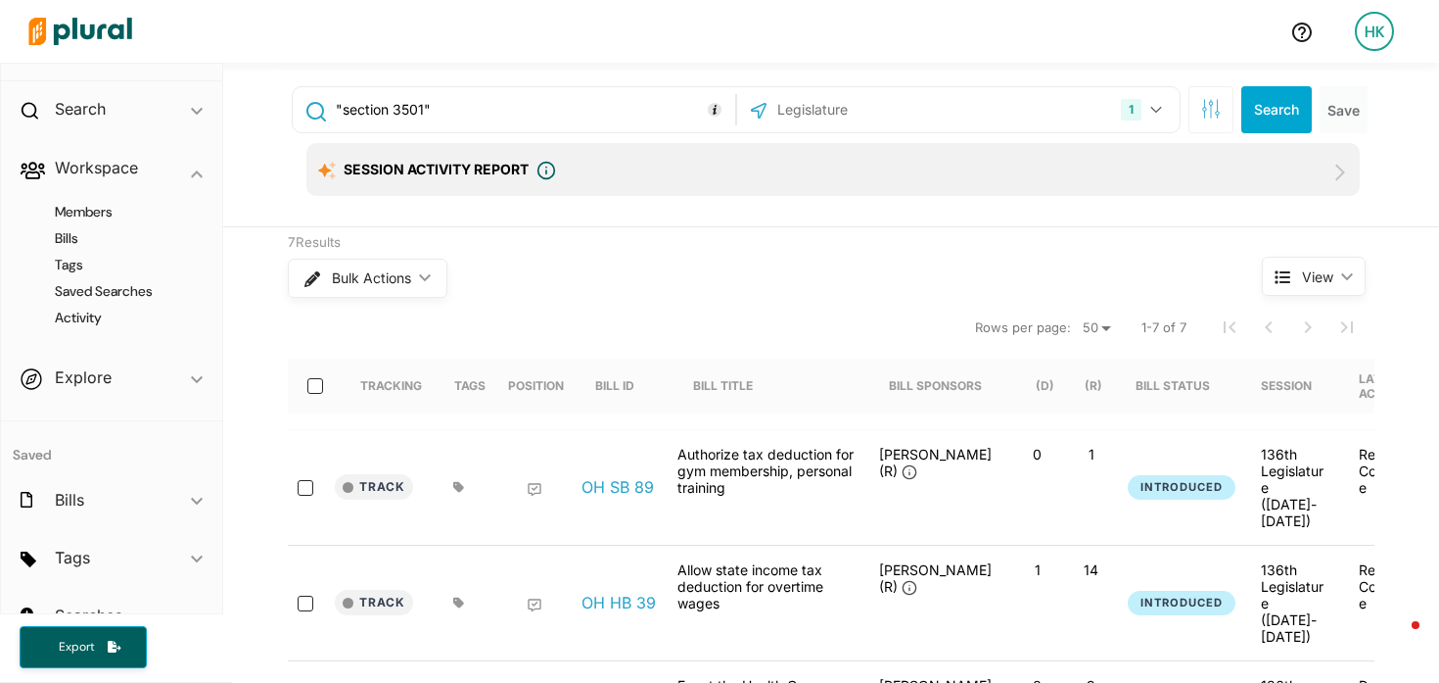
type input ""section 3501""
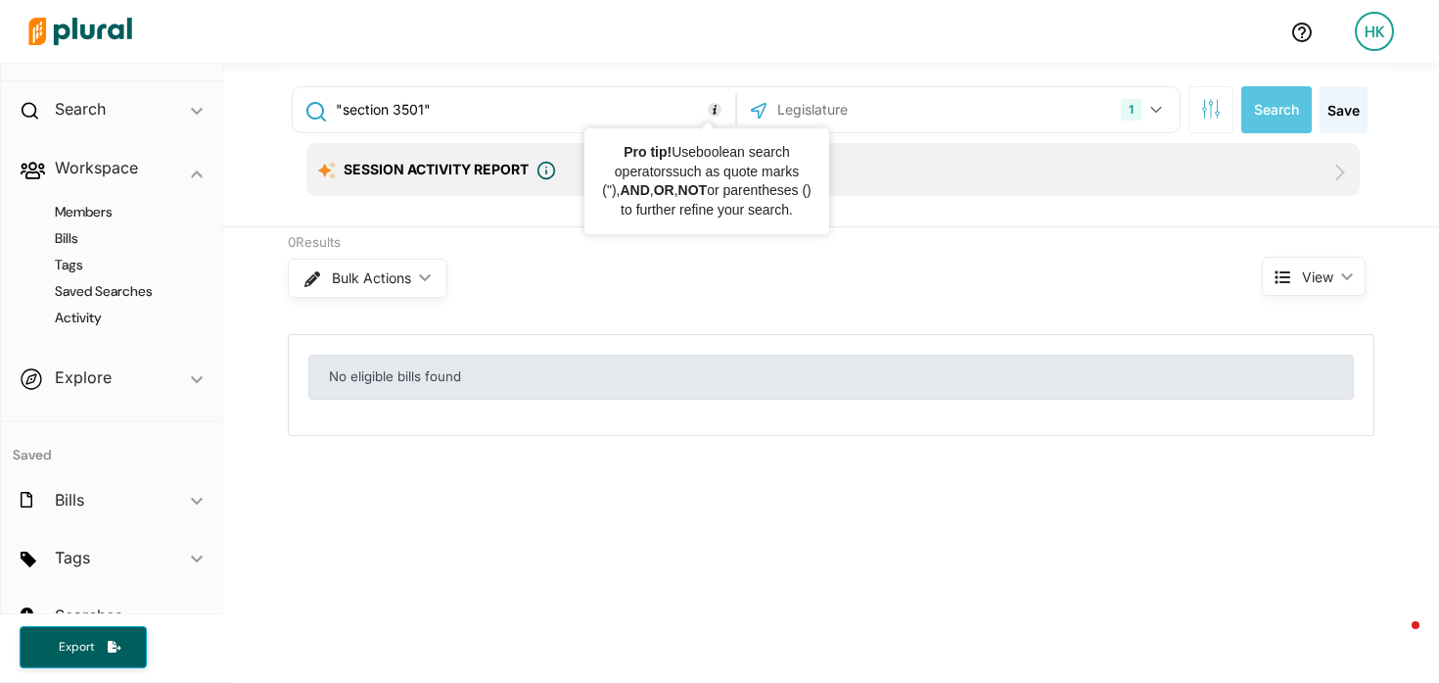
click at [722, 155] on link "boolean search operators" at bounding box center [702, 161] width 175 height 35
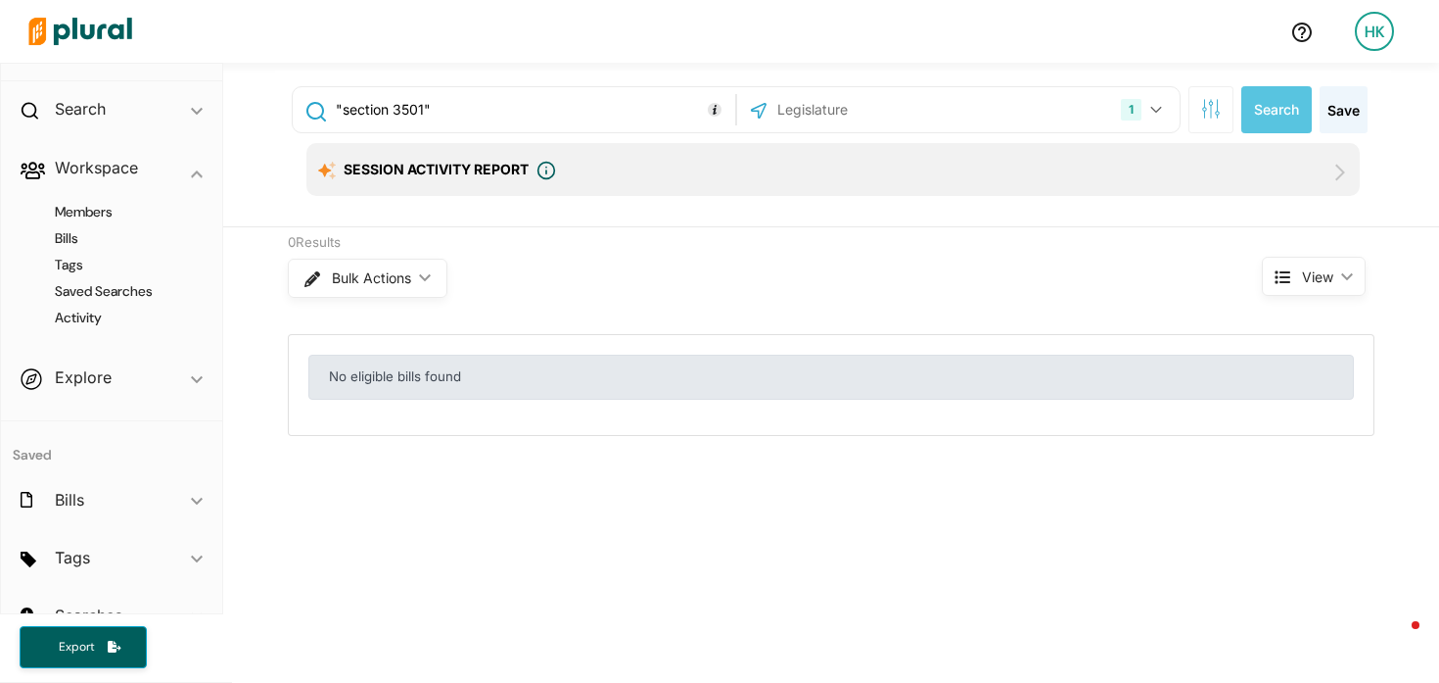
drag, startPoint x: 362, startPoint y: 107, endPoint x: 499, endPoint y: 119, distance: 137.7
click at [499, 119] on div ""section 3501"" at bounding box center [514, 109] width 433 height 37
drag, startPoint x: 485, startPoint y: 114, endPoint x: 307, endPoint y: 90, distance: 179.8
click at [307, 91] on div ""section 3501"" at bounding box center [514, 109] width 433 height 37
click at [1204, 111] on icon "button" at bounding box center [1212, 109] width 20 height 20
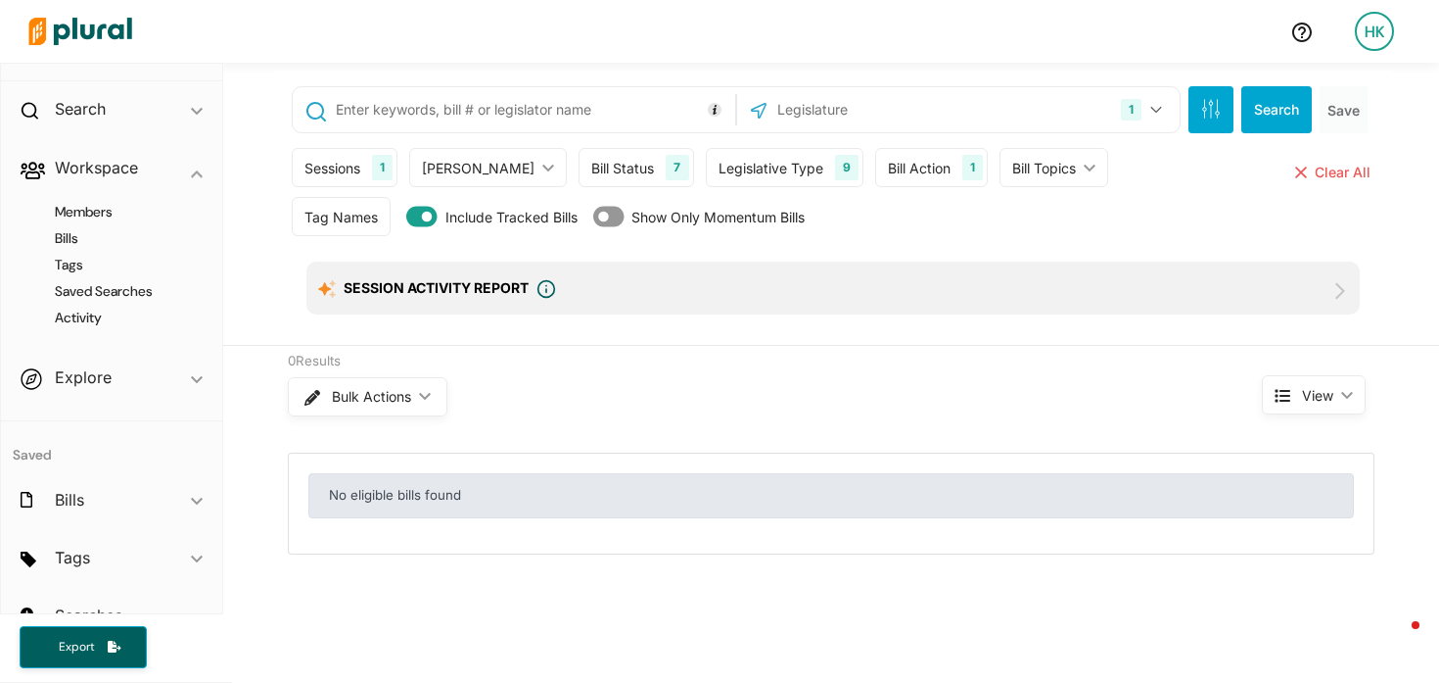
click at [1004, 155] on div "Bill Topics ic_keyboard_arrow_down" at bounding box center [1054, 167] width 109 height 39
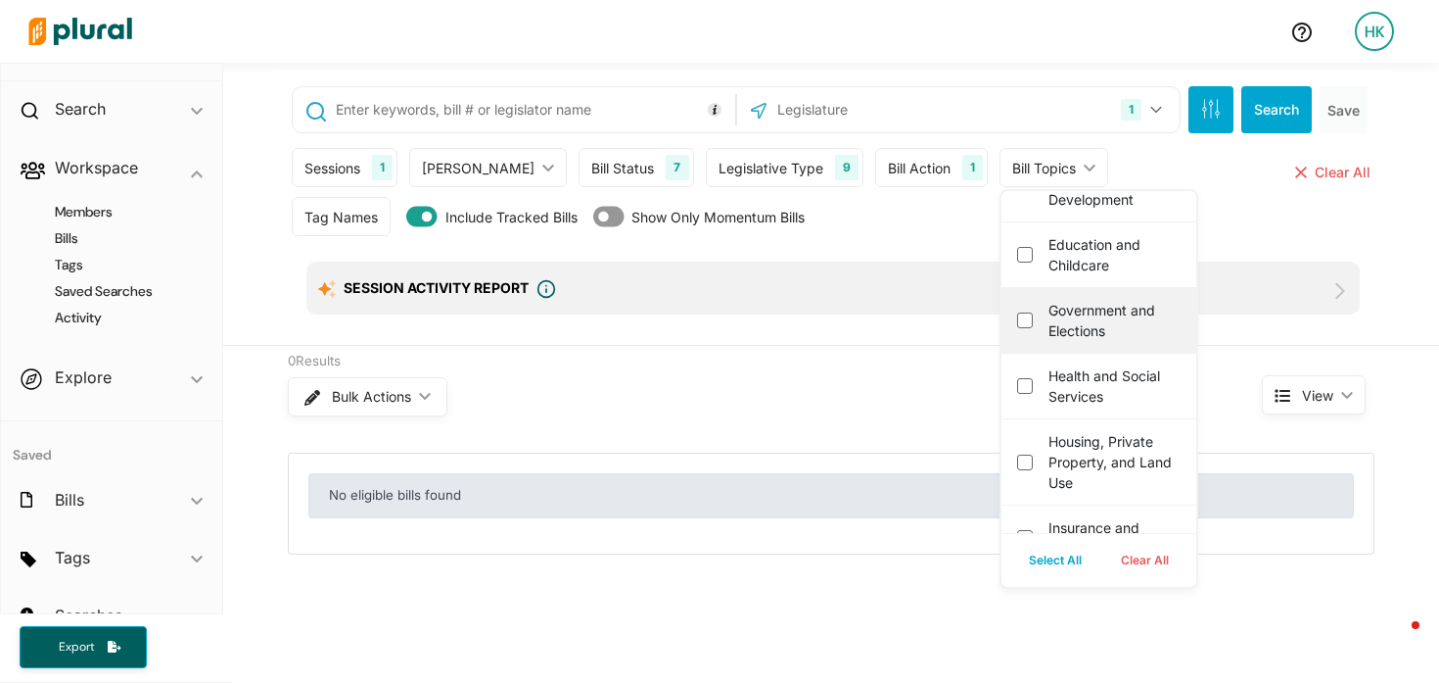
scroll to position [731, 0]
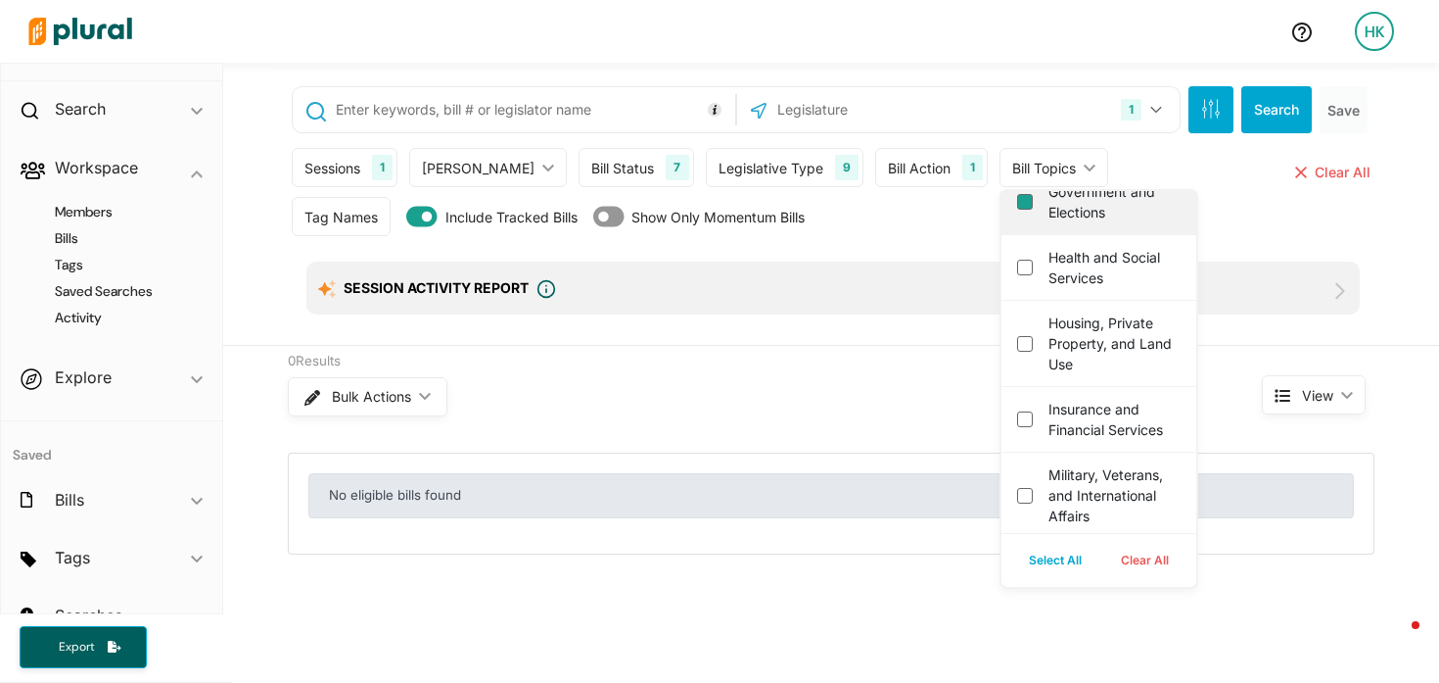
click at [1017, 210] on elections "Government and Elections" at bounding box center [1025, 202] width 16 height 16
checkbox elections "true"
click at [1225, 216] on div "Tag Names Tag Names close Any of Selected ic_keyboard_arrow_down Any of Selecte…" at bounding box center [833, 221] width 1083 height 49
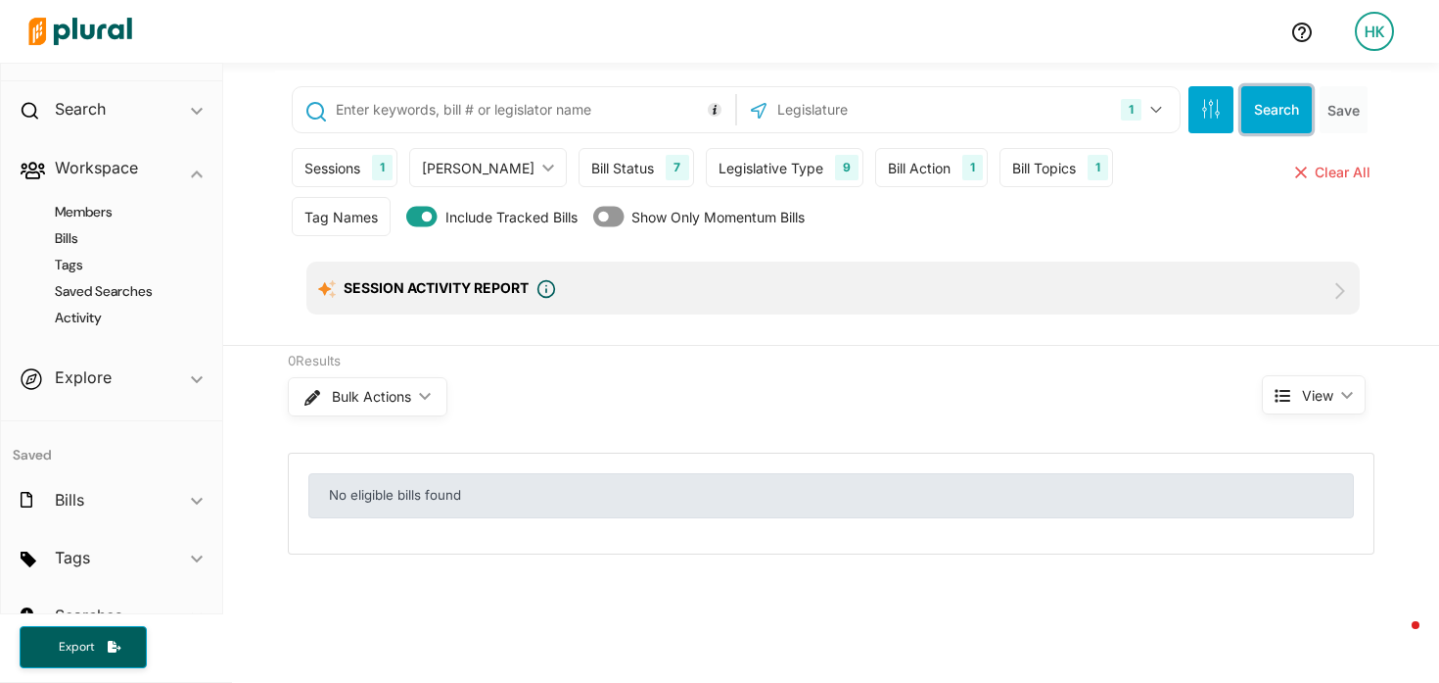
click at [1286, 107] on button "Search" at bounding box center [1277, 109] width 71 height 47
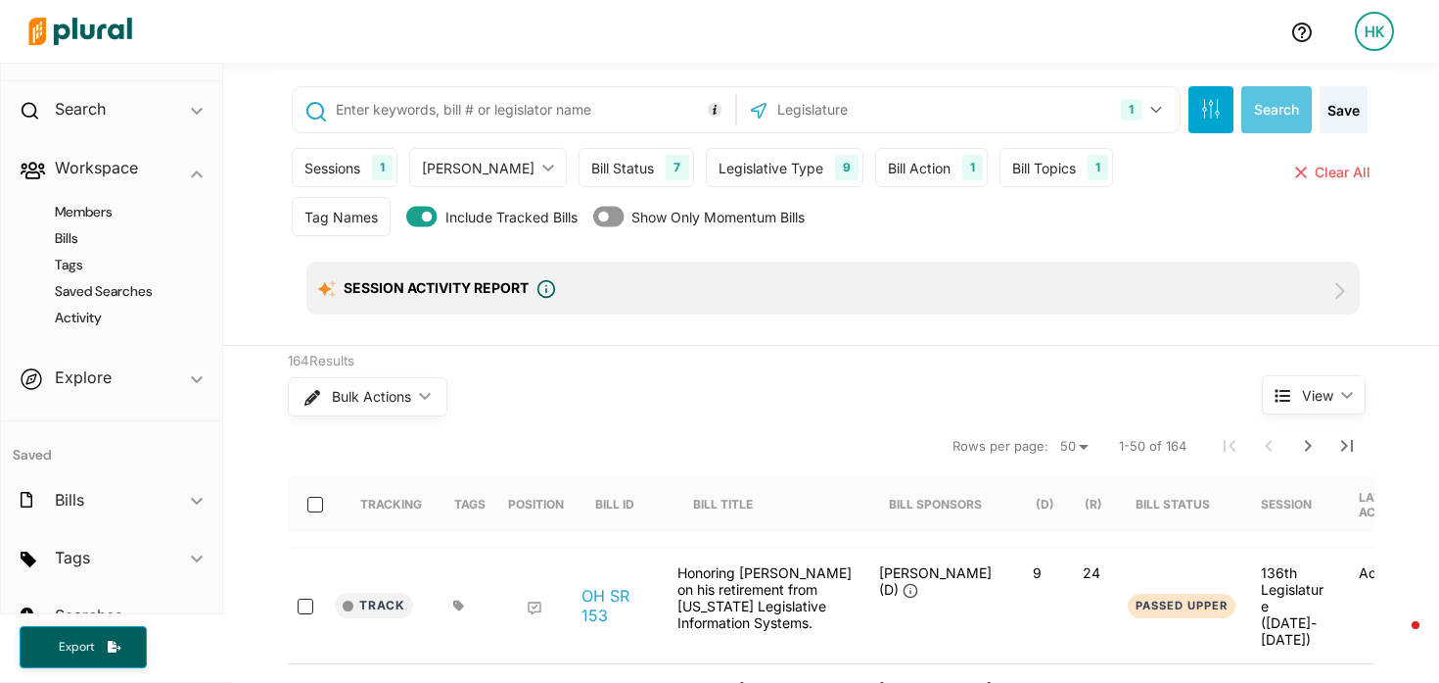
click at [363, 113] on input "text" at bounding box center [532, 109] width 397 height 37
click at [1251, 108] on button "Search" at bounding box center [1277, 109] width 71 height 47
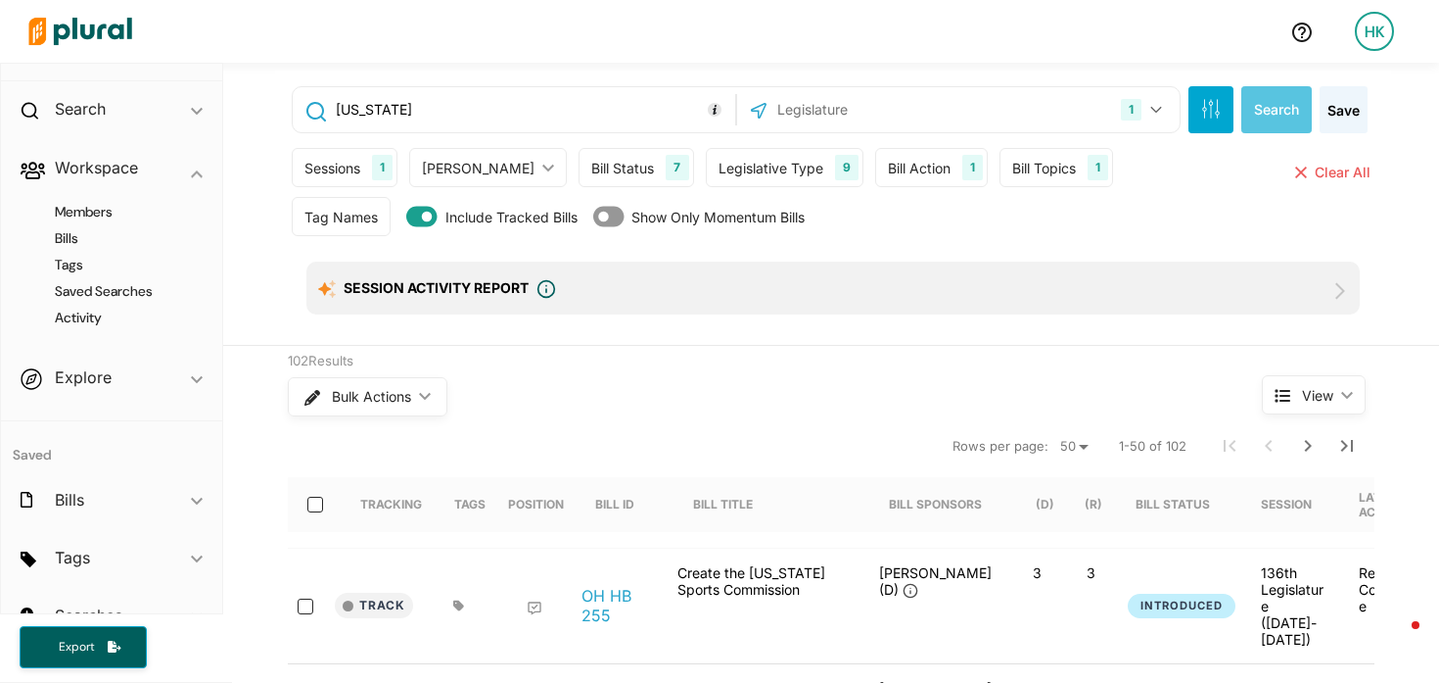
click at [336, 108] on input "ohio" at bounding box center [532, 109] width 397 height 37
drag, startPoint x: 418, startPoint y: 107, endPoint x: 345, endPoint y: 108, distance: 73.4
click at [336, 106] on input ""revised code"" at bounding box center [532, 109] width 397 height 37
type input """
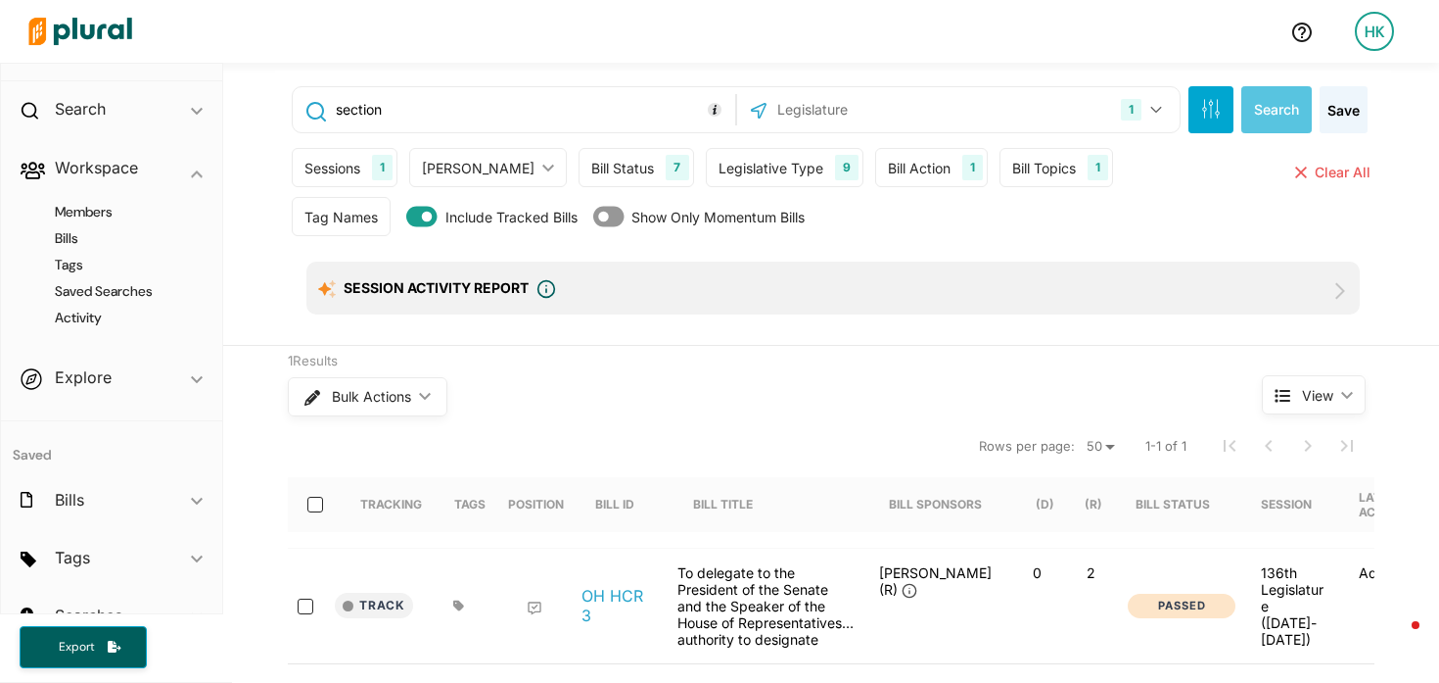
click at [360, 109] on input "section" at bounding box center [532, 109] width 397 height 37
type input ""sec""
click at [1281, 114] on button "Search" at bounding box center [1277, 109] width 71 height 47
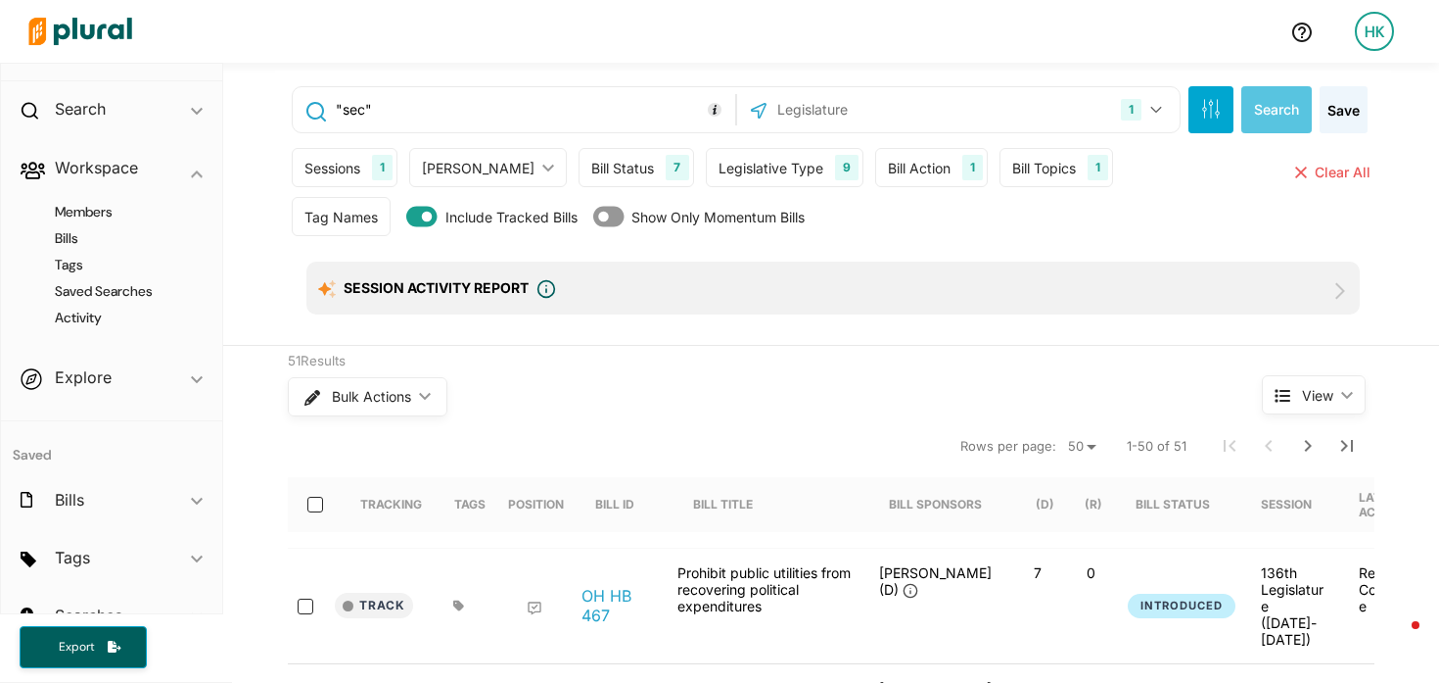
drag, startPoint x: 378, startPoint y: 113, endPoint x: 279, endPoint y: 106, distance: 99.1
click at [280, 107] on div ""sec" 1 Ohio US Congress Alabama Alaska Arizona Arkansas California Colorado Co…" at bounding box center [833, 208] width 1116 height 274
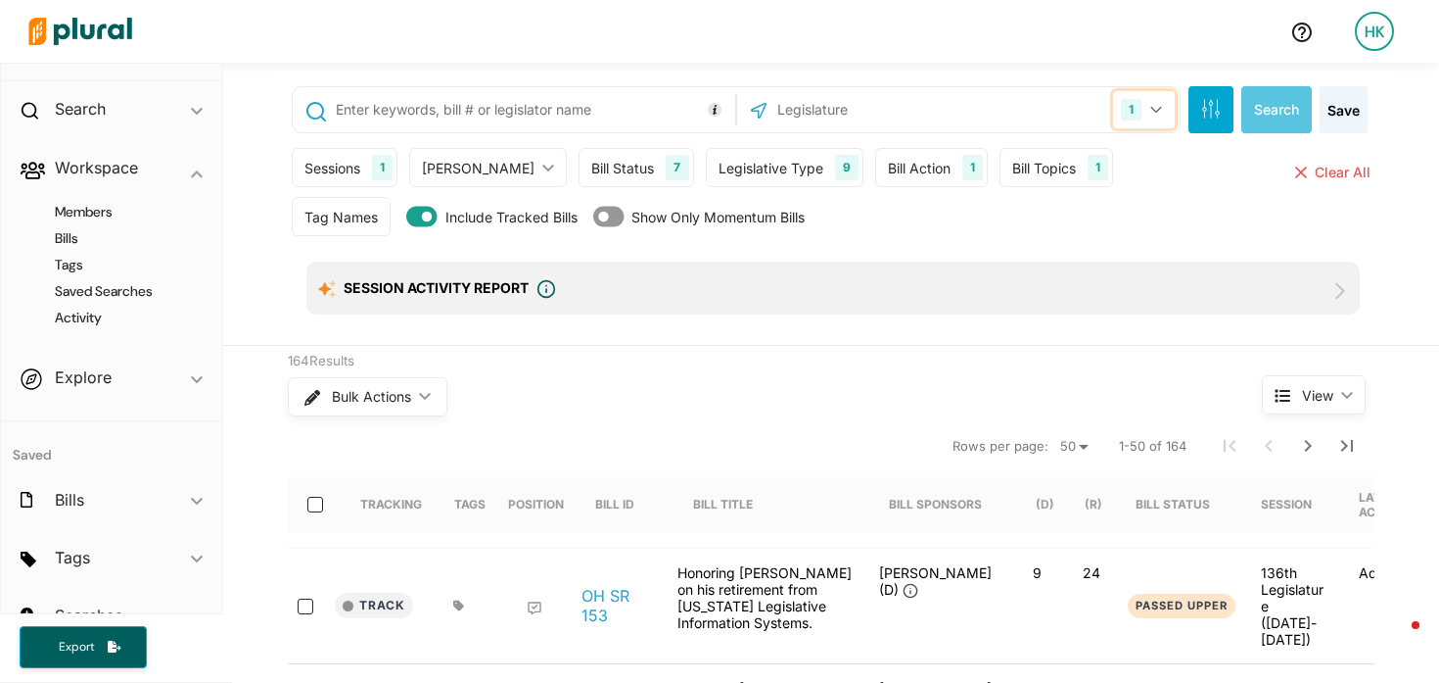
click at [1141, 109] on button "1" at bounding box center [1144, 109] width 62 height 37
click at [791, 109] on input "text" at bounding box center [881, 109] width 210 height 37
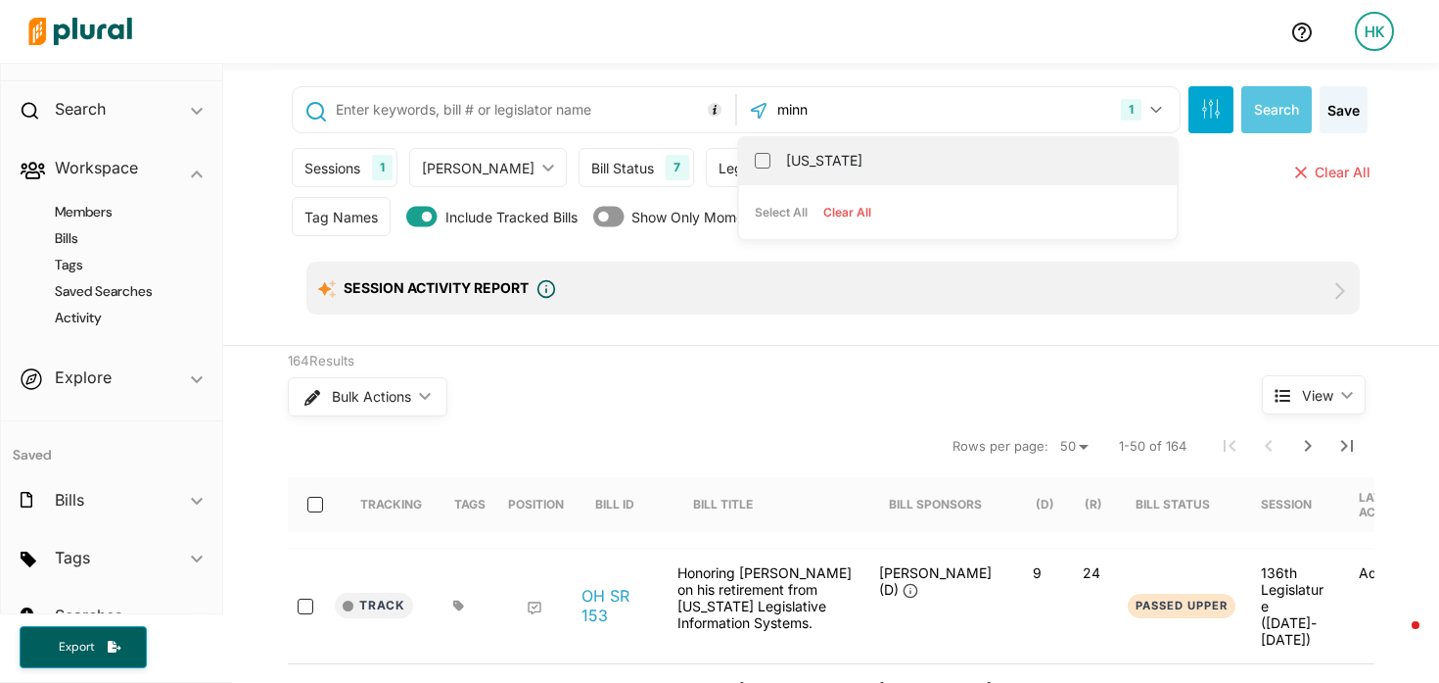
type input "minn"
click at [786, 156] on label "[US_STATE]" at bounding box center [971, 160] width 371 height 29
click at [771, 156] on input "[US_STATE]" at bounding box center [763, 161] width 16 height 16
checkbox input "true"
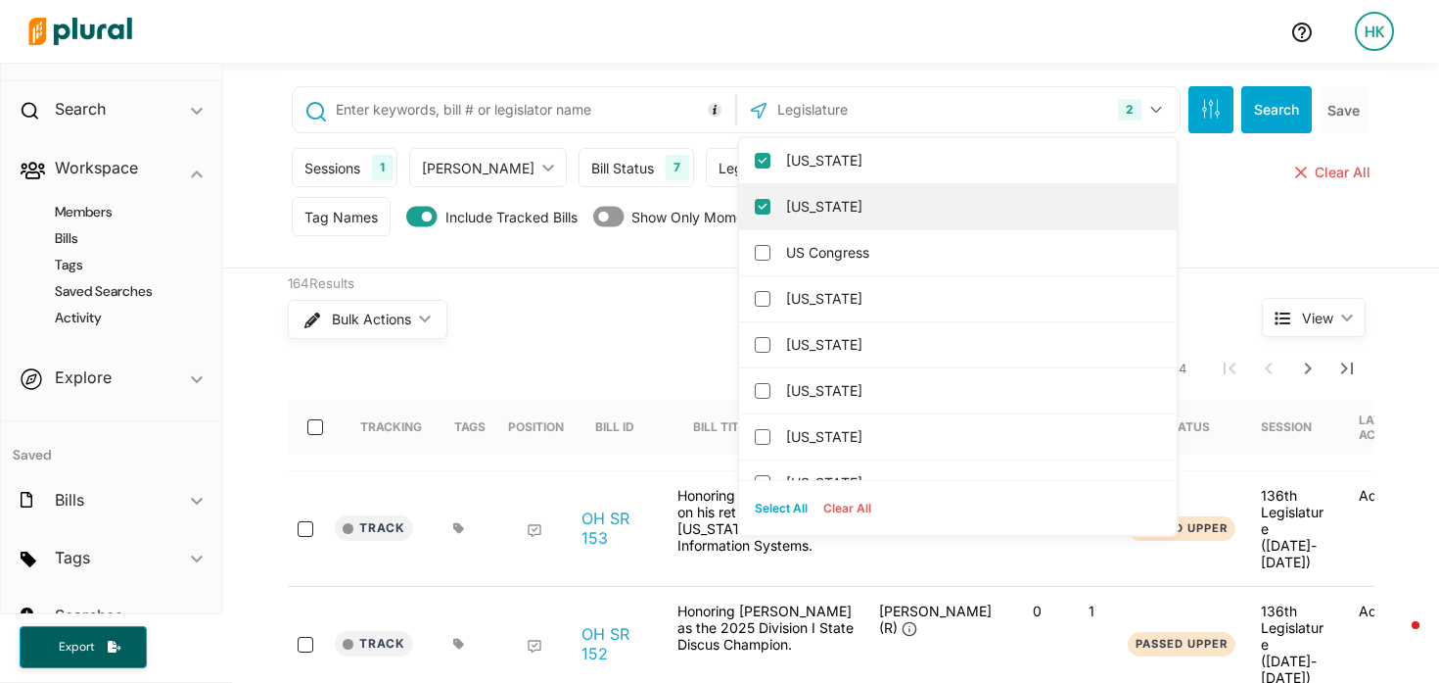
click at [755, 208] on input "[US_STATE]" at bounding box center [763, 207] width 16 height 16
click at [1255, 220] on div "Tag Names Tag Names close Any of Selected ic_keyboard_arrow_down Any of Selecte…" at bounding box center [833, 221] width 1083 height 49
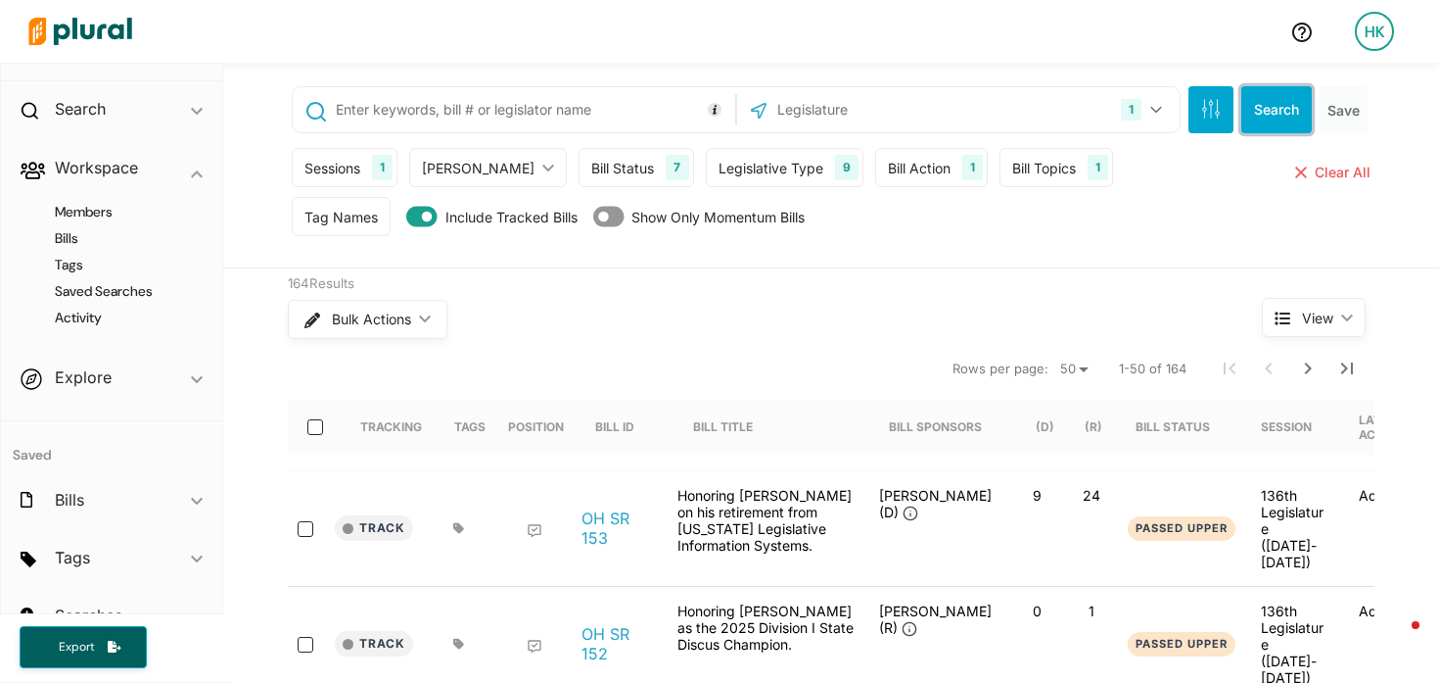
click at [1250, 117] on button "Search" at bounding box center [1277, 109] width 71 height 47
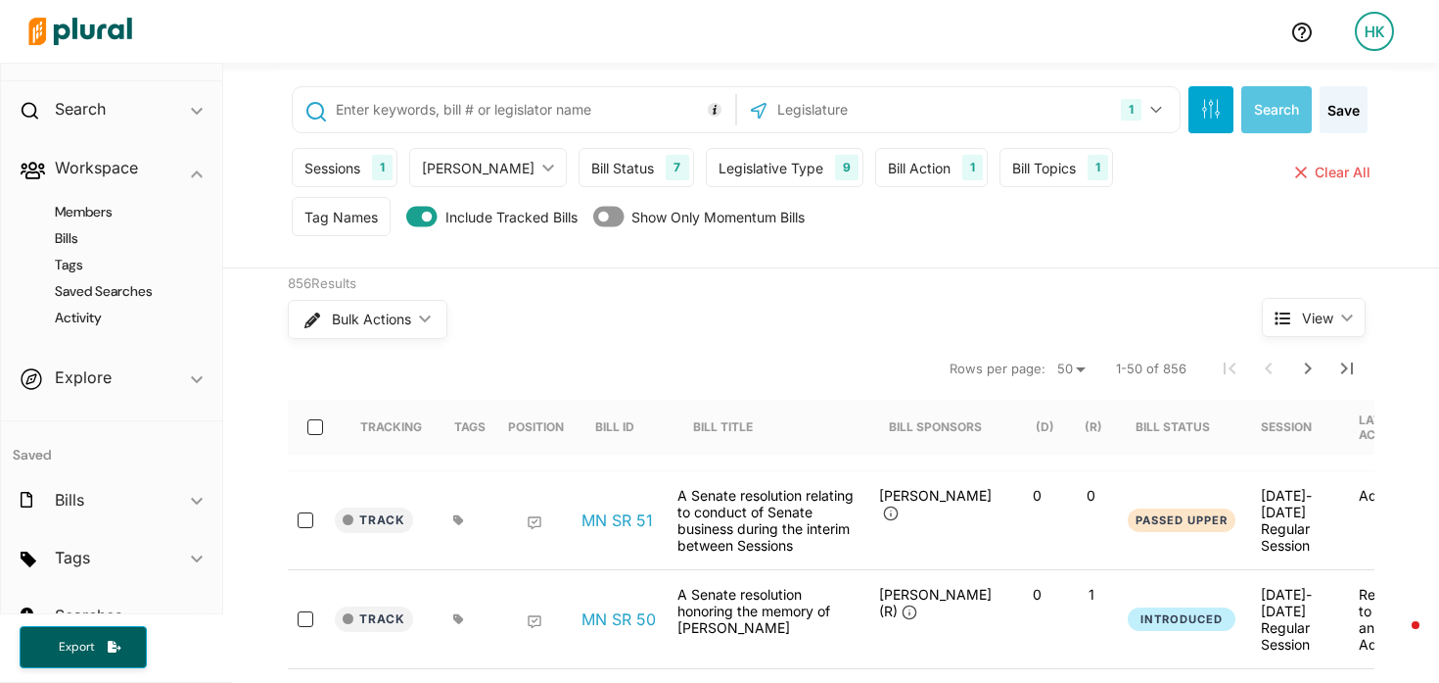
click at [1016, 184] on div "Bill Topics 1" at bounding box center [1057, 167] width 114 height 39
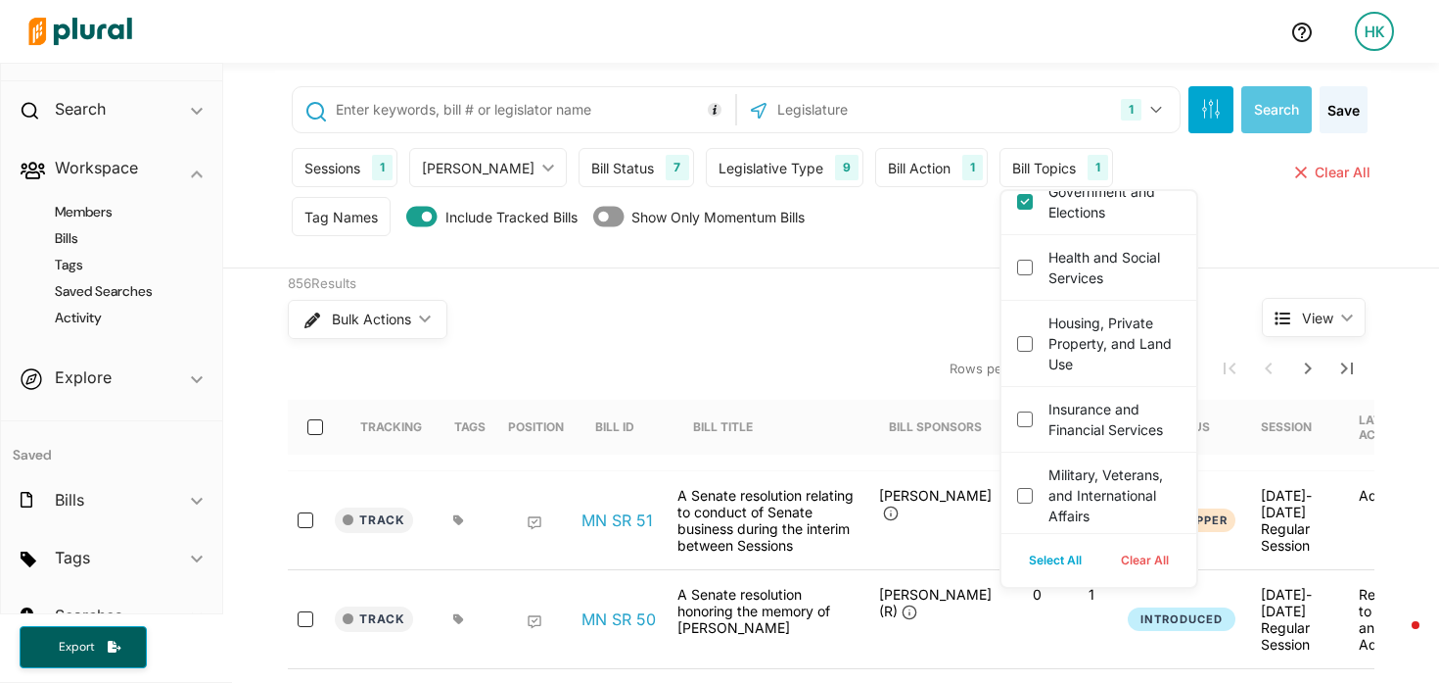
click at [812, 279] on div "856 Results" at bounding box center [738, 284] width 901 height 20
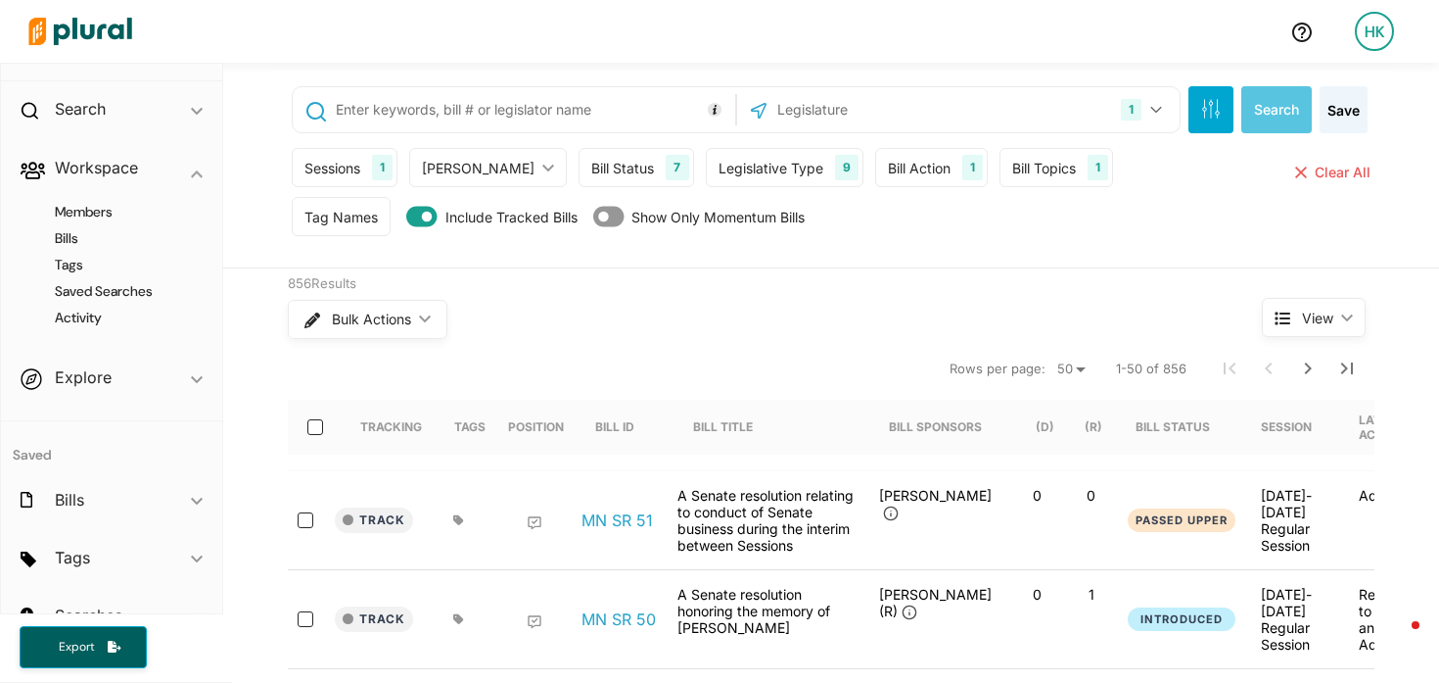
click at [398, 107] on input "text" at bounding box center [532, 109] width 397 height 37
click at [1297, 376] on icon "Next Page" at bounding box center [1309, 368] width 24 height 24
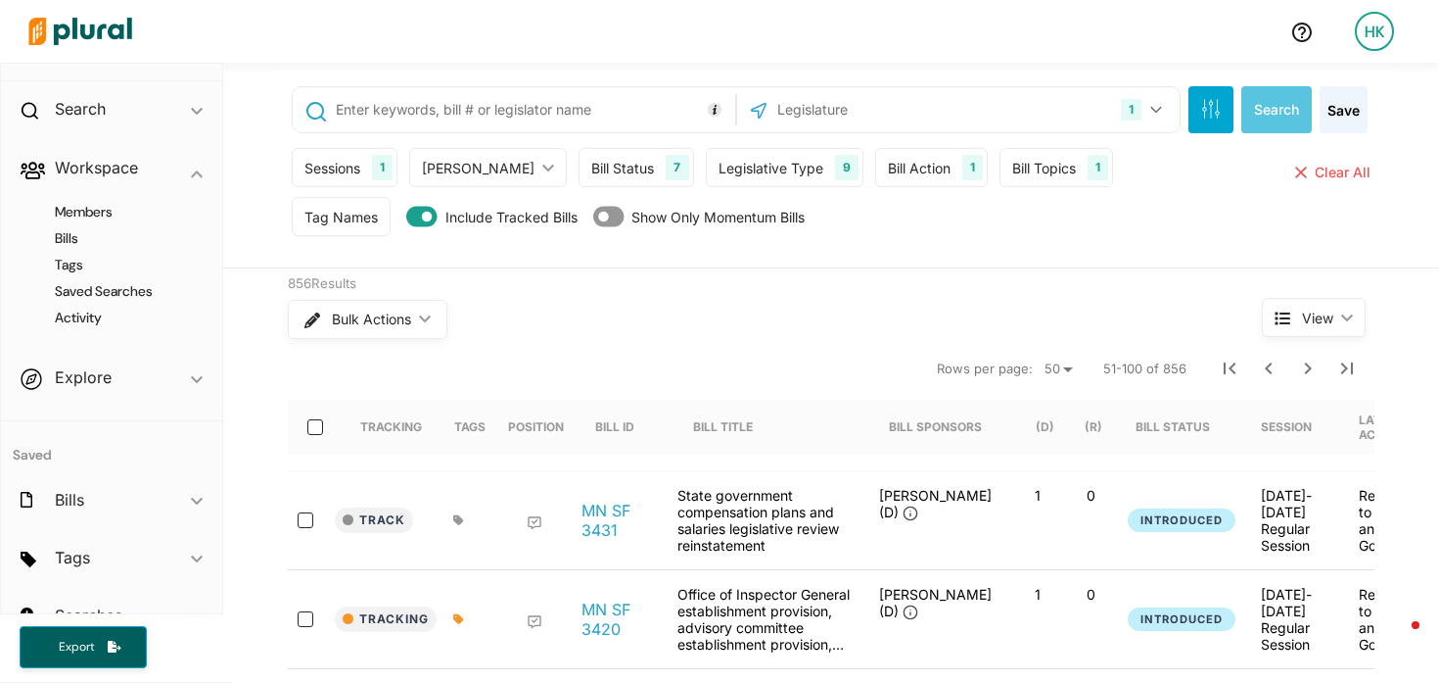
click at [389, 113] on input "text" at bounding box center [532, 109] width 397 height 37
type input ""amending minnesota statutes 2024""
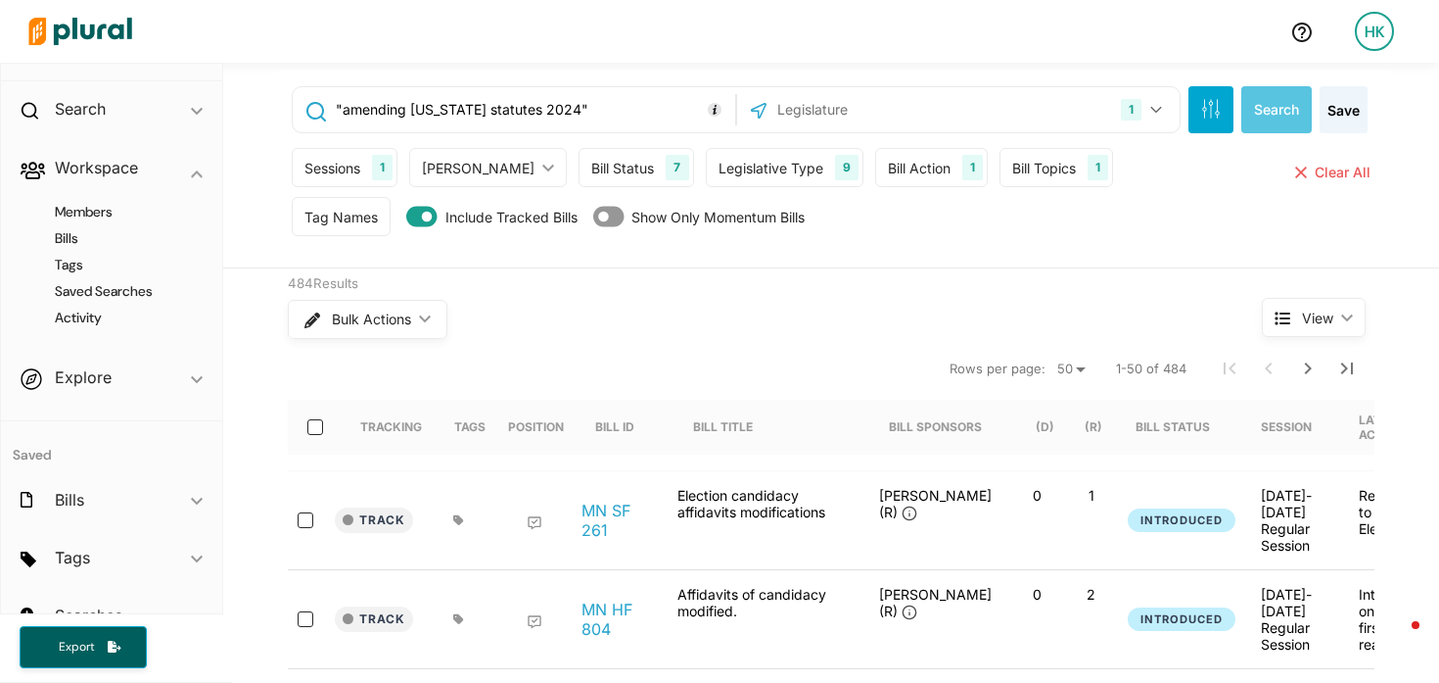
click at [1029, 172] on div "Bill Topics" at bounding box center [1045, 168] width 64 height 21
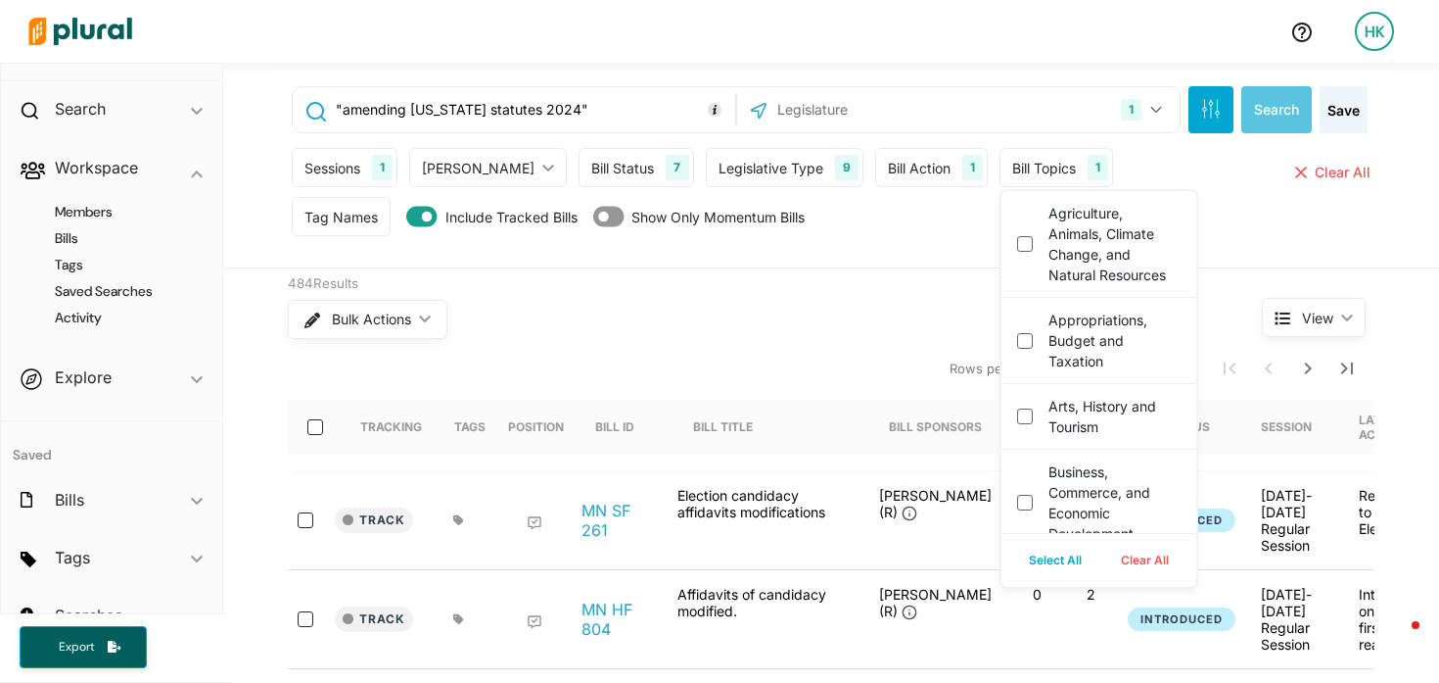
click at [846, 330] on div "Bulk Actions ic_keyboard_arrow_down" at bounding box center [738, 319] width 901 height 51
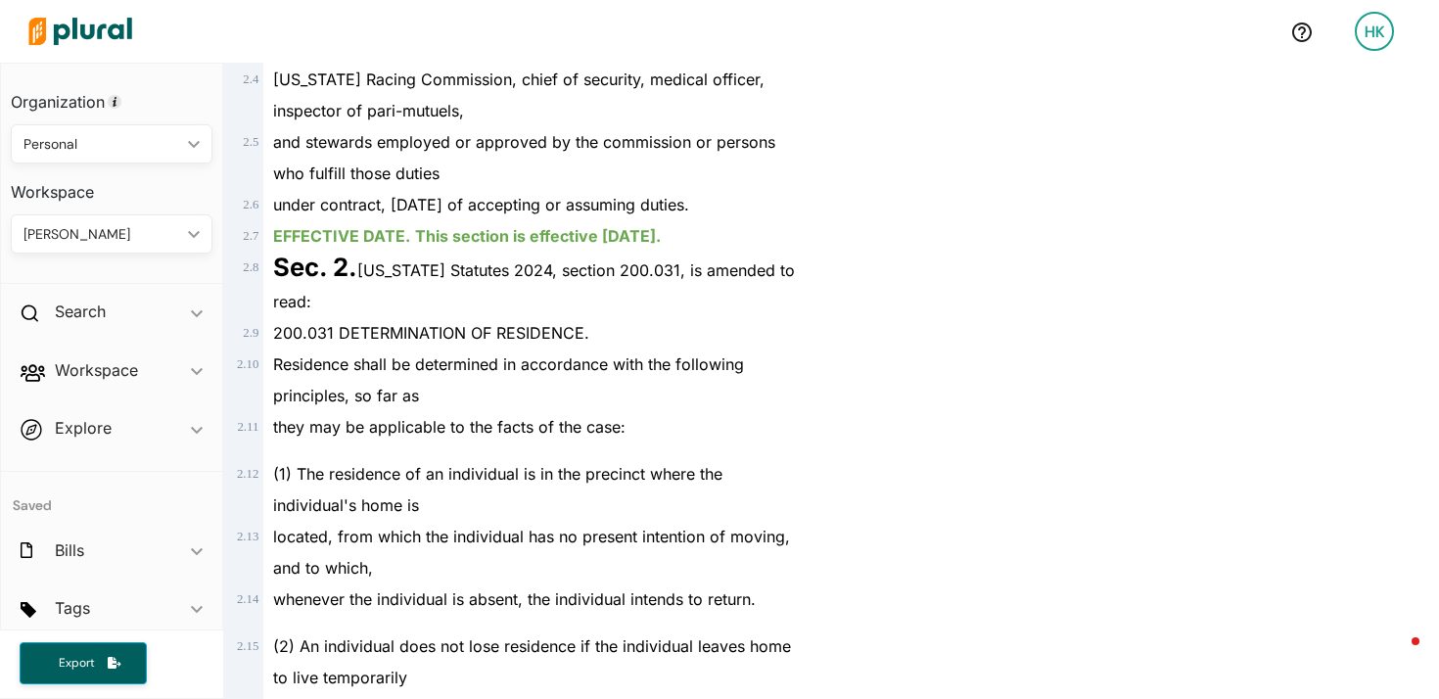
scroll to position [2001, 0]
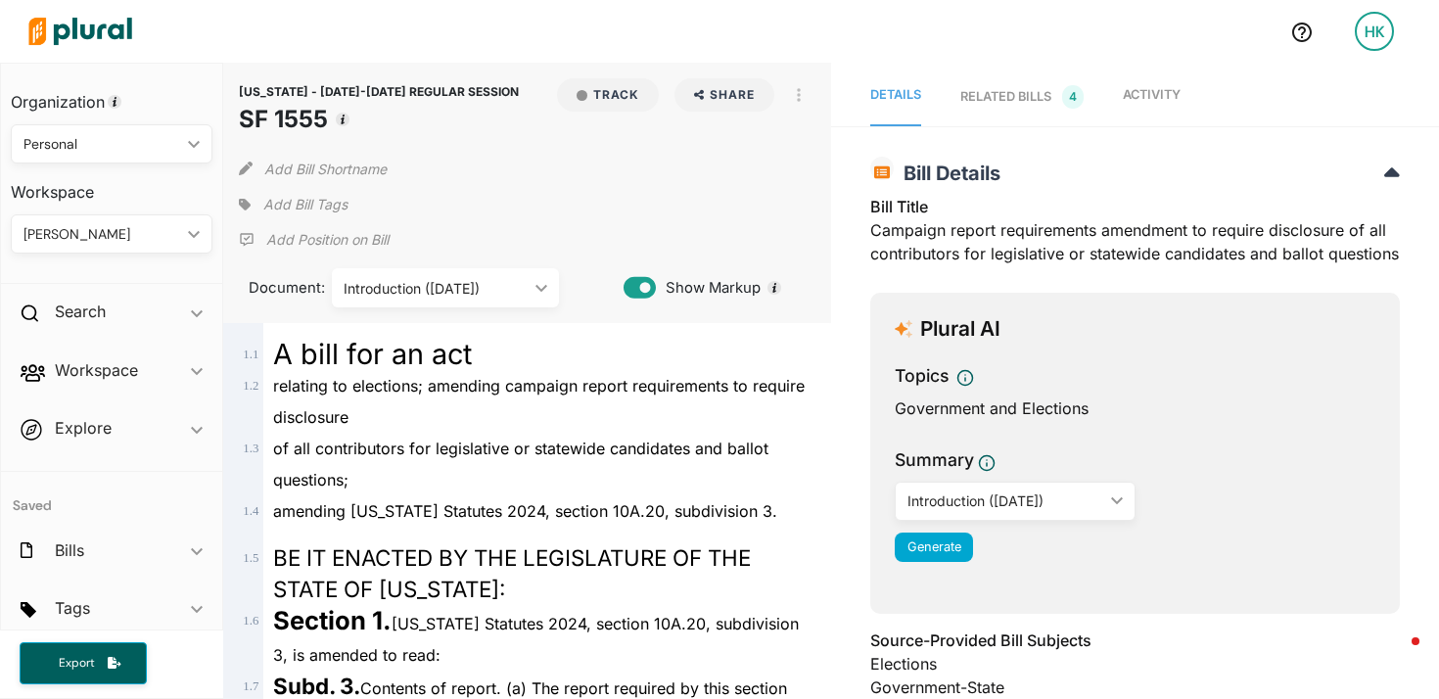
click at [1193, 98] on nav "Details RELATED BILLS 4 Activity" at bounding box center [1135, 95] width 608 height 64
click at [1156, 93] on span "Activity" at bounding box center [1152, 94] width 58 height 15
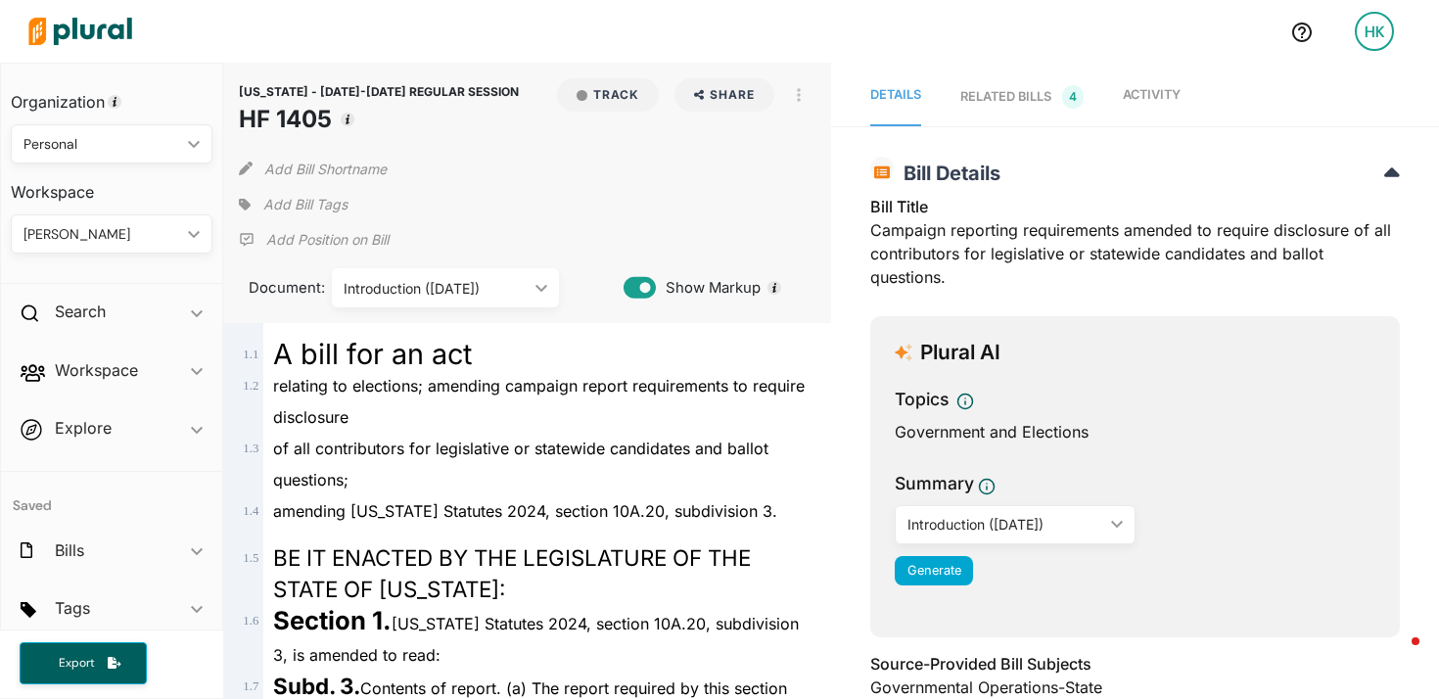
click at [1170, 99] on span "Activity" at bounding box center [1152, 94] width 58 height 15
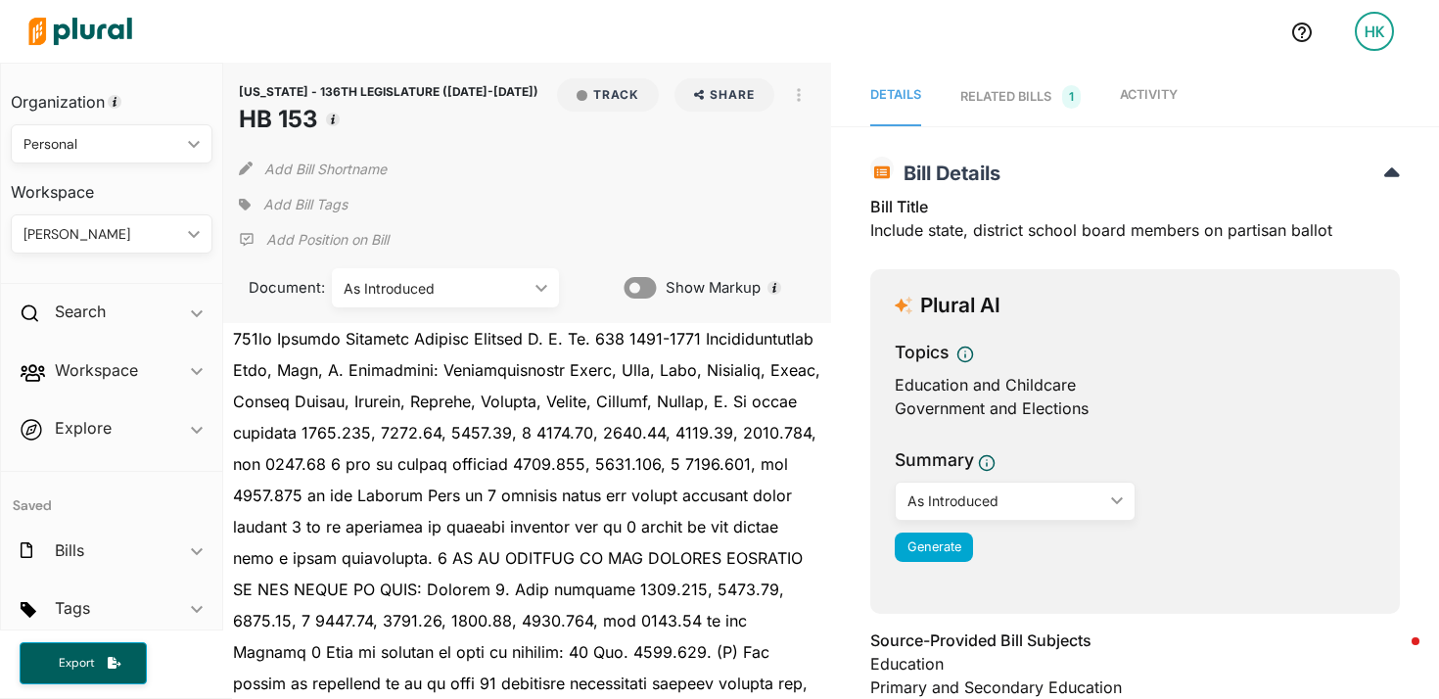
click at [1139, 100] on span "Activity" at bounding box center [1149, 94] width 58 height 15
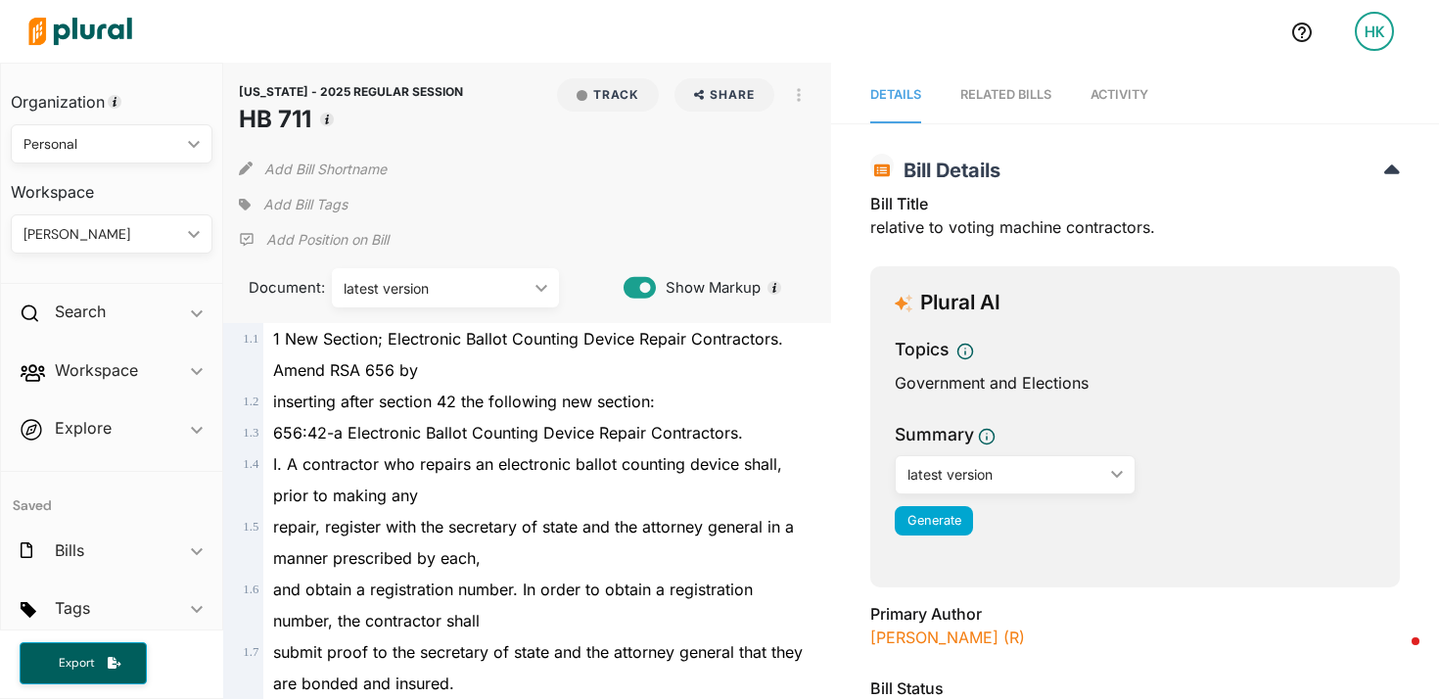
click at [1133, 95] on span "Activity" at bounding box center [1120, 94] width 58 height 15
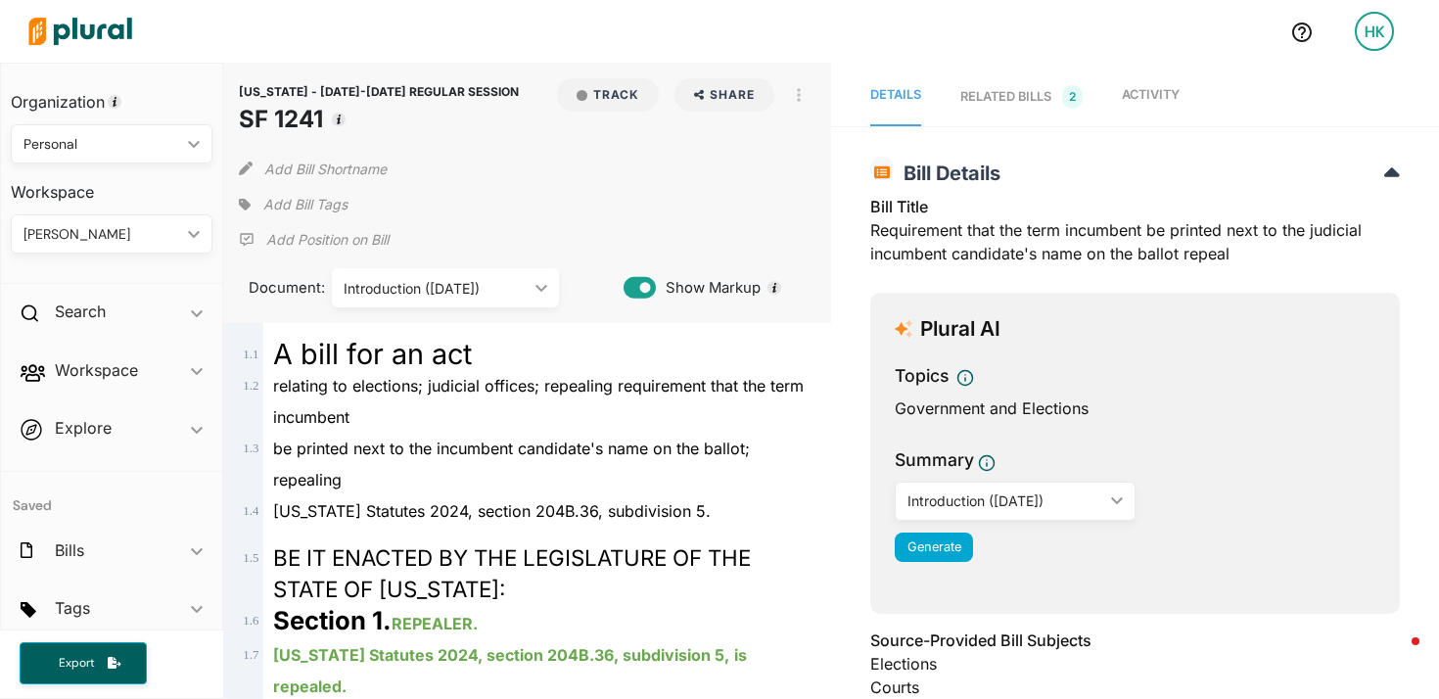
click at [1152, 94] on span "Activity" at bounding box center [1151, 94] width 58 height 15
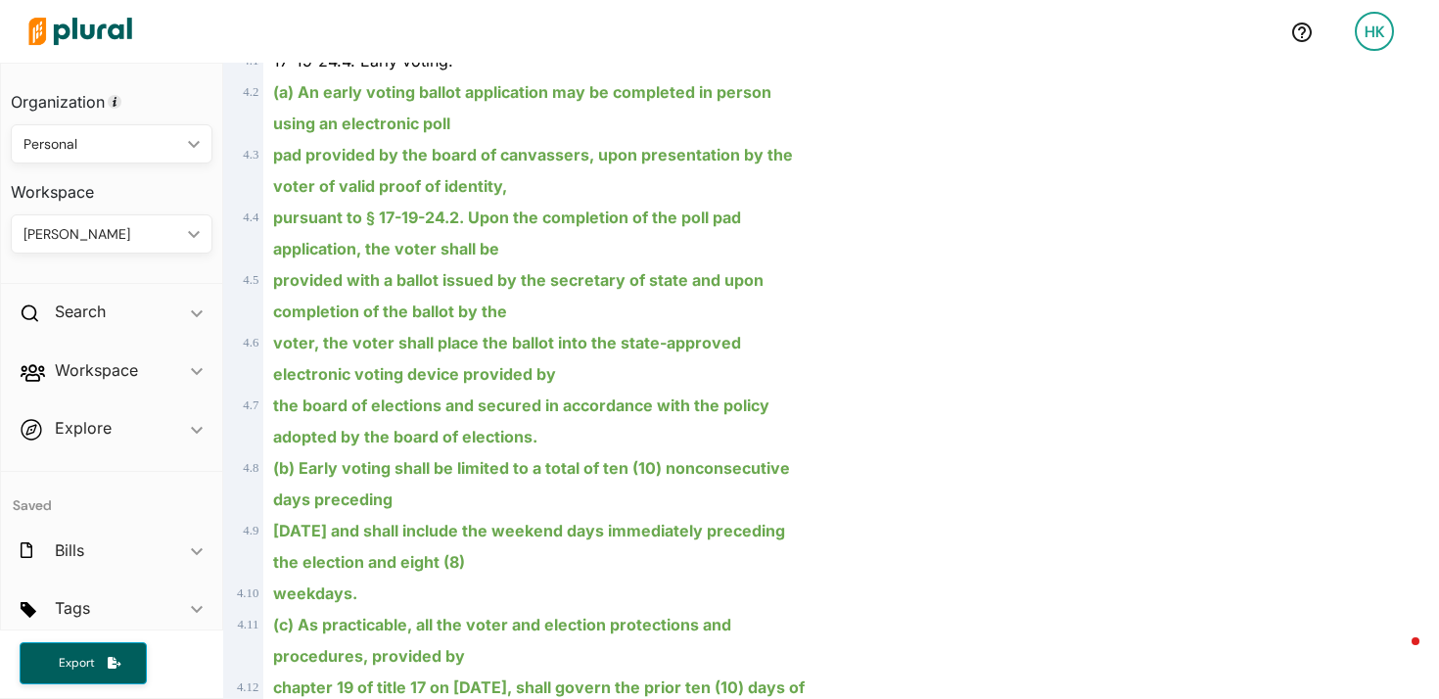
scroll to position [5195, 0]
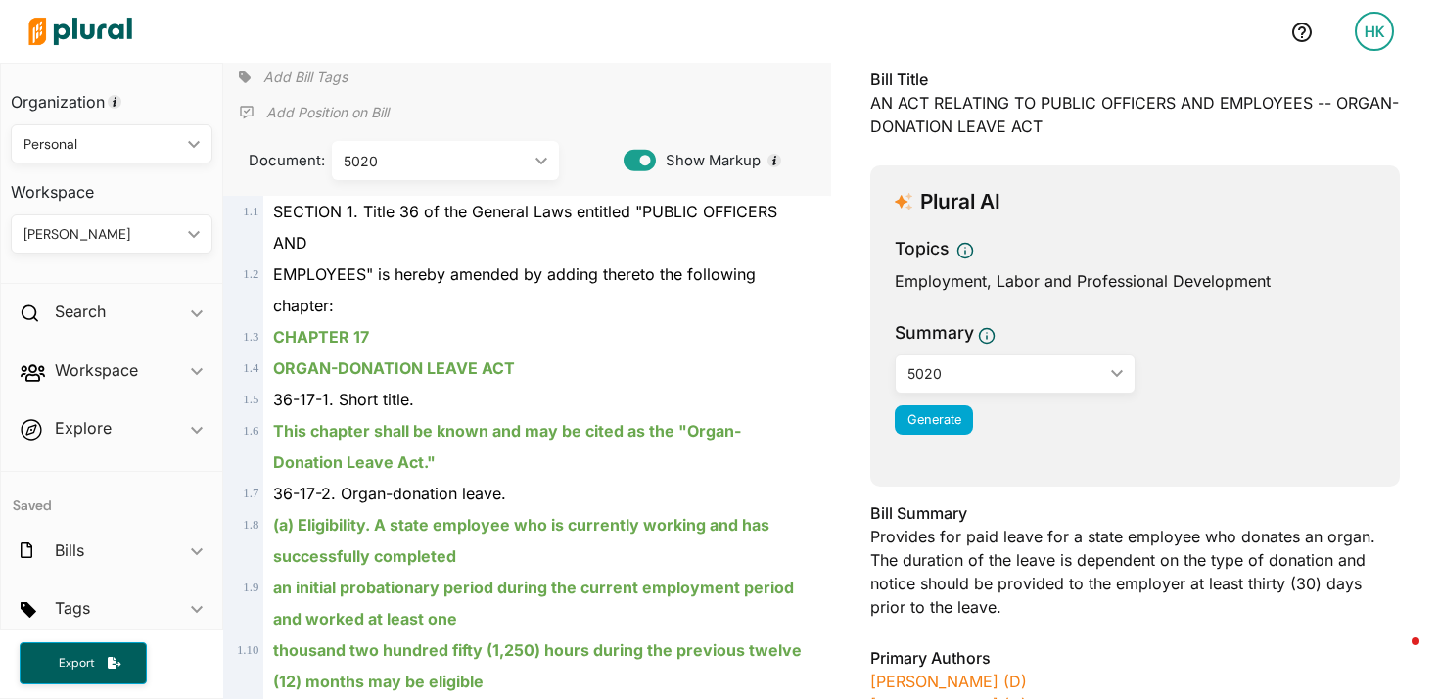
scroll to position [128, 0]
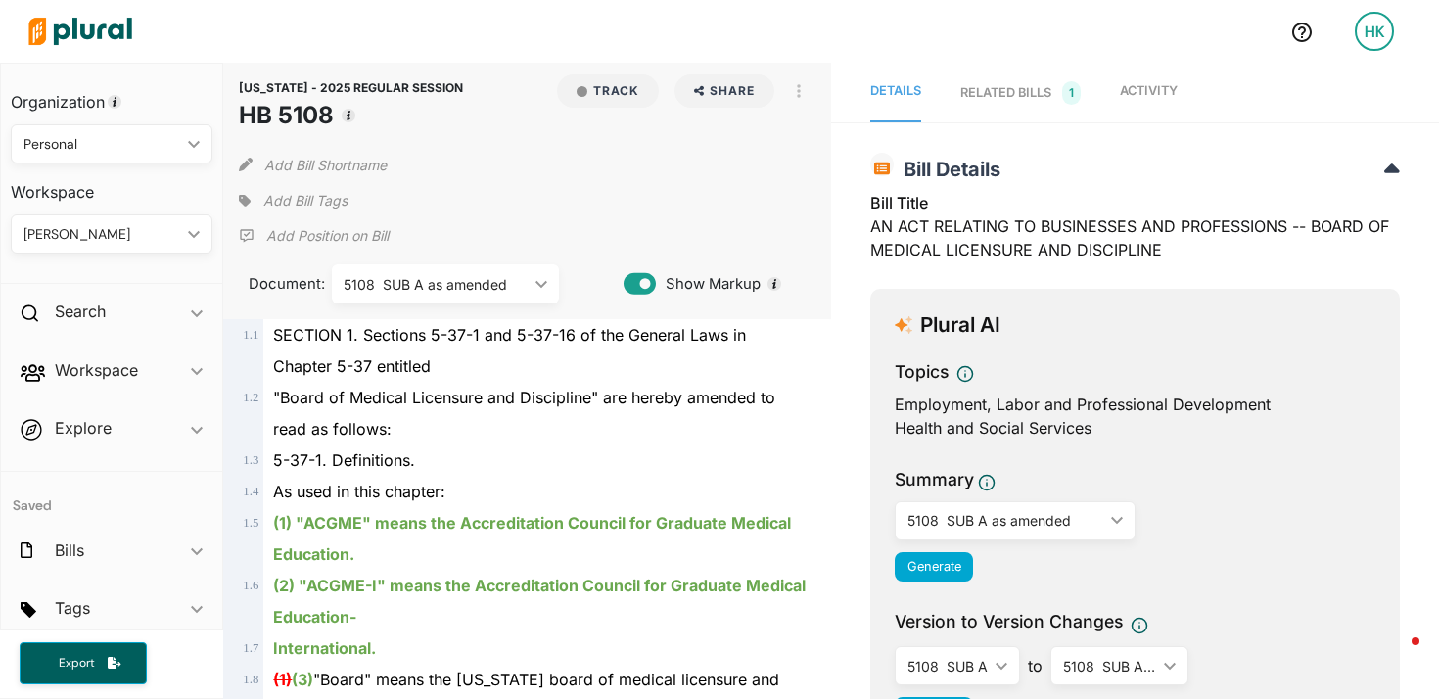
scroll to position [961, 0]
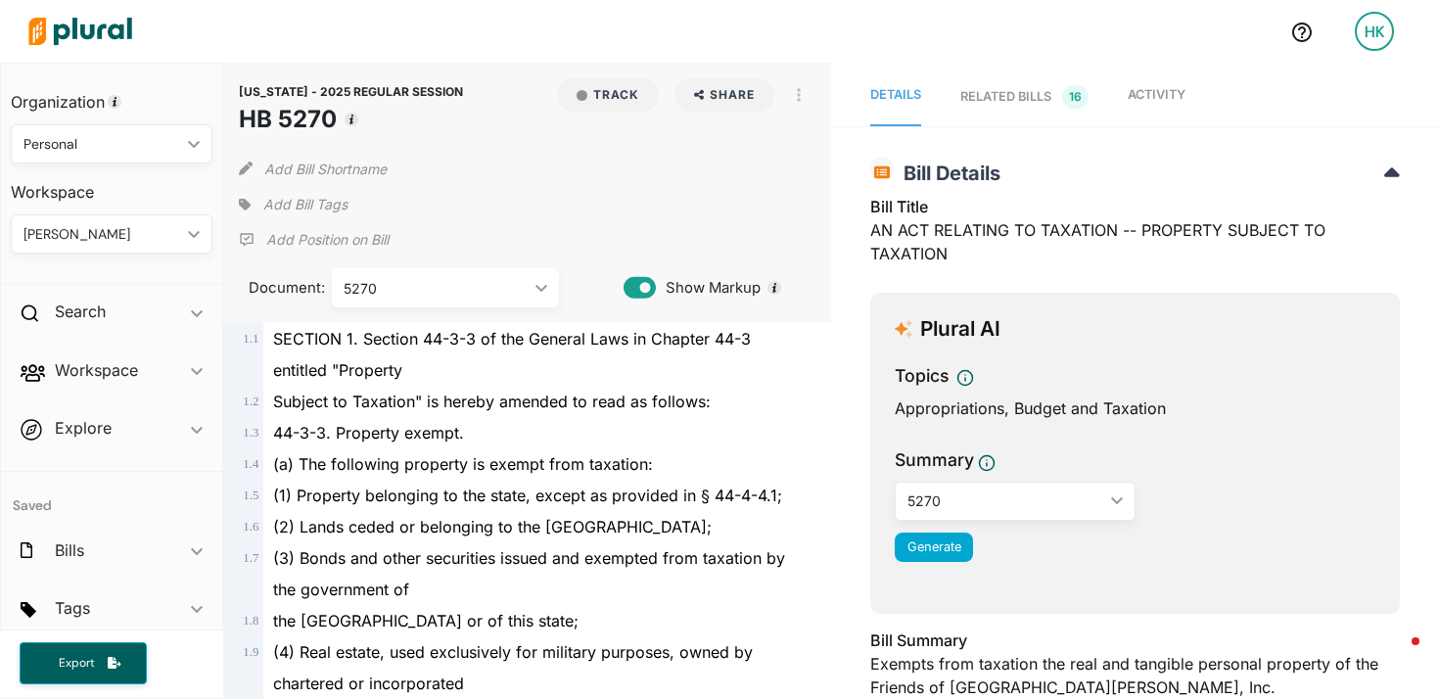
scroll to position [23303, 0]
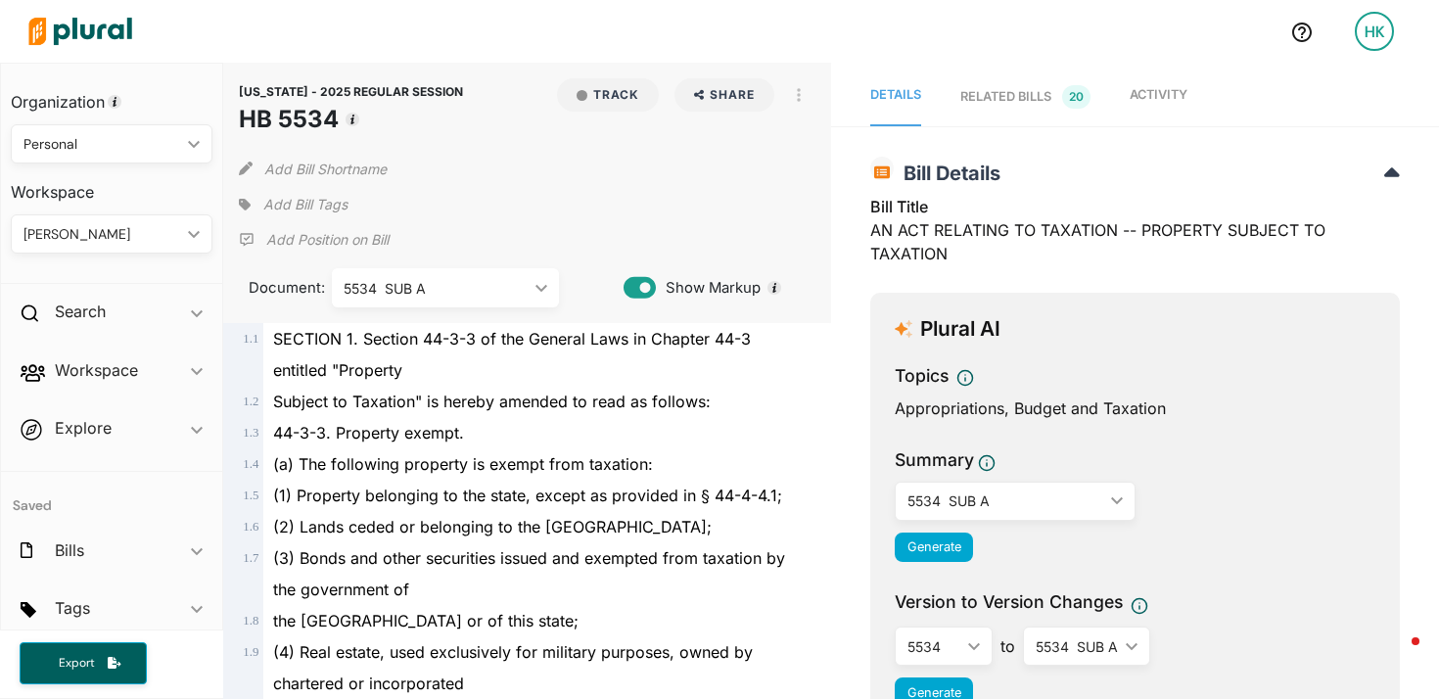
scroll to position [29821, 0]
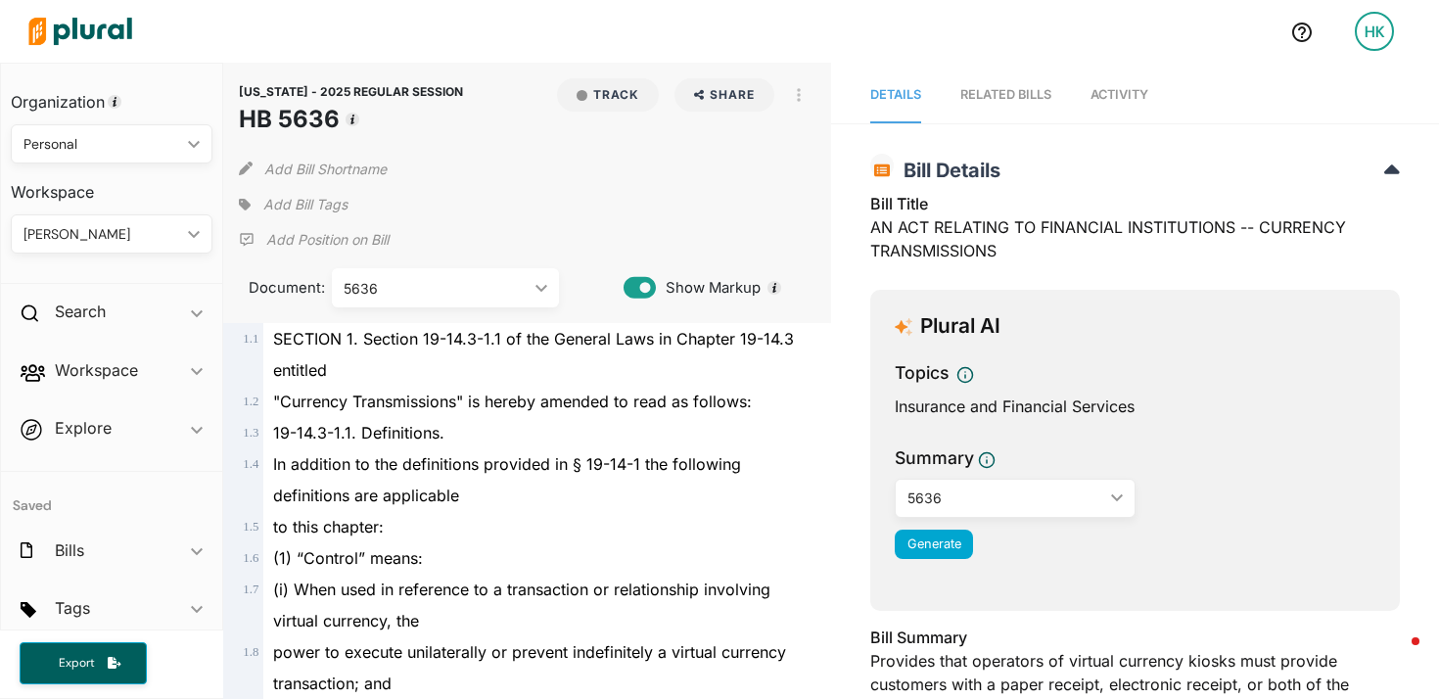
click at [523, 285] on div "5636" at bounding box center [436, 288] width 184 height 21
click at [625, 367] on div "SECTION 1. Section 19-14.3-1.1 of the General Laws in Chapter 19-14.3 entitled" at bounding box center [535, 354] width 545 height 63
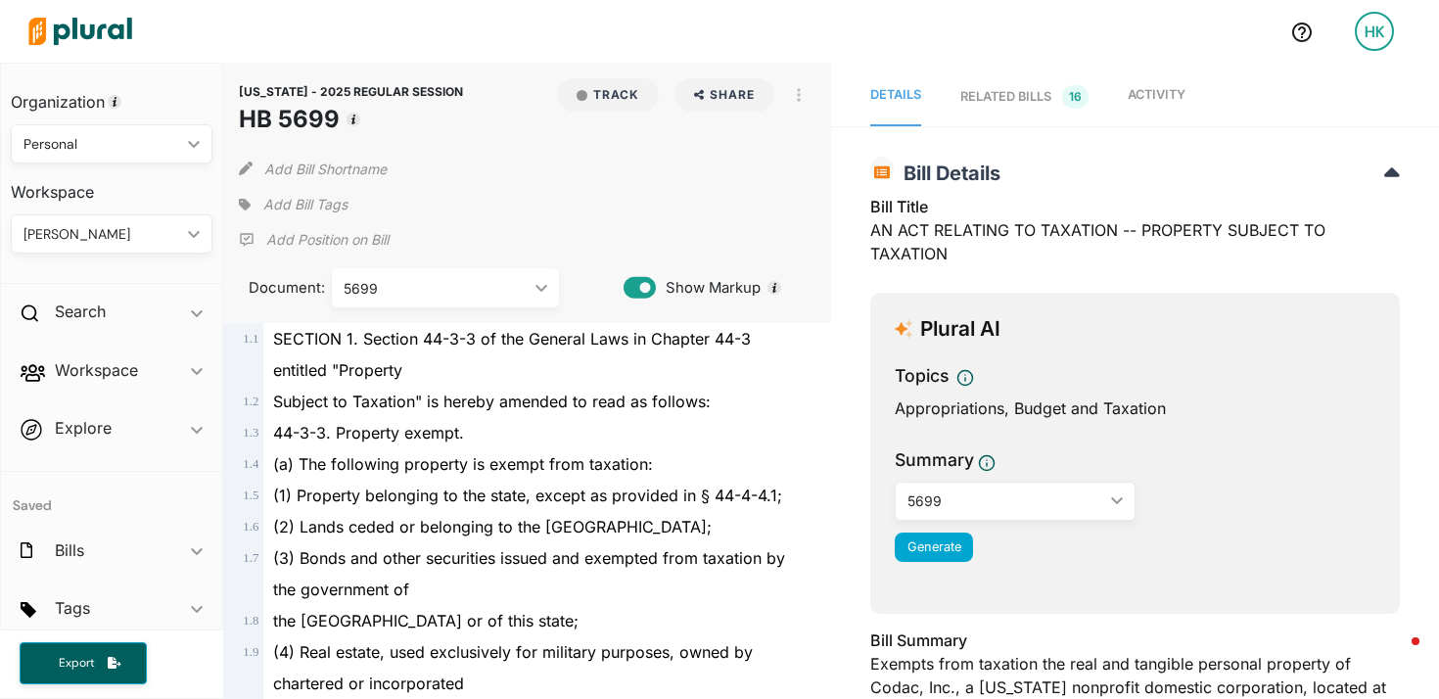
scroll to position [23303, 0]
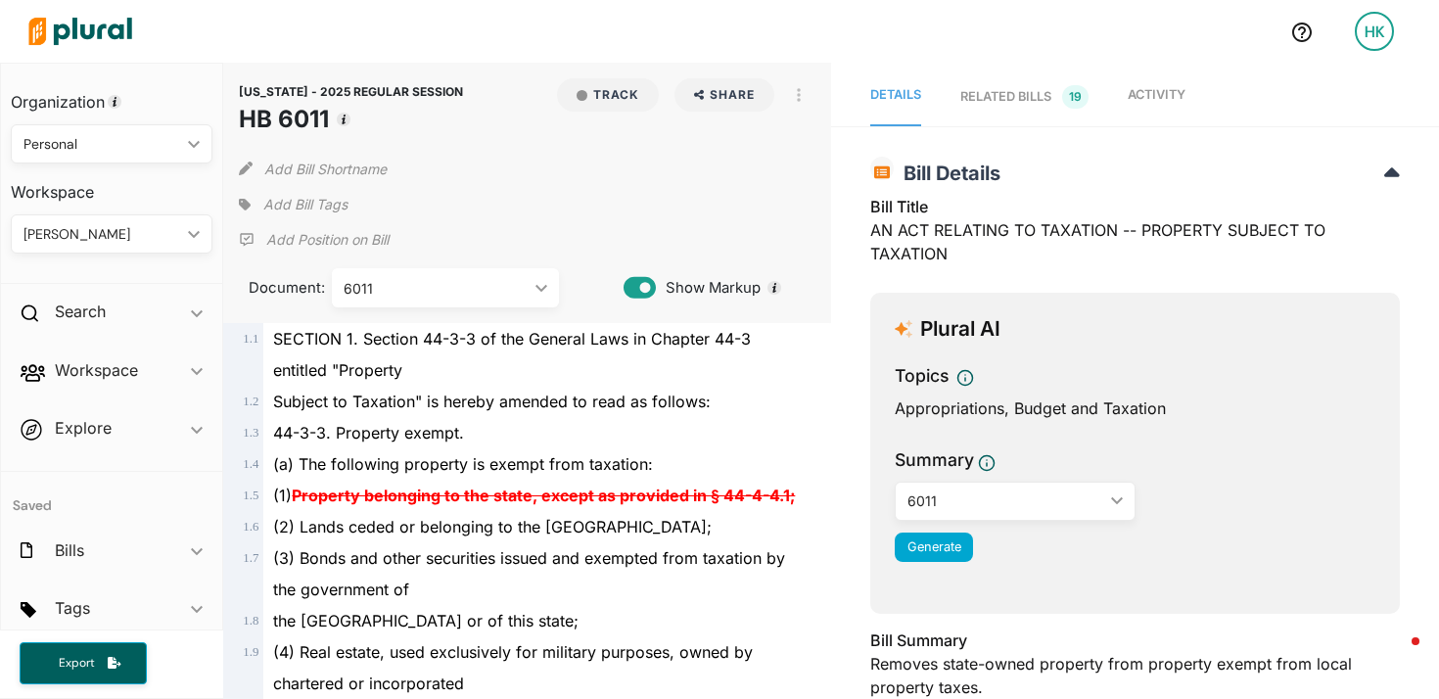
scroll to position [23146, 0]
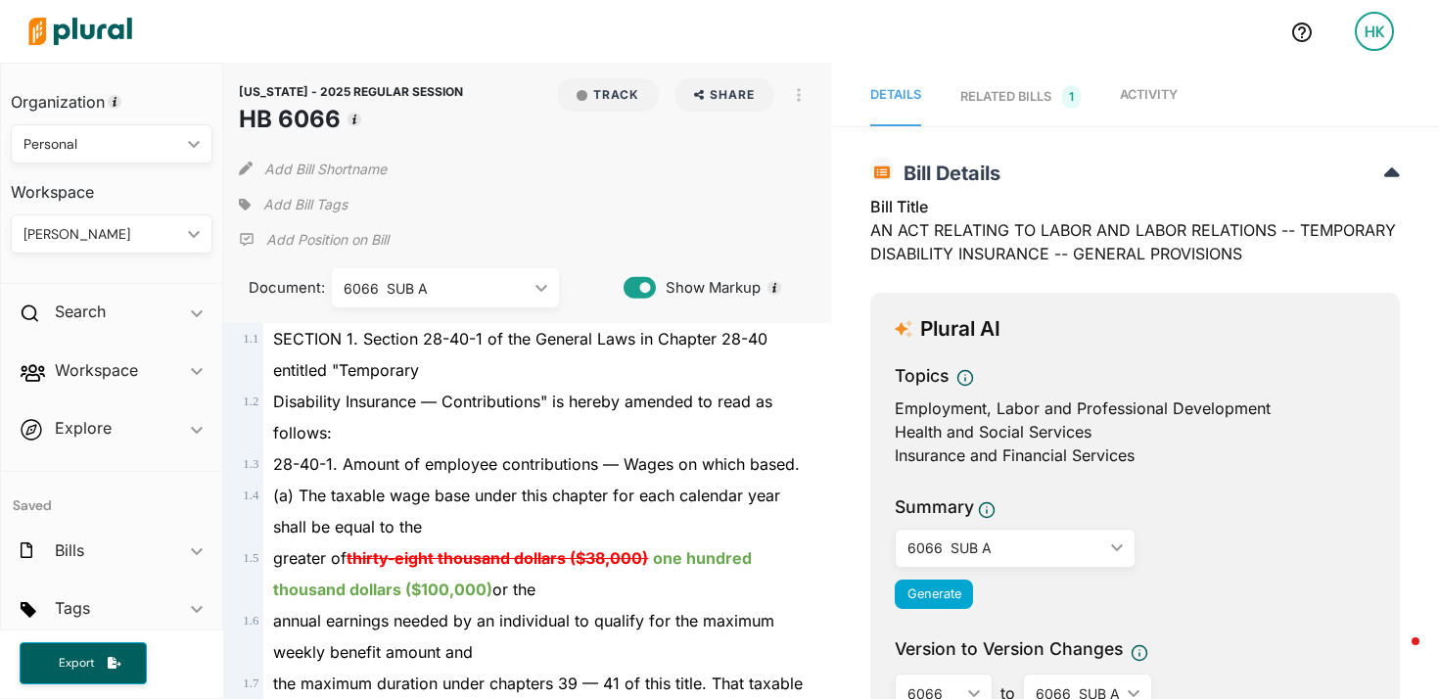
click at [485, 291] on div "6066 SUB A" at bounding box center [436, 288] width 184 height 21
click at [449, 329] on div "6066" at bounding box center [446, 334] width 196 height 17
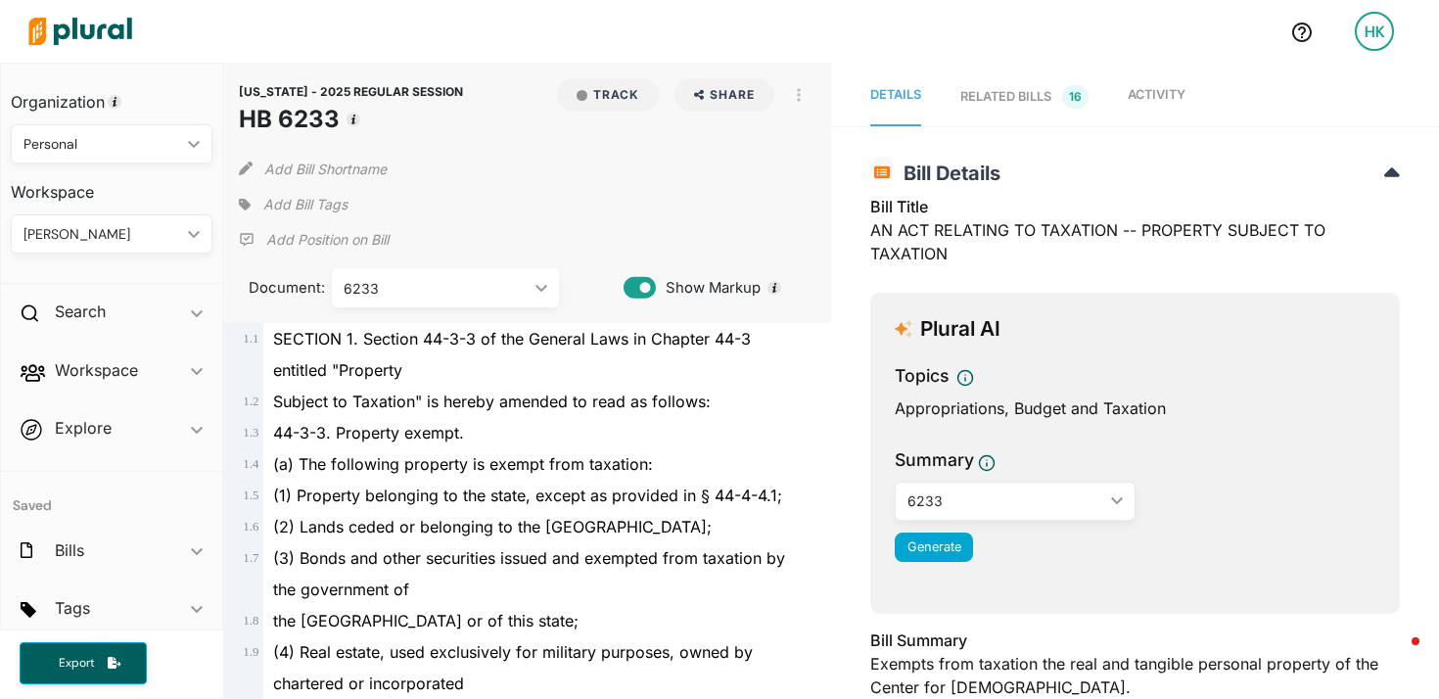
scroll to position [23397, 0]
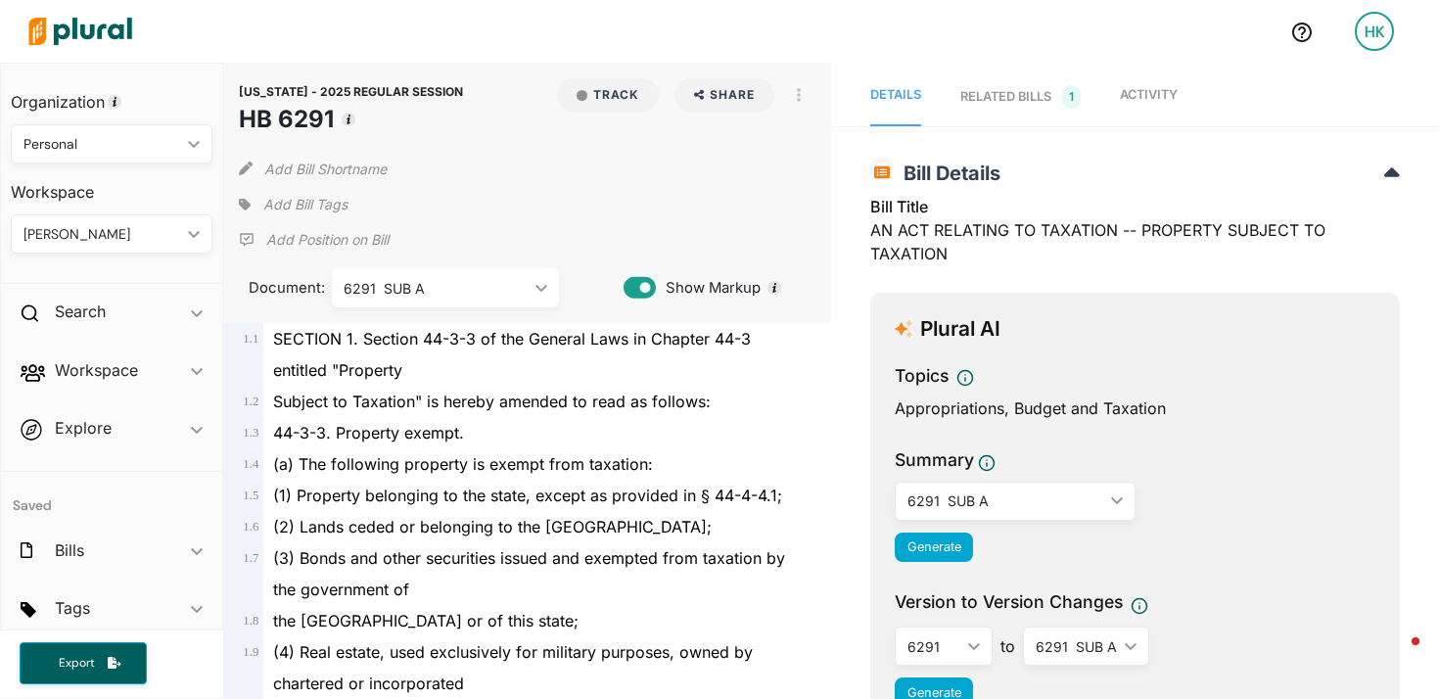
scroll to position [23428, 0]
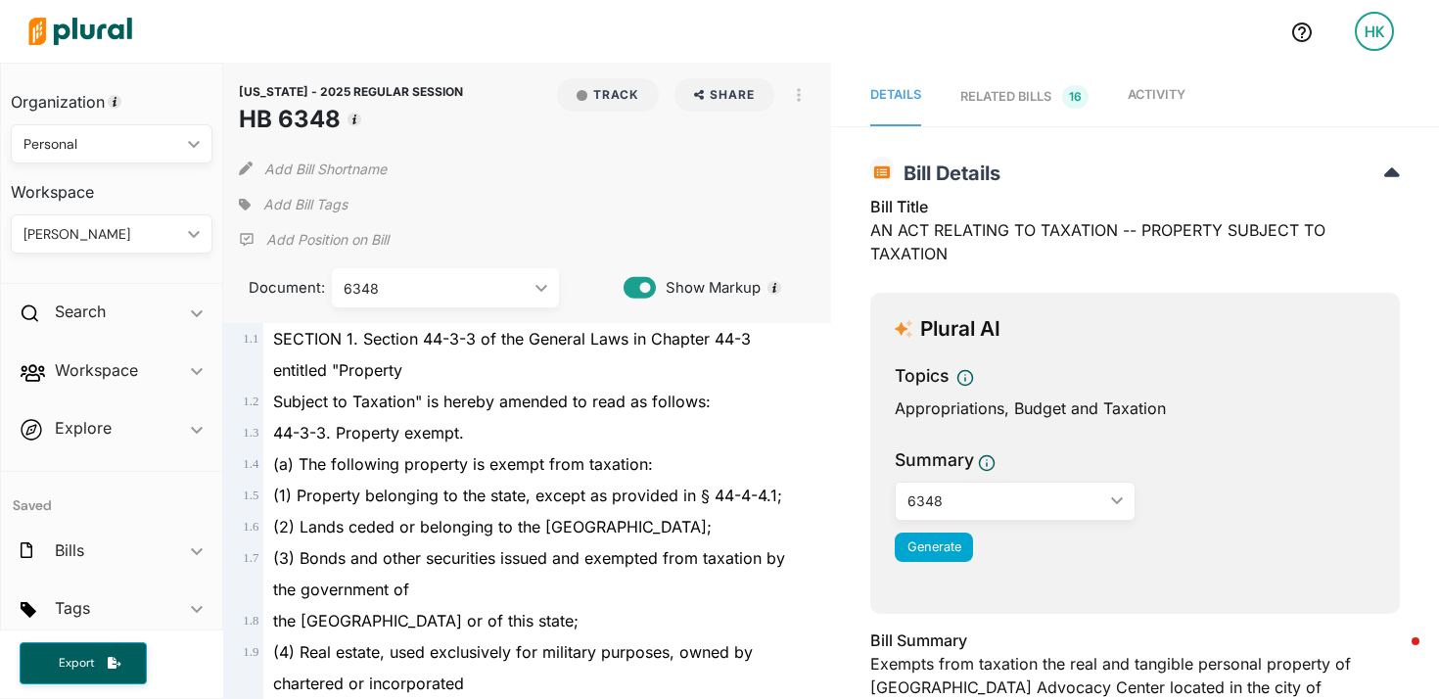
scroll to position [23334, 0]
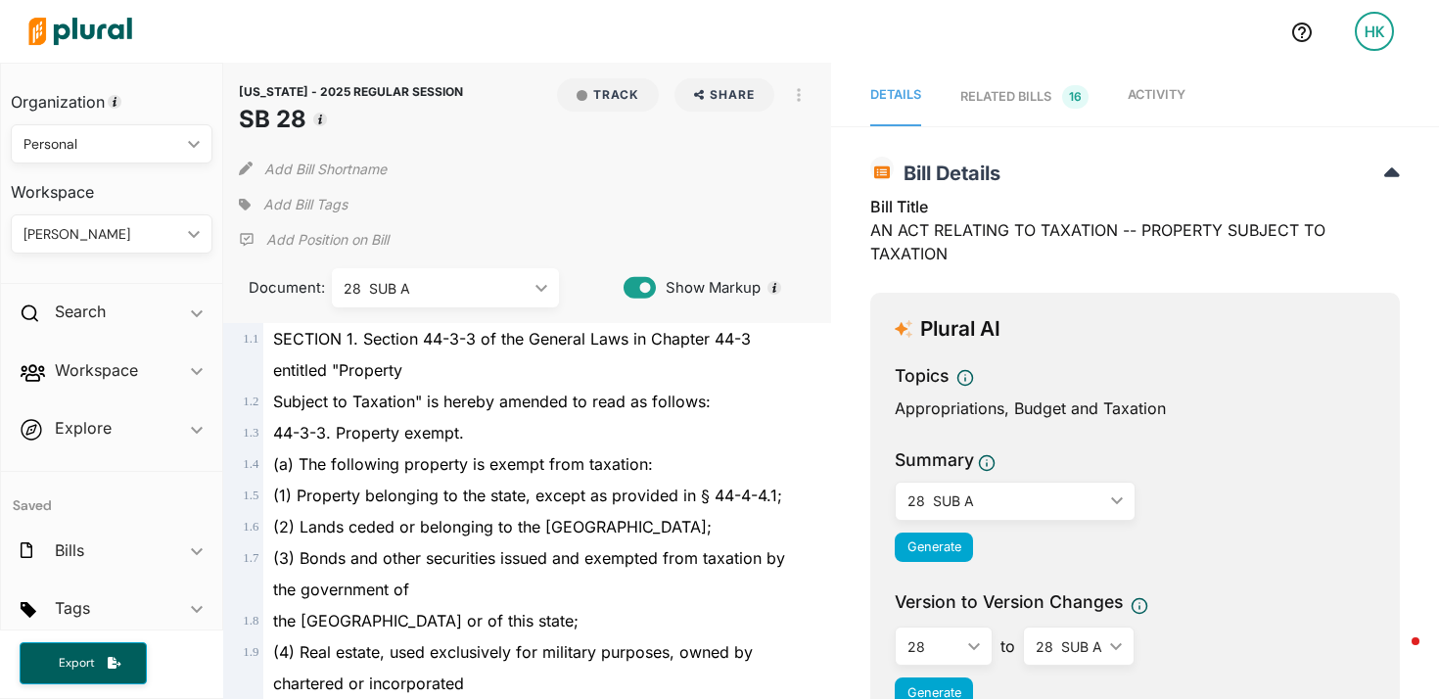
scroll to position [23303, 0]
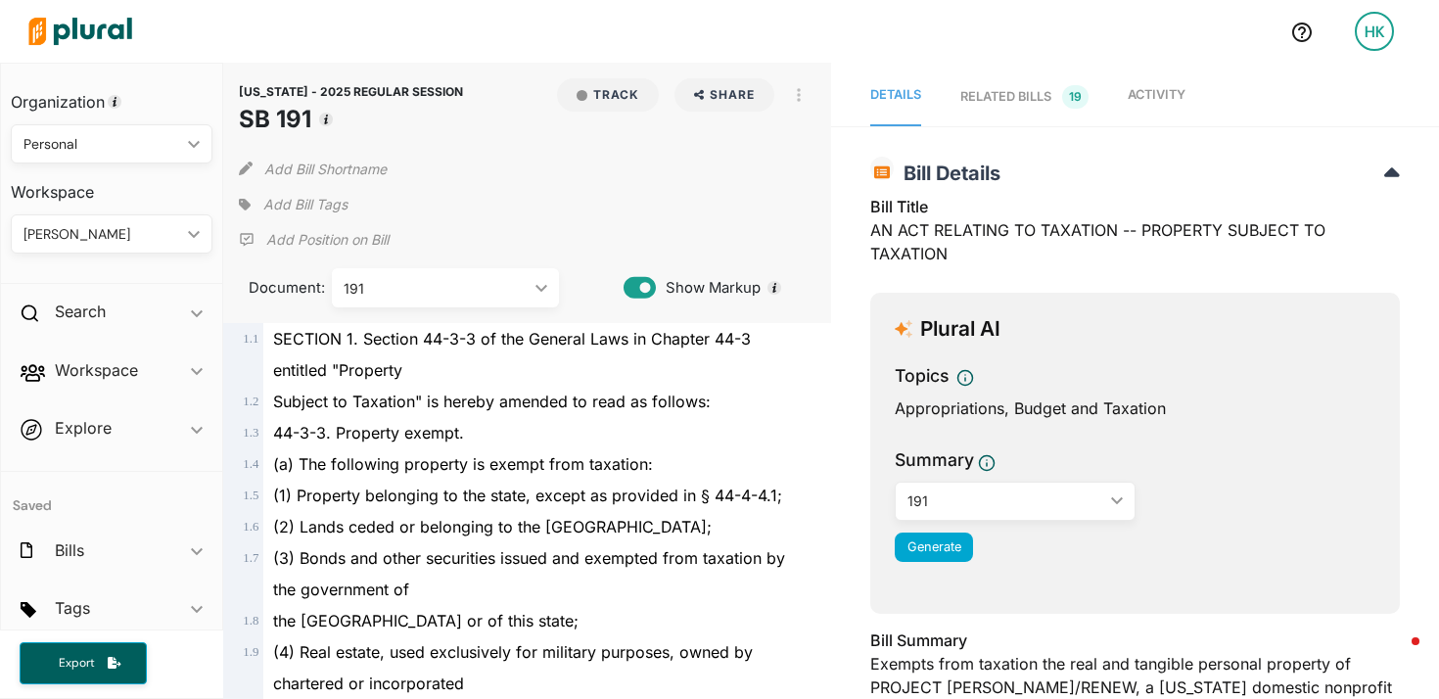
scroll to position [23303, 0]
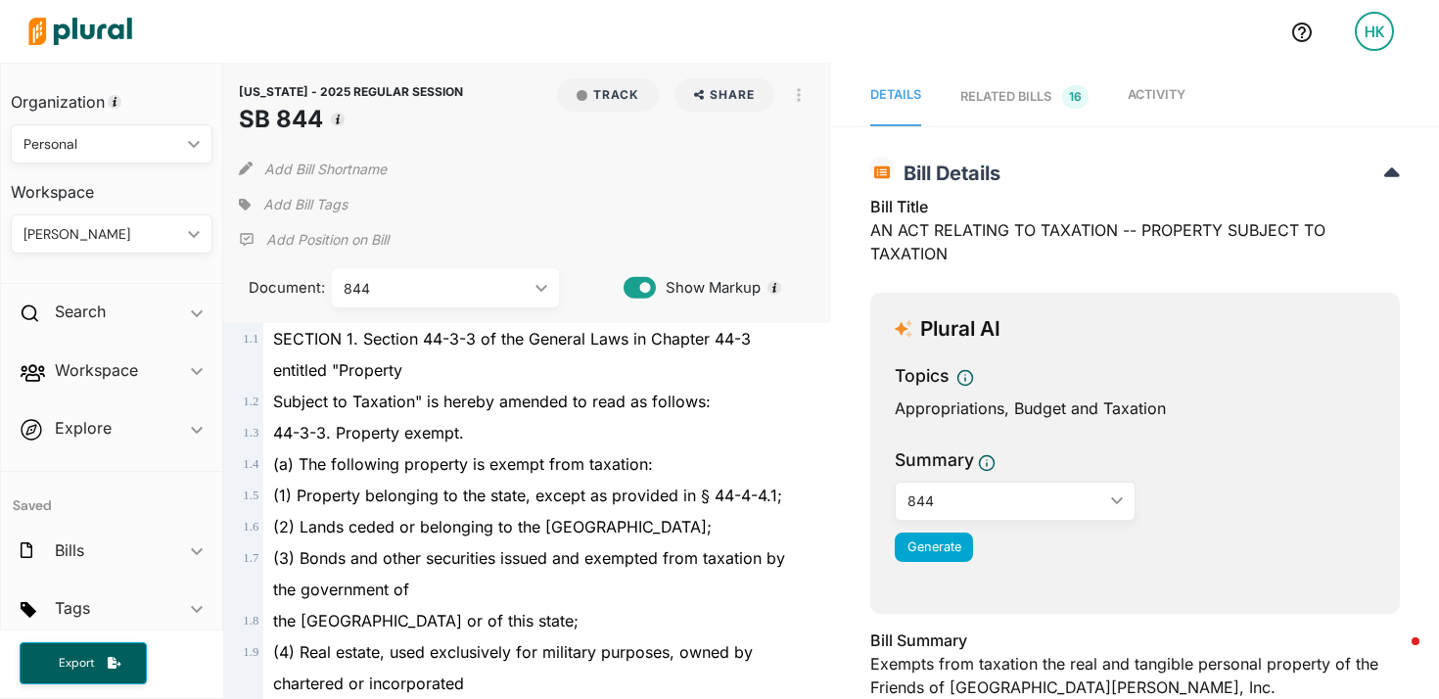
scroll to position [23303, 0]
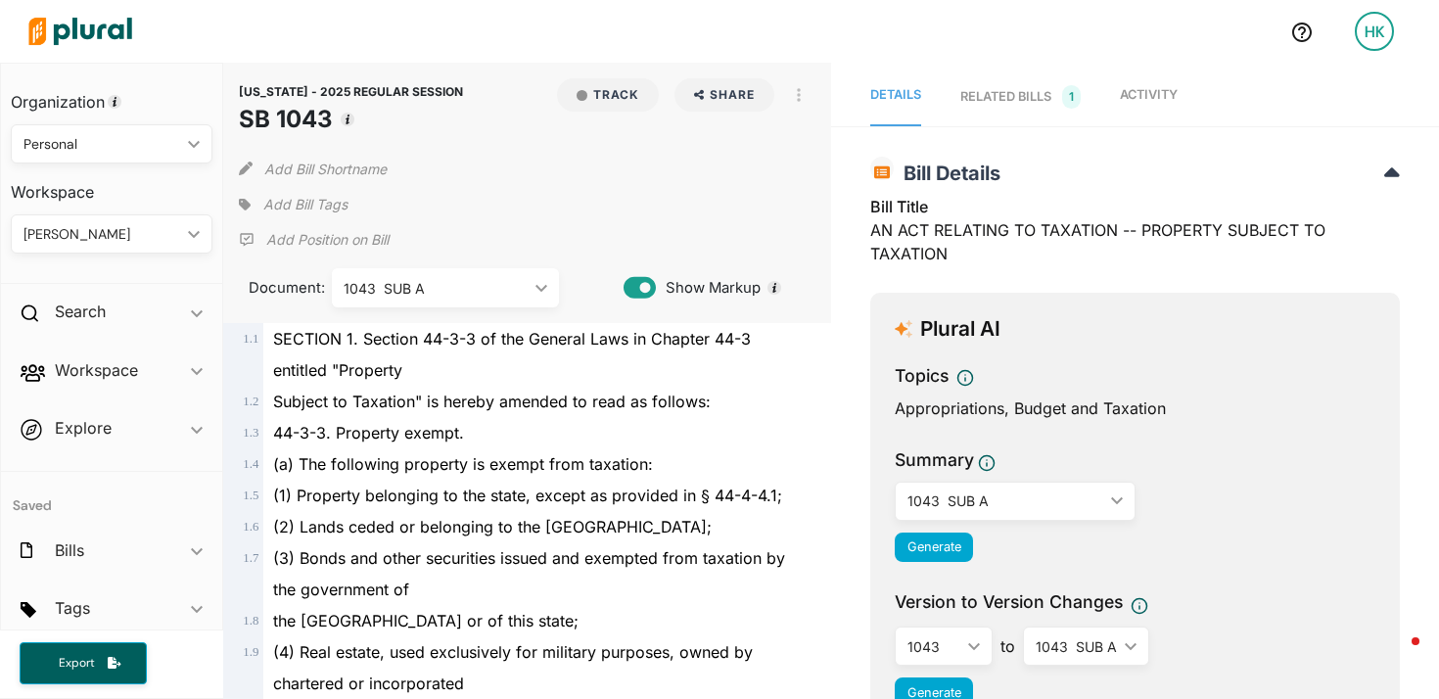
scroll to position [23428, 0]
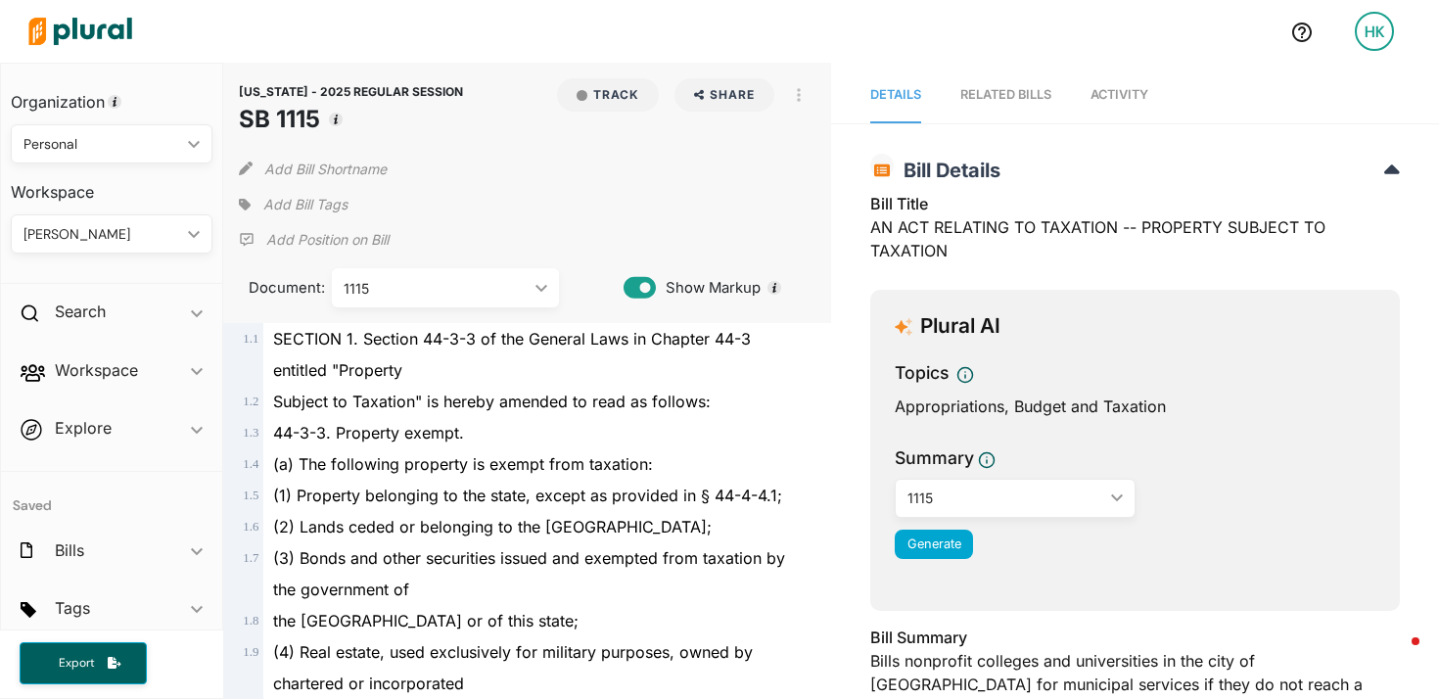
scroll to position [23397, 0]
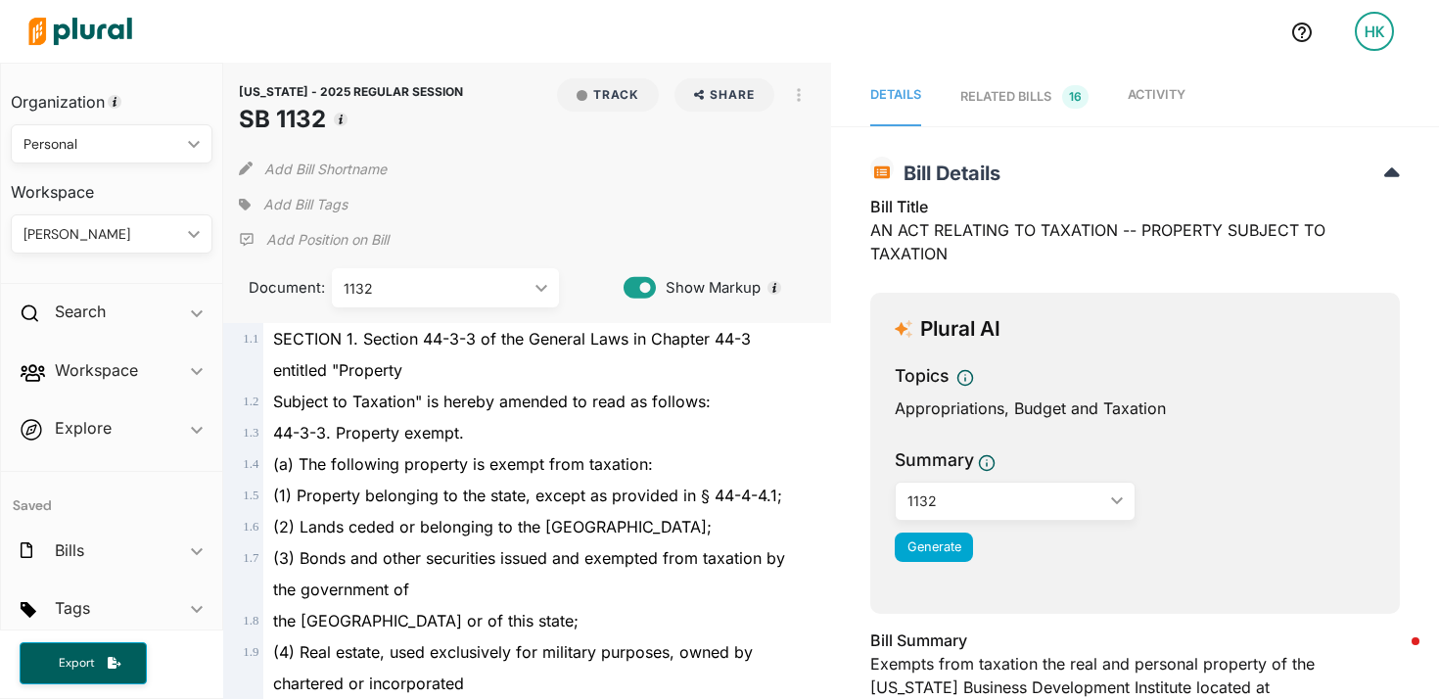
scroll to position [23303, 0]
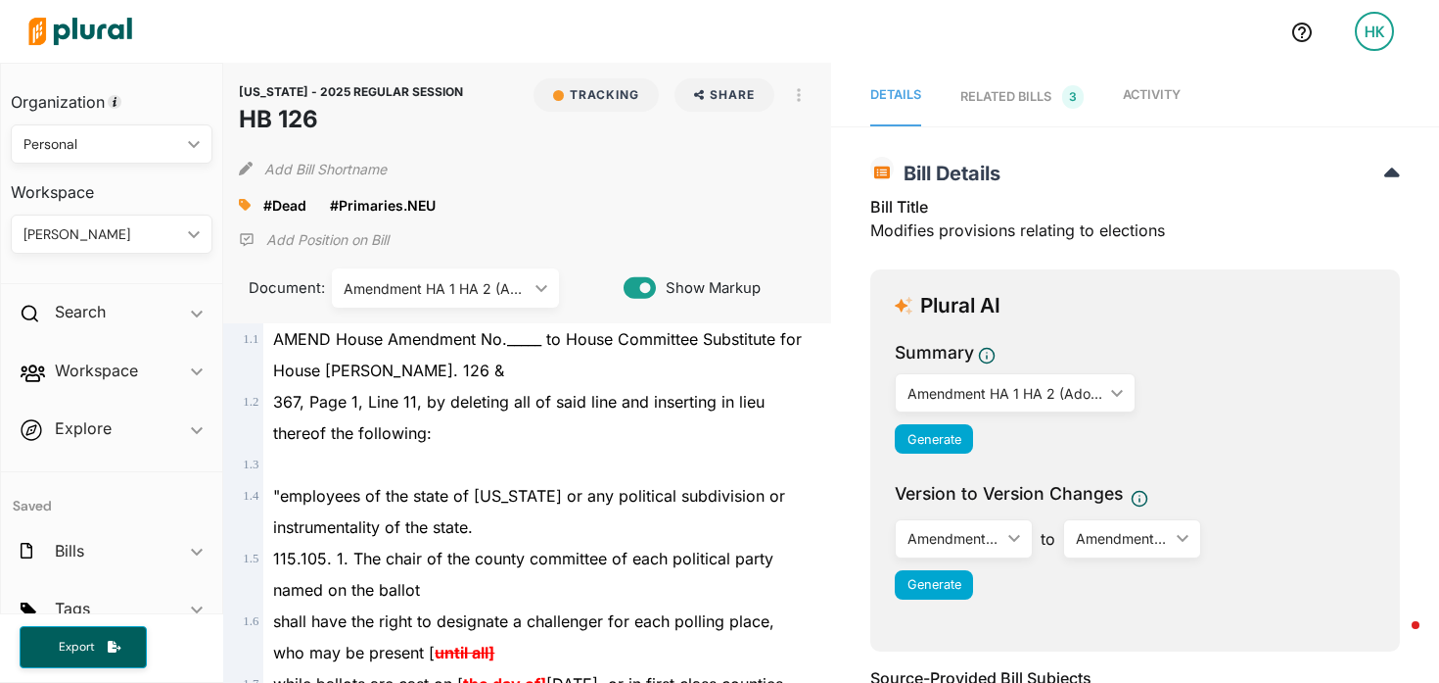
click at [445, 298] on div "Amendment HA 1 HA 2 (Adopted) ic_keyboard_arrow_down" at bounding box center [445, 287] width 227 height 39
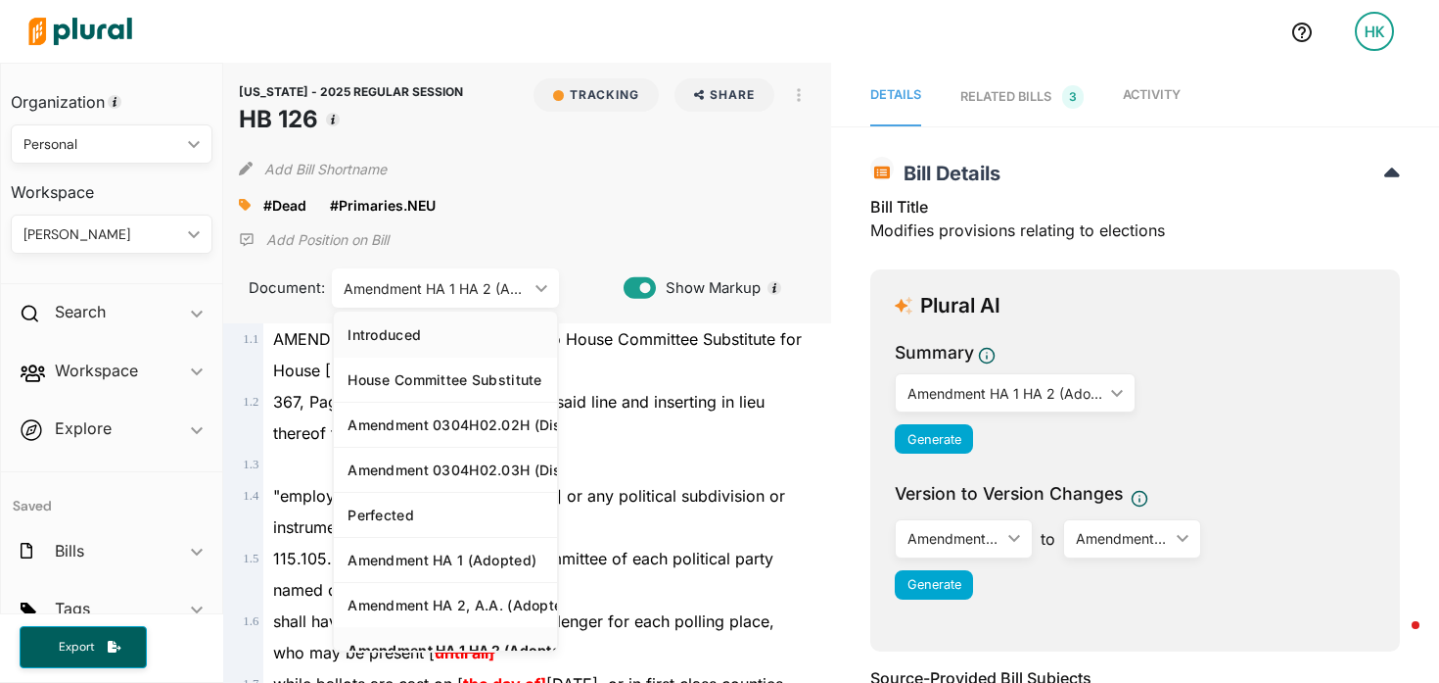
click at [401, 331] on div "Introduced" at bounding box center [446, 334] width 196 height 17
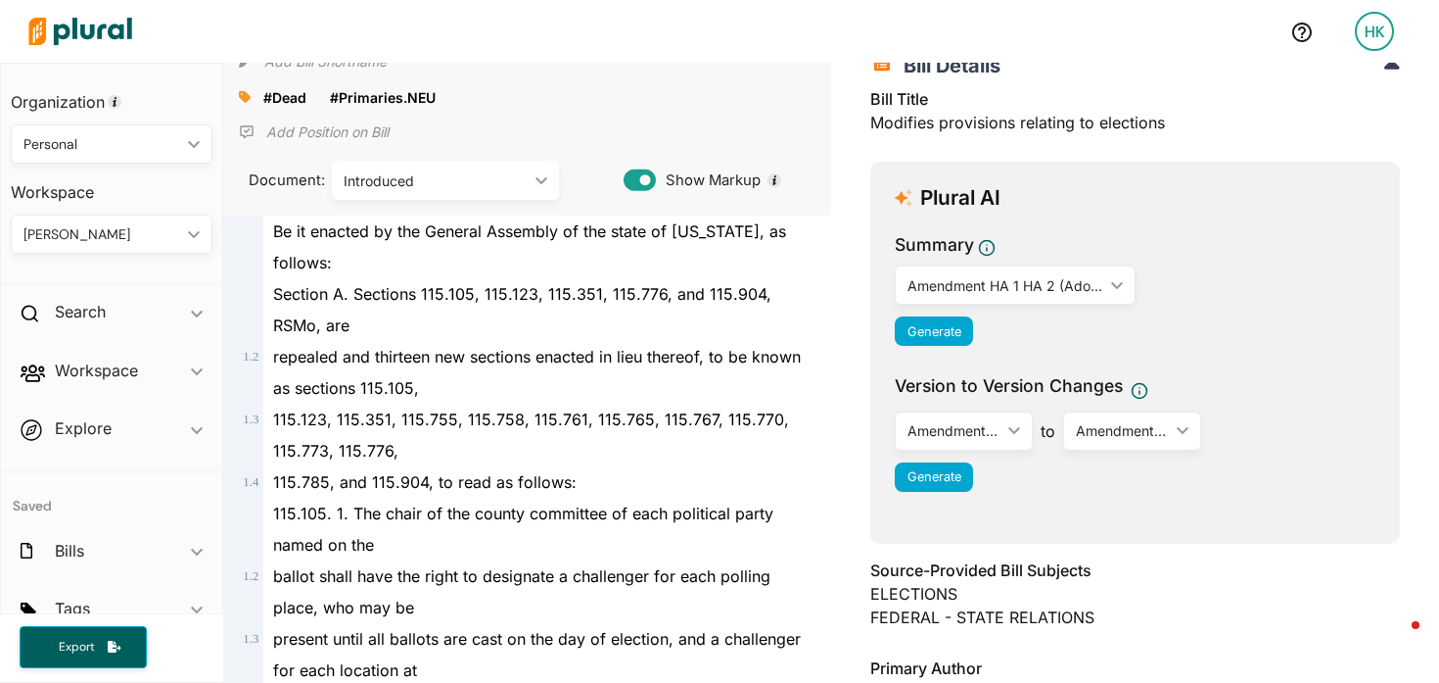
scroll to position [83, 0]
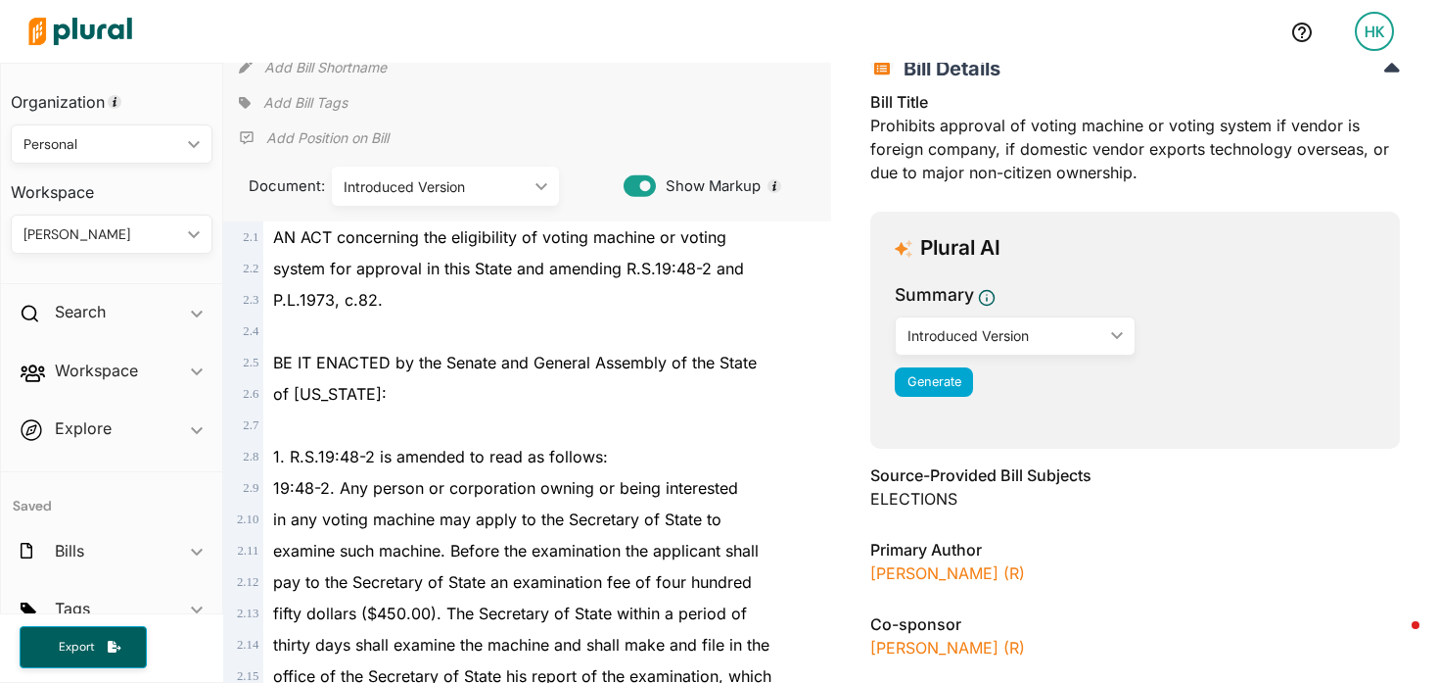
scroll to position [97, 0]
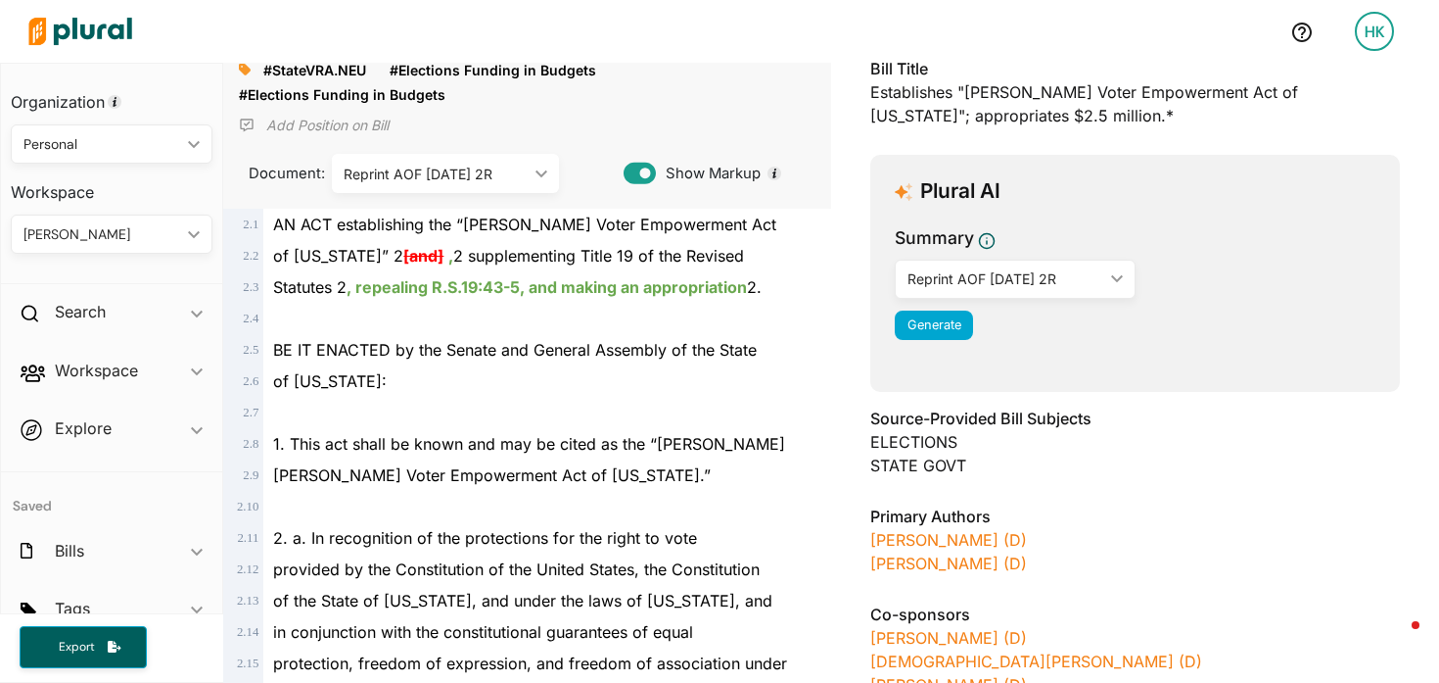
scroll to position [137, 0]
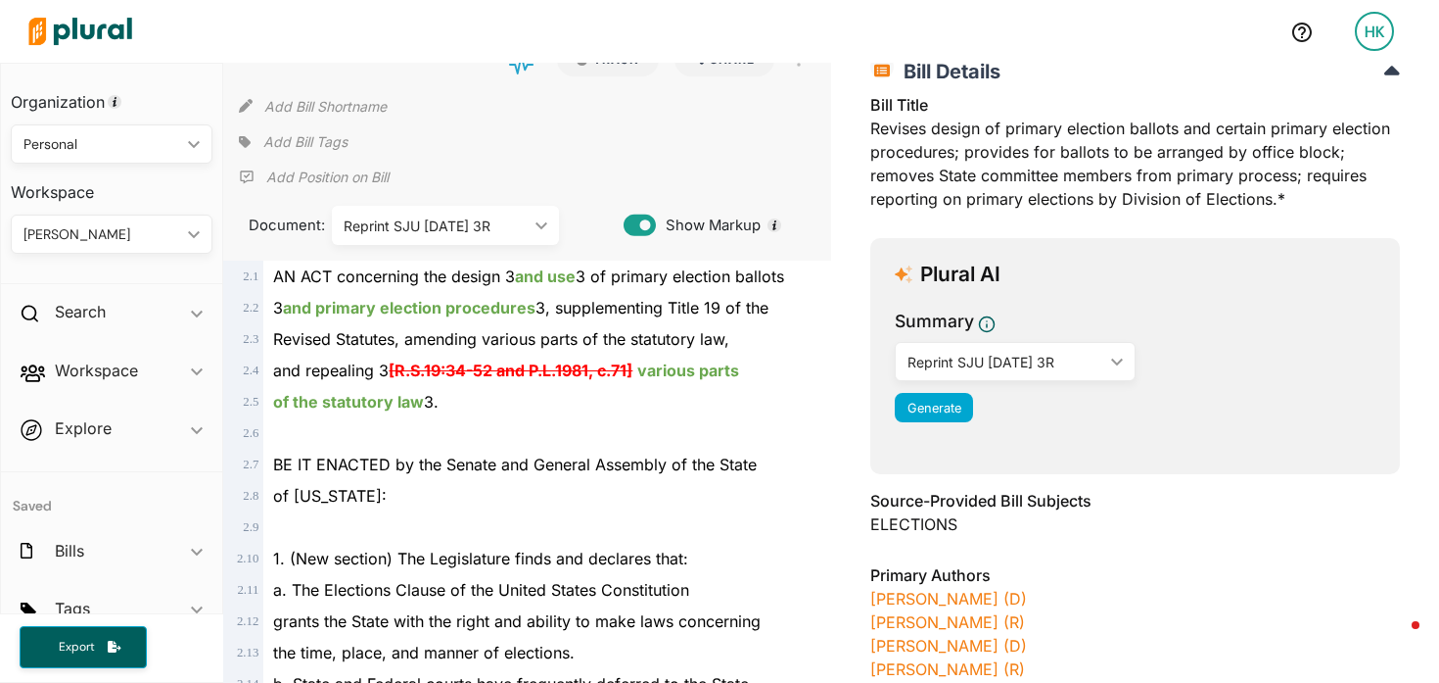
scroll to position [122, 0]
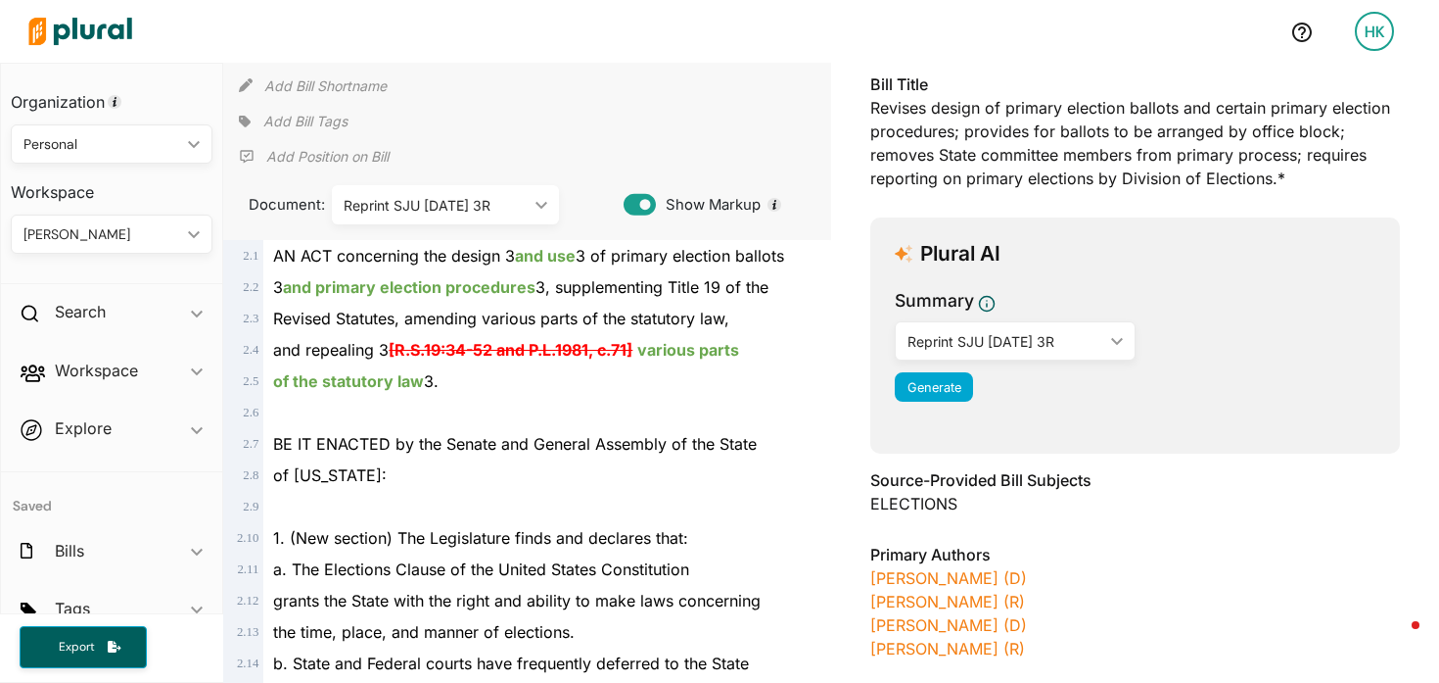
click at [464, 212] on div "Reprint SJU [DATE] 3R" at bounding box center [436, 205] width 184 height 21
click at [648, 415] on div at bounding box center [535, 412] width 545 height 31
click at [452, 200] on div "Reprint SJU 2/20/25 3R" at bounding box center [436, 205] width 184 height 21
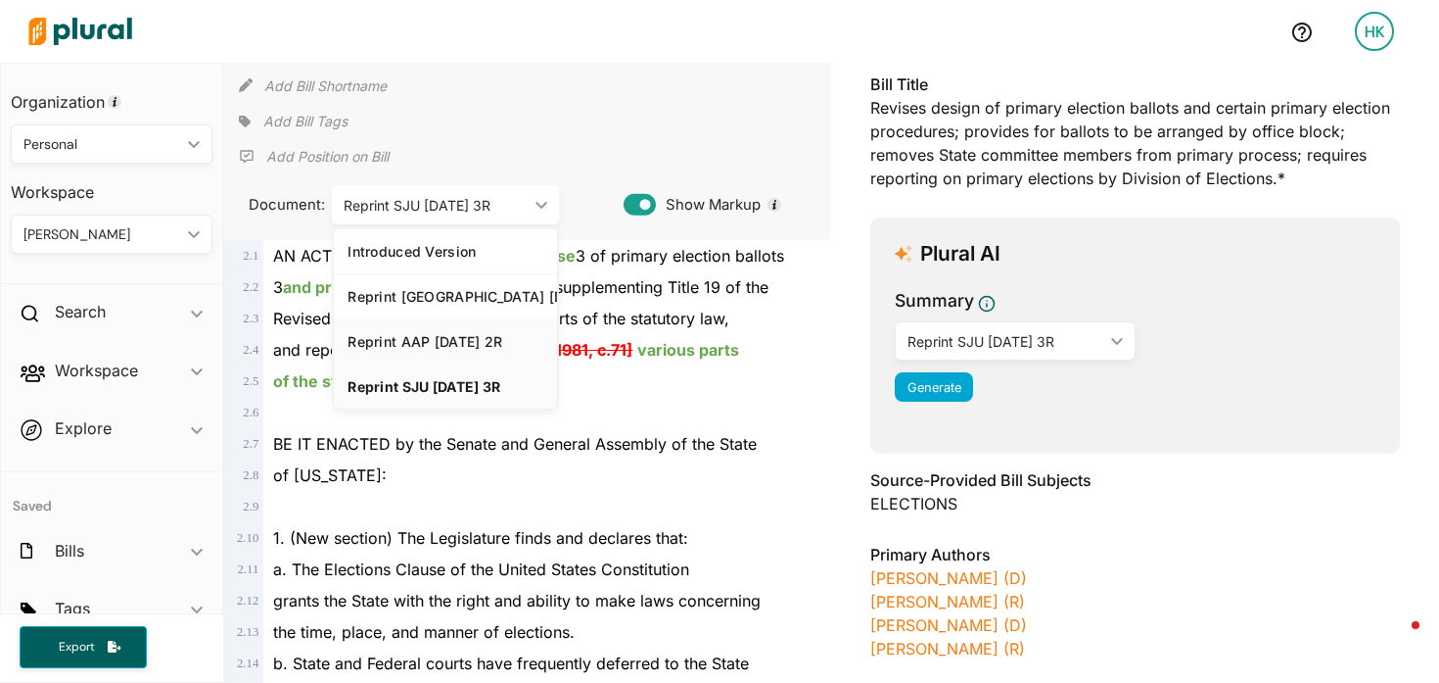
click at [456, 342] on div "Reprint AAP 12/16/24 2R" at bounding box center [446, 341] width 196 height 17
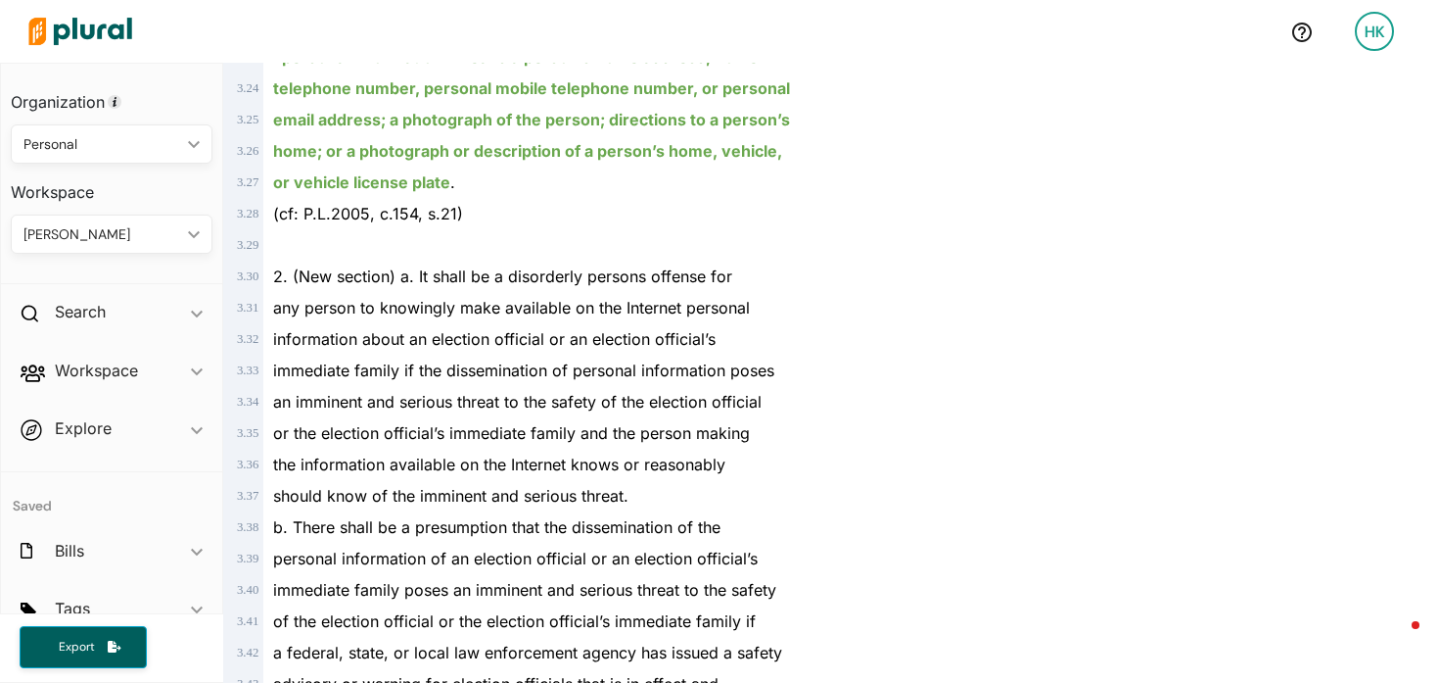
scroll to position [2449, 0]
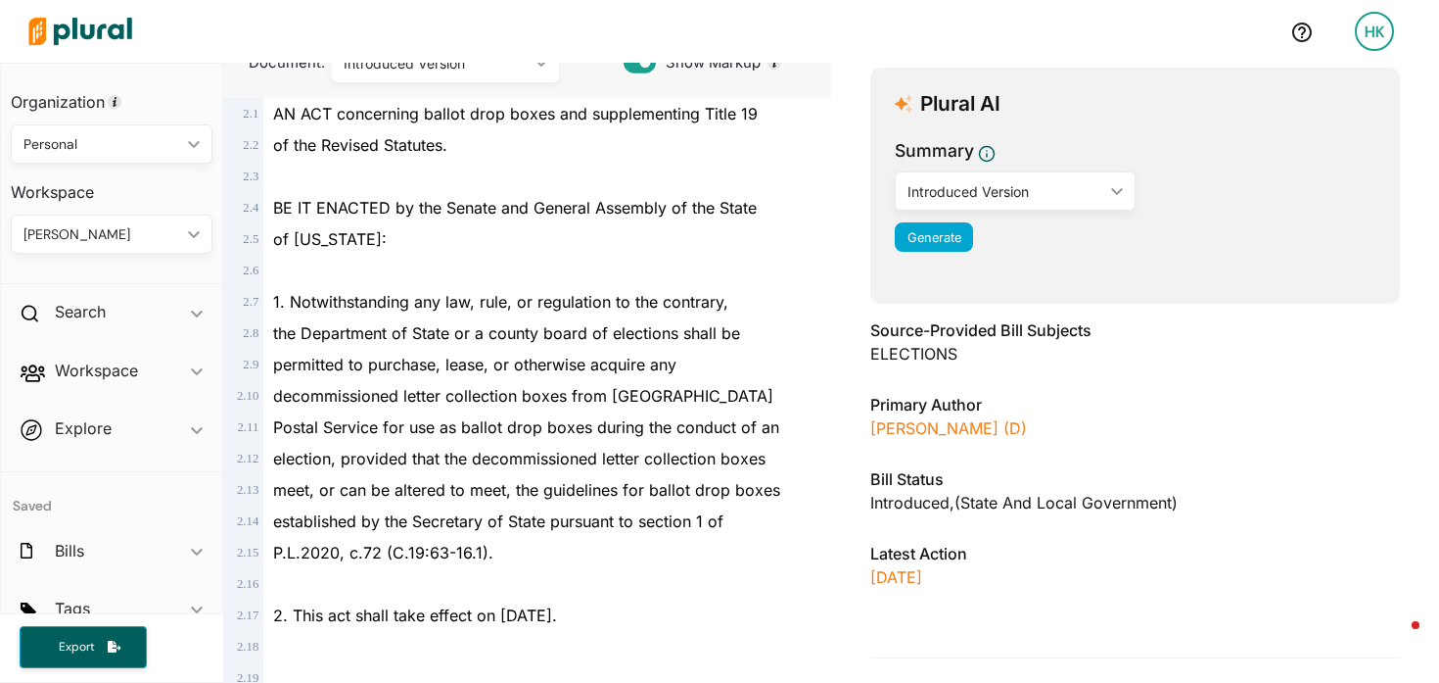
scroll to position [224, 0]
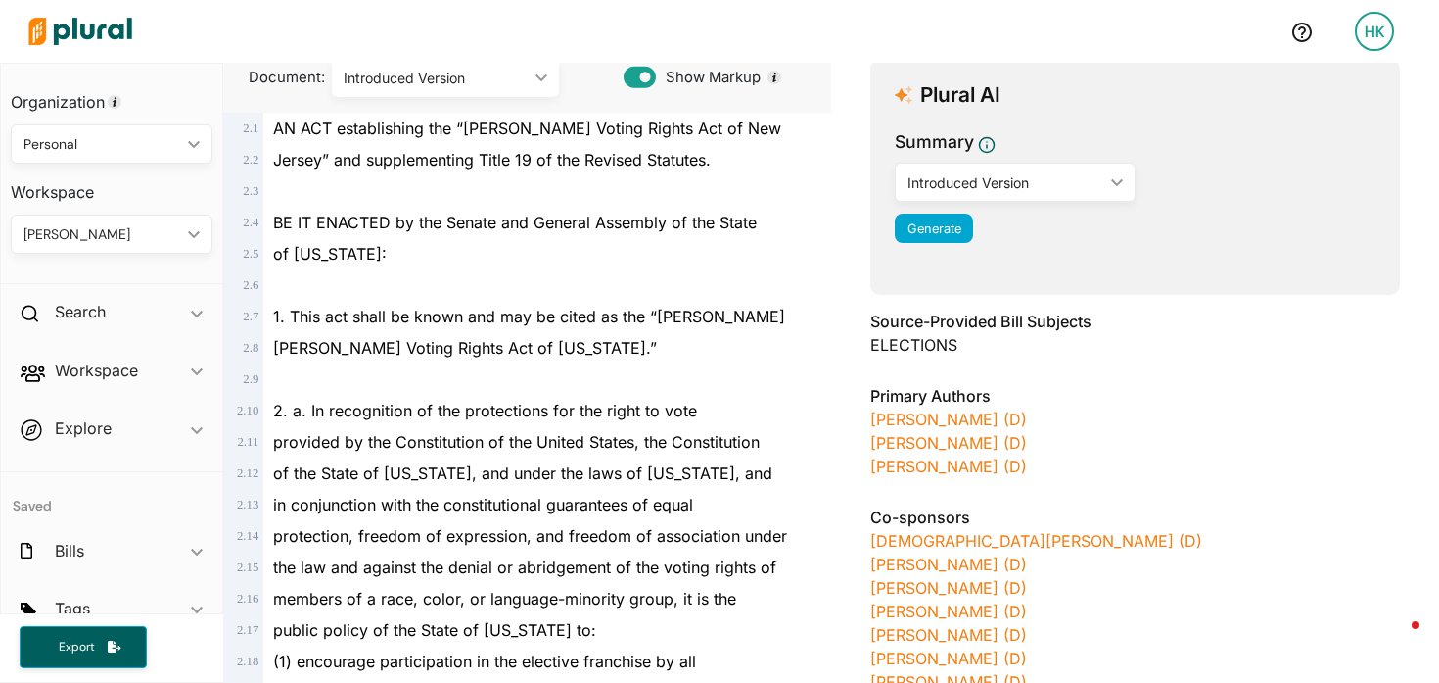
scroll to position [486, 0]
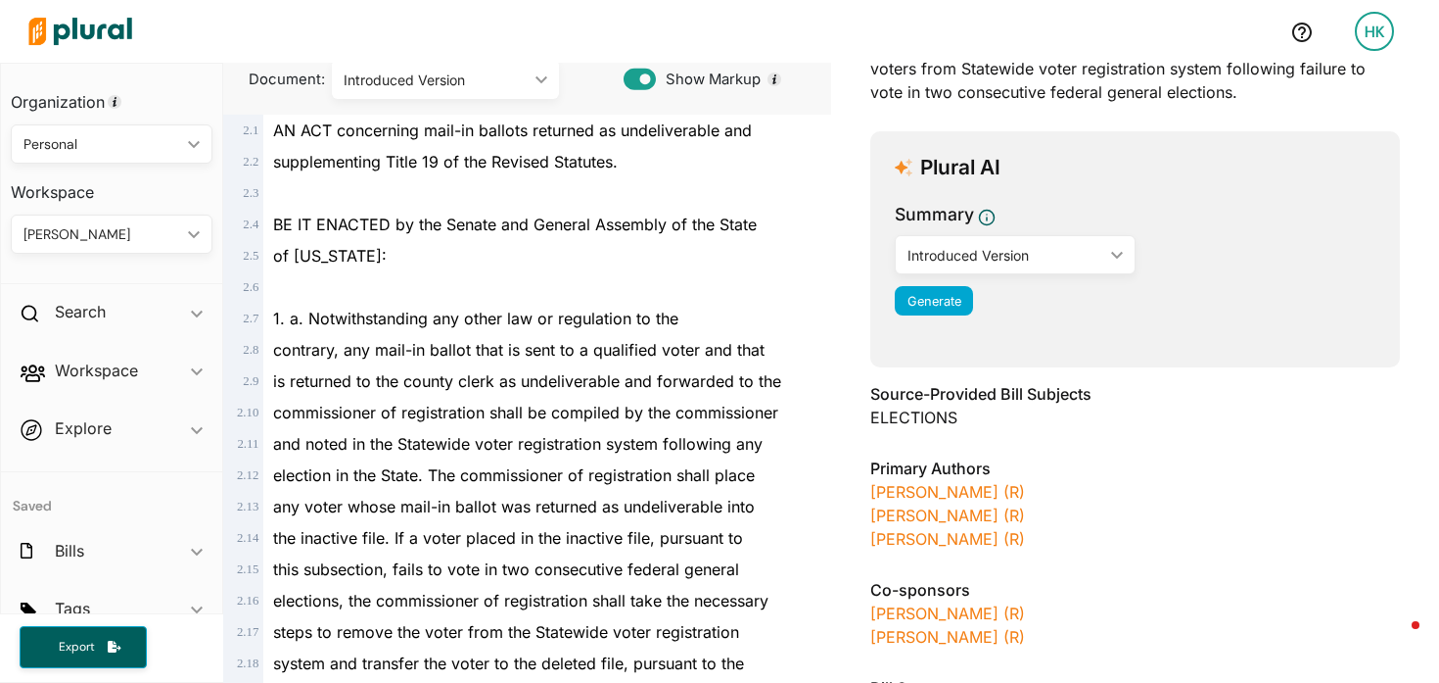
scroll to position [441, 0]
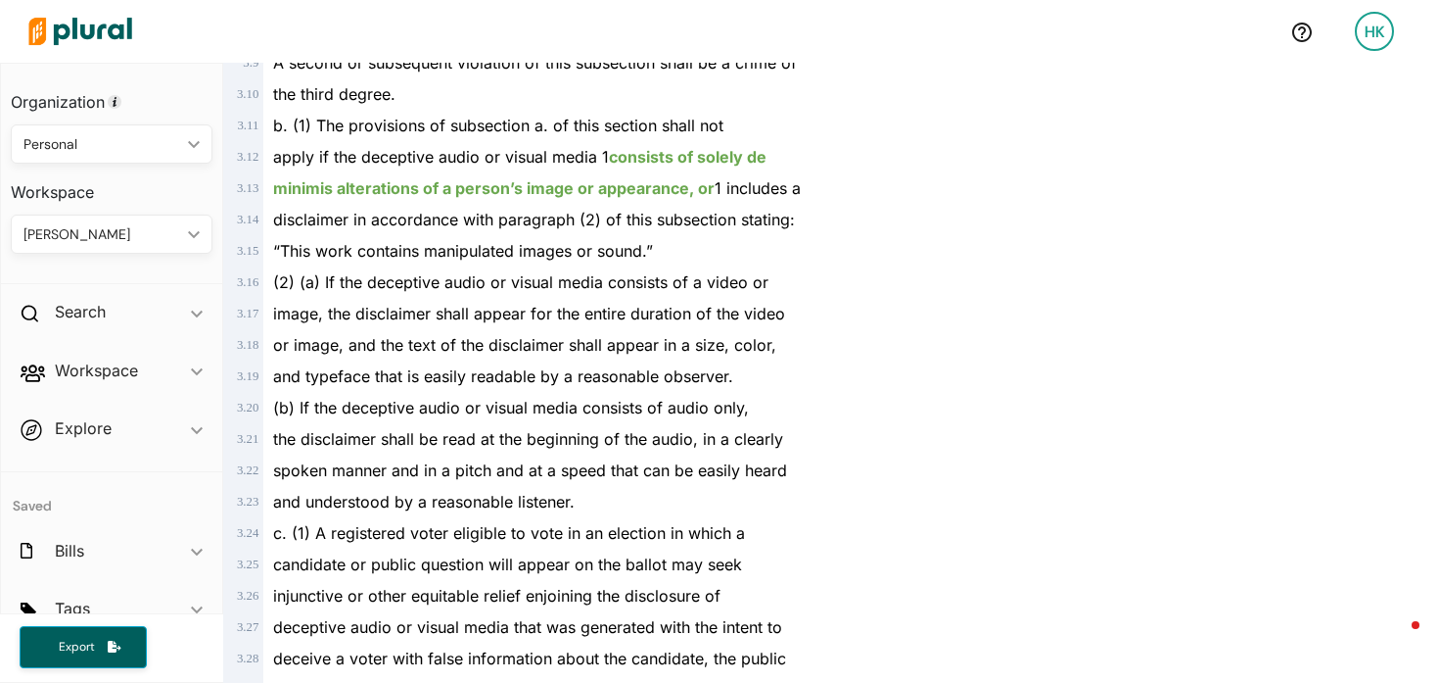
scroll to position [1992, 0]
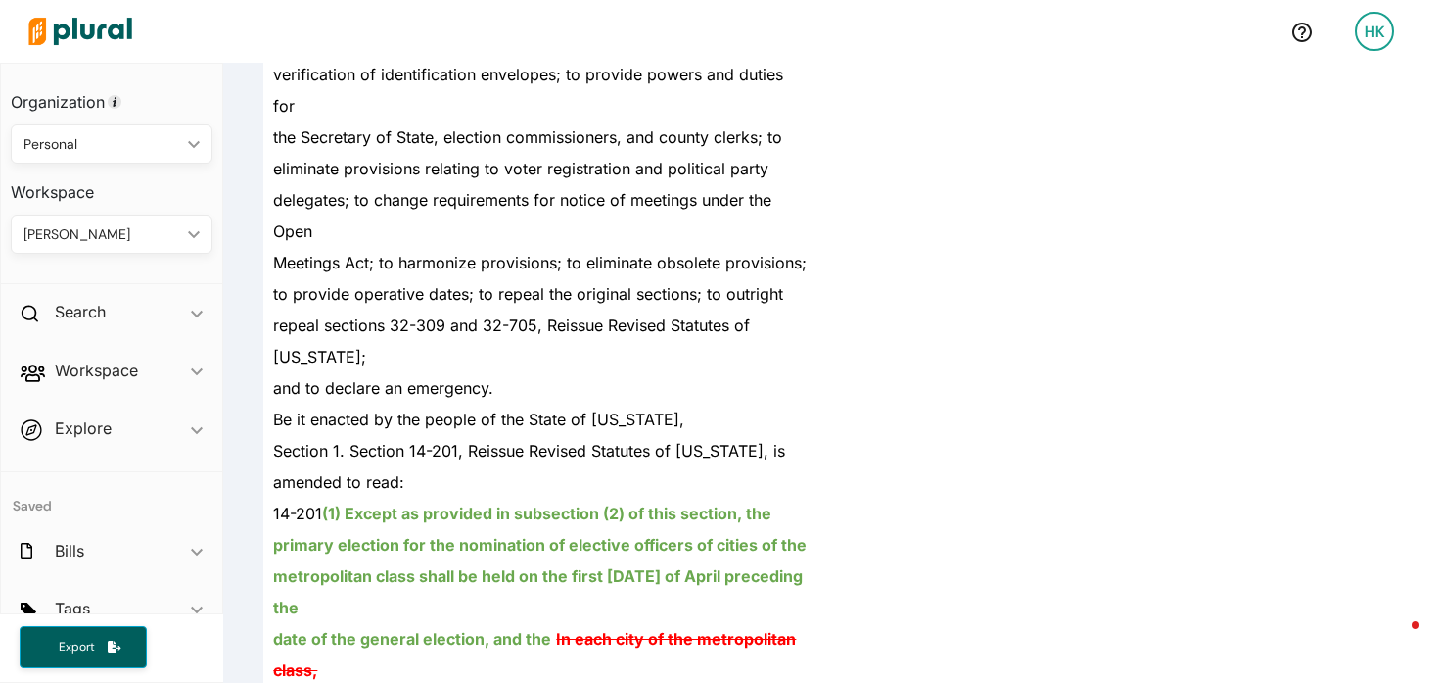
scroll to position [1265, 0]
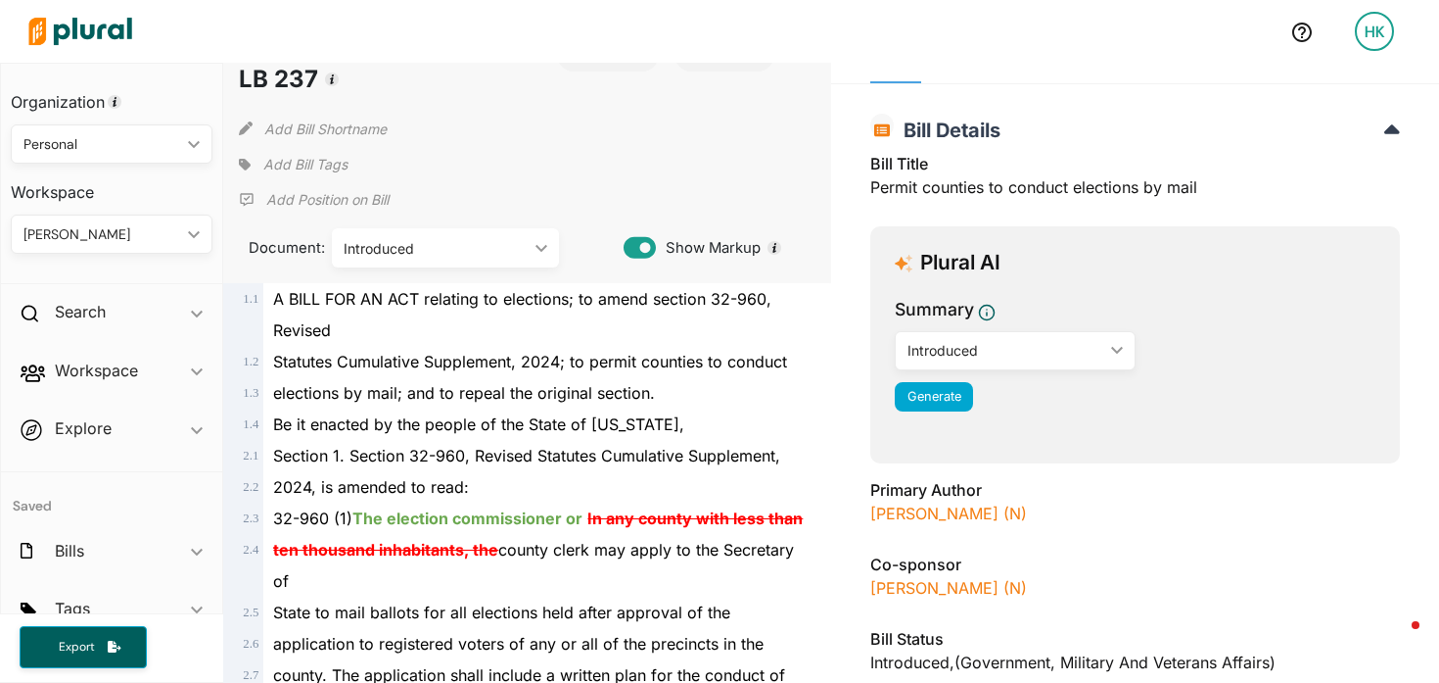
scroll to position [89, 0]
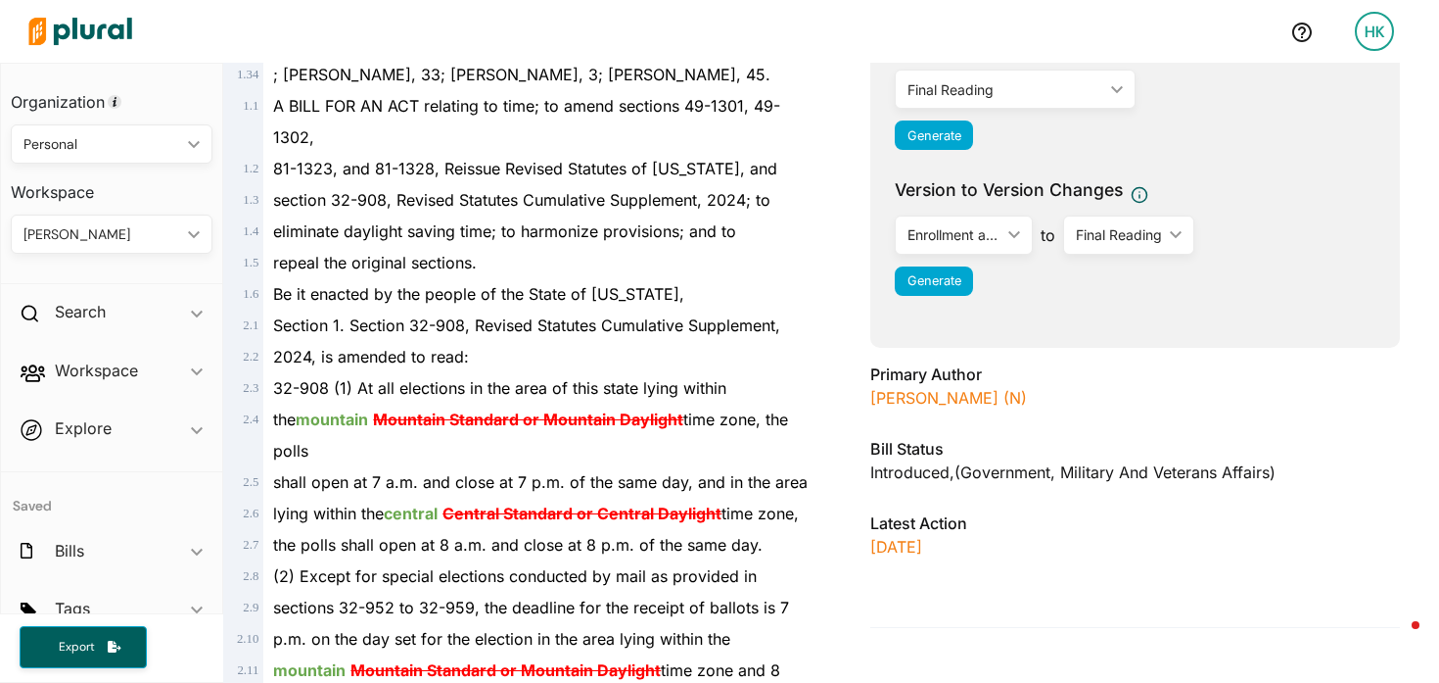
scroll to position [305, 0]
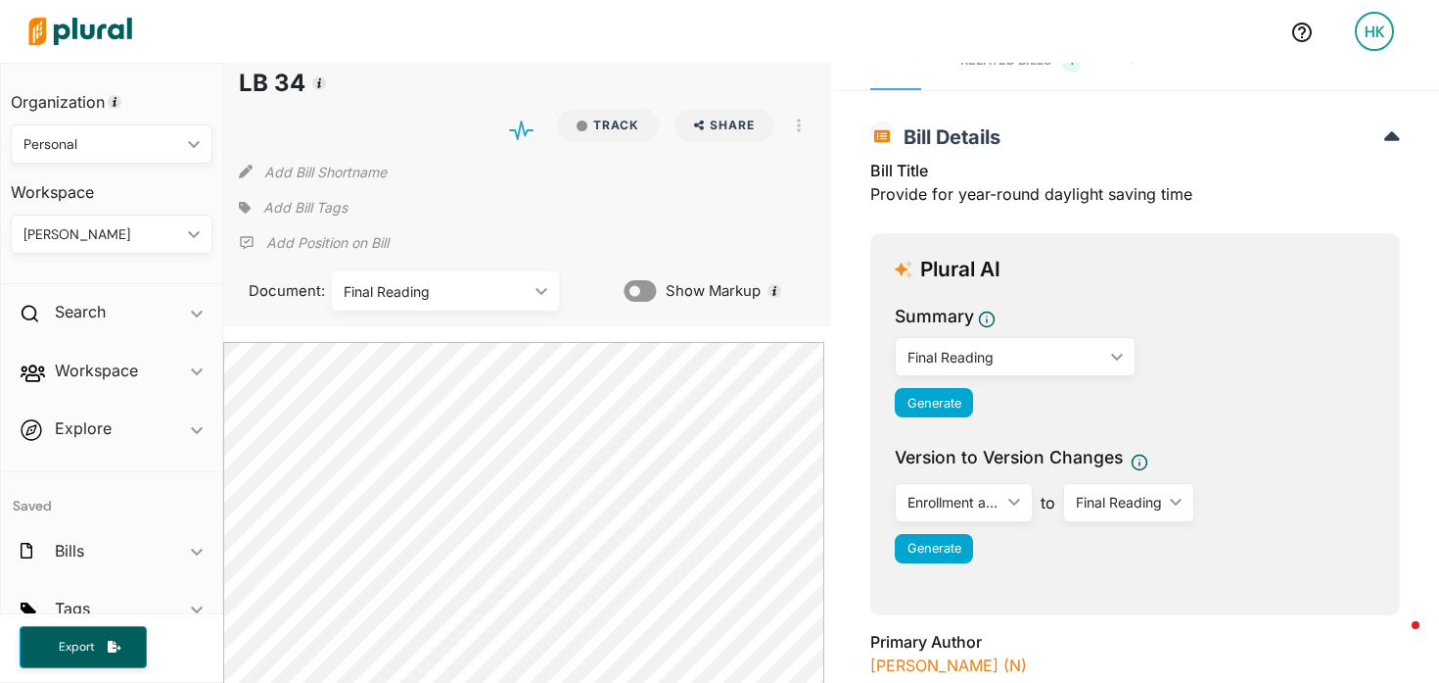
scroll to position [37, 0]
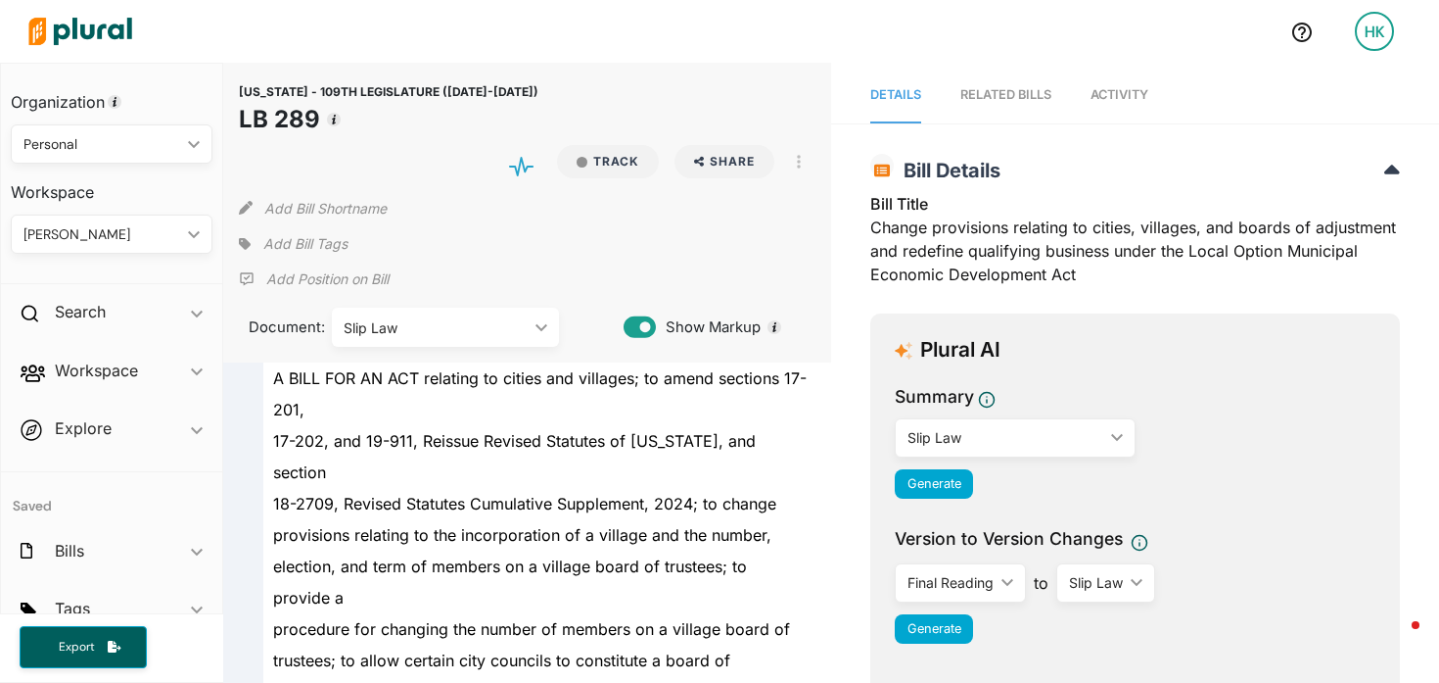
scroll to position [4362, 0]
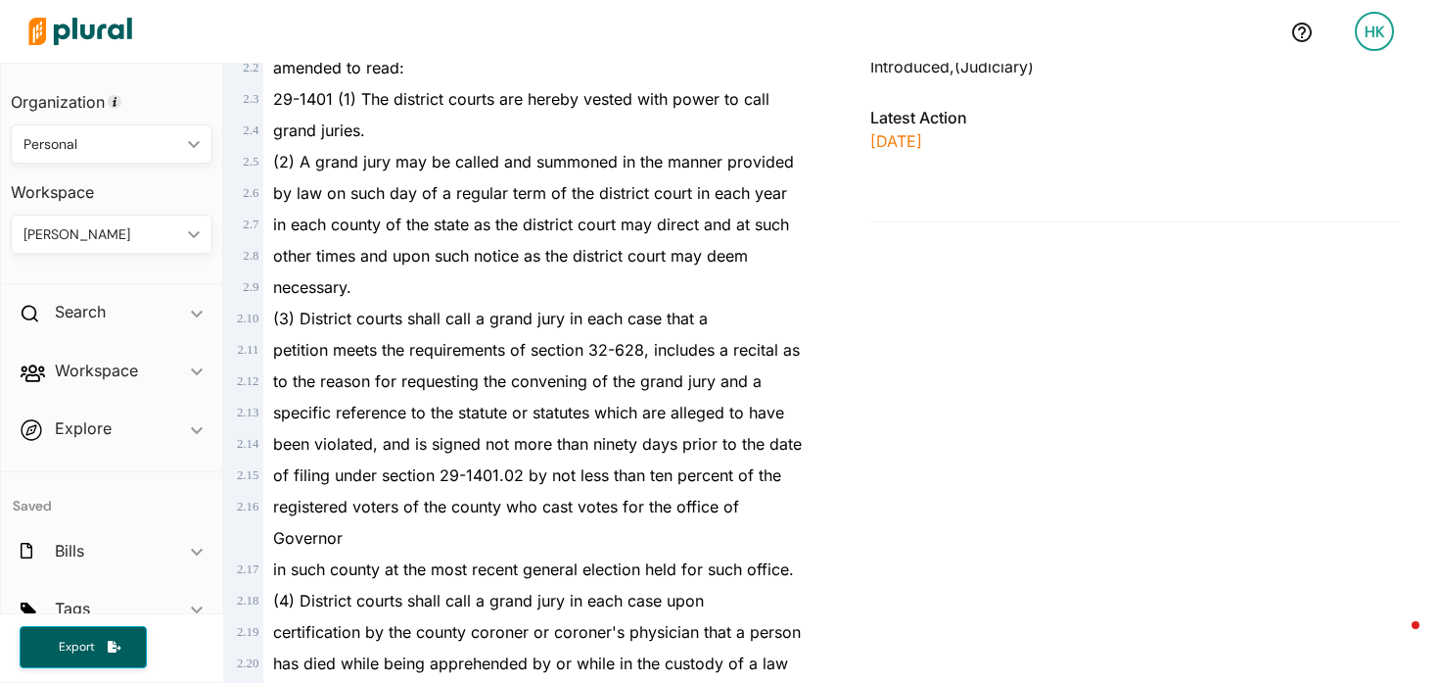
scroll to position [583, 0]
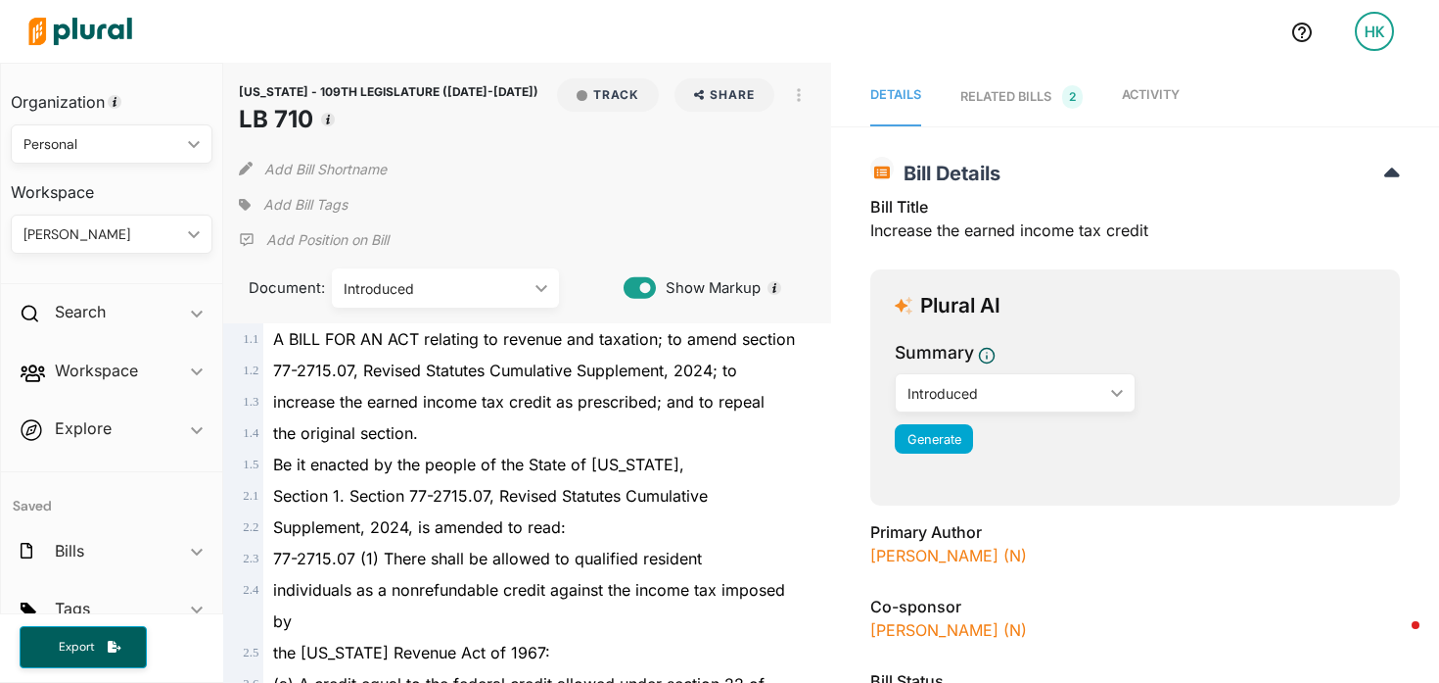
scroll to position [2035, 0]
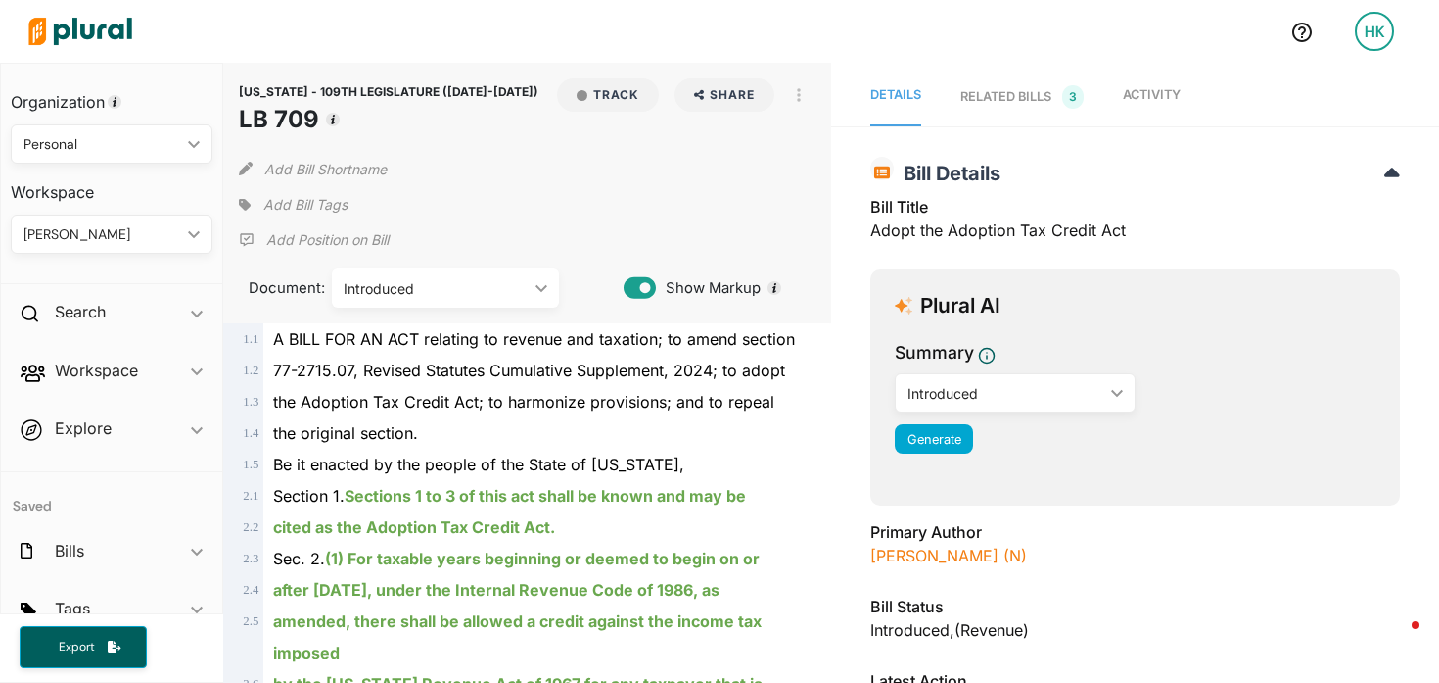
scroll to position [2599, 0]
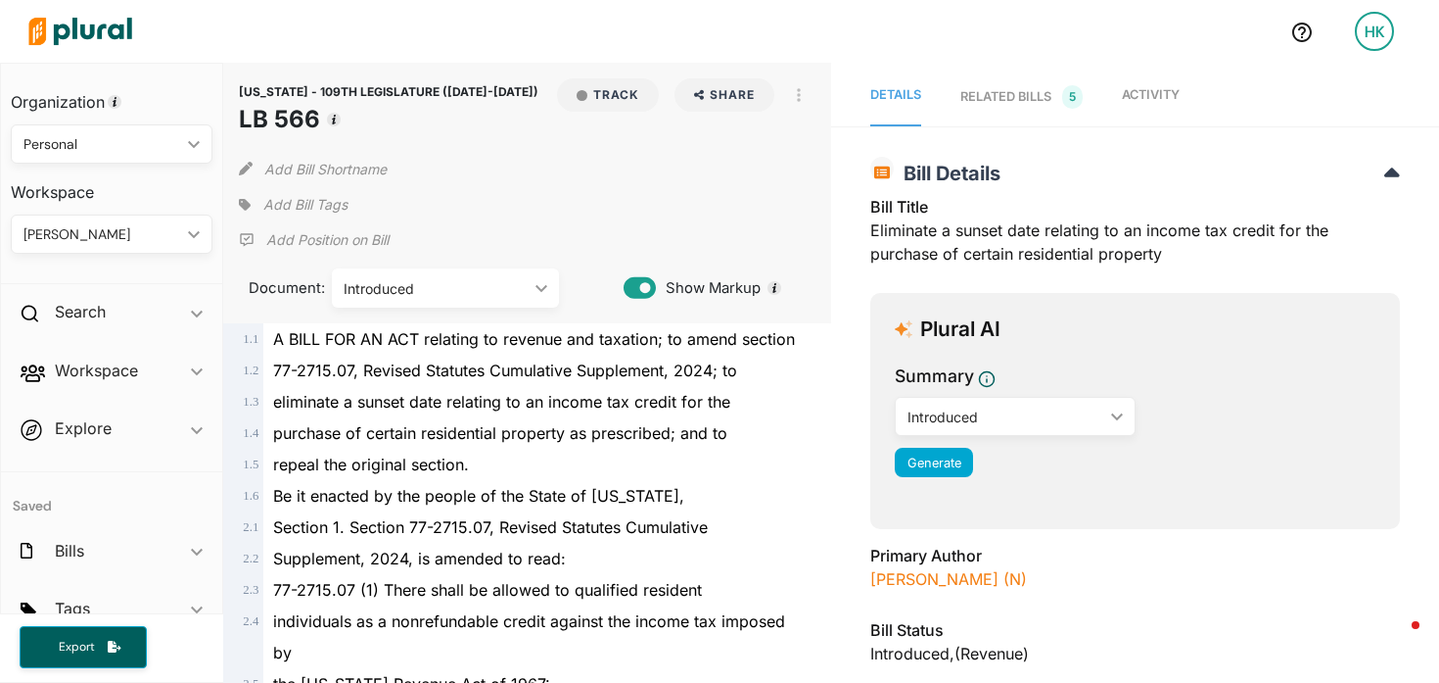
scroll to position [2066, 0]
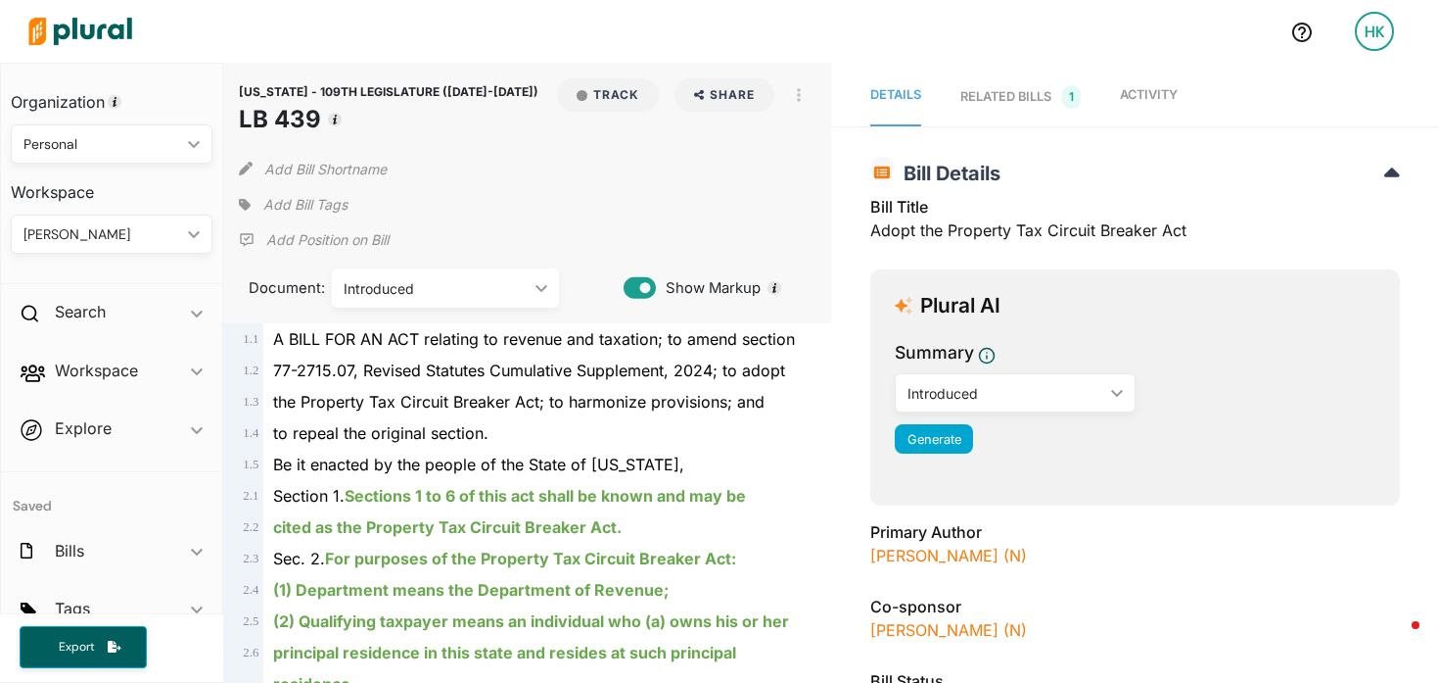
scroll to position [4510, 0]
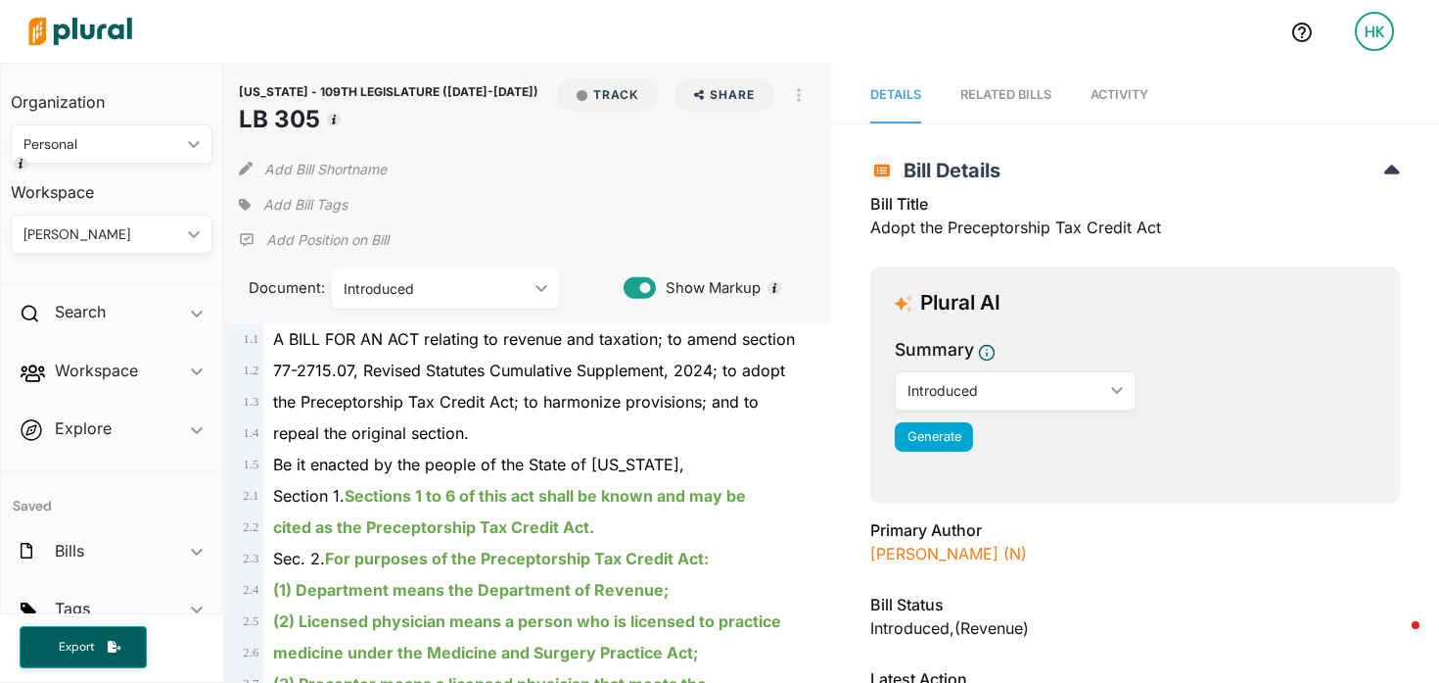
scroll to position [4072, 0]
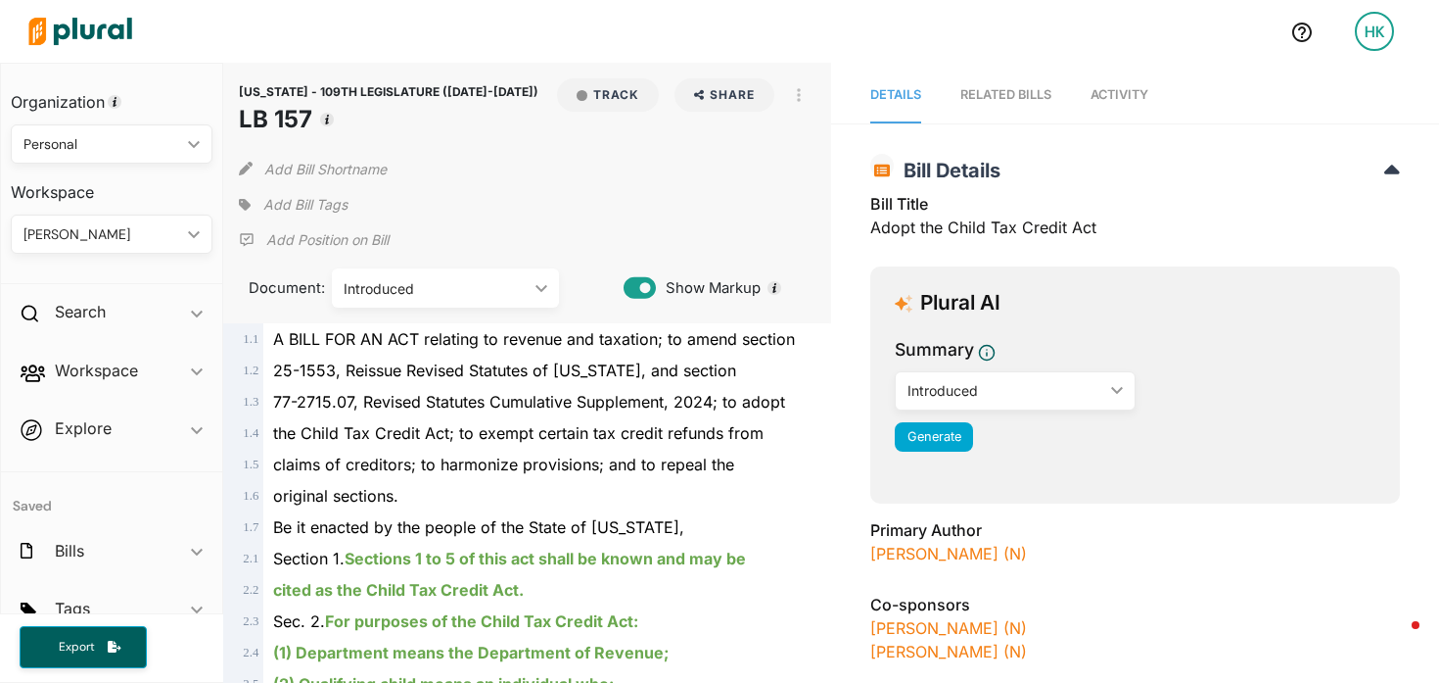
scroll to position [4354, 0]
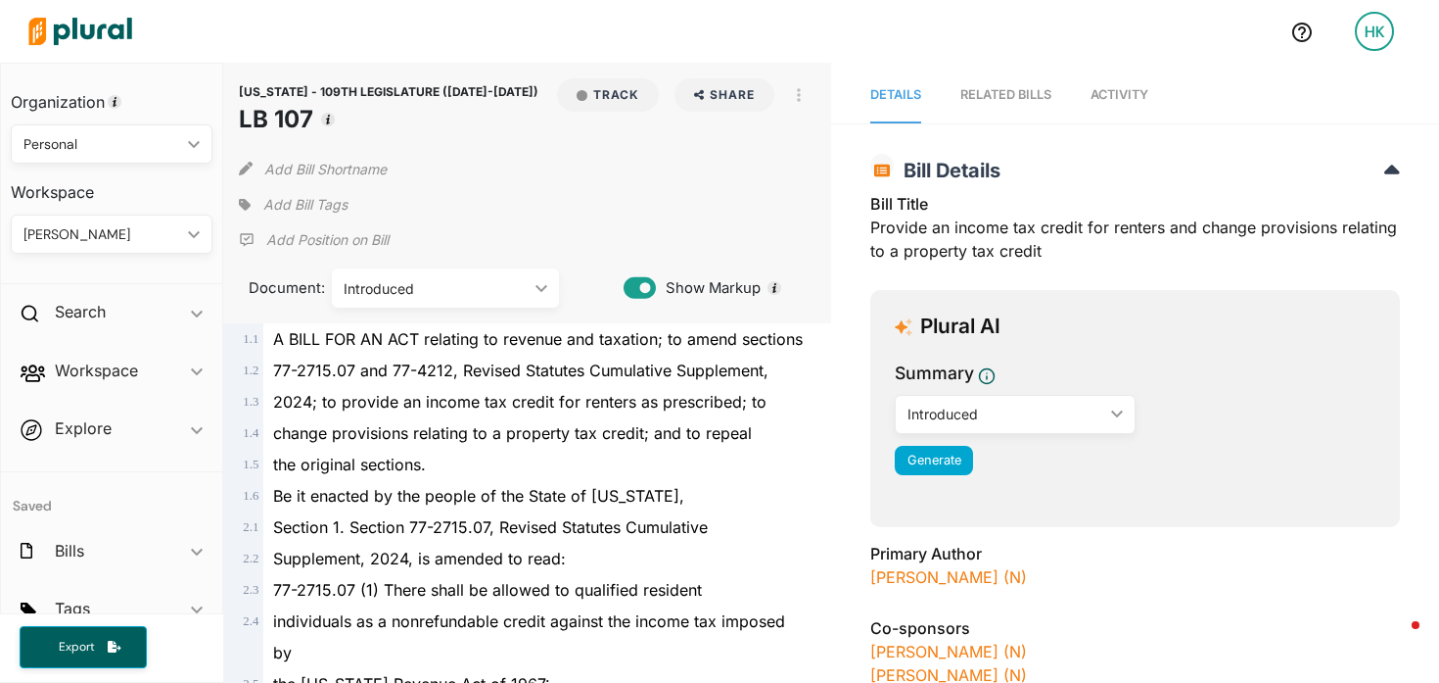
scroll to position [2098, 0]
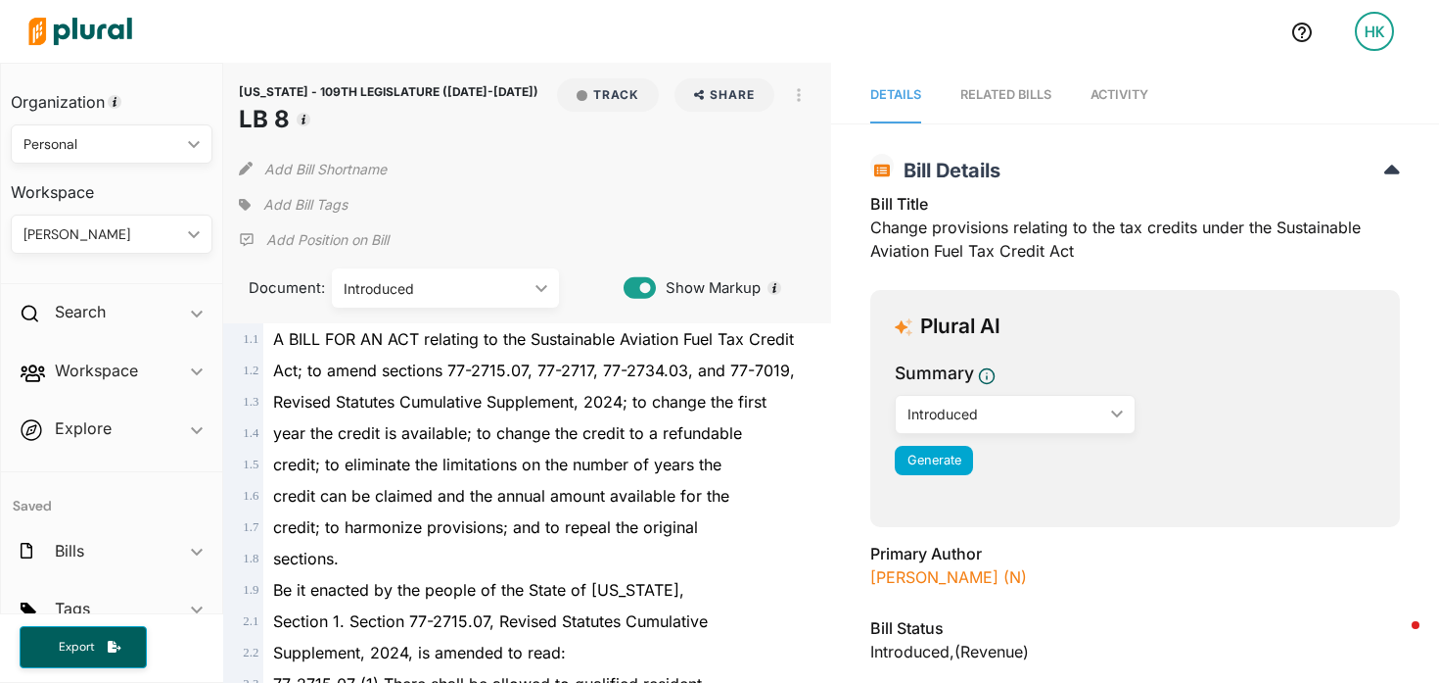
scroll to position [2160, 0]
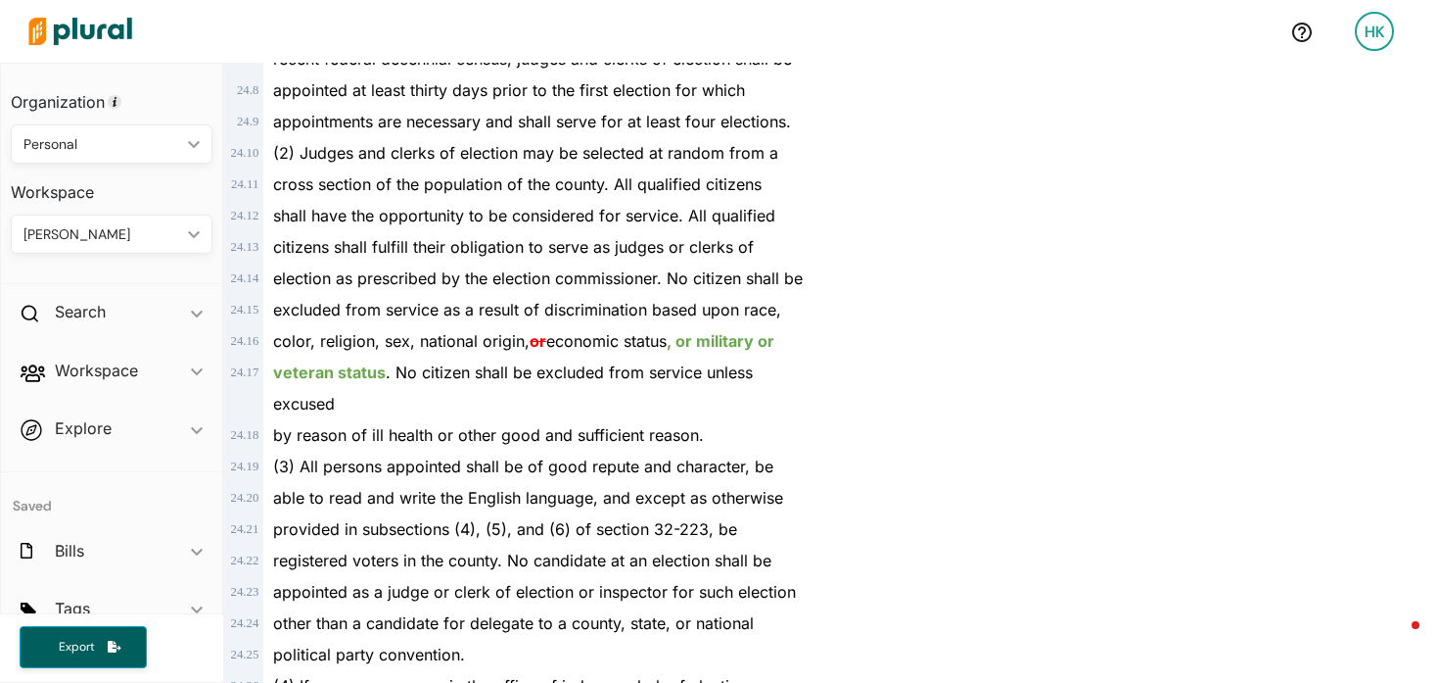
scroll to position [26539, 0]
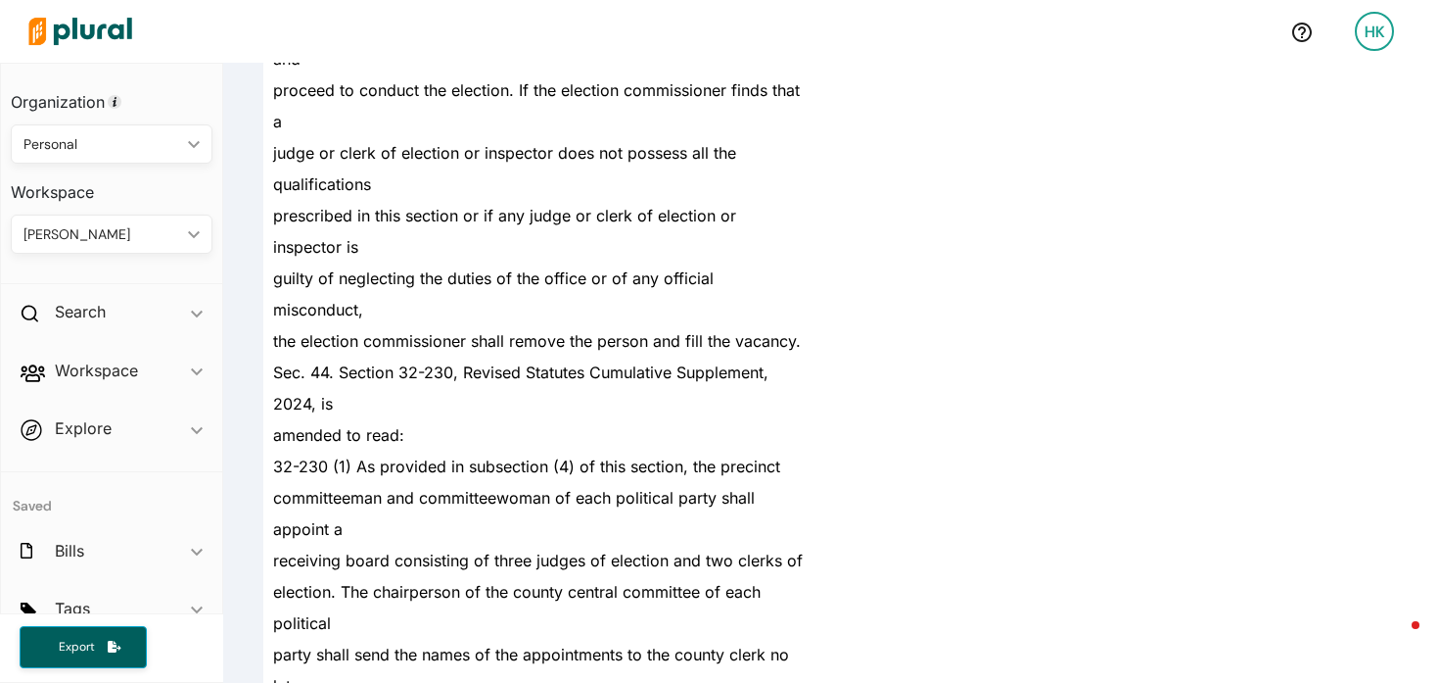
scroll to position [89970, 0]
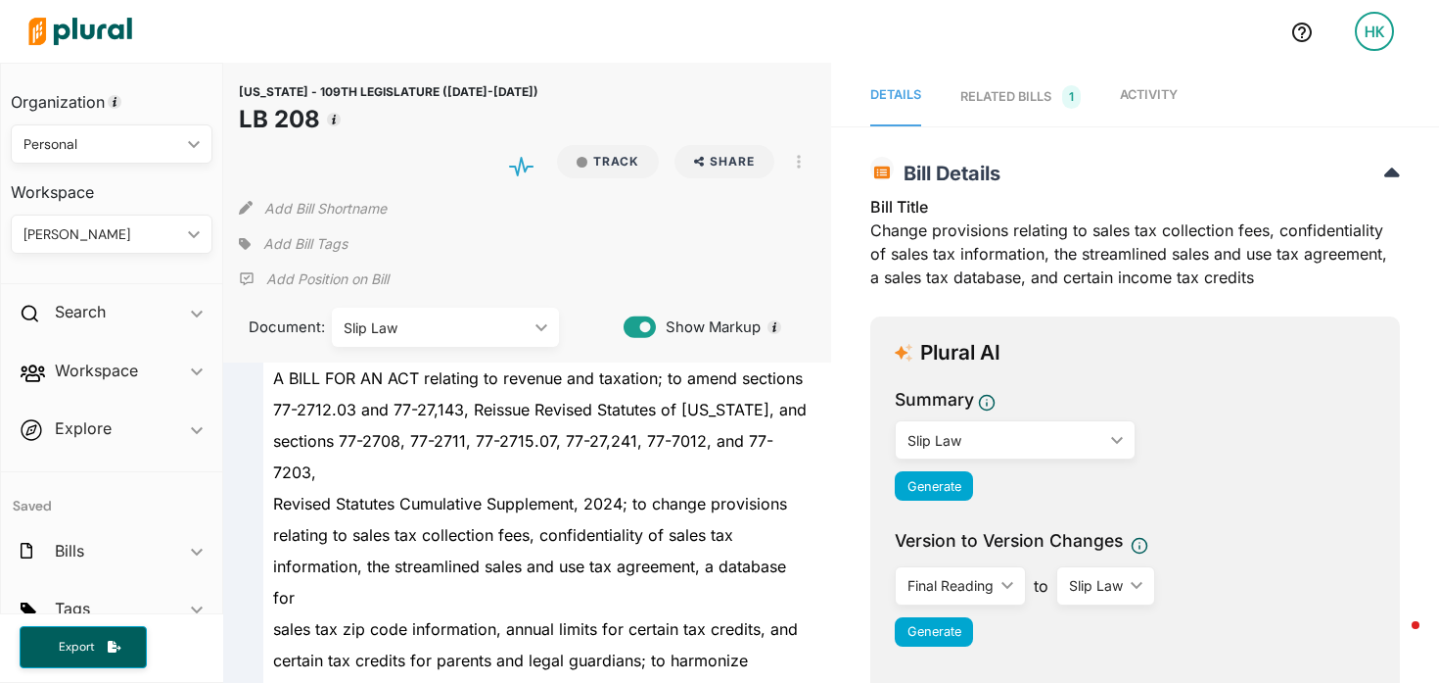
scroll to position [30746, 0]
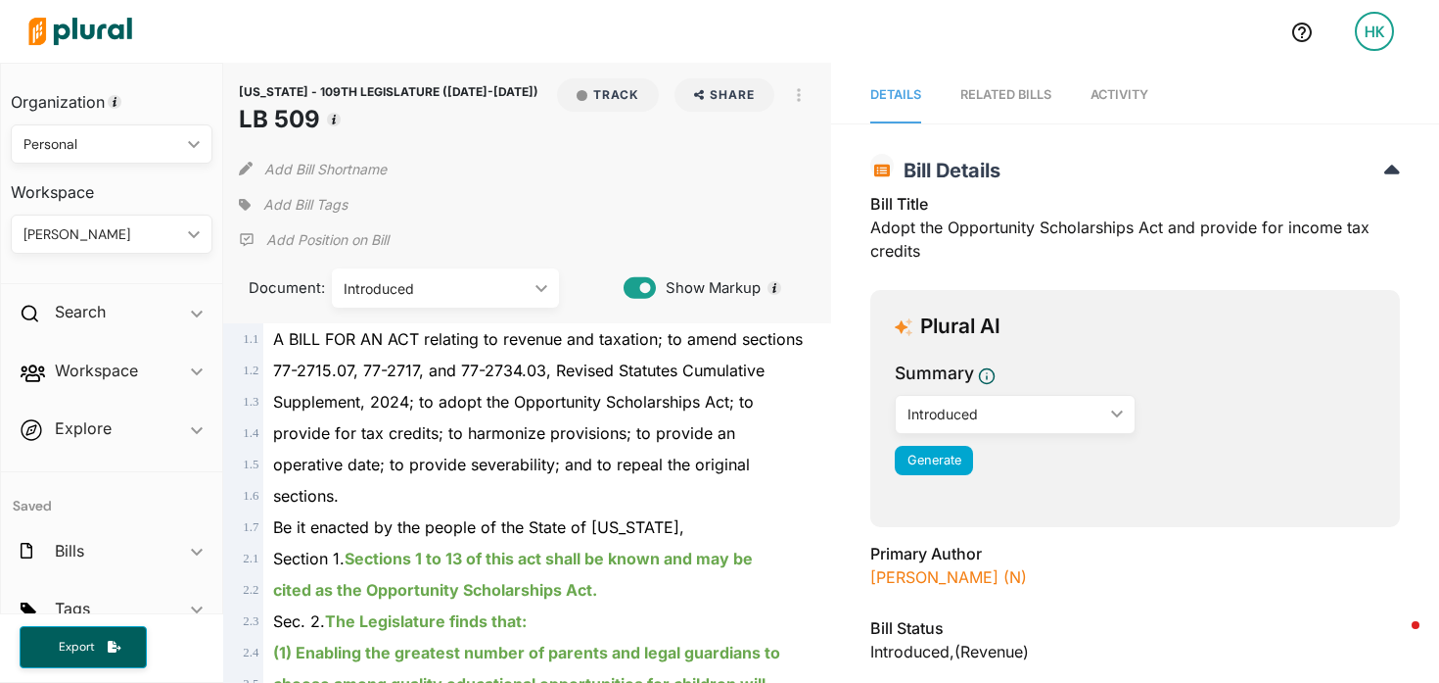
scroll to position [17483, 0]
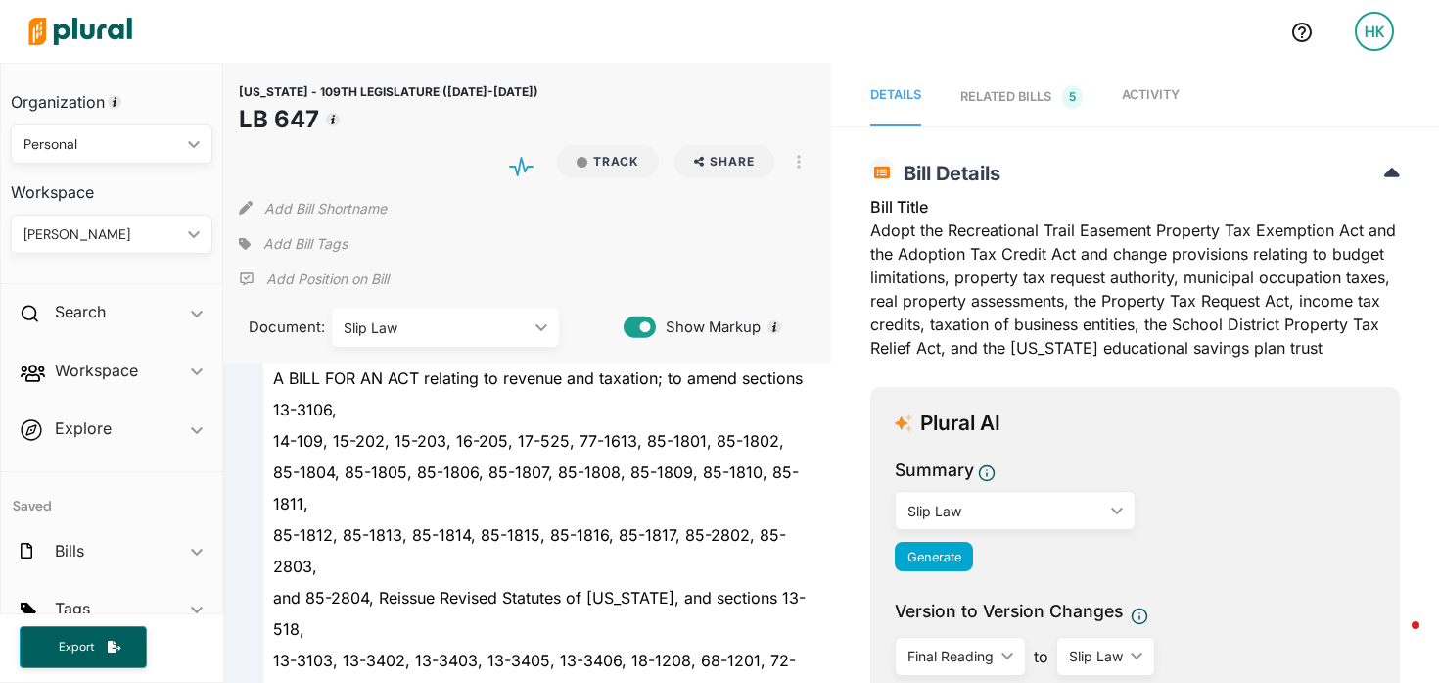
scroll to position [63617, 0]
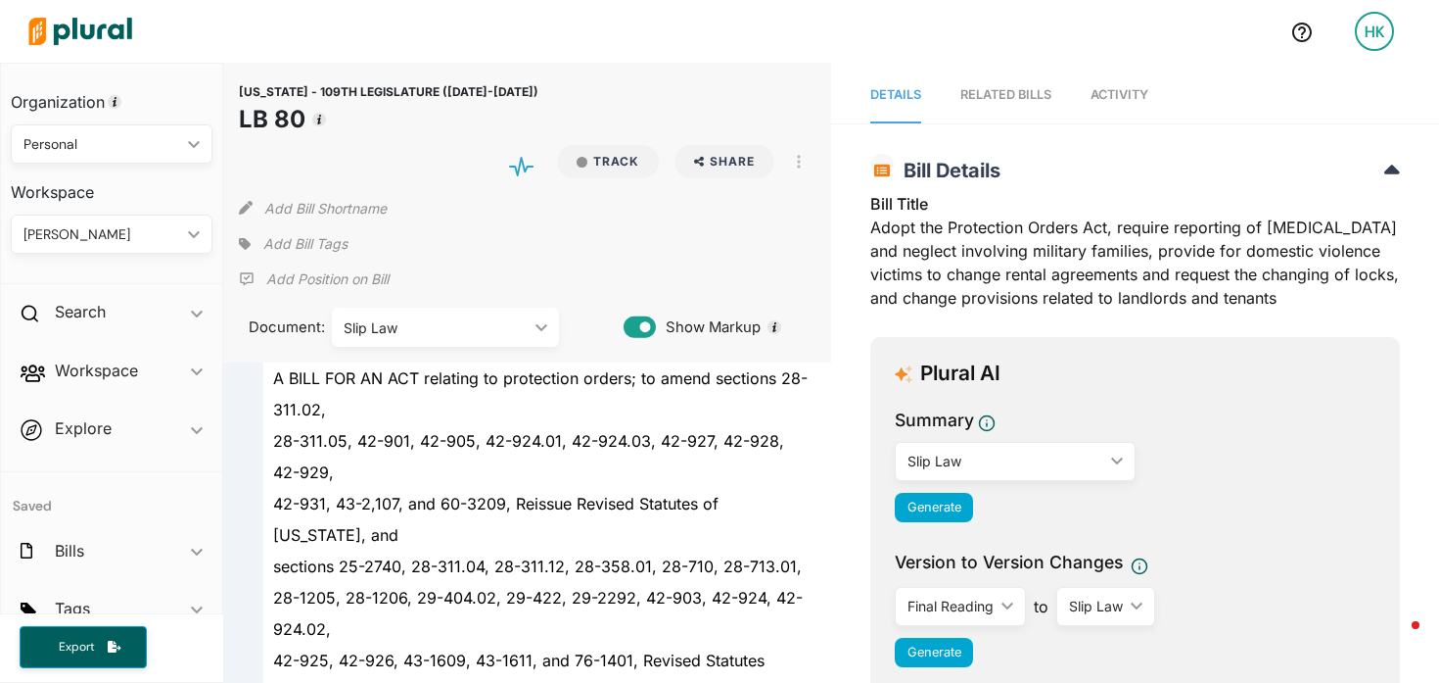
scroll to position [29242, 0]
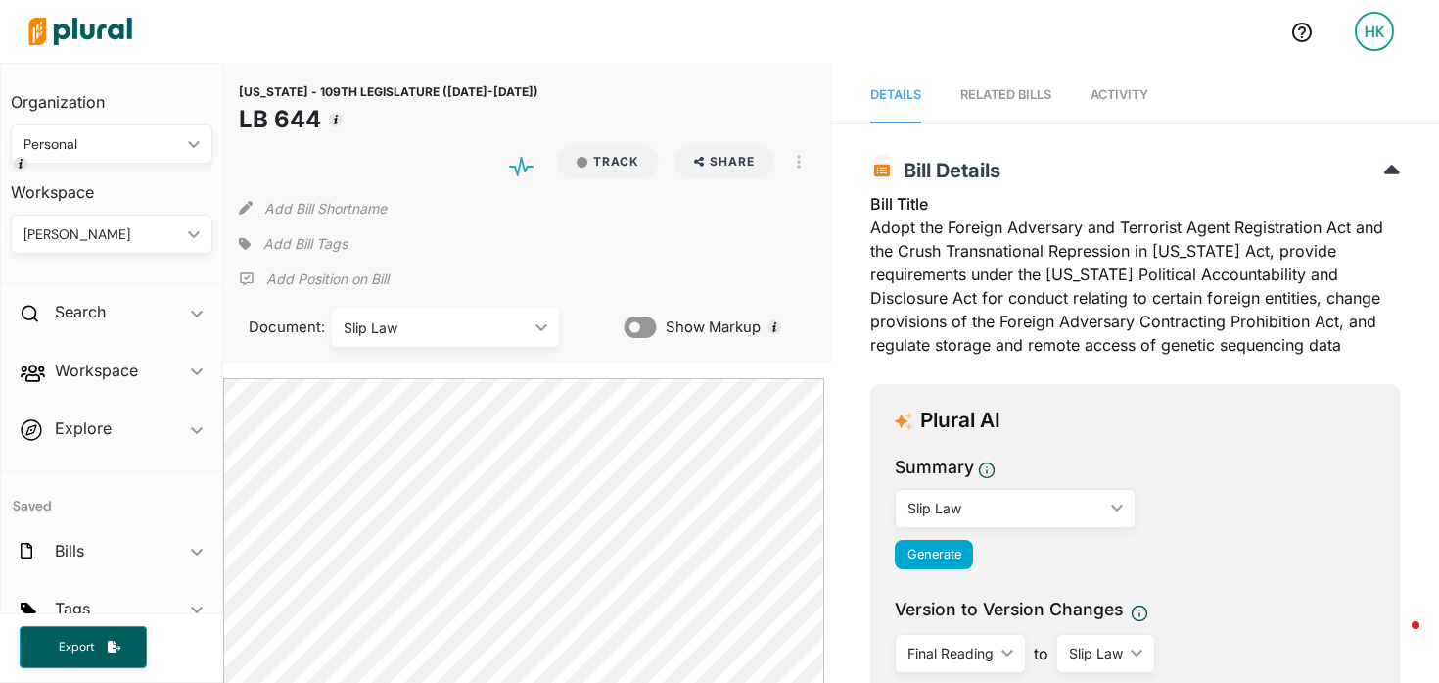
click at [421, 314] on div "Slip Law ic_keyboard_arrow_down" at bounding box center [445, 326] width 227 height 39
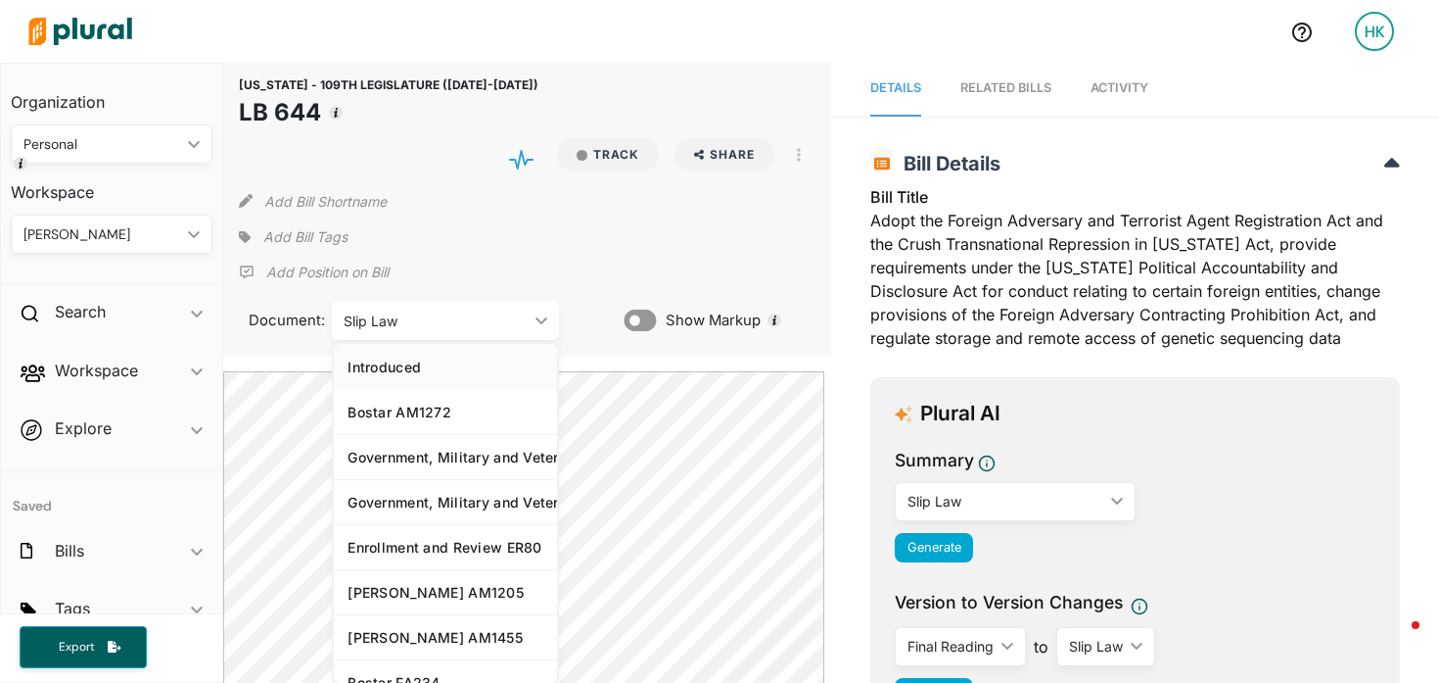
scroll to position [8, 0]
click at [436, 354] on link "Introduced" at bounding box center [445, 365] width 223 height 45
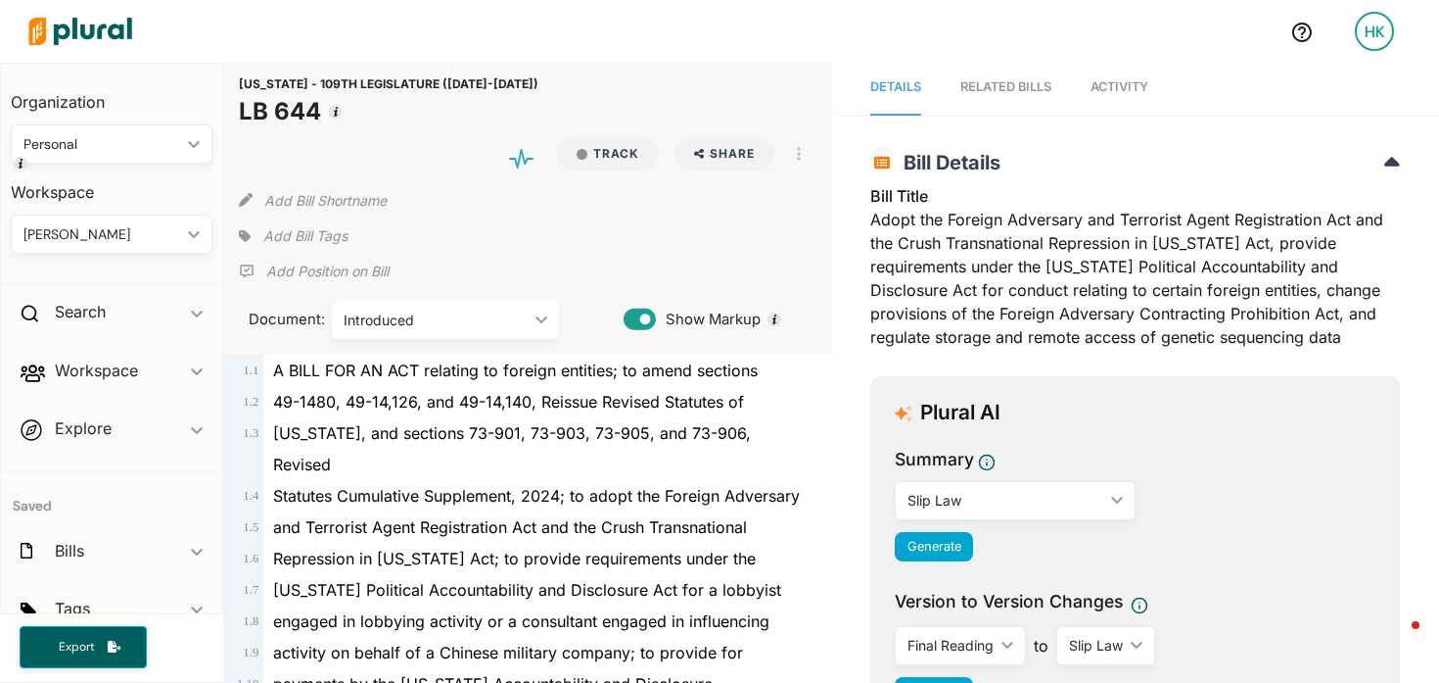
scroll to position [42372, 0]
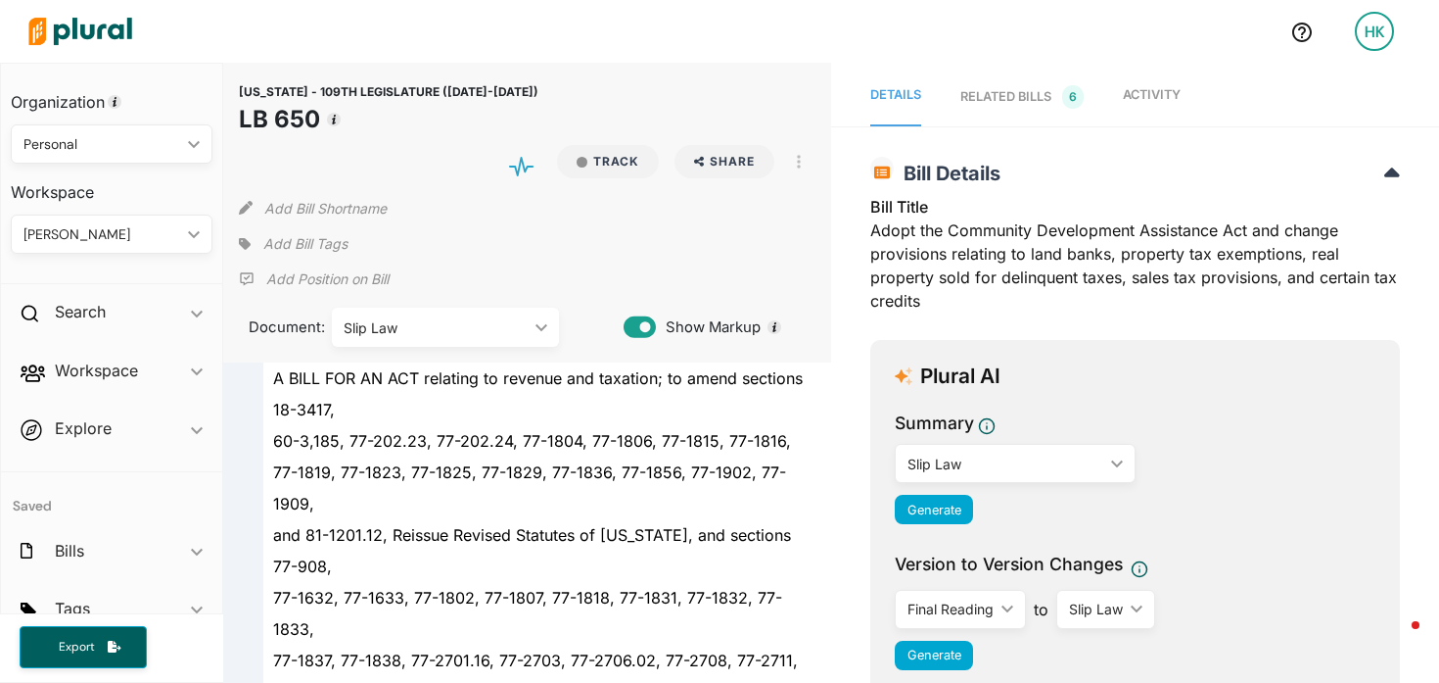
scroll to position [108396, 0]
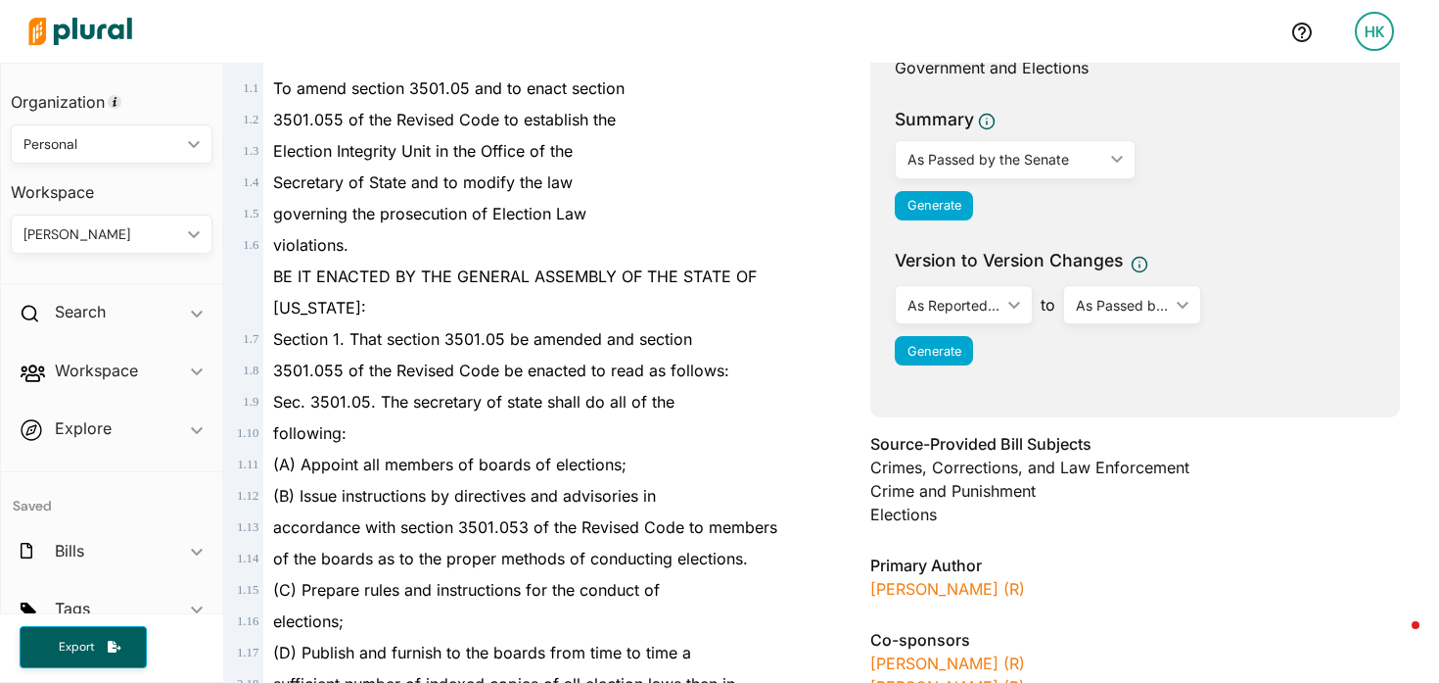
scroll to position [307, 0]
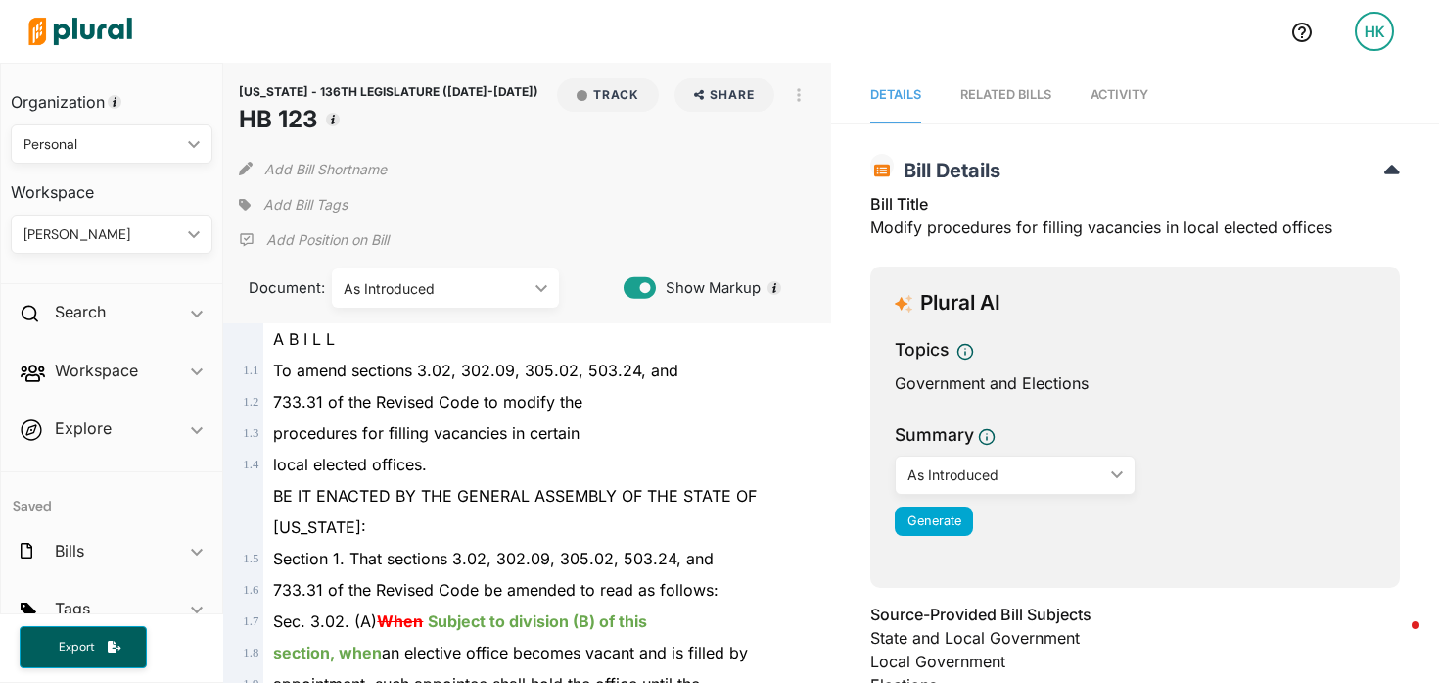
scroll to position [4, 0]
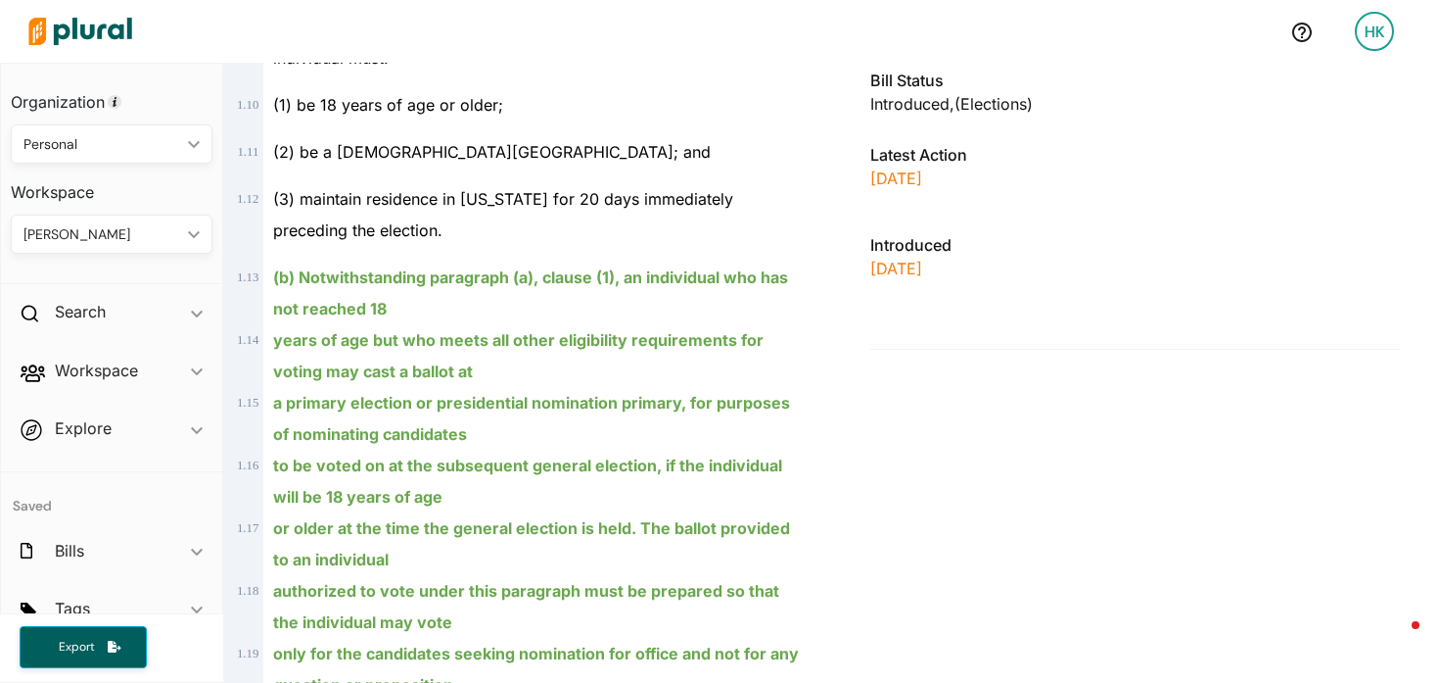
scroll to position [828, 0]
